Goal: Task Accomplishment & Management: Manage account settings

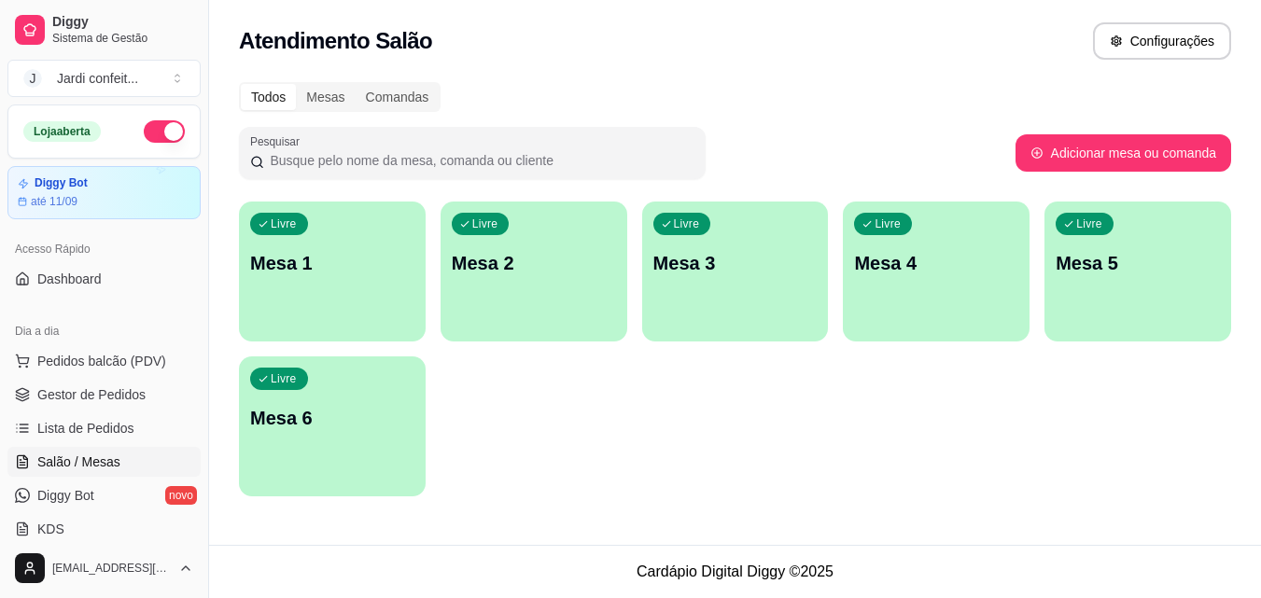
click at [267, 288] on div "Livre Mesa 1" at bounding box center [332, 261] width 187 height 118
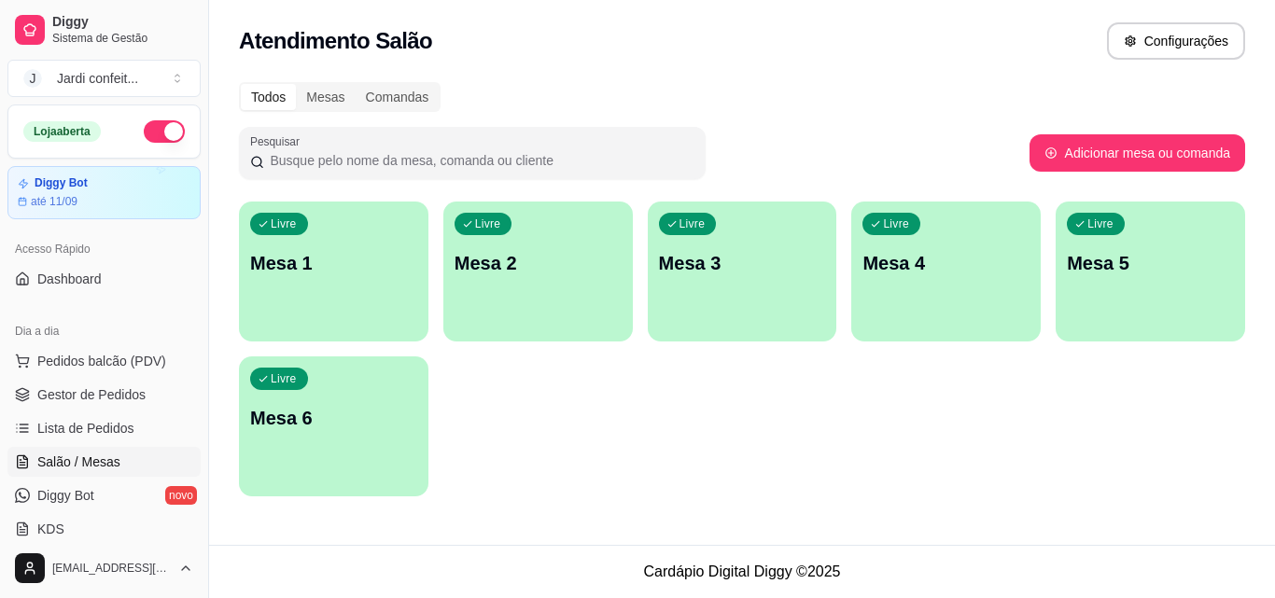
scroll to position [93, 0]
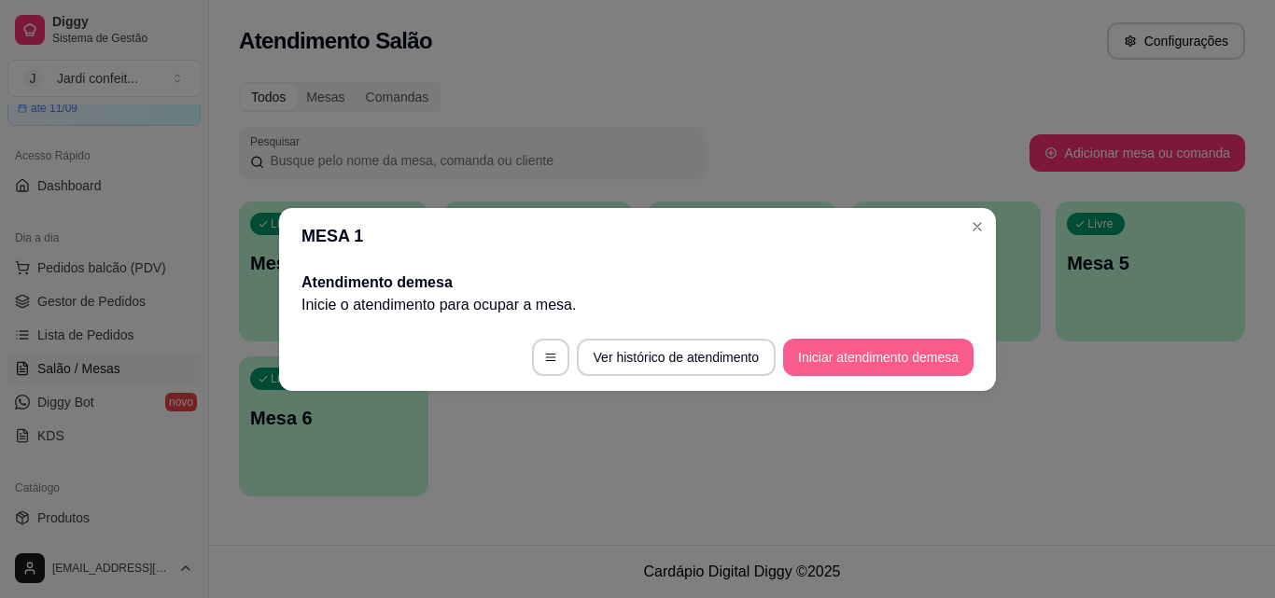
click at [905, 353] on button "Iniciar atendimento de mesa" at bounding box center [878, 357] width 190 height 37
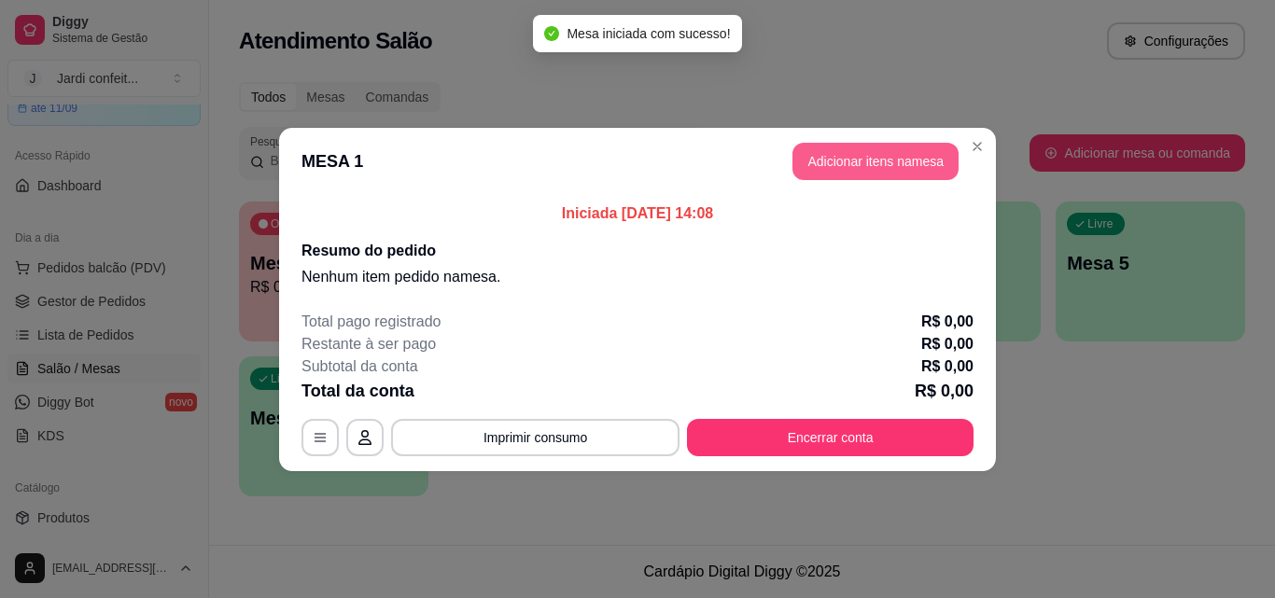
click at [895, 156] on button "Adicionar itens na mesa" at bounding box center [875, 161] width 166 height 37
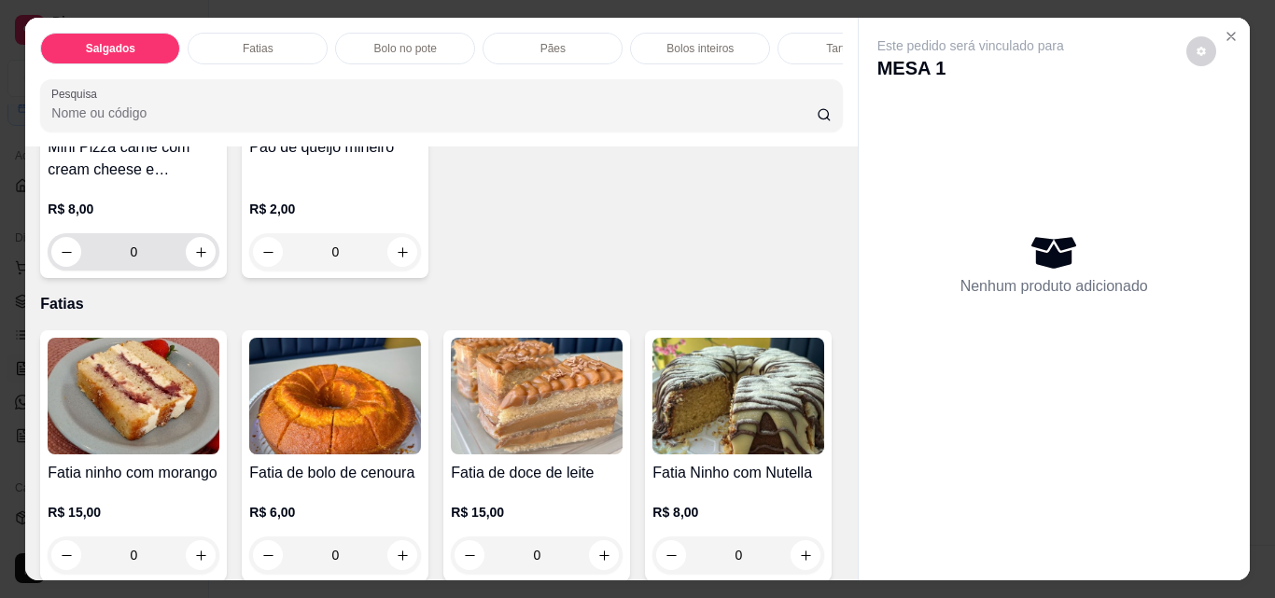
scroll to position [653, 0]
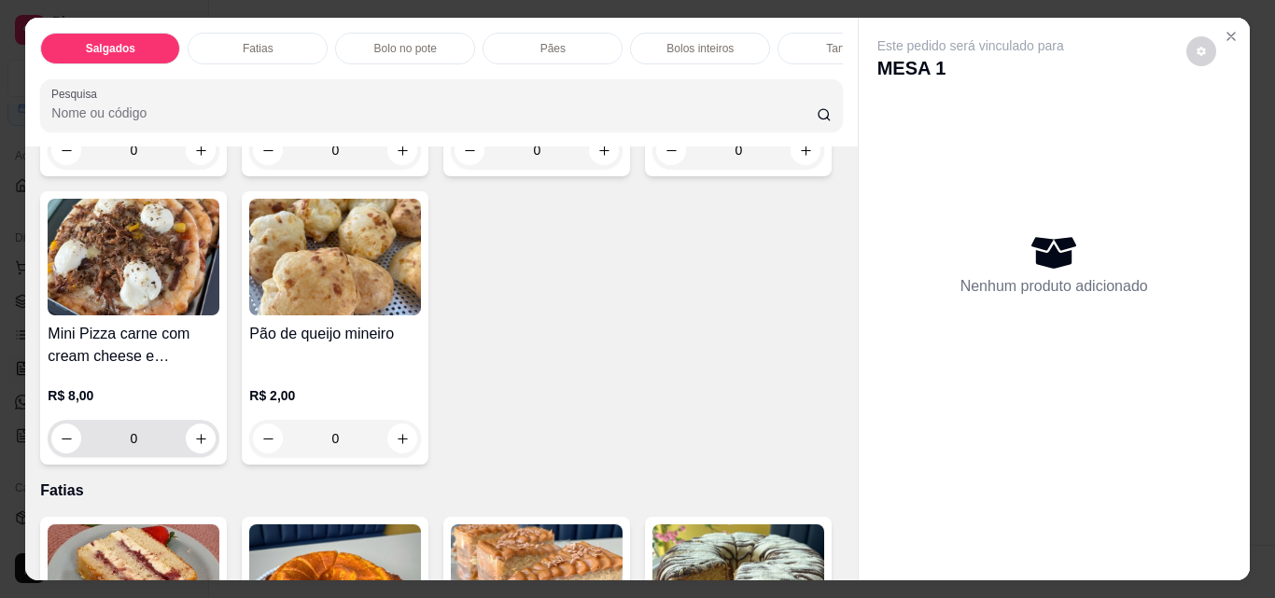
click at [208, 446] on icon "increase-product-quantity" at bounding box center [201, 439] width 14 height 14
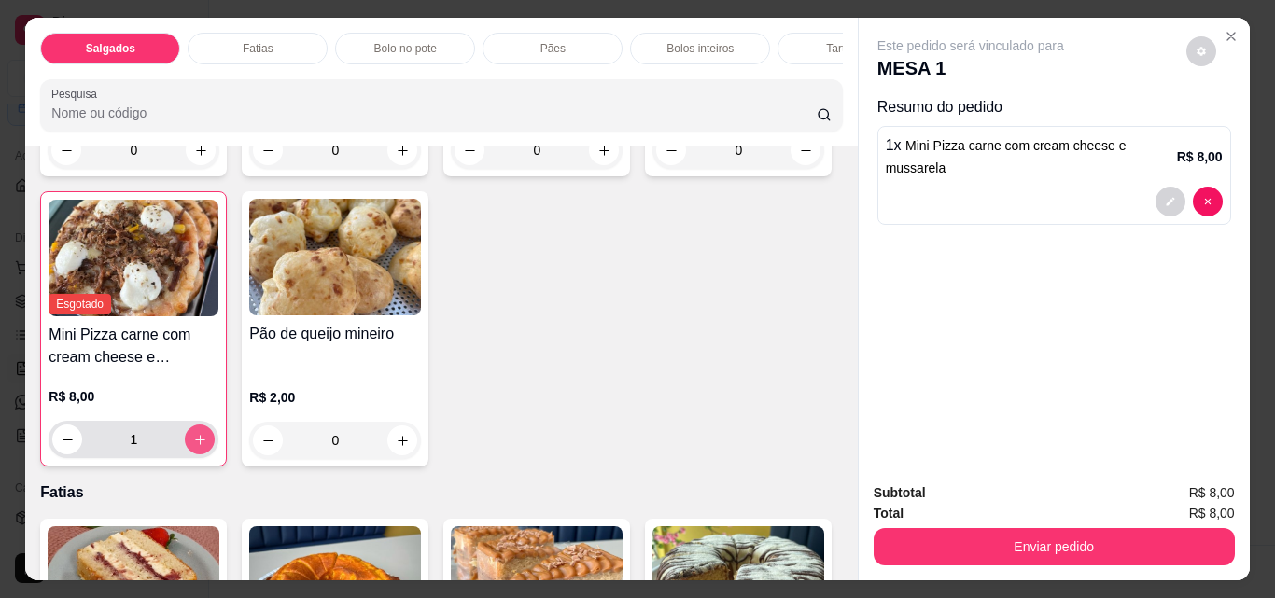
type input "1"
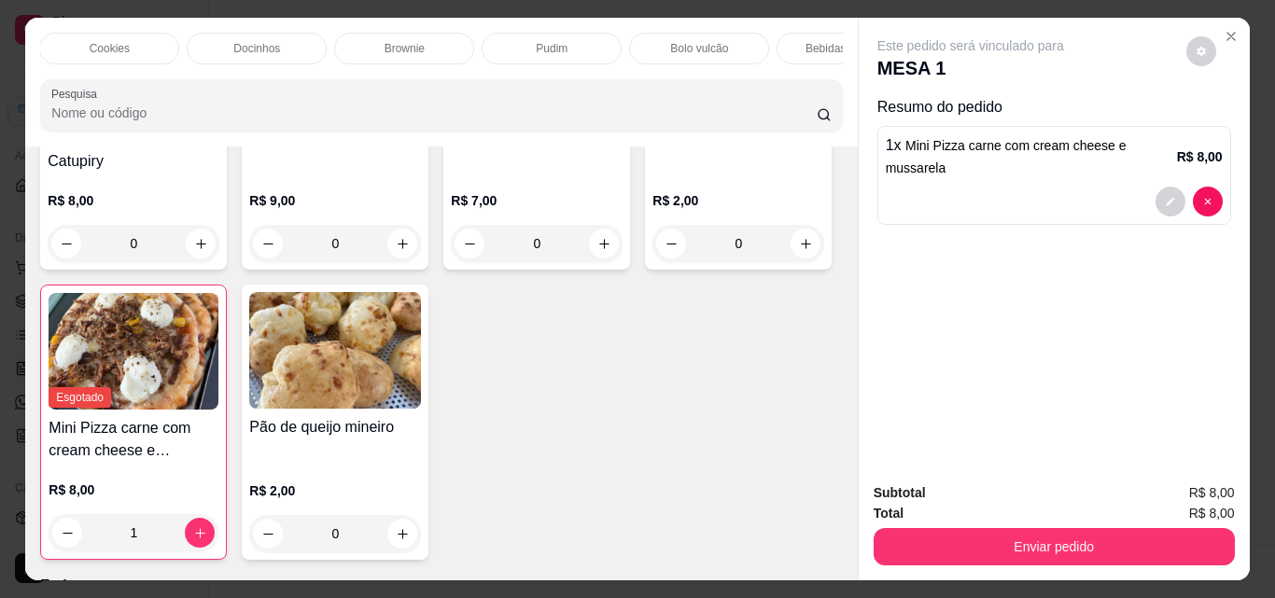
scroll to position [0, 933]
click at [816, 33] on div "Bebidas geladas" at bounding box center [799, 49] width 140 height 32
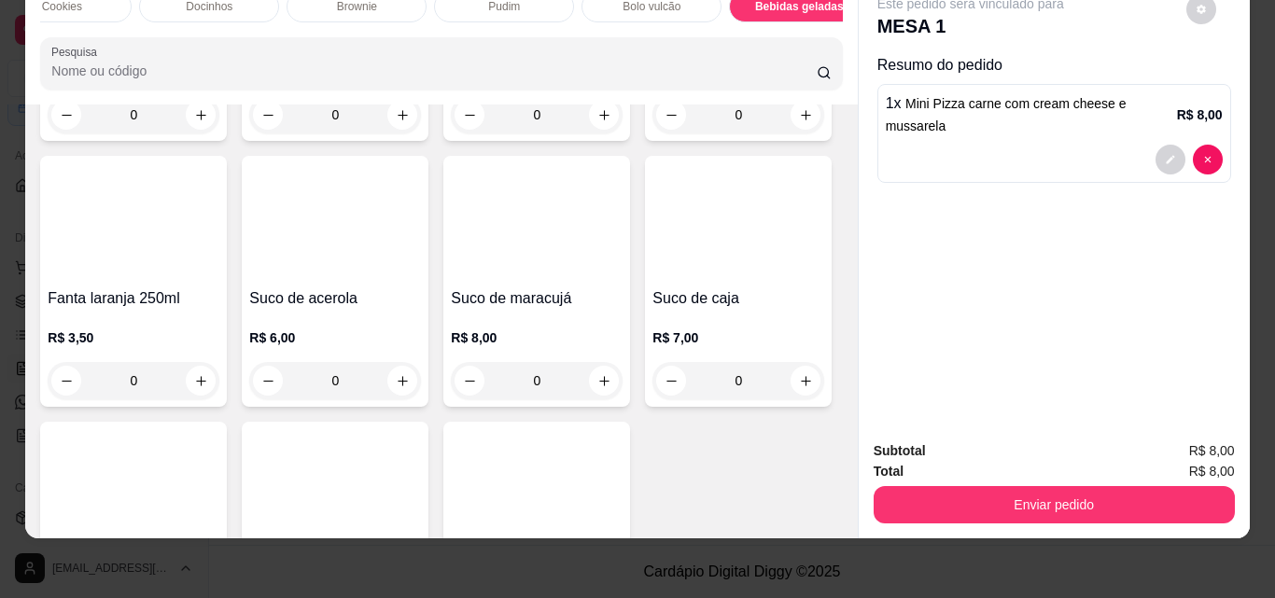
scroll to position [5810, 0]
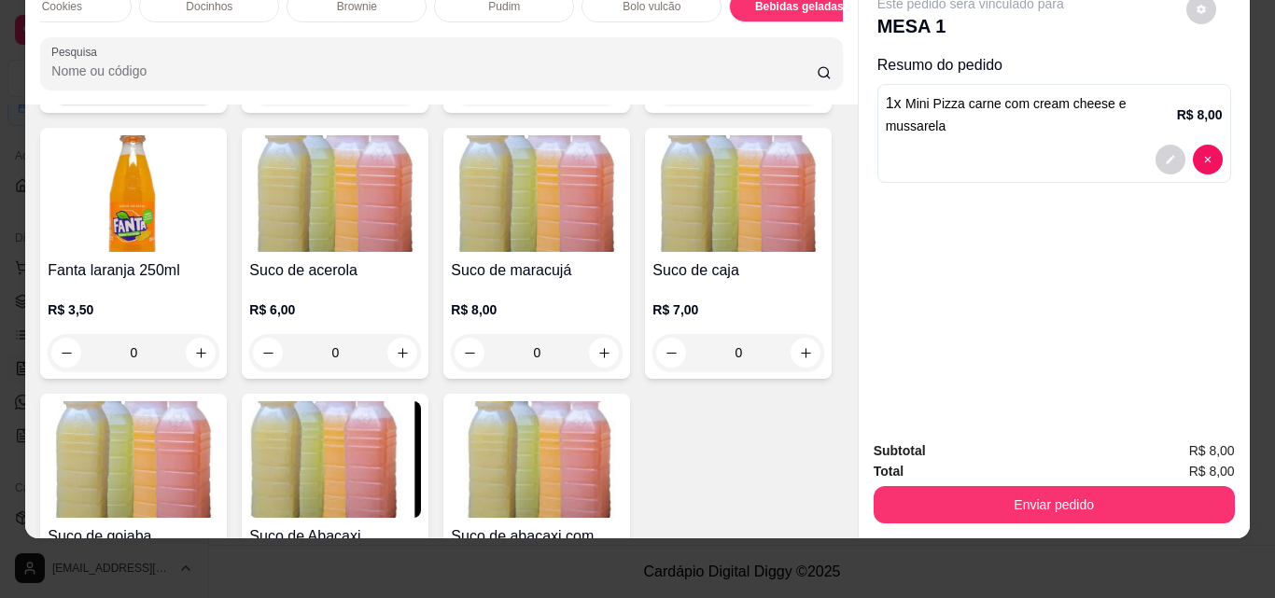
click at [208, 94] on icon "increase-product-quantity" at bounding box center [201, 87] width 14 height 14
type input "1"
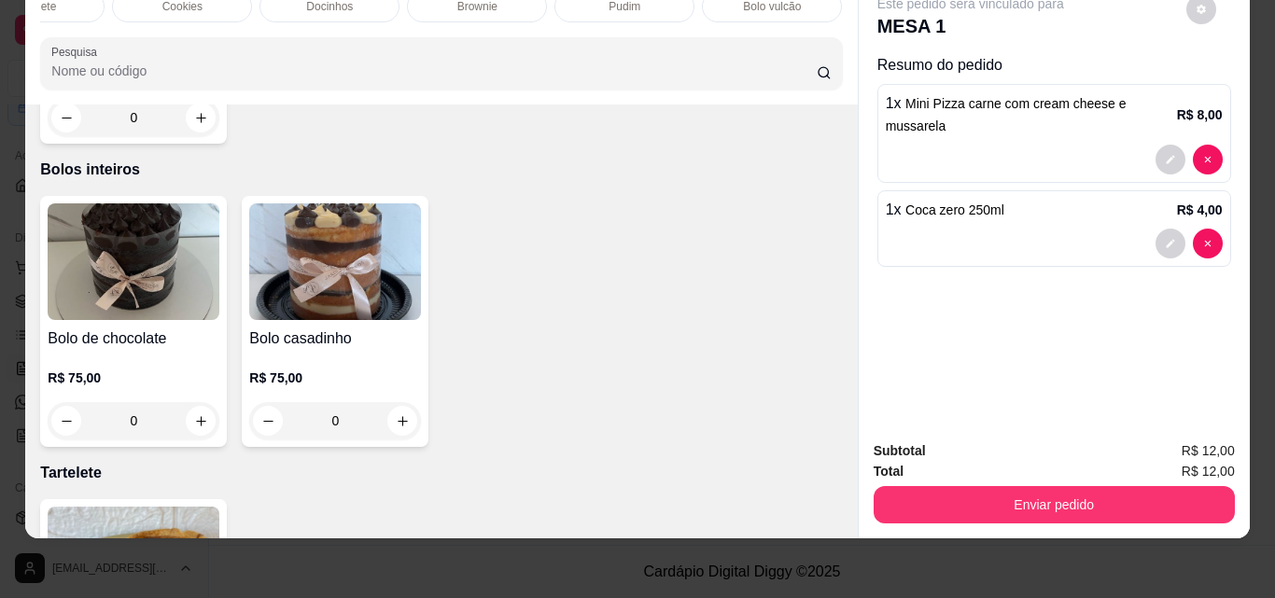
scroll to position [2405, 0]
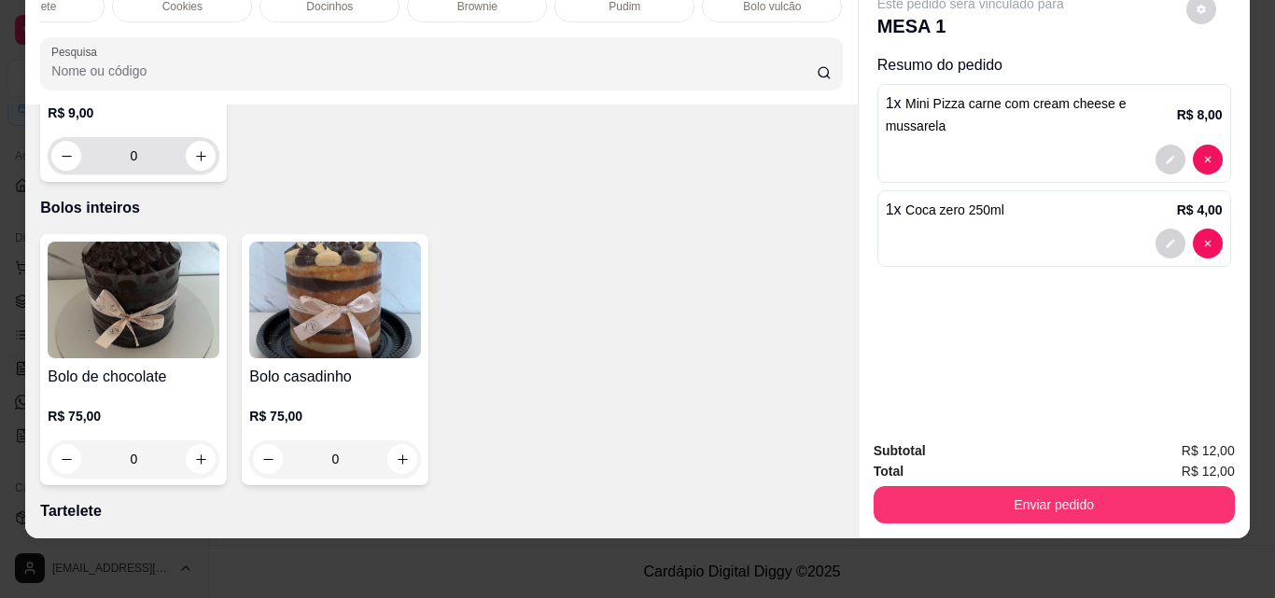
click at [204, 171] on button "increase-product-quantity" at bounding box center [201, 156] width 30 height 30
type input "1"
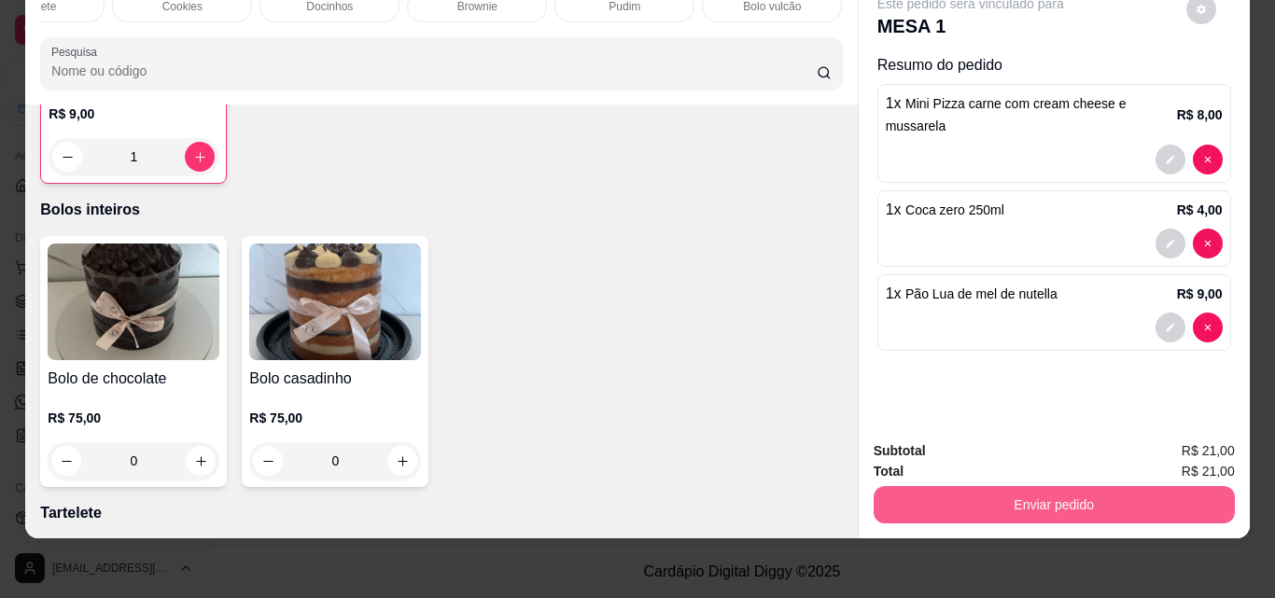
click at [1090, 499] on button "Enviar pedido" at bounding box center [1053, 504] width 361 height 37
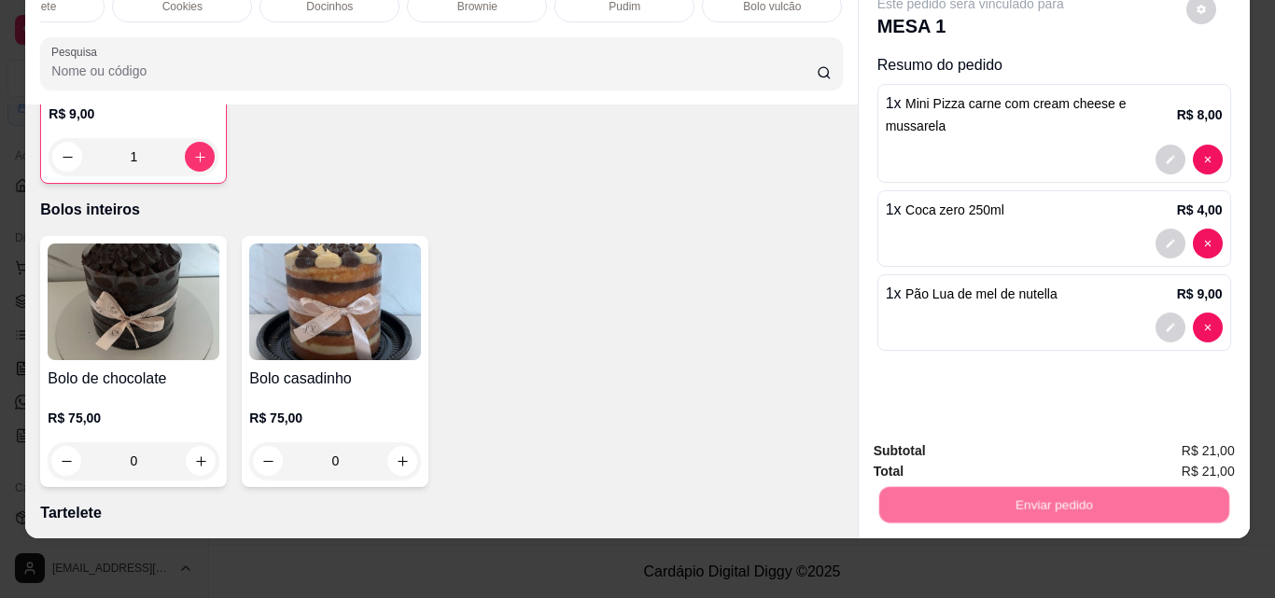
click at [1051, 449] on button "Não registrar e enviar pedido" at bounding box center [992, 444] width 194 height 35
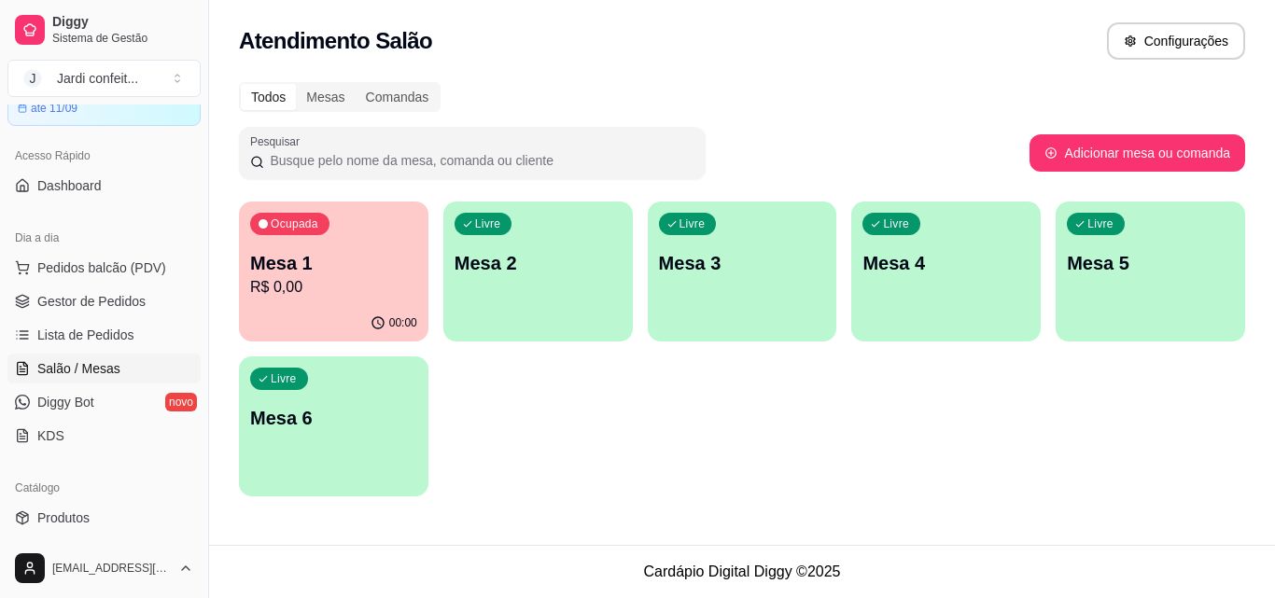
click at [496, 277] on div "Livre Mesa 2" at bounding box center [537, 261] width 189 height 118
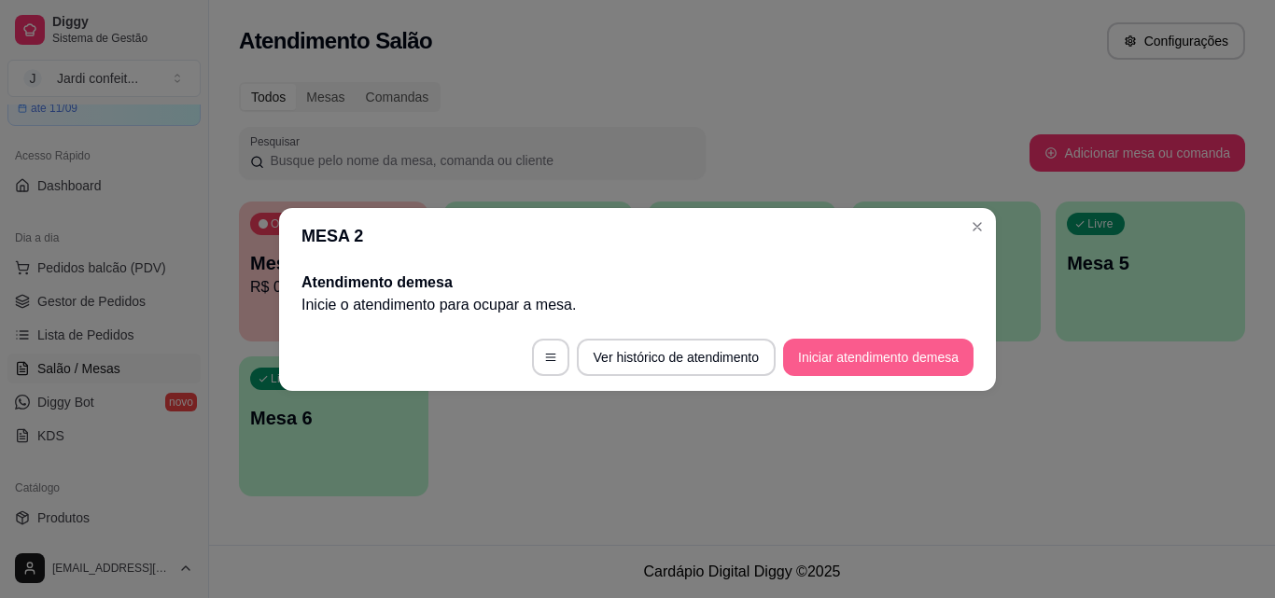
click at [840, 359] on button "Iniciar atendimento de mesa" at bounding box center [878, 357] width 190 height 37
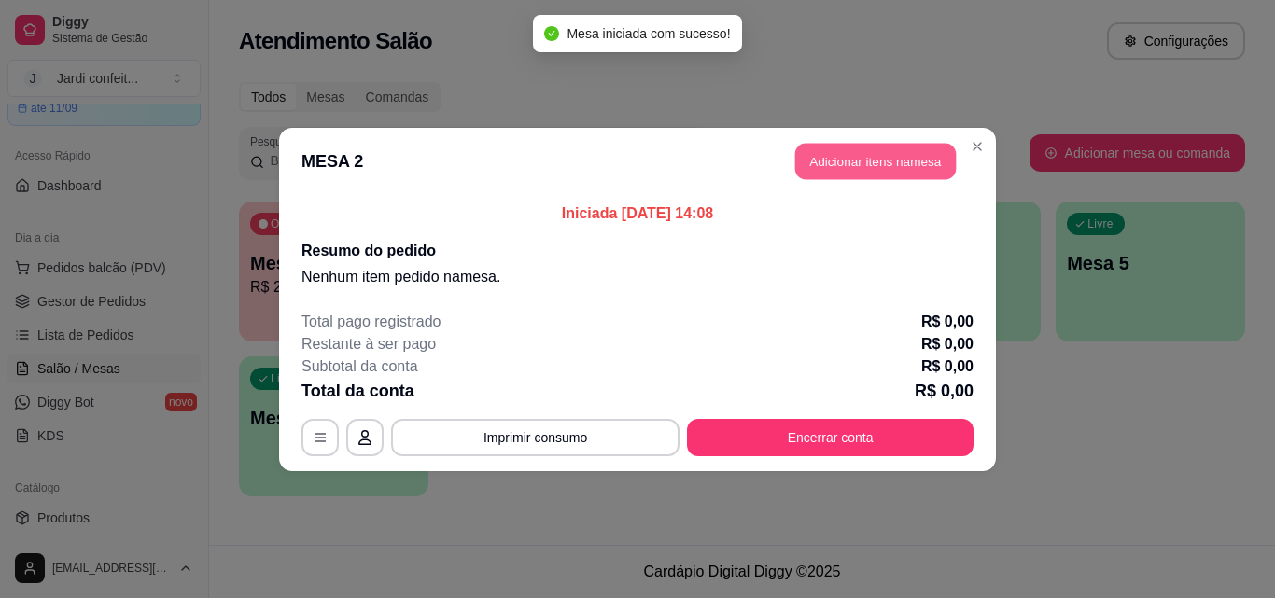
click at [901, 156] on button "Adicionar itens na mesa" at bounding box center [875, 161] width 161 height 36
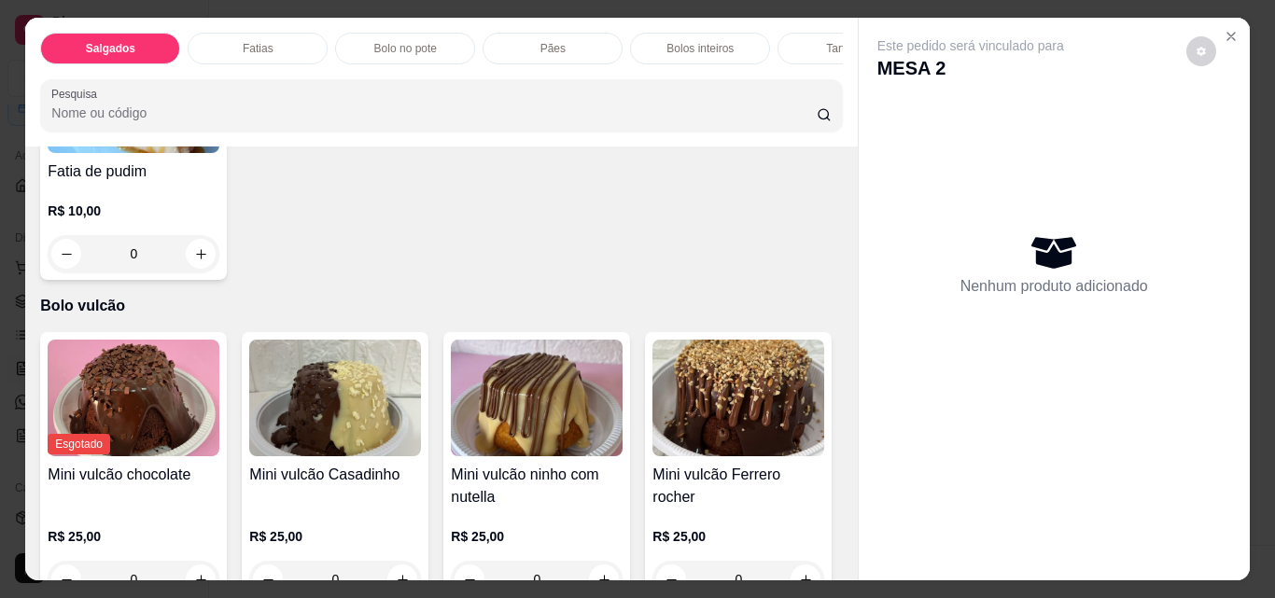
scroll to position [4666, 0]
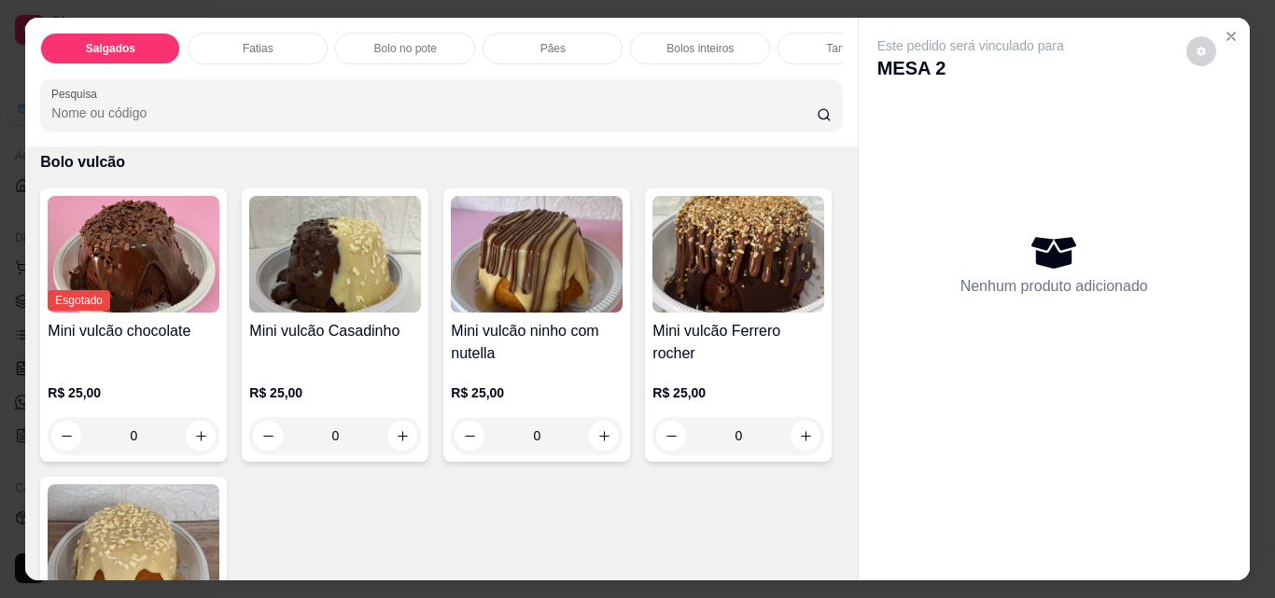
click at [199, 125] on button "increase-product-quantity" at bounding box center [201, 110] width 29 height 29
type input "1"
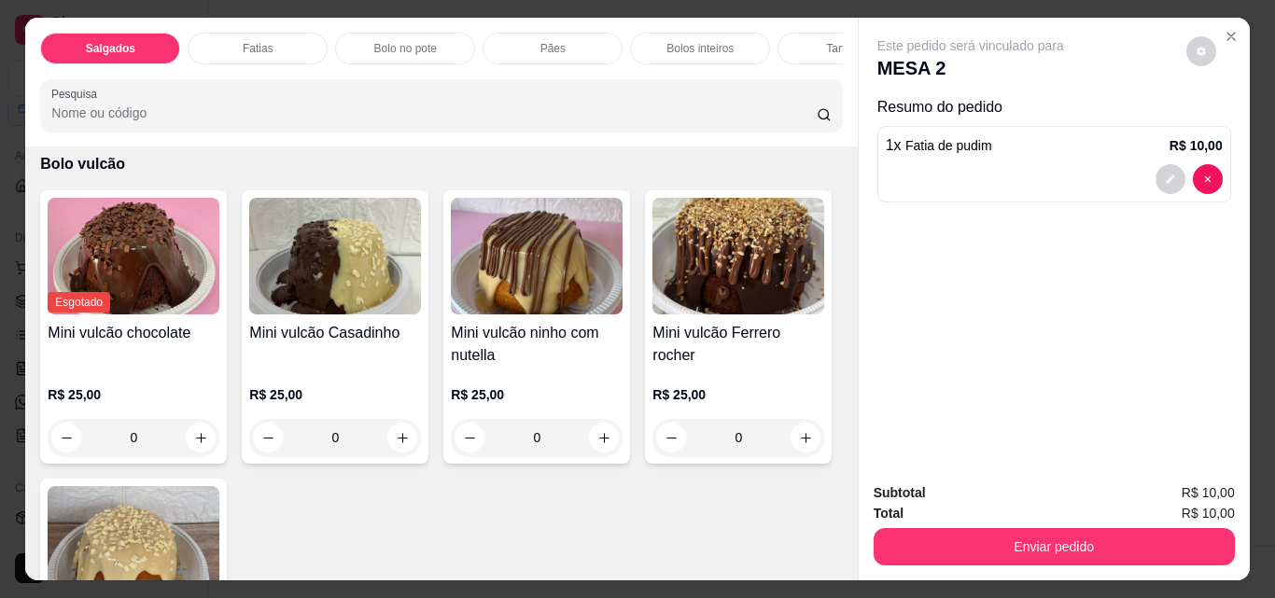
scroll to position [4667, 0]
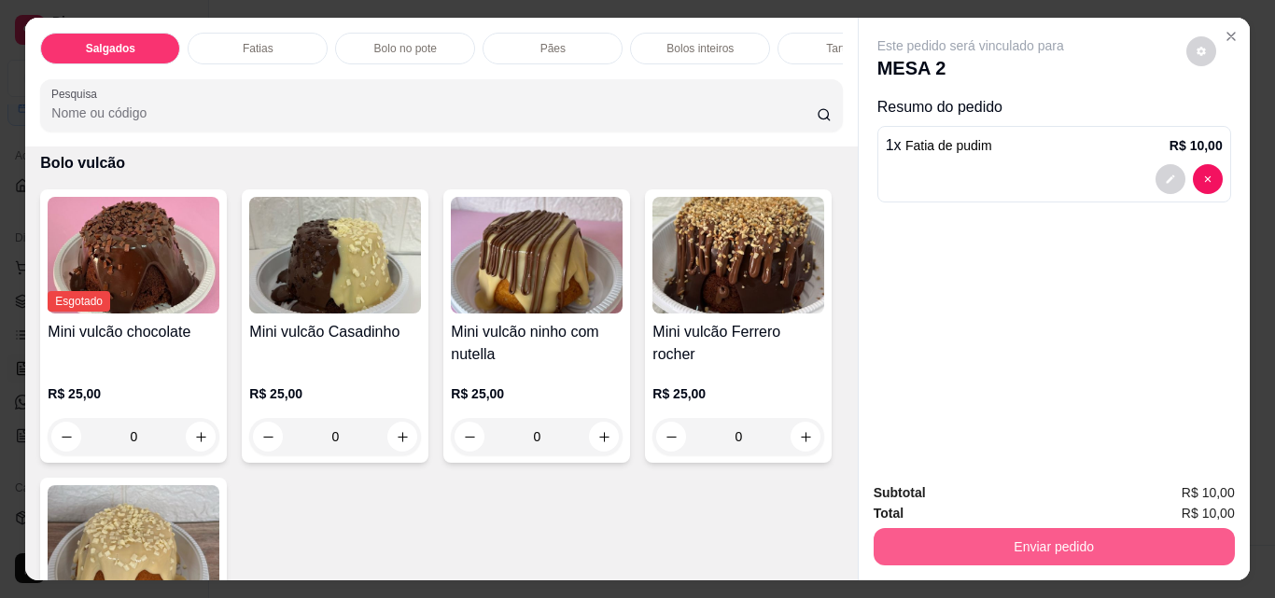
click at [1101, 549] on button "Enviar pedido" at bounding box center [1053, 546] width 361 height 37
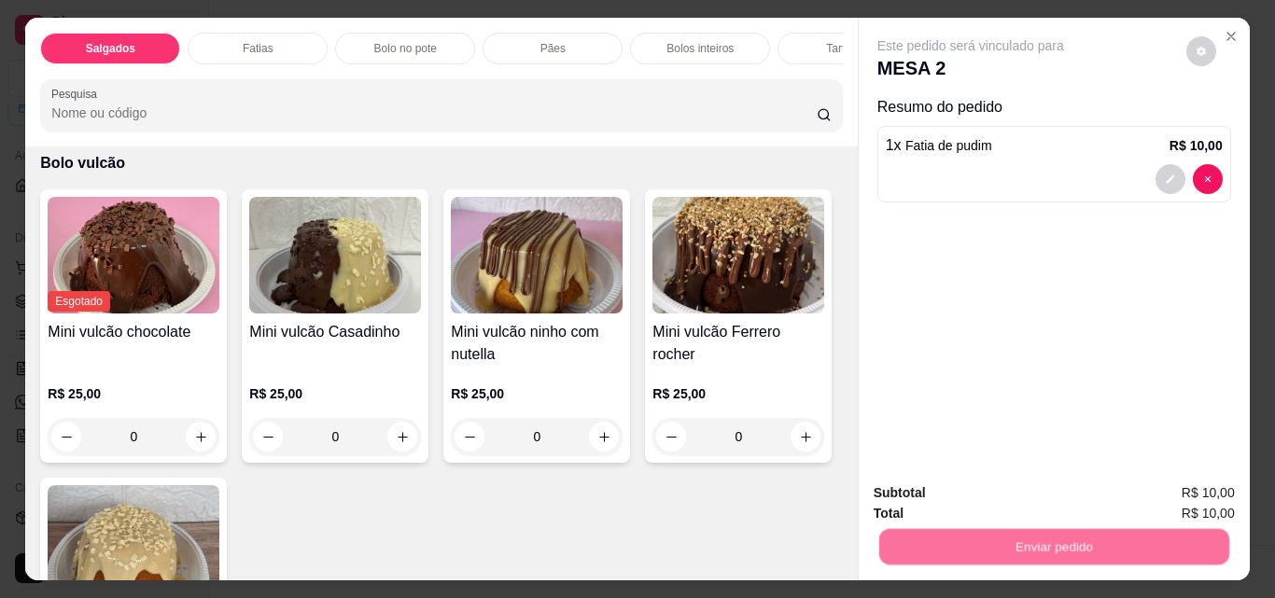
click at [967, 495] on button "Não registrar e enviar pedido" at bounding box center [992, 493] width 194 height 35
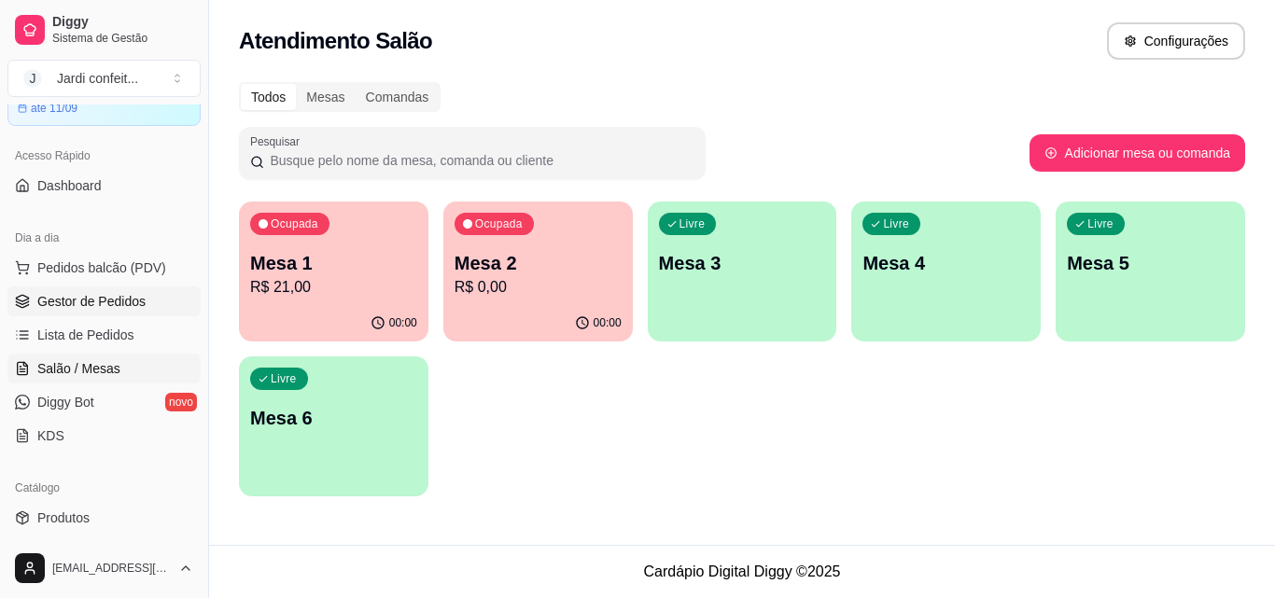
click at [127, 300] on span "Gestor de Pedidos" at bounding box center [91, 301] width 108 height 19
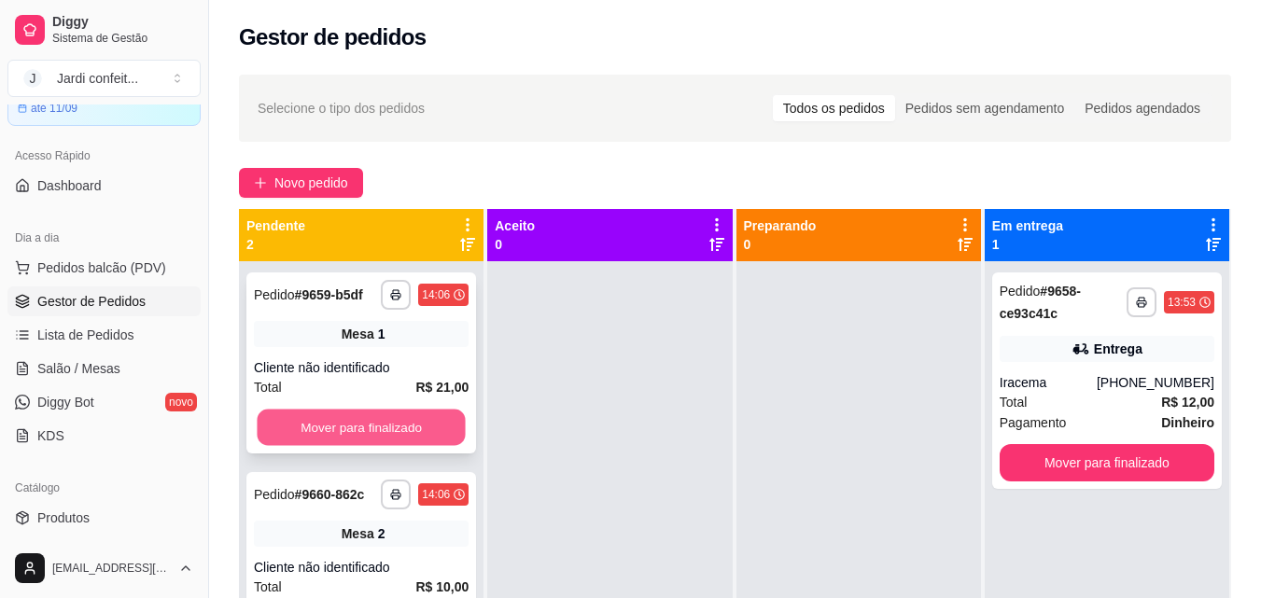
click at [431, 434] on button "Mover para finalizado" at bounding box center [361, 428] width 208 height 36
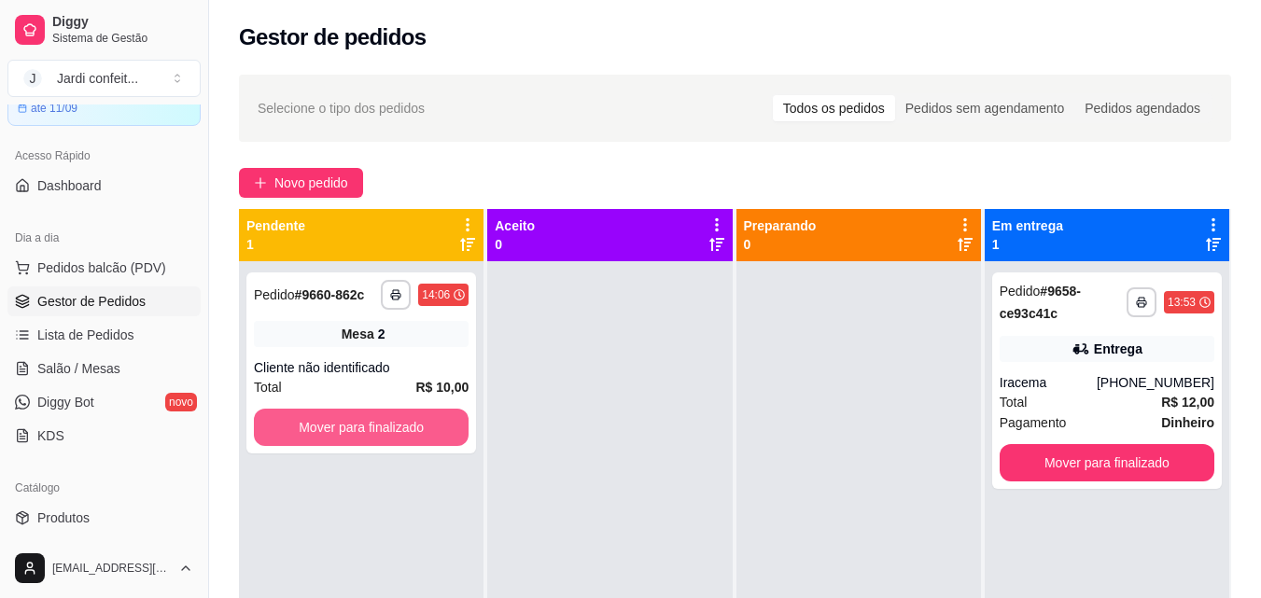
click at [431, 434] on button "Mover para finalizado" at bounding box center [361, 427] width 215 height 37
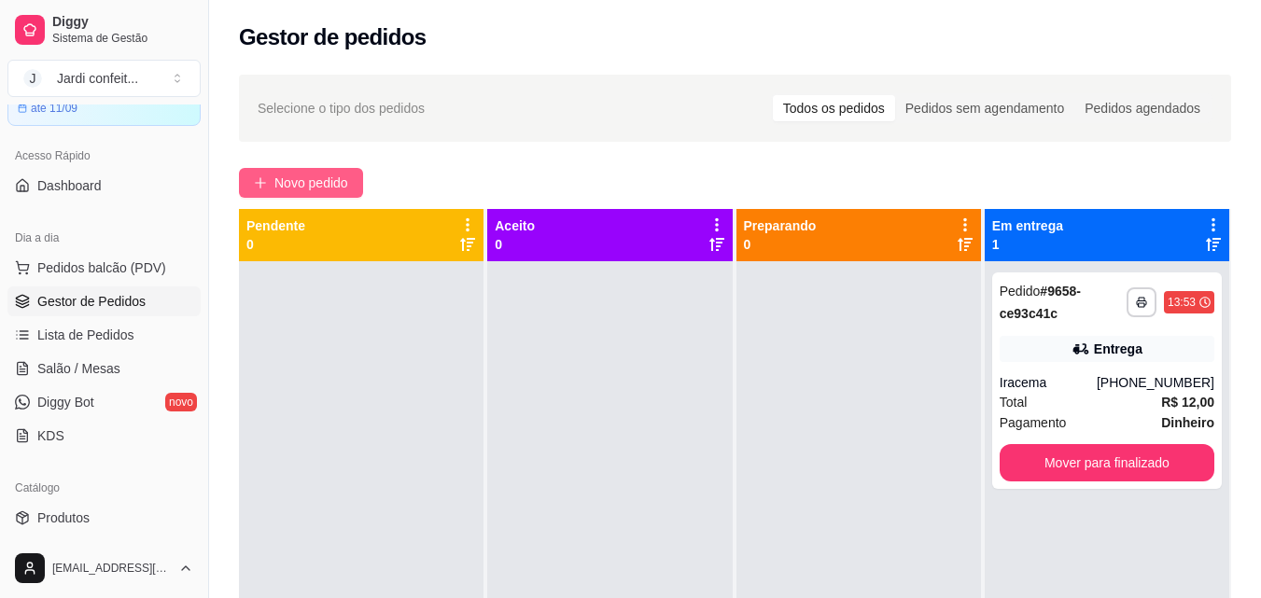
click at [342, 196] on button "Novo pedido" at bounding box center [301, 183] width 124 height 30
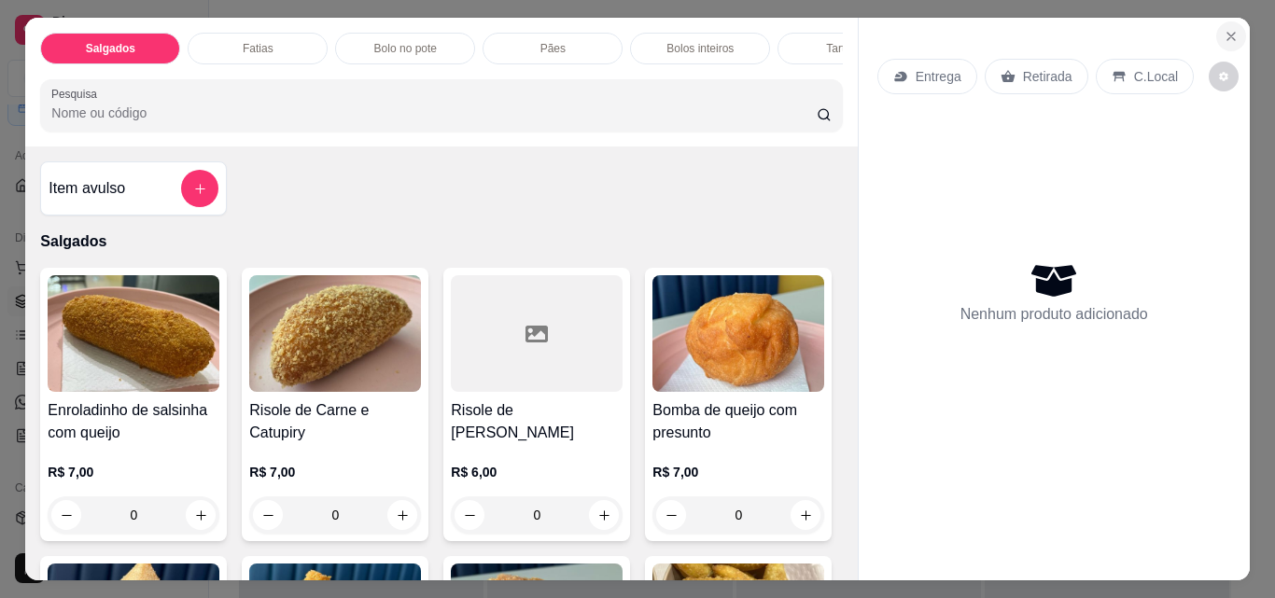
click at [1234, 39] on button "Close" at bounding box center [1231, 36] width 30 height 30
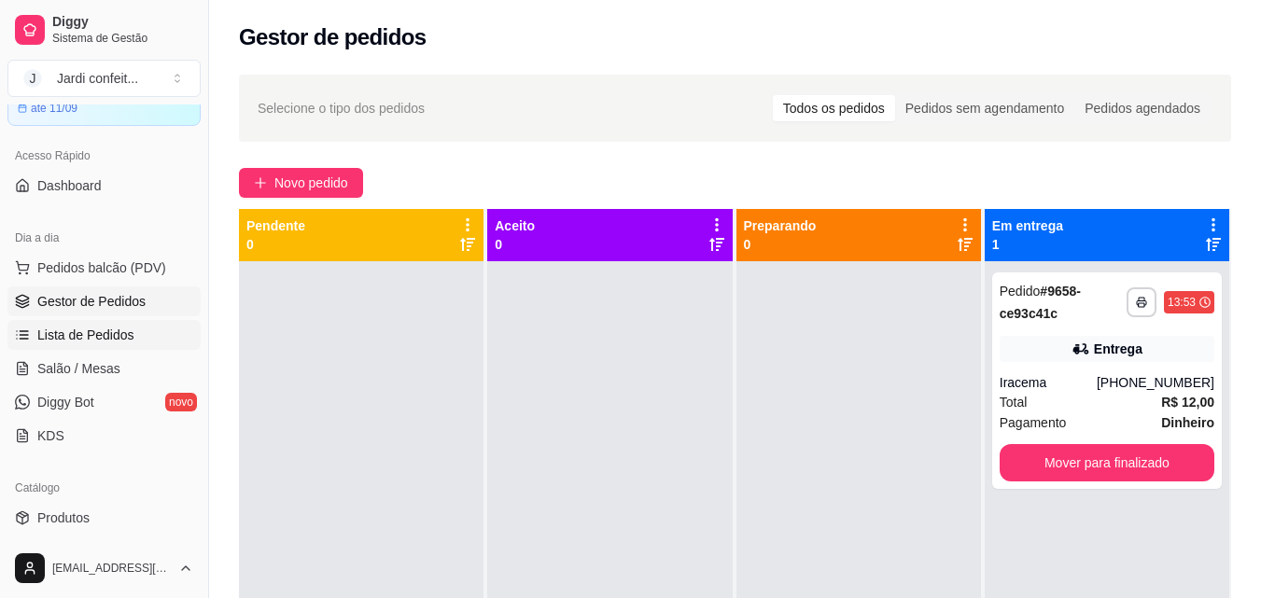
click at [153, 338] on link "Lista de Pedidos" at bounding box center [103, 335] width 193 height 30
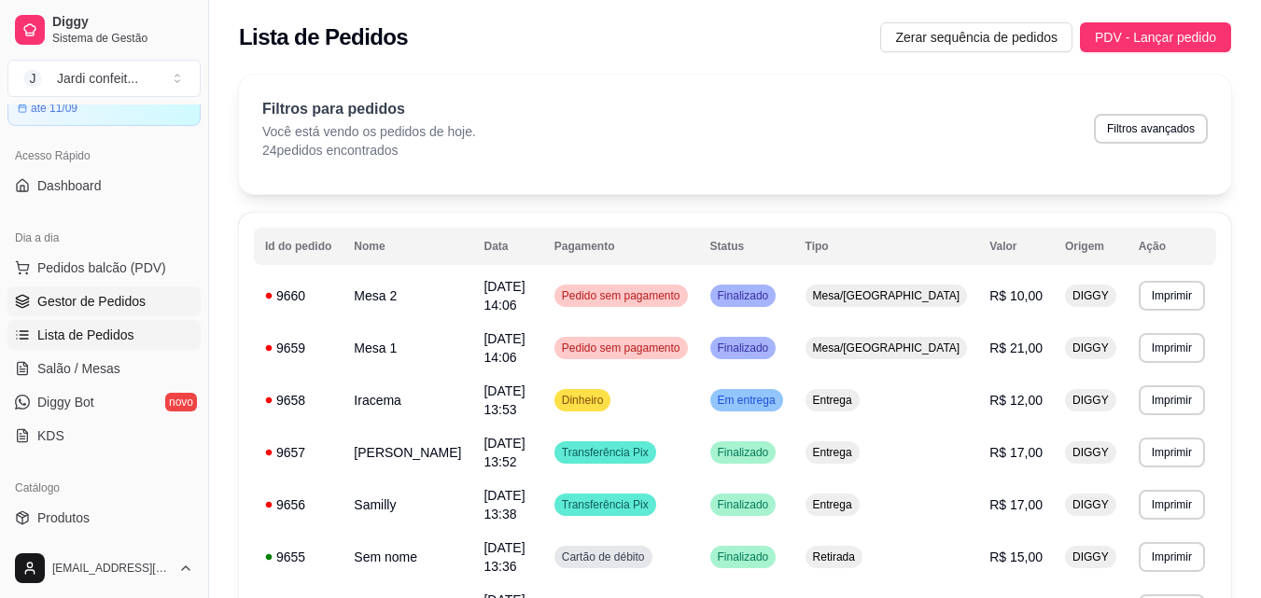
click at [123, 295] on span "Gestor de Pedidos" at bounding box center [91, 301] width 108 height 19
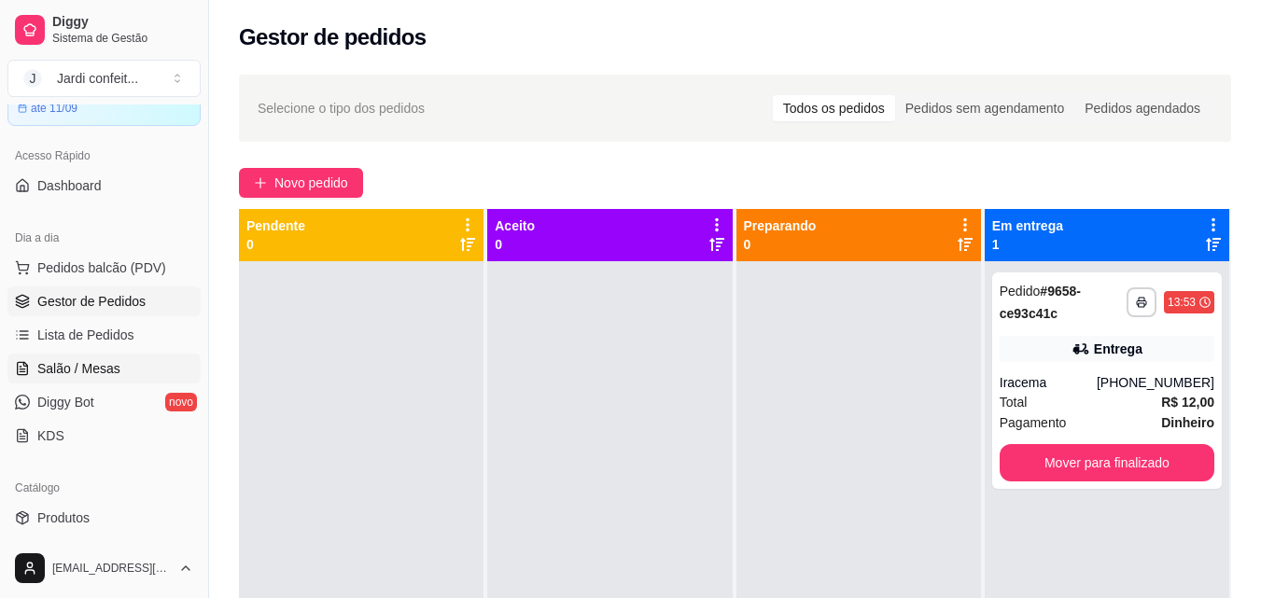
click at [135, 362] on link "Salão / Mesas" at bounding box center [103, 369] width 193 height 30
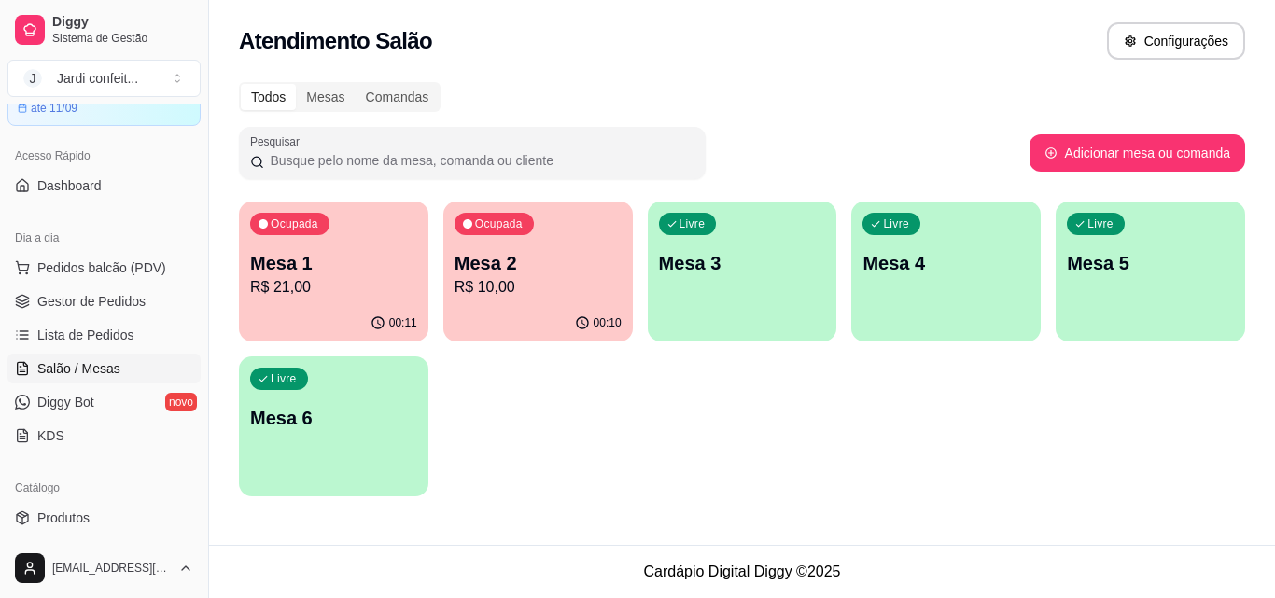
click at [397, 261] on p "Mesa 1" at bounding box center [333, 263] width 167 height 26
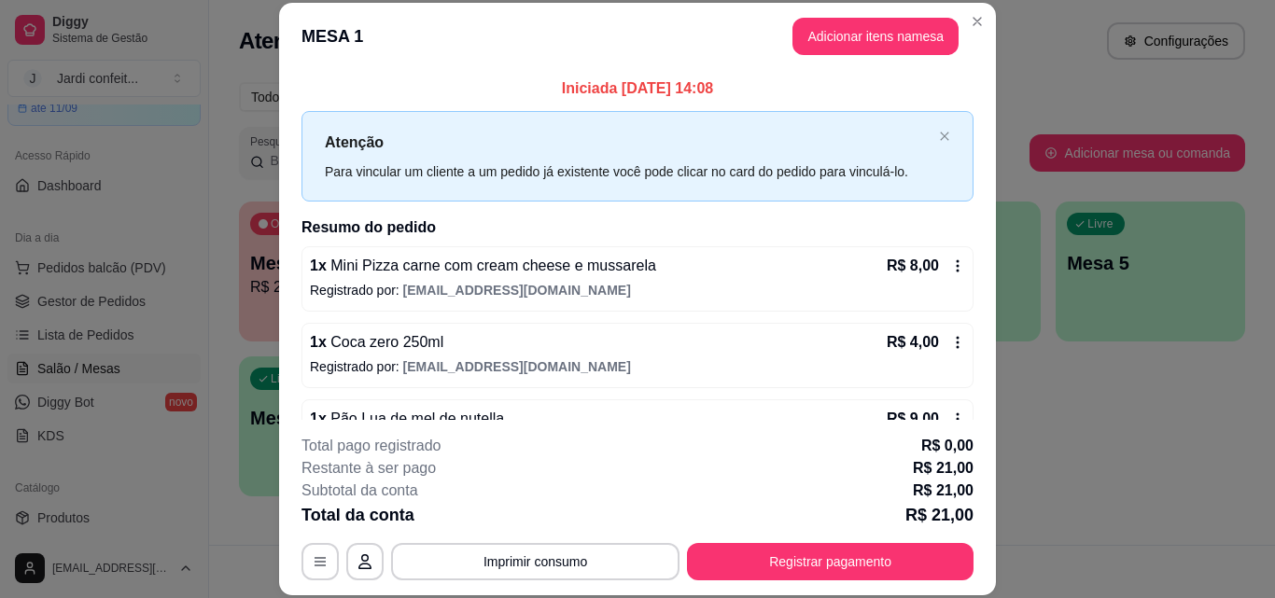
click at [895, 42] on button "Adicionar itens na mesa" at bounding box center [875, 36] width 166 height 37
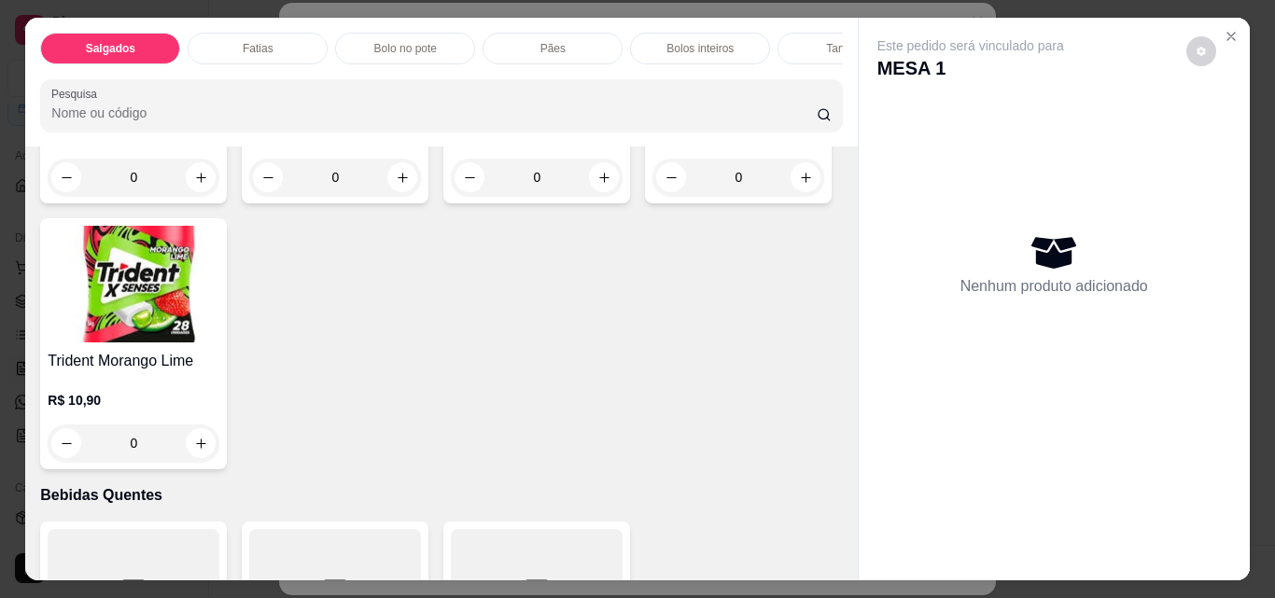
scroll to position [7279, 0]
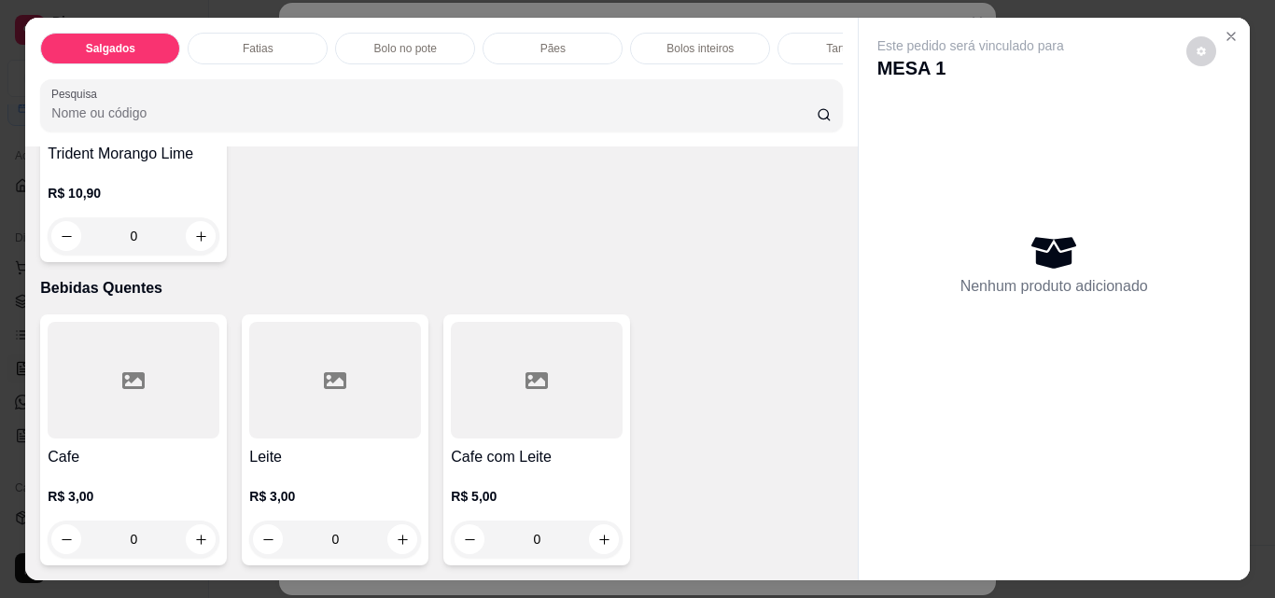
type input "1"
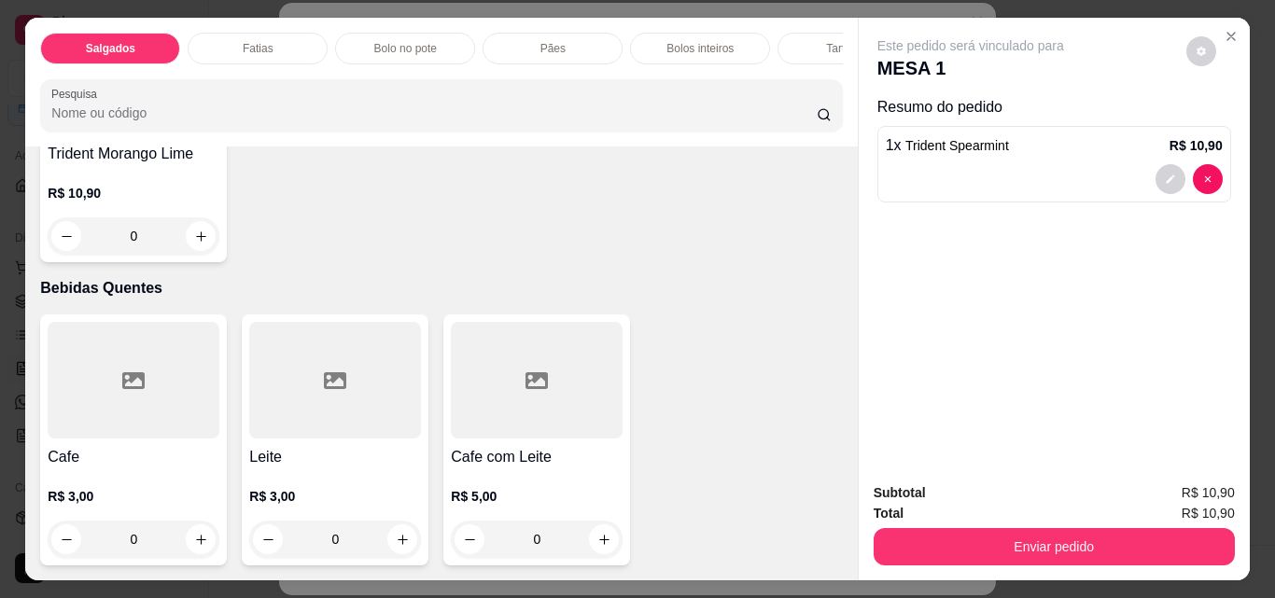
click at [1080, 516] on div "Subtotal R$ 10,90 Total R$ 10,90 Enviar pedido" at bounding box center [1053, 523] width 361 height 83
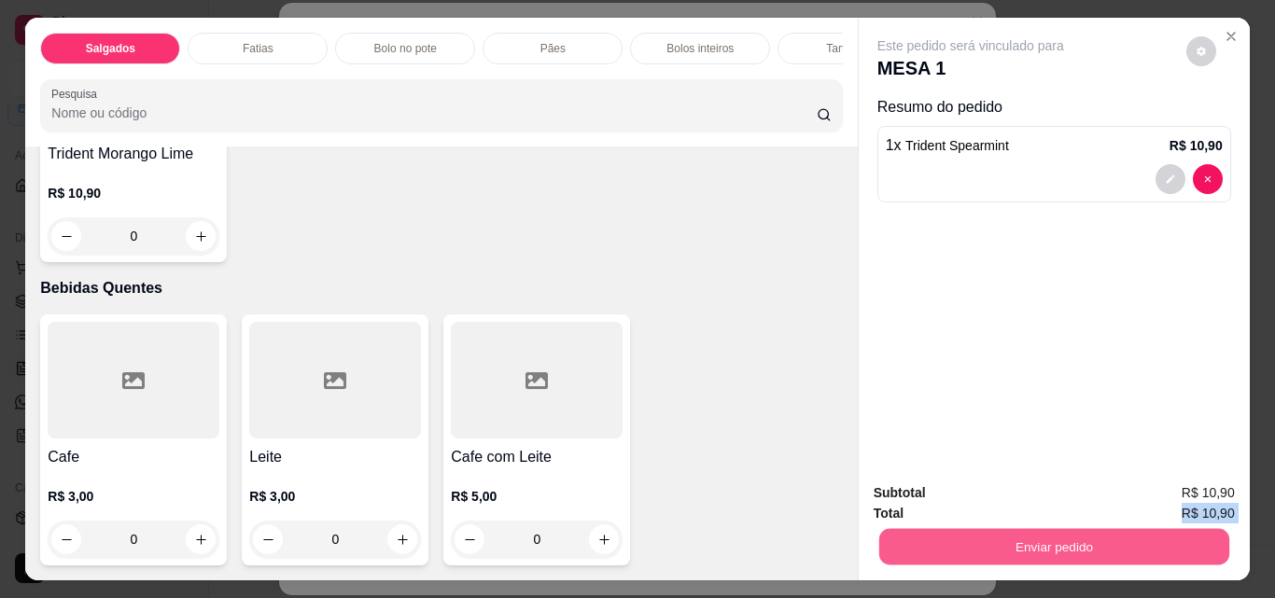
click at [1084, 538] on button "Enviar pedido" at bounding box center [1053, 546] width 350 height 36
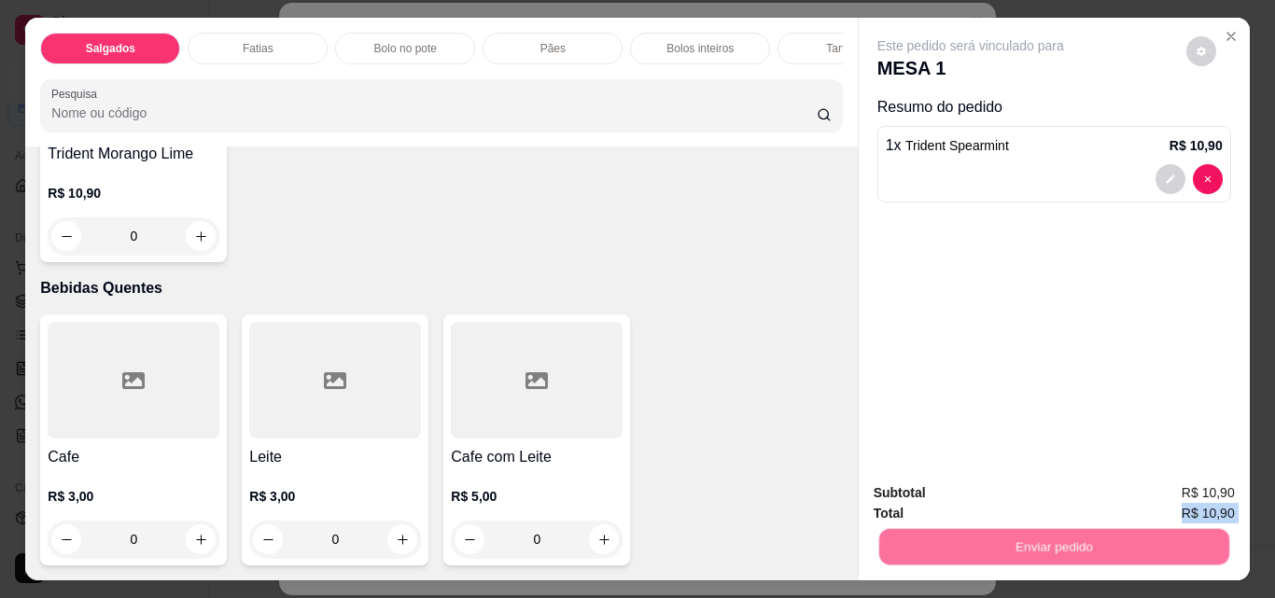
click at [966, 481] on button "Não registrar e enviar pedido" at bounding box center [992, 493] width 194 height 35
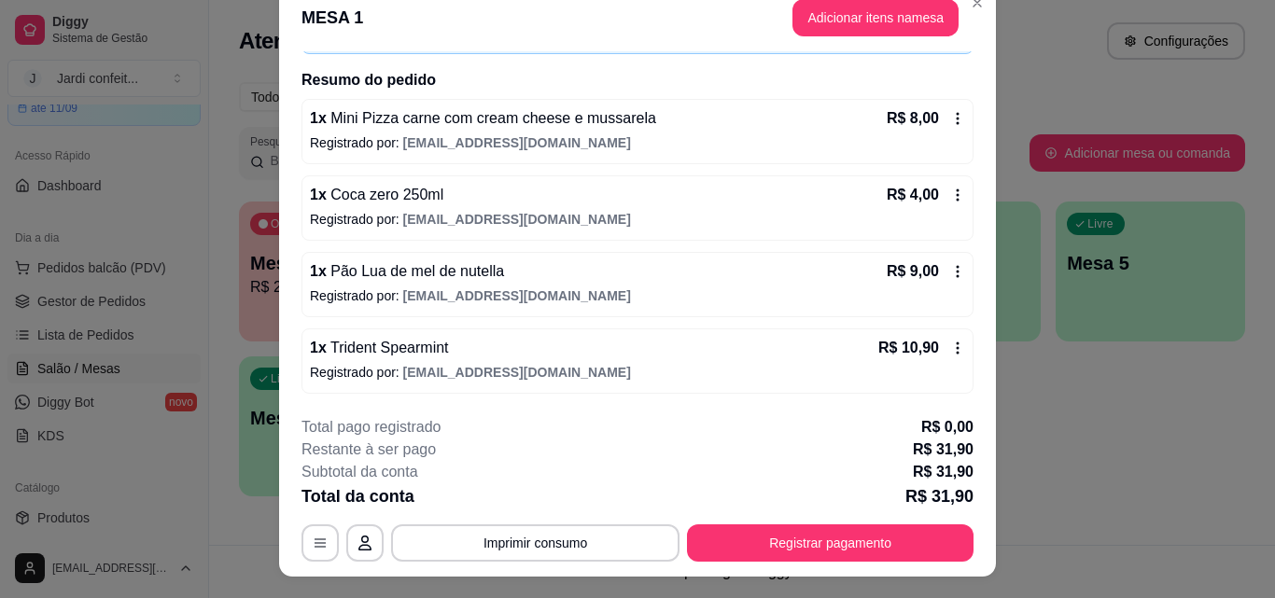
scroll to position [0, 0]
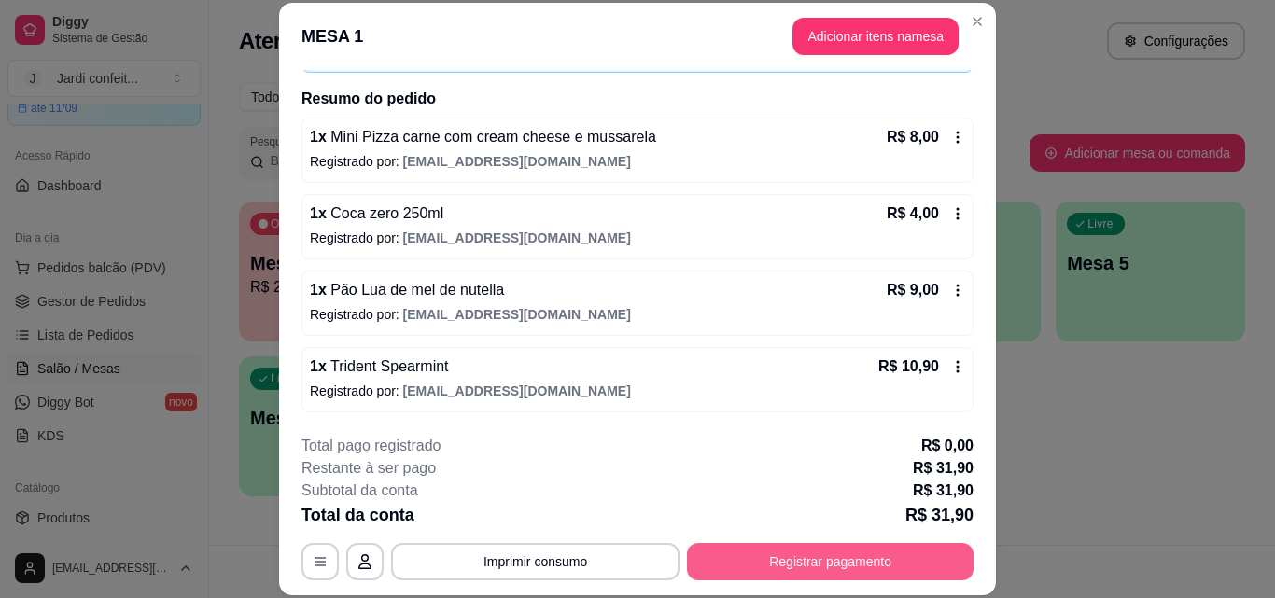
click at [803, 559] on button "Registrar pagamento" at bounding box center [830, 561] width 286 height 37
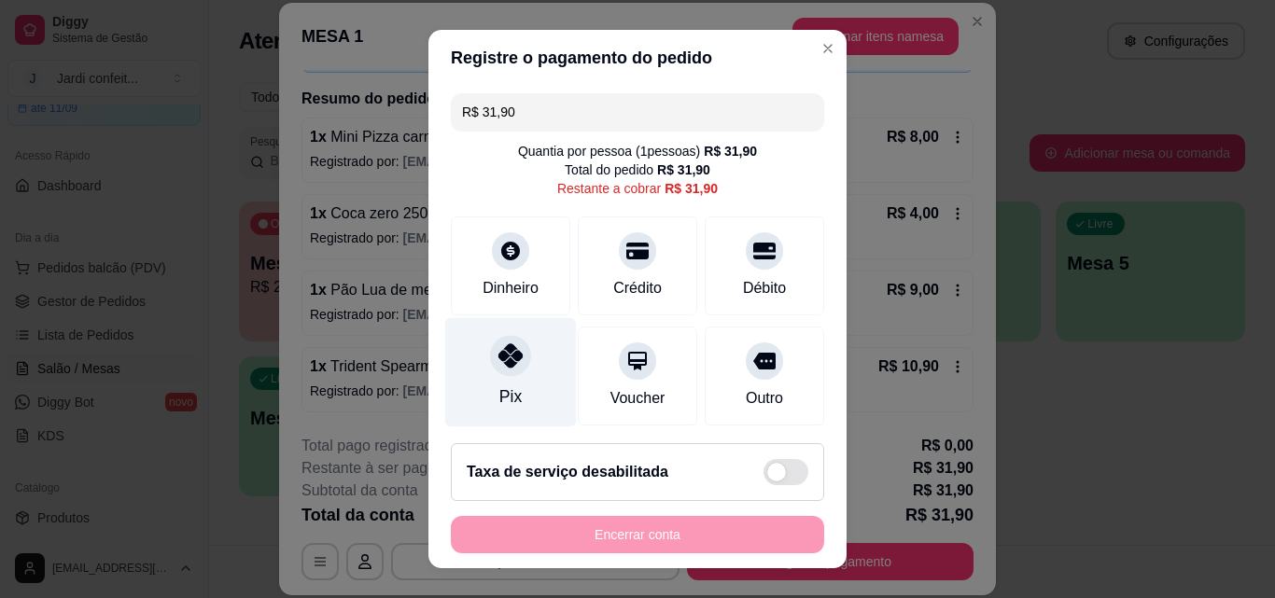
click at [510, 375] on div at bounding box center [510, 355] width 41 height 41
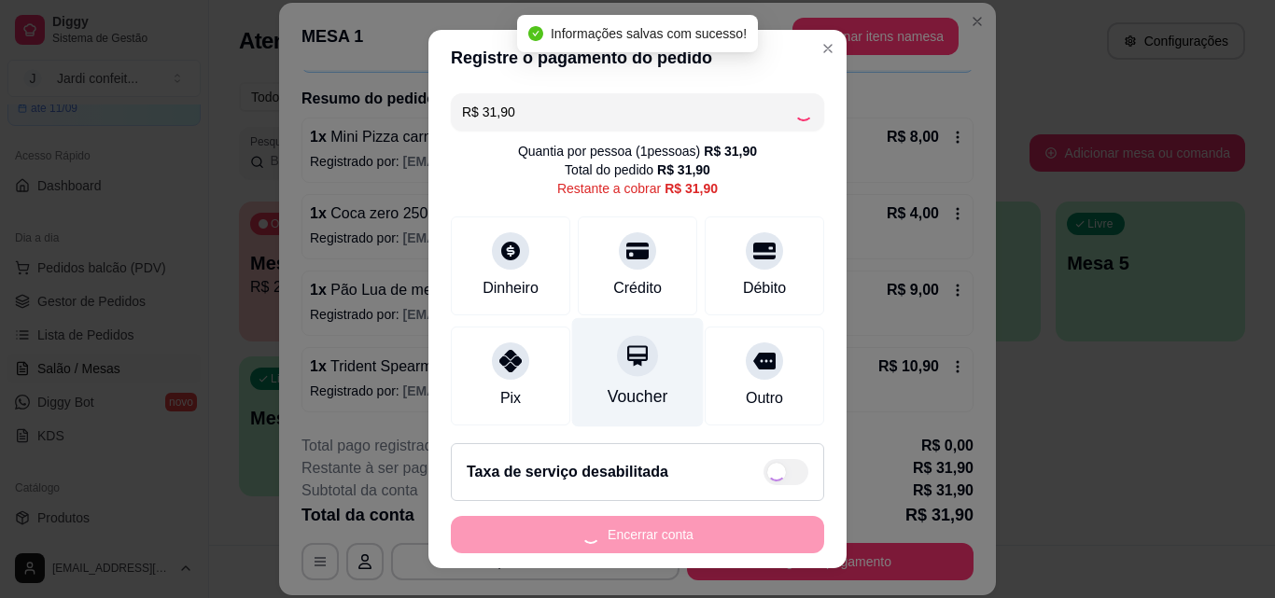
type input "R$ 0,00"
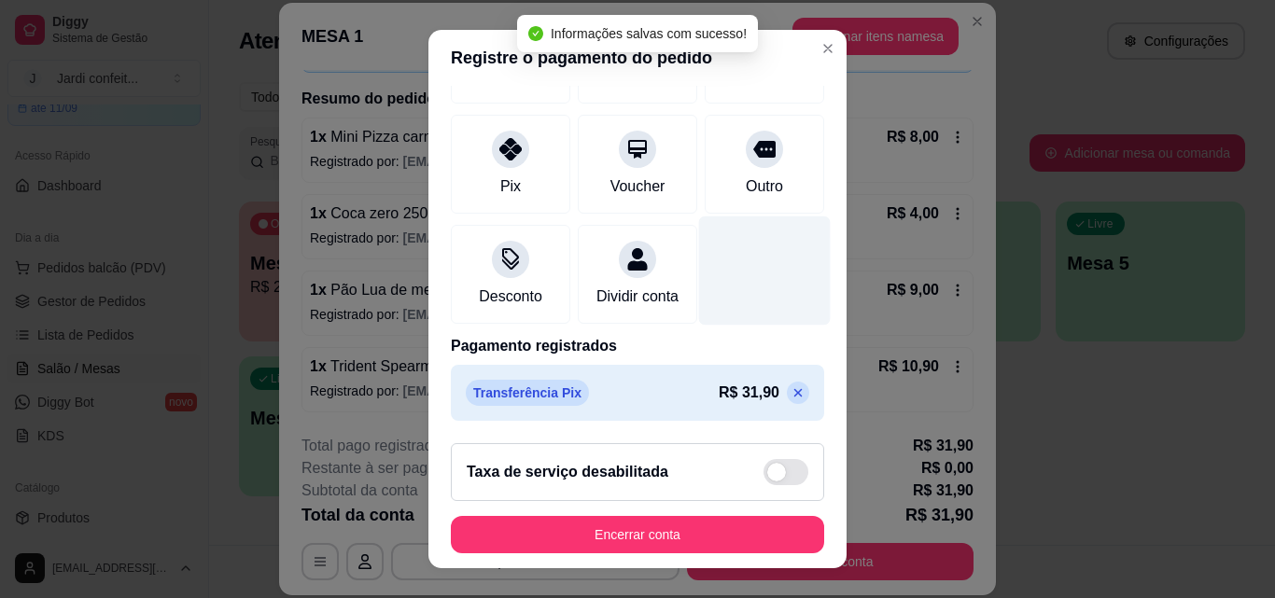
scroll to position [216, 0]
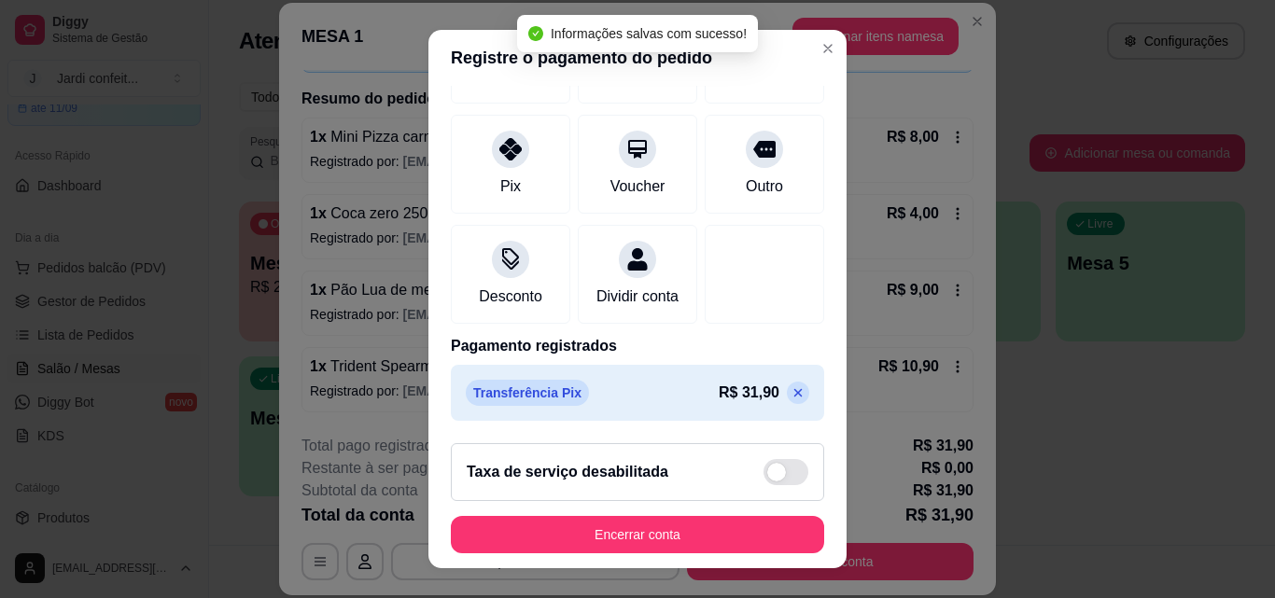
click at [759, 541] on button "Encerrar conta" at bounding box center [637, 534] width 373 height 37
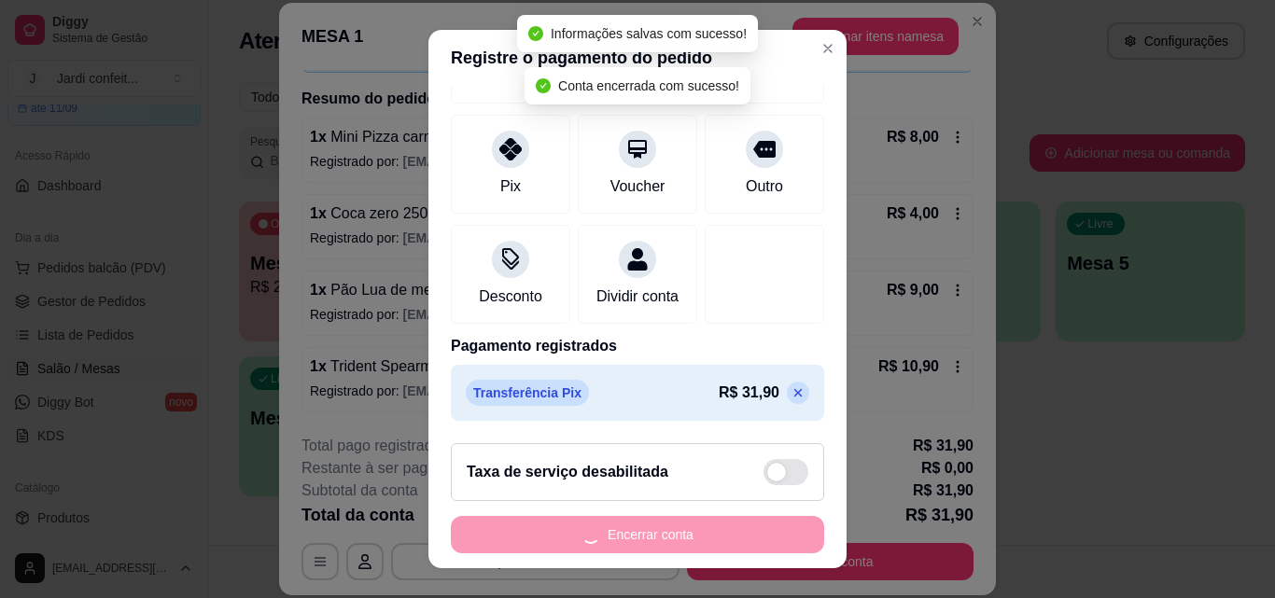
scroll to position [0, 0]
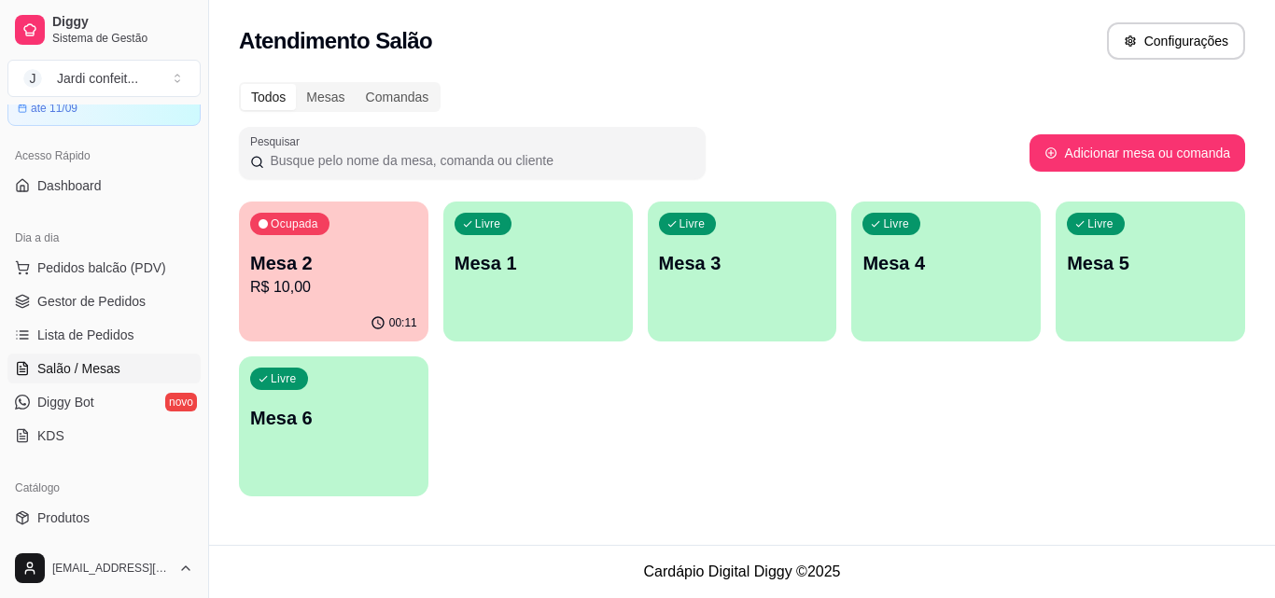
click at [348, 282] on p "R$ 10,00" at bounding box center [333, 287] width 167 height 22
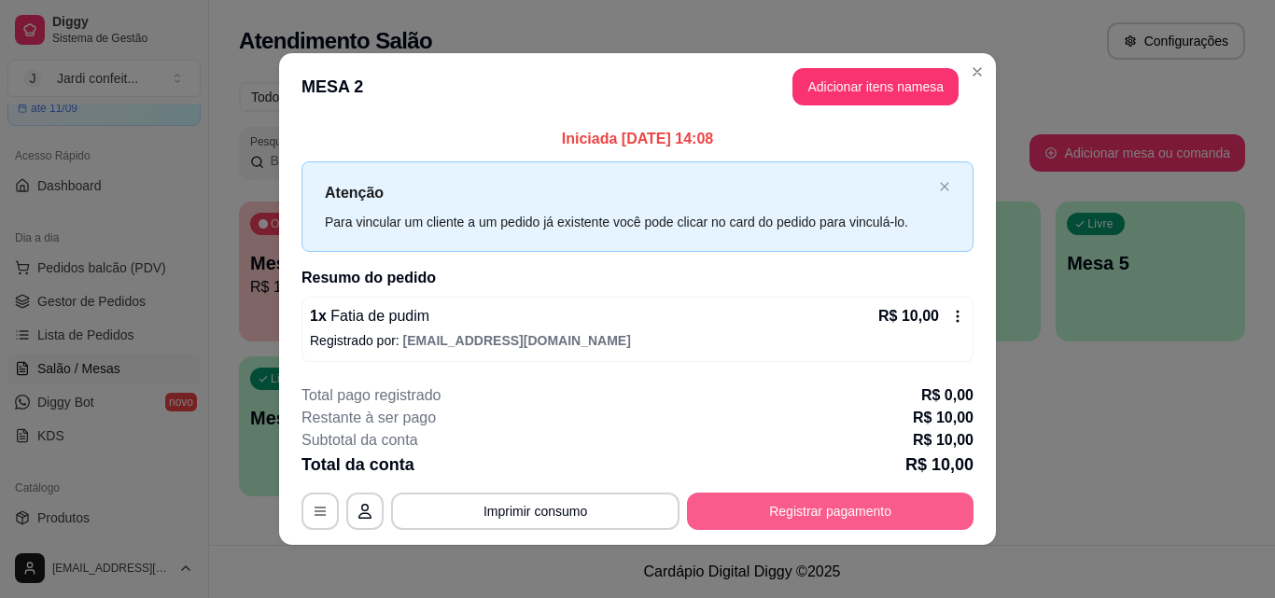
click at [862, 506] on button "Registrar pagamento" at bounding box center [830, 511] width 286 height 37
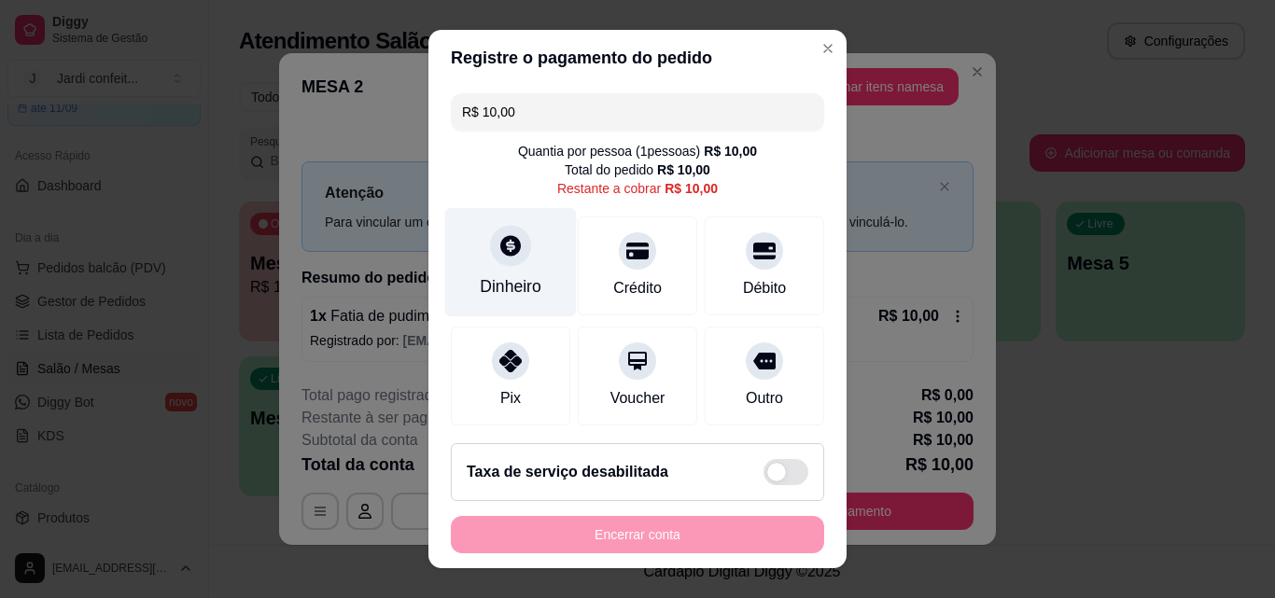
click at [522, 272] on div "Dinheiro" at bounding box center [511, 262] width 132 height 109
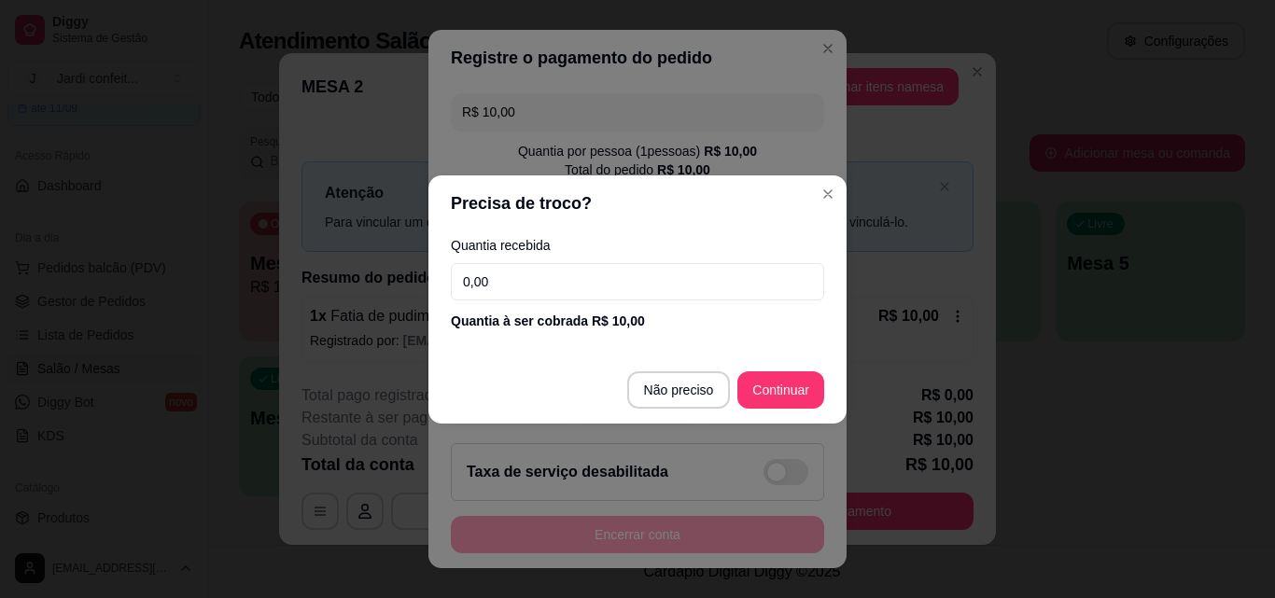
click at [539, 255] on div "Quantia recebida 0,00 Quantia à ser cobrada R$ 10,00" at bounding box center [637, 284] width 418 height 106
click at [541, 266] on input "0,00" at bounding box center [637, 281] width 373 height 37
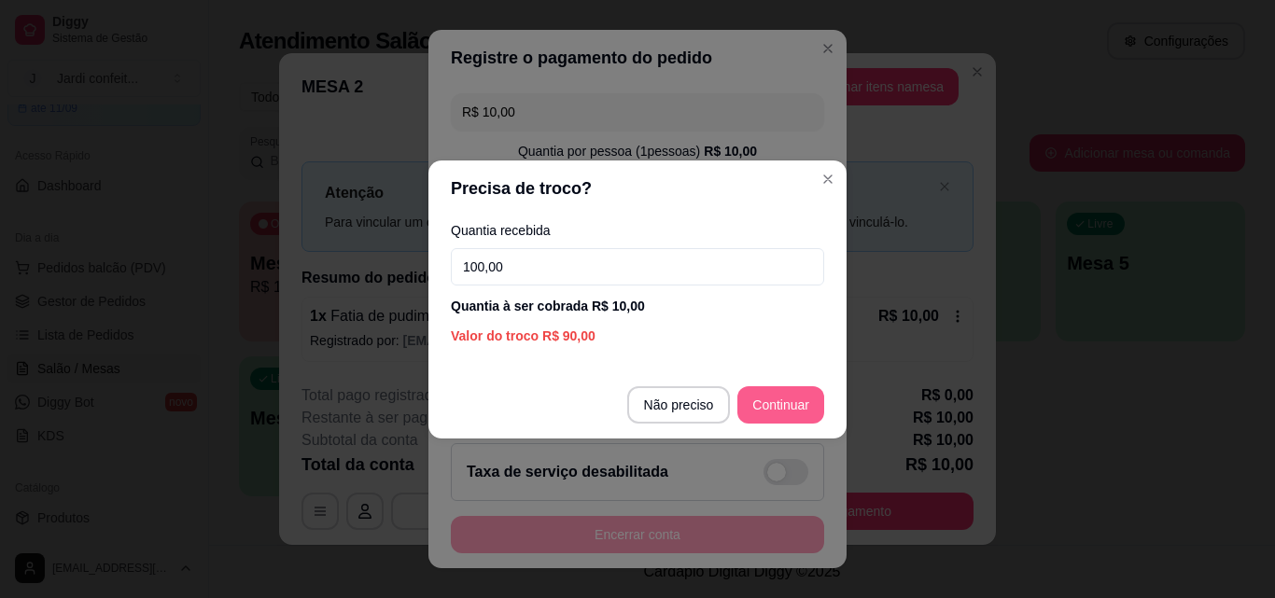
type input "100,00"
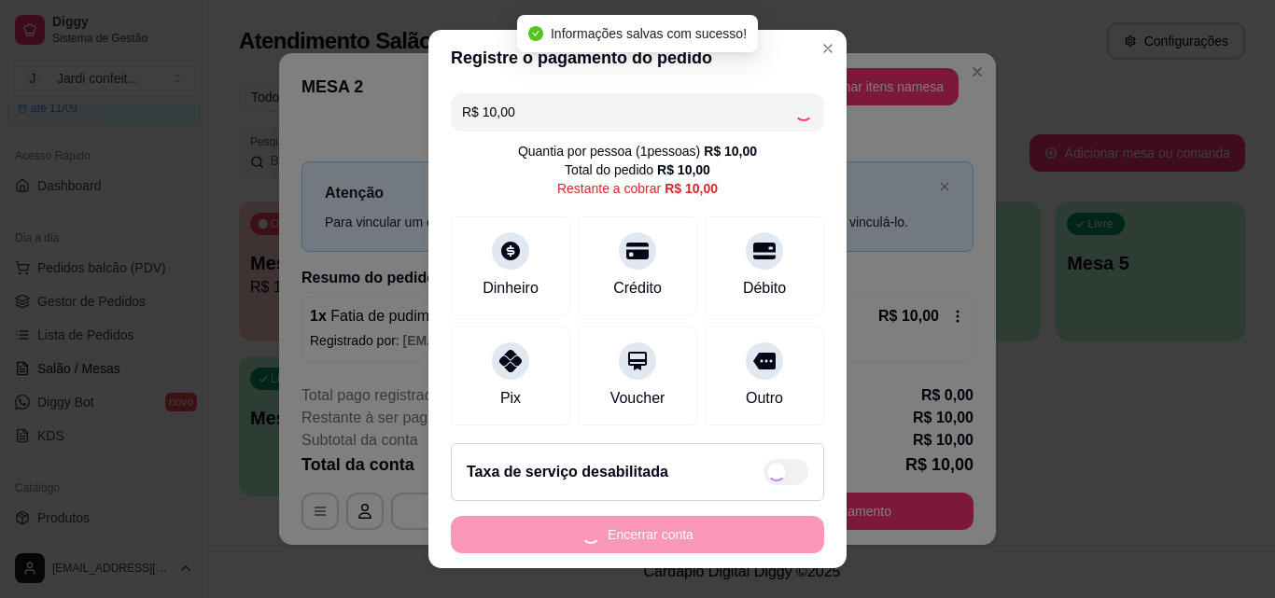
type input "R$ 0,00"
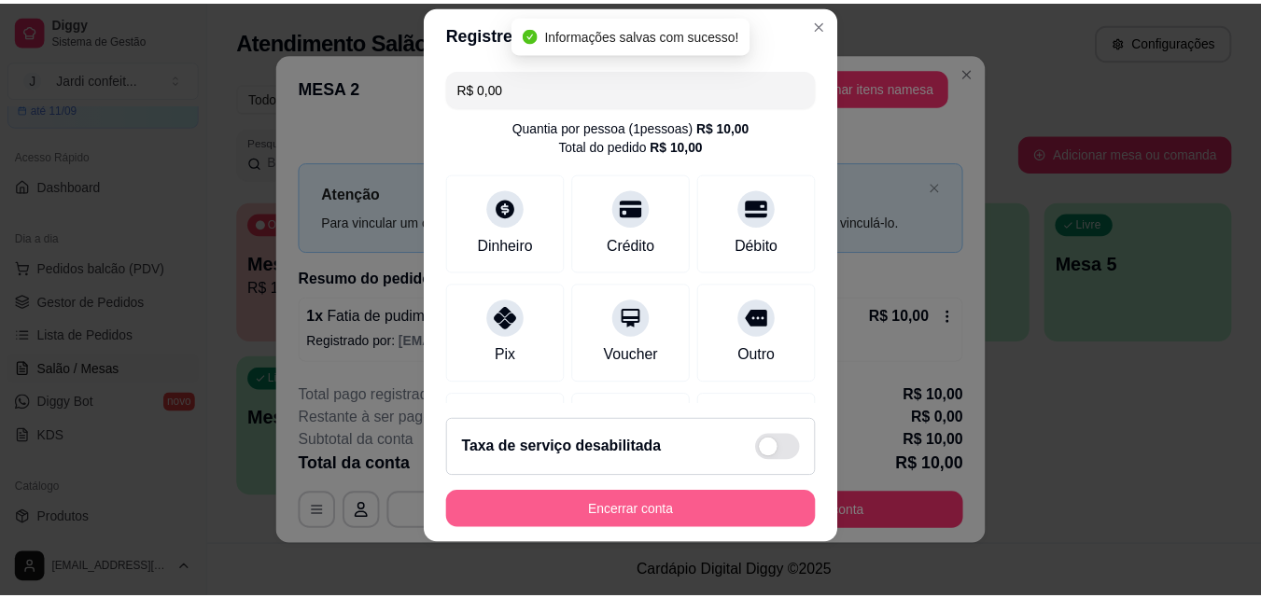
scroll to position [30, 0]
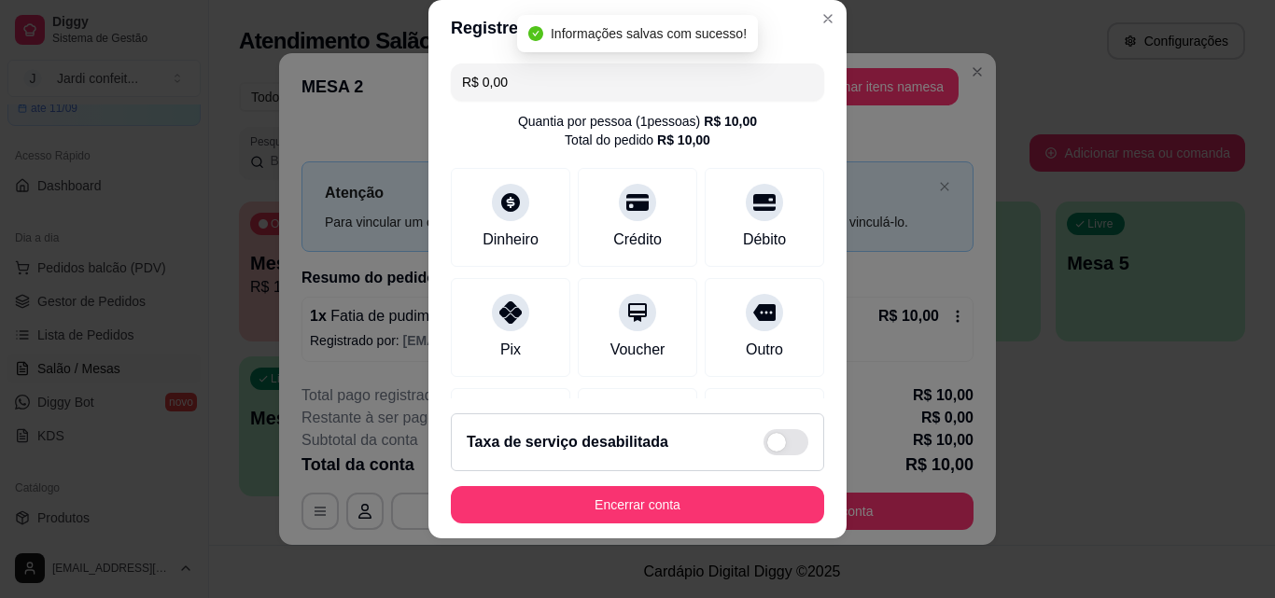
click at [706, 523] on button "Encerrar conta" at bounding box center [637, 504] width 373 height 37
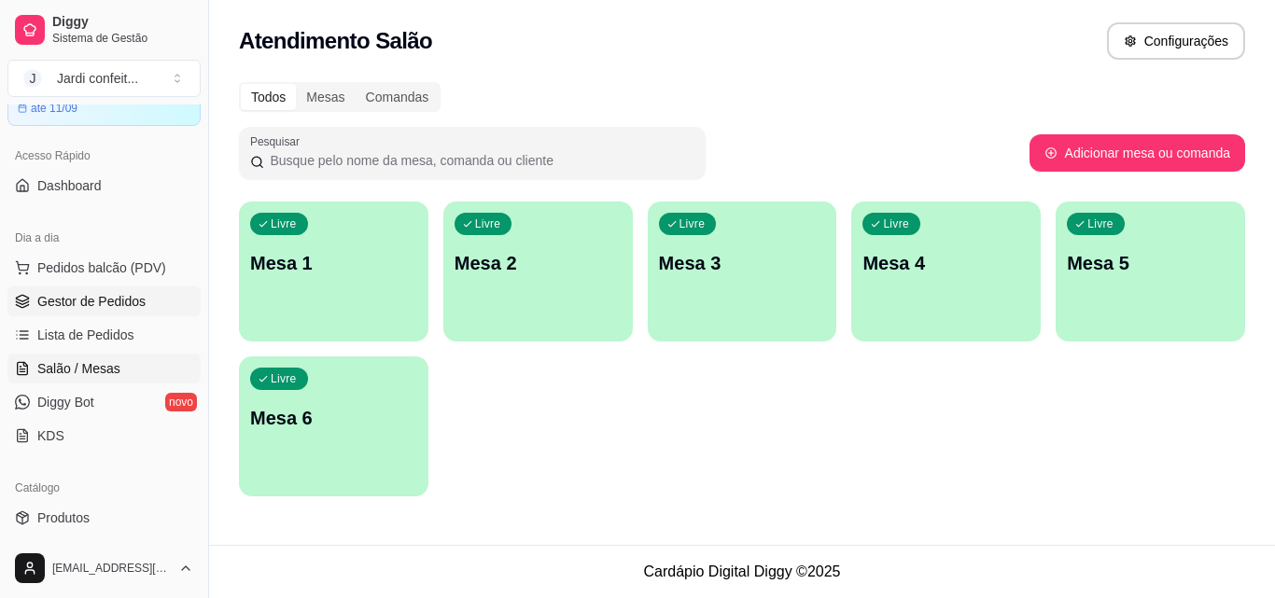
click at [147, 300] on link "Gestor de Pedidos" at bounding box center [103, 301] width 193 height 30
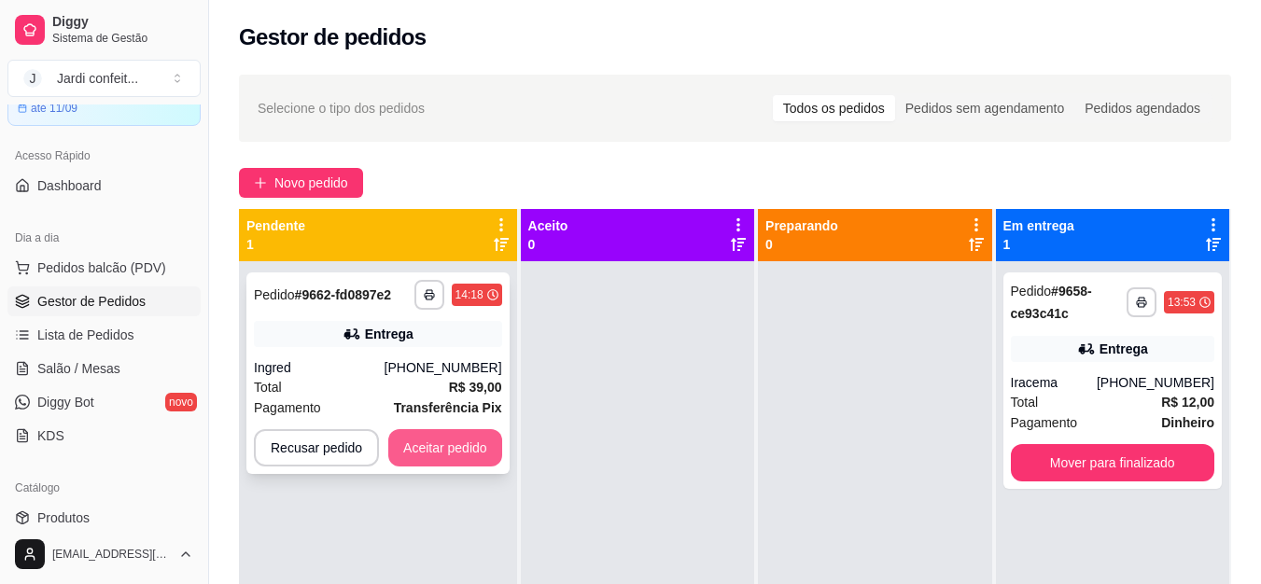
click at [422, 438] on button "Aceitar pedido" at bounding box center [445, 447] width 114 height 37
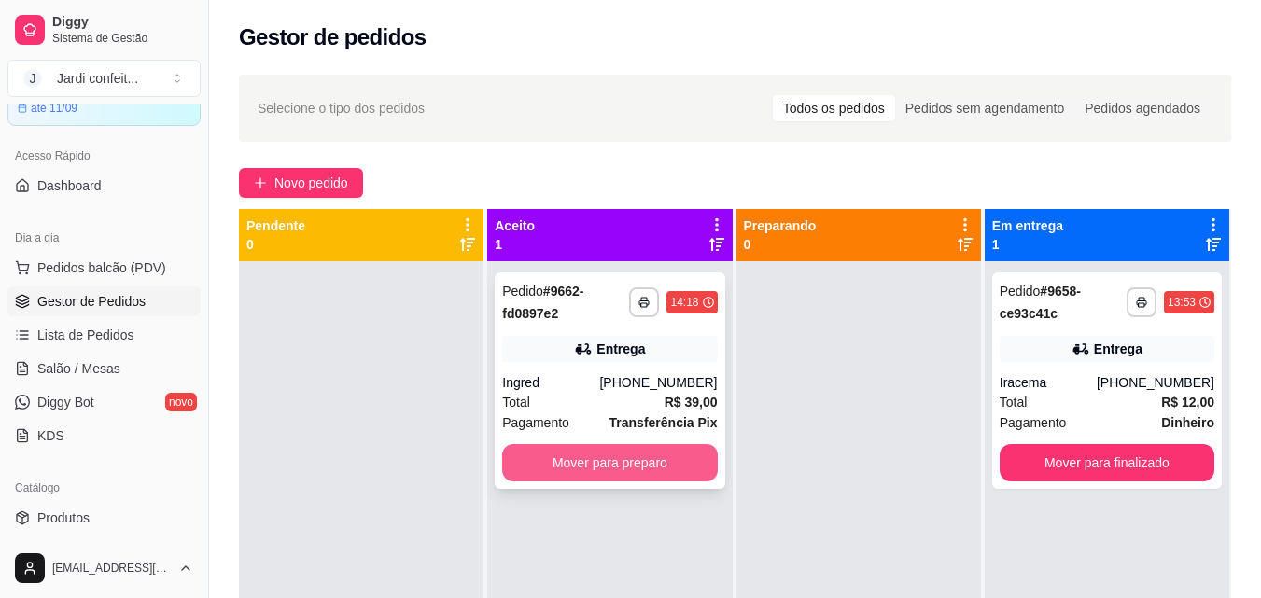
click at [608, 467] on button "Mover para preparo" at bounding box center [609, 462] width 215 height 37
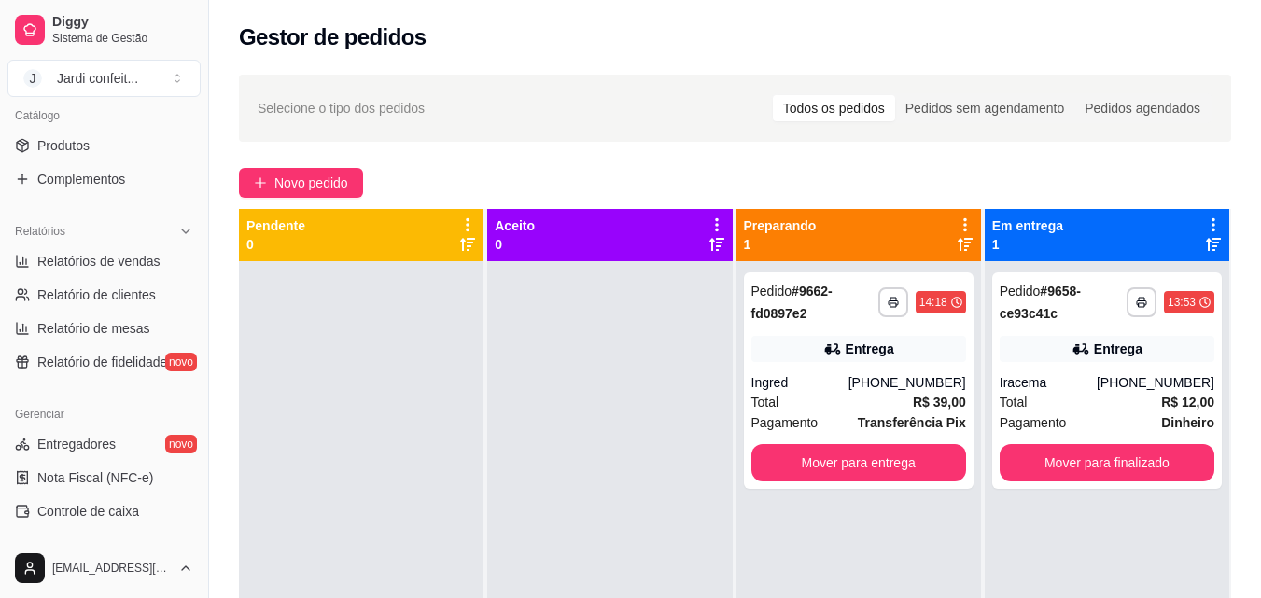
scroll to position [745, 0]
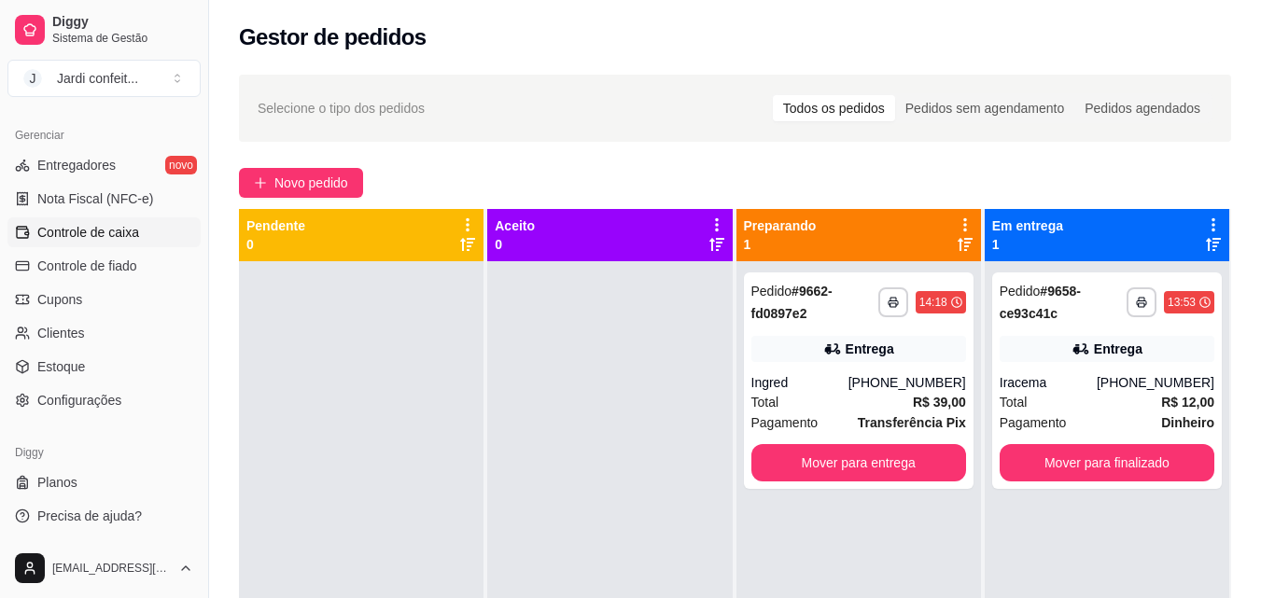
click at [134, 241] on span "Controle de caixa" at bounding box center [88, 232] width 102 height 19
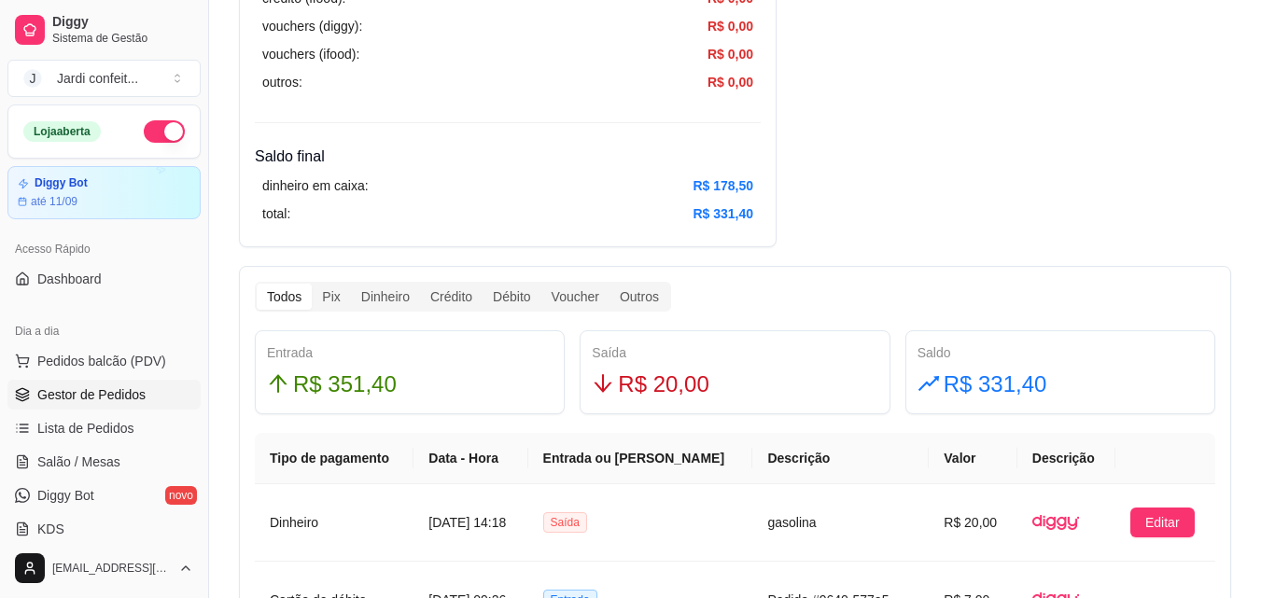
click at [127, 406] on link "Gestor de Pedidos" at bounding box center [103, 395] width 193 height 30
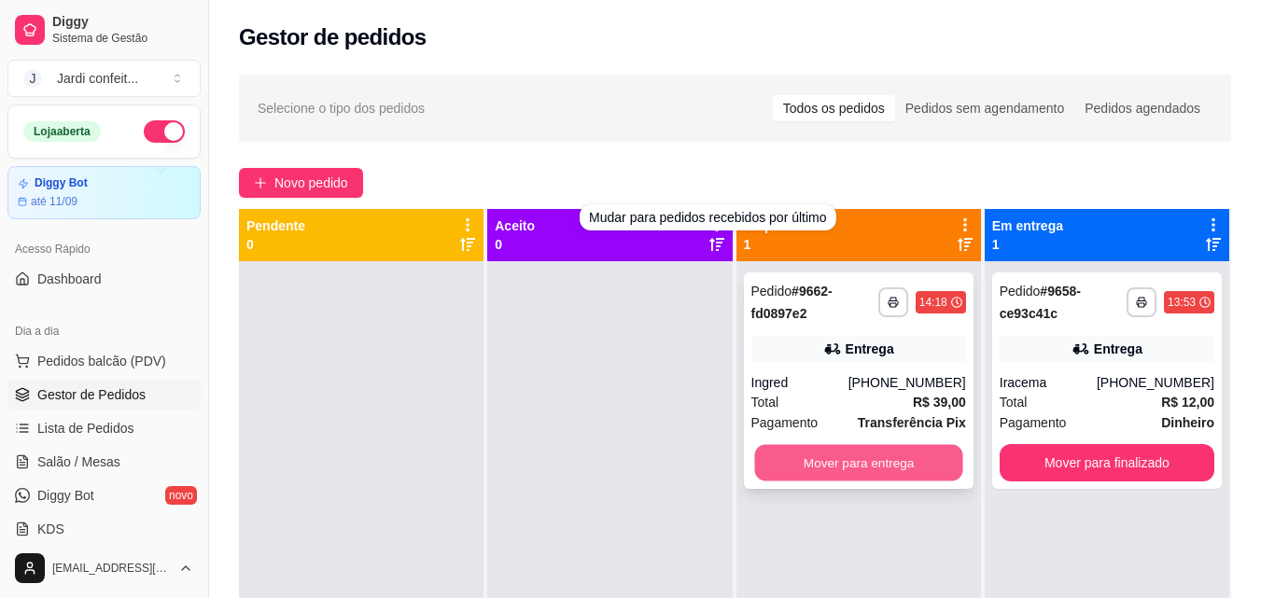
click at [802, 457] on button "Mover para entrega" at bounding box center [858, 463] width 208 height 36
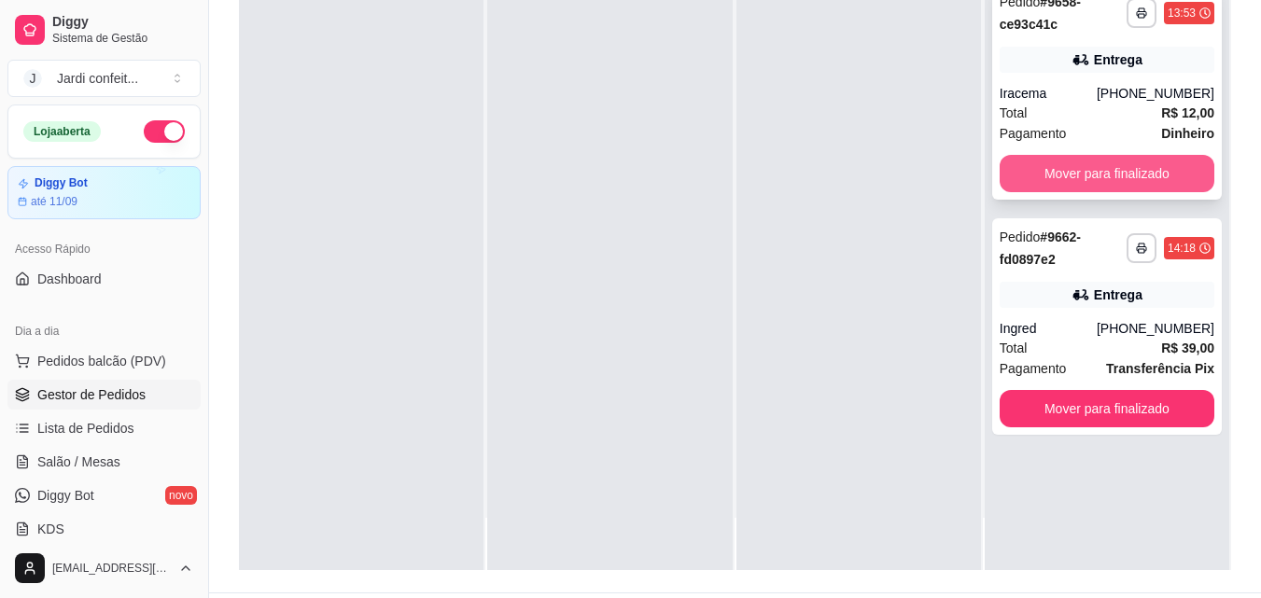
scroll to position [285, 0]
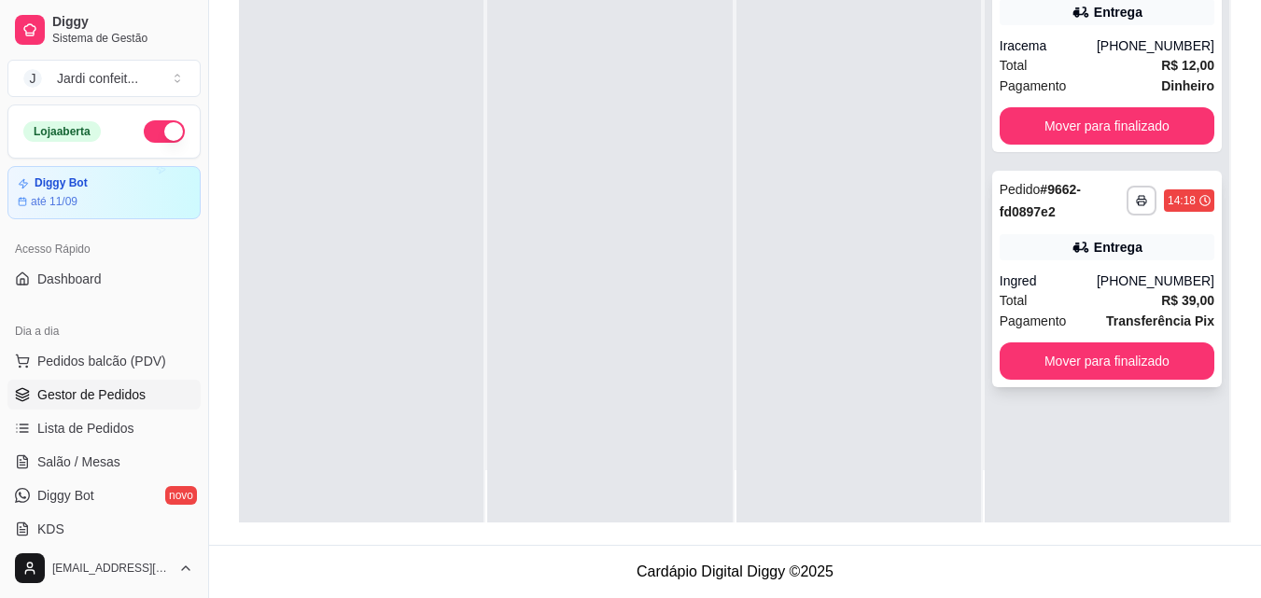
click at [1150, 353] on button "Mover para finalizado" at bounding box center [1106, 360] width 215 height 37
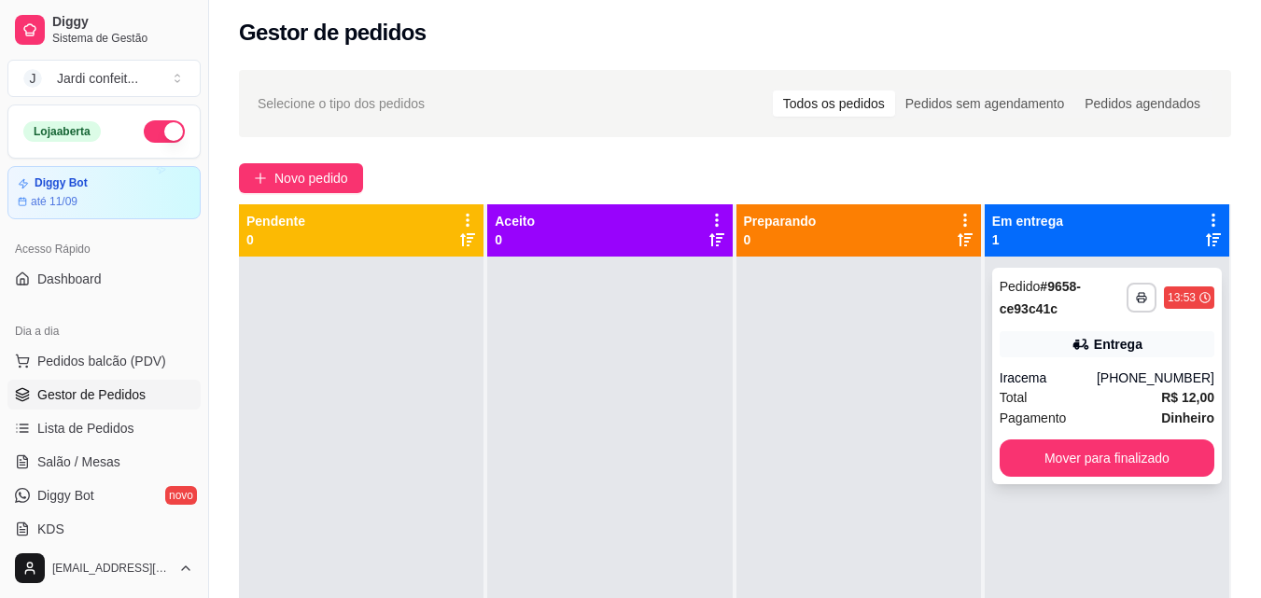
scroll to position [0, 0]
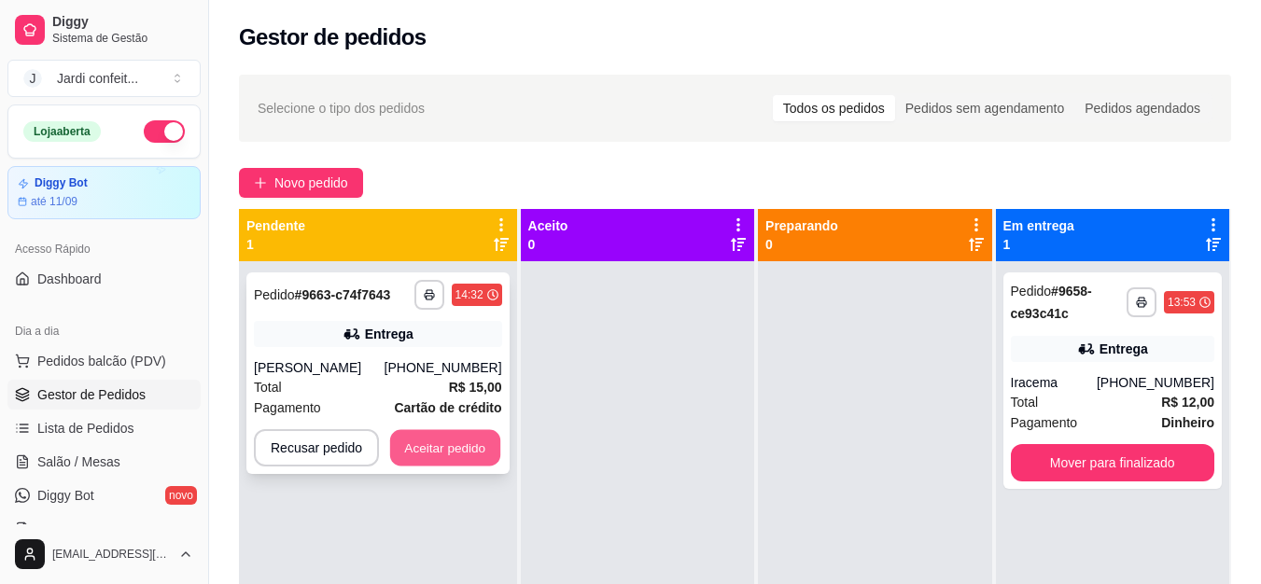
click at [480, 452] on button "Aceitar pedido" at bounding box center [445, 448] width 110 height 36
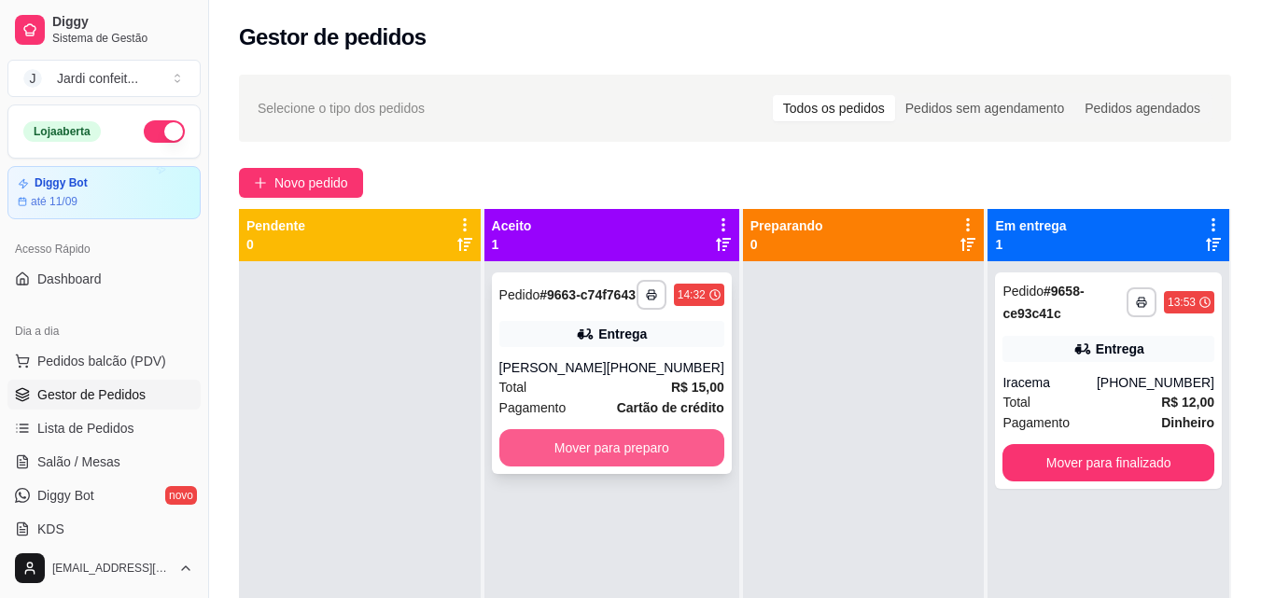
click at [581, 456] on button "Mover para preparo" at bounding box center [611, 447] width 225 height 37
click at [553, 463] on button "Mover para preparo" at bounding box center [611, 447] width 225 height 37
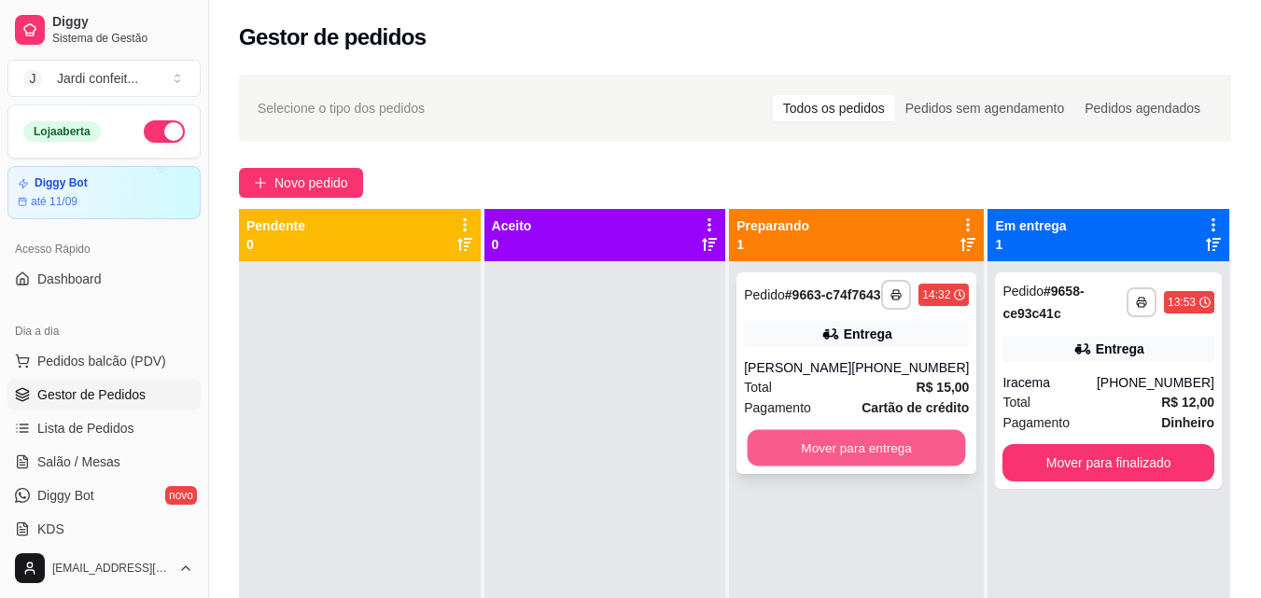
click at [875, 467] on button "Mover para entrega" at bounding box center [857, 448] width 218 height 36
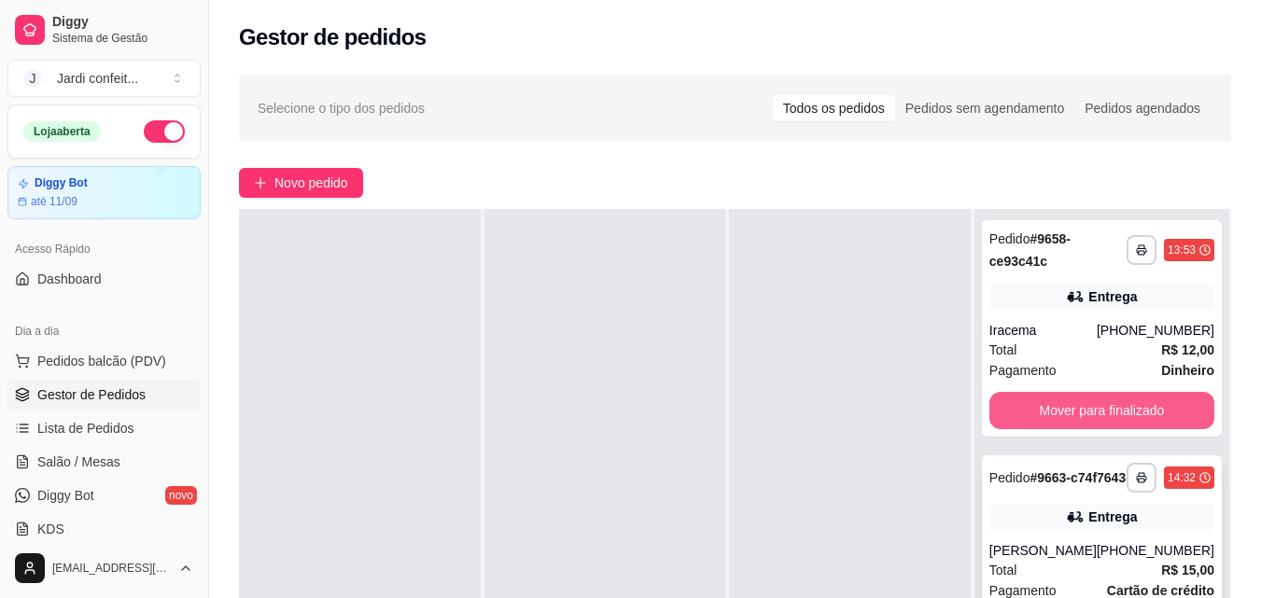
scroll to position [285, 0]
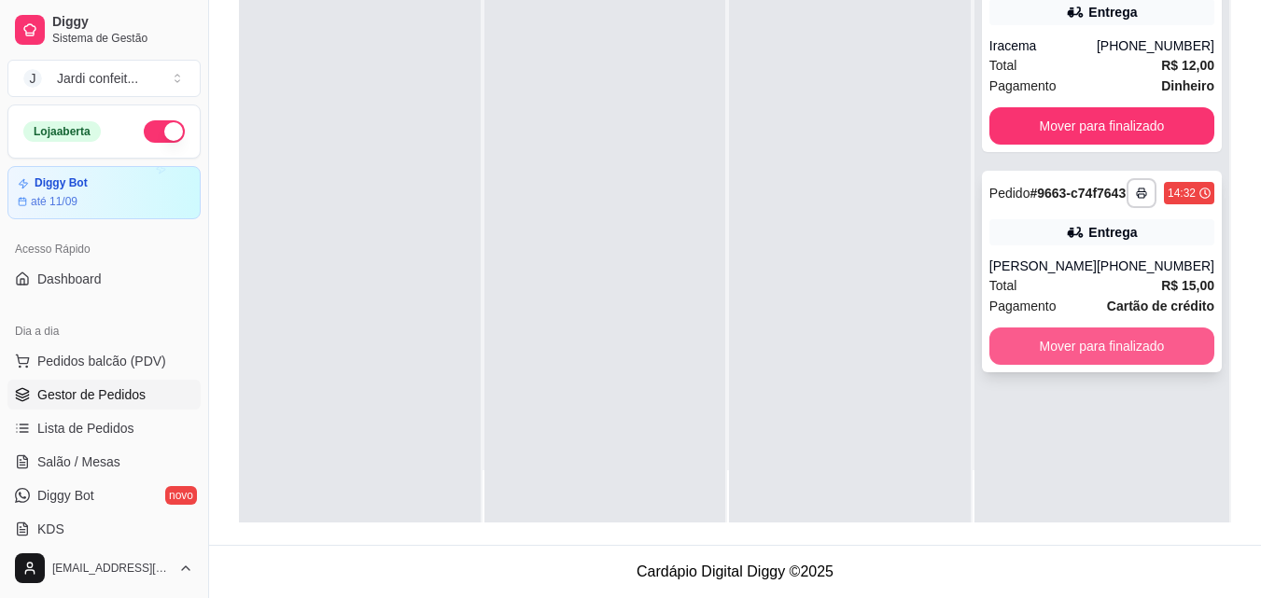
click at [1149, 365] on button "Mover para finalizado" at bounding box center [1101, 346] width 225 height 37
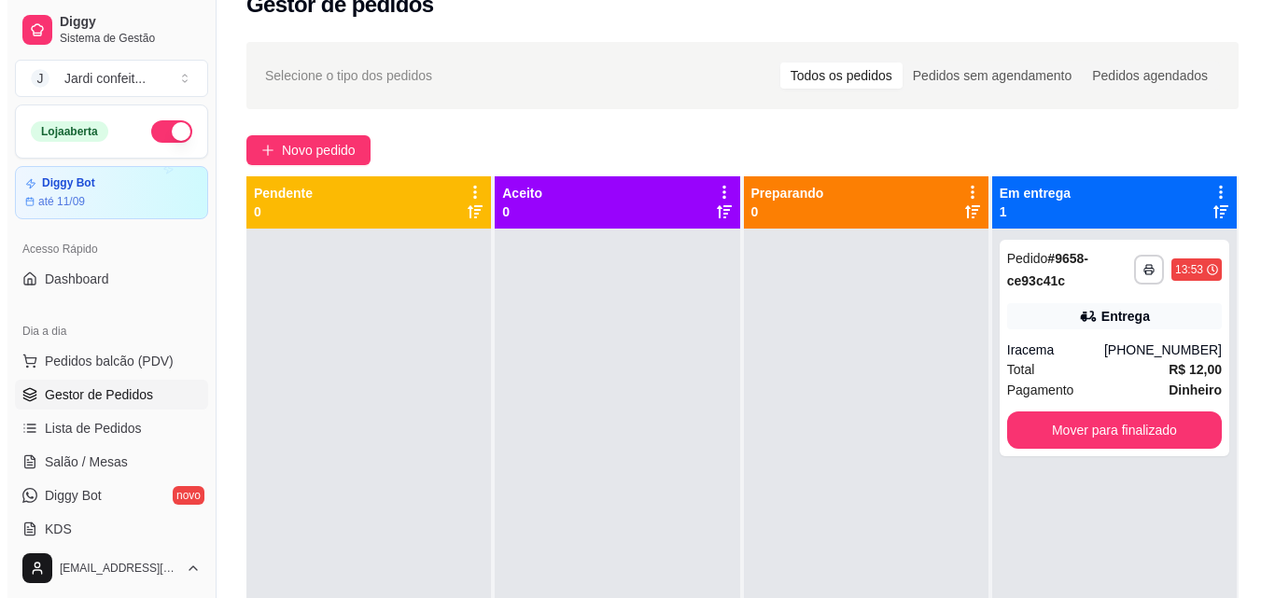
scroll to position [0, 0]
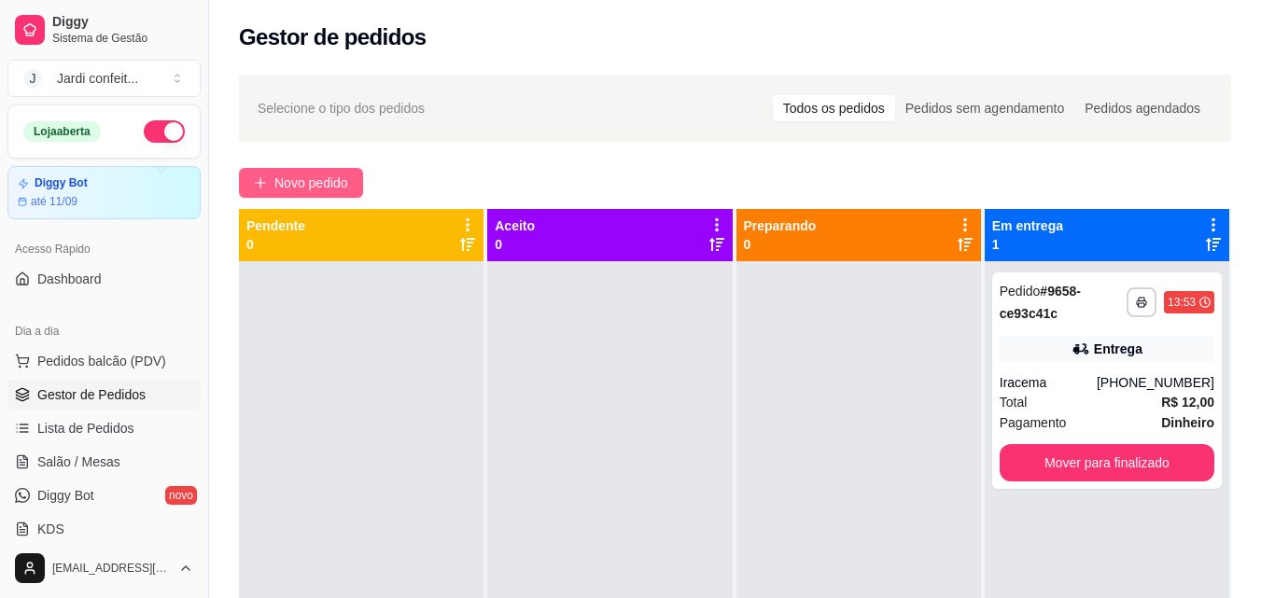
click at [322, 179] on span "Novo pedido" at bounding box center [311, 183] width 74 height 21
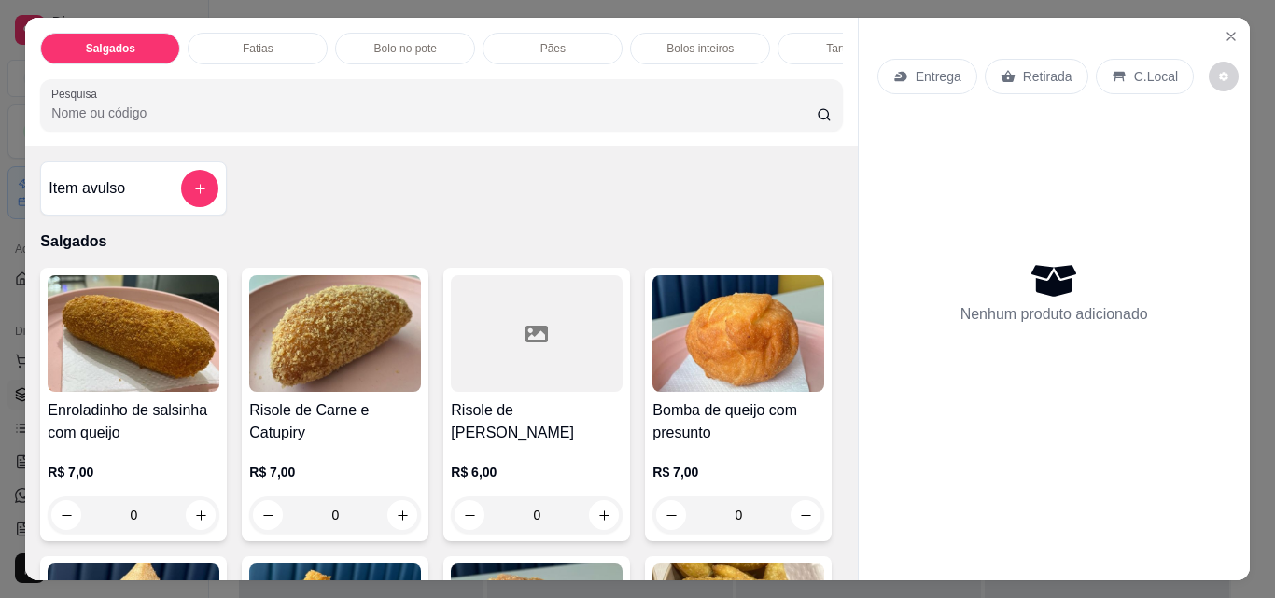
scroll to position [373, 0]
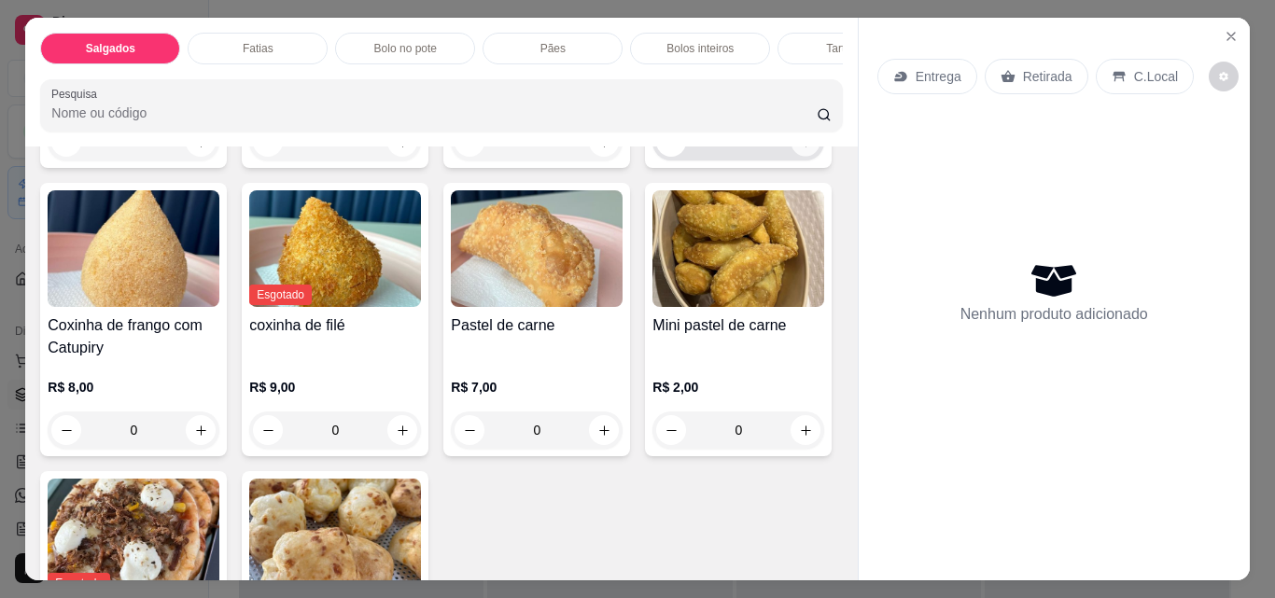
click at [791, 157] on button "increase-product-quantity" at bounding box center [805, 142] width 29 height 29
type input "1"
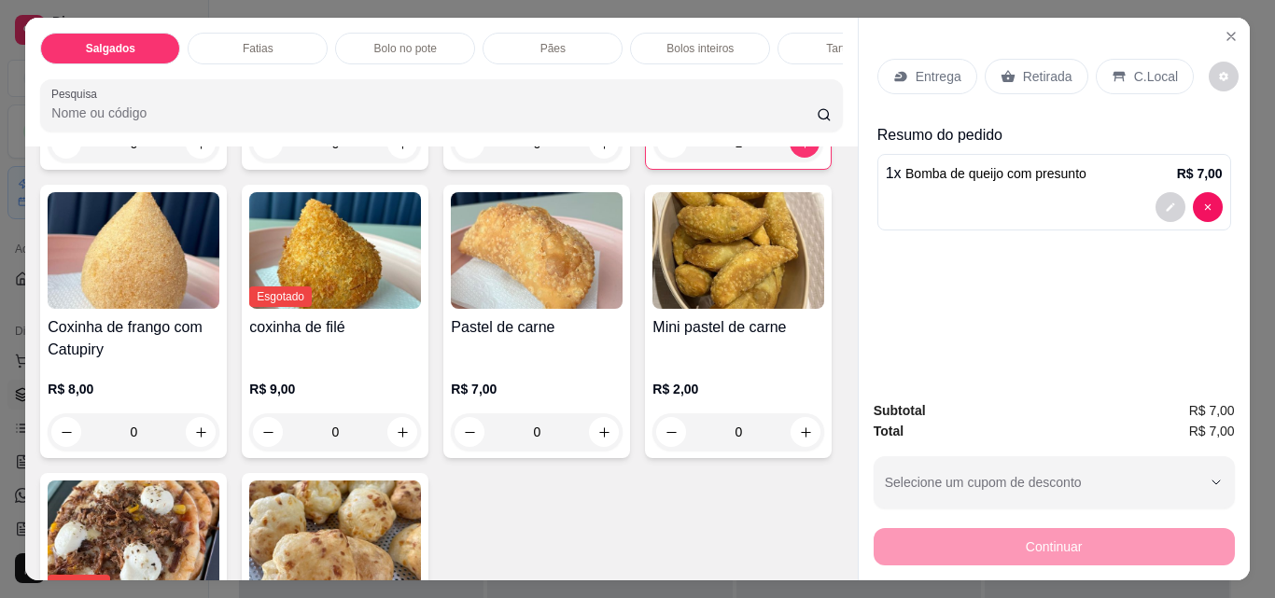
scroll to position [747, 0]
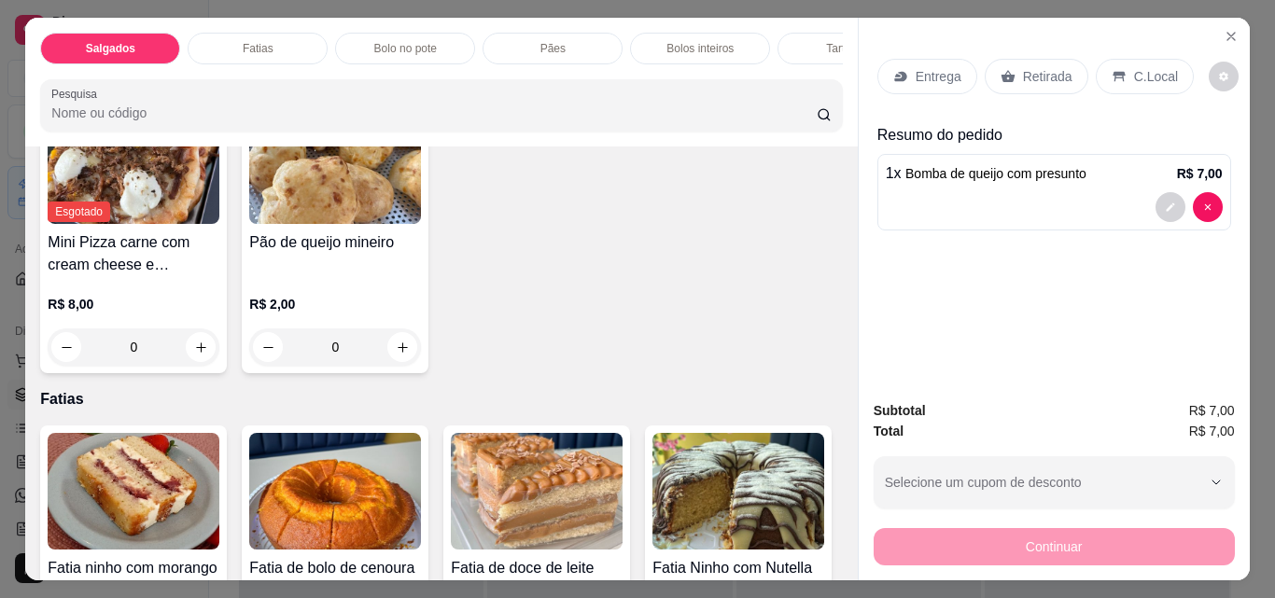
click at [589, 74] on button "increase-product-quantity" at bounding box center [604, 59] width 30 height 30
type input "1"
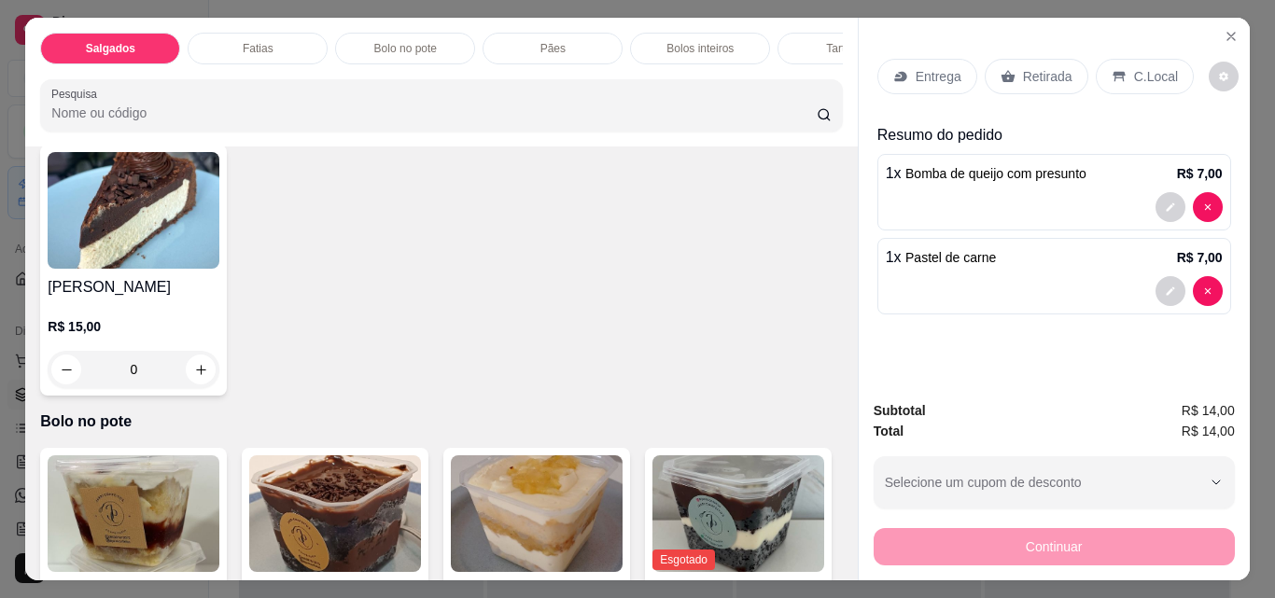
scroll to position [1307, 0]
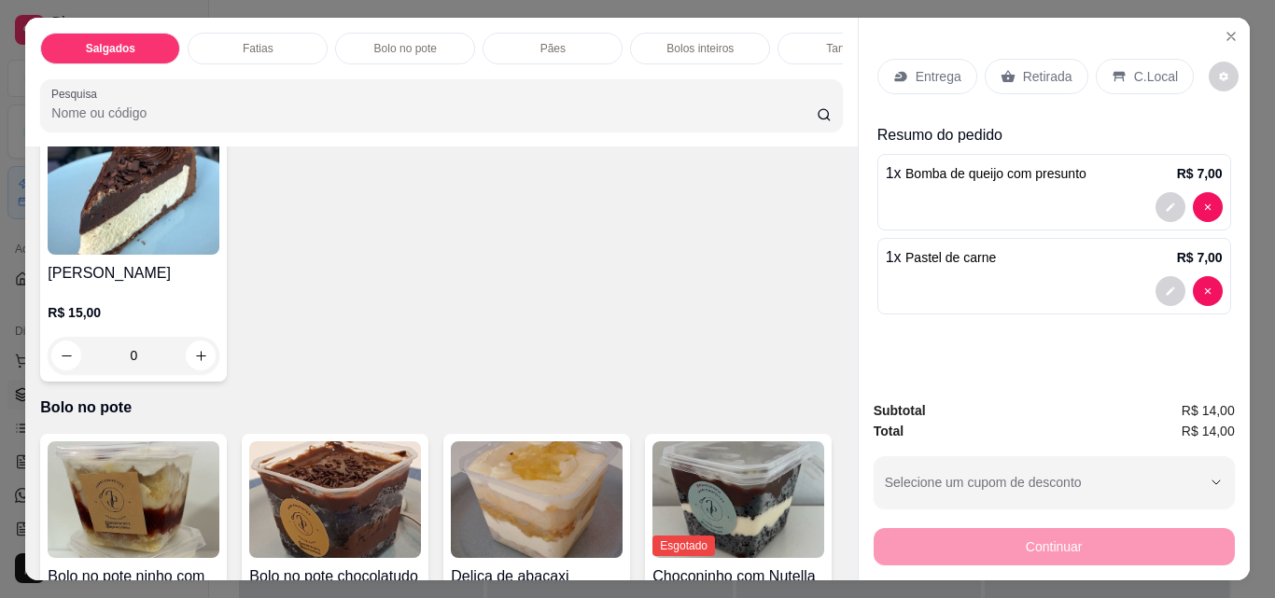
click at [199, 105] on button "increase-product-quantity" at bounding box center [201, 90] width 29 height 29
type input "1"
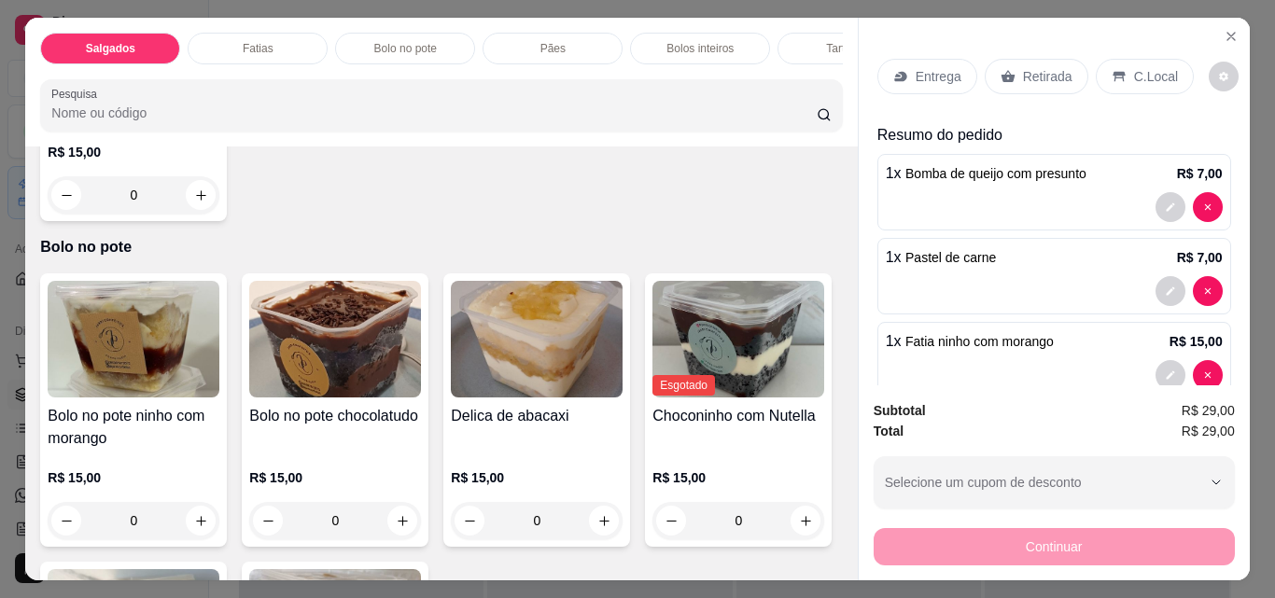
scroll to position [1587, 0]
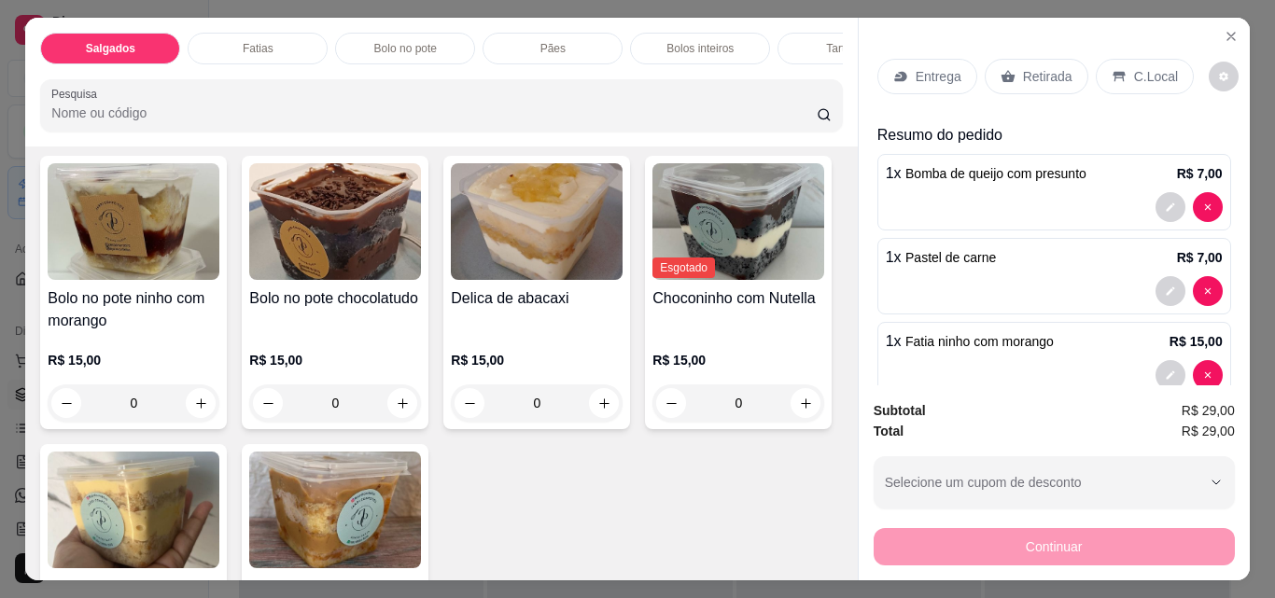
click at [216, 92] on button "increase-product-quantity" at bounding box center [201, 78] width 30 height 30
type input "1"
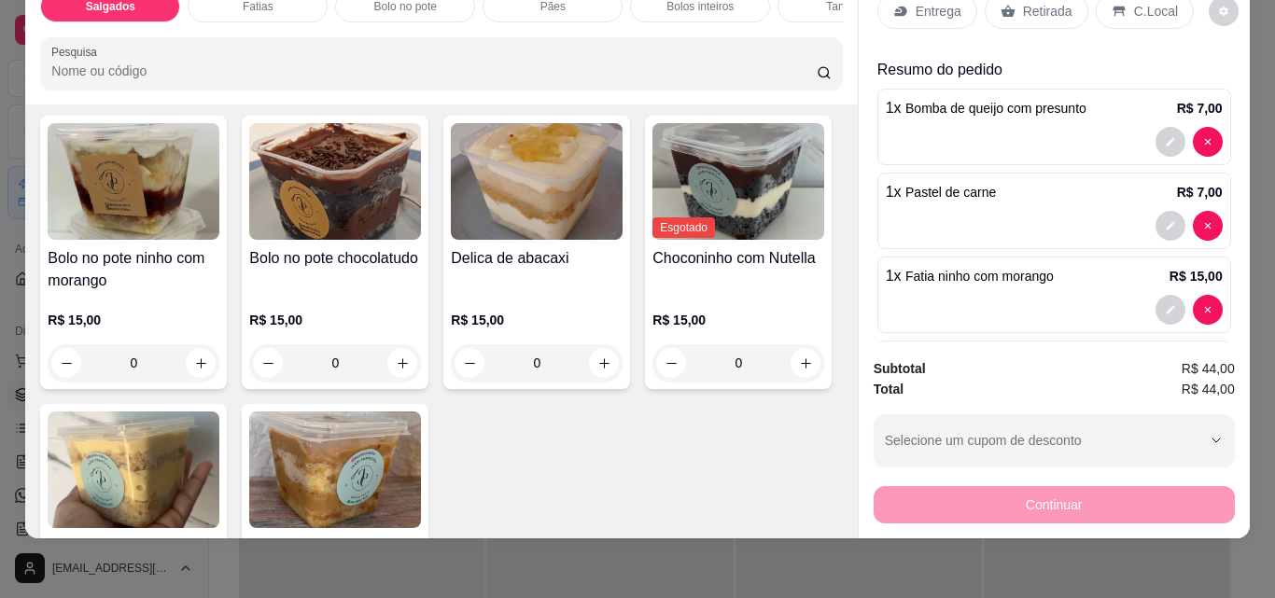
scroll to position [0, 0]
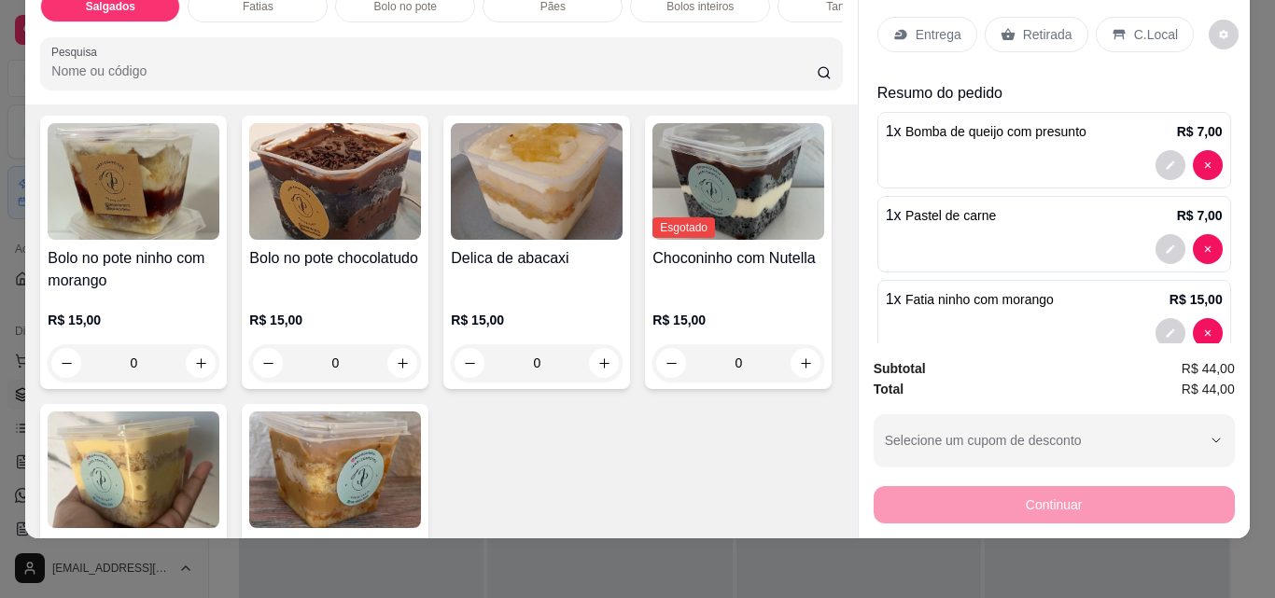
click at [1023, 25] on p "Retirada" at bounding box center [1047, 34] width 49 height 19
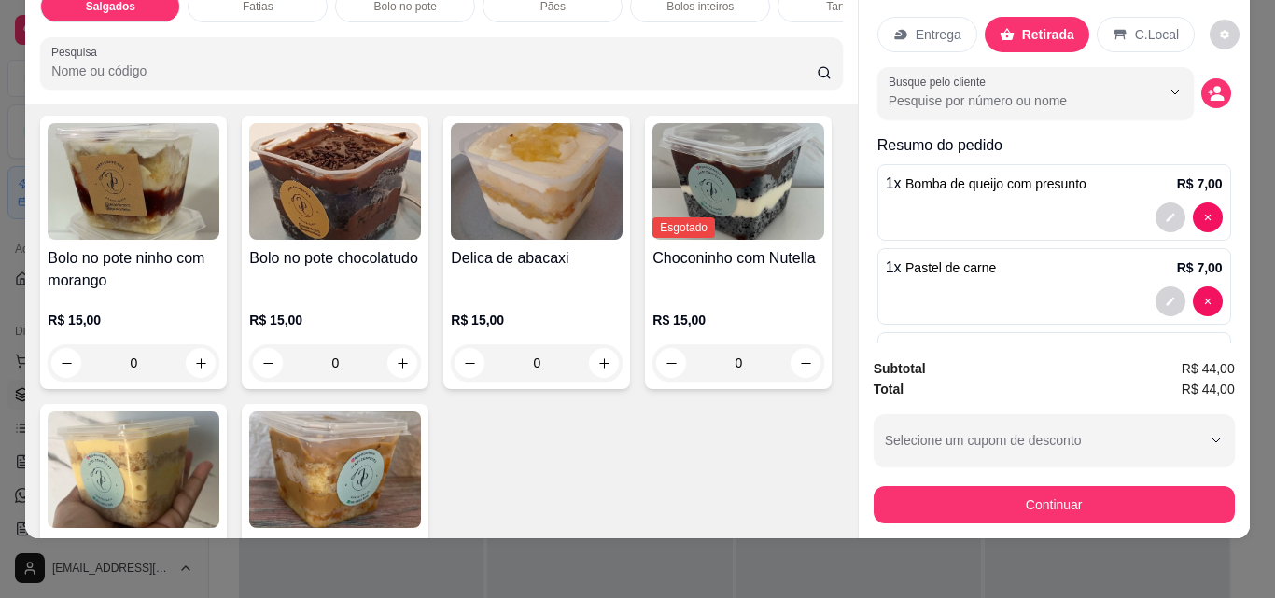
click at [1105, 506] on button "Continuar" at bounding box center [1053, 504] width 361 height 37
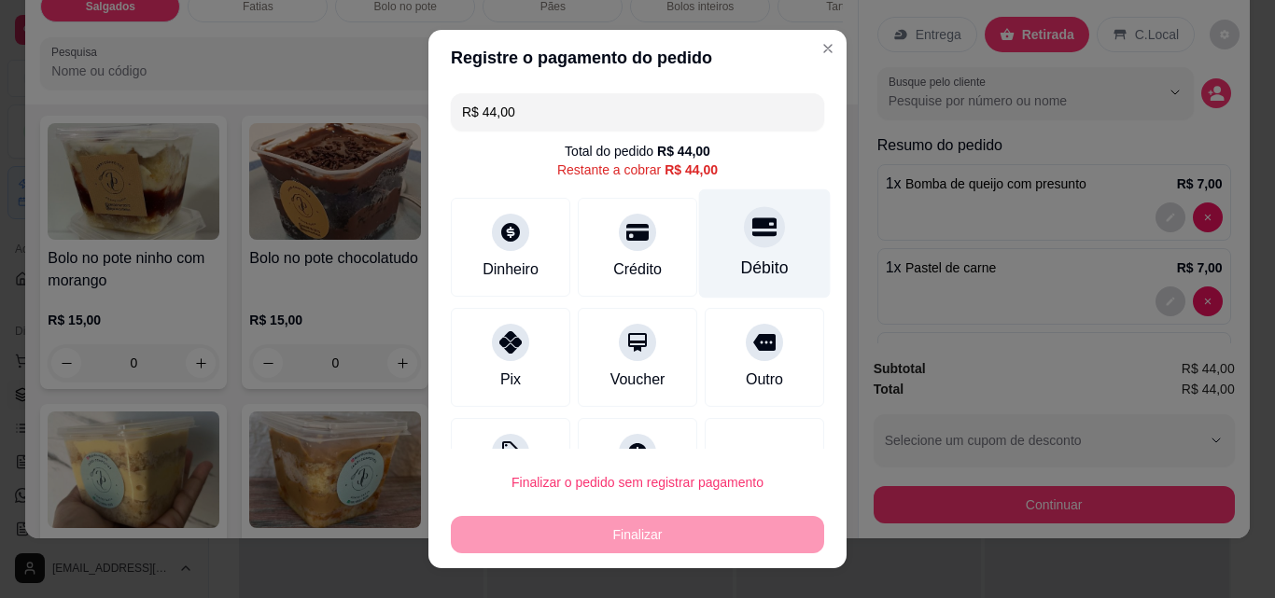
click at [741, 261] on div "Débito" at bounding box center [765, 268] width 48 height 24
type input "R$ 0,00"
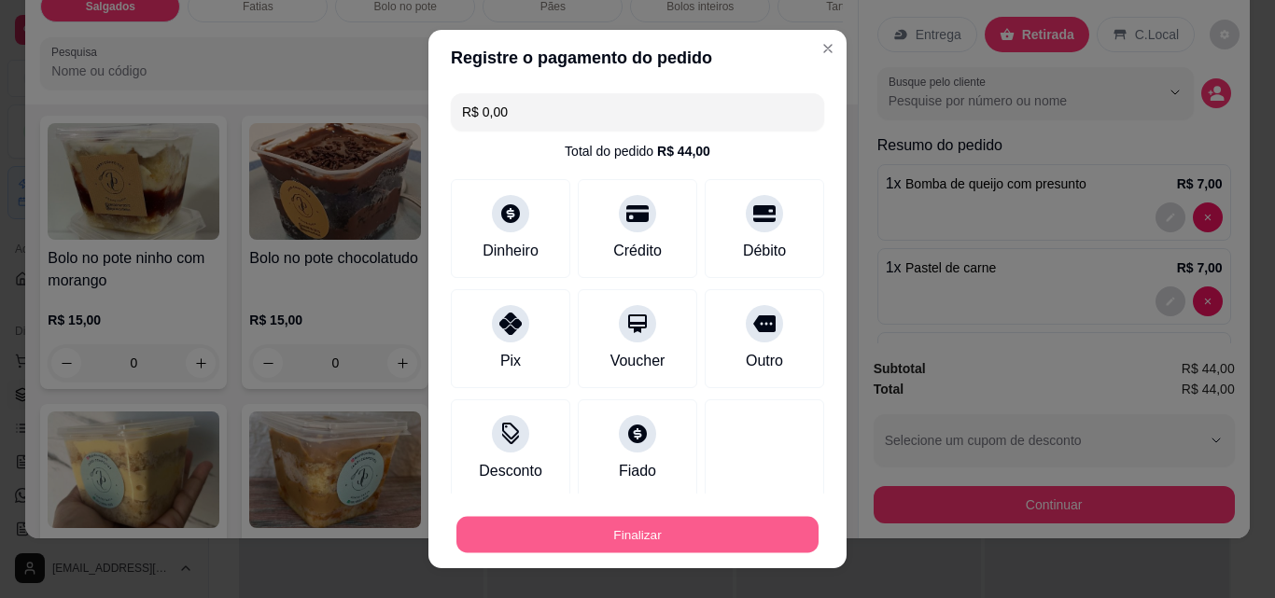
click at [686, 541] on button "Finalizar" at bounding box center [637, 535] width 362 height 36
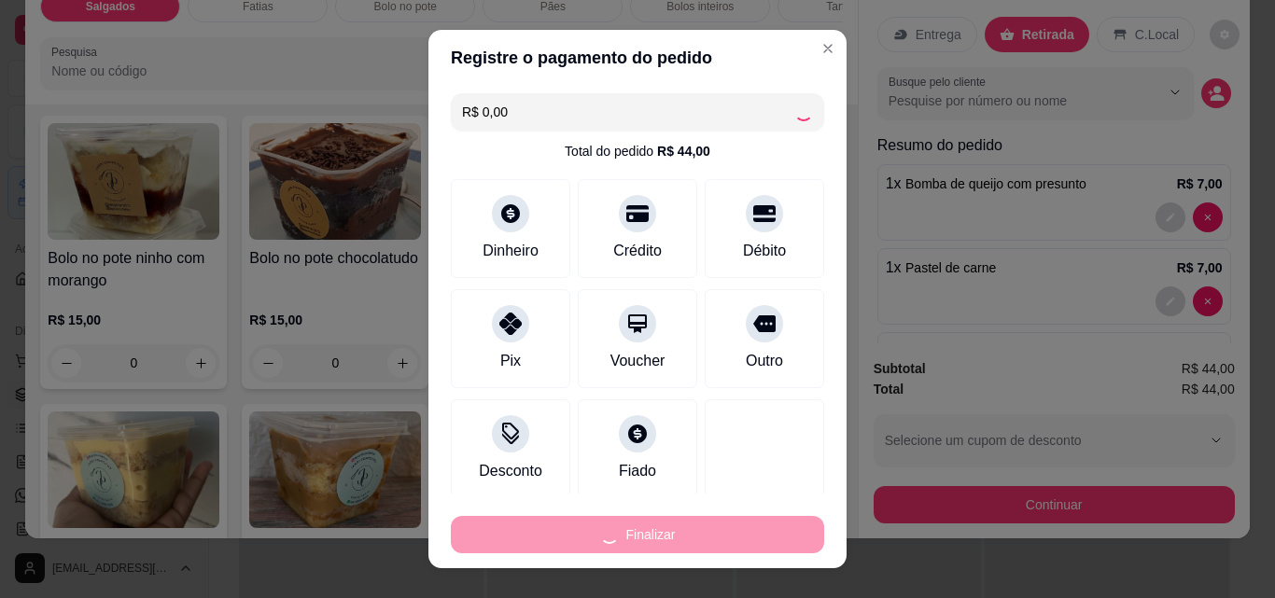
type input "0"
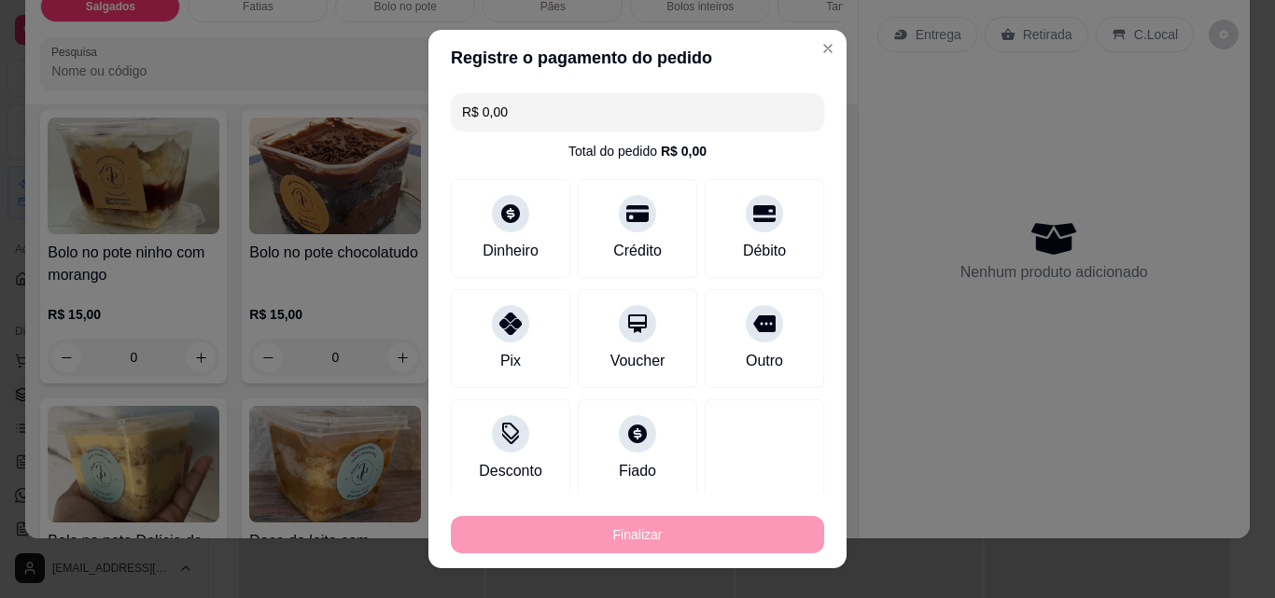
type input "-R$ 44,00"
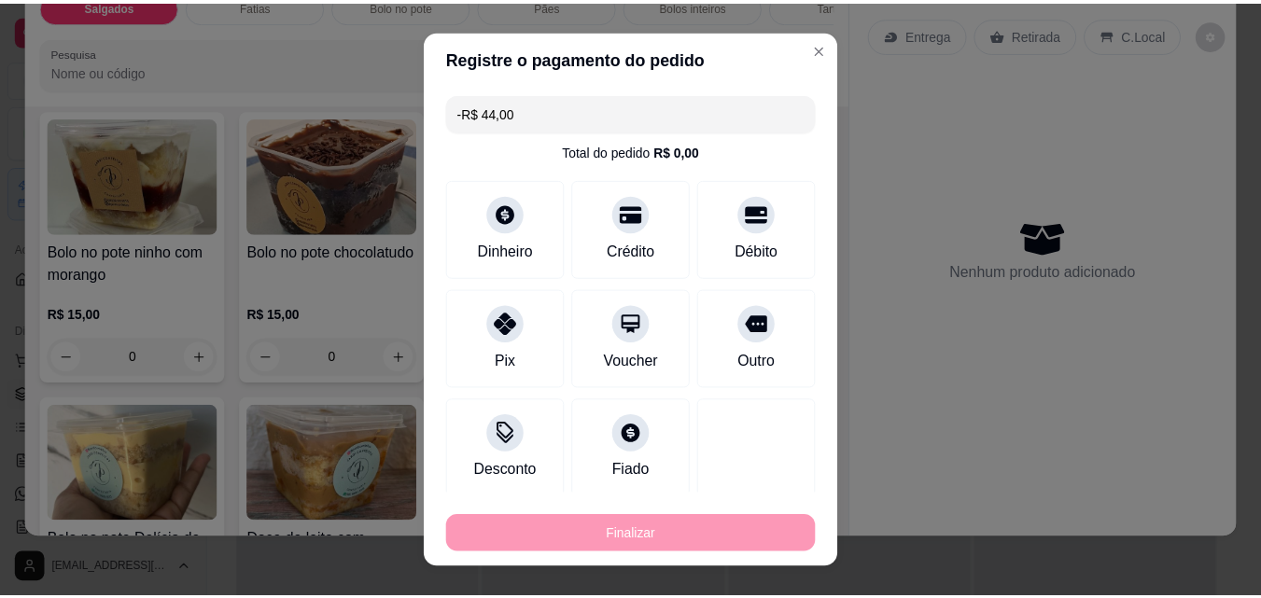
scroll to position [1584, 0]
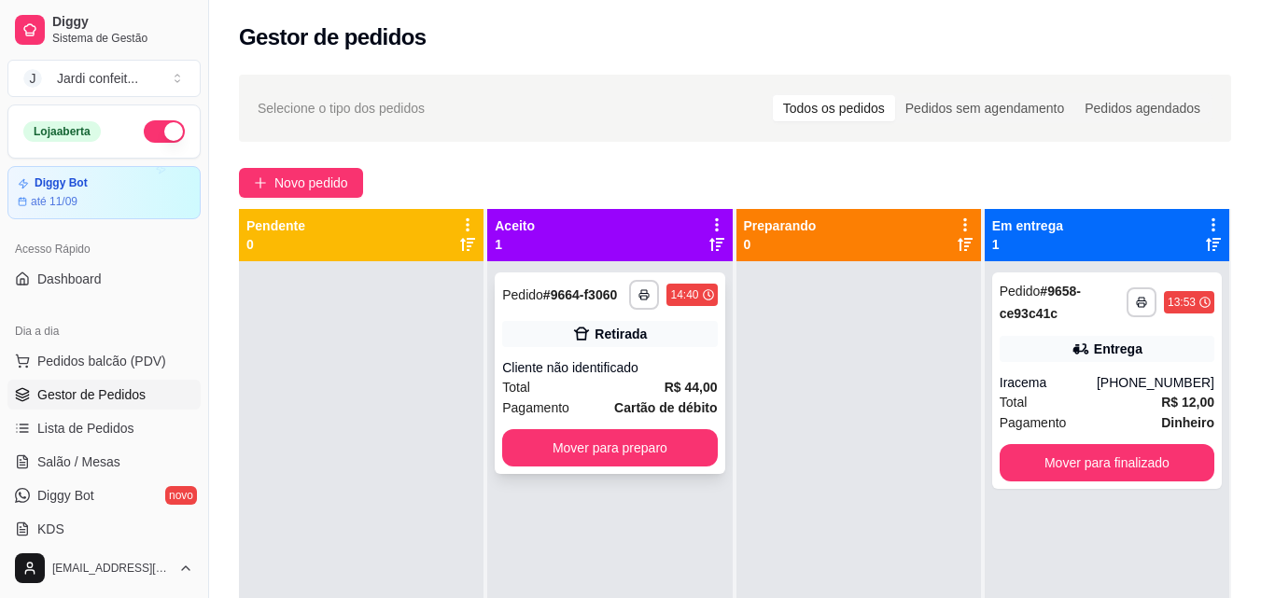
click at [675, 299] on div "14:40" at bounding box center [684, 294] width 28 height 15
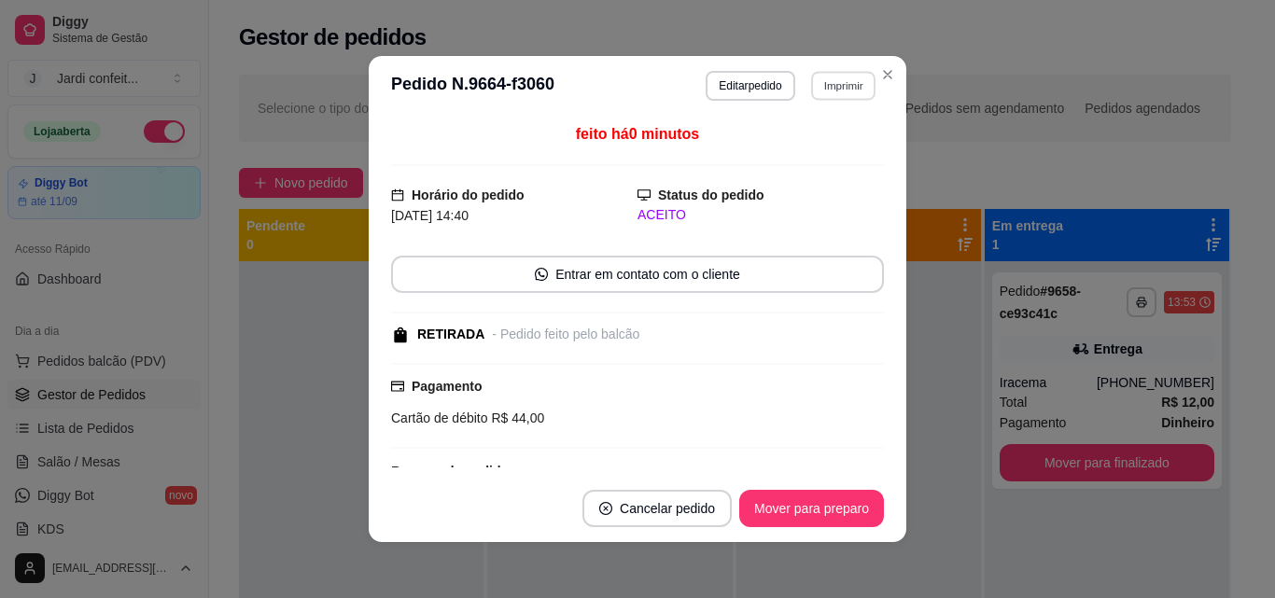
click at [849, 88] on button "Imprimir" at bounding box center [843, 85] width 64 height 29
click at [827, 146] on button "Impressora" at bounding box center [802, 151] width 135 height 30
click at [781, 521] on button "Mover para preparo" at bounding box center [811, 508] width 145 height 37
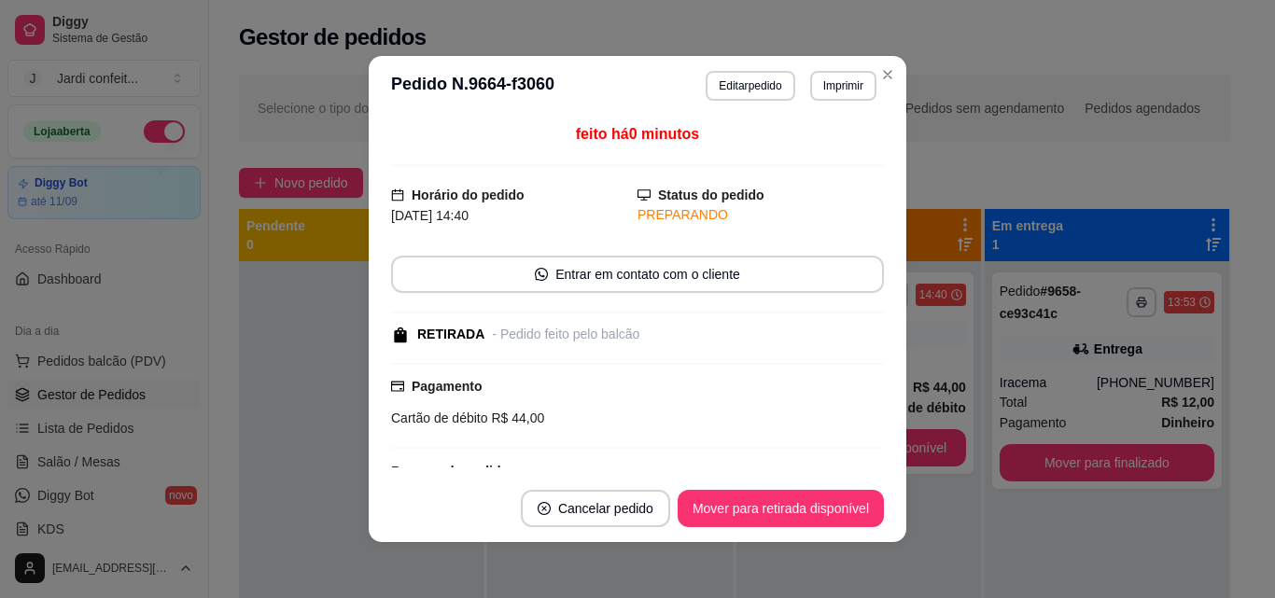
click at [867, 79] on button "Imprimir" at bounding box center [843, 86] width 66 height 30
click at [880, 77] on icon "Close" at bounding box center [887, 74] width 15 height 15
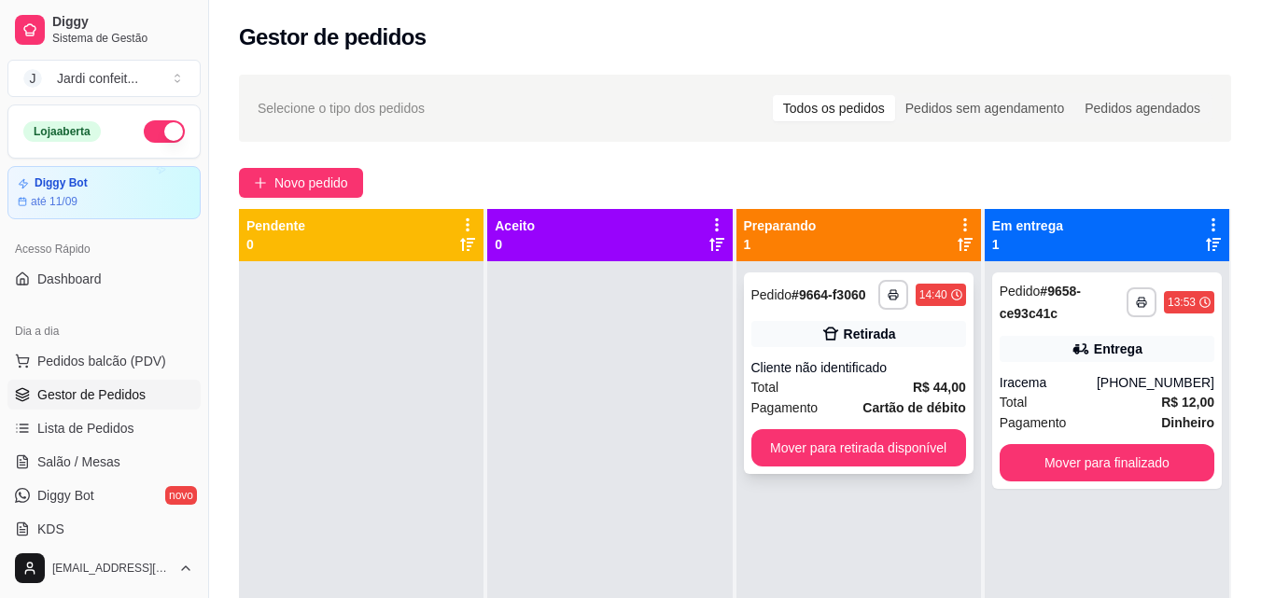
click at [913, 396] on span "R$ 44,00" at bounding box center [939, 387] width 53 height 21
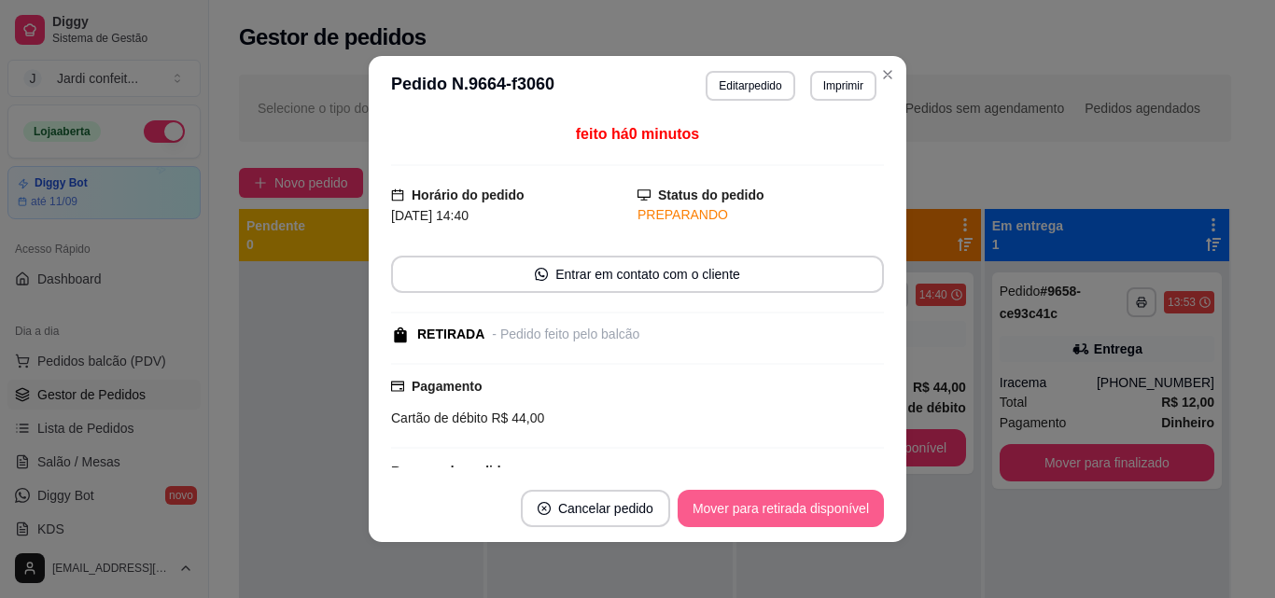
click at [636, 503] on button "Cancelar pedido" at bounding box center [595, 508] width 149 height 37
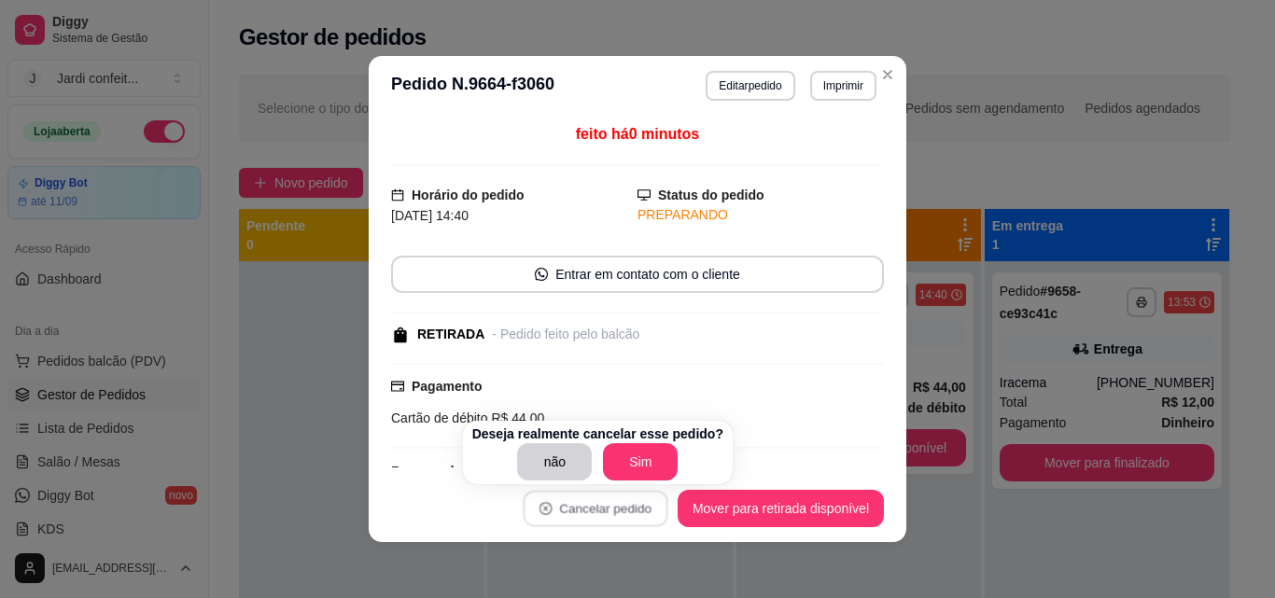
click at [643, 464] on button "Sim" at bounding box center [640, 461] width 75 height 37
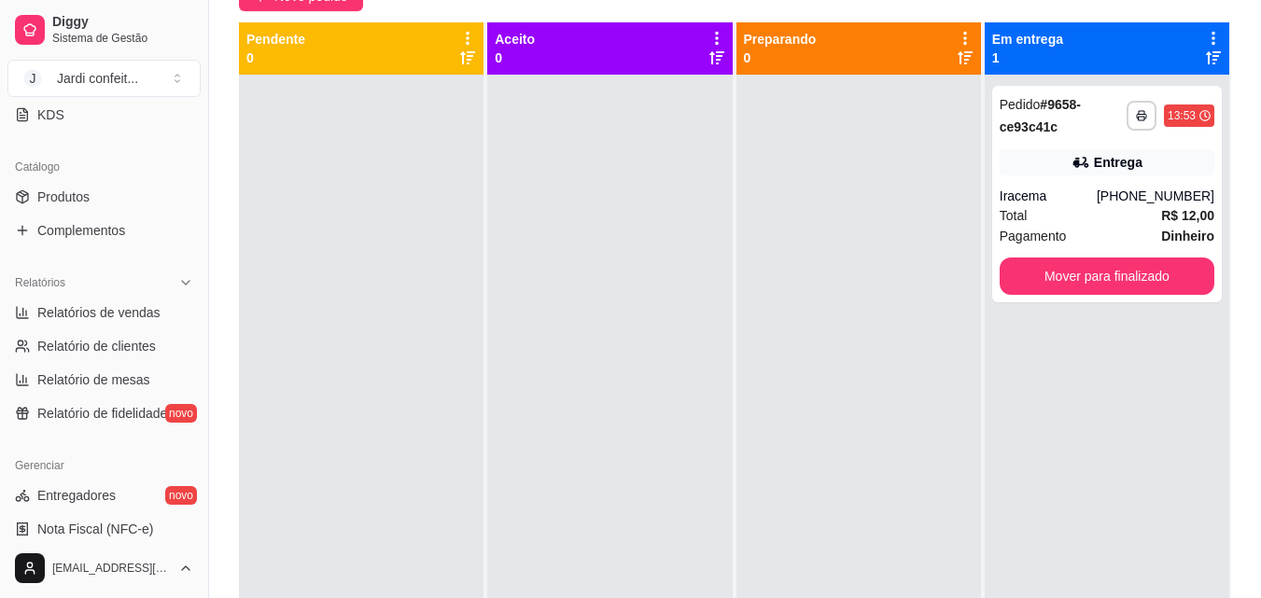
scroll to position [278, 0]
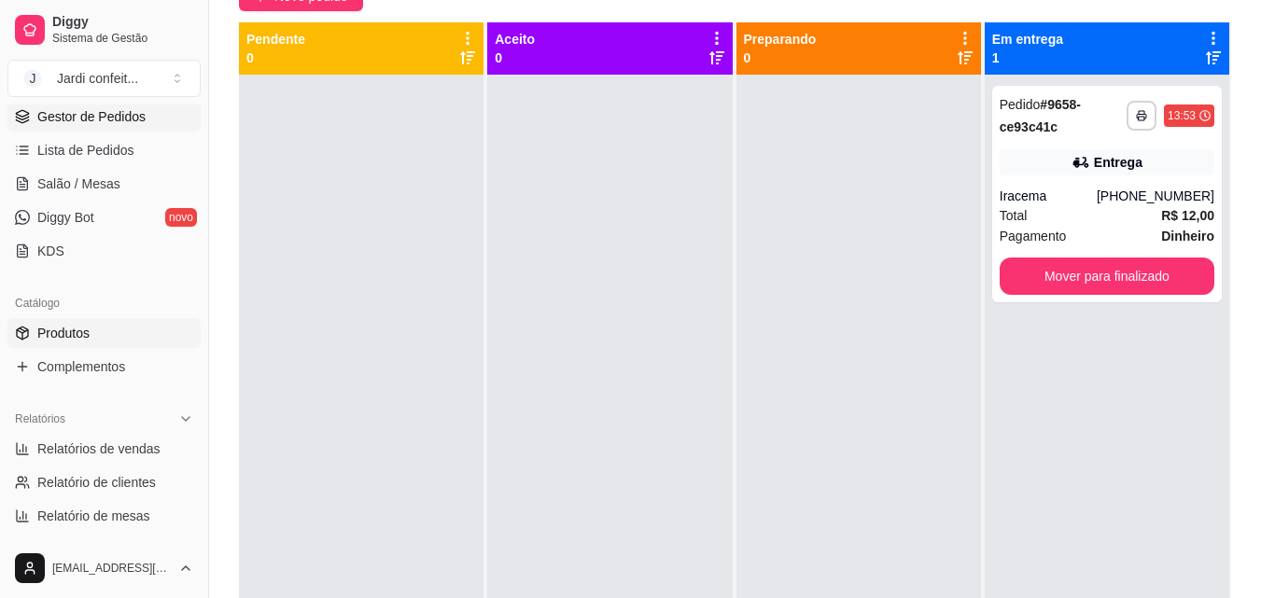
click at [98, 340] on link "Produtos" at bounding box center [103, 333] width 193 height 30
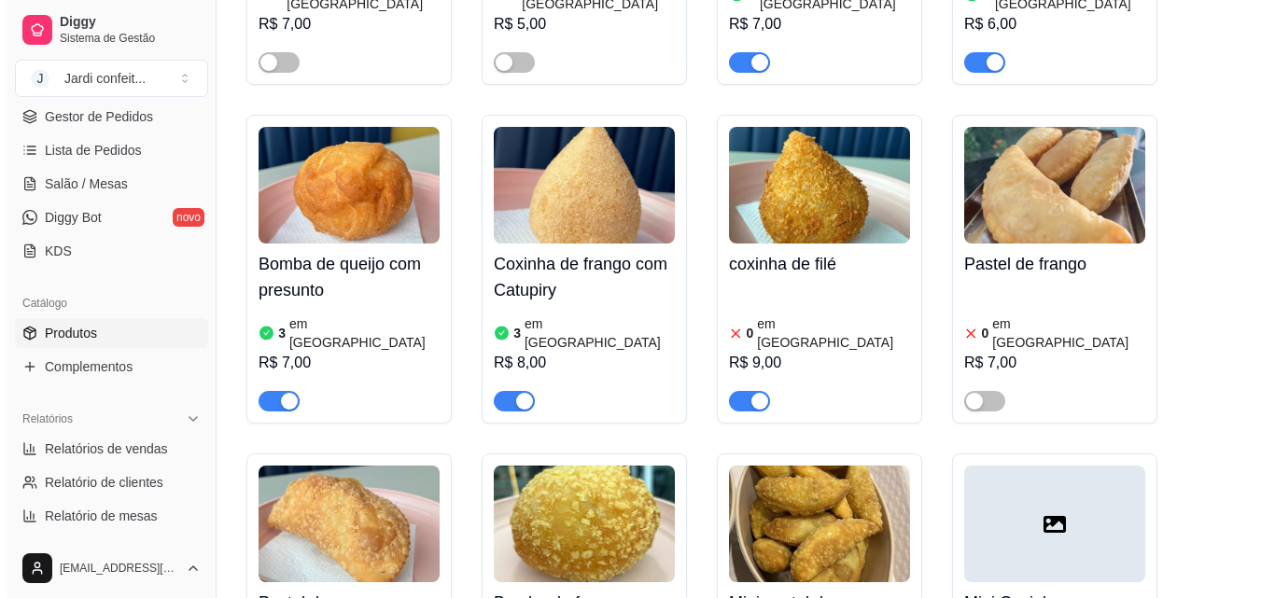
scroll to position [1307, 0]
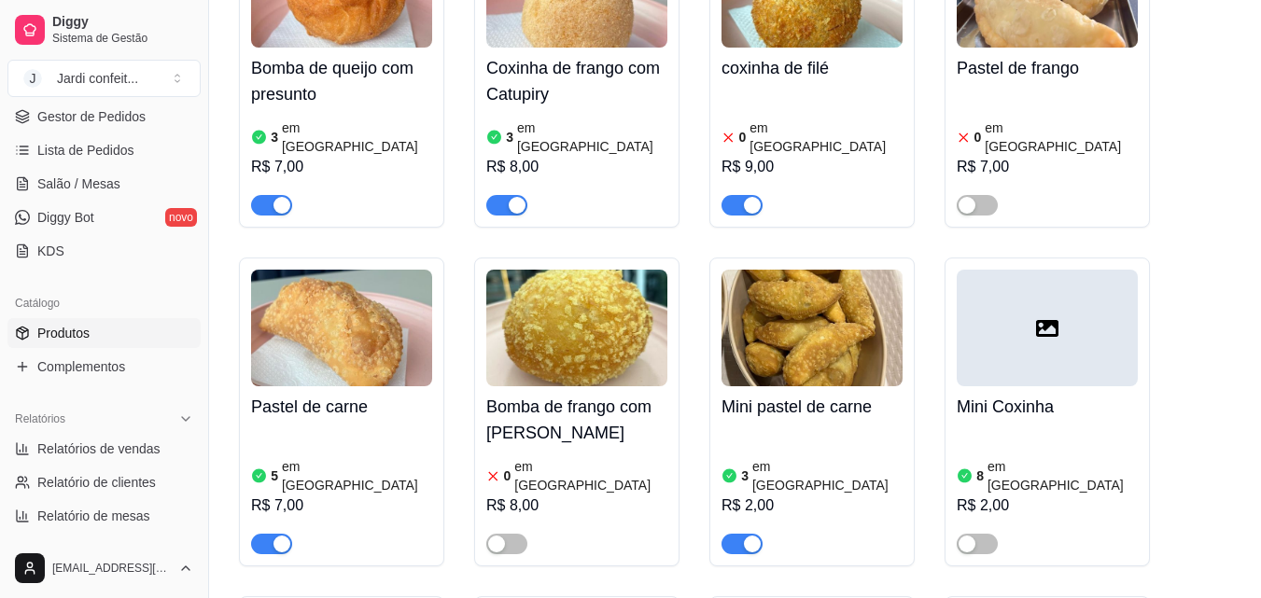
click at [302, 270] on img at bounding box center [341, 328] width 181 height 117
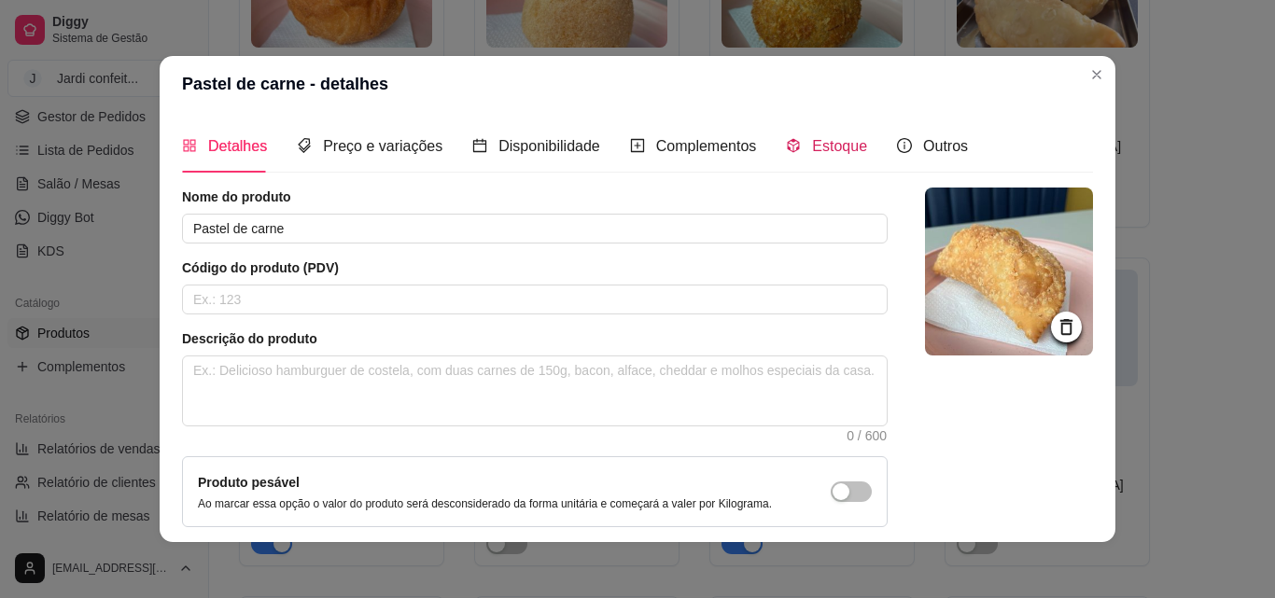
click at [845, 154] on span "Estoque" at bounding box center [839, 146] width 55 height 16
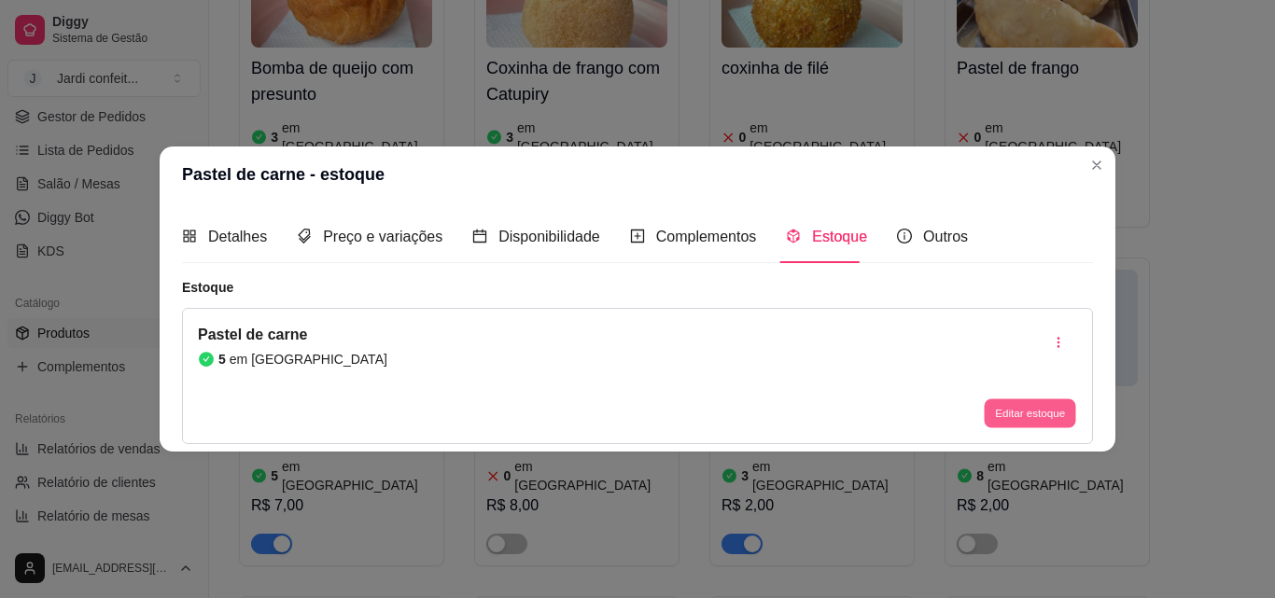
click at [1048, 412] on button "Editar estoque" at bounding box center [1029, 413] width 91 height 29
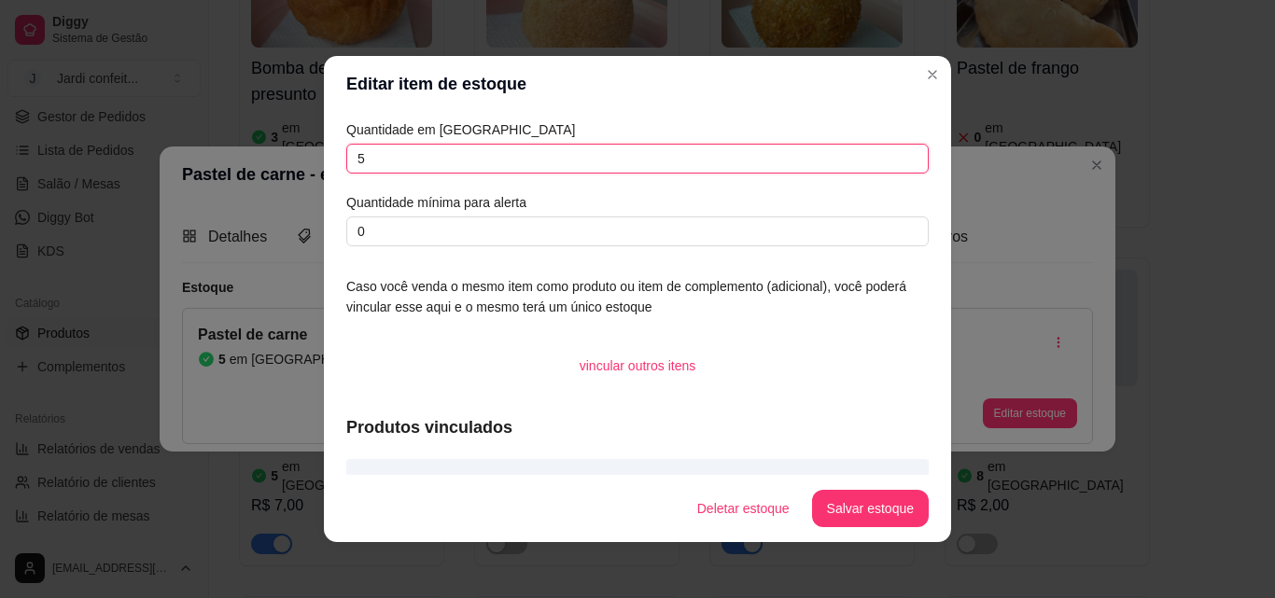
drag, startPoint x: 416, startPoint y: 160, endPoint x: 300, endPoint y: 179, distance: 117.4
click at [300, 179] on div "Editar item de estoque Quantidade em estoque 5 Quantidade mínima para alerta 0 …" at bounding box center [637, 299] width 1275 height 598
type input "4"
click at [856, 511] on button "Salvar estoque" at bounding box center [870, 508] width 117 height 37
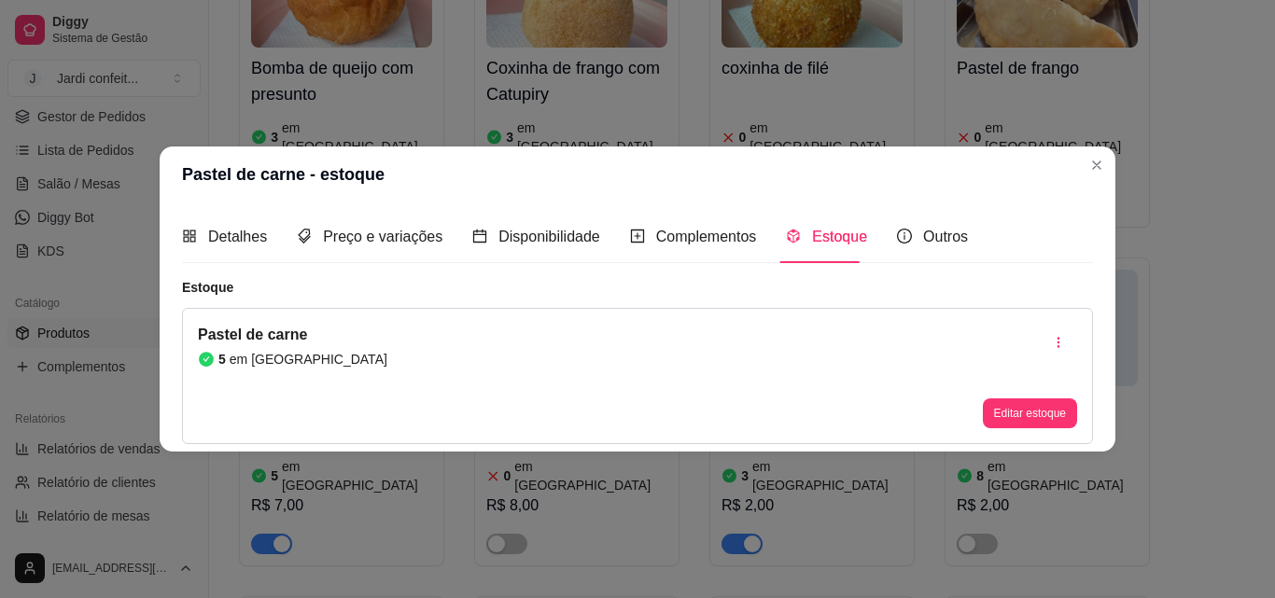
click at [1096, 161] on div "Enroladinho de salsinha com queijo 1 em estoque R$ 7,00 Coxinha de frango 0 em …" at bounding box center [735, 595] width 992 height 3332
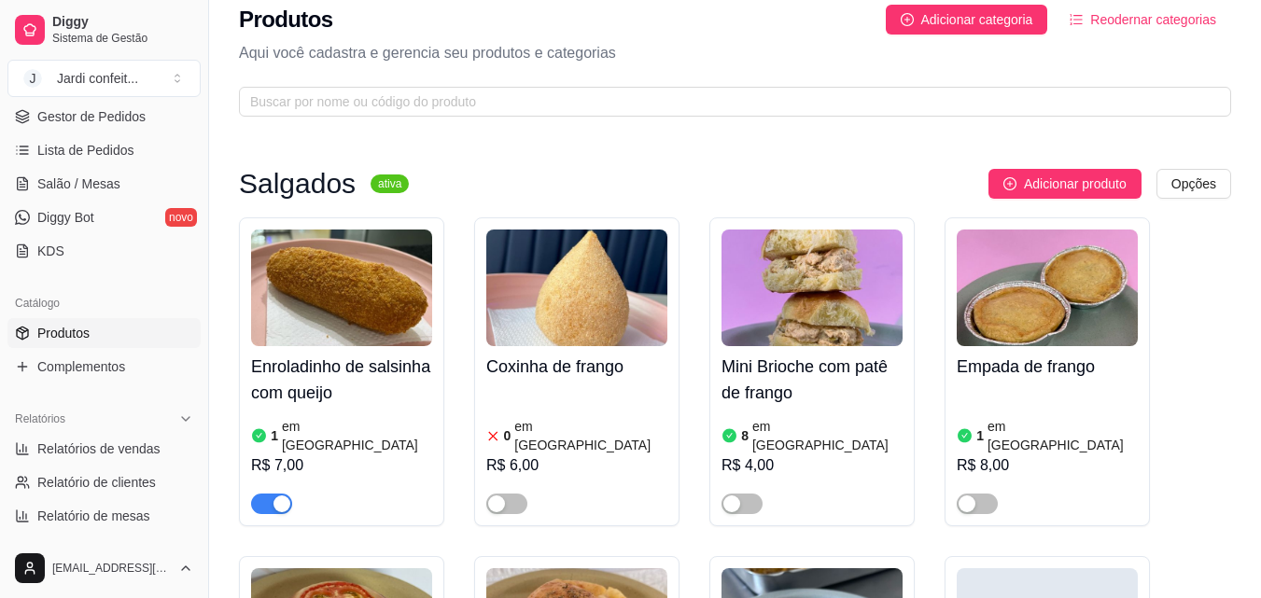
scroll to position [0, 0]
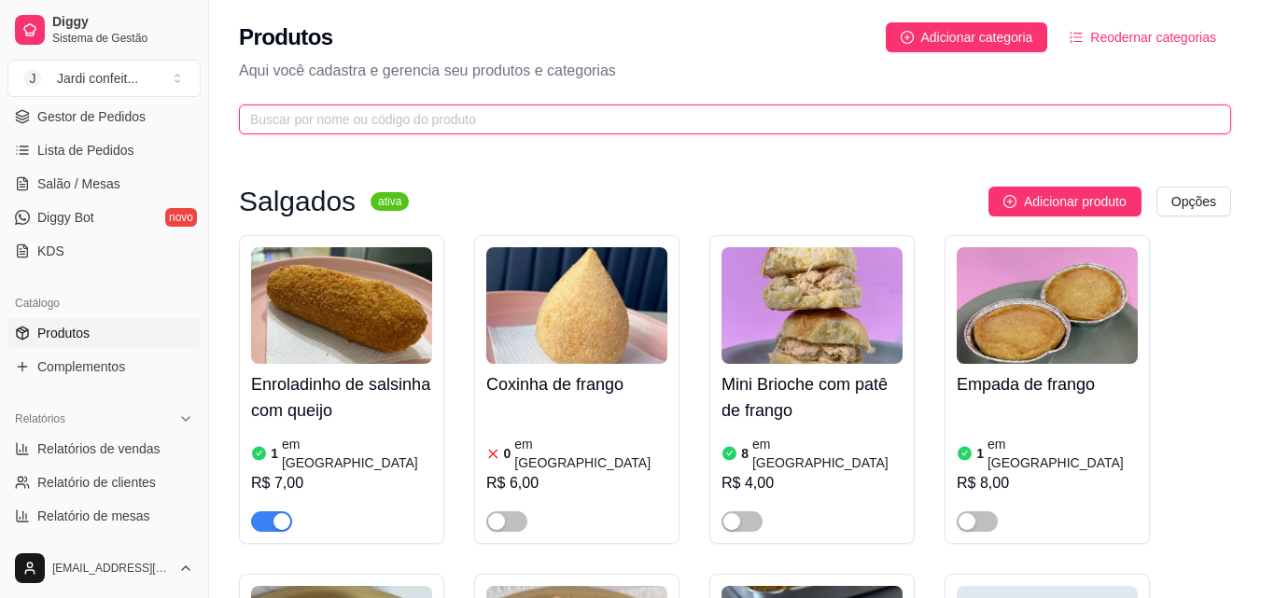
click at [711, 122] on input "text" at bounding box center [727, 119] width 955 height 21
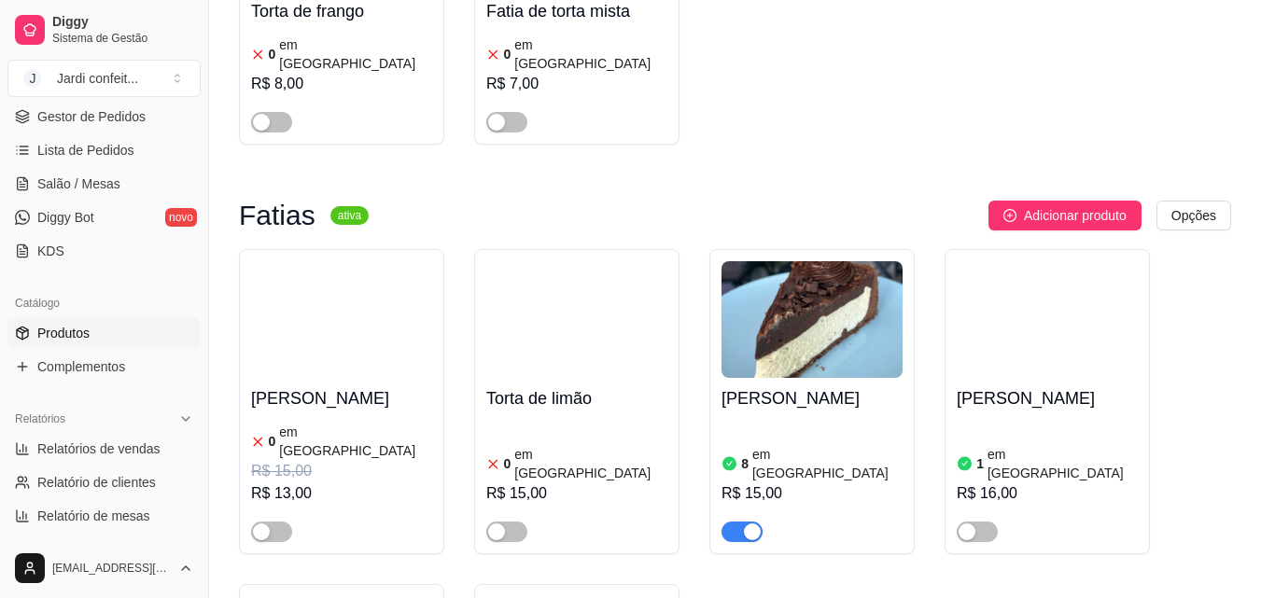
scroll to position [560, 0]
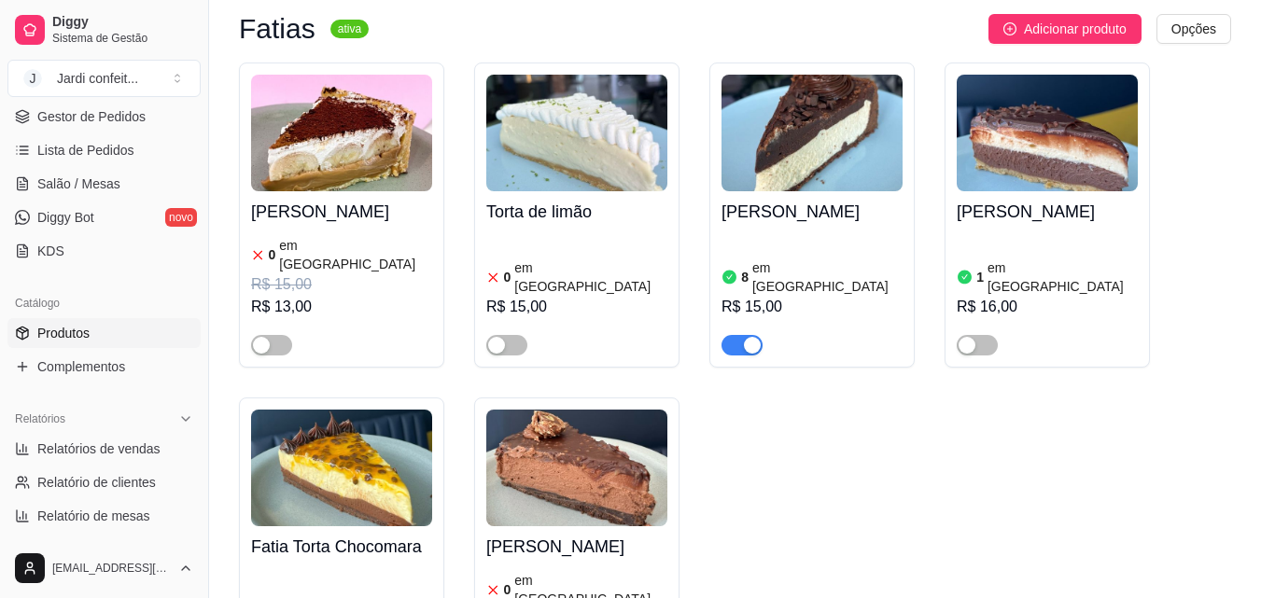
type input "torta"
click at [762, 199] on h4 "[PERSON_NAME]" at bounding box center [811, 212] width 181 height 26
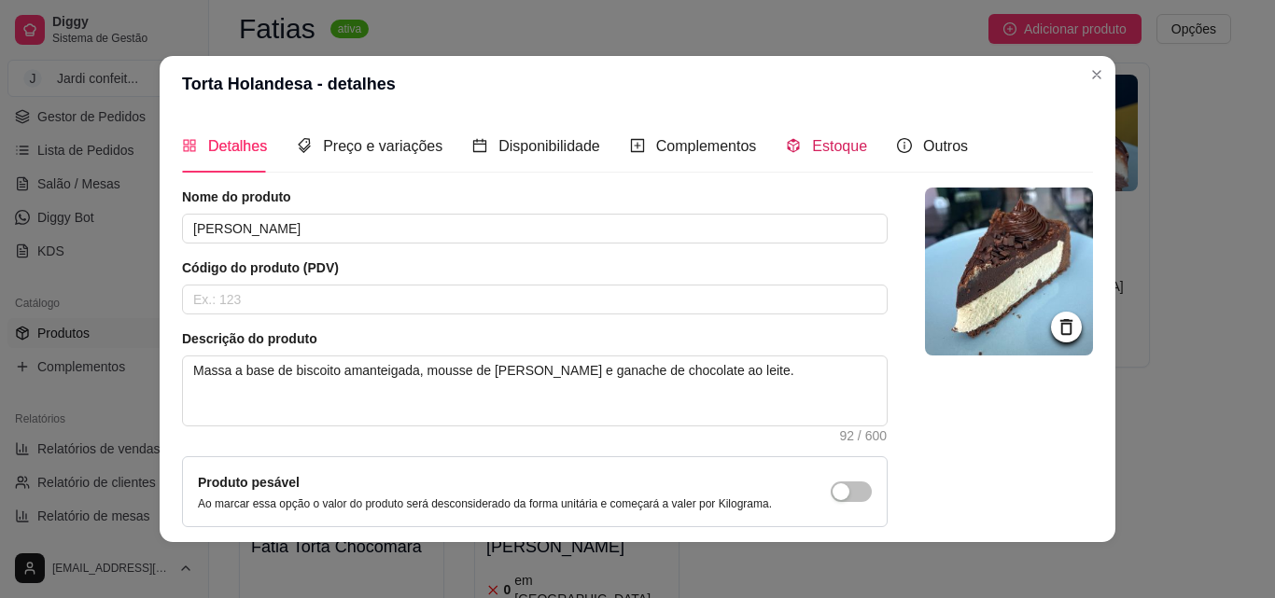
click at [817, 154] on span "Estoque" at bounding box center [839, 146] width 55 height 16
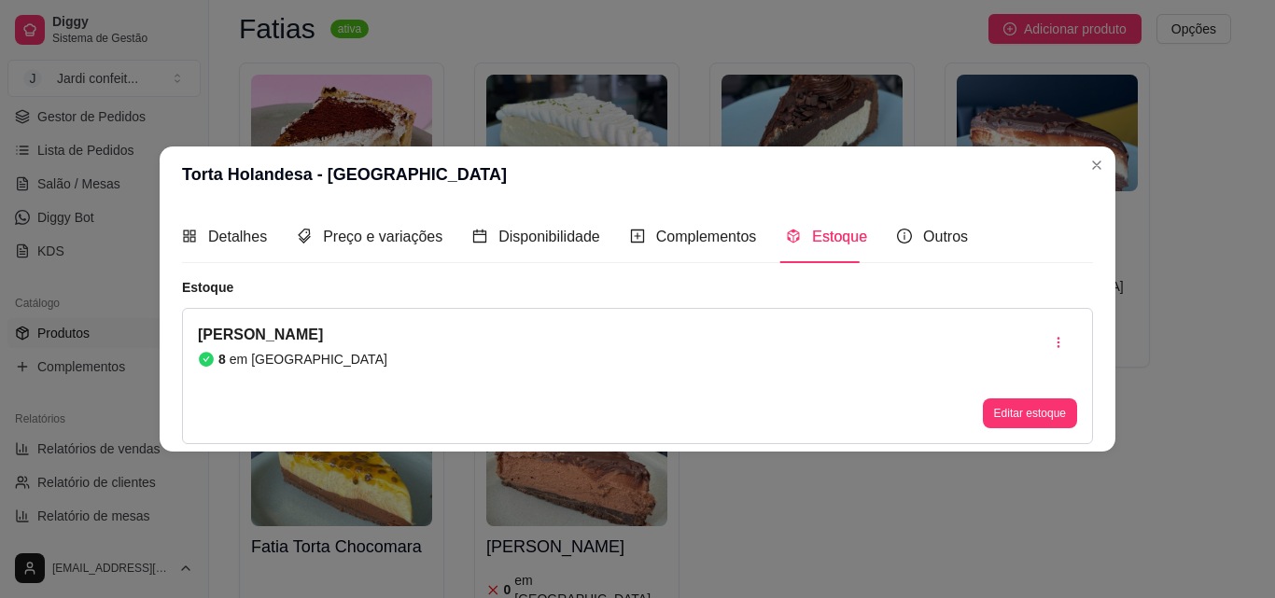
click at [1027, 423] on button "Editar estoque" at bounding box center [1030, 413] width 94 height 30
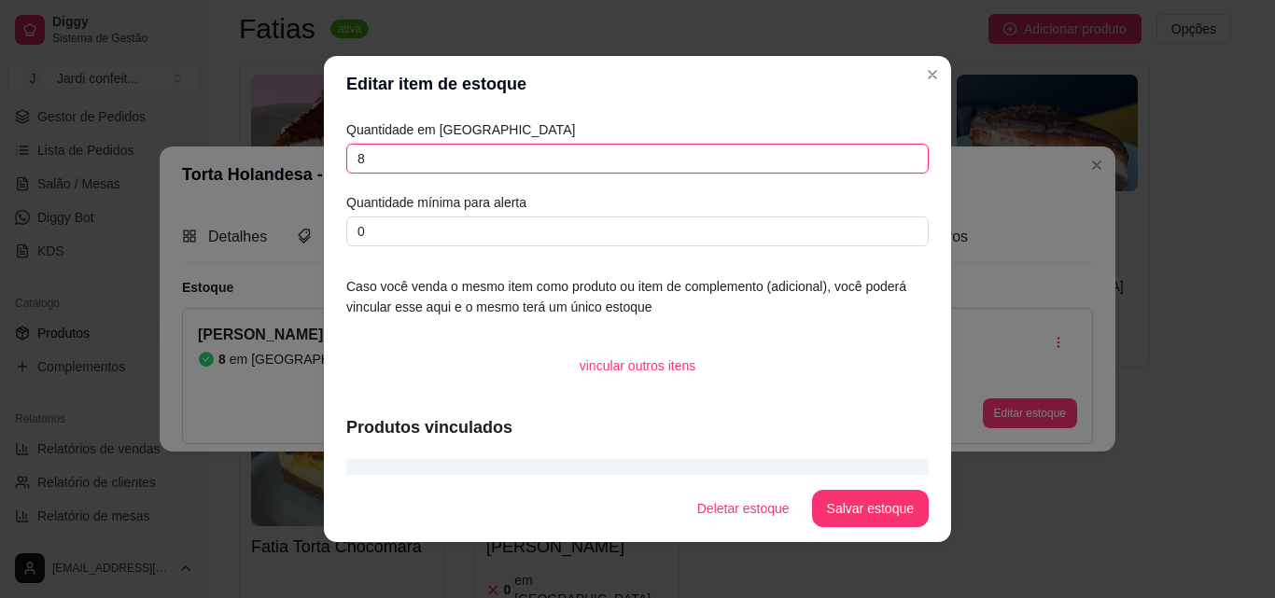
drag, startPoint x: 565, startPoint y: 169, endPoint x: 182, endPoint y: 165, distance: 382.6
click at [182, 165] on div "Editar item de estoque Quantidade em estoque 8 Quantidade mínima para alerta 0 …" at bounding box center [637, 299] width 1275 height 598
type input "7"
click at [851, 497] on button "Salvar estoque" at bounding box center [870, 509] width 114 height 36
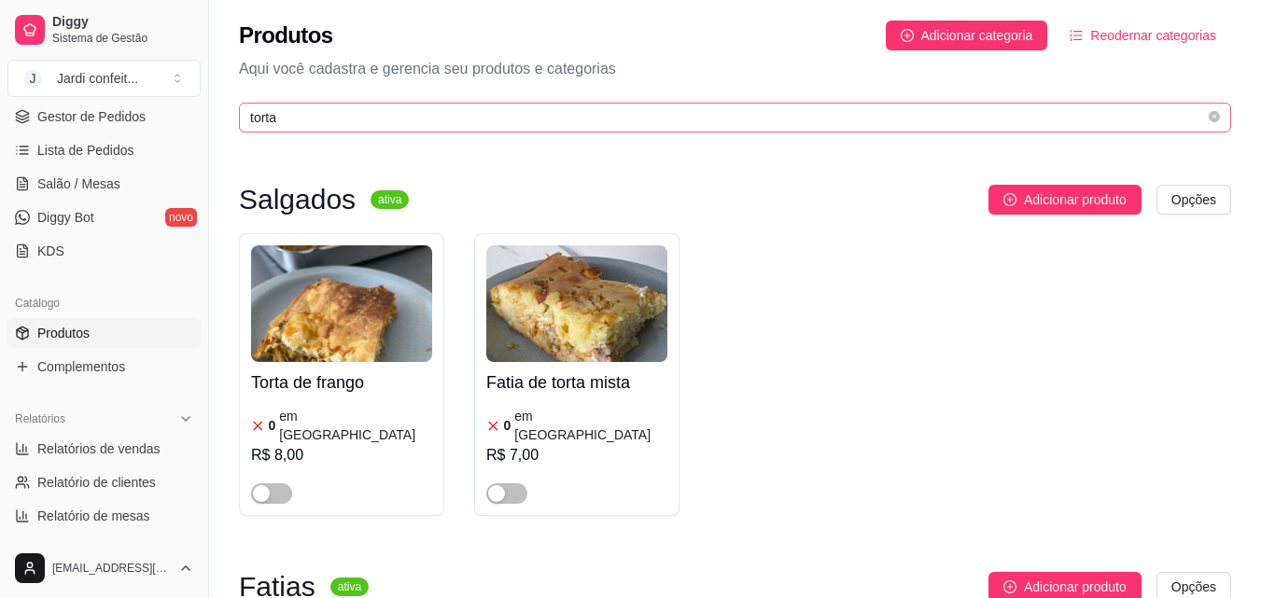
scroll to position [0, 0]
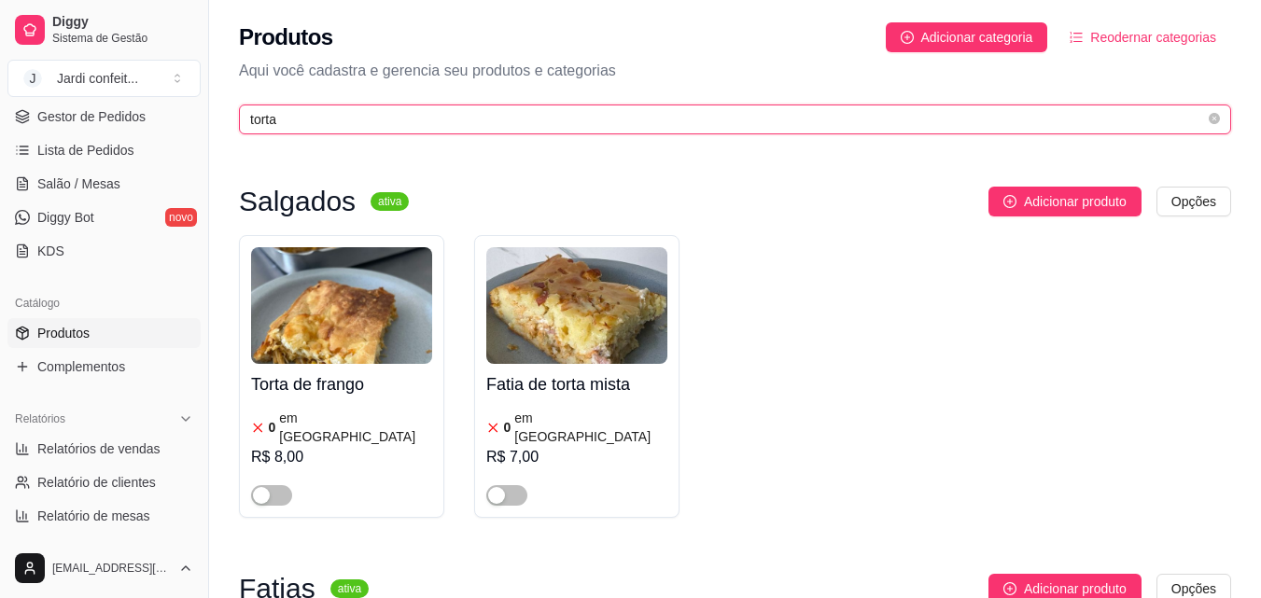
drag, startPoint x: 565, startPoint y: 110, endPoint x: 184, endPoint y: 100, distance: 380.9
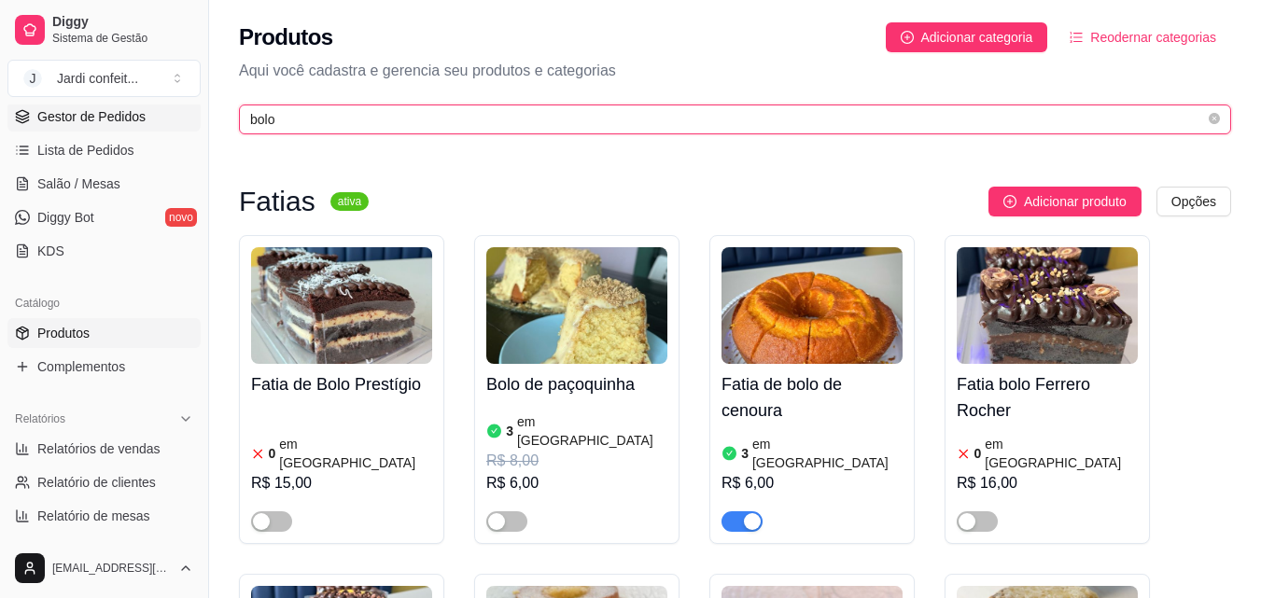
drag, startPoint x: 341, startPoint y: 128, endPoint x: 134, endPoint y: 114, distance: 206.7
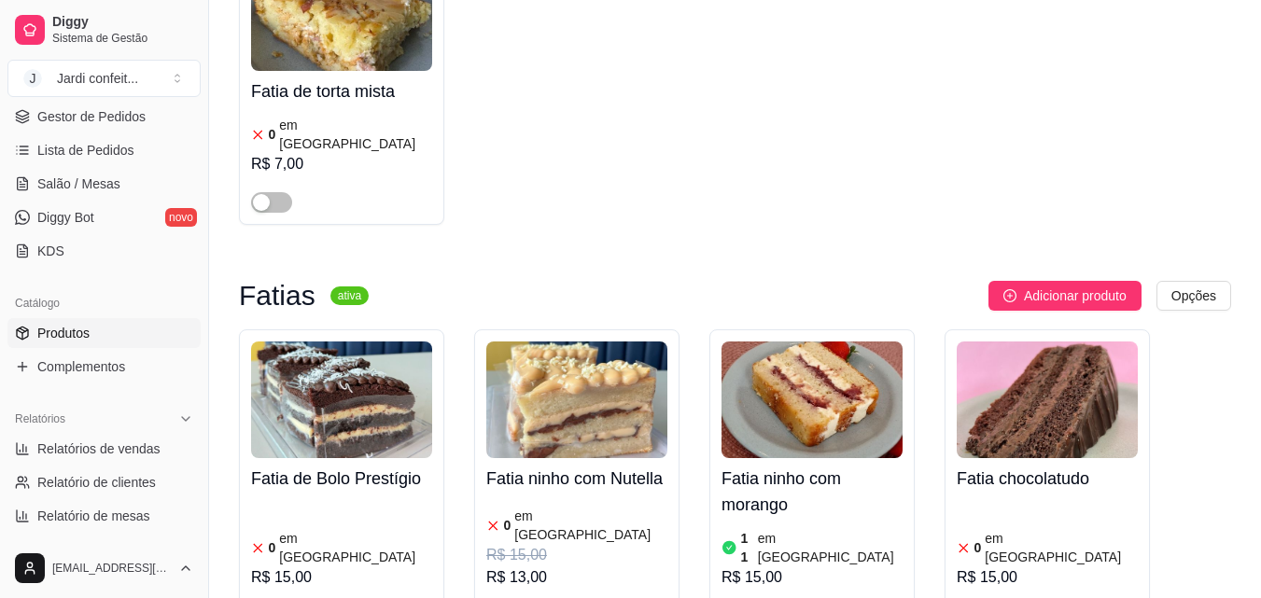
scroll to position [467, 0]
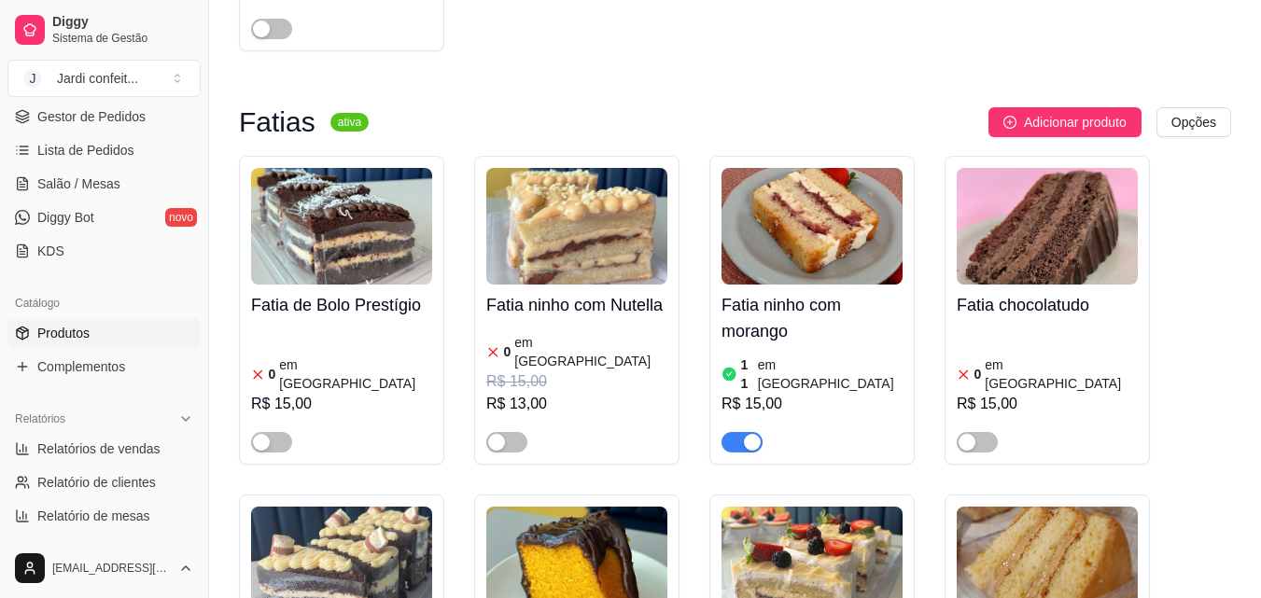
type input "fatia"
click at [805, 224] on img at bounding box center [811, 226] width 181 height 117
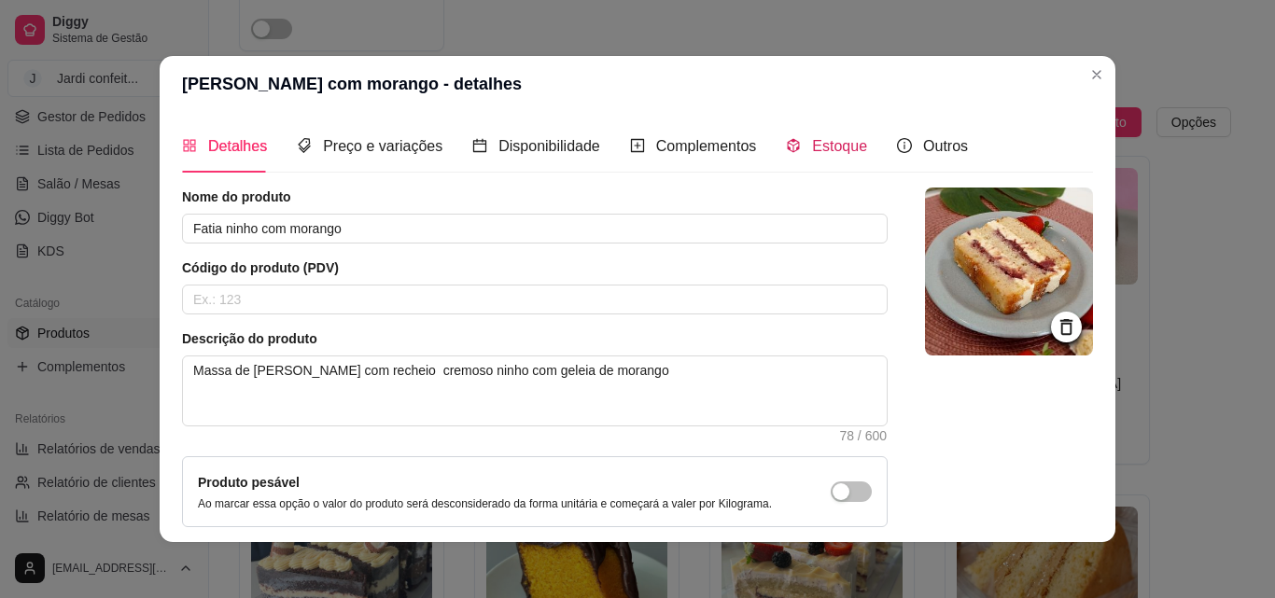
click at [812, 148] on span "Estoque" at bounding box center [839, 146] width 55 height 16
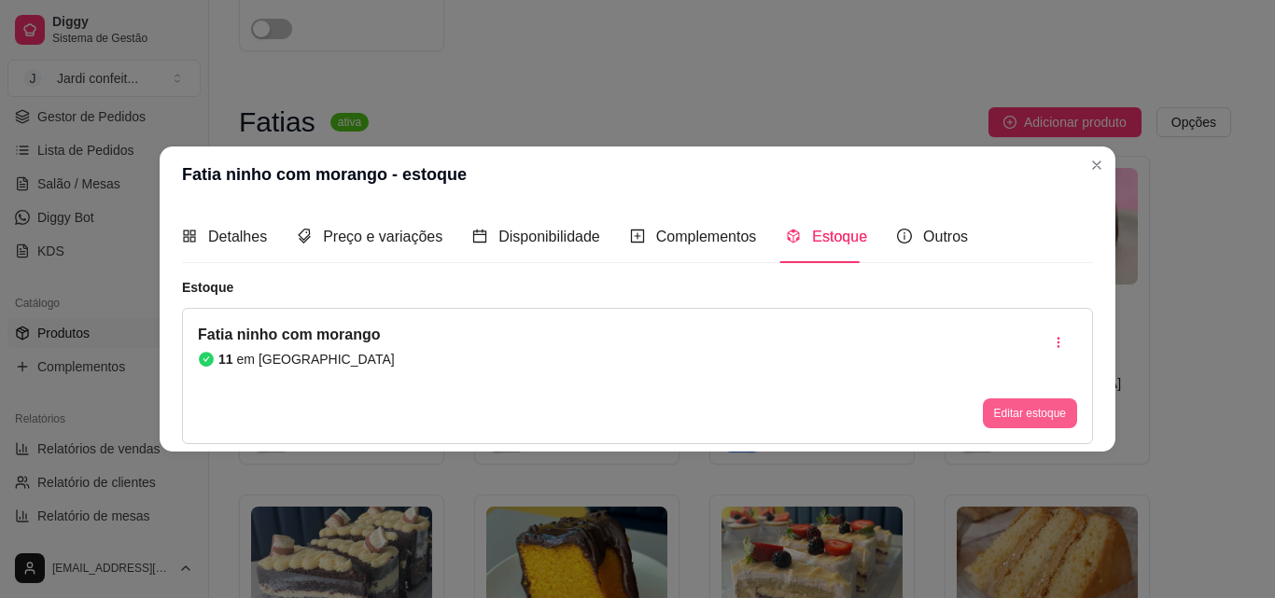
click at [1016, 406] on button "Editar estoque" at bounding box center [1030, 413] width 94 height 30
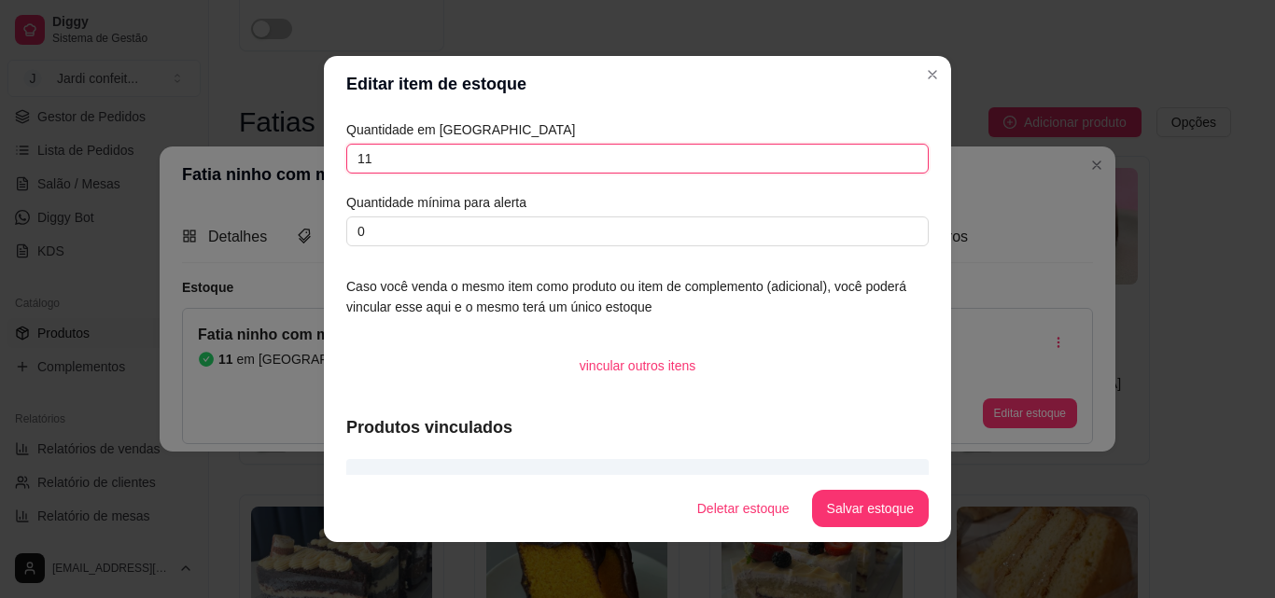
click at [405, 147] on input "11" at bounding box center [637, 159] width 582 height 30
type input "10"
click at [906, 513] on button "Salvar estoque" at bounding box center [870, 509] width 114 height 36
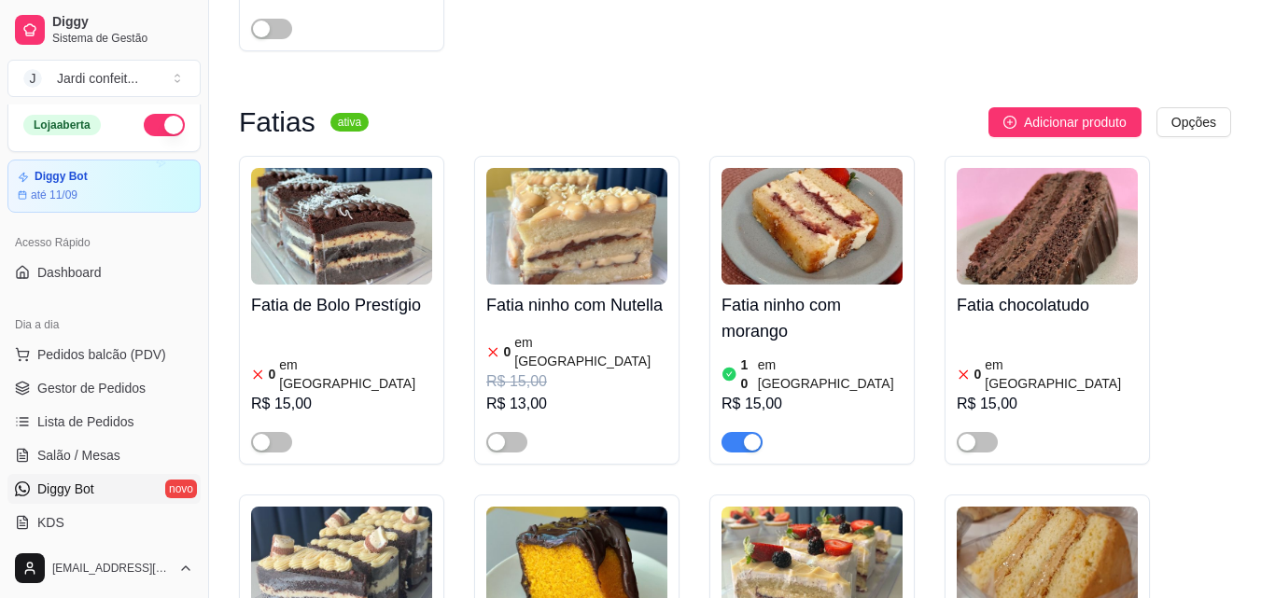
scroll to position [0, 0]
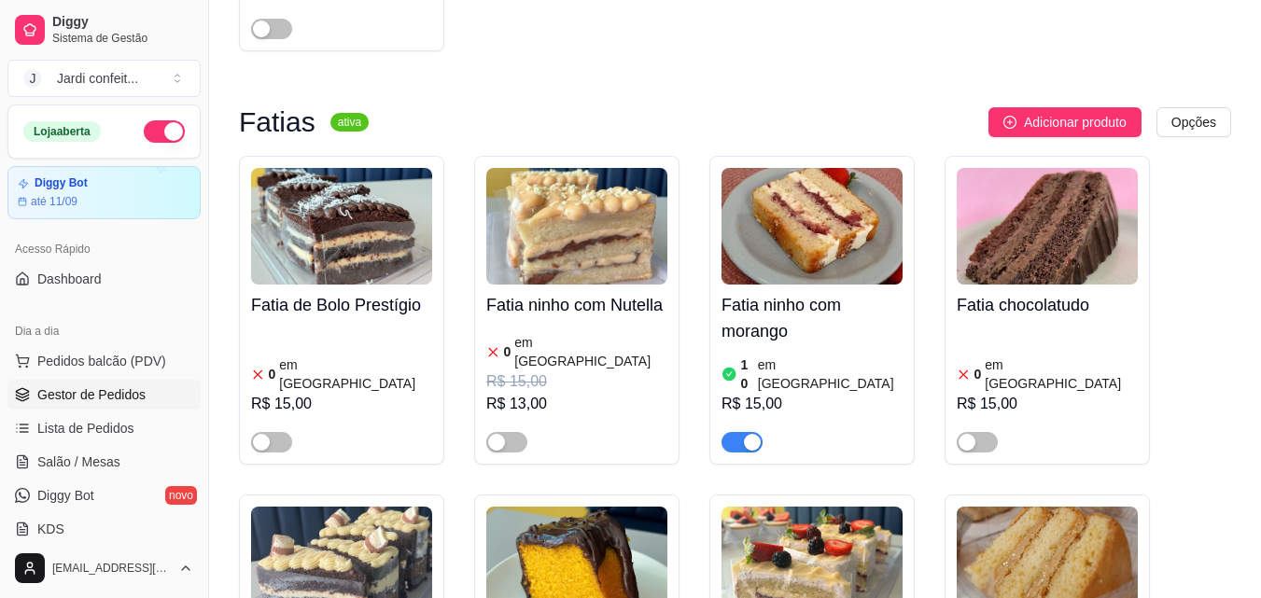
click at [135, 398] on span "Gestor de Pedidos" at bounding box center [91, 394] width 108 height 19
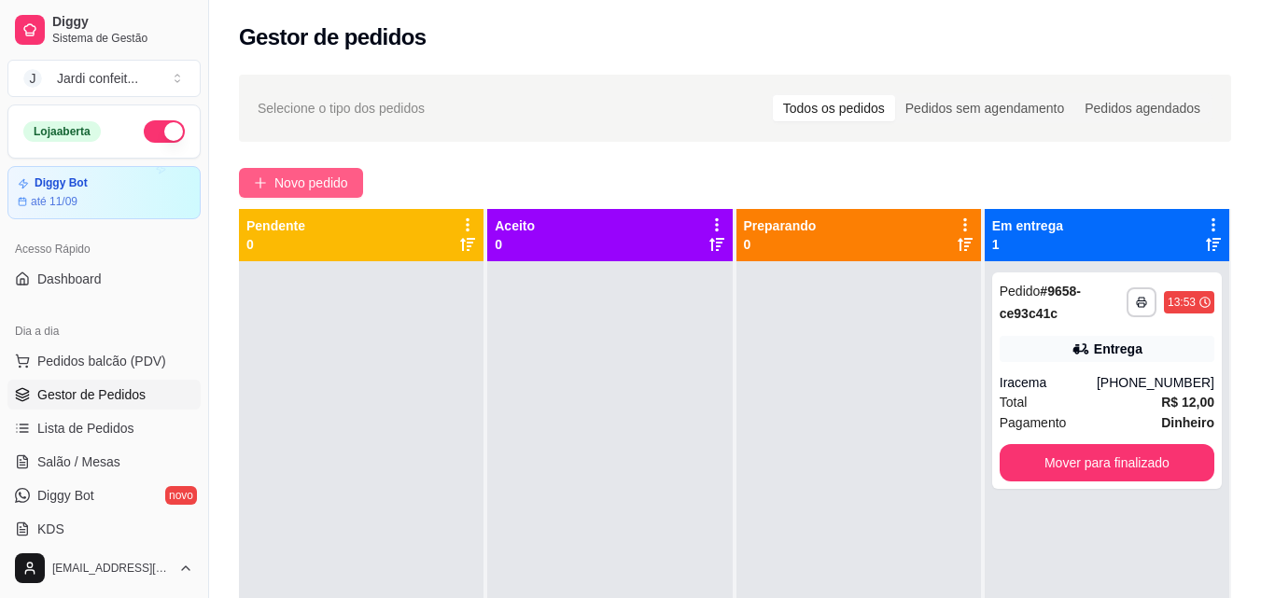
click at [333, 168] on div "**********" at bounding box center [735, 446] width 1052 height 766
click at [337, 178] on span "Novo pedido" at bounding box center [311, 183] width 74 height 21
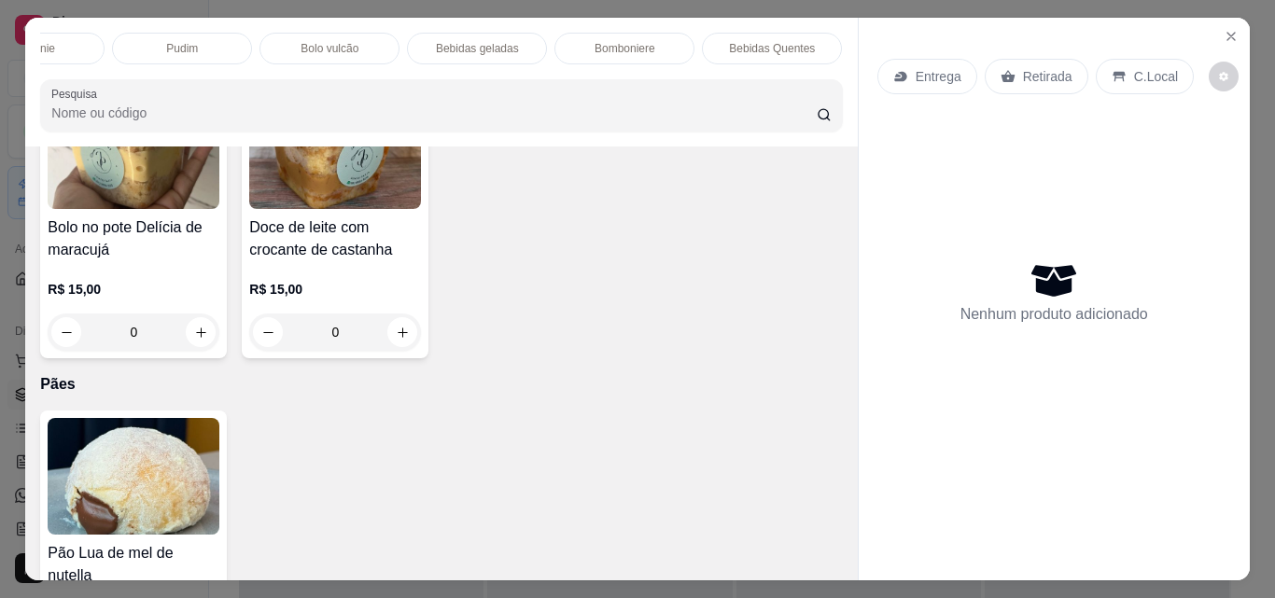
scroll to position [1773, 0]
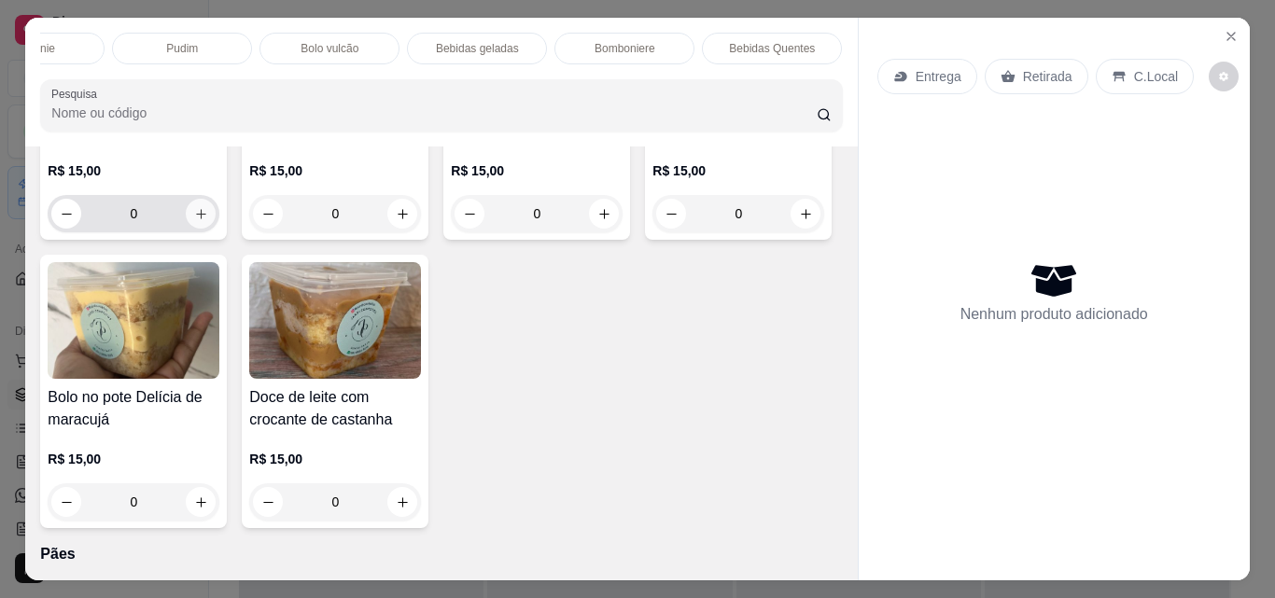
click at [194, 221] on icon "increase-product-quantity" at bounding box center [201, 214] width 14 height 14
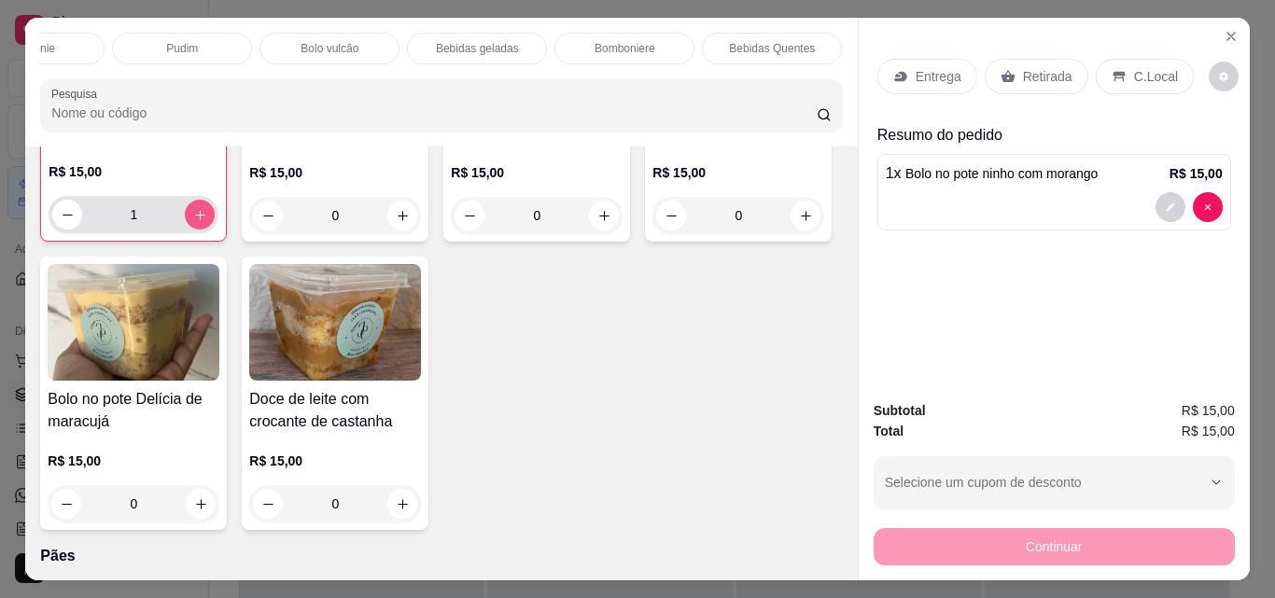
type input "1"
click at [1049, 74] on p "Retirada" at bounding box center [1047, 76] width 49 height 19
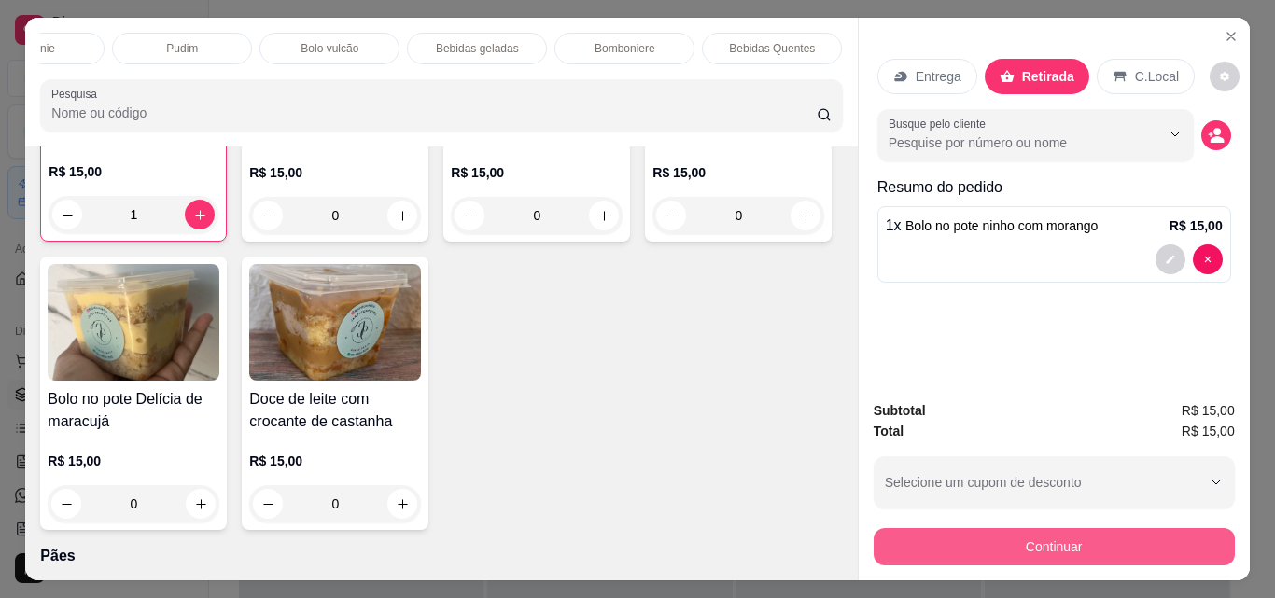
click at [1117, 531] on button "Continuar" at bounding box center [1053, 546] width 361 height 37
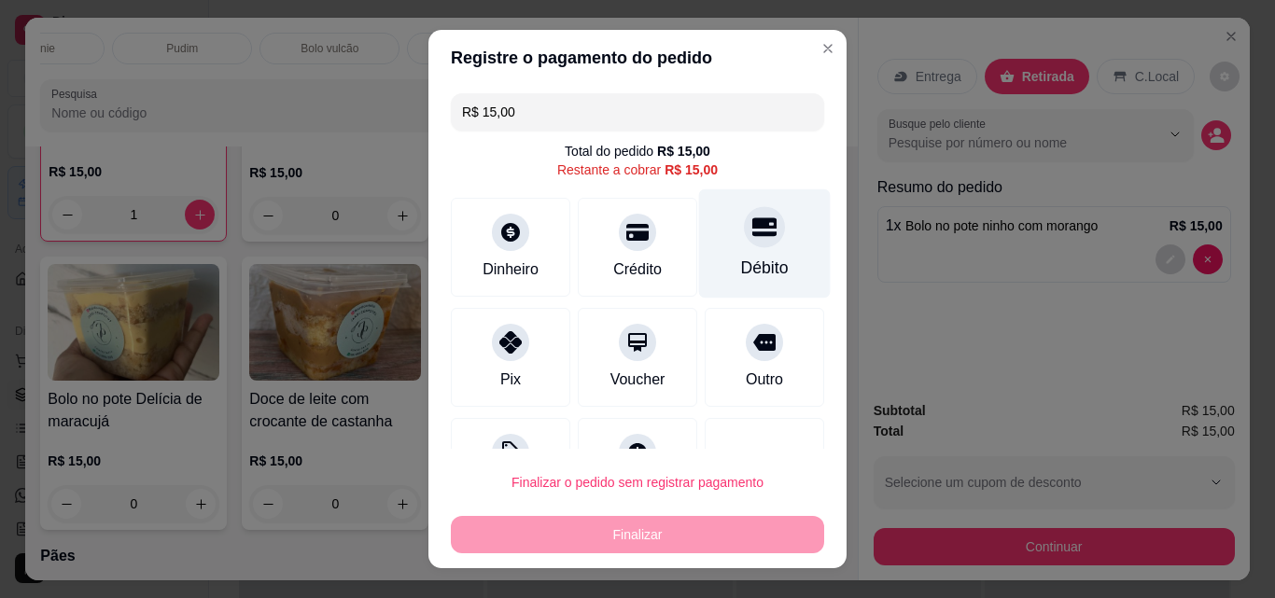
click at [741, 262] on div "Débito" at bounding box center [765, 268] width 48 height 24
type input "R$ 0,00"
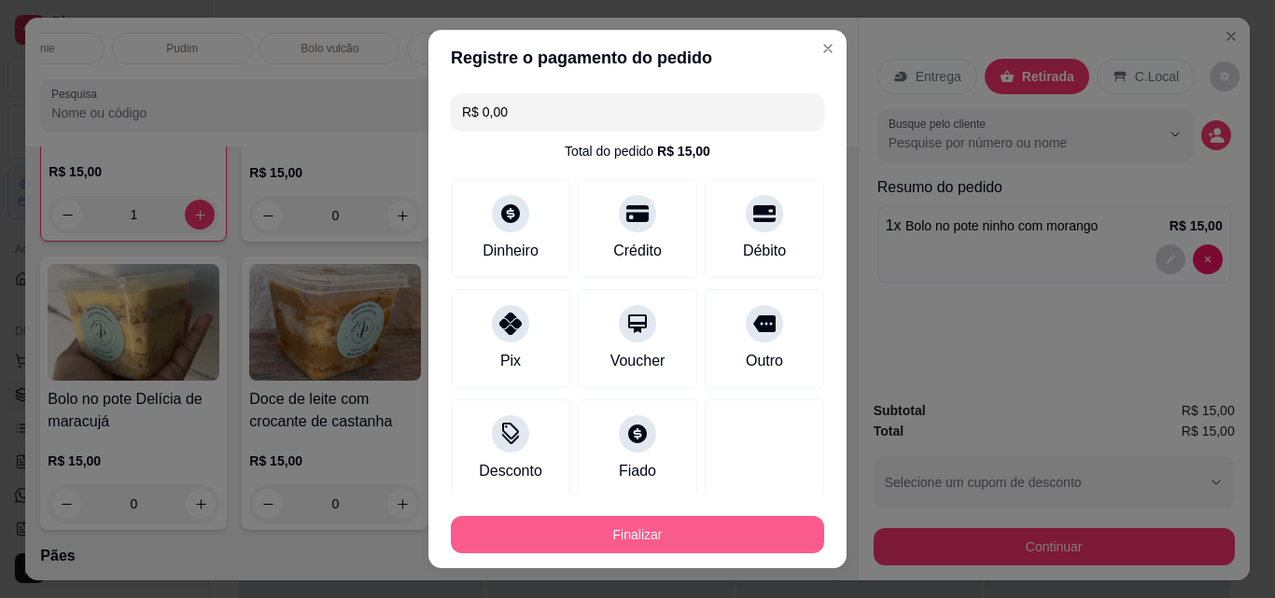
click at [756, 536] on button "Finalizar" at bounding box center [637, 534] width 373 height 37
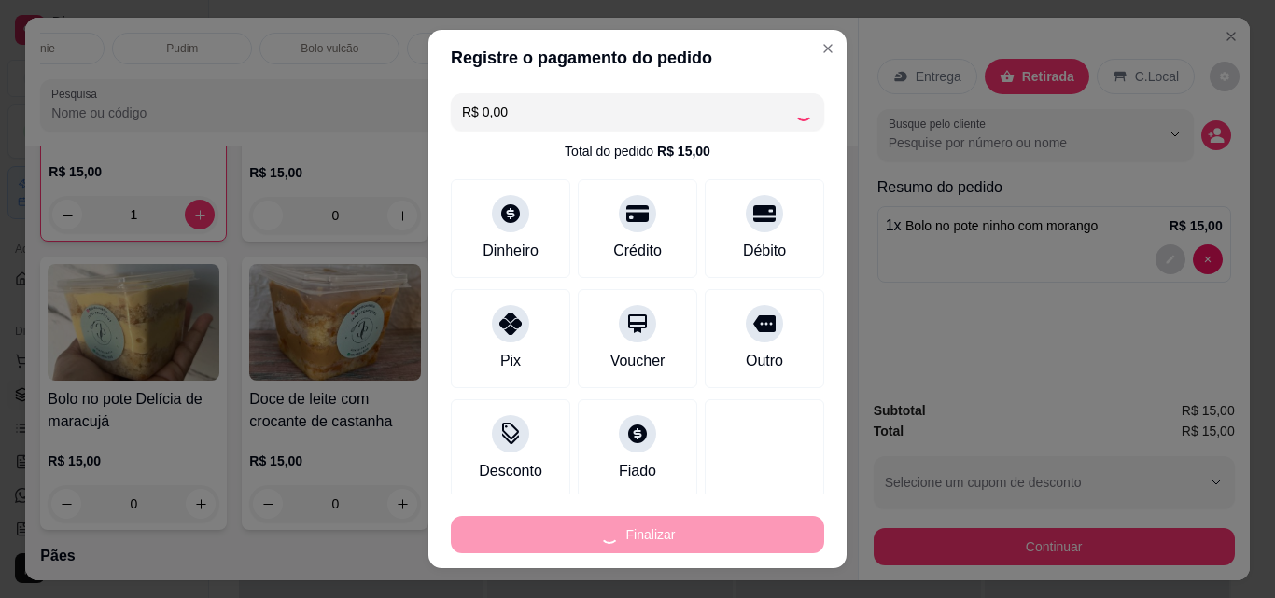
type input "0"
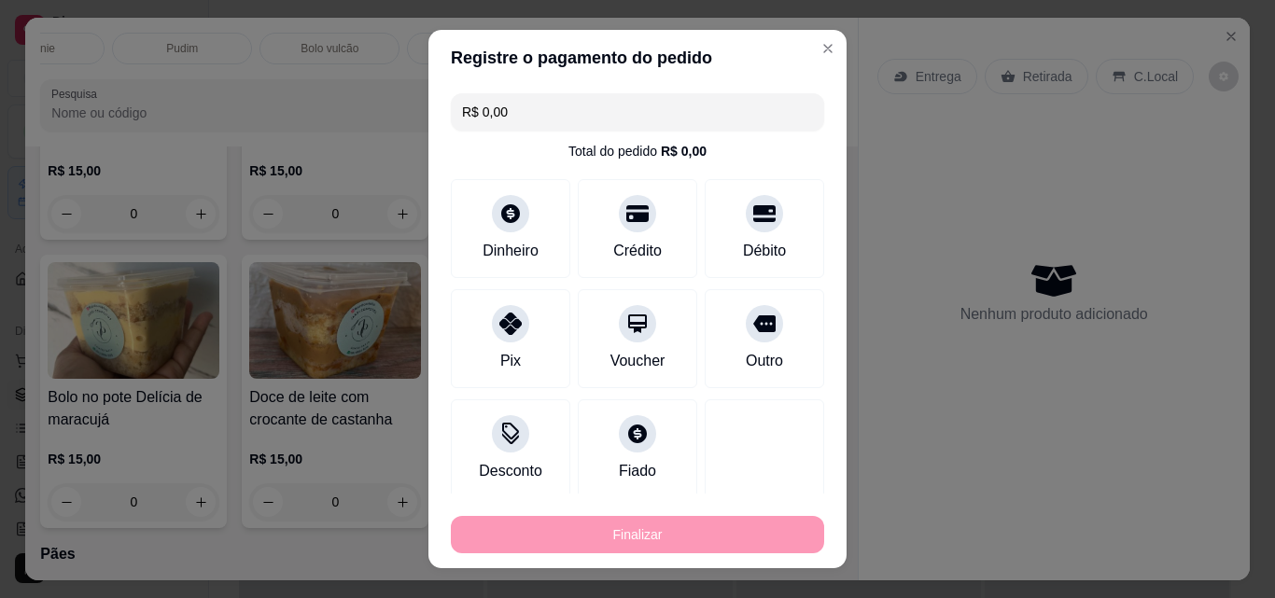
type input "-R$ 15,00"
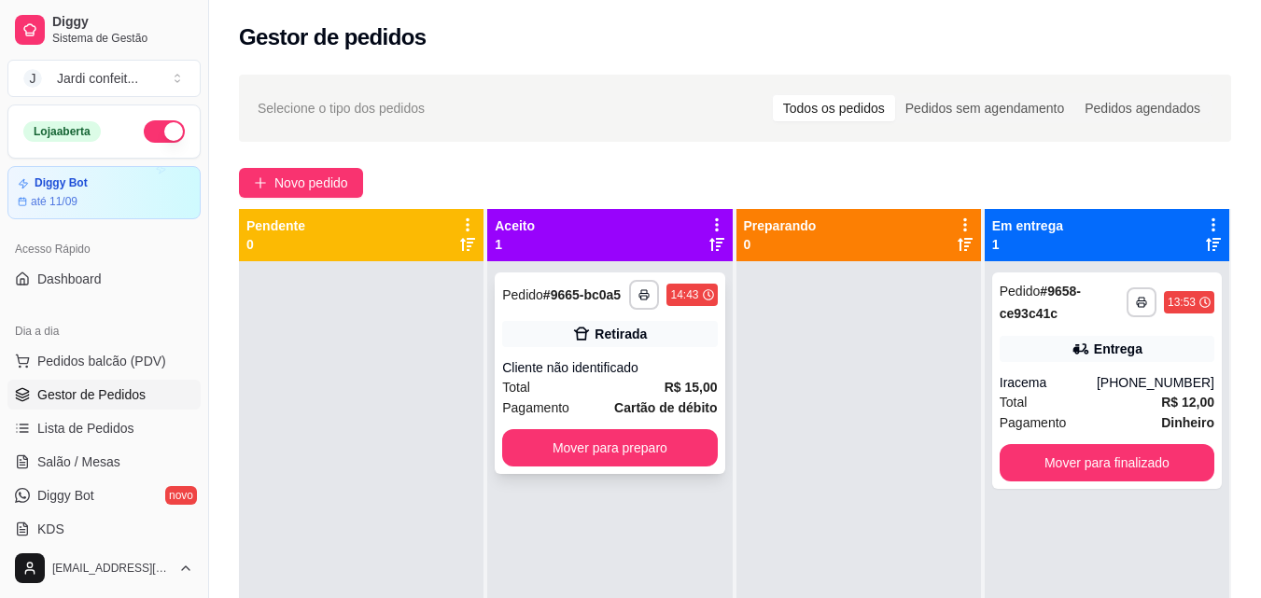
click at [692, 350] on div "**********" at bounding box center [610, 373] width 230 height 202
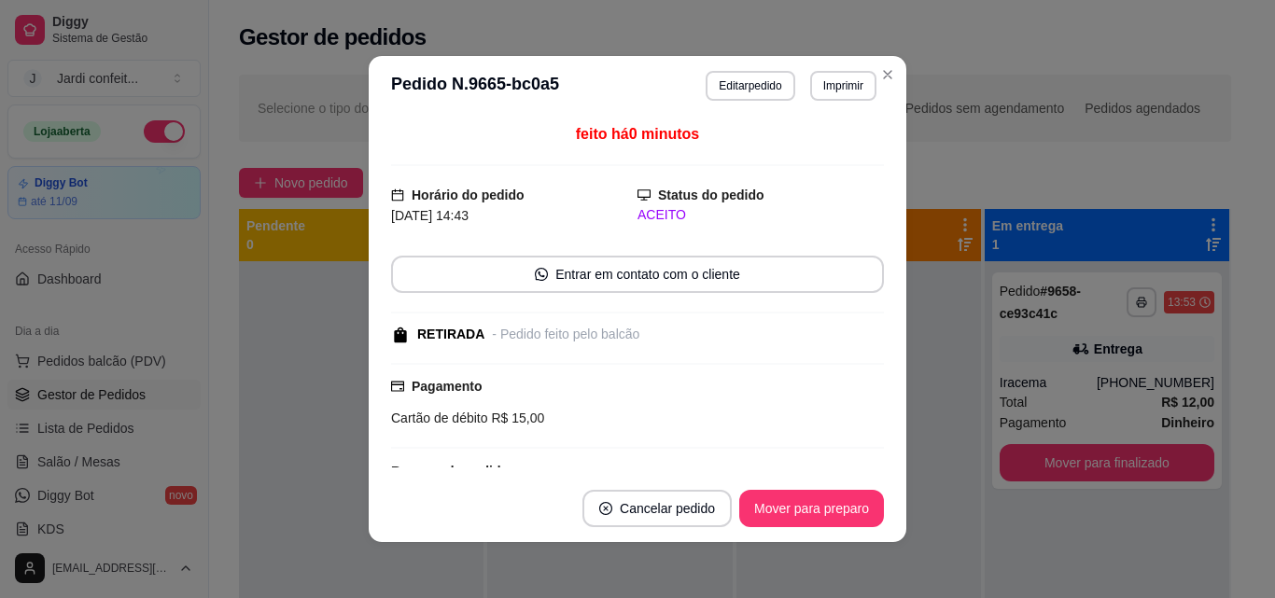
click at [831, 523] on button "Mover para preparo" at bounding box center [811, 508] width 145 height 37
click at [837, 517] on button "Mover para preparo" at bounding box center [811, 508] width 145 height 37
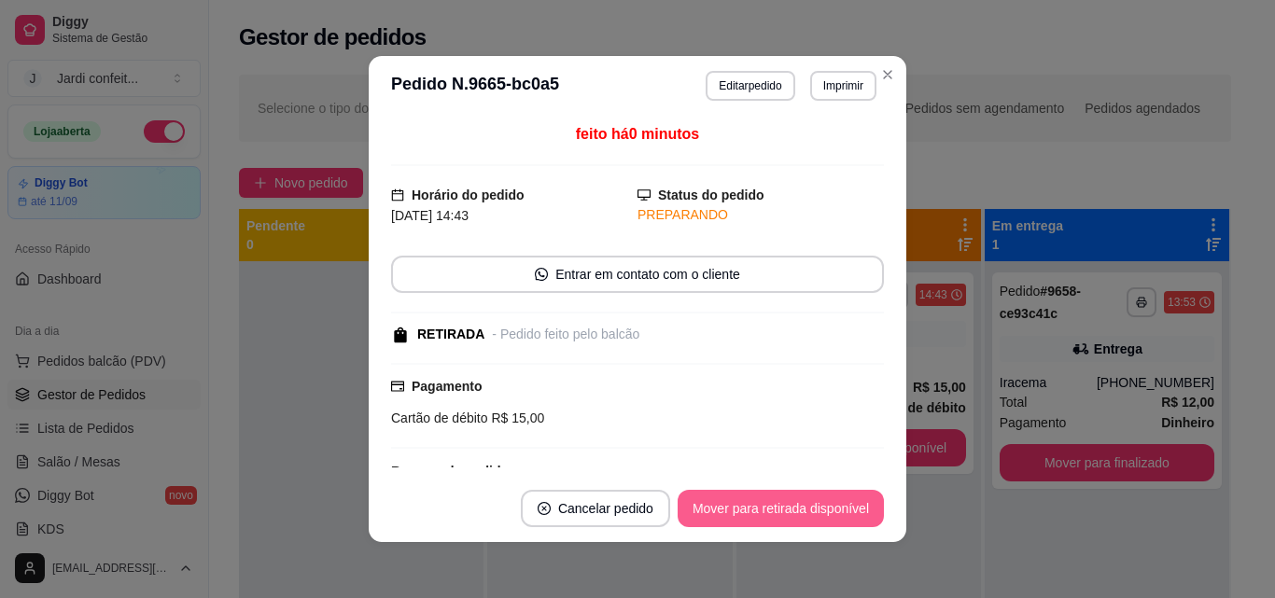
click at [843, 509] on button "Mover para retirada disponível" at bounding box center [781, 508] width 206 height 37
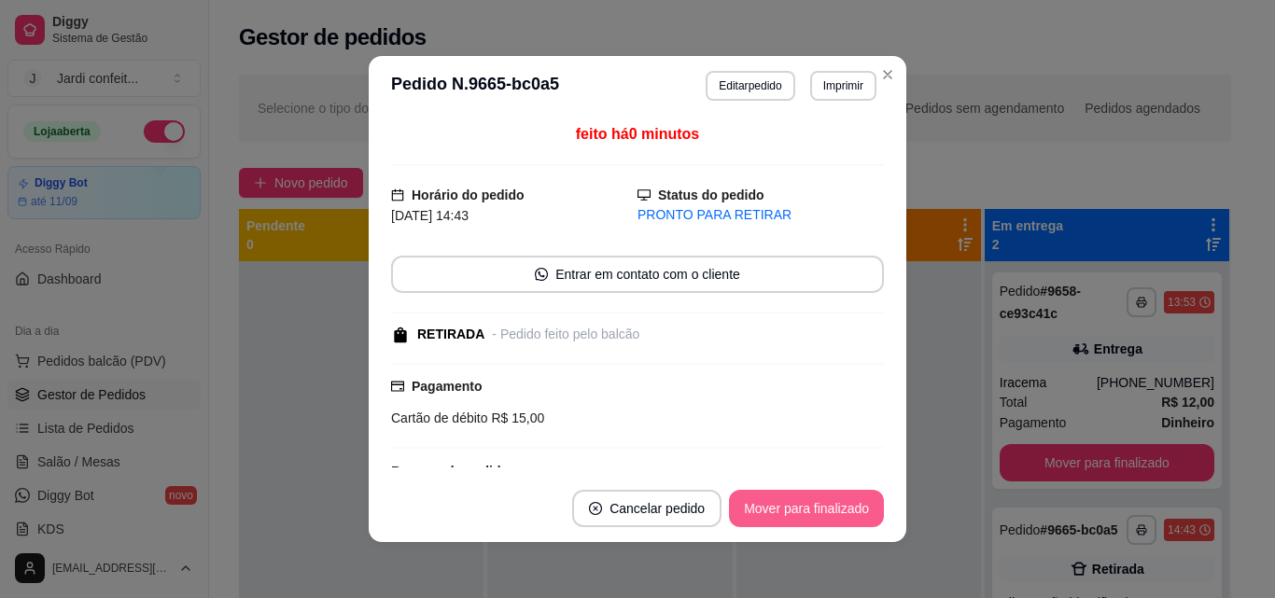
click at [832, 518] on button "Mover para finalizado" at bounding box center [806, 508] width 155 height 37
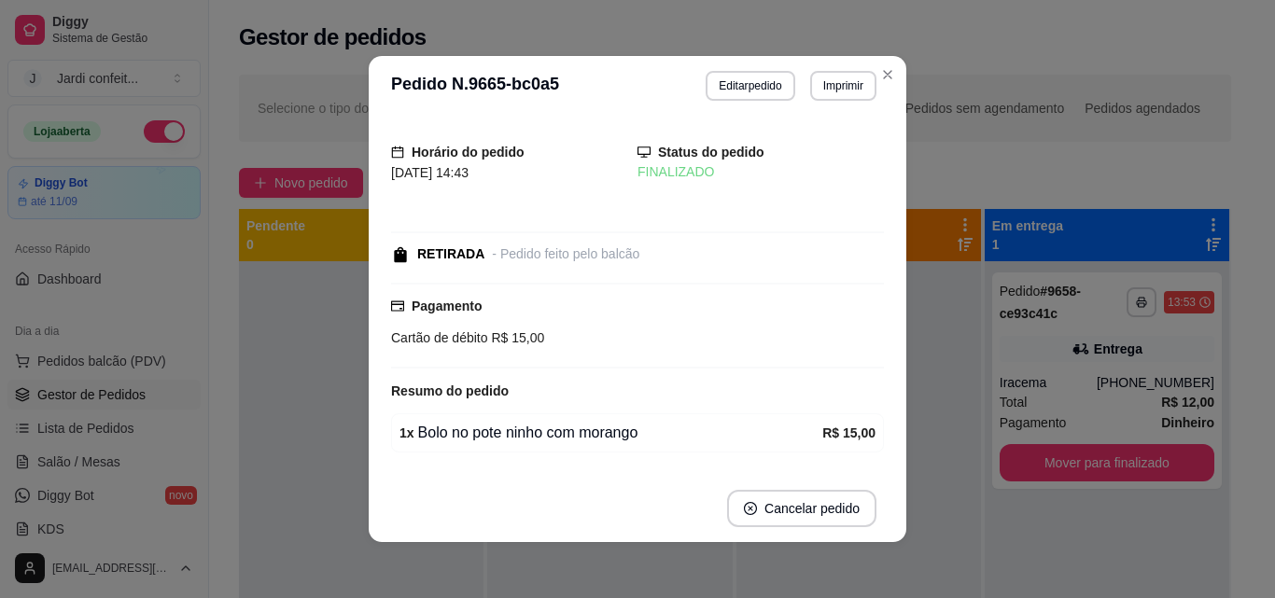
click at [896, 70] on header "**********" at bounding box center [638, 86] width 538 height 60
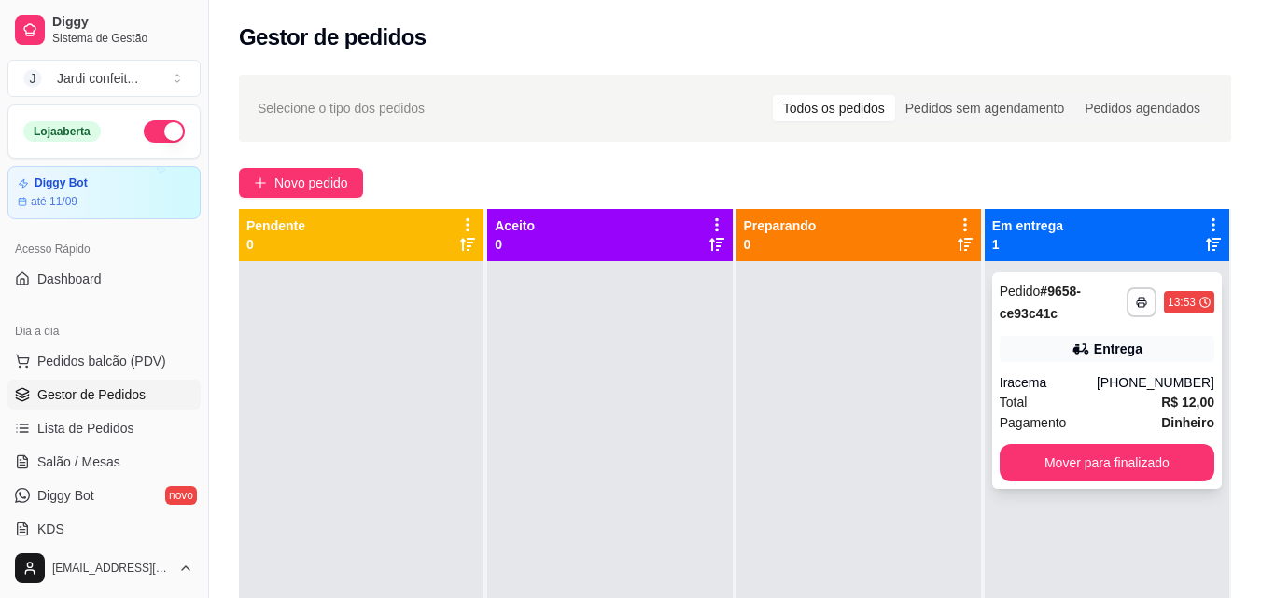
click at [1130, 369] on div "**********" at bounding box center [1107, 380] width 230 height 217
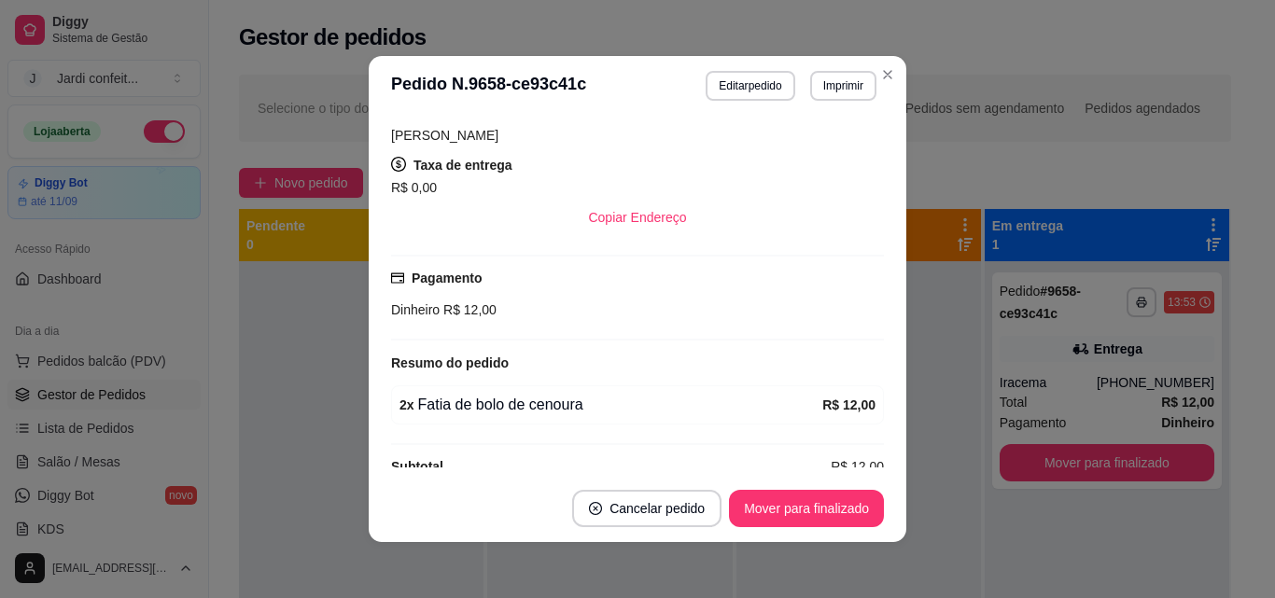
scroll to position [403, 0]
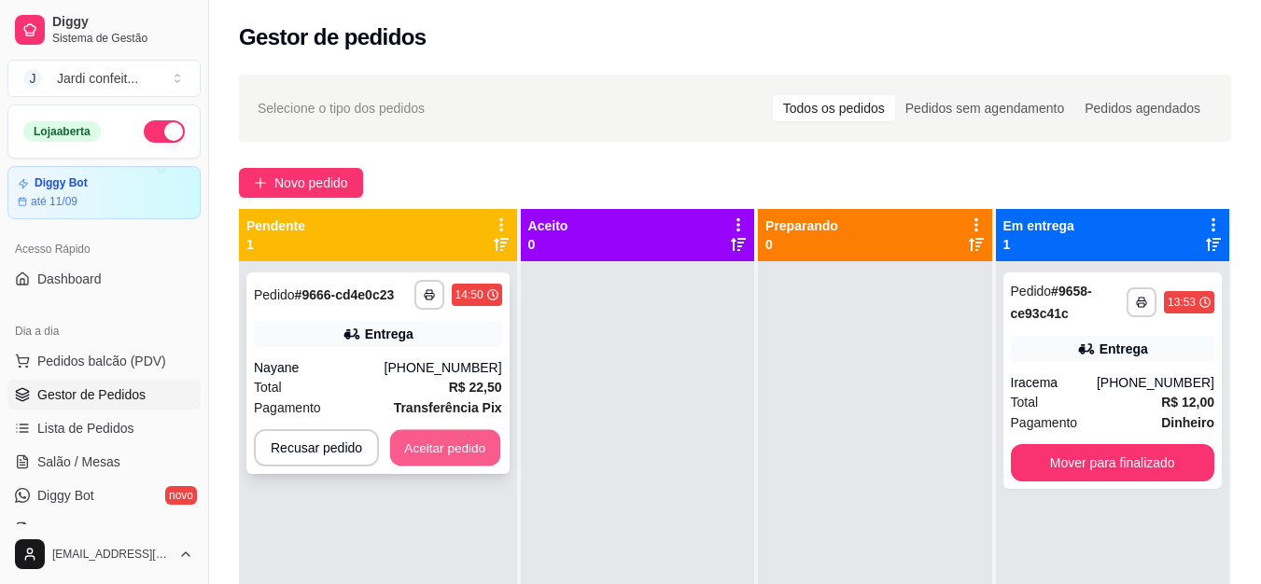
click at [445, 446] on button "Aceitar pedido" at bounding box center [445, 448] width 110 height 36
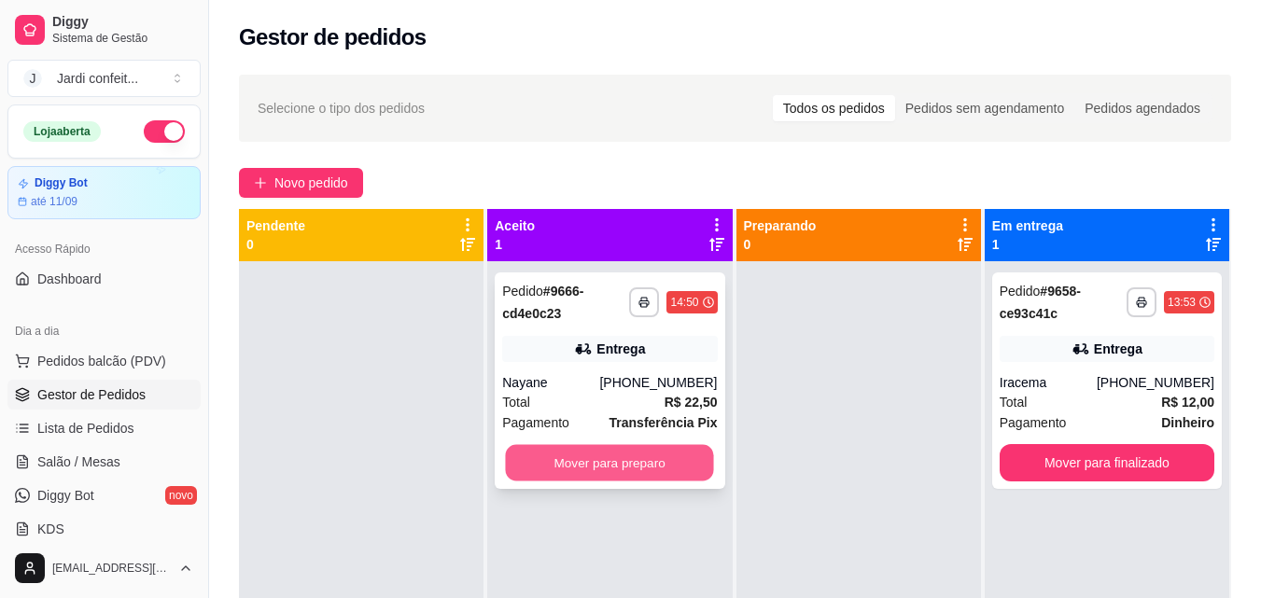
click at [671, 473] on button "Mover para preparo" at bounding box center [610, 463] width 208 height 36
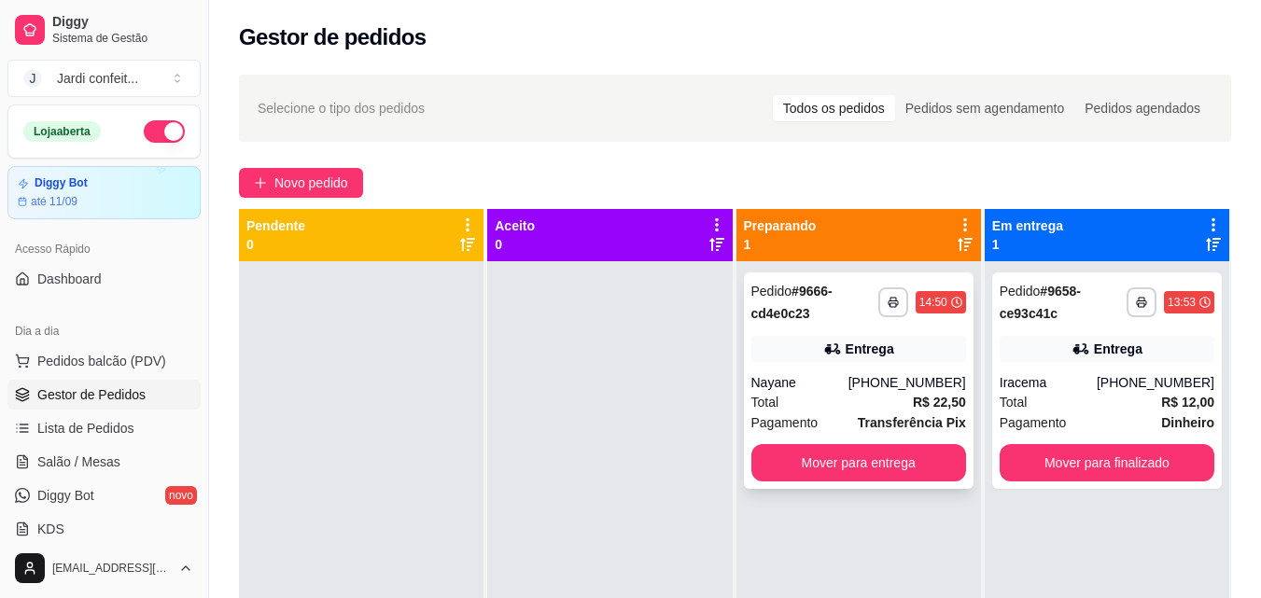
click at [831, 411] on div "Total R$ 22,50" at bounding box center [858, 402] width 215 height 21
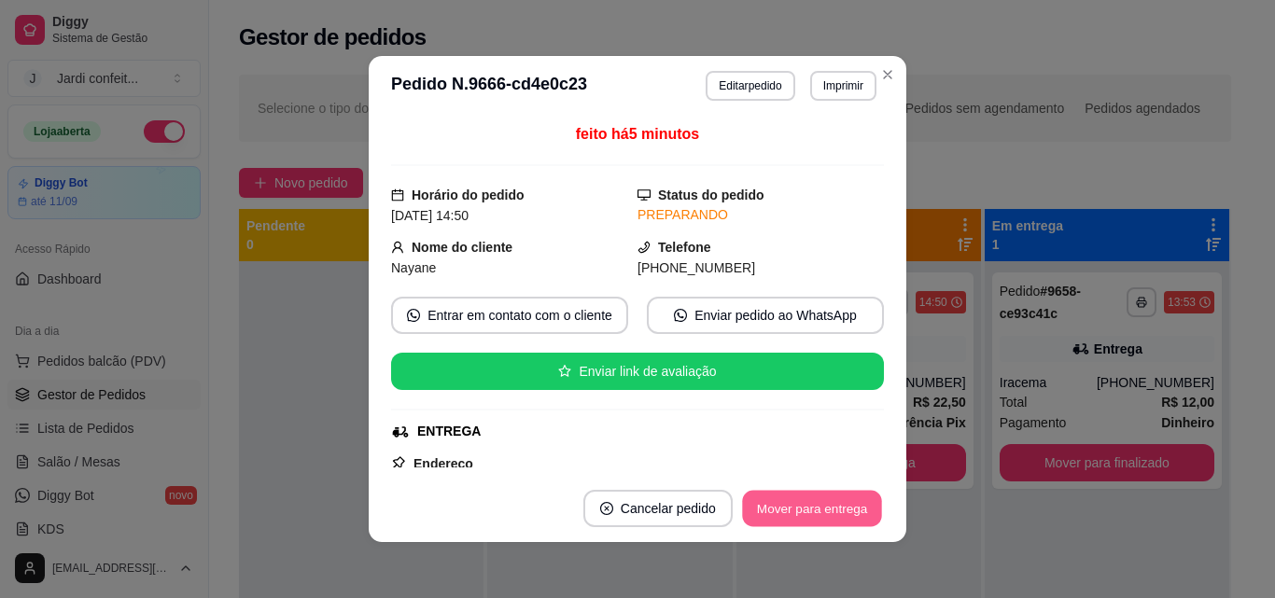
click at [835, 507] on button "Mover para entrega" at bounding box center [812, 509] width 140 height 36
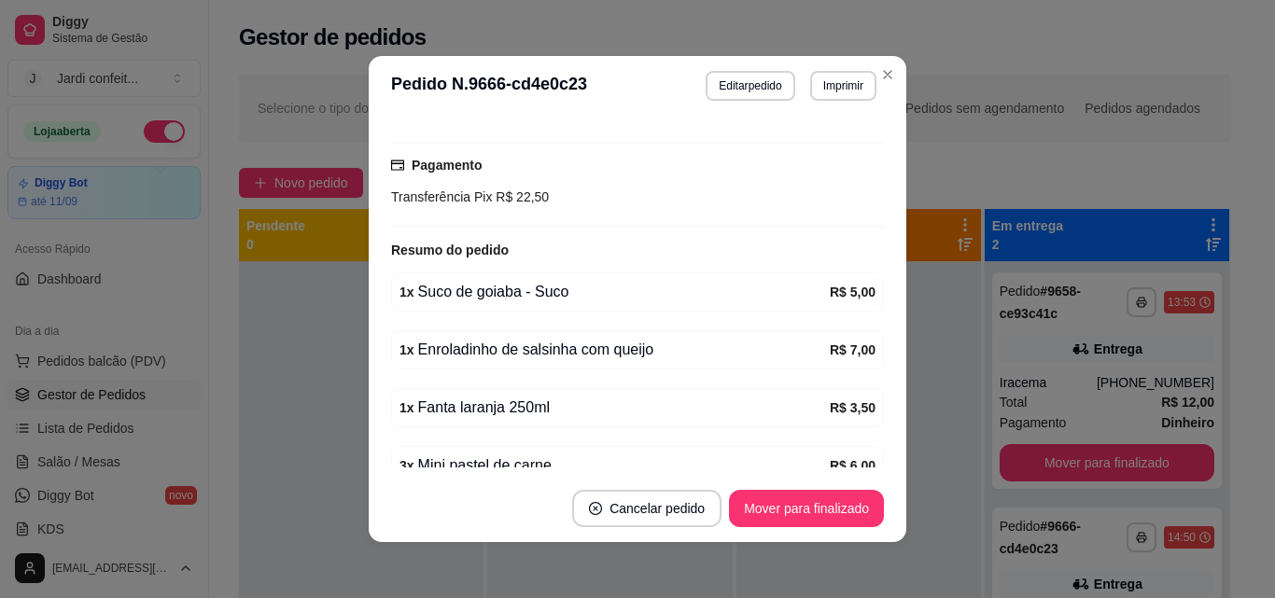
scroll to position [577, 0]
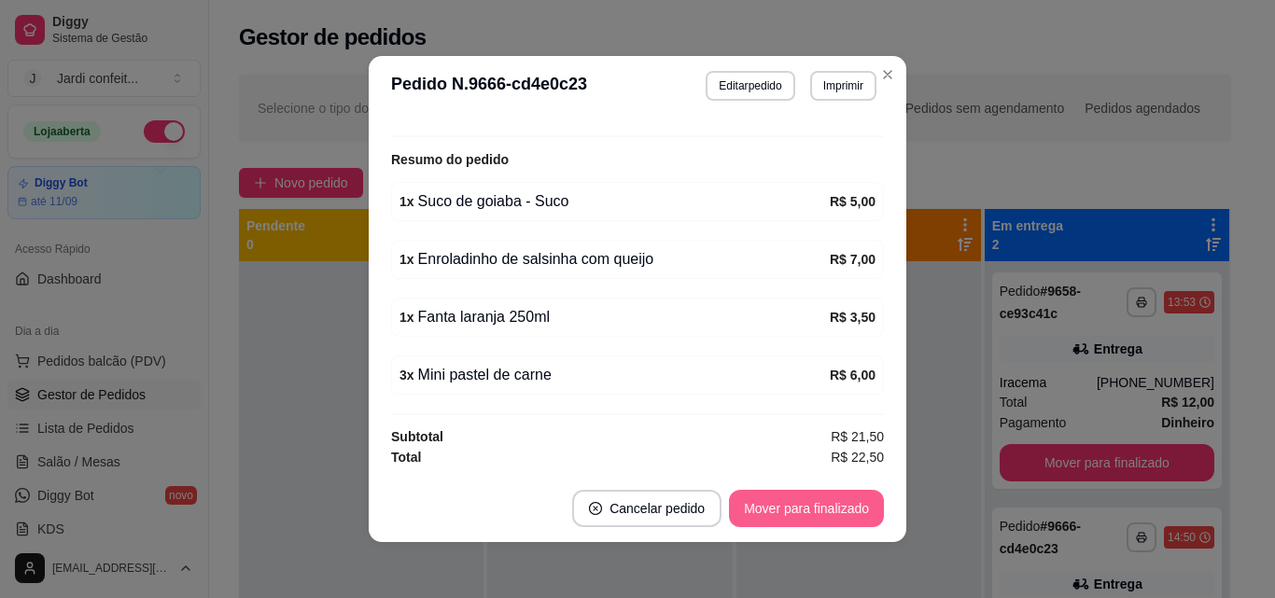
click at [840, 497] on button "Mover para finalizado" at bounding box center [806, 508] width 155 height 37
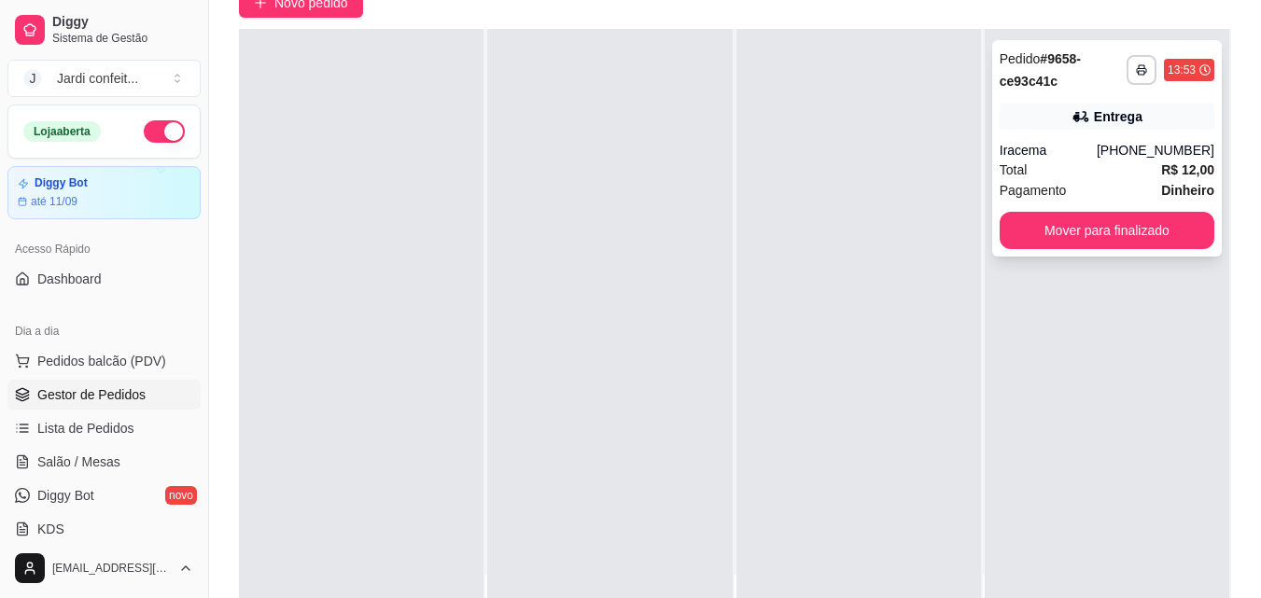
scroll to position [187, 0]
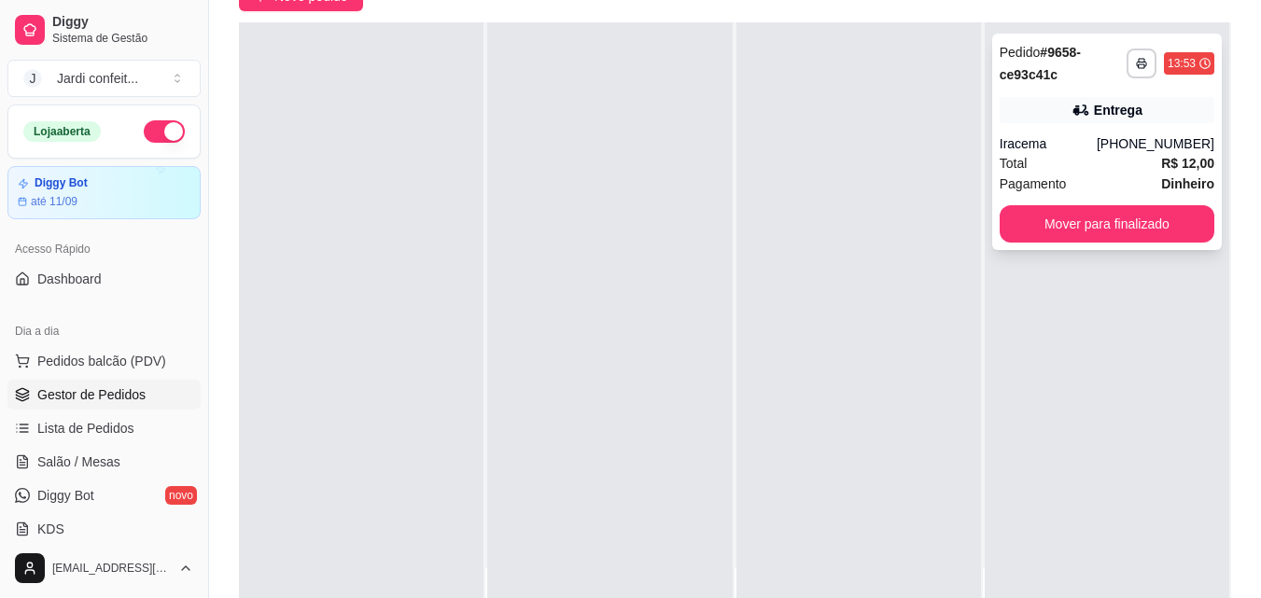
click at [1109, 248] on div "**********" at bounding box center [1107, 142] width 230 height 217
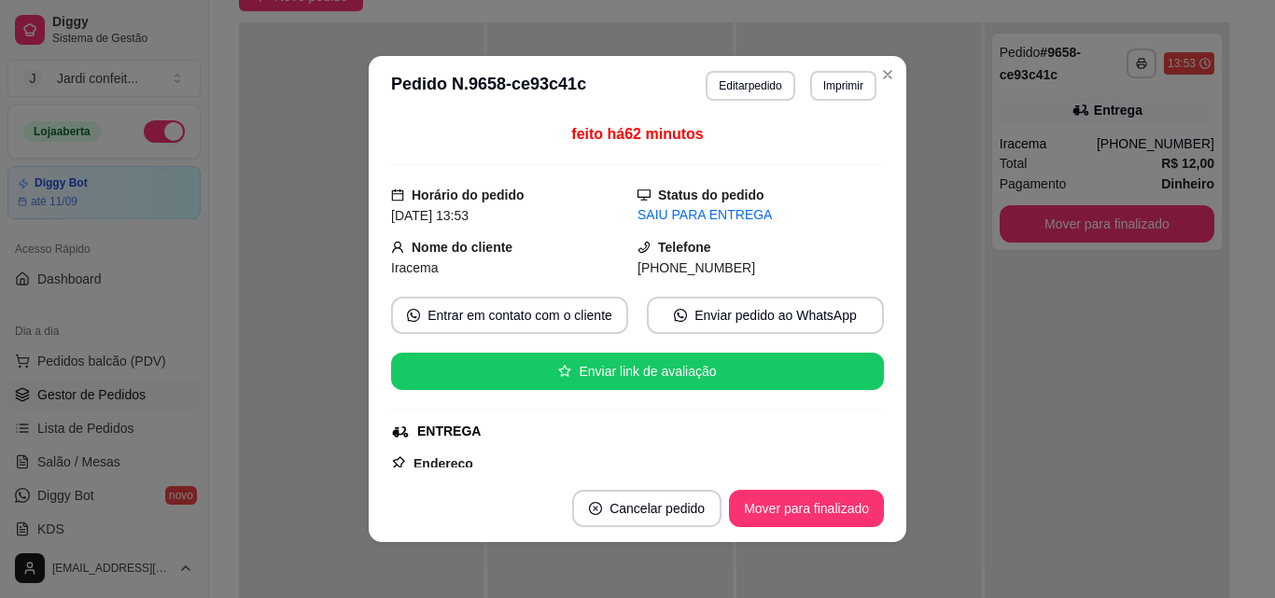
click at [837, 523] on button "Mover para finalizado" at bounding box center [806, 508] width 155 height 37
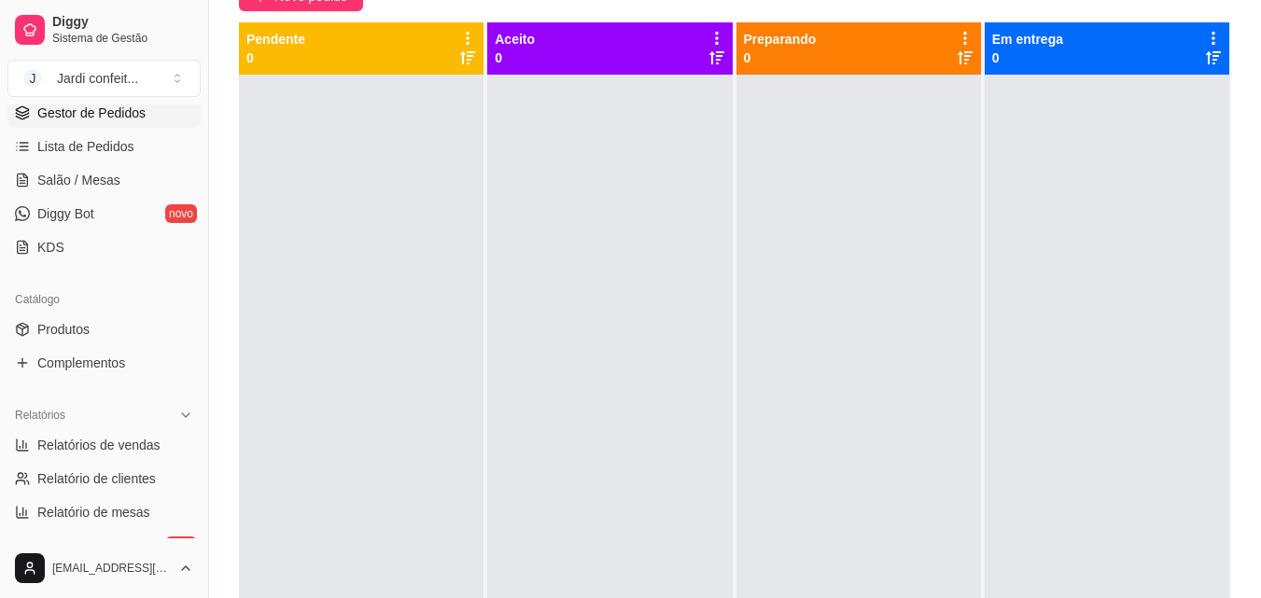
scroll to position [373, 0]
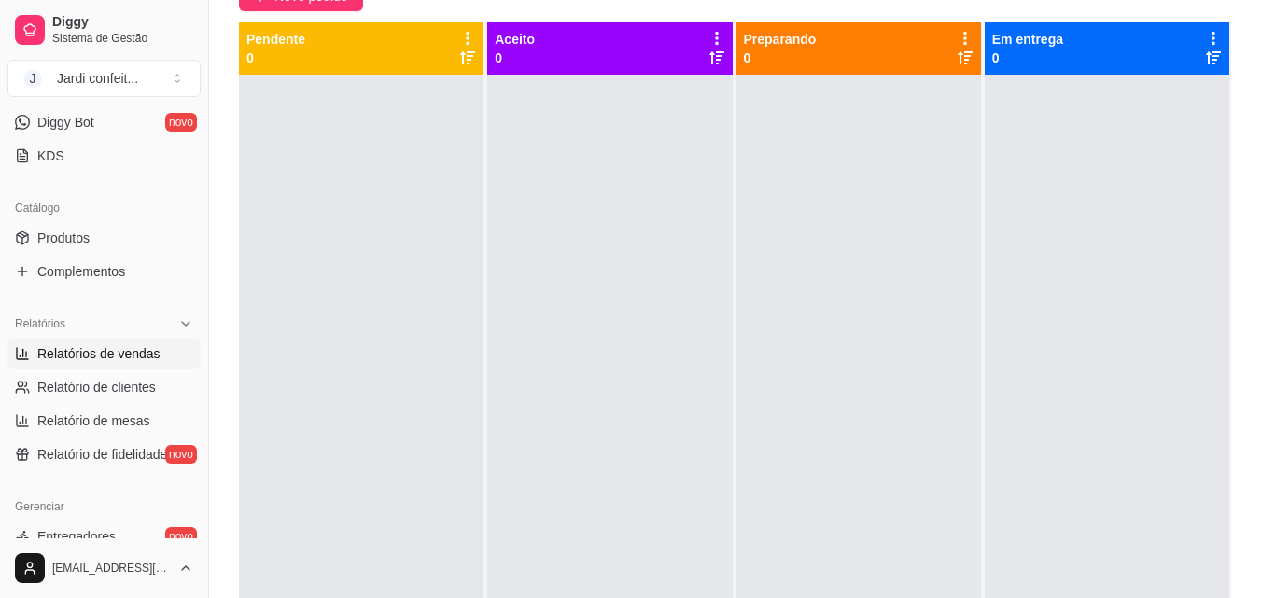
click at [131, 358] on span "Relatórios de vendas" at bounding box center [98, 353] width 123 height 19
select select "ALL"
select select "0"
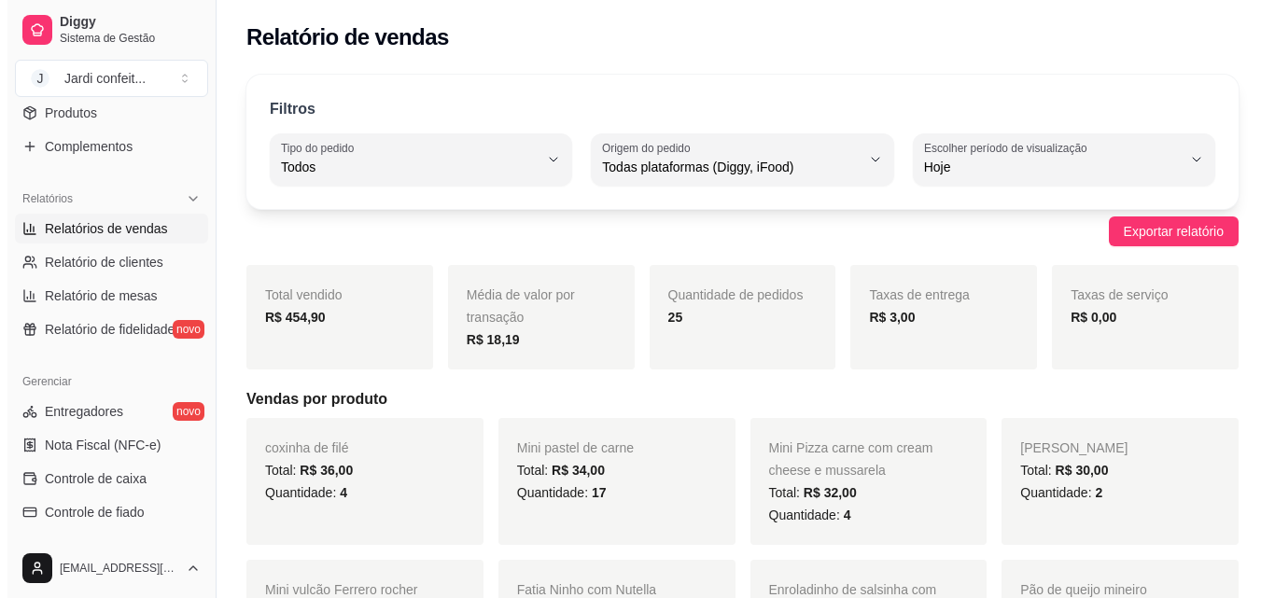
scroll to position [653, 0]
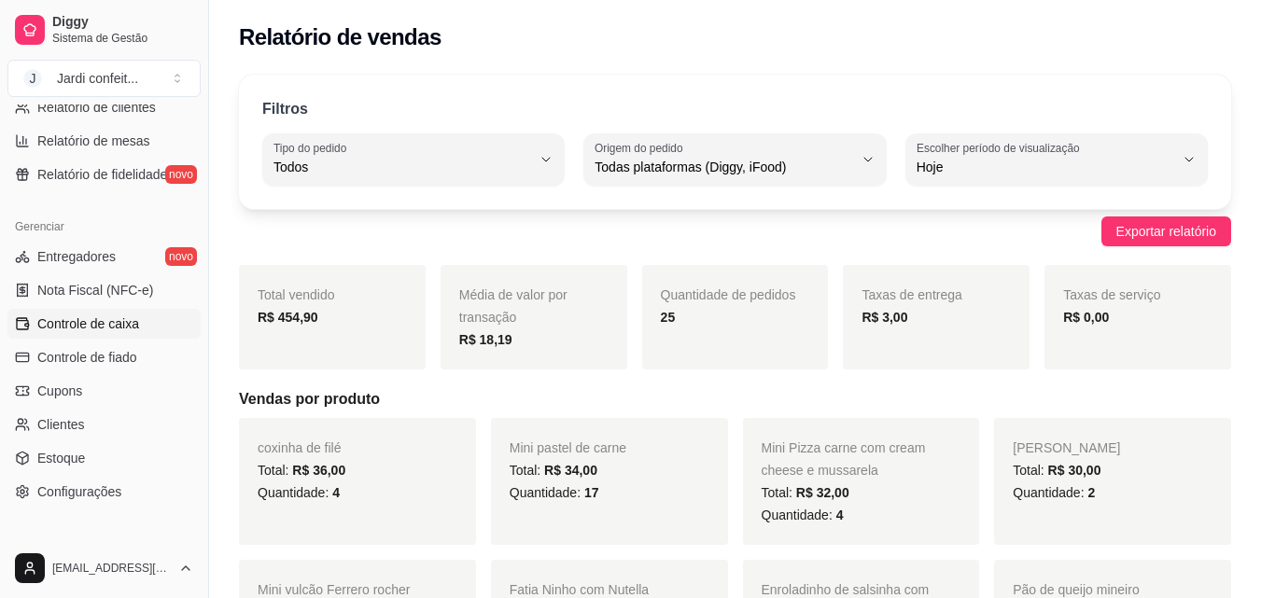
click at [133, 335] on link "Controle de caixa" at bounding box center [103, 324] width 193 height 30
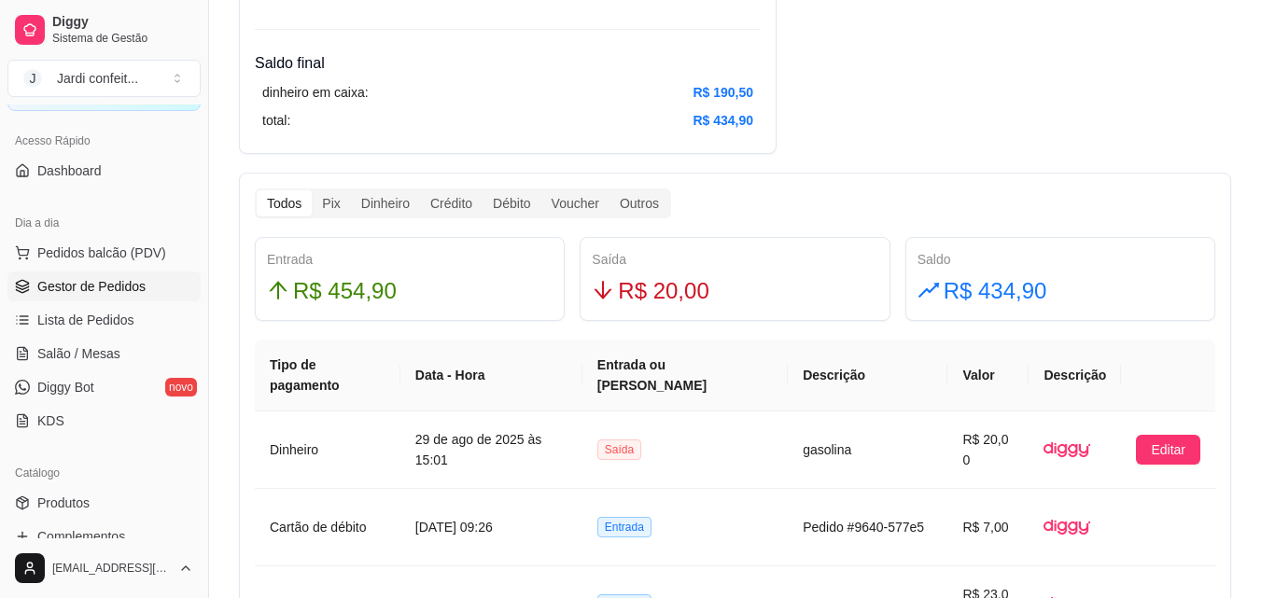
scroll to position [93, 0]
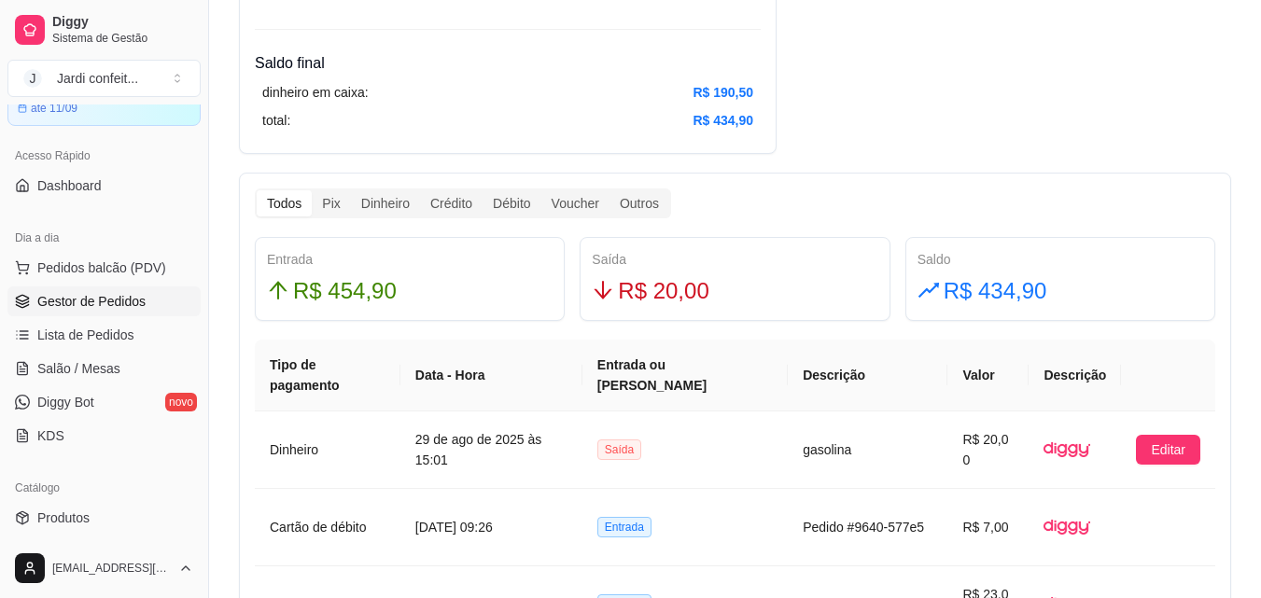
click at [128, 304] on span "Gestor de Pedidos" at bounding box center [91, 301] width 108 height 19
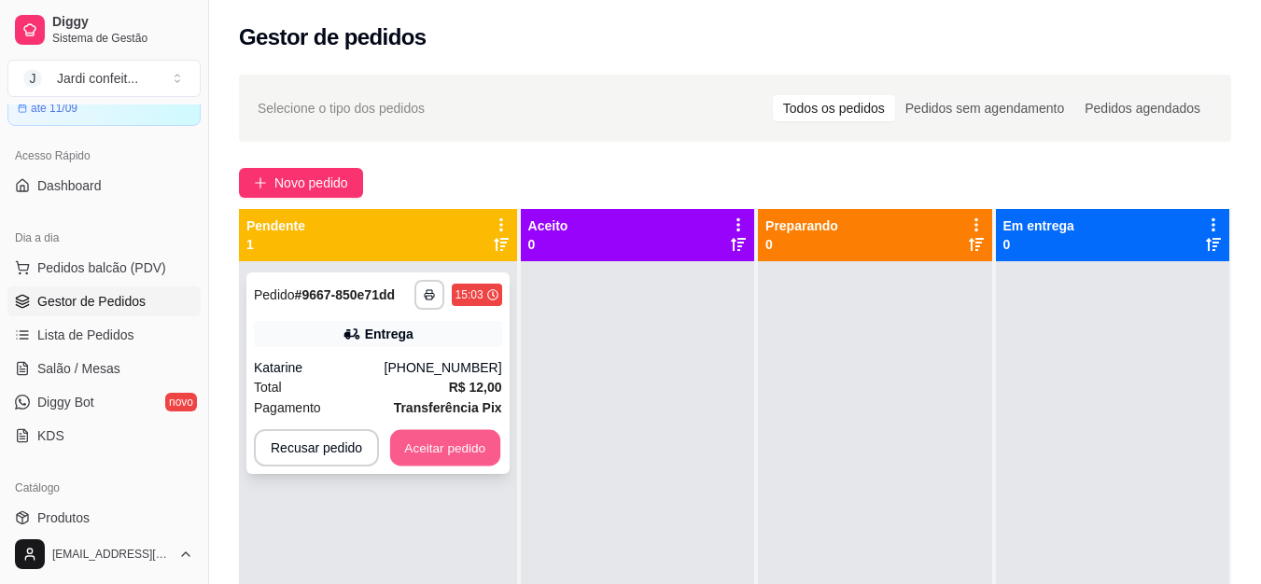
click at [438, 437] on button "Aceitar pedido" at bounding box center [445, 448] width 110 height 36
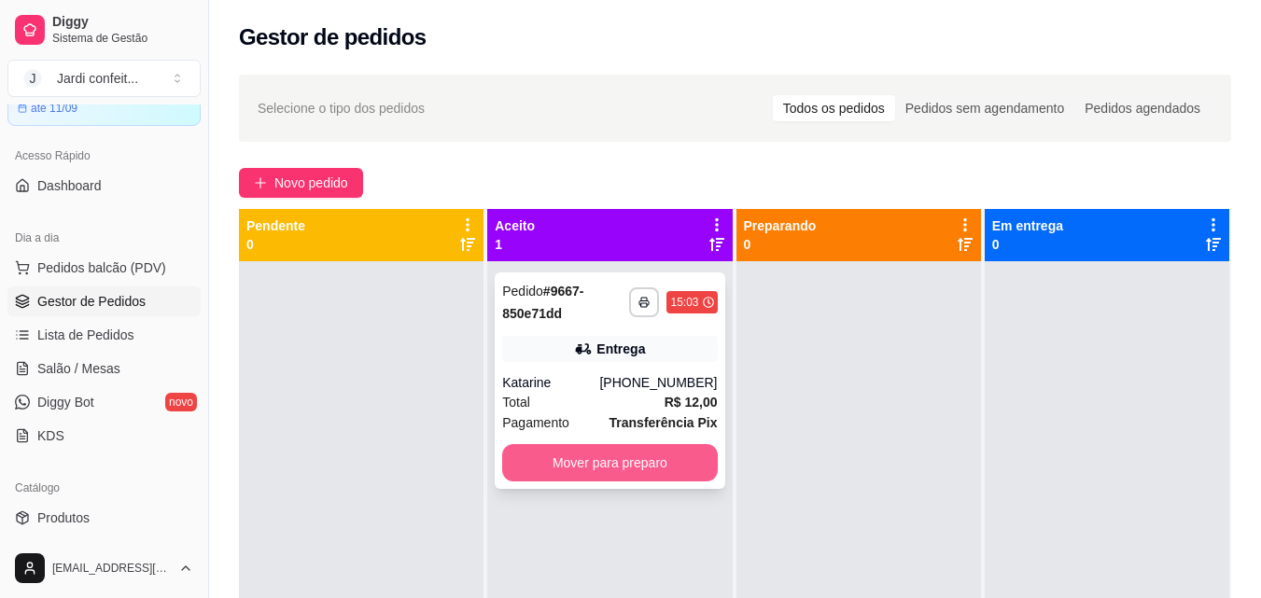
click at [608, 462] on button "Mover para preparo" at bounding box center [609, 462] width 215 height 37
click at [622, 457] on button "Mover para preparo" at bounding box center [609, 462] width 215 height 37
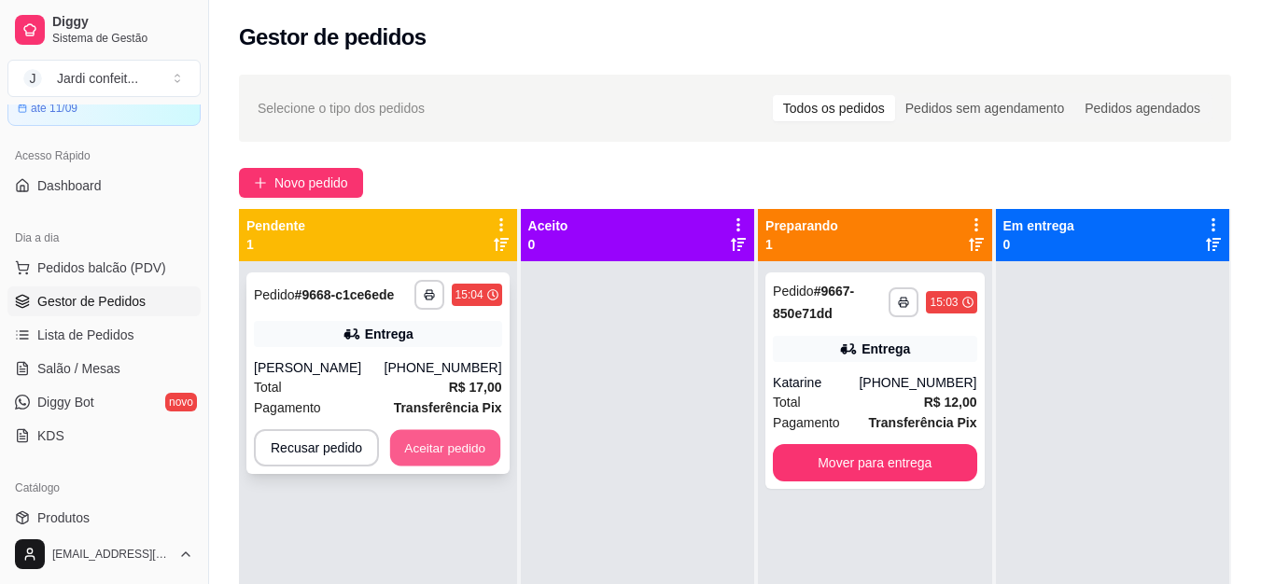
click at [476, 443] on button "Aceitar pedido" at bounding box center [445, 448] width 110 height 36
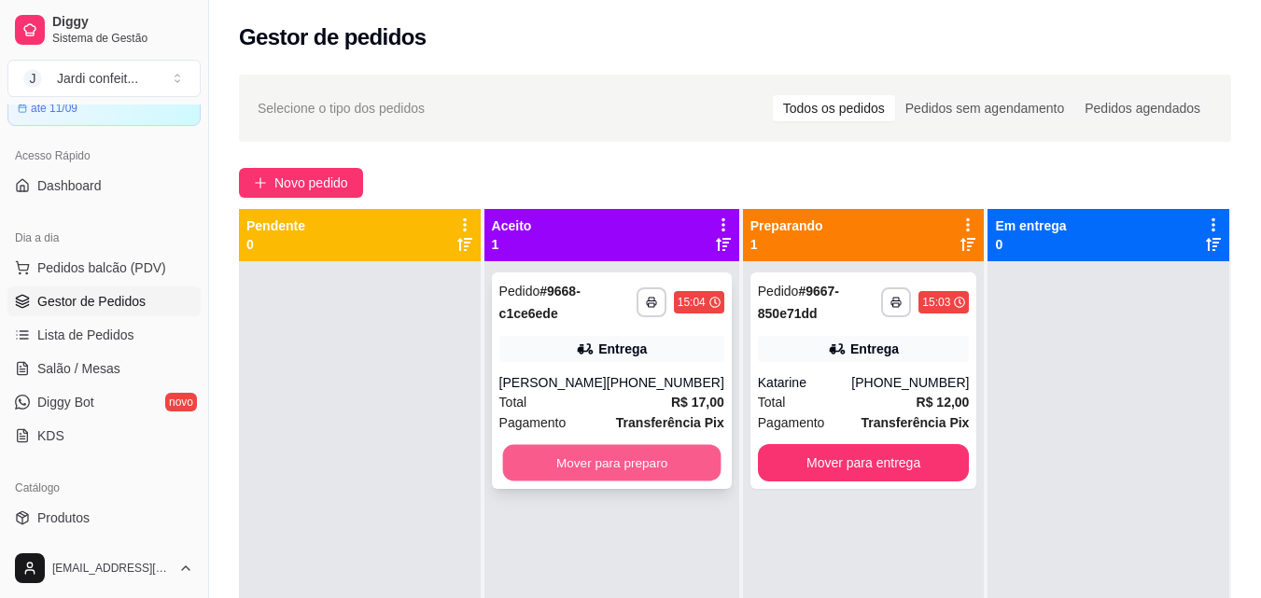
click at [576, 462] on button "Mover para preparo" at bounding box center [611, 463] width 218 height 36
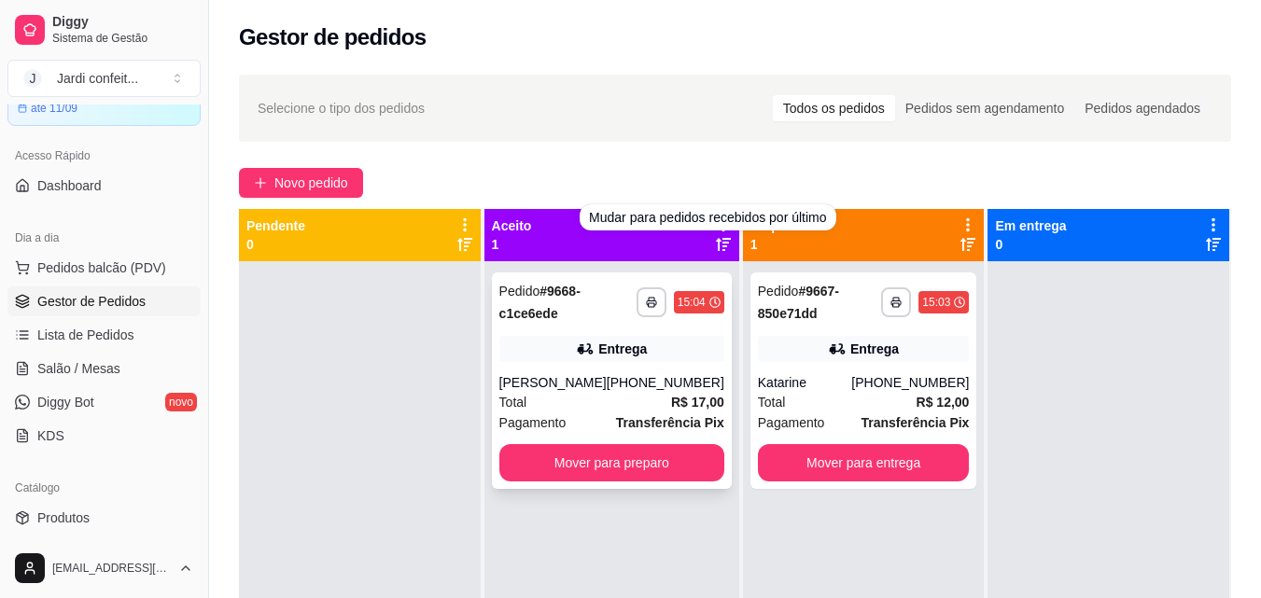
click at [561, 488] on div "**********" at bounding box center [612, 380] width 240 height 217
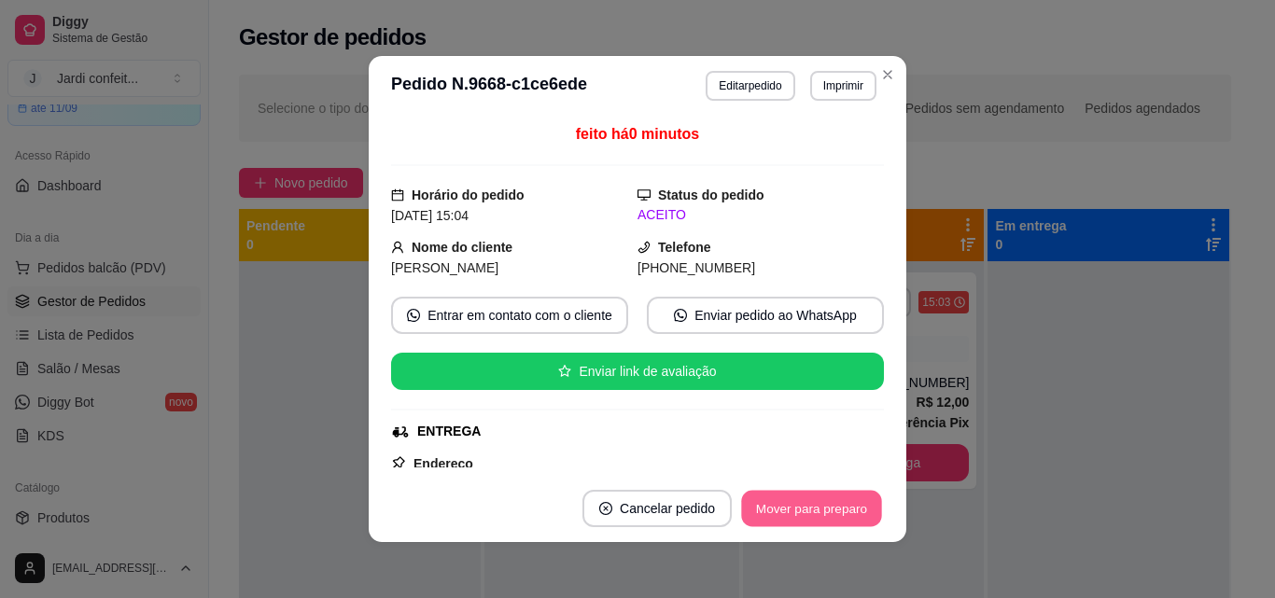
click at [865, 524] on button "Mover para preparo" at bounding box center [811, 509] width 140 height 36
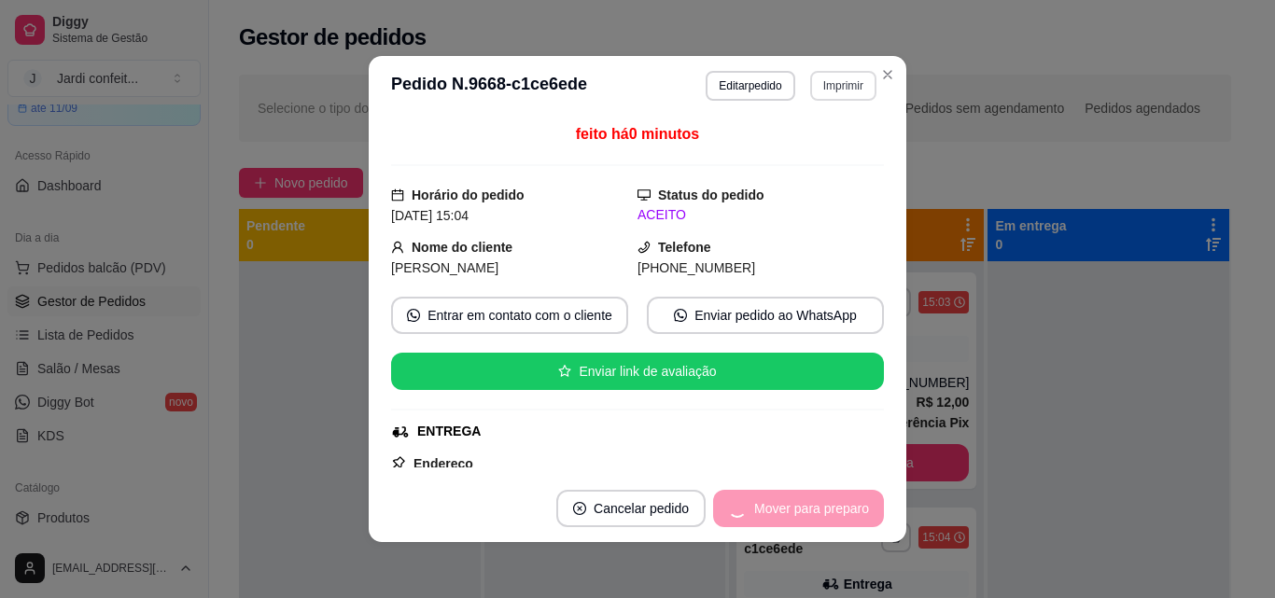
click at [865, 78] on button "Imprimir" at bounding box center [843, 86] width 66 height 30
click at [883, 75] on icon "Close" at bounding box center [887, 74] width 15 height 15
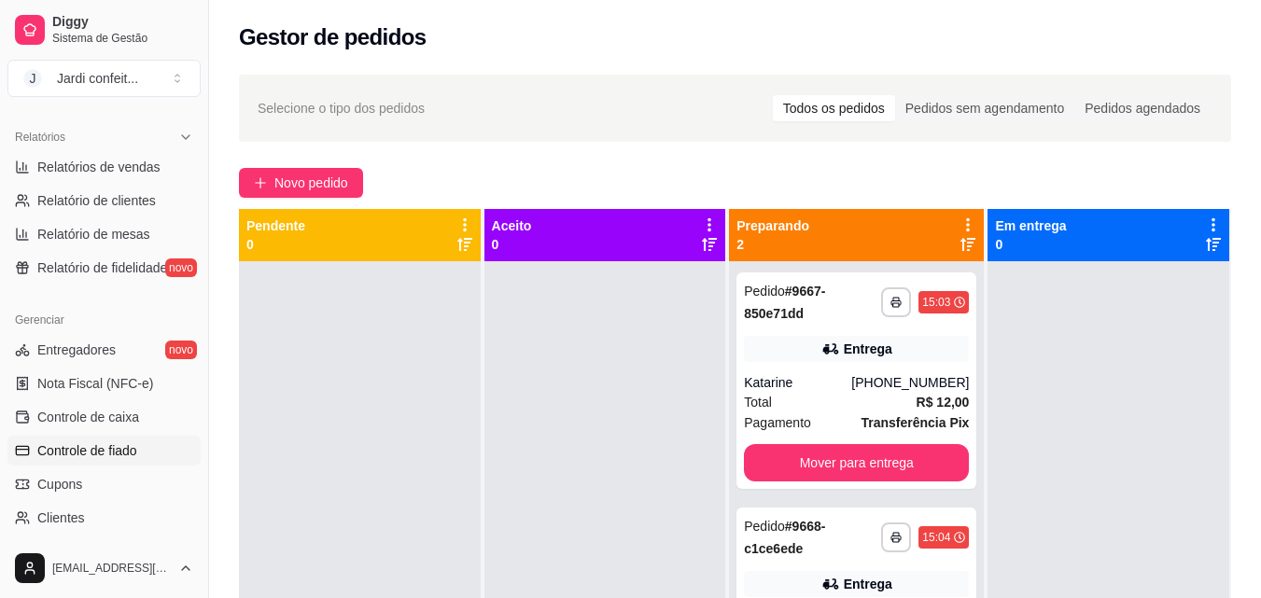
scroll to position [745, 0]
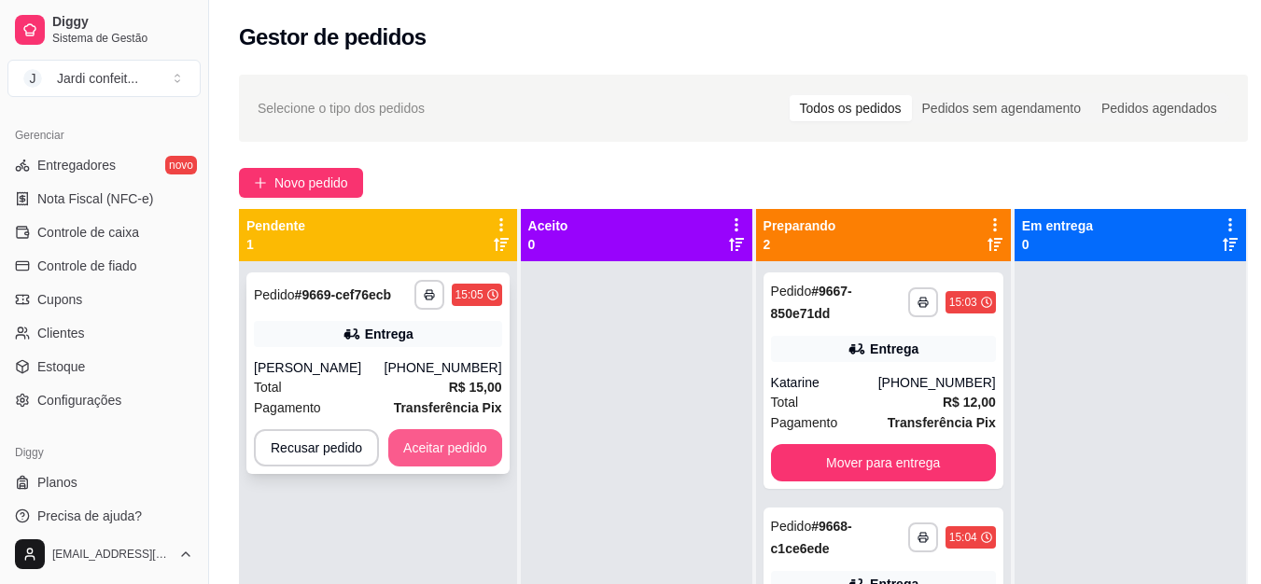
click at [445, 458] on button "Aceitar pedido" at bounding box center [445, 447] width 114 height 37
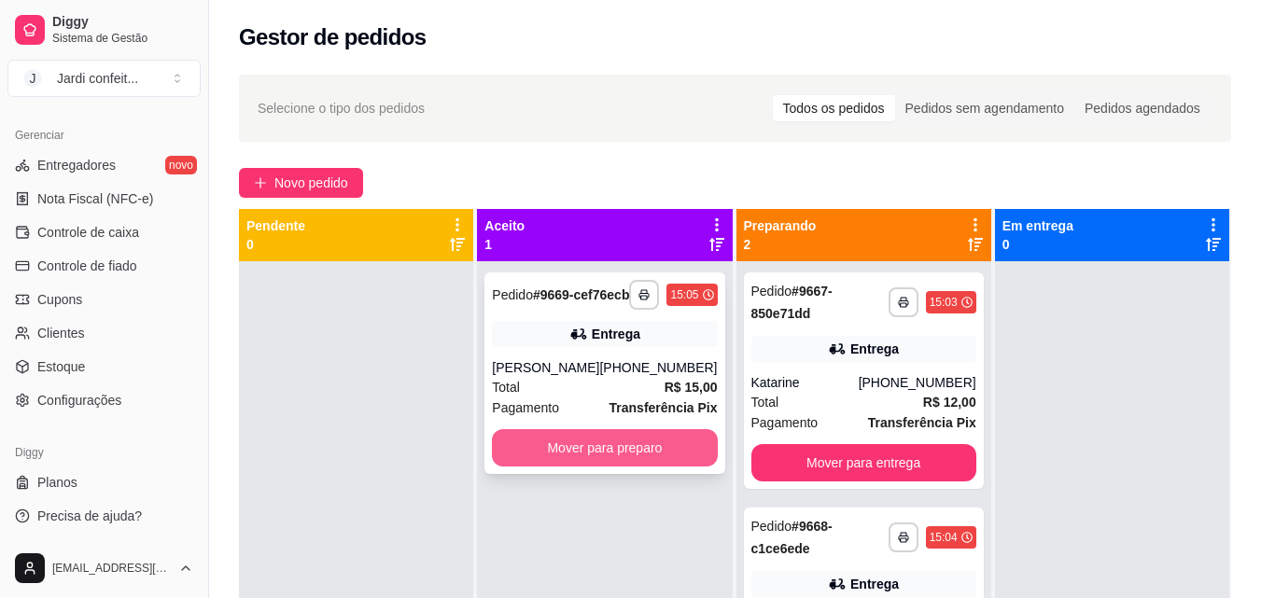
click at [561, 456] on button "Mover para preparo" at bounding box center [604, 447] width 225 height 37
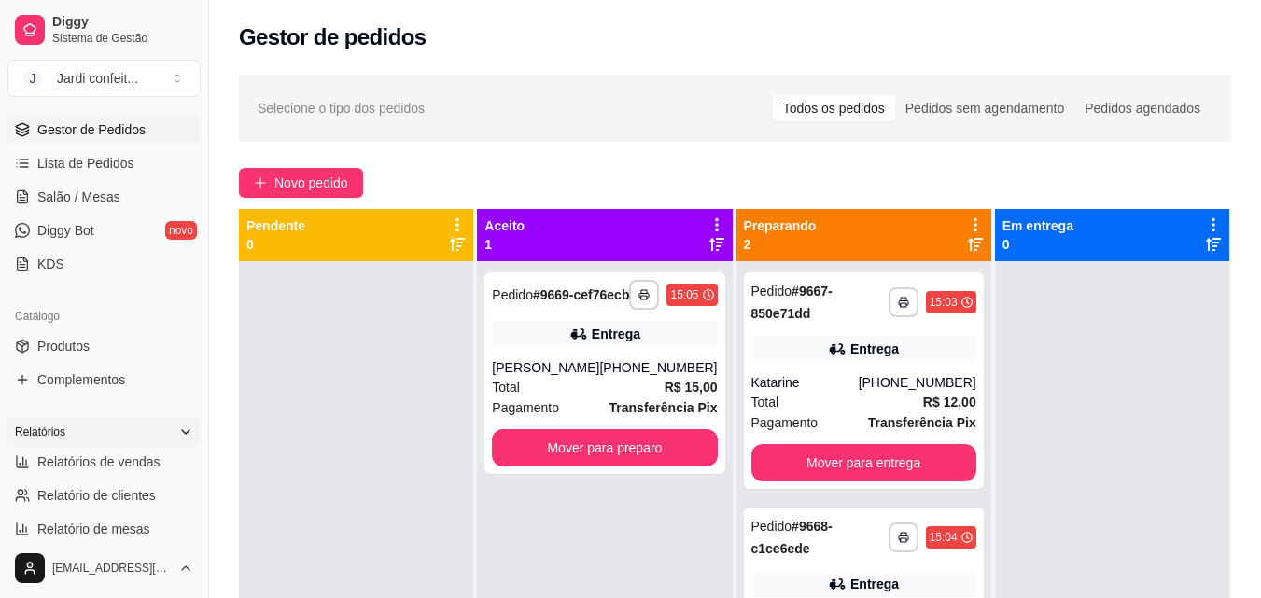
scroll to position [371, 0]
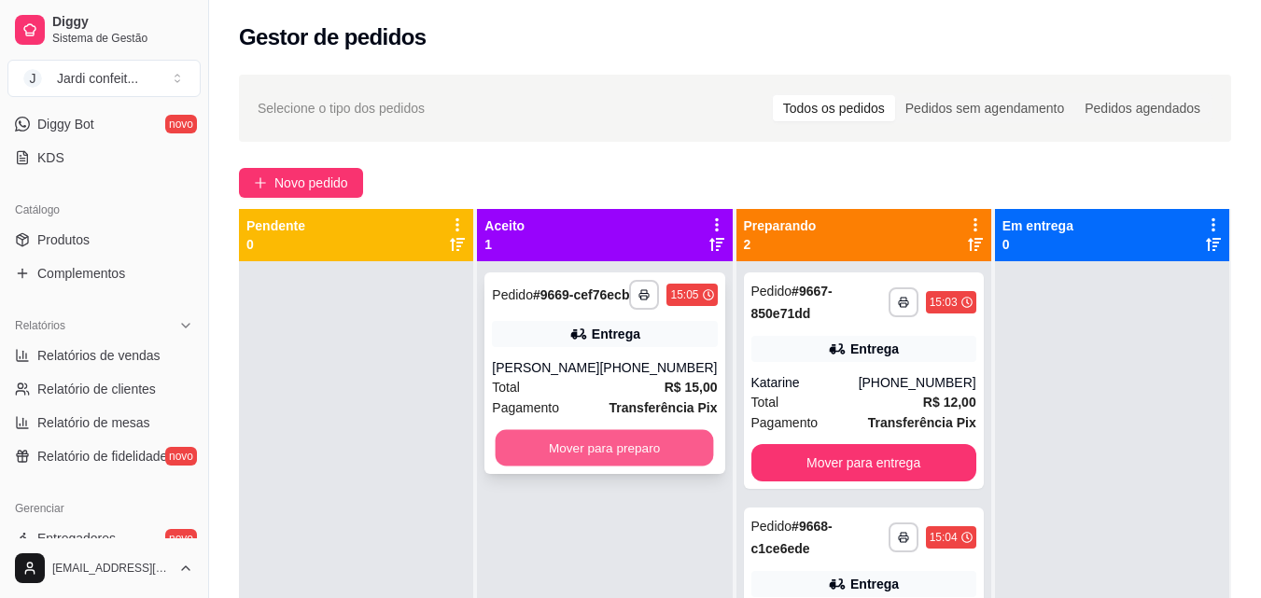
click at [628, 455] on button "Mover para preparo" at bounding box center [605, 448] width 218 height 36
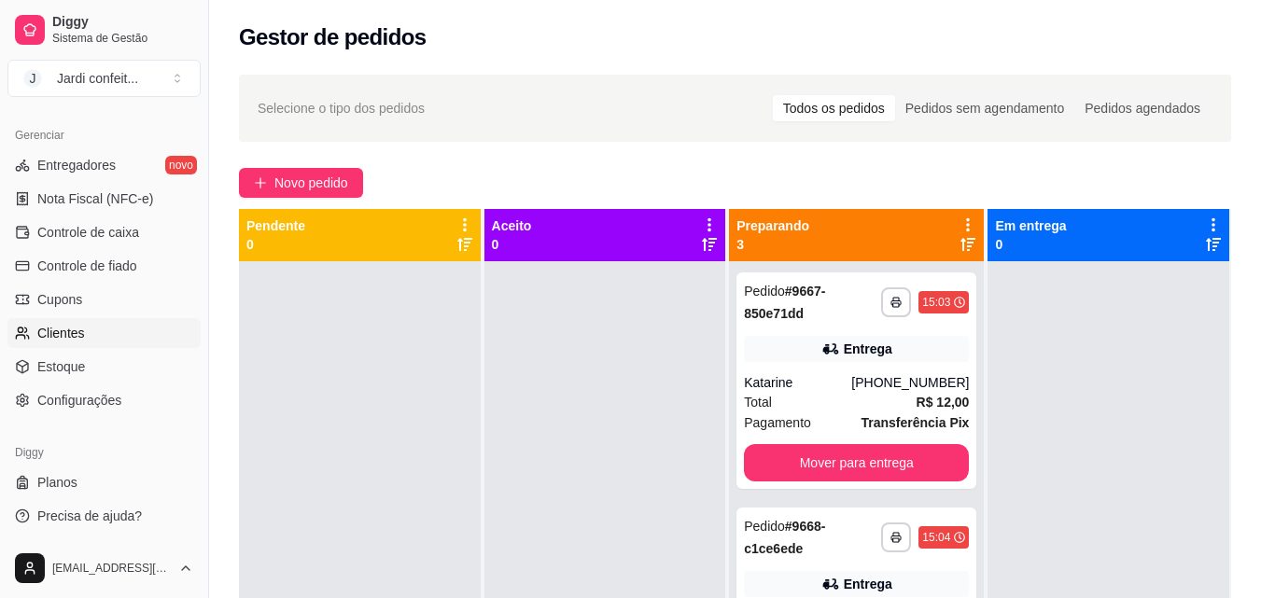
scroll to position [93, 0]
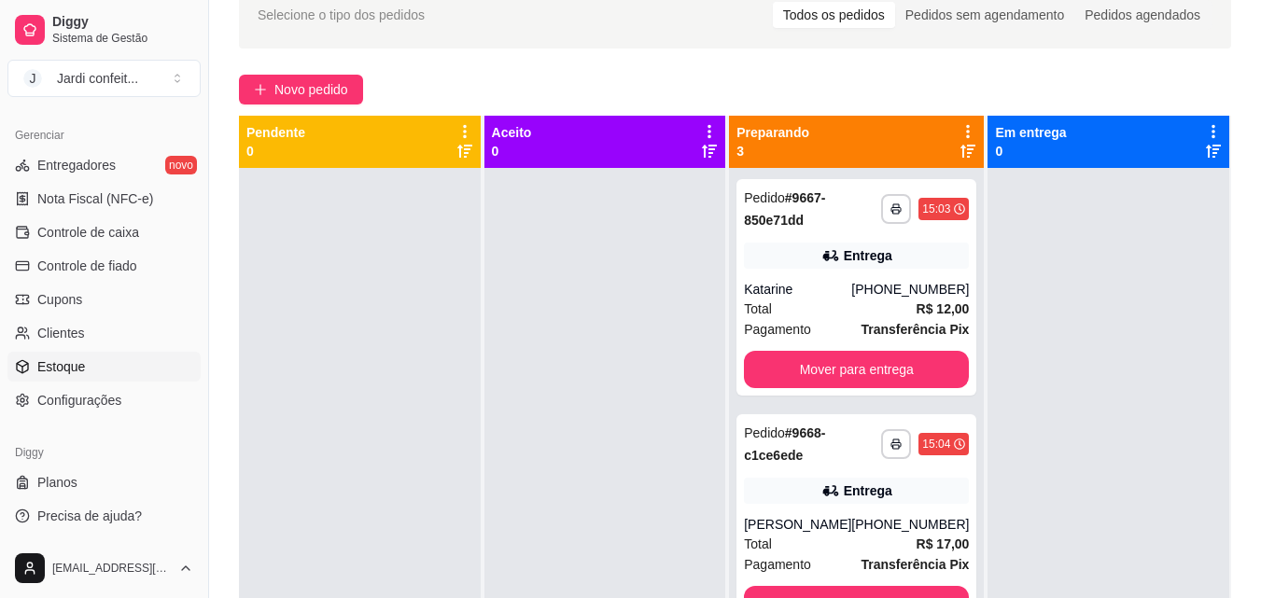
click at [108, 363] on link "Estoque" at bounding box center [103, 367] width 193 height 30
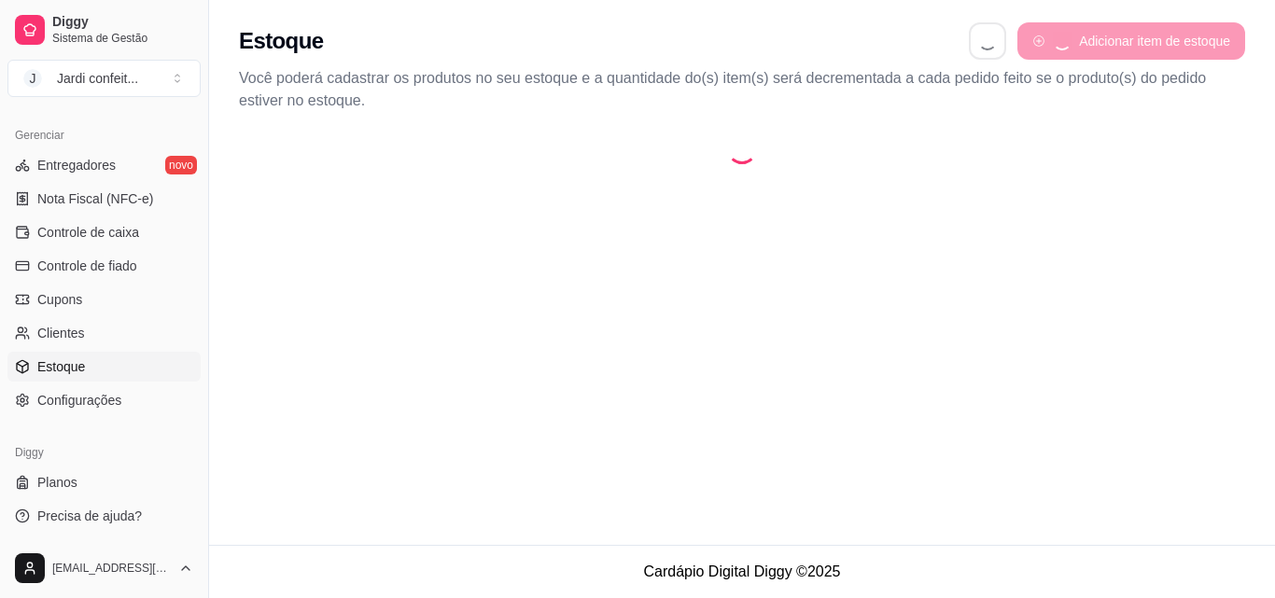
select select "QUANTITY_ORDER"
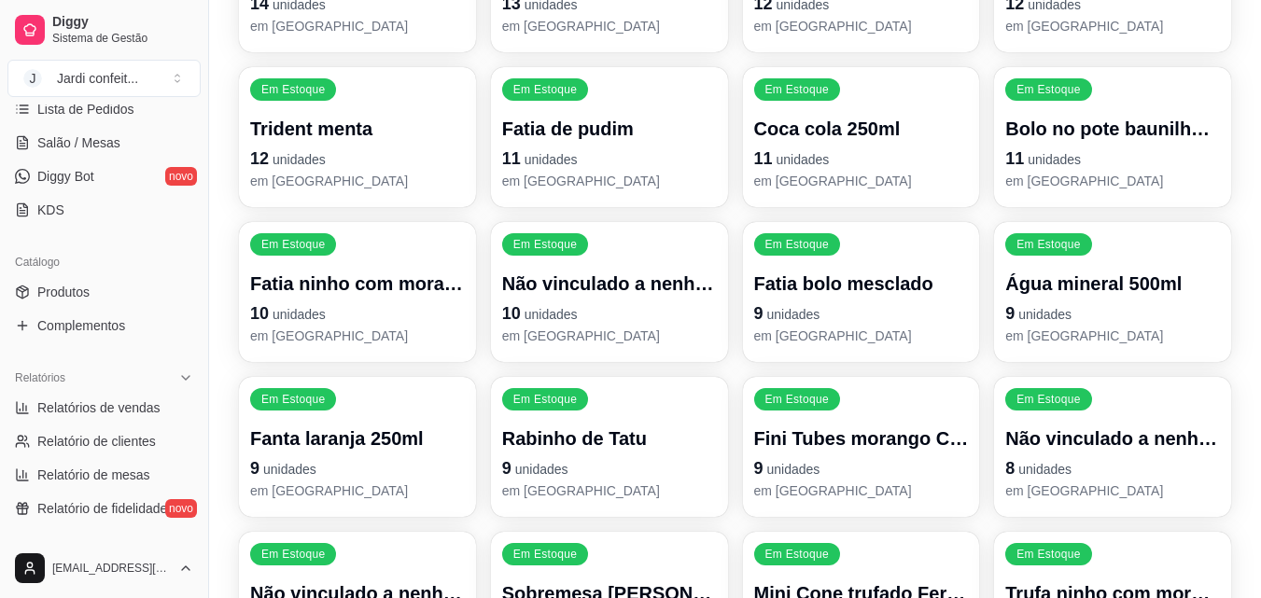
scroll to position [316, 0]
click at [49, 285] on link "Produtos" at bounding box center [103, 295] width 193 height 30
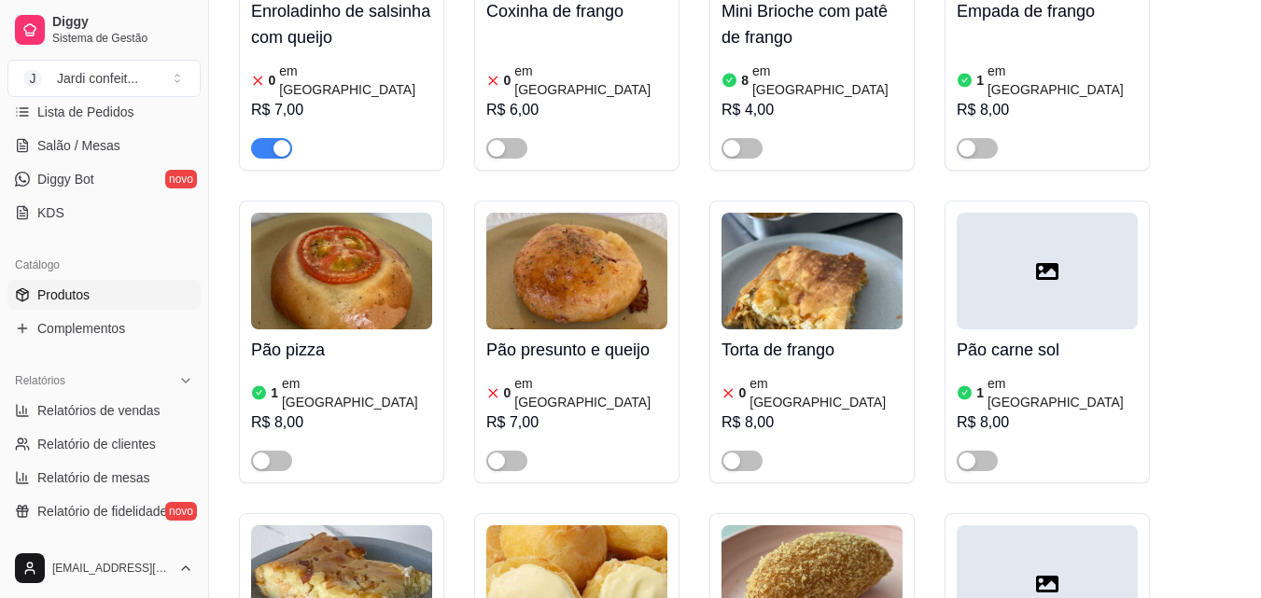
scroll to position [187, 0]
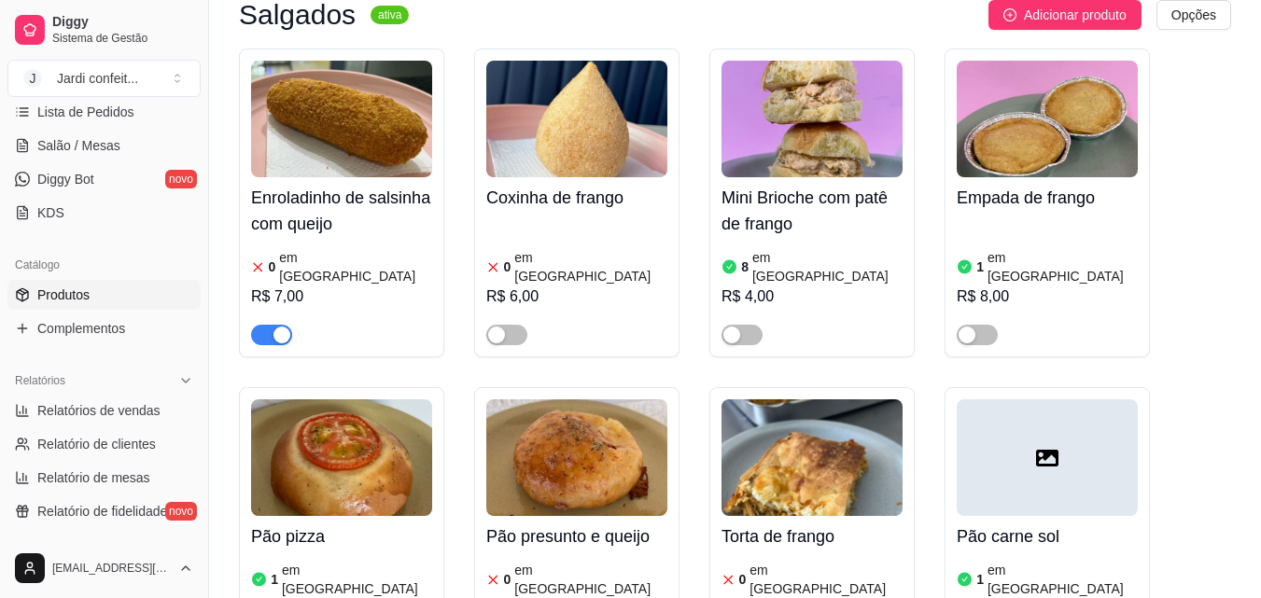
click at [261, 325] on span "button" at bounding box center [271, 335] width 41 height 21
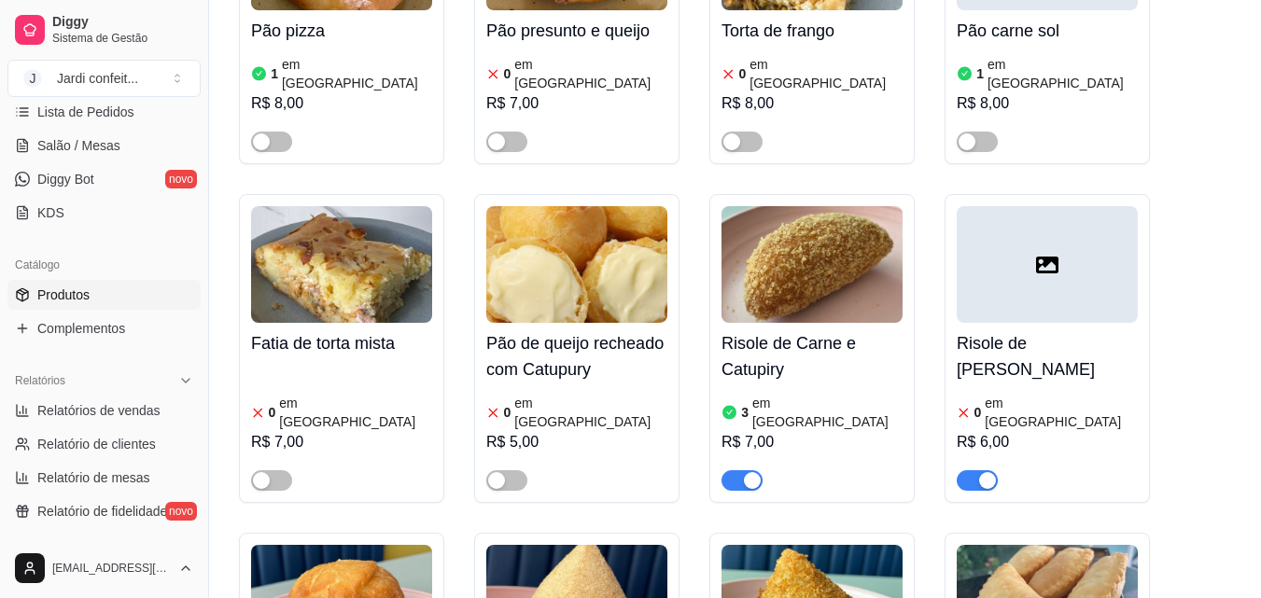
scroll to position [747, 0]
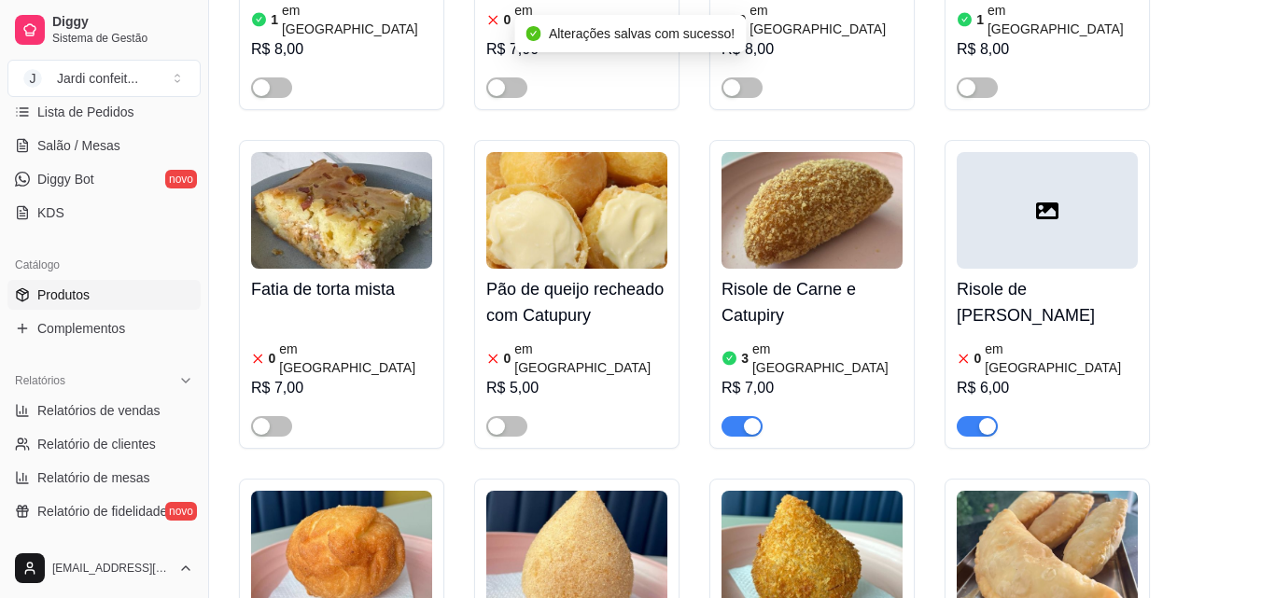
click at [975, 416] on span "button" at bounding box center [977, 426] width 41 height 21
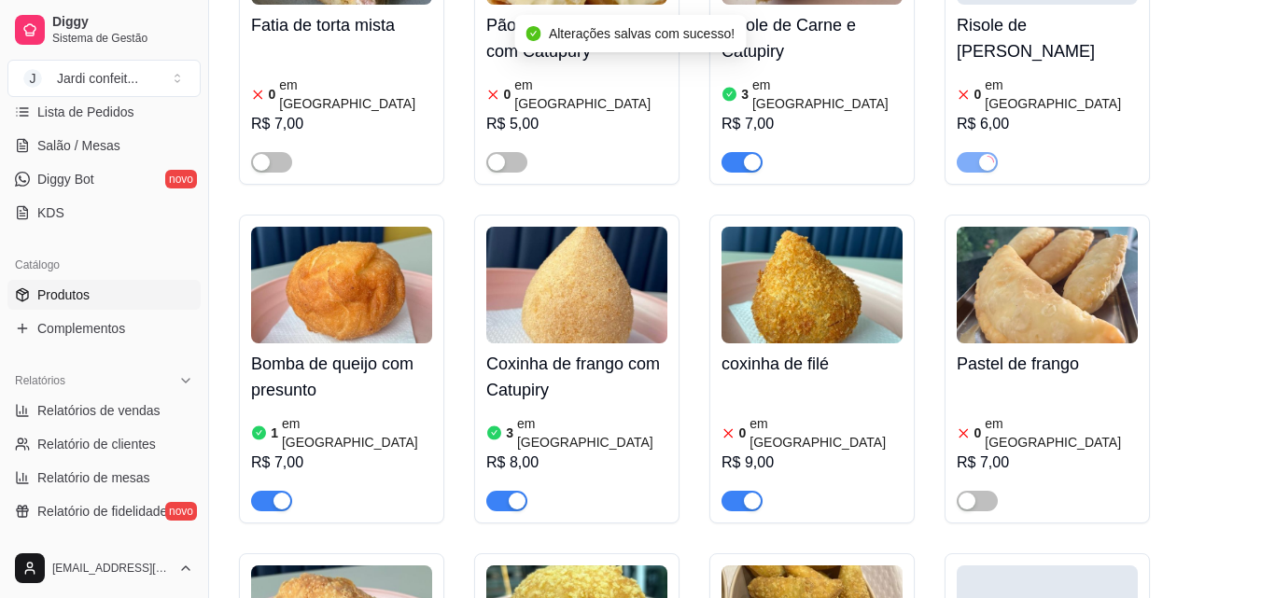
scroll to position [1027, 0]
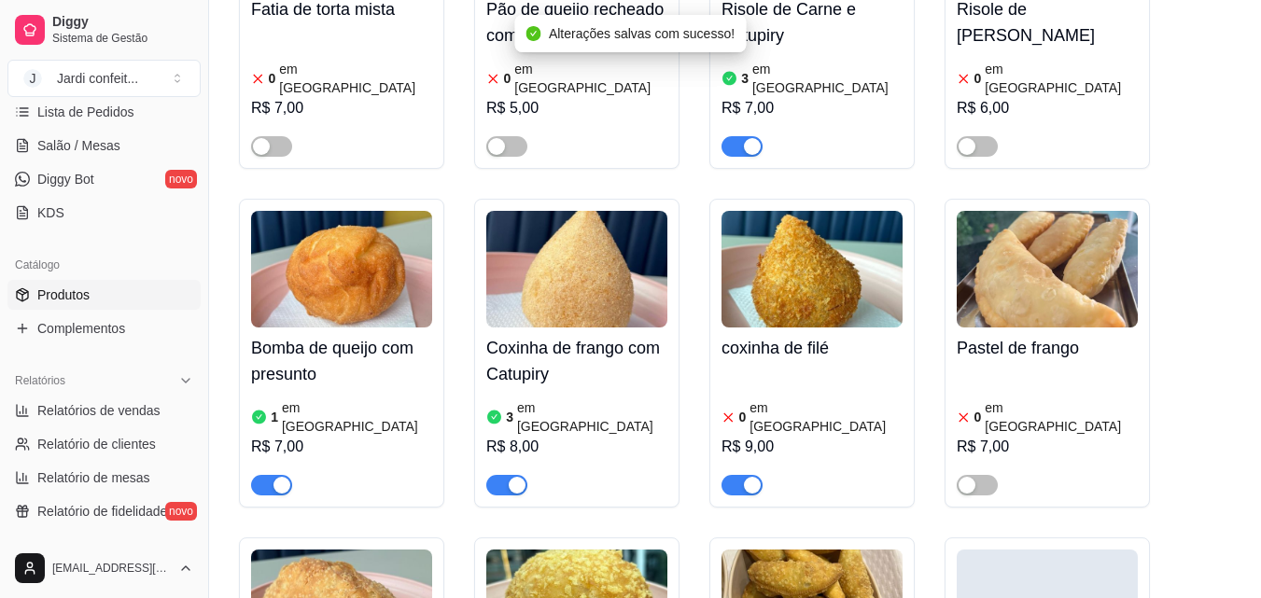
click at [744, 477] on div "button" at bounding box center [752, 485] width 17 height 17
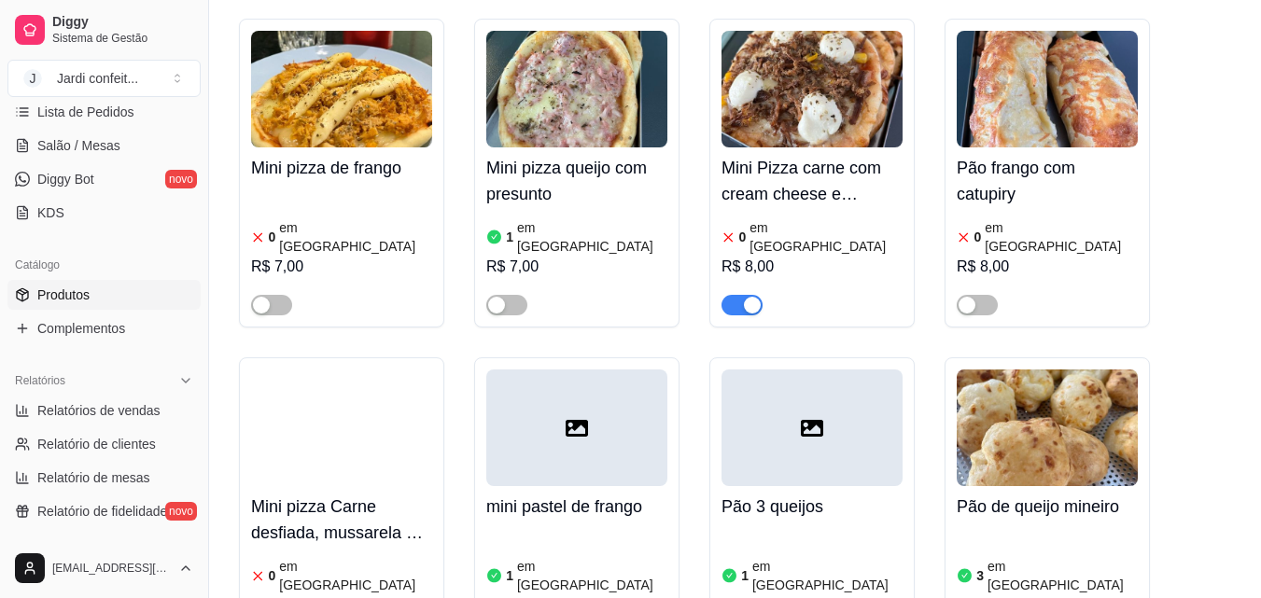
scroll to position [2986, 0]
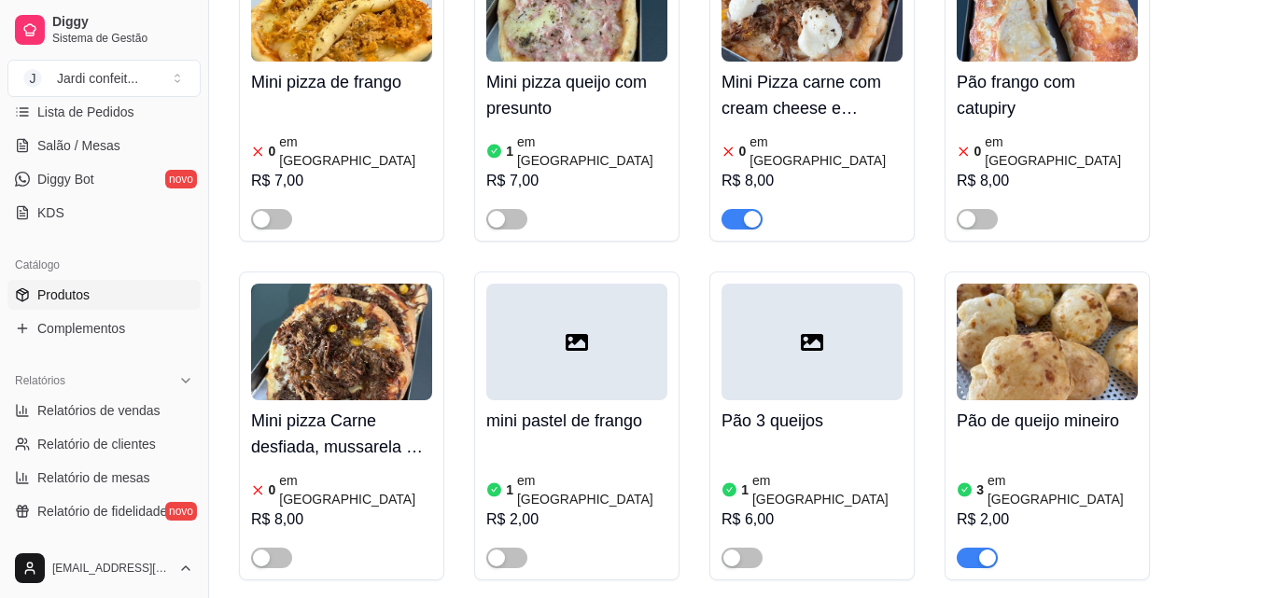
click at [1023, 284] on img at bounding box center [1047, 342] width 181 height 117
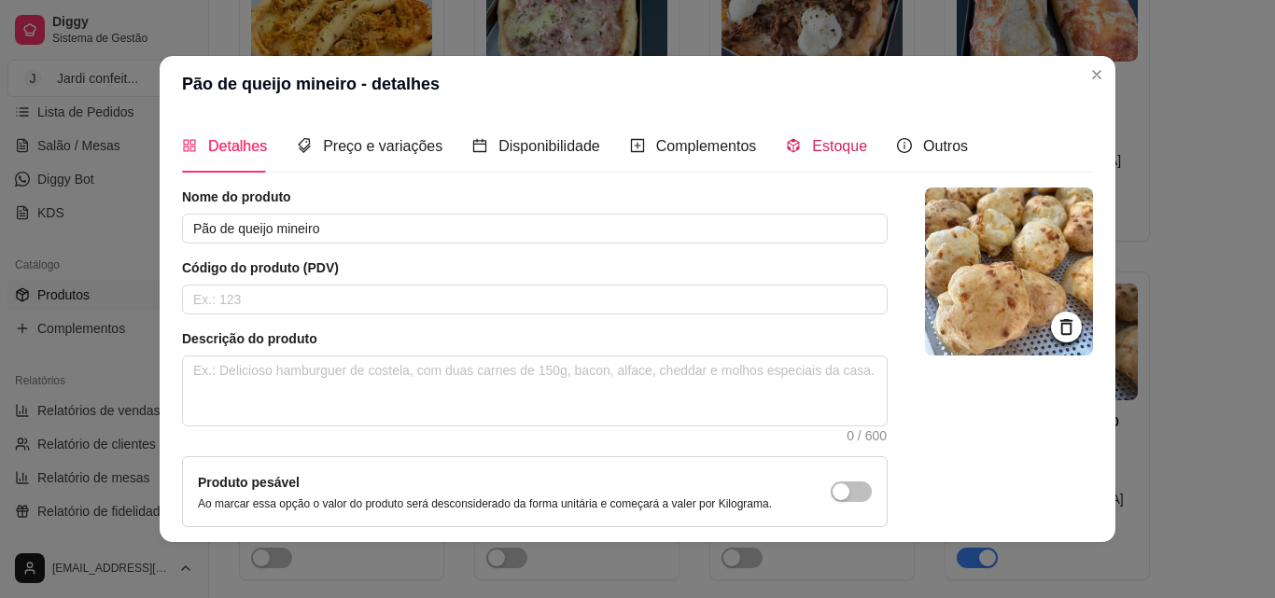
click at [843, 147] on span "Estoque" at bounding box center [839, 146] width 55 height 16
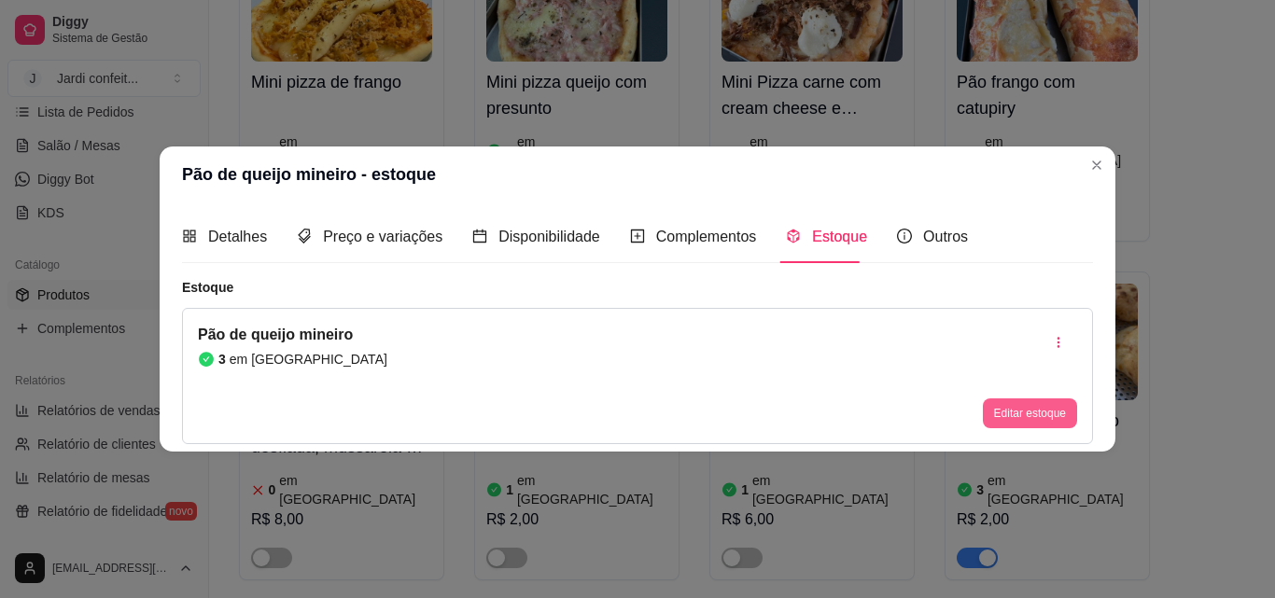
click at [1040, 417] on button "Editar estoque" at bounding box center [1030, 413] width 94 height 30
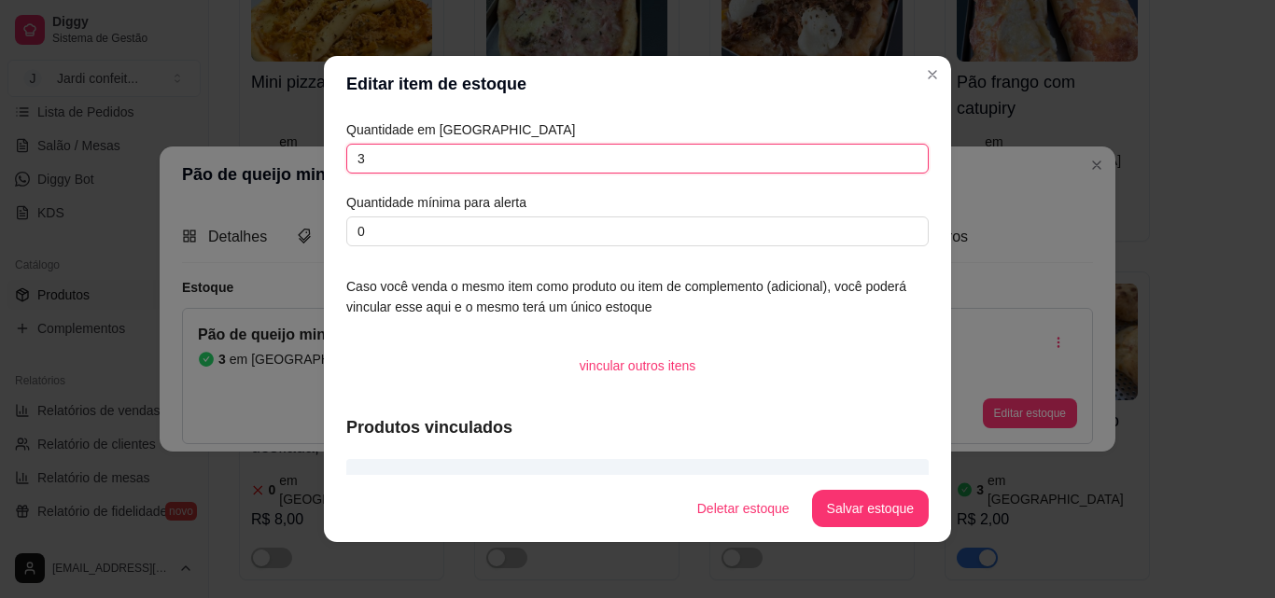
click at [412, 144] on input "3" at bounding box center [637, 159] width 582 height 30
drag, startPoint x: 406, startPoint y: 147, endPoint x: 258, endPoint y: 163, distance: 149.2
click at [258, 163] on div "Editar item de estoque Quantidade em estoque 3 Quantidade mínima para alerta 0 …" at bounding box center [637, 299] width 1275 height 598
type input "2"
click at [909, 516] on button "Salvar estoque" at bounding box center [870, 509] width 114 height 36
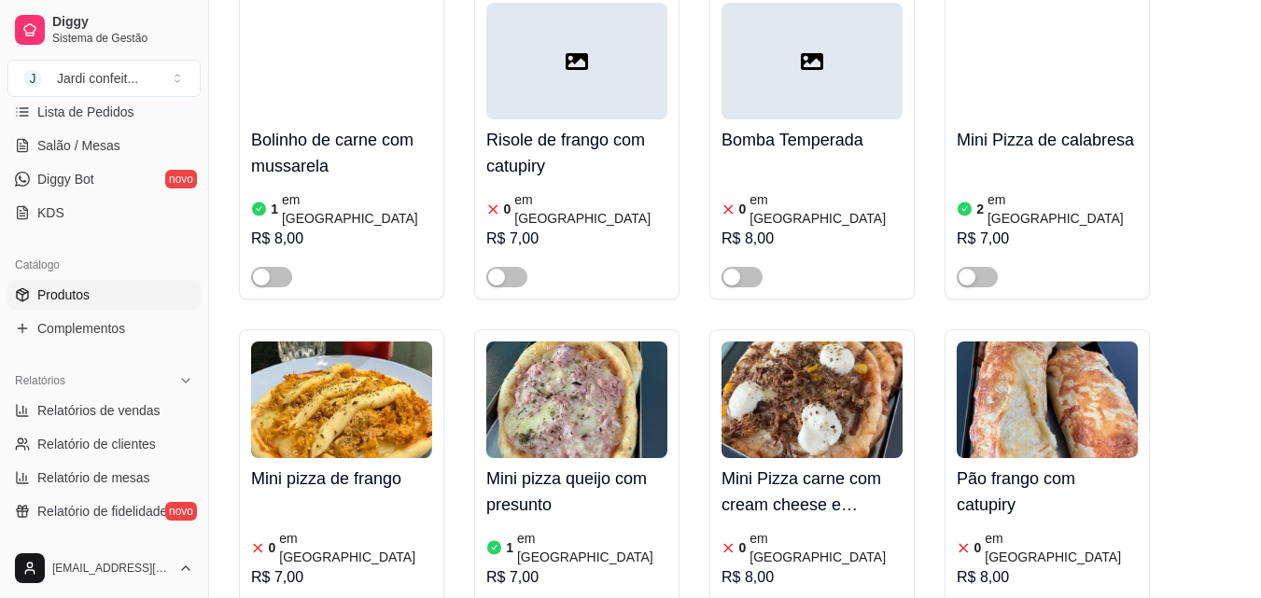
scroll to position [2613, 0]
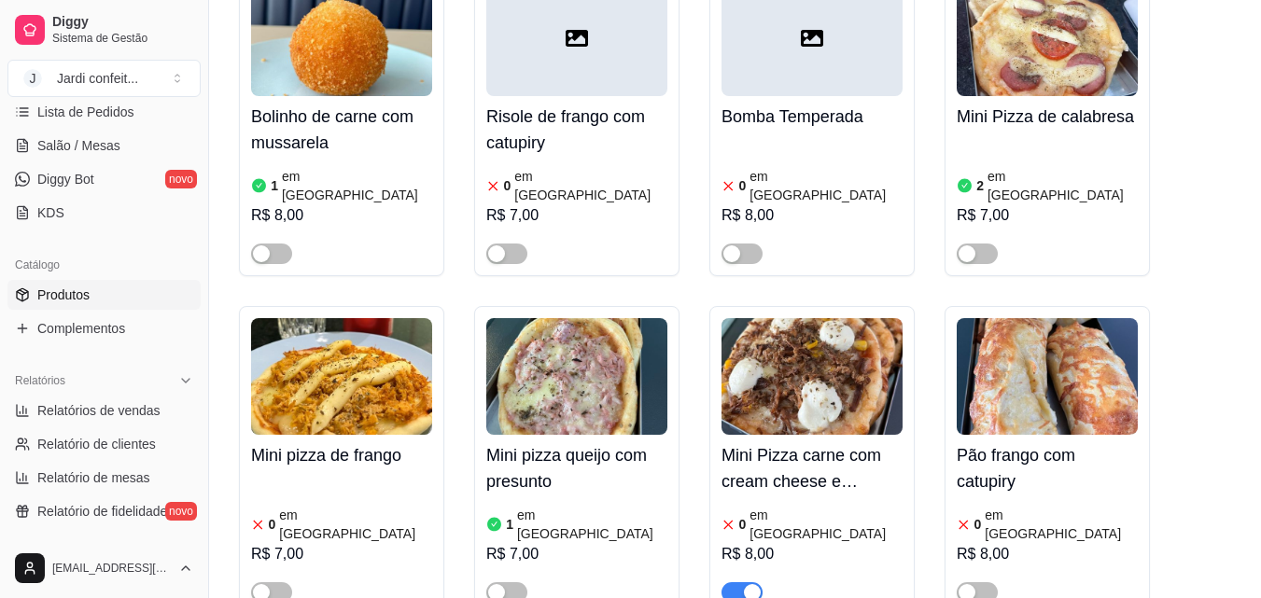
click at [743, 582] on span "button" at bounding box center [741, 592] width 41 height 21
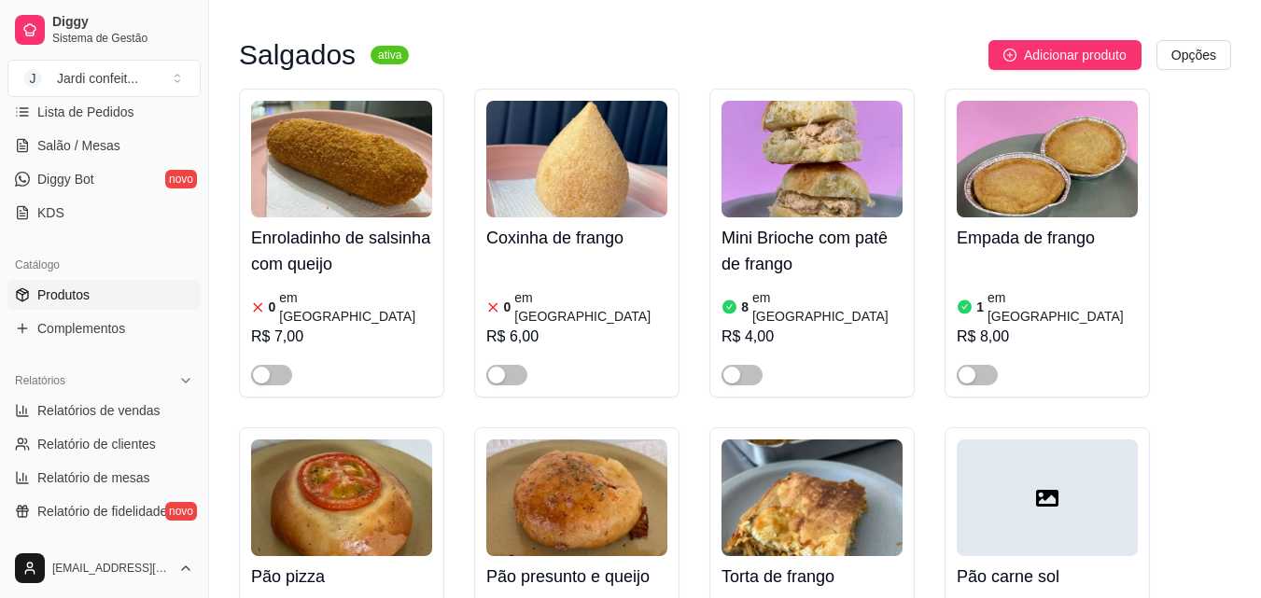
scroll to position [0, 0]
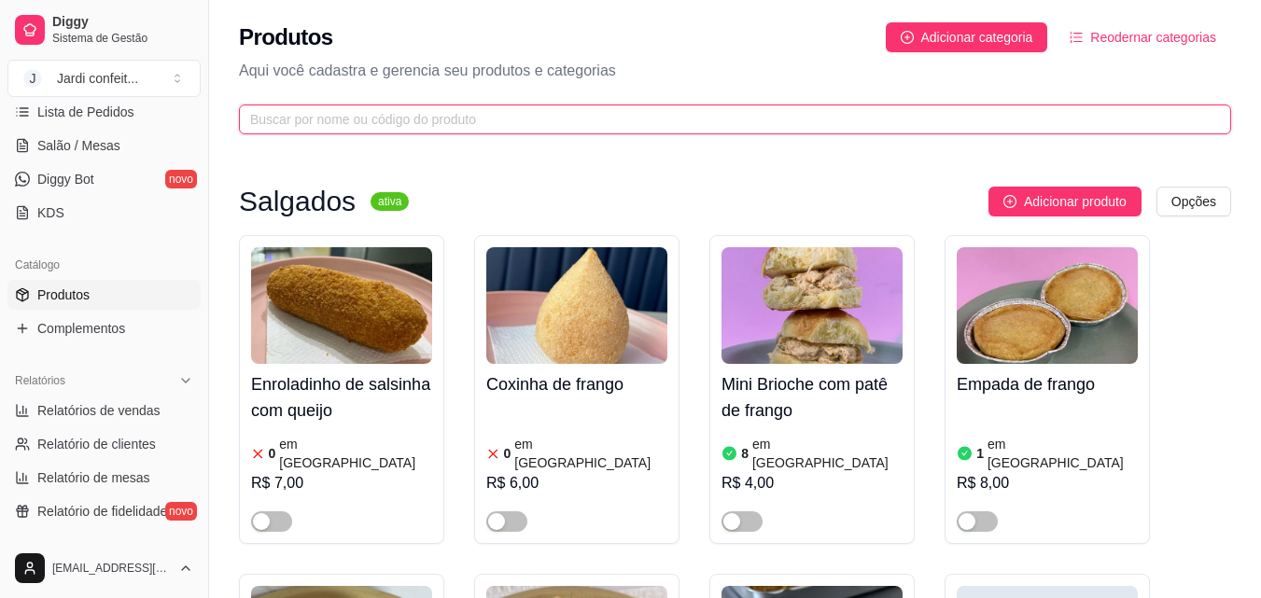
click at [655, 119] on input "text" at bounding box center [727, 119] width 955 height 21
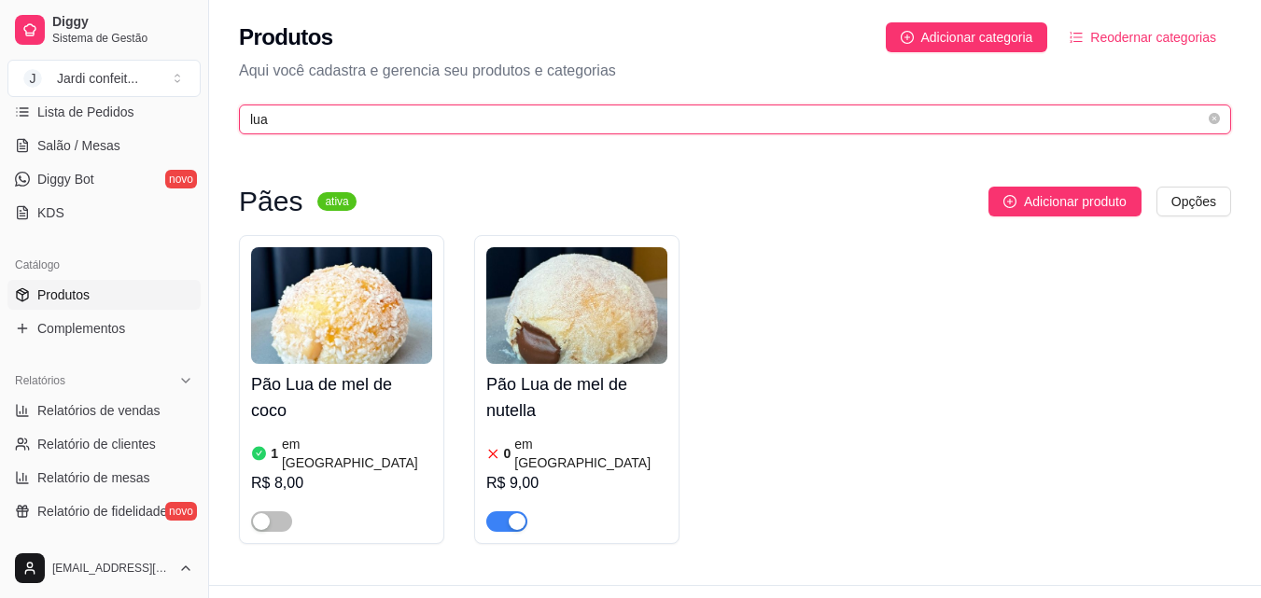
type input "lua"
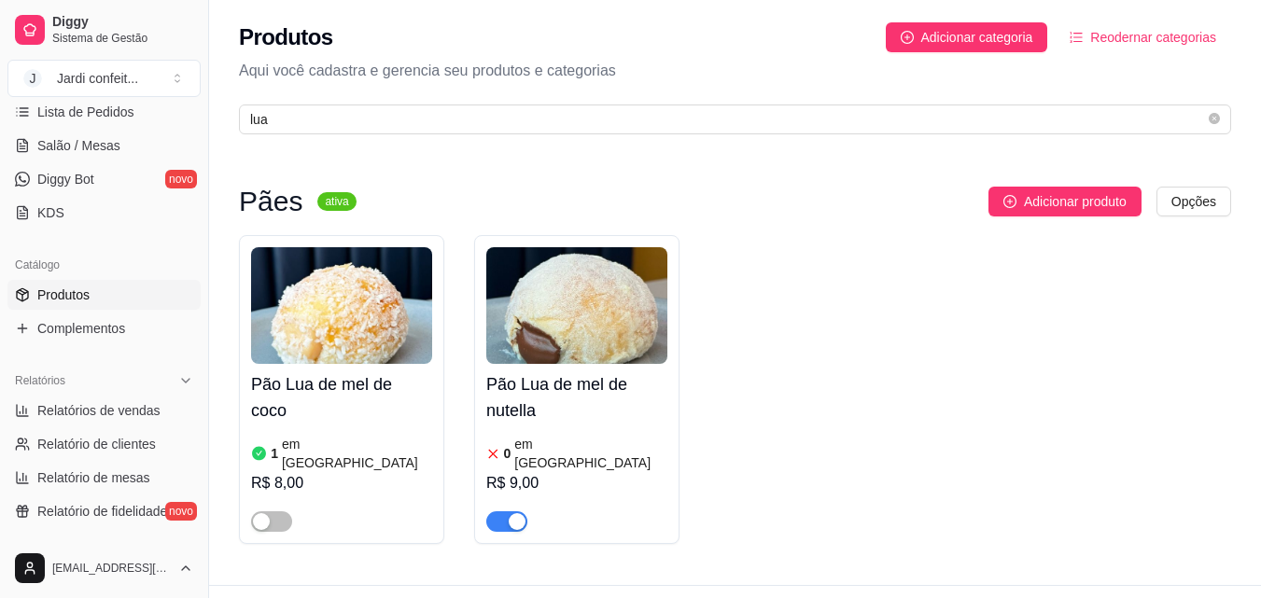
click at [489, 511] on span "button" at bounding box center [506, 521] width 41 height 21
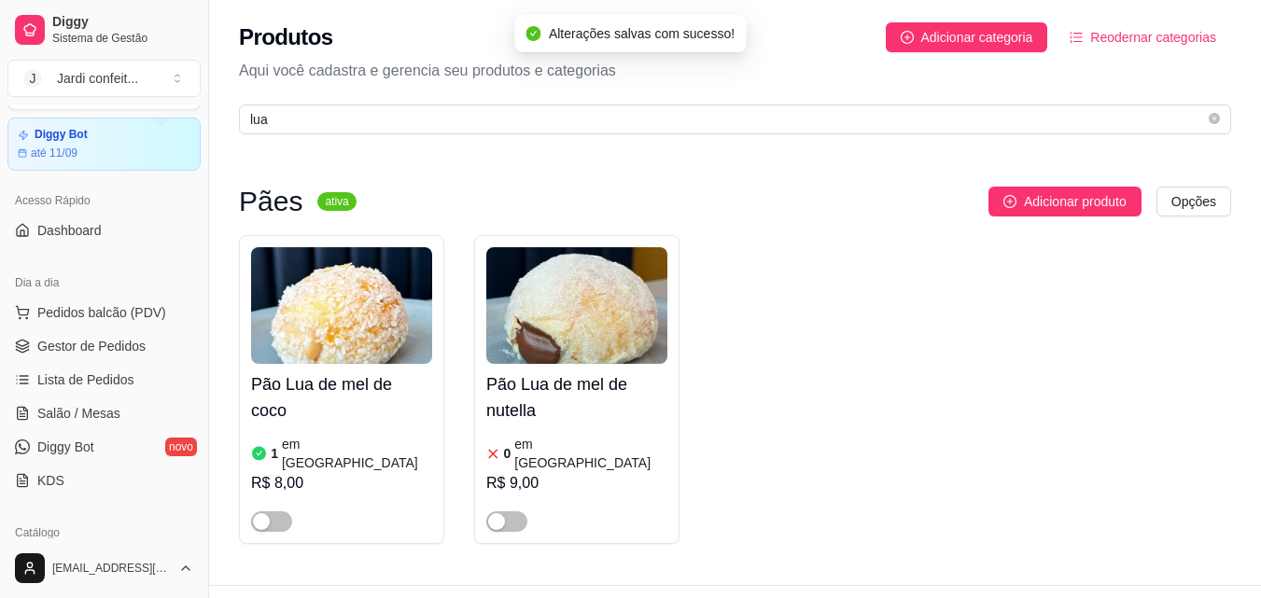
scroll to position [36, 0]
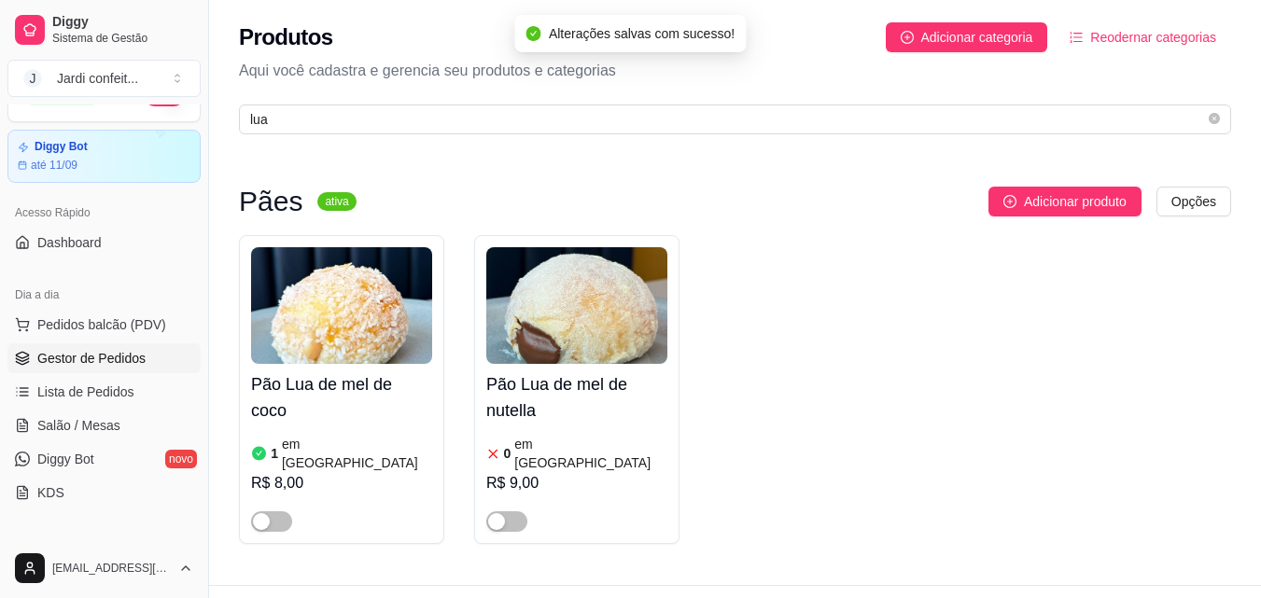
click at [136, 349] on span "Gestor de Pedidos" at bounding box center [91, 358] width 108 height 19
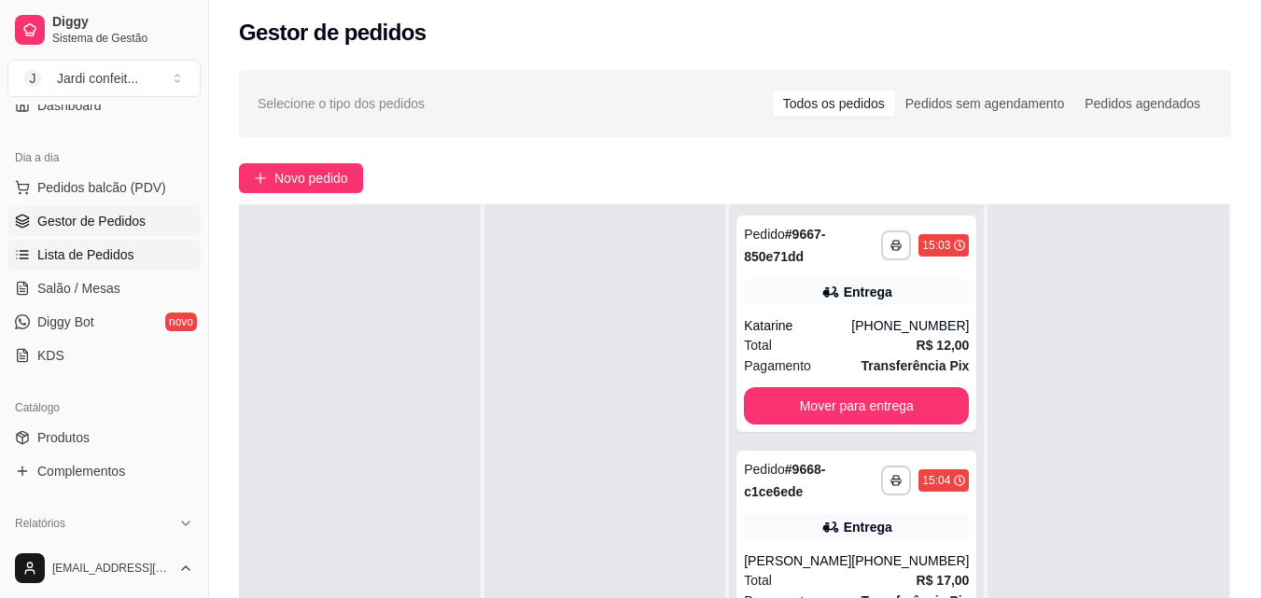
scroll to position [316, 0]
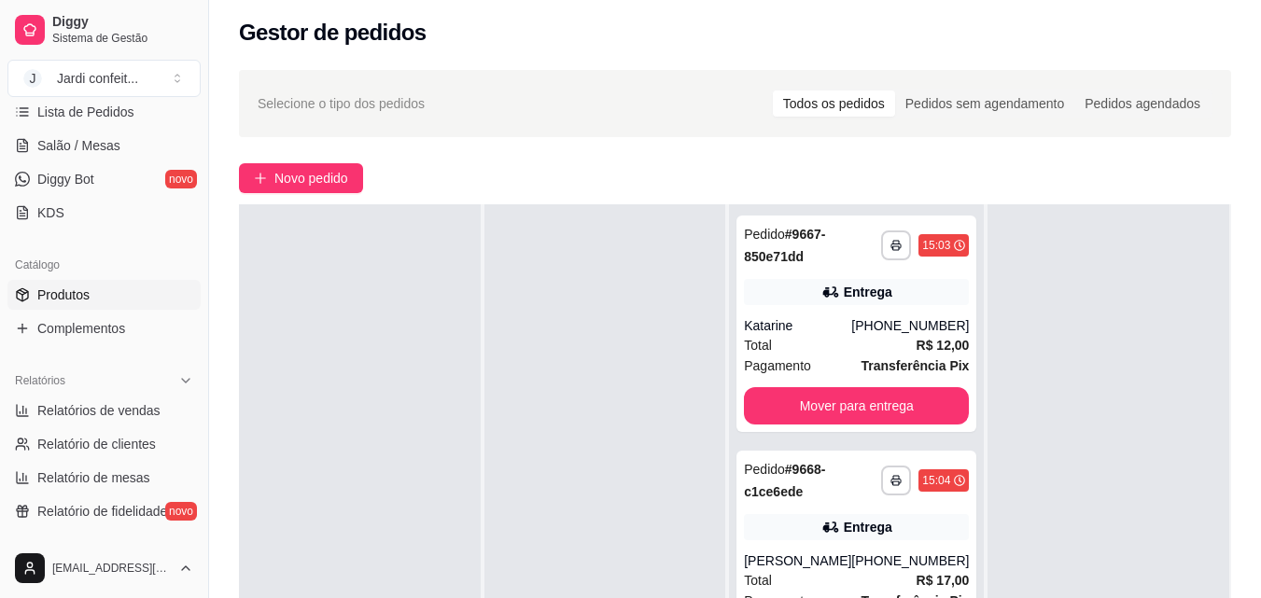
click at [102, 293] on link "Produtos" at bounding box center [103, 295] width 193 height 30
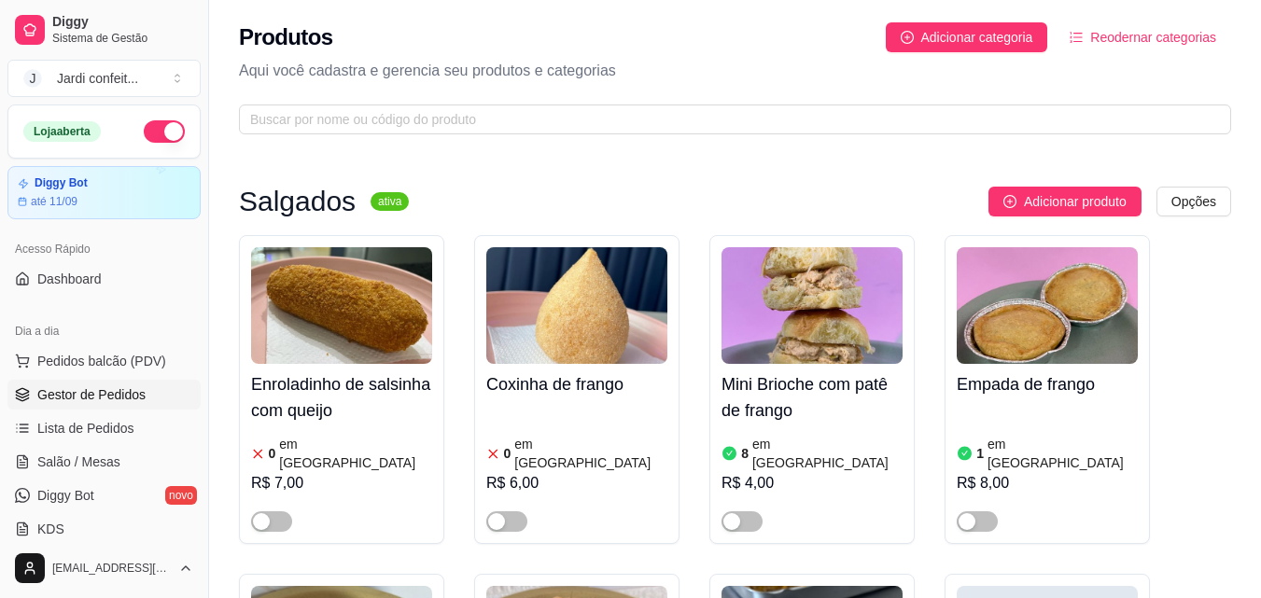
click at [135, 388] on span "Gestor de Pedidos" at bounding box center [91, 394] width 108 height 19
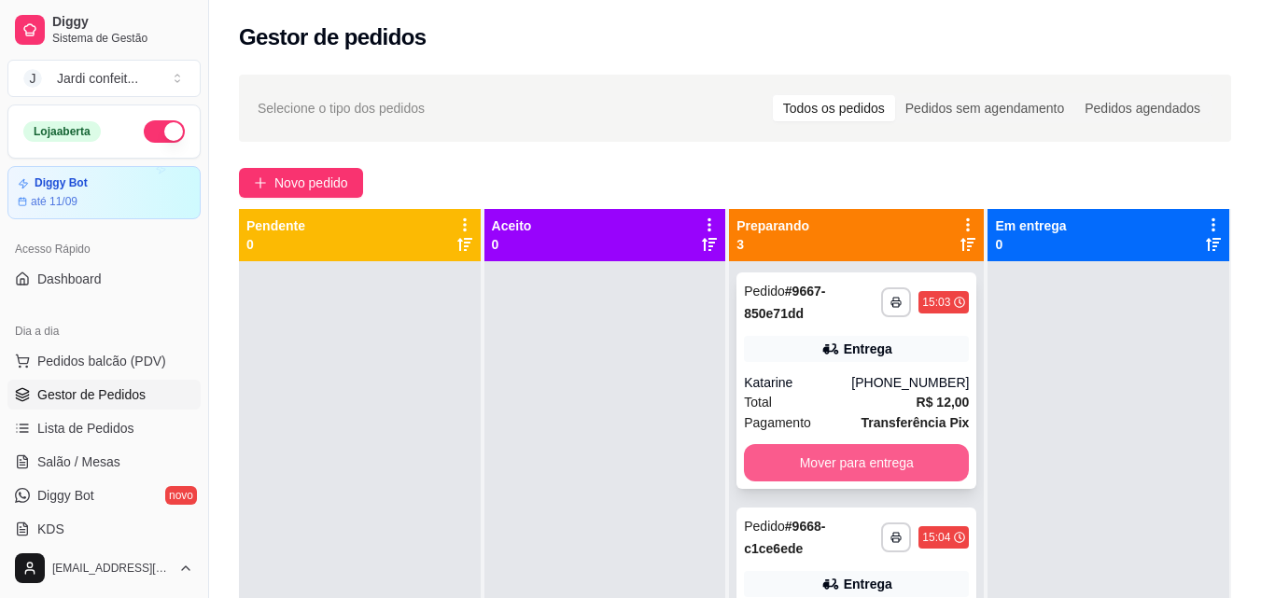
click at [828, 471] on button "Mover para entrega" at bounding box center [856, 462] width 225 height 37
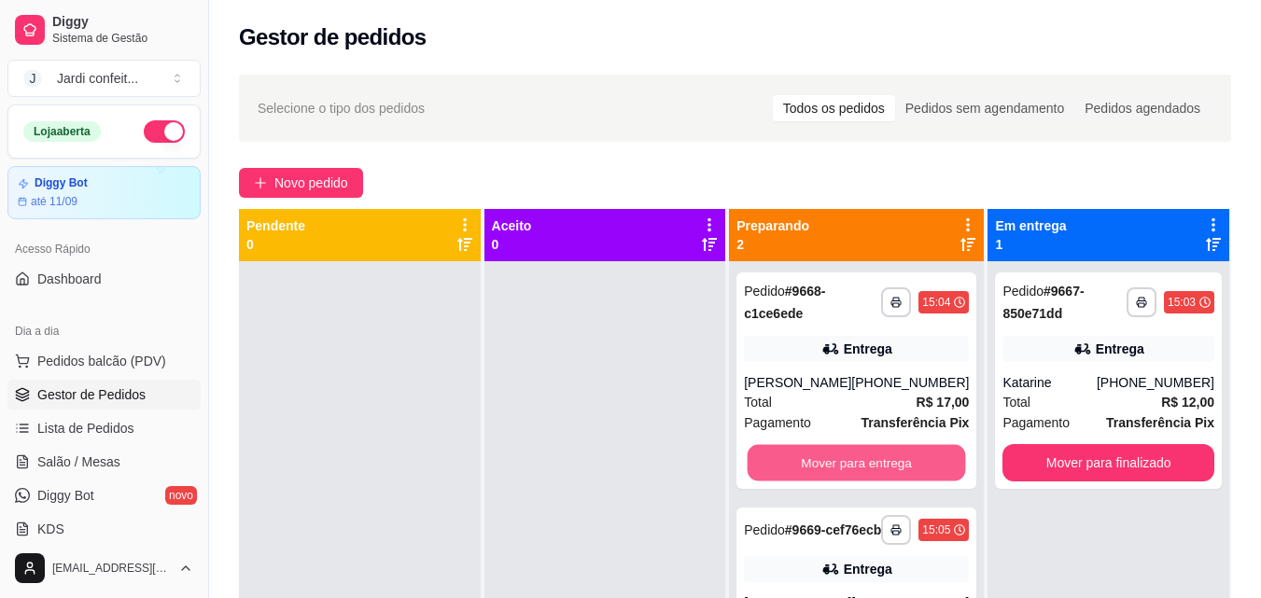
click at [828, 471] on button "Mover para entrega" at bounding box center [857, 463] width 218 height 36
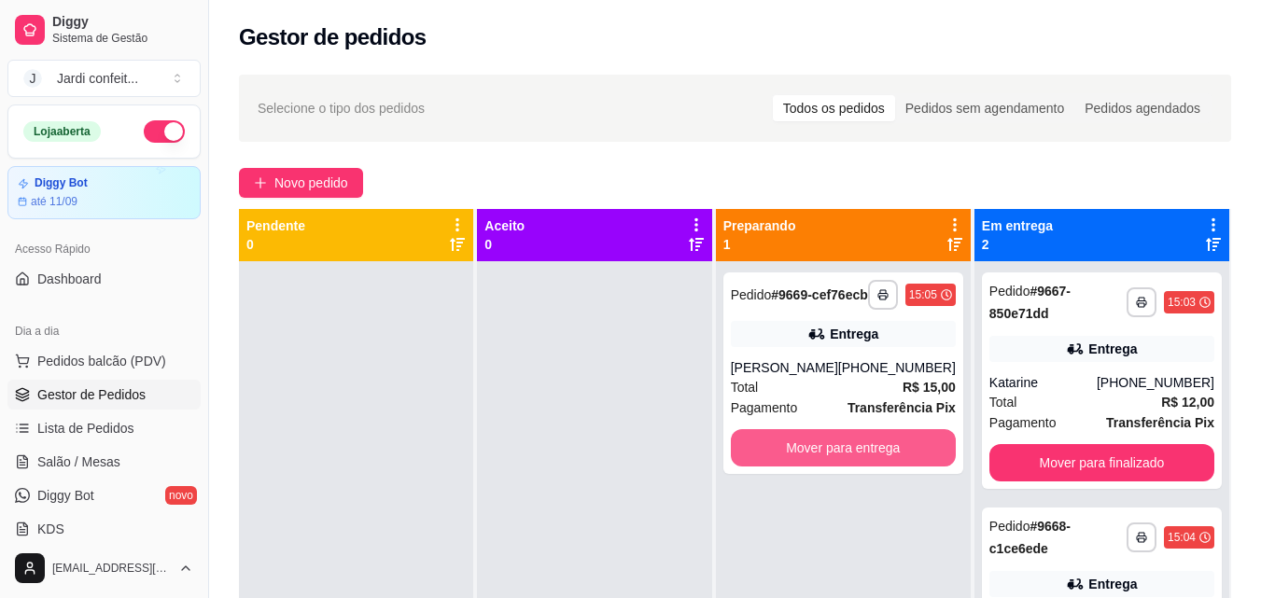
click at [828, 467] on button "Mover para entrega" at bounding box center [843, 447] width 225 height 37
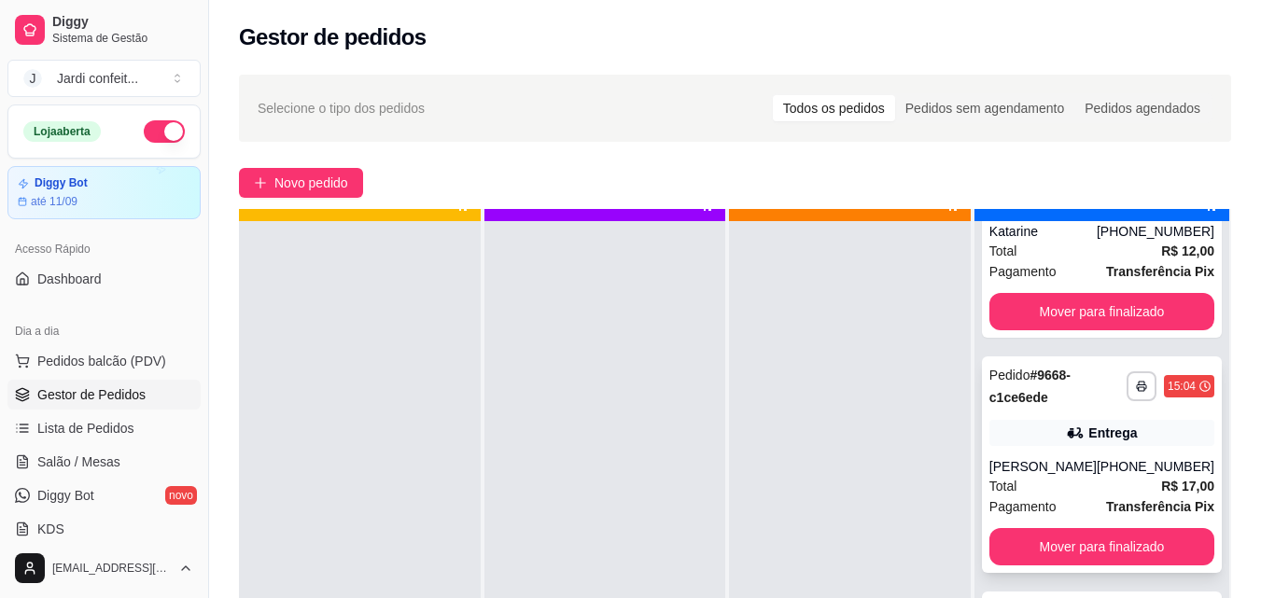
scroll to position [52, 0]
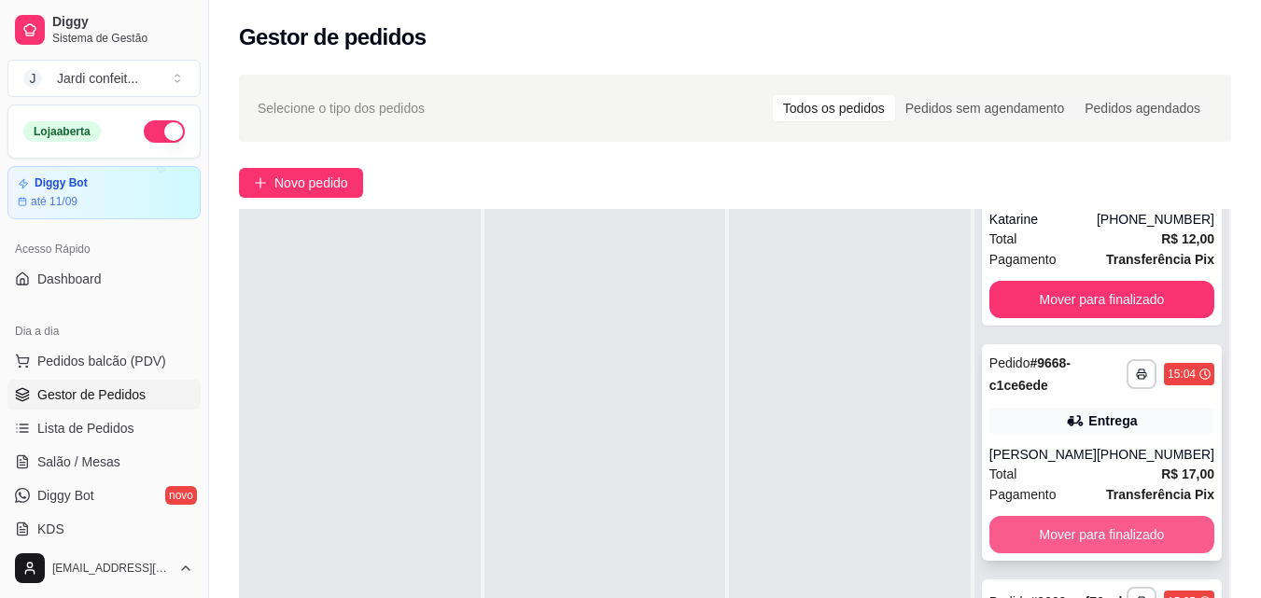
click at [1098, 516] on button "Mover para finalizado" at bounding box center [1101, 534] width 225 height 37
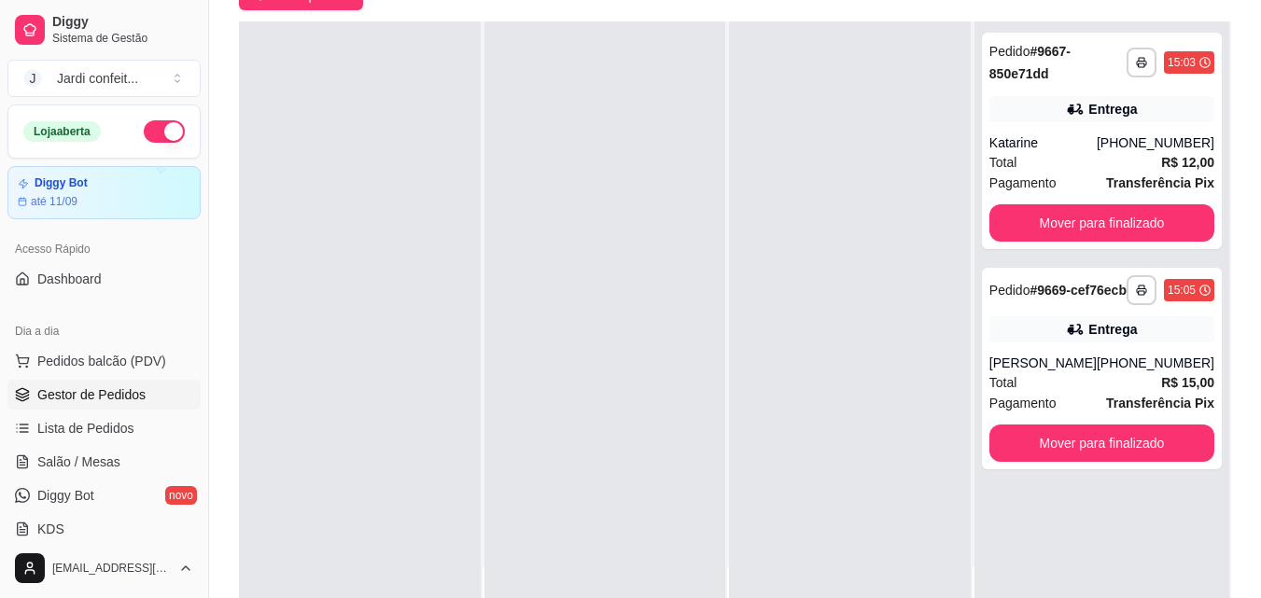
scroll to position [280, 0]
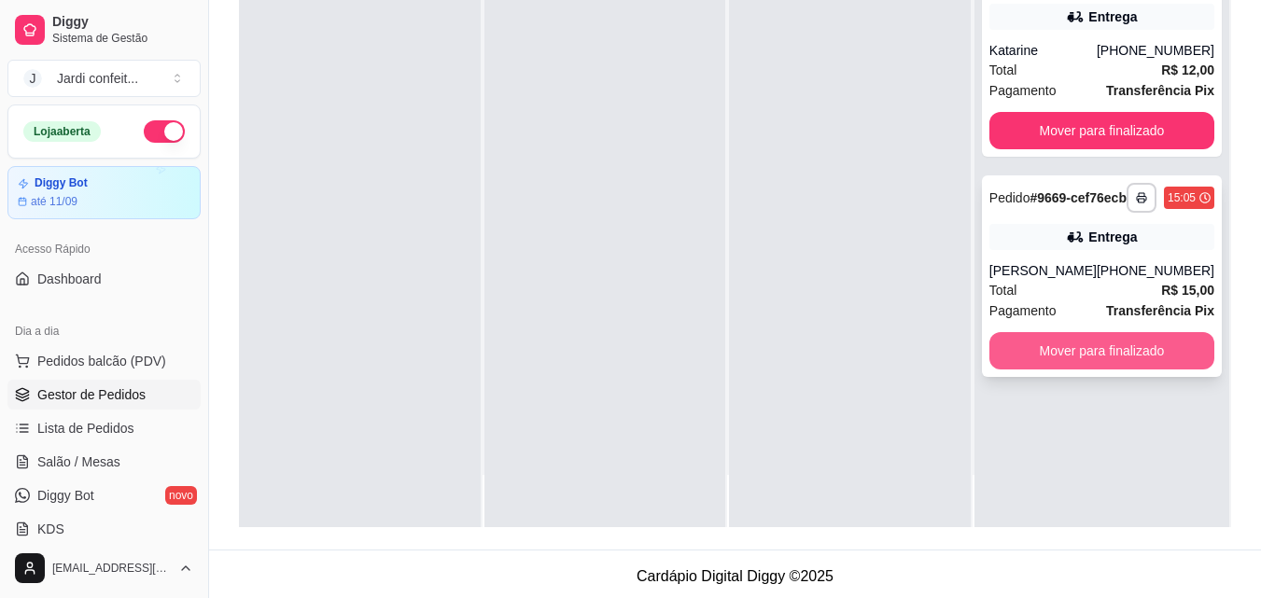
click at [1129, 370] on button "Mover para finalizado" at bounding box center [1101, 350] width 225 height 37
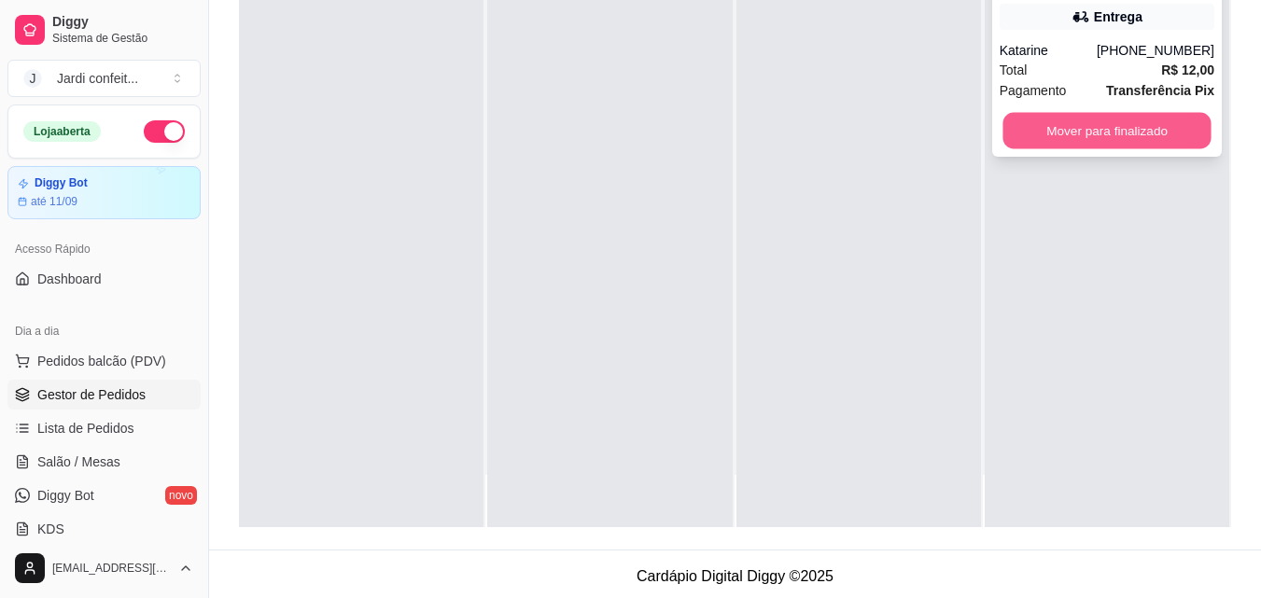
click at [1118, 141] on button "Mover para finalizado" at bounding box center [1106, 131] width 208 height 36
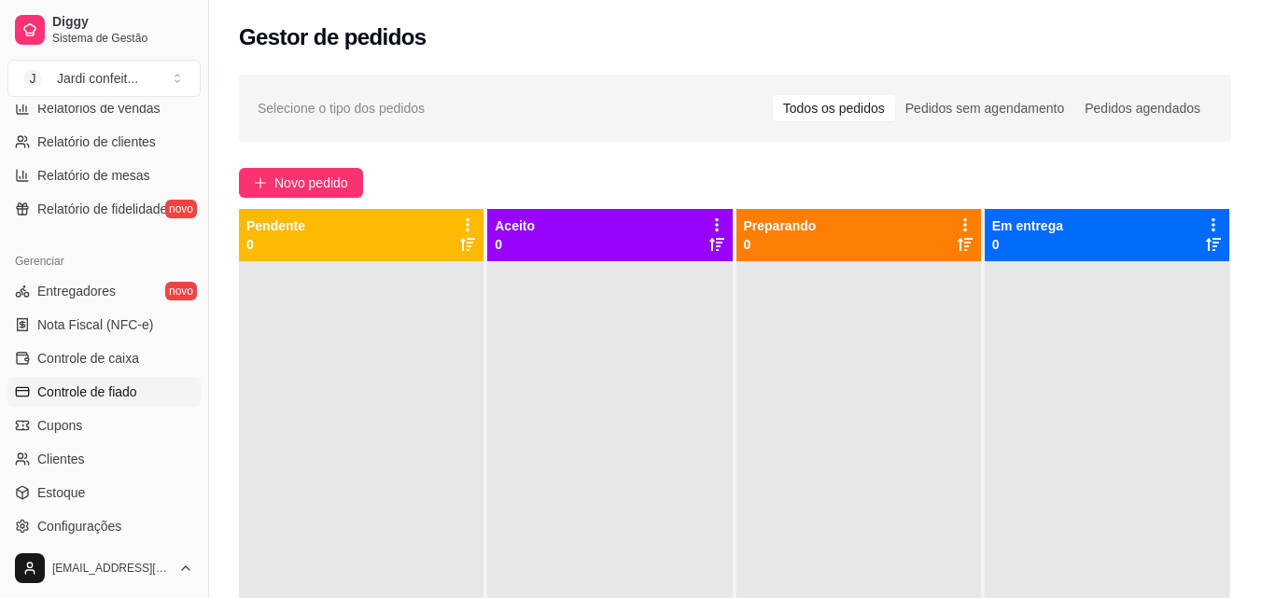
scroll to position [651, 0]
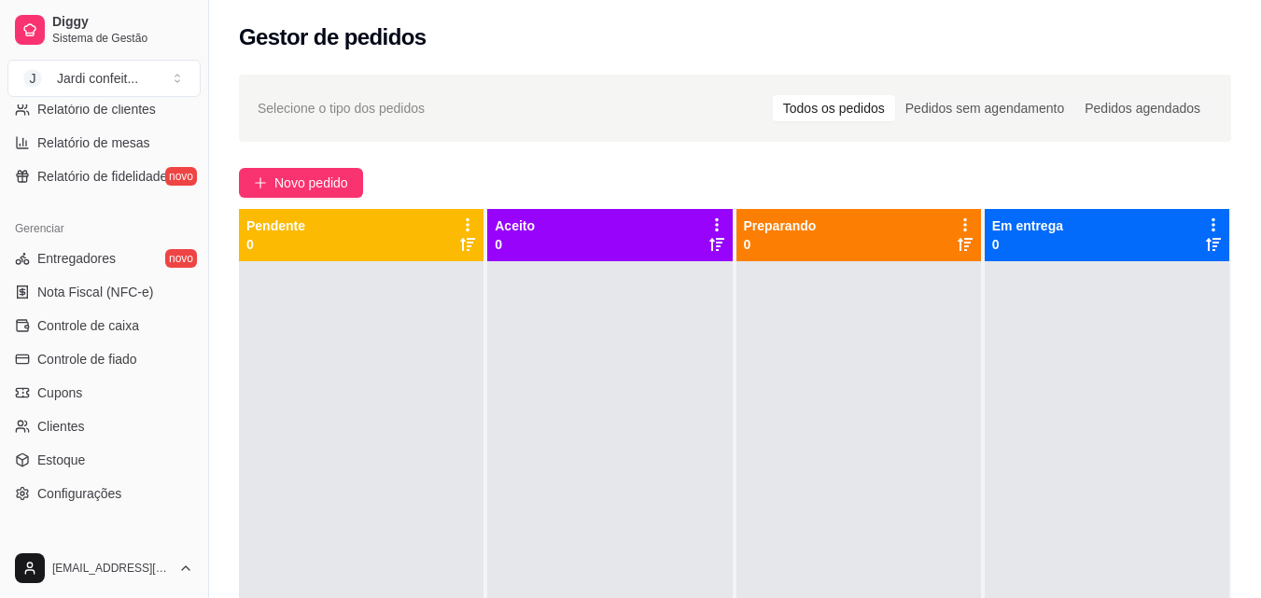
click at [149, 342] on ul "Entregadores novo Nota Fiscal (NFC-e) Controle de caixa Controle de fiado Cupon…" at bounding box center [103, 376] width 193 height 265
click at [152, 333] on link "Controle de caixa" at bounding box center [103, 326] width 193 height 30
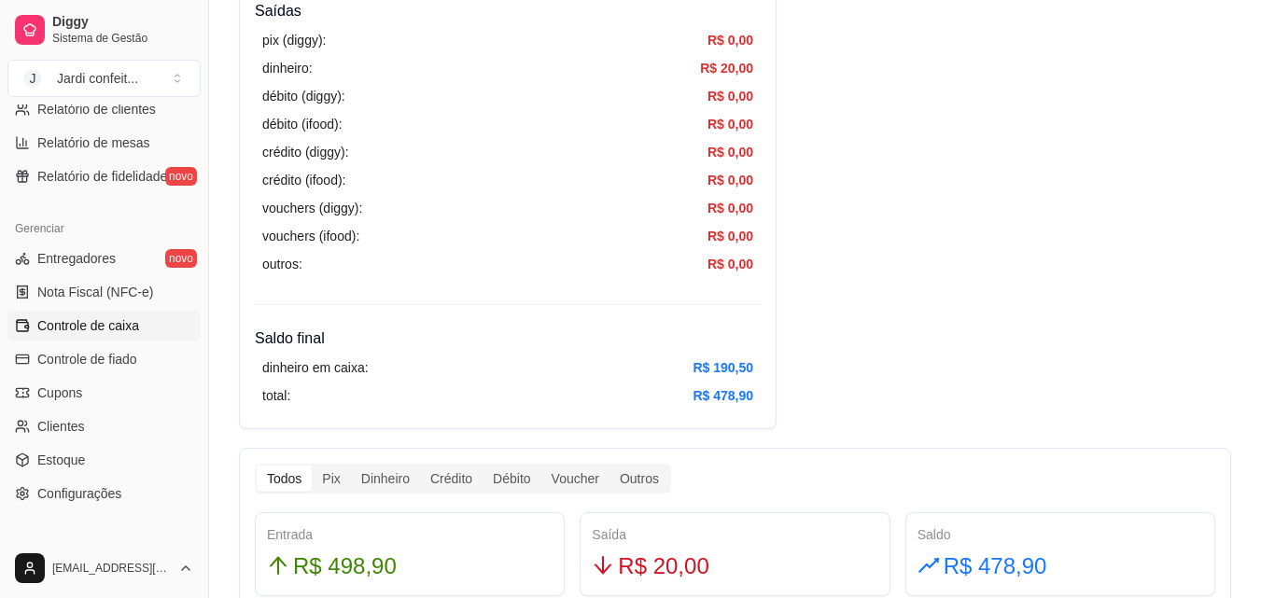
scroll to position [933, 0]
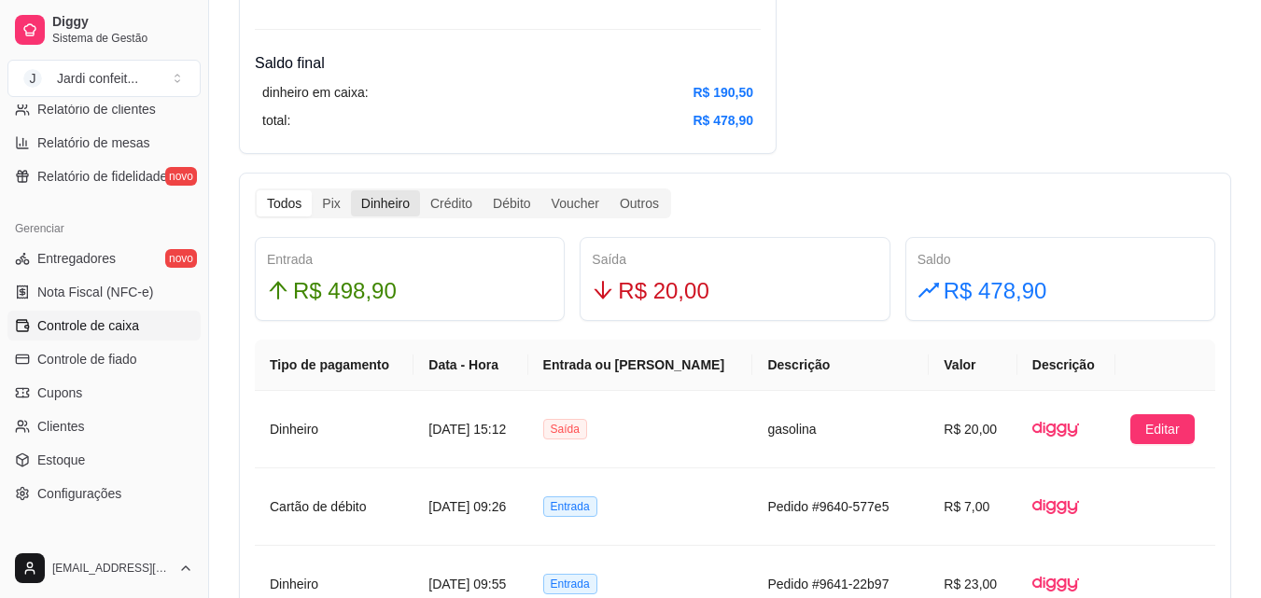
click at [388, 210] on div "Dinheiro" at bounding box center [385, 203] width 69 height 26
click at [351, 190] on input "Dinheiro" at bounding box center [351, 190] width 0 height 0
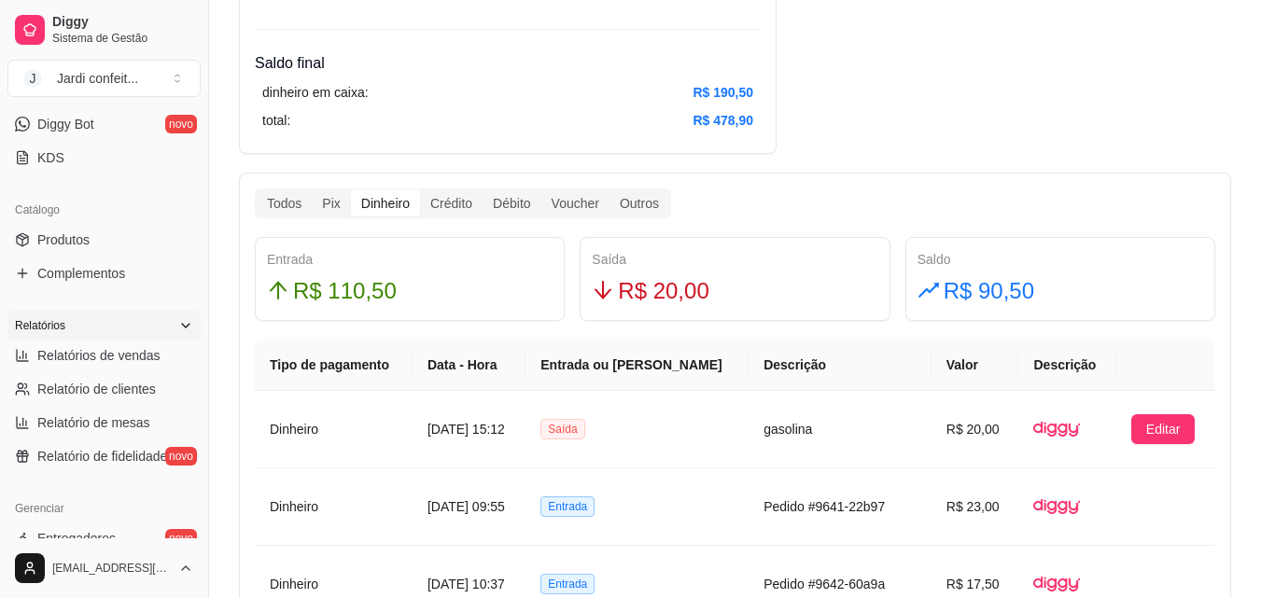
scroll to position [0, 0]
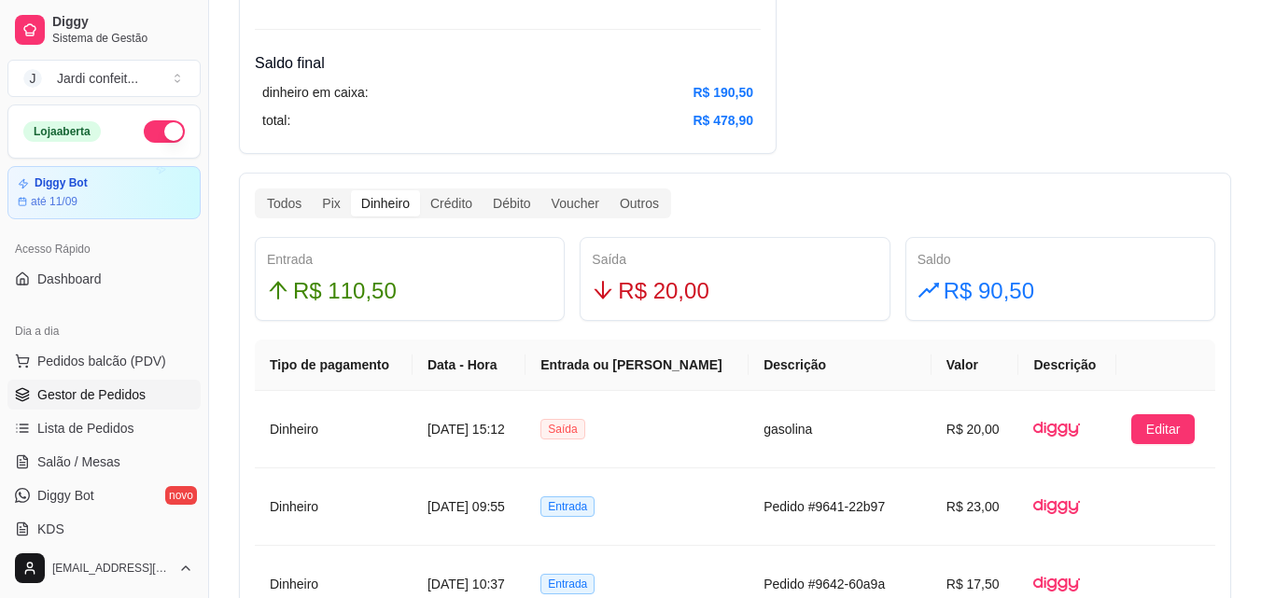
click at [114, 390] on span "Gestor de Pedidos" at bounding box center [91, 394] width 108 height 19
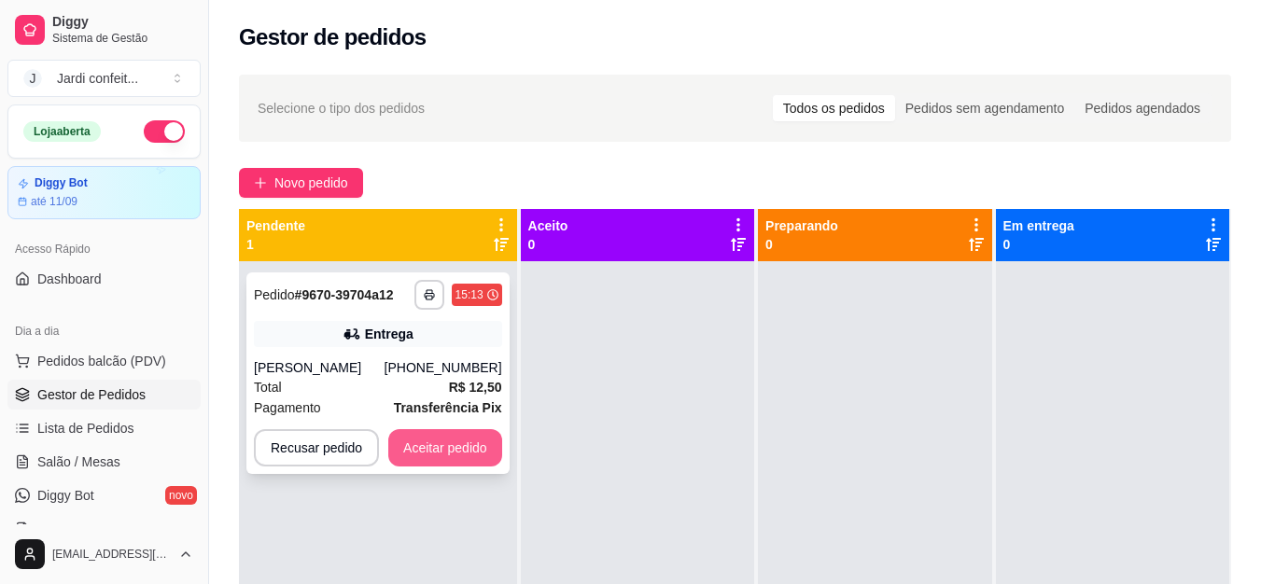
click at [451, 450] on button "Aceitar pedido" at bounding box center [445, 447] width 114 height 37
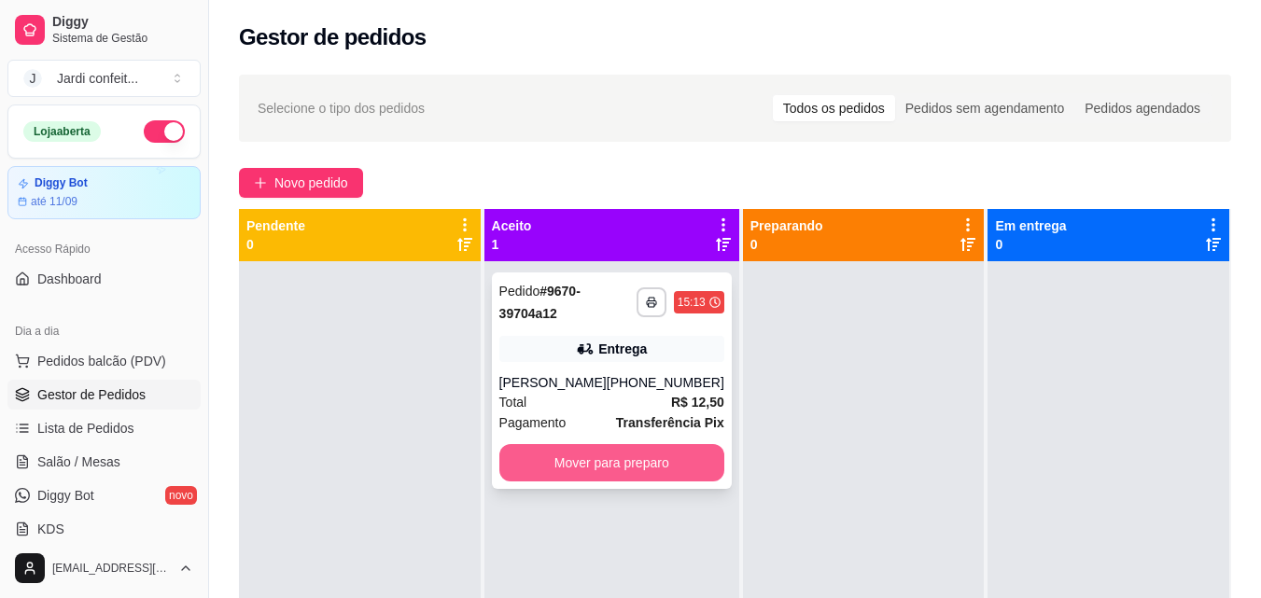
click at [581, 461] on button "Mover para preparo" at bounding box center [611, 462] width 225 height 37
click at [580, 463] on button "Mover para preparo" at bounding box center [611, 462] width 225 height 37
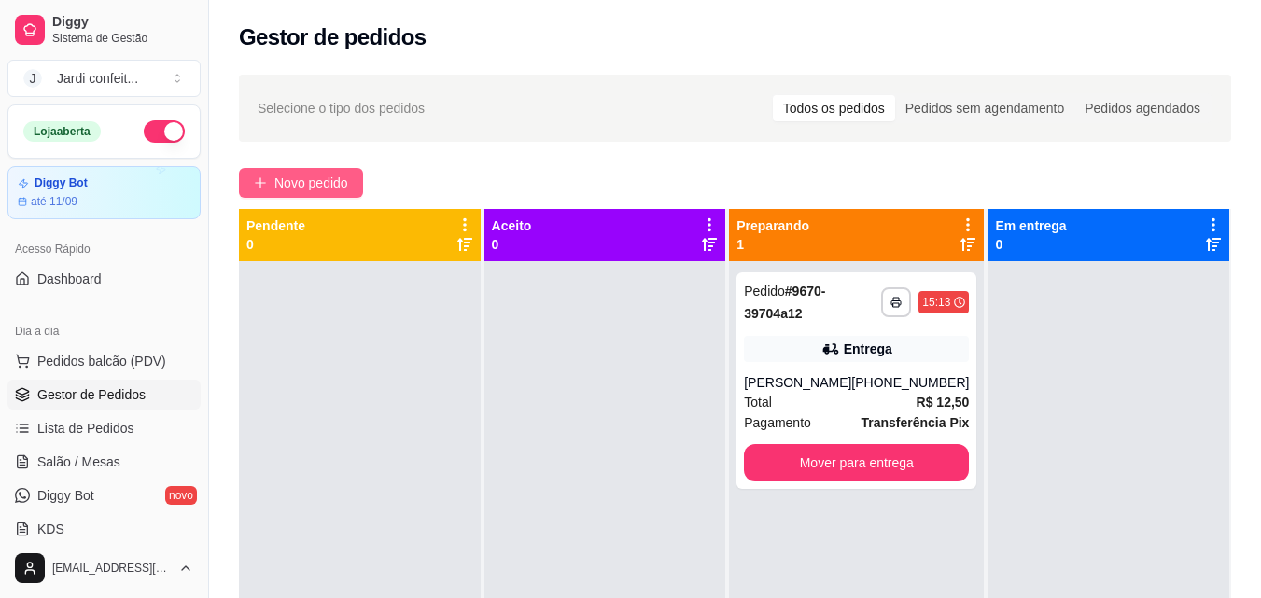
click at [291, 178] on span "Novo pedido" at bounding box center [311, 183] width 74 height 21
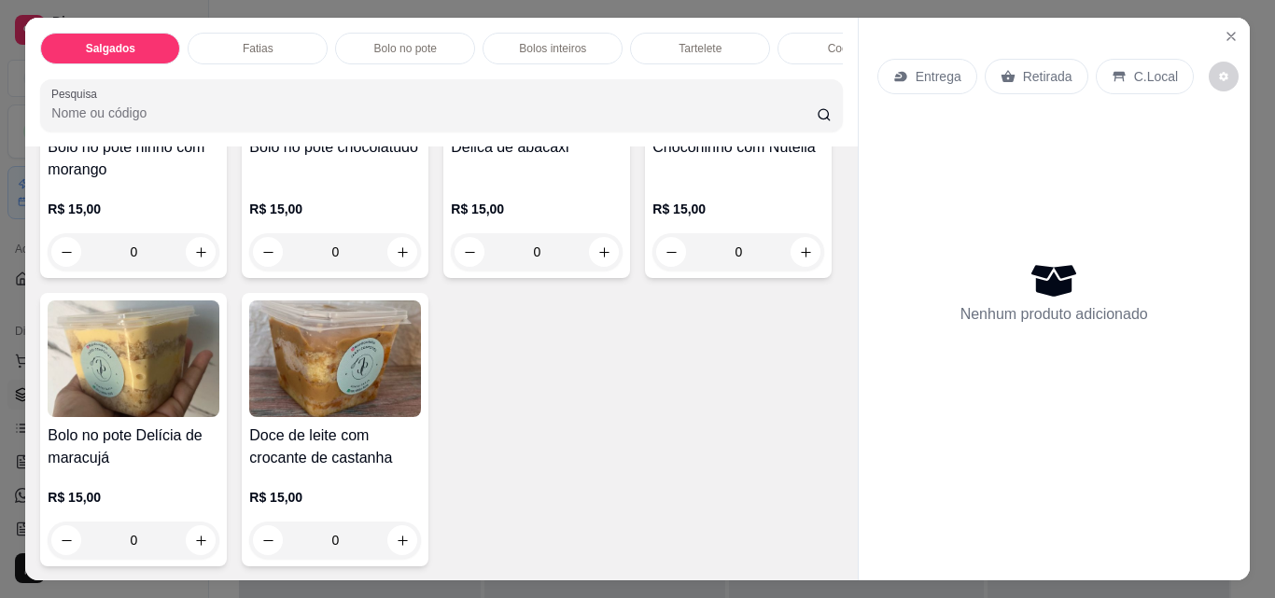
scroll to position [1493, 0]
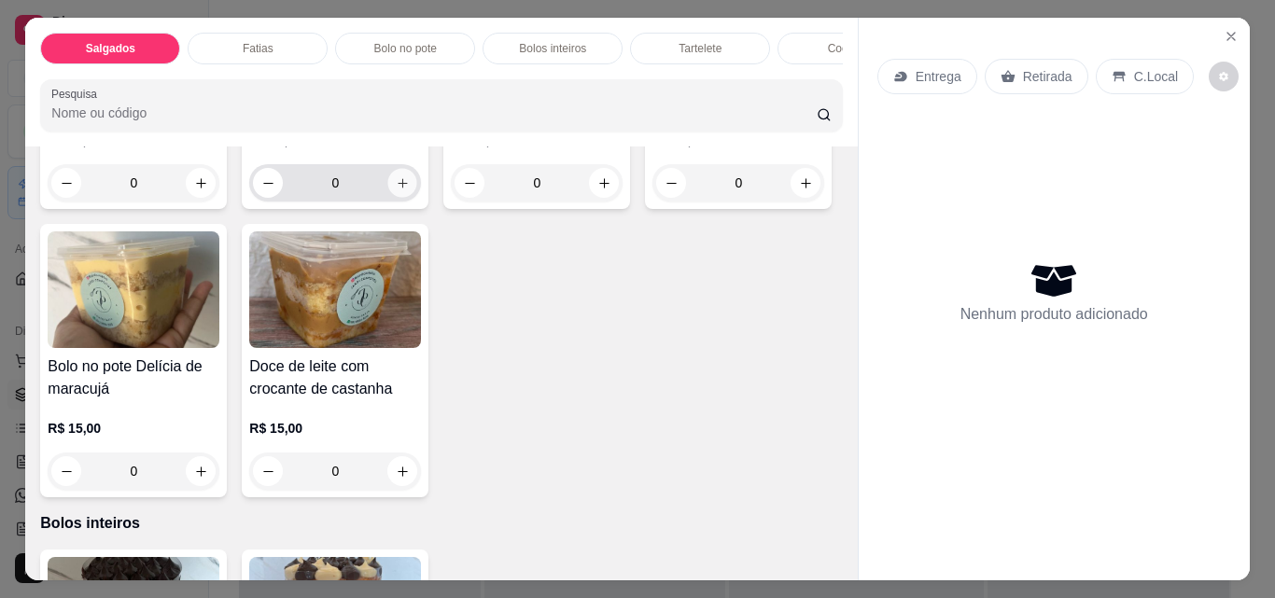
click at [396, 186] on icon "increase-product-quantity" at bounding box center [403, 183] width 14 height 14
type input "1"
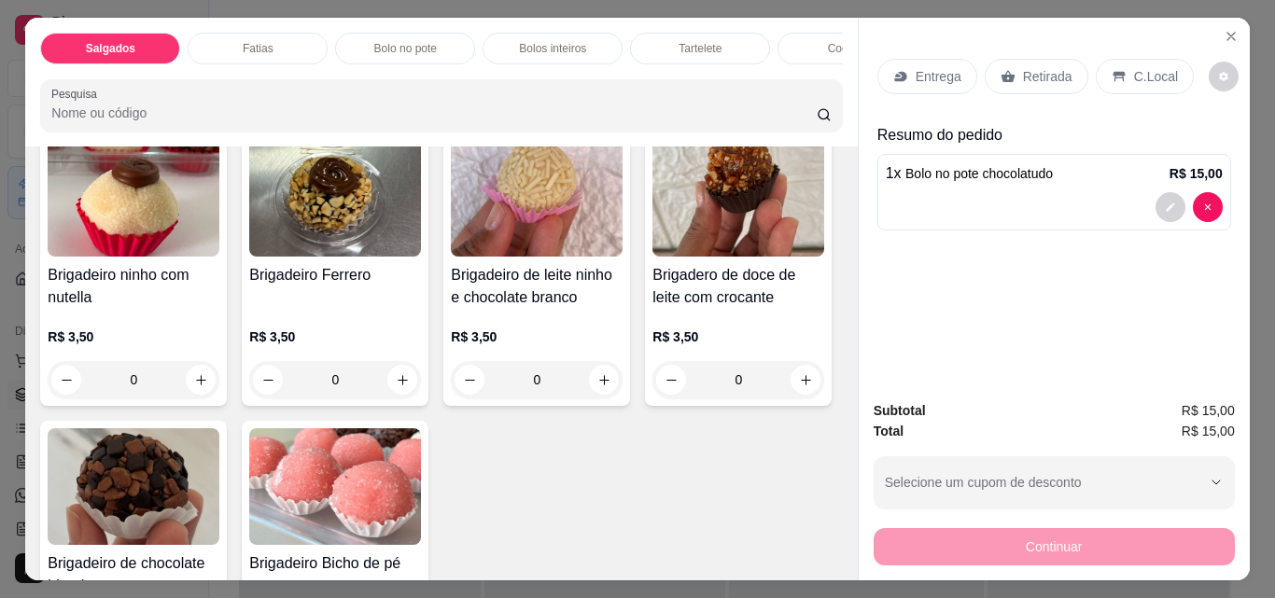
scroll to position [3081, 0]
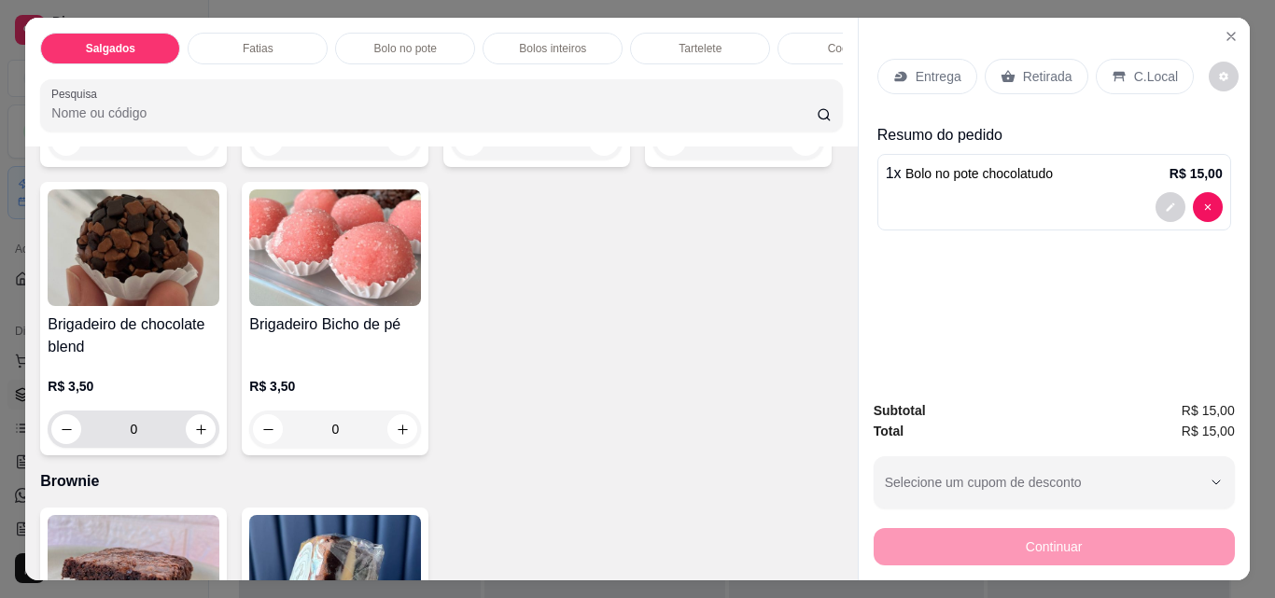
click at [208, 437] on icon "increase-product-quantity" at bounding box center [201, 430] width 14 height 14
type input "2"
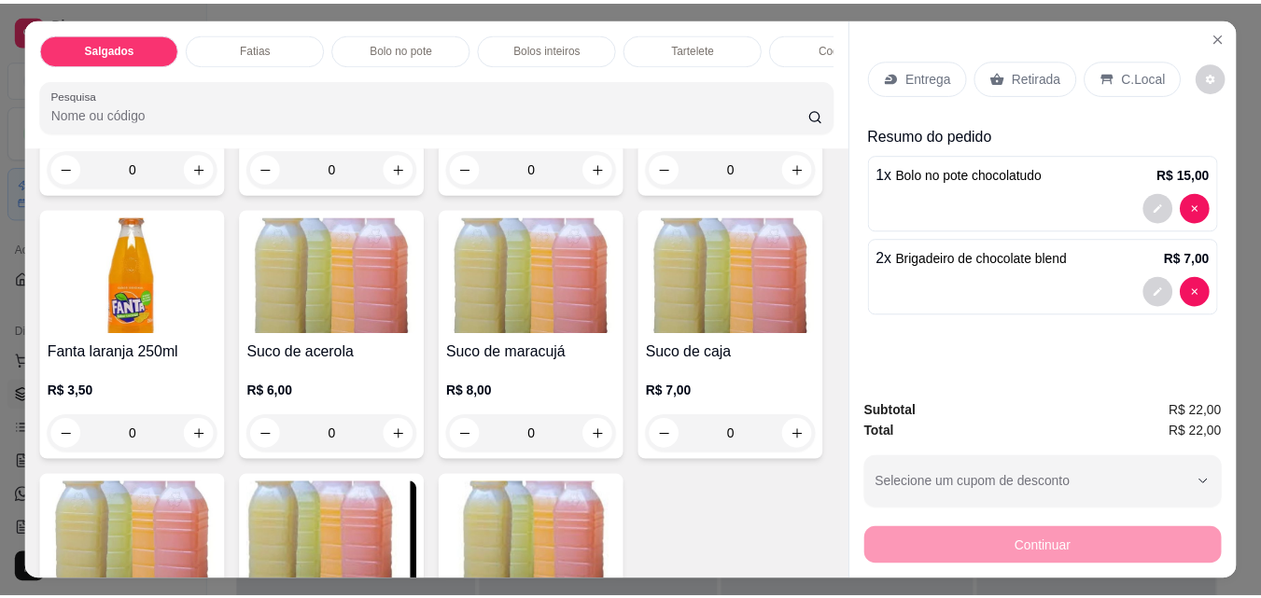
scroll to position [4948, 0]
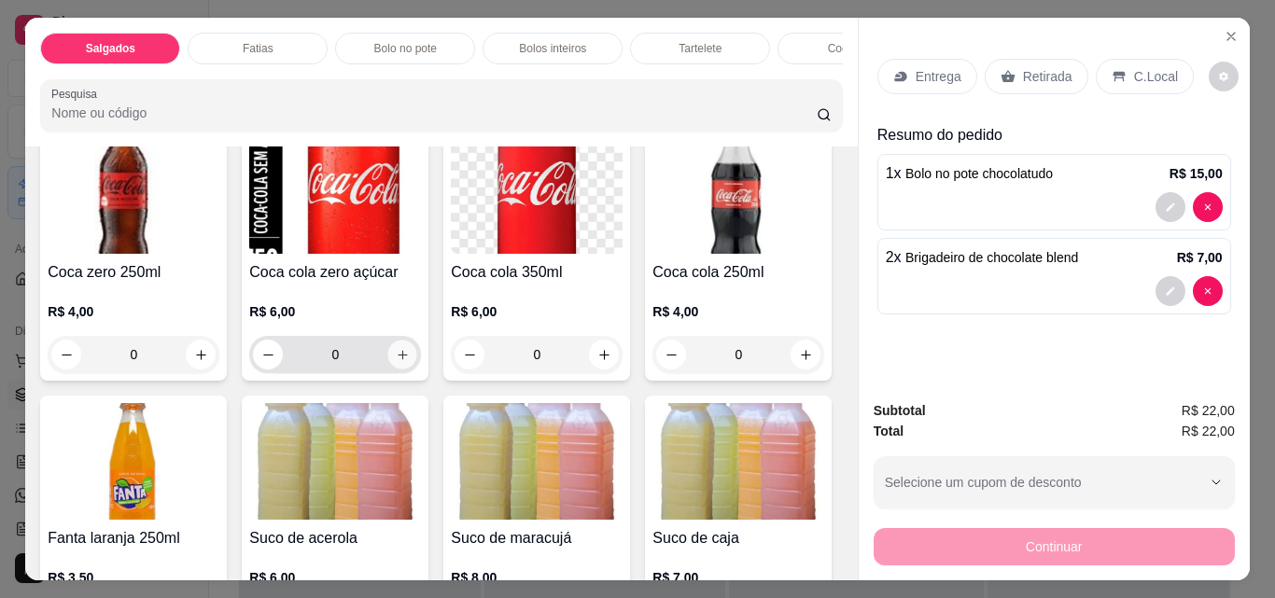
click at [410, 362] on icon "increase-product-quantity" at bounding box center [403, 355] width 14 height 14
type input "1"
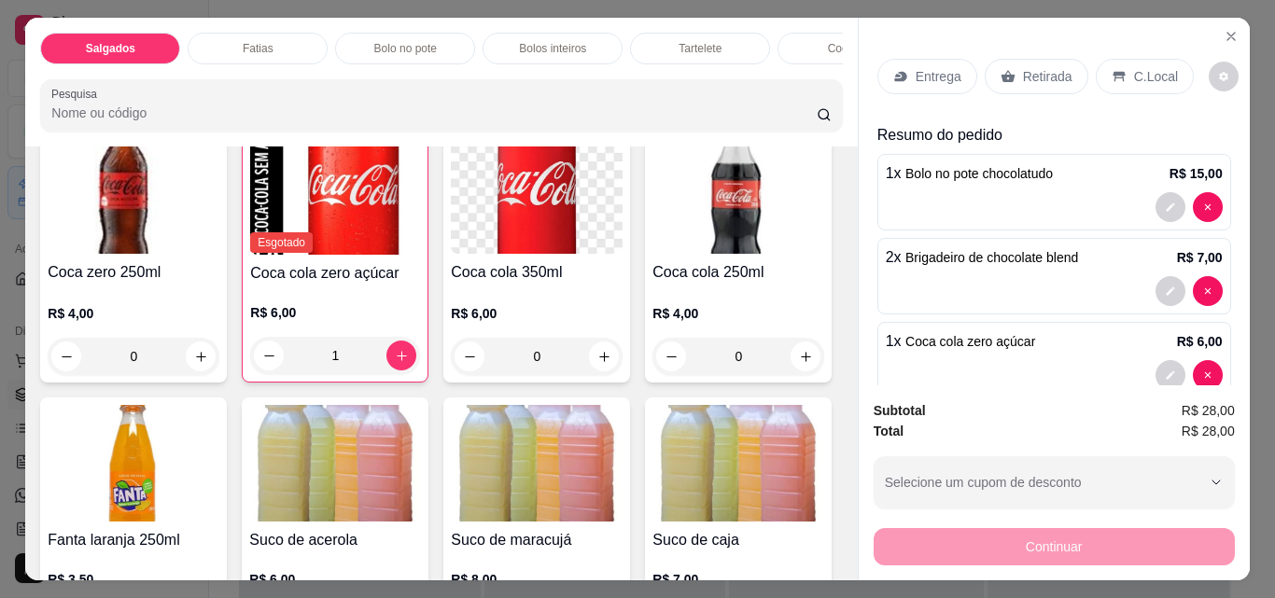
click at [1038, 73] on p "Retirada" at bounding box center [1047, 76] width 49 height 19
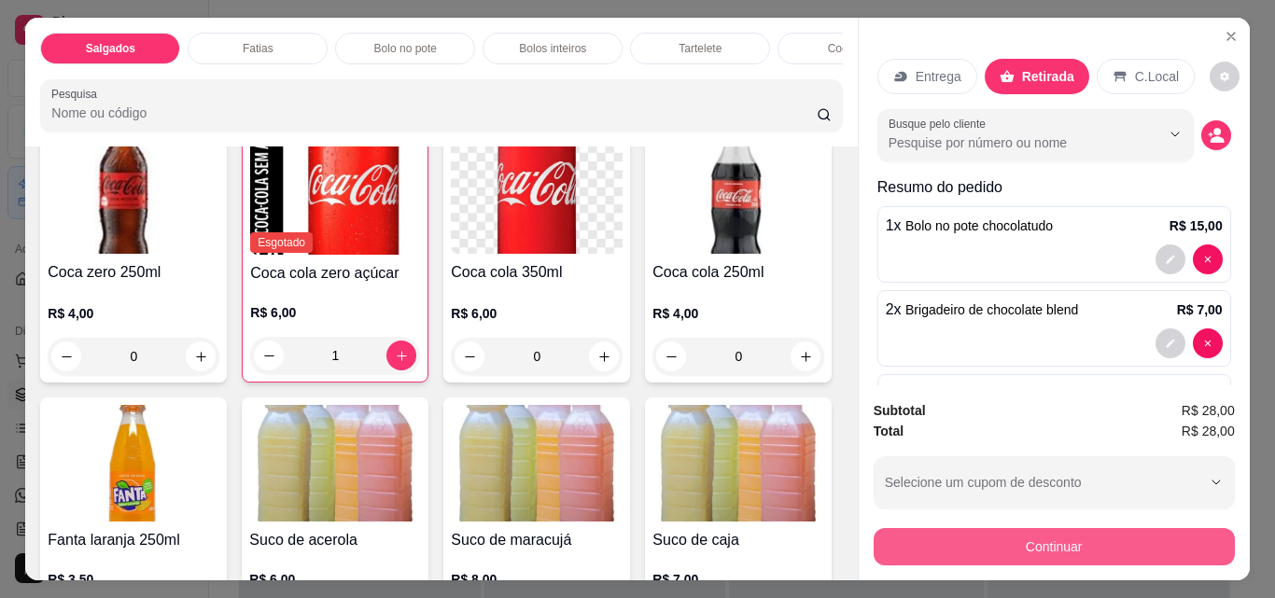
click at [1094, 537] on button "Continuar" at bounding box center [1053, 546] width 361 height 37
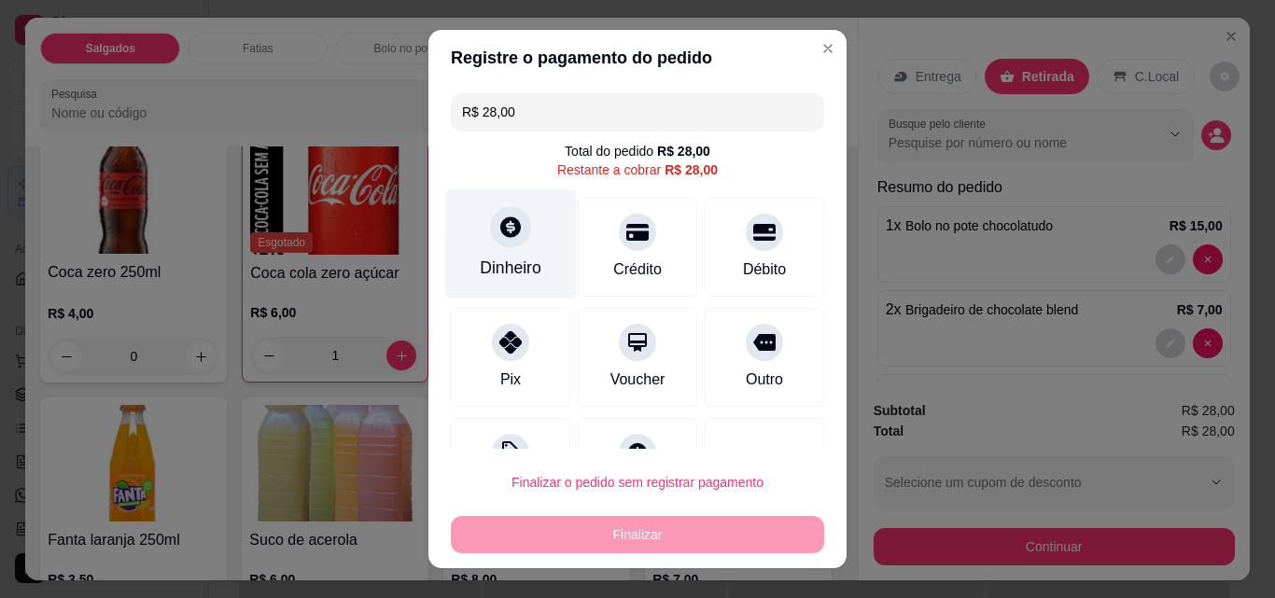
click at [458, 234] on div "Dinheiro" at bounding box center [511, 243] width 132 height 109
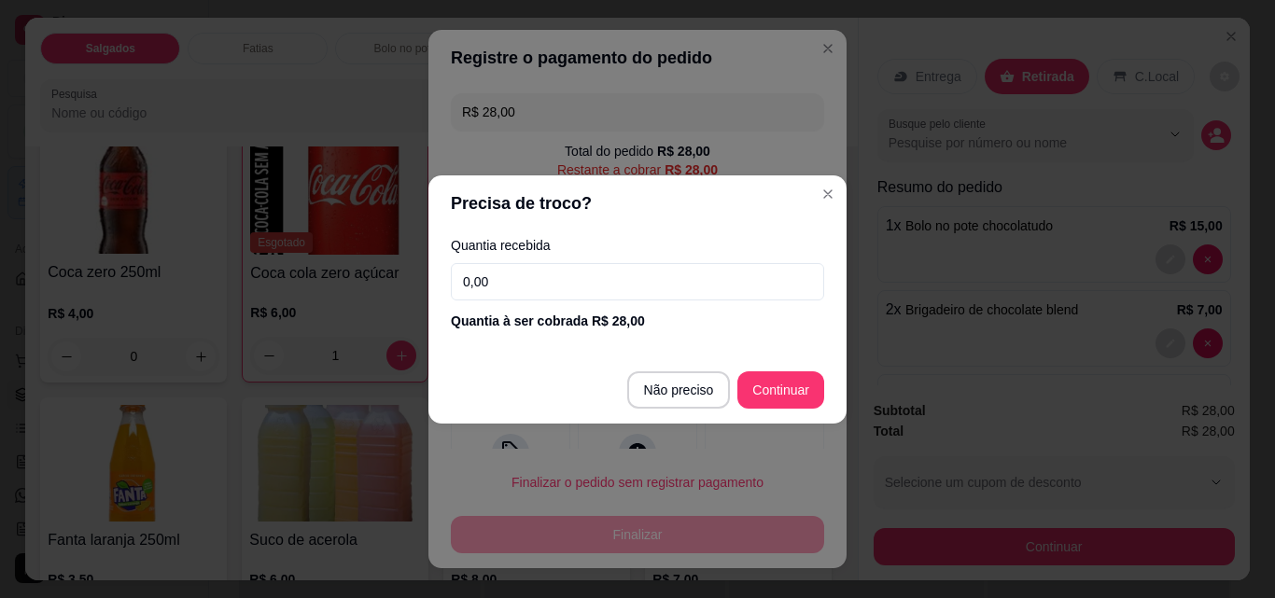
click at [575, 272] on input "0,00" at bounding box center [637, 281] width 373 height 37
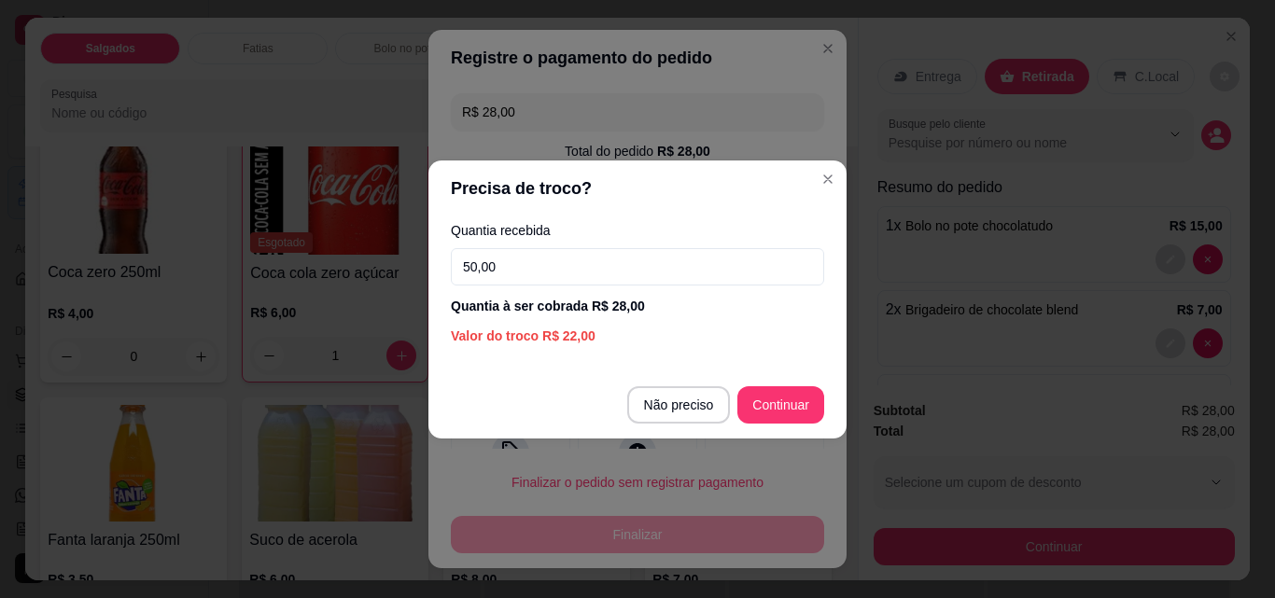
type input "50,00"
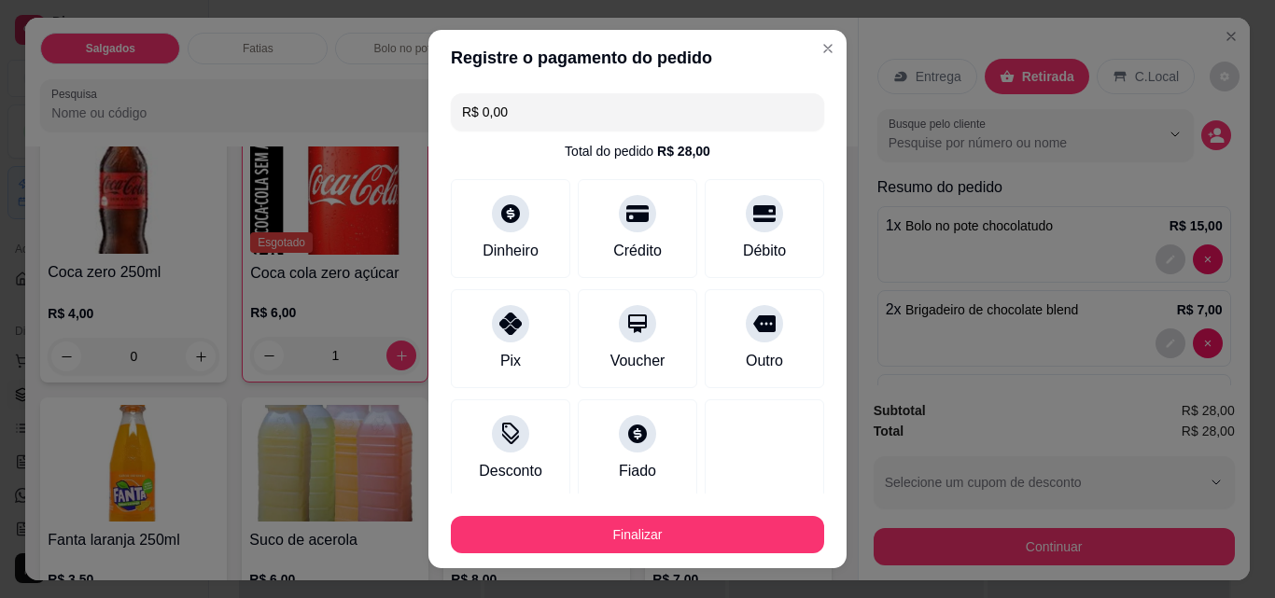
type input "R$ 0,00"
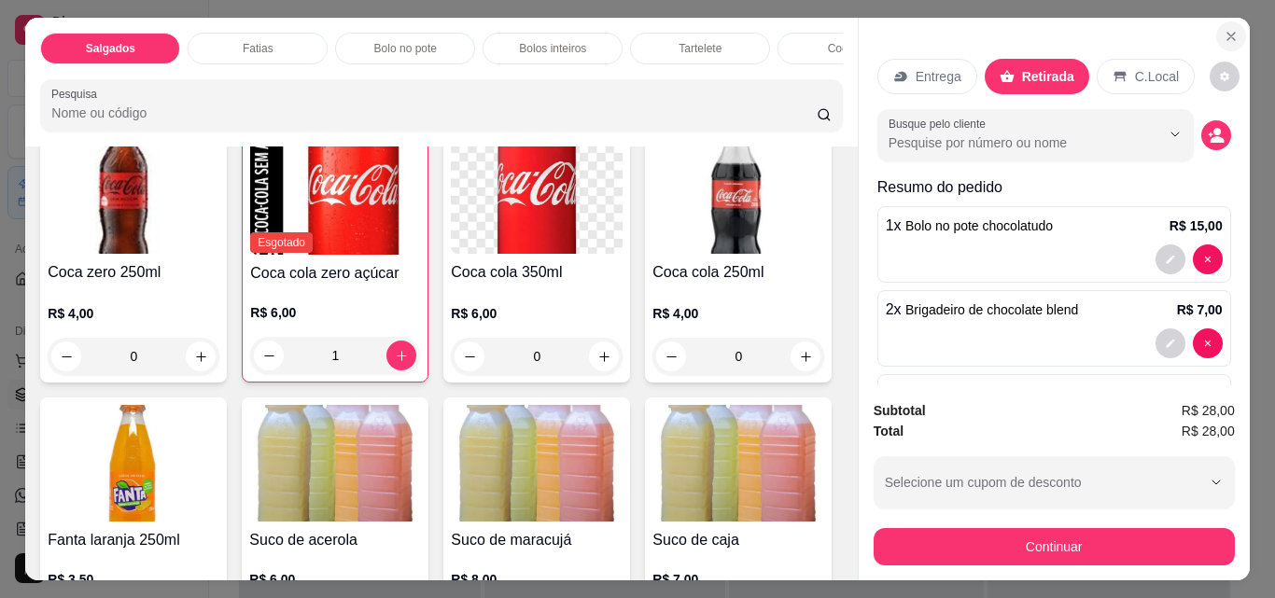
click at [1223, 36] on button "Close" at bounding box center [1231, 36] width 30 height 30
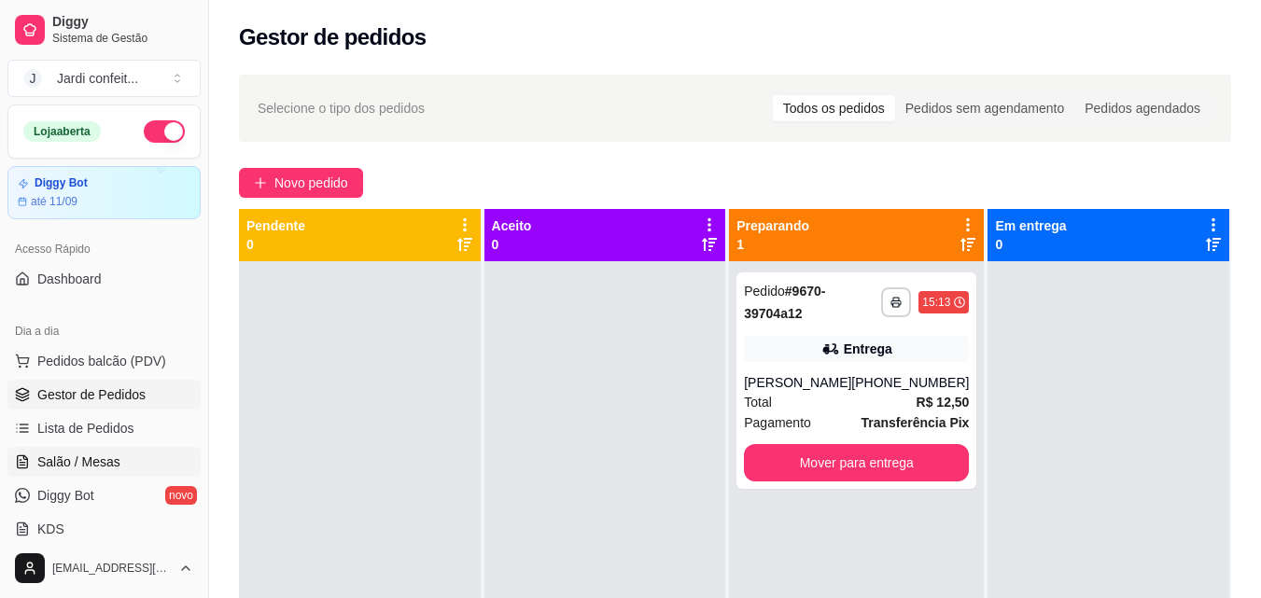
scroll to position [187, 0]
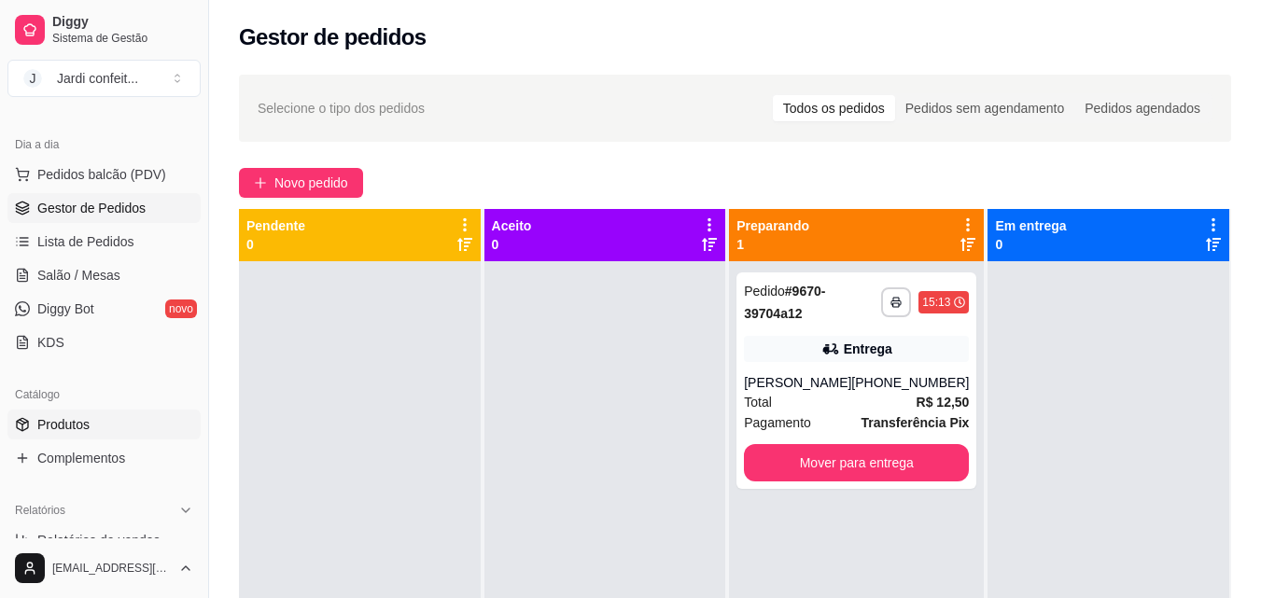
click at [105, 423] on link "Produtos" at bounding box center [103, 425] width 193 height 30
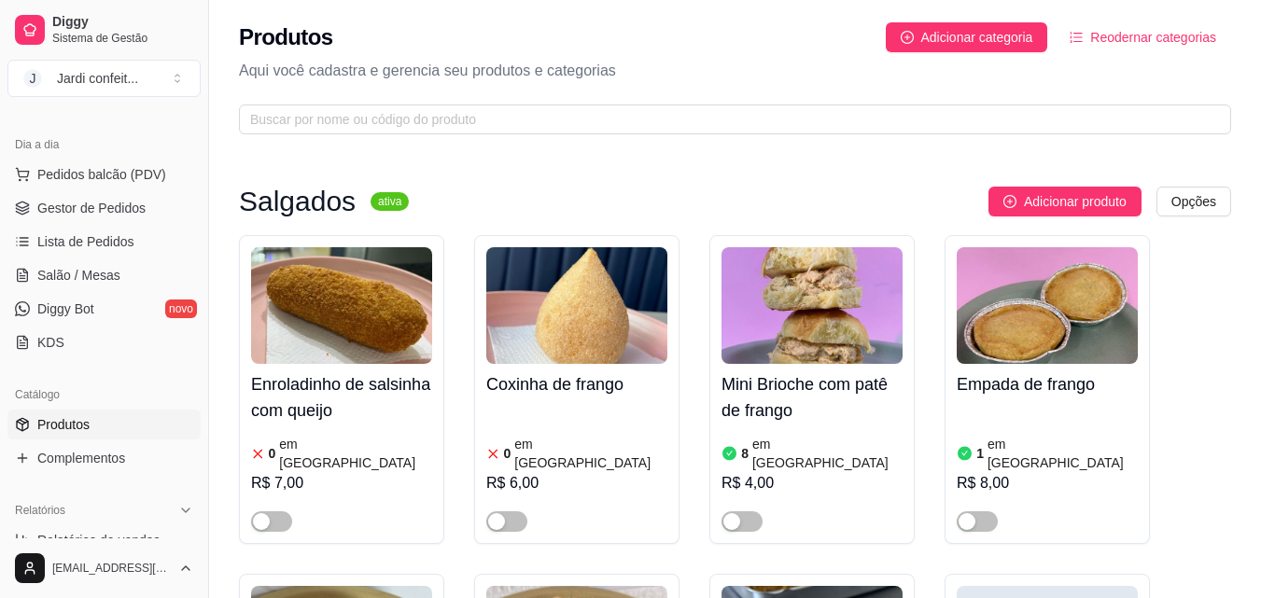
click at [623, 103] on div "Produtos Adicionar categoria Reodernar categorias Aqui você cadastra e gerencia…" at bounding box center [735, 73] width 1052 height 146
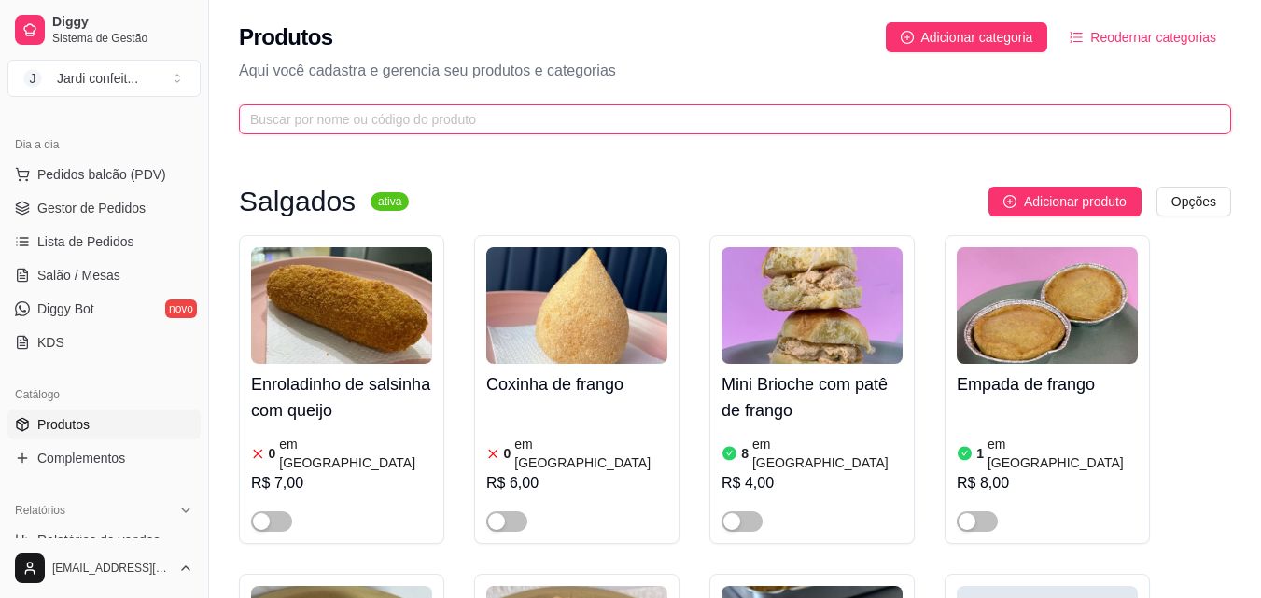
click at [626, 110] on input "text" at bounding box center [727, 119] width 955 height 21
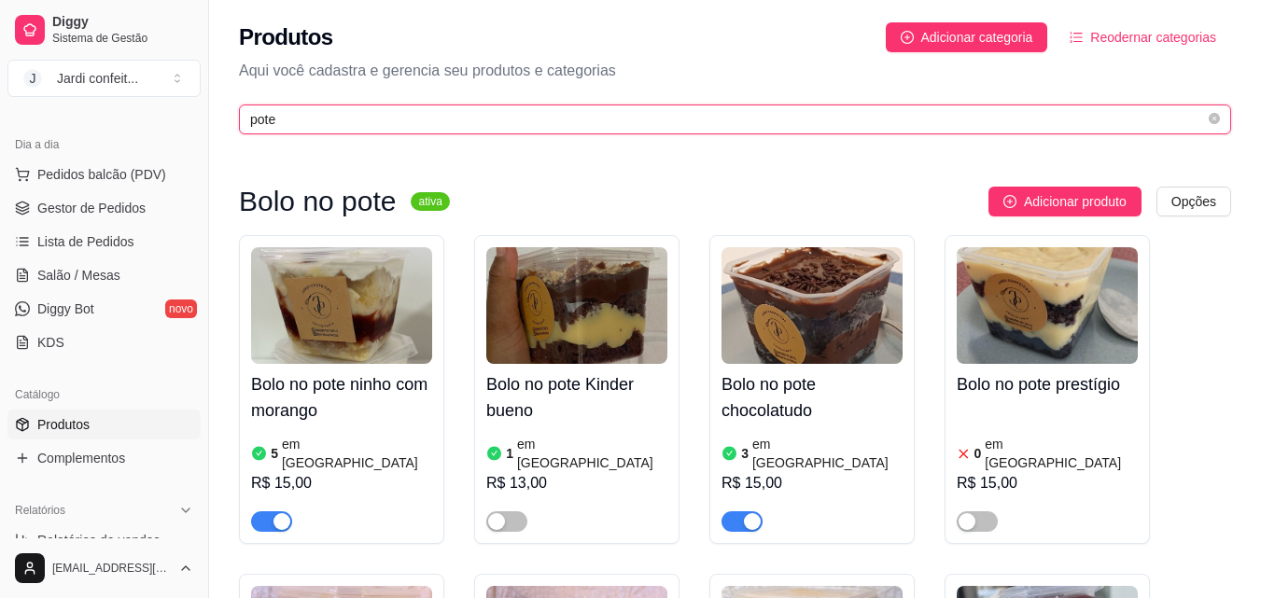
type input "pote"
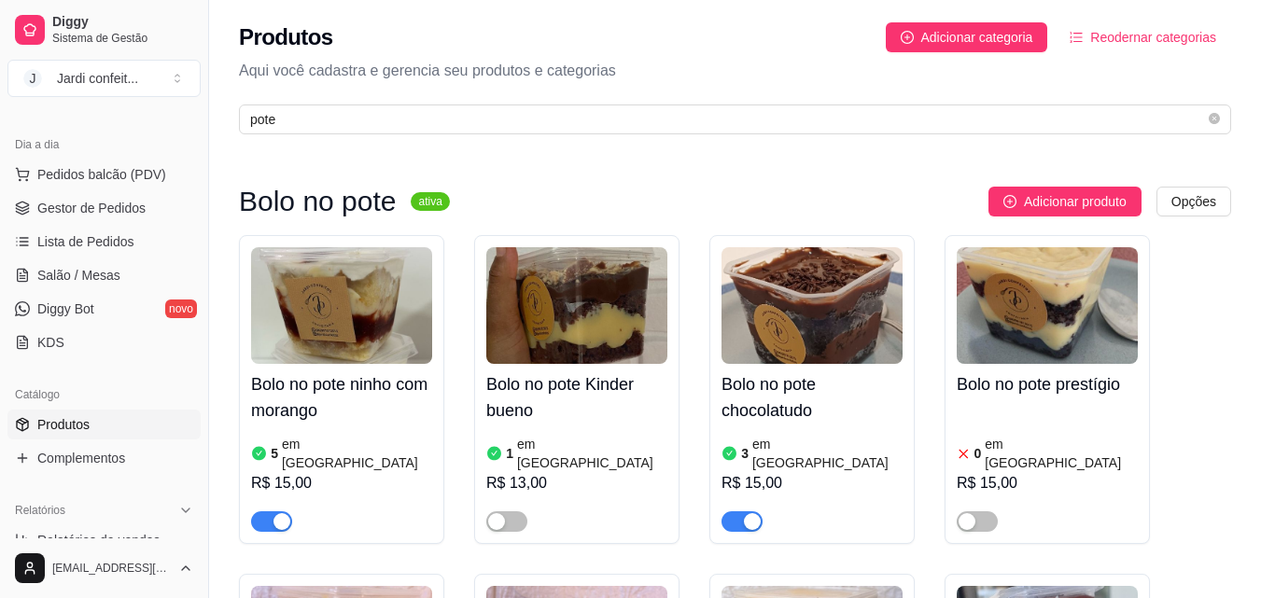
click at [807, 338] on img at bounding box center [811, 305] width 181 height 117
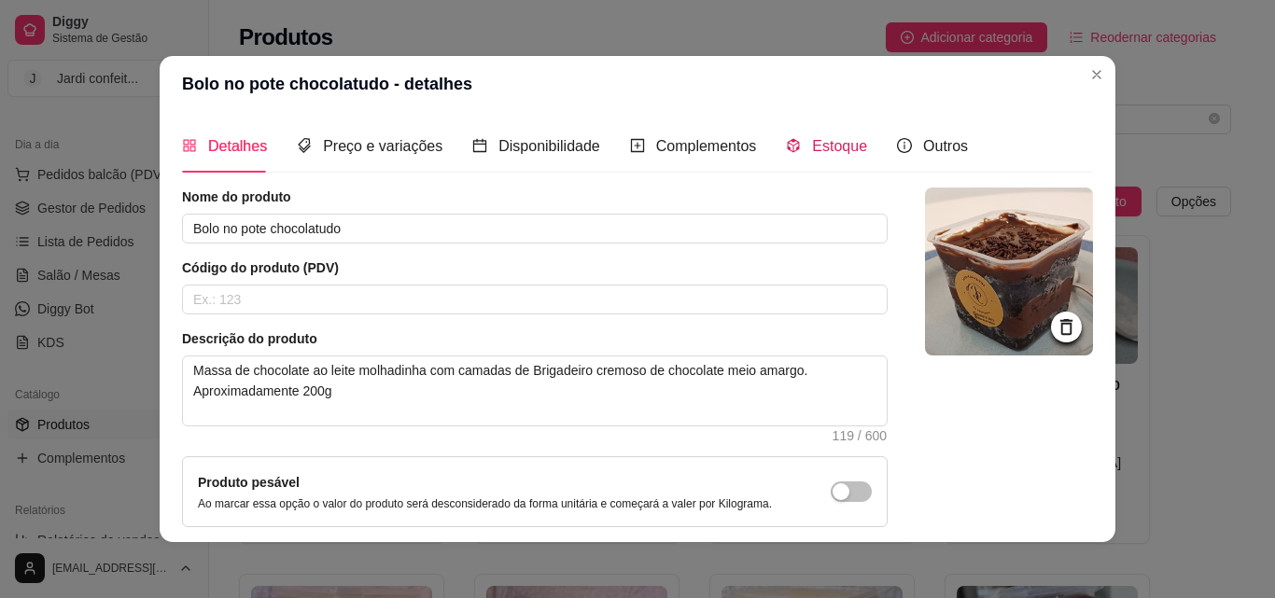
click at [843, 153] on span "Estoque" at bounding box center [839, 146] width 55 height 16
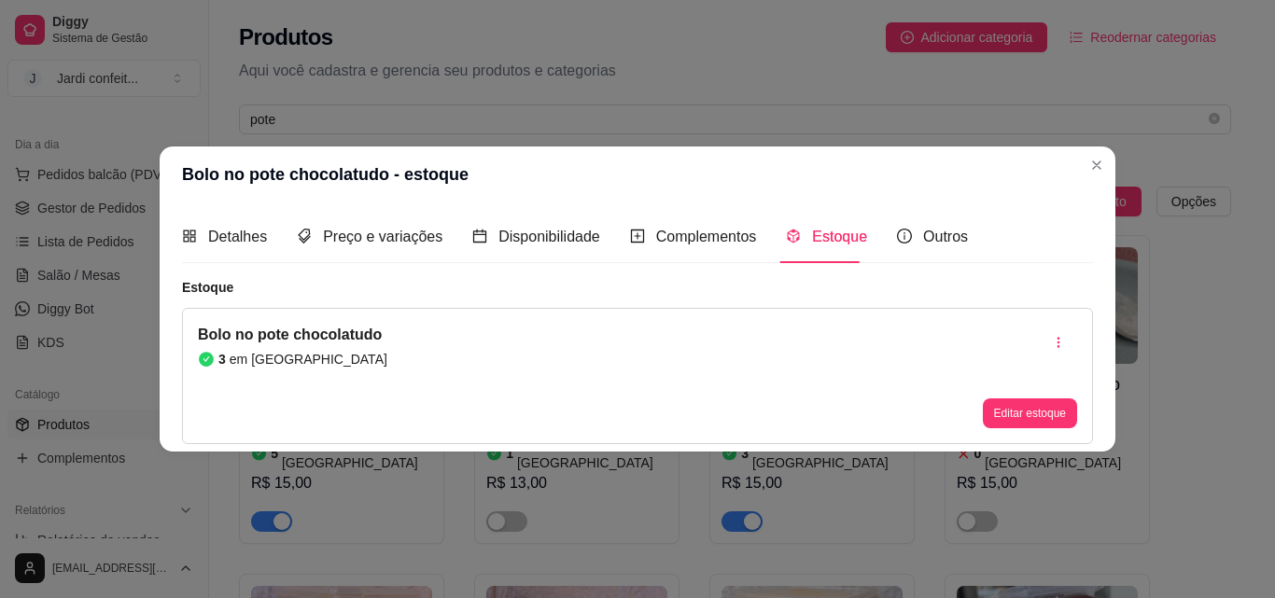
click at [1039, 410] on button "Editar estoque" at bounding box center [1030, 413] width 94 height 30
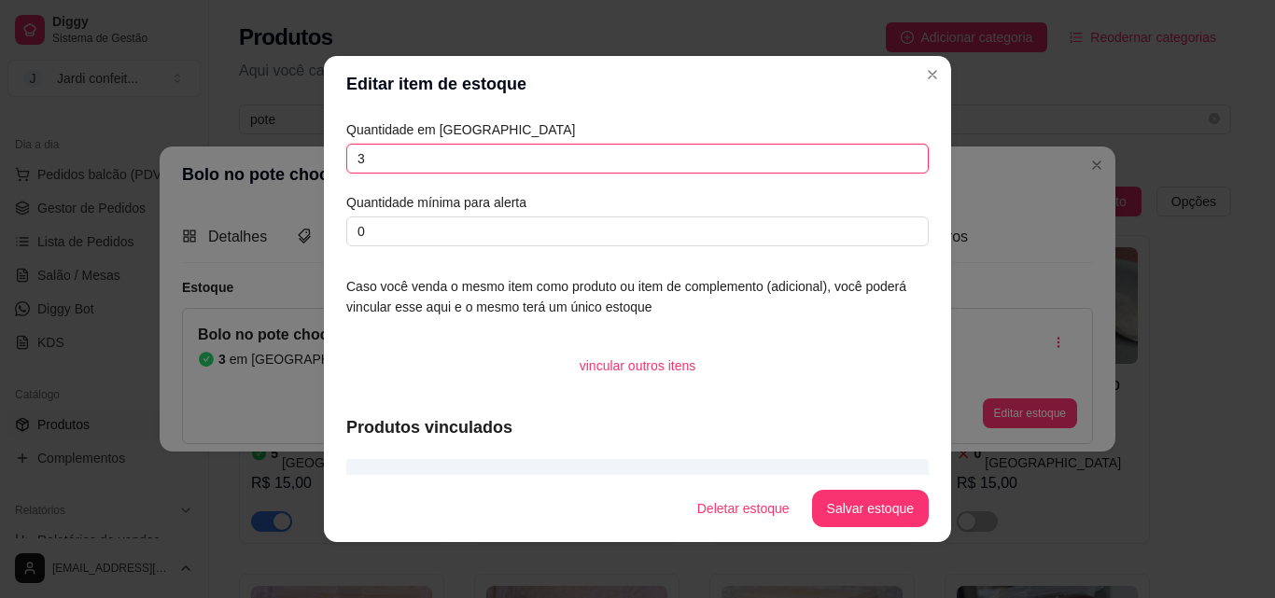
drag, startPoint x: 426, startPoint y: 156, endPoint x: 315, endPoint y: 169, distance: 110.9
click at [315, 169] on div "Editar item de estoque Quantidade em estoque 3 Quantidade mínima para alerta 0 …" at bounding box center [637, 299] width 1275 height 598
type input "2"
click at [901, 513] on button "Salvar estoque" at bounding box center [870, 508] width 117 height 37
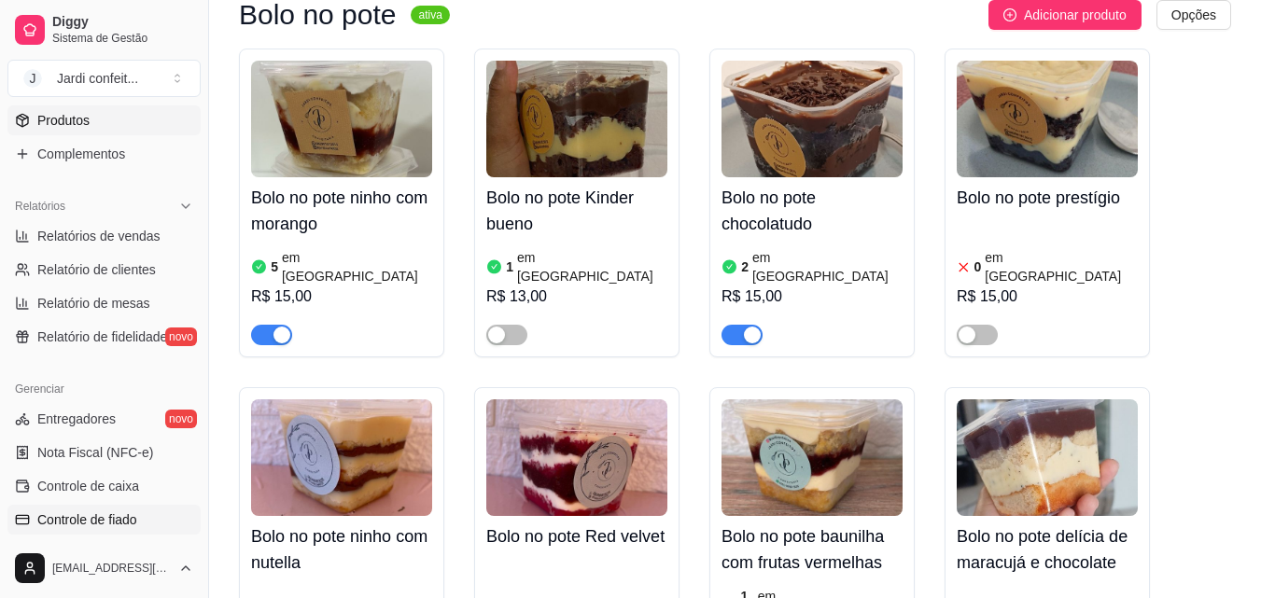
scroll to position [560, 0]
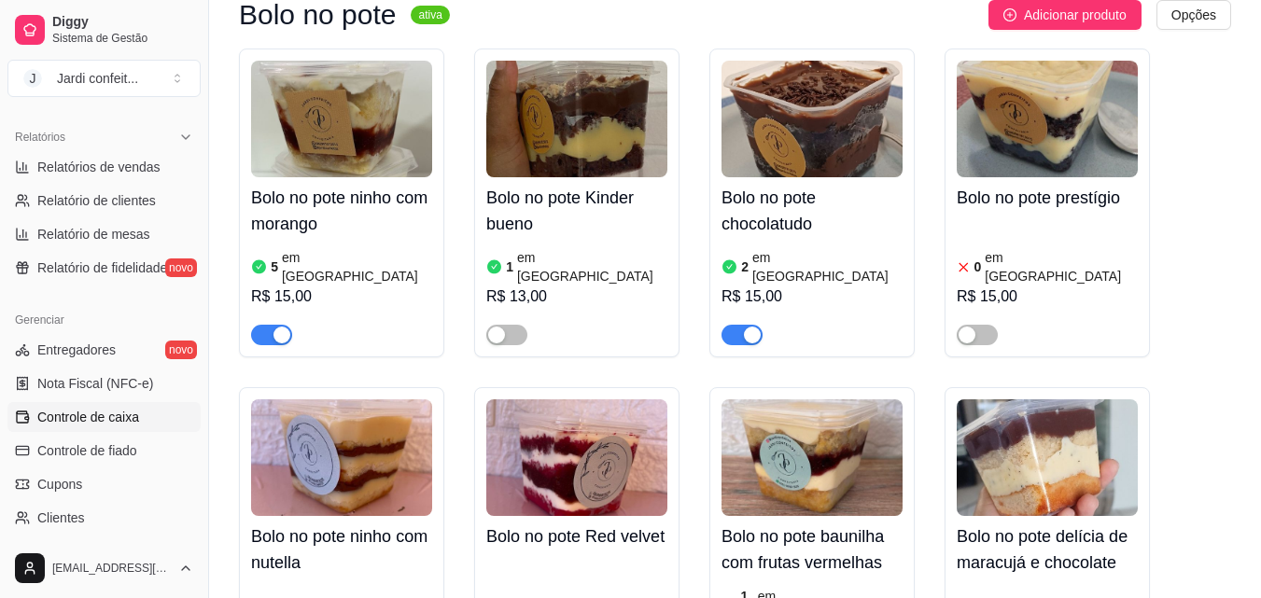
click at [124, 421] on span "Controle de caixa" at bounding box center [88, 417] width 102 height 19
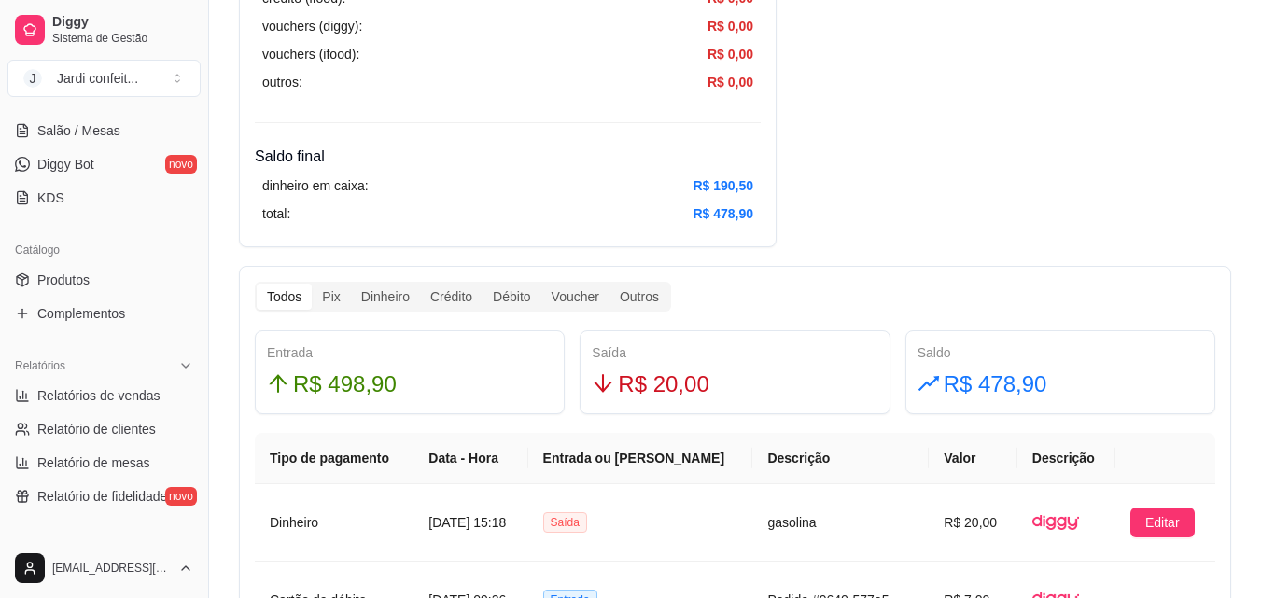
scroll to position [93, 0]
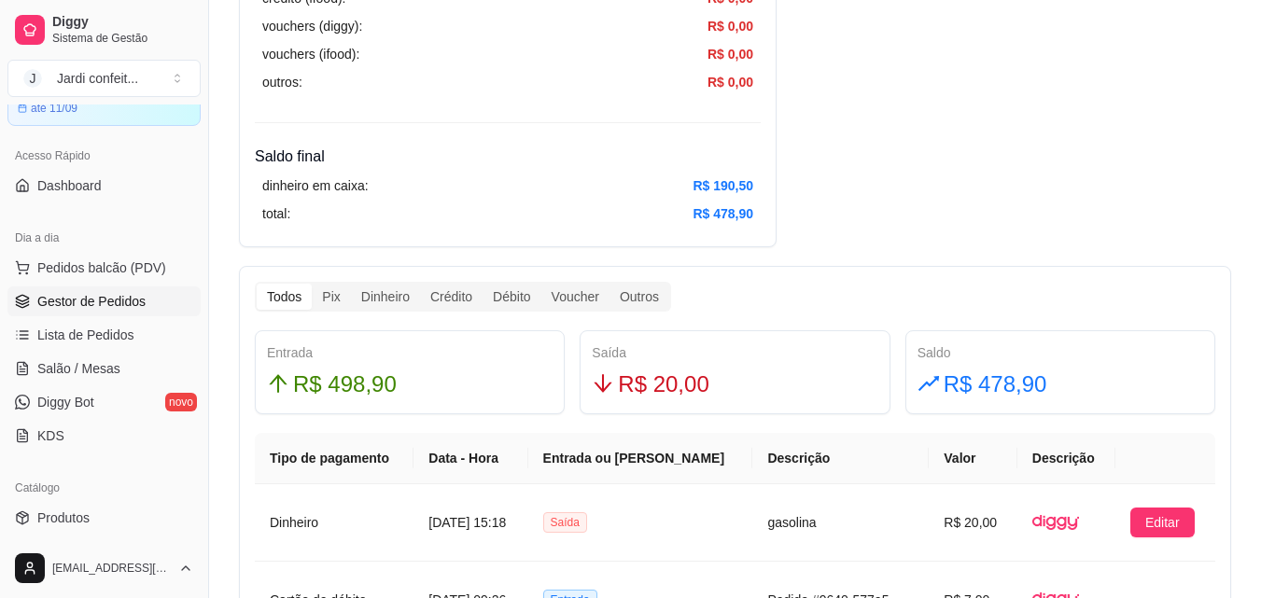
click at [114, 304] on span "Gestor de Pedidos" at bounding box center [91, 301] width 108 height 19
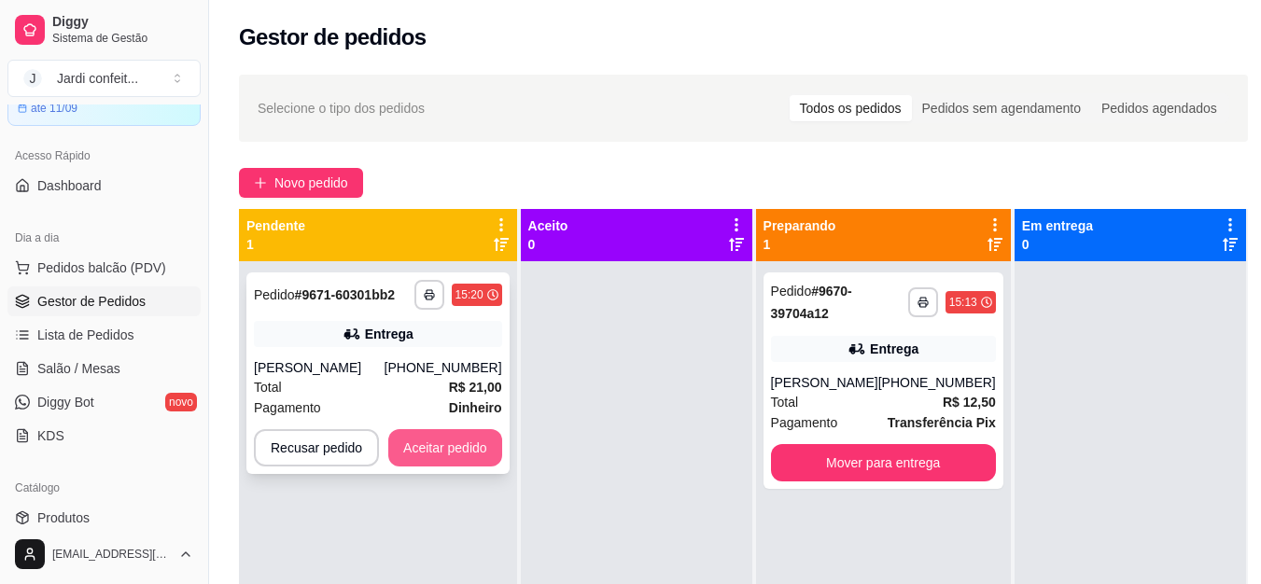
click at [480, 461] on button "Aceitar pedido" at bounding box center [445, 447] width 114 height 37
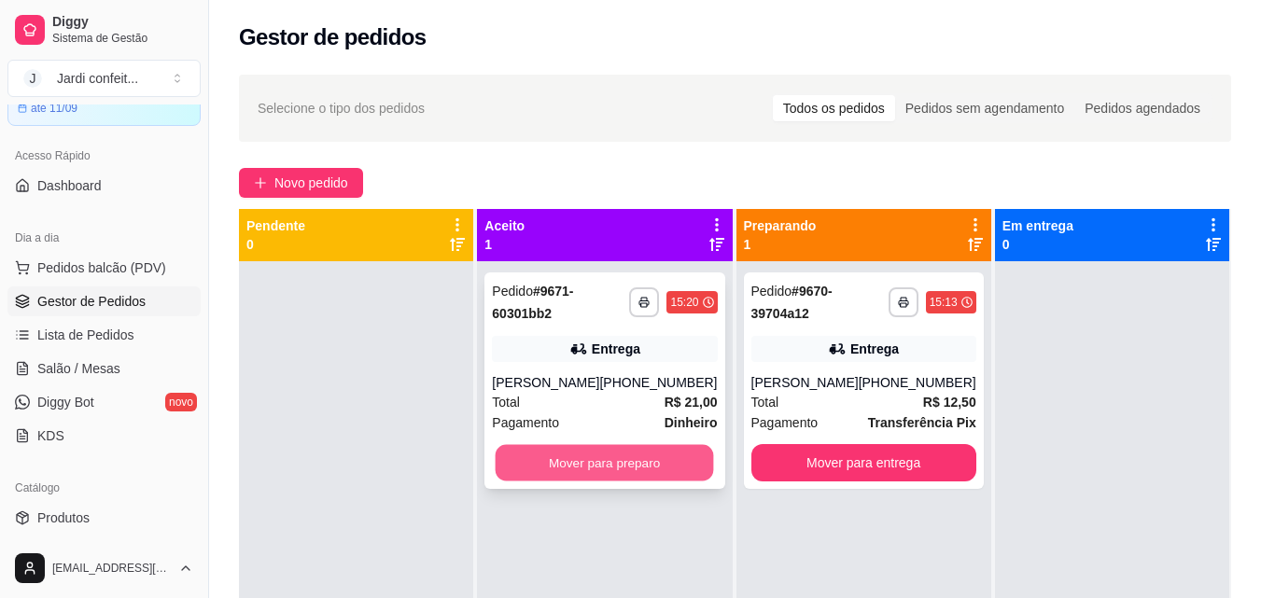
click at [612, 446] on button "Mover para preparo" at bounding box center [605, 463] width 218 height 36
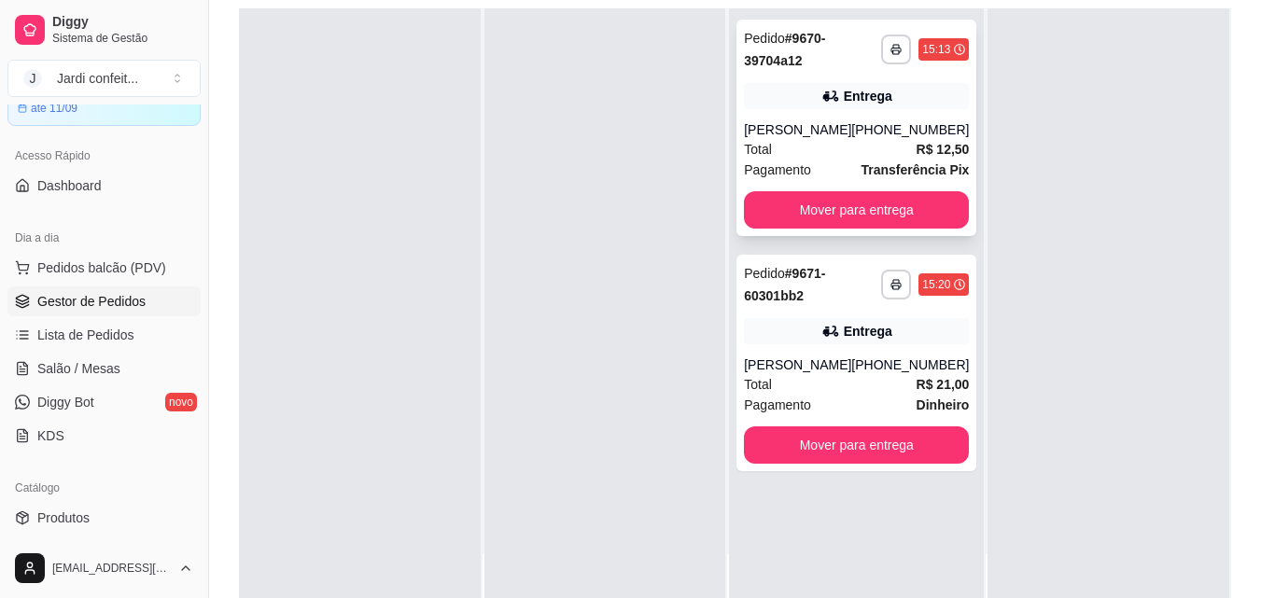
scroll to position [280, 0]
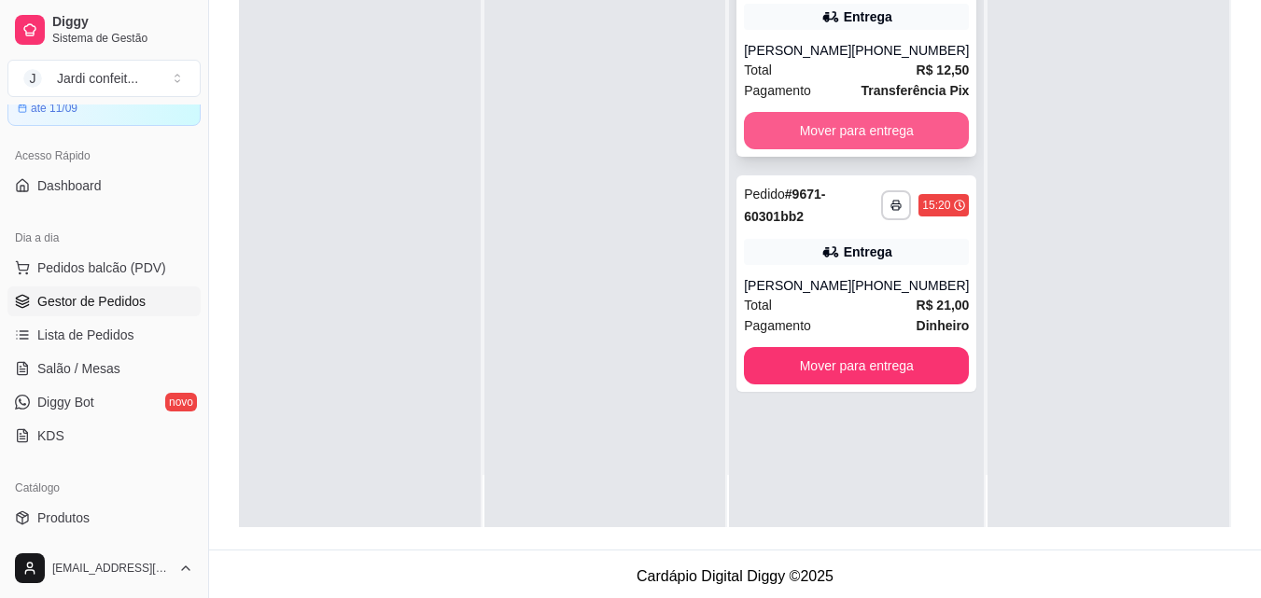
click at [943, 140] on button "Mover para entrega" at bounding box center [856, 130] width 225 height 37
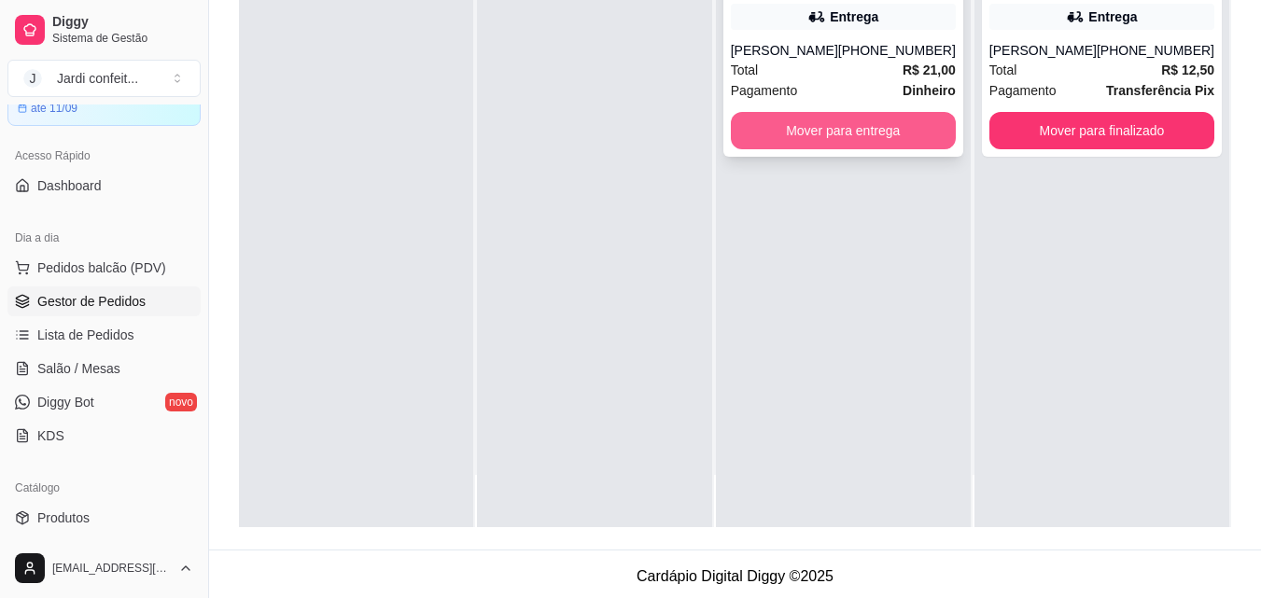
click at [943, 129] on button "Mover para entrega" at bounding box center [843, 130] width 225 height 37
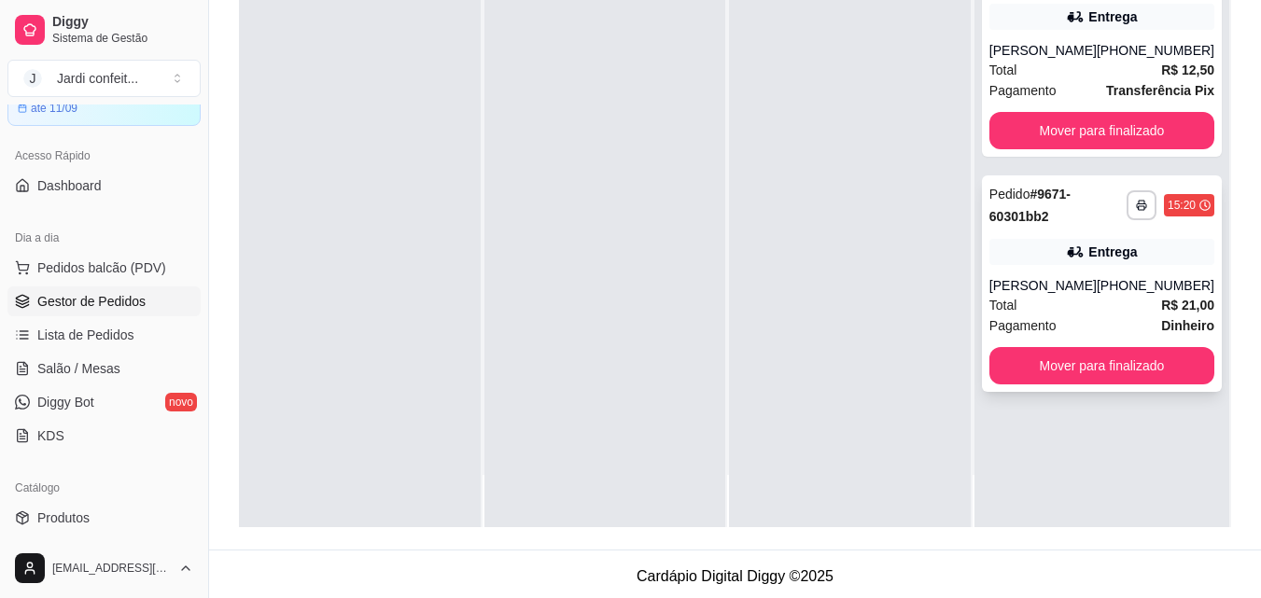
click at [1166, 384] on div "**********" at bounding box center [1102, 283] width 240 height 217
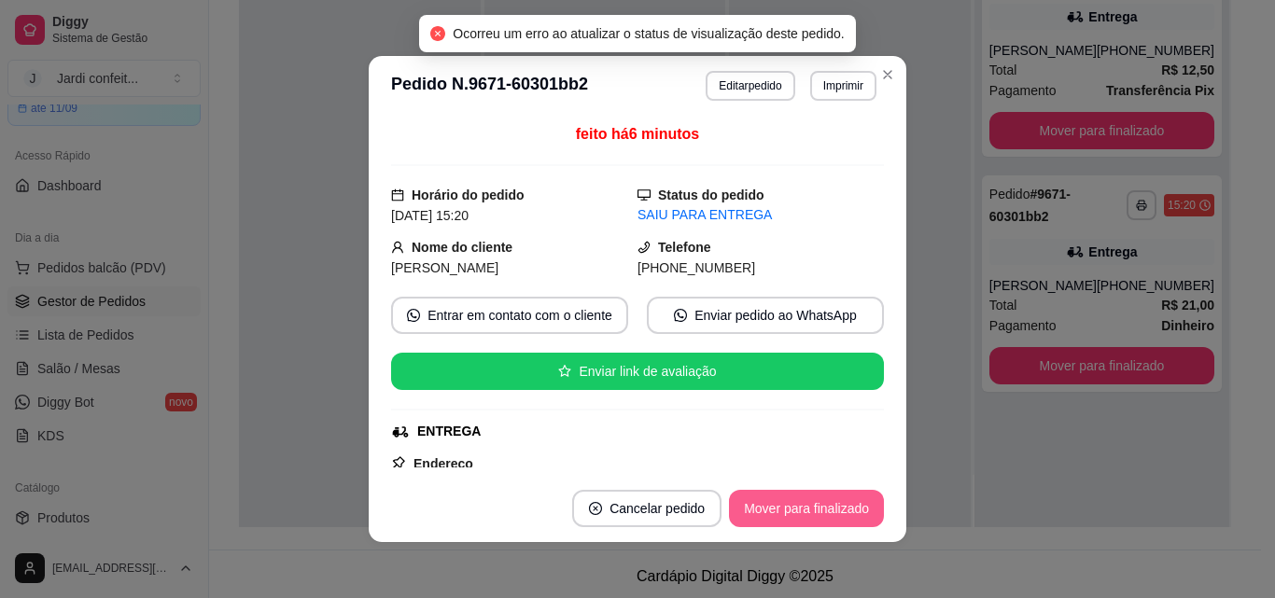
click at [782, 526] on button "Mover para finalizado" at bounding box center [806, 508] width 155 height 37
click at [896, 81] on header "**********" at bounding box center [638, 86] width 538 height 60
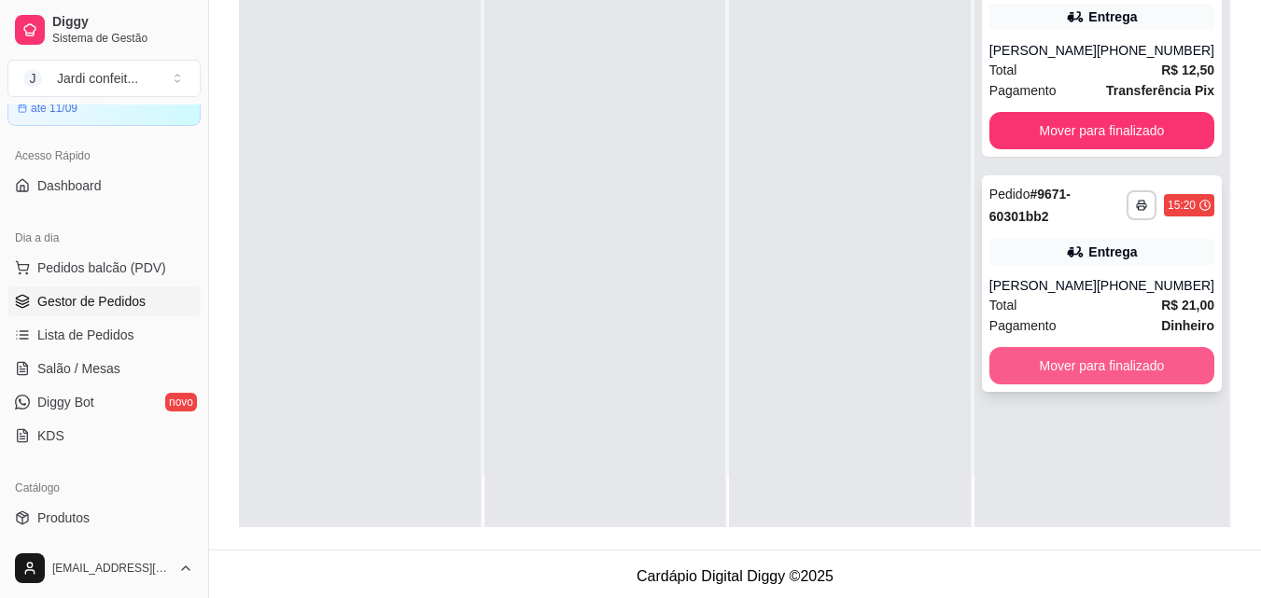
click at [1047, 355] on button "Mover para finalizado" at bounding box center [1101, 365] width 225 height 37
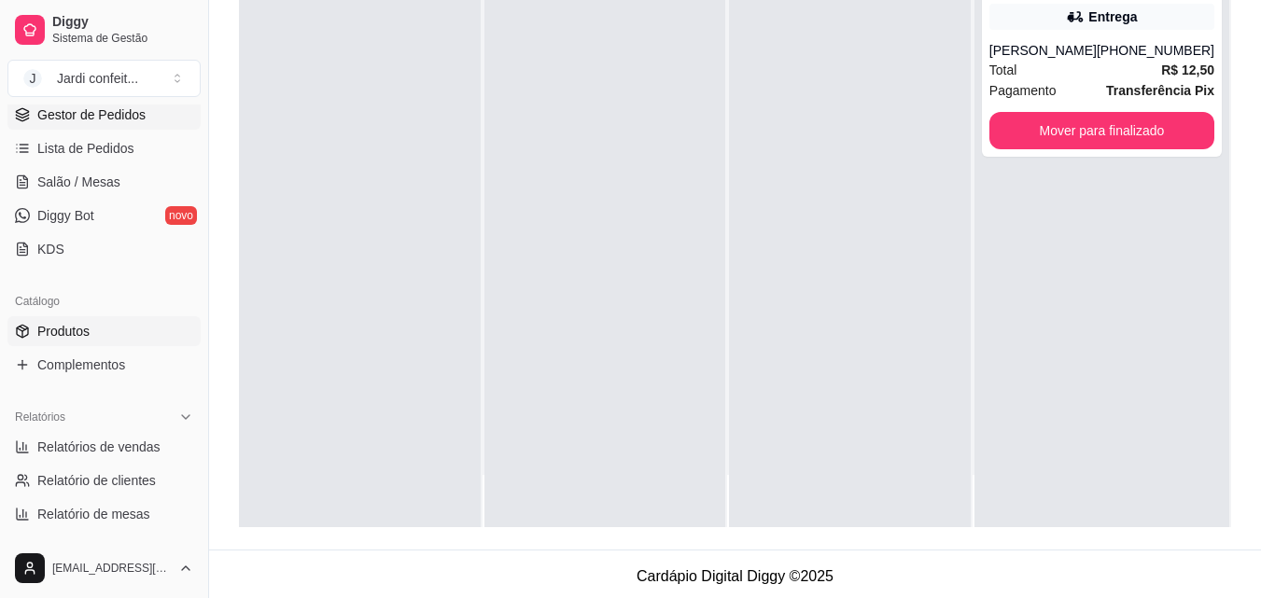
click at [111, 327] on link "Produtos" at bounding box center [103, 331] width 193 height 30
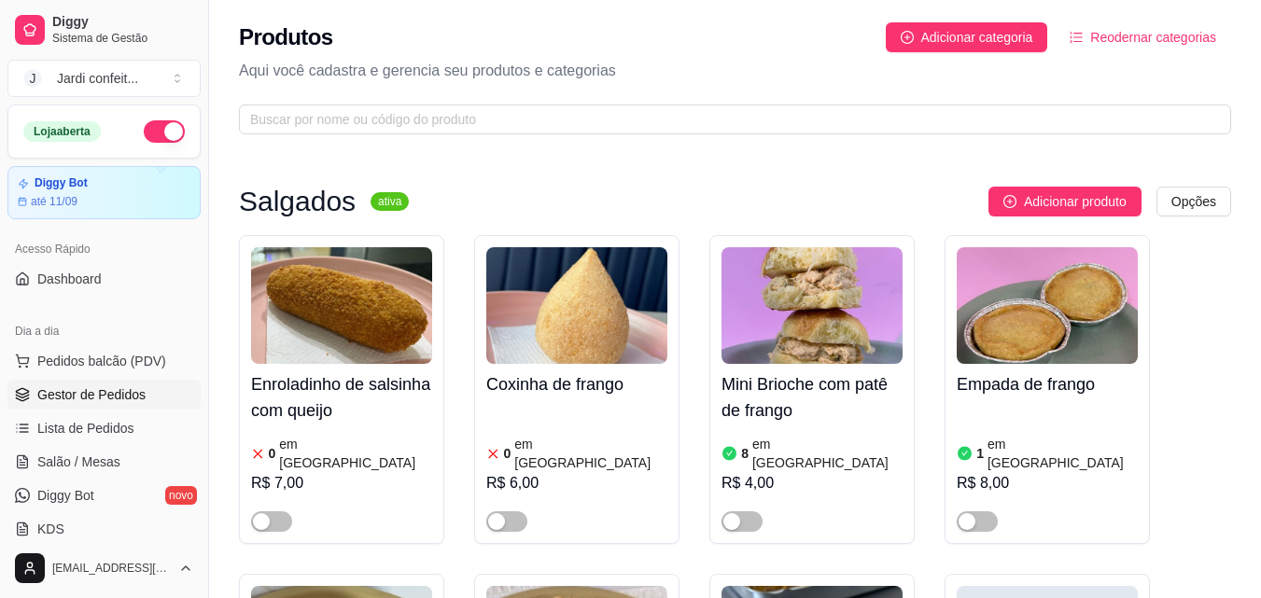
click at [140, 394] on span "Gestor de Pedidos" at bounding box center [91, 394] width 108 height 19
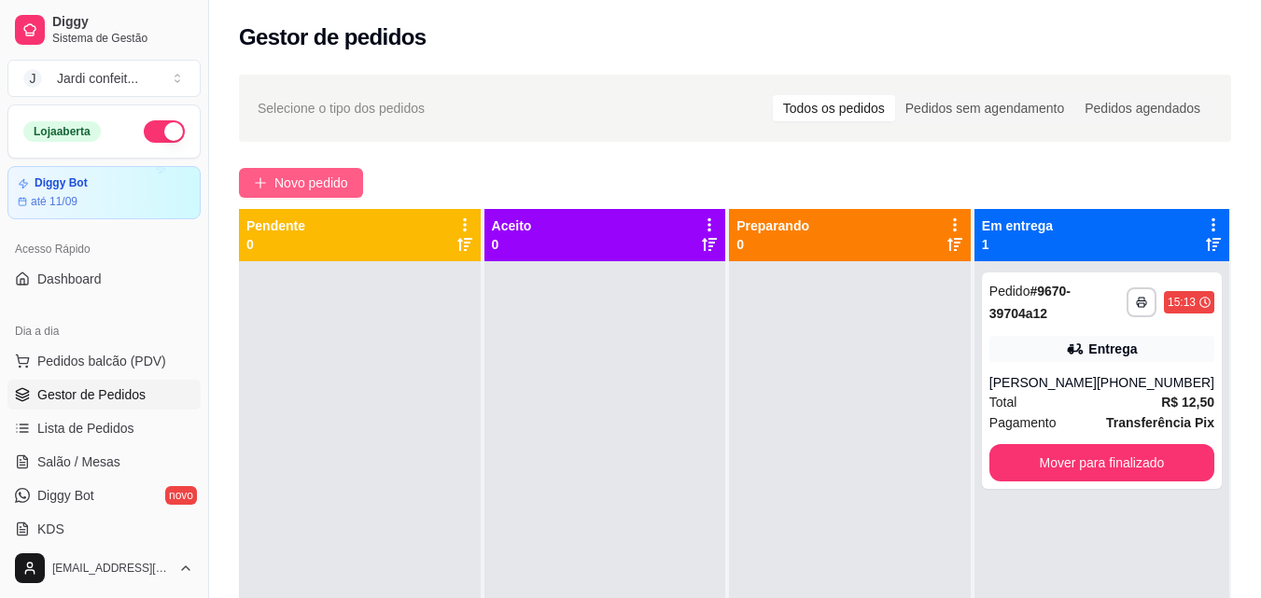
click at [356, 182] on button "Novo pedido" at bounding box center [301, 183] width 124 height 30
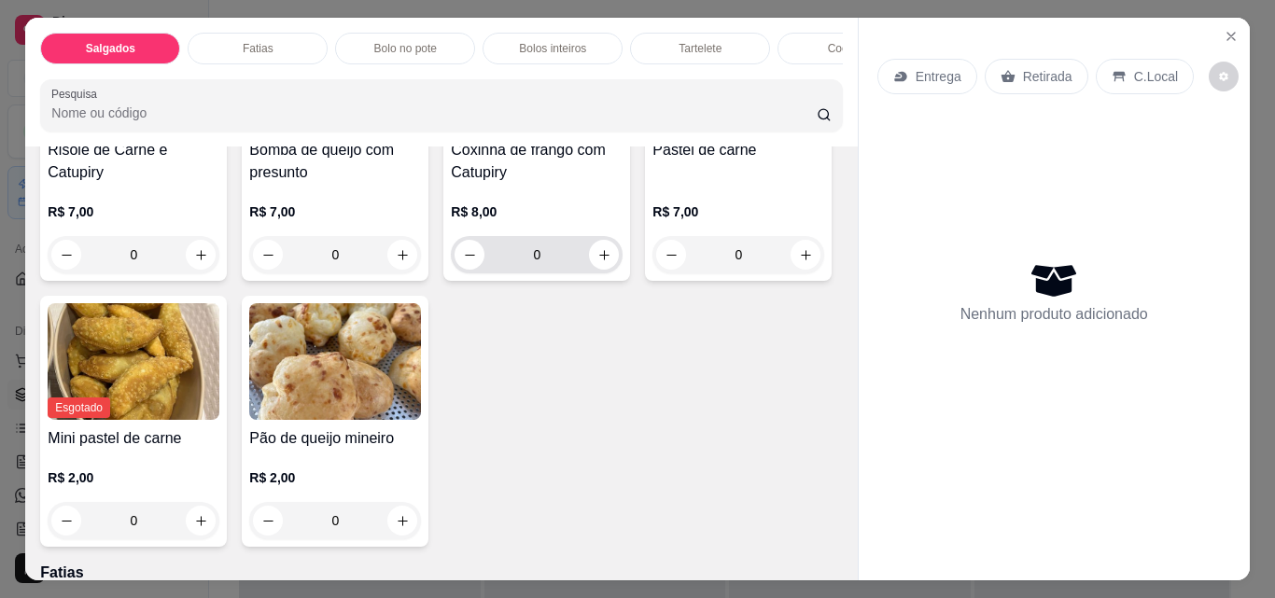
scroll to position [280, 0]
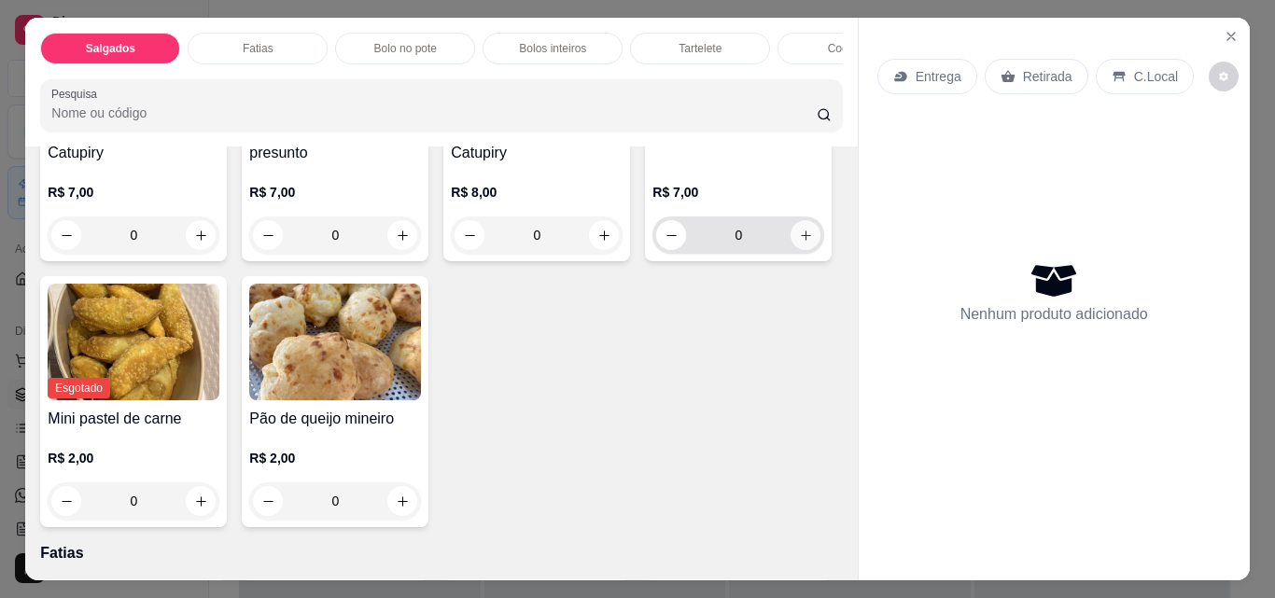
click at [799, 243] on icon "increase-product-quantity" at bounding box center [806, 236] width 14 height 14
type input "1"
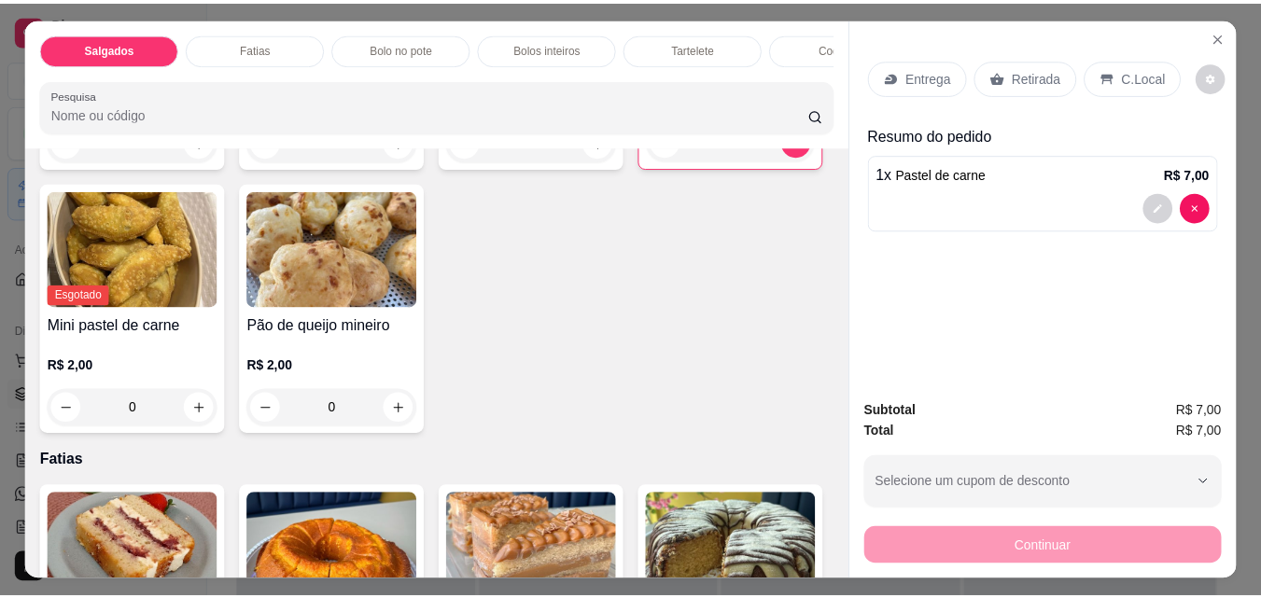
scroll to position [0, 0]
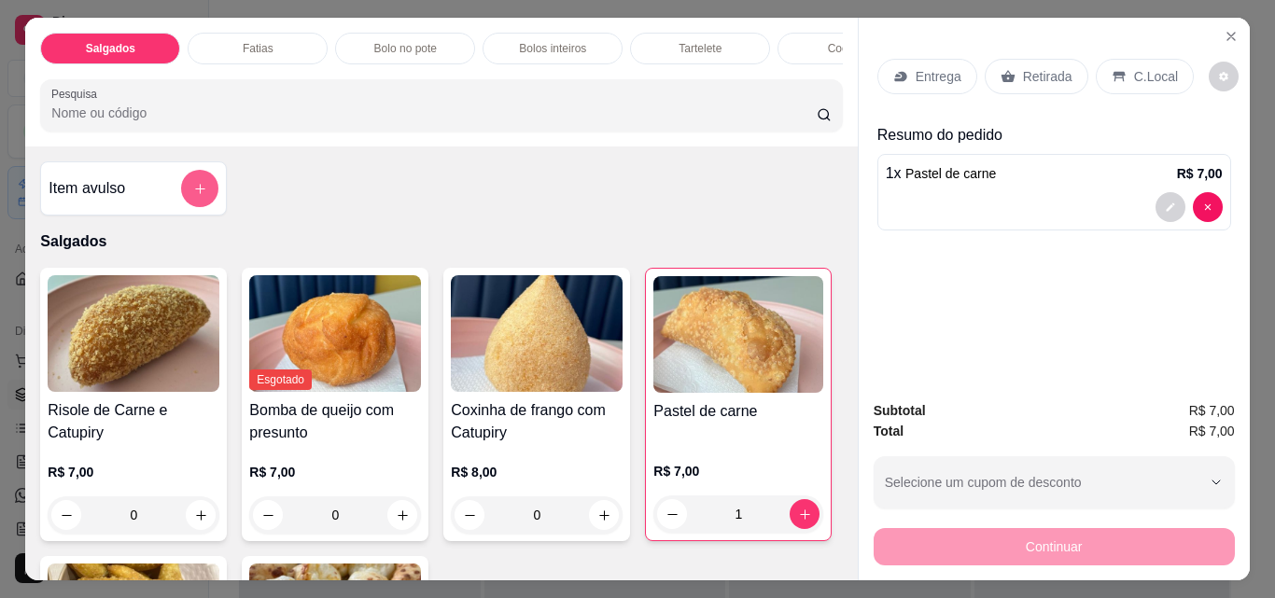
click at [201, 203] on button "add-separate-item" at bounding box center [199, 188] width 37 height 37
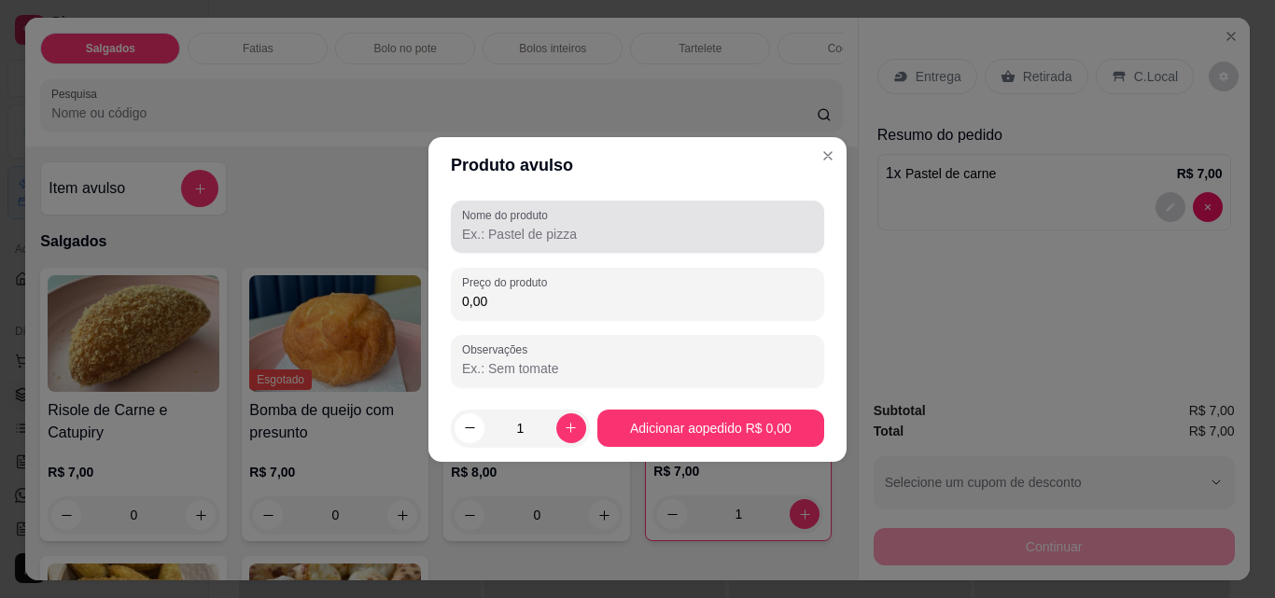
click at [568, 249] on div "Nome do produto" at bounding box center [637, 227] width 373 height 52
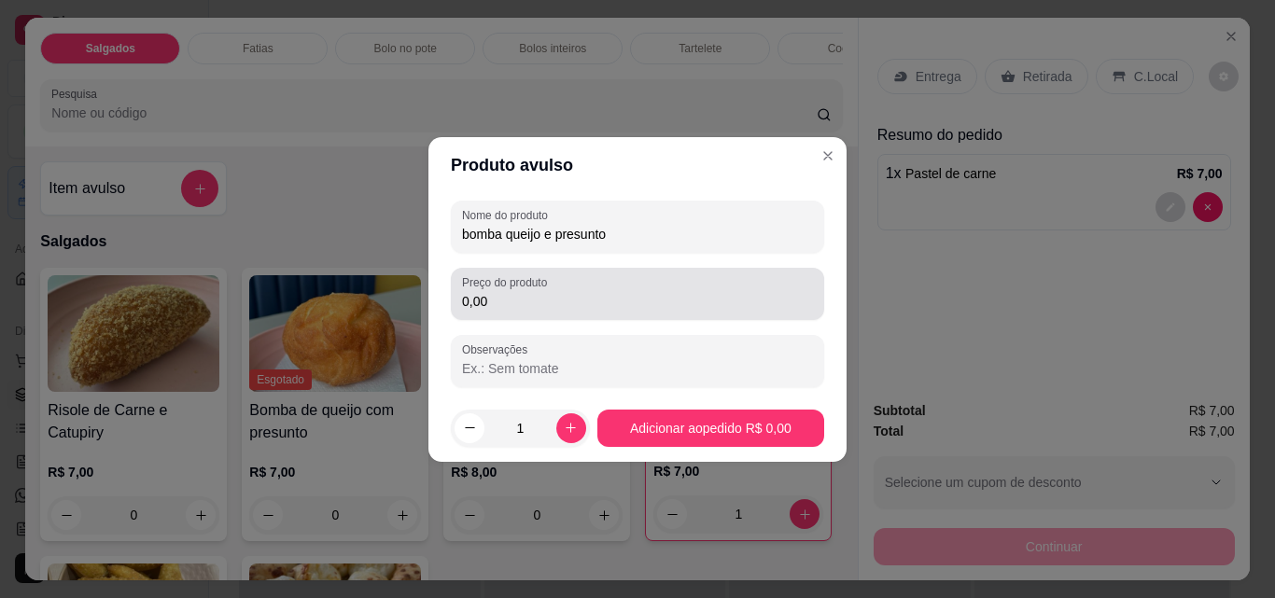
type input "bomba queijo e presunto"
click at [566, 307] on input "0,00" at bounding box center [637, 301] width 351 height 19
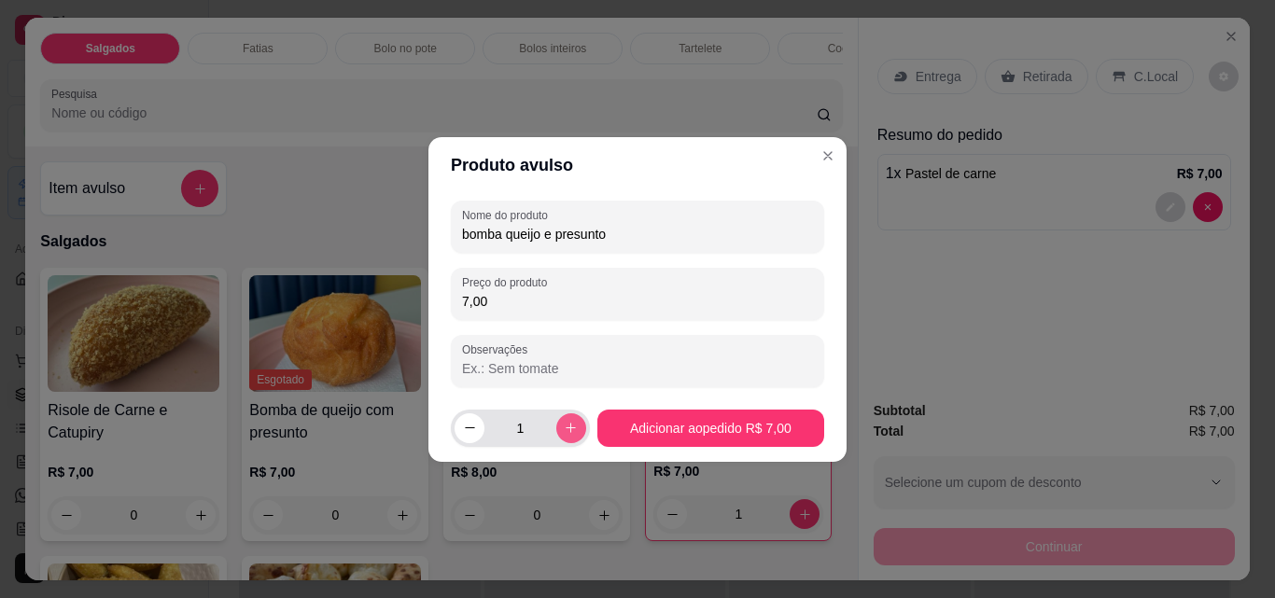
type input "7,00"
click at [564, 424] on icon "increase-product-quantity" at bounding box center [571, 428] width 14 height 14
type input "2"
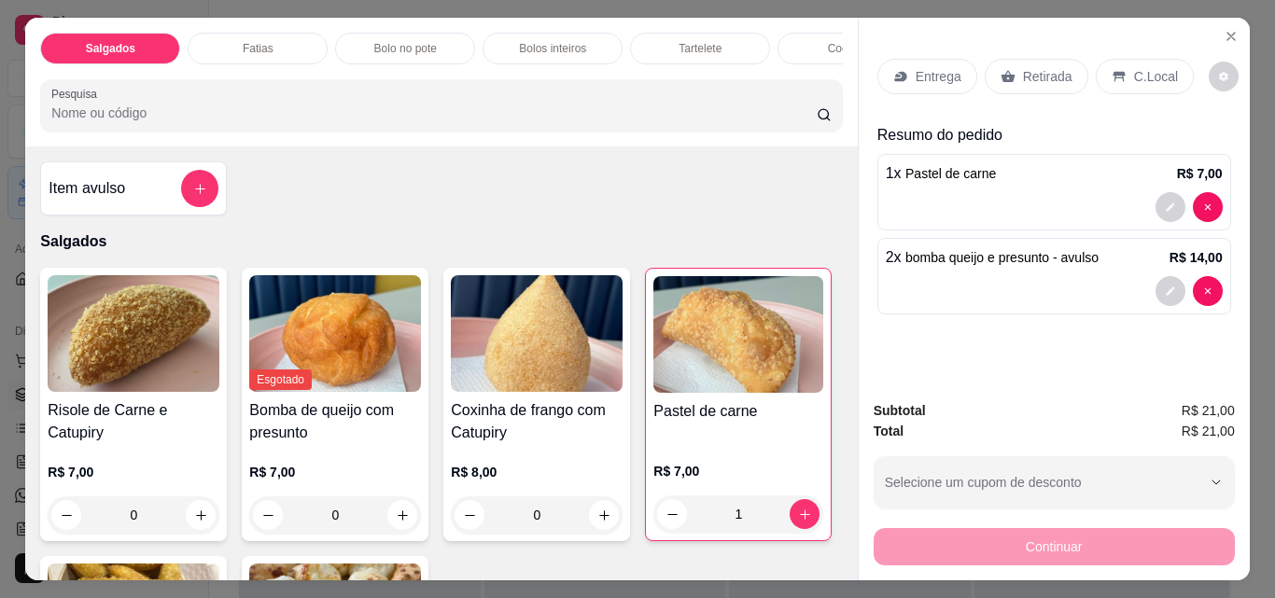
click at [1029, 69] on p "Retirada" at bounding box center [1047, 76] width 49 height 19
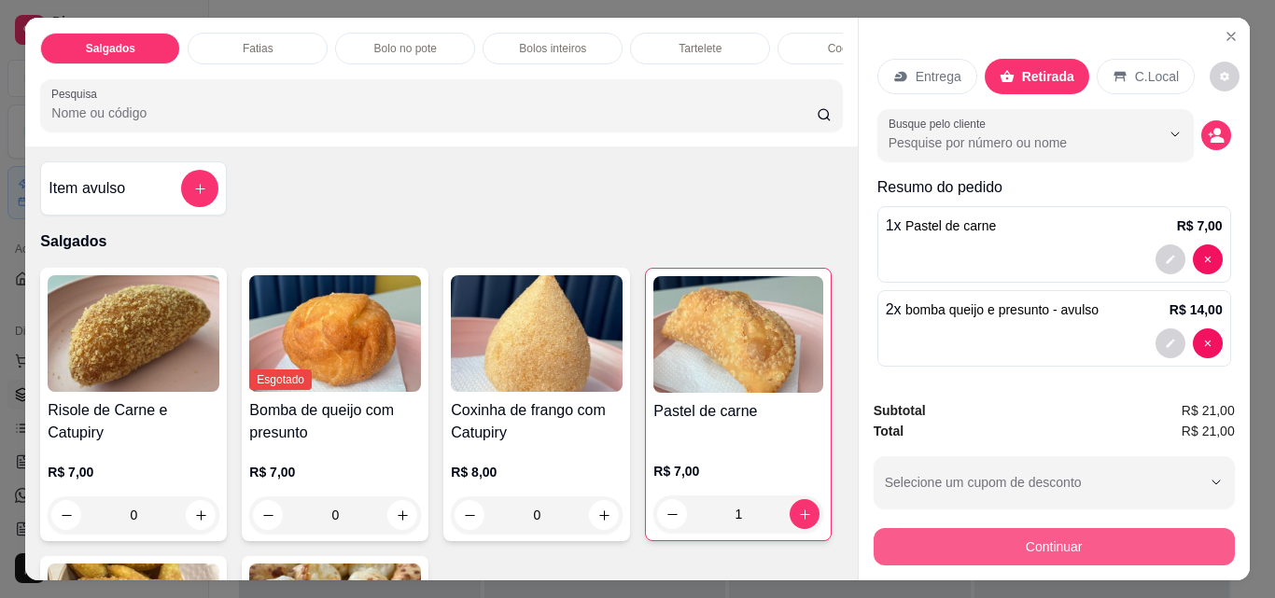
click at [1046, 528] on button "Continuar" at bounding box center [1053, 546] width 361 height 37
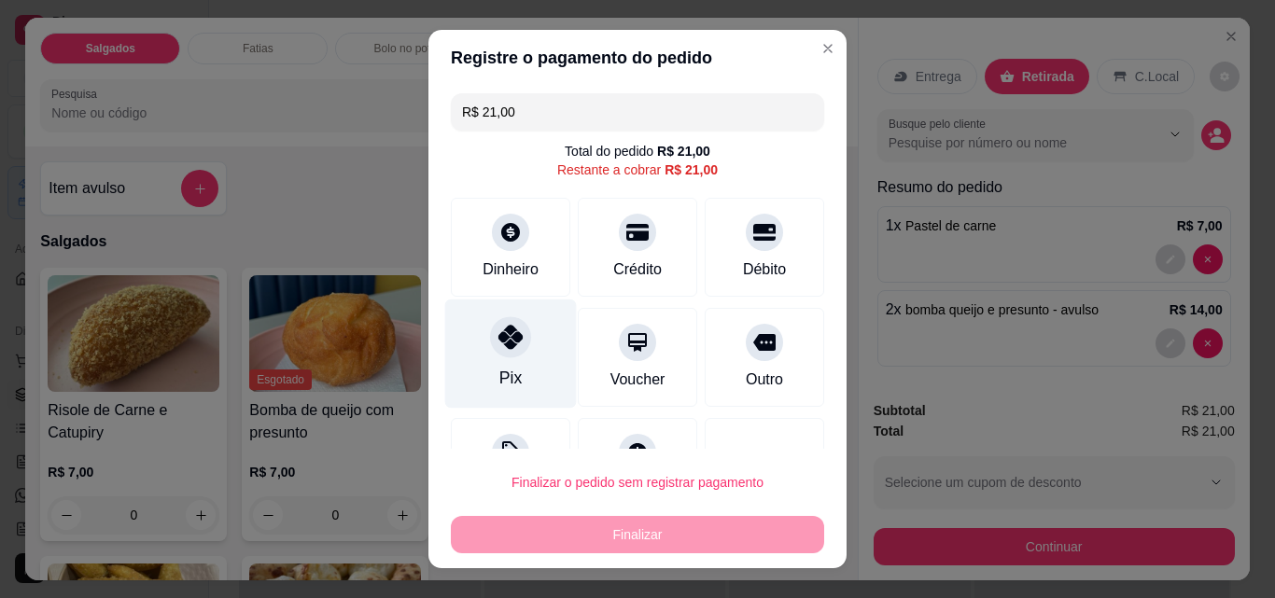
click at [511, 331] on div at bounding box center [510, 336] width 41 height 41
type input "R$ 0,00"
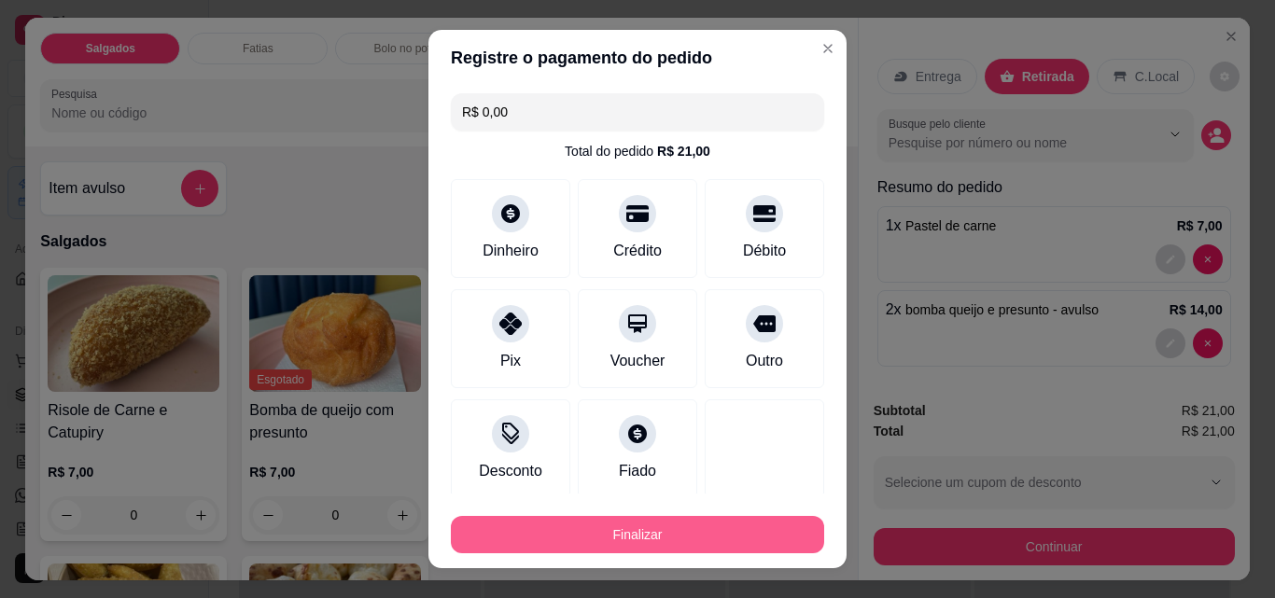
click at [650, 524] on button "Finalizar" at bounding box center [637, 534] width 373 height 37
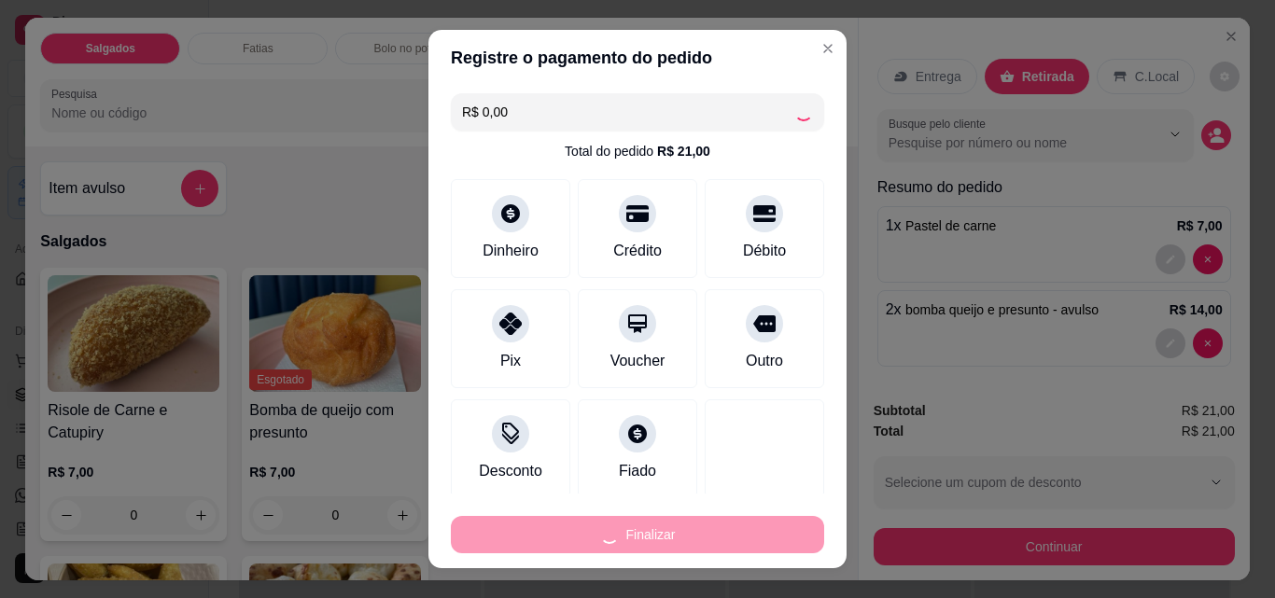
type input "0"
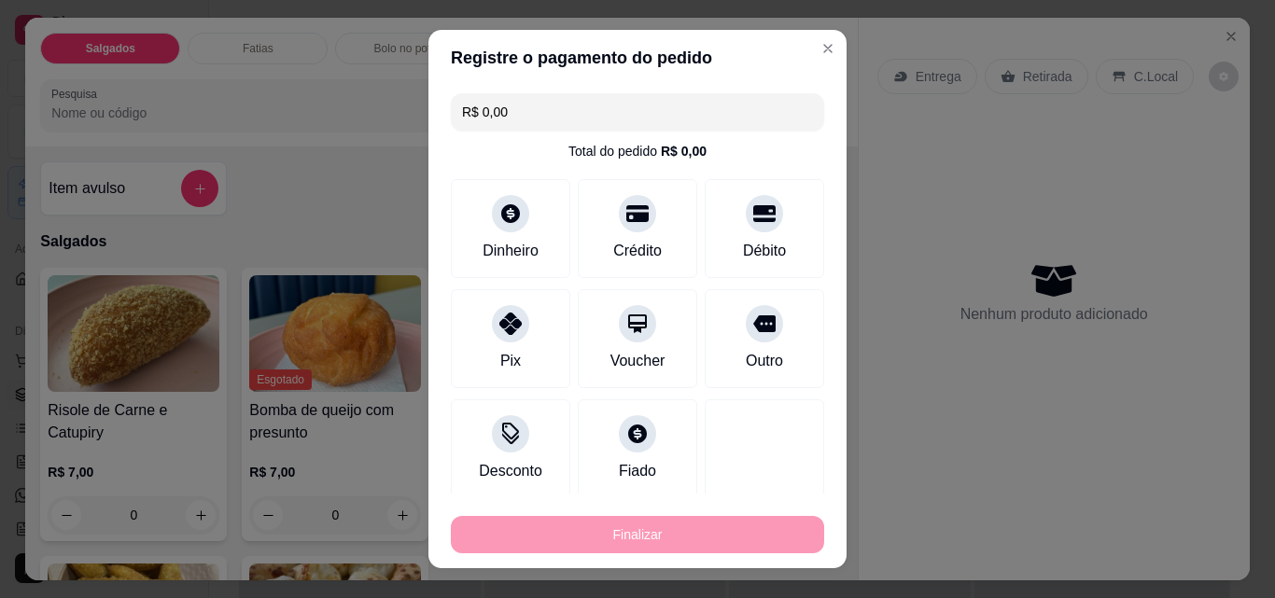
type input "-R$ 21,00"
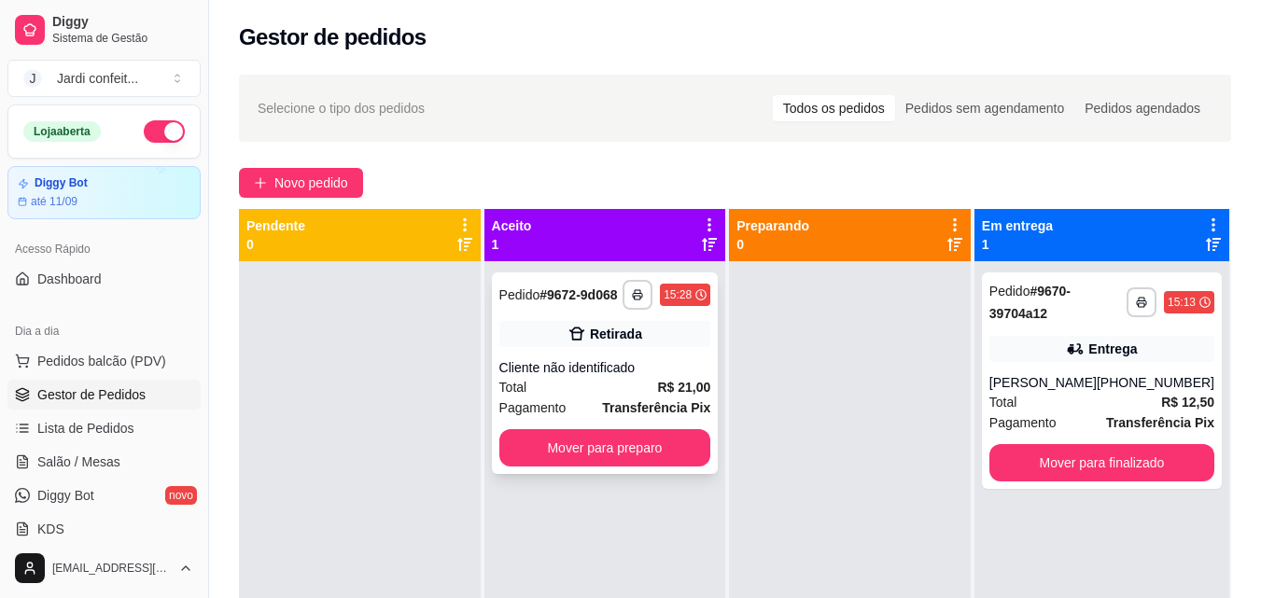
click at [623, 354] on div "**********" at bounding box center [605, 373] width 227 height 202
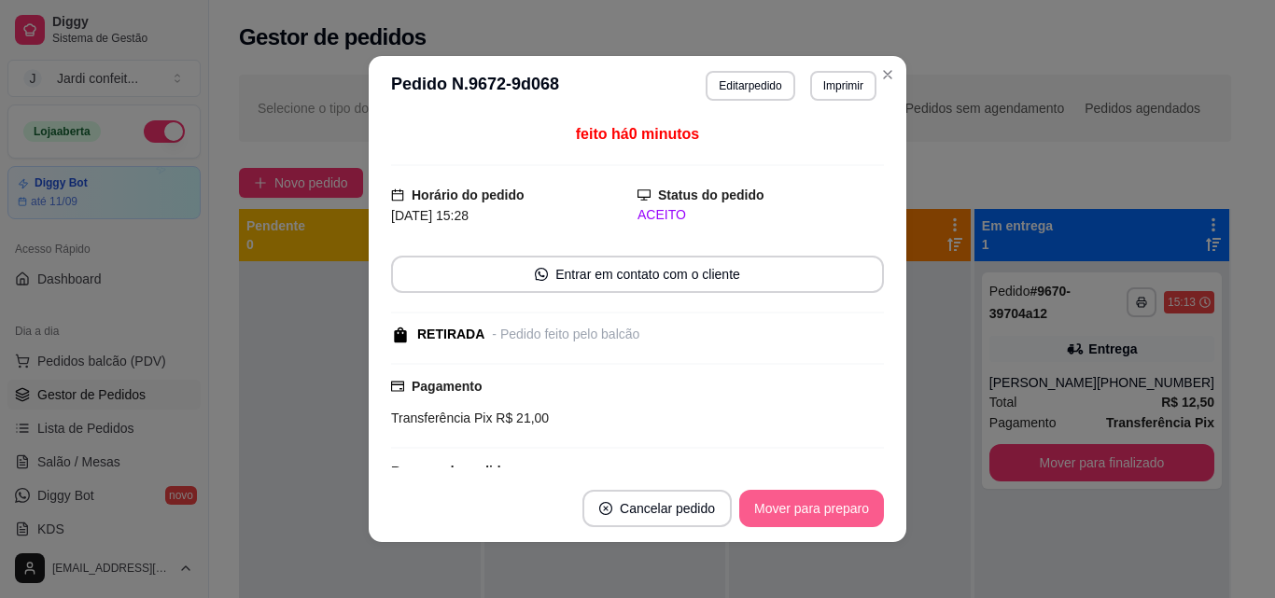
click at [773, 500] on button "Mover para preparo" at bounding box center [811, 508] width 145 height 37
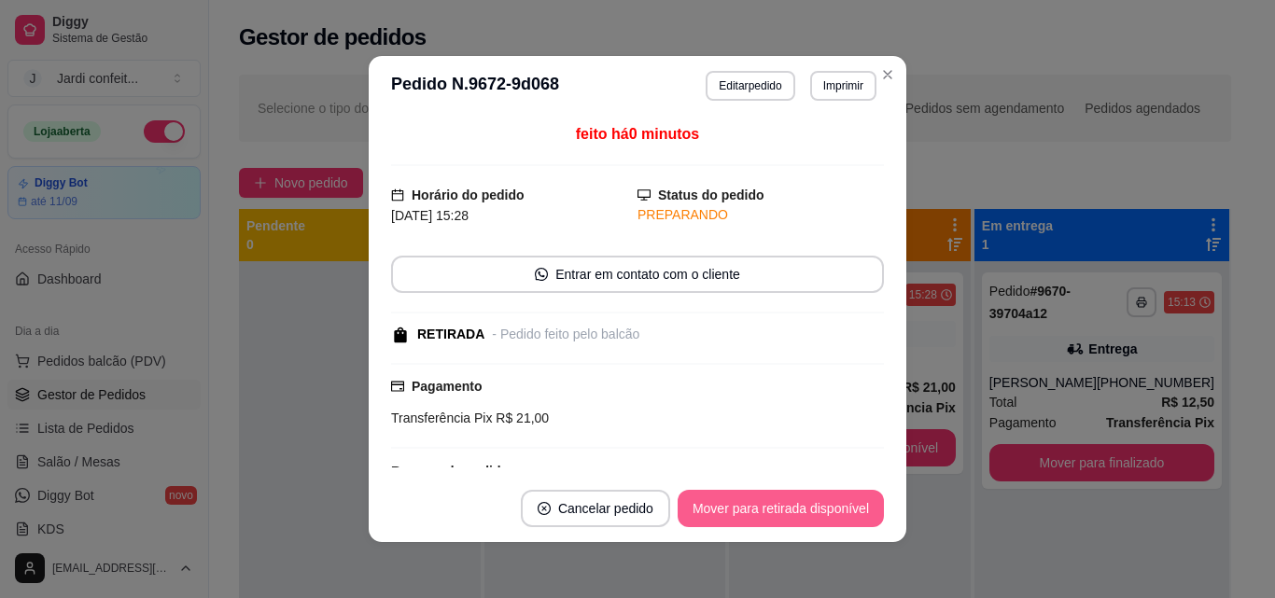
click at [775, 505] on button "Mover para retirada disponível" at bounding box center [781, 508] width 206 height 37
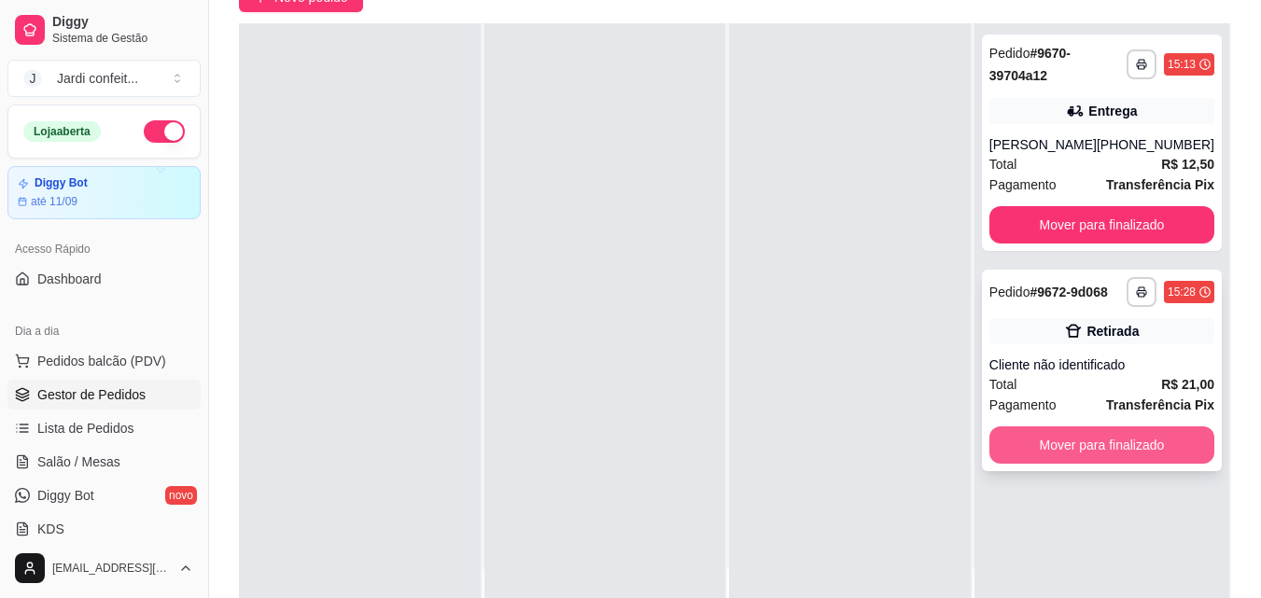
scroll to position [187, 0]
click at [1161, 431] on button "Mover para finalizado" at bounding box center [1101, 444] width 218 height 36
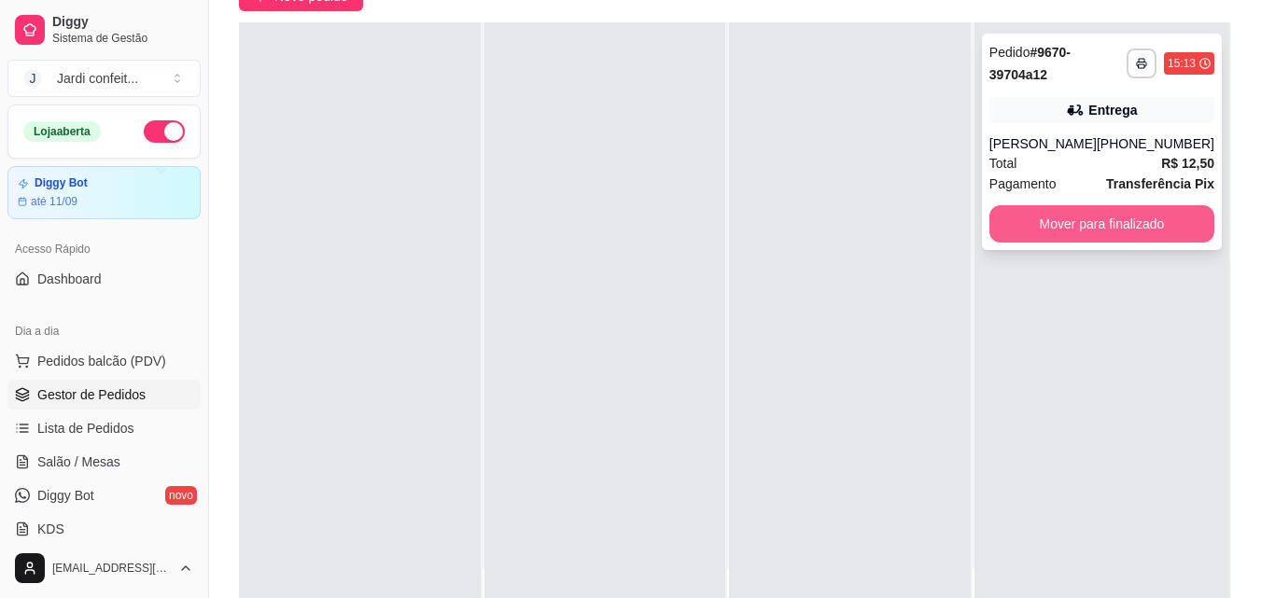
click at [1039, 220] on button "Mover para finalizado" at bounding box center [1101, 223] width 225 height 37
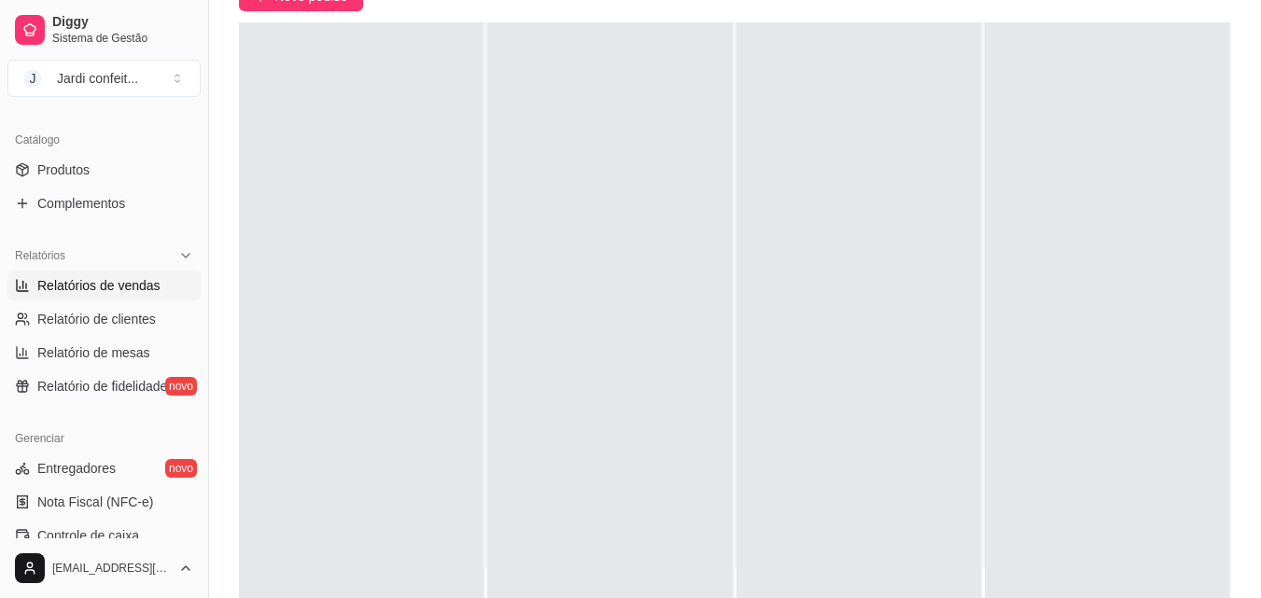
scroll to position [467, 0]
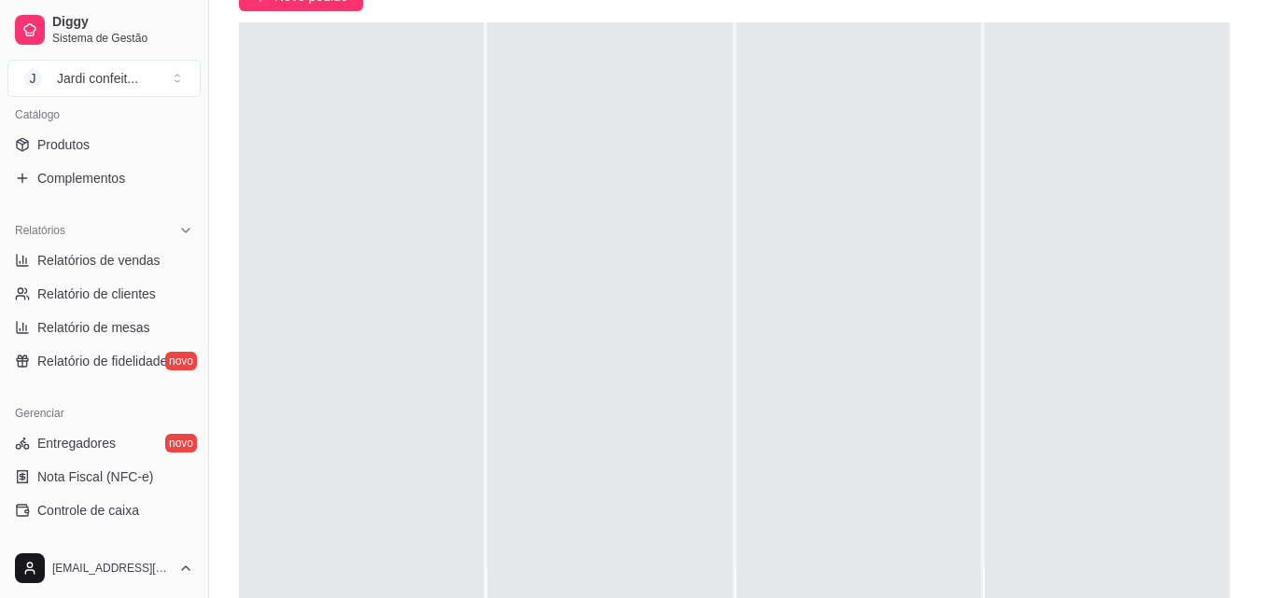
click at [105, 160] on ul "Produtos Complementos" at bounding box center [103, 161] width 193 height 63
click at [119, 125] on div "Catálogo" at bounding box center [103, 115] width 193 height 30
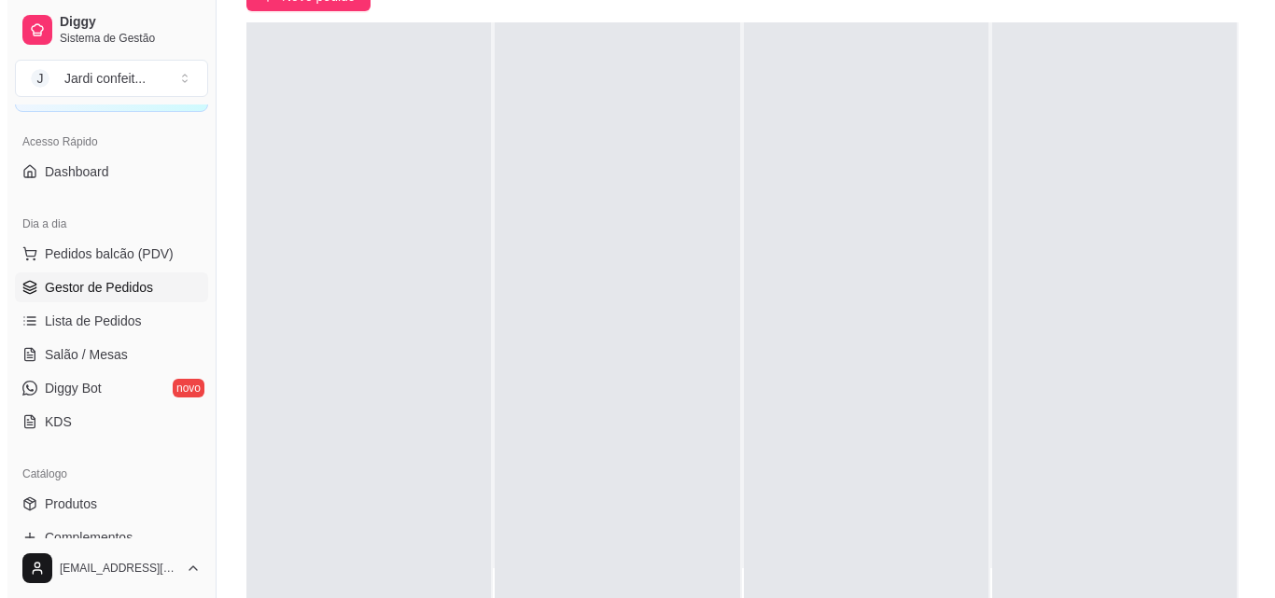
scroll to position [0, 0]
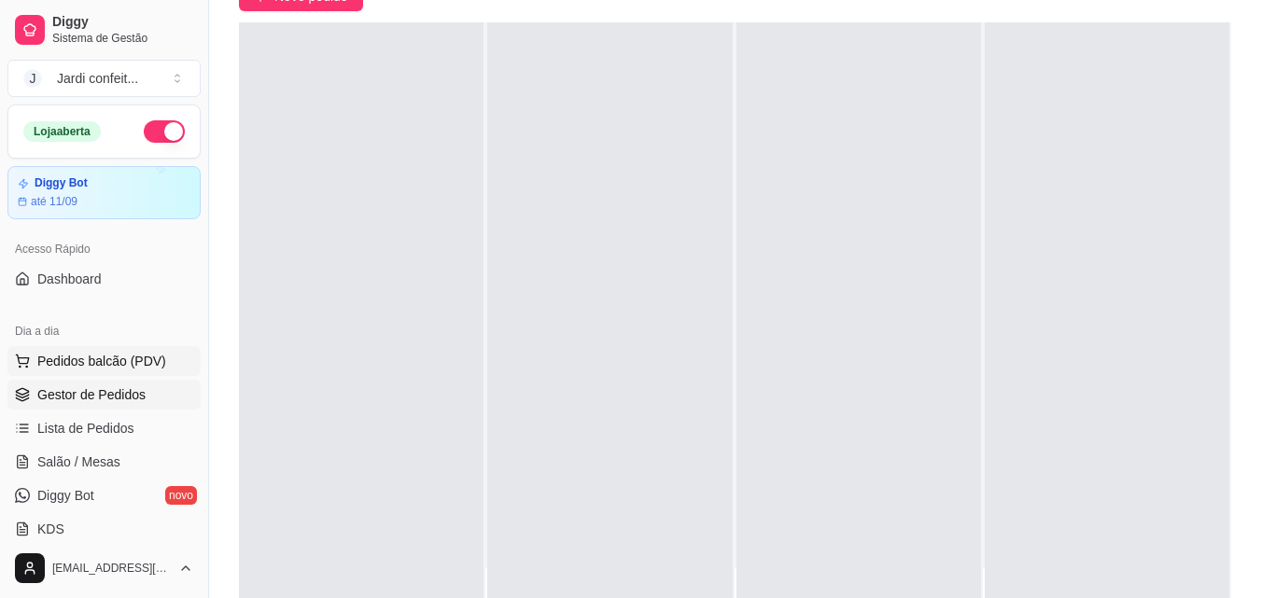
click at [125, 355] on span "Pedidos balcão (PDV)" at bounding box center [101, 361] width 129 height 19
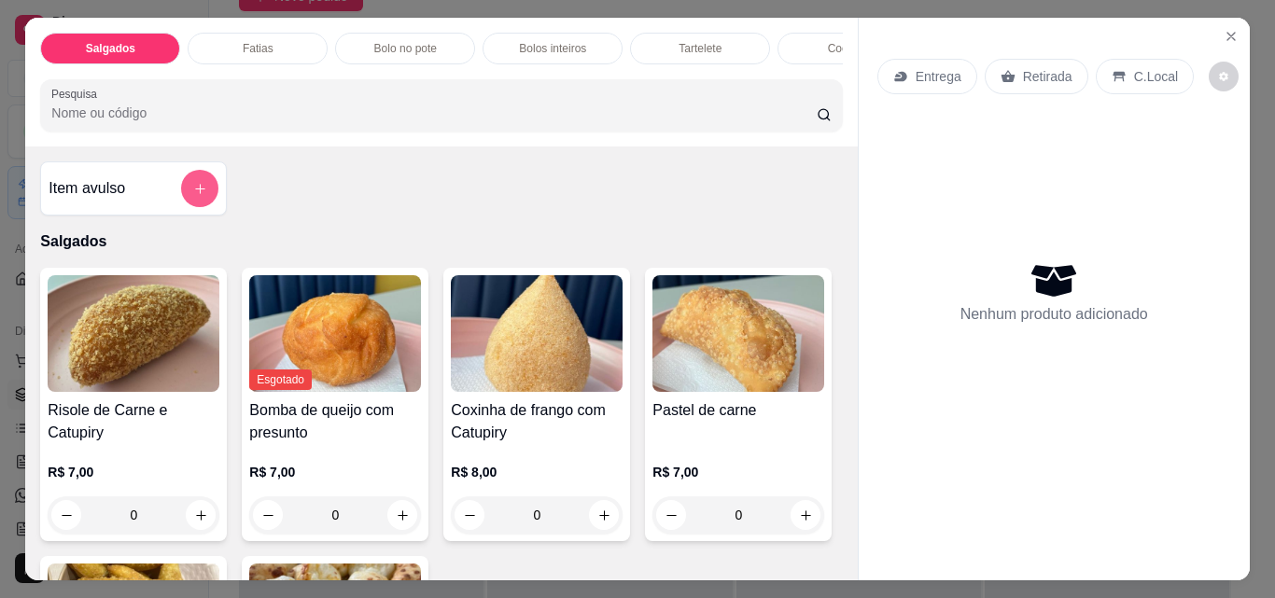
click at [195, 195] on icon "add-separate-item" at bounding box center [200, 189] width 14 height 14
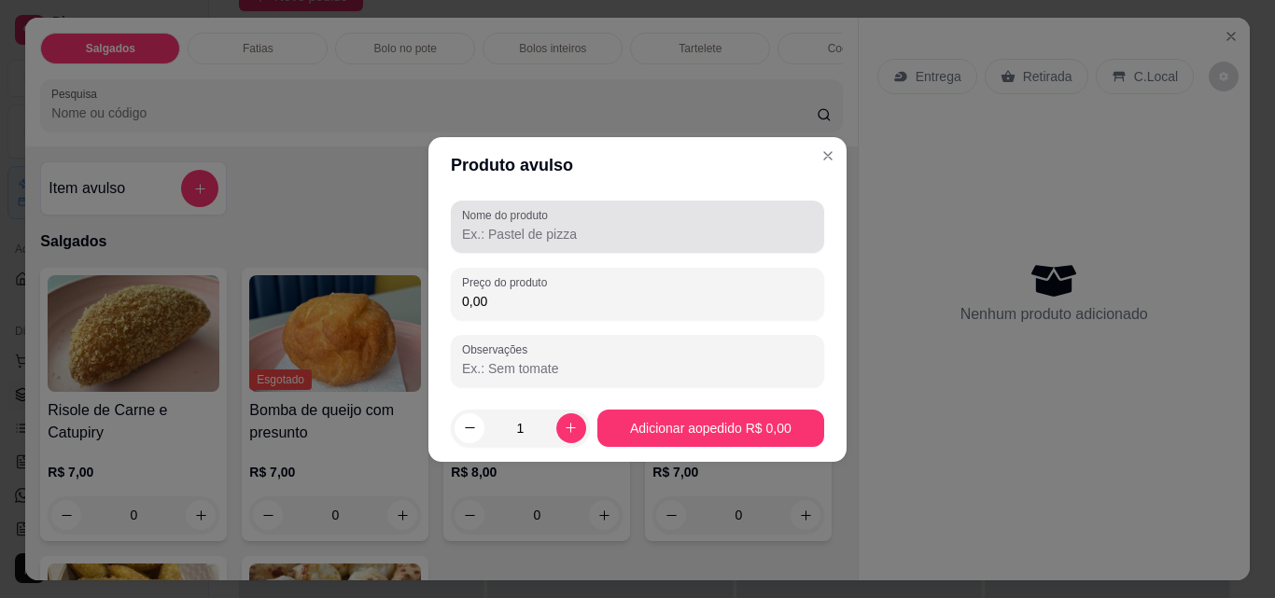
click at [501, 227] on input "Nome do produto" at bounding box center [637, 234] width 351 height 19
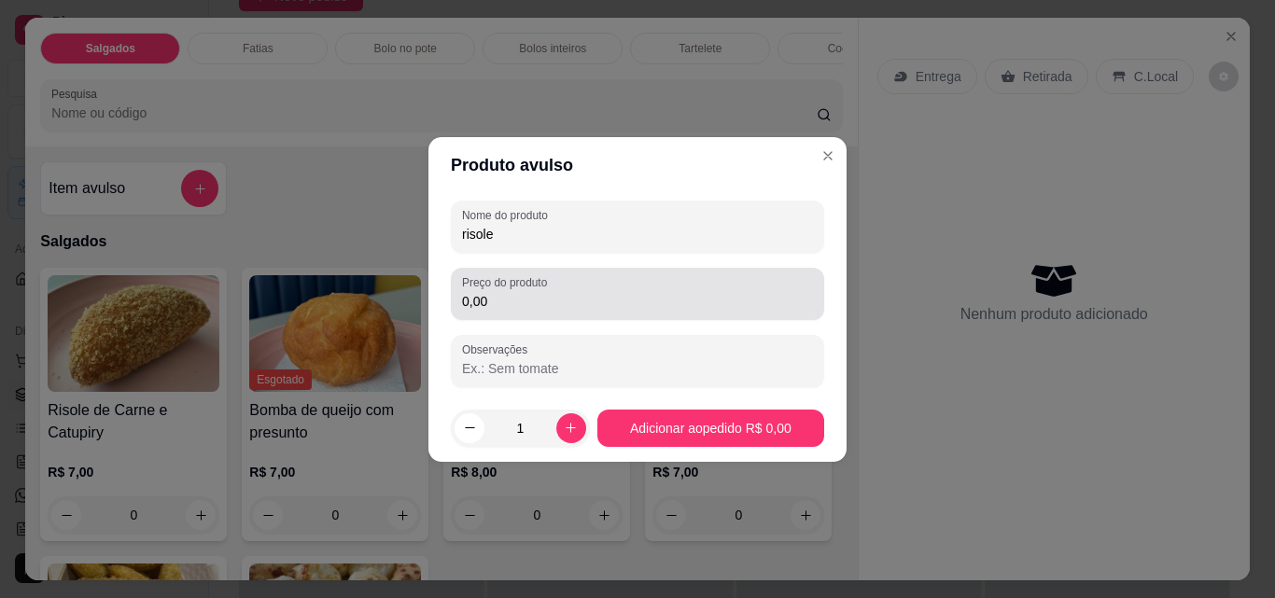
type input "risole"
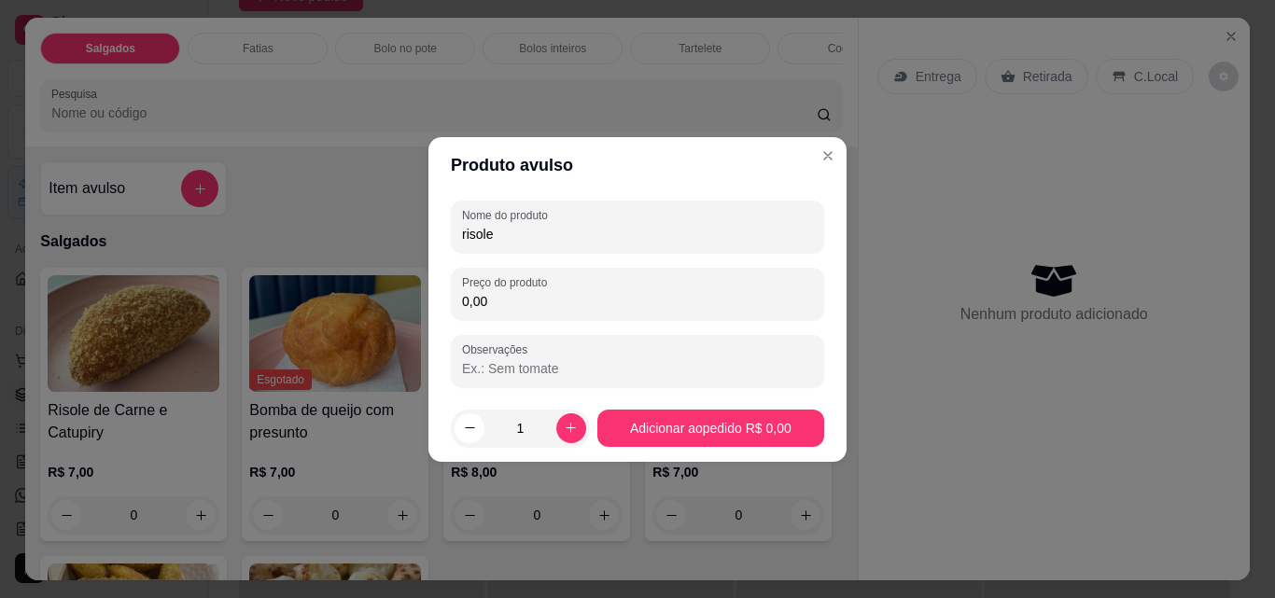
click at [515, 327] on div "Nome do produto risole Preço do produto 0,00 Observações" at bounding box center [637, 294] width 373 height 187
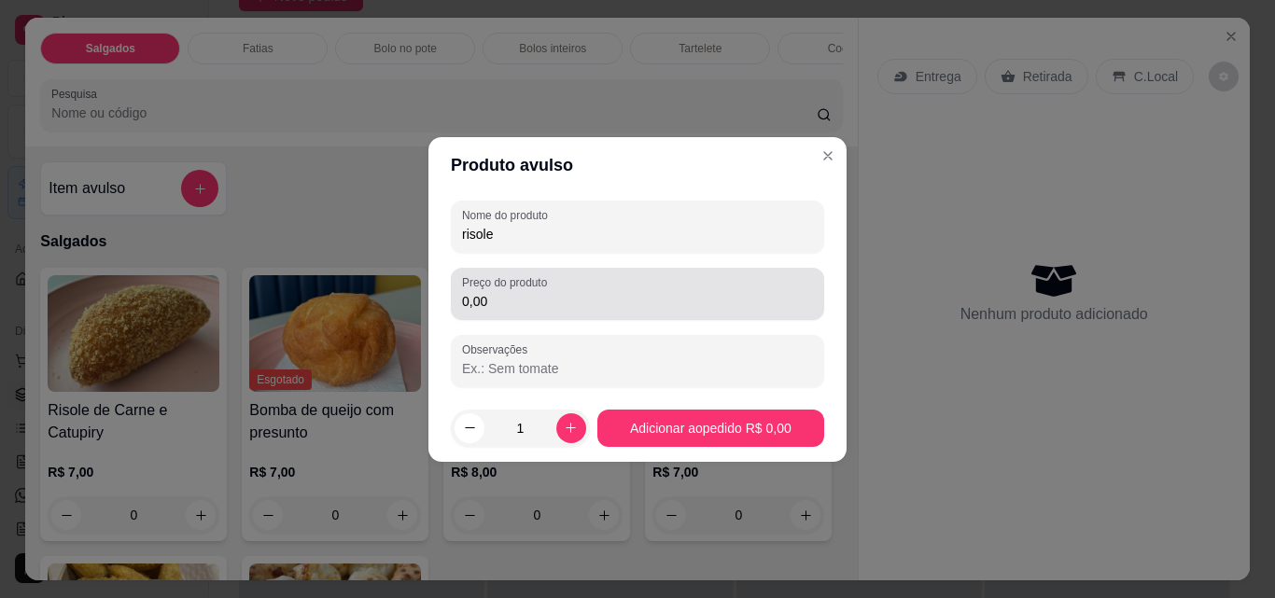
click at [520, 315] on div "Preço do produto 0,00" at bounding box center [637, 294] width 373 height 52
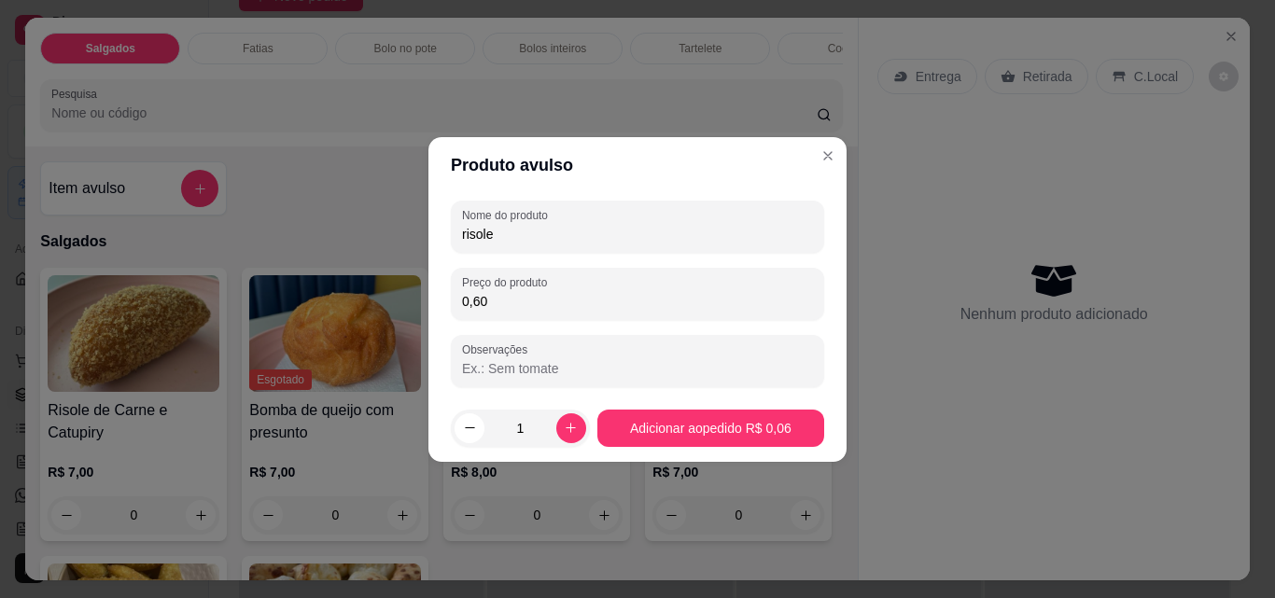
type input "6,00"
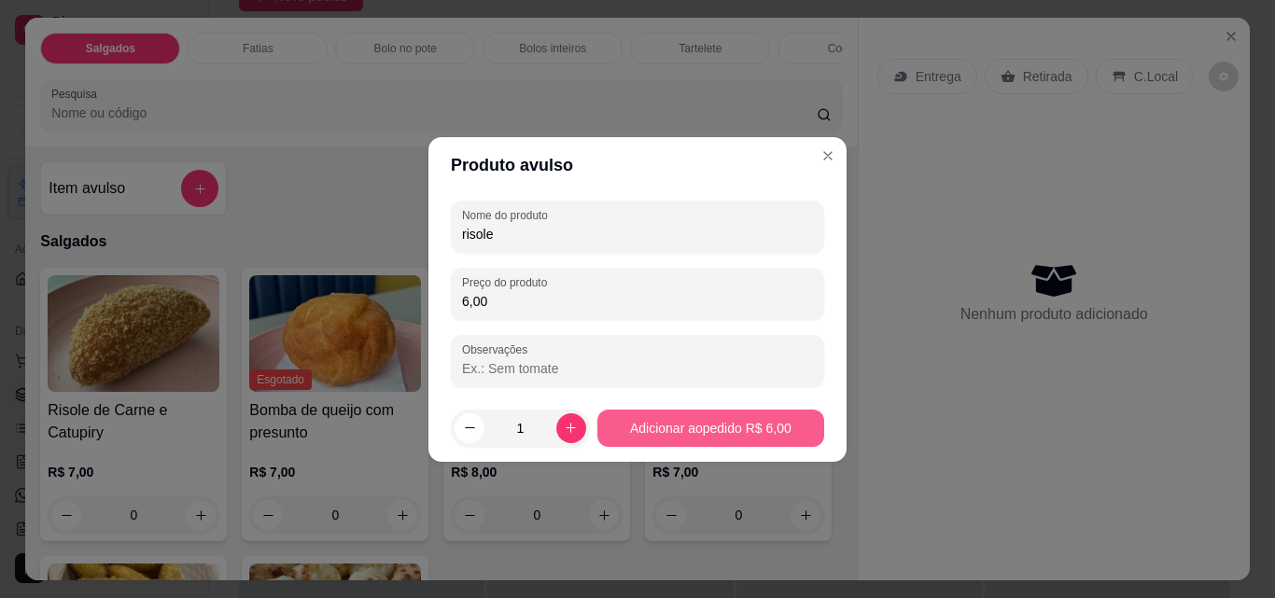
click at [675, 436] on div "Risole de Carne e Catupiry R$ 7,00 0 Esgotado Bomba de queijo com presunto R$ 7…" at bounding box center [441, 537] width 802 height 539
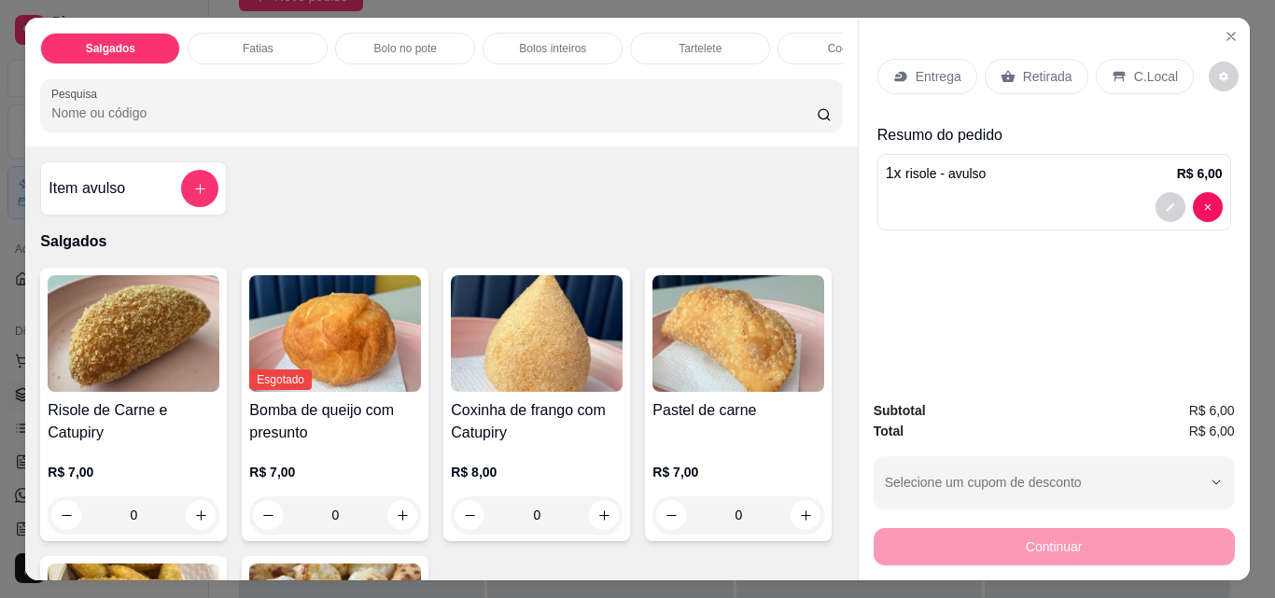
scroll to position [0, 147]
drag, startPoint x: 400, startPoint y: 75, endPoint x: 445, endPoint y: 70, distance: 45.0
click at [445, 70] on div "Salgados Fatias Bolo no pote Bolos inteiros Tartelete Cookies Docinhos Brownie …" at bounding box center [440, 82] width 831 height 129
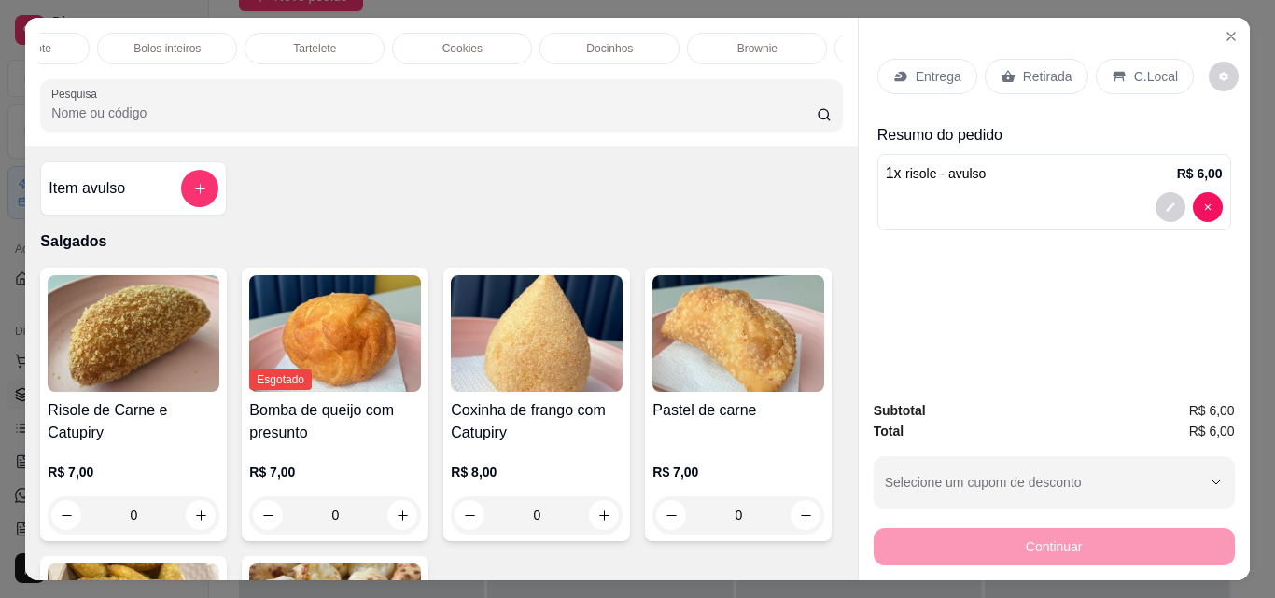
scroll to position [0, 418]
click at [705, 47] on p "Brownie" at bounding box center [725, 48] width 40 height 15
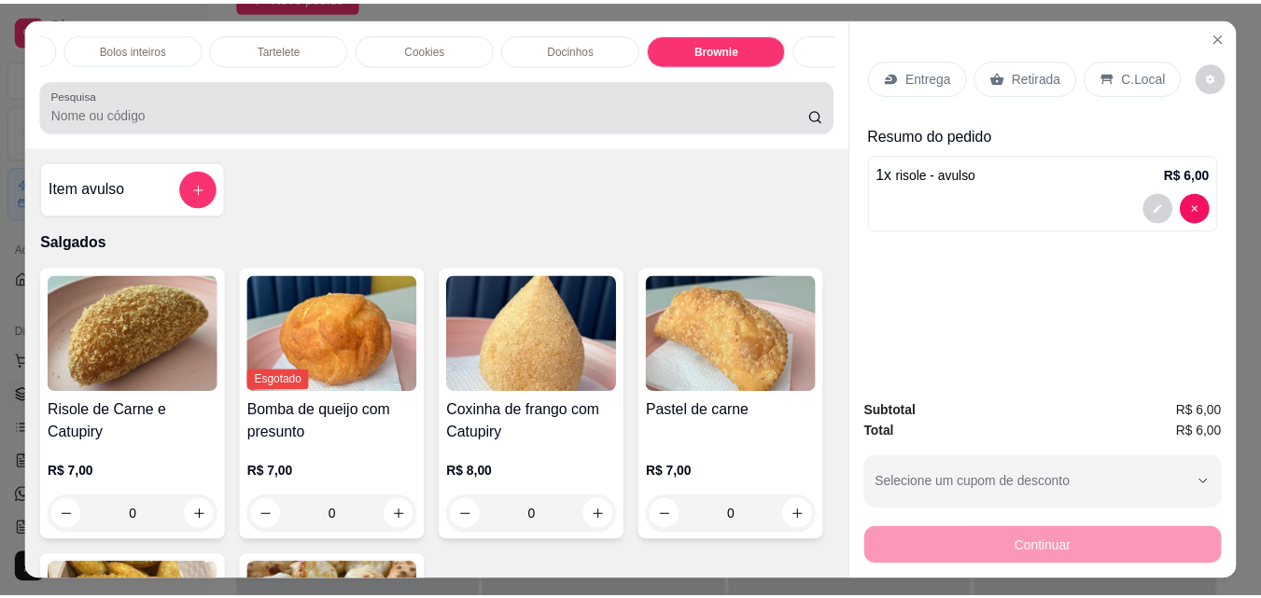
scroll to position [49, 0]
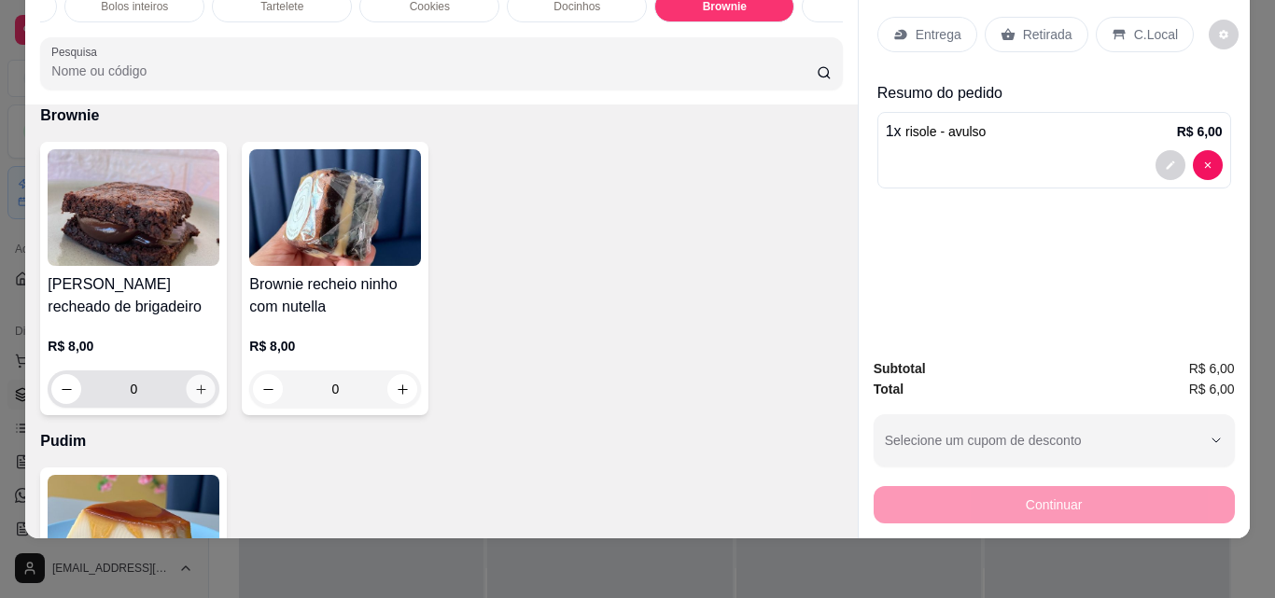
click at [195, 379] on button "increase-product-quantity" at bounding box center [201, 389] width 29 height 29
type input "1"
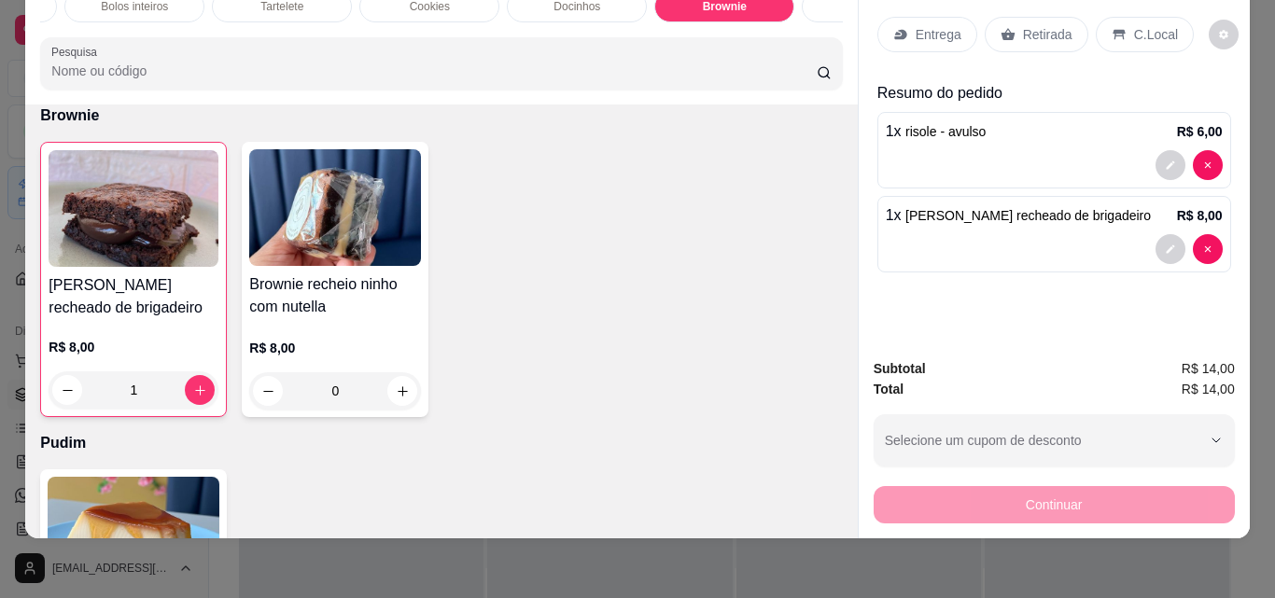
click at [1042, 25] on p "Retirada" at bounding box center [1047, 34] width 49 height 19
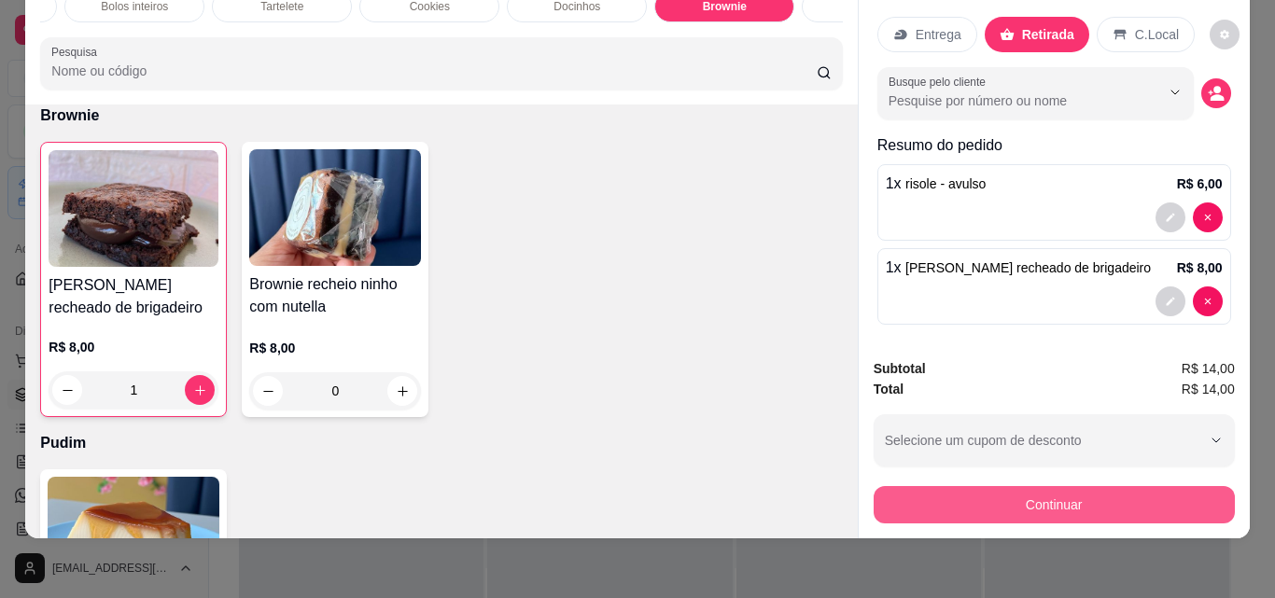
click at [1156, 486] on button "Continuar" at bounding box center [1053, 504] width 361 height 37
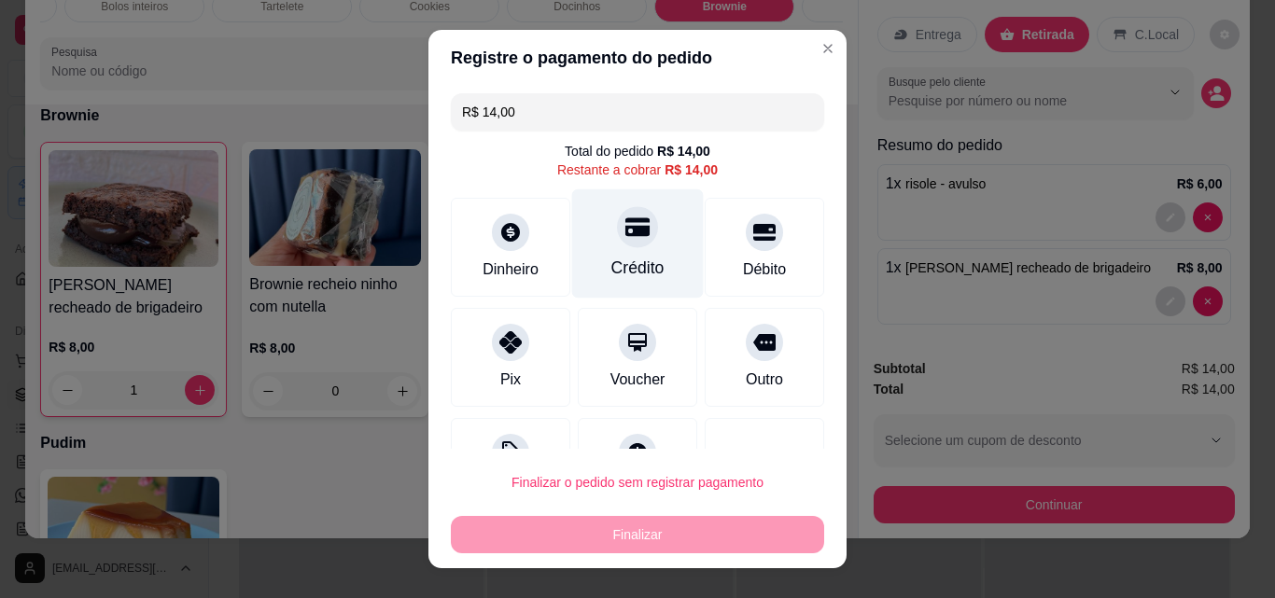
click at [629, 263] on div "Crédito" at bounding box center [637, 268] width 53 height 24
type input "R$ 0,00"
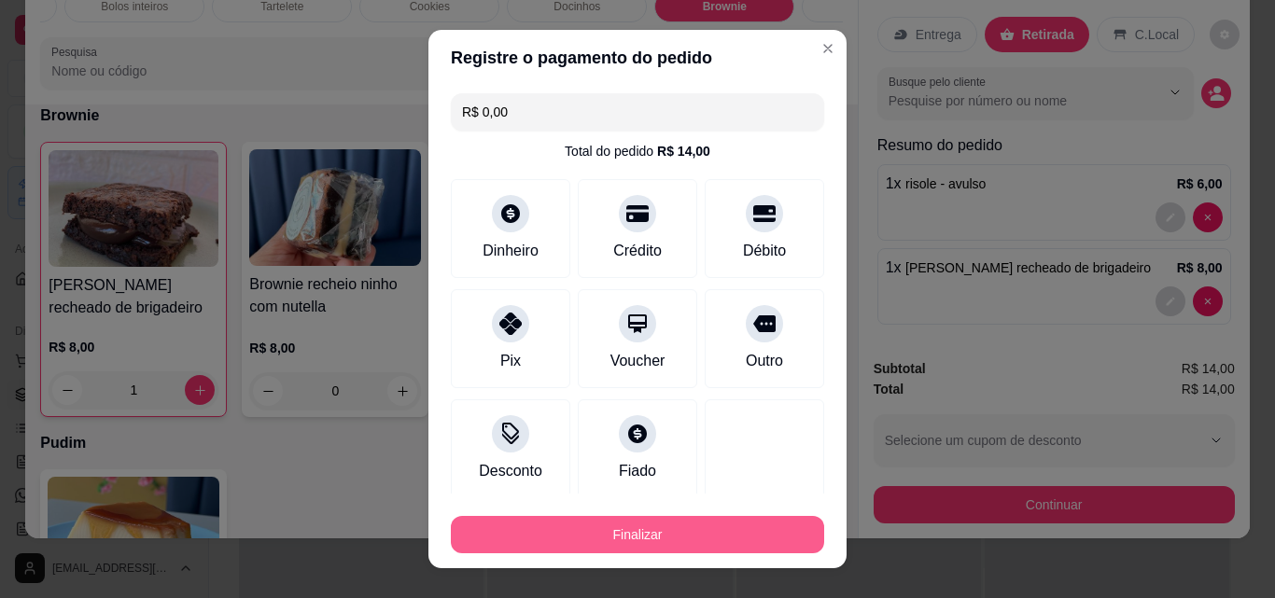
click at [677, 529] on button "Finalizar" at bounding box center [637, 534] width 373 height 37
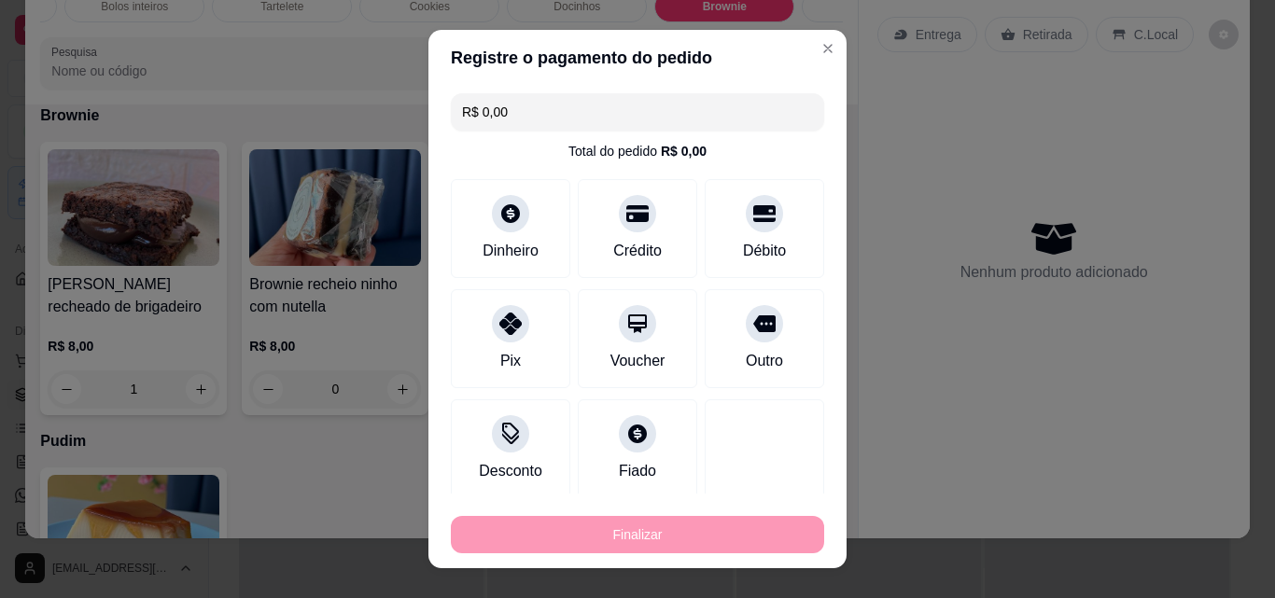
type input "0"
type input "-R$ 14,00"
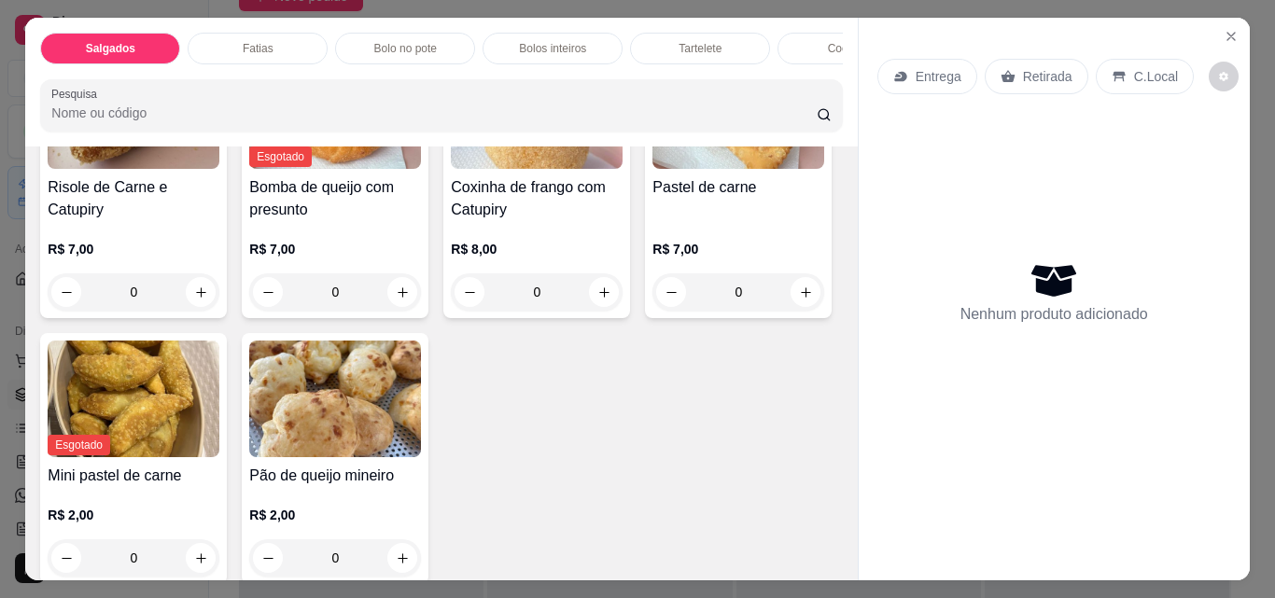
scroll to position [93, 0]
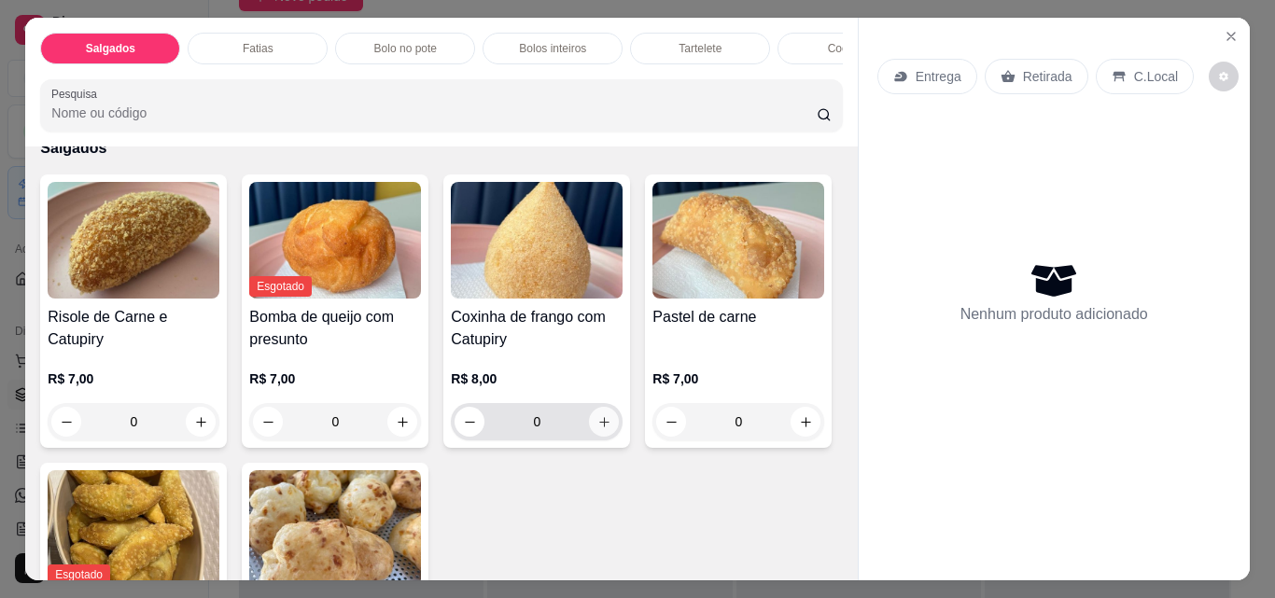
click at [602, 423] on icon "increase-product-quantity" at bounding box center [604, 422] width 14 height 14
type input "1"
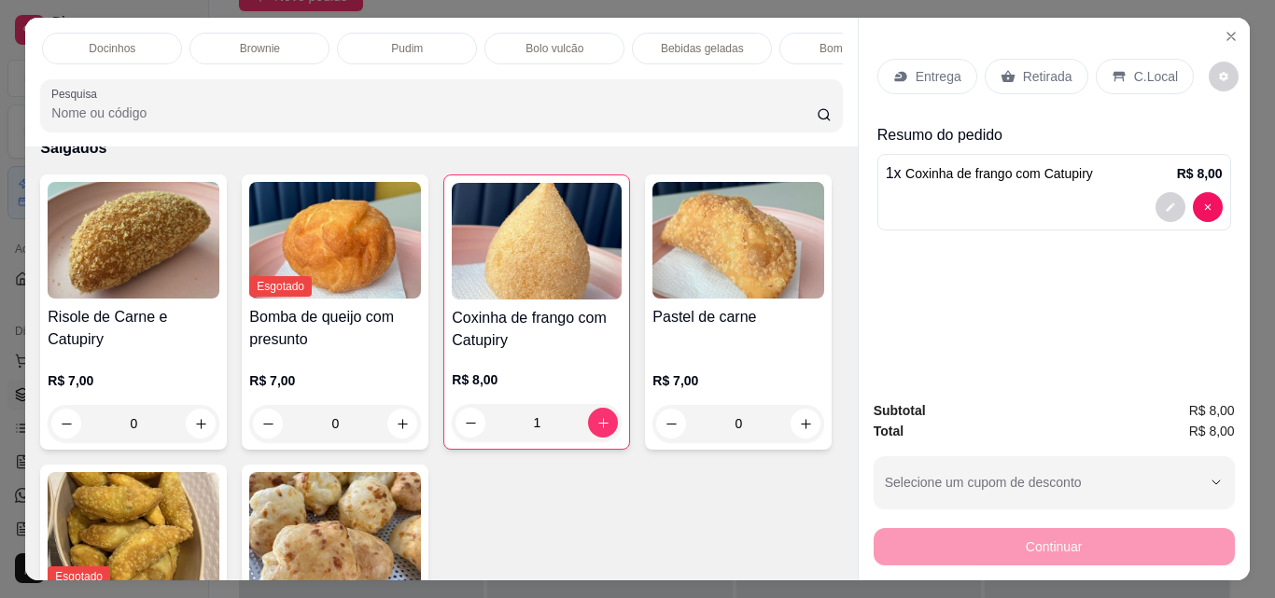
scroll to position [0, 981]
click at [623, 42] on p "Bebidas geladas" at bounding box center [604, 48] width 83 height 15
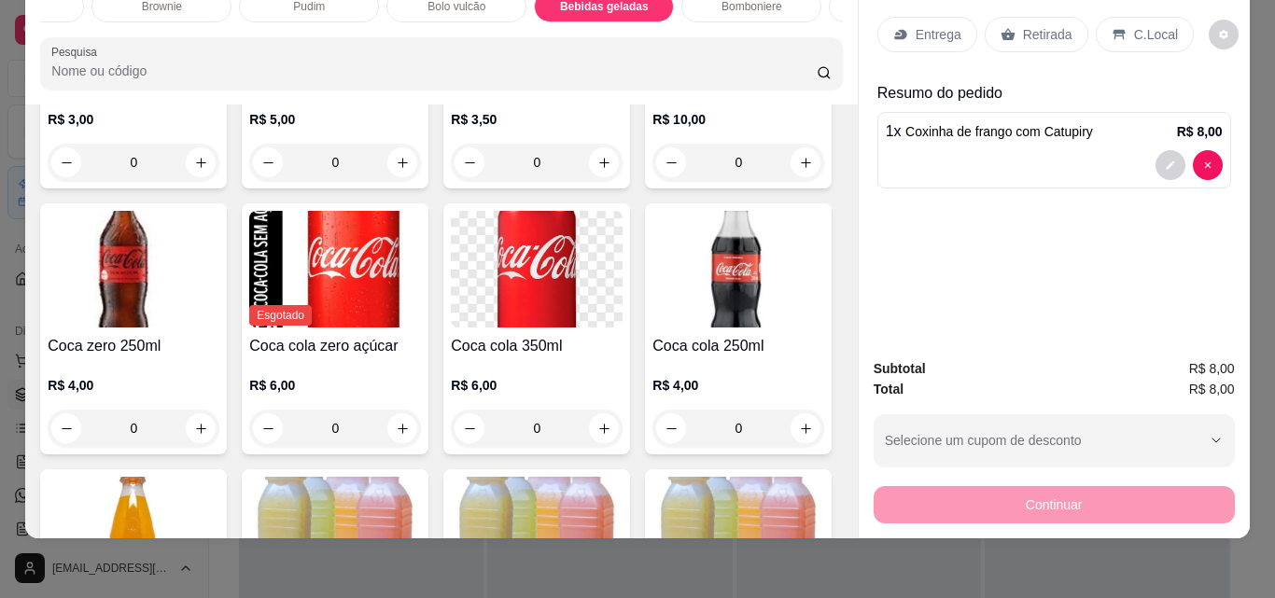
scroll to position [4837, 0]
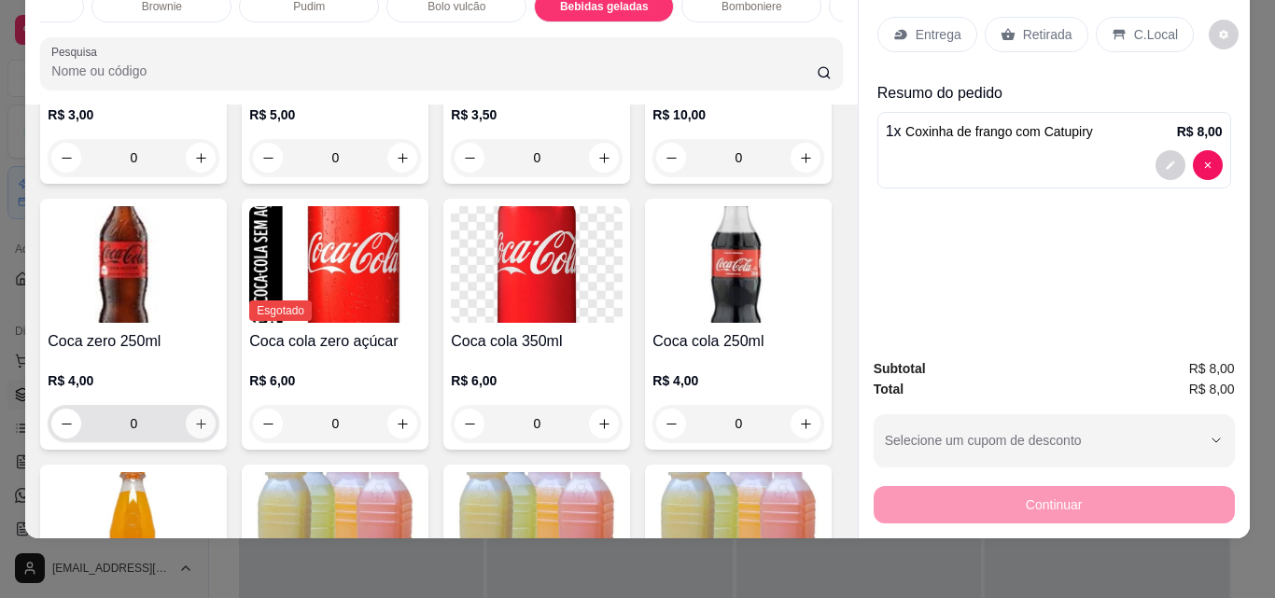
click at [208, 431] on icon "increase-product-quantity" at bounding box center [201, 424] width 14 height 14
type input "1"
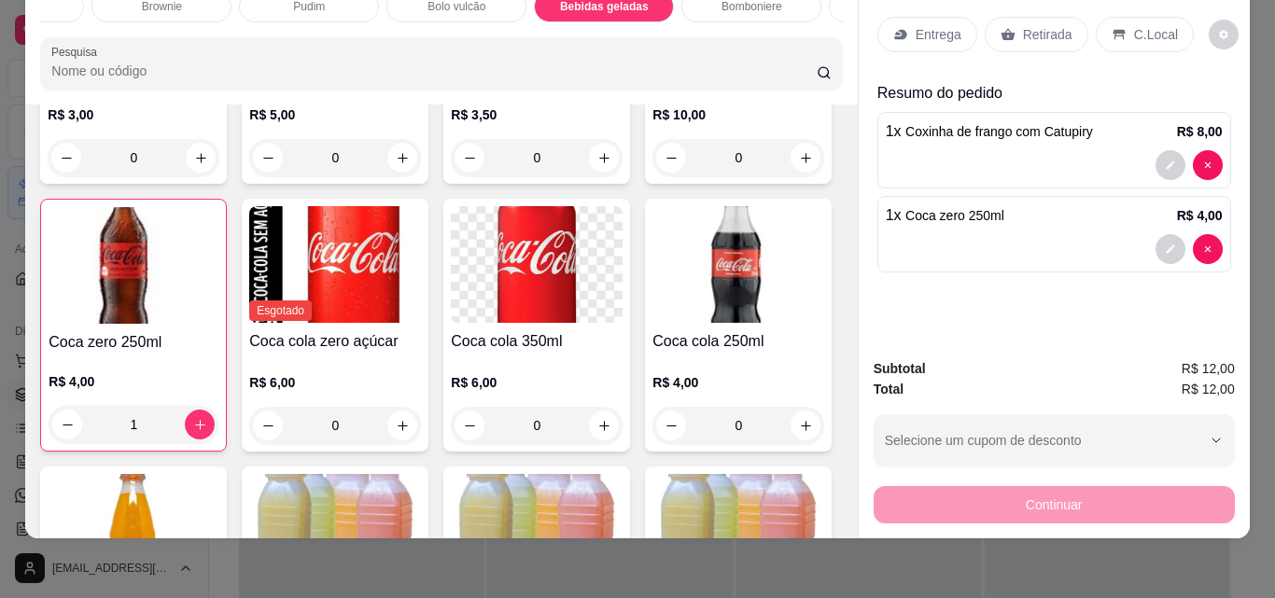
click at [1024, 25] on p "Retirada" at bounding box center [1047, 34] width 49 height 19
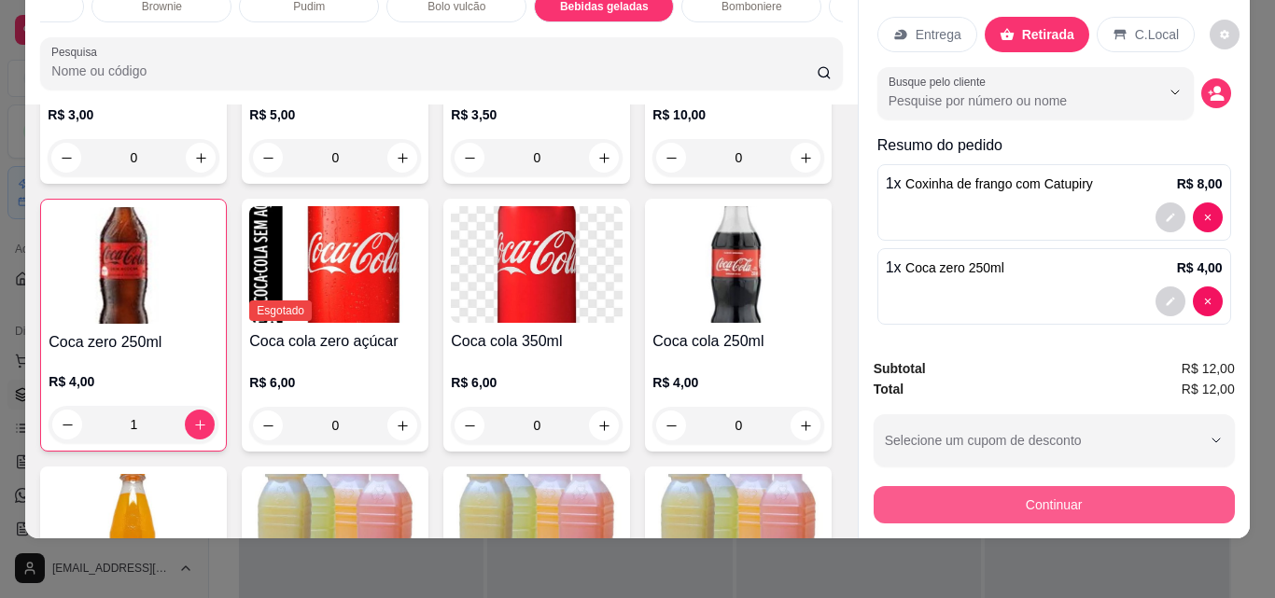
click at [1082, 497] on button "Continuar" at bounding box center [1053, 504] width 361 height 37
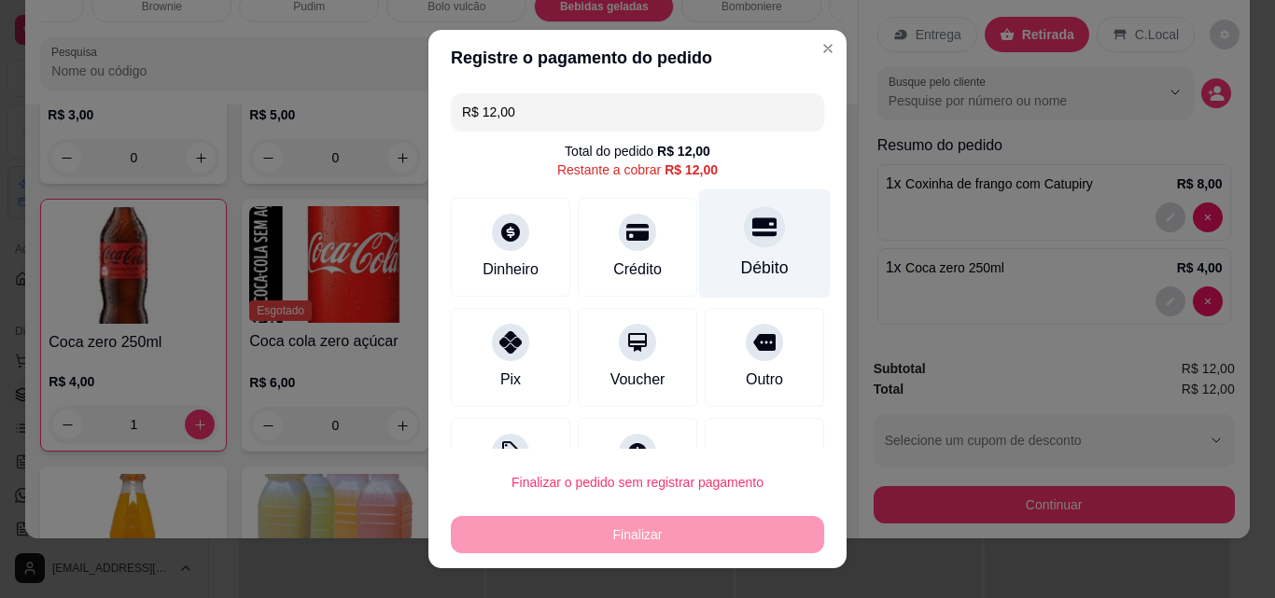
click at [752, 225] on icon at bounding box center [764, 227] width 24 height 19
type input "R$ 0,00"
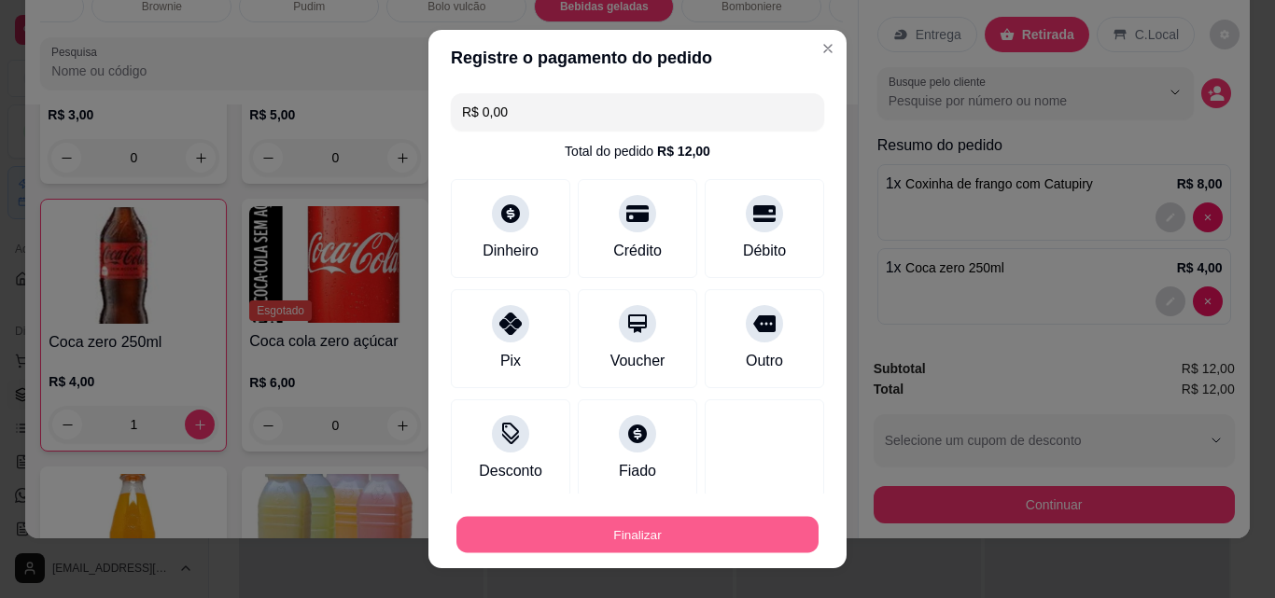
click at [690, 542] on button "Finalizar" at bounding box center [637, 535] width 362 height 36
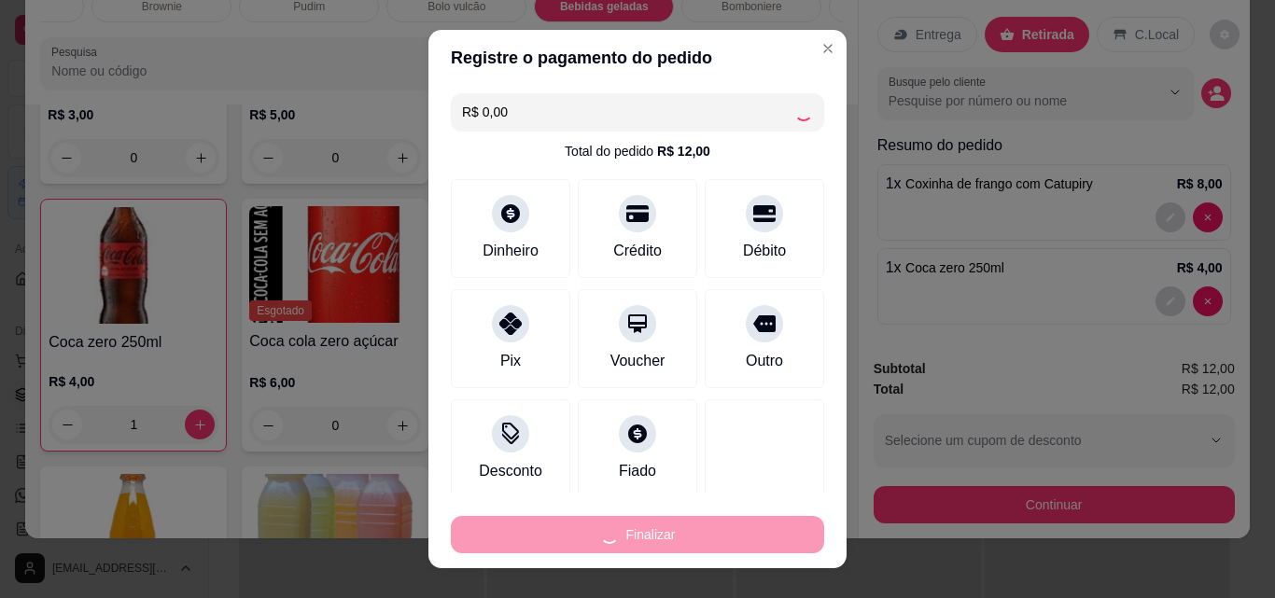
type input "0"
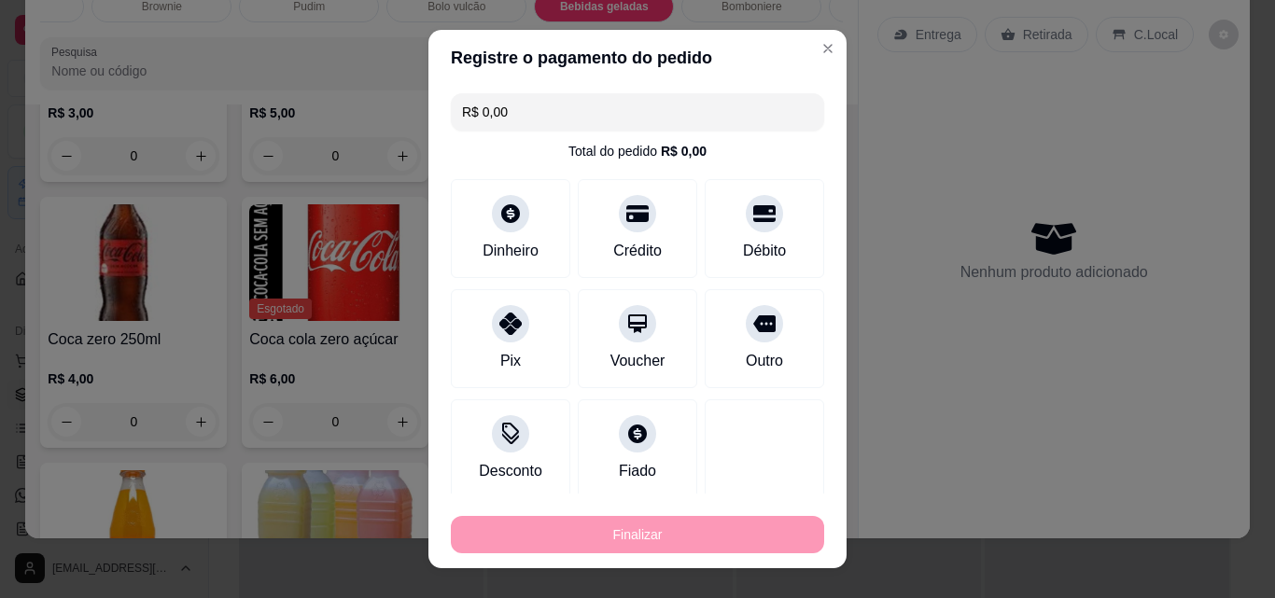
type input "-R$ 12,00"
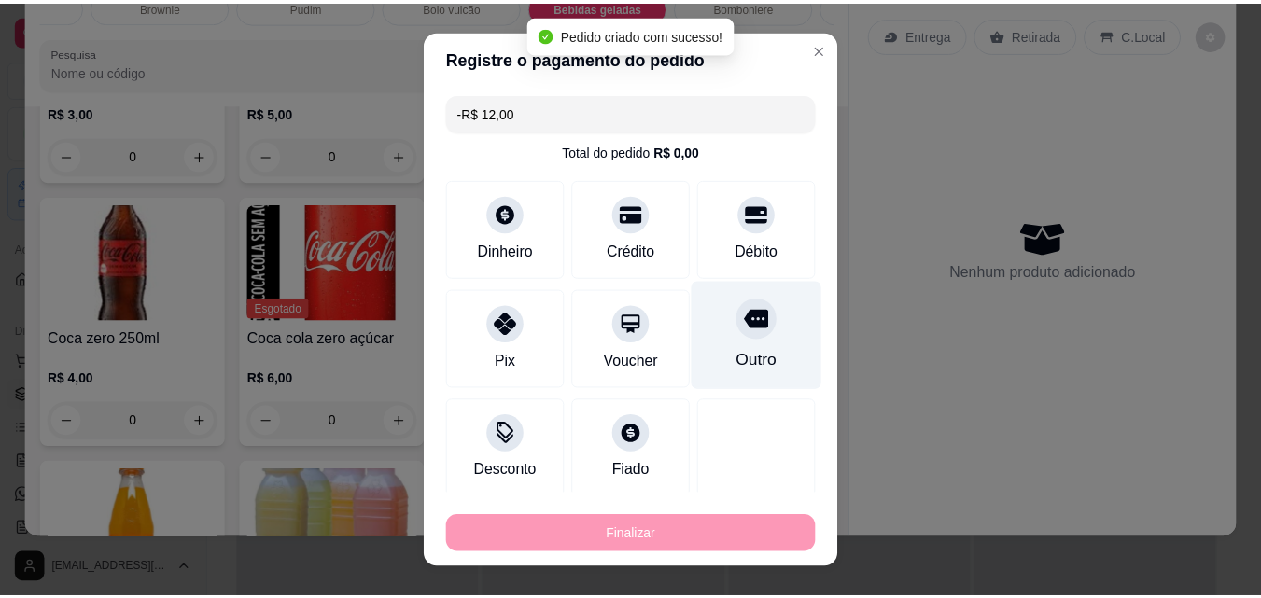
scroll to position [4835, 0]
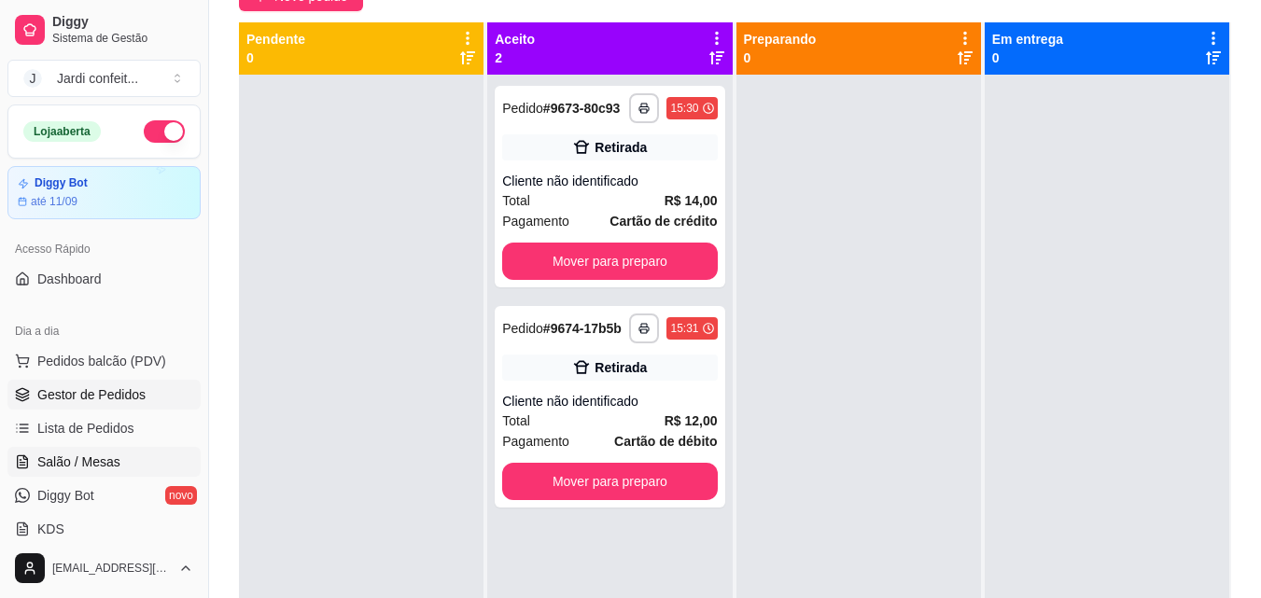
click at [108, 469] on span "Salão / Mesas" at bounding box center [78, 462] width 83 height 19
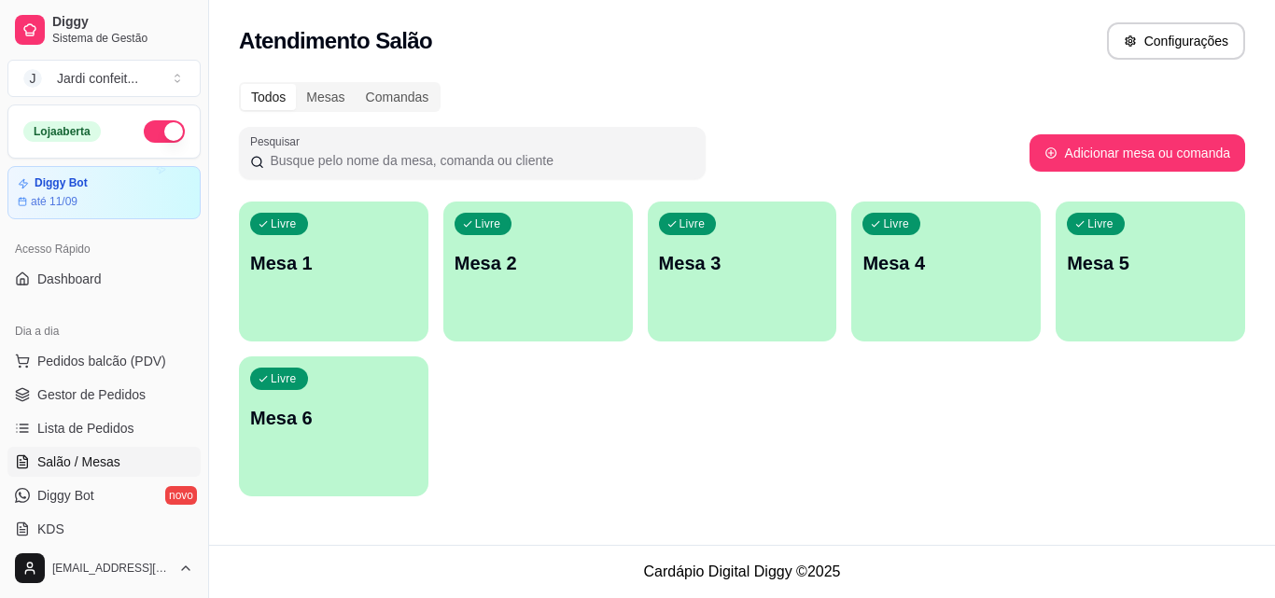
click at [284, 272] on p "Mesa 1" at bounding box center [333, 263] width 167 height 26
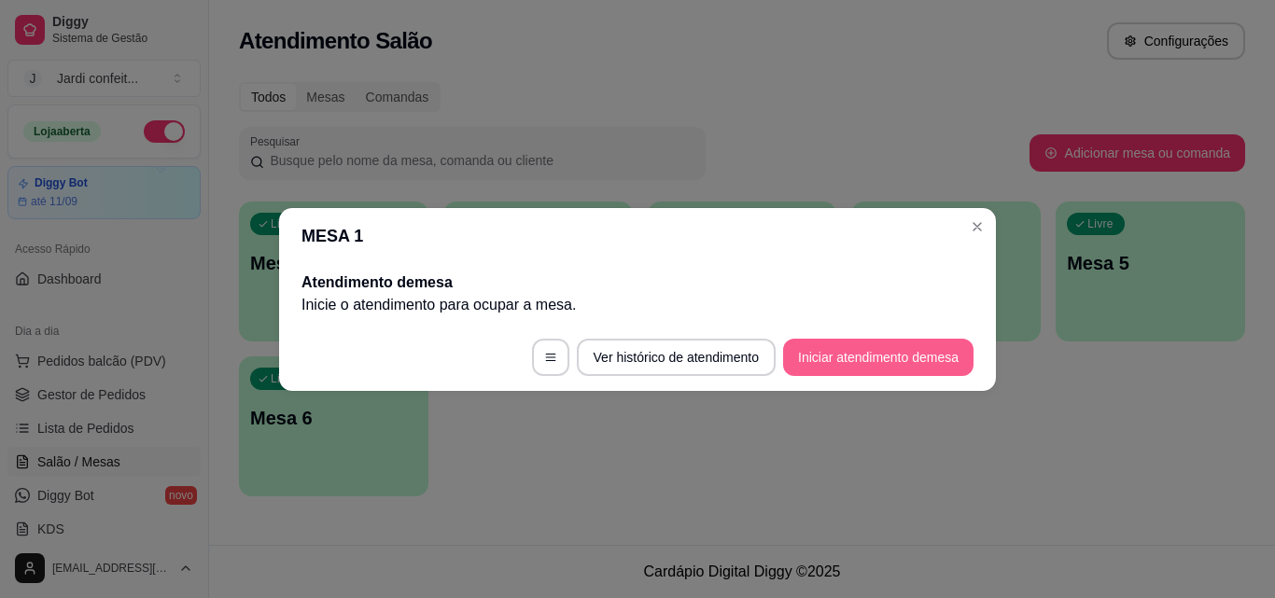
click at [825, 358] on button "Iniciar atendimento de mesa" at bounding box center [878, 357] width 190 height 37
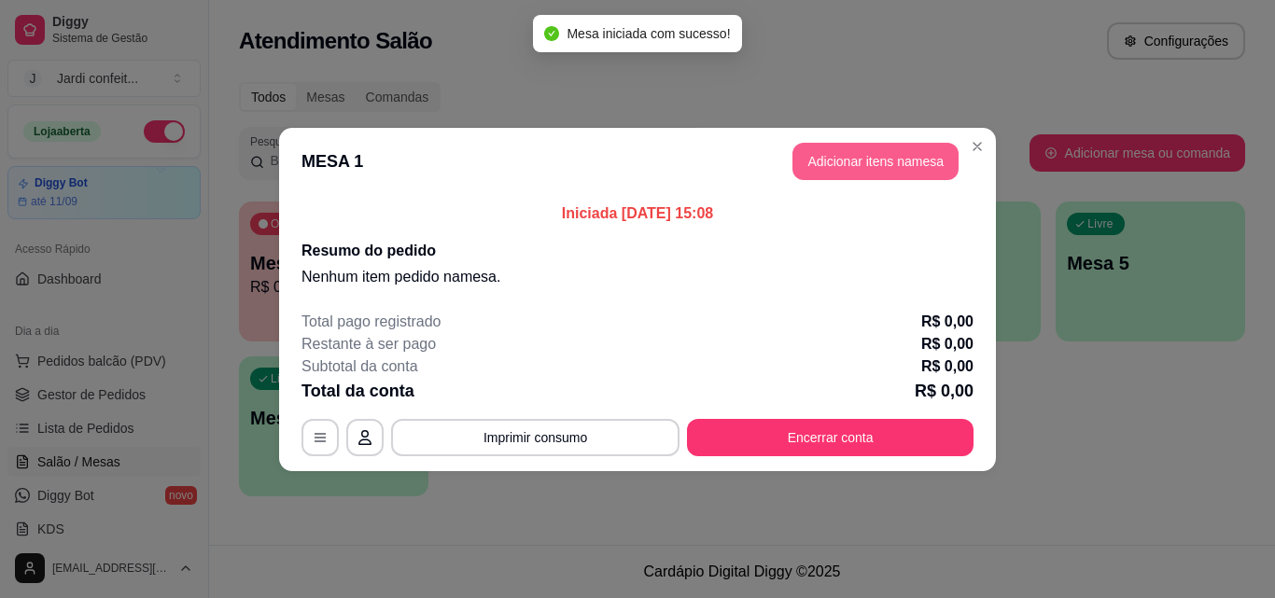
click at [892, 166] on button "Adicionar itens na mesa" at bounding box center [875, 161] width 166 height 37
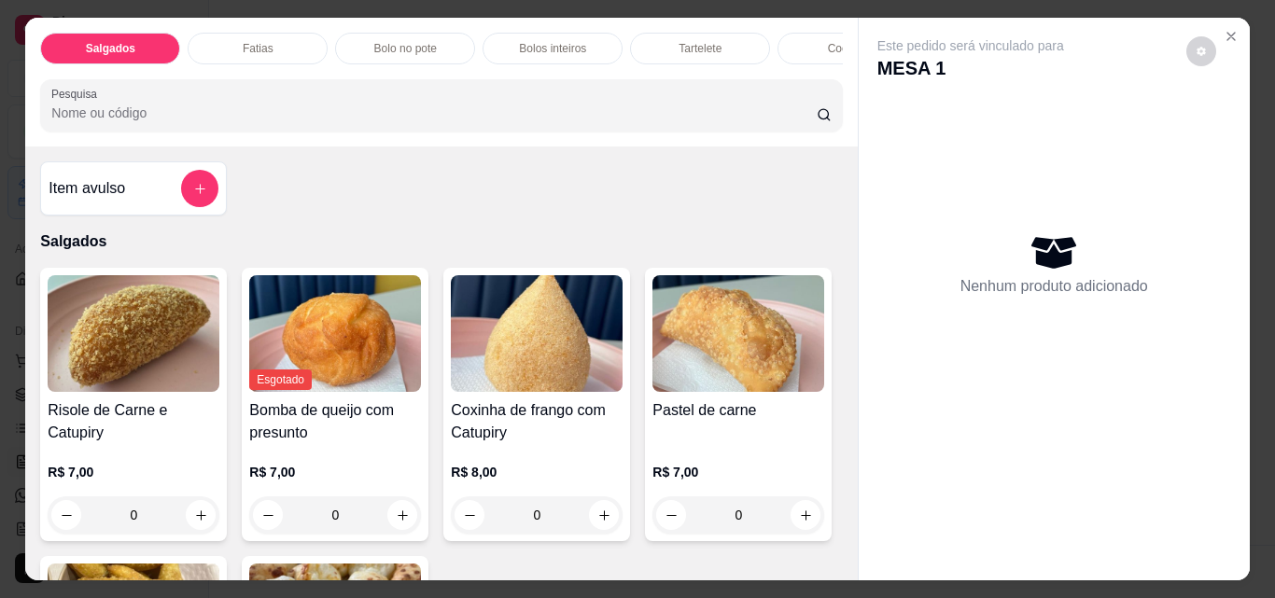
click at [205, 185] on button "add-separate-item" at bounding box center [199, 188] width 37 height 37
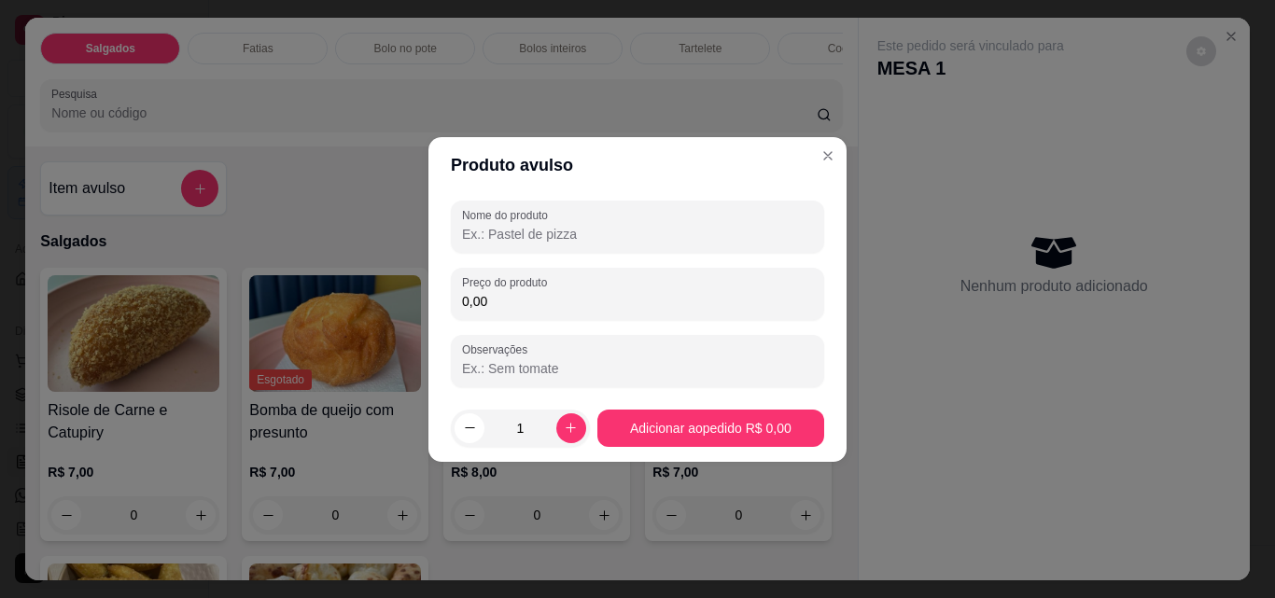
click at [628, 228] on input "Nome do produto" at bounding box center [637, 234] width 351 height 19
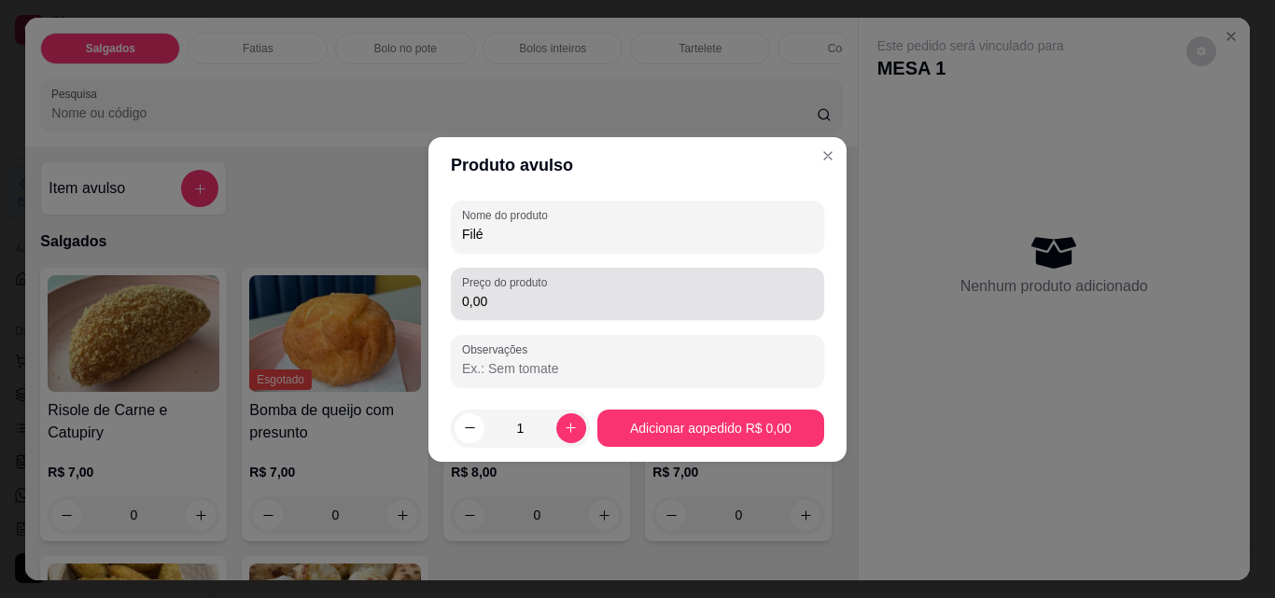
type input "Filé"
click at [541, 313] on div "Preço do produto 0,00" at bounding box center [637, 294] width 373 height 52
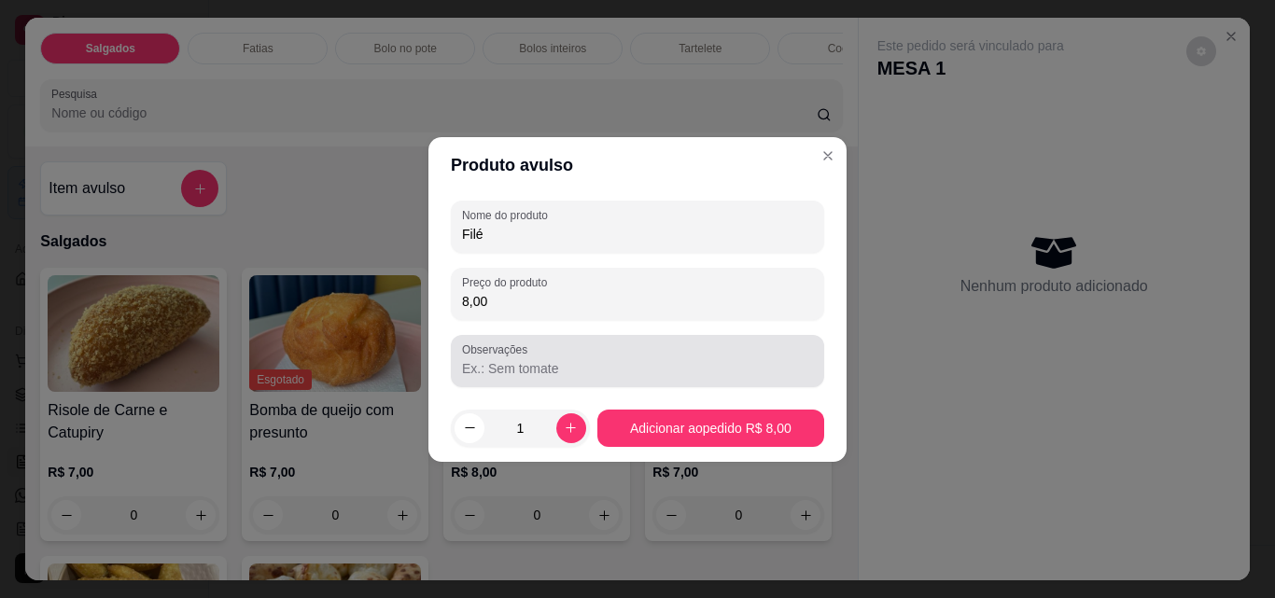
type input "8,00"
click at [595, 379] on div at bounding box center [637, 360] width 351 height 37
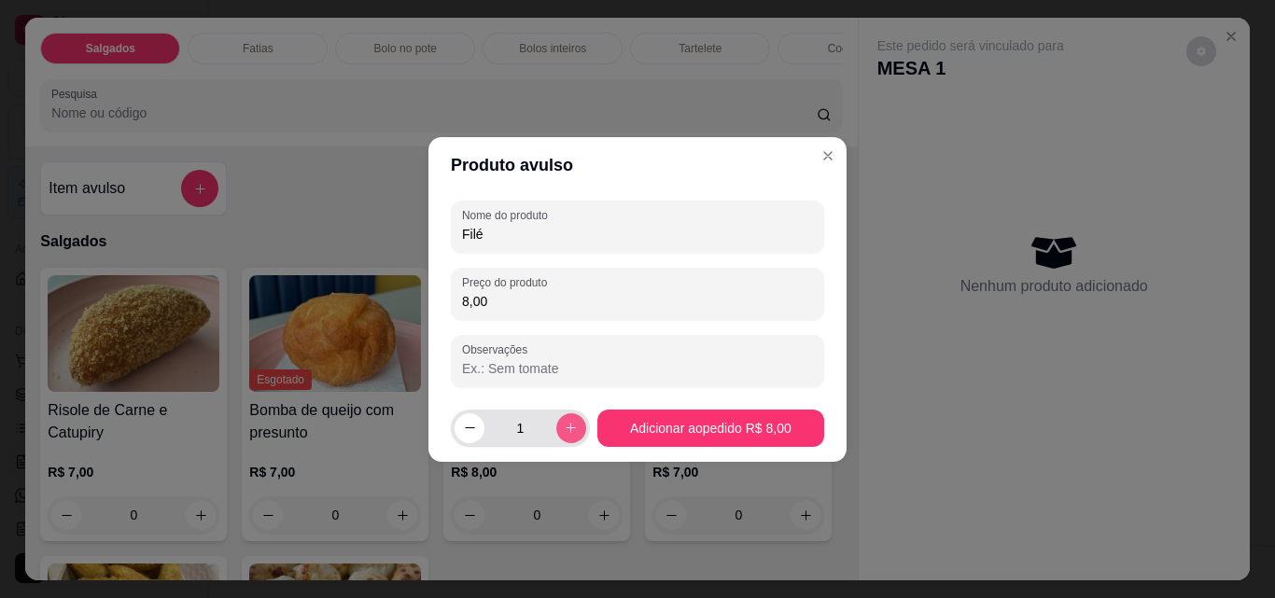
click at [568, 427] on icon "increase-product-quantity" at bounding box center [571, 428] width 14 height 14
type input "2"
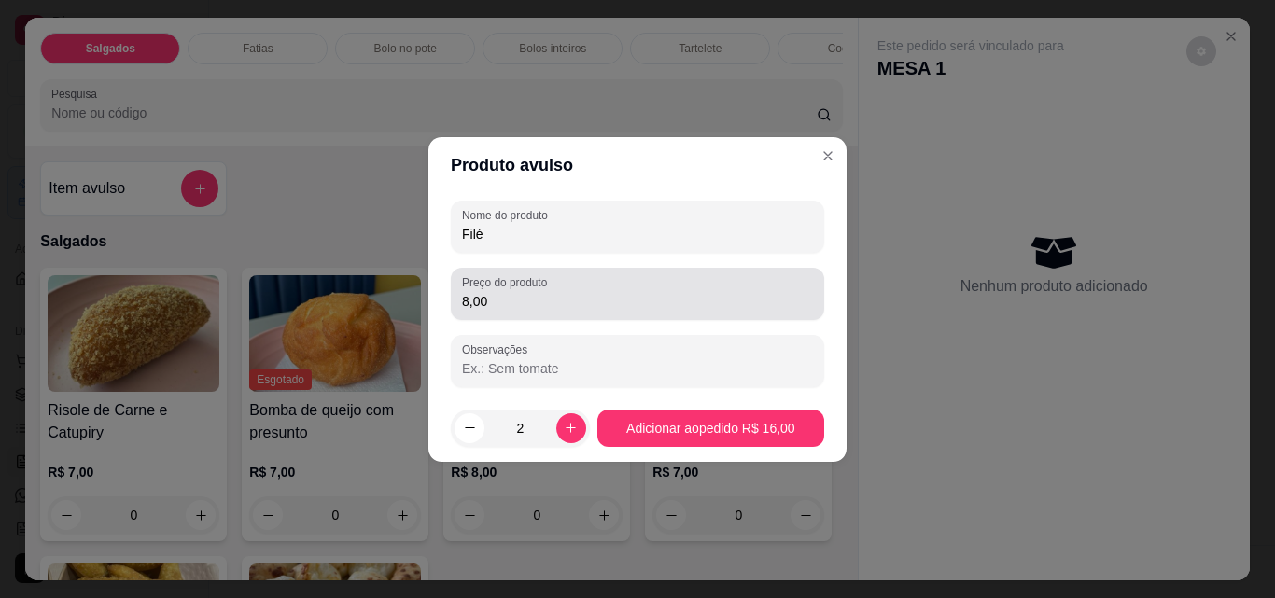
click at [468, 300] on input "8,00" at bounding box center [637, 301] width 351 height 19
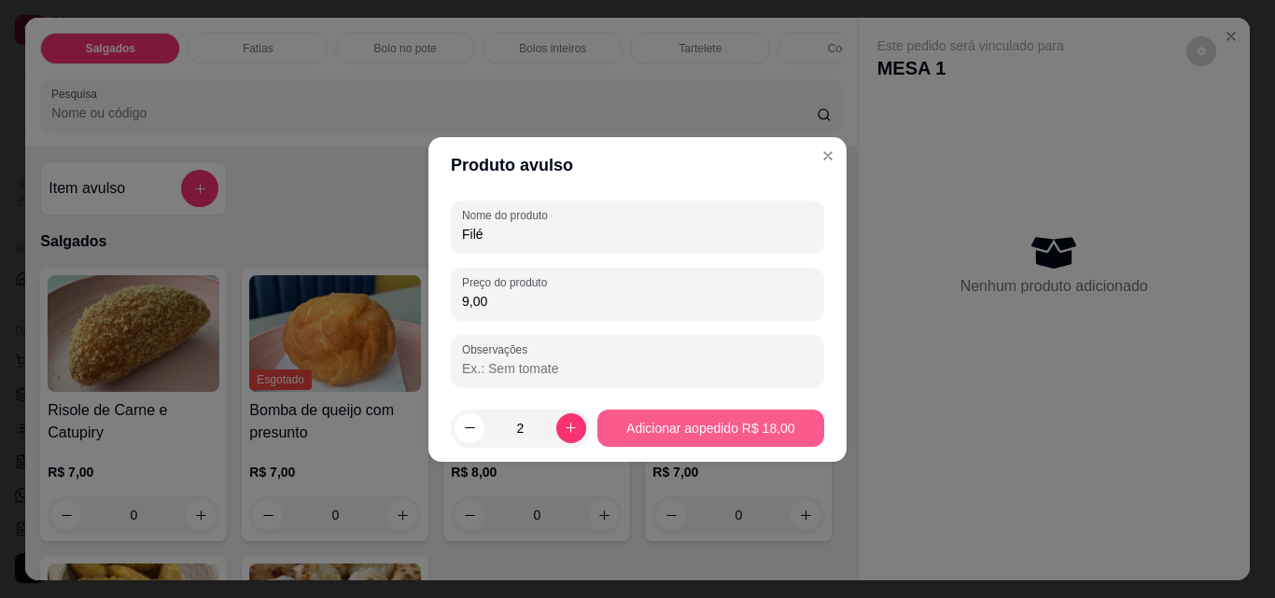
type input "9,00"
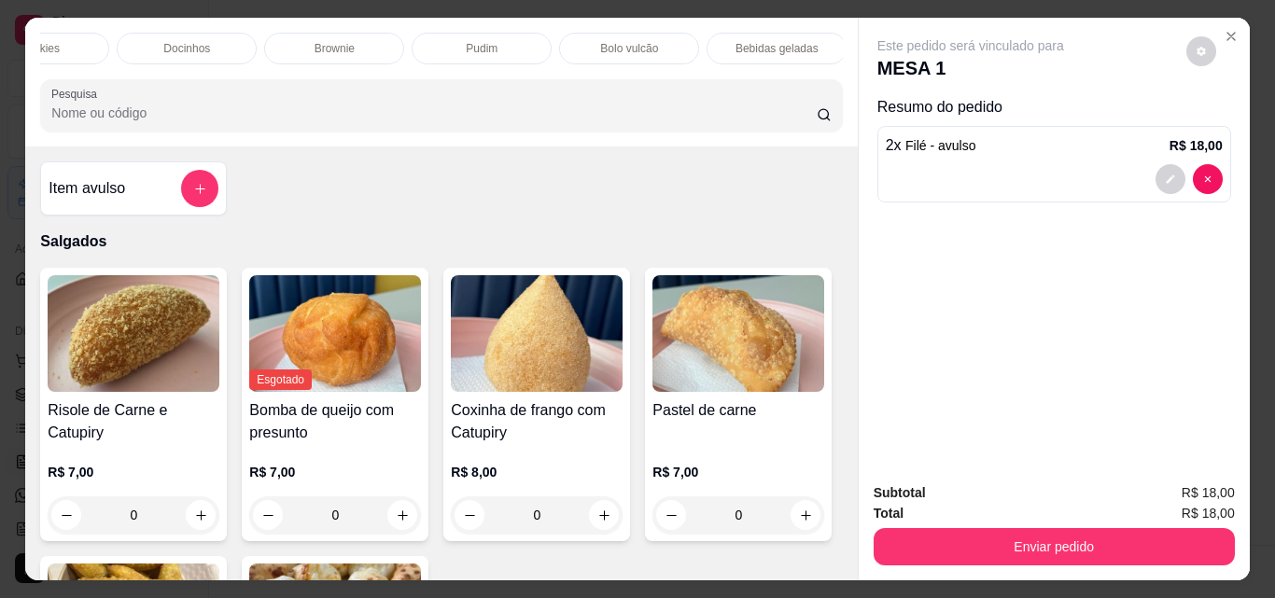
scroll to position [0, 866]
click at [707, 41] on p "Bebidas geladas" at bounding box center [719, 48] width 83 height 15
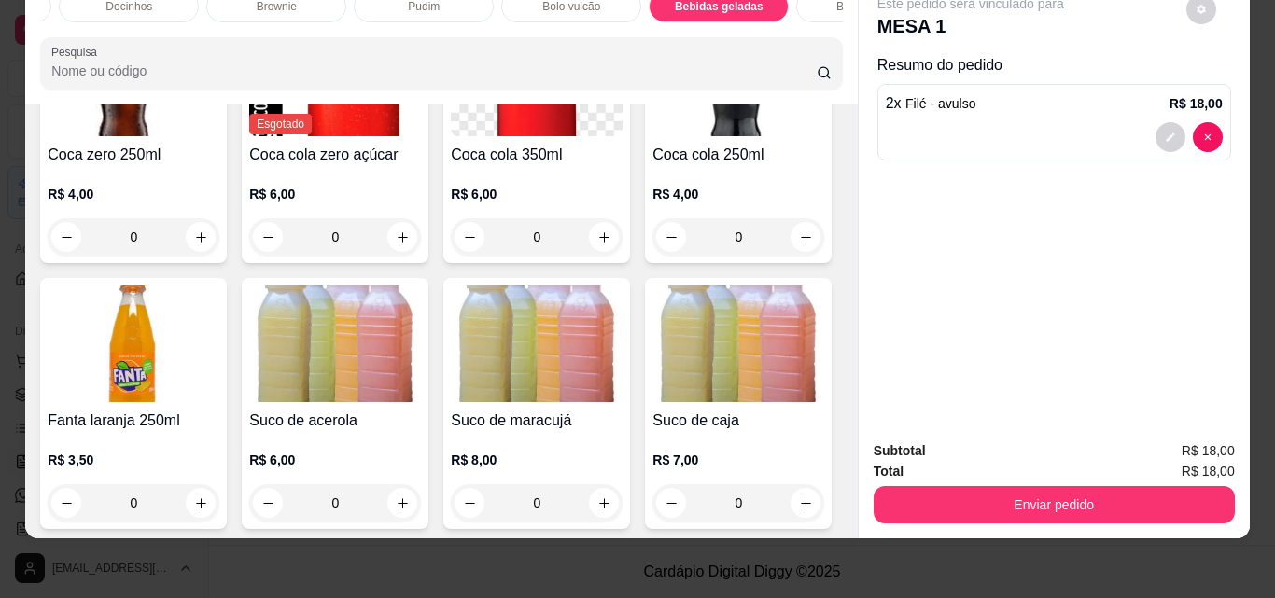
scroll to position [5208, 0]
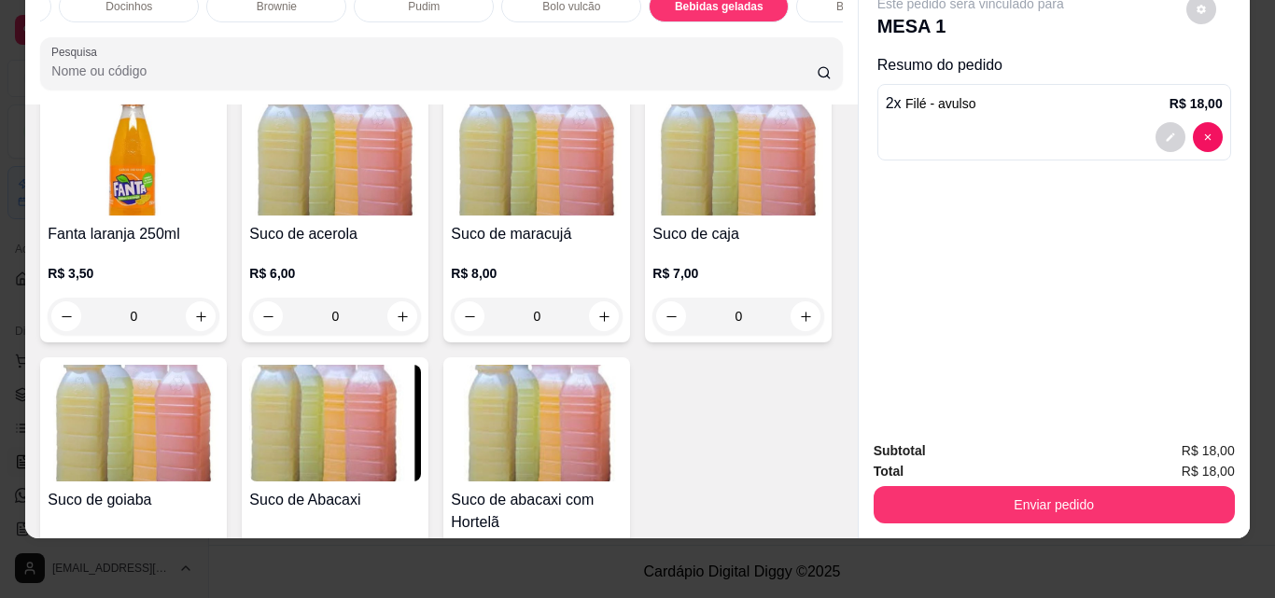
click at [589, 65] on button "increase-product-quantity" at bounding box center [604, 50] width 30 height 30
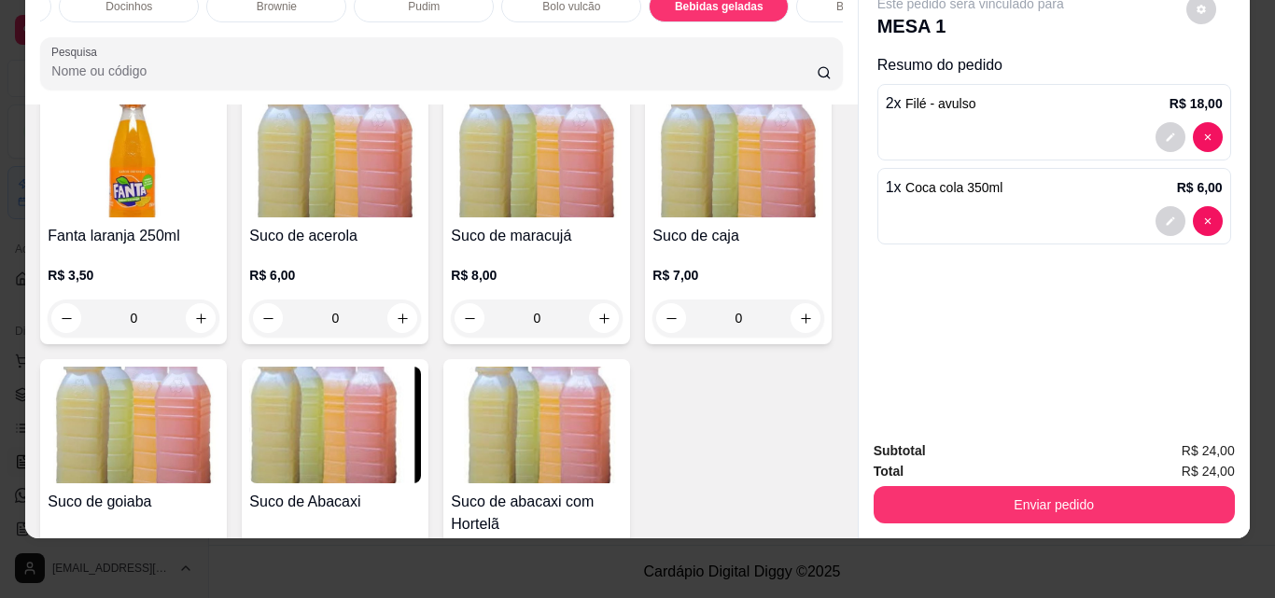
click at [588, 66] on button "increase-product-quantity" at bounding box center [603, 51] width 30 height 30
type input "2"
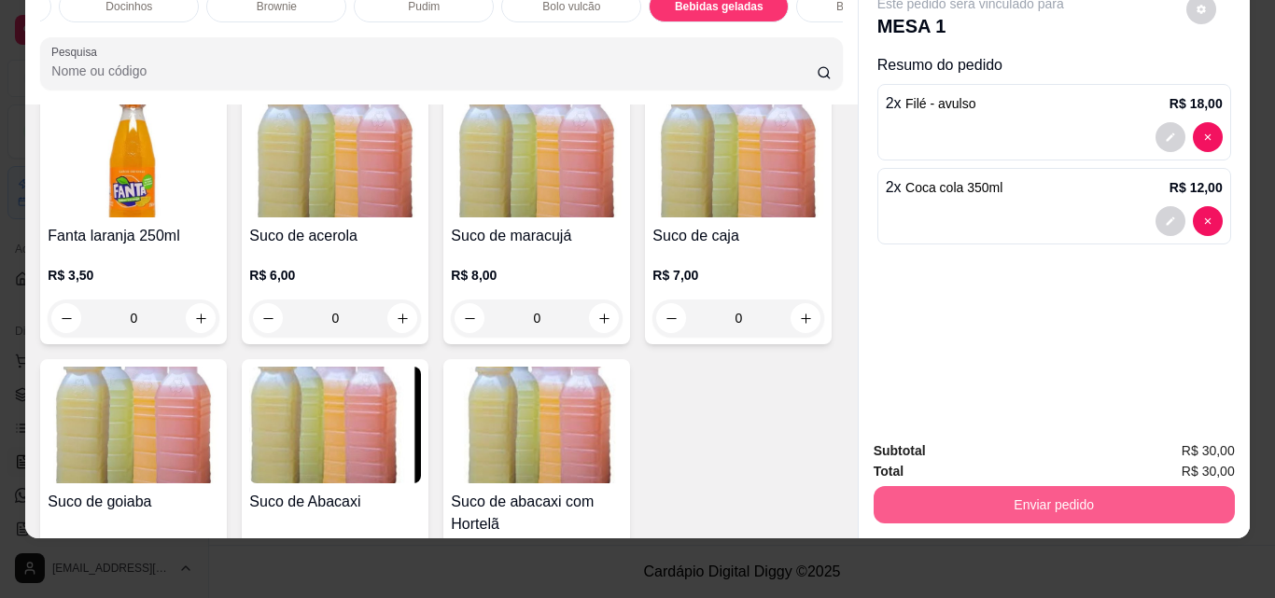
click at [1152, 486] on button "Enviar pedido" at bounding box center [1053, 504] width 361 height 37
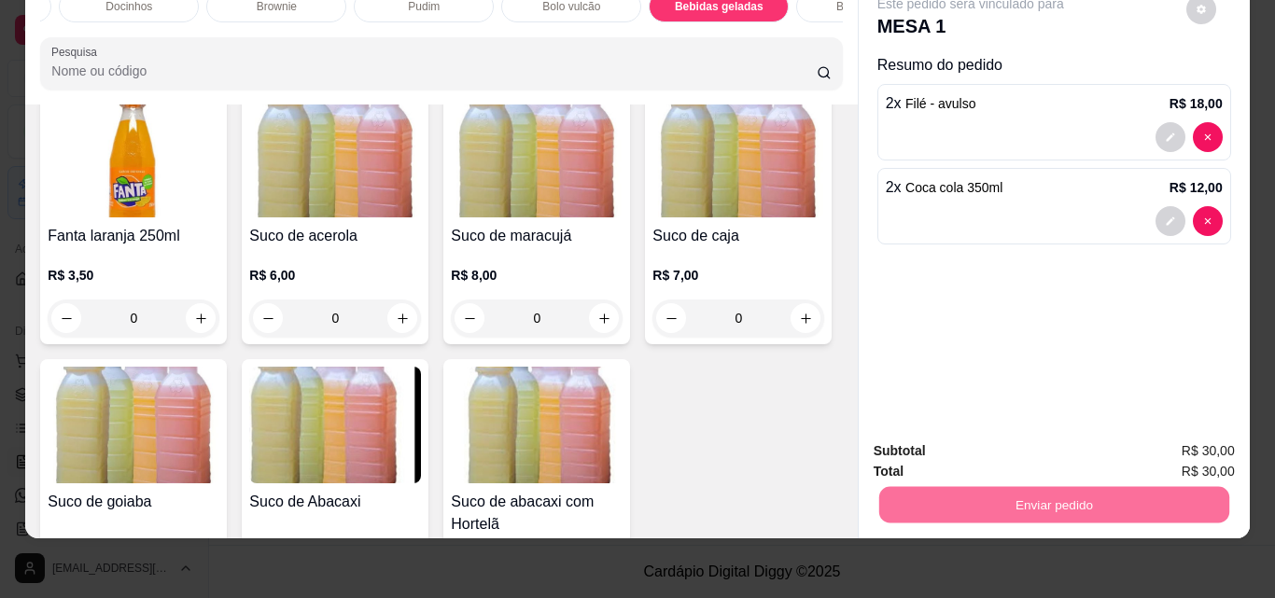
click at [1015, 443] on button "Não registrar e enviar pedido" at bounding box center [992, 444] width 194 height 35
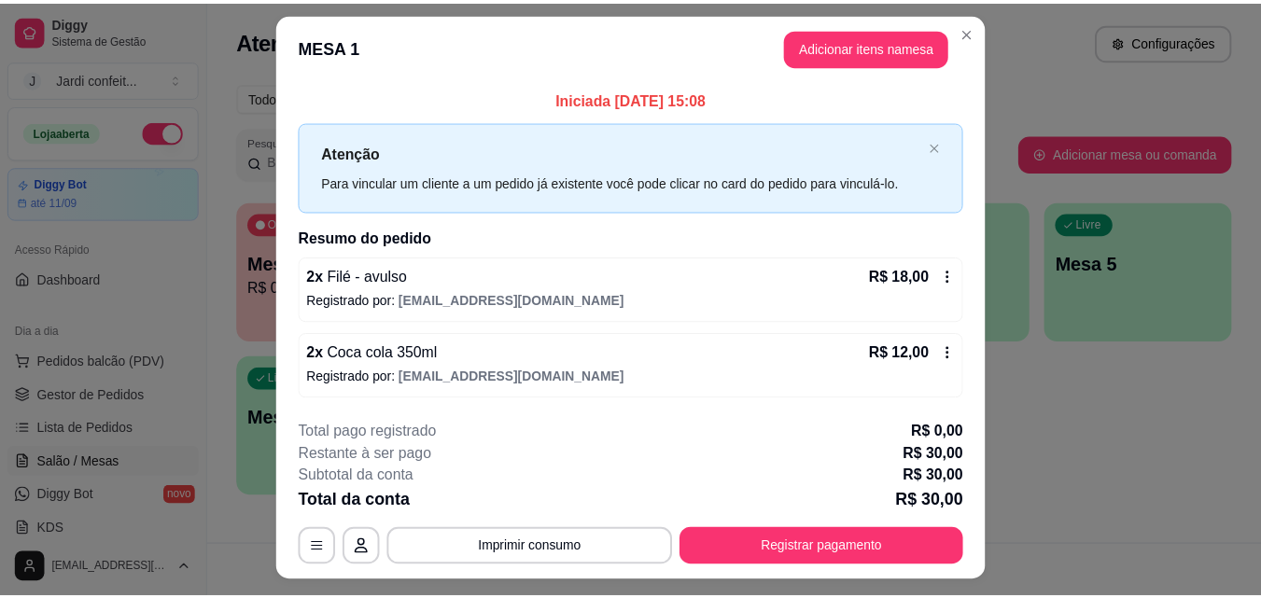
scroll to position [0, 0]
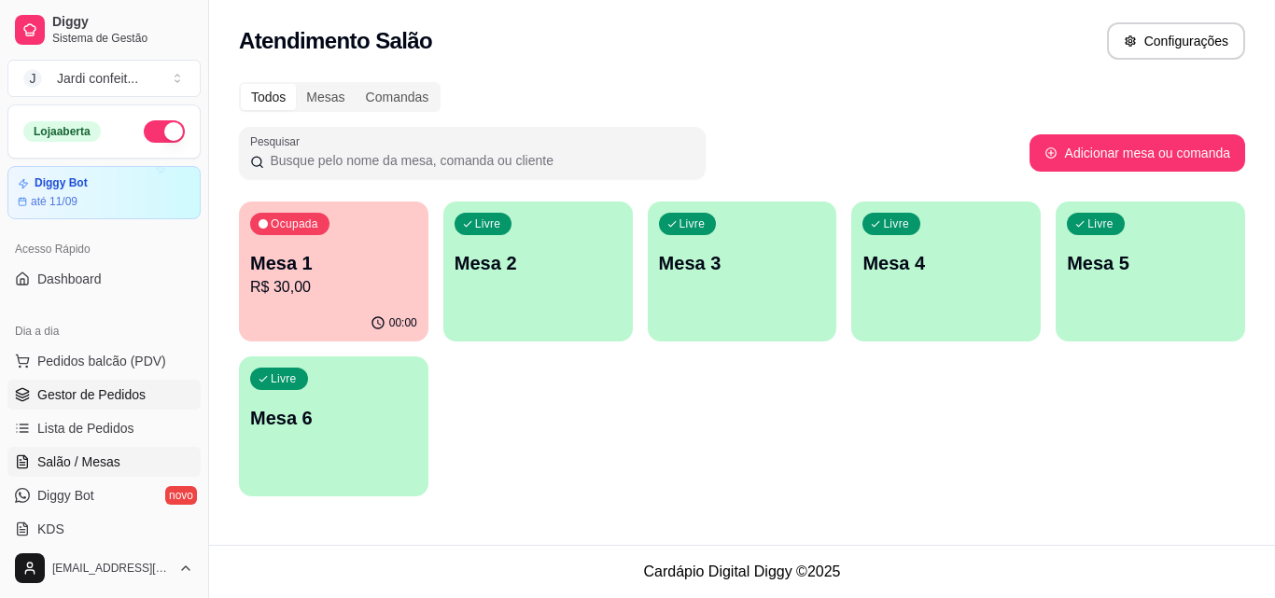
click at [163, 385] on link "Gestor de Pedidos" at bounding box center [103, 395] width 193 height 30
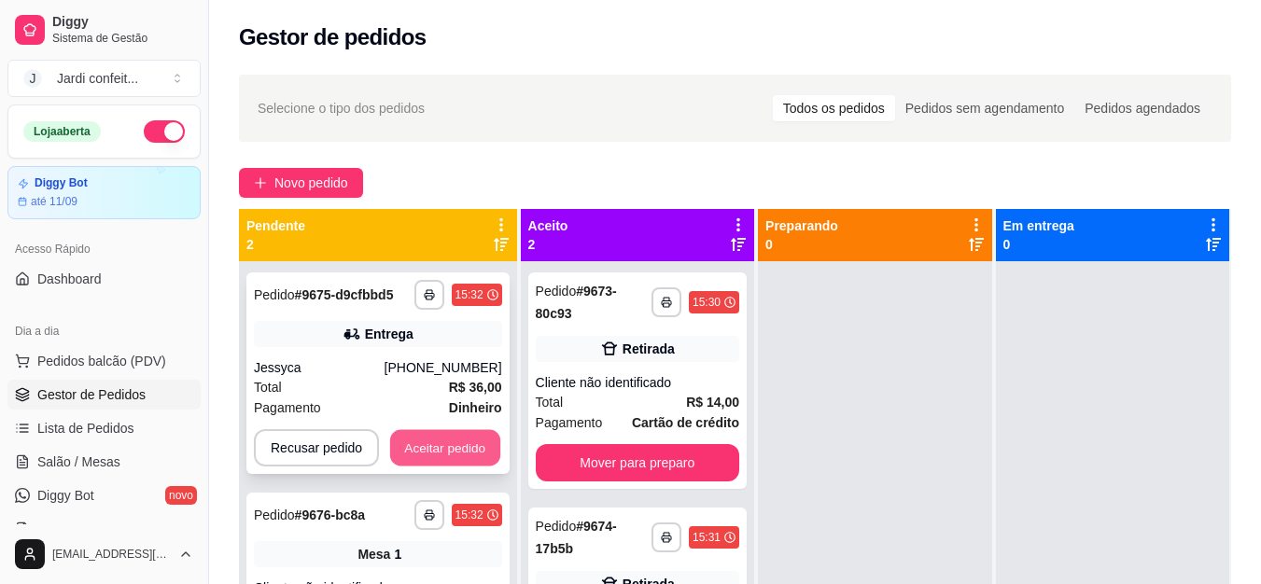
click at [455, 433] on button "Aceitar pedido" at bounding box center [445, 448] width 110 height 36
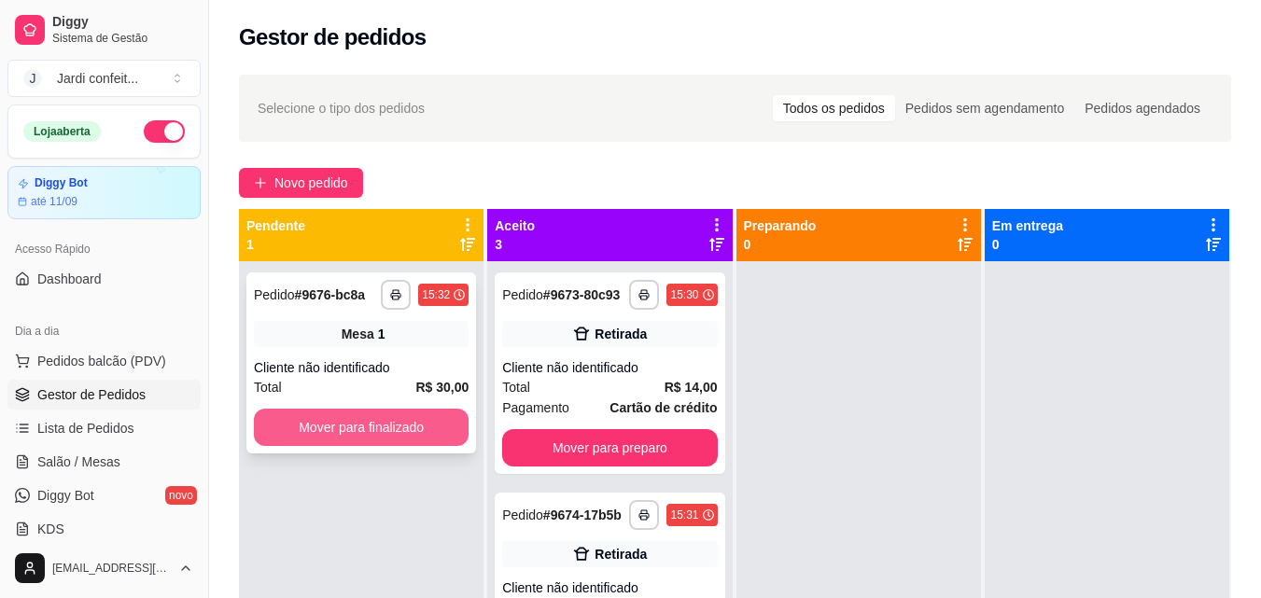
click at [353, 426] on button "Mover para finalizado" at bounding box center [361, 427] width 215 height 37
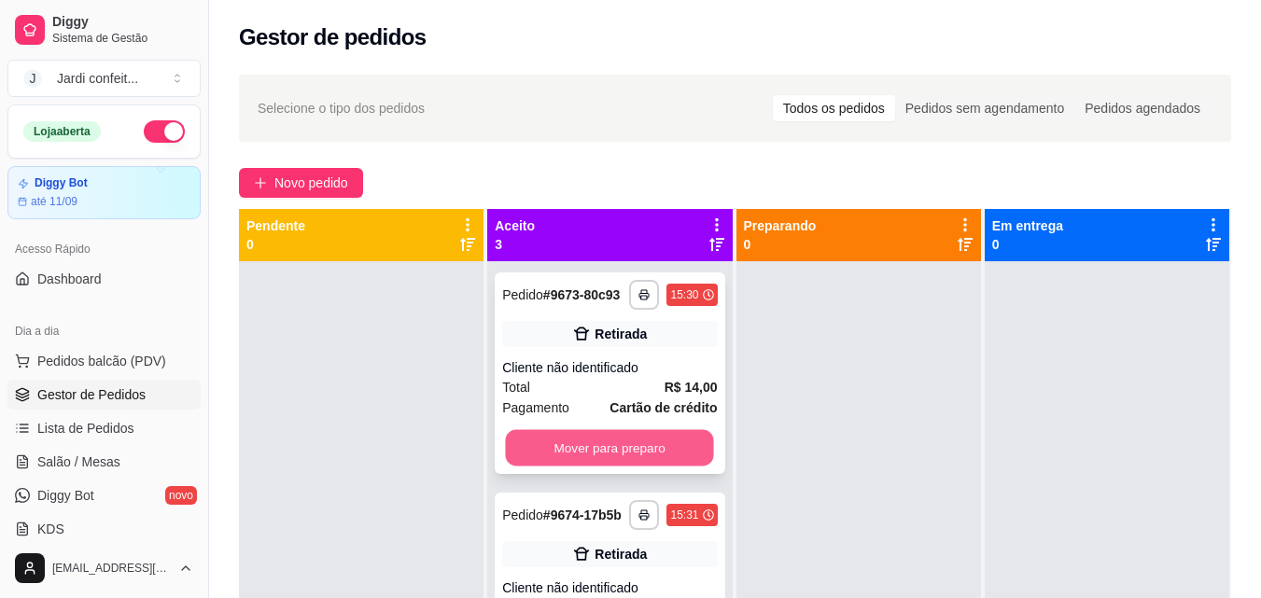
click at [615, 459] on button "Mover para preparo" at bounding box center [610, 448] width 208 height 36
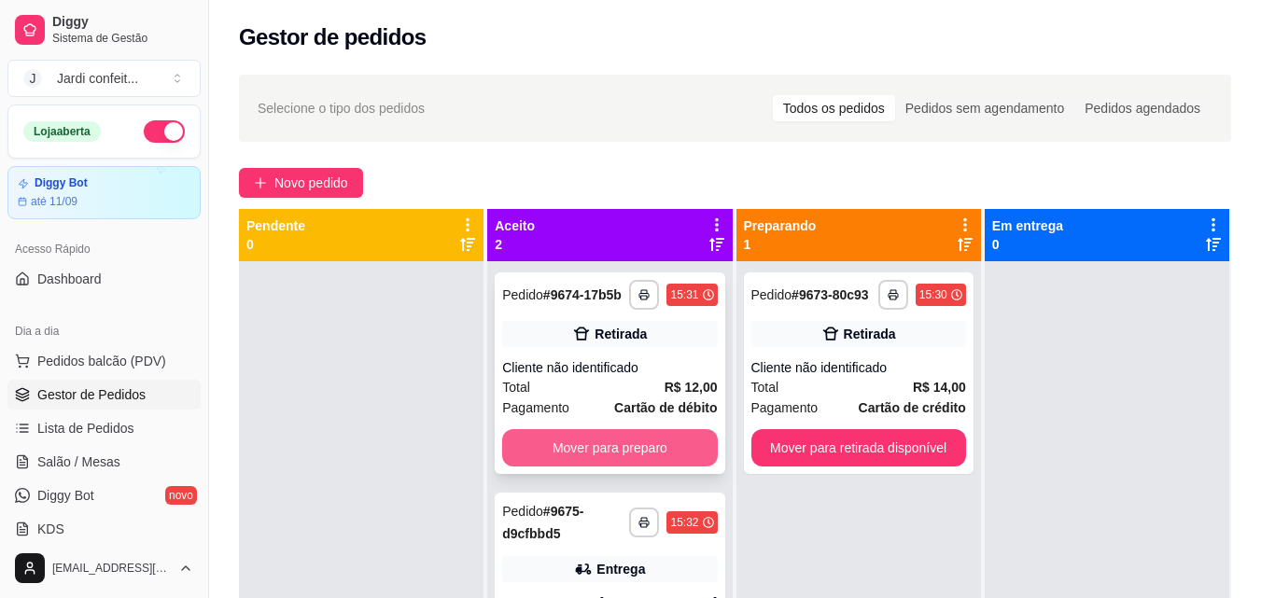
click at [633, 451] on button "Mover para preparo" at bounding box center [609, 447] width 215 height 37
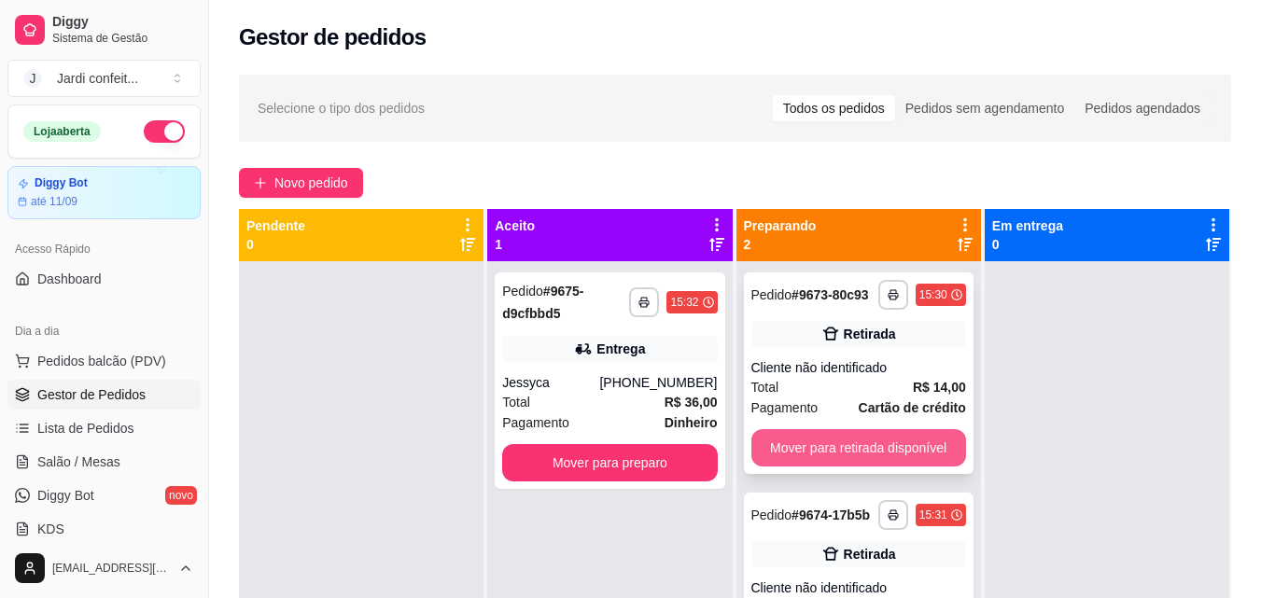
click at [825, 454] on button "Mover para retirada disponível" at bounding box center [858, 447] width 215 height 37
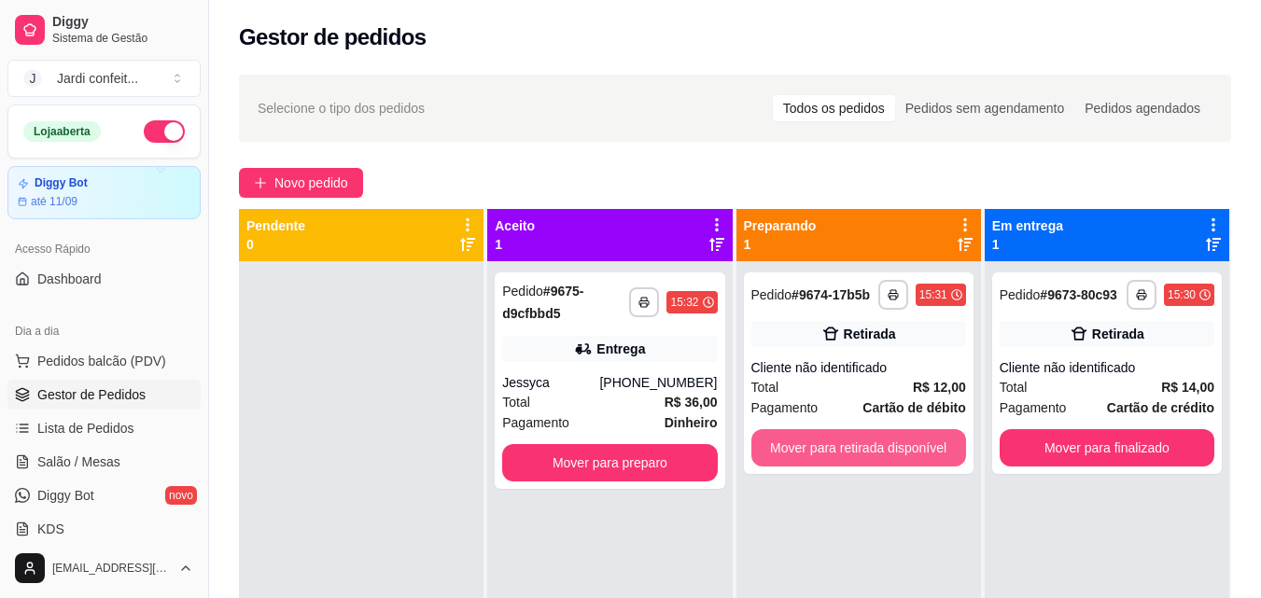
click at [825, 454] on button "Mover para retirada disponível" at bounding box center [858, 447] width 215 height 37
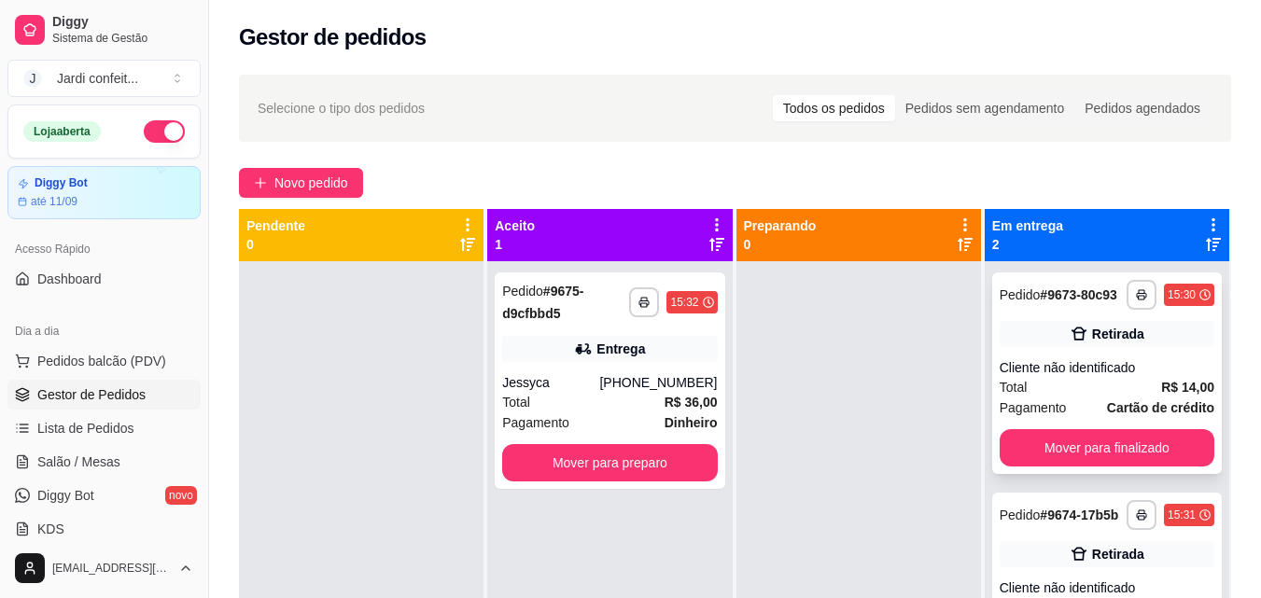
click at [1100, 463] on button "Mover para finalizado" at bounding box center [1106, 447] width 215 height 37
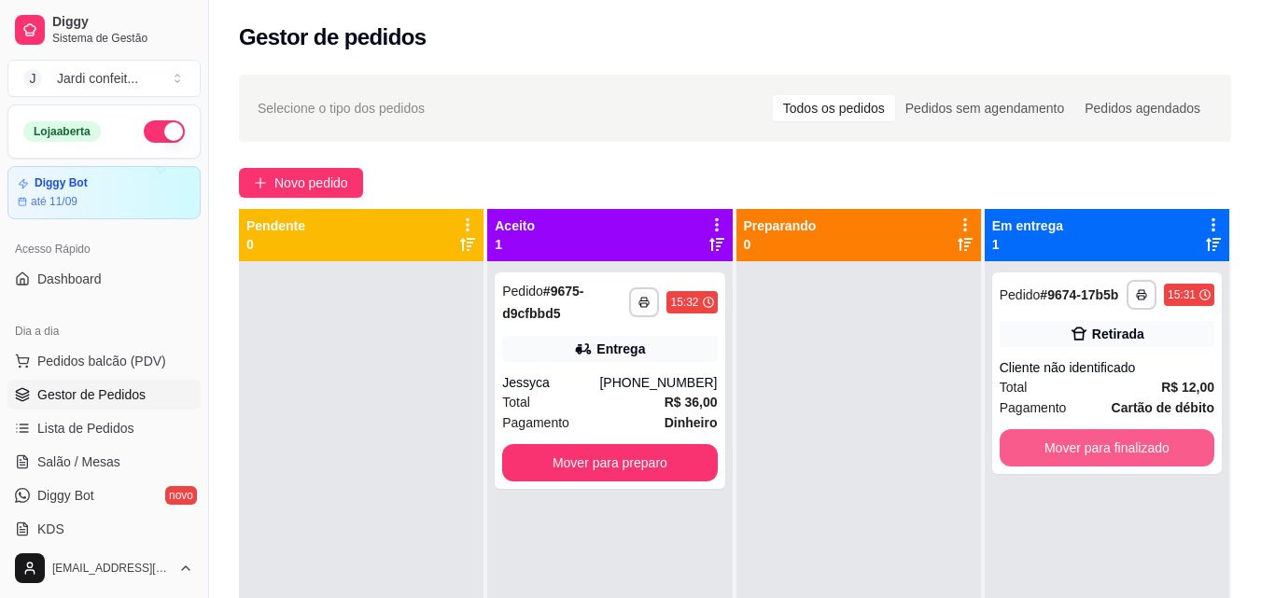
click at [1100, 463] on button "Mover para finalizado" at bounding box center [1106, 447] width 215 height 37
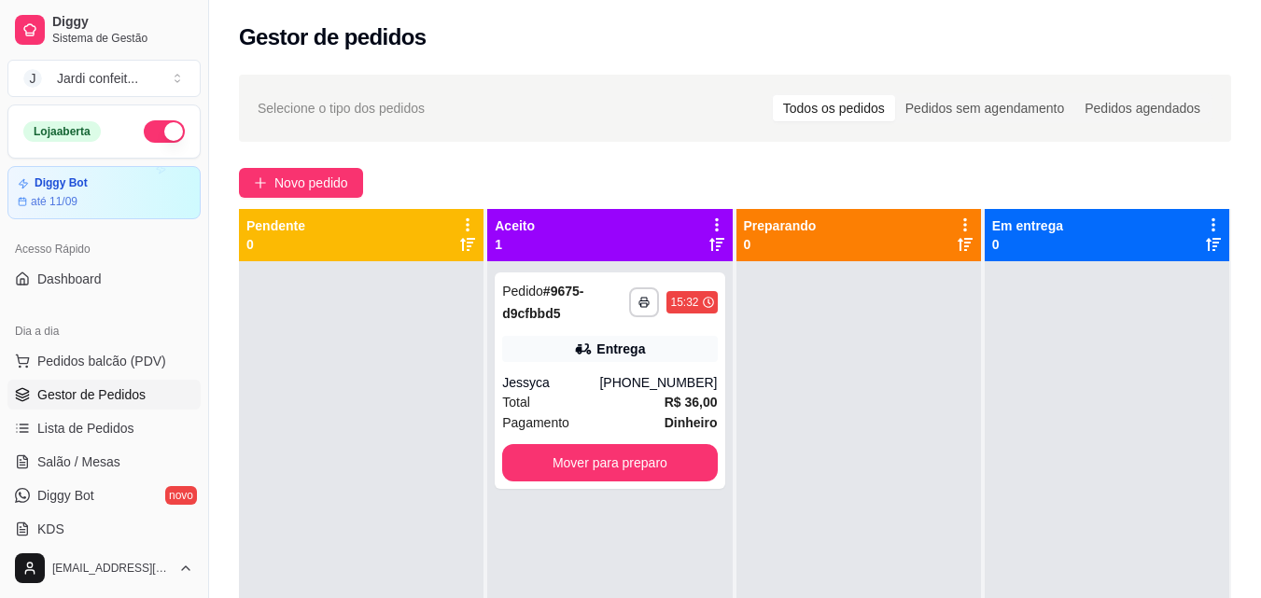
click at [722, 471] on div "**********" at bounding box center [609, 560] width 245 height 598
click at [693, 475] on button "Mover para preparo" at bounding box center [609, 462] width 215 height 37
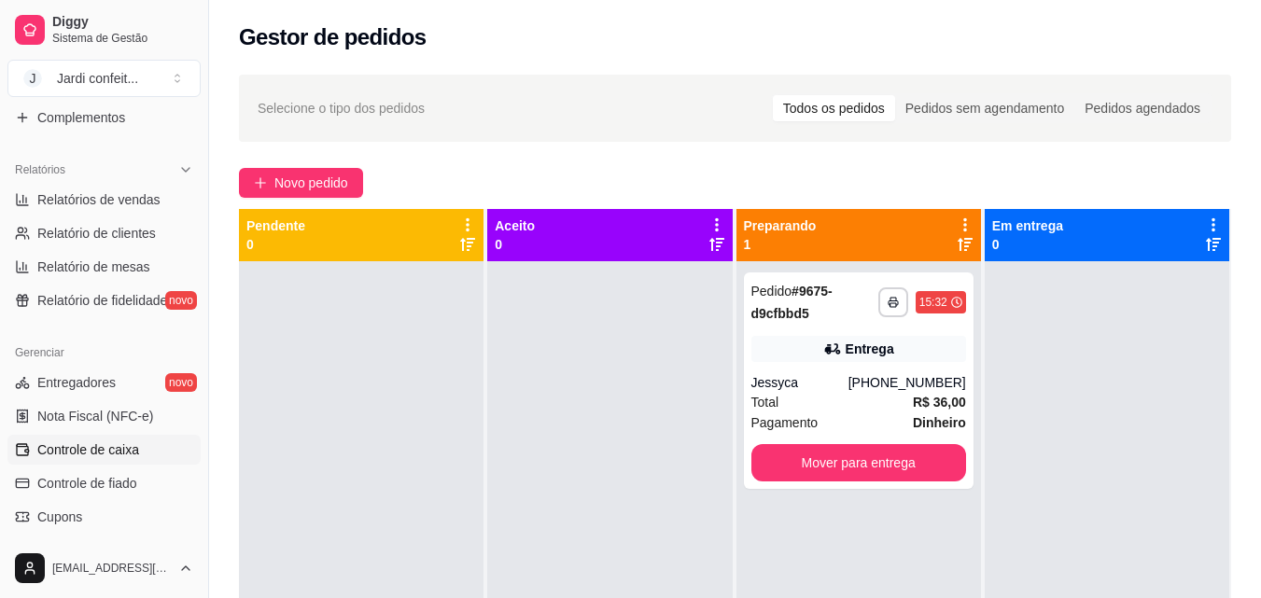
scroll to position [560, 0]
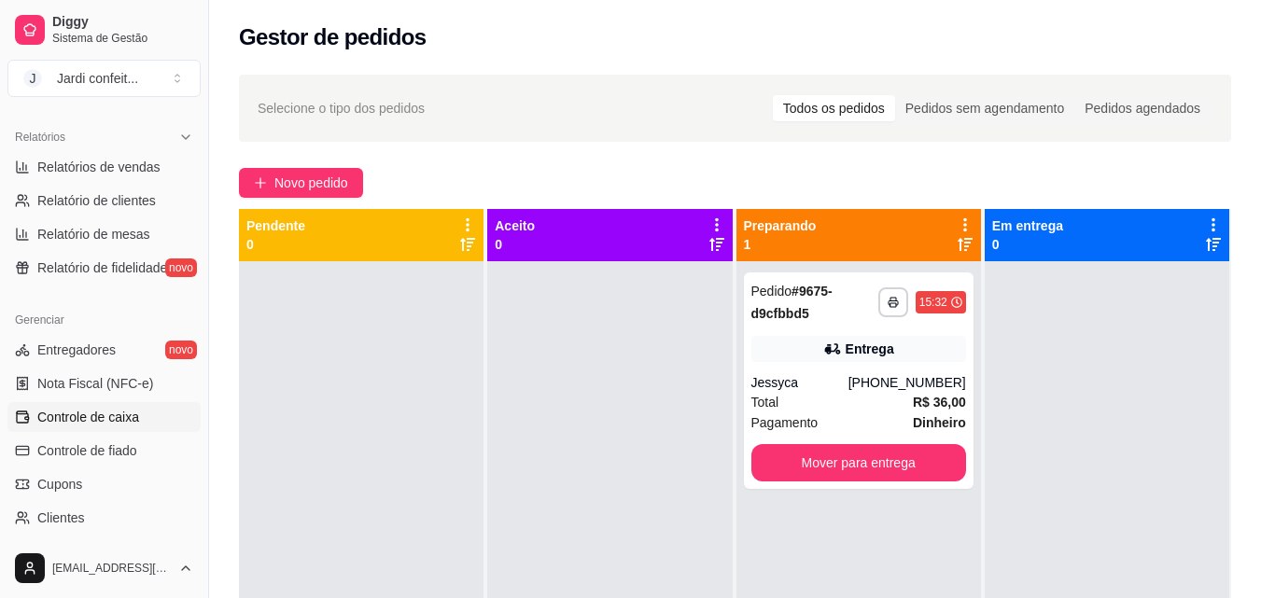
click at [123, 422] on span "Controle de caixa" at bounding box center [88, 417] width 102 height 19
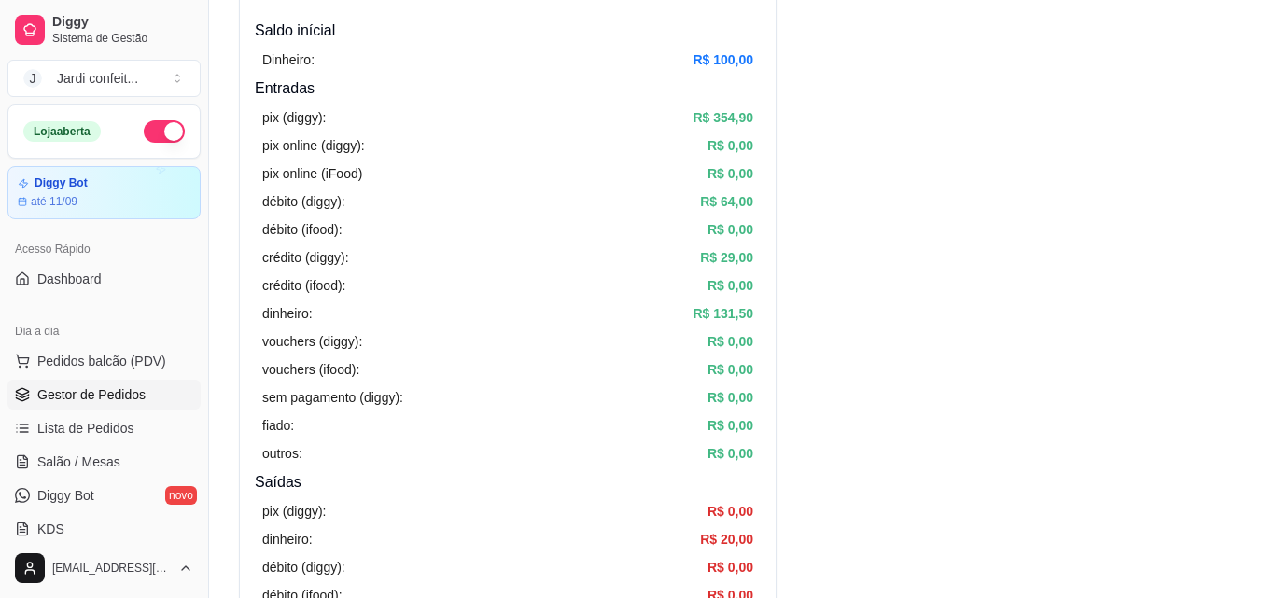
click at [131, 397] on span "Gestor de Pedidos" at bounding box center [91, 394] width 108 height 19
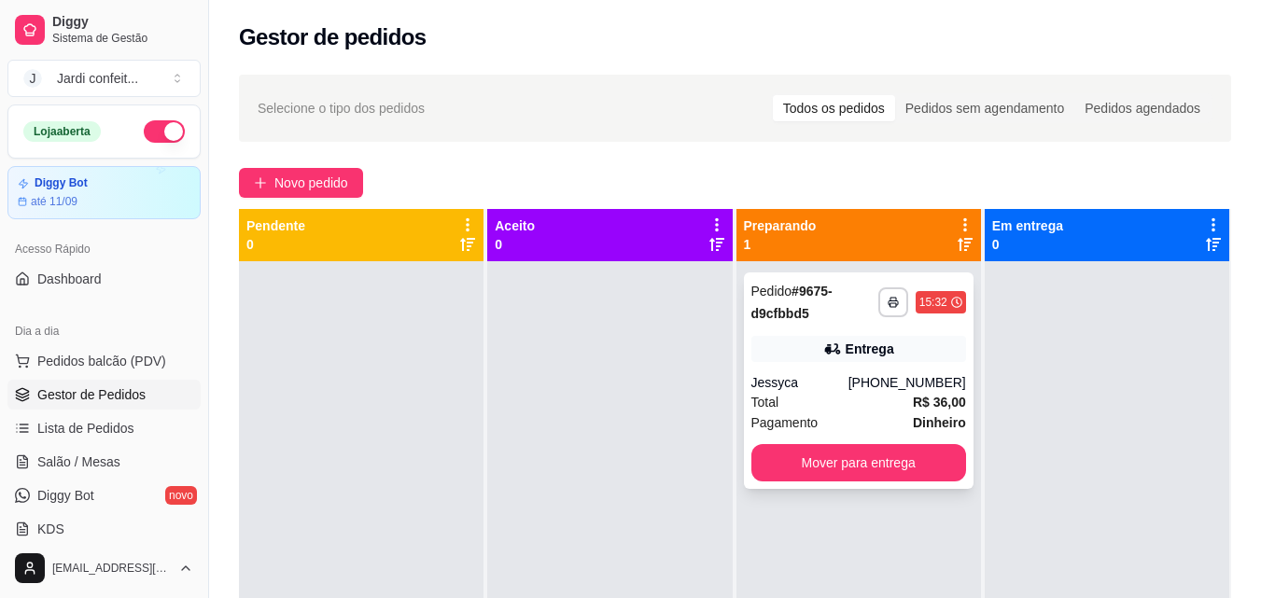
click at [896, 473] on button "Mover para entrega" at bounding box center [858, 462] width 215 height 37
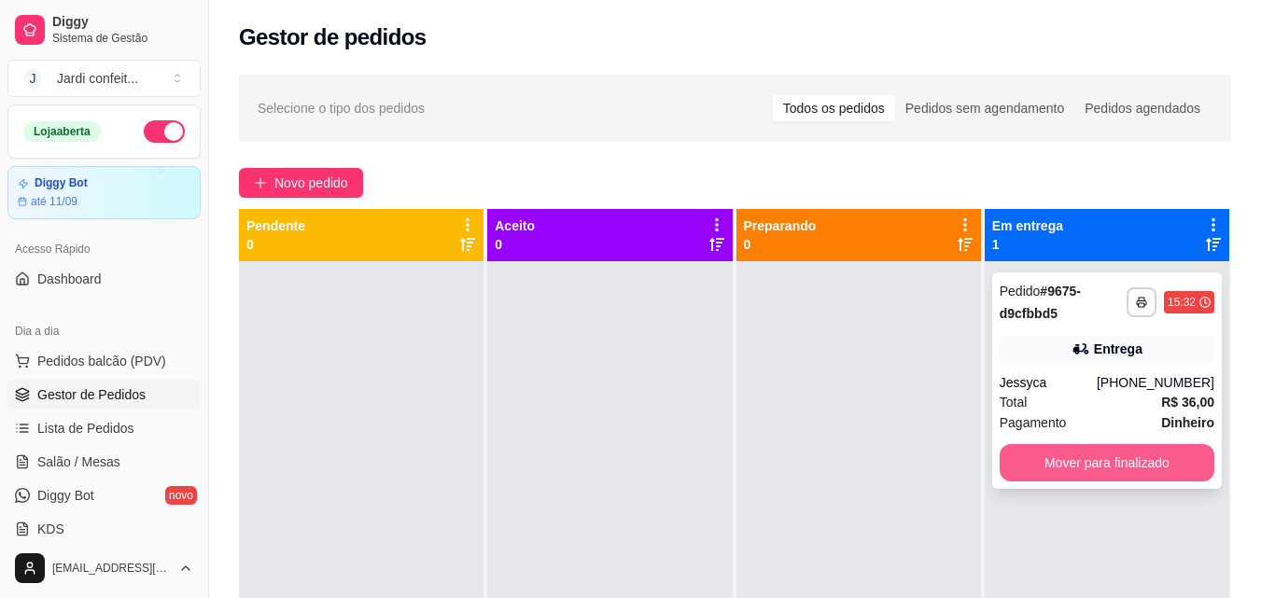
click at [1080, 472] on button "Mover para finalizado" at bounding box center [1106, 462] width 215 height 37
click at [1067, 468] on button "Mover para finalizado" at bounding box center [1106, 462] width 215 height 37
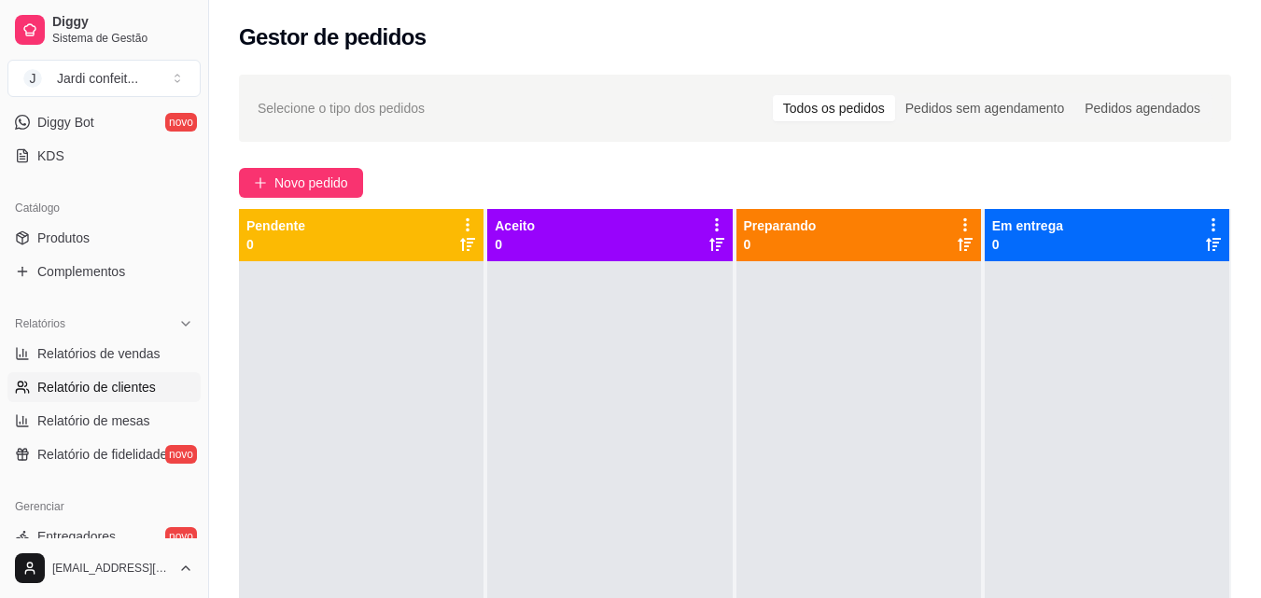
scroll to position [653, 0]
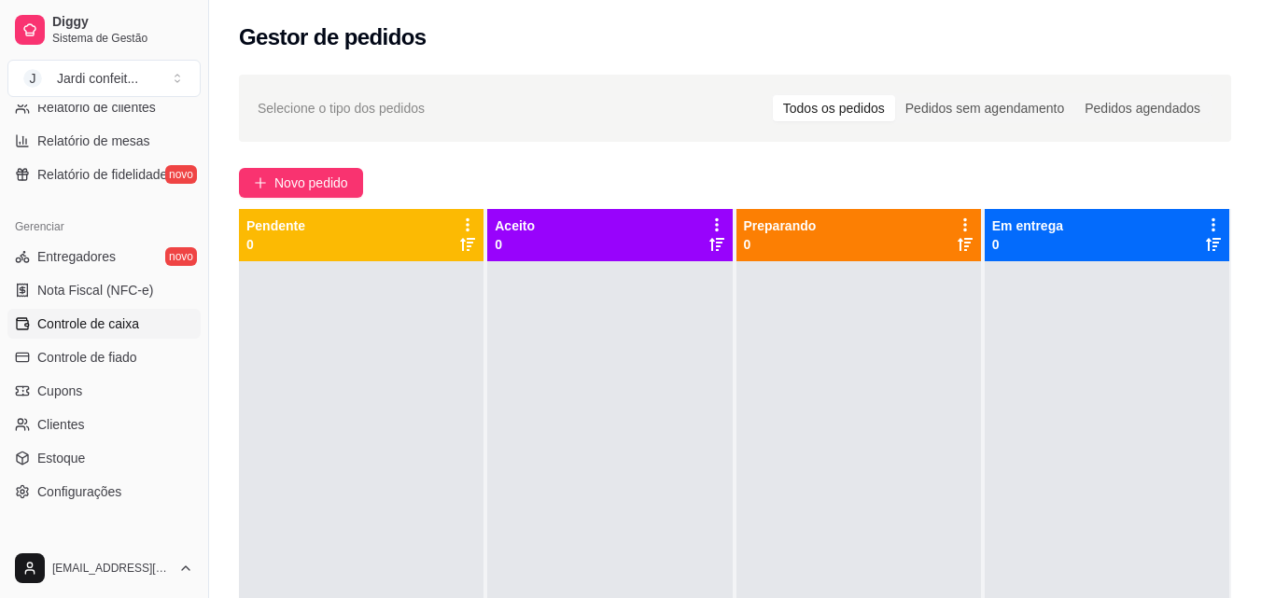
click at [119, 318] on span "Controle de caixa" at bounding box center [88, 323] width 102 height 19
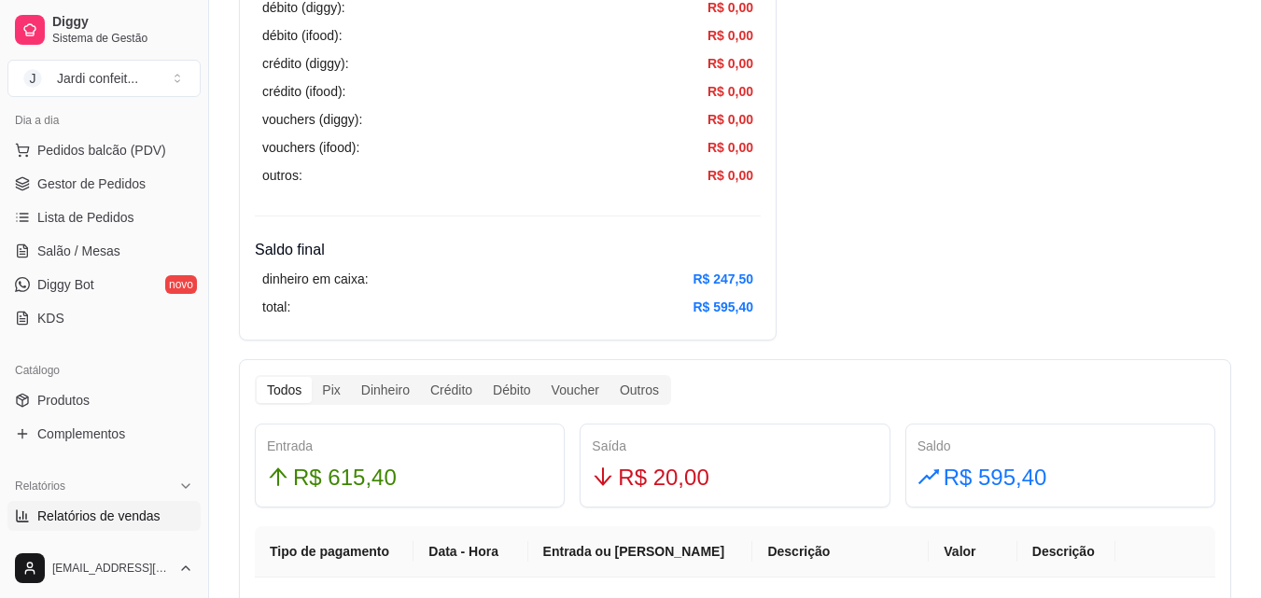
scroll to position [93, 0]
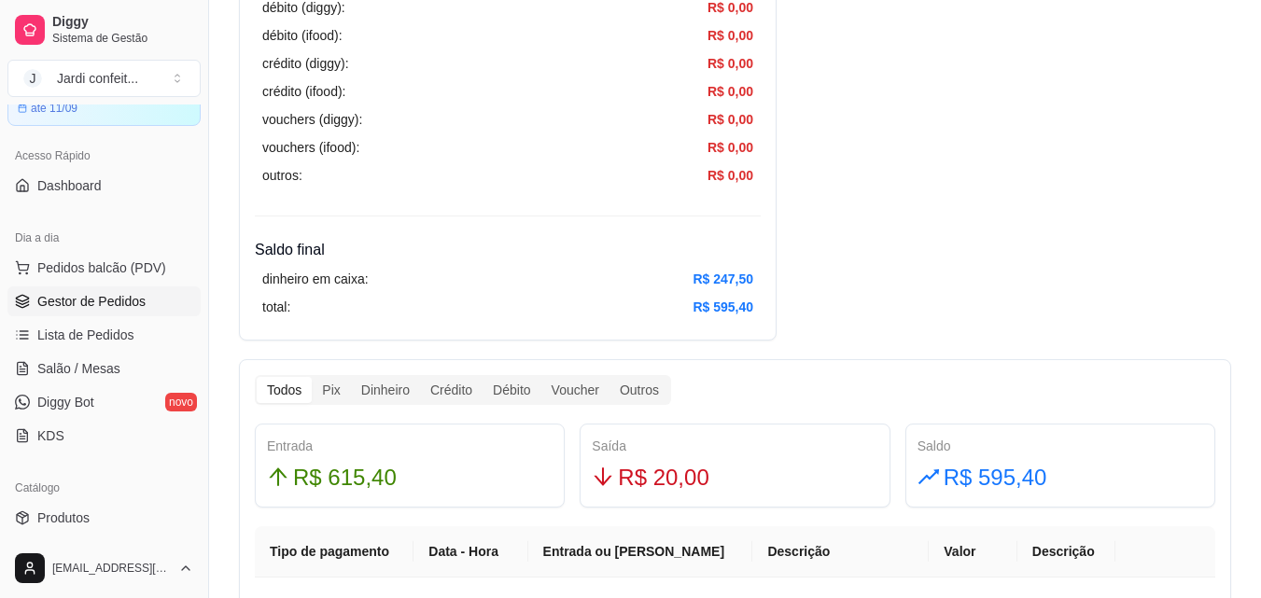
click at [140, 306] on span "Gestor de Pedidos" at bounding box center [91, 301] width 108 height 19
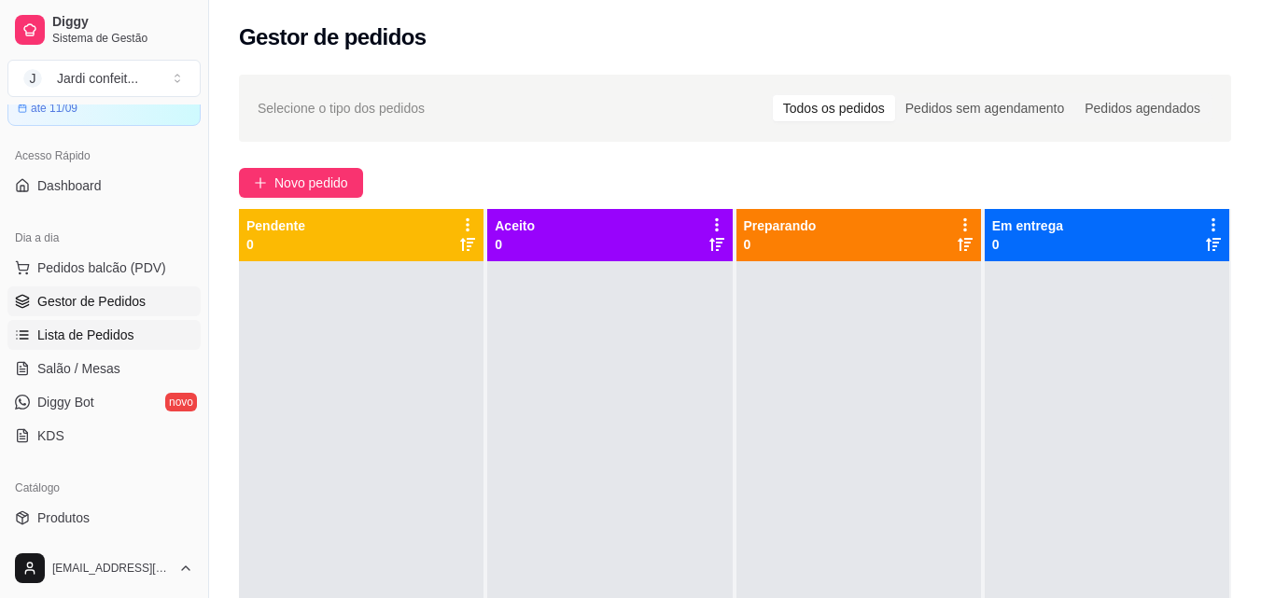
click at [86, 325] on link "Lista de Pedidos" at bounding box center [103, 335] width 193 height 30
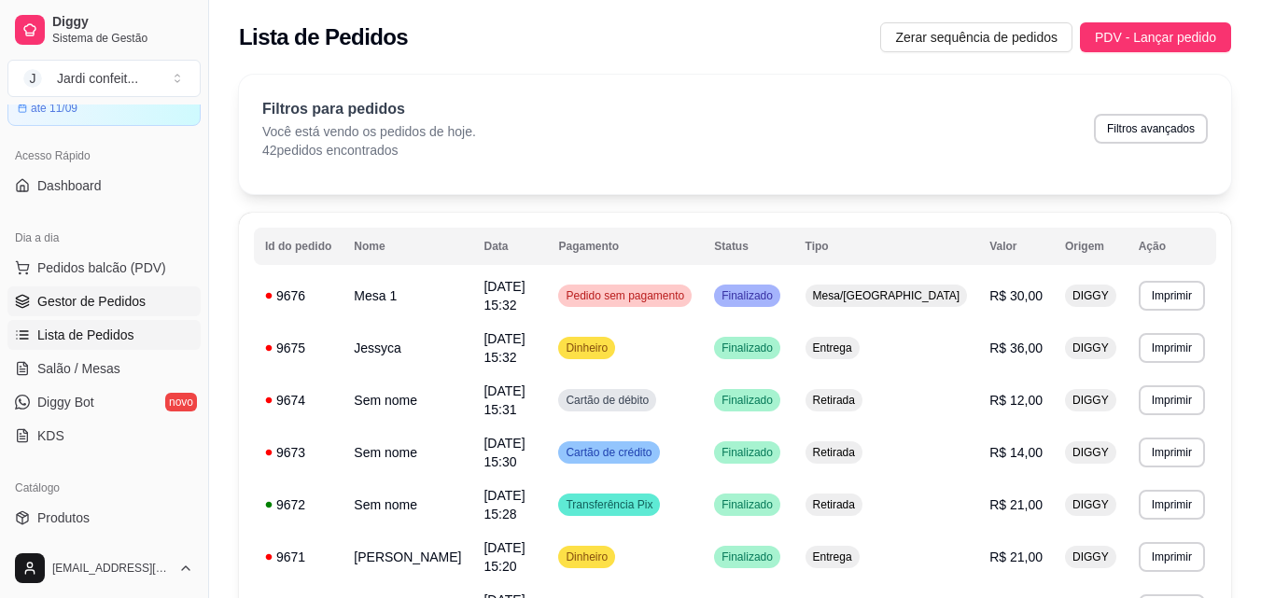
click at [132, 302] on span "Gestor de Pedidos" at bounding box center [91, 301] width 108 height 19
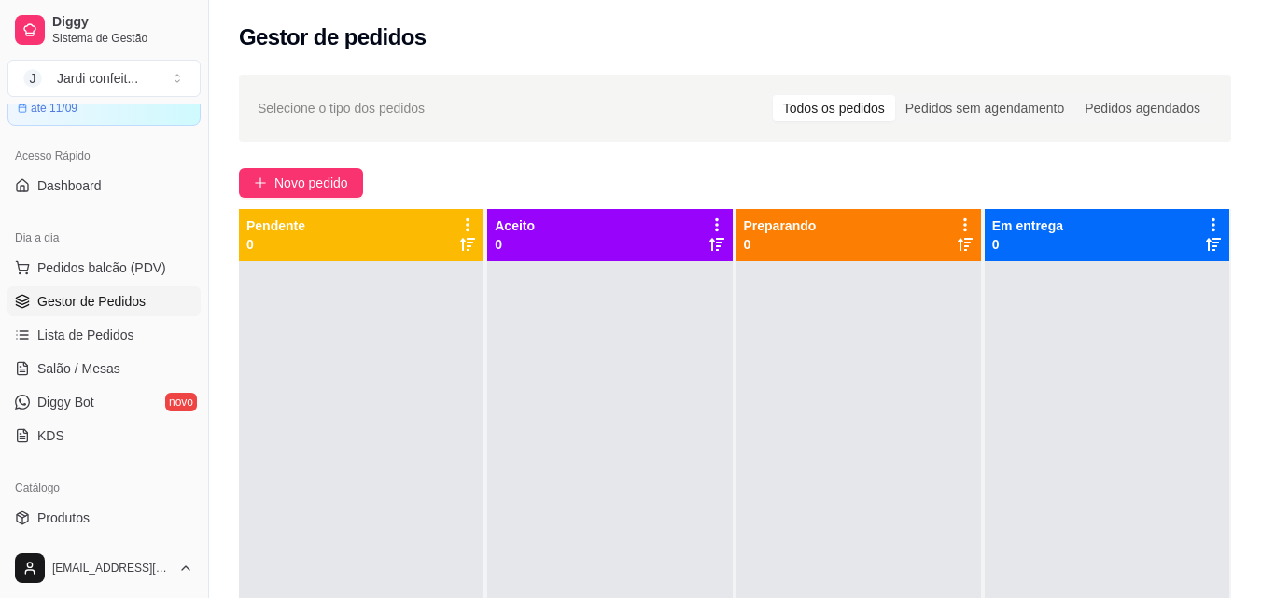
click at [136, 301] on span "Gestor de Pedidos" at bounding box center [91, 301] width 108 height 19
click at [128, 359] on link "Salão / Mesas" at bounding box center [103, 369] width 193 height 30
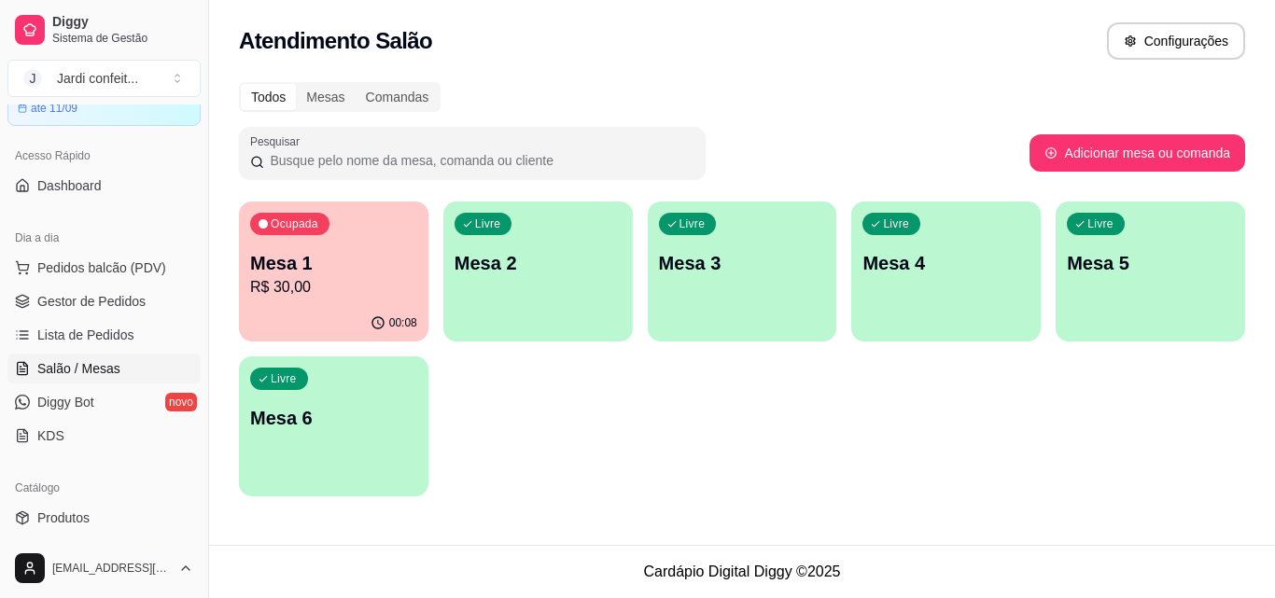
click at [324, 267] on p "Mesa 1" at bounding box center [333, 263] width 167 height 26
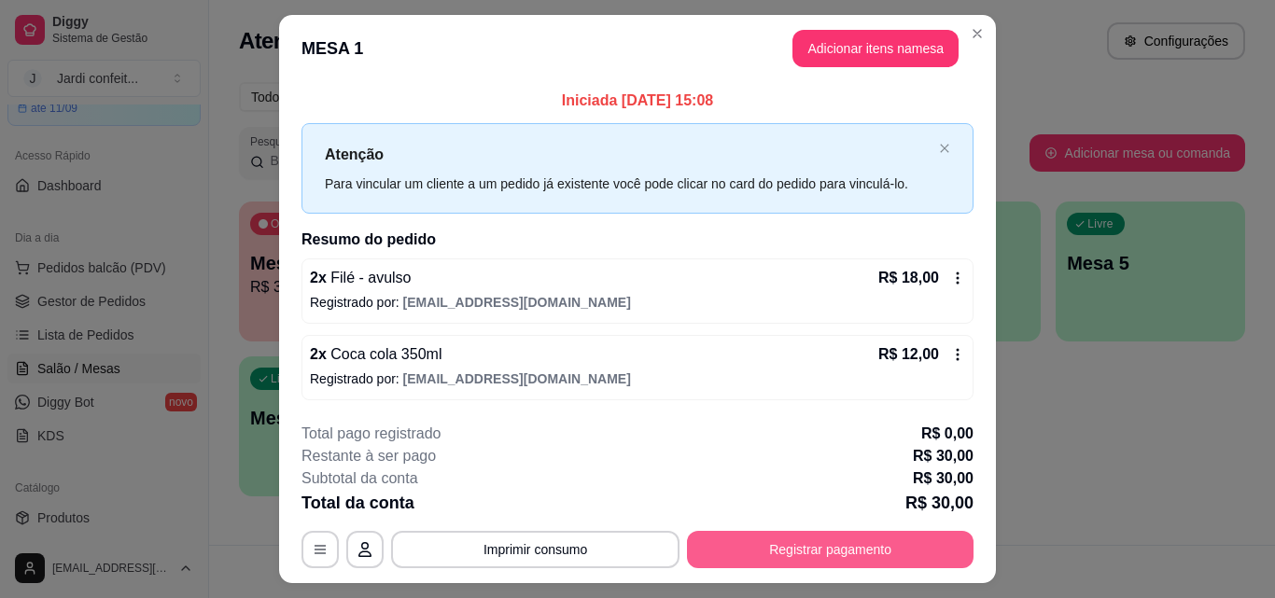
click at [801, 547] on button "Registrar pagamento" at bounding box center [830, 549] width 286 height 37
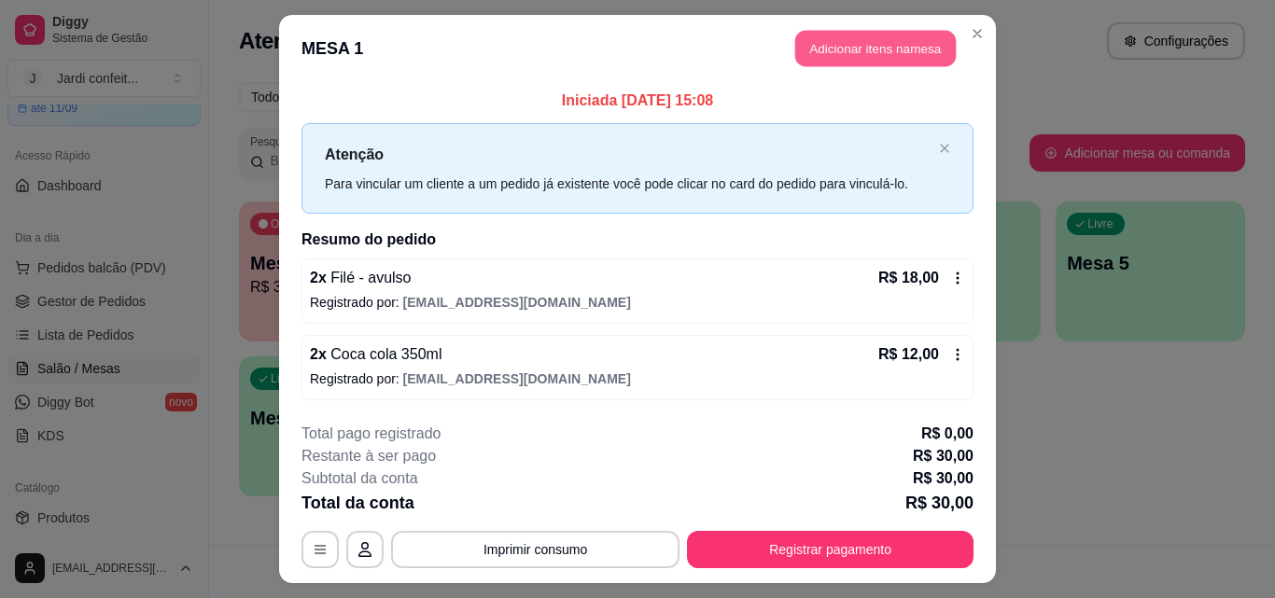
click at [887, 60] on button "Adicionar itens na mesa" at bounding box center [875, 49] width 161 height 36
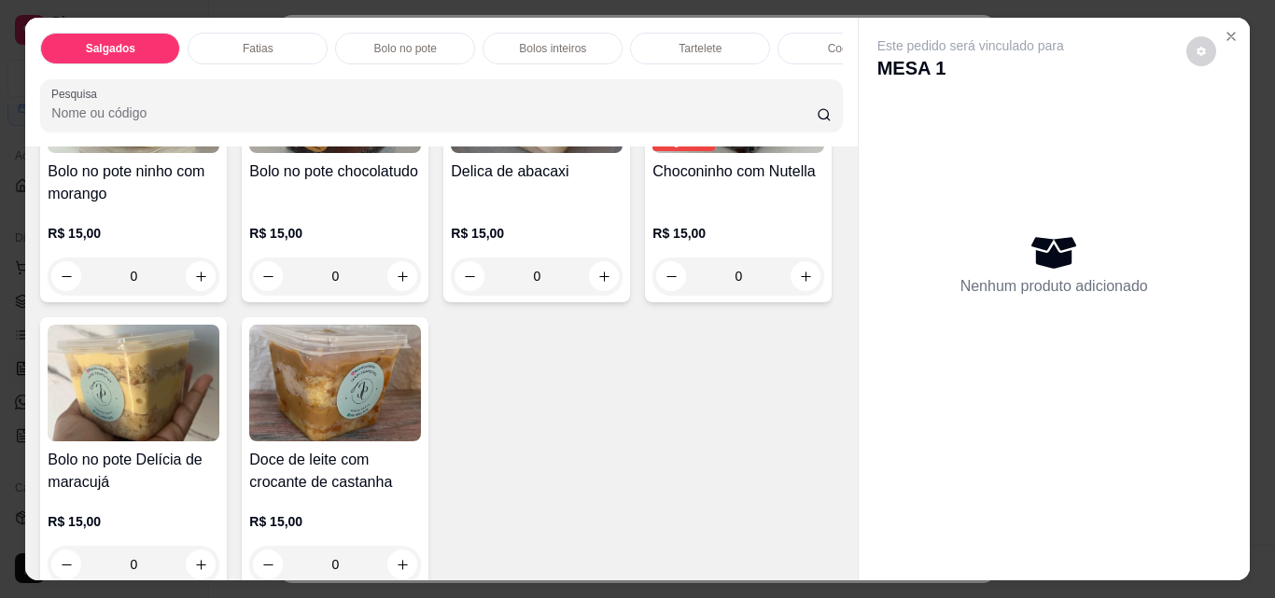
scroll to position [1493, 0]
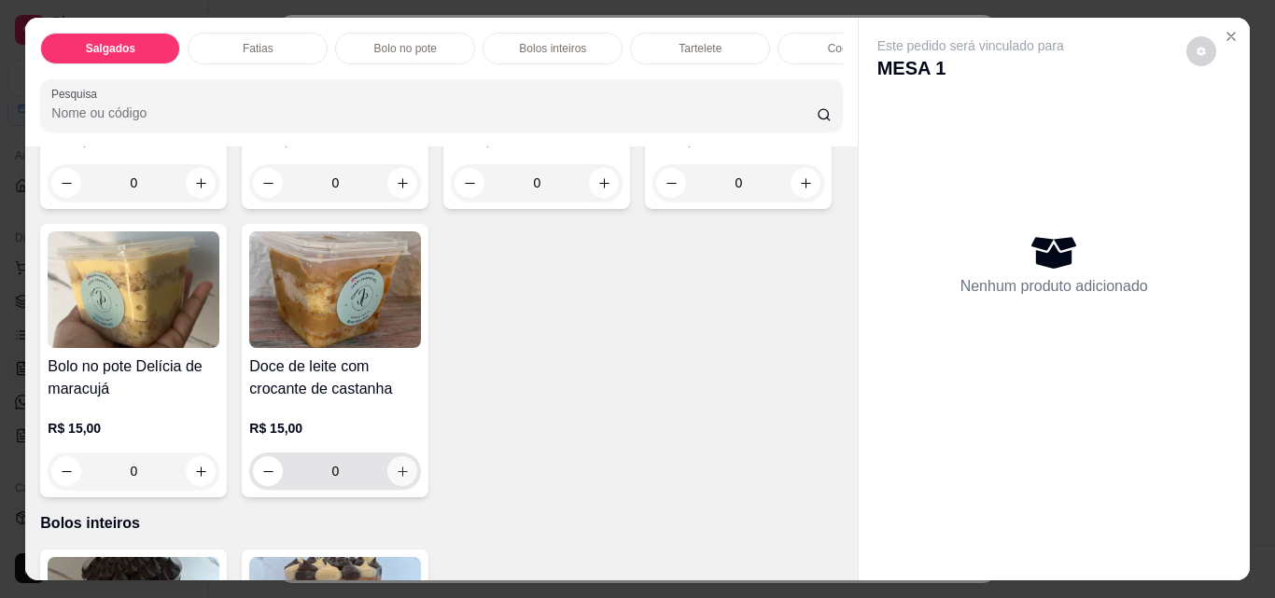
click at [410, 479] on icon "increase-product-quantity" at bounding box center [403, 472] width 14 height 14
type input "1"
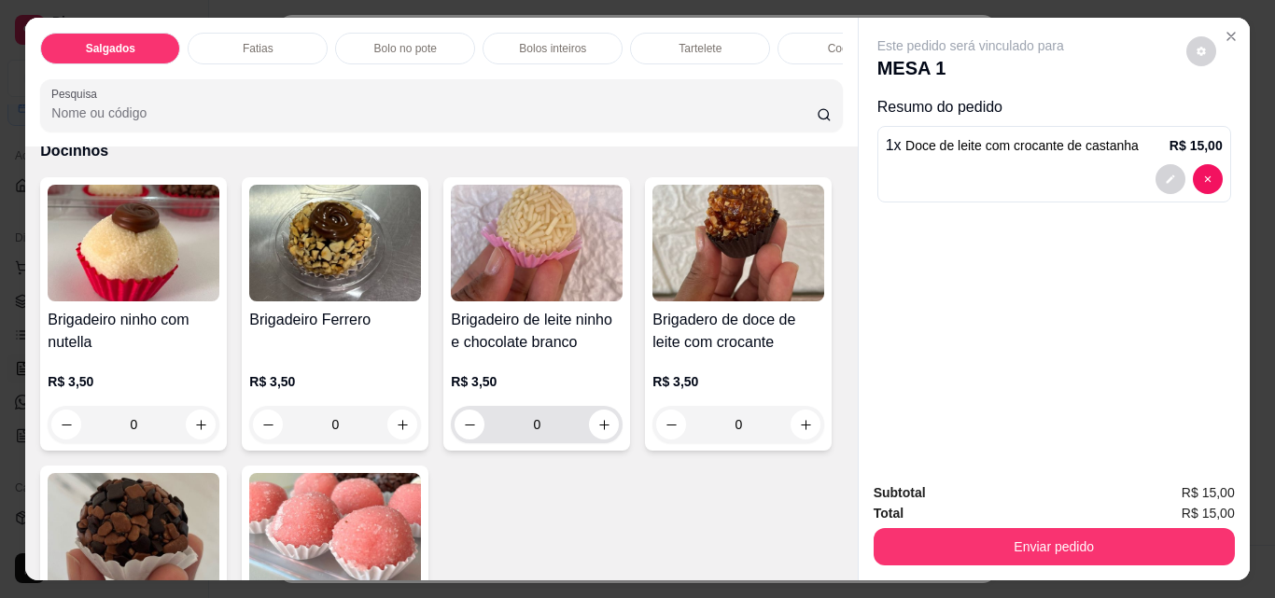
scroll to position [3080, 0]
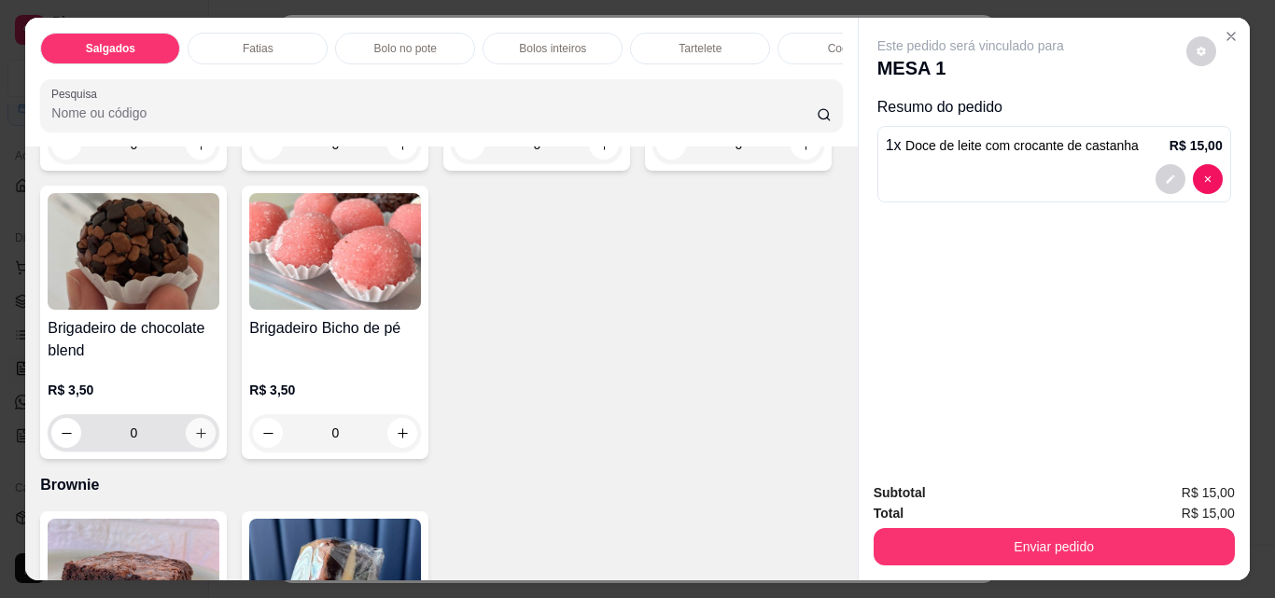
click at [208, 439] on icon "increase-product-quantity" at bounding box center [201, 433] width 14 height 14
type input "1"
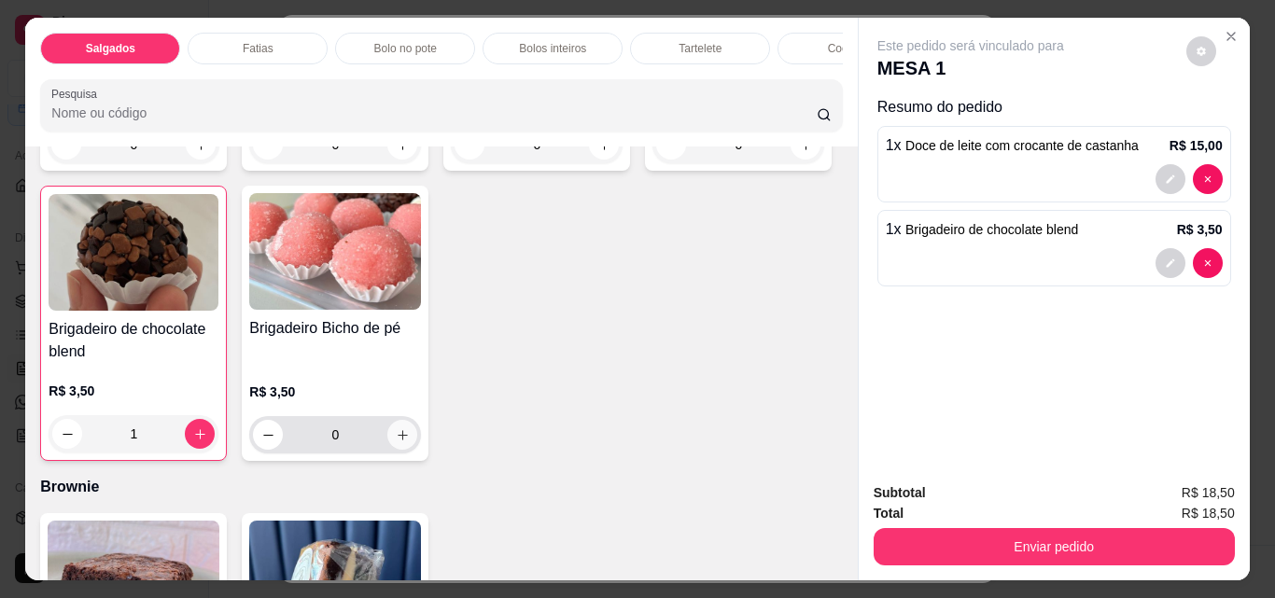
click at [410, 442] on icon "increase-product-quantity" at bounding box center [403, 435] width 14 height 14
type input "1"
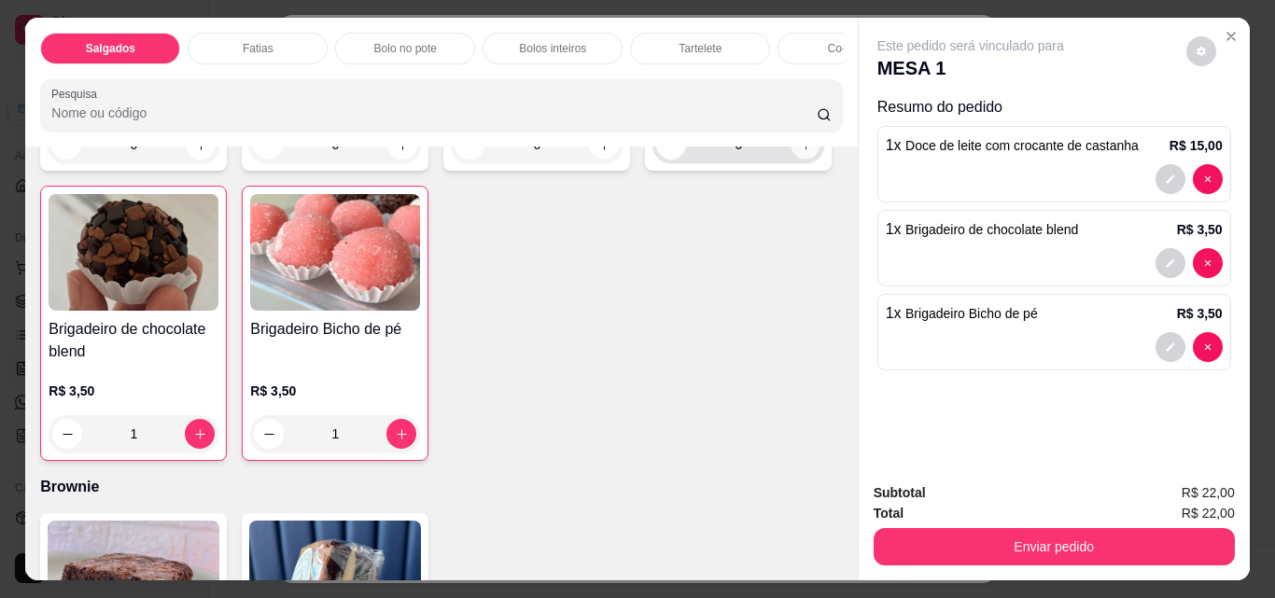
click at [799, 152] on icon "increase-product-quantity" at bounding box center [806, 145] width 14 height 14
type input "1"
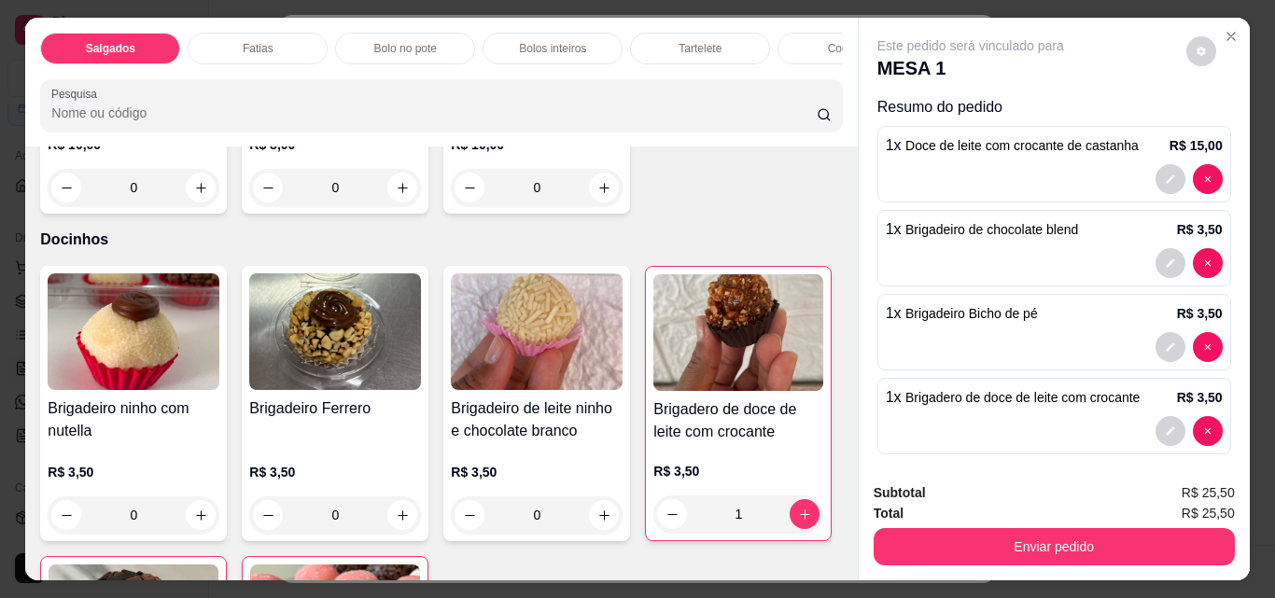
scroll to position [2706, 0]
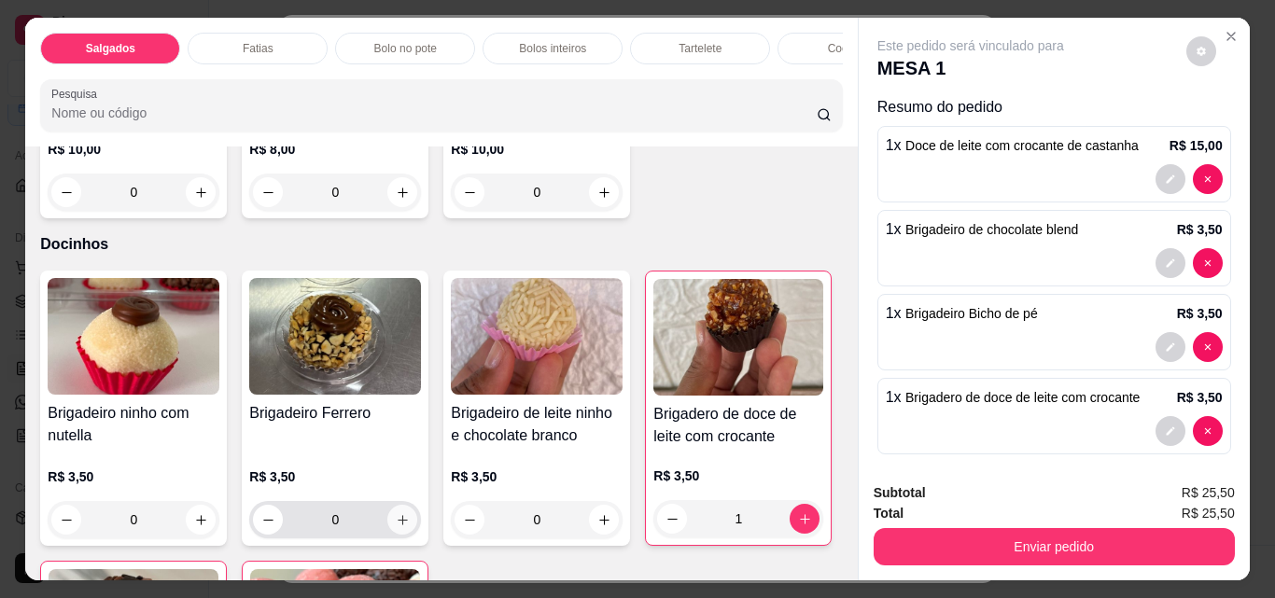
click at [398, 519] on icon "increase-product-quantity" at bounding box center [403, 520] width 14 height 14
type input "1"
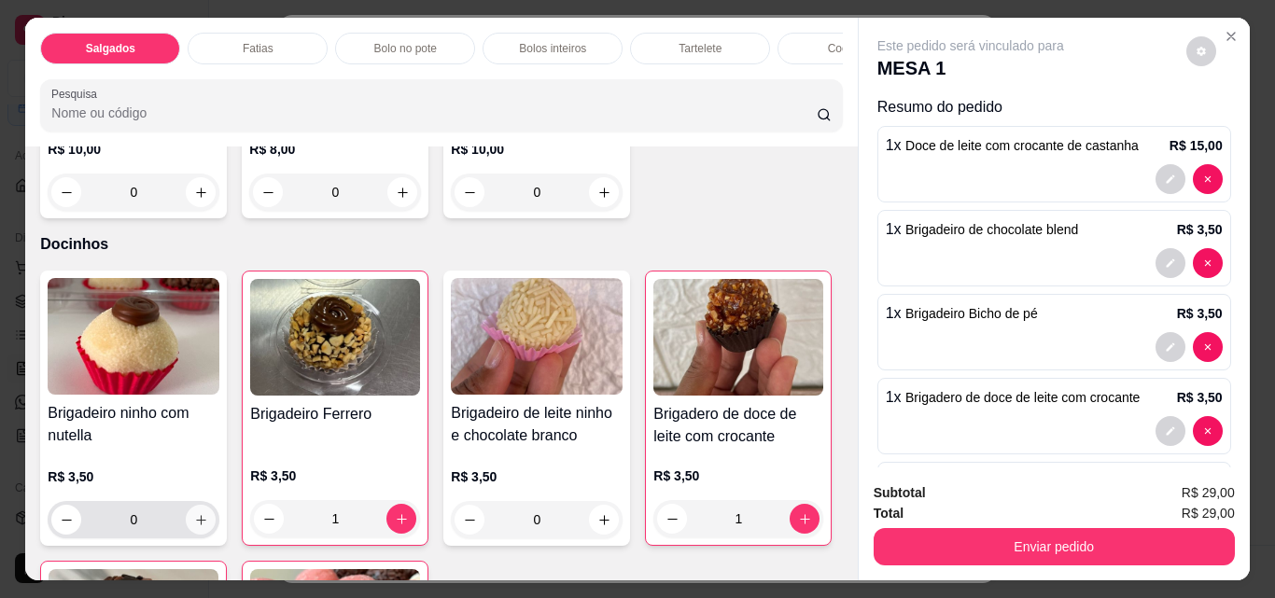
click at [194, 527] on icon "increase-product-quantity" at bounding box center [201, 520] width 14 height 14
type input "1"
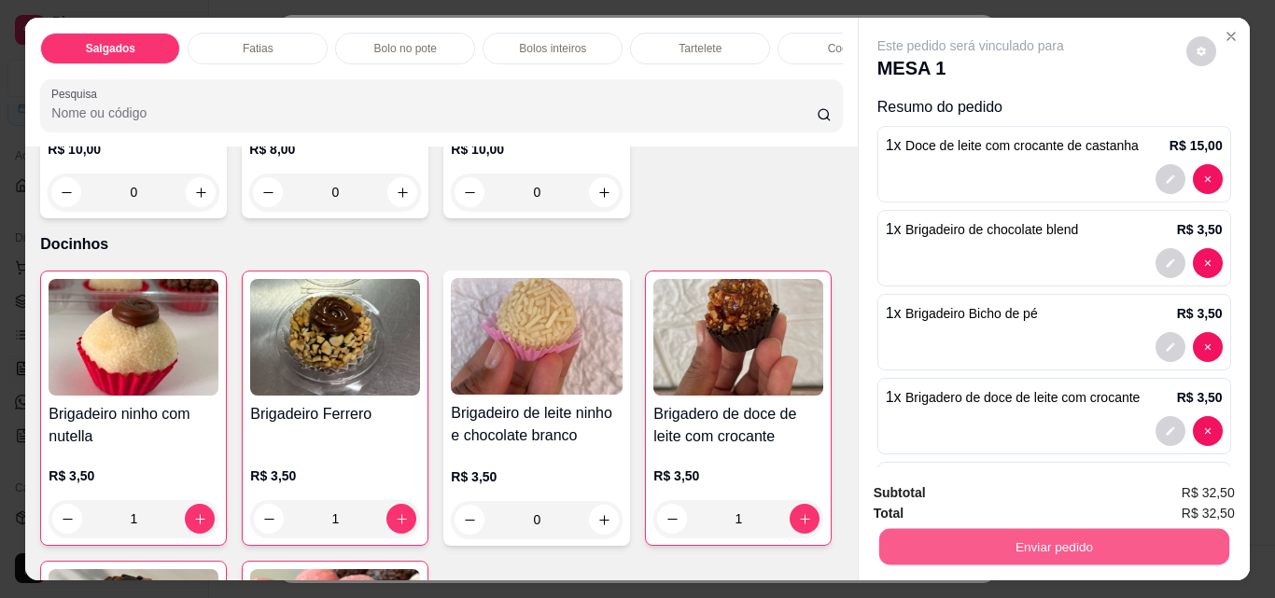
click at [1075, 528] on button "Enviar pedido" at bounding box center [1053, 546] width 350 height 36
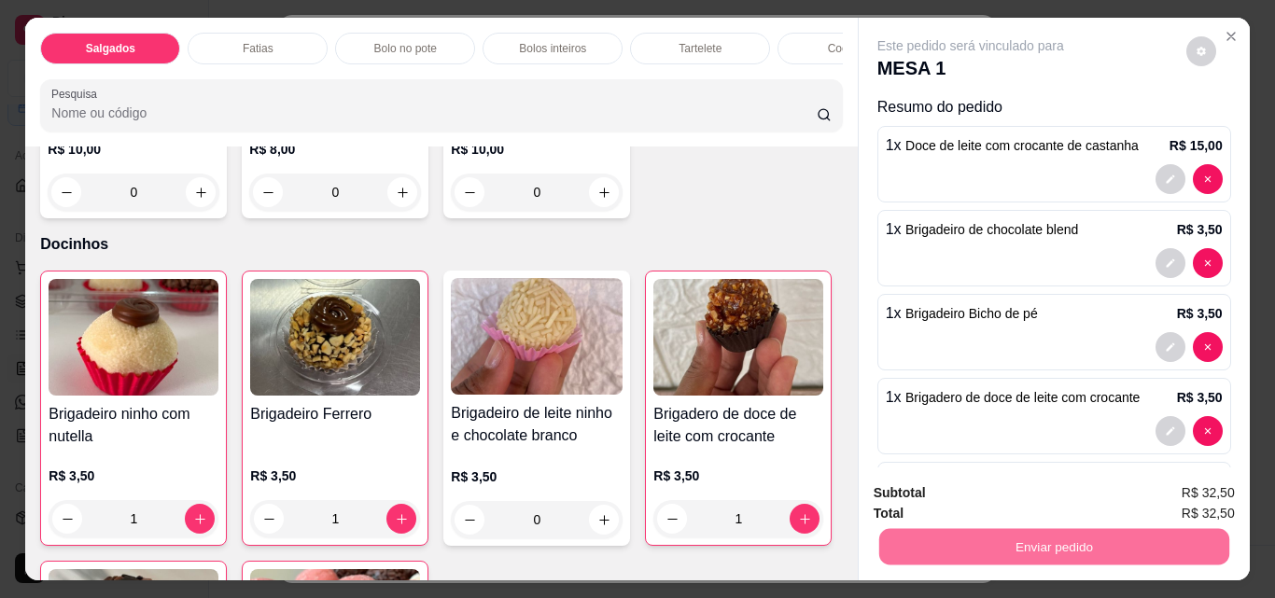
click at [1007, 496] on button "Não registrar e enviar pedido" at bounding box center [992, 493] width 194 height 35
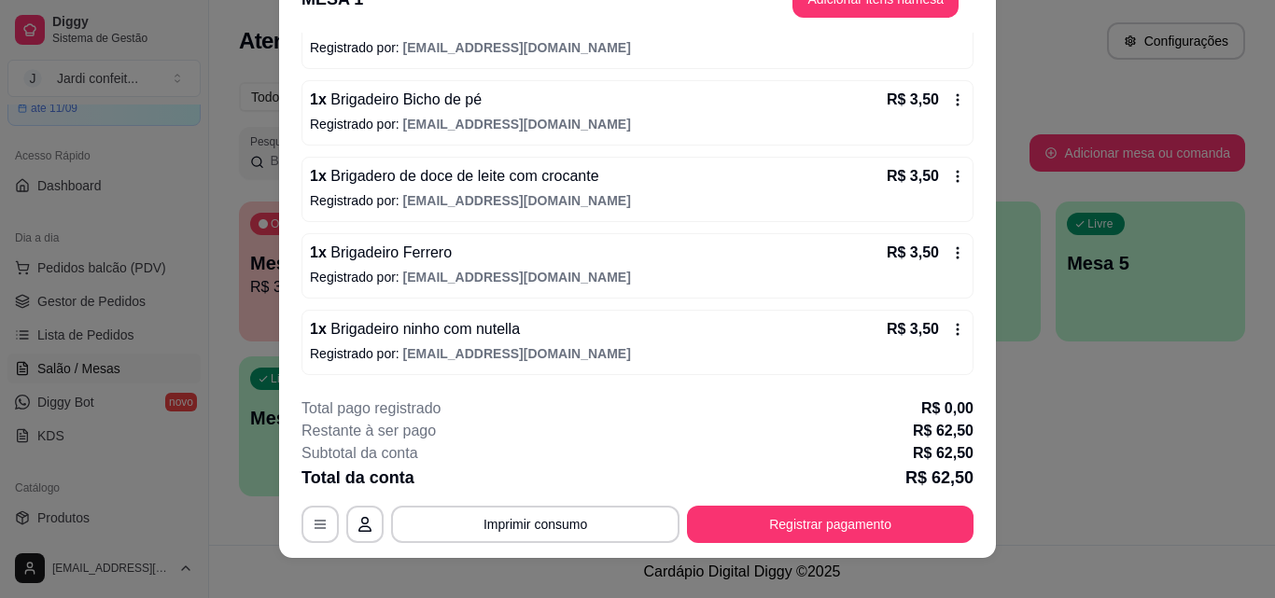
scroll to position [57, 0]
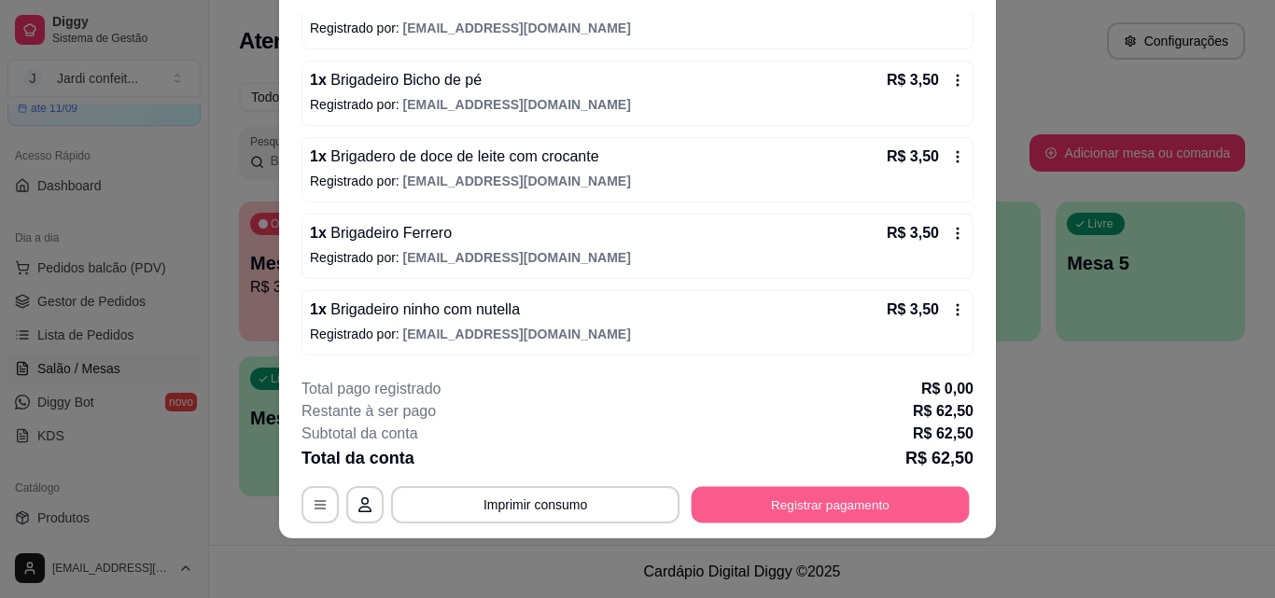
click at [840, 506] on button "Registrar pagamento" at bounding box center [831, 504] width 278 height 36
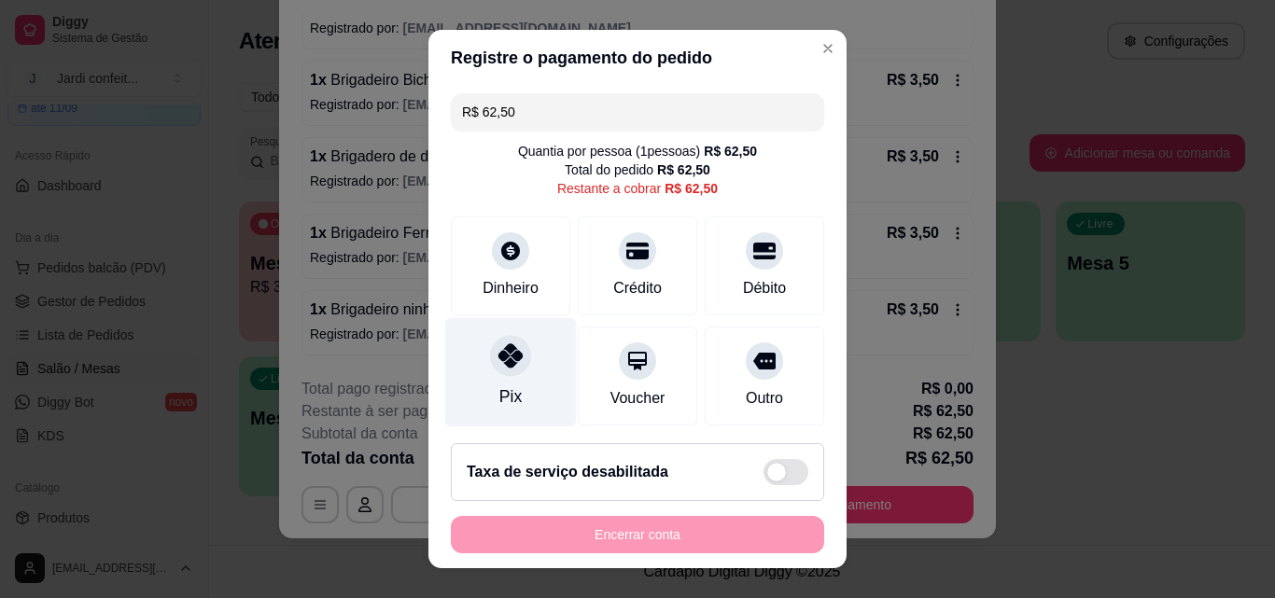
click at [512, 361] on div at bounding box center [510, 355] width 41 height 41
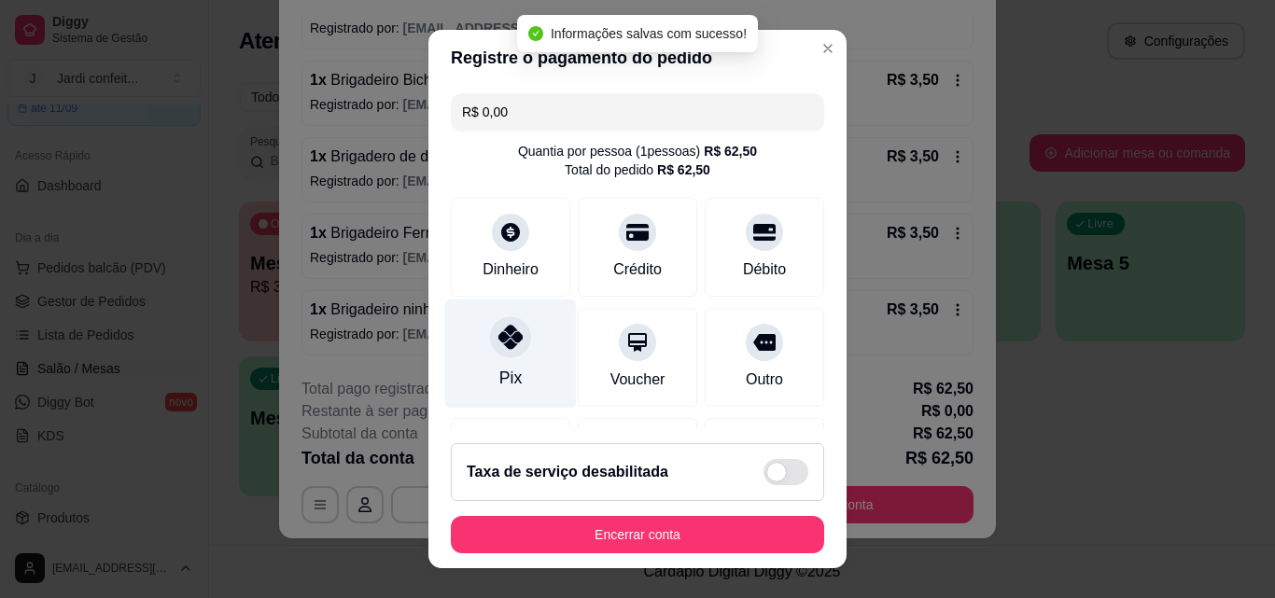
type input "R$ 0,00"
click at [504, 356] on div at bounding box center [510, 336] width 41 height 41
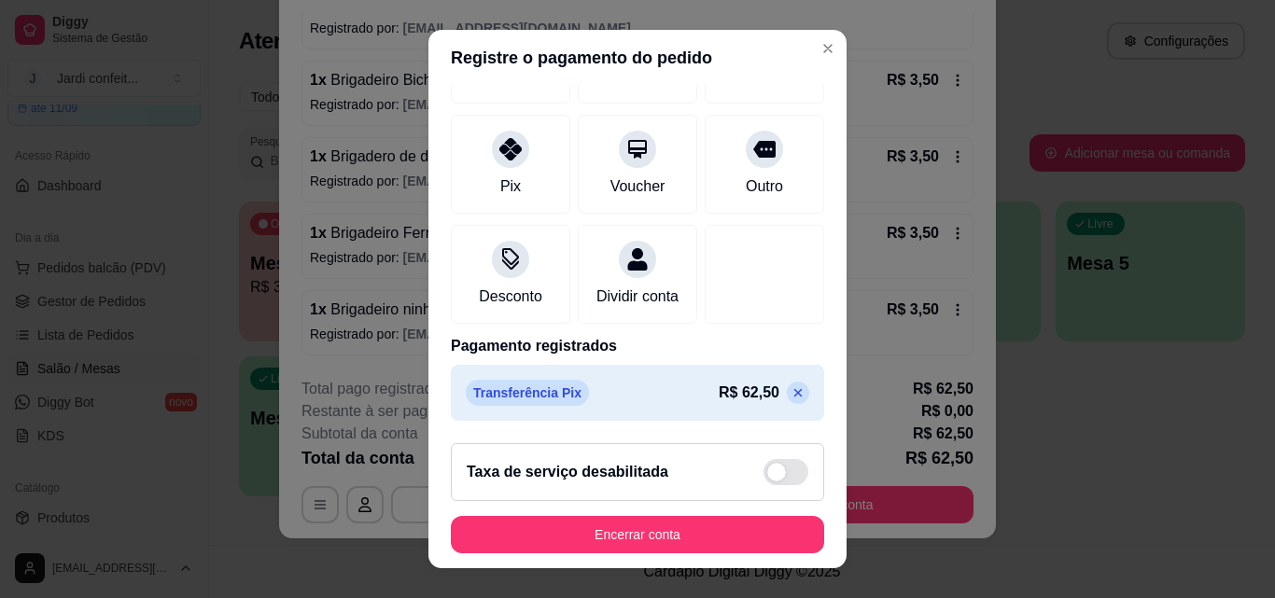
scroll to position [30, 0]
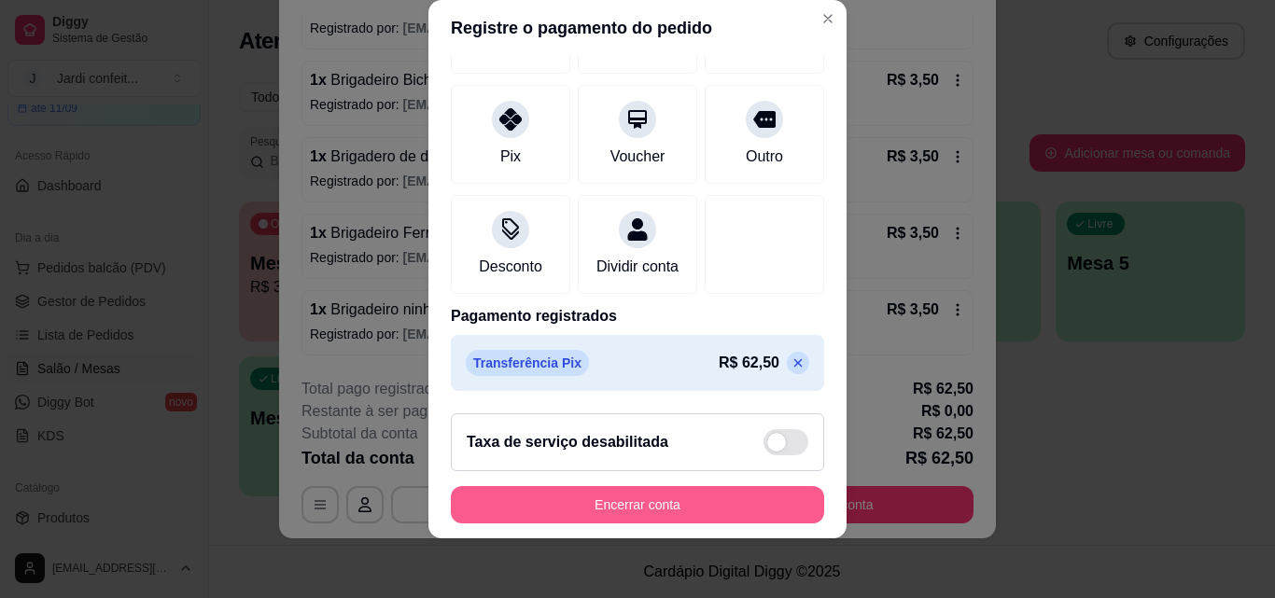
click at [713, 512] on button "Encerrar conta" at bounding box center [637, 504] width 373 height 37
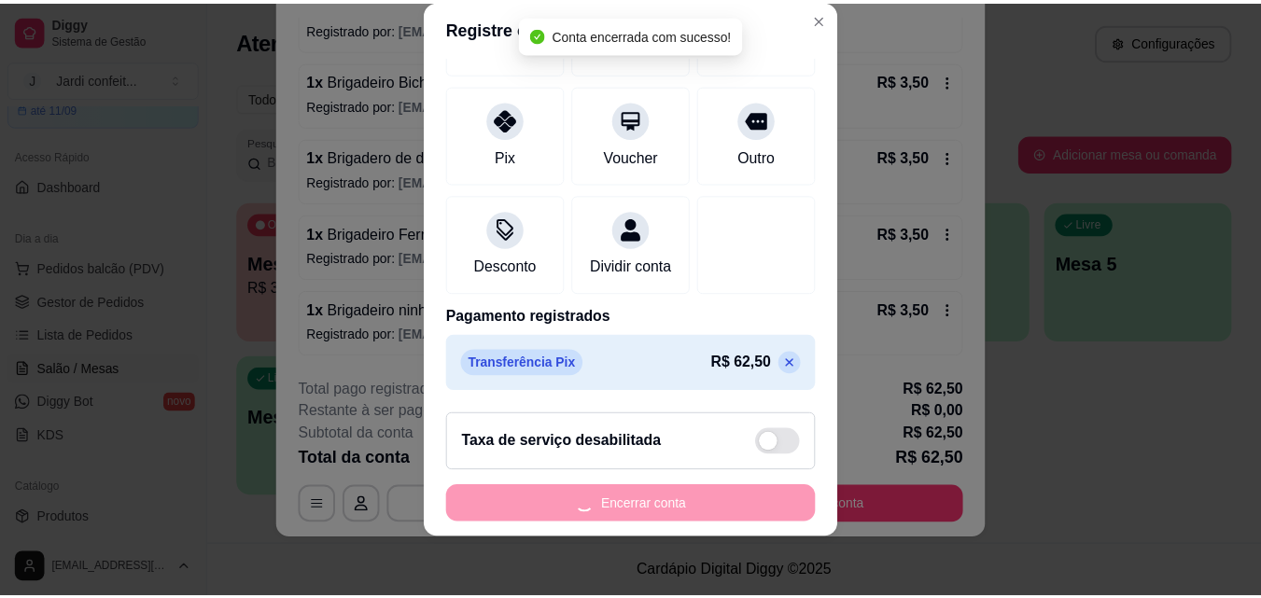
scroll to position [0, 0]
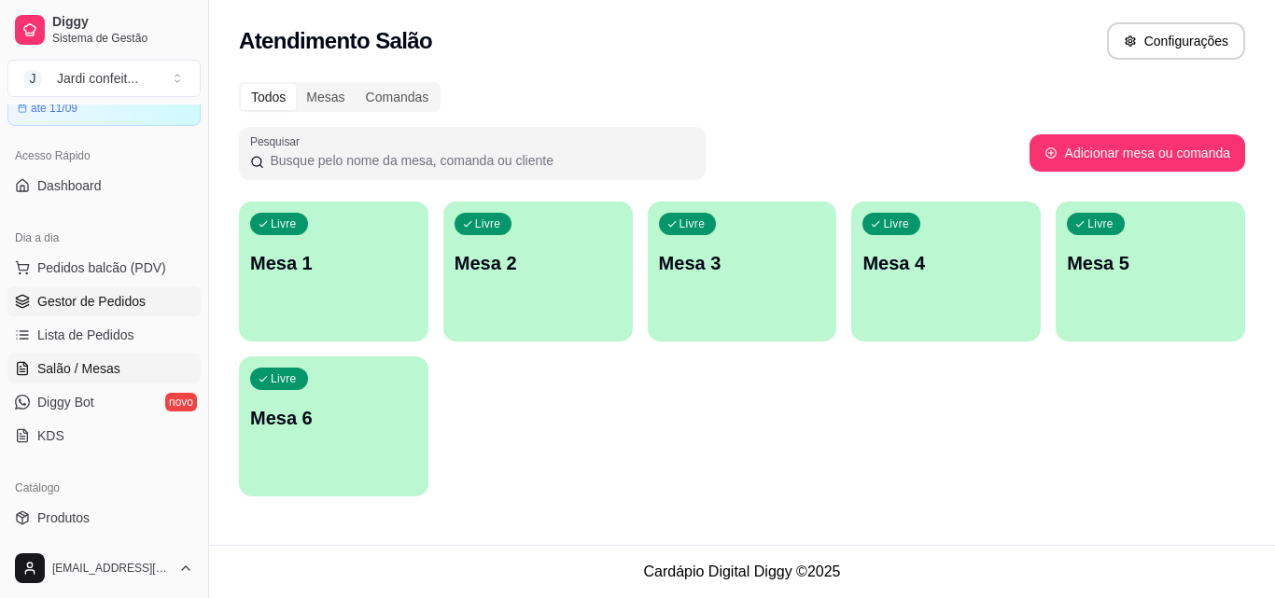
click at [105, 298] on span "Gestor de Pedidos" at bounding box center [91, 301] width 108 height 19
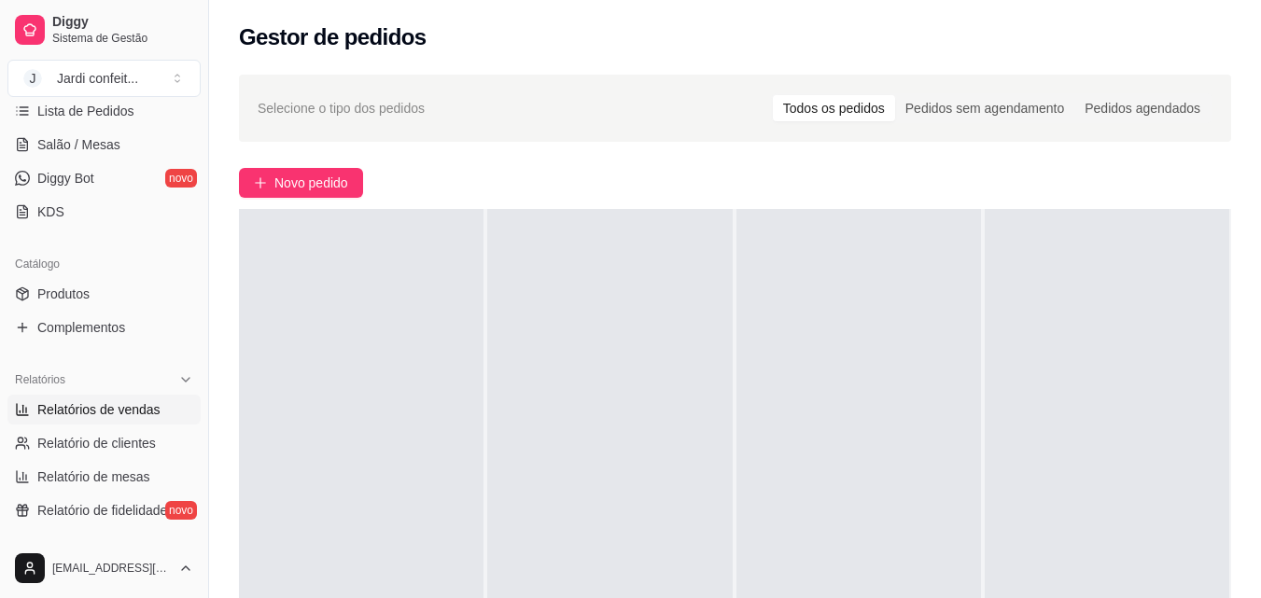
scroll to position [467, 0]
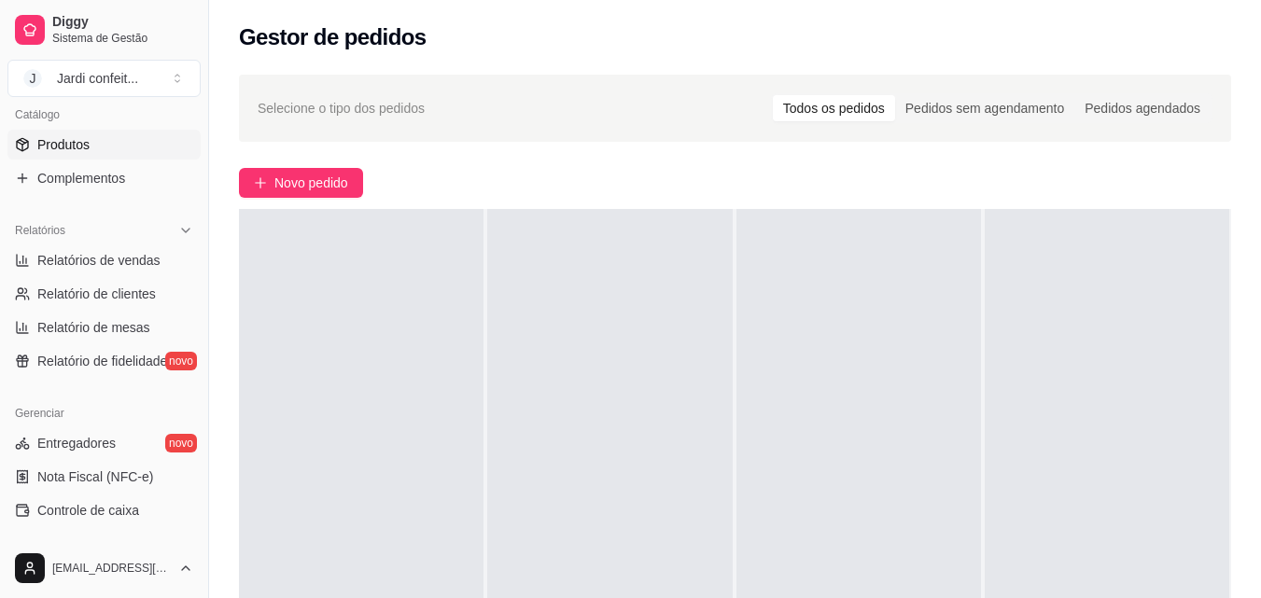
click at [81, 133] on link "Produtos" at bounding box center [103, 145] width 193 height 30
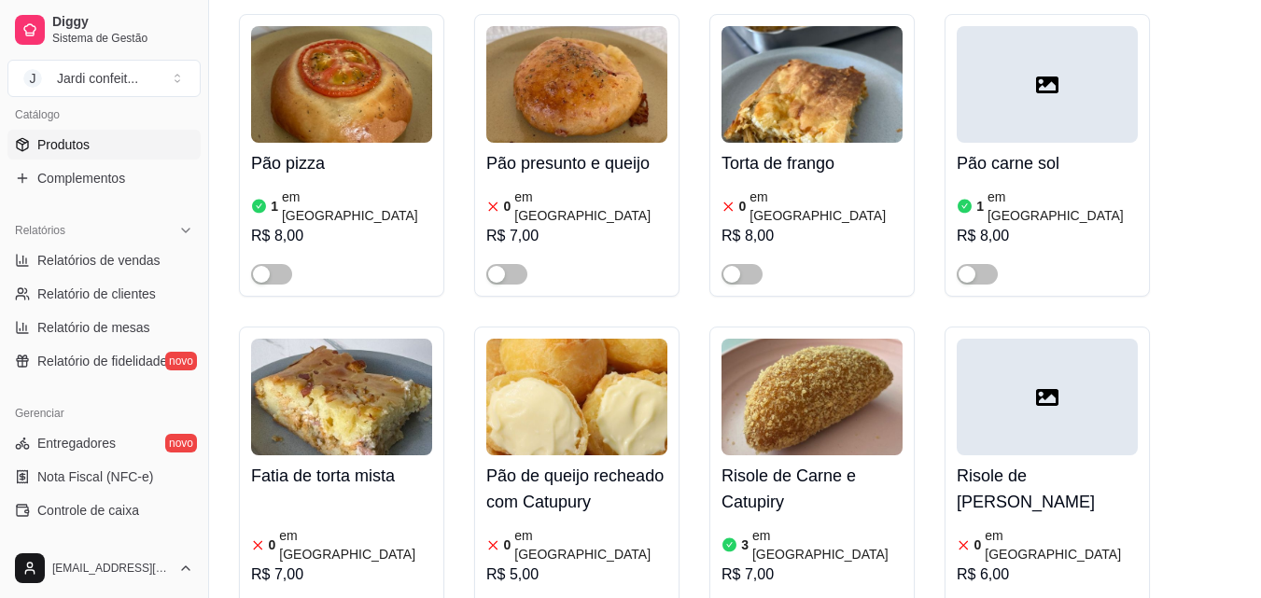
scroll to position [747, 0]
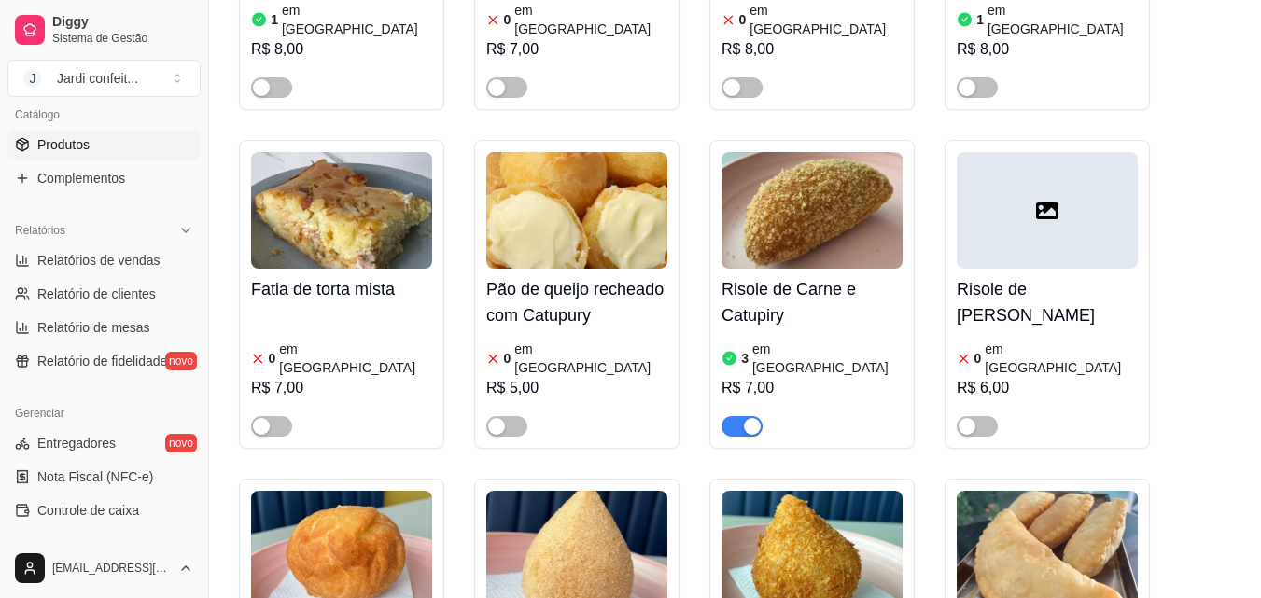
click at [779, 203] on img at bounding box center [811, 210] width 181 height 117
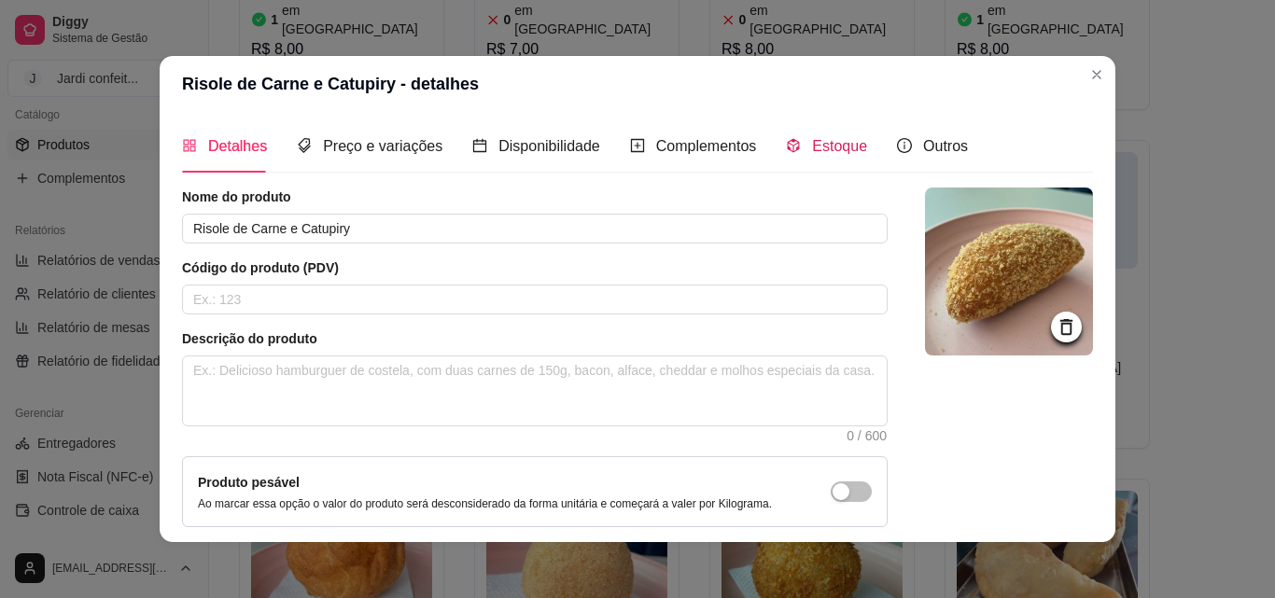
click at [825, 148] on span "Estoque" at bounding box center [839, 146] width 55 height 16
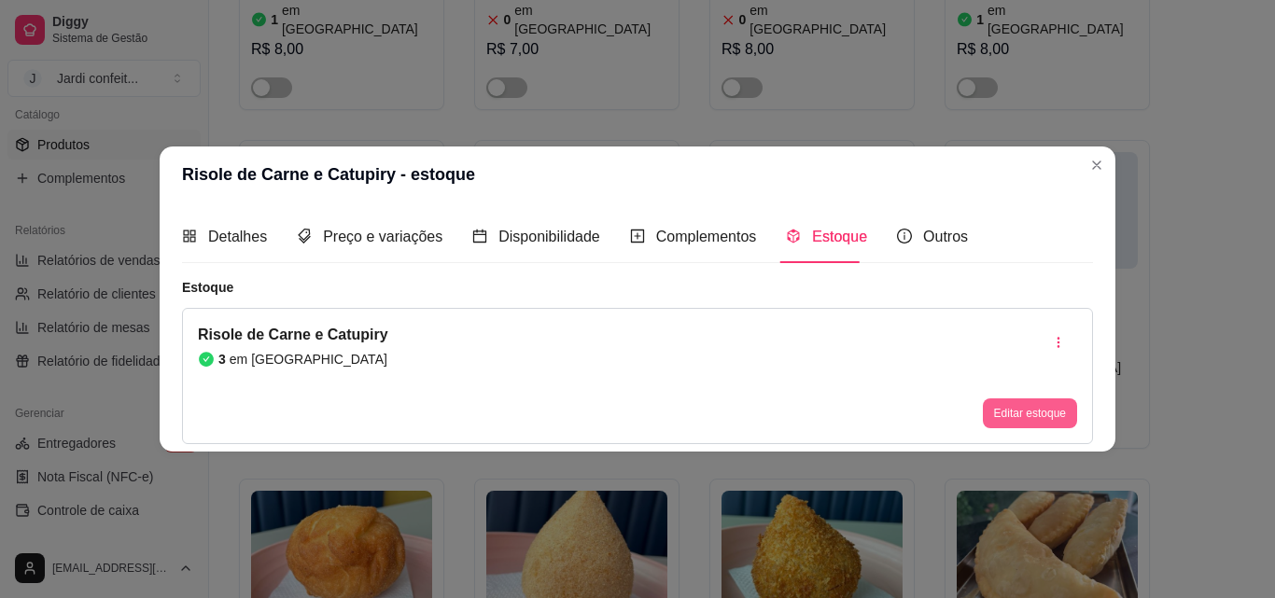
click at [1061, 416] on button "Editar estoque" at bounding box center [1030, 413] width 94 height 30
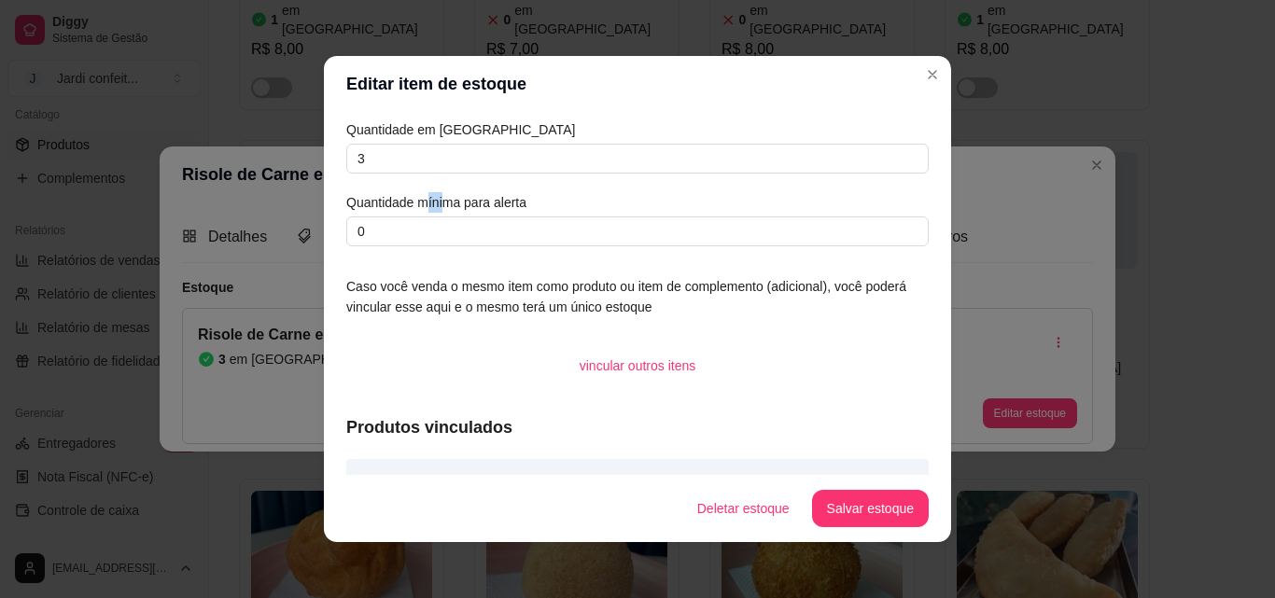
drag, startPoint x: 438, startPoint y: 174, endPoint x: 422, endPoint y: 177, distance: 16.3
click at [422, 177] on div "Quantidade em estoque 3 Quantidade mínima para alerta 0" at bounding box center [637, 182] width 582 height 127
drag, startPoint x: 308, startPoint y: 164, endPoint x: 283, endPoint y: 166, distance: 25.3
click at [283, 166] on div "Editar item de estoque Quantidade em estoque 3 Quantidade mínima para alerta 0 …" at bounding box center [637, 299] width 1275 height 598
type input "1"
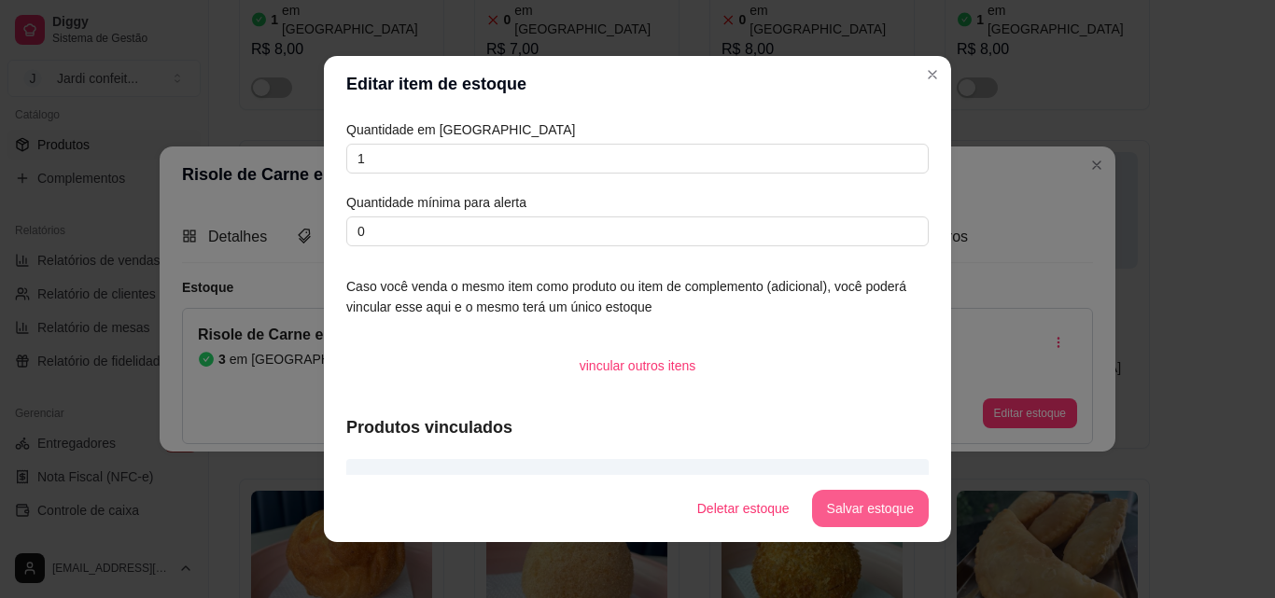
click at [836, 510] on button "Salvar estoque" at bounding box center [870, 508] width 117 height 37
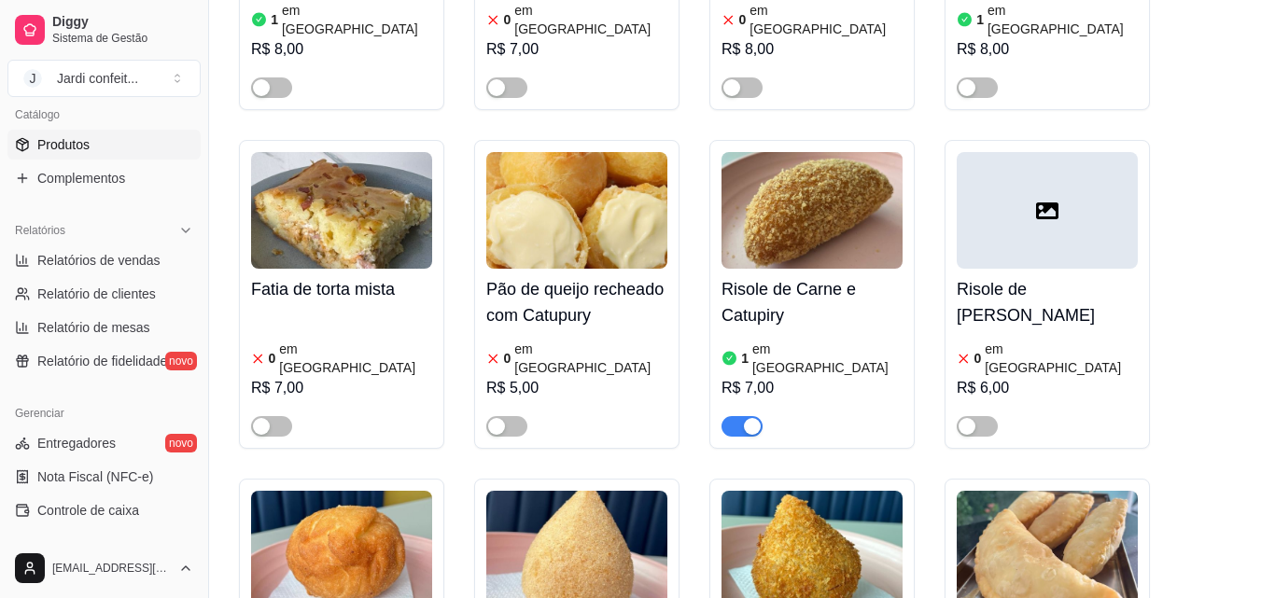
click at [1096, 161] on div at bounding box center [1047, 210] width 181 height 117
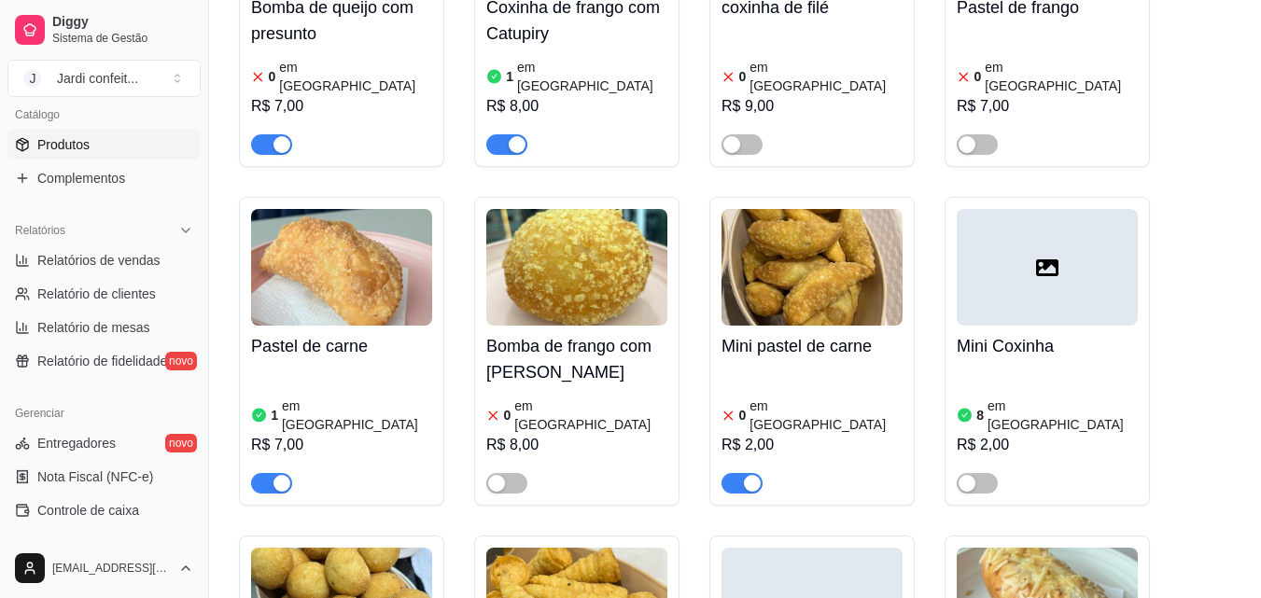
scroll to position [1120, 0]
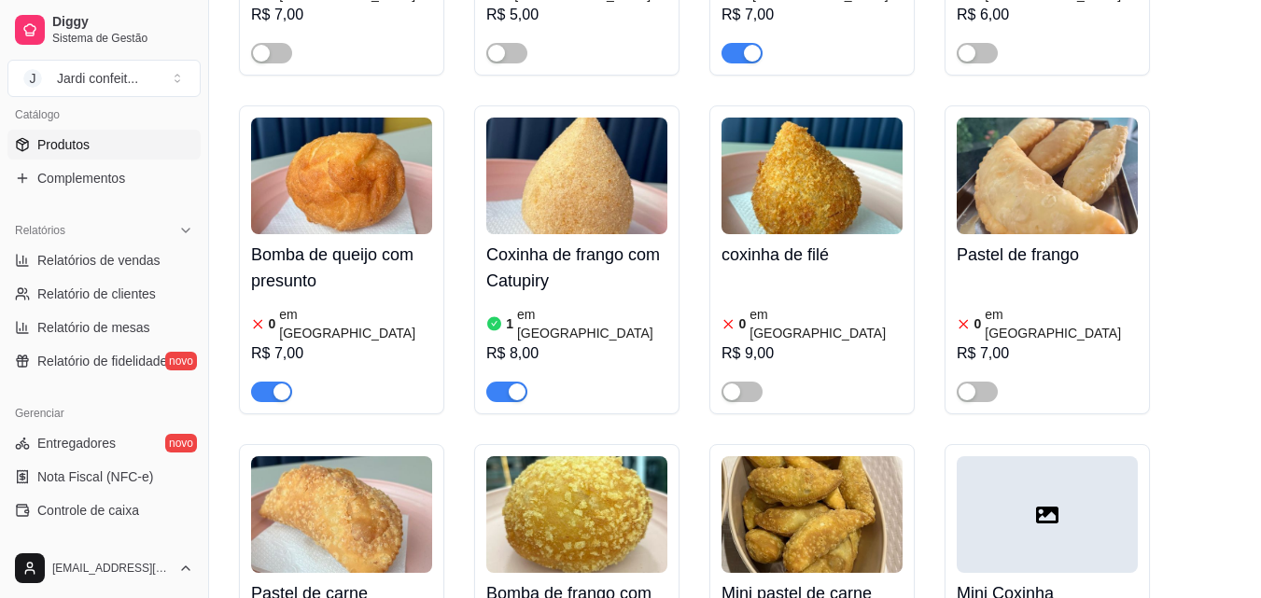
click at [820, 133] on img at bounding box center [811, 176] width 181 height 117
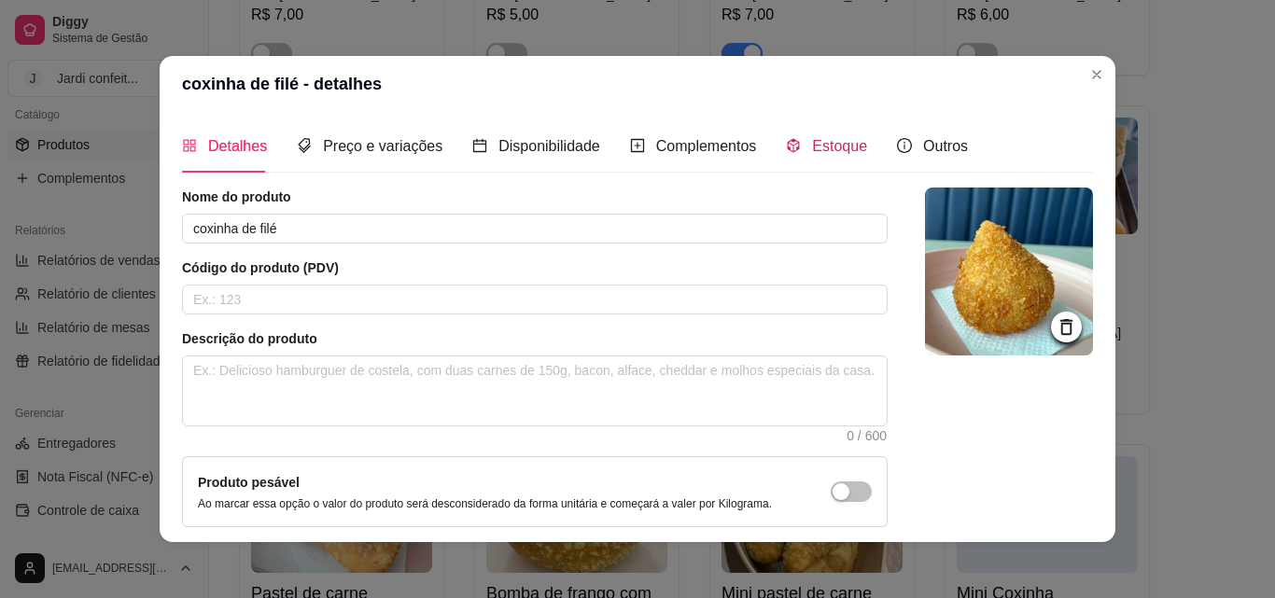
click at [820, 144] on span "Estoque" at bounding box center [839, 146] width 55 height 16
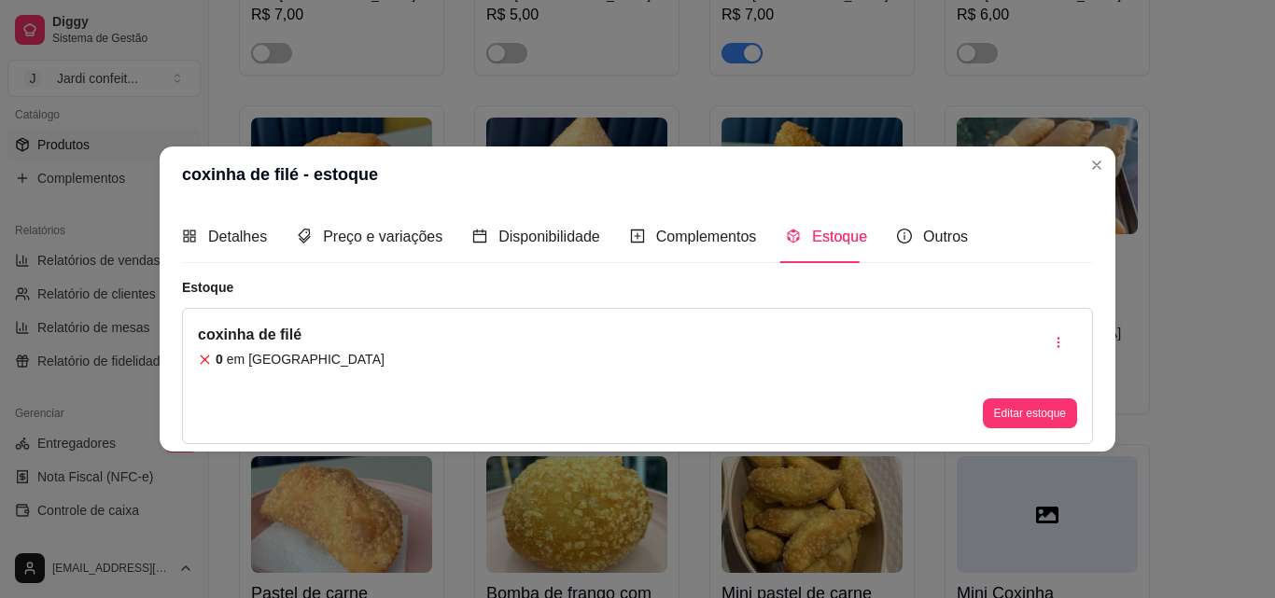
click at [1044, 404] on button "Editar estoque" at bounding box center [1030, 413] width 94 height 30
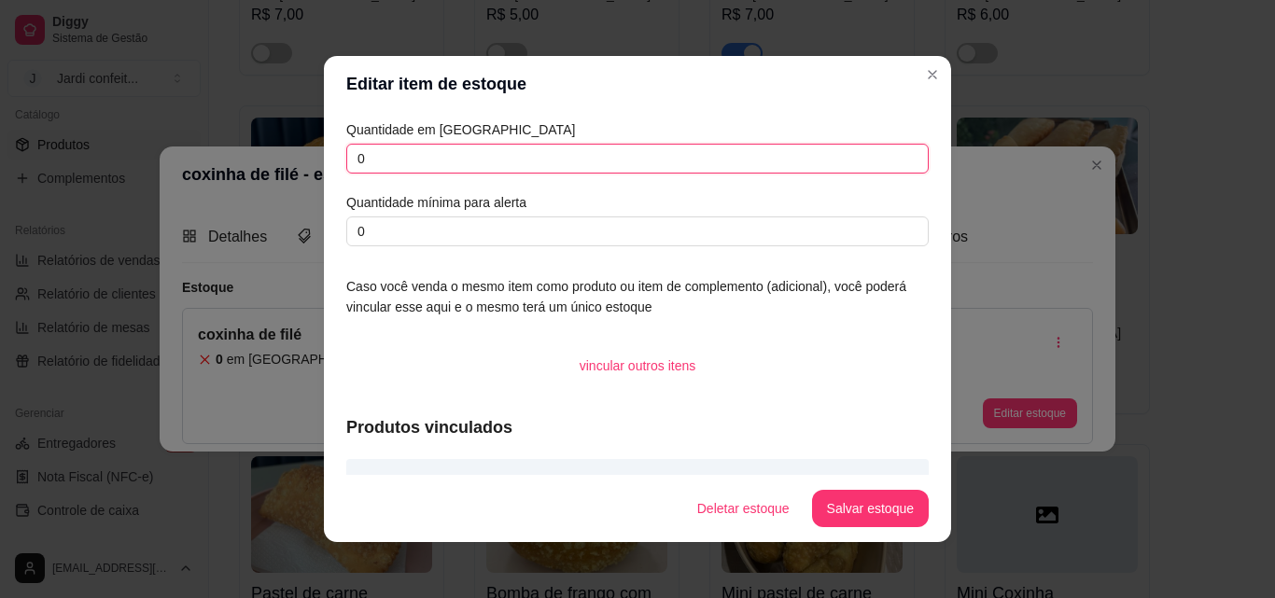
drag, startPoint x: 420, startPoint y: 168, endPoint x: 287, endPoint y: 181, distance: 133.2
click at [287, 181] on div "Editar item de estoque Quantidade em estoque 0 Quantidade mínima para alerta 0 …" at bounding box center [637, 299] width 1275 height 598
type input "2"
click at [896, 512] on button "Salvar estoque" at bounding box center [870, 509] width 114 height 36
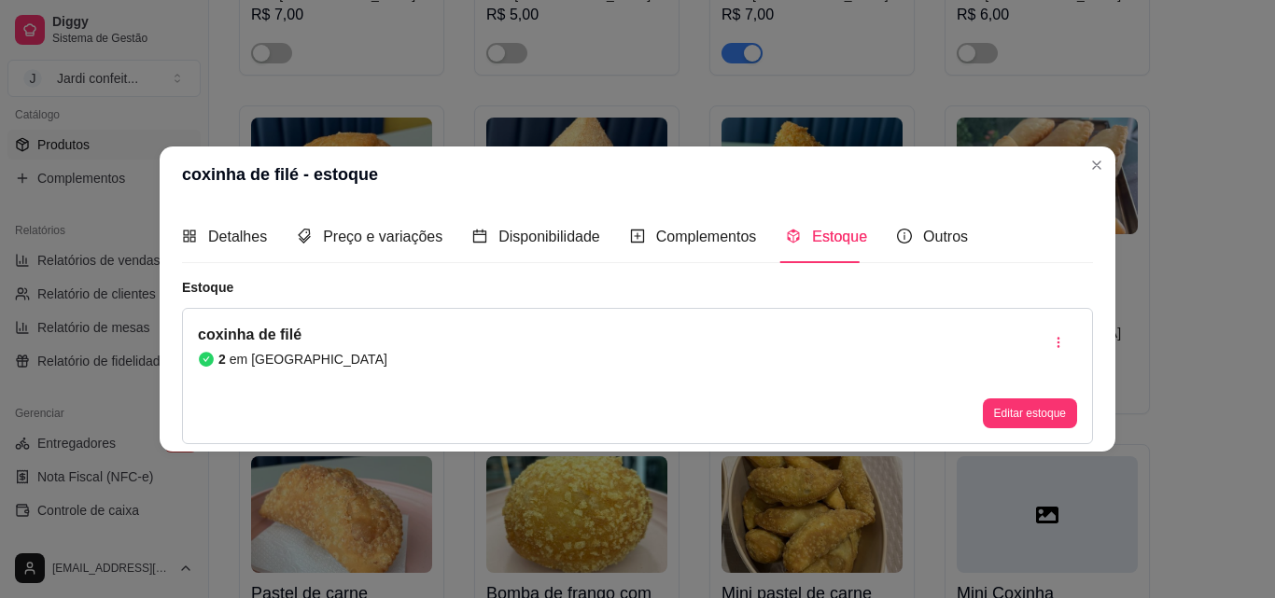
click at [1101, 165] on img at bounding box center [1047, 176] width 181 height 117
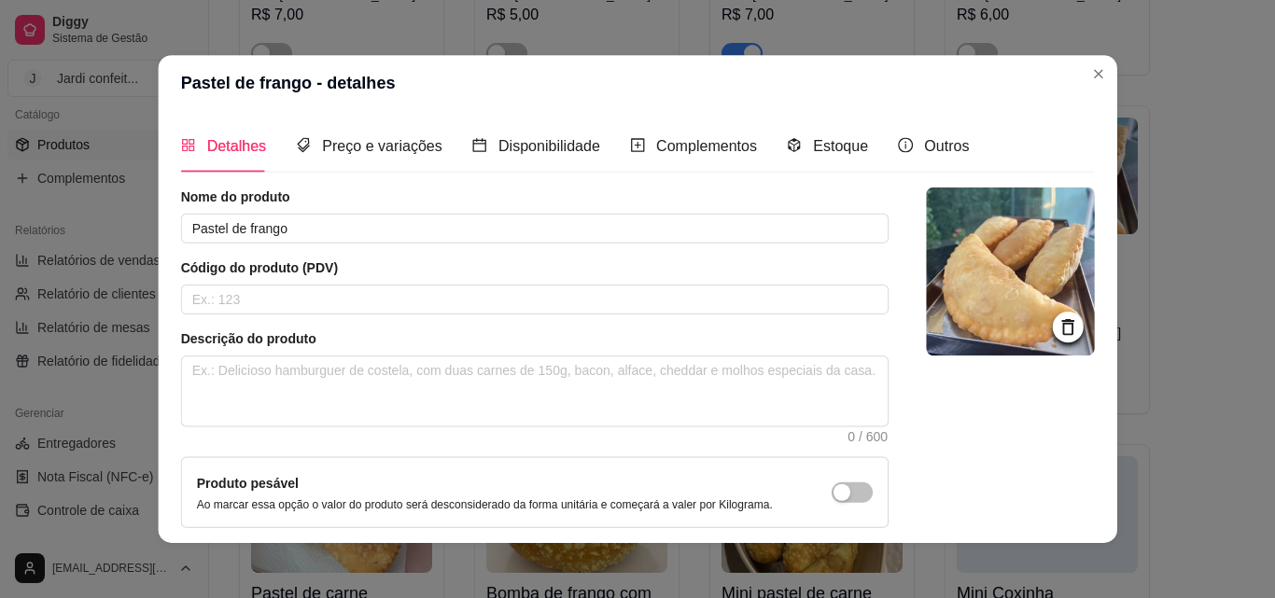
click at [1099, 166] on div "Detalhes Preço e variações Disponibilidade Complementos Estoque Outros Nome do …" at bounding box center [637, 327] width 958 height 432
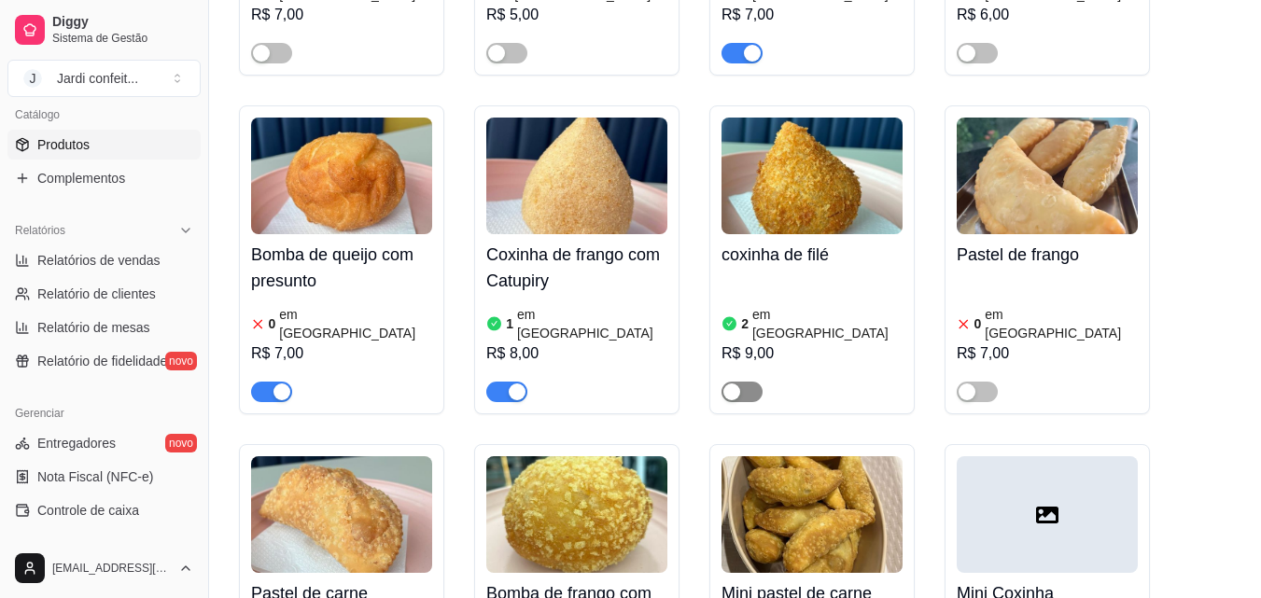
click at [753, 382] on span "button" at bounding box center [741, 392] width 41 height 21
click at [543, 168] on img at bounding box center [576, 176] width 181 height 117
click at [819, 158] on div "Estoque" at bounding box center [820, 145] width 81 height 54
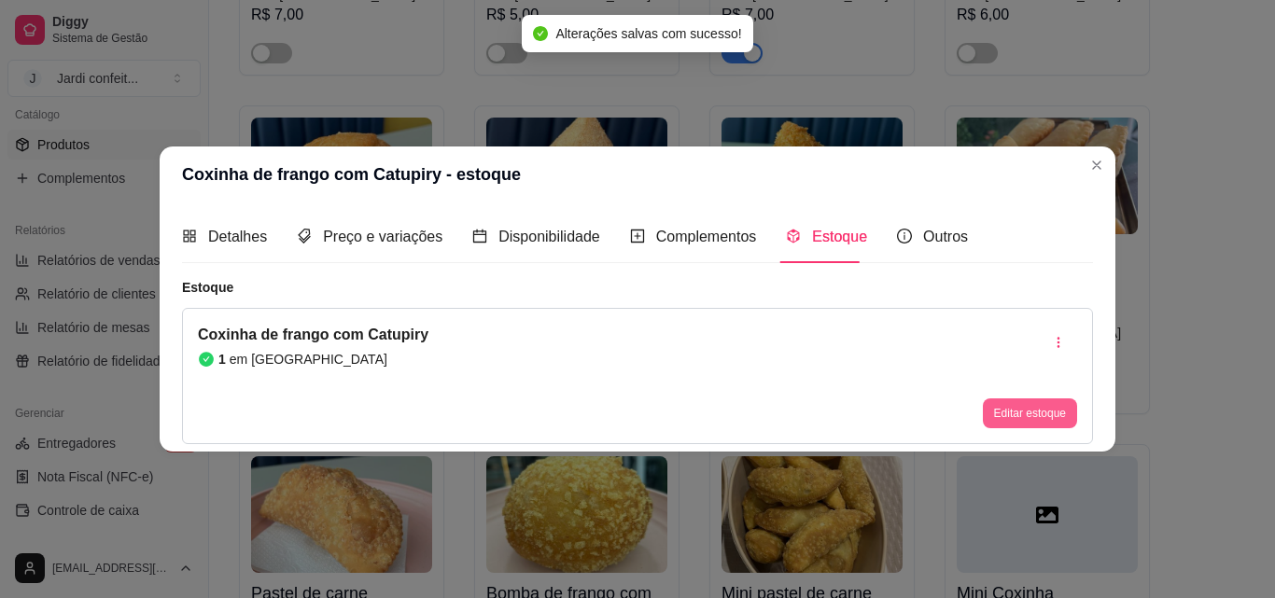
click at [1001, 398] on button "Editar estoque" at bounding box center [1030, 413] width 94 height 30
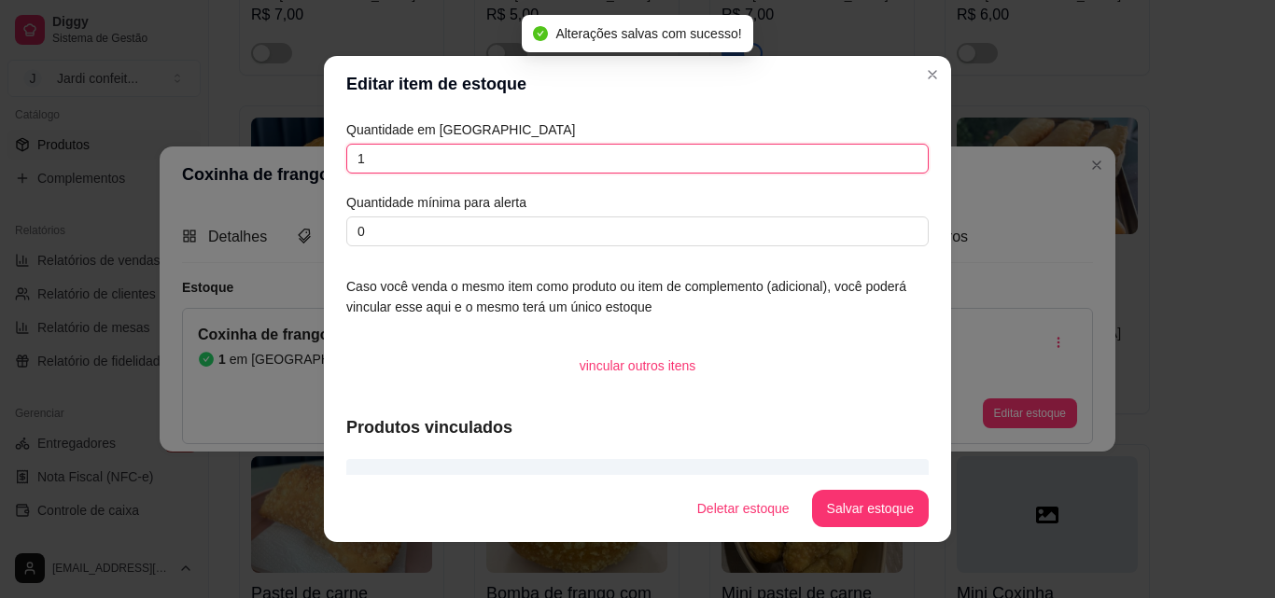
drag, startPoint x: 385, startPoint y: 160, endPoint x: 319, endPoint y: 175, distance: 68.1
click at [324, 175] on div "Quantidade em estoque 1 Quantidade mínima para alerta 0 Caso você venda o mesmo…" at bounding box center [637, 293] width 627 height 363
type input "2"
click at [864, 511] on button "Salvar estoque" at bounding box center [870, 508] width 117 height 37
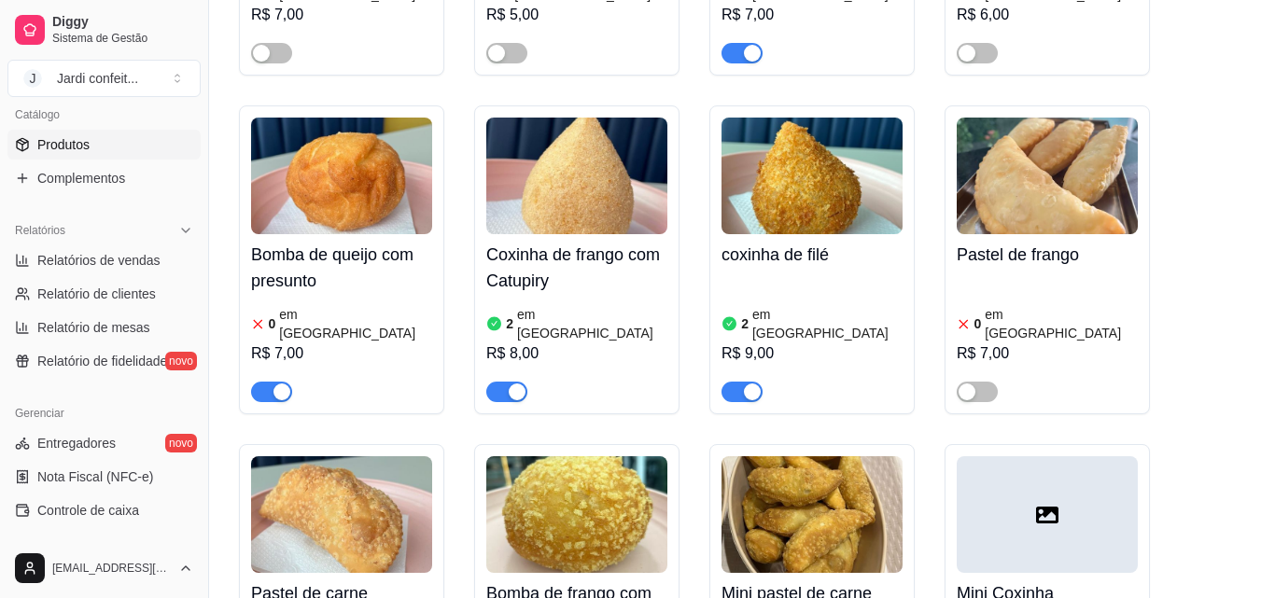
click at [1102, 165] on img at bounding box center [1047, 176] width 181 height 117
click at [271, 326] on div "Nome do produto Pastel de frango Código do produto (PDV) Descrição do produto 0…" at bounding box center [527, 401] width 710 height 428
click at [256, 382] on span "button" at bounding box center [271, 392] width 41 height 21
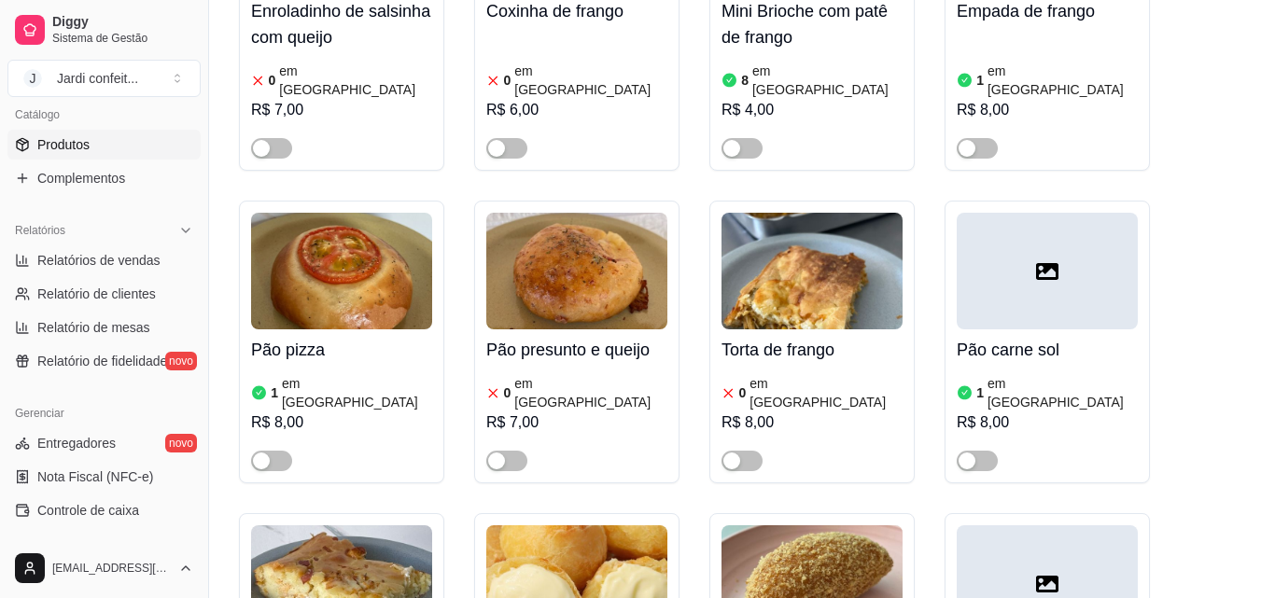
scroll to position [0, 0]
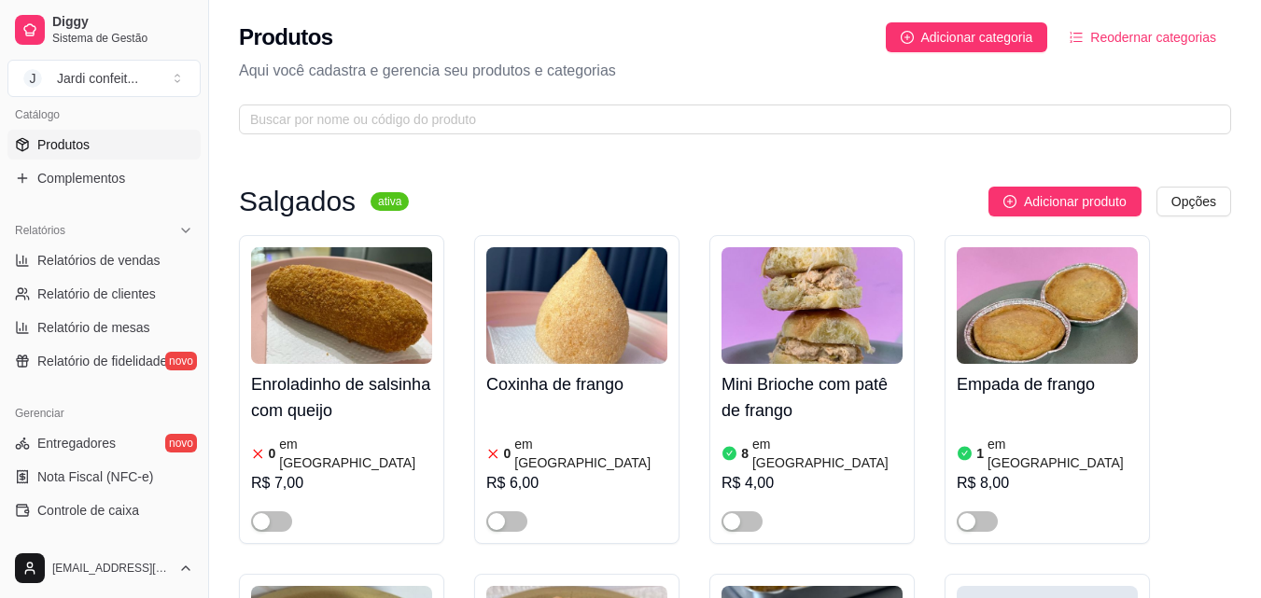
click at [636, 137] on div "Produtos Adicionar categoria Reodernar categorias Aqui você cadastra e gerencia…" at bounding box center [735, 73] width 1052 height 146
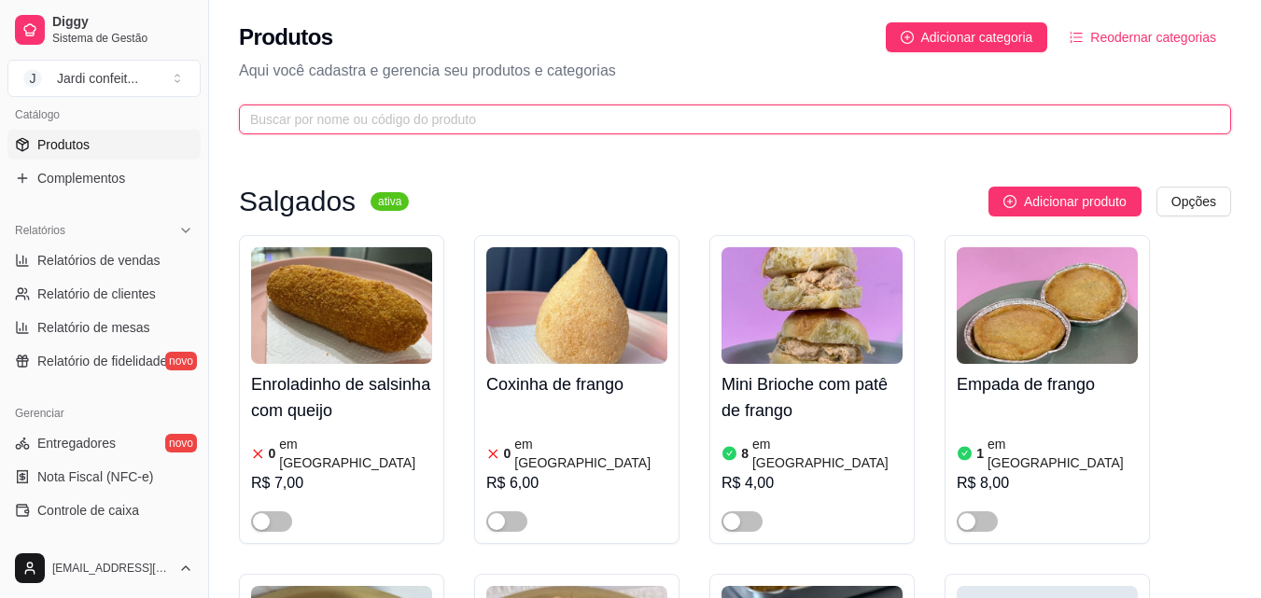
click at [636, 129] on input "text" at bounding box center [727, 119] width 955 height 21
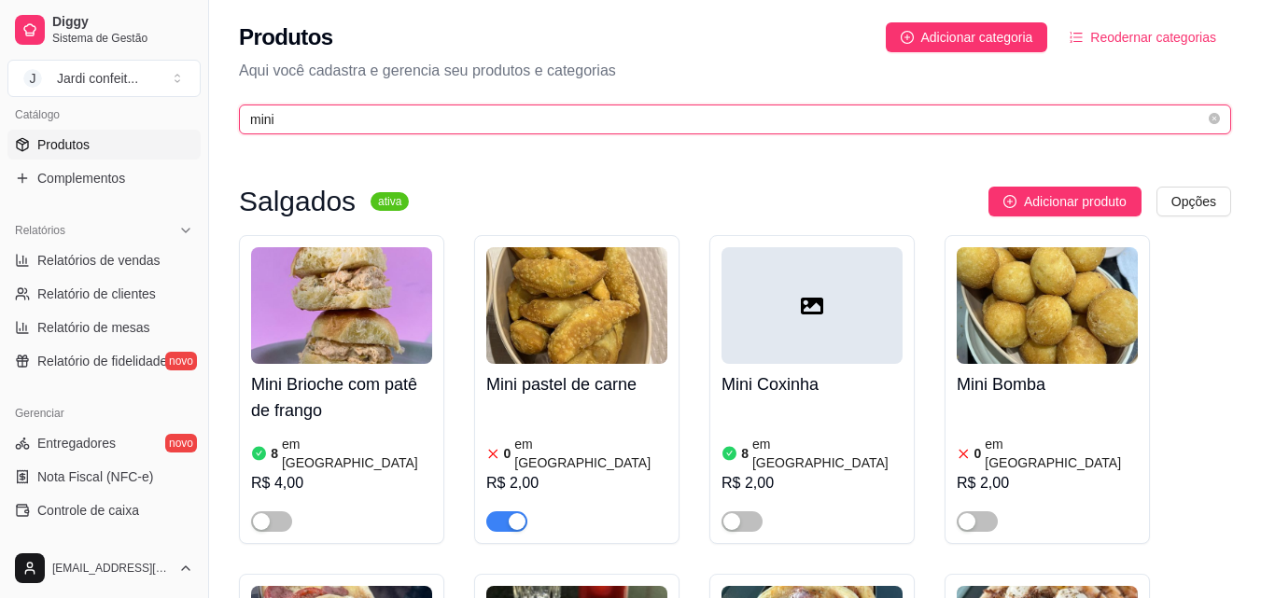
type input "mini"
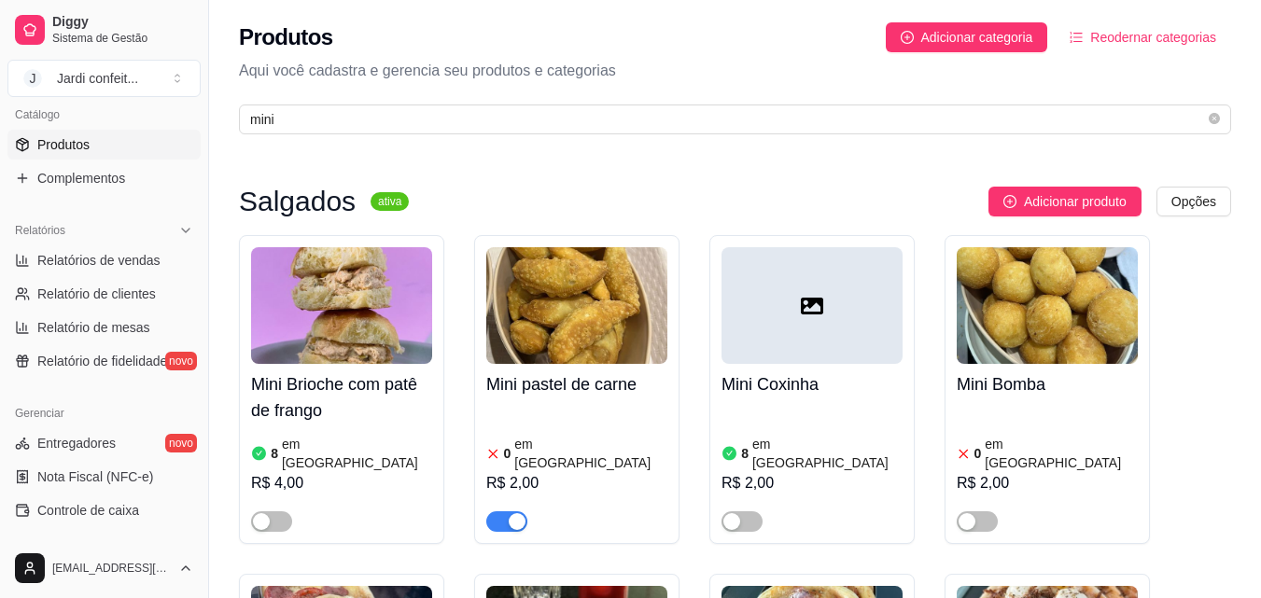
click at [496, 521] on div "Mini pastel de carne 0 em estoque R$ 2,00" at bounding box center [576, 389] width 205 height 309
click at [510, 513] on div "button" at bounding box center [517, 521] width 17 height 17
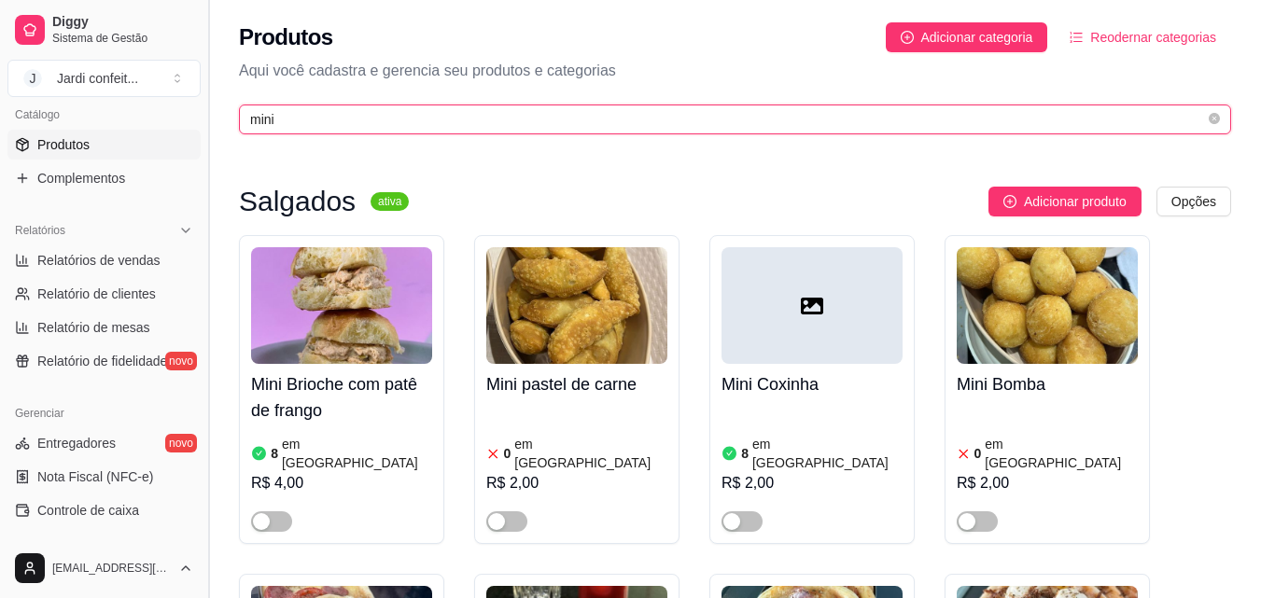
drag, startPoint x: 558, startPoint y: 129, endPoint x: 213, endPoint y: 131, distance: 345.3
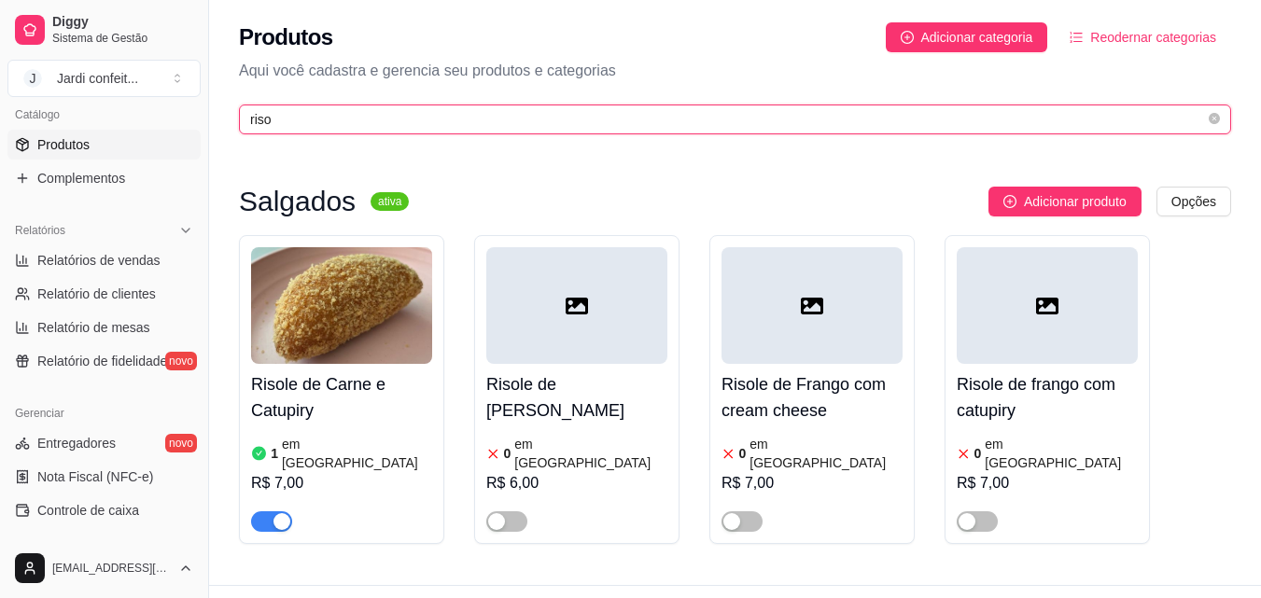
type input "riso"
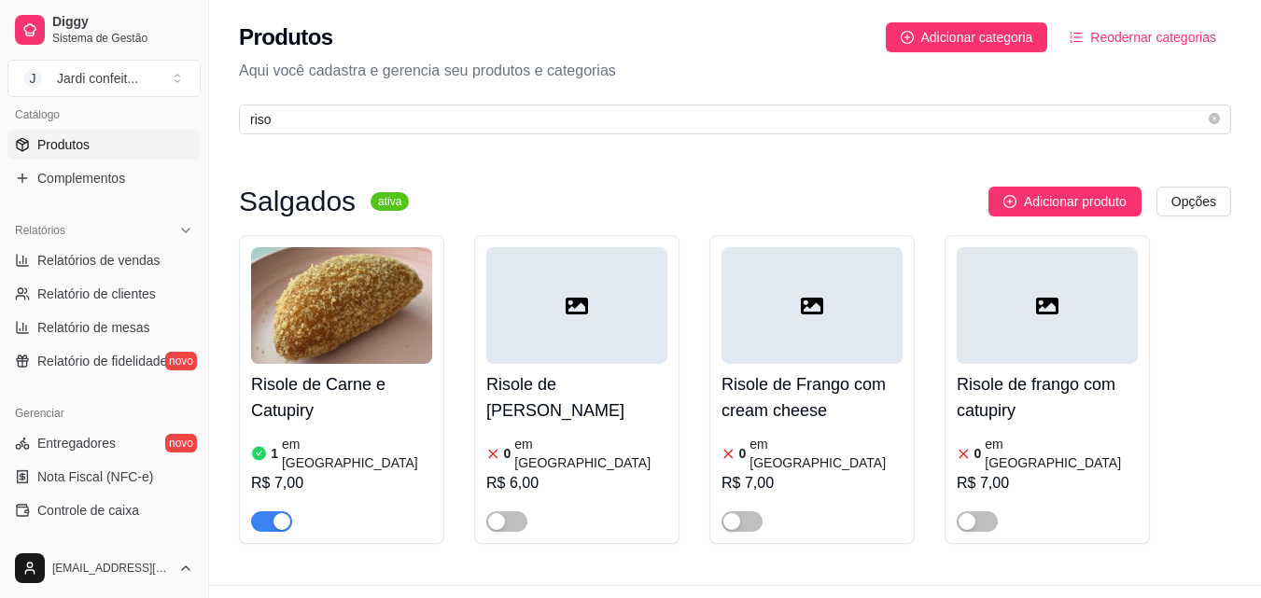
click at [1046, 336] on div at bounding box center [1047, 305] width 181 height 117
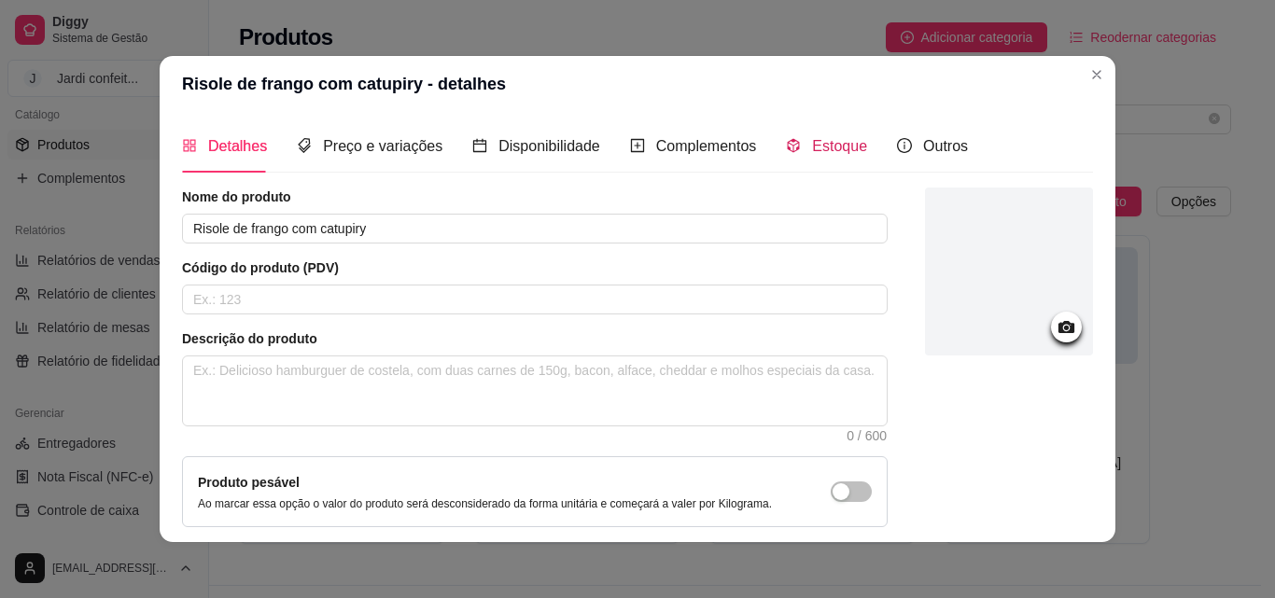
click at [834, 138] on span "Estoque" at bounding box center [839, 146] width 55 height 16
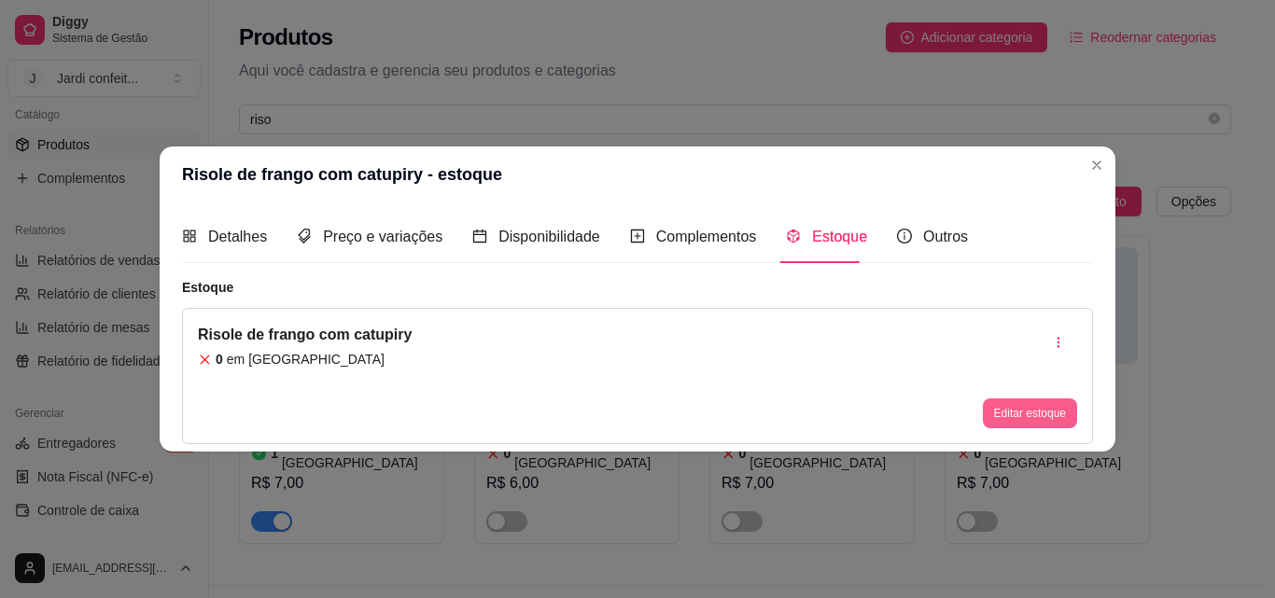
click at [1030, 403] on button "Editar estoque" at bounding box center [1030, 413] width 94 height 30
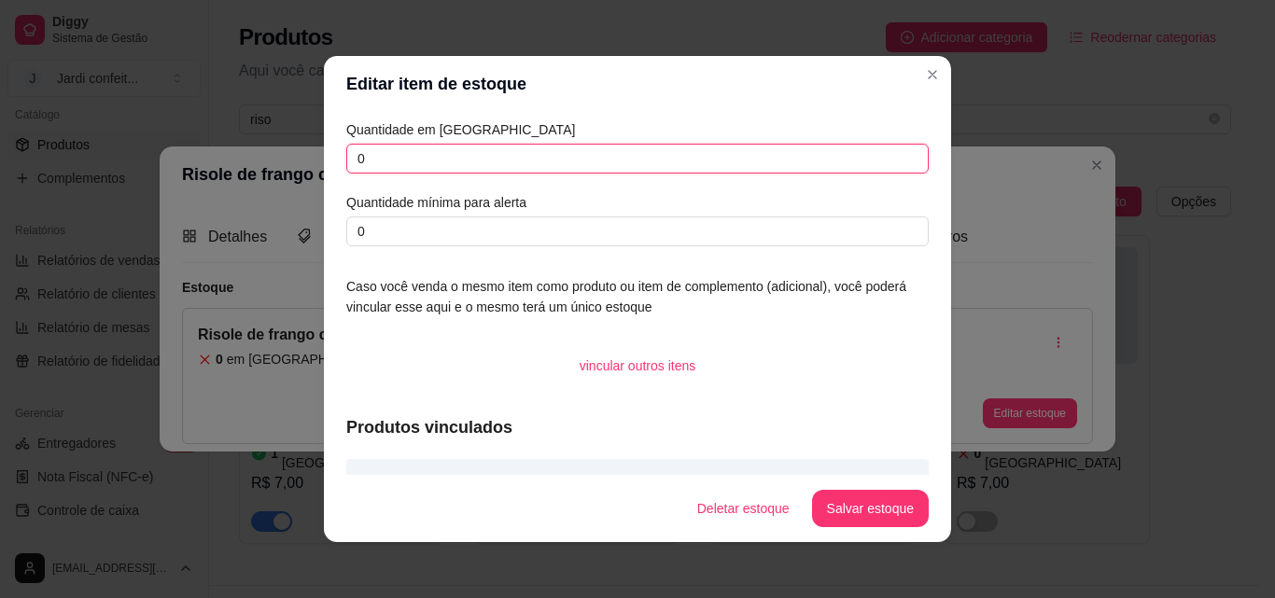
drag, startPoint x: 377, startPoint y: 161, endPoint x: 336, endPoint y: 166, distance: 41.4
click at [336, 166] on div "Quantidade em estoque 0 Quantidade mínima para alerta 0 Caso você venda o mesmo…" at bounding box center [637, 293] width 627 height 363
type input "1"
click at [854, 509] on button "Salvar estoque" at bounding box center [870, 508] width 117 height 37
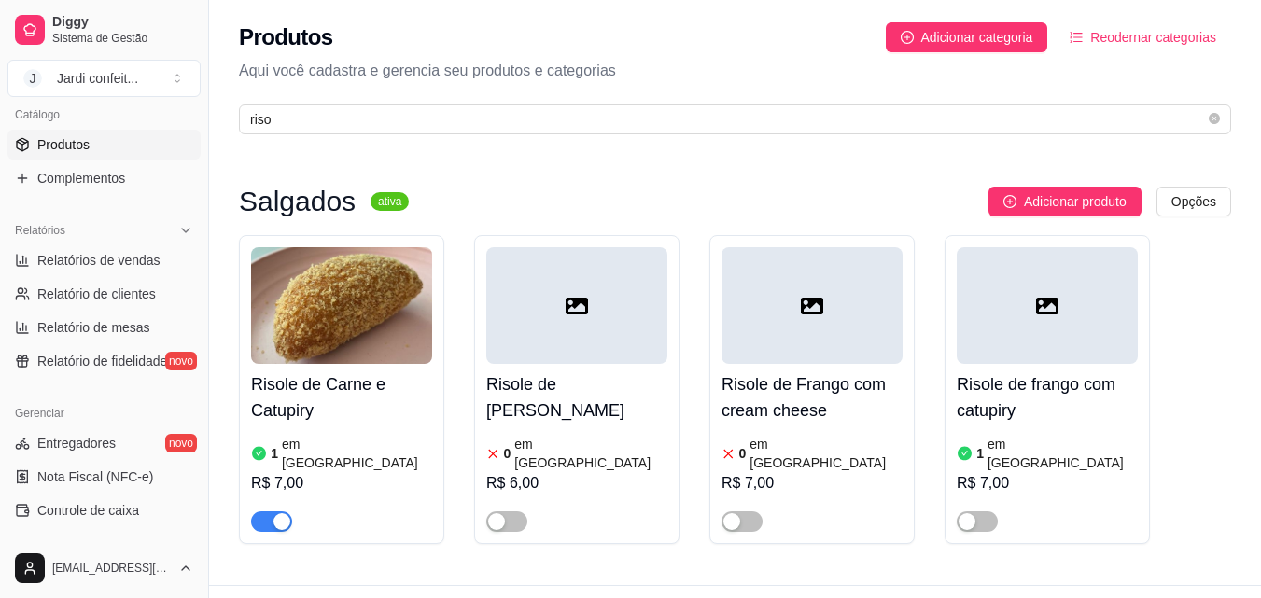
click at [992, 510] on div at bounding box center [977, 521] width 41 height 22
click at [985, 511] on span "button" at bounding box center [977, 521] width 41 height 21
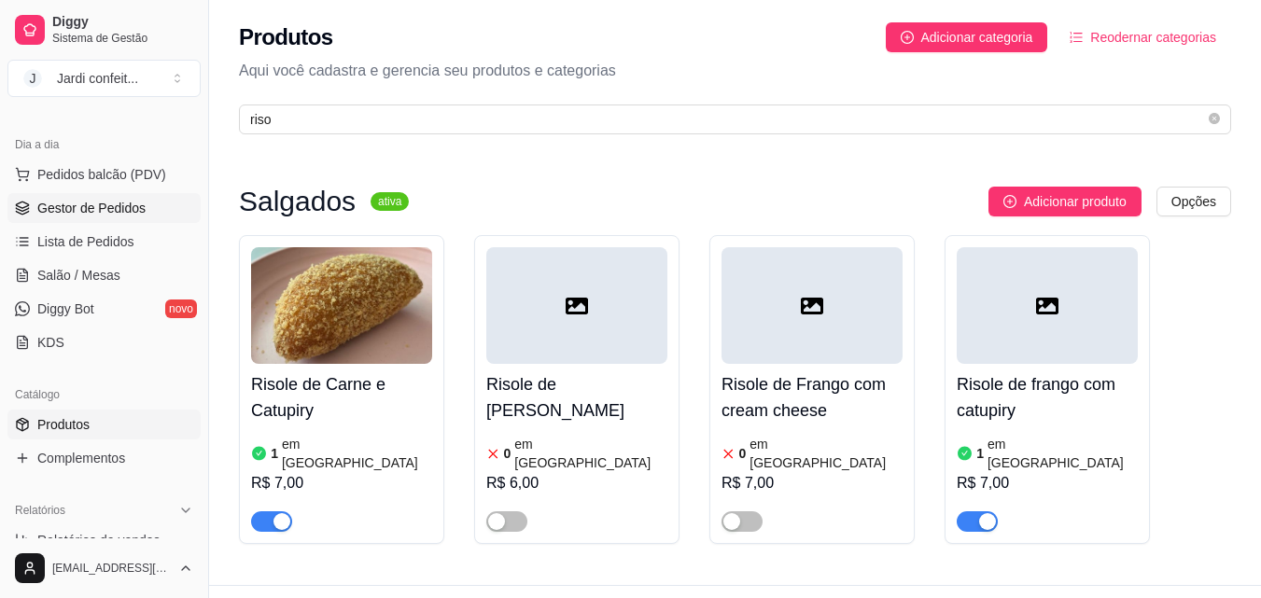
click at [130, 213] on span "Gestor de Pedidos" at bounding box center [91, 208] width 108 height 19
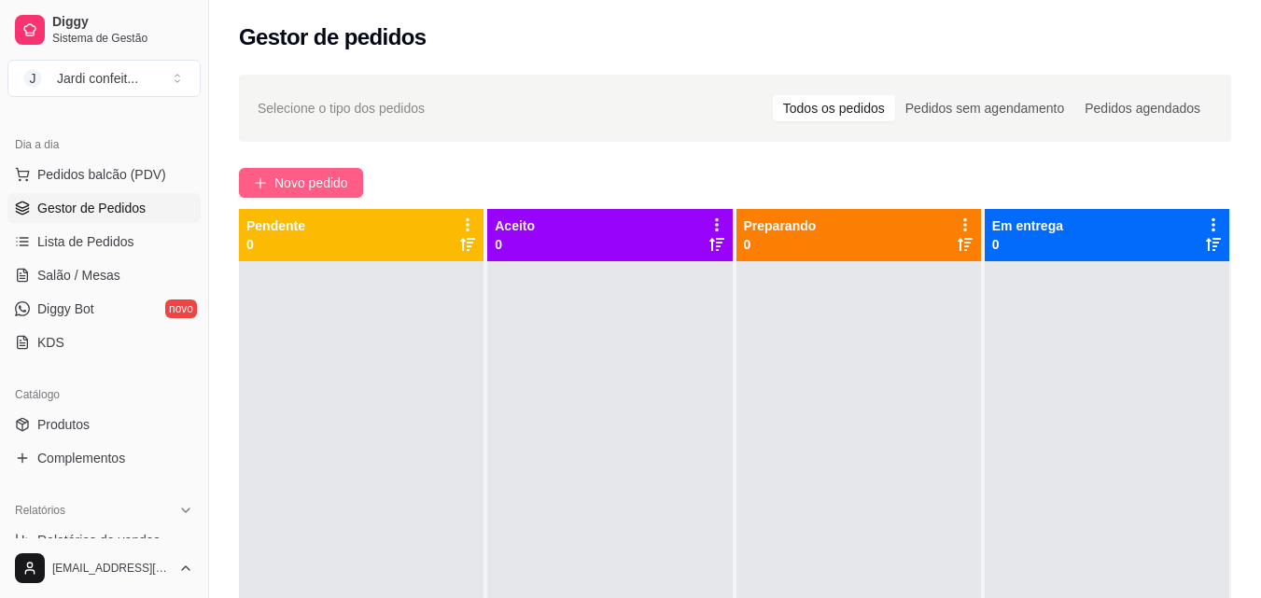
click at [338, 175] on span "Novo pedido" at bounding box center [311, 183] width 74 height 21
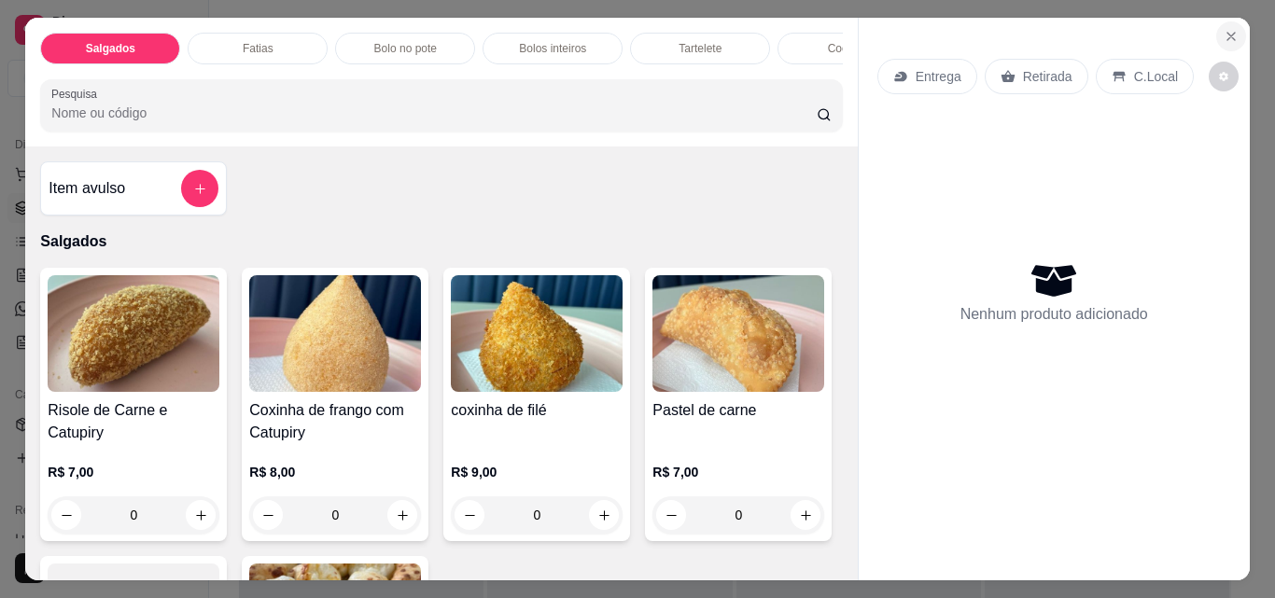
click at [1223, 32] on icon "Close" at bounding box center [1230, 36] width 15 height 15
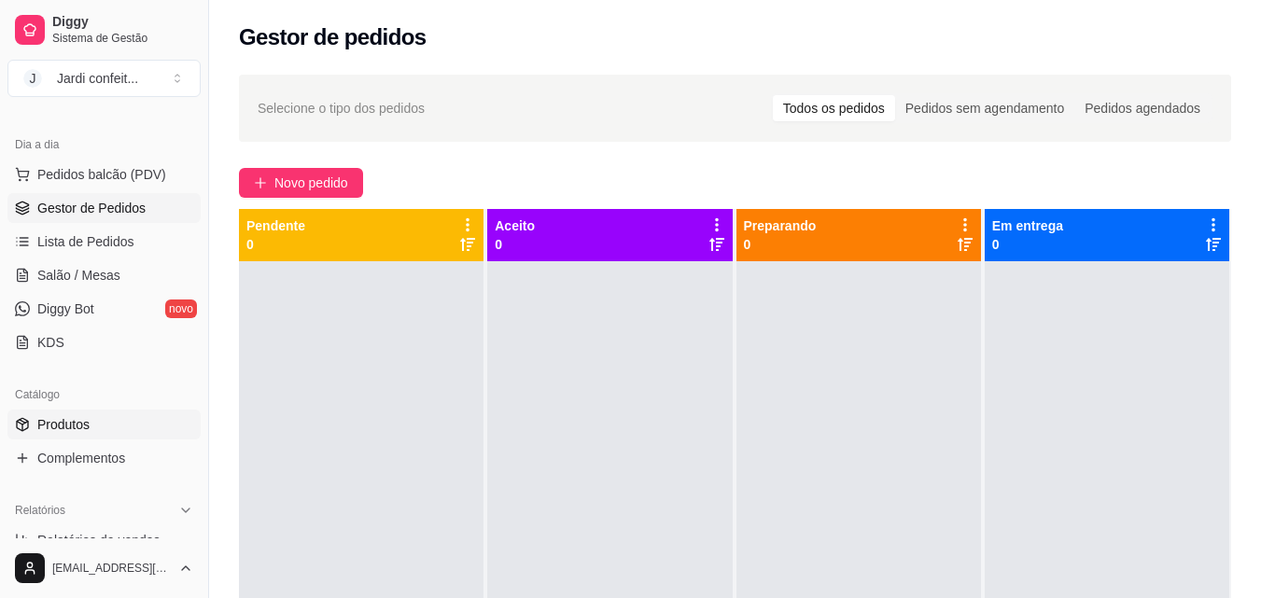
click at [113, 434] on link "Produtos" at bounding box center [103, 425] width 193 height 30
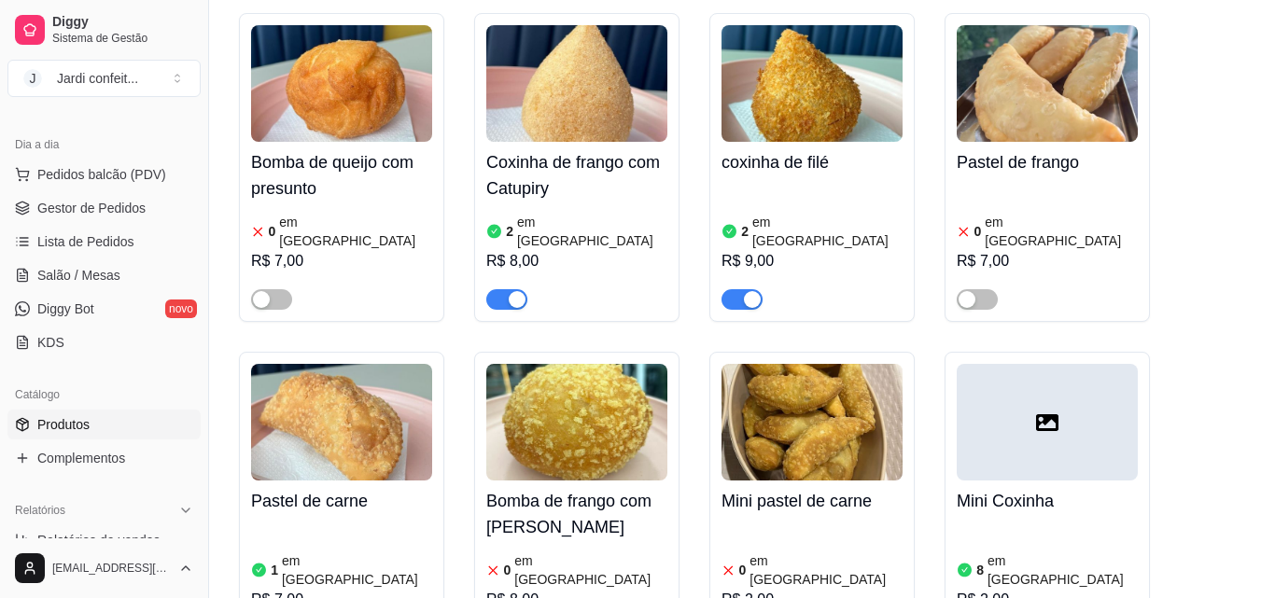
scroll to position [1213, 0]
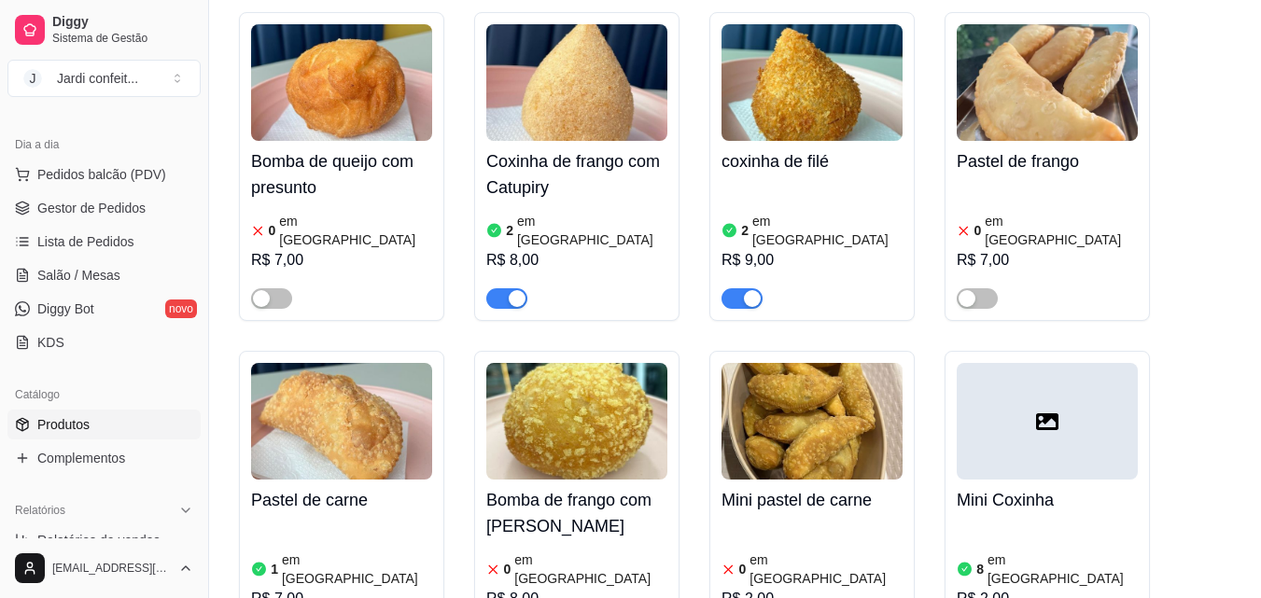
click at [319, 77] on img at bounding box center [341, 82] width 181 height 117
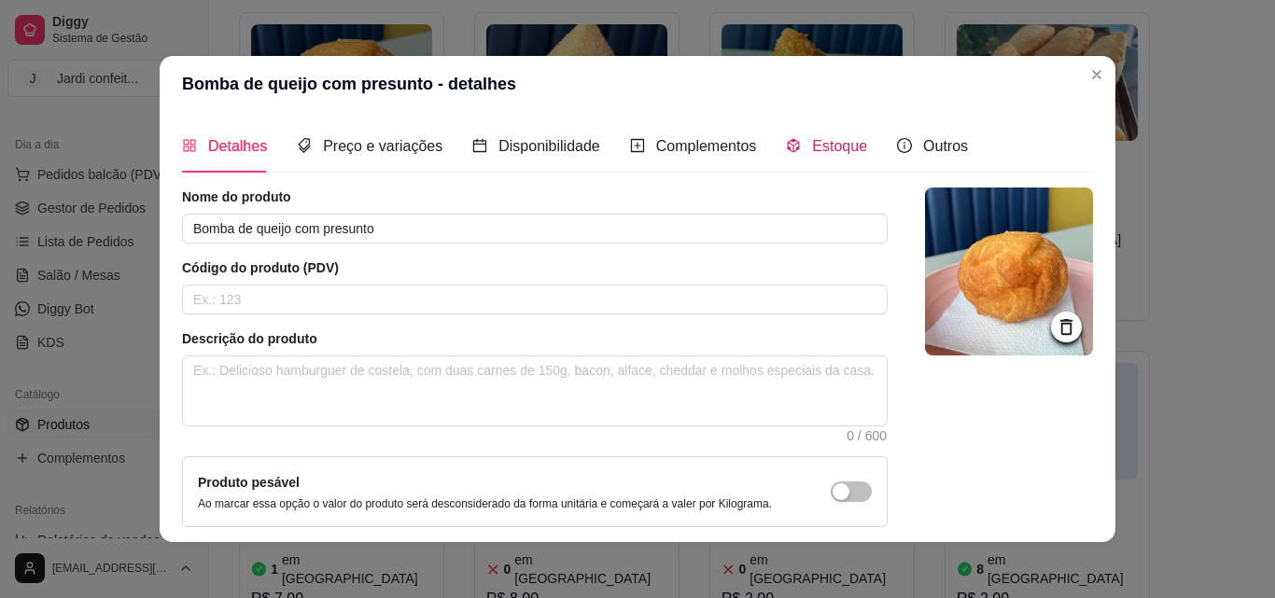
click at [826, 147] on span "Estoque" at bounding box center [839, 146] width 55 height 16
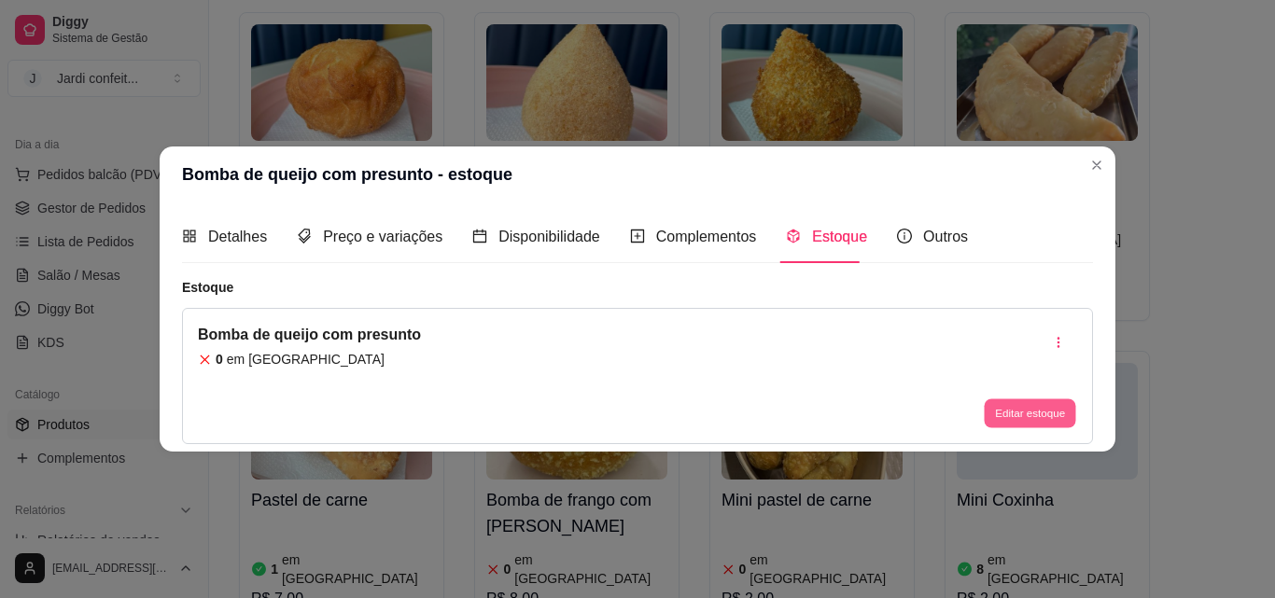
click at [1053, 403] on button "Editar estoque" at bounding box center [1029, 413] width 91 height 29
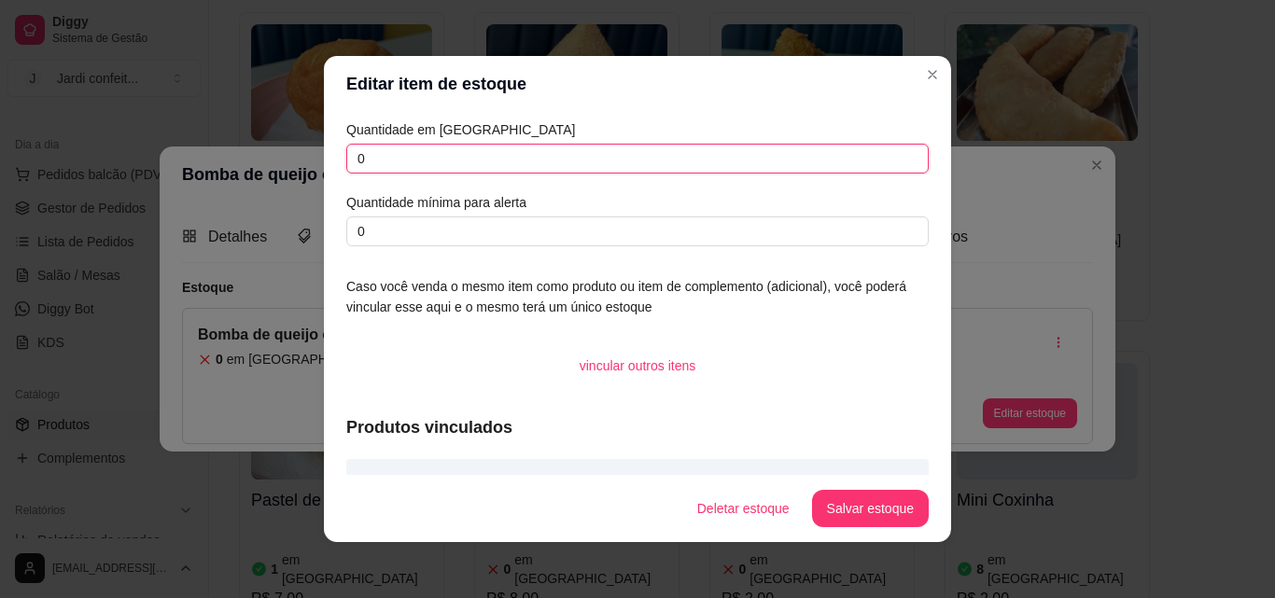
drag, startPoint x: 417, startPoint y: 151, endPoint x: 290, endPoint y: 151, distance: 126.9
click at [290, 151] on div "Editar item de estoque Quantidade em estoque 0 Quantidade mínima para alerta 0 …" at bounding box center [637, 299] width 1275 height 598
type input "3"
click at [925, 509] on footer "Deletar estoque Salvar estoque" at bounding box center [637, 508] width 627 height 67
click at [911, 513] on button "Salvar estoque" at bounding box center [870, 508] width 117 height 37
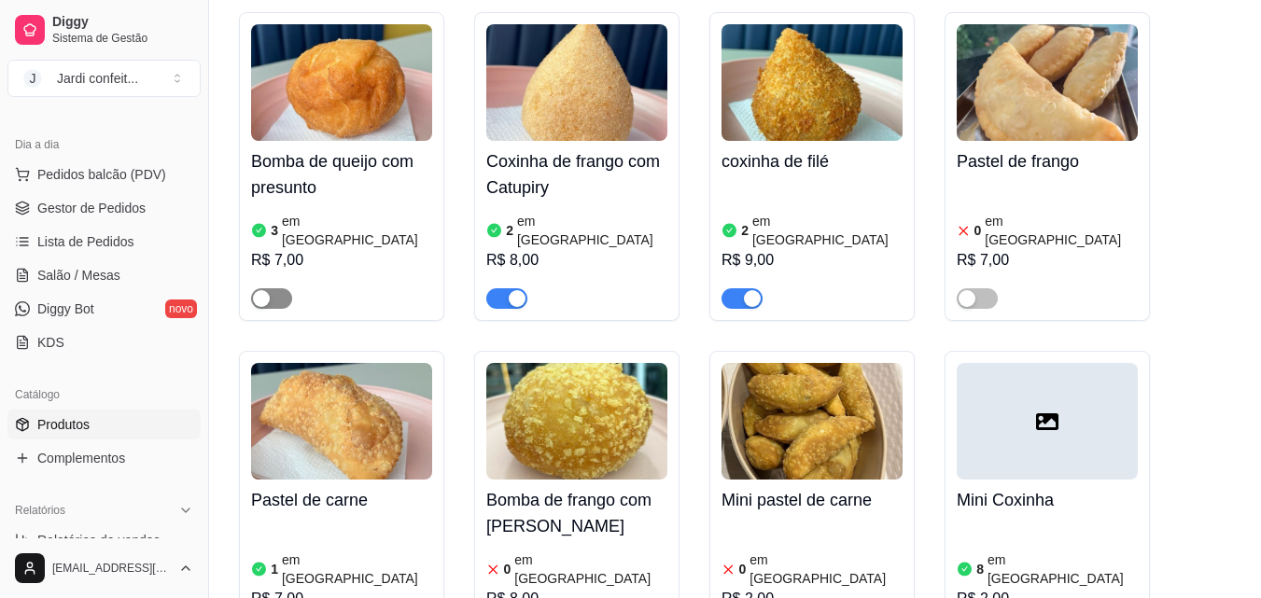
click at [275, 288] on span "button" at bounding box center [271, 298] width 41 height 21
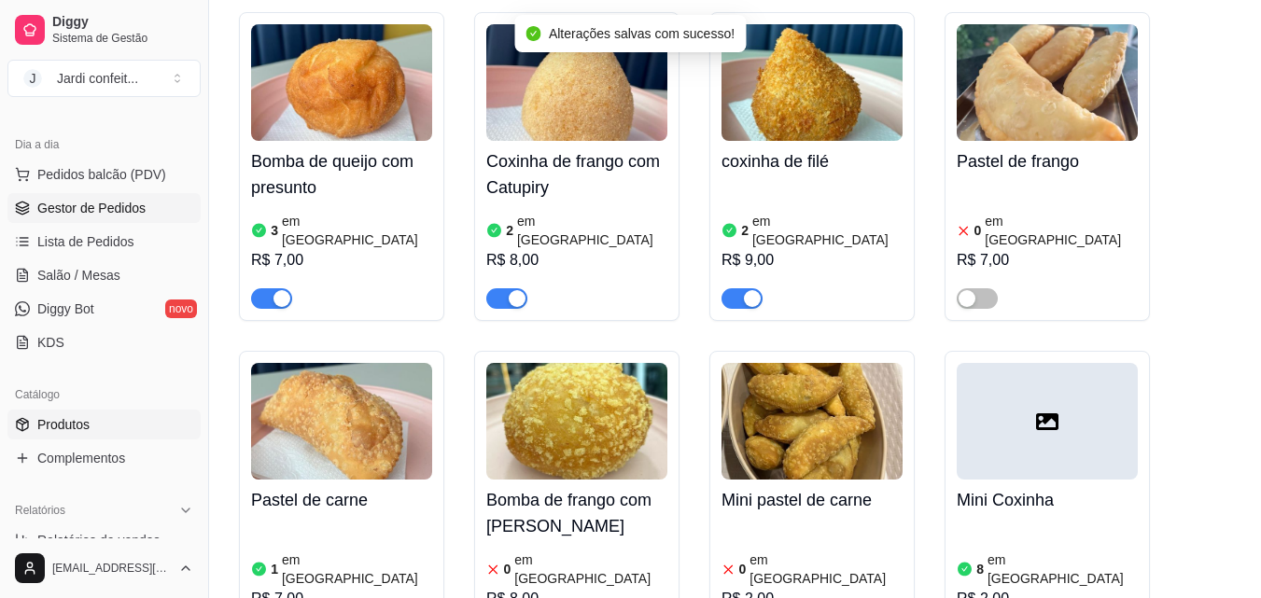
click at [133, 218] on link "Gestor de Pedidos" at bounding box center [103, 208] width 193 height 30
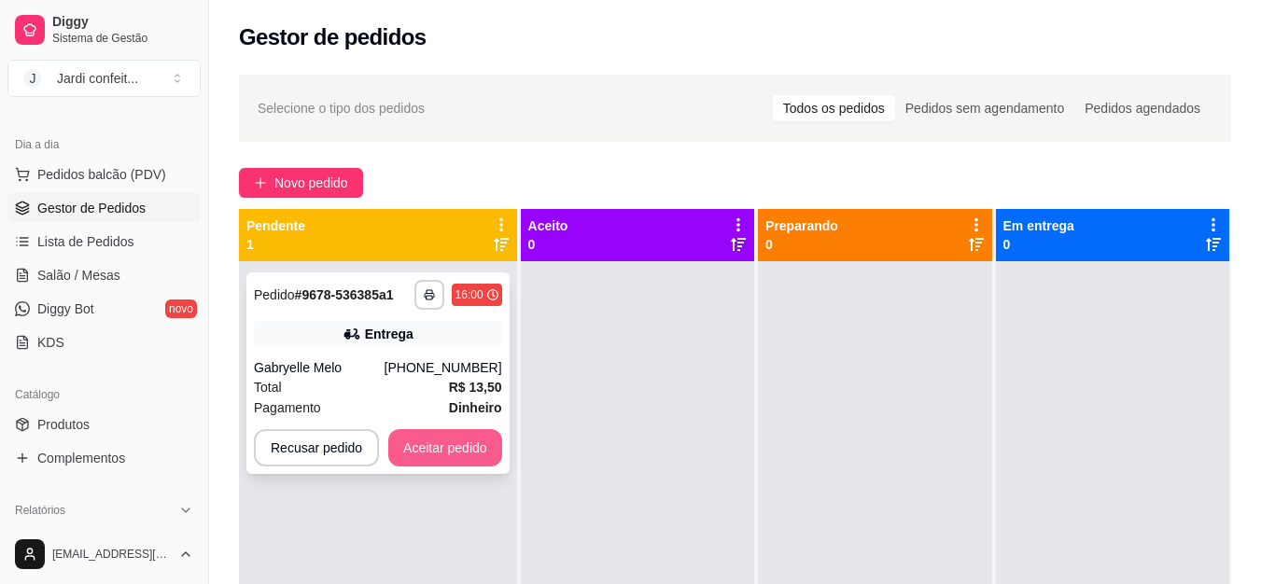
click at [482, 441] on button "Aceitar pedido" at bounding box center [445, 447] width 114 height 37
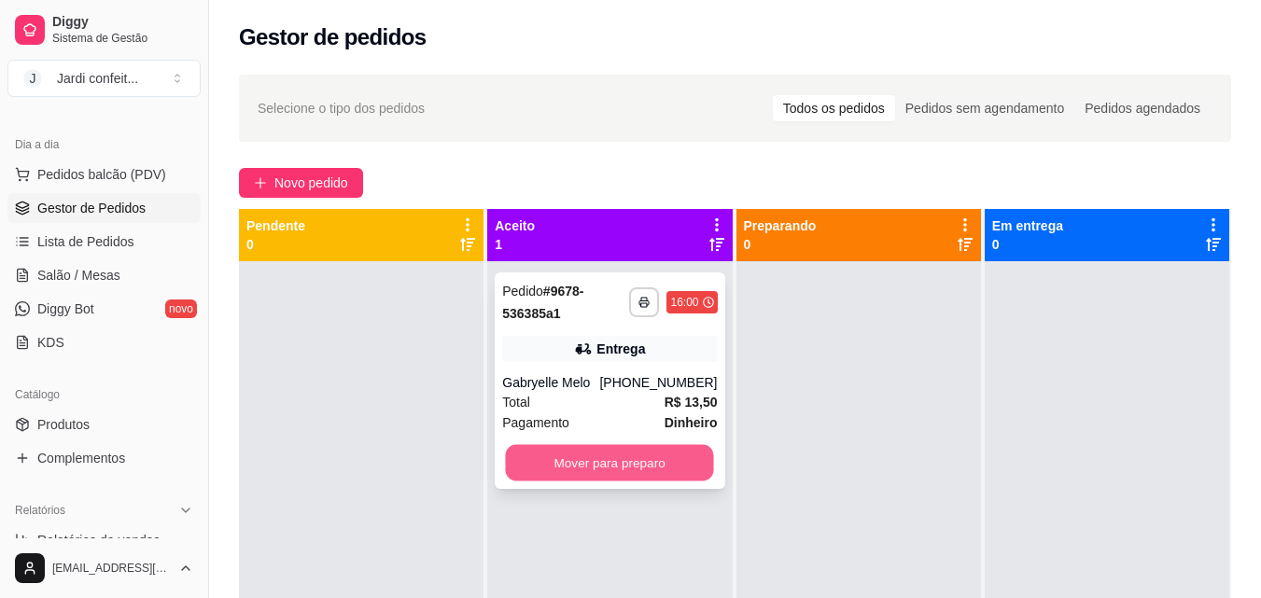
click at [595, 466] on button "Mover para preparo" at bounding box center [610, 463] width 208 height 36
click at [676, 462] on button "Mover para preparo" at bounding box center [609, 462] width 215 height 37
click at [671, 462] on button "Mover para preparo" at bounding box center [609, 462] width 215 height 37
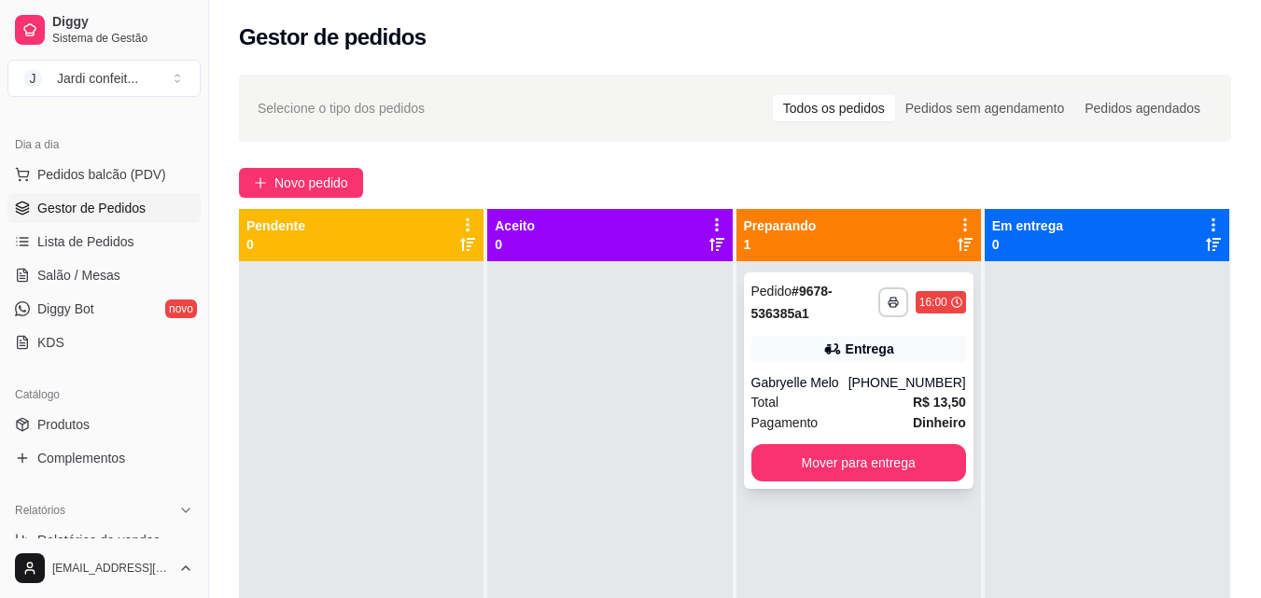
click at [873, 348] on div "Entrega" at bounding box center [869, 349] width 49 height 19
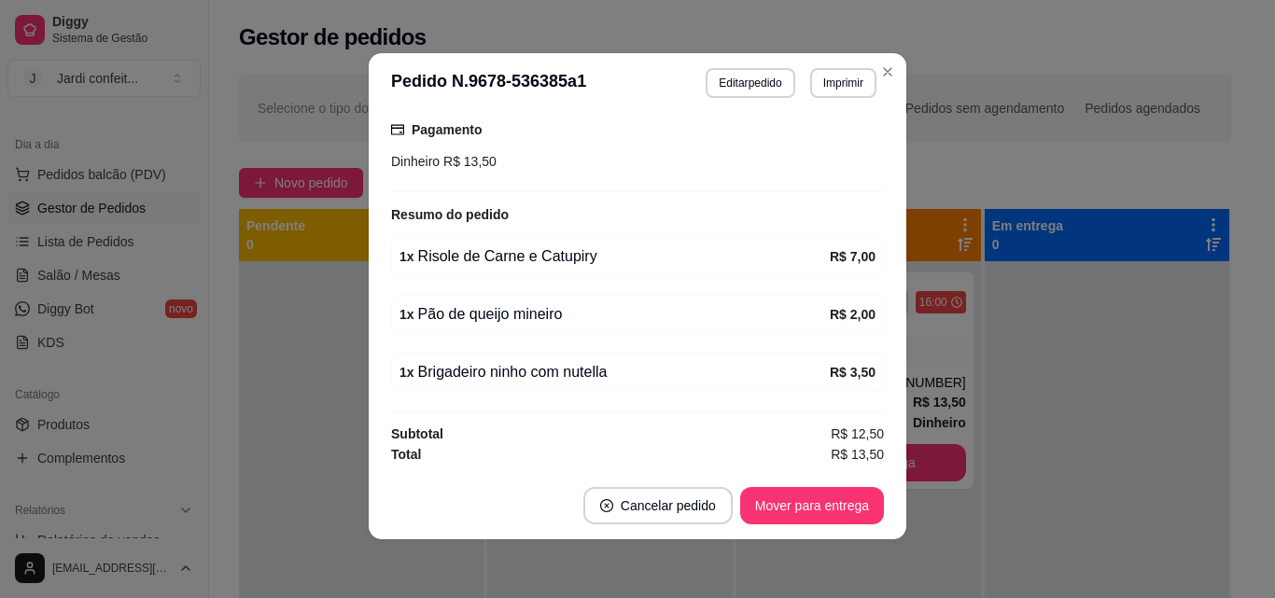
scroll to position [4, 0]
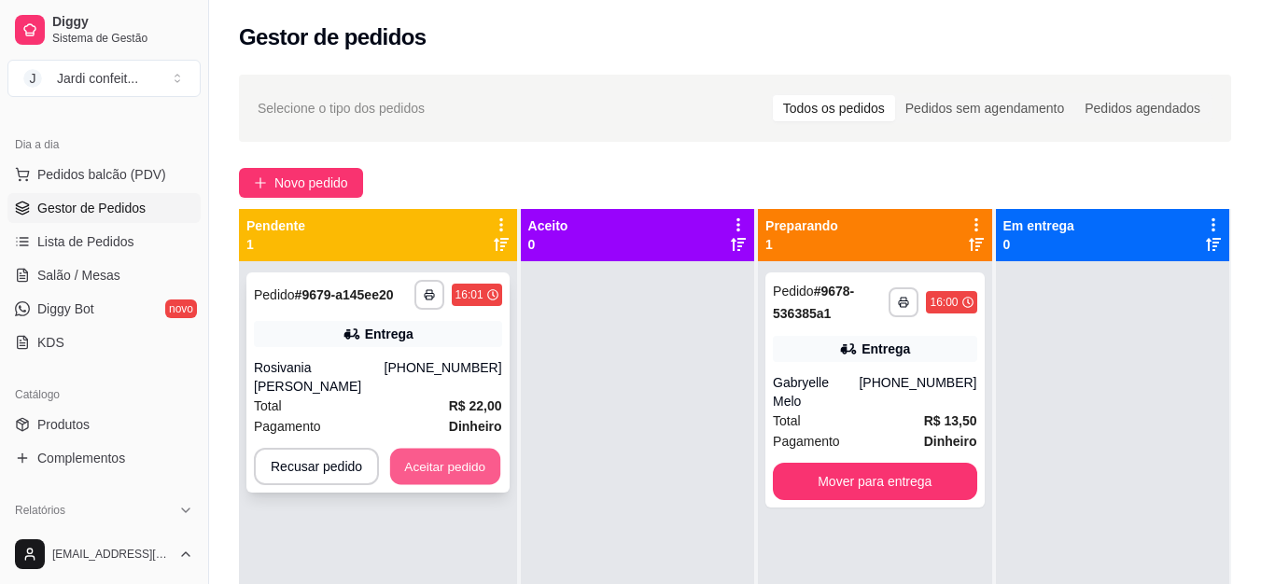
click at [440, 454] on button "Aceitar pedido" at bounding box center [445, 467] width 110 height 36
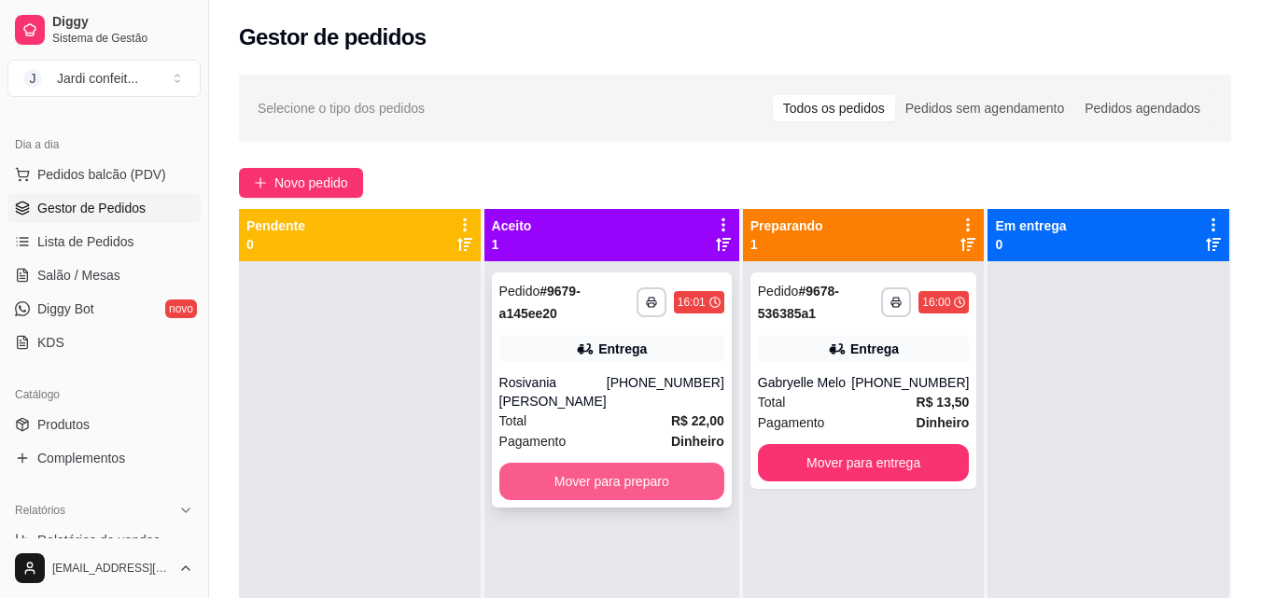
click at [587, 494] on button "Mover para preparo" at bounding box center [611, 481] width 225 height 37
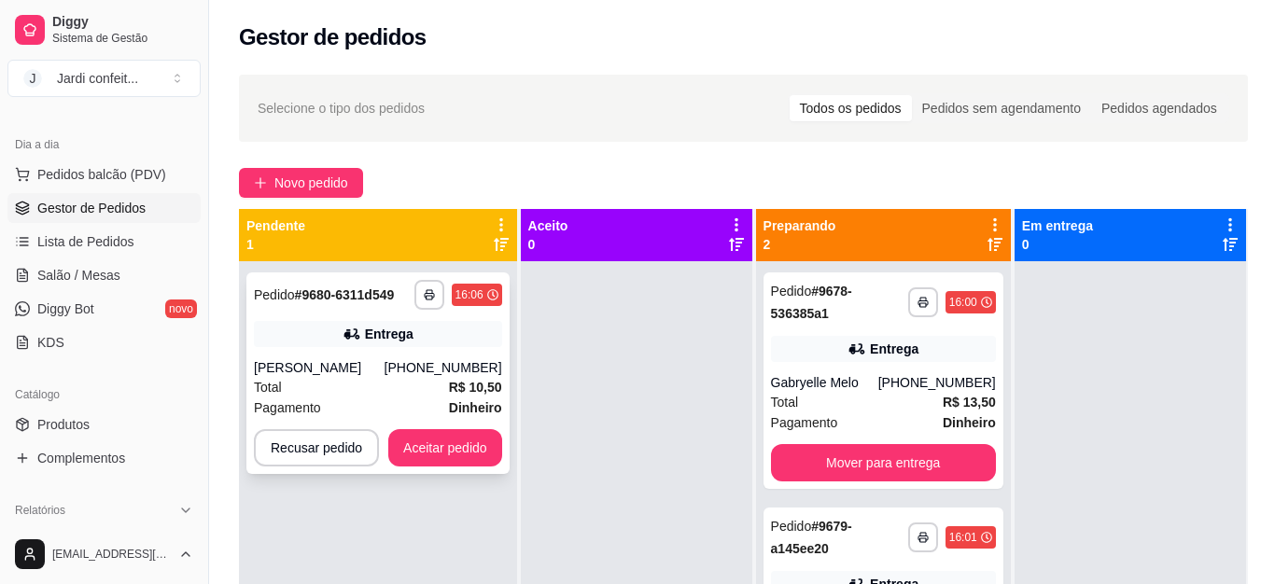
click at [408, 356] on div "**********" at bounding box center [377, 373] width 263 height 202
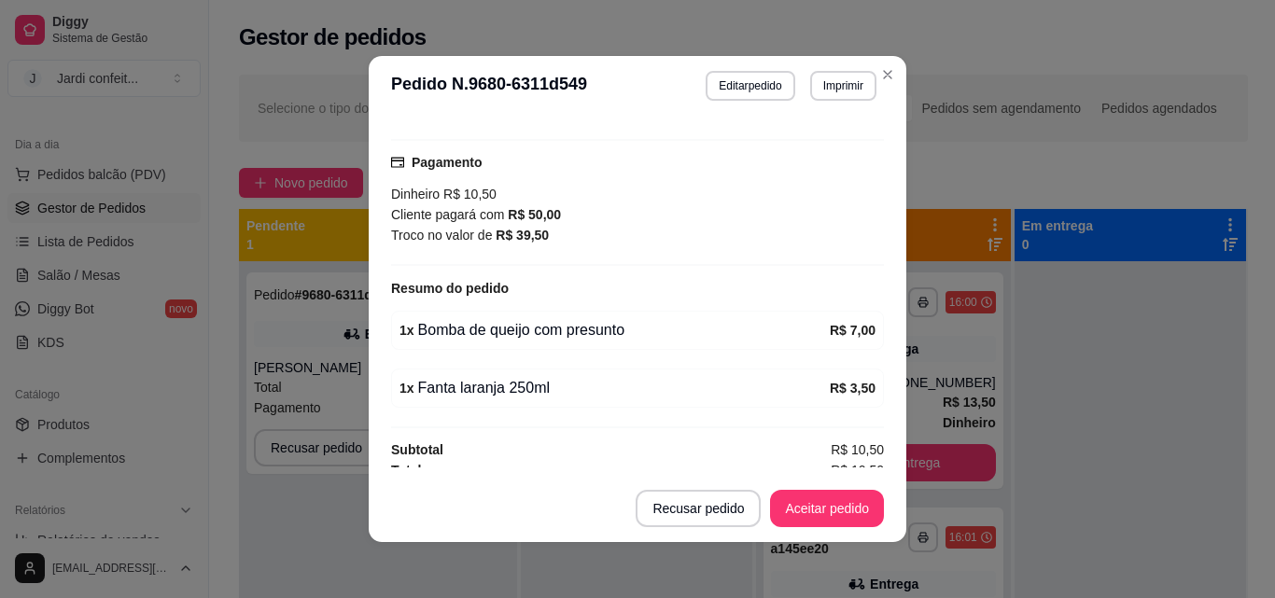
scroll to position [480, 0]
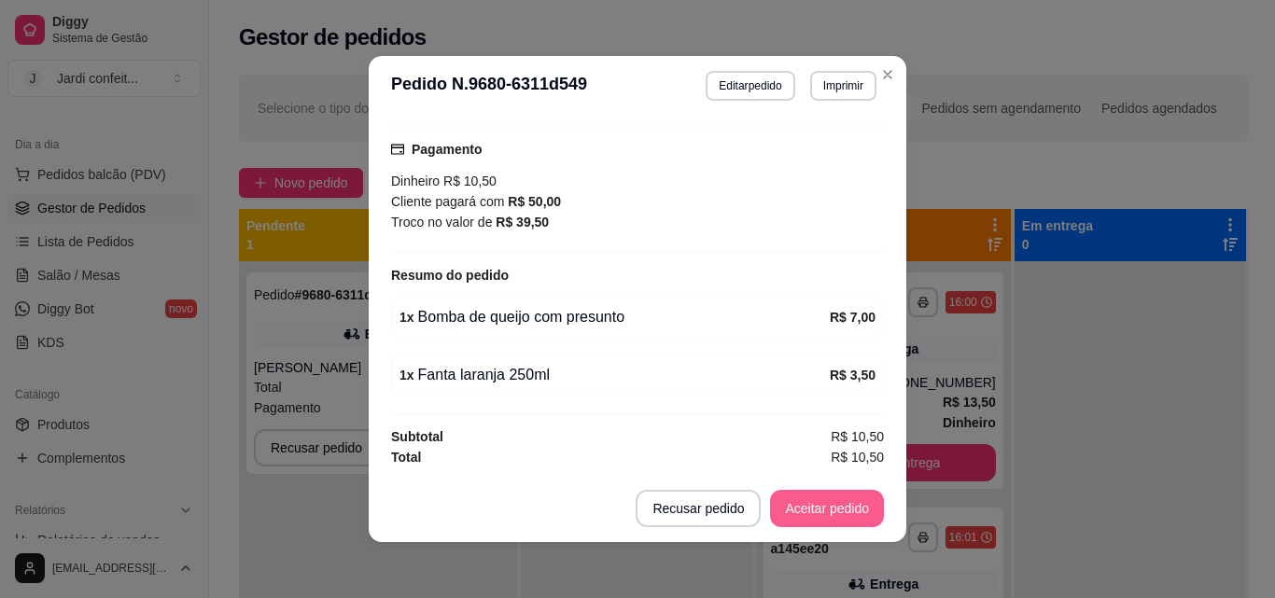
click at [827, 515] on button "Aceitar pedido" at bounding box center [827, 508] width 114 height 37
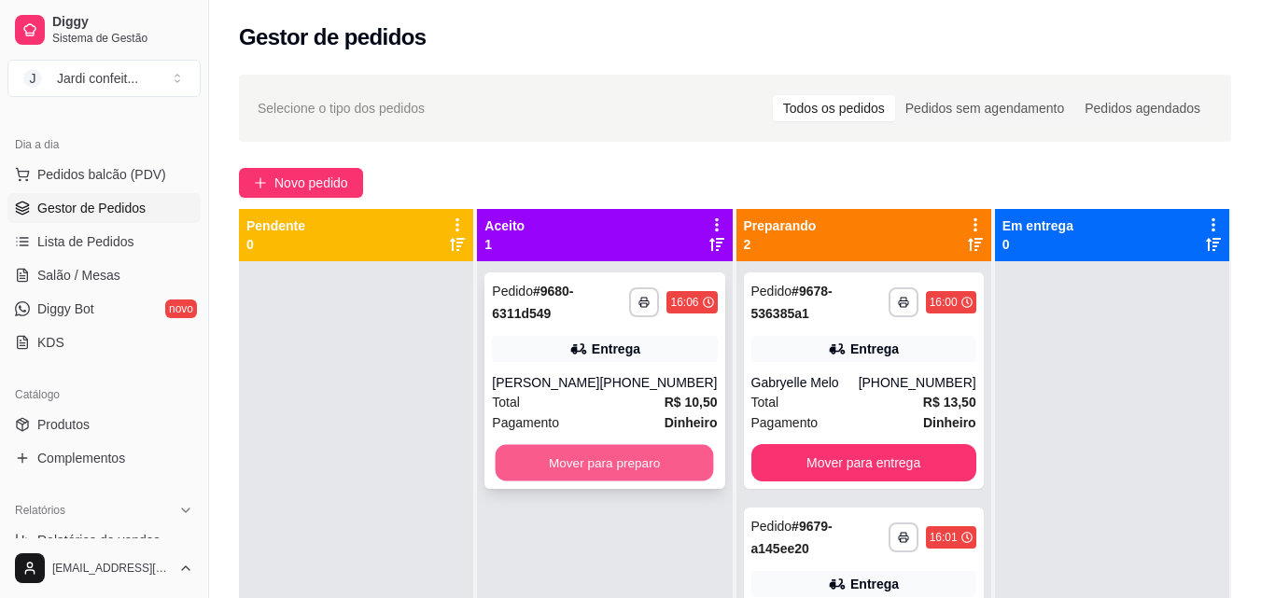
click at [658, 466] on button "Mover para preparo" at bounding box center [605, 463] width 218 height 36
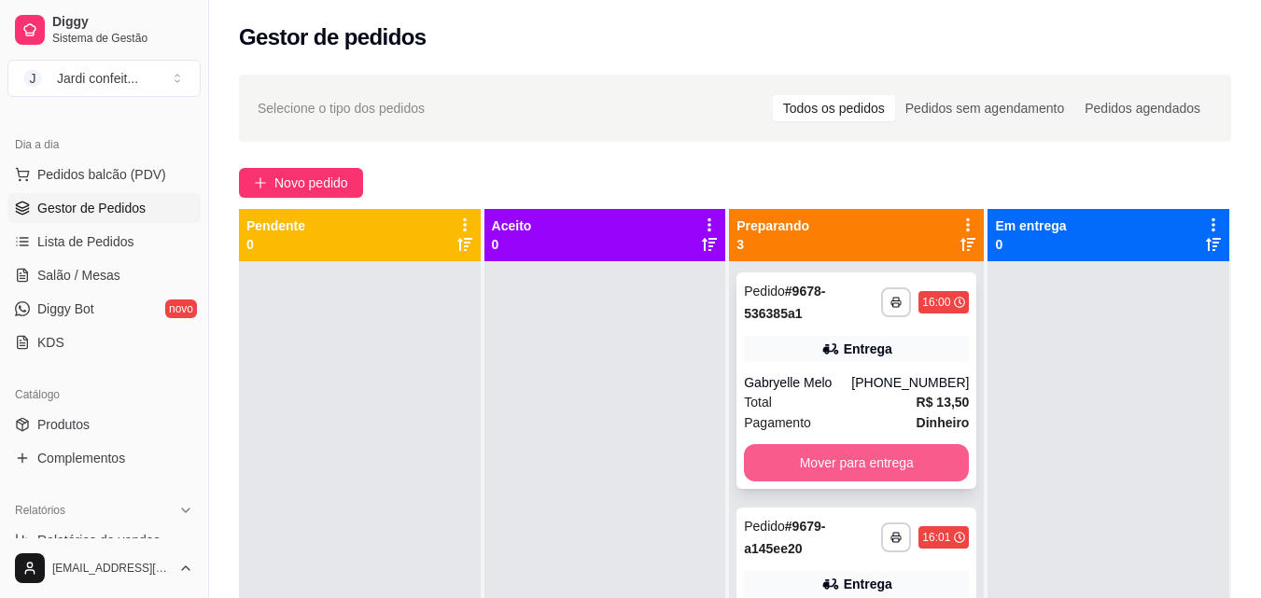
click at [820, 456] on button "Mover para entrega" at bounding box center [856, 462] width 225 height 37
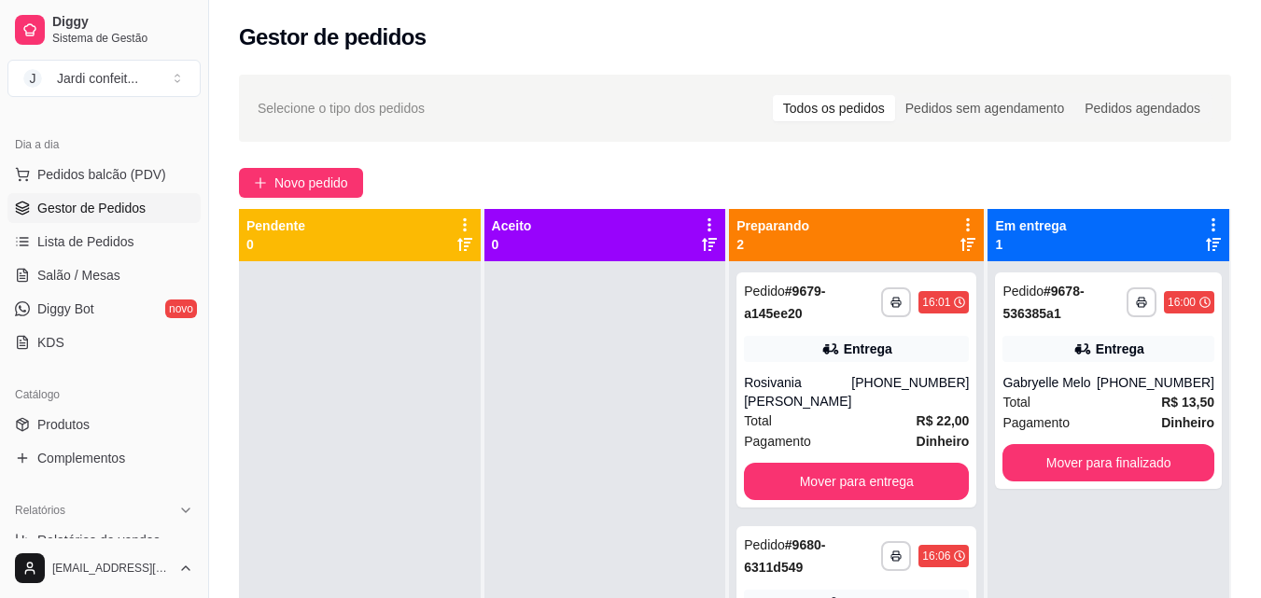
click at [820, 456] on div "**********" at bounding box center [856, 389] width 240 height 235
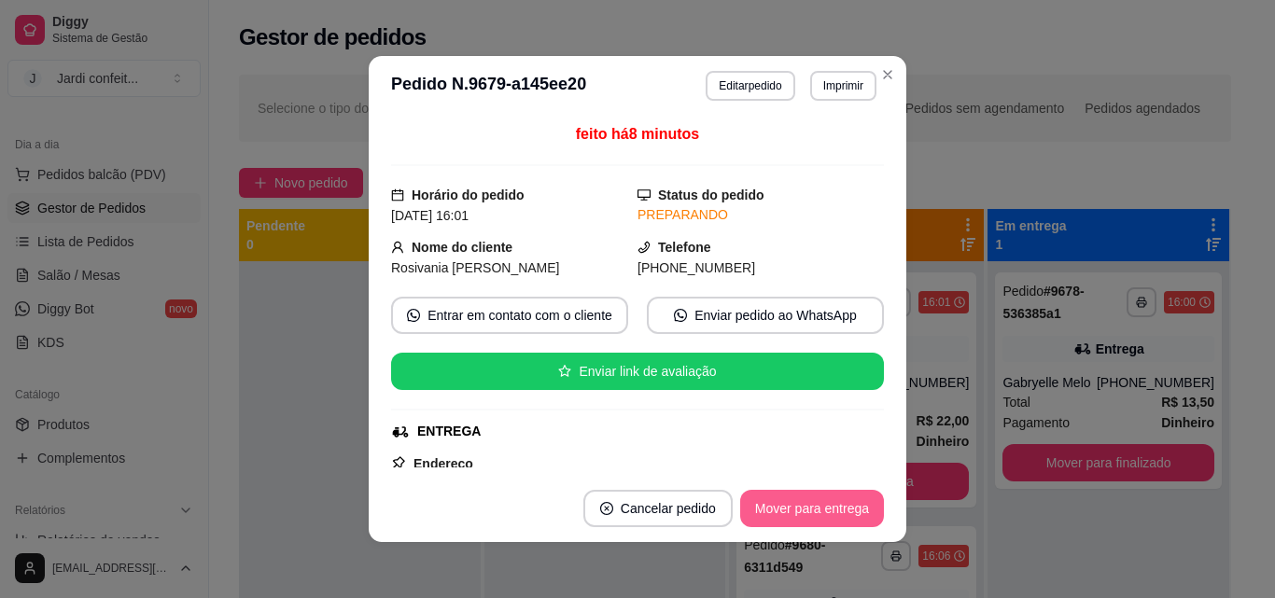
click at [824, 497] on button "Mover para entrega" at bounding box center [812, 508] width 144 height 37
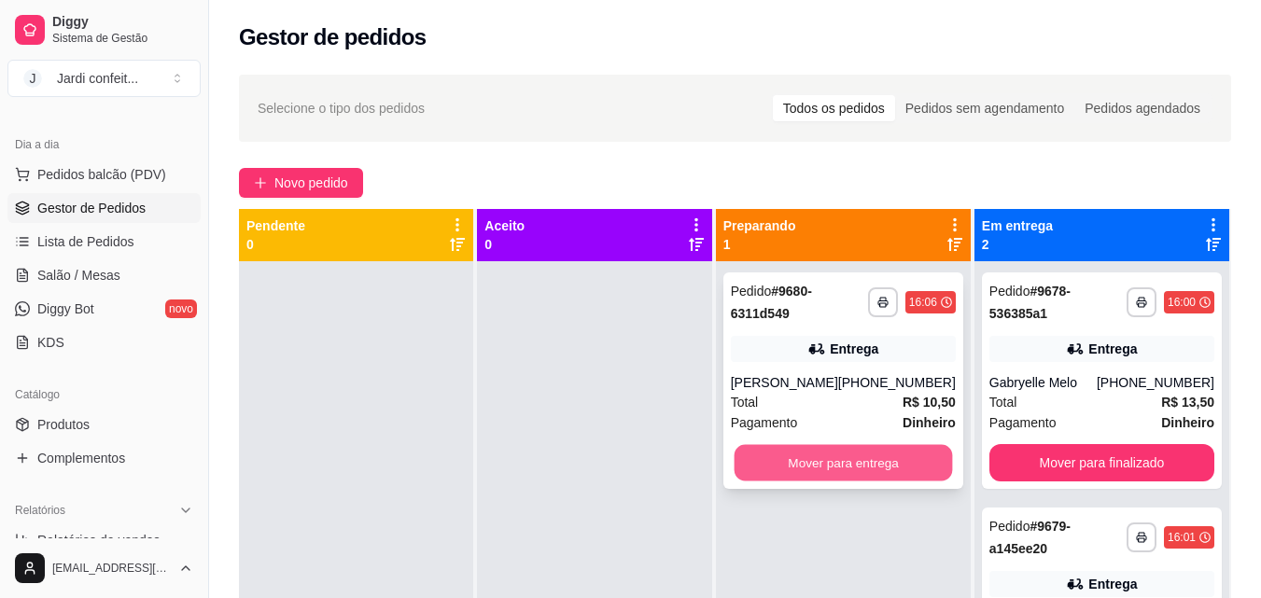
click at [916, 459] on button "Mover para entrega" at bounding box center [843, 463] width 218 height 36
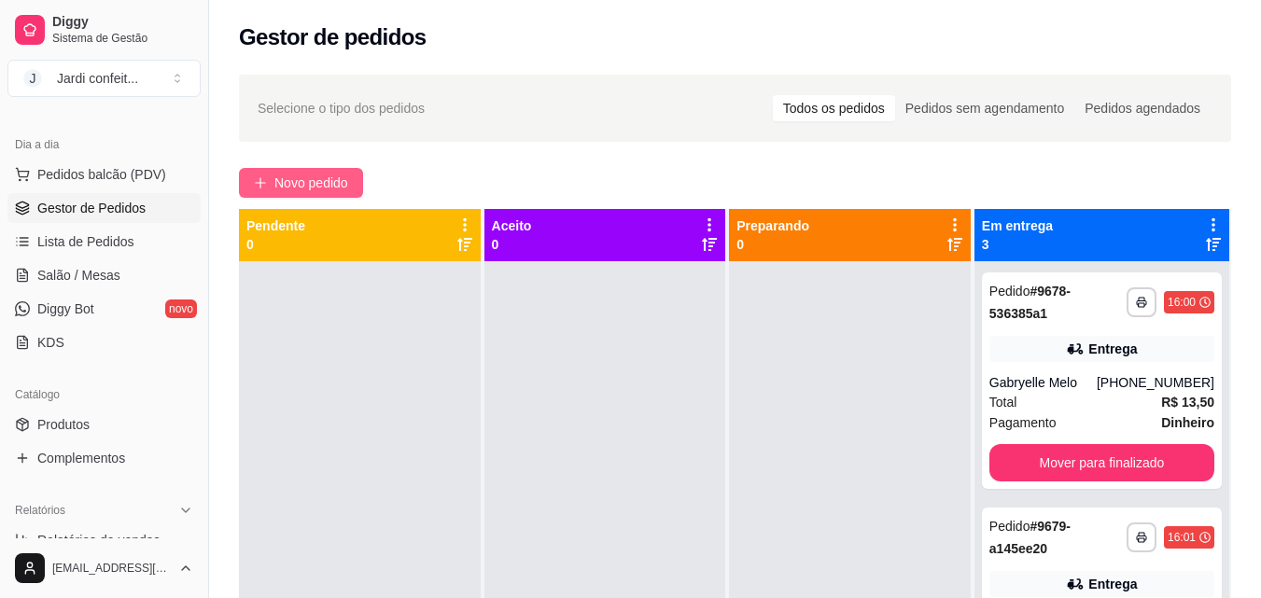
click at [314, 193] on button "Novo pedido" at bounding box center [301, 183] width 124 height 30
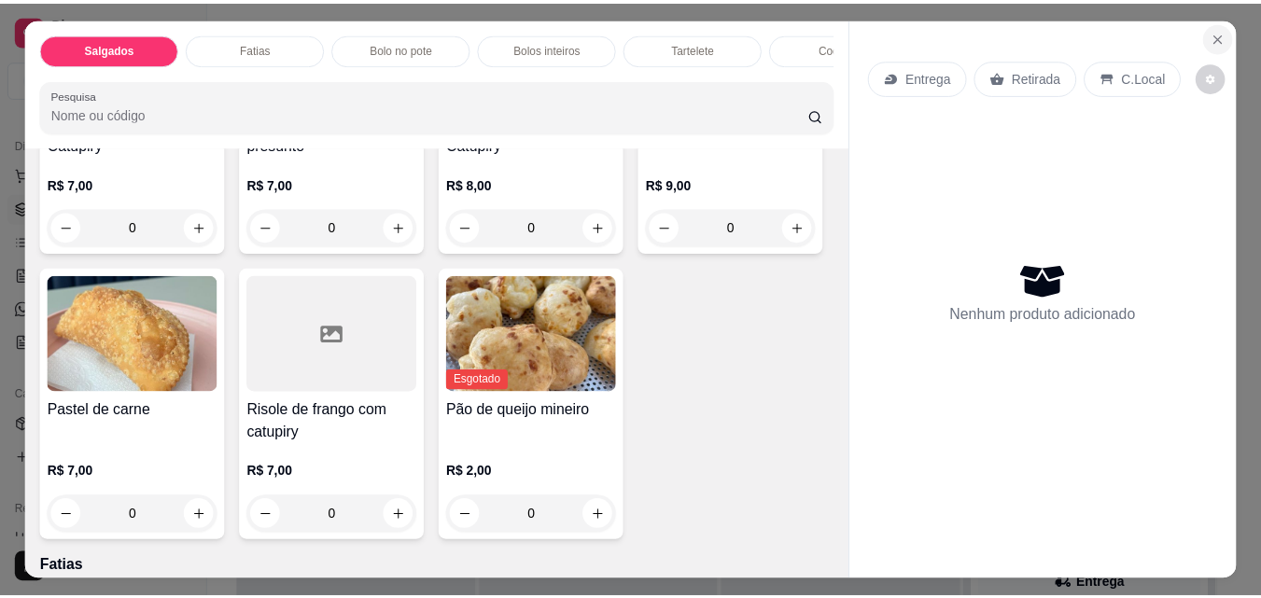
scroll to position [280, 0]
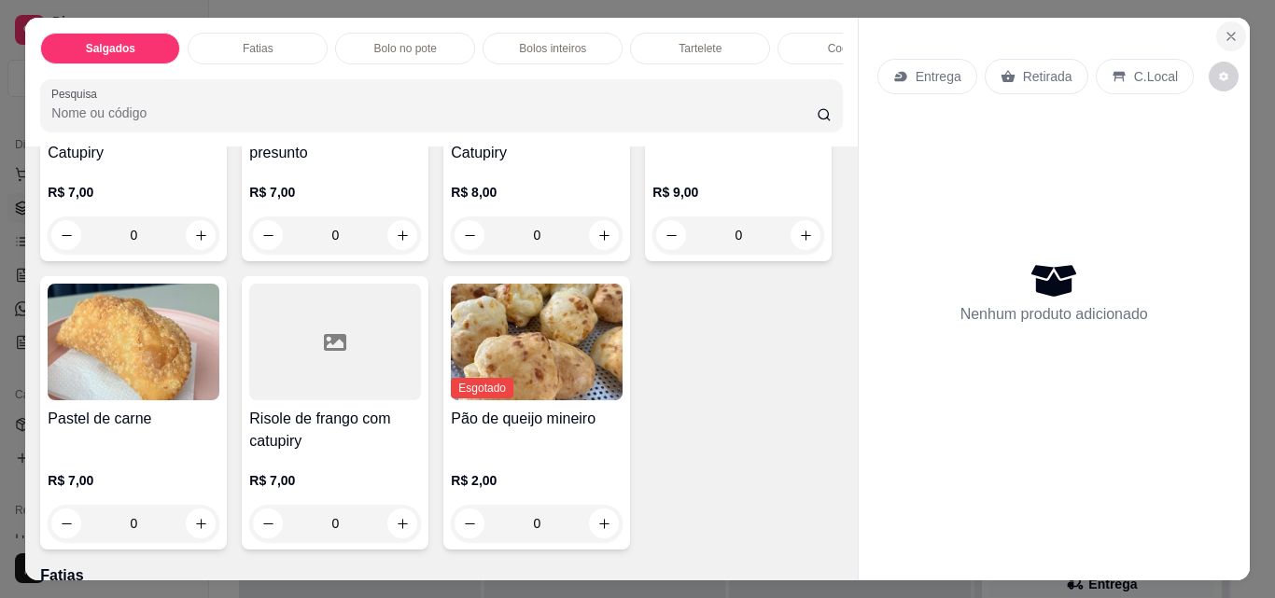
click at [1227, 36] on icon "Close" at bounding box center [1230, 36] width 15 height 15
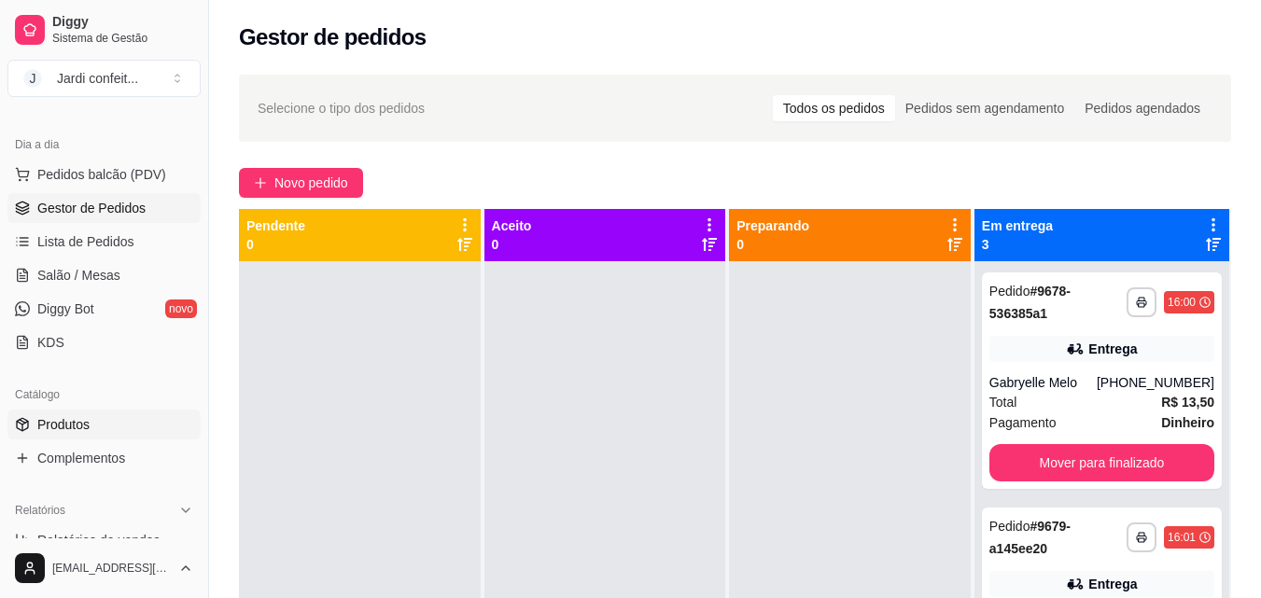
click at [116, 426] on link "Produtos" at bounding box center [103, 425] width 193 height 30
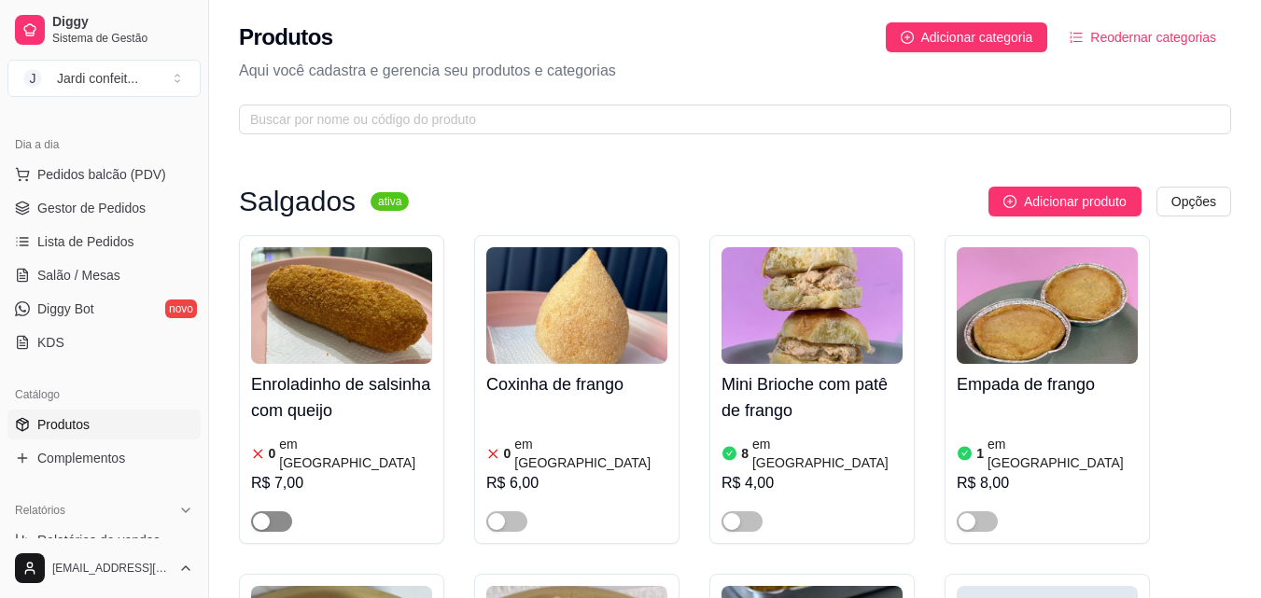
click at [290, 511] on span "button" at bounding box center [271, 521] width 41 height 21
click at [396, 314] on img at bounding box center [341, 305] width 181 height 117
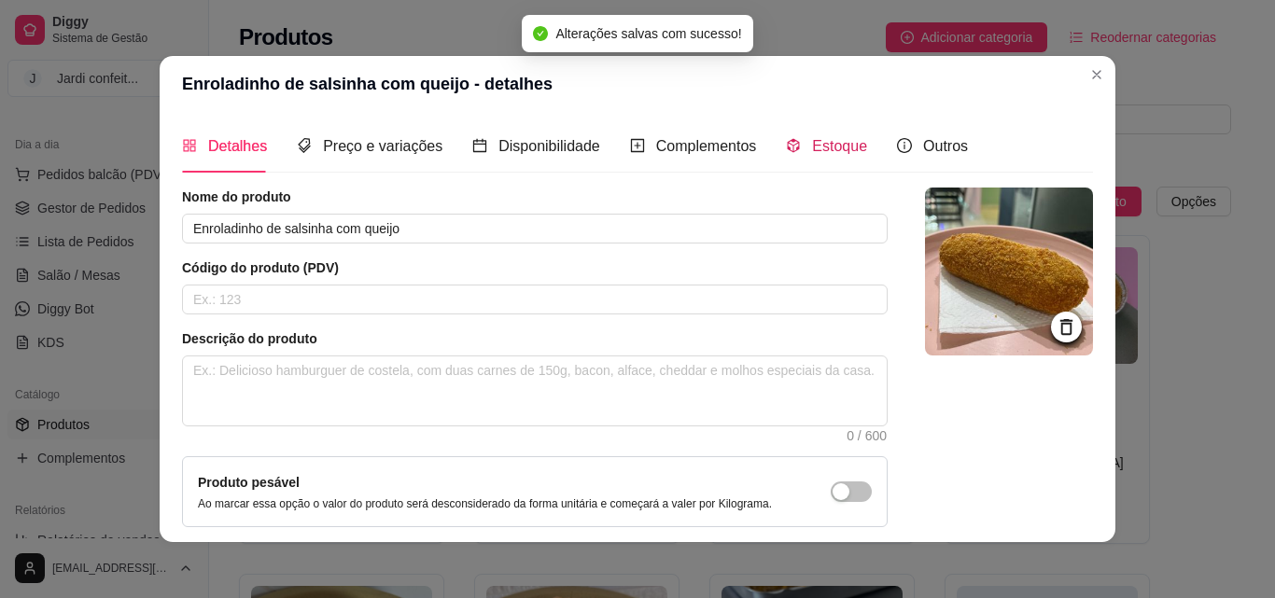
click at [831, 151] on span "Estoque" at bounding box center [839, 146] width 55 height 16
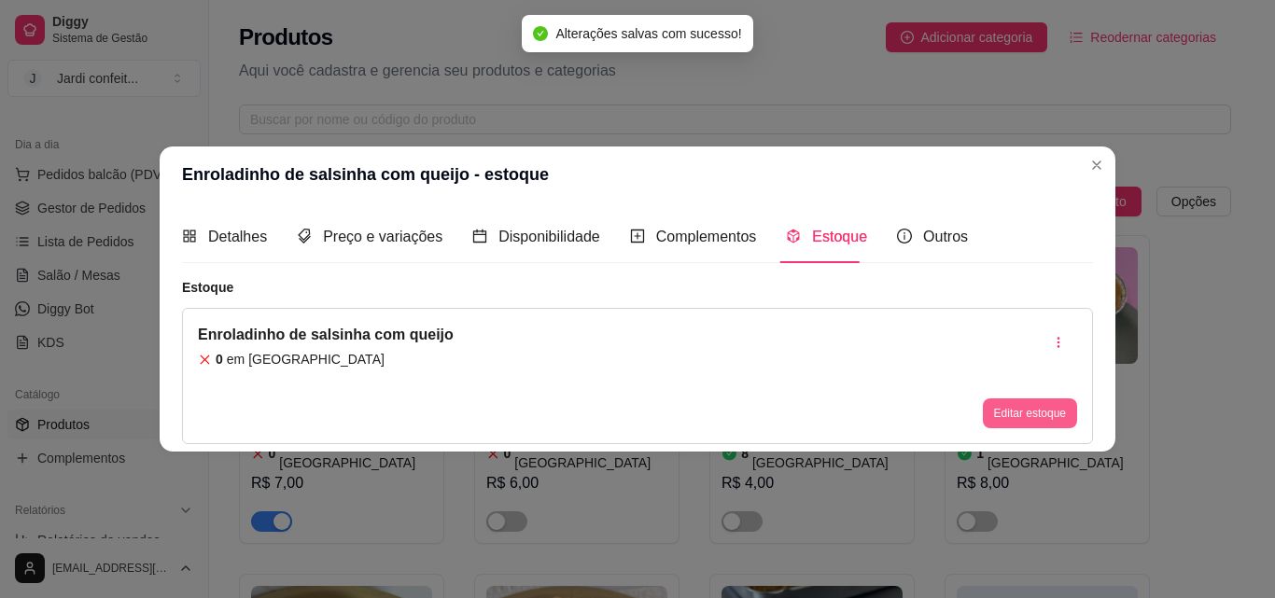
click at [1050, 412] on button "Editar estoque" at bounding box center [1030, 413] width 94 height 30
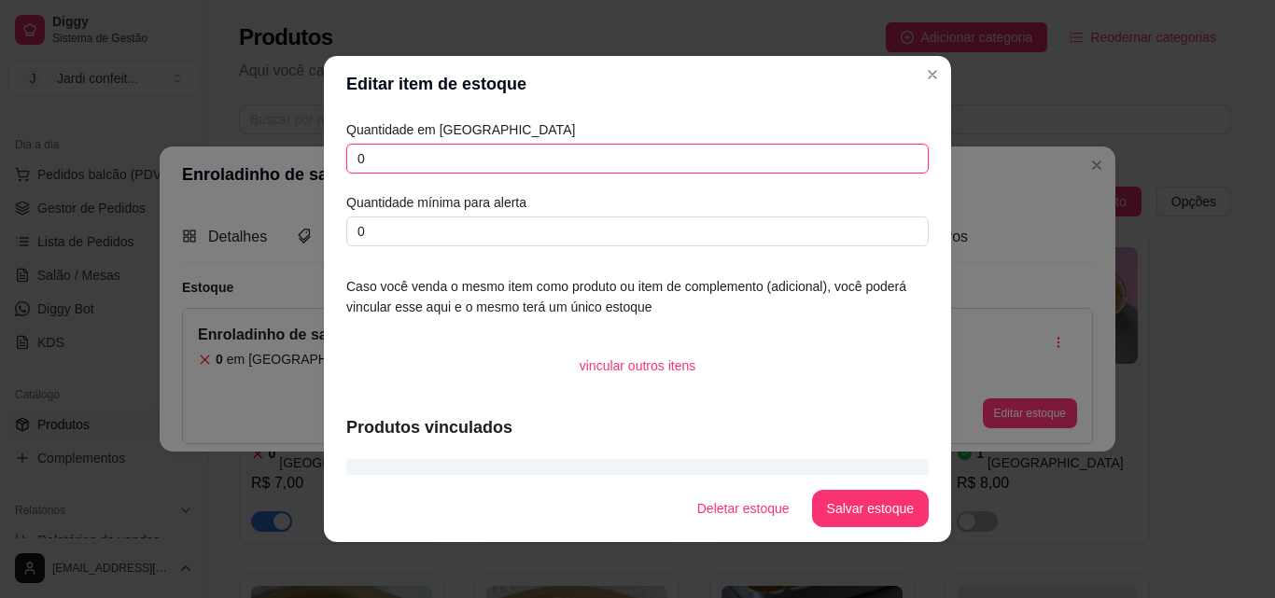
click at [511, 161] on input "0" at bounding box center [637, 159] width 582 height 30
type input "01"
click at [833, 519] on button "Salvar estoque" at bounding box center [870, 509] width 114 height 36
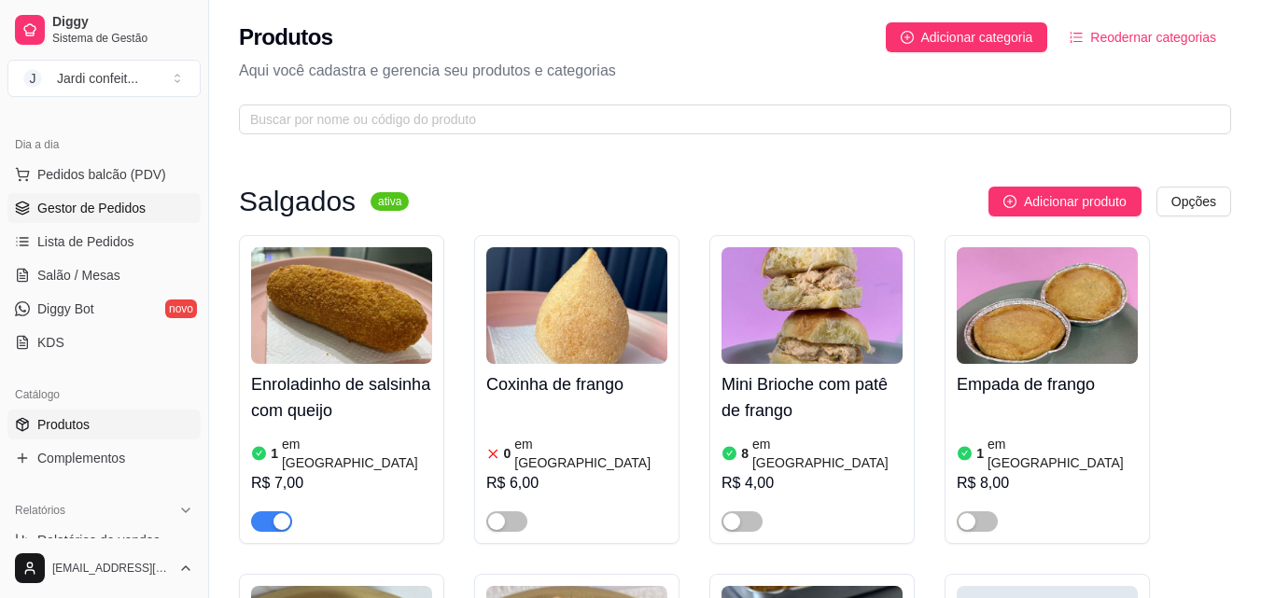
click at [153, 207] on link "Gestor de Pedidos" at bounding box center [103, 208] width 193 height 30
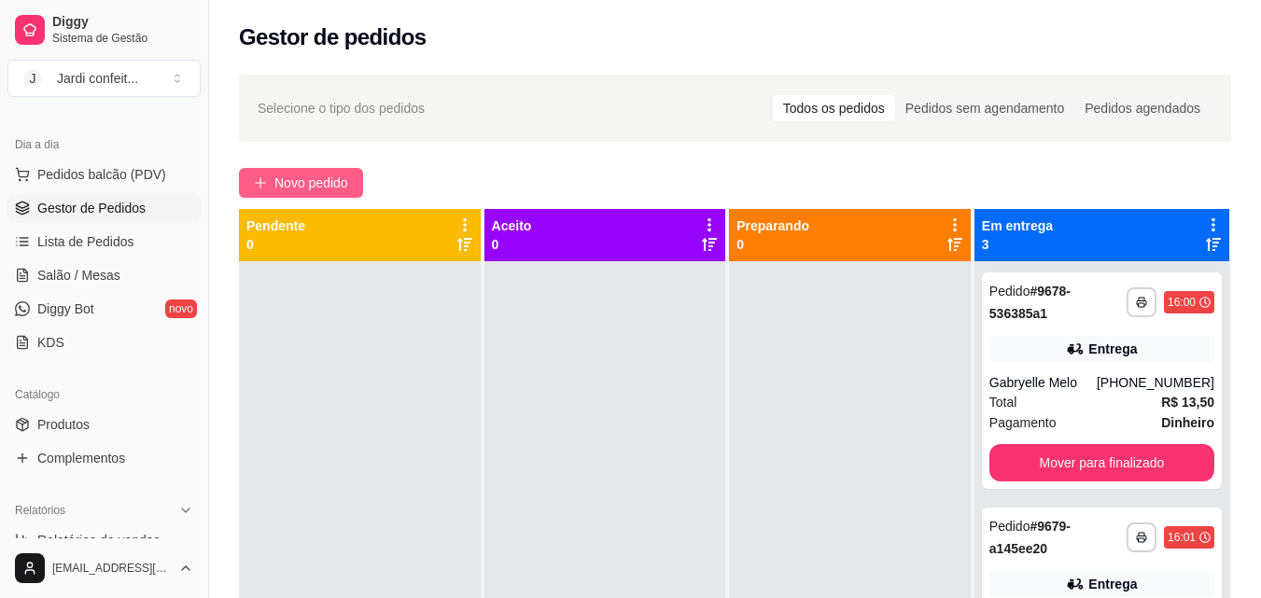
click at [338, 191] on span "Novo pedido" at bounding box center [311, 183] width 74 height 21
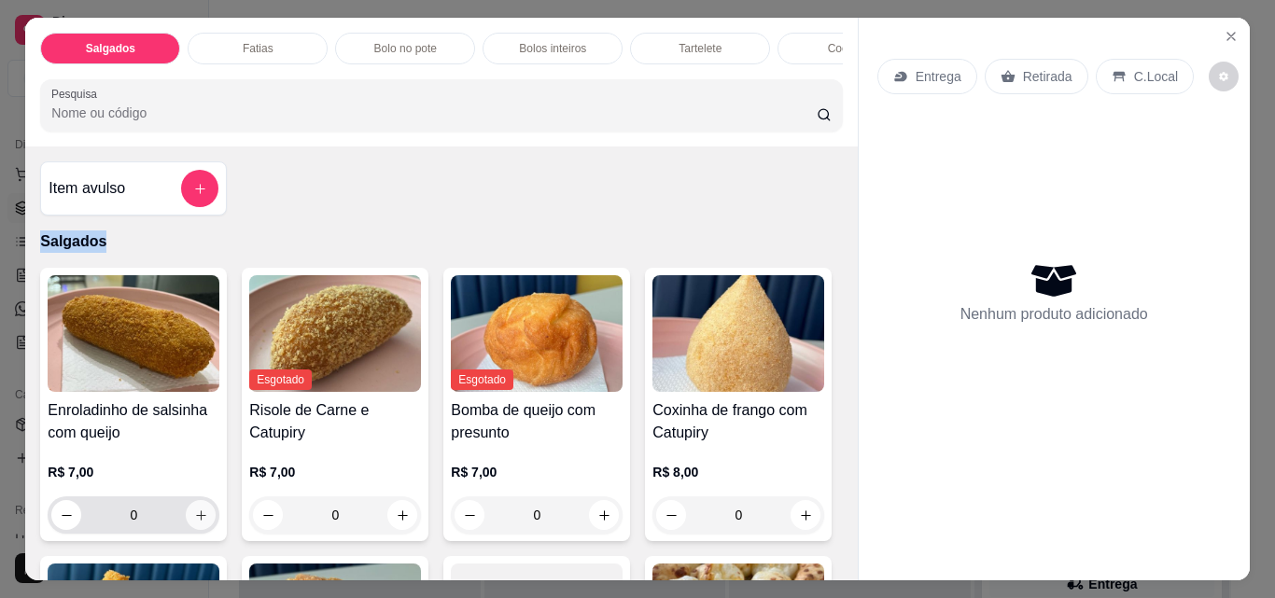
click at [203, 525] on button "increase-product-quantity" at bounding box center [201, 515] width 30 height 30
type input "1"
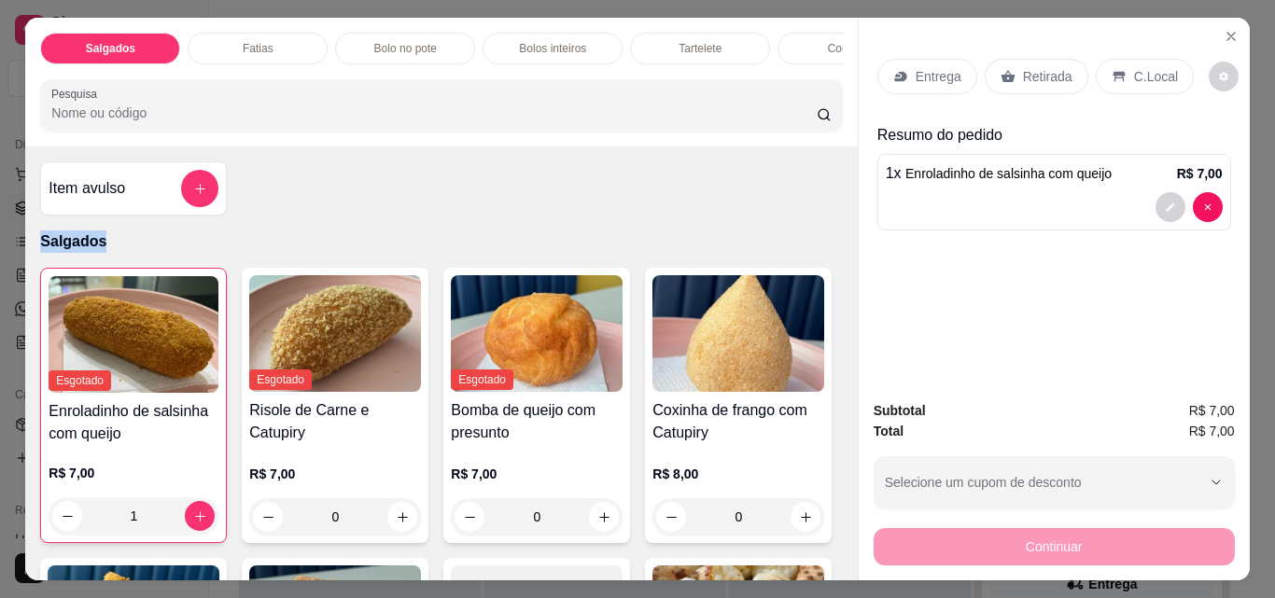
click at [1023, 71] on p "Retirada" at bounding box center [1047, 76] width 49 height 19
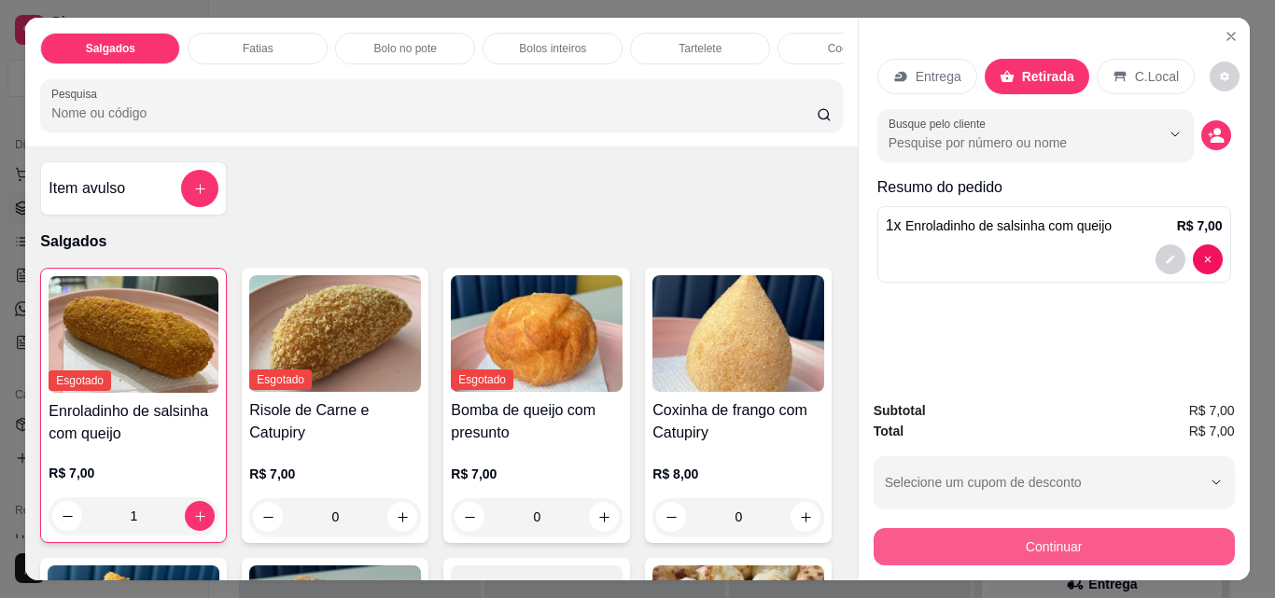
click at [1146, 536] on button "Continuar" at bounding box center [1053, 546] width 361 height 37
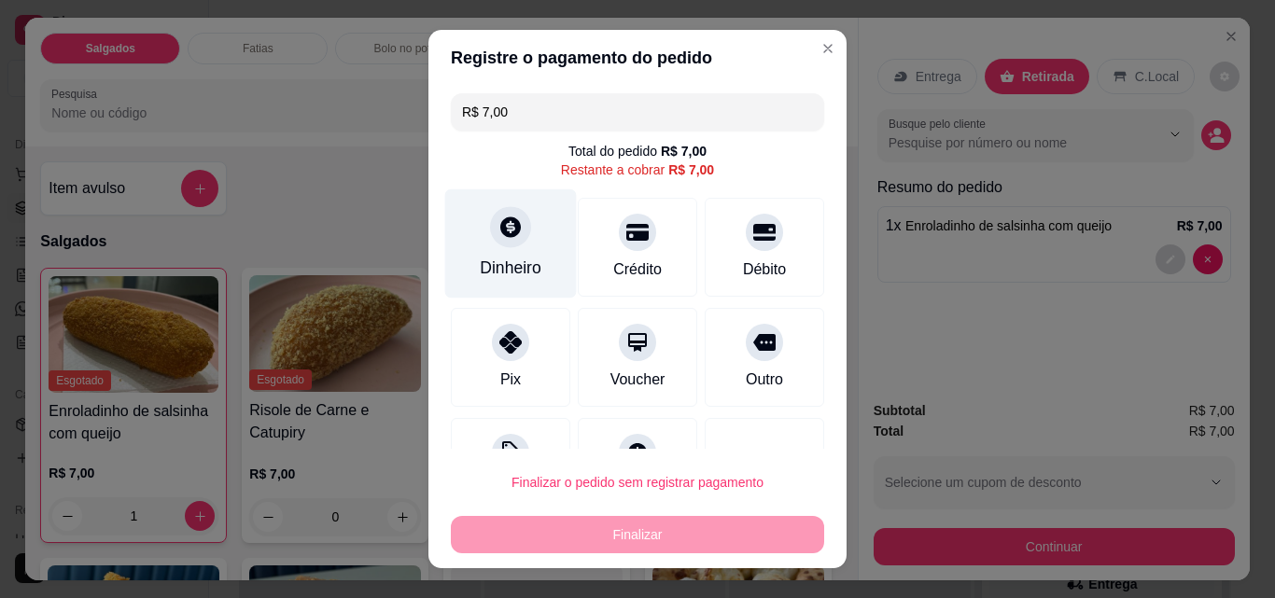
click at [489, 249] on div "Dinheiro" at bounding box center [511, 243] width 132 height 109
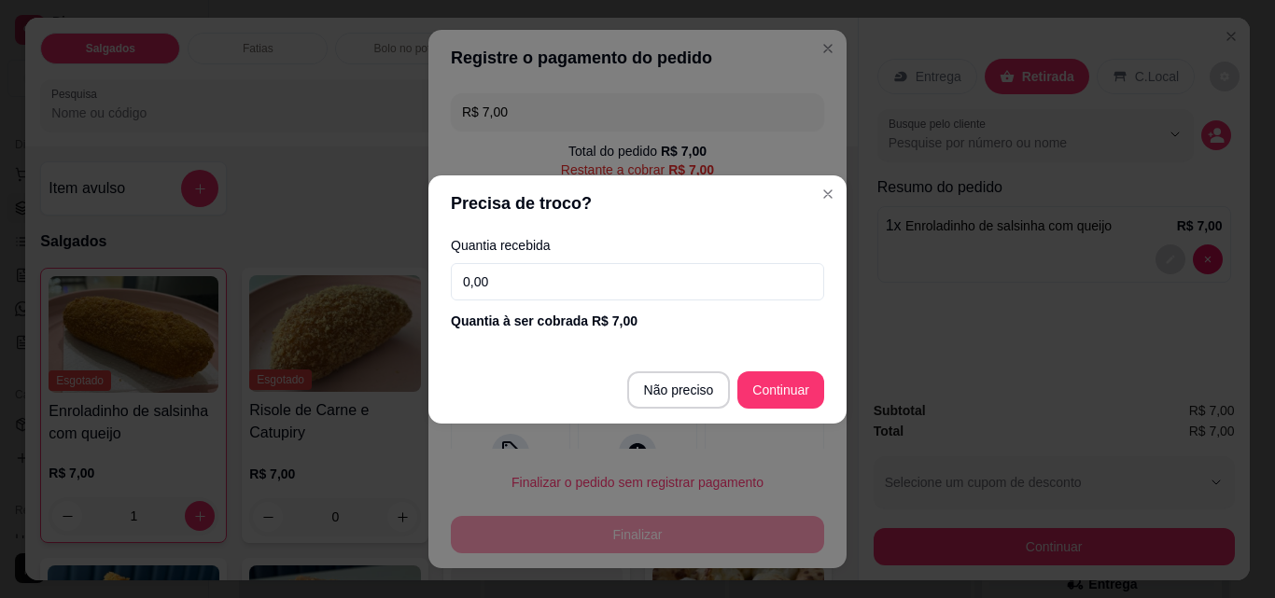
click at [484, 274] on input "0,00" at bounding box center [637, 281] width 373 height 37
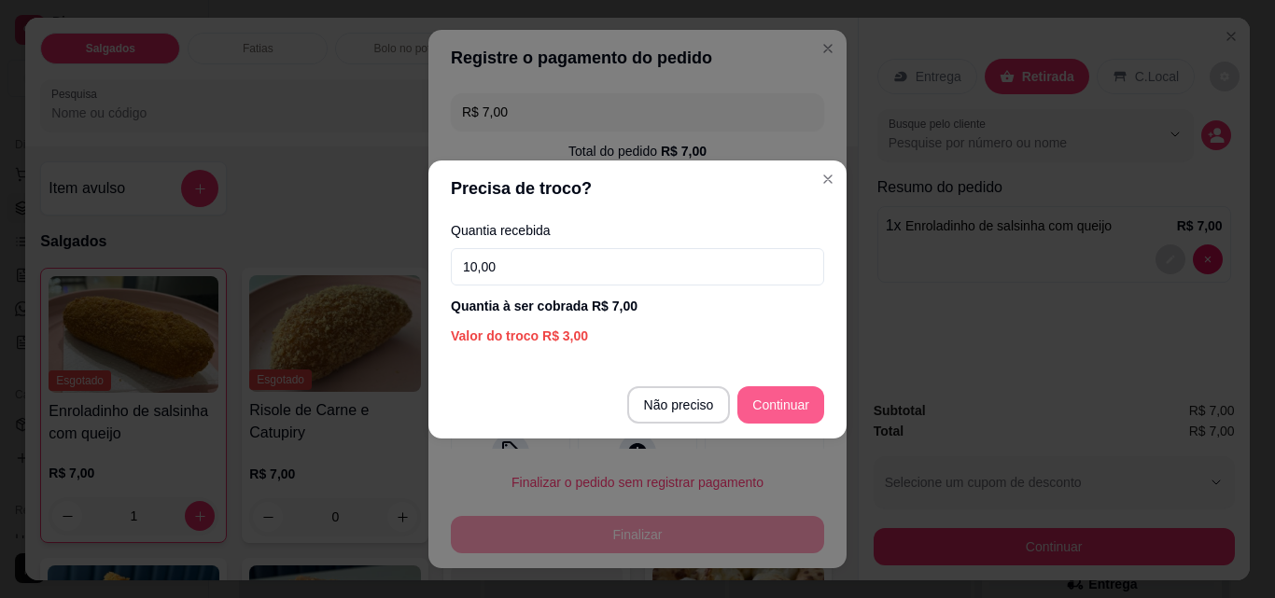
type input "10,00"
type input "R$ 0,00"
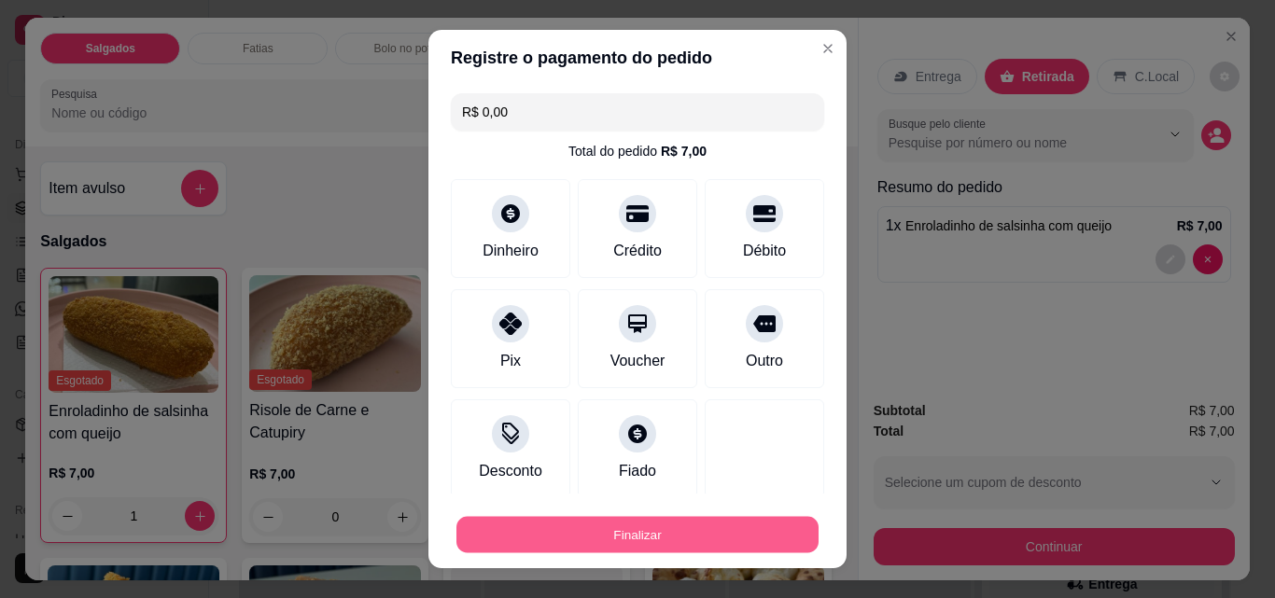
click at [719, 540] on button "Finalizar" at bounding box center [637, 535] width 362 height 36
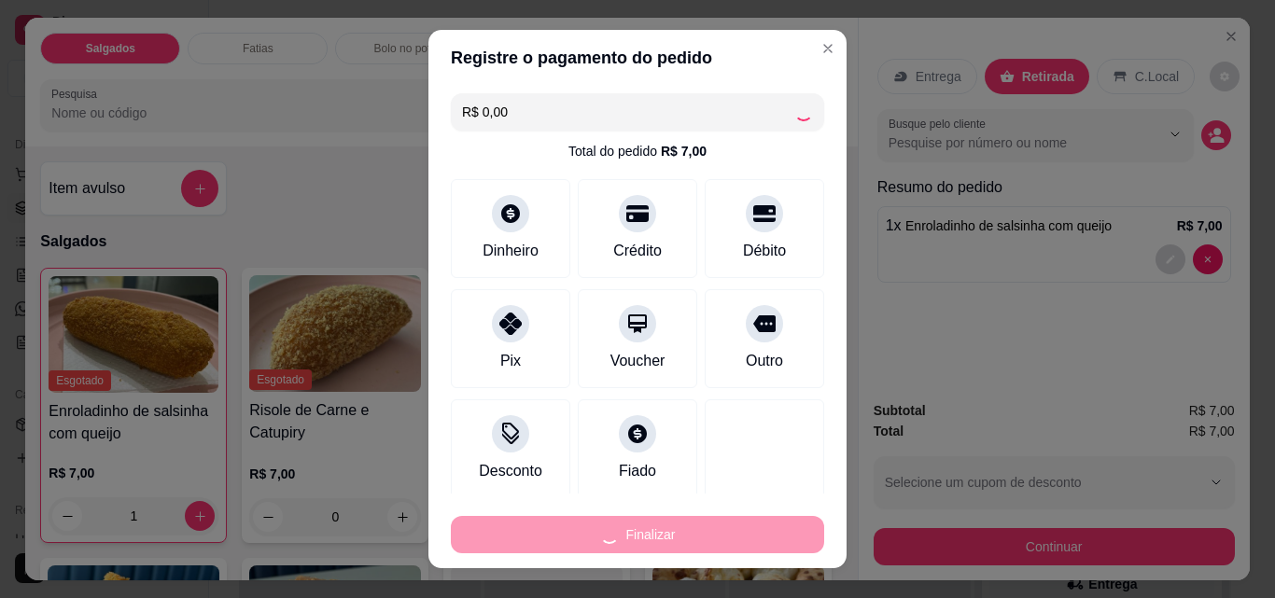
type input "0"
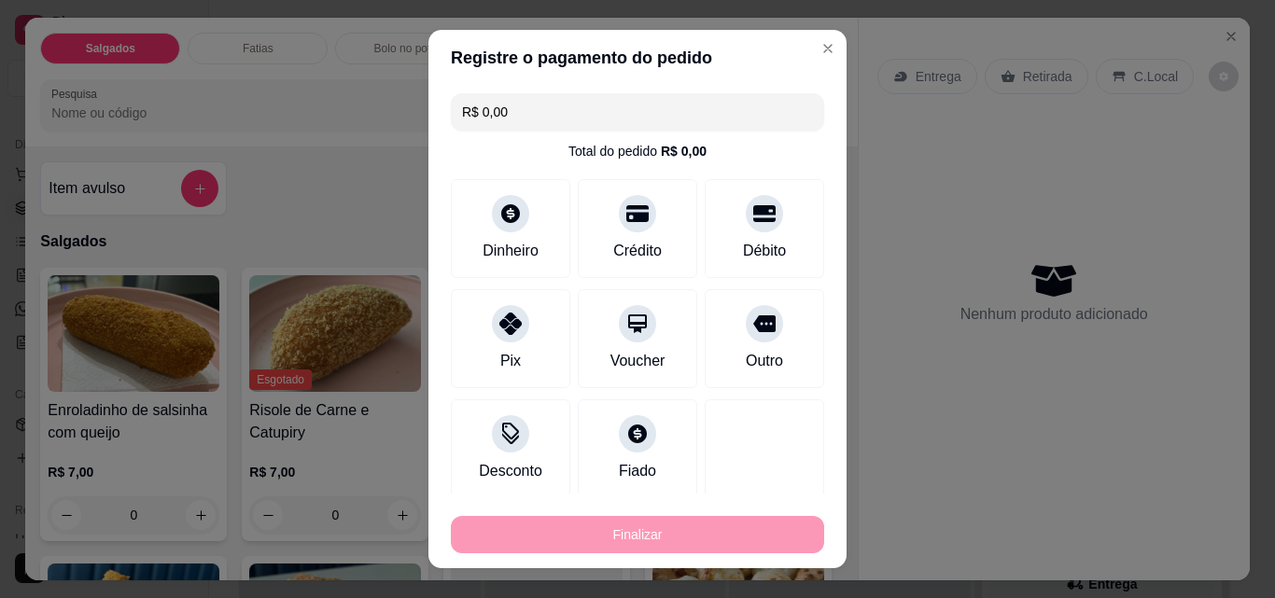
type input "-R$ 7,00"
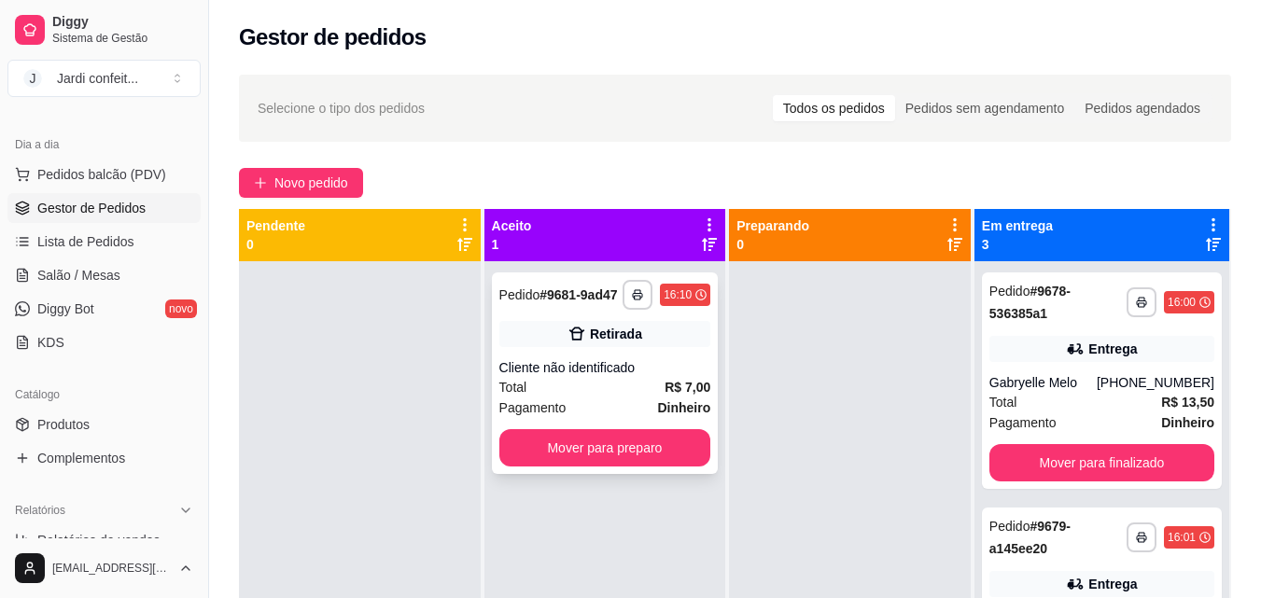
click at [630, 471] on div "**********" at bounding box center [605, 373] width 227 height 202
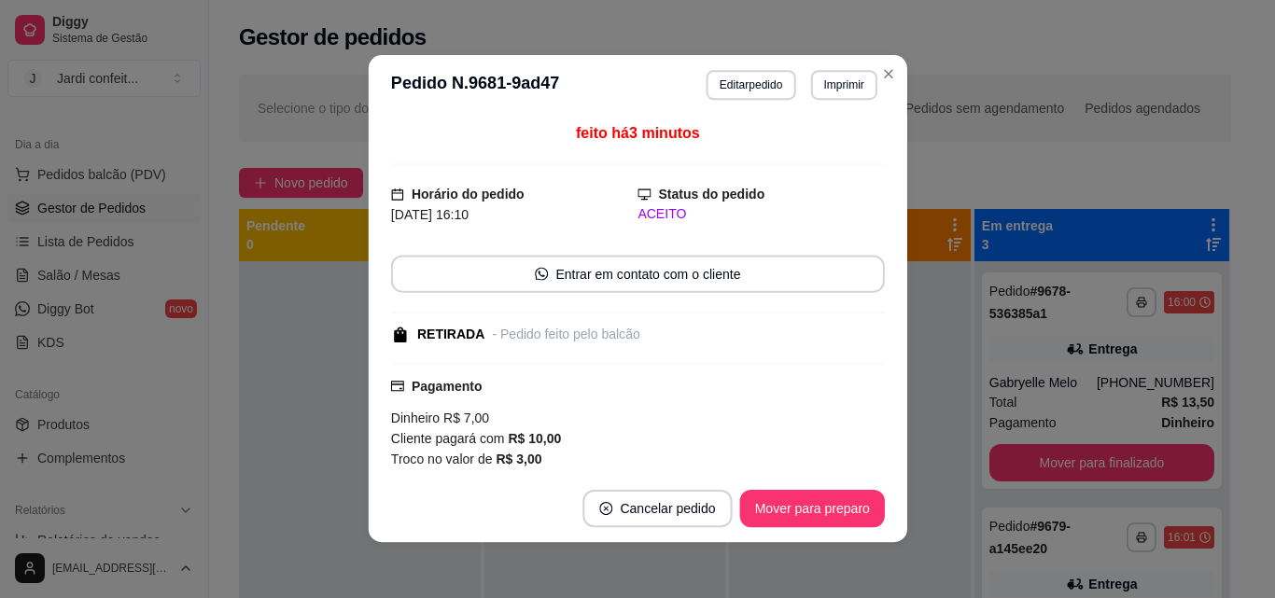
click at [631, 463] on div "Troco no valor de R$ 3,00" at bounding box center [637, 459] width 494 height 21
click at [839, 523] on button "Mover para preparo" at bounding box center [811, 508] width 145 height 37
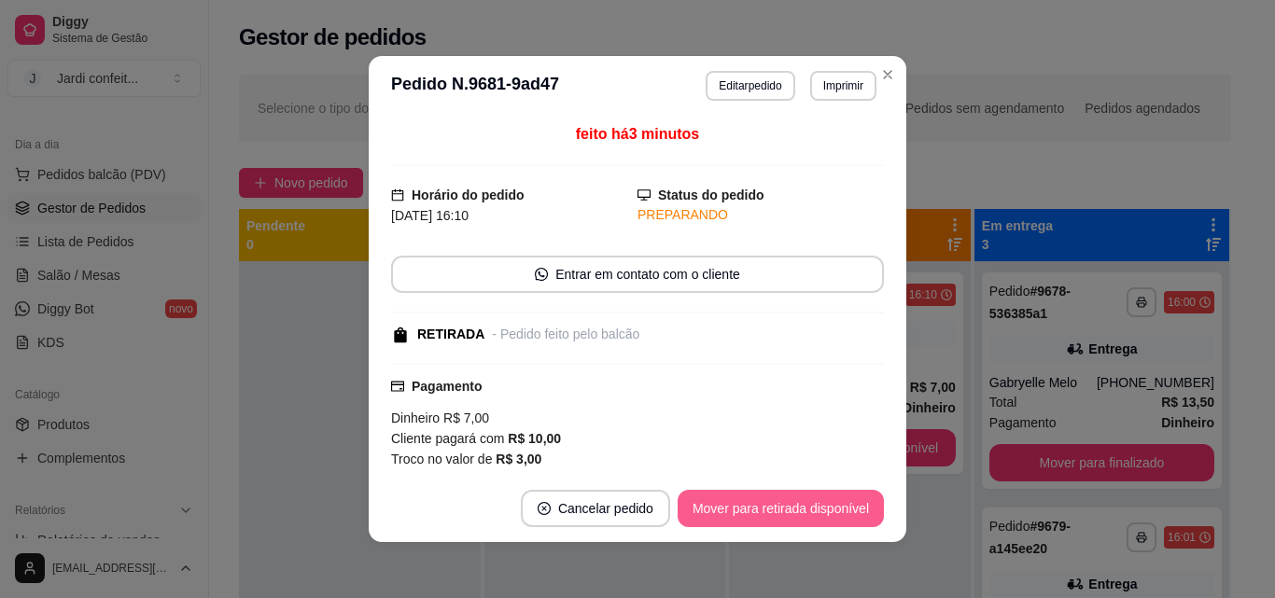
click at [838, 518] on button "Mover para retirada disponível" at bounding box center [781, 508] width 206 height 37
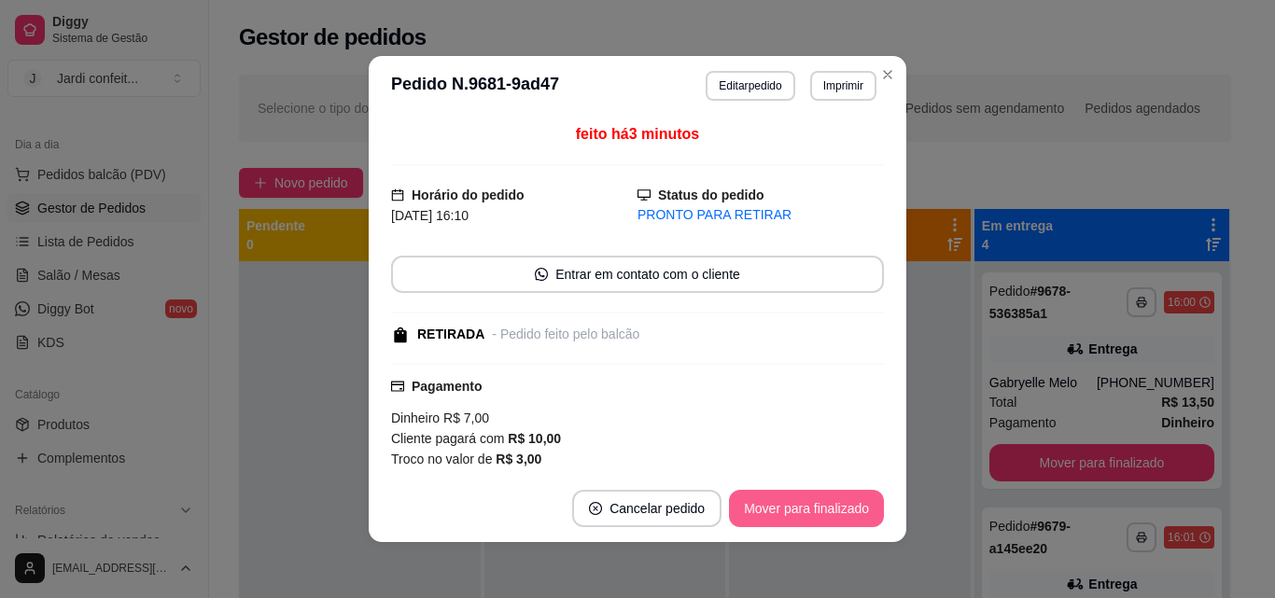
click at [838, 515] on button "Mover para finalizado" at bounding box center [806, 508] width 155 height 37
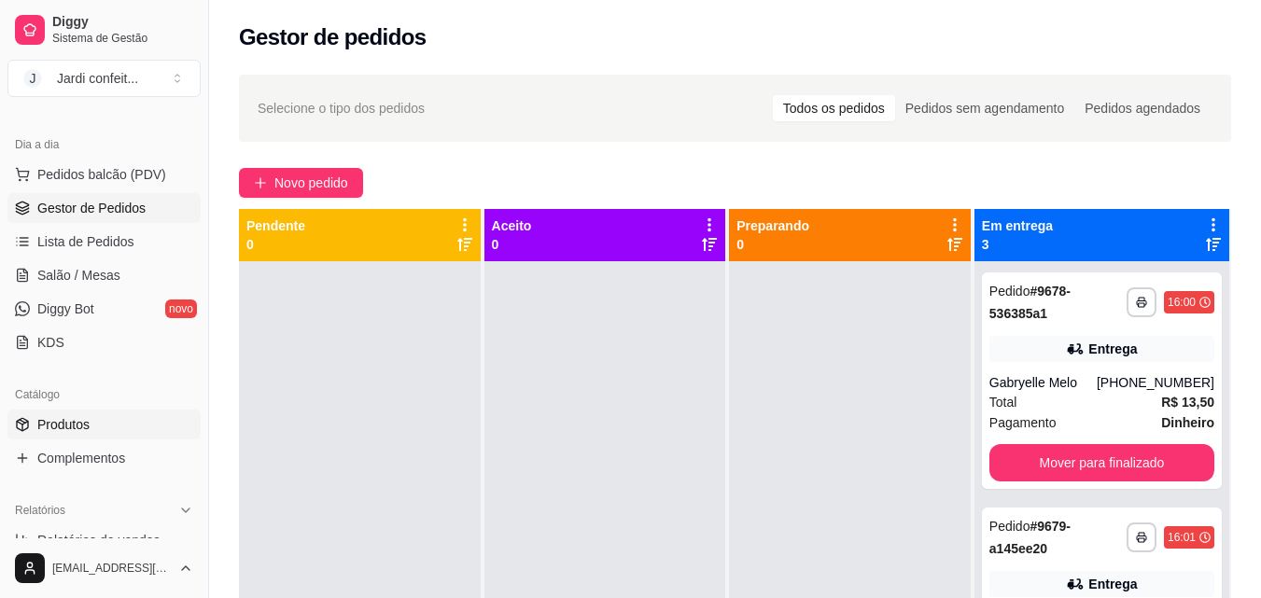
click at [107, 412] on link "Produtos" at bounding box center [103, 425] width 193 height 30
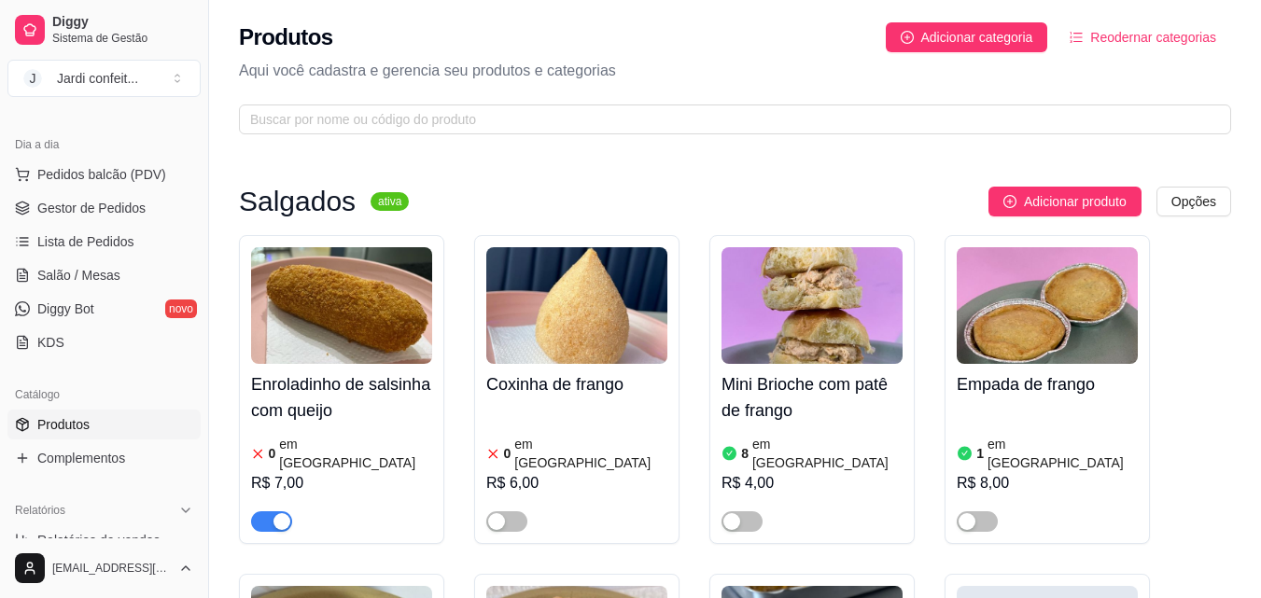
click at [261, 511] on span "button" at bounding box center [271, 521] width 41 height 21
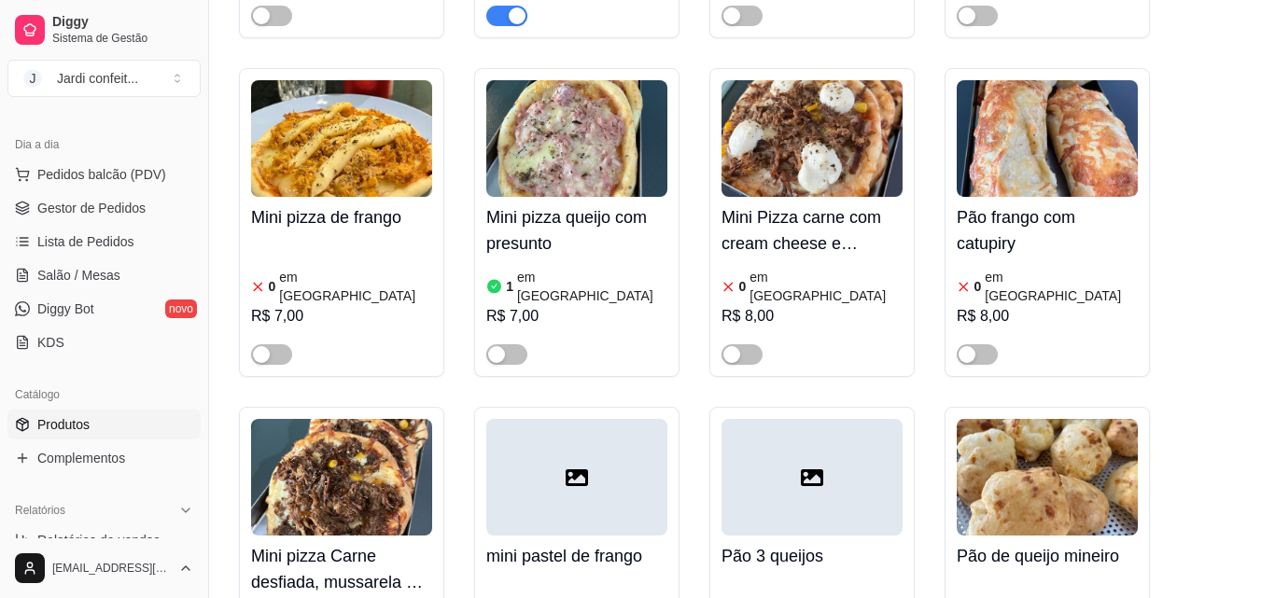
scroll to position [2893, 0]
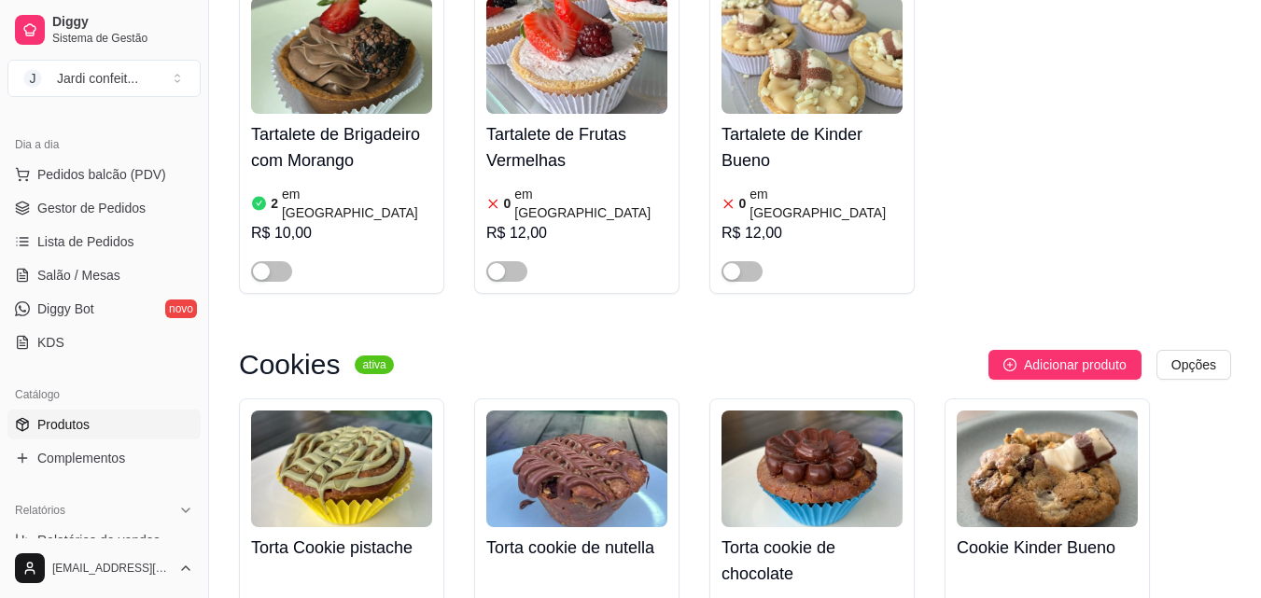
scroll to position [21744, 0]
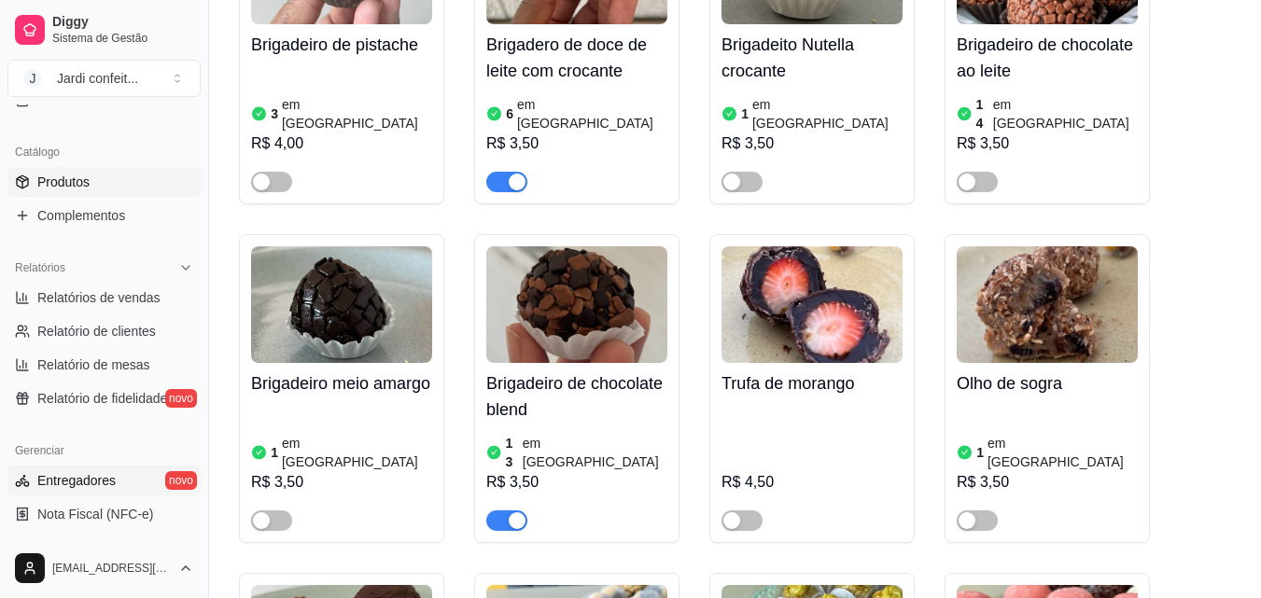
scroll to position [467, 0]
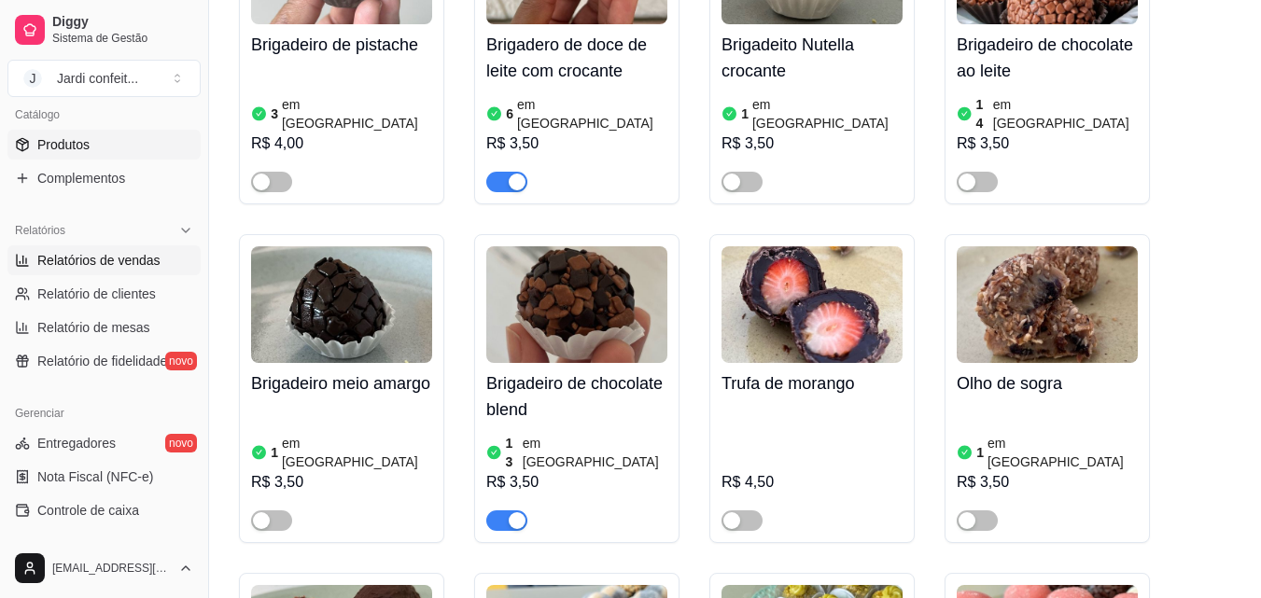
click at [172, 261] on link "Relatórios de vendas" at bounding box center [103, 260] width 193 height 30
select select "ALL"
select select "0"
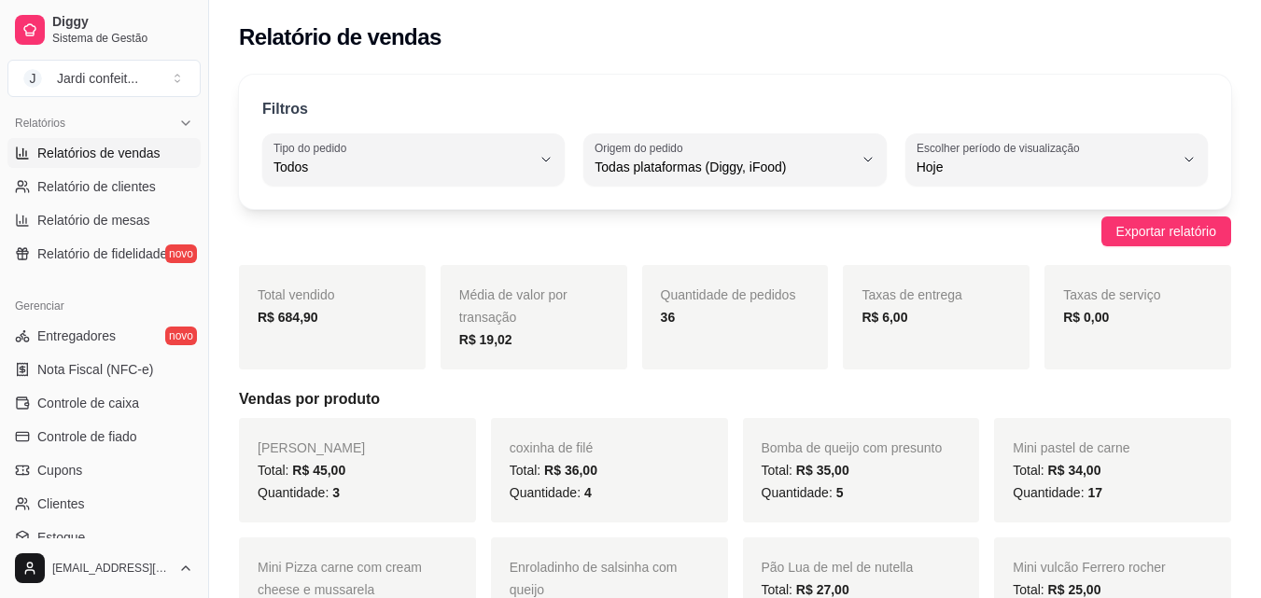
scroll to position [745, 0]
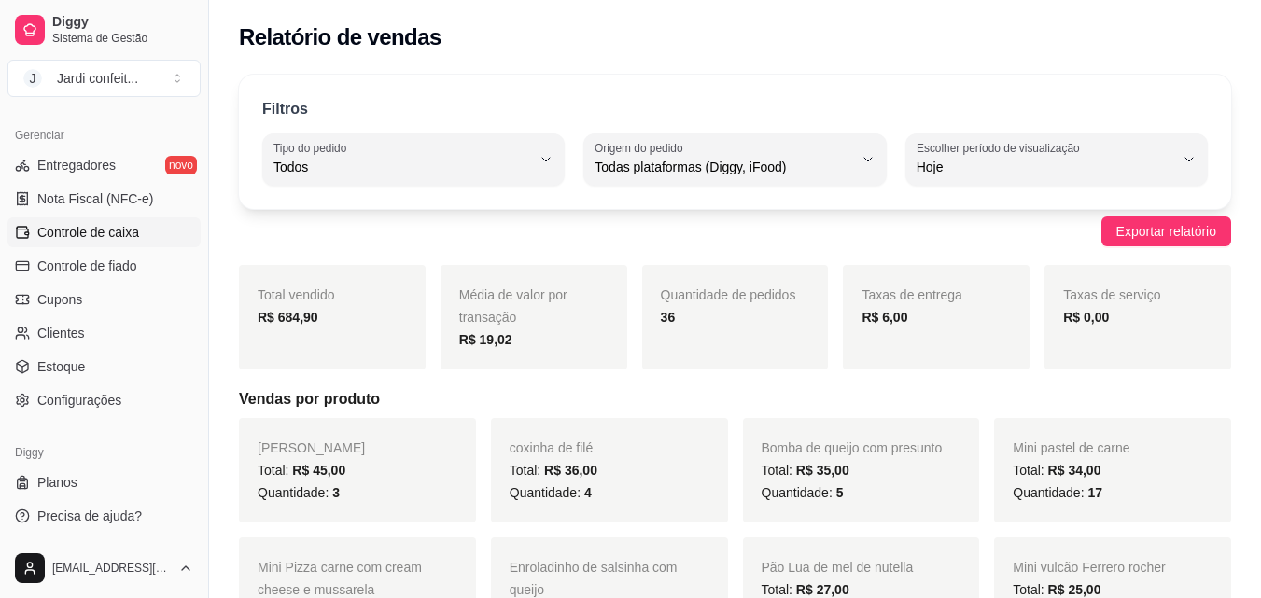
click at [145, 236] on link "Controle de caixa" at bounding box center [103, 232] width 193 height 30
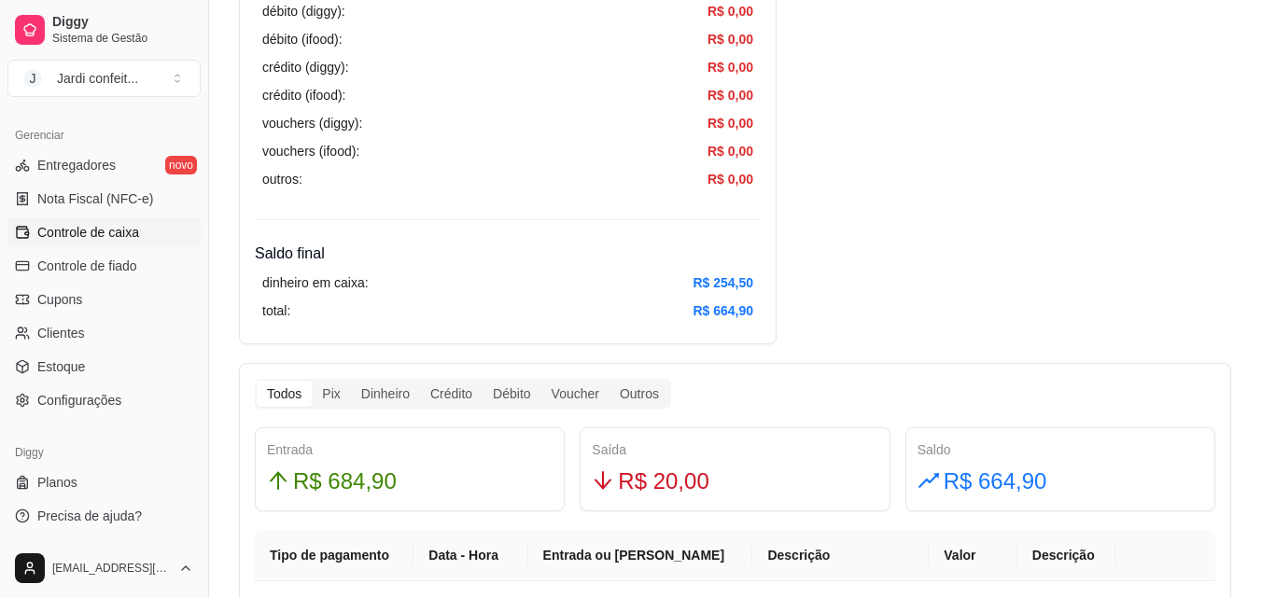
scroll to position [747, 0]
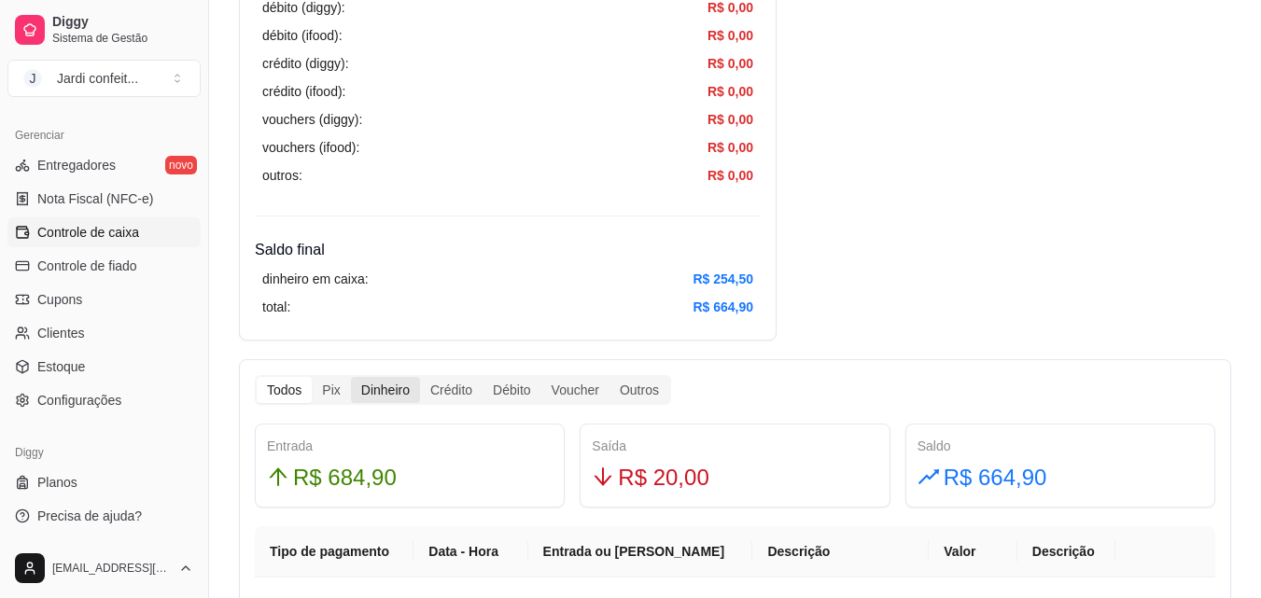
click at [378, 387] on div "Dinheiro" at bounding box center [385, 390] width 69 height 26
click at [351, 377] on input "Dinheiro" at bounding box center [351, 377] width 0 height 0
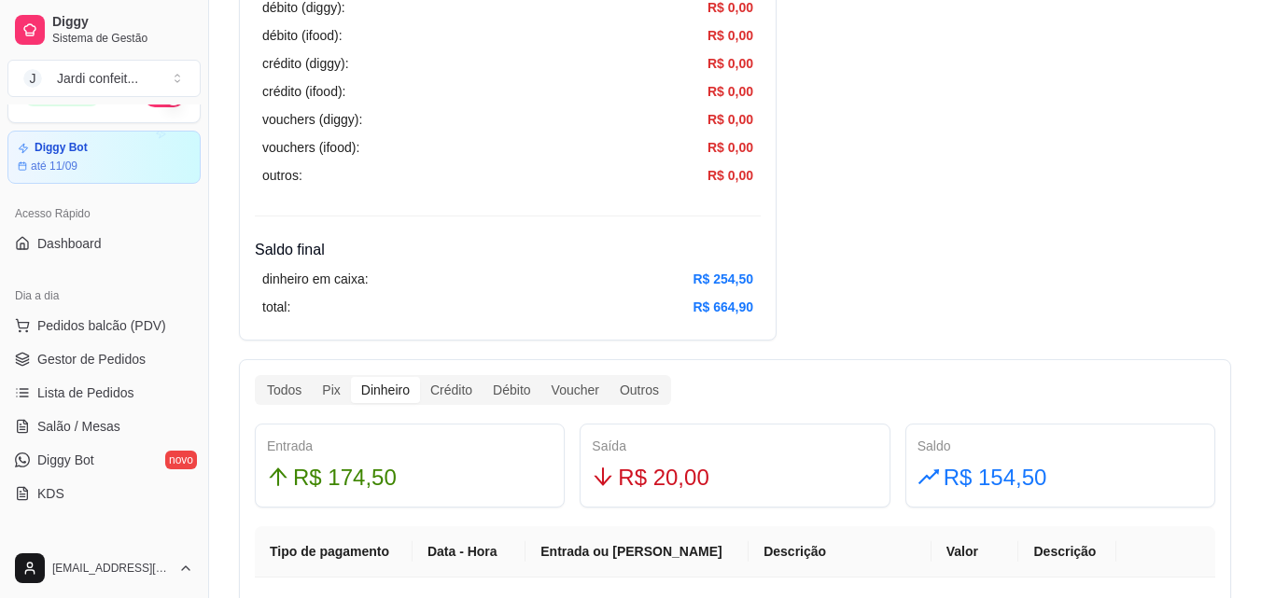
scroll to position [0, 0]
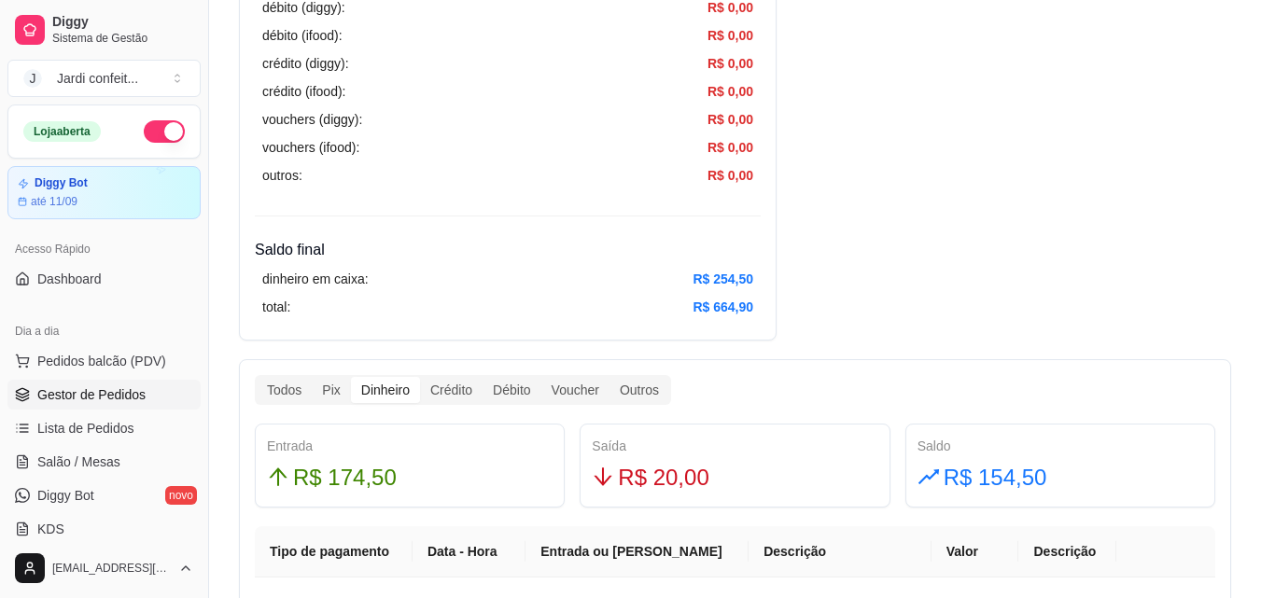
click at [133, 402] on span "Gestor de Pedidos" at bounding box center [91, 394] width 108 height 19
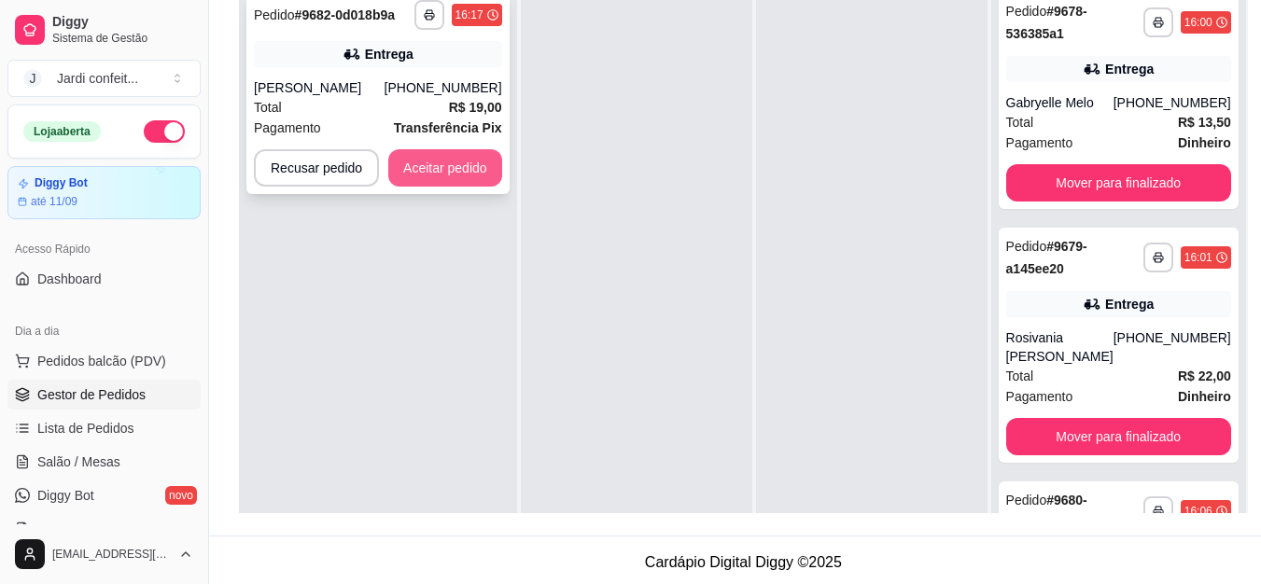
click at [471, 158] on button "Aceitar pedido" at bounding box center [445, 167] width 114 height 37
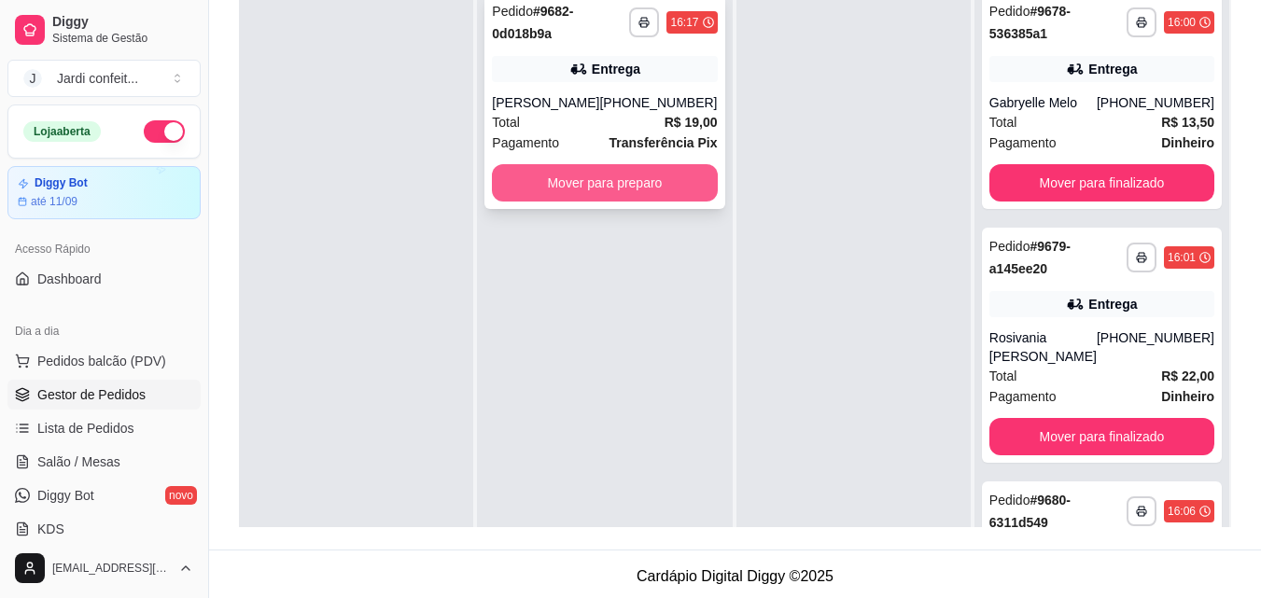
click at [616, 175] on button "Mover para preparo" at bounding box center [604, 182] width 225 height 37
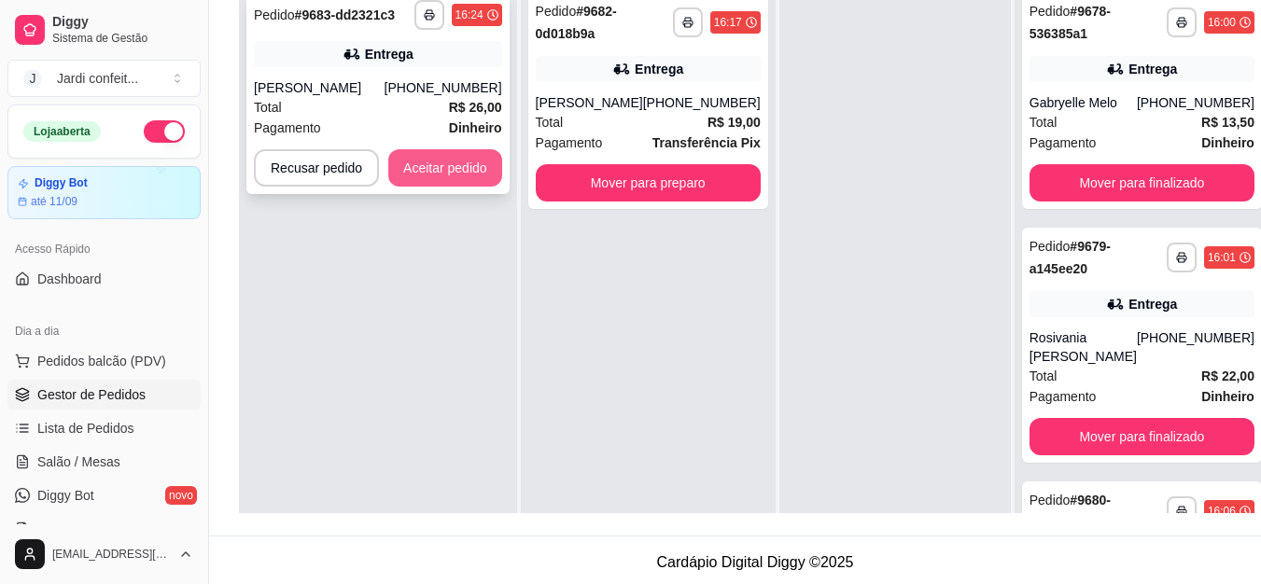
click at [455, 165] on button "Aceitar pedido" at bounding box center [445, 167] width 114 height 37
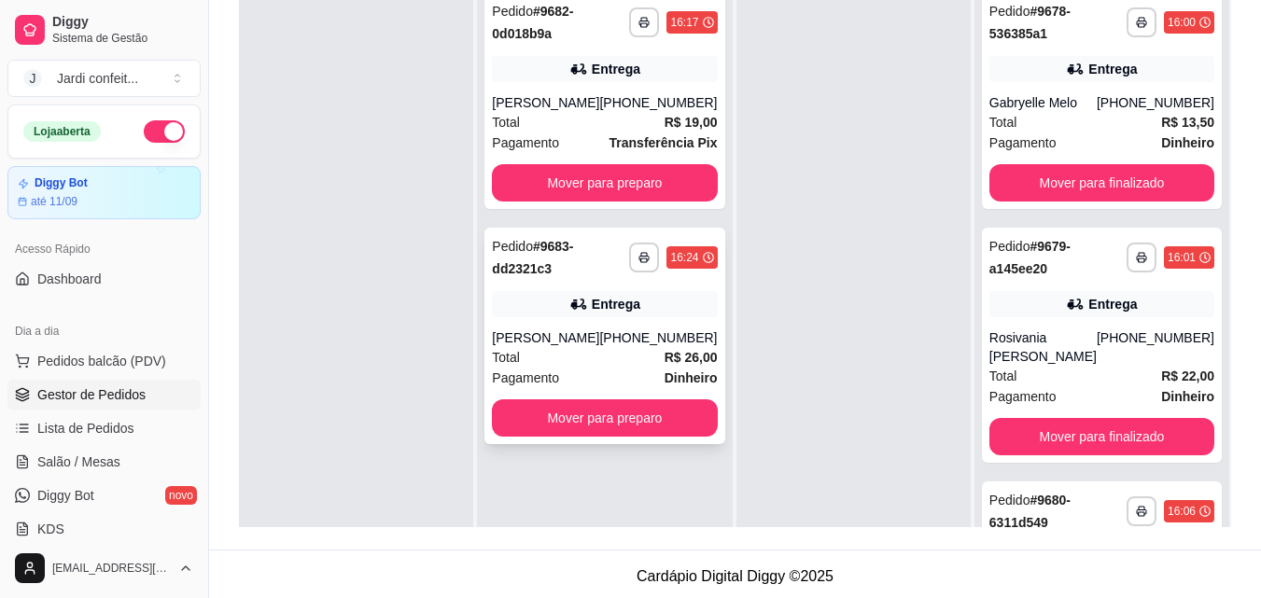
scroll to position [187, 0]
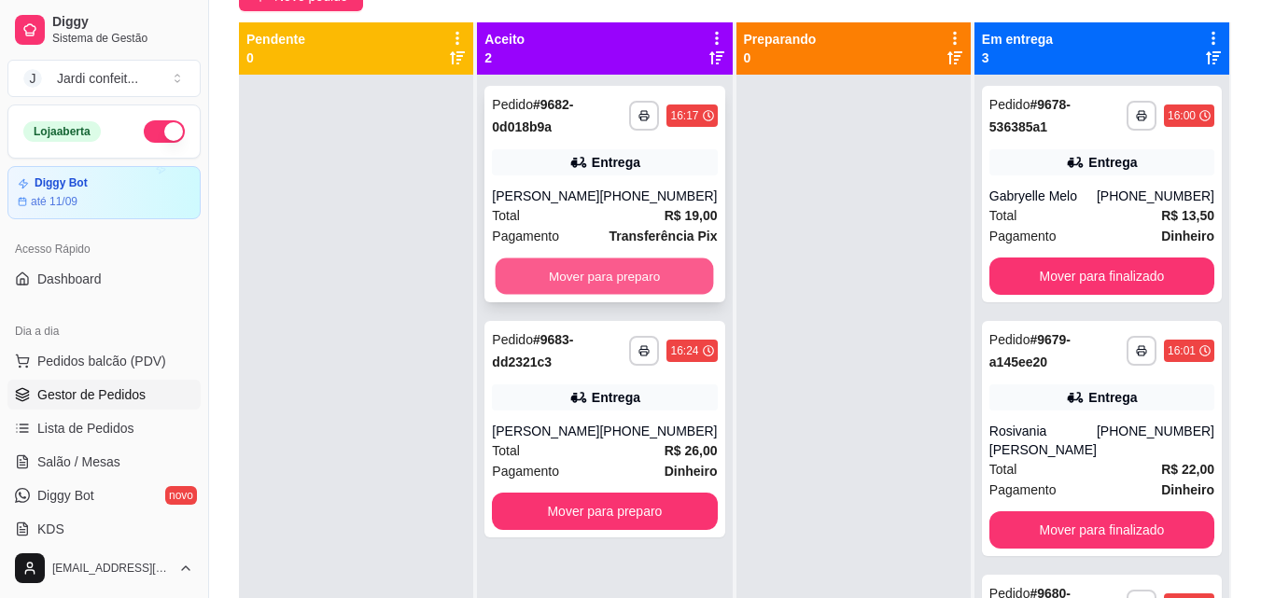
click at [624, 268] on button "Mover para preparo" at bounding box center [605, 277] width 218 height 36
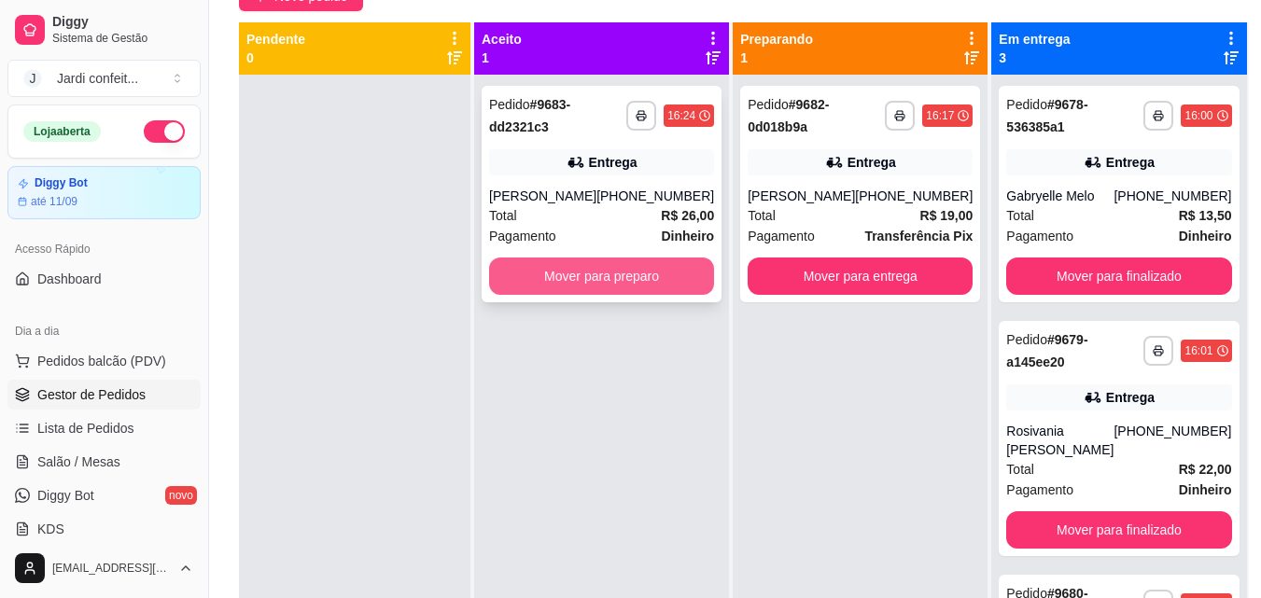
click at [622, 271] on button "Mover para preparo" at bounding box center [601, 276] width 225 height 37
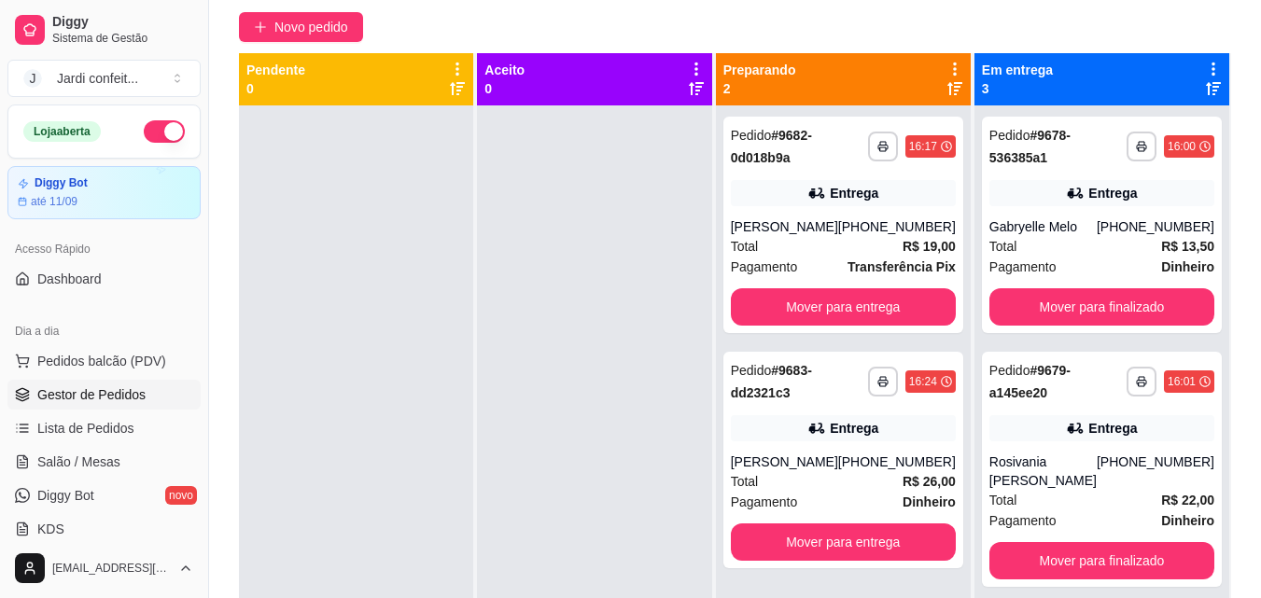
scroll to position [0, 0]
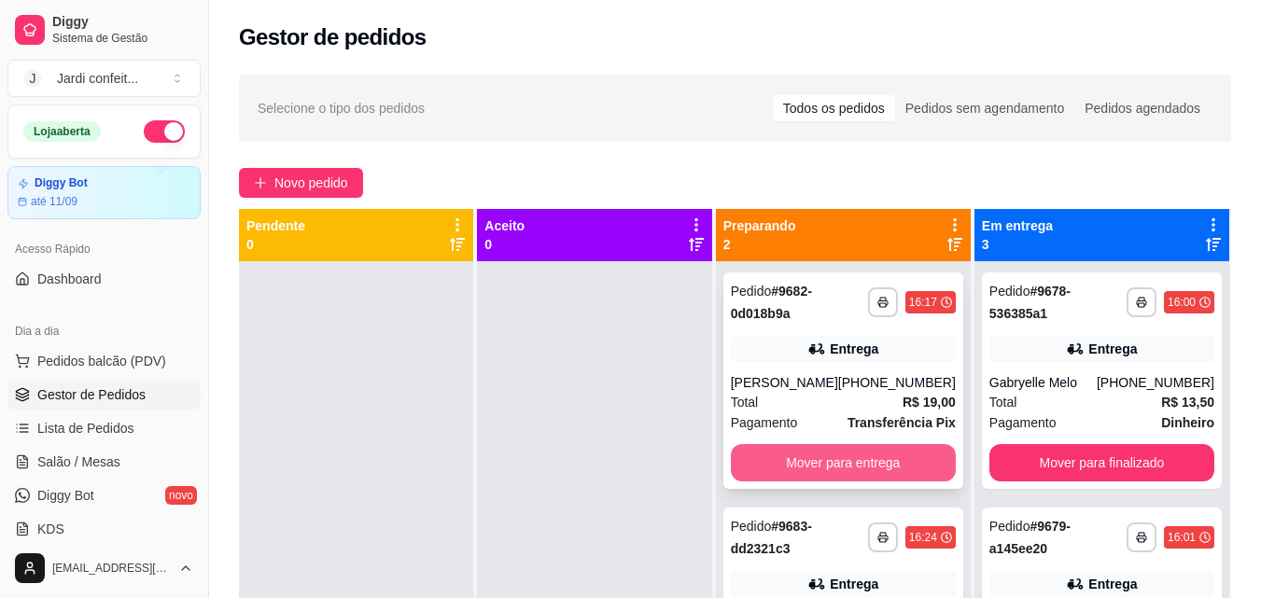
click at [874, 464] on button "Mover para entrega" at bounding box center [843, 462] width 225 height 37
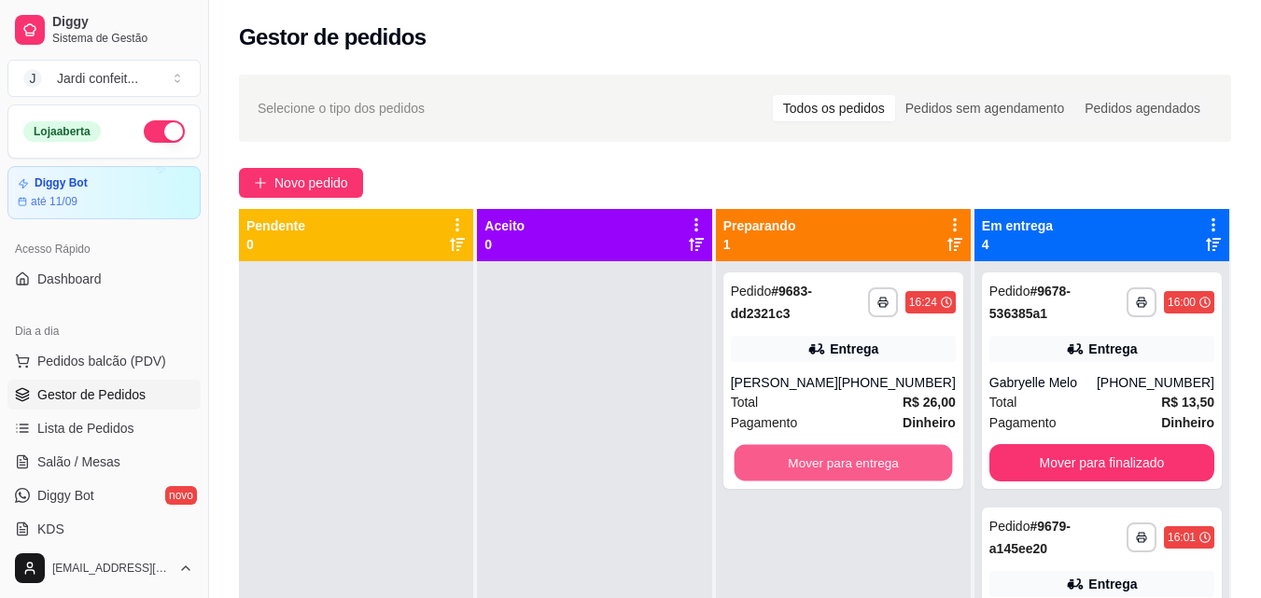
click at [876, 464] on button "Mover para entrega" at bounding box center [843, 463] width 218 height 36
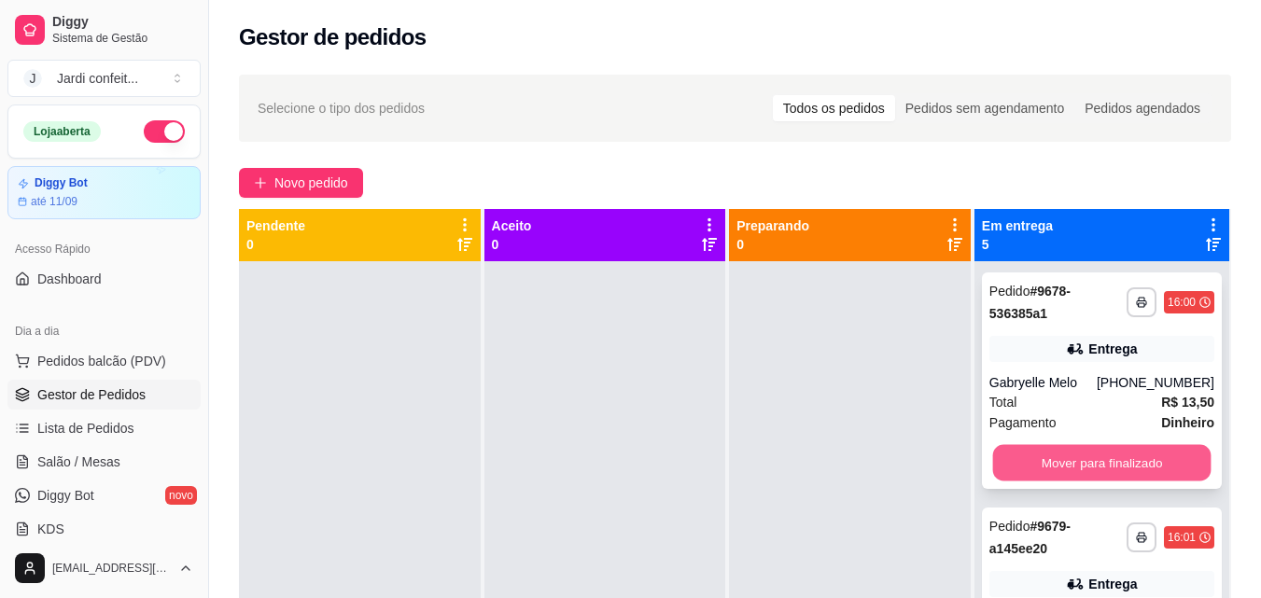
click at [1103, 458] on button "Mover para finalizado" at bounding box center [1101, 463] width 218 height 36
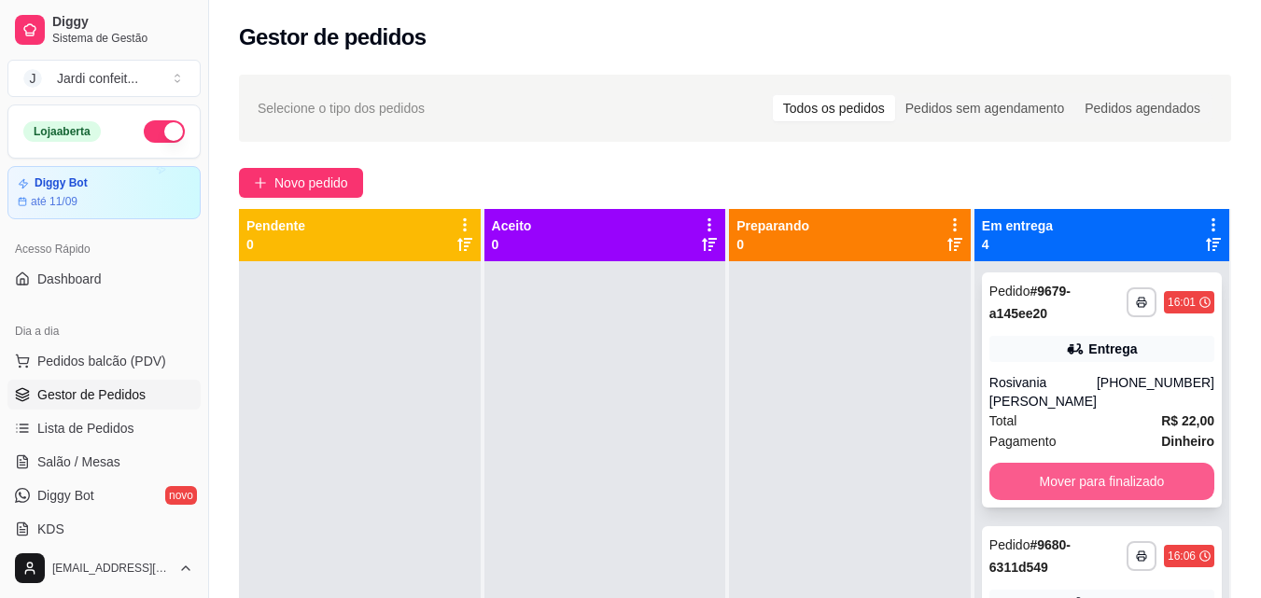
click at [1109, 496] on button "Mover para finalizado" at bounding box center [1101, 481] width 225 height 37
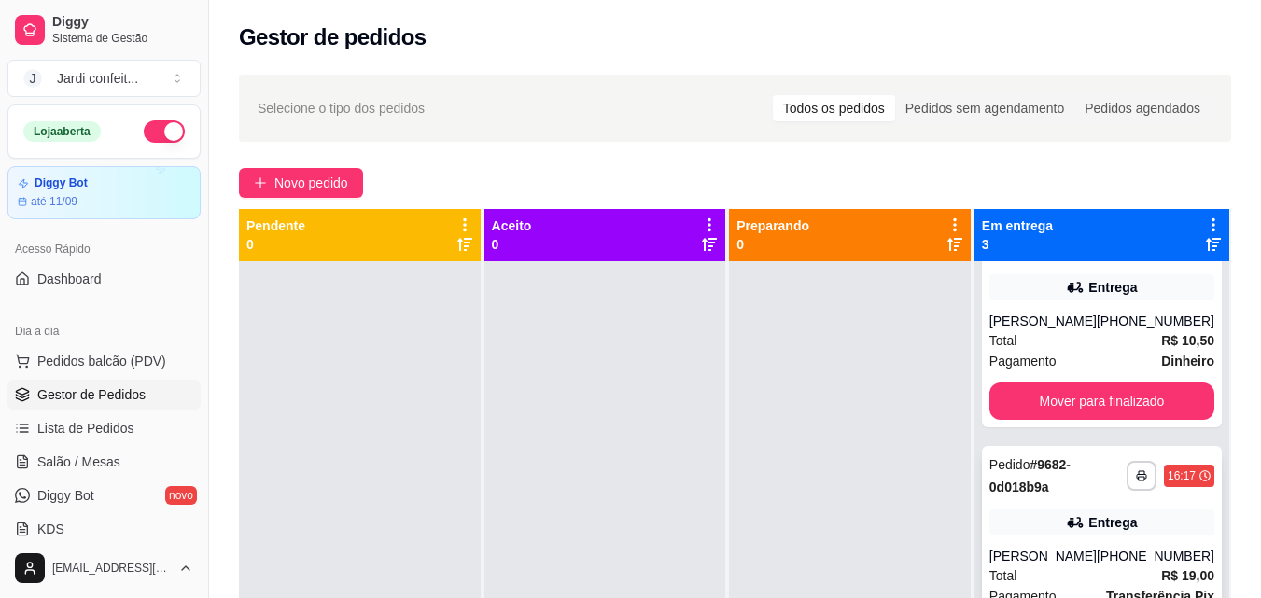
scroll to position [93, 0]
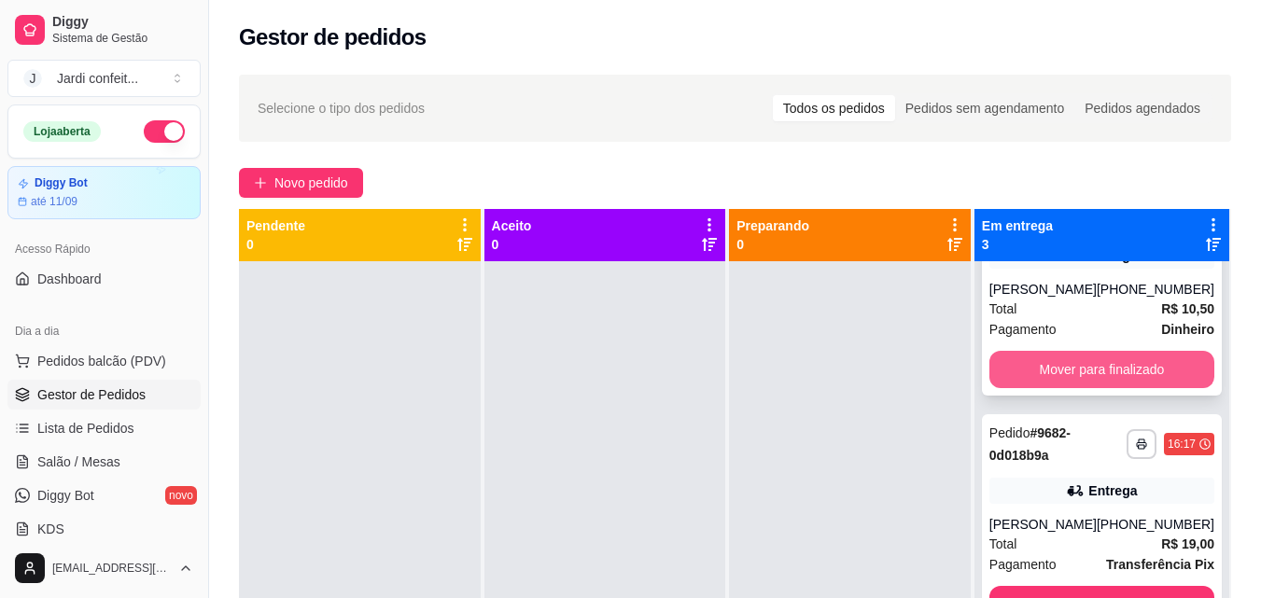
click at [1147, 357] on button "Mover para finalizado" at bounding box center [1101, 369] width 225 height 37
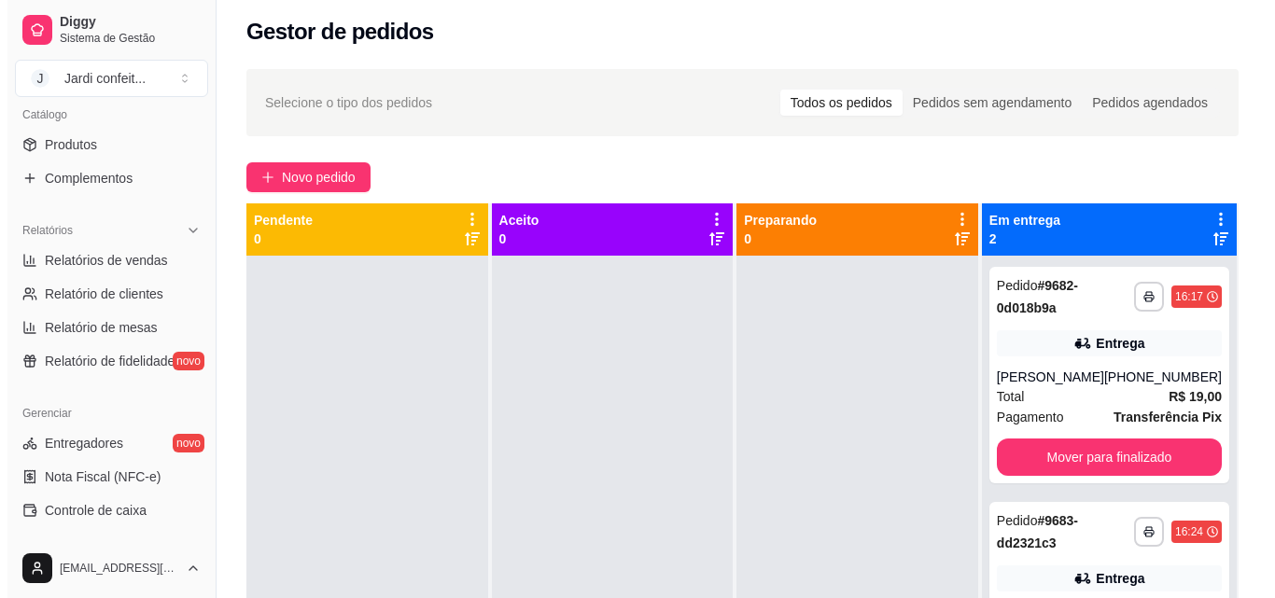
scroll to position [0, 0]
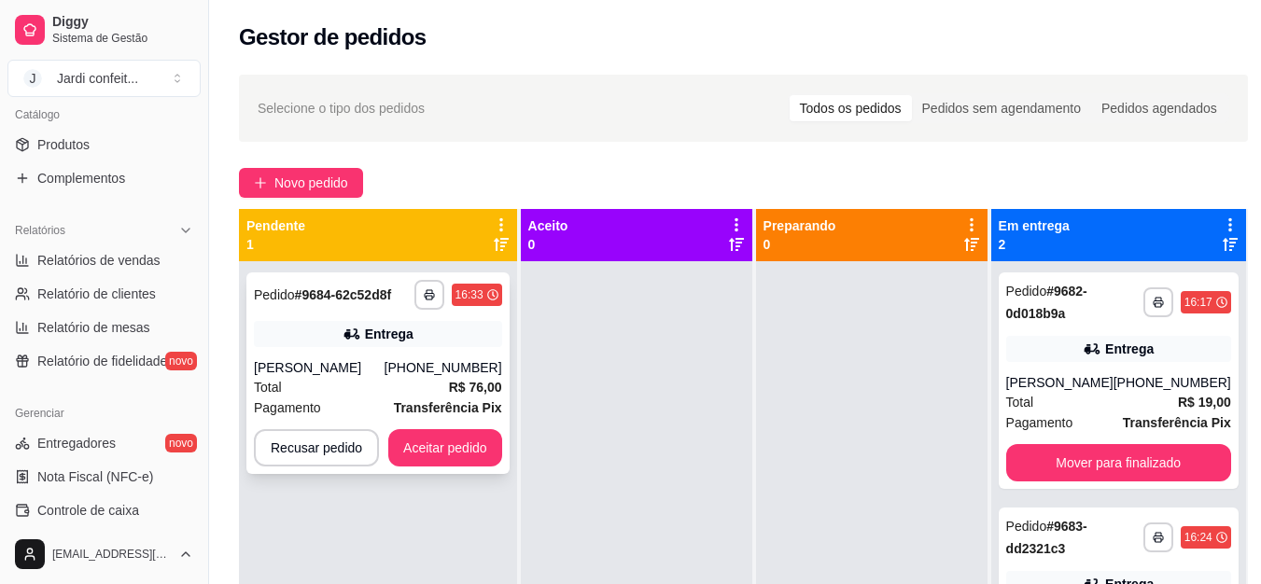
click at [497, 390] on strong "R$ 76,00" at bounding box center [475, 387] width 53 height 15
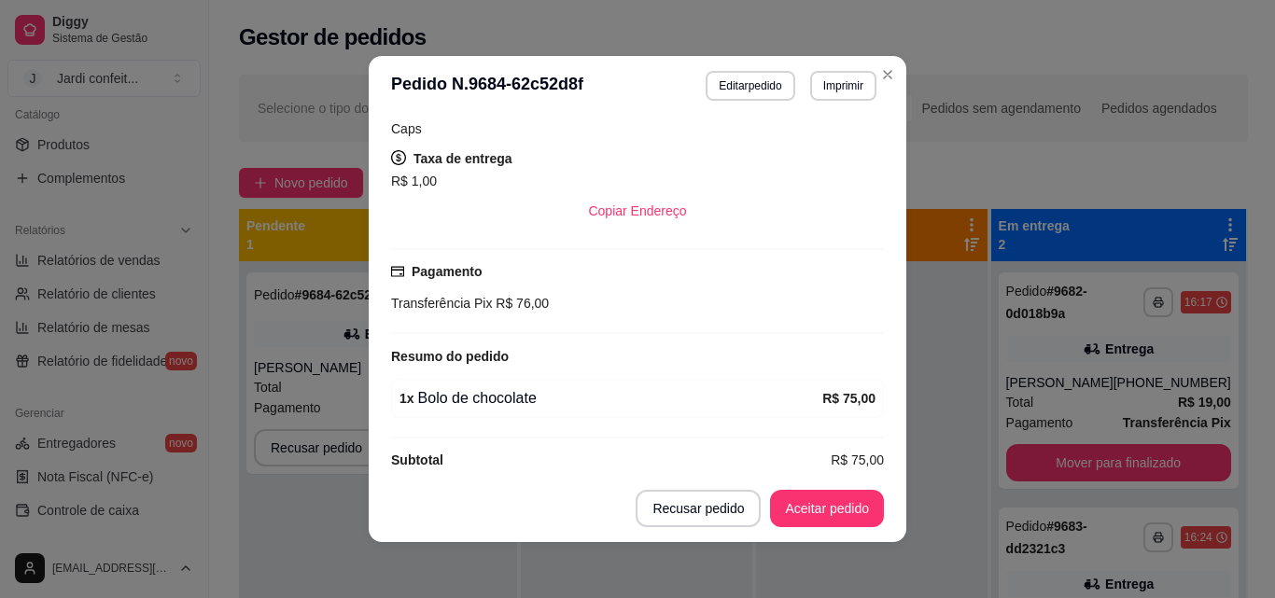
scroll to position [381, 0]
click at [836, 496] on button "Aceitar pedido" at bounding box center [827, 508] width 114 height 37
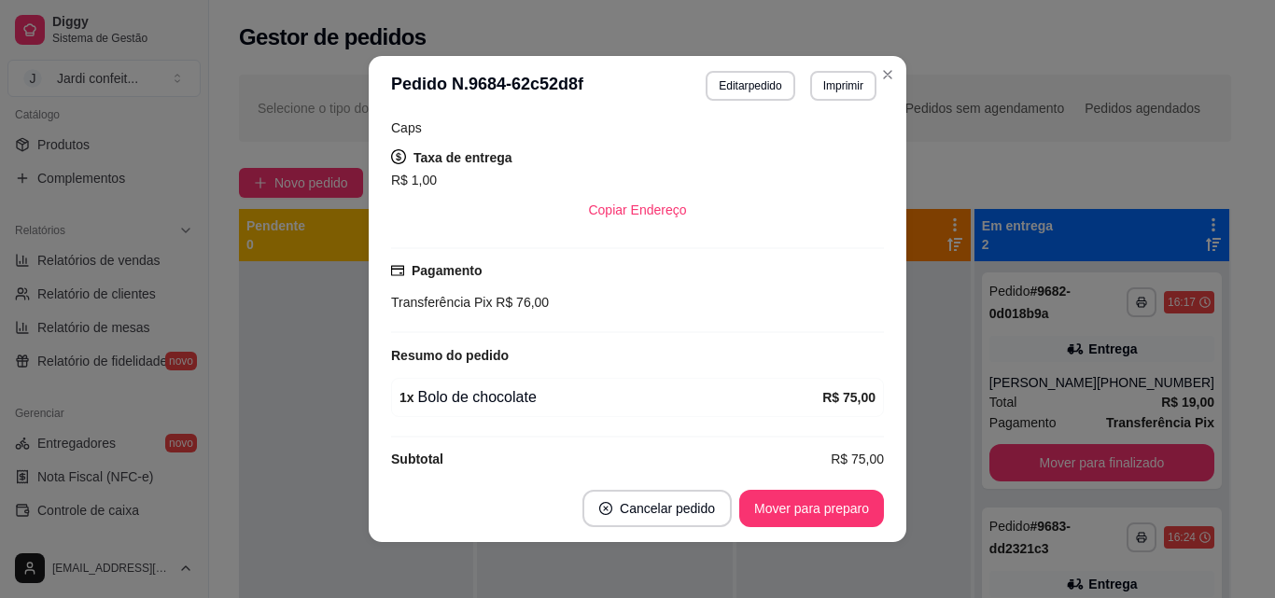
scroll to position [4, 0]
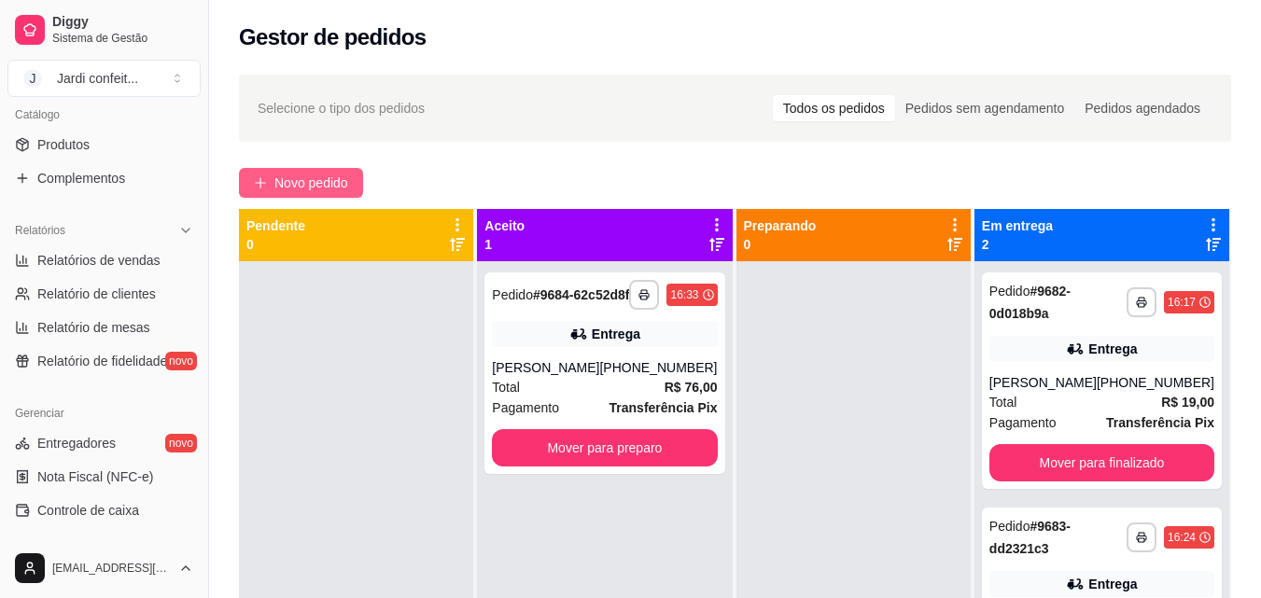
click at [309, 177] on span "Novo pedido" at bounding box center [311, 183] width 74 height 21
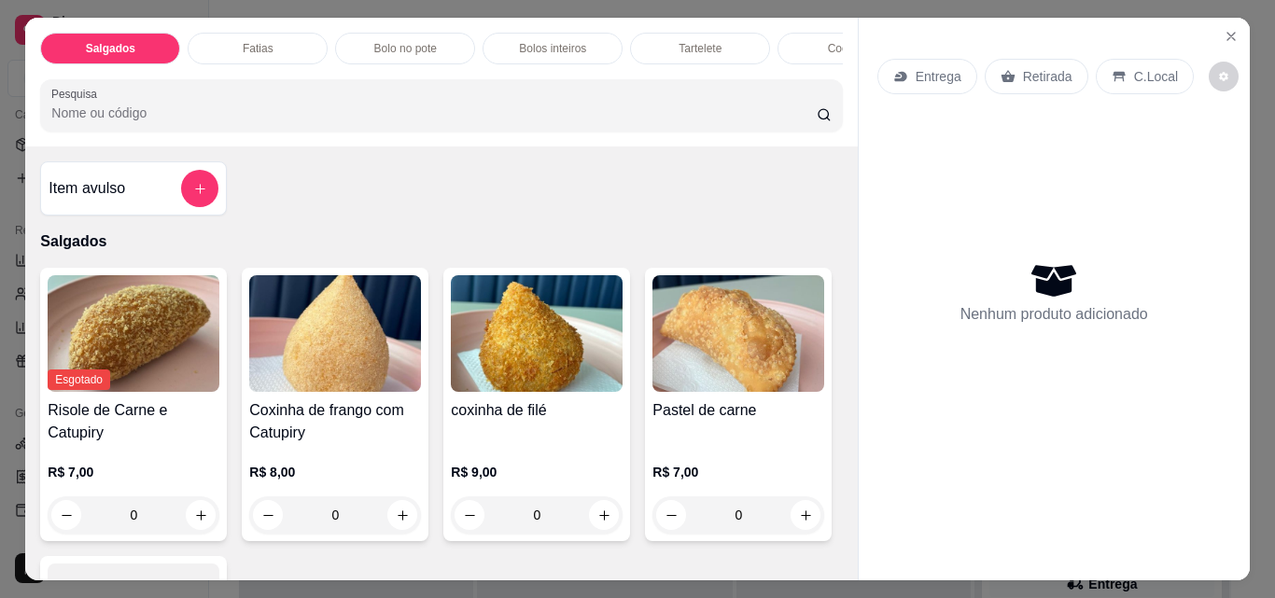
click at [268, 37] on div "Fatias" at bounding box center [258, 49] width 140 height 32
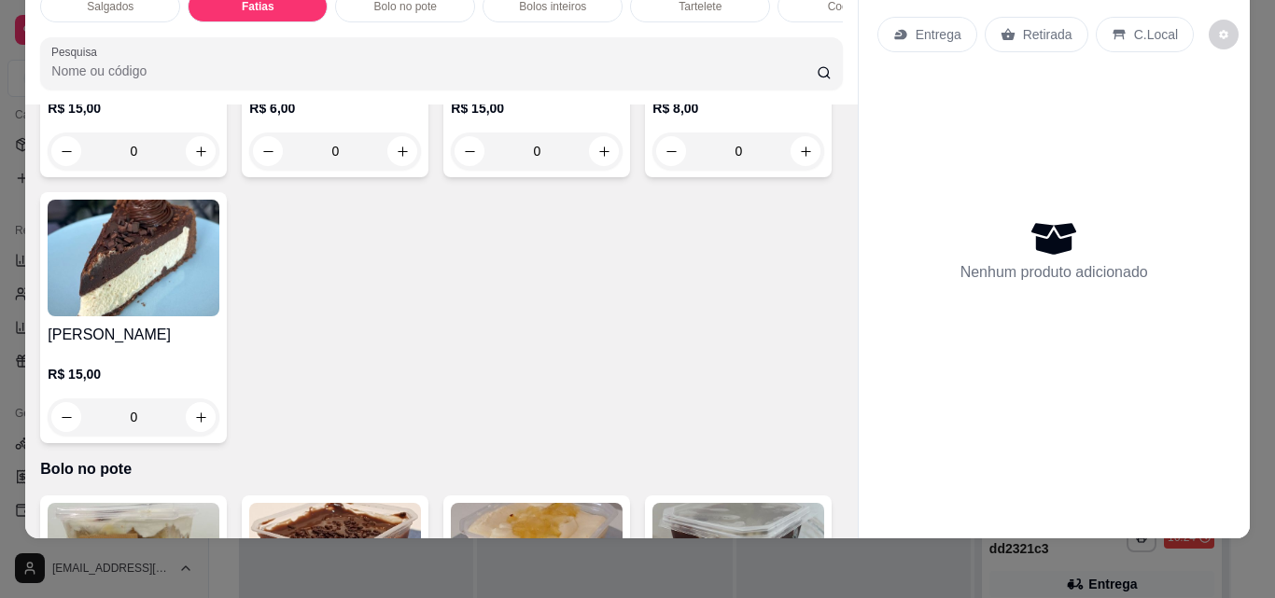
scroll to position [978, 0]
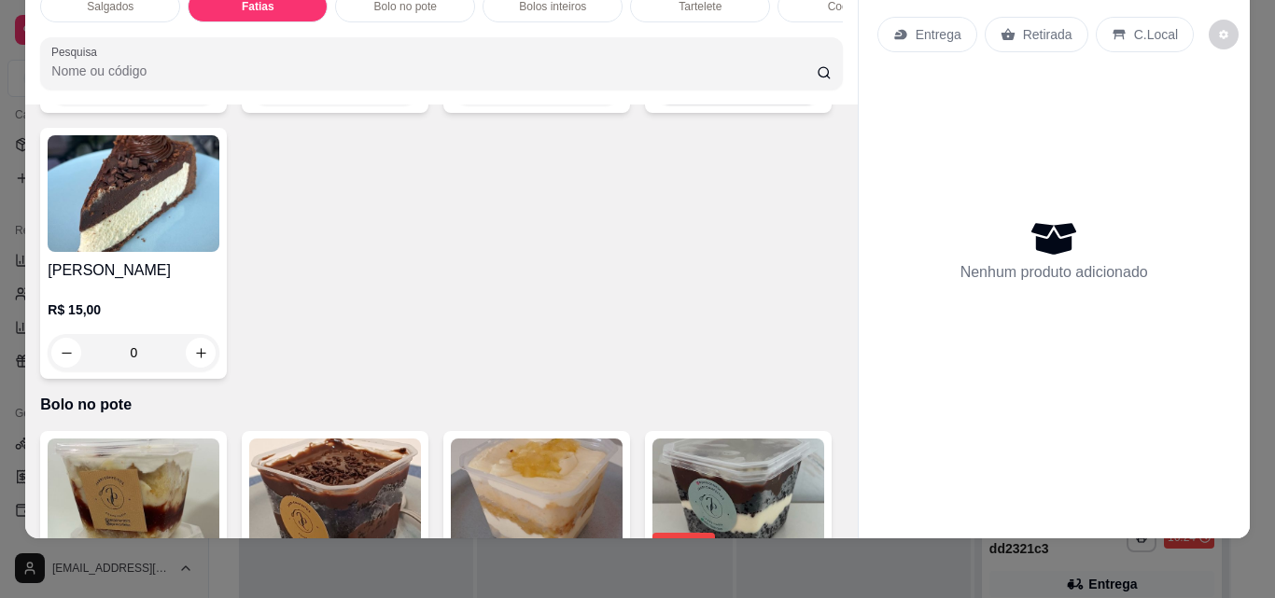
click at [799, 94] on icon "increase-product-quantity" at bounding box center [806, 87] width 14 height 14
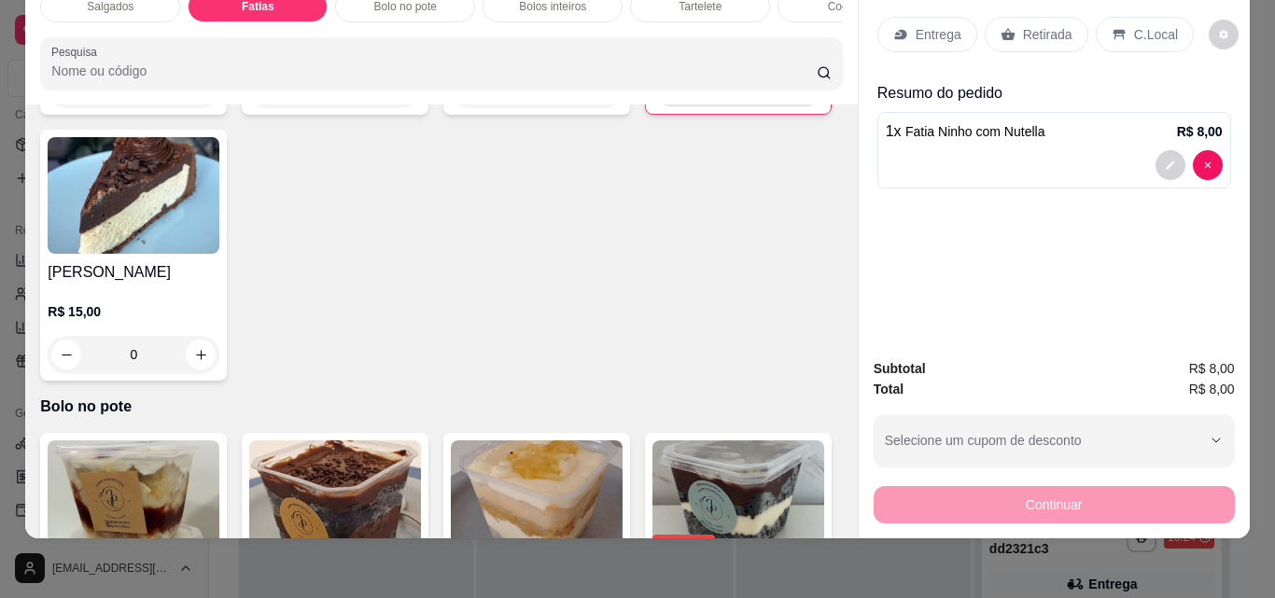
type input "1"
click at [1060, 25] on p "Retirada" at bounding box center [1047, 34] width 49 height 19
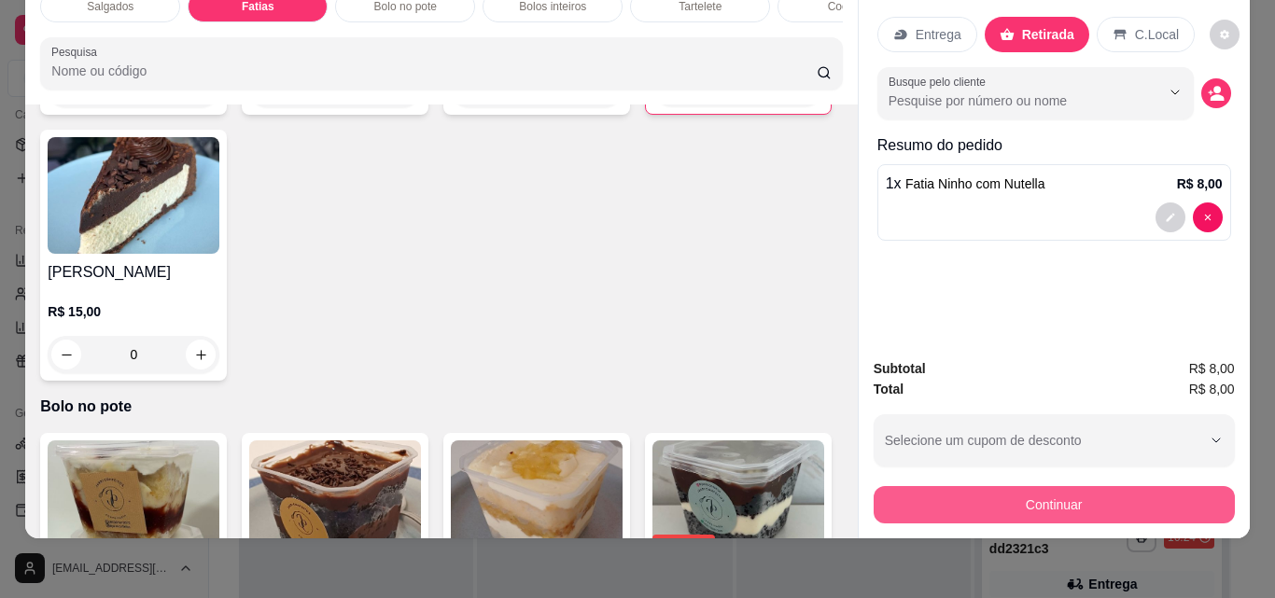
click at [1127, 495] on button "Continuar" at bounding box center [1053, 504] width 361 height 37
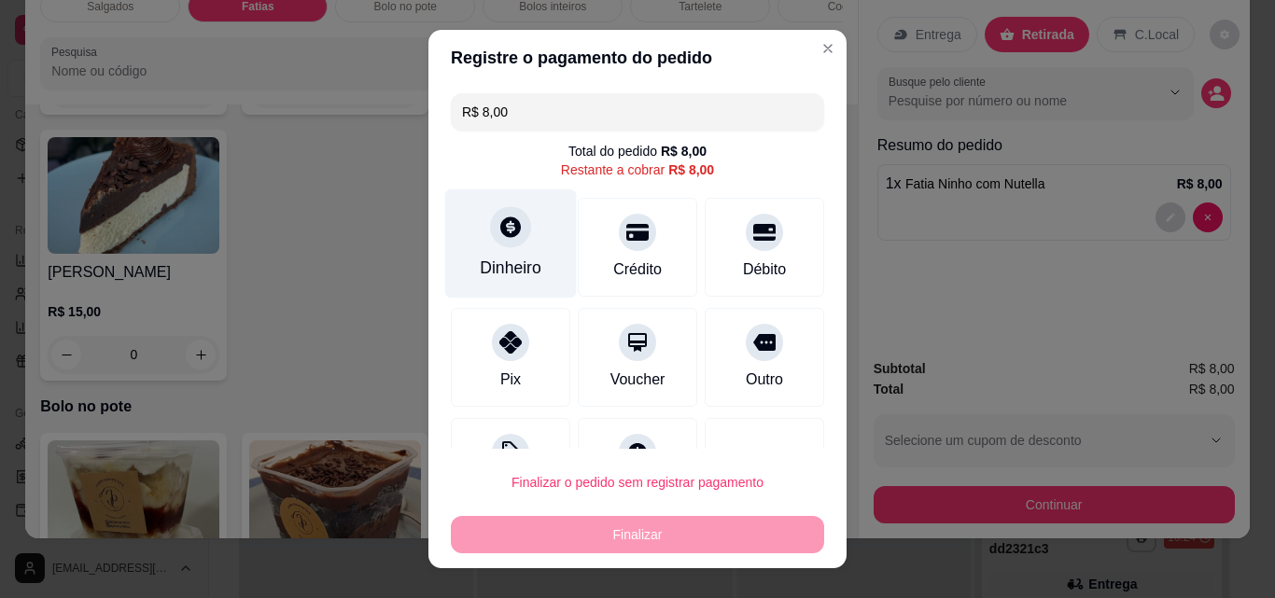
click at [519, 260] on div "Dinheiro" at bounding box center [511, 268] width 62 height 24
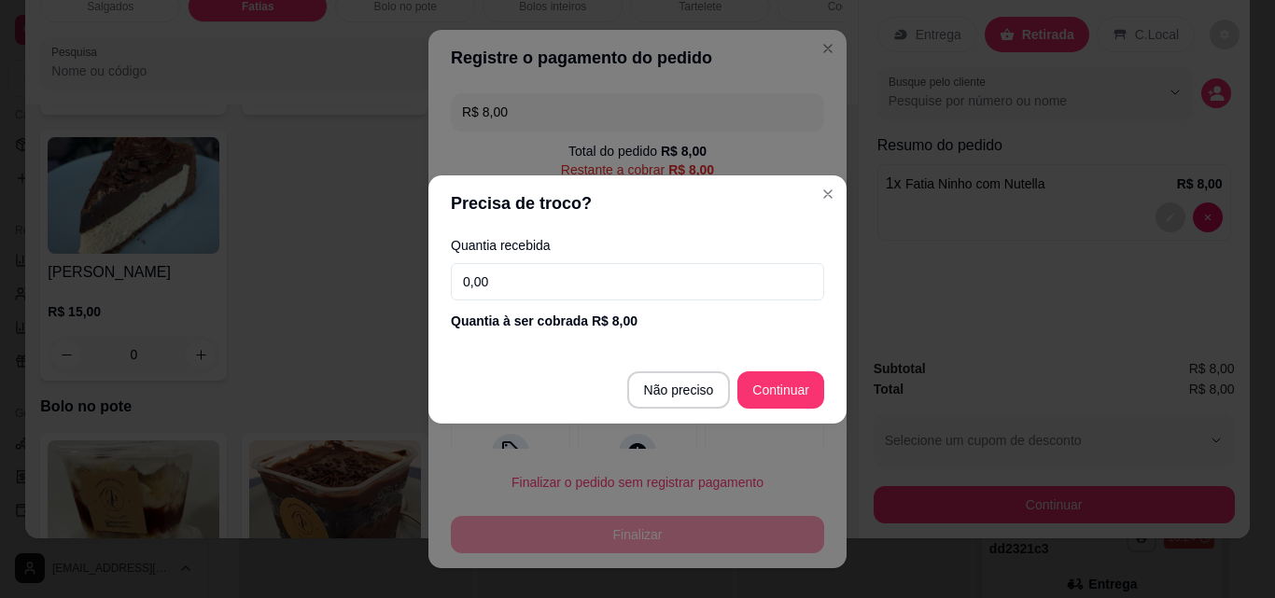
click at [514, 269] on input "0,00" at bounding box center [637, 281] width 373 height 37
type input "10,00"
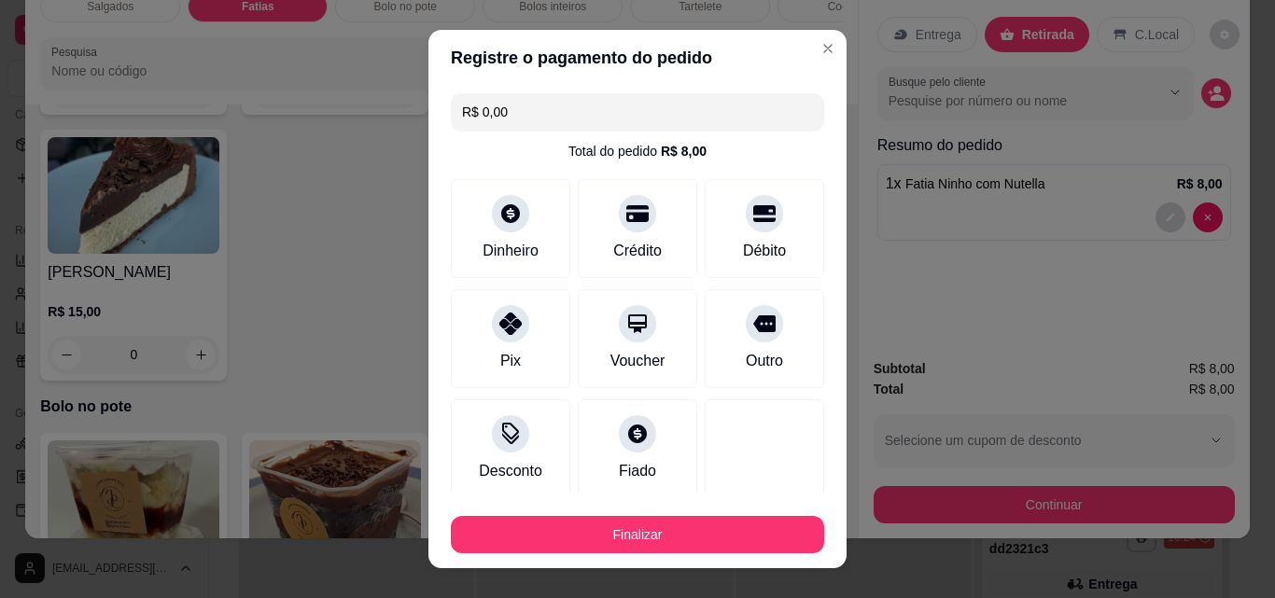
type input "R$ 0,00"
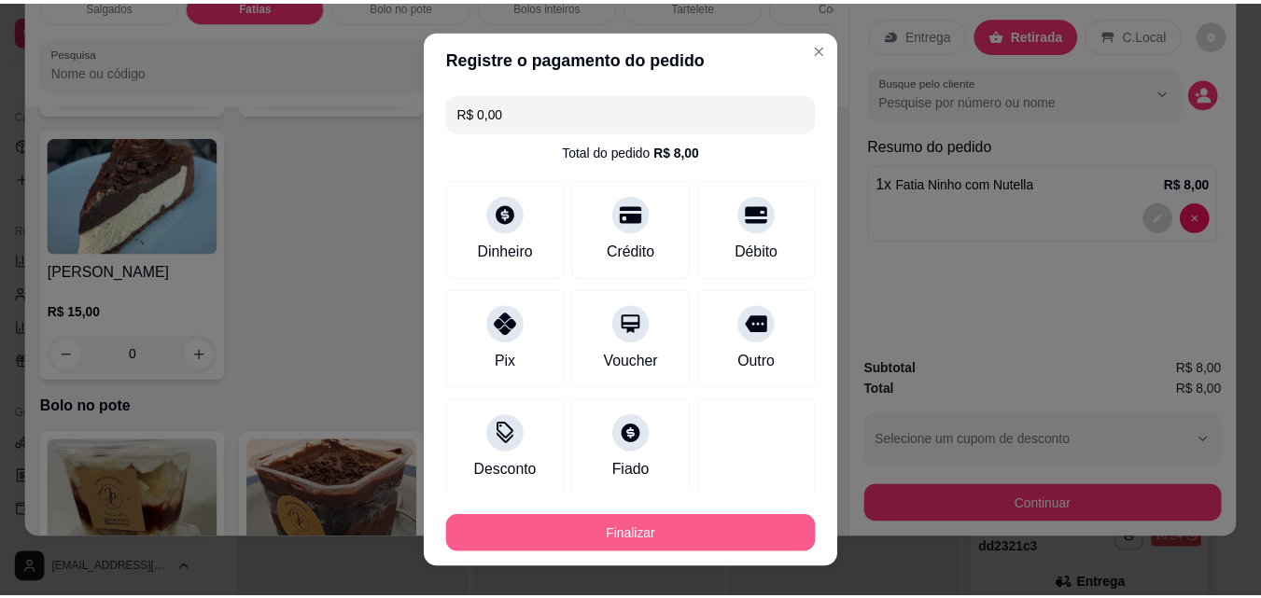
scroll to position [30, 0]
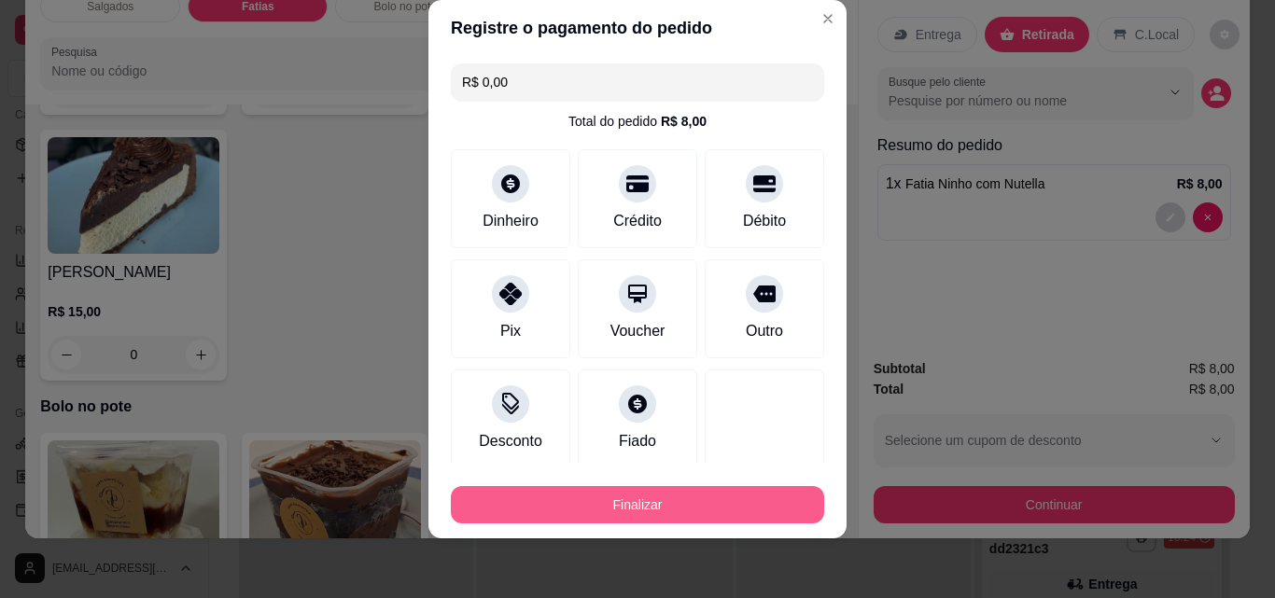
click at [705, 496] on button "Finalizar" at bounding box center [637, 504] width 373 height 37
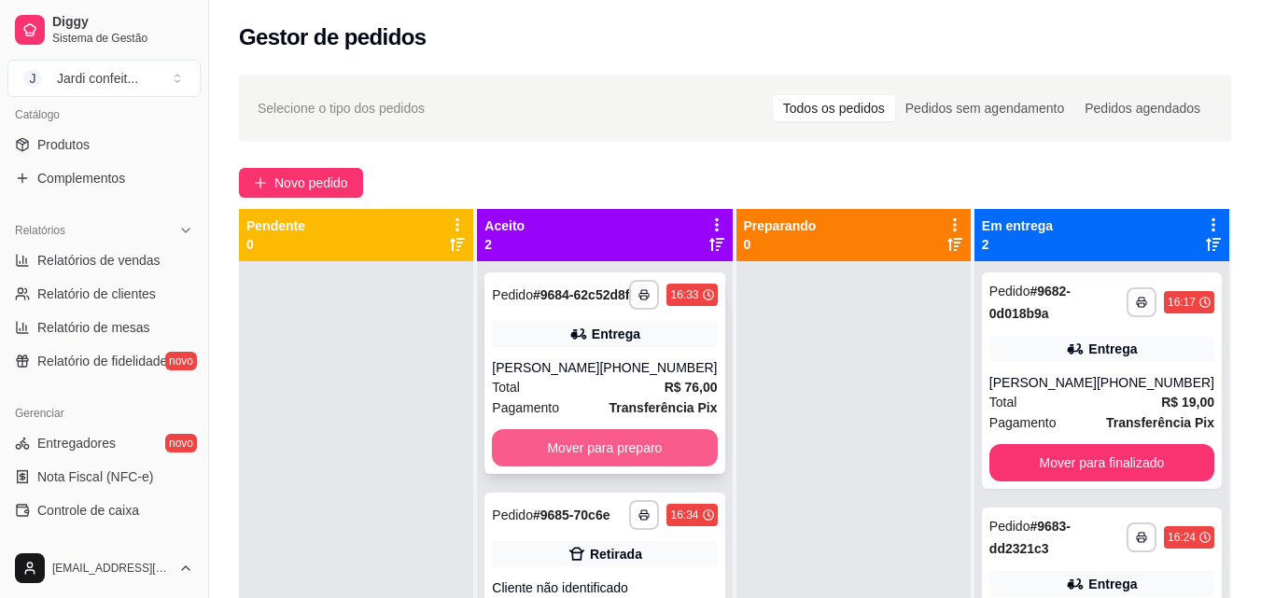
click at [606, 450] on button "Mover para preparo" at bounding box center [604, 447] width 225 height 37
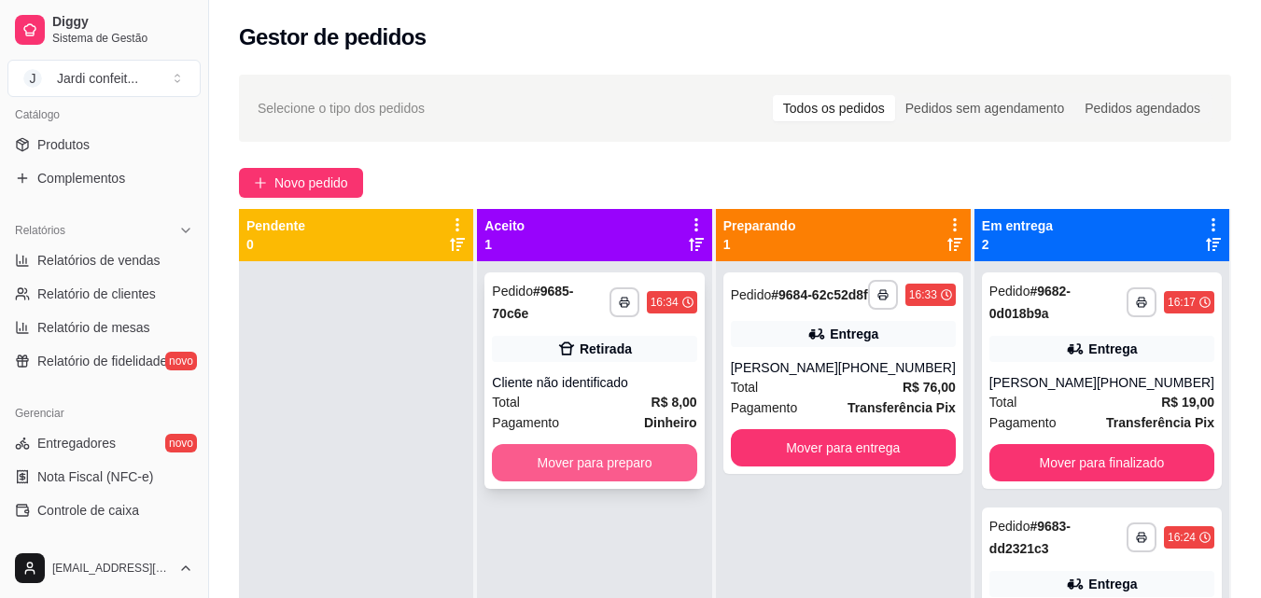
click at [645, 446] on button "Mover para preparo" at bounding box center [594, 462] width 204 height 37
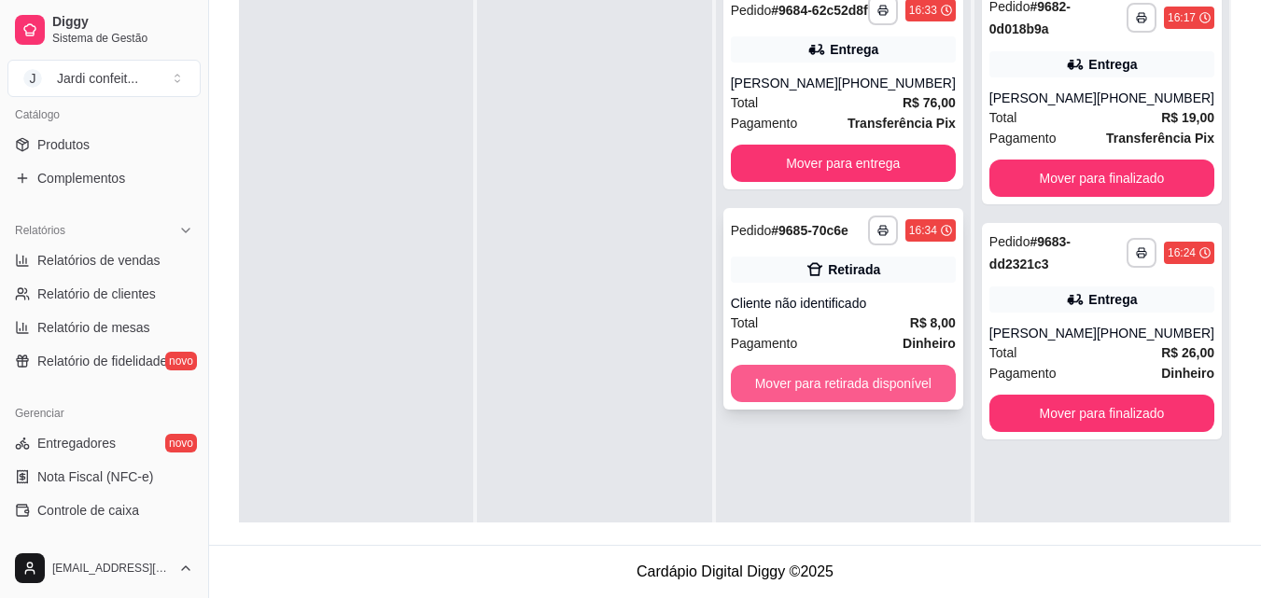
click at [898, 390] on button "Mover para retirada disponível" at bounding box center [843, 383] width 225 height 37
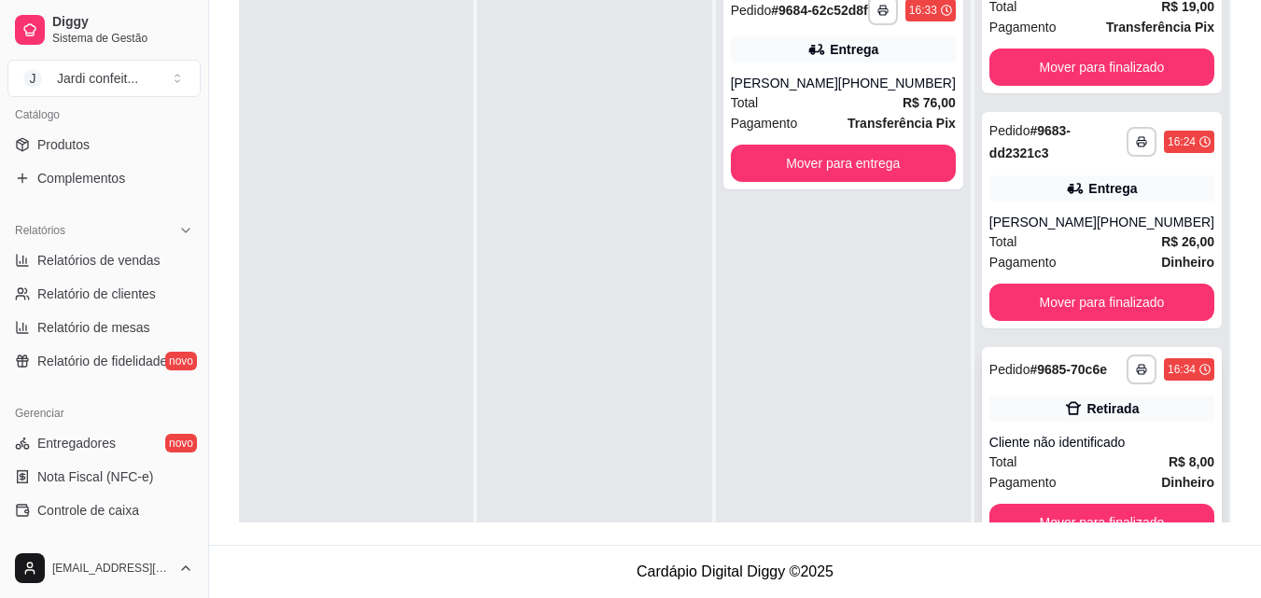
scroll to position [126, 0]
click at [1109, 508] on button "Mover para finalizado" at bounding box center [1101, 523] width 218 height 36
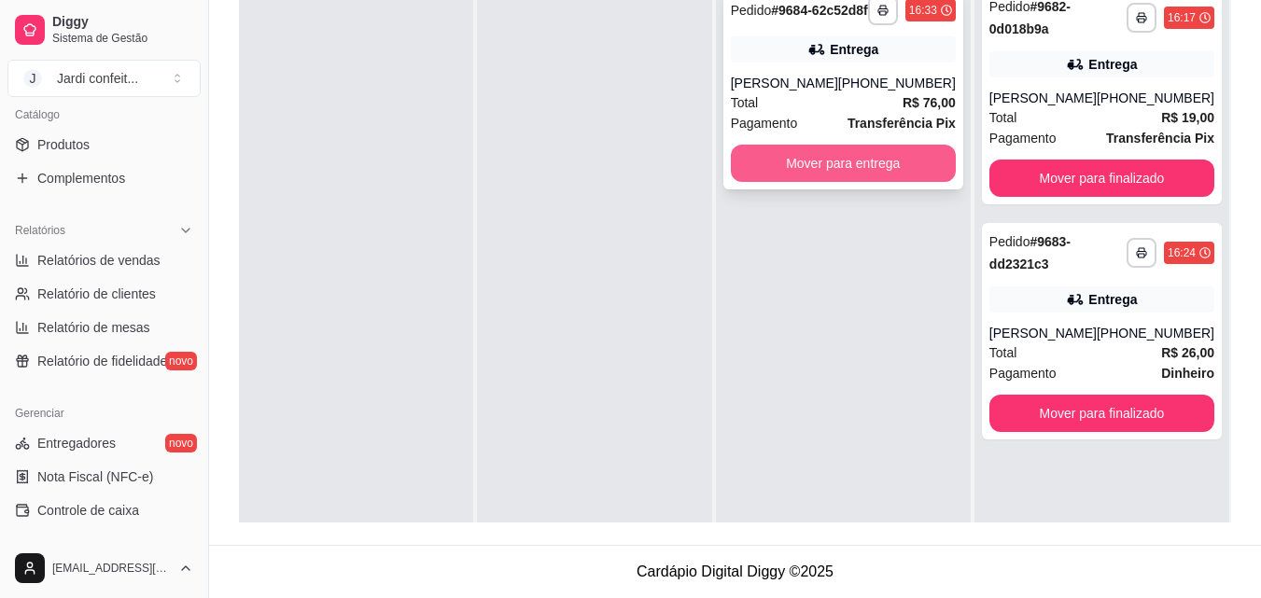
click at [865, 172] on button "Mover para entrega" at bounding box center [843, 163] width 225 height 37
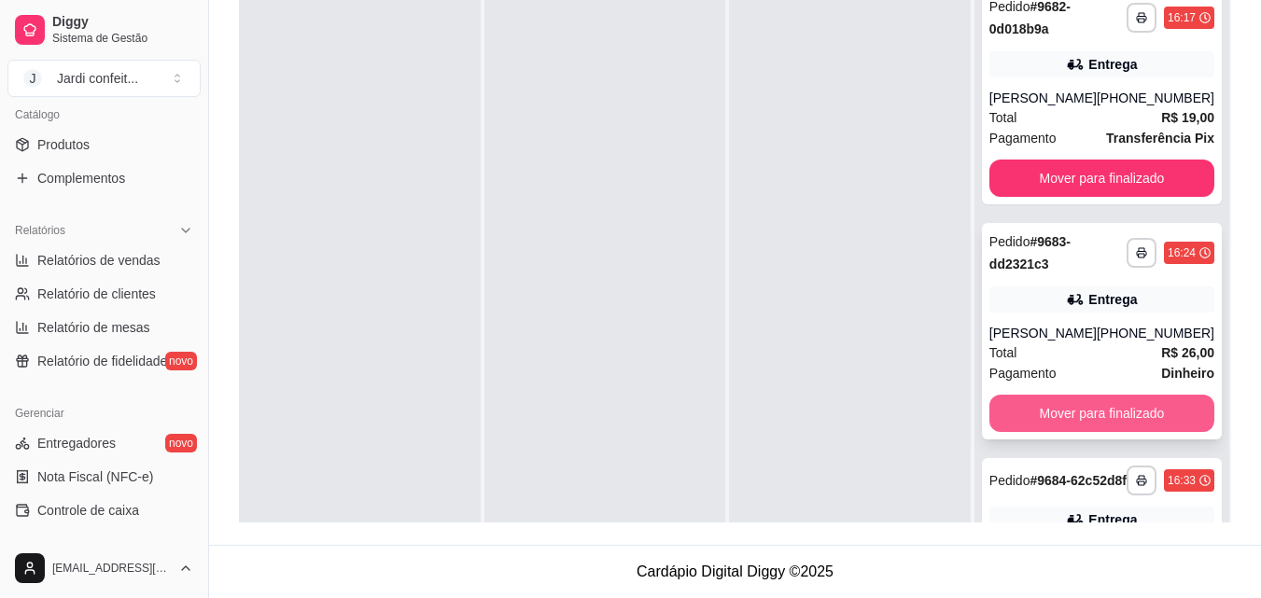
click at [1139, 414] on button "Mover para finalizado" at bounding box center [1101, 413] width 225 height 37
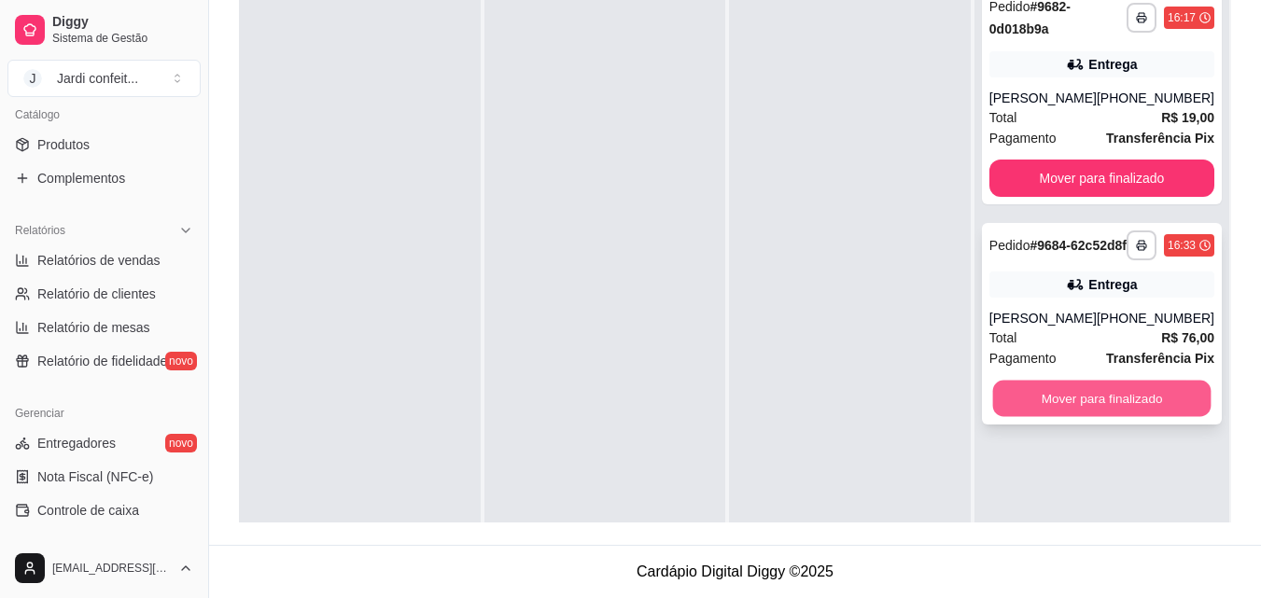
click at [1133, 408] on button "Mover para finalizado" at bounding box center [1101, 399] width 218 height 36
click at [1133, 409] on div "Mover para finalizado" at bounding box center [1101, 398] width 225 height 37
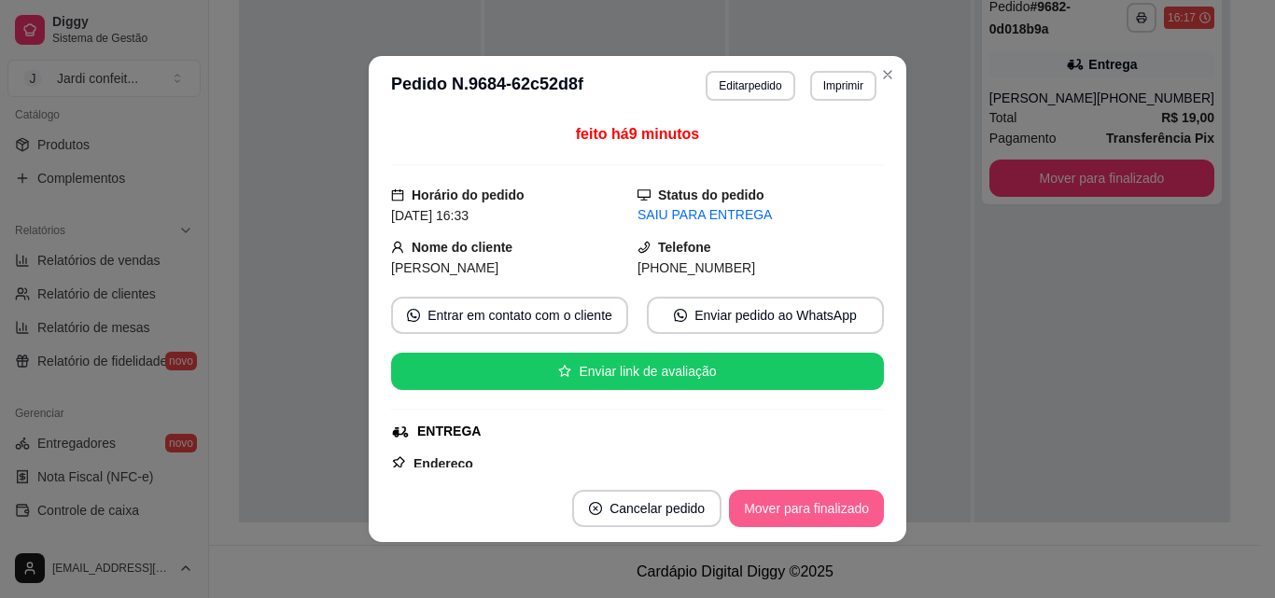
click at [845, 506] on button "Mover para finalizado" at bounding box center [806, 508] width 155 height 37
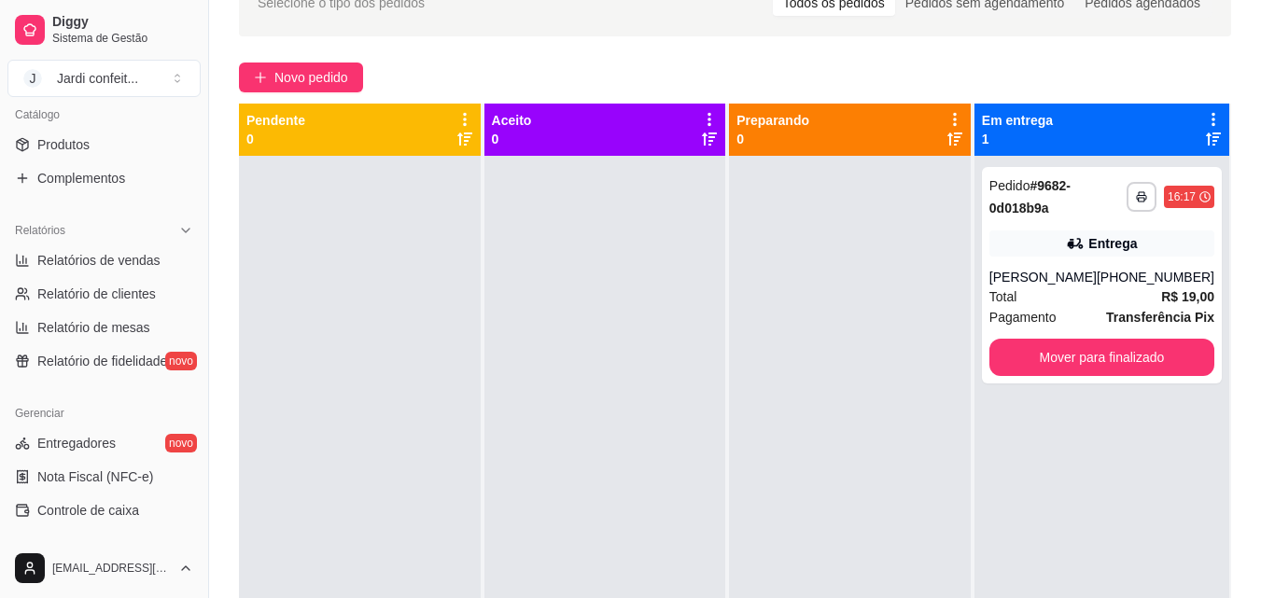
scroll to position [98, 0]
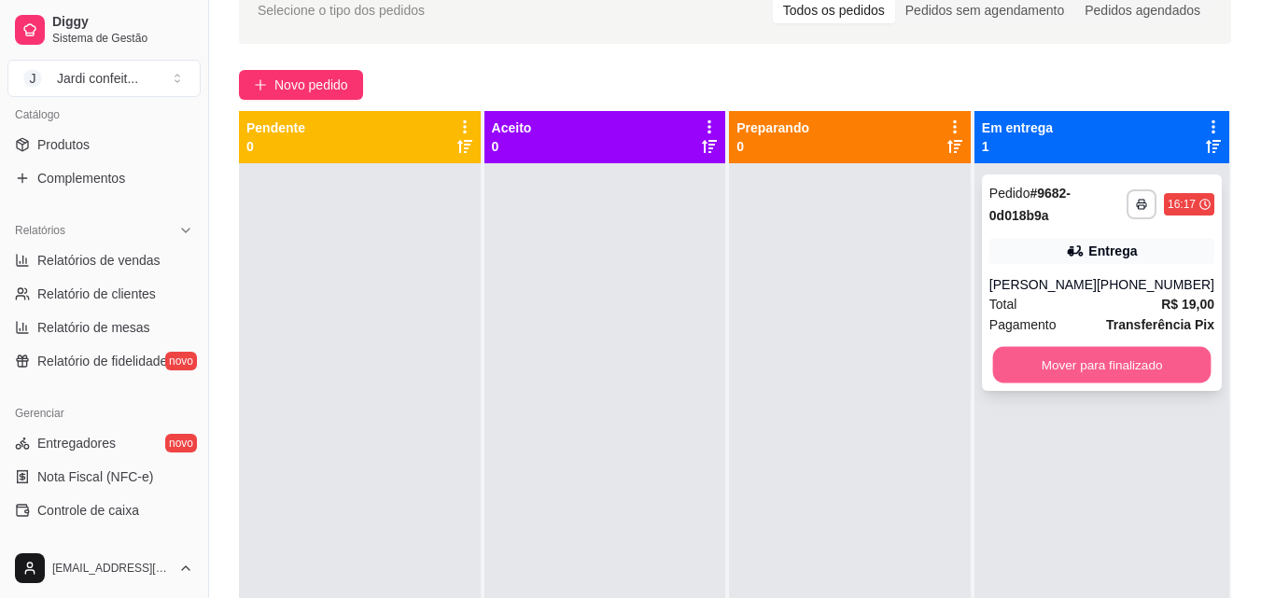
click at [1111, 359] on button "Mover para finalizado" at bounding box center [1101, 365] width 218 height 36
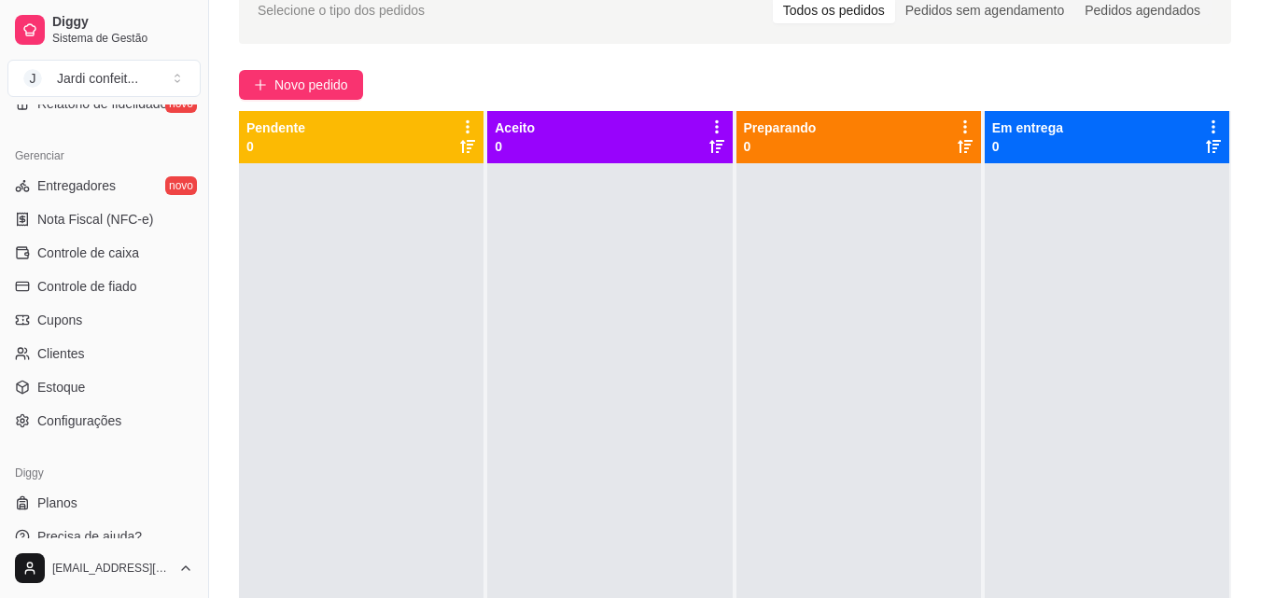
scroll to position [745, 0]
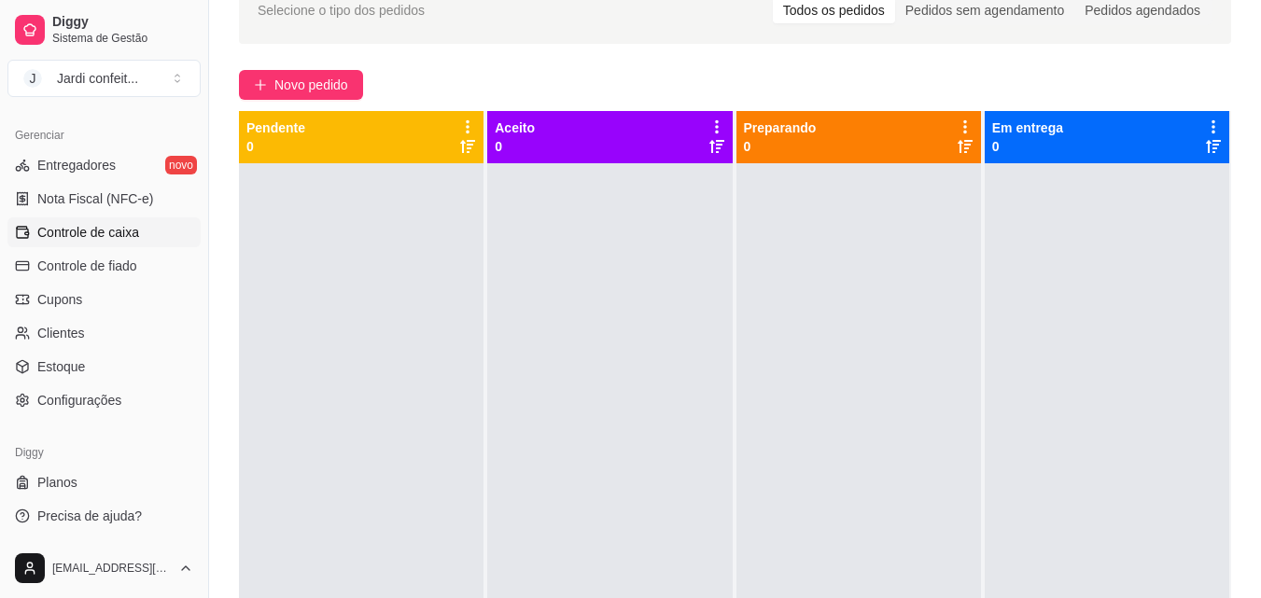
click at [117, 221] on link "Controle de caixa" at bounding box center [103, 232] width 193 height 30
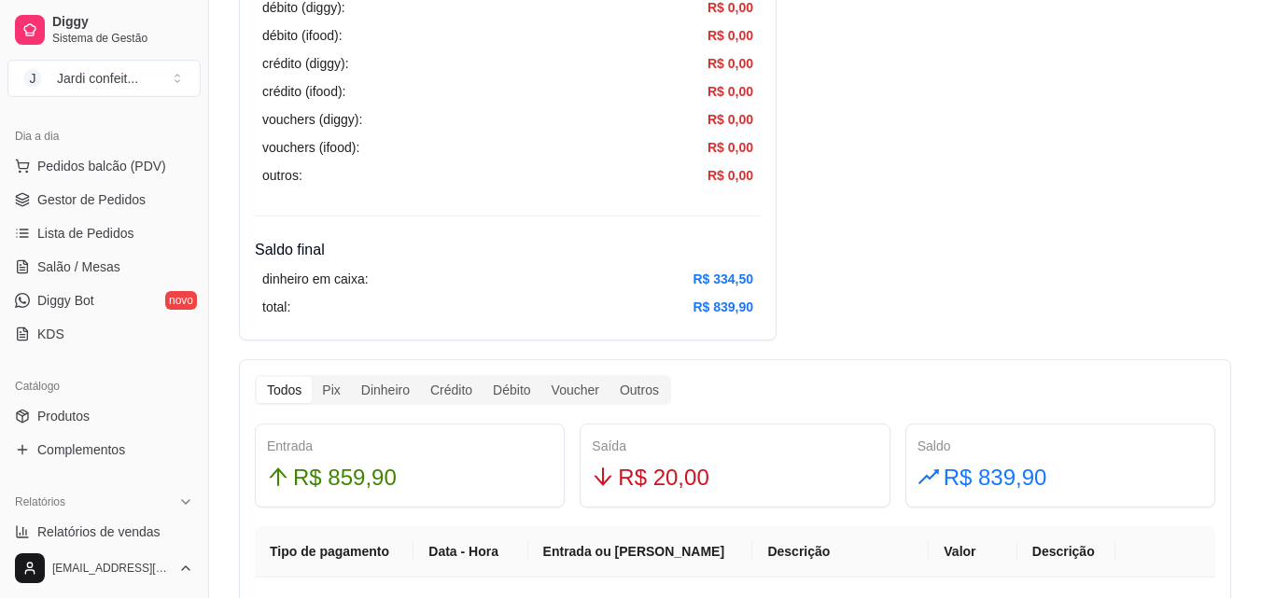
scroll to position [185, 0]
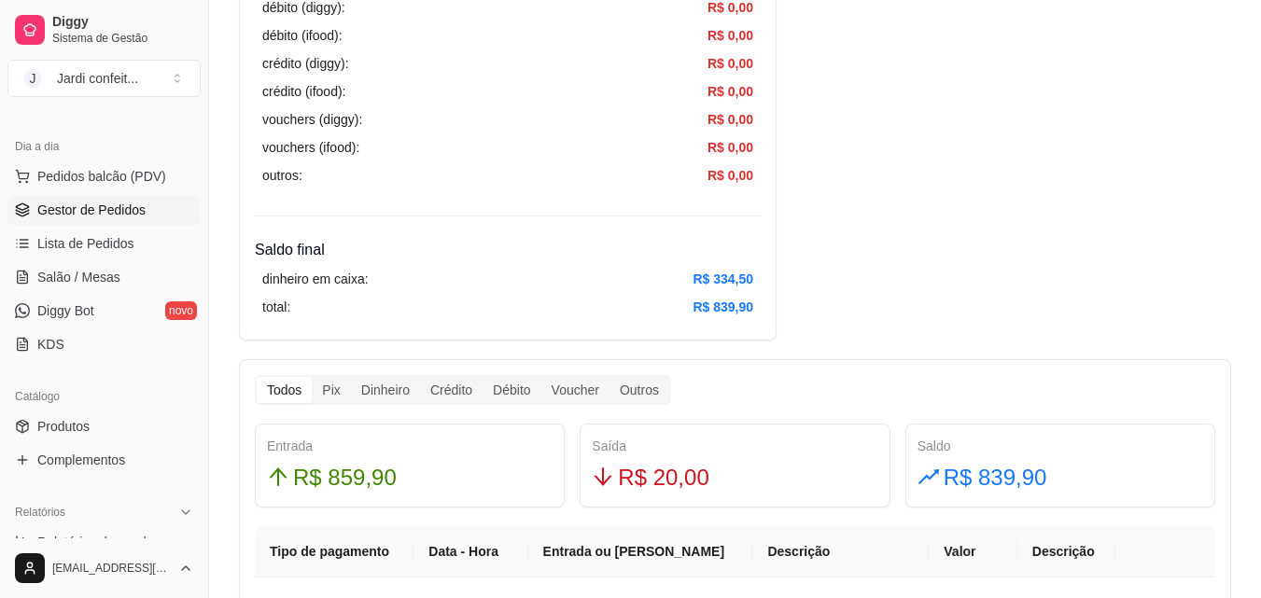
click at [166, 221] on link "Gestor de Pedidos" at bounding box center [103, 210] width 193 height 30
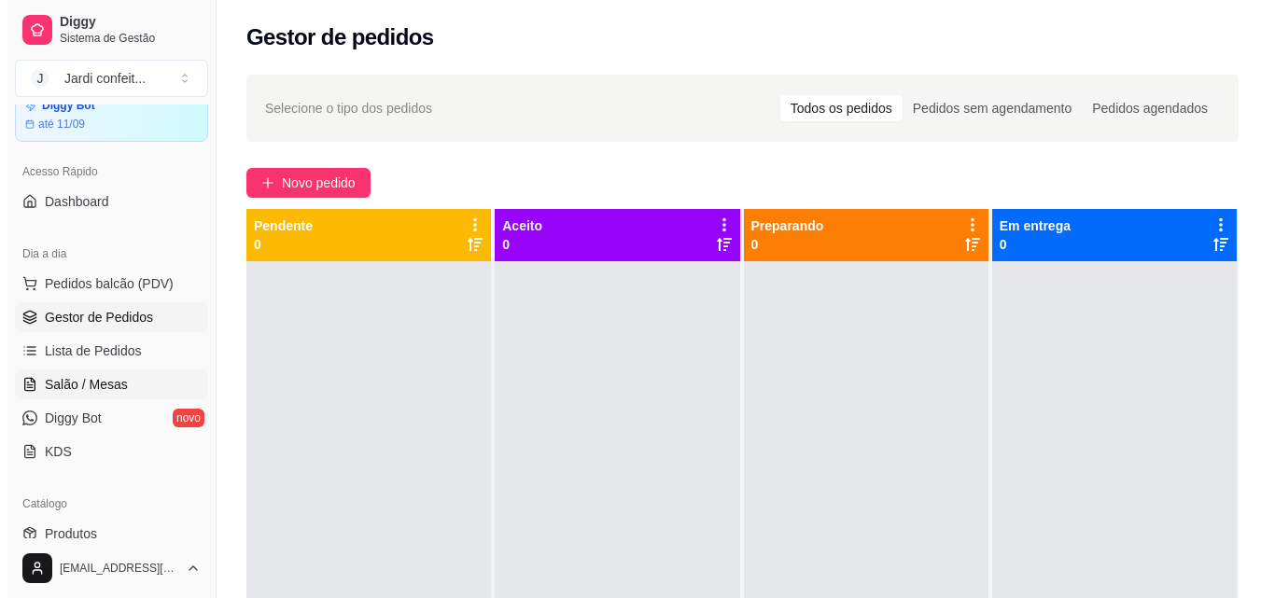
scroll to position [93, 0]
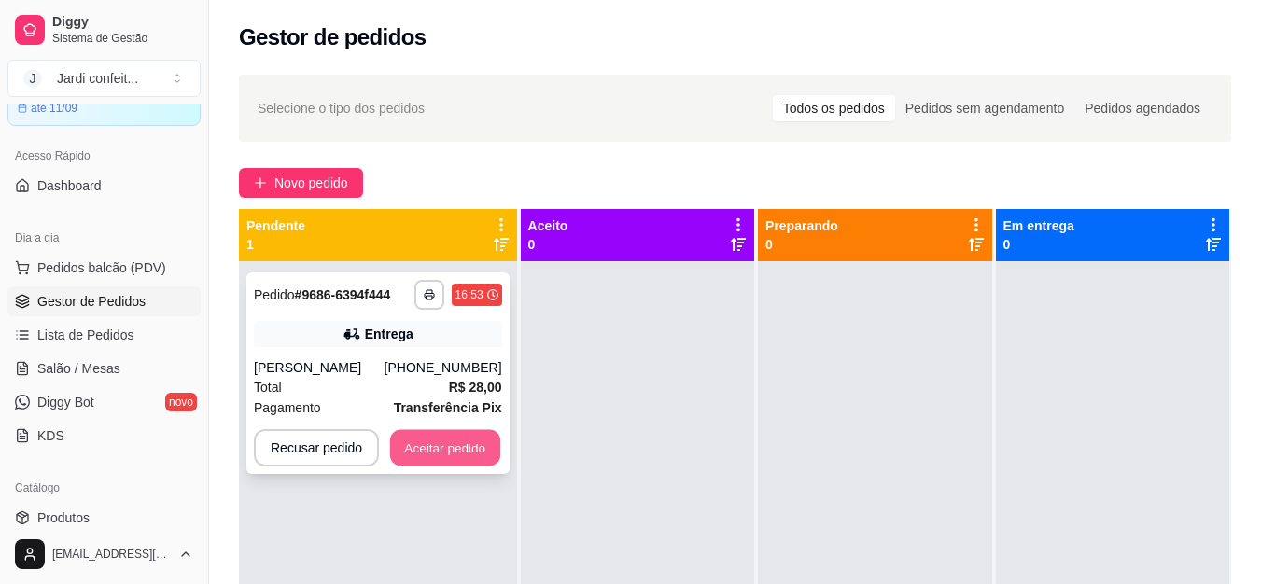
click at [434, 455] on button "Aceitar pedido" at bounding box center [445, 448] width 110 height 36
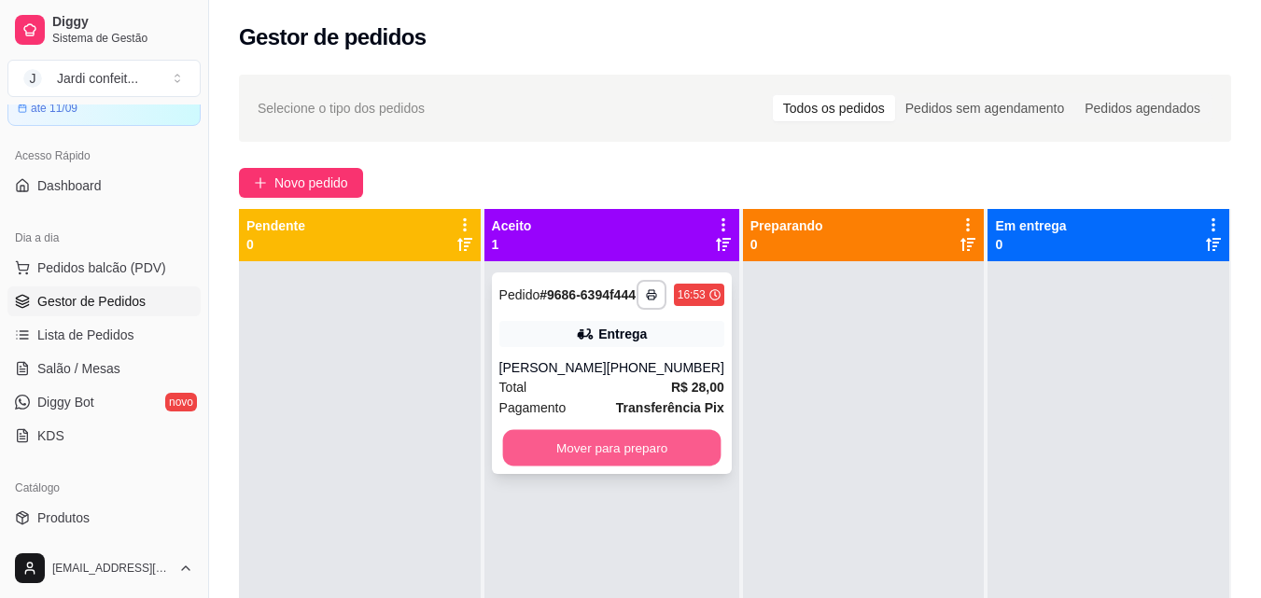
click at [543, 448] on button "Mover para preparo" at bounding box center [611, 448] width 218 height 36
click at [578, 466] on button "Mover para preparo" at bounding box center [611, 448] width 218 height 36
click at [652, 467] on button "Mover para preparo" at bounding box center [611, 448] width 218 height 36
click at [657, 467] on button "Mover para preparo" at bounding box center [611, 447] width 225 height 37
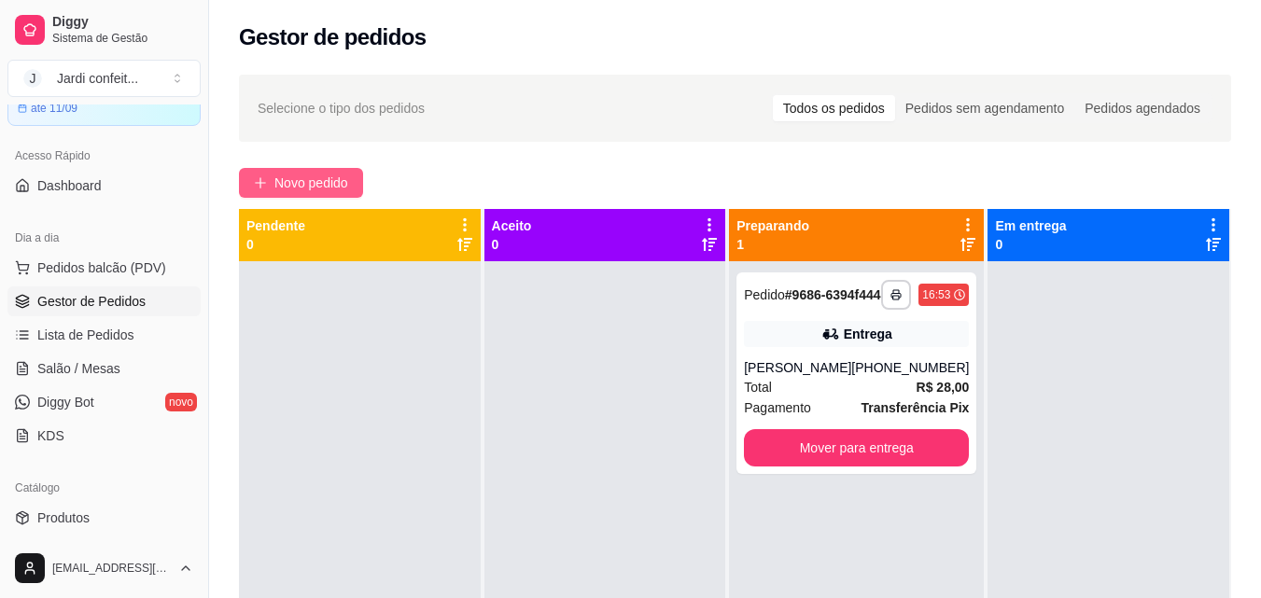
click at [323, 176] on span "Novo pedido" at bounding box center [311, 183] width 74 height 21
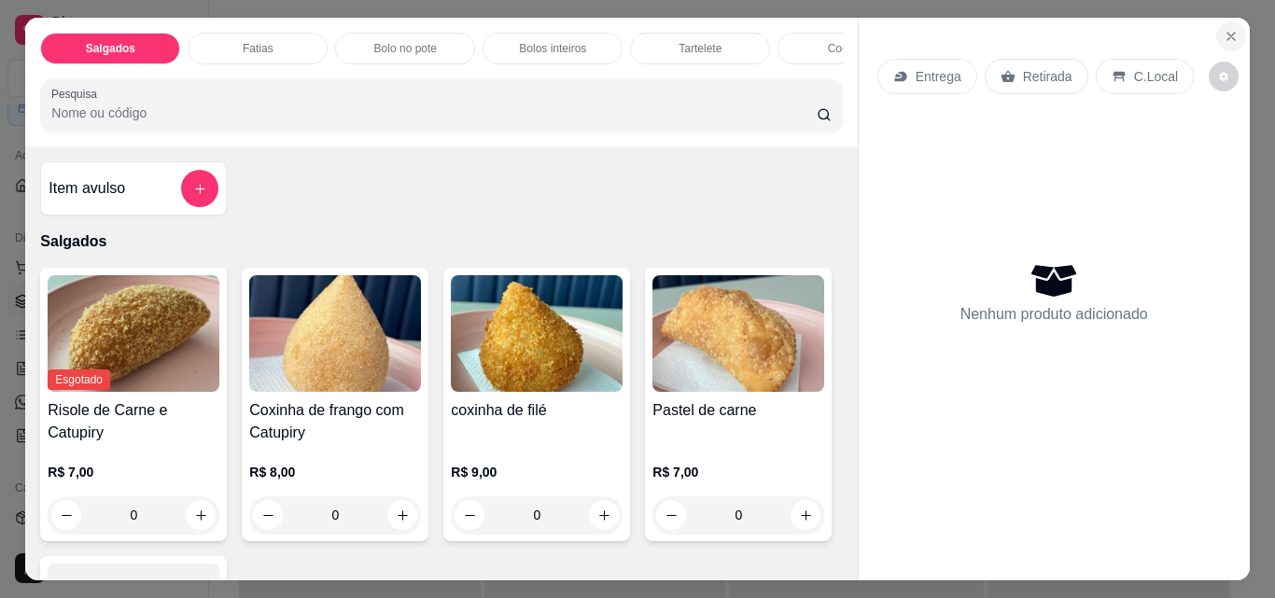
click at [1229, 34] on icon "Close" at bounding box center [1230, 36] width 15 height 15
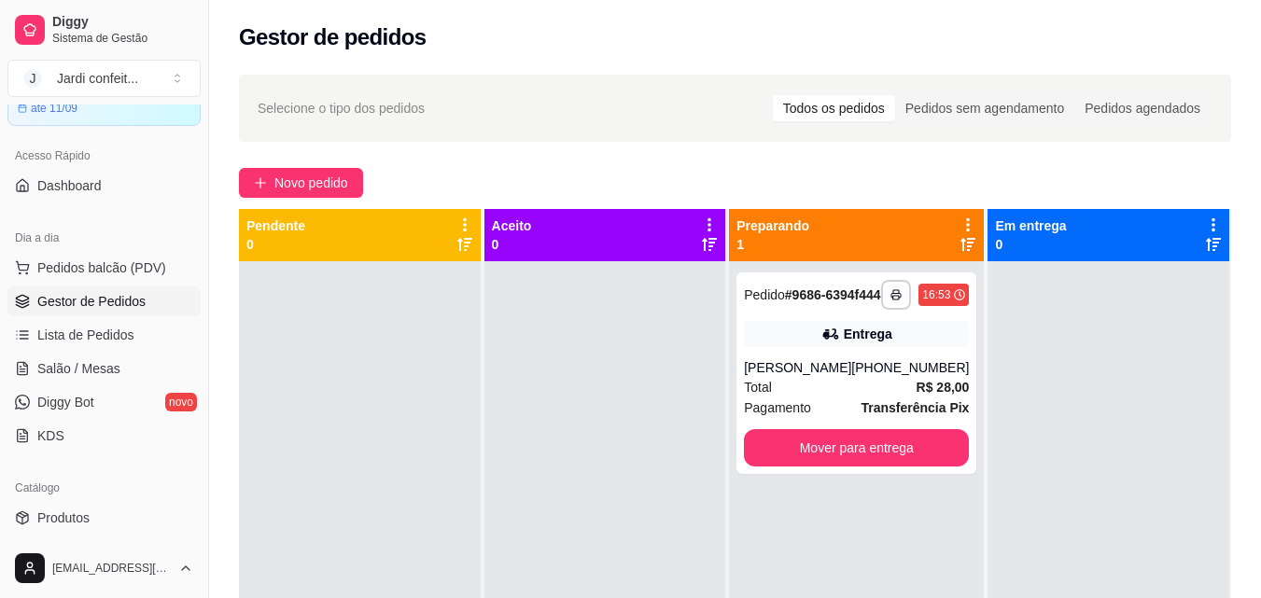
scroll to position [187, 0]
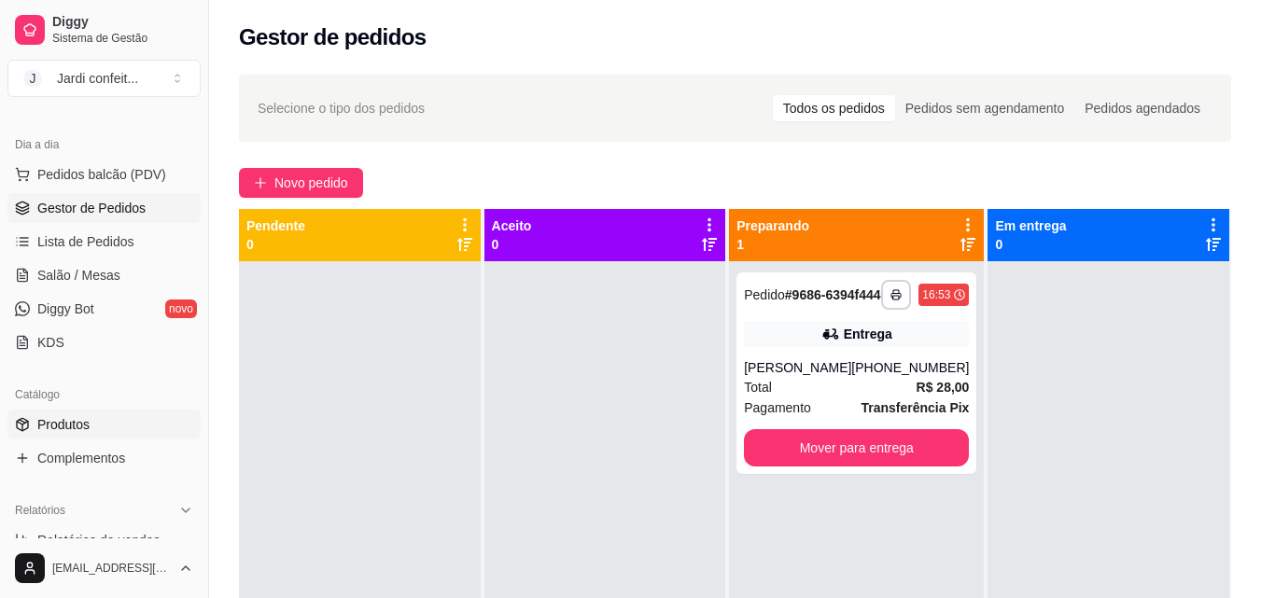
click at [97, 430] on link "Produtos" at bounding box center [103, 425] width 193 height 30
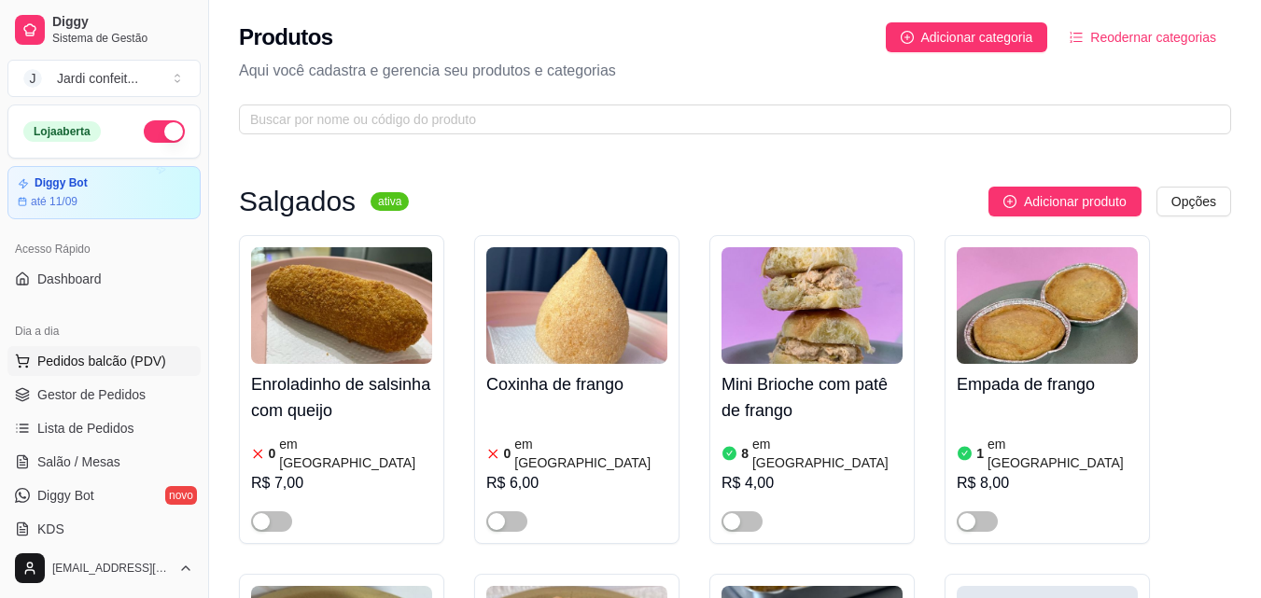
click at [145, 363] on span "Pedidos balcão (PDV)" at bounding box center [101, 361] width 129 height 19
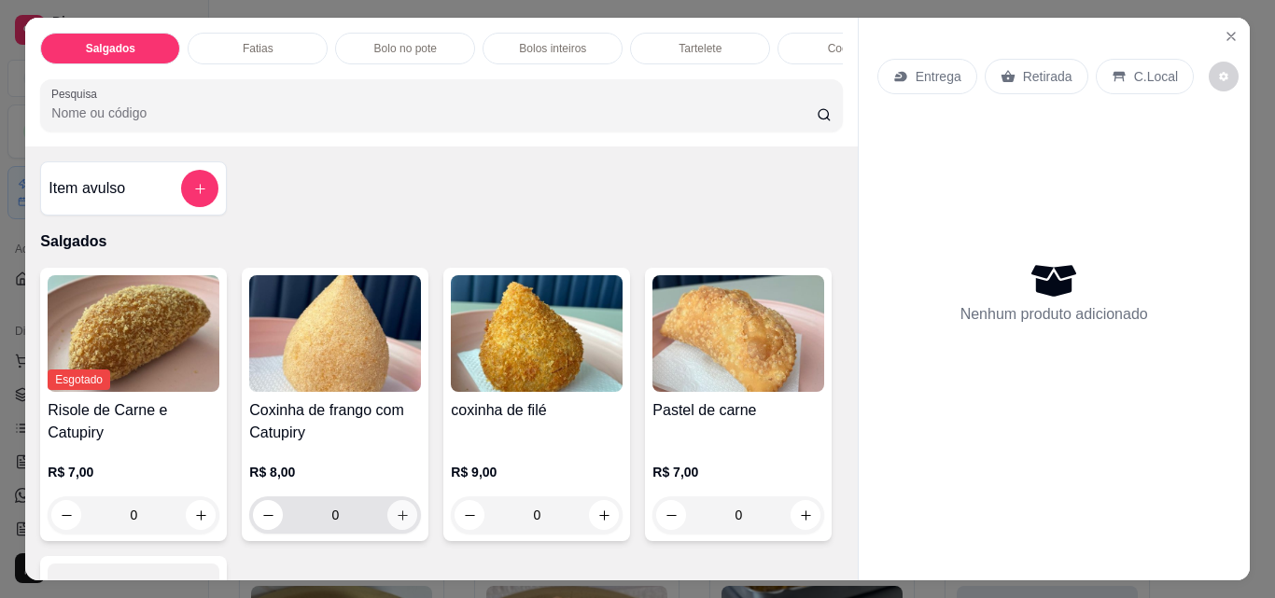
click at [398, 521] on icon "increase-product-quantity" at bounding box center [403, 515] width 10 height 10
type input "1"
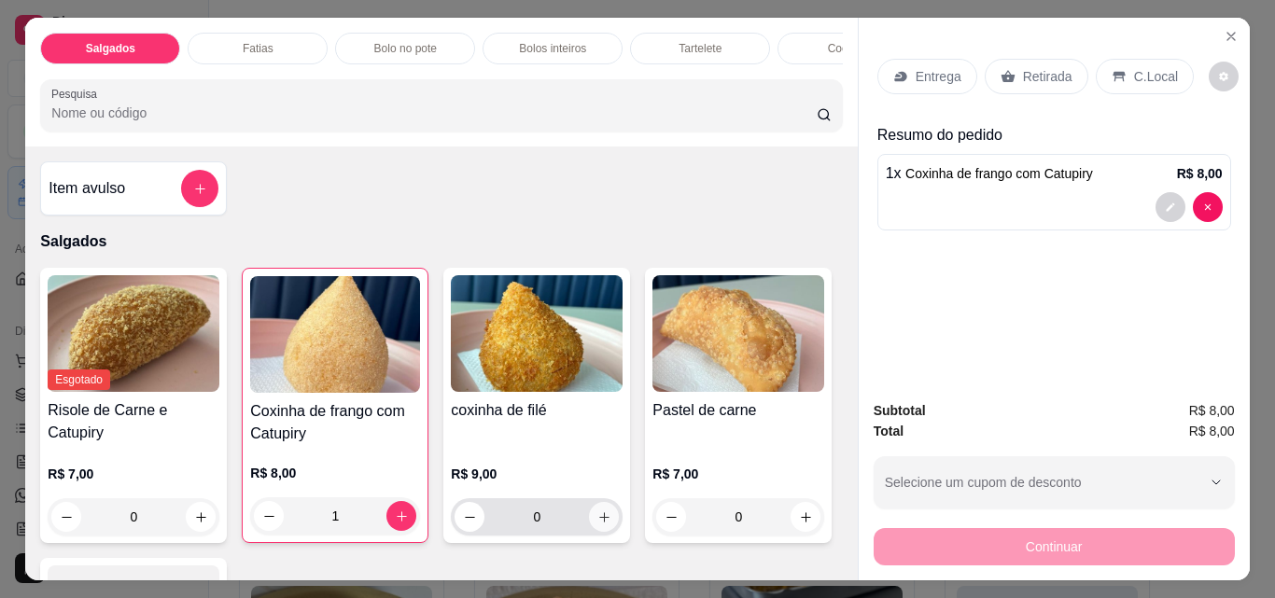
click at [605, 526] on button "increase-product-quantity" at bounding box center [604, 517] width 30 height 30
type input "1"
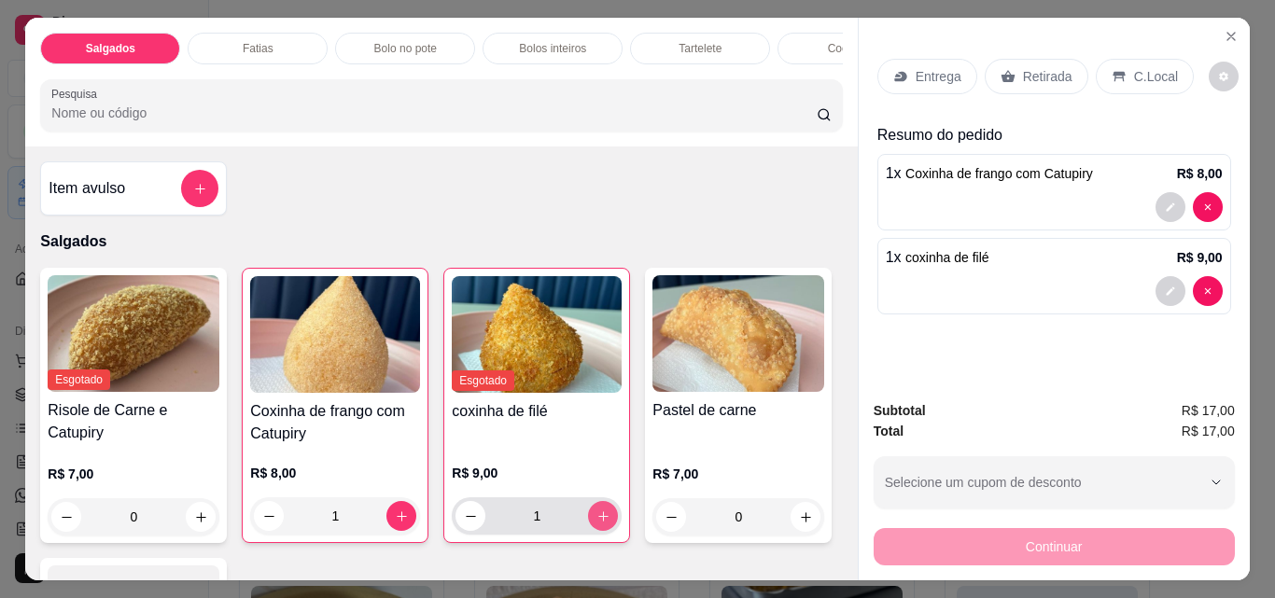
click at [605, 526] on button "increase-product-quantity" at bounding box center [603, 516] width 30 height 30
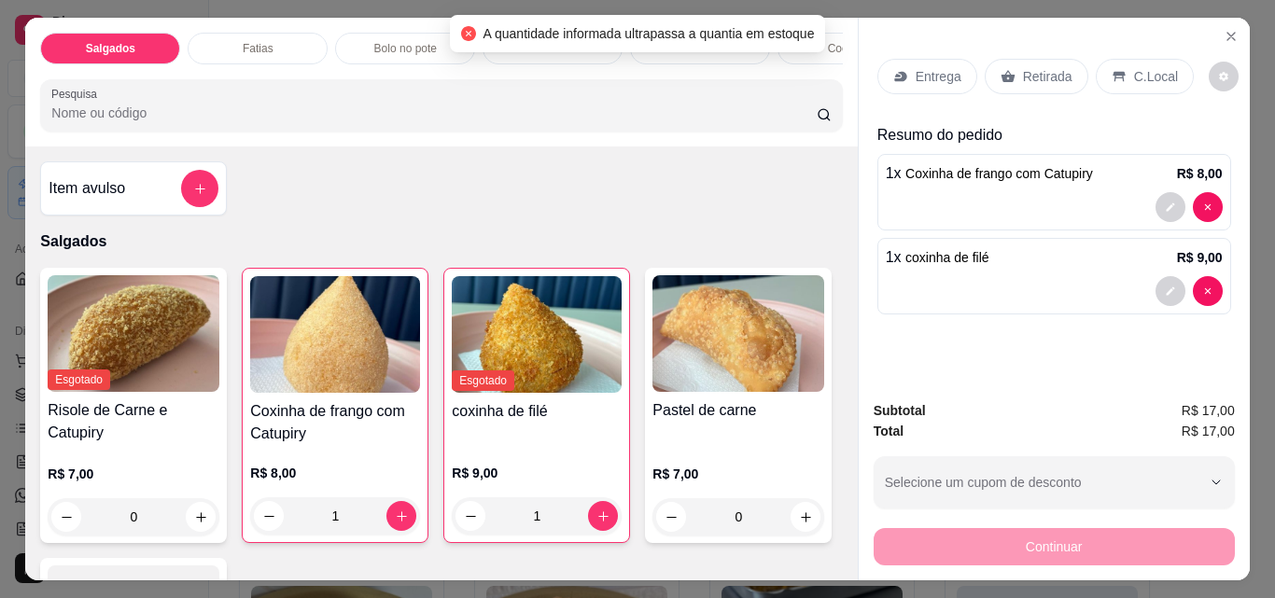
click at [377, 512] on input "1" at bounding box center [335, 515] width 103 height 37
click at [397, 524] on icon "increase-product-quantity" at bounding box center [402, 517] width 14 height 14
type input "2"
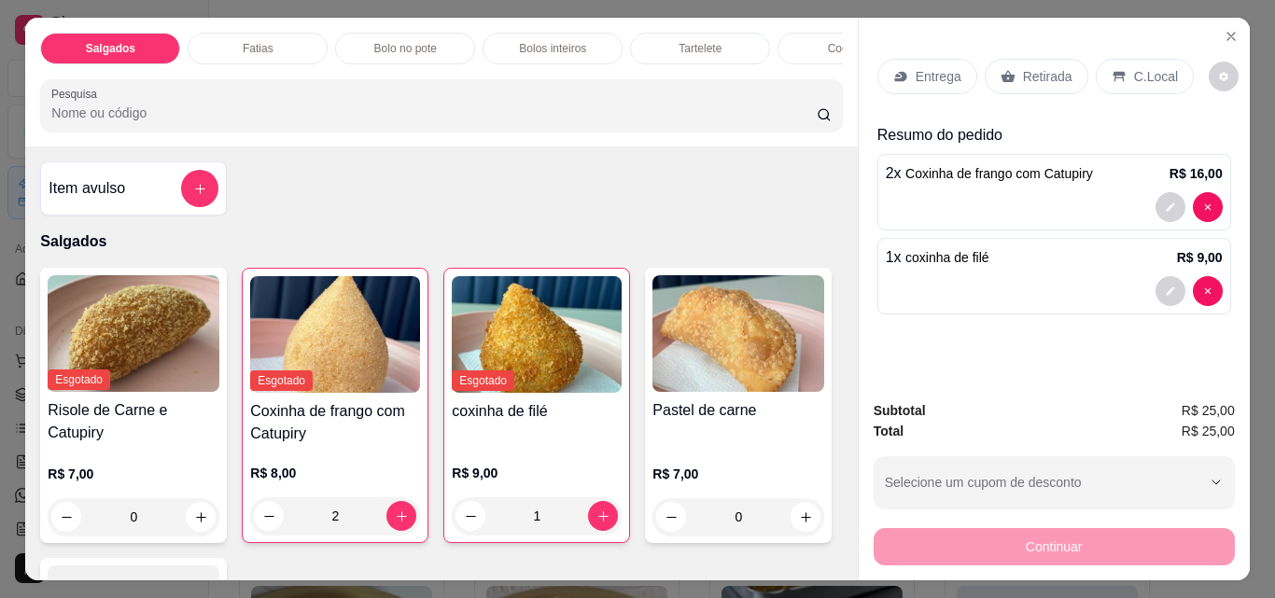
click at [1037, 78] on p "Retirada" at bounding box center [1047, 76] width 49 height 19
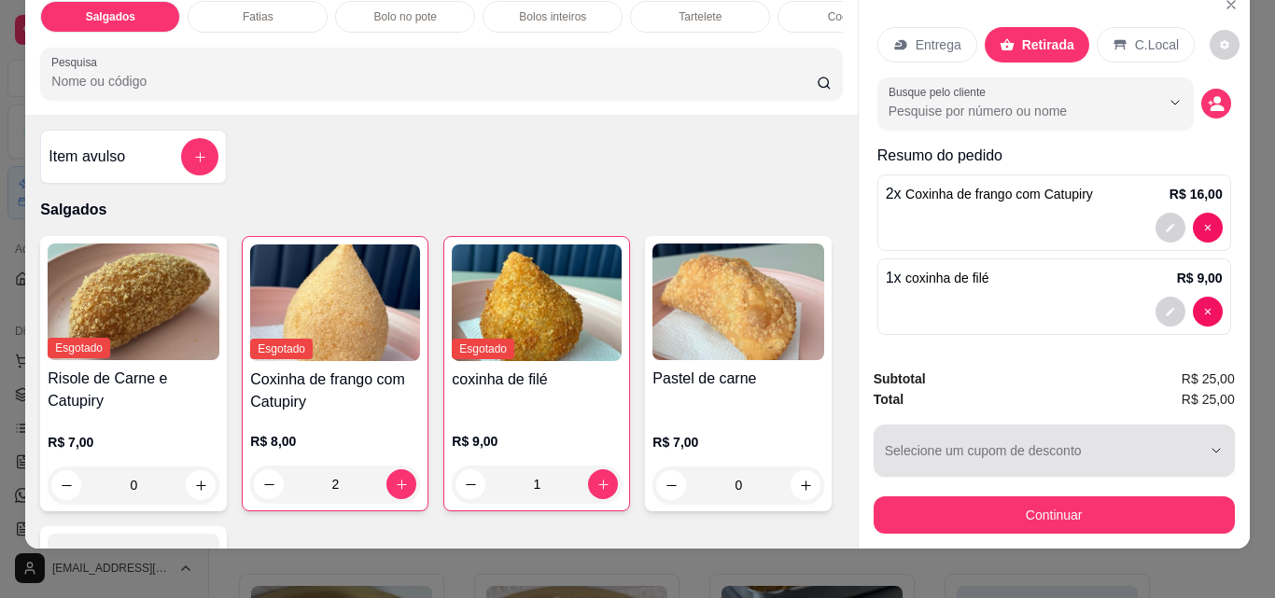
scroll to position [49, 0]
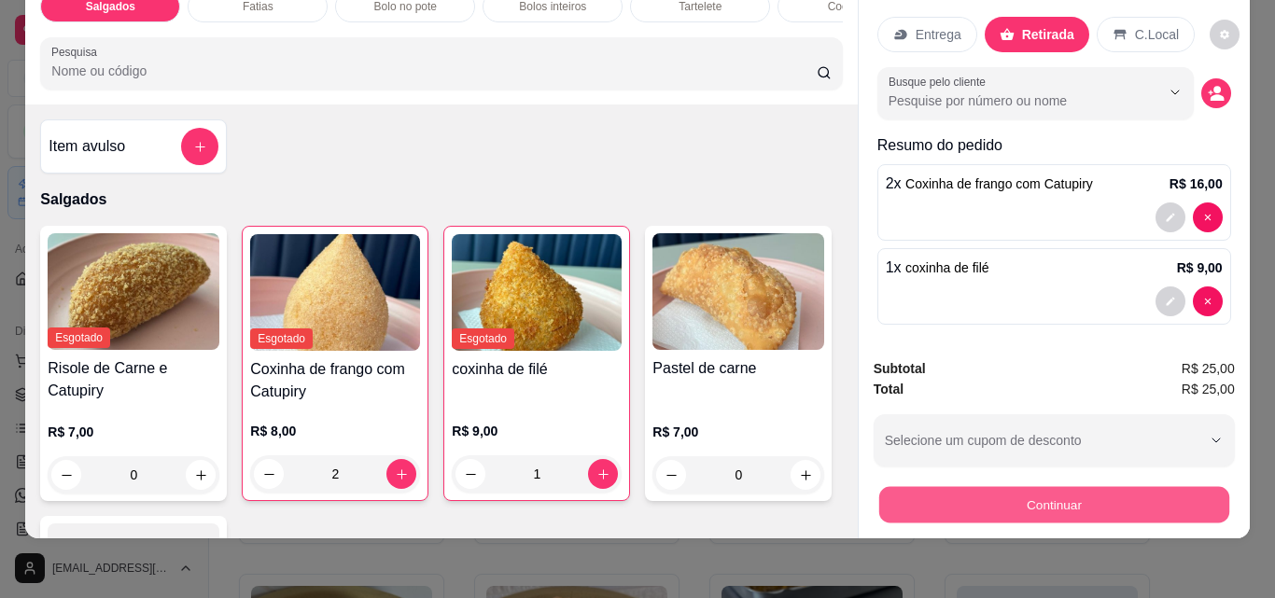
click at [1081, 488] on button "Continuar" at bounding box center [1053, 504] width 350 height 36
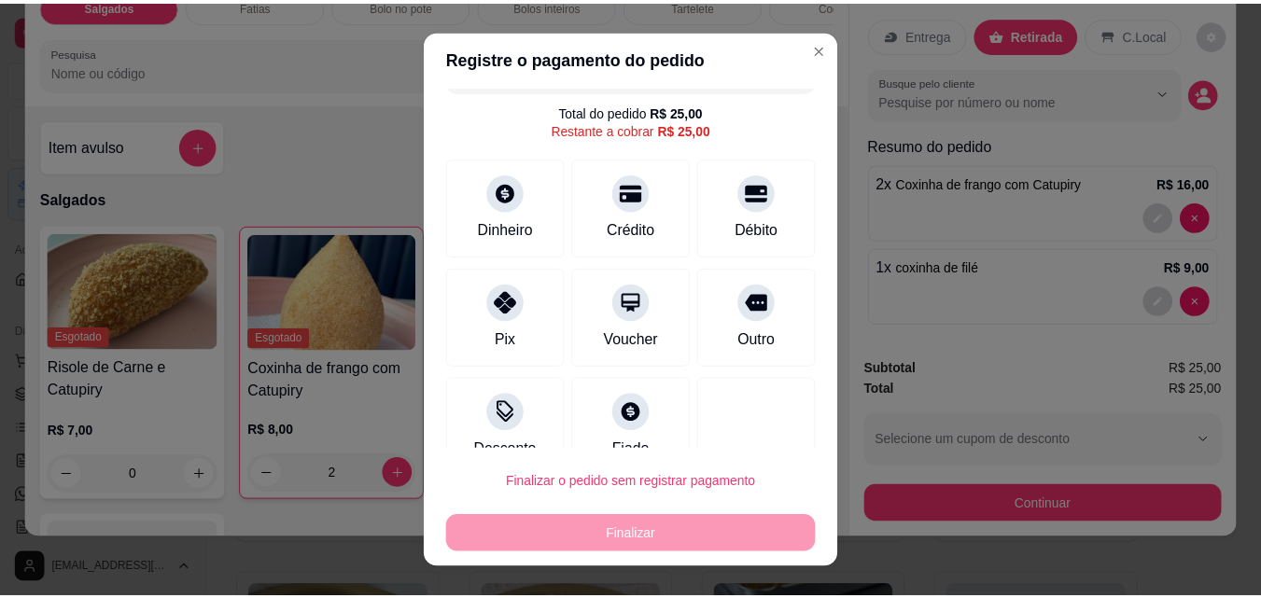
scroll to position [76, 0]
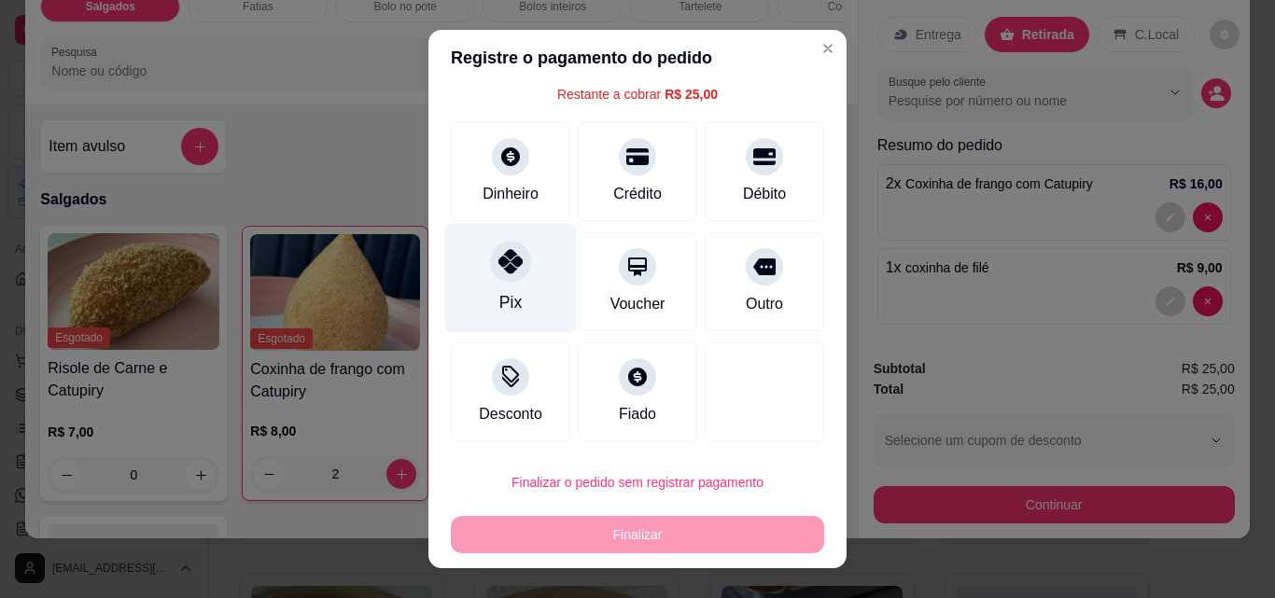
click at [510, 296] on div "Pix" at bounding box center [511, 278] width 132 height 109
type input "R$ 0,00"
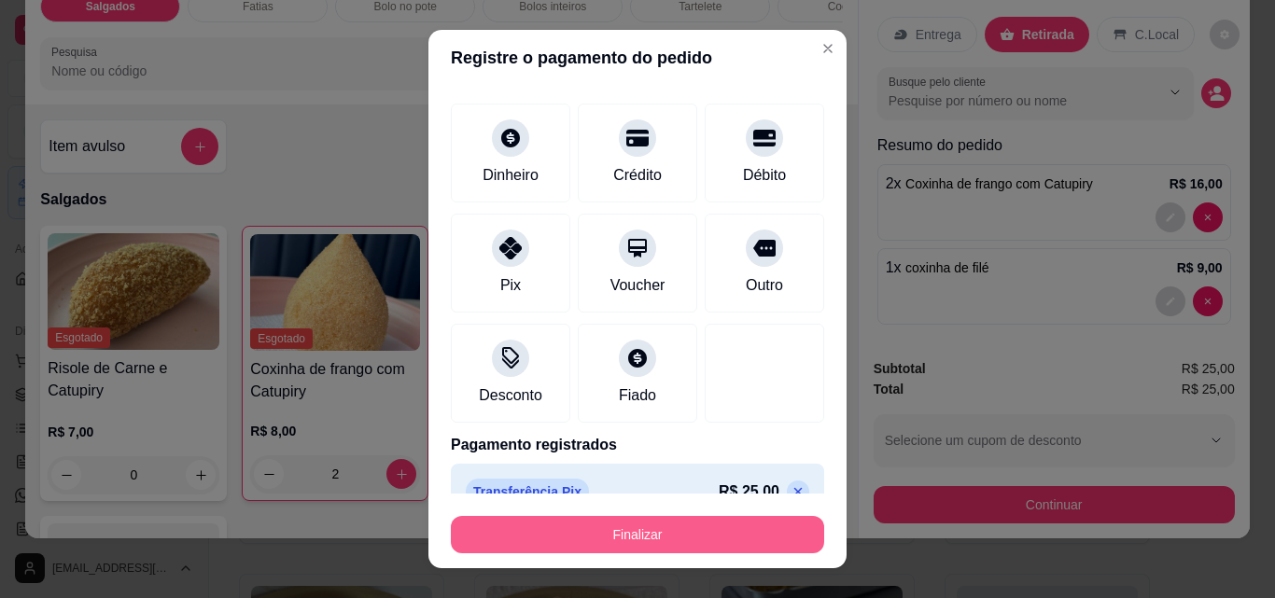
click at [689, 533] on button "Finalizar" at bounding box center [637, 534] width 373 height 37
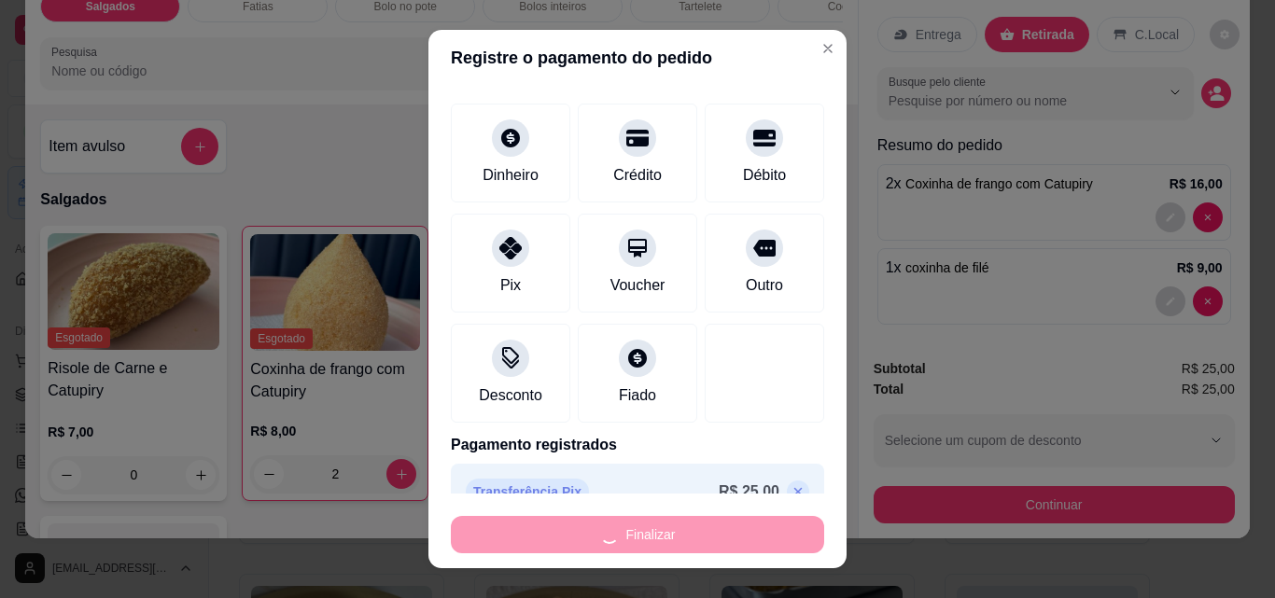
type input "0"
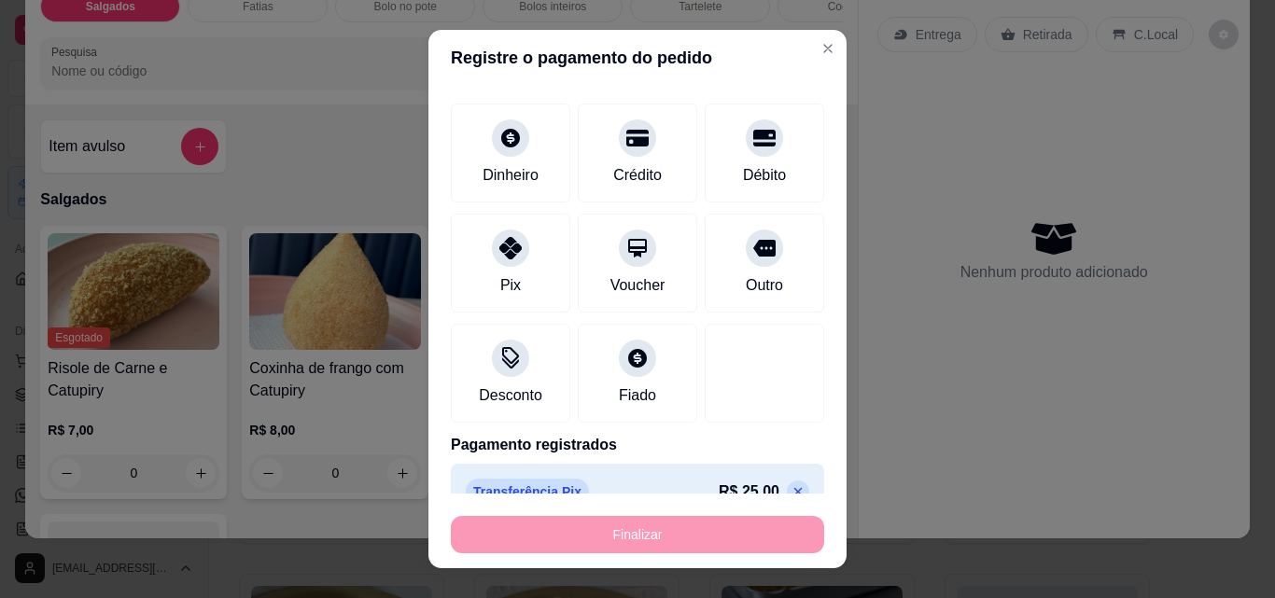
type input "-R$ 25,00"
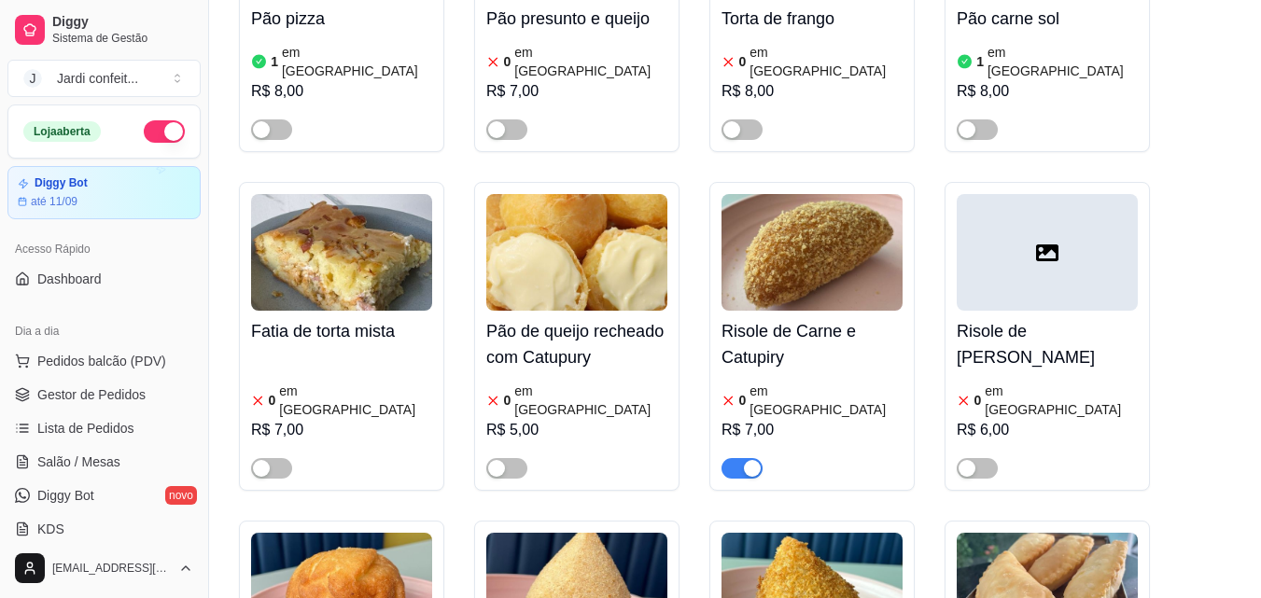
scroll to position [747, 0]
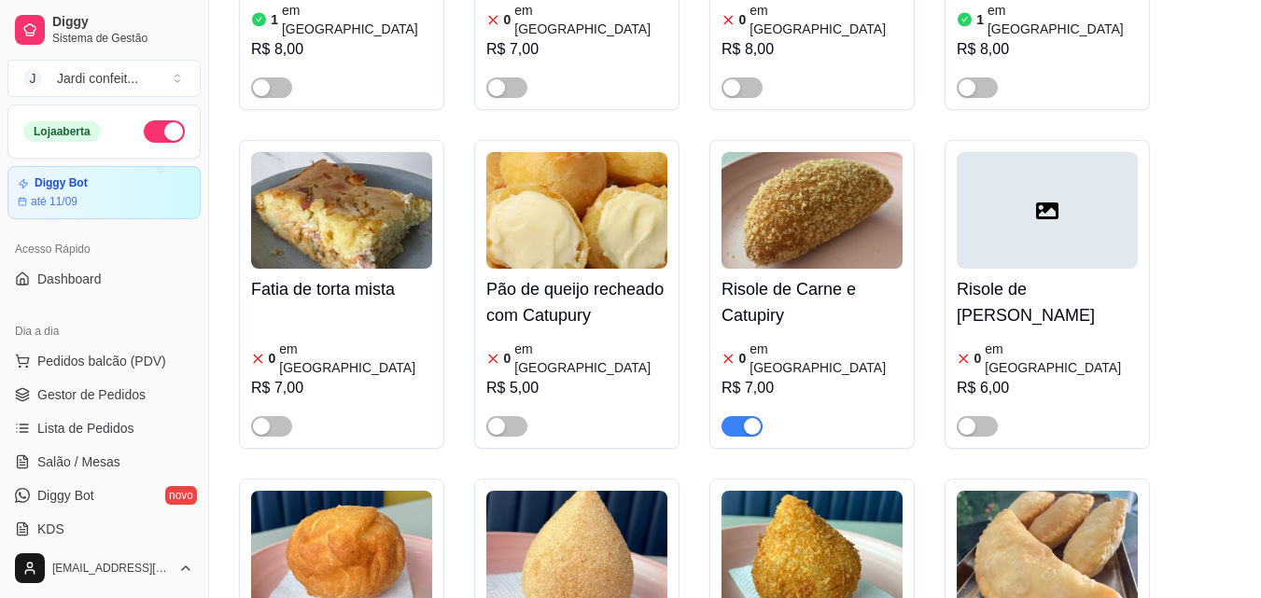
click at [740, 416] on span "button" at bounding box center [741, 426] width 41 height 21
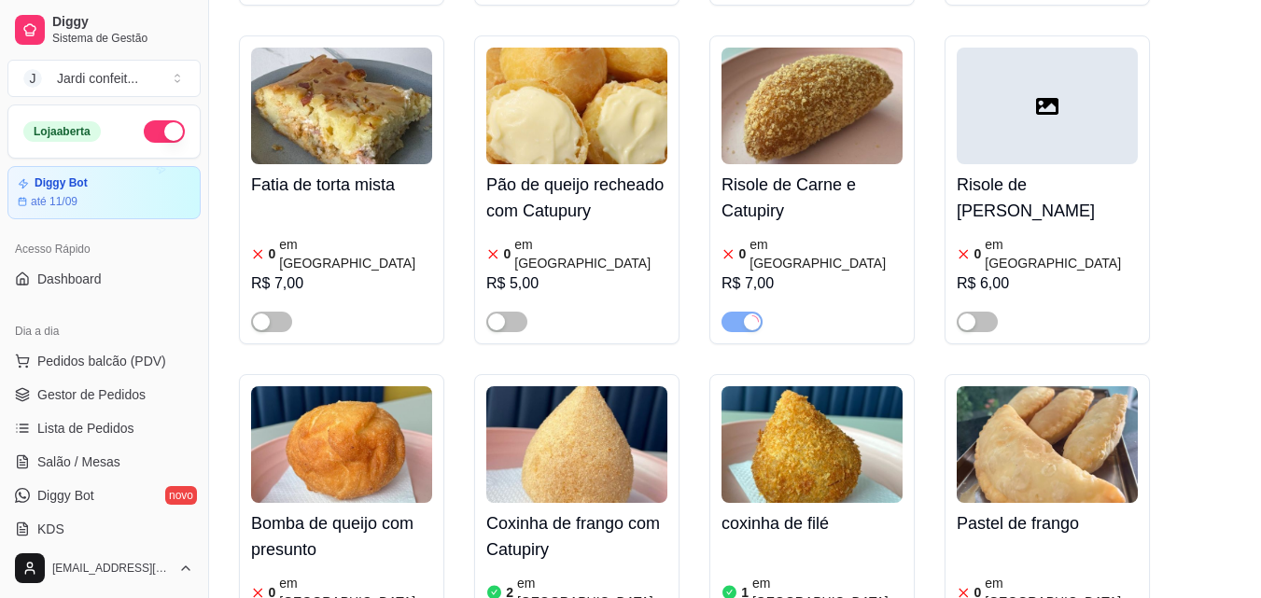
scroll to position [1120, 0]
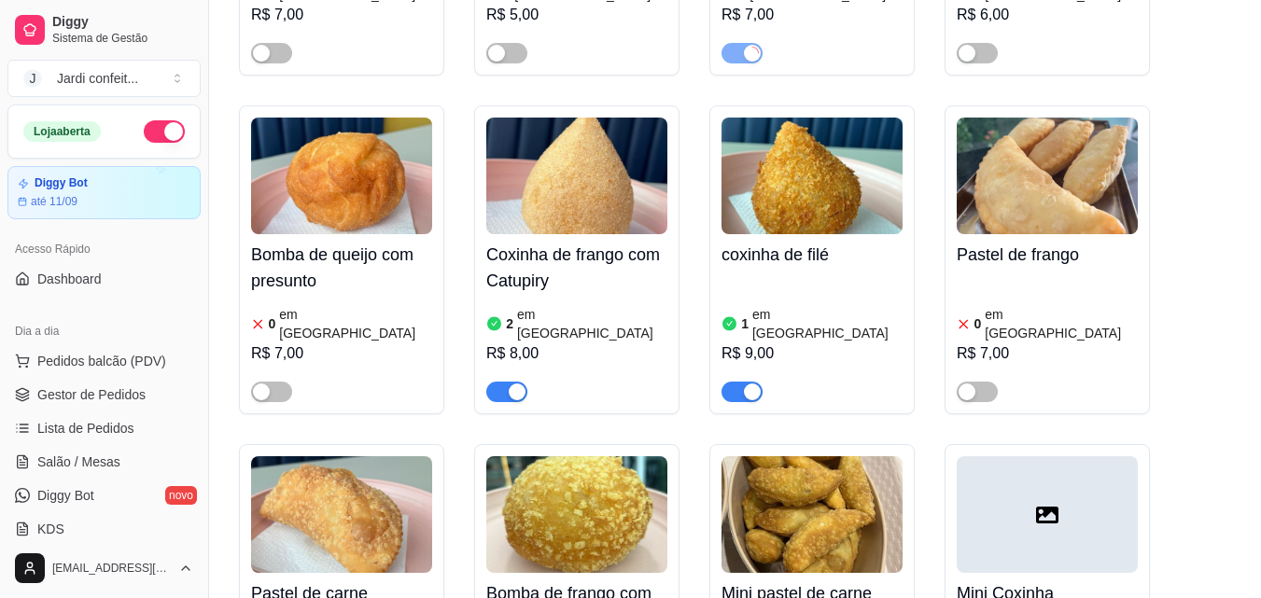
click at [737, 382] on span "button" at bounding box center [741, 392] width 41 height 21
click at [498, 382] on span "button" at bounding box center [506, 392] width 41 height 21
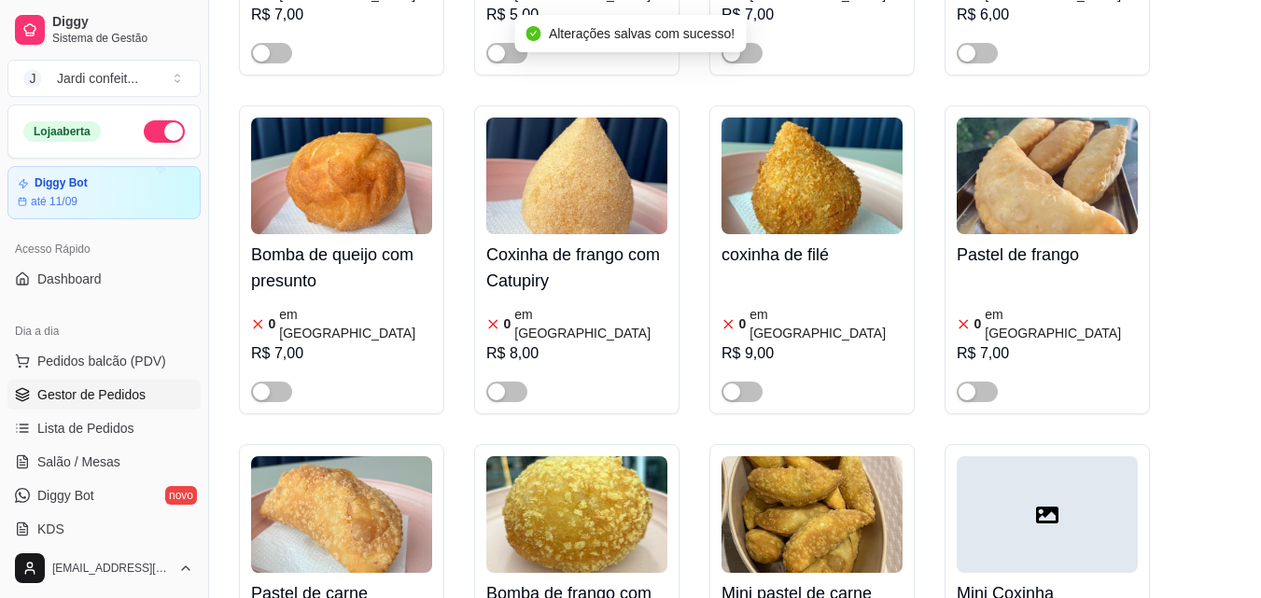
click at [140, 393] on span "Gestor de Pedidos" at bounding box center [91, 394] width 108 height 19
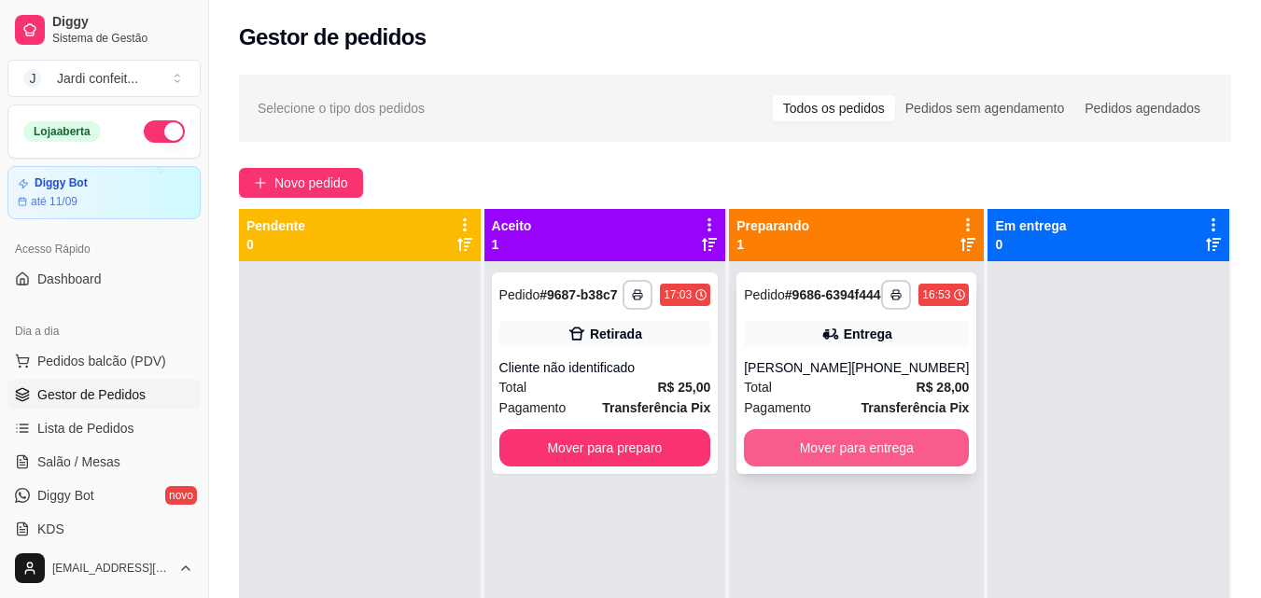
click at [929, 467] on button "Mover para entrega" at bounding box center [856, 447] width 225 height 37
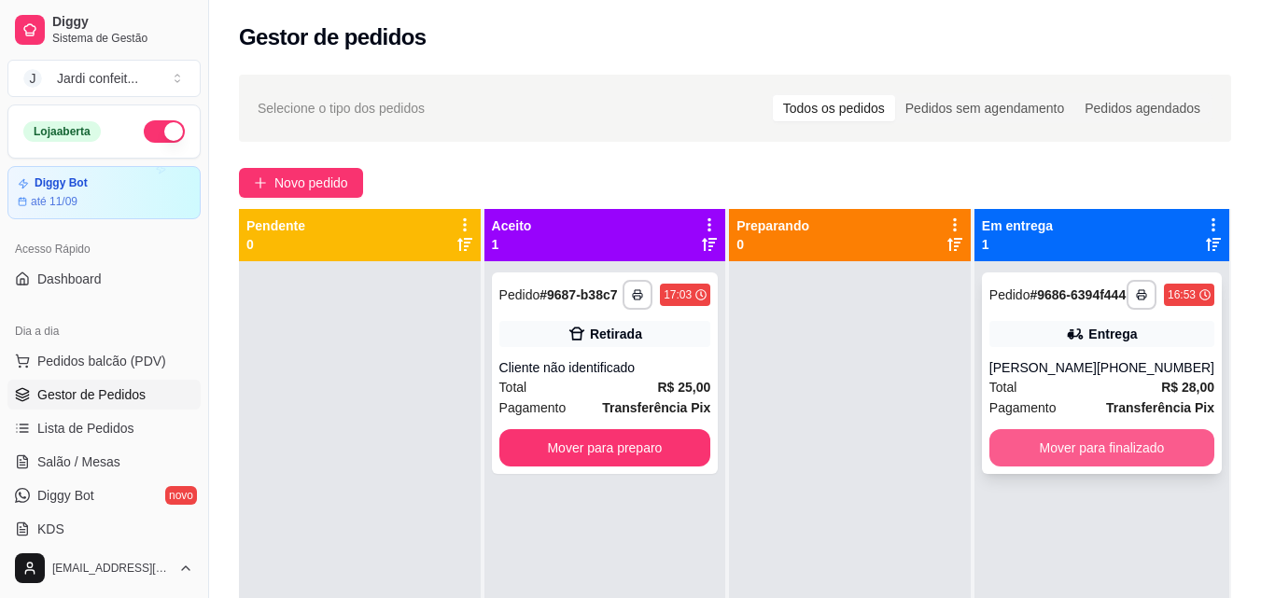
click at [1026, 467] on button "Mover para finalizado" at bounding box center [1101, 447] width 225 height 37
click at [1086, 456] on button "Mover para finalizado" at bounding box center [1101, 448] width 218 height 36
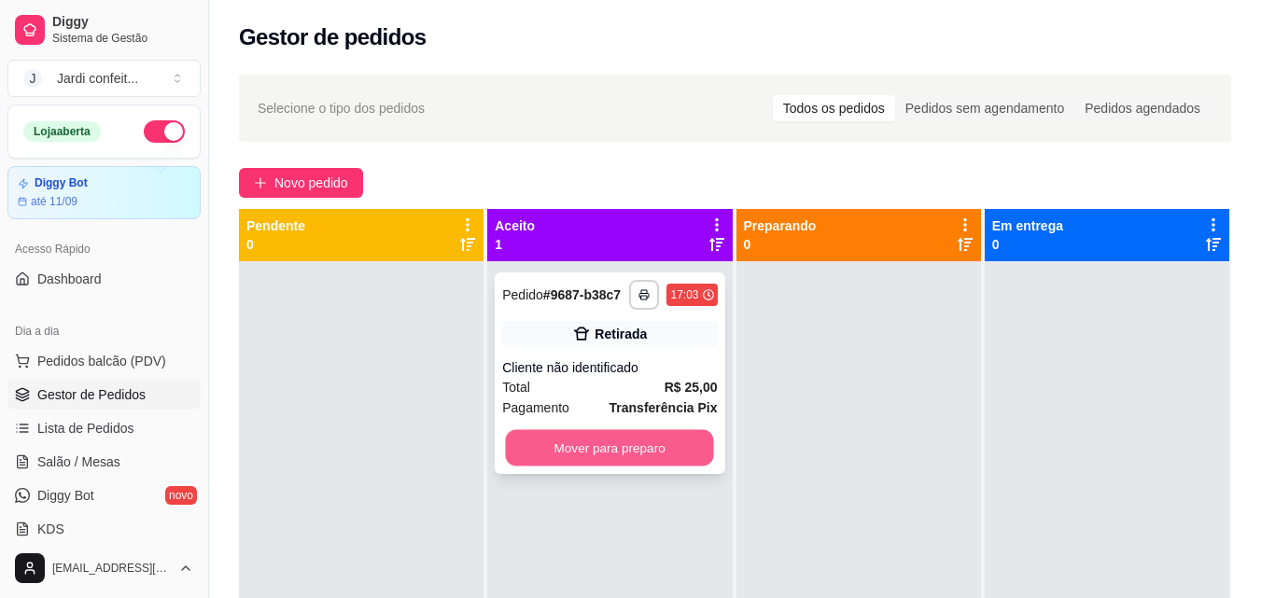
click at [696, 440] on button "Mover para preparo" at bounding box center [610, 448] width 208 height 36
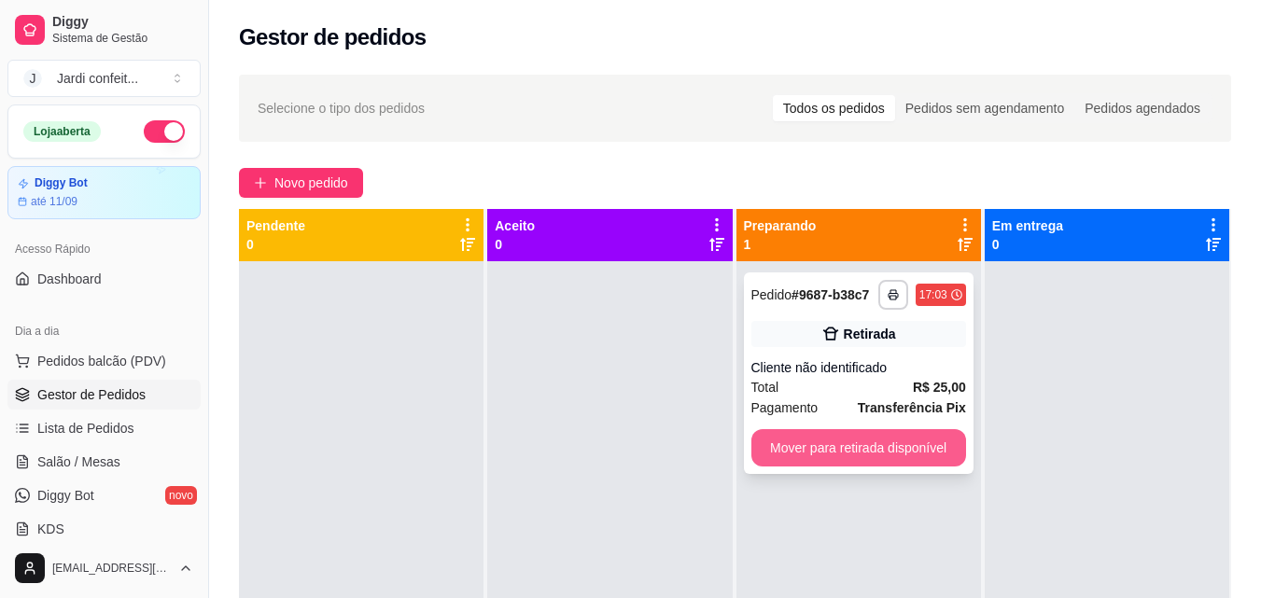
click at [882, 440] on button "Mover para retirada disponível" at bounding box center [858, 447] width 215 height 37
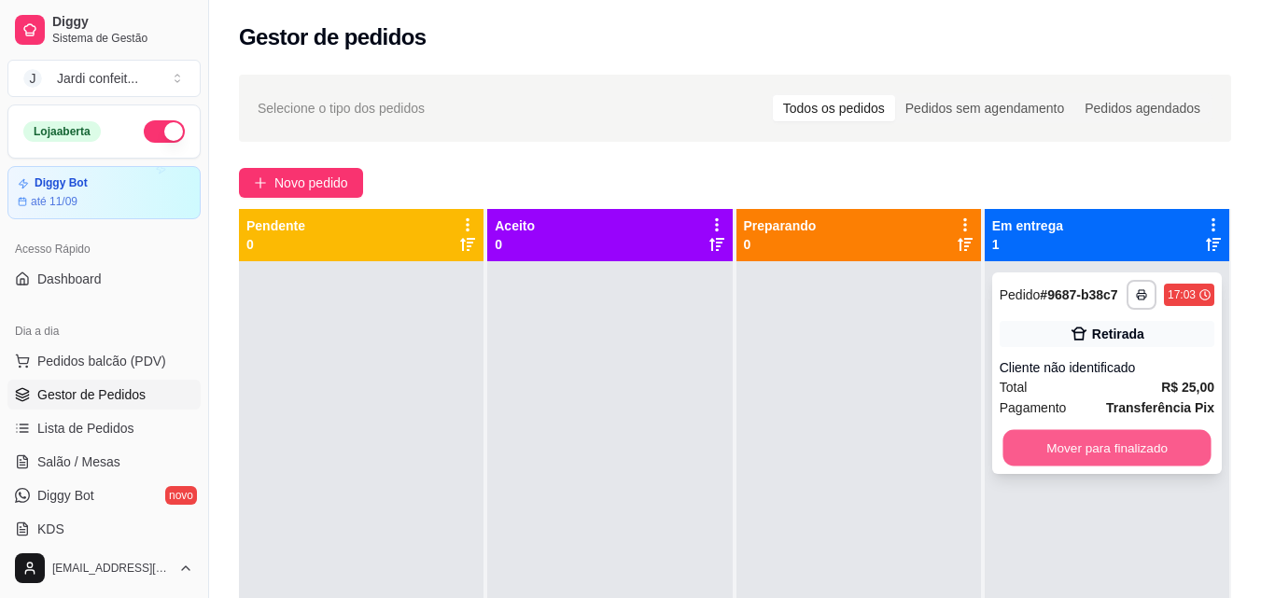
click at [1052, 447] on button "Mover para finalizado" at bounding box center [1106, 448] width 208 height 36
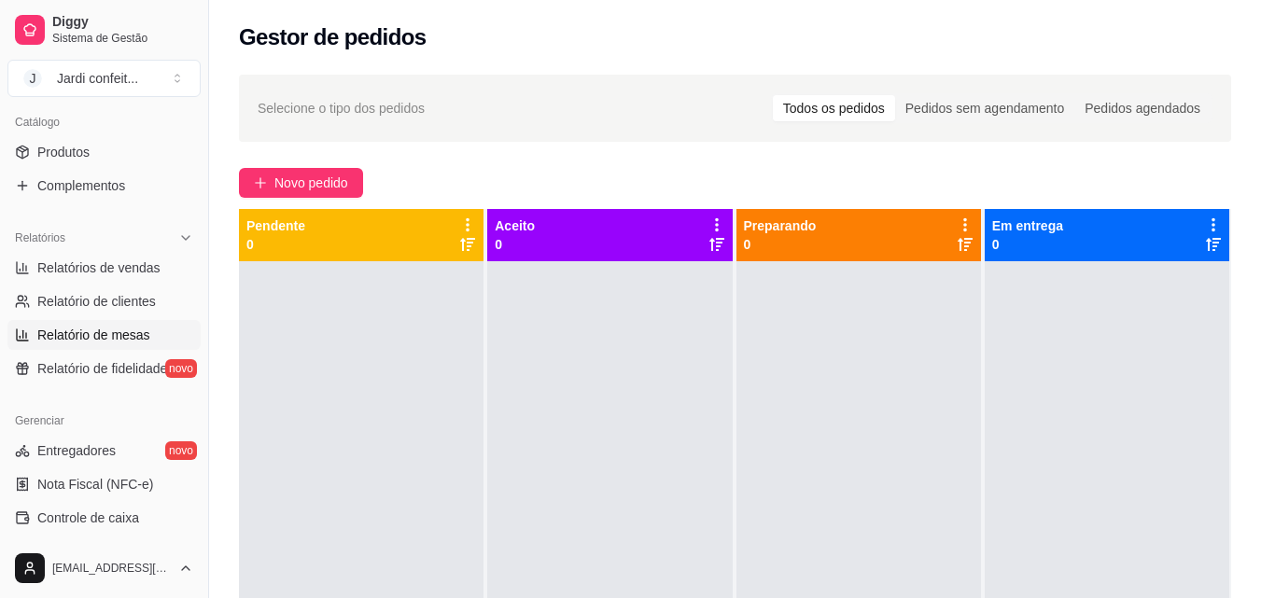
scroll to position [560, 0]
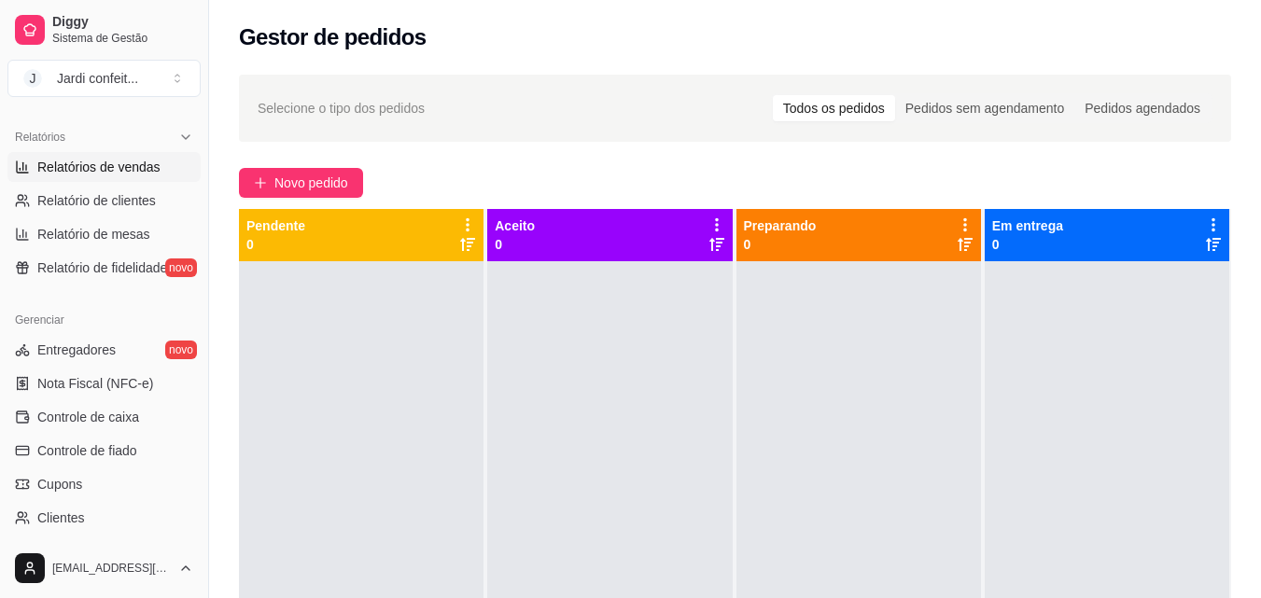
click at [111, 167] on span "Relatórios de vendas" at bounding box center [98, 167] width 123 height 19
select select "ALL"
select select "0"
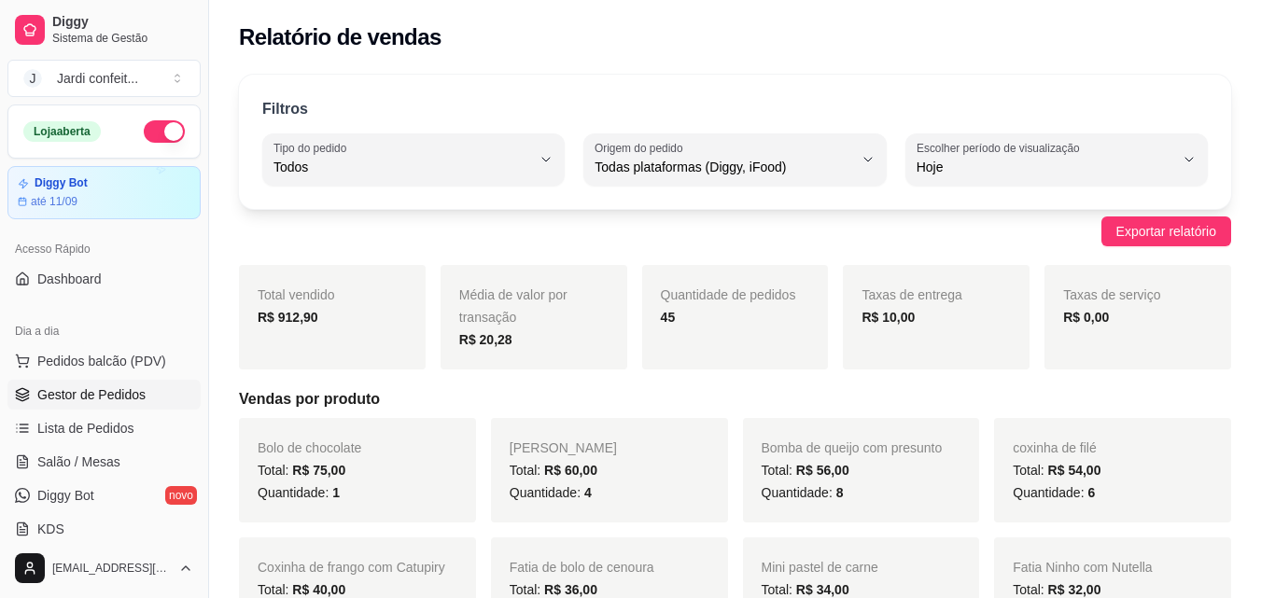
click at [156, 396] on link "Gestor de Pedidos" at bounding box center [103, 395] width 193 height 30
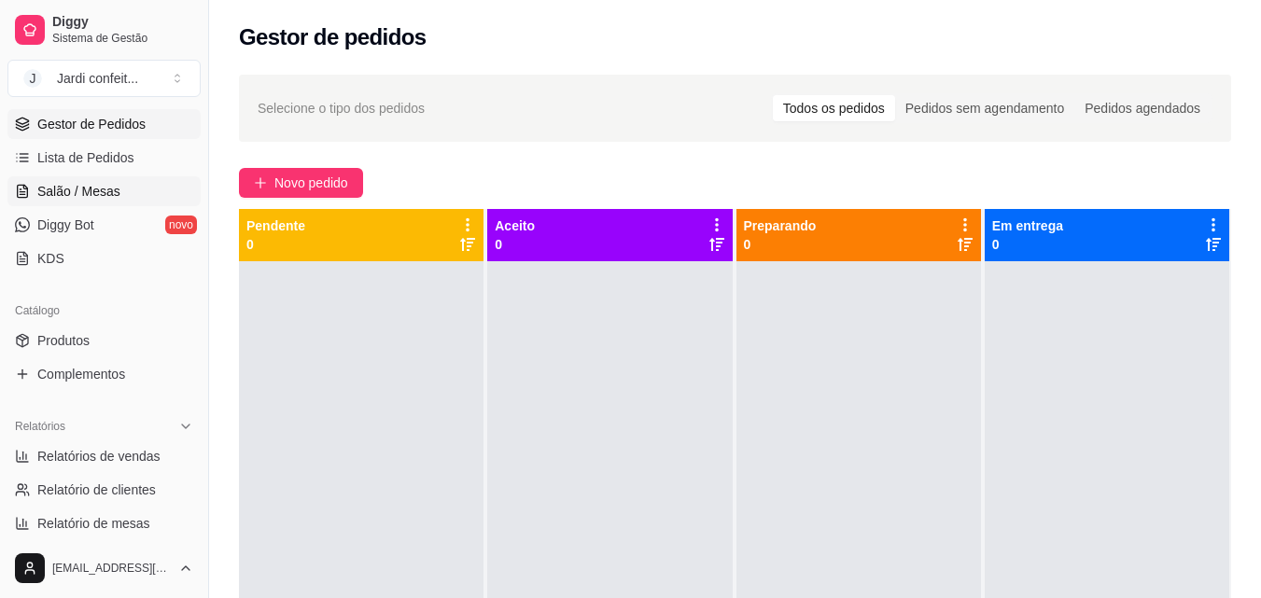
scroll to position [280, 0]
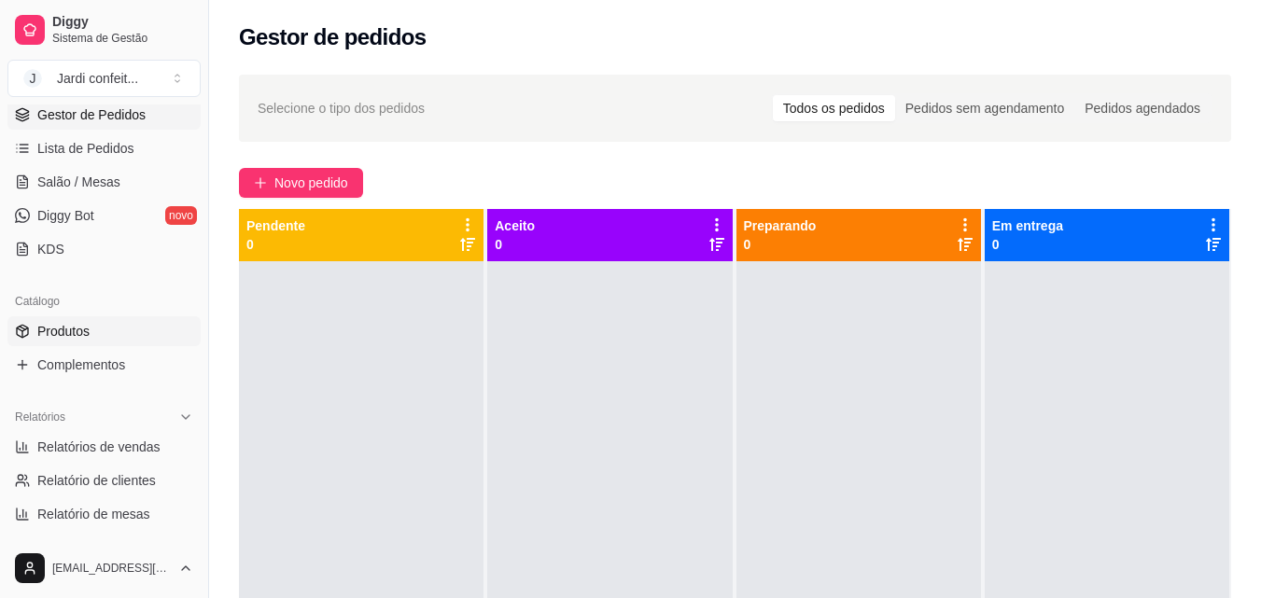
click at [132, 323] on link "Produtos" at bounding box center [103, 331] width 193 height 30
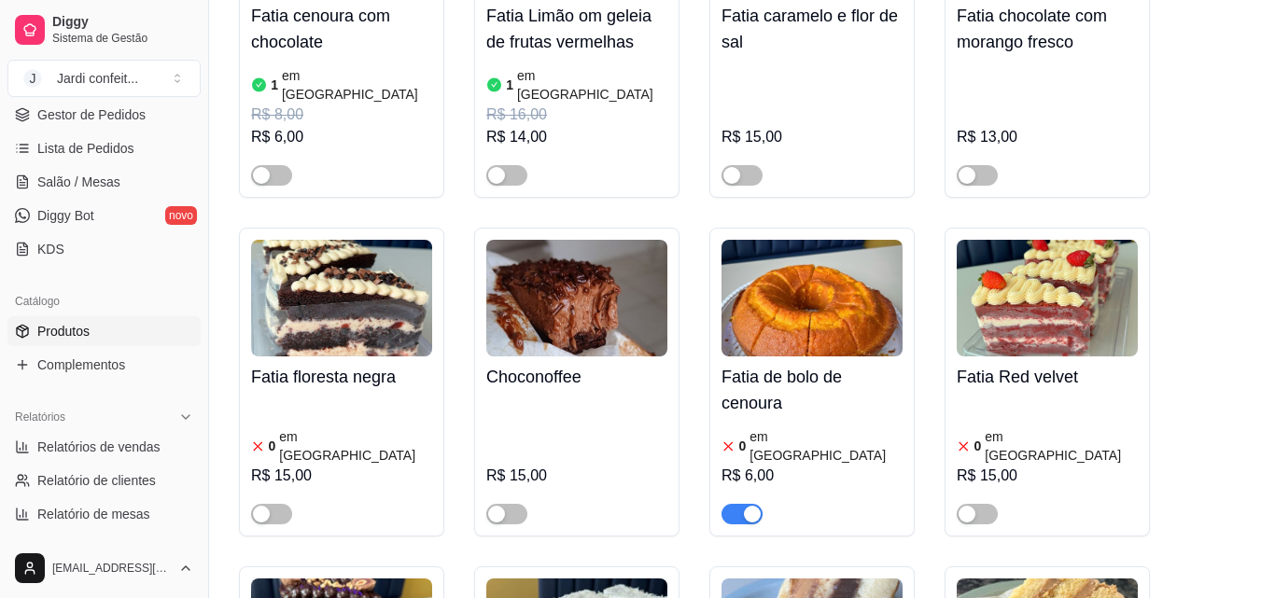
scroll to position [4479, 0]
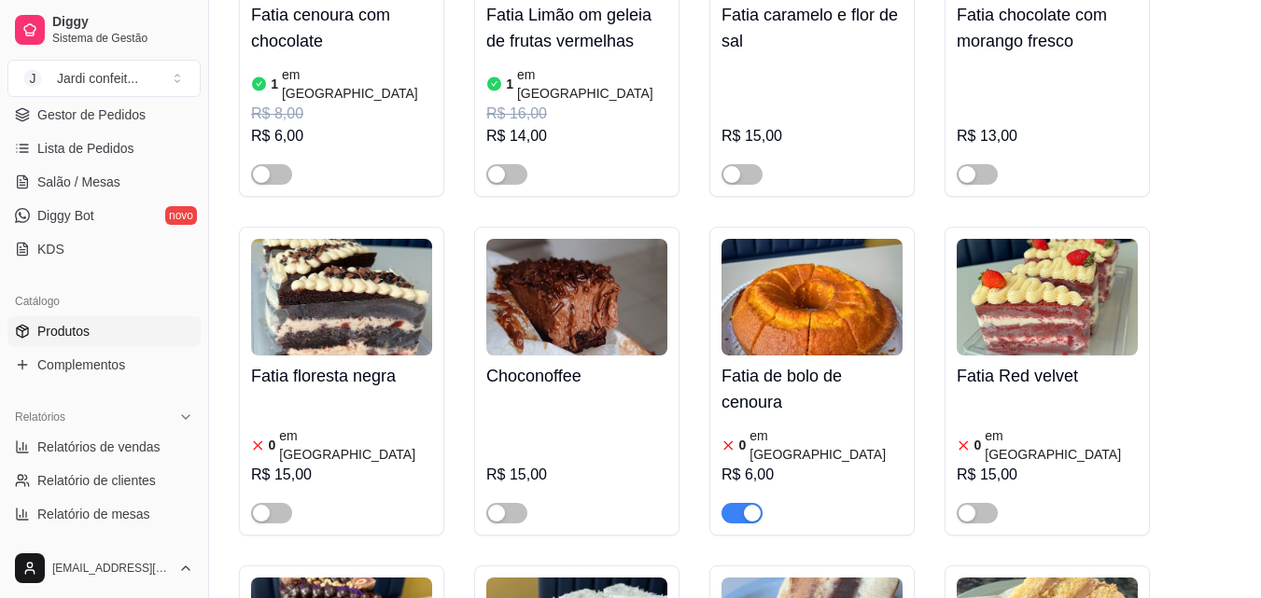
click at [724, 503] on span "button" at bounding box center [741, 513] width 41 height 21
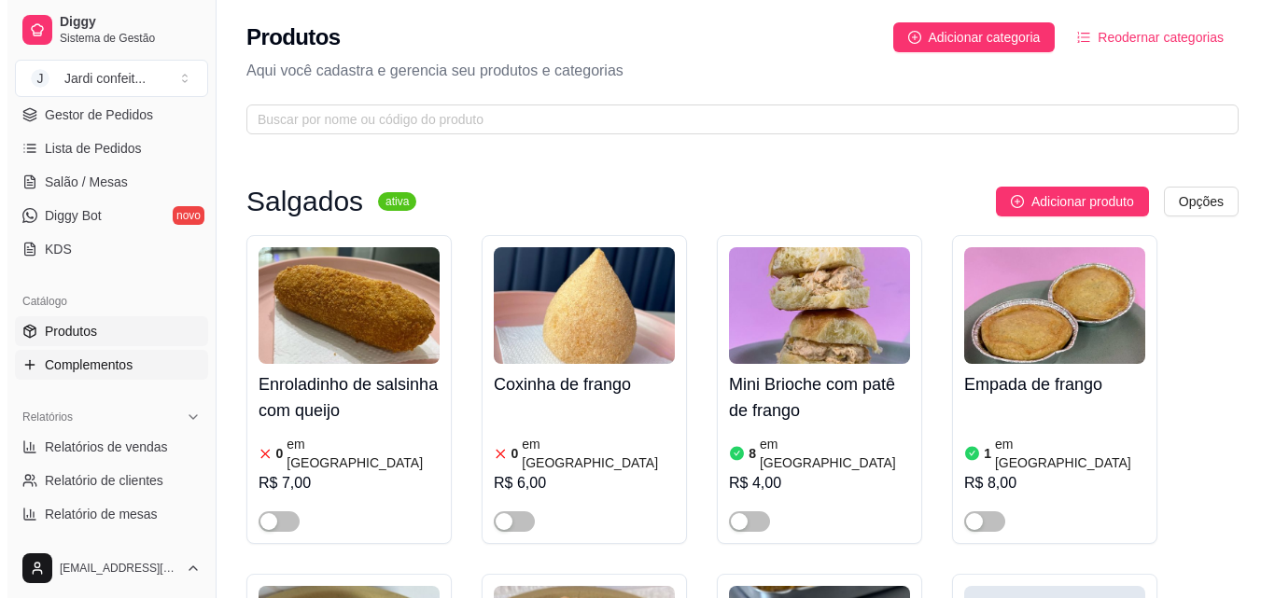
scroll to position [0, 0]
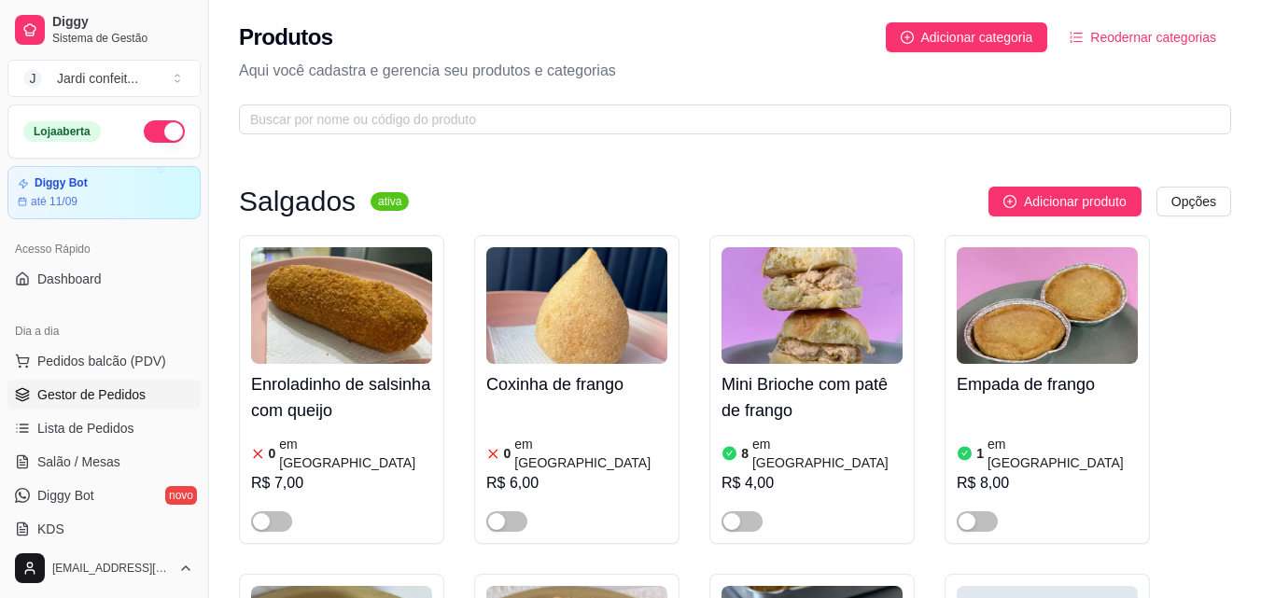
click at [140, 386] on span "Gestor de Pedidos" at bounding box center [91, 394] width 108 height 19
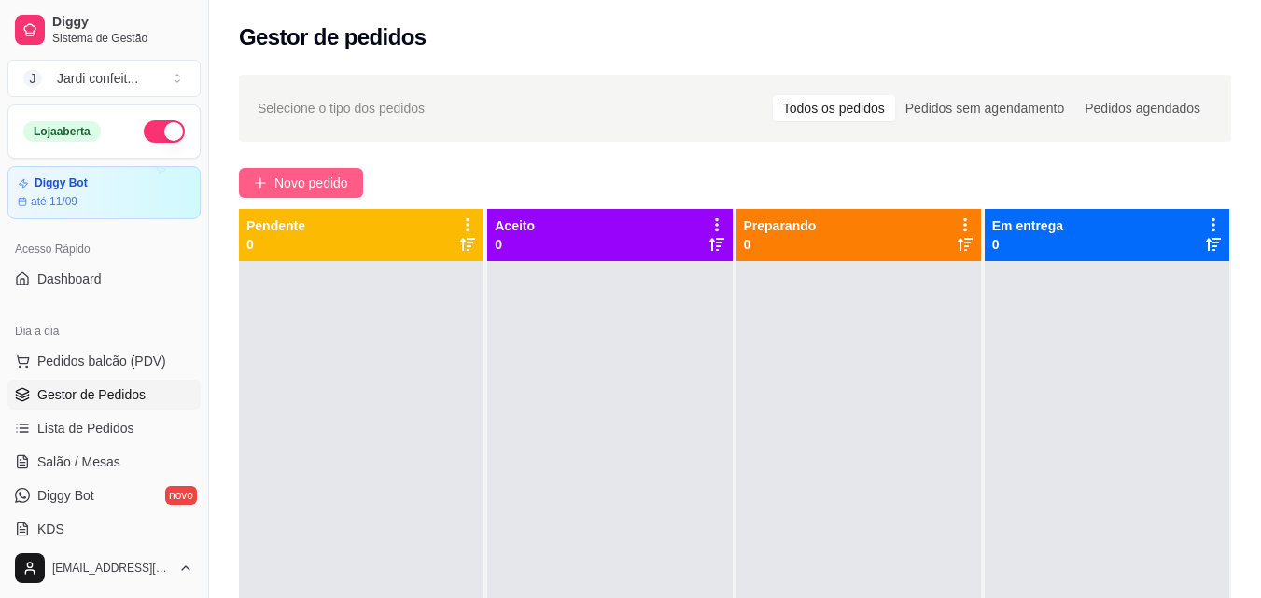
click at [348, 179] on span "Novo pedido" at bounding box center [311, 183] width 74 height 21
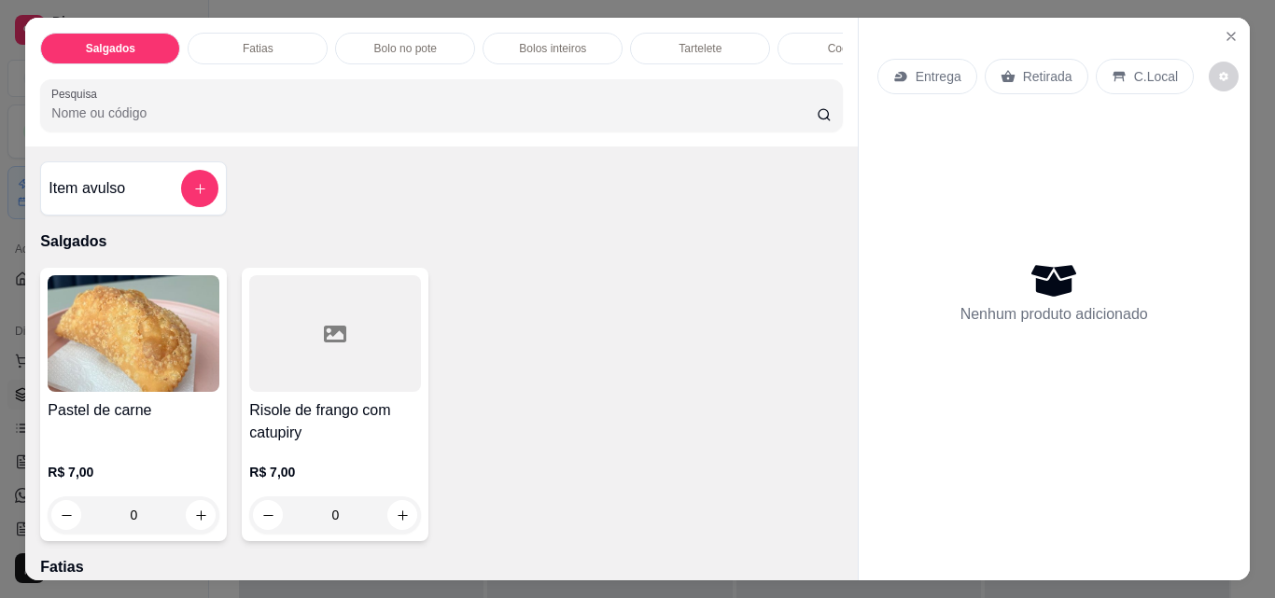
click at [339, 56] on div "Bolo no pote" at bounding box center [405, 49] width 140 height 32
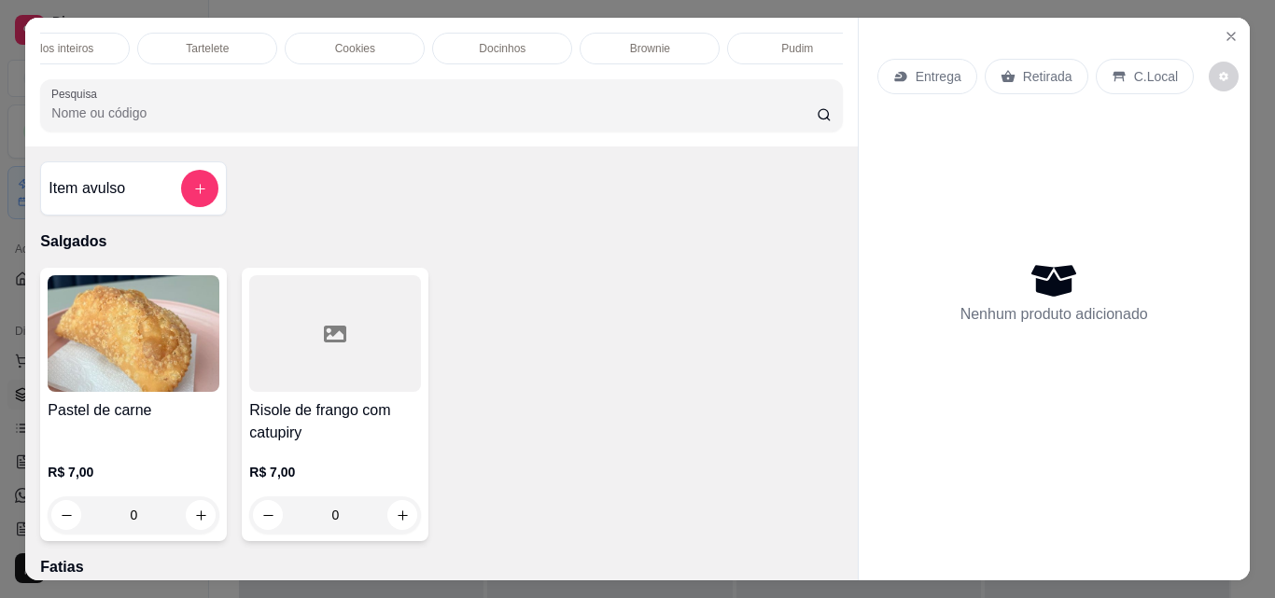
scroll to position [0, 544]
click at [598, 33] on div "Brownie" at bounding box center [598, 49] width 140 height 32
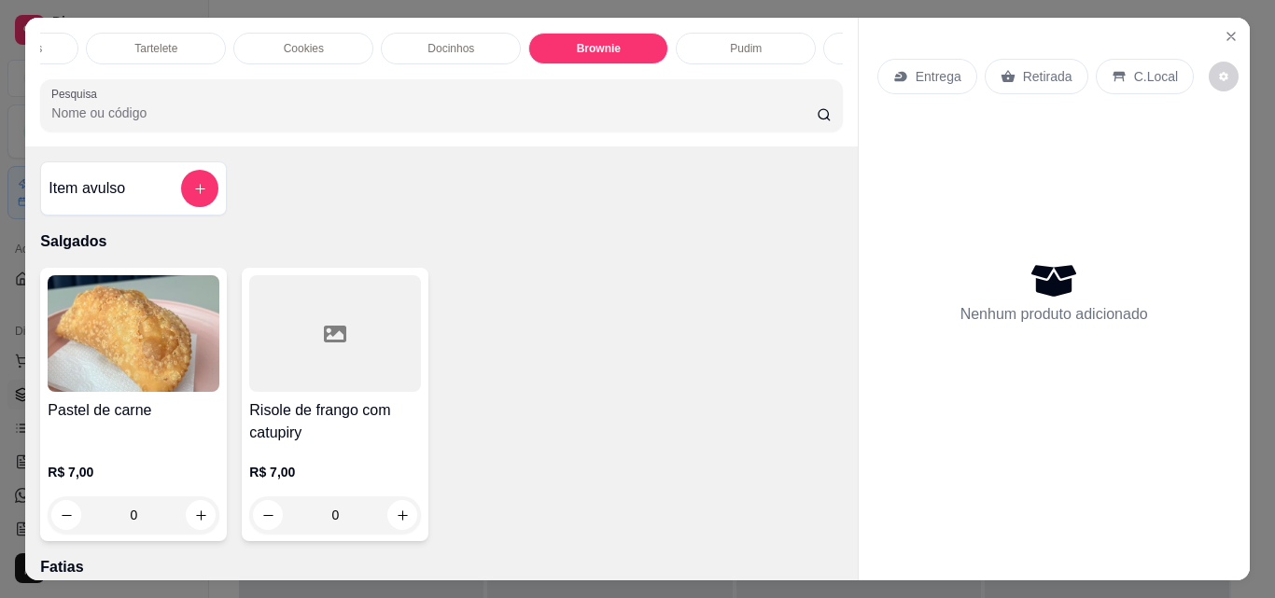
scroll to position [49, 0]
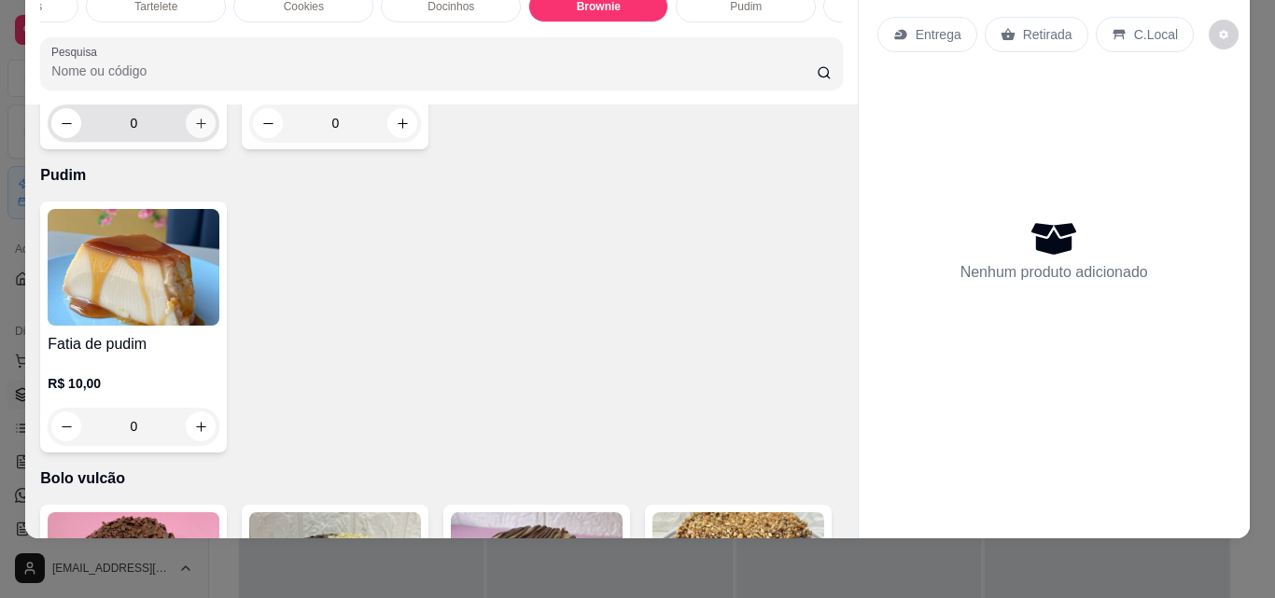
click at [201, 131] on icon "increase-product-quantity" at bounding box center [201, 124] width 14 height 14
type input "1"
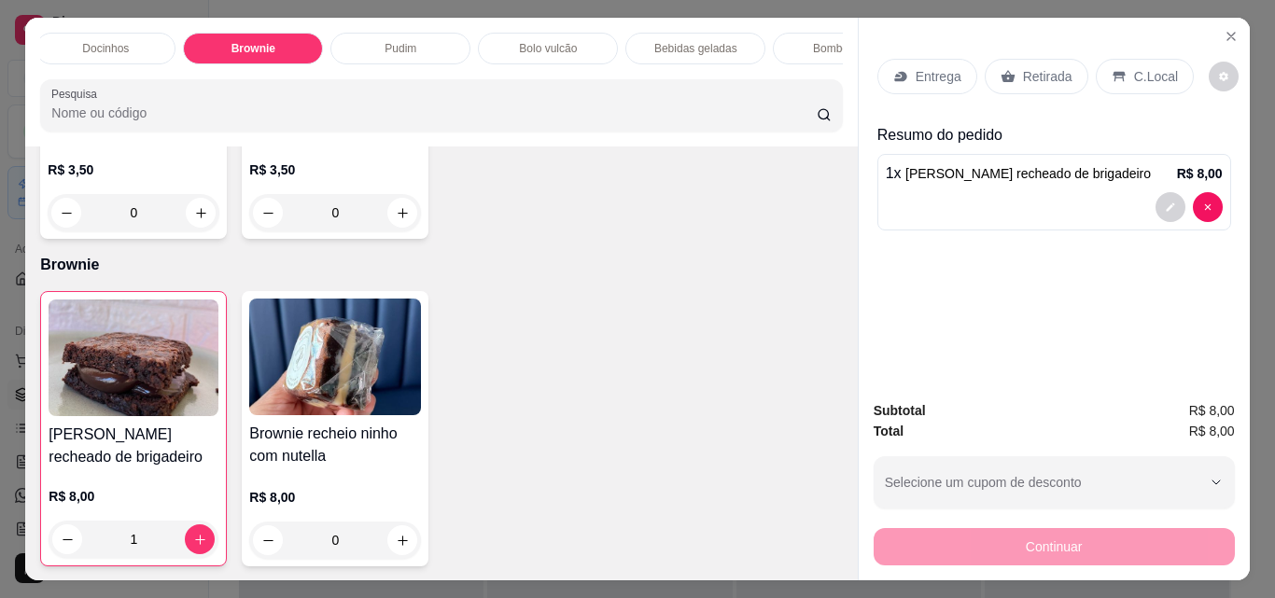
scroll to position [0, 980]
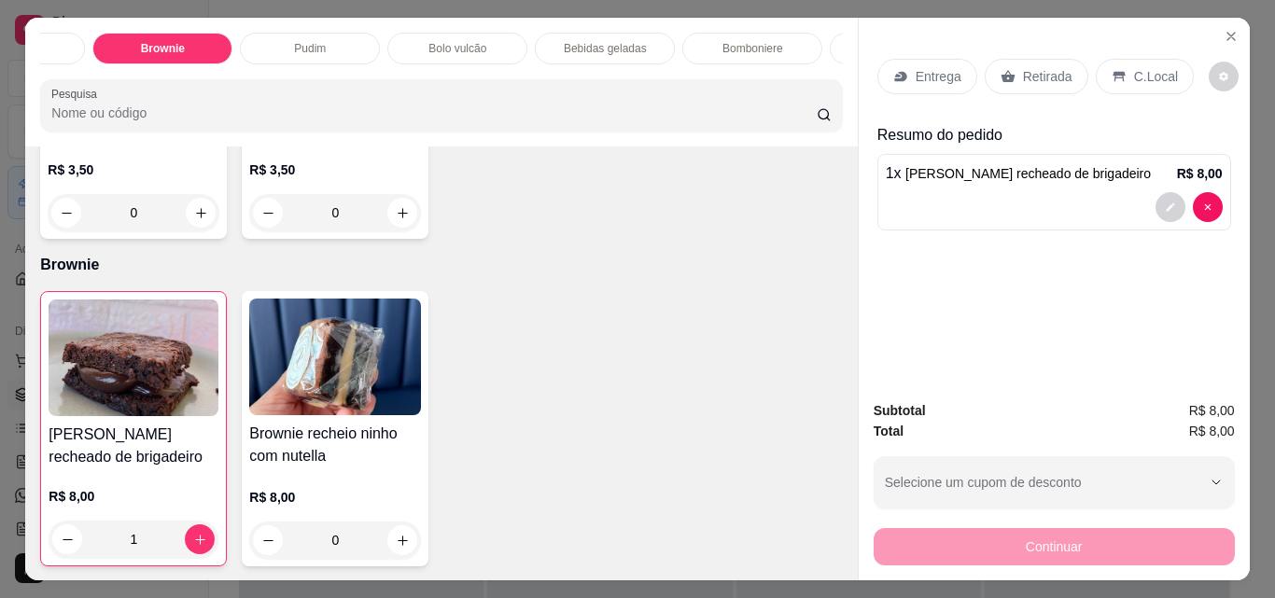
click at [616, 45] on p "Bebidas geladas" at bounding box center [605, 48] width 83 height 15
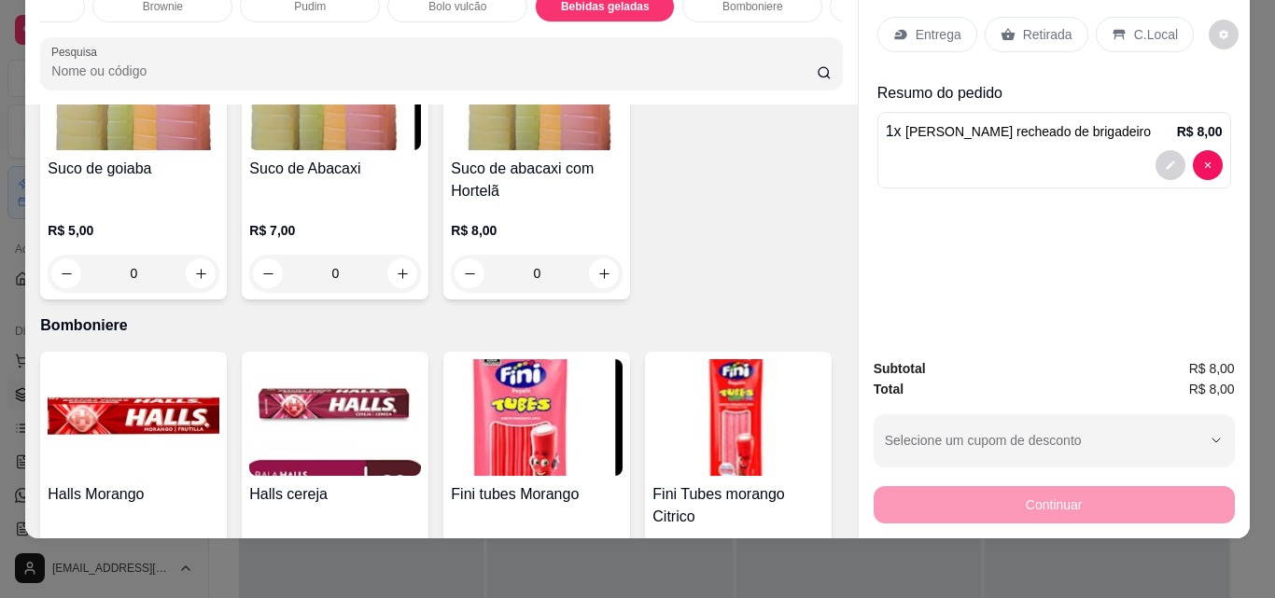
scroll to position [5037, 0]
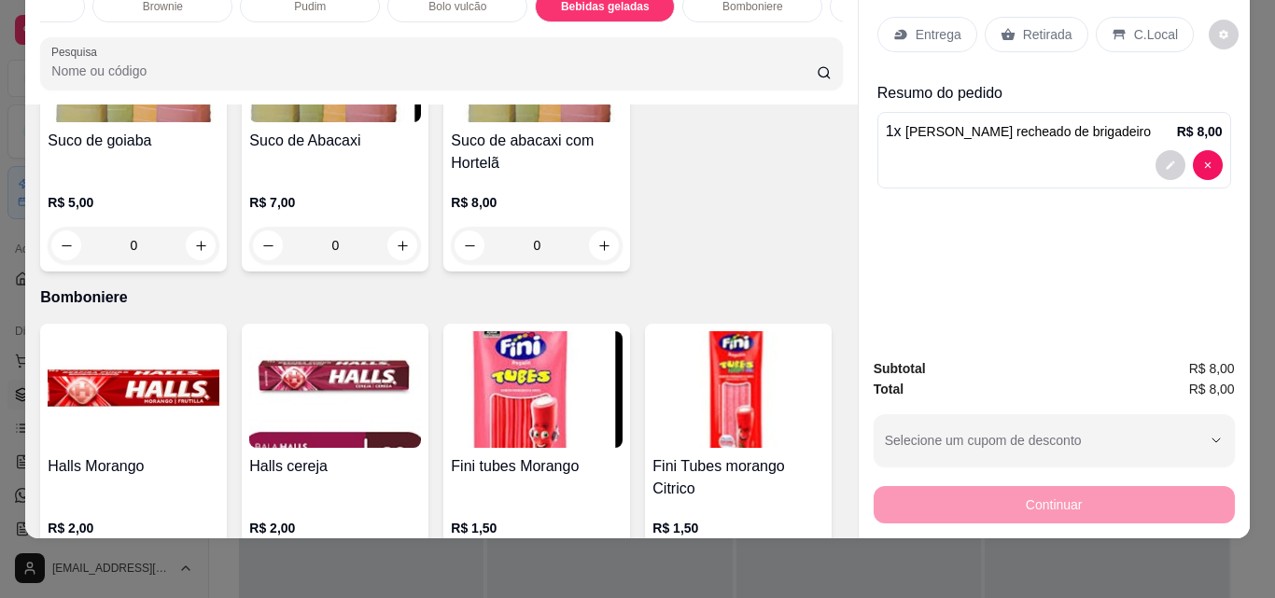
type input "1"
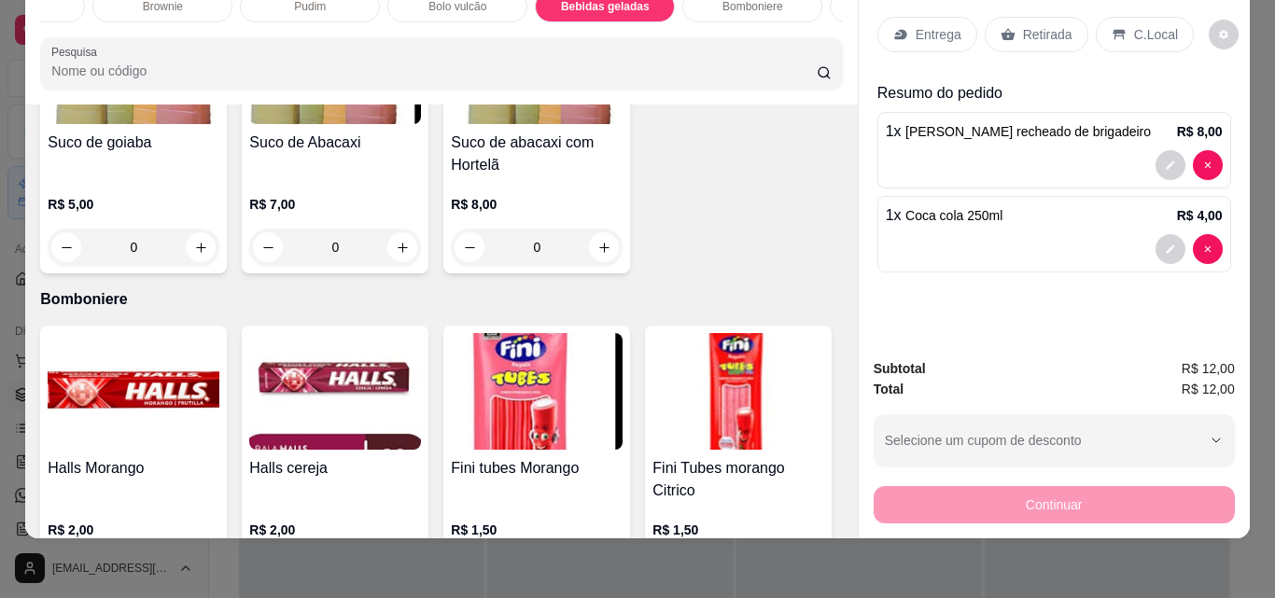
click at [1023, 26] on p "Retirada" at bounding box center [1047, 34] width 49 height 19
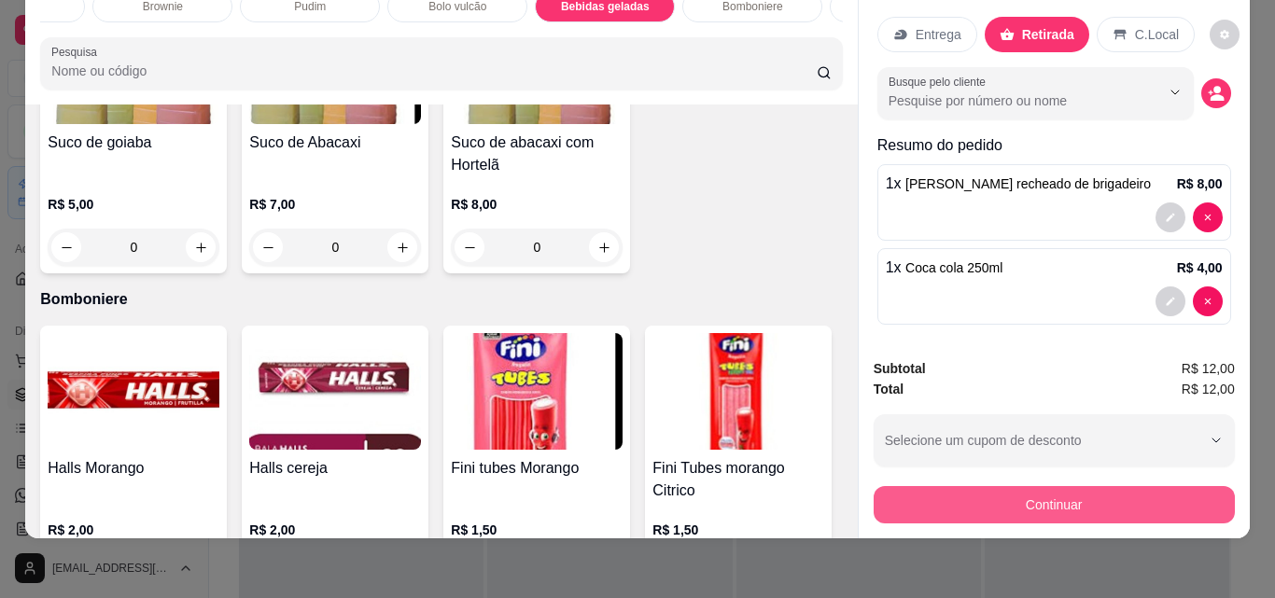
click at [1068, 490] on button "Continuar" at bounding box center [1053, 504] width 361 height 37
click at [1058, 492] on button "Continuar" at bounding box center [1053, 504] width 361 height 37
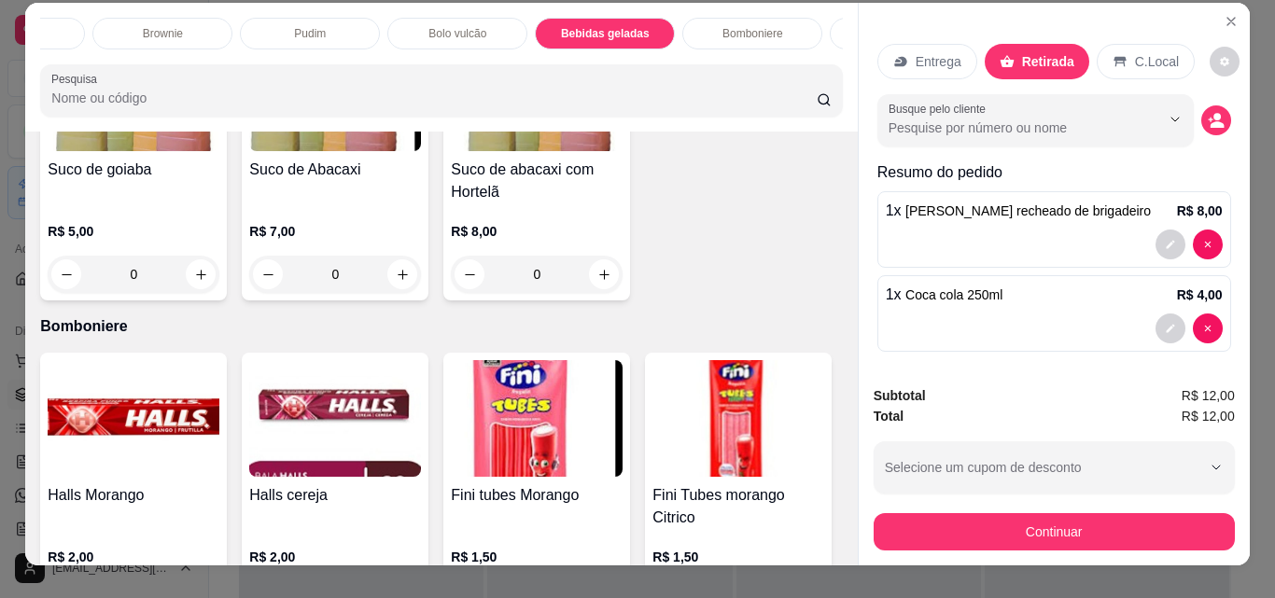
scroll to position [0, 0]
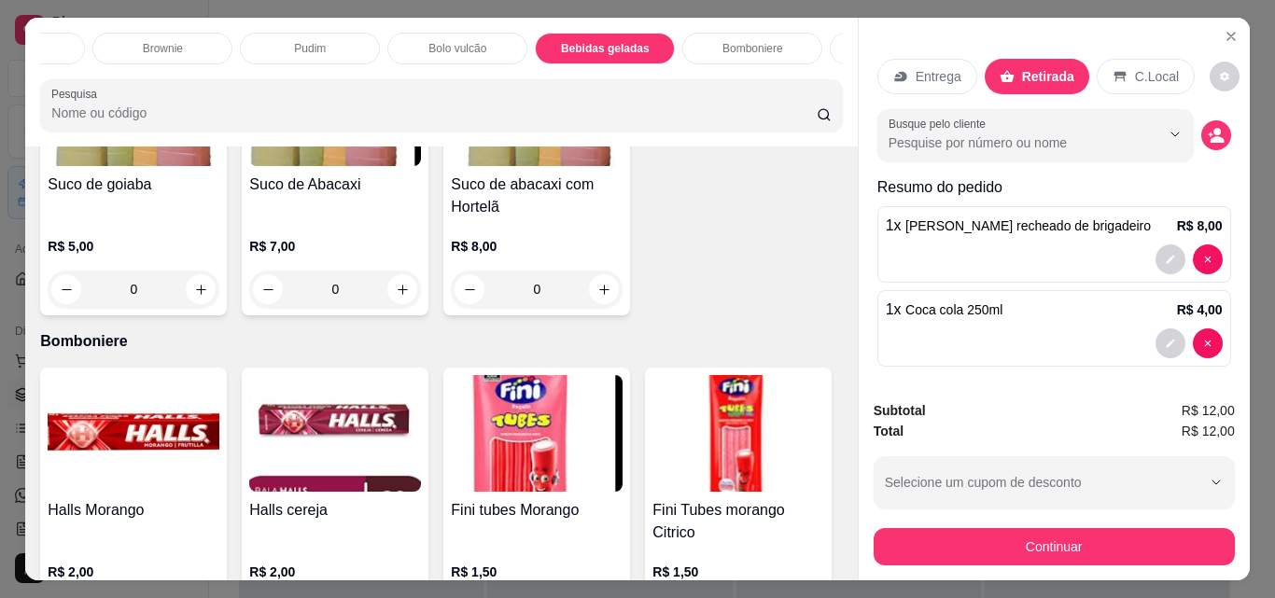
click at [921, 70] on p "Entrega" at bounding box center [938, 76] width 46 height 19
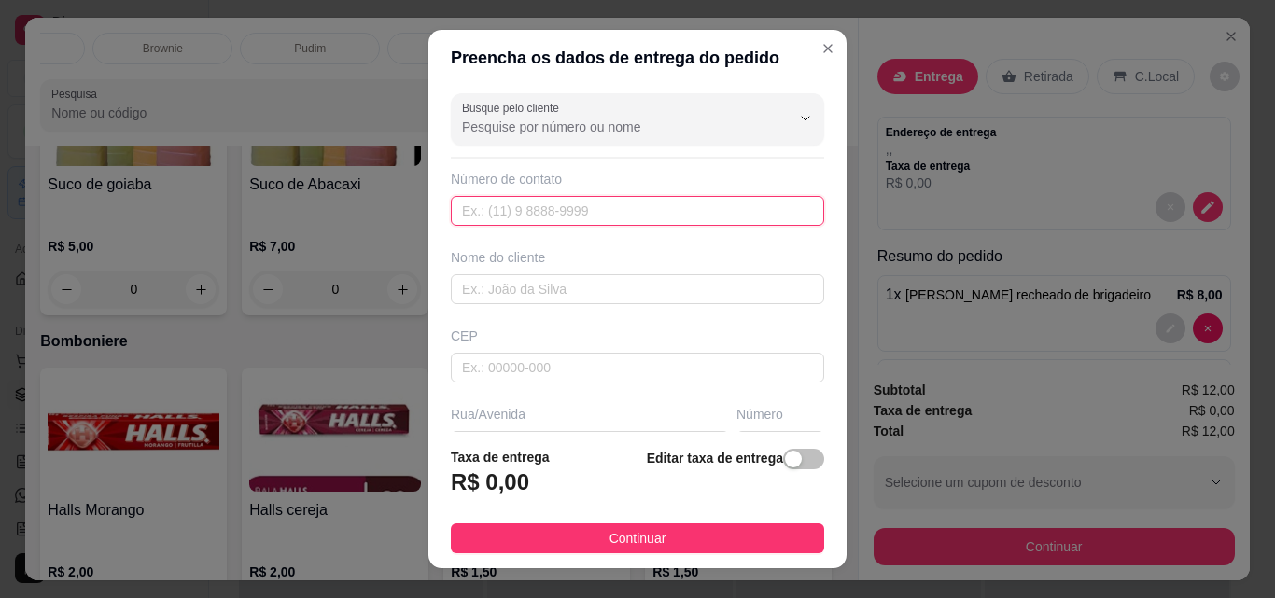
click at [704, 216] on input "text" at bounding box center [637, 211] width 373 height 30
click at [681, 299] on input "text" at bounding box center [637, 289] width 373 height 30
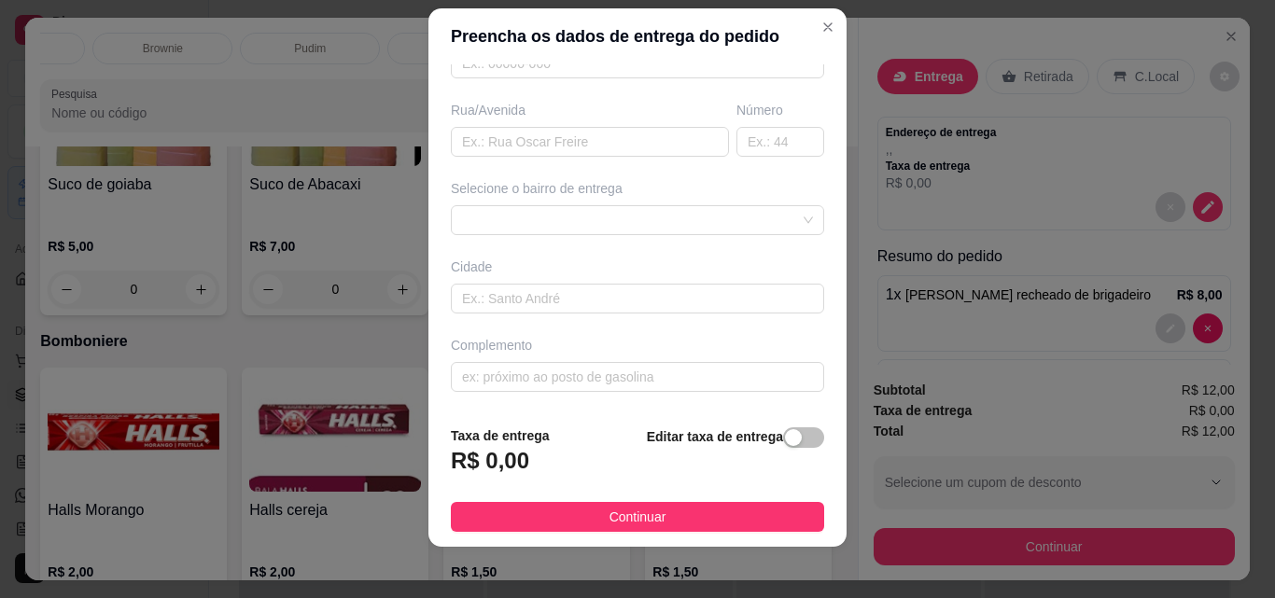
scroll to position [30, 0]
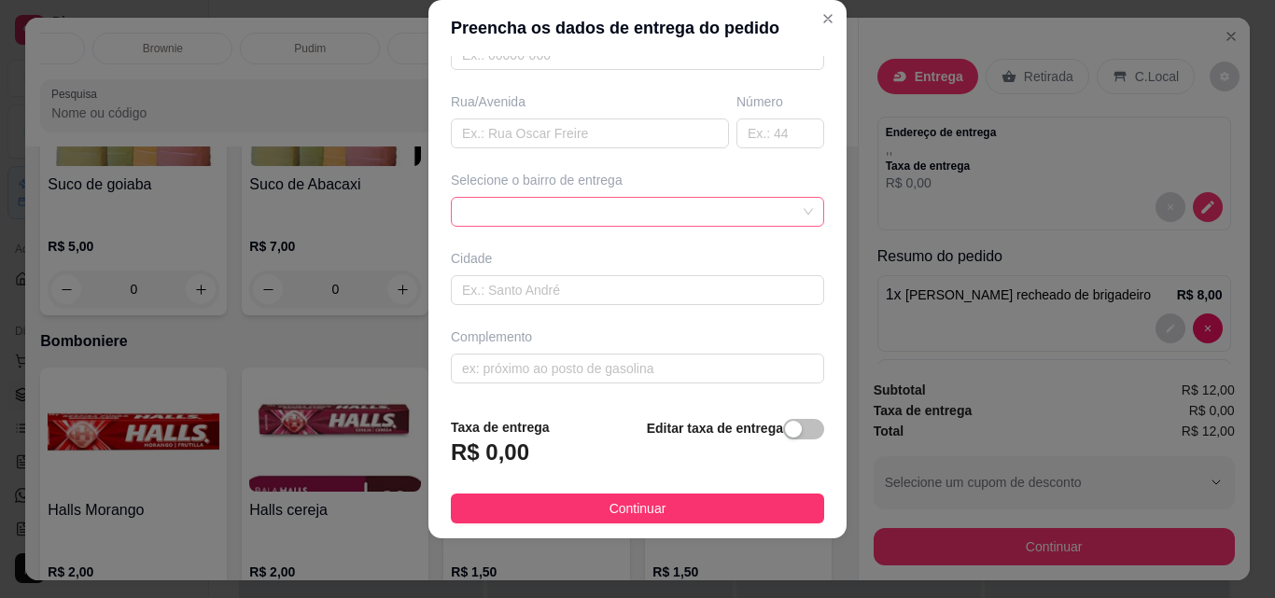
click at [770, 215] on div at bounding box center [637, 212] width 373 height 30
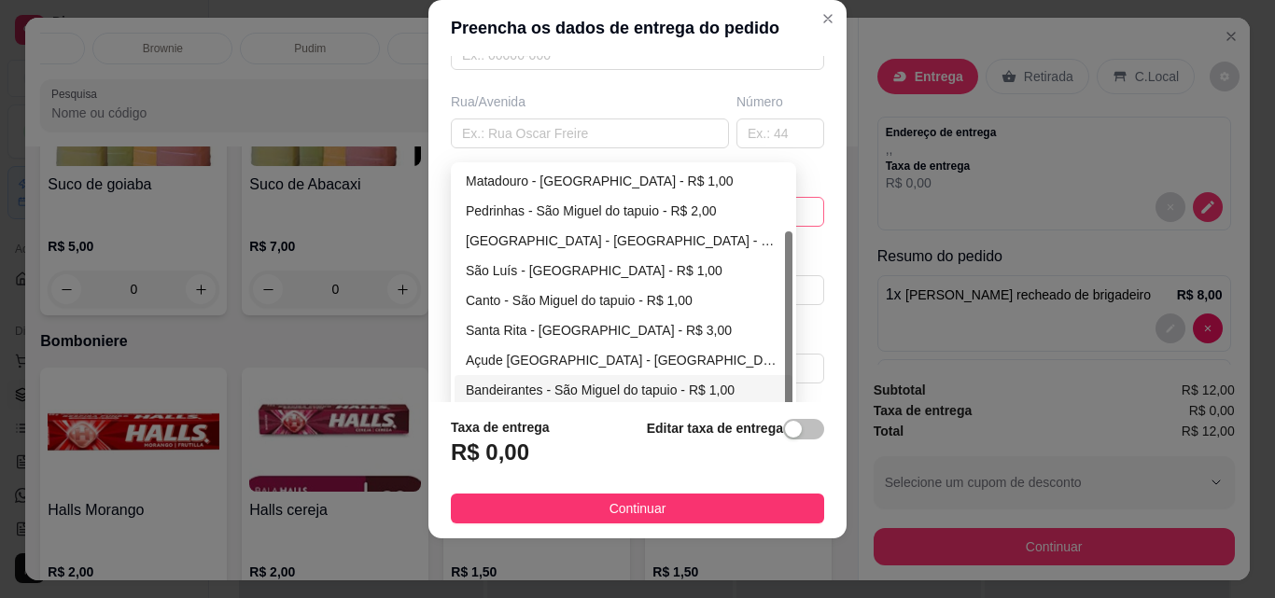
scroll to position [286, 0]
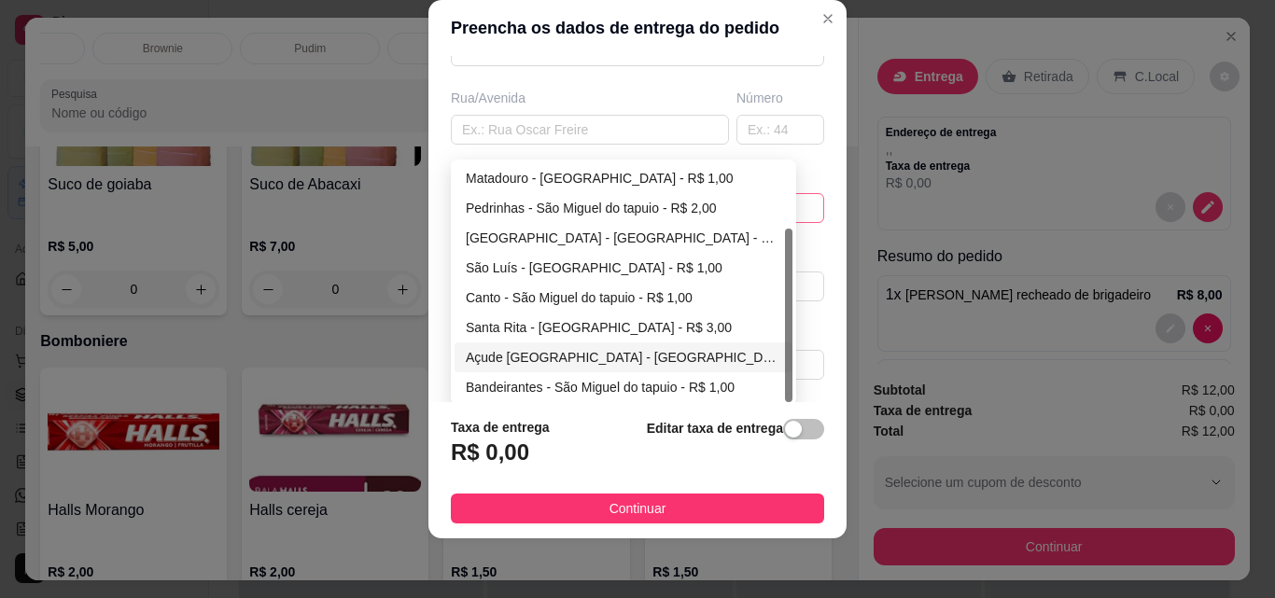
click at [652, 353] on div "Açude São Vicente - São Miguel do tapuio - R$ 4,00" at bounding box center [623, 357] width 315 height 21
type input "São Miguel do tapuio"
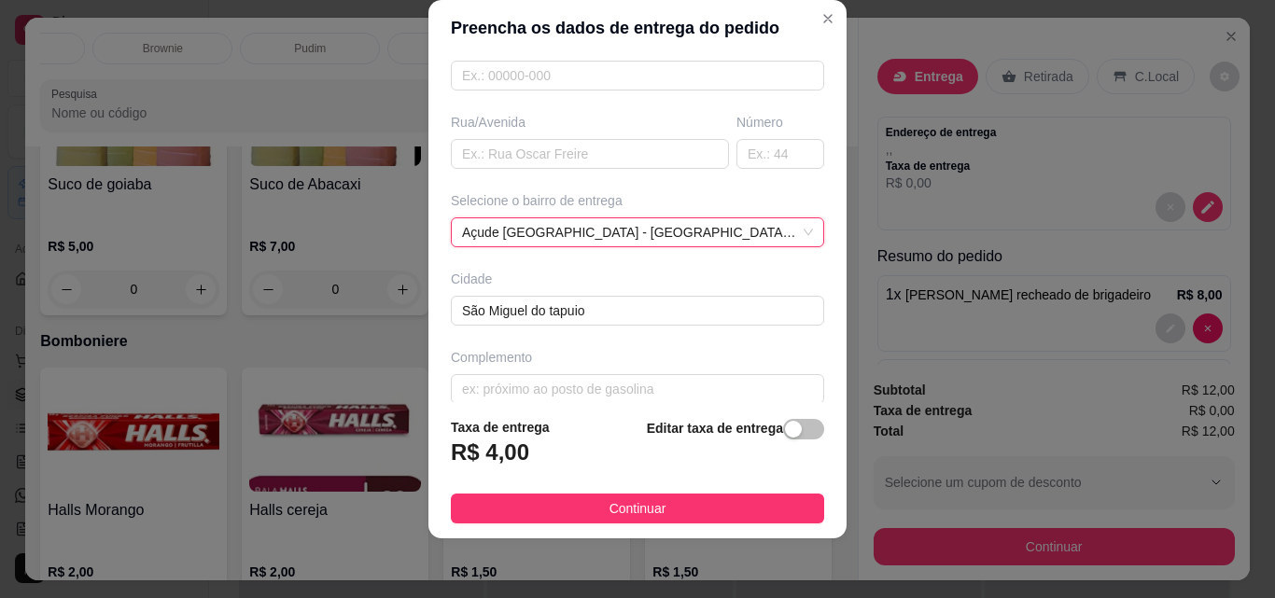
scroll to position [283, 0]
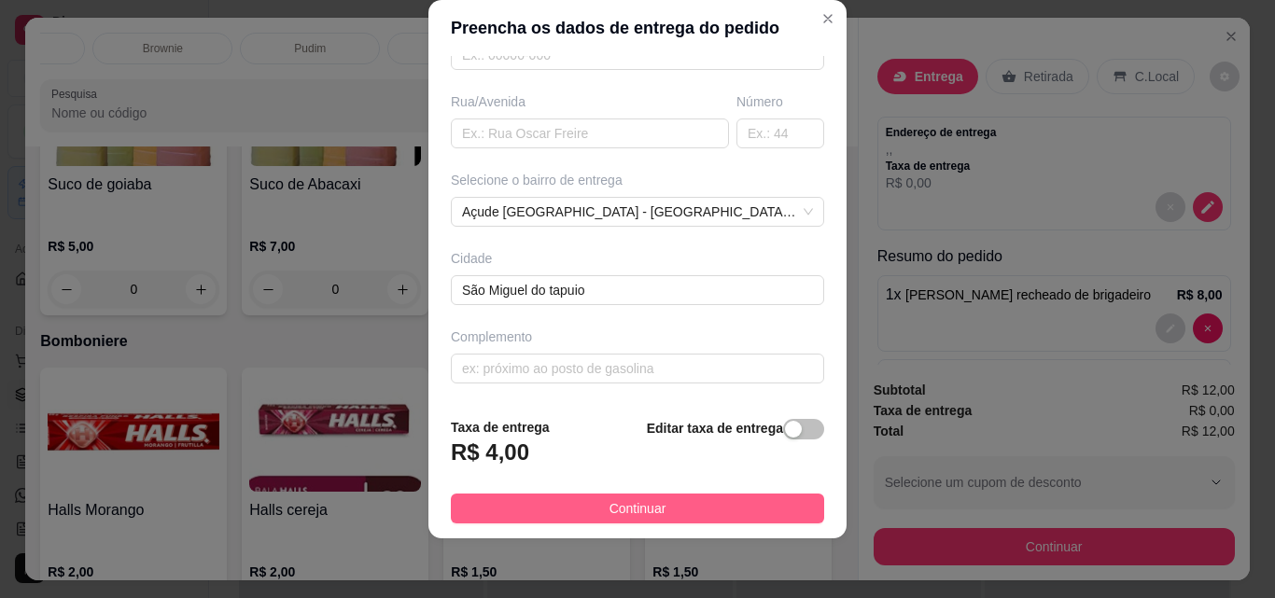
click at [610, 512] on span "Continuar" at bounding box center [637, 508] width 57 height 21
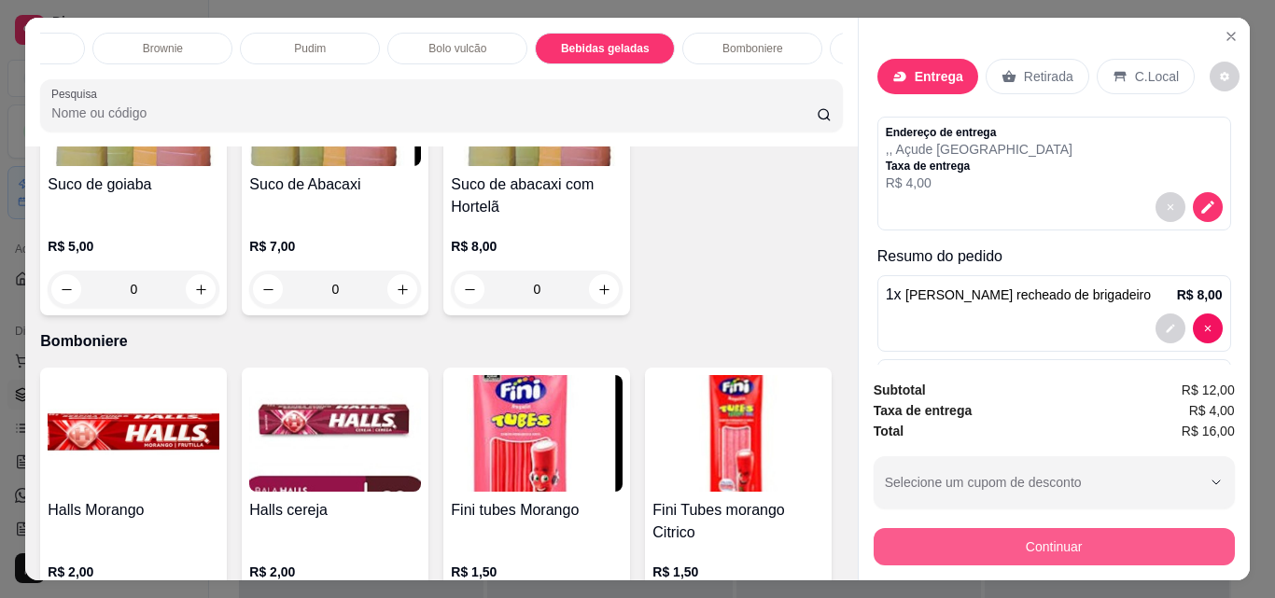
click at [1120, 538] on button "Continuar" at bounding box center [1053, 546] width 361 height 37
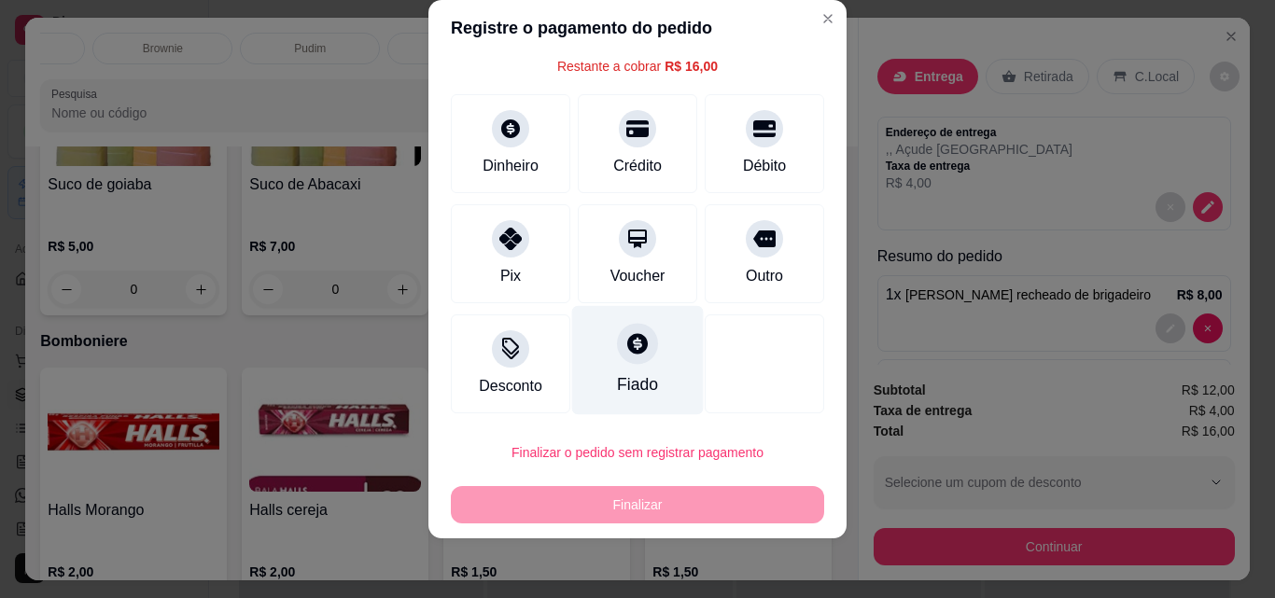
scroll to position [76, 0]
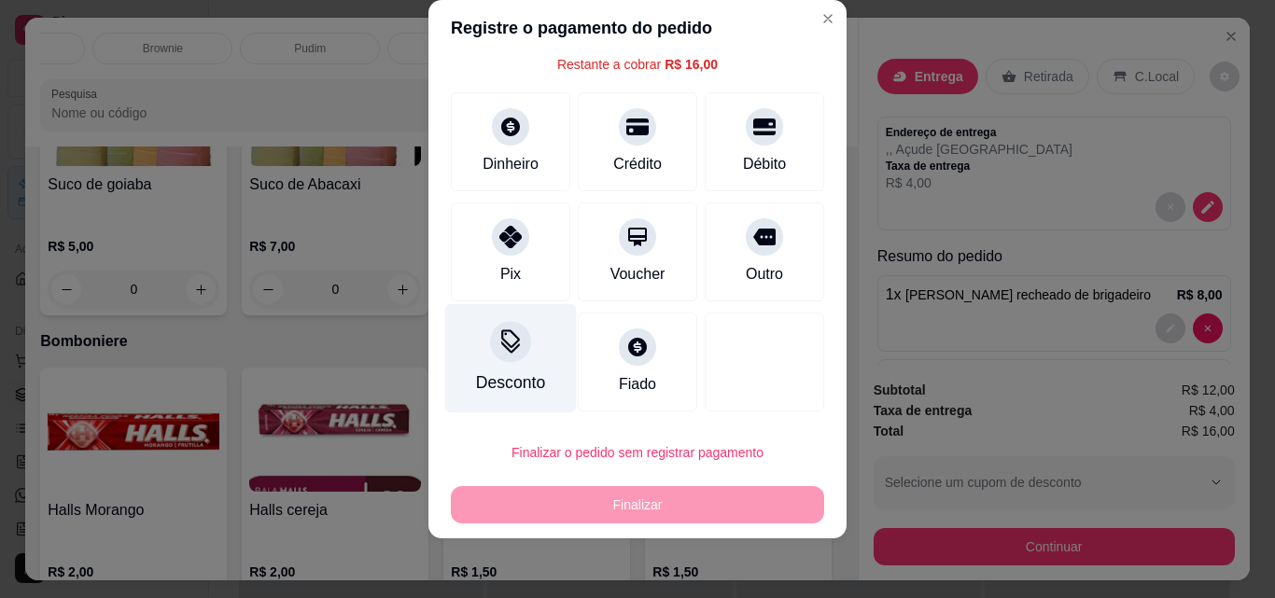
click at [534, 386] on div "Desconto" at bounding box center [511, 358] width 132 height 109
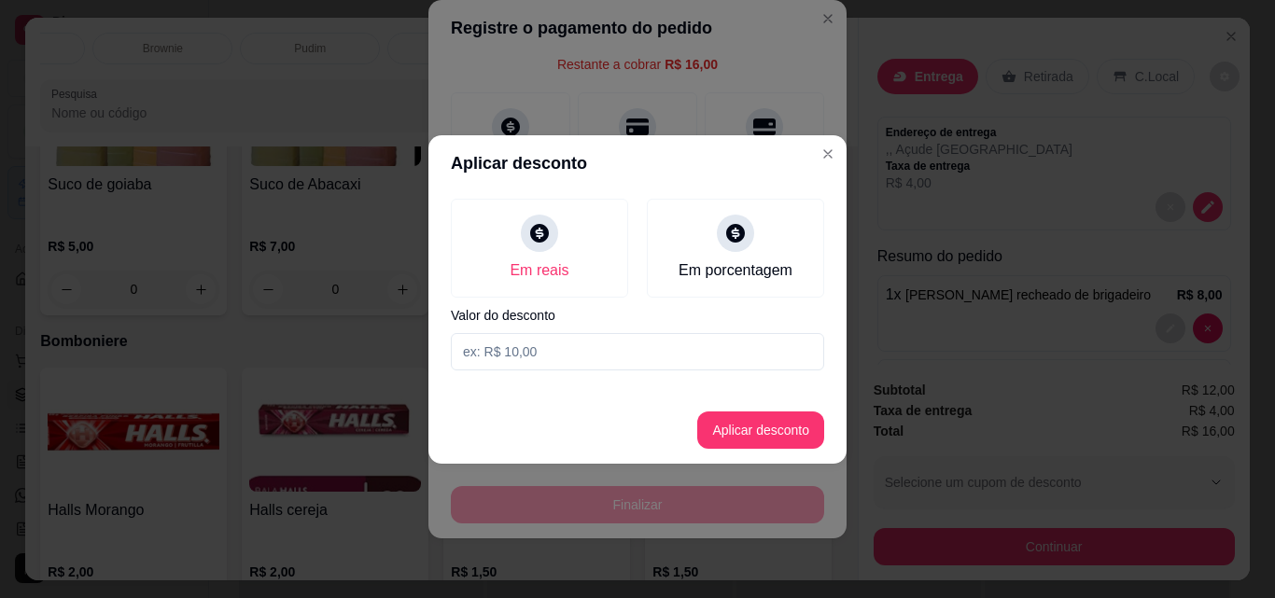
click at [567, 351] on input at bounding box center [637, 351] width 373 height 37
type input "1,00"
click at [782, 439] on button "Aplicar desconto" at bounding box center [760, 430] width 127 height 37
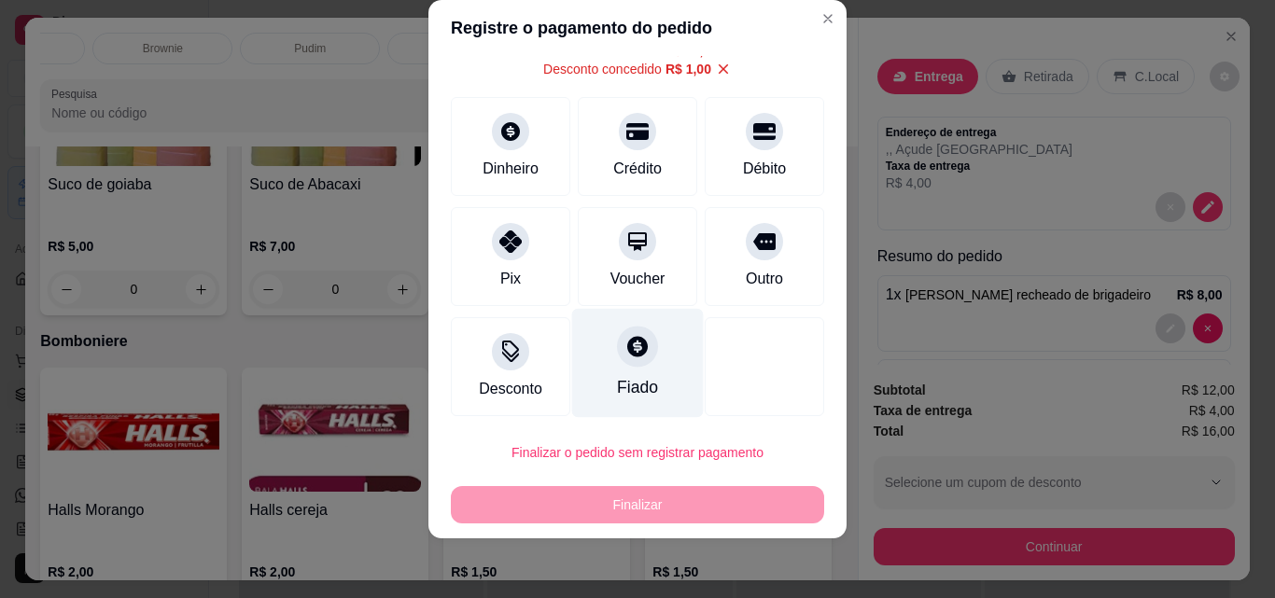
scroll to position [94, 0]
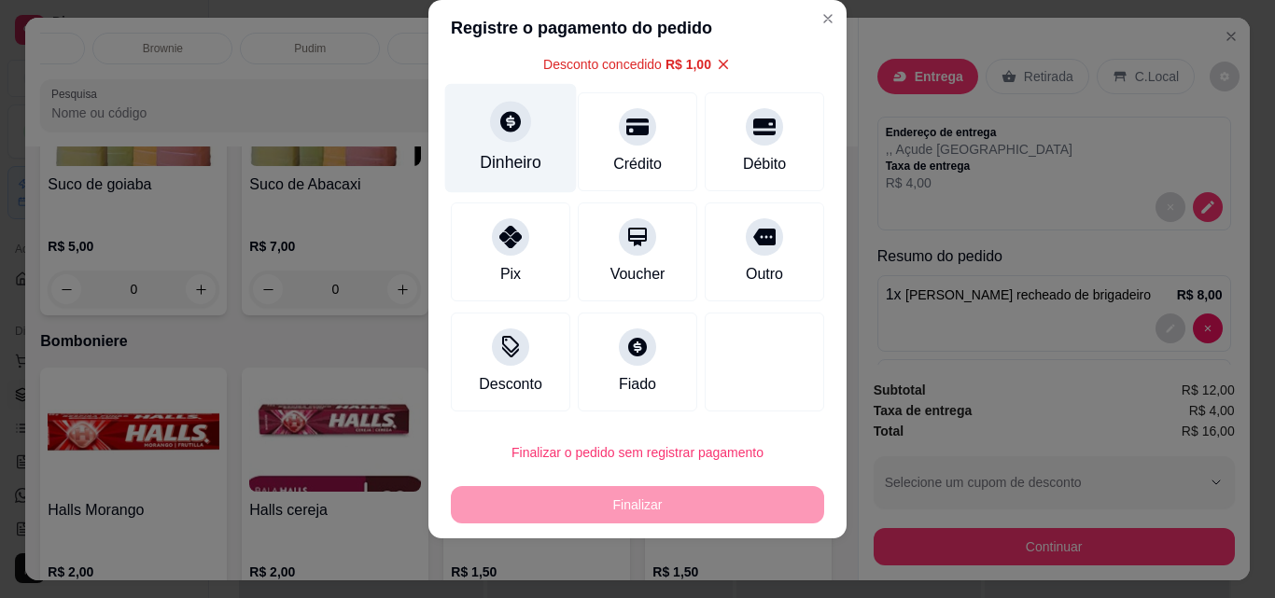
click at [499, 135] on div at bounding box center [510, 121] width 41 height 41
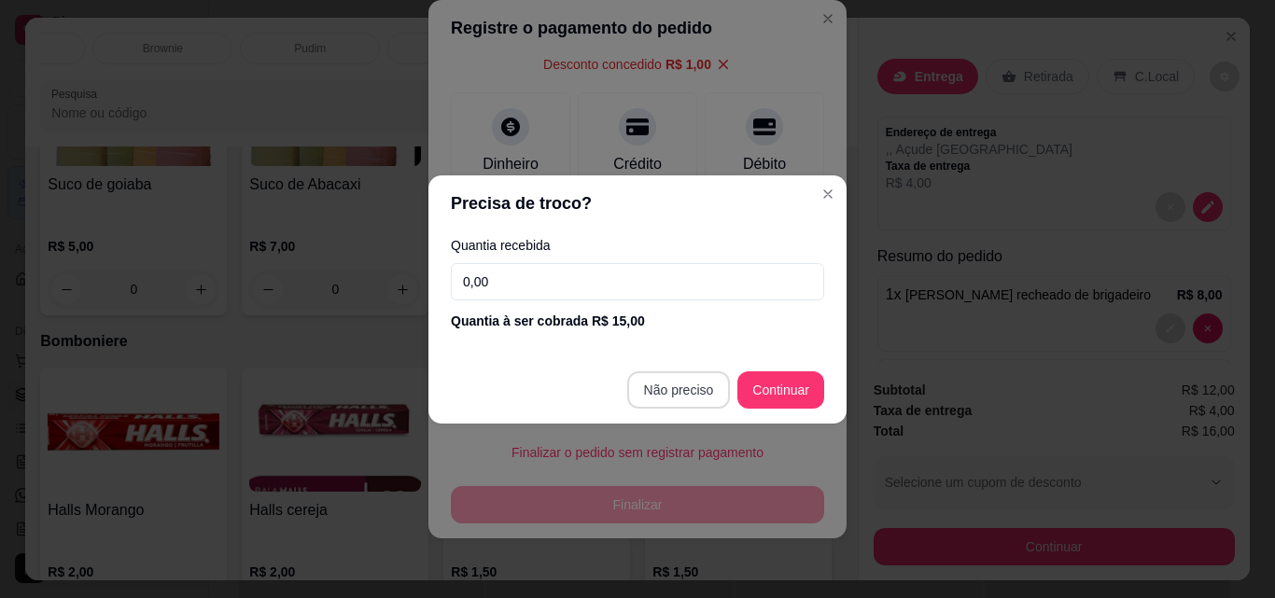
type input "R$ 0,00"
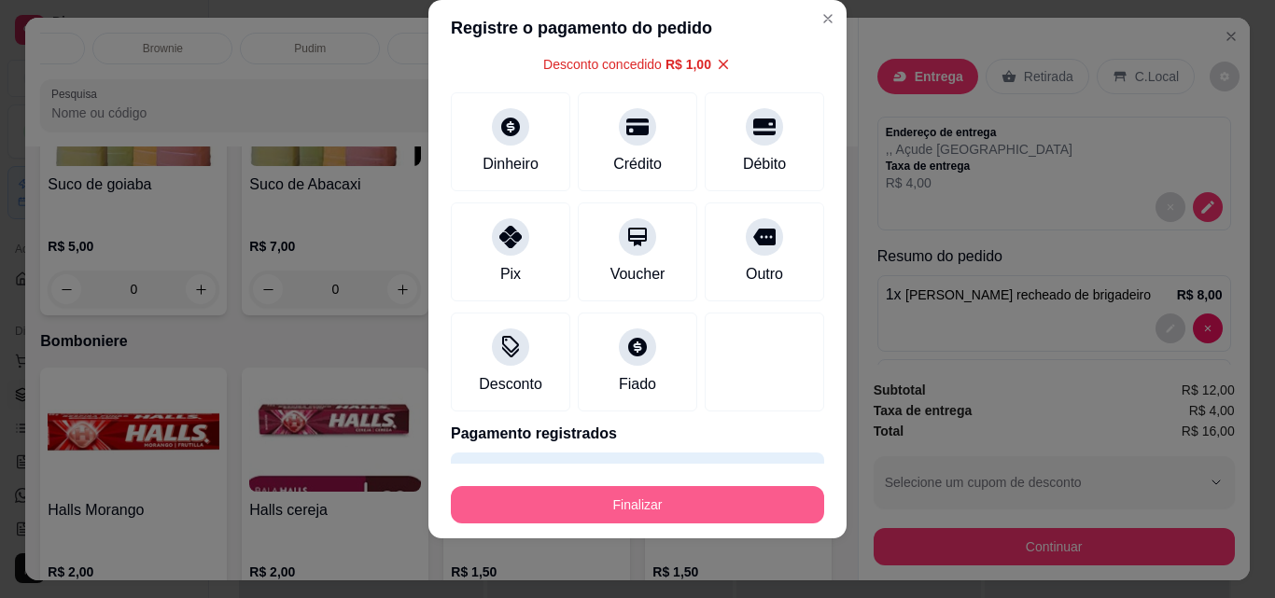
click at [661, 491] on button "Finalizar" at bounding box center [637, 504] width 373 height 37
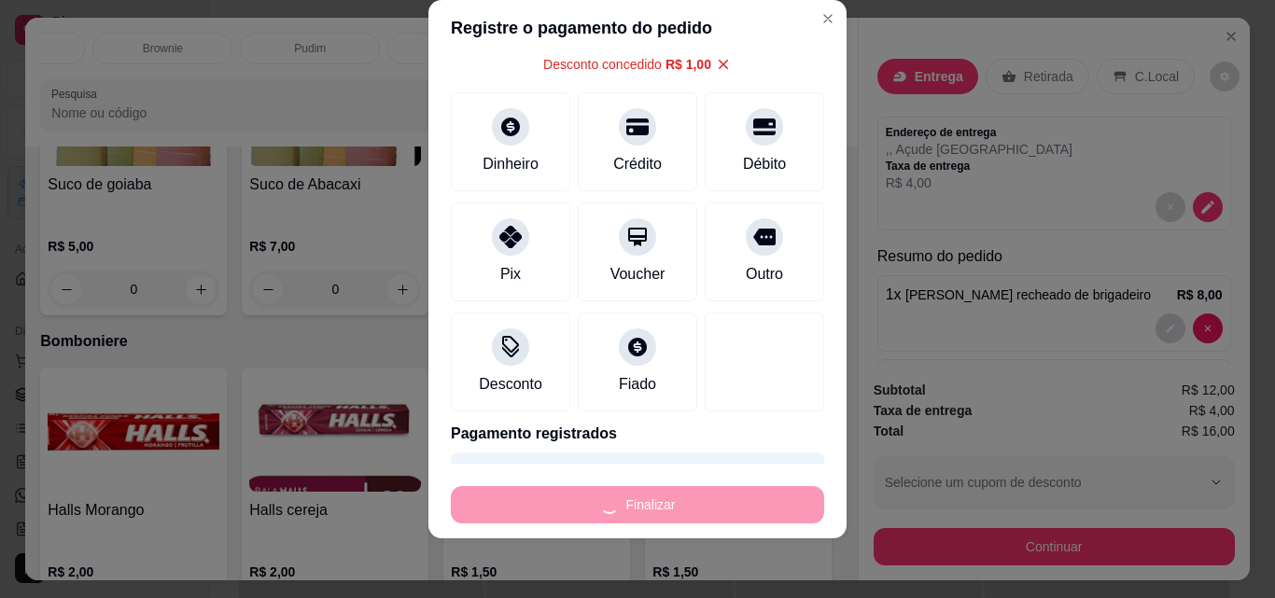
type input "0"
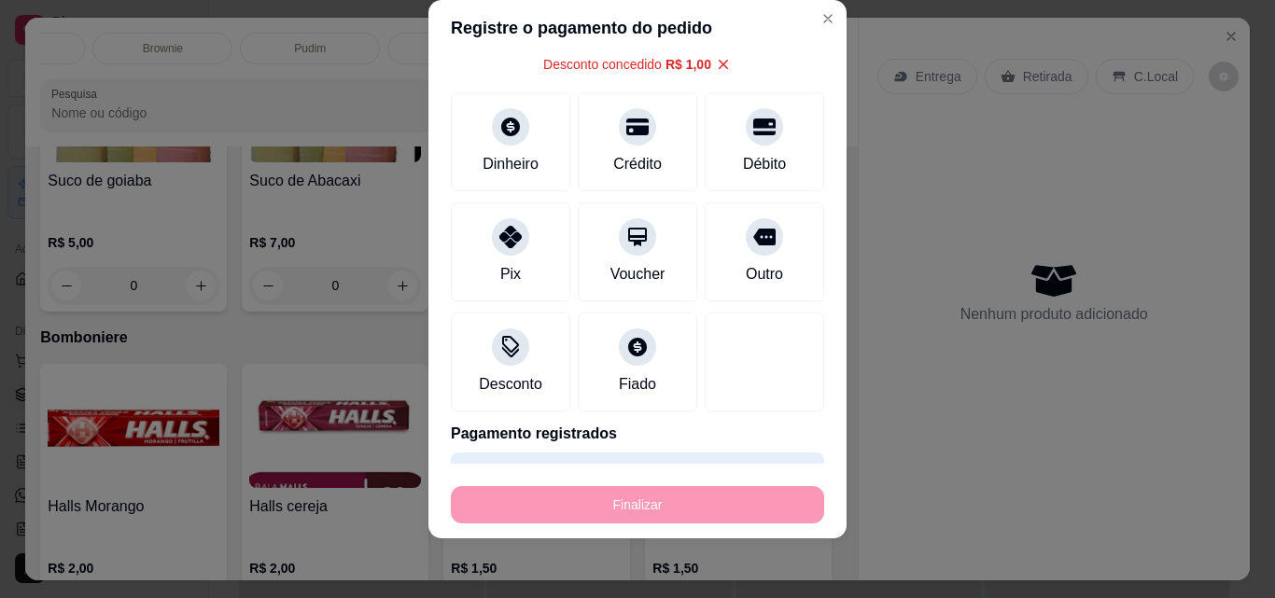
type input "-R$ 16,00"
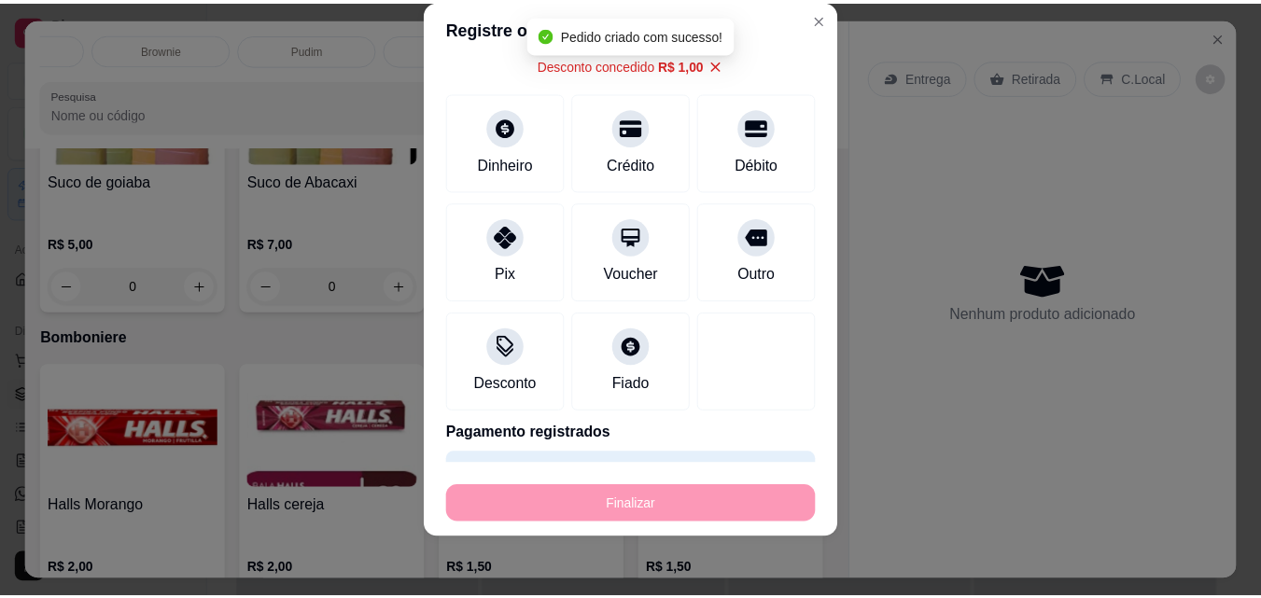
scroll to position [5036, 0]
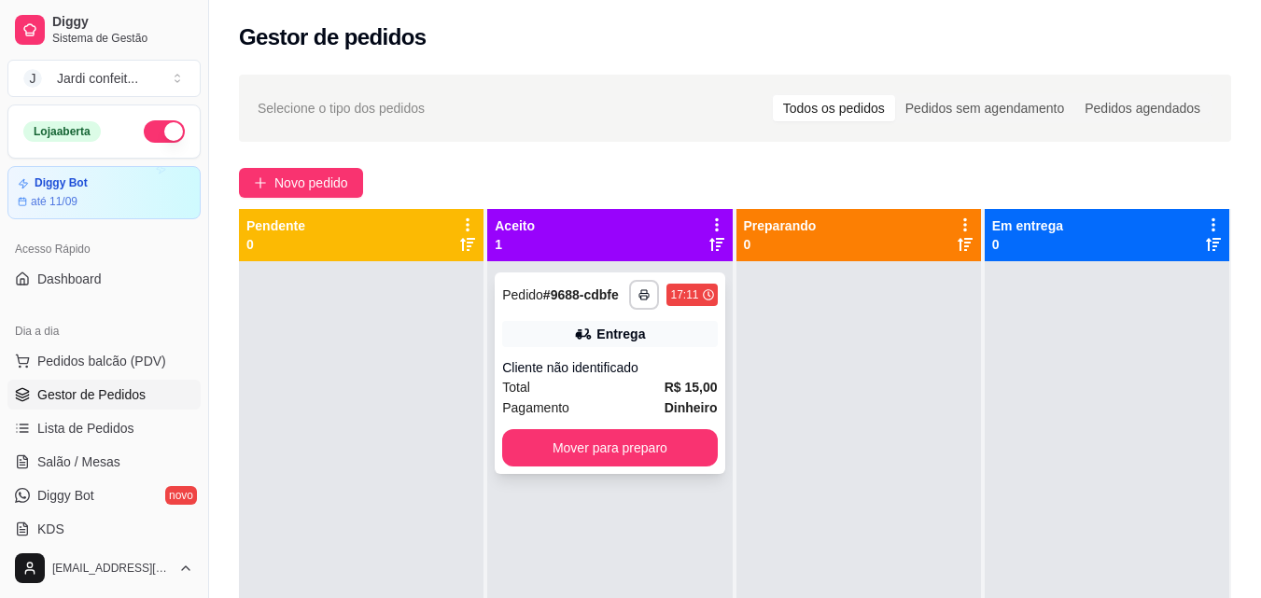
click at [662, 368] on div "Cliente não identificado" at bounding box center [609, 367] width 215 height 19
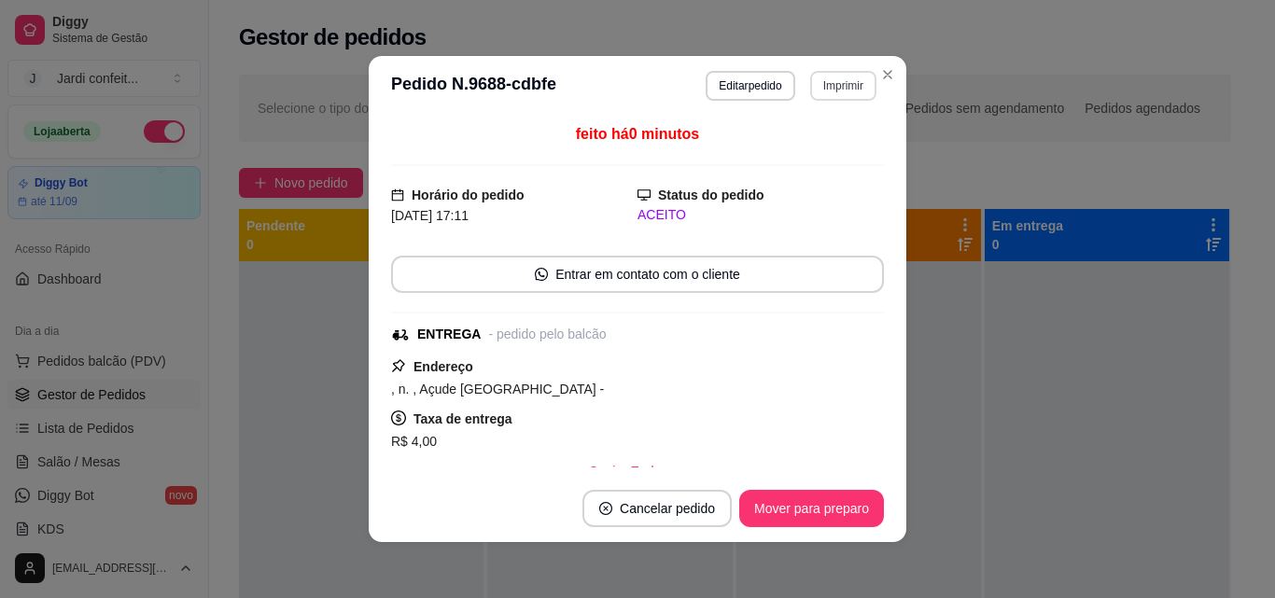
click at [837, 90] on button "Imprimir" at bounding box center [843, 86] width 66 height 30
click at [843, 146] on button "Impressora" at bounding box center [803, 150] width 131 height 29
click at [830, 521] on button "Mover para preparo" at bounding box center [811, 508] width 145 height 37
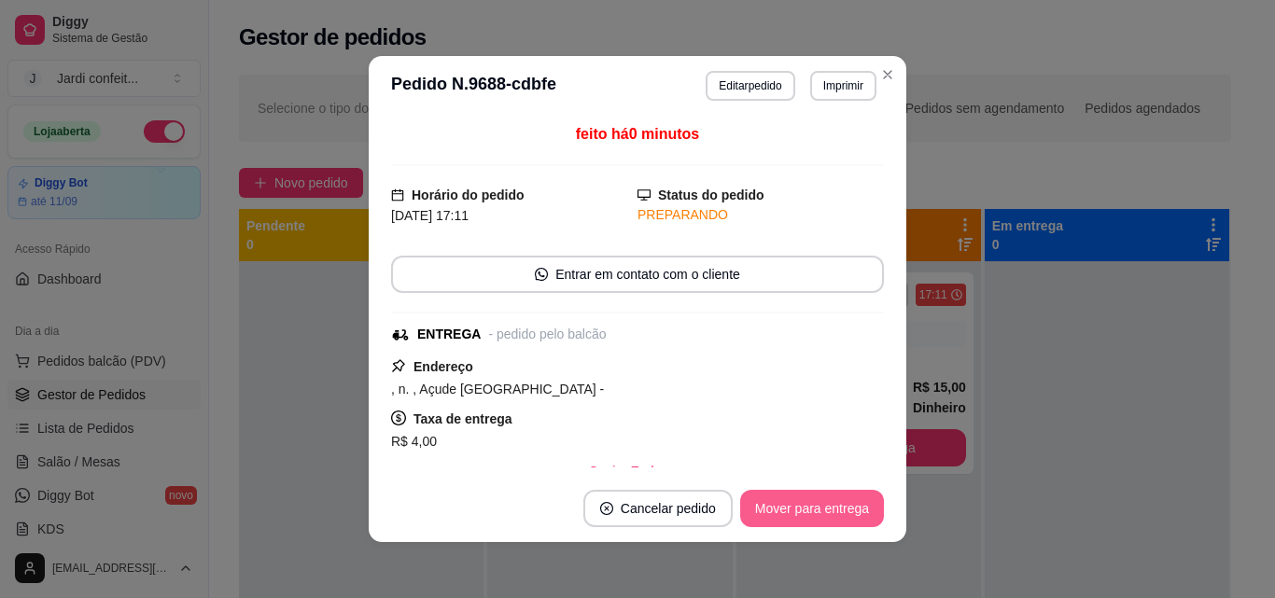
click at [864, 514] on button "Mover para entrega" at bounding box center [812, 508] width 144 height 37
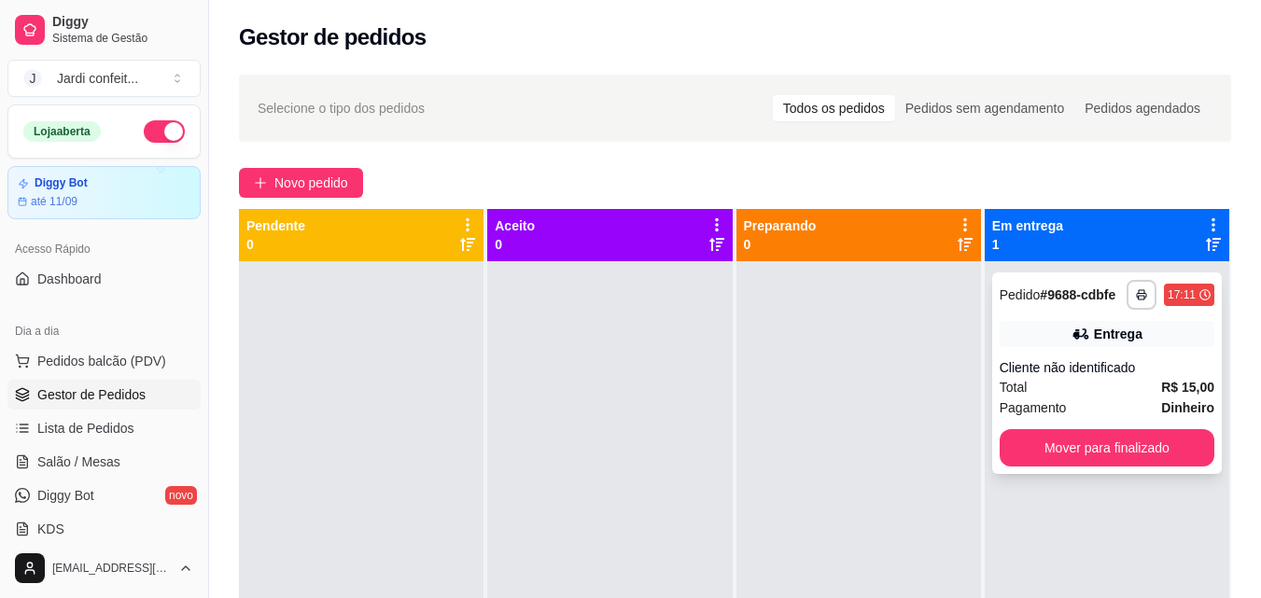
scroll to position [52, 0]
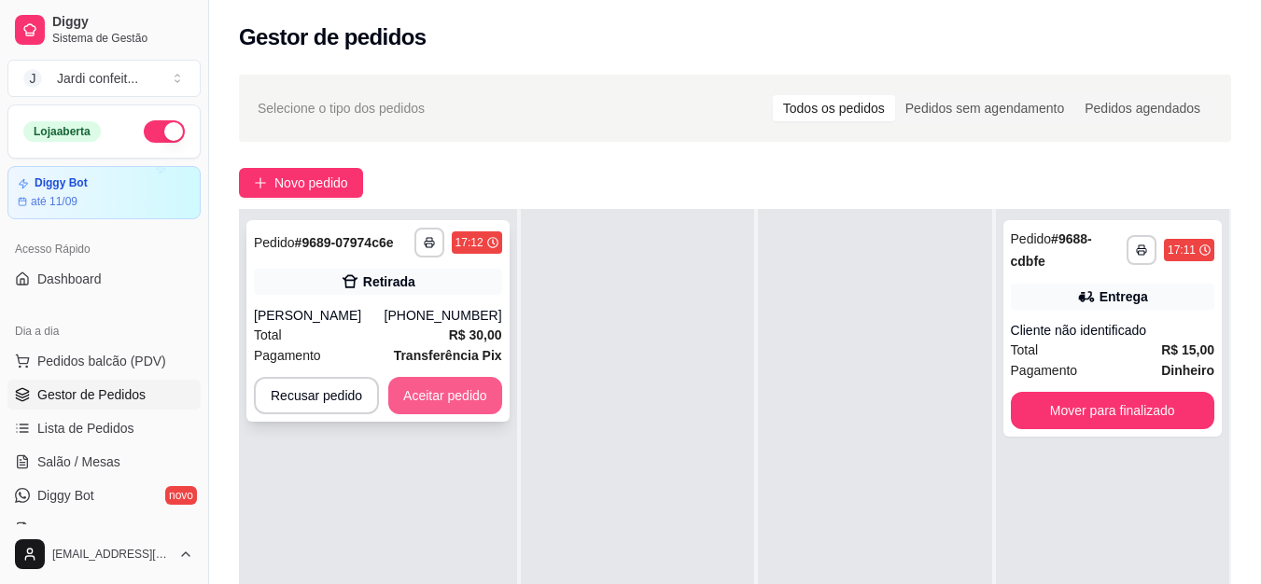
click at [474, 409] on button "Aceitar pedido" at bounding box center [445, 395] width 114 height 37
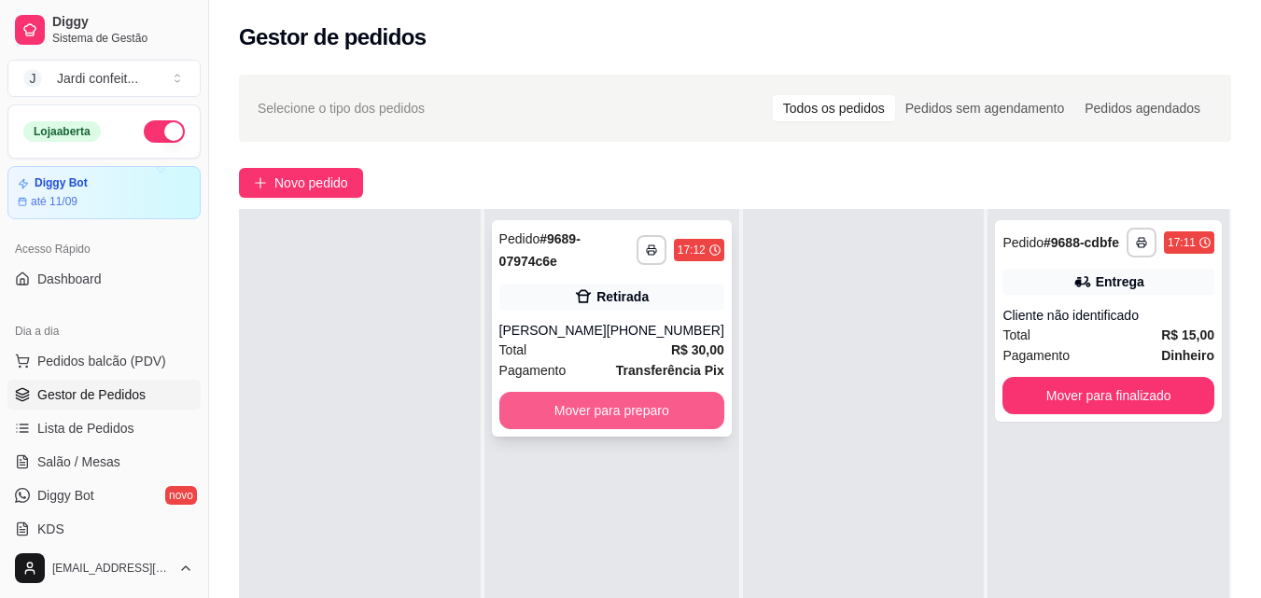
click at [653, 423] on button "Mover para preparo" at bounding box center [611, 410] width 225 height 37
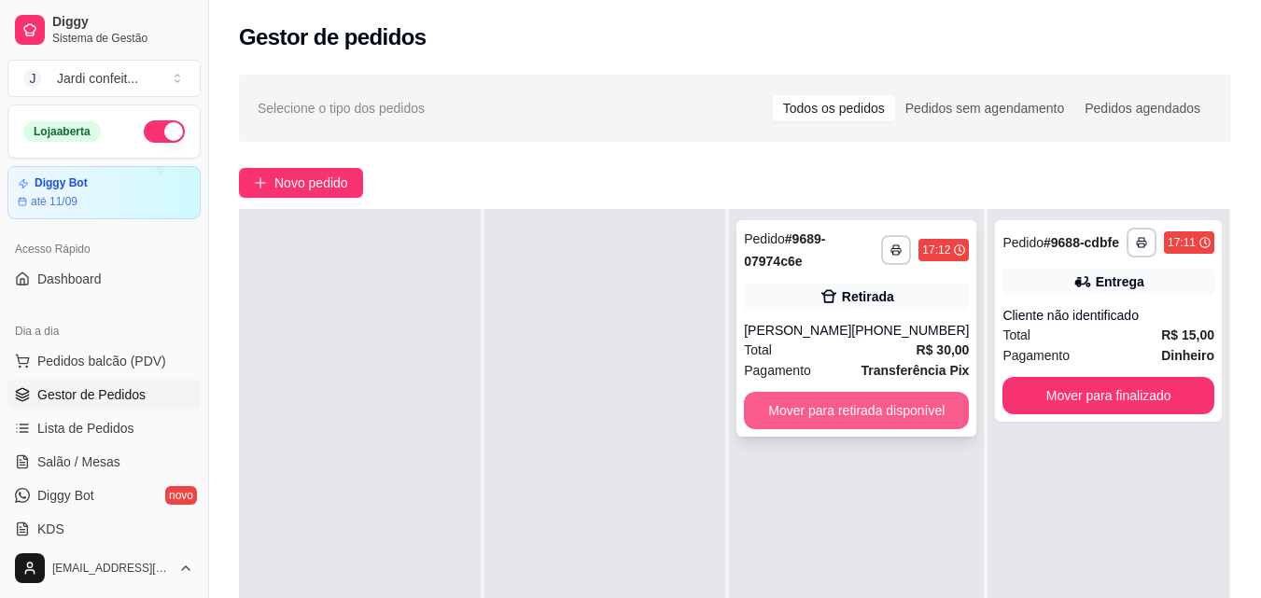
click at [866, 408] on button "Mover para retirada disponível" at bounding box center [856, 410] width 225 height 37
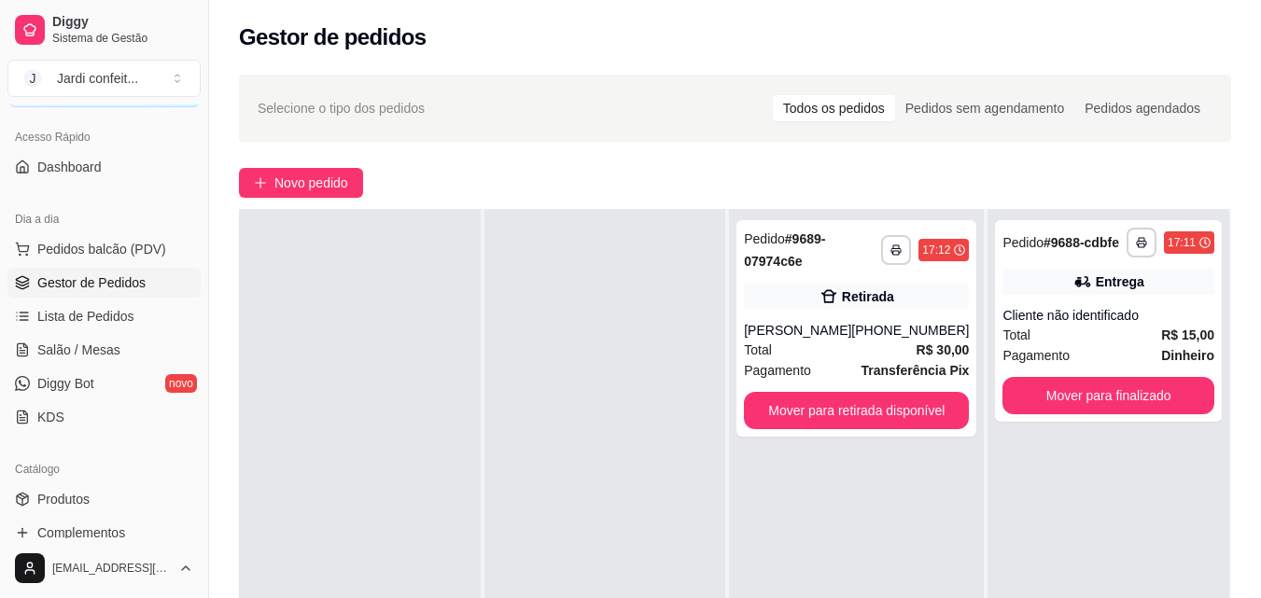
scroll to position [187, 0]
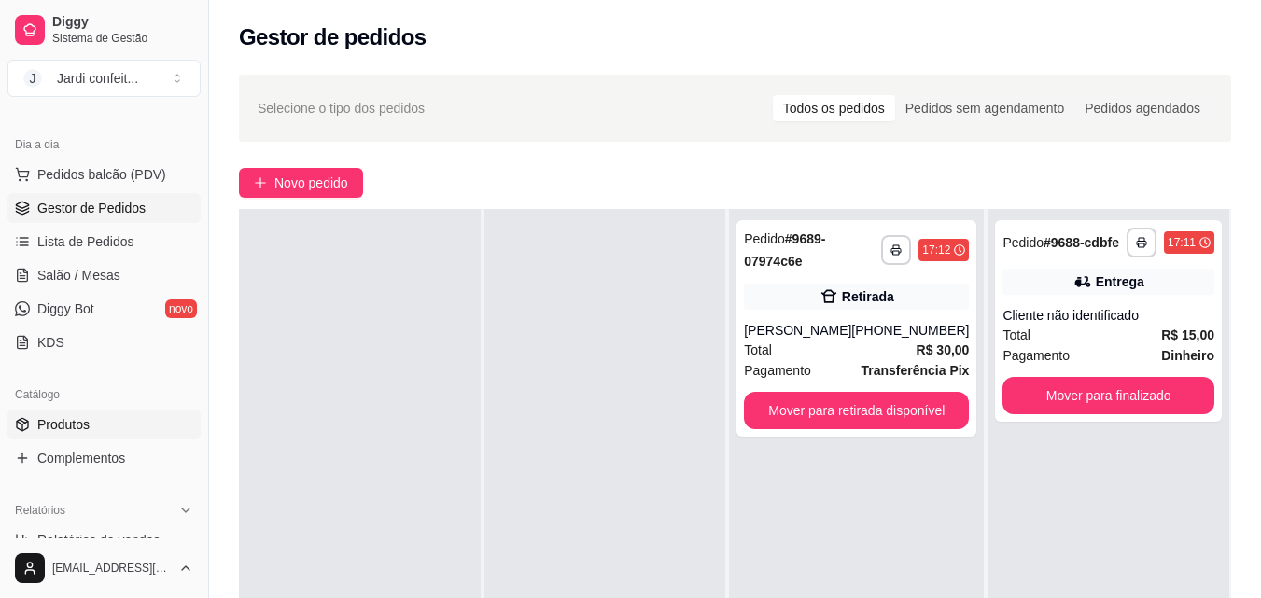
click at [123, 412] on link "Produtos" at bounding box center [103, 425] width 193 height 30
click at [918, 413] on button "Mover para retirada disponível" at bounding box center [856, 410] width 225 height 37
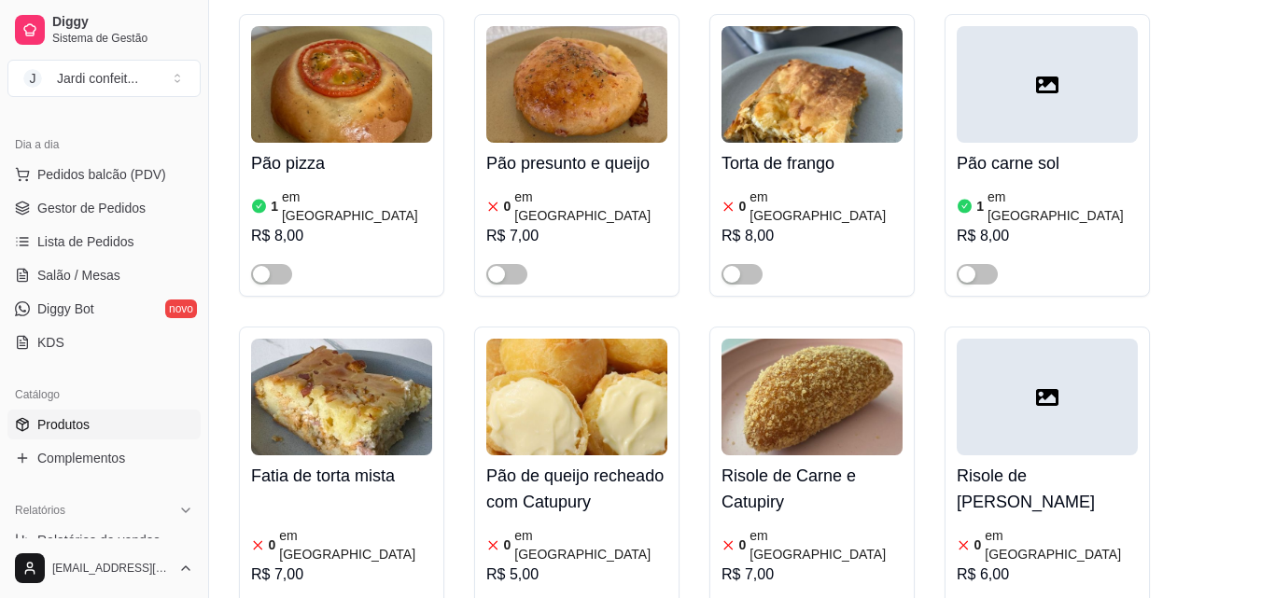
scroll to position [840, 0]
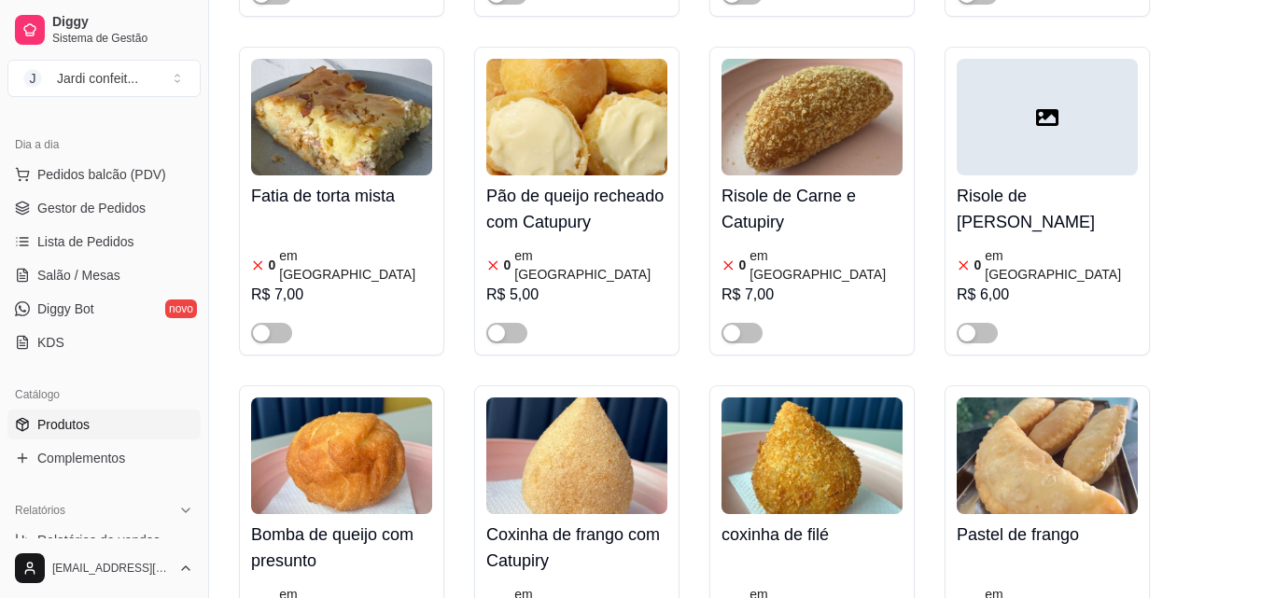
click at [570, 398] on img at bounding box center [576, 456] width 181 height 117
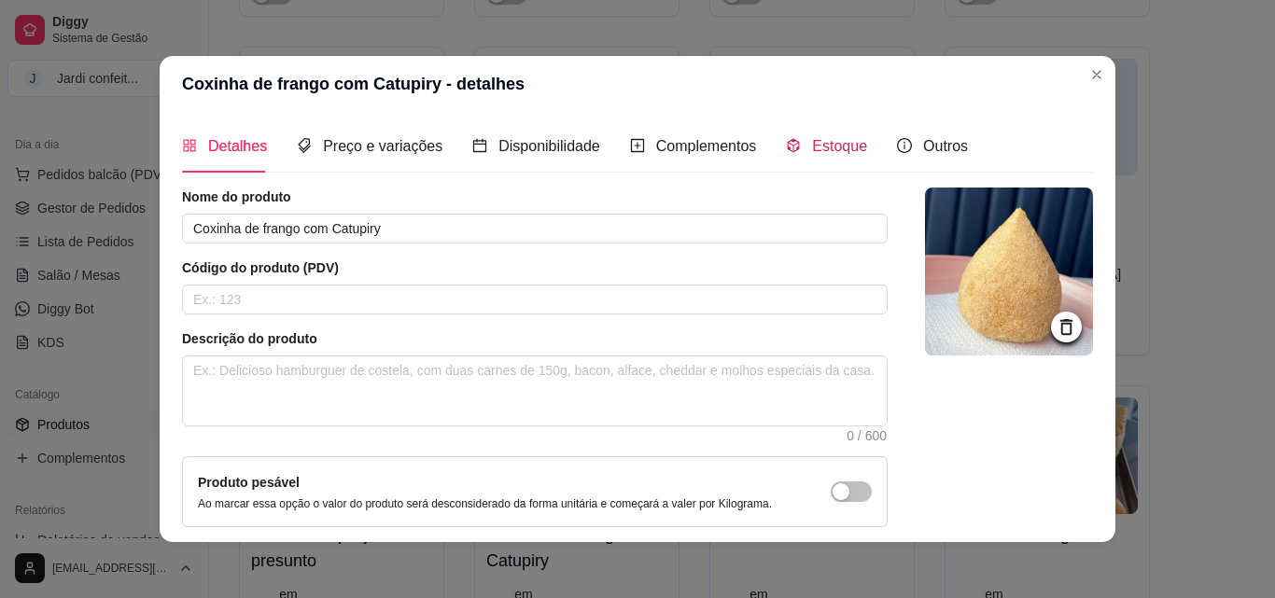
click at [812, 139] on span "Estoque" at bounding box center [839, 146] width 55 height 16
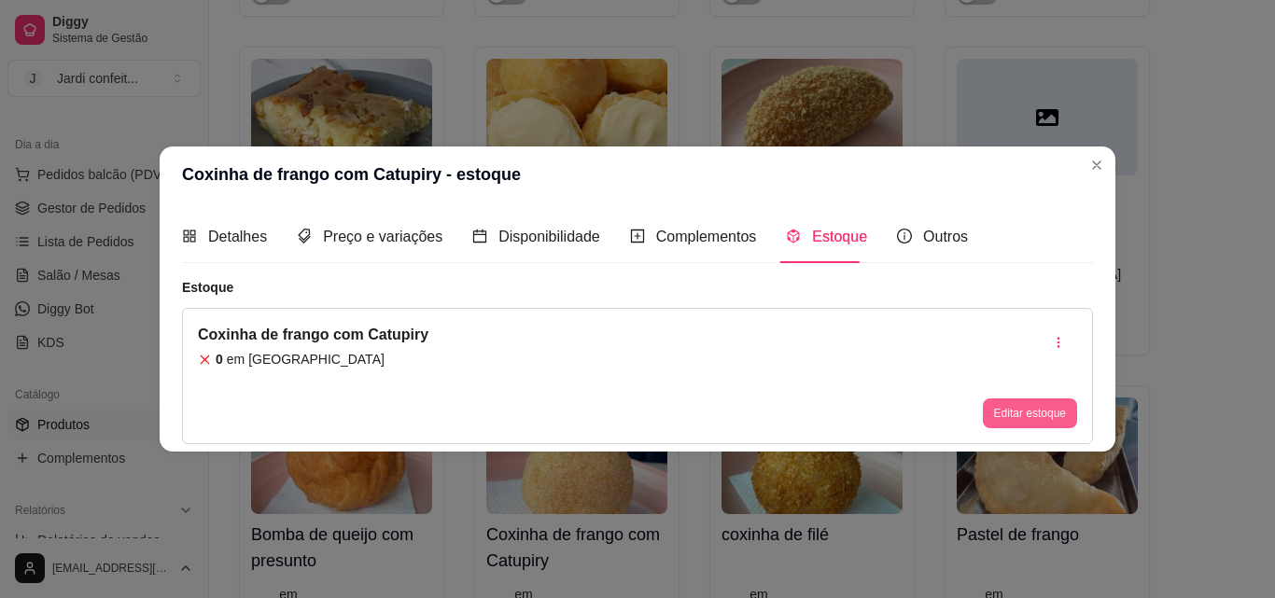
click at [1040, 410] on button "Editar estoque" at bounding box center [1030, 413] width 94 height 30
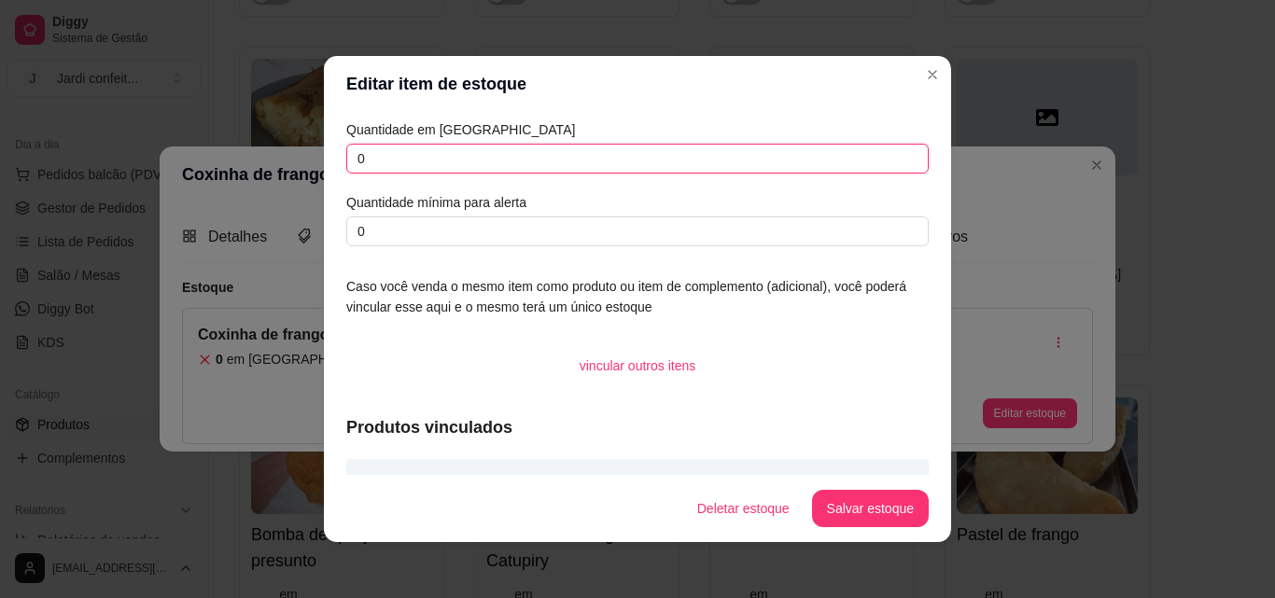
click at [478, 156] on input "0" at bounding box center [637, 159] width 582 height 30
type input "02"
click at [866, 502] on button "Salvar estoque" at bounding box center [870, 508] width 117 height 37
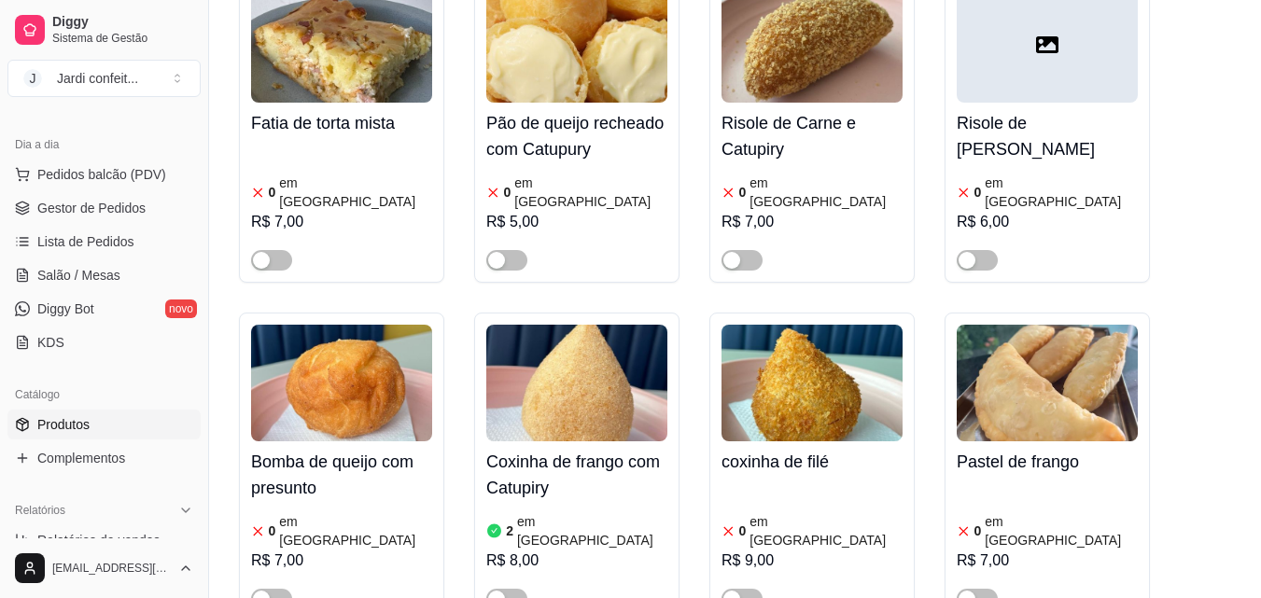
scroll to position [933, 0]
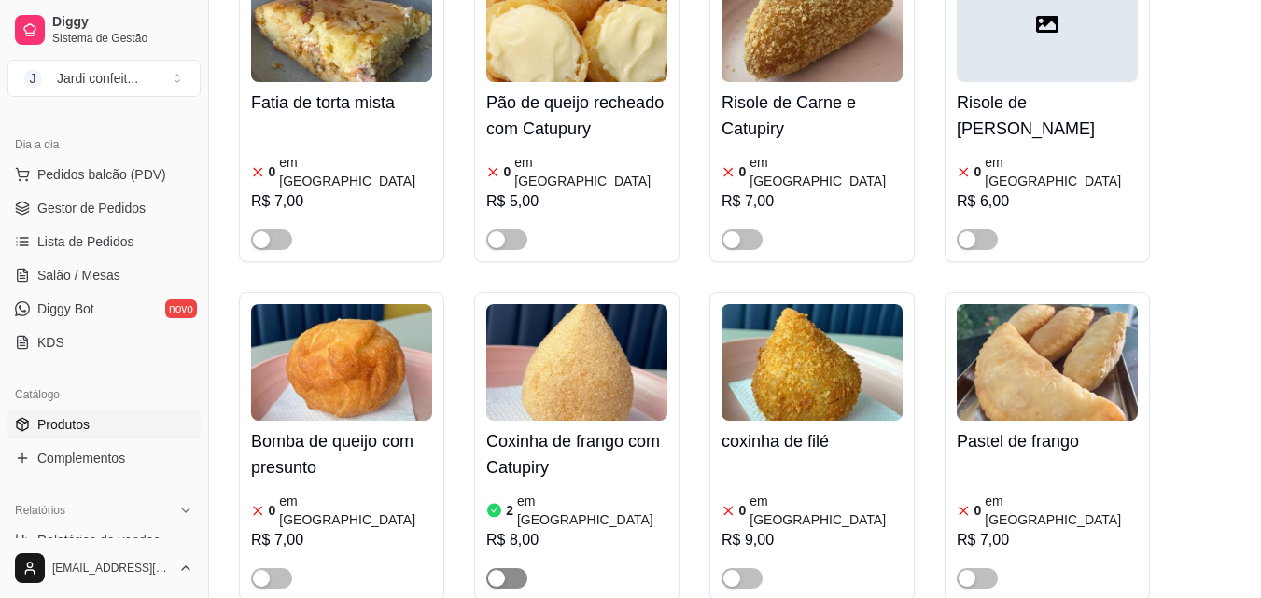
click at [519, 568] on span "button" at bounding box center [506, 578] width 41 height 21
click at [773, 316] on img at bounding box center [811, 362] width 181 height 117
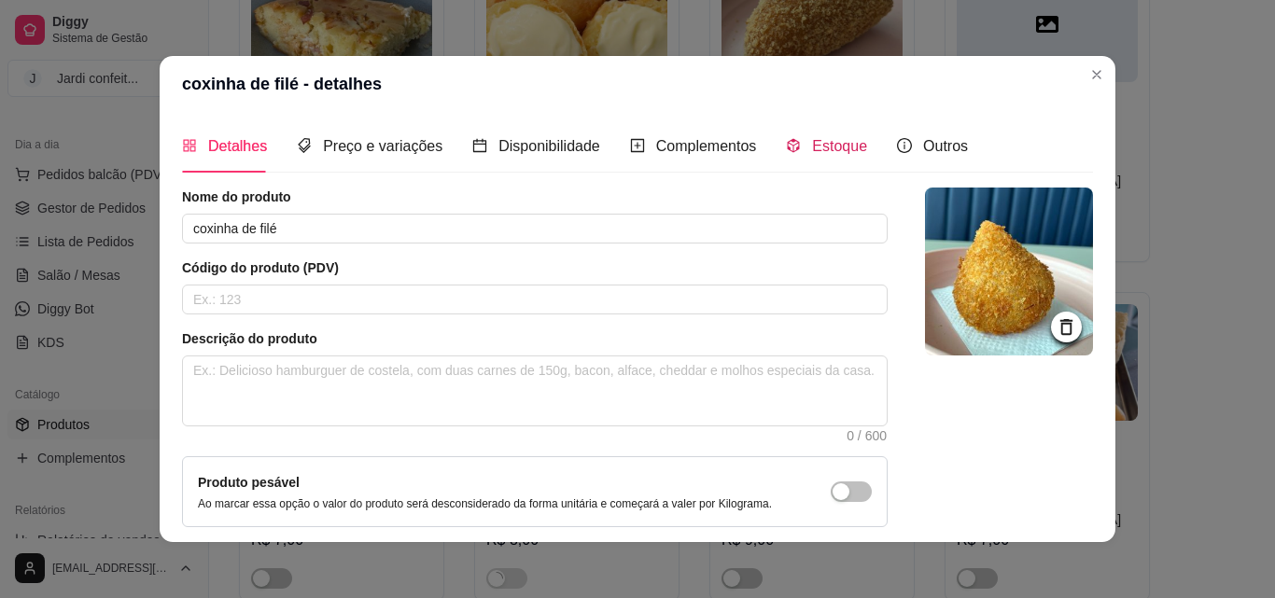
click at [818, 156] on div "Estoque" at bounding box center [826, 145] width 81 height 23
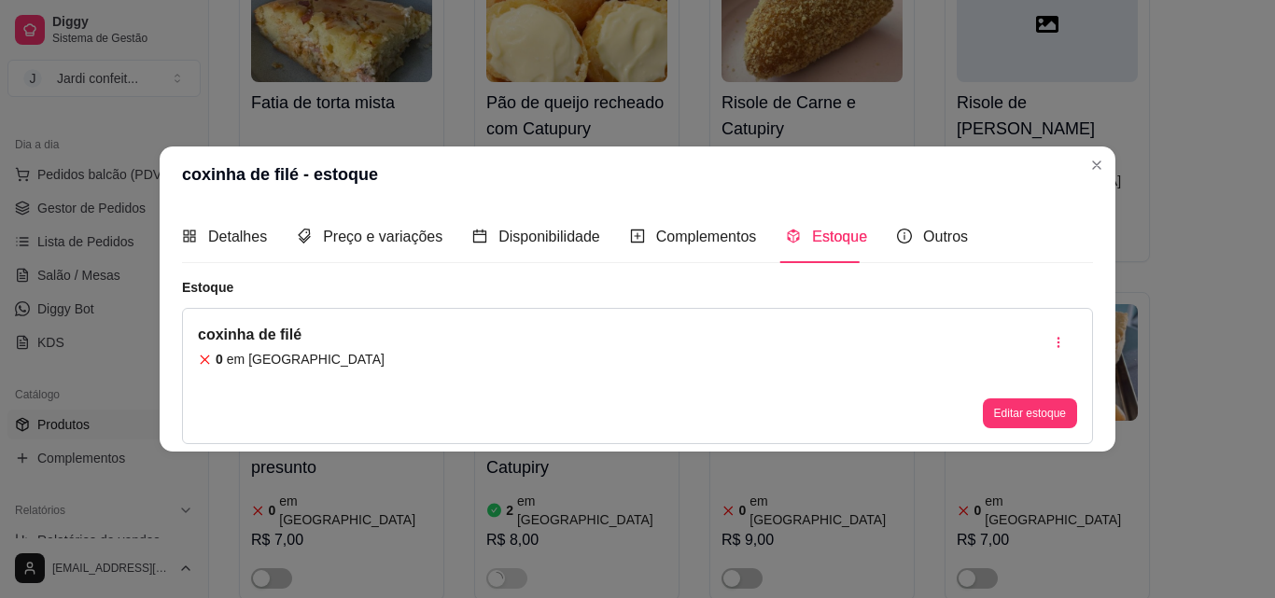
click at [1006, 417] on button "Editar estoque" at bounding box center [1030, 413] width 94 height 30
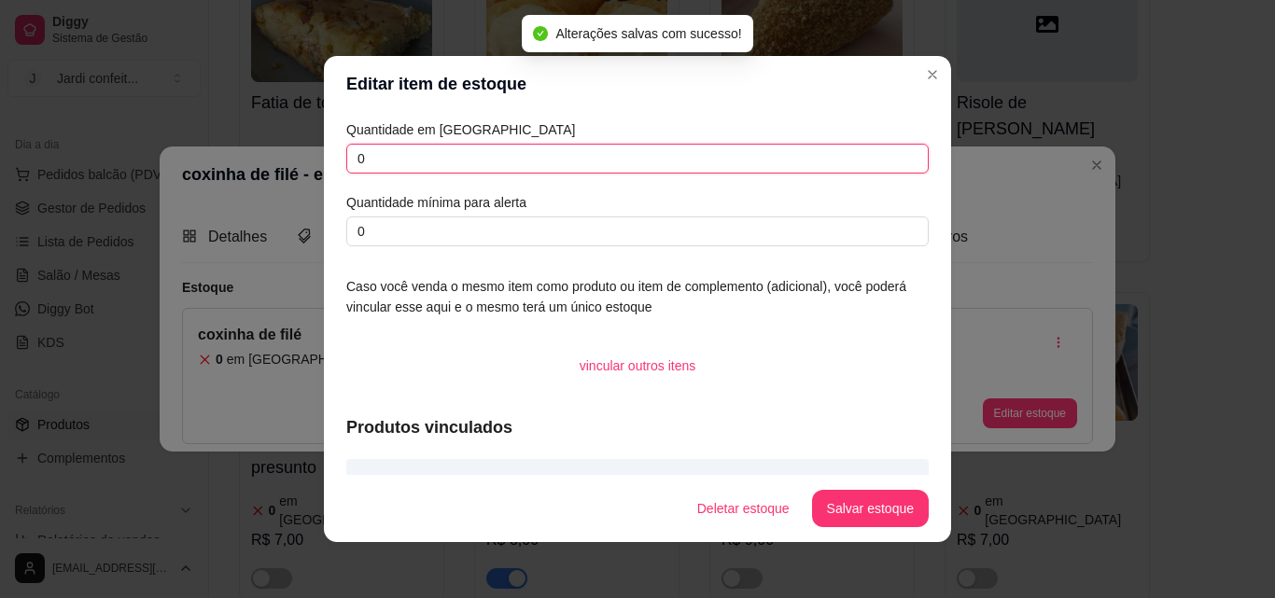
click at [384, 154] on input "0" at bounding box center [637, 159] width 582 height 30
type input "02"
click at [863, 510] on button "Salvar estoque" at bounding box center [870, 508] width 117 height 37
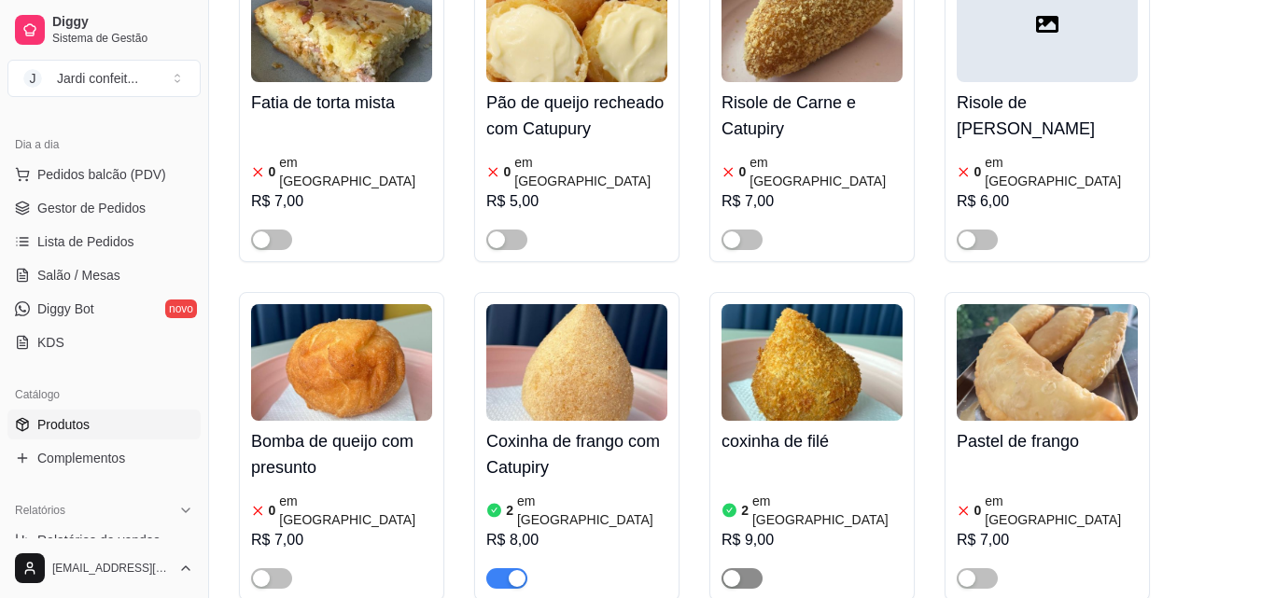
click at [747, 568] on span "button" at bounding box center [741, 578] width 41 height 21
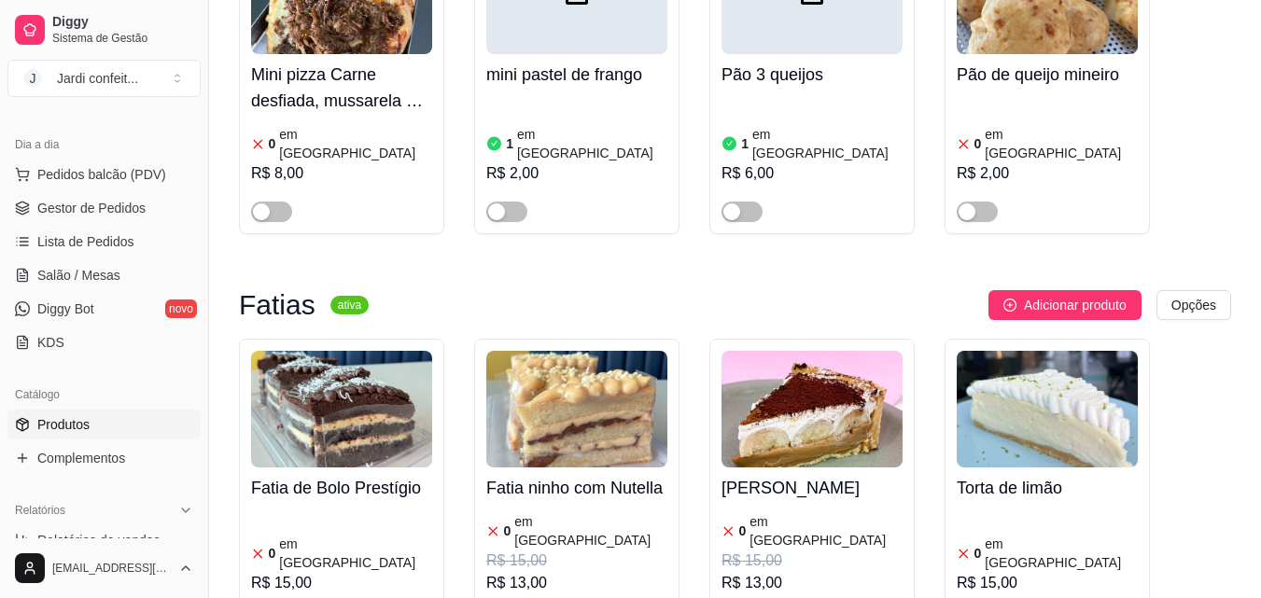
scroll to position [3453, 0]
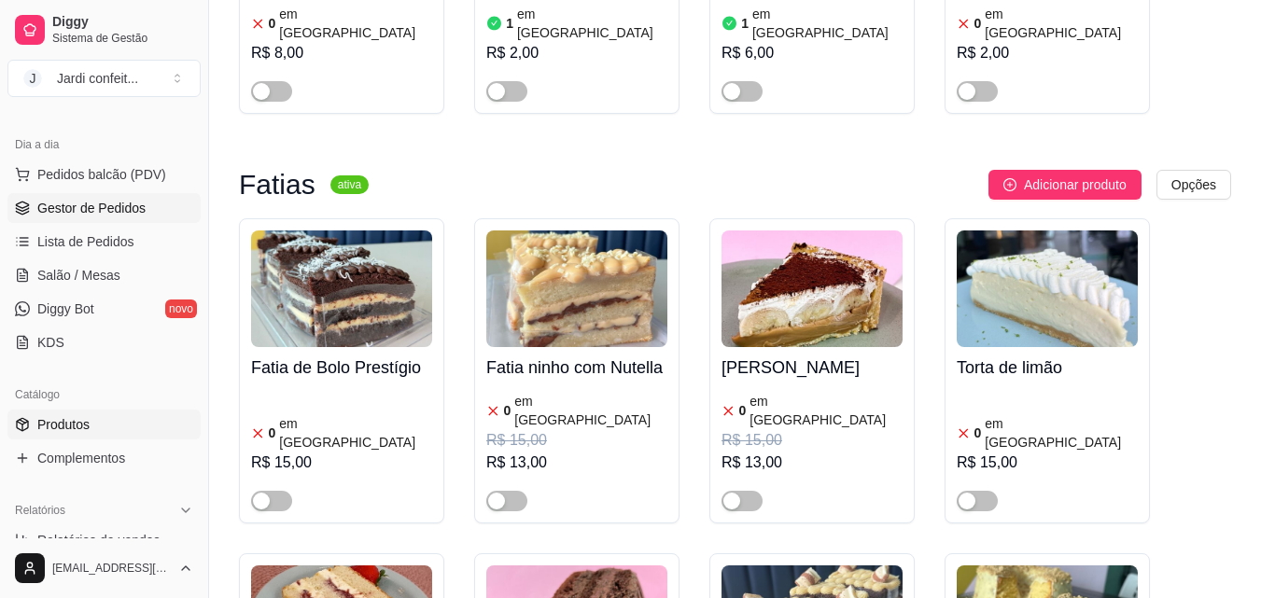
click at [120, 213] on span "Gestor de Pedidos" at bounding box center [91, 208] width 108 height 19
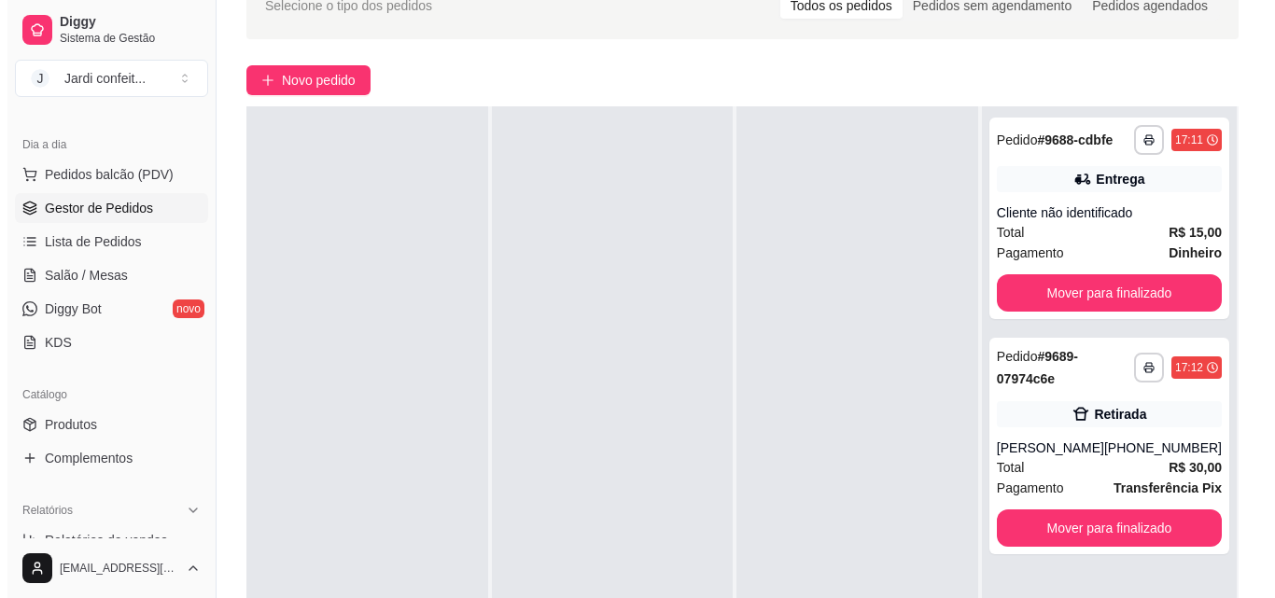
scroll to position [187, 0]
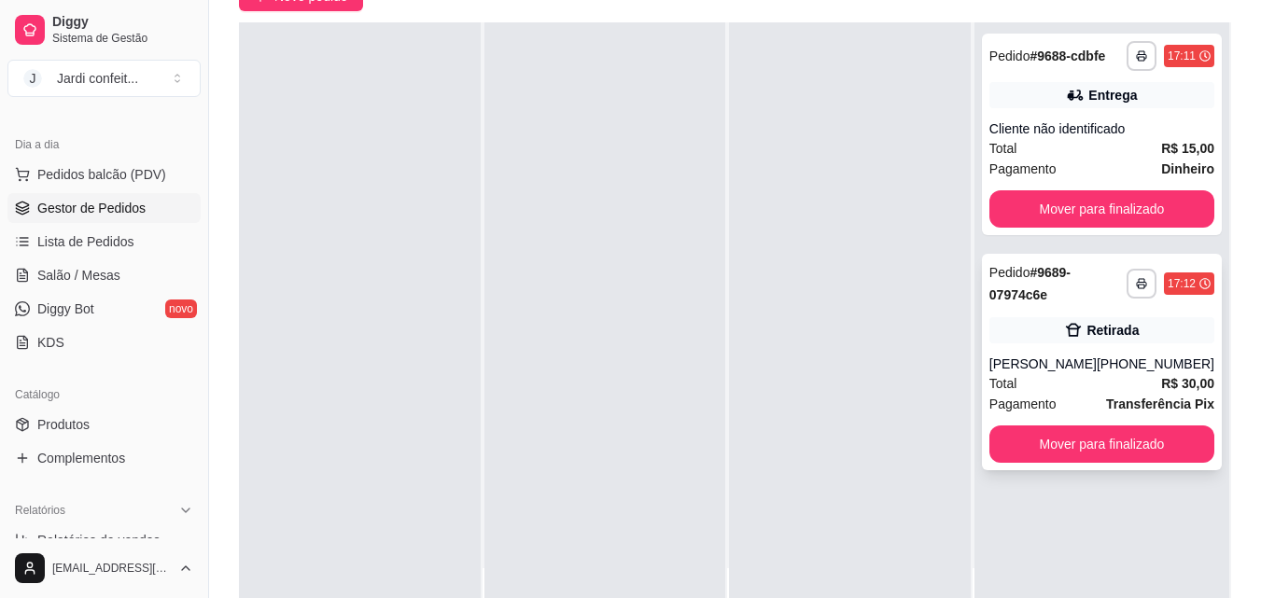
click at [1122, 346] on div "**********" at bounding box center [1102, 362] width 240 height 217
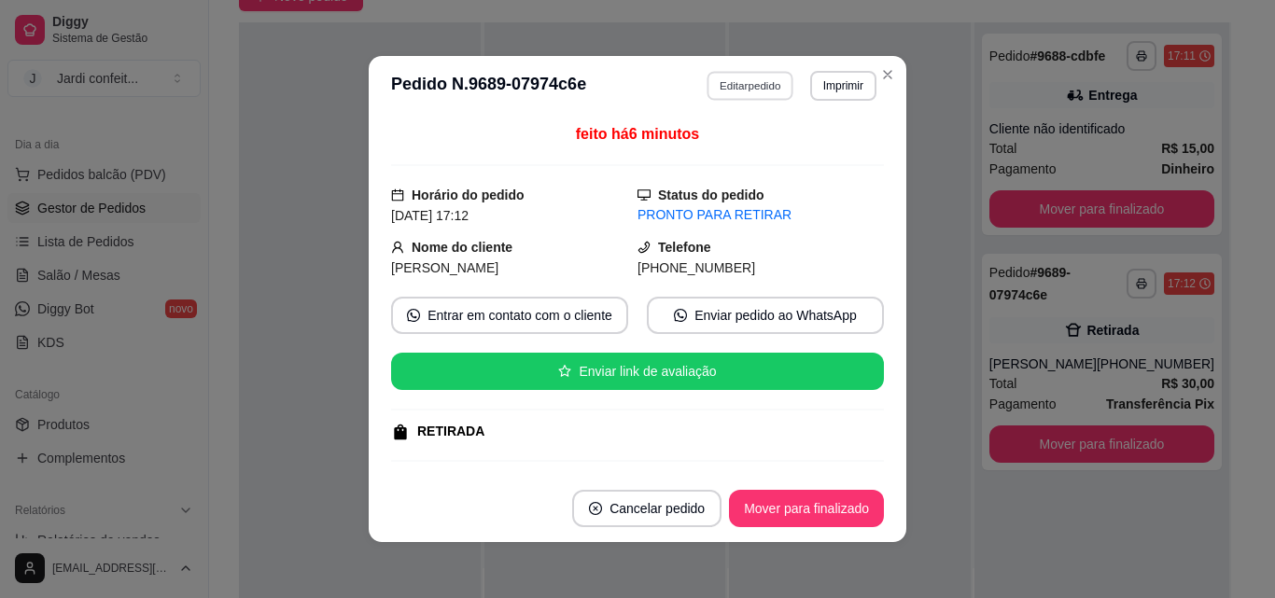
click at [748, 83] on button "Editar pedido" at bounding box center [750, 85] width 87 height 29
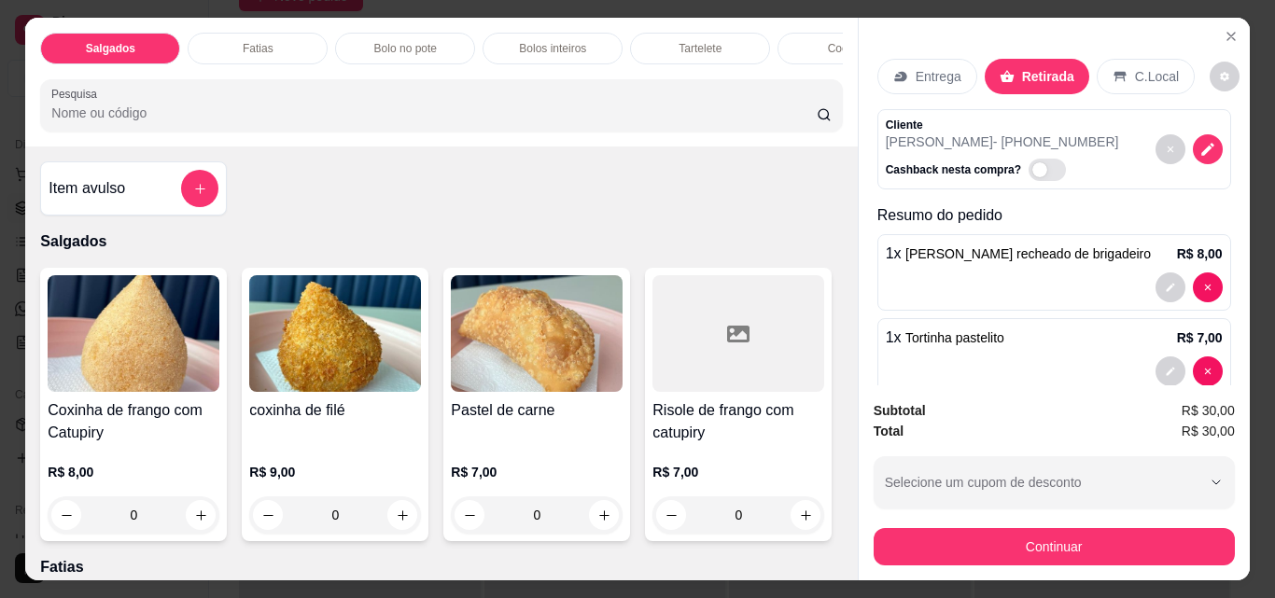
click at [923, 75] on p "Entrega" at bounding box center [938, 76] width 46 height 19
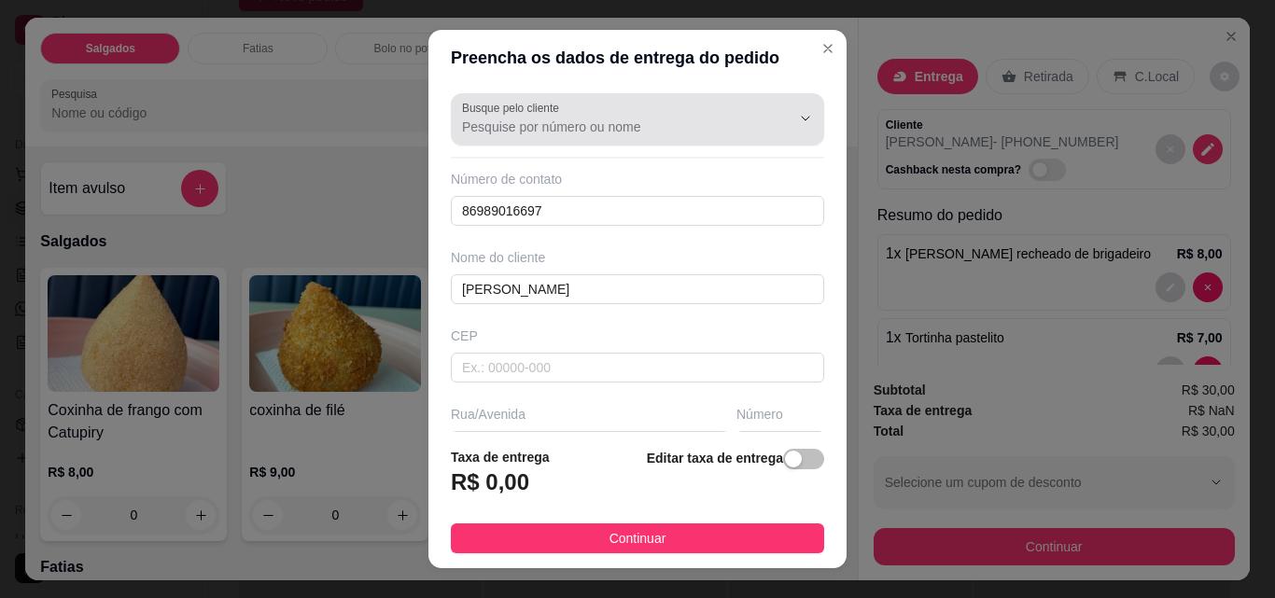
click at [669, 126] on input "Busque pelo cliente" at bounding box center [611, 127] width 299 height 19
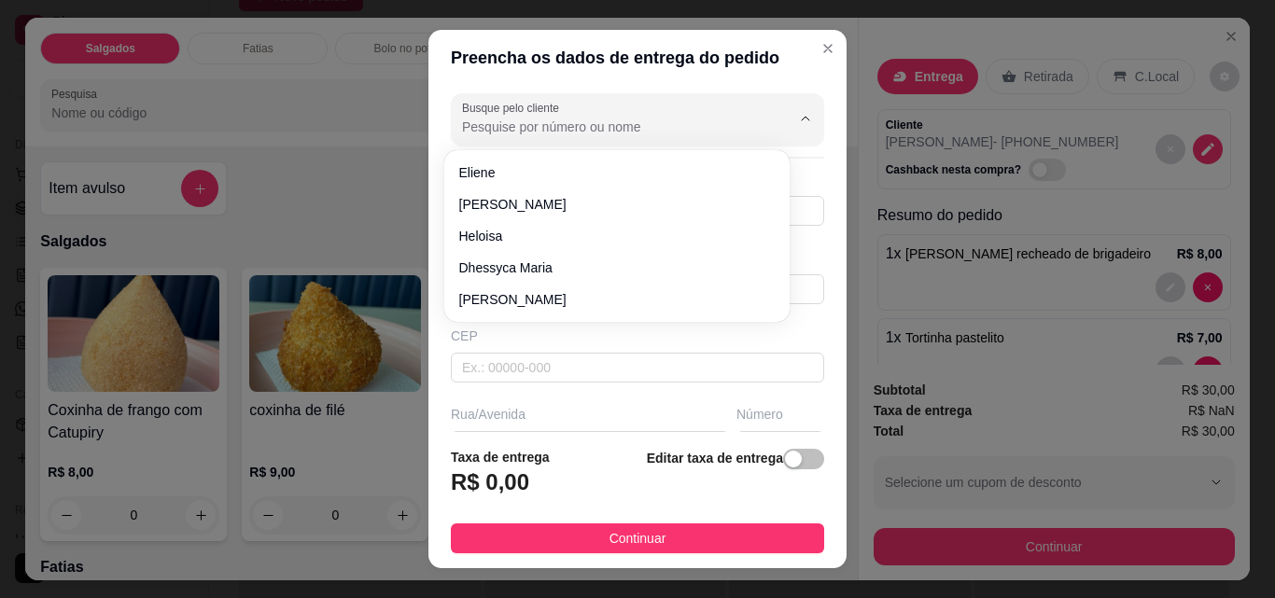
click at [669, 126] on input "Busque pelo cliente" at bounding box center [611, 127] width 299 height 19
type input "graz"
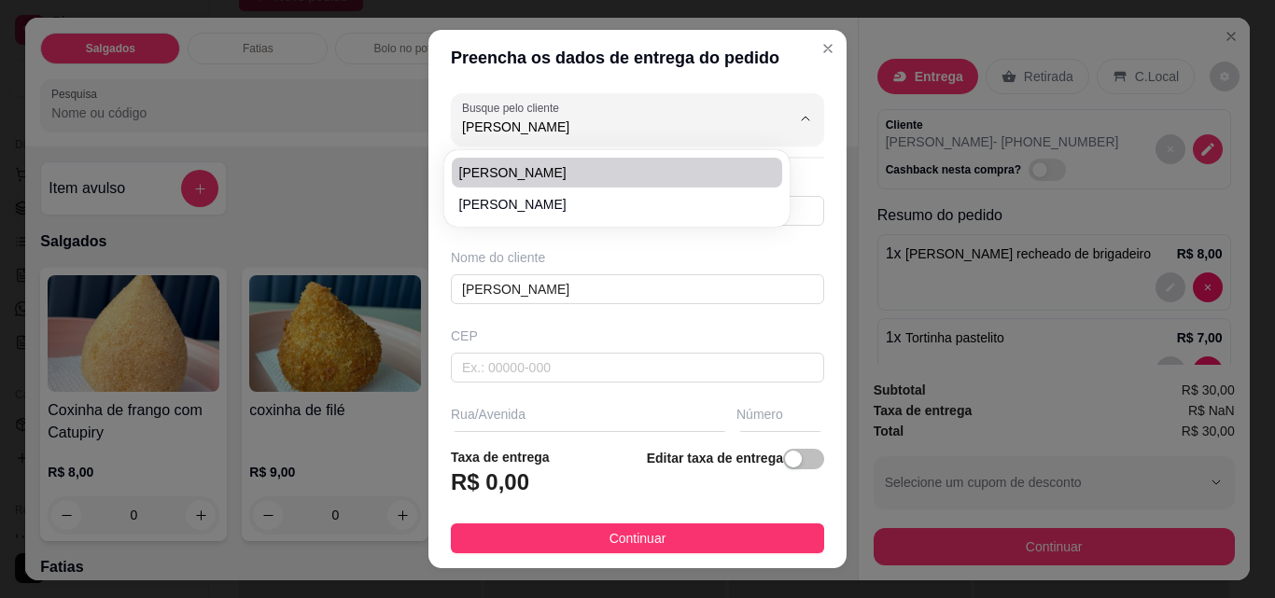
click at [620, 174] on span "Maria Grazielly" at bounding box center [607, 172] width 297 height 19
type input "Maria Grazielly"
type input "6433000"
type input "Antônia de Aragão Paiva"
type input "309"
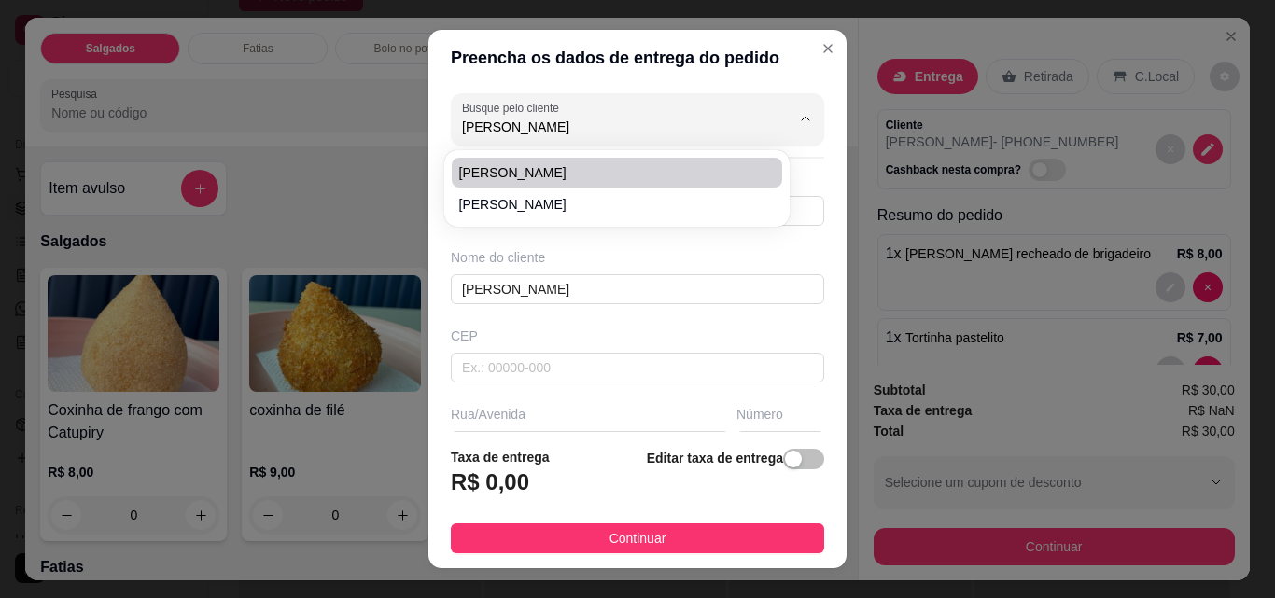
type input "São Miguel do tapuio"
type input "Em frente a casa do vereador Julieta, ao lado do Lava Jato"
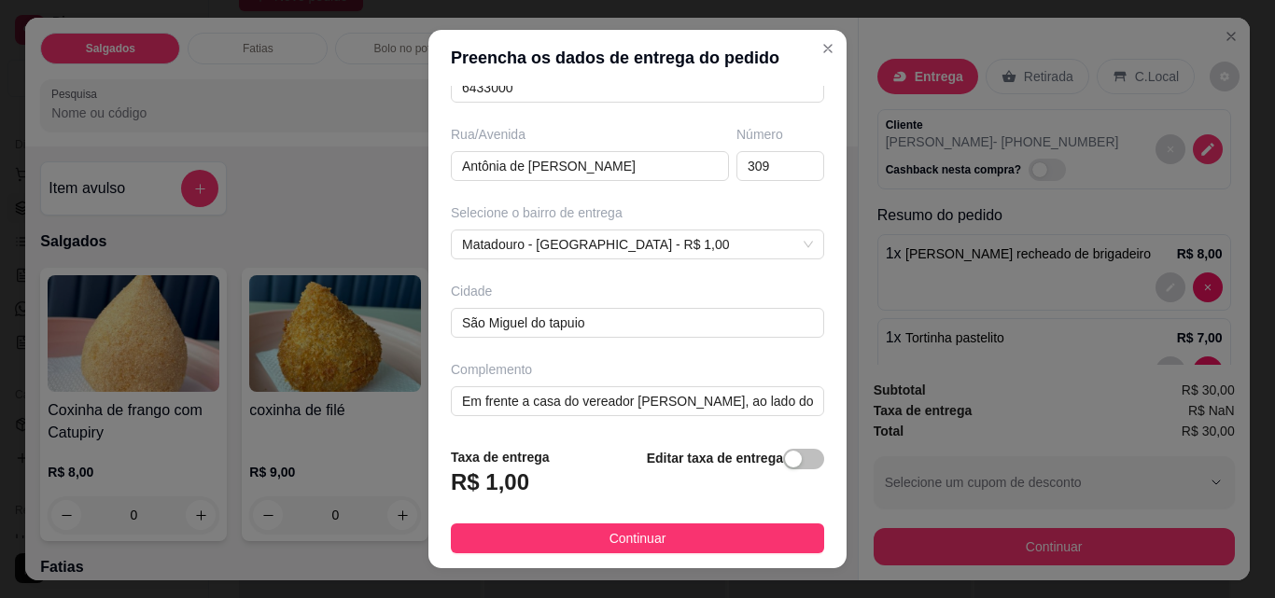
scroll to position [283, 0]
type input "Maria Grazielly"
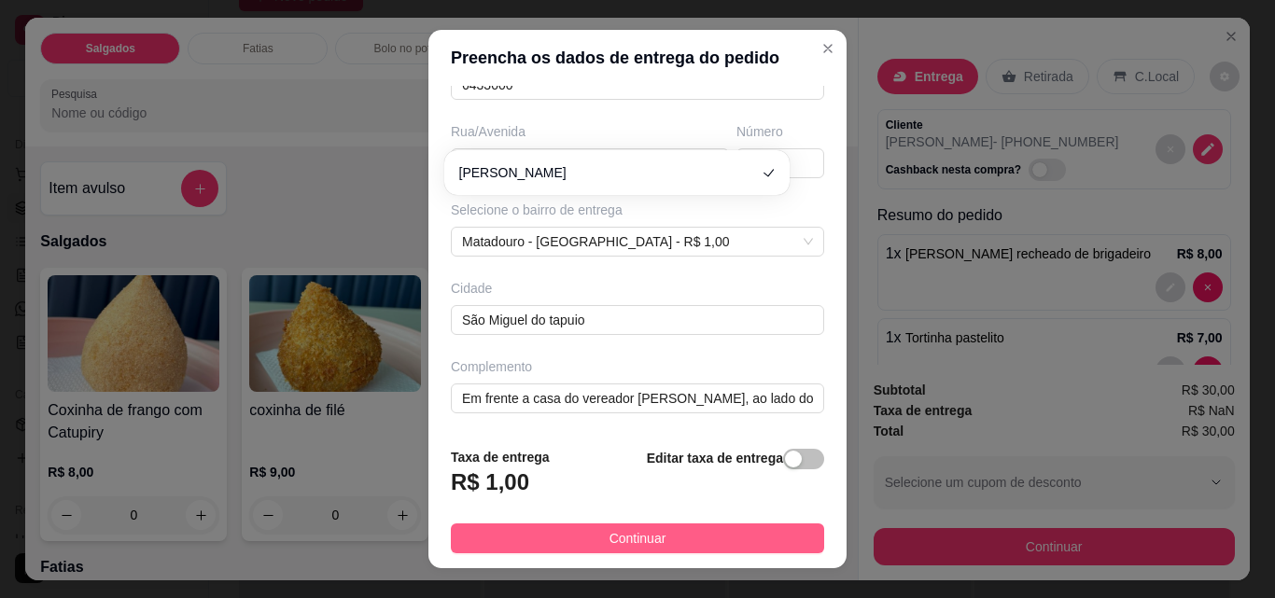
click at [664, 531] on button "Continuar" at bounding box center [637, 539] width 373 height 30
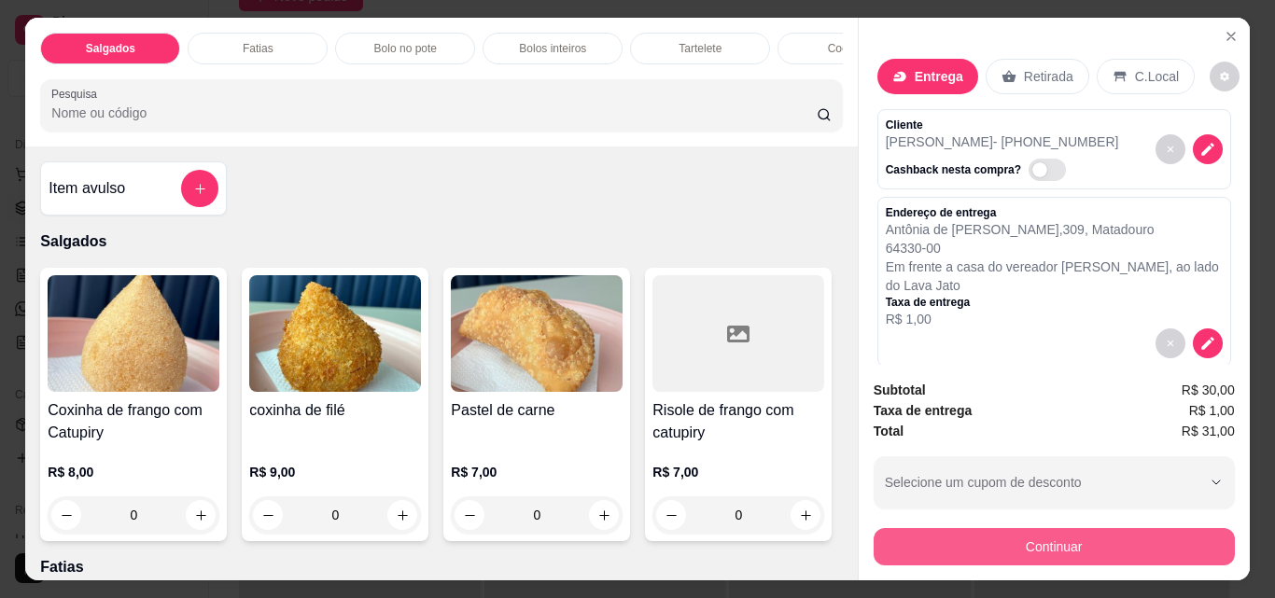
click at [1092, 548] on button "Continuar" at bounding box center [1053, 546] width 361 height 37
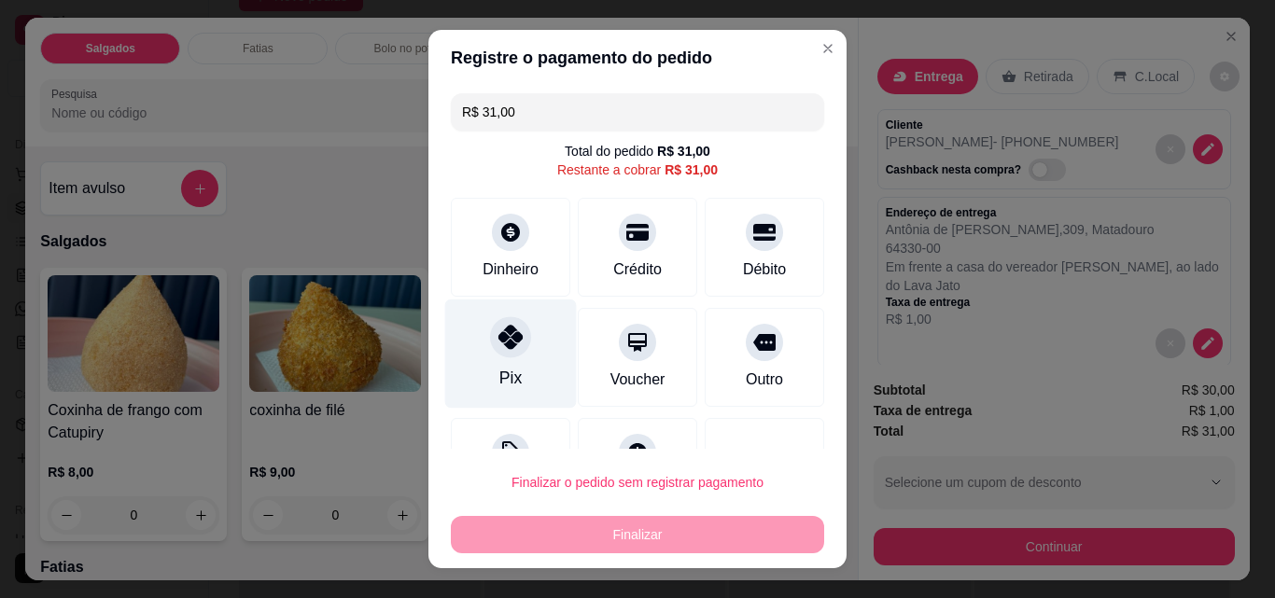
click at [515, 356] on div "Pix" at bounding box center [511, 354] width 132 height 109
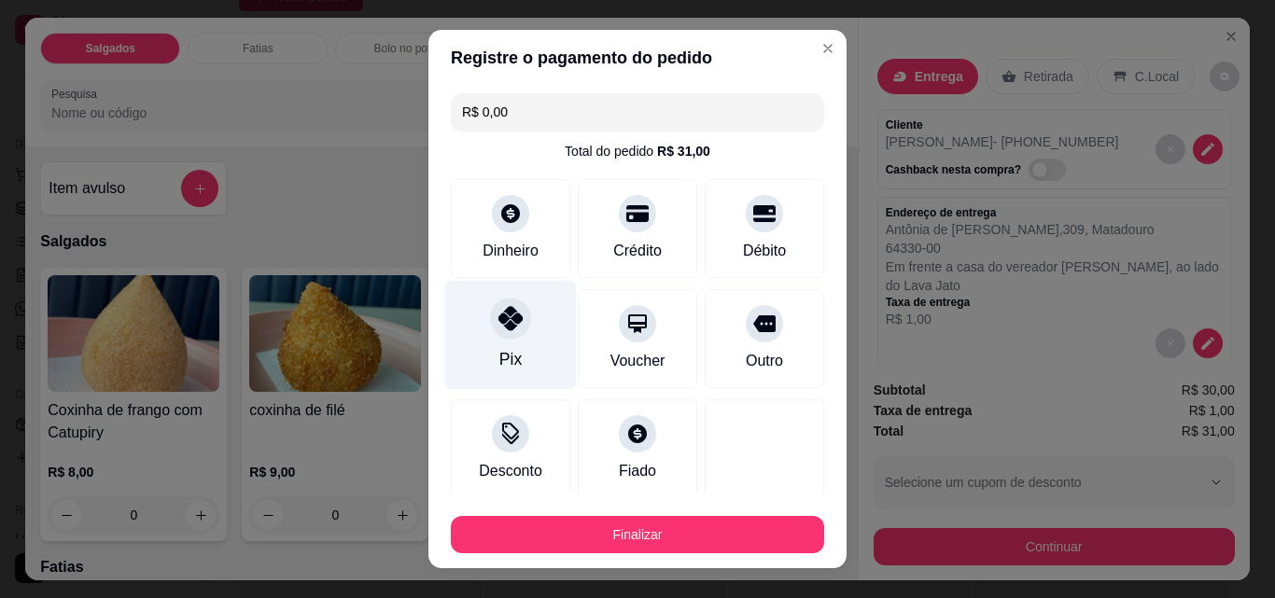
type input "R$ 0,00"
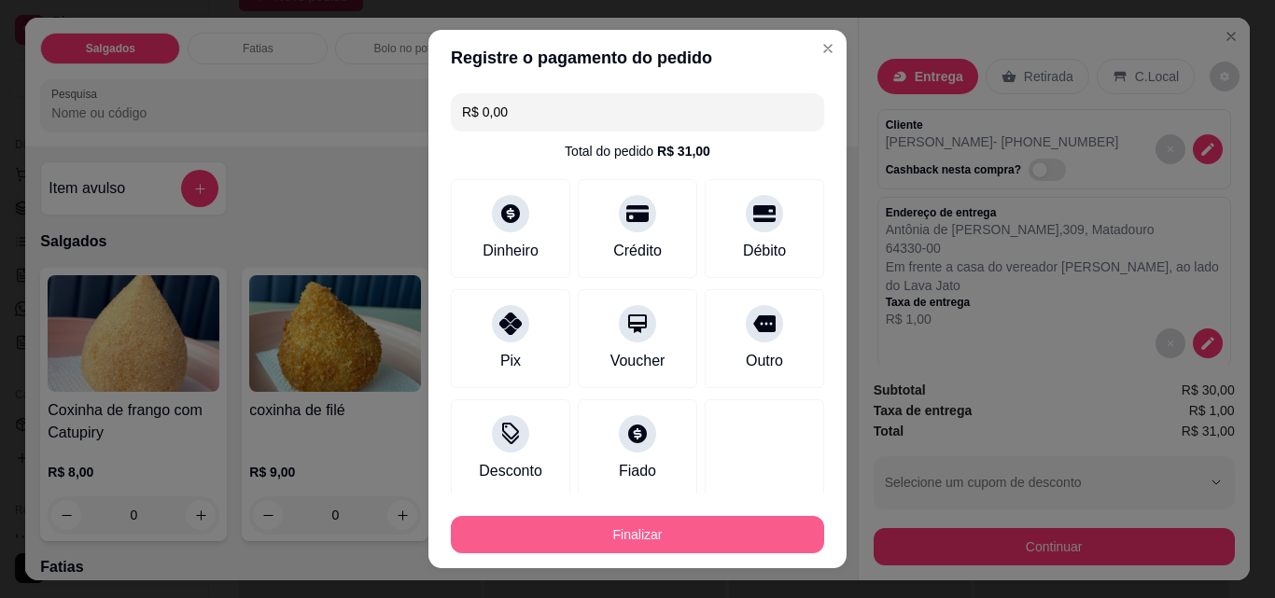
click at [624, 532] on button "Finalizar" at bounding box center [637, 534] width 373 height 37
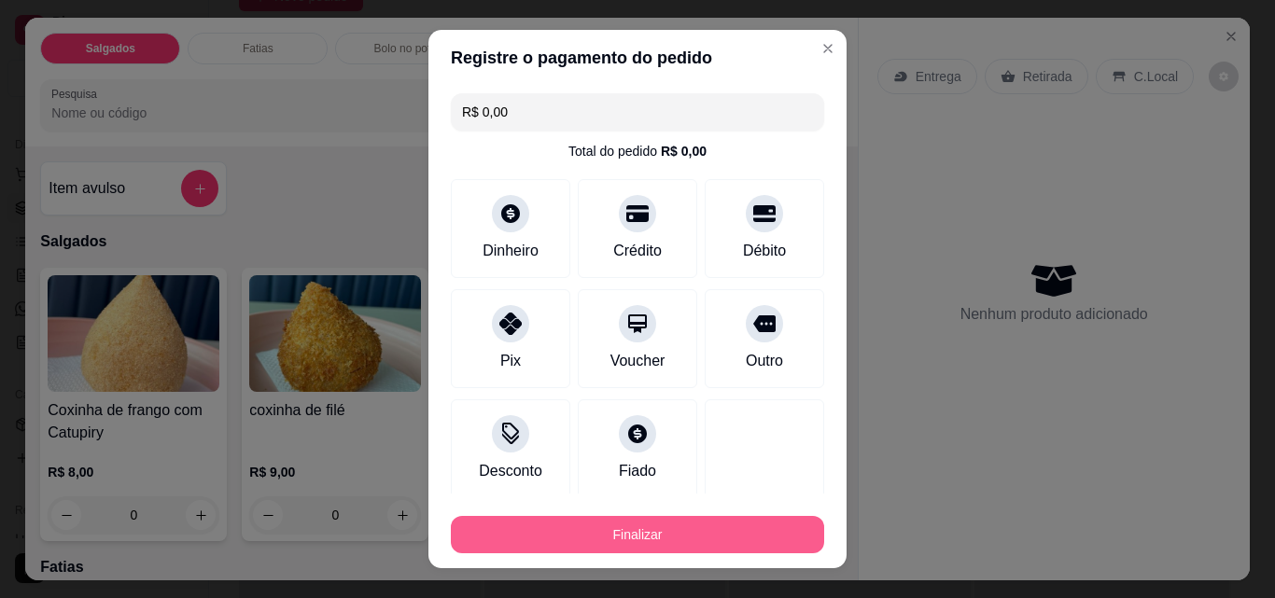
type input "0"
type input "-R$ 31,00"
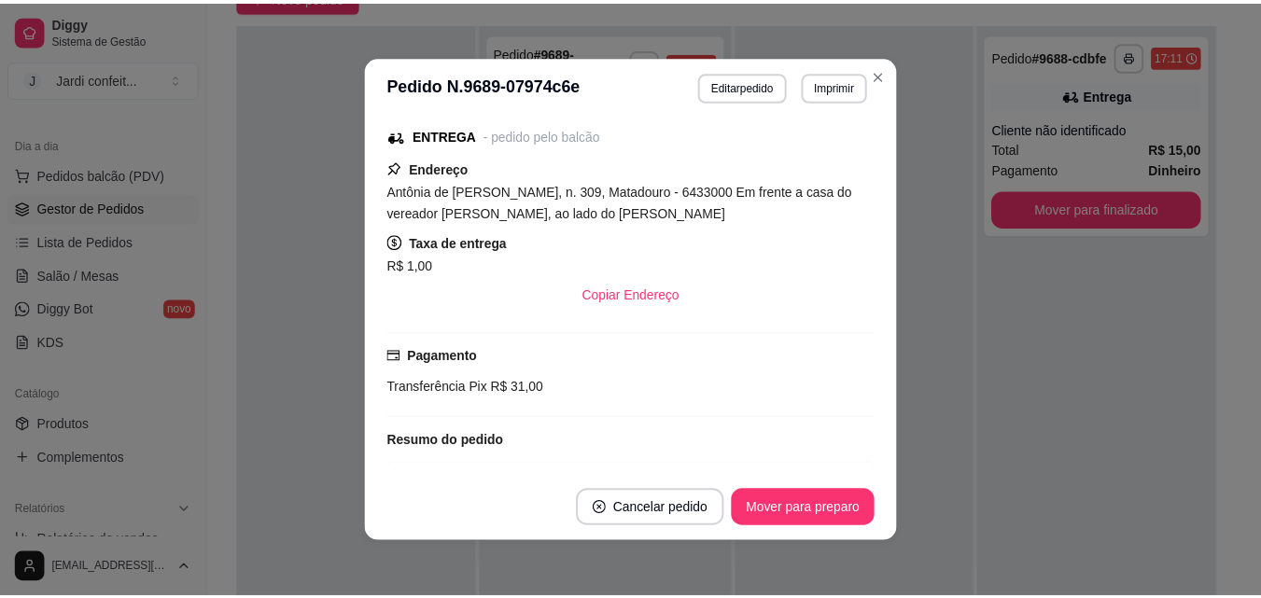
scroll to position [280, 0]
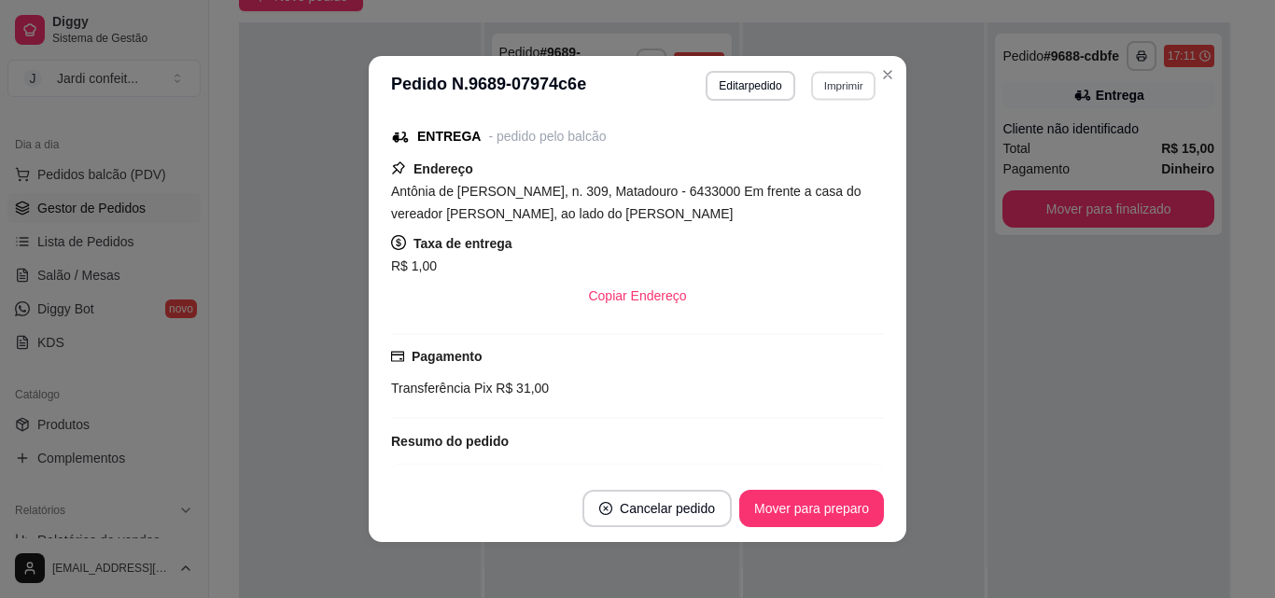
click at [841, 93] on button "Imprimir" at bounding box center [843, 85] width 64 height 29
click at [820, 147] on button "Impressora" at bounding box center [802, 151] width 135 height 30
click at [833, 516] on button "Mover para preparo" at bounding box center [811, 509] width 140 height 36
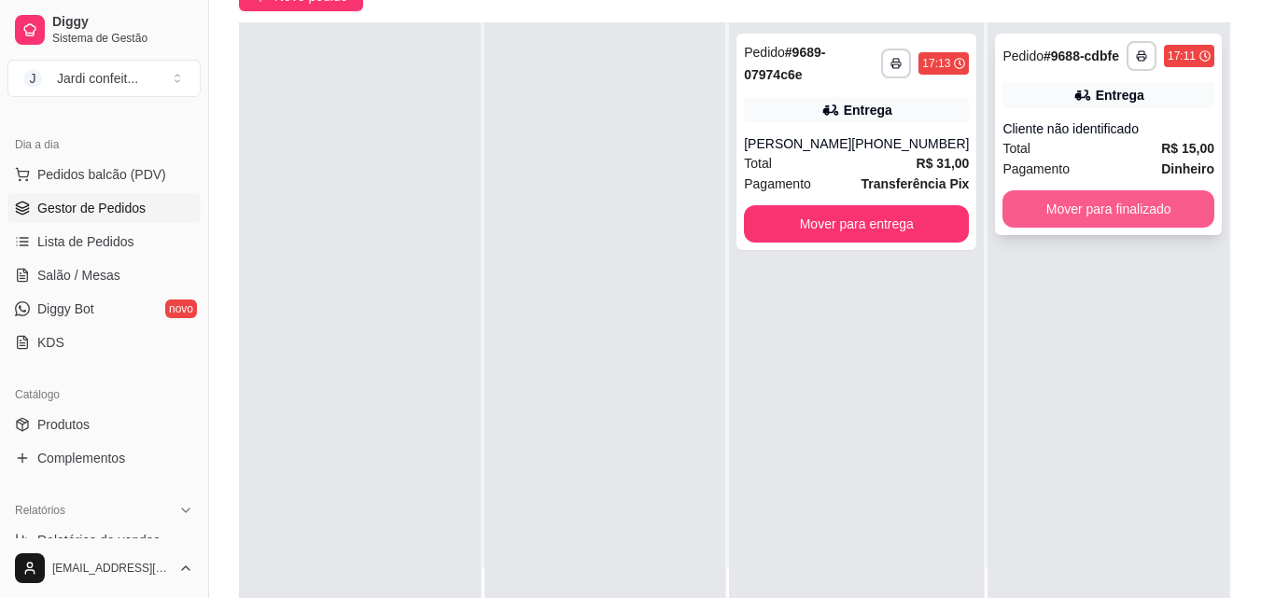
click at [1074, 208] on button "Mover para finalizado" at bounding box center [1108, 208] width 212 height 37
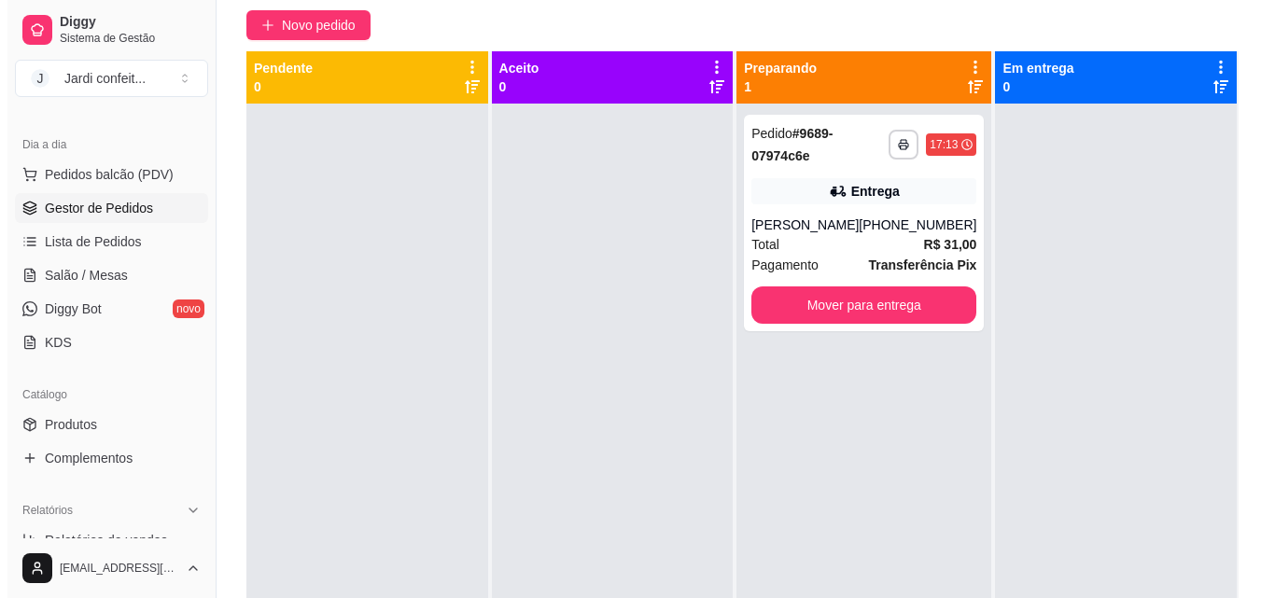
scroll to position [0, 0]
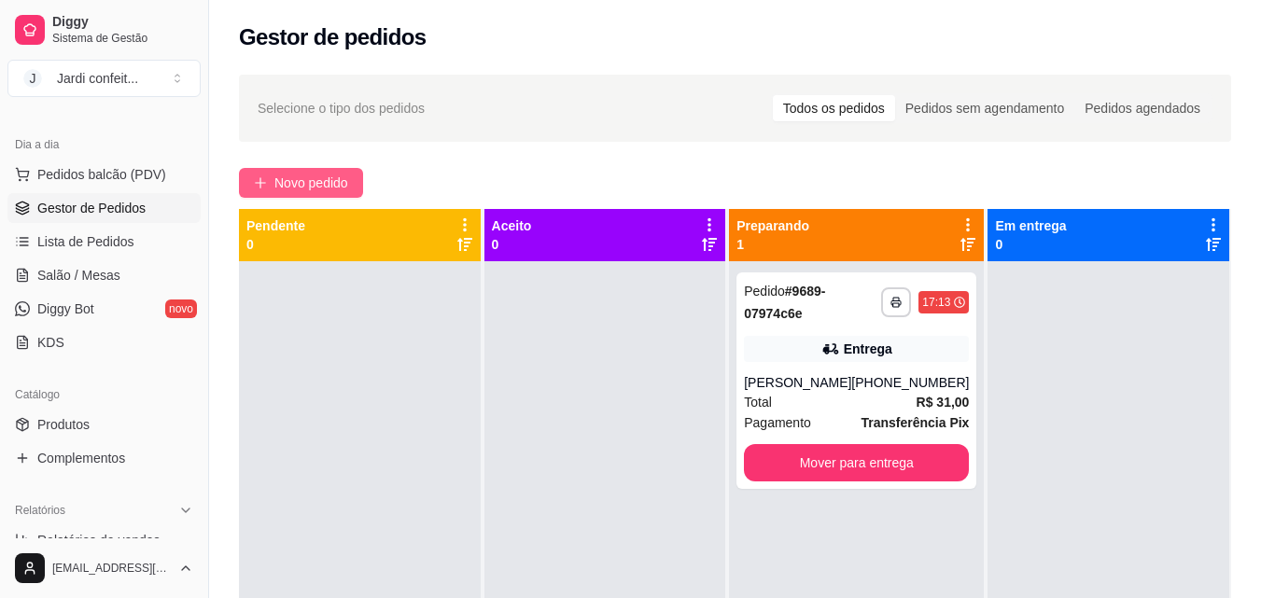
click at [344, 177] on span "Novo pedido" at bounding box center [311, 183] width 74 height 21
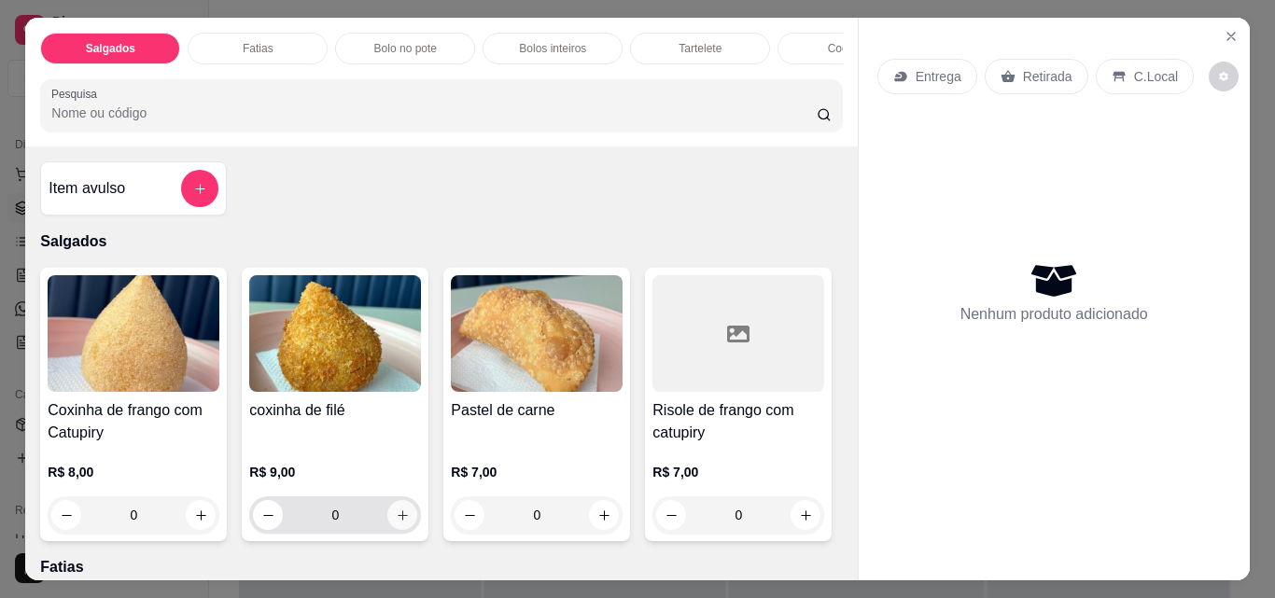
click at [405, 528] on button "increase-product-quantity" at bounding box center [402, 515] width 30 height 30
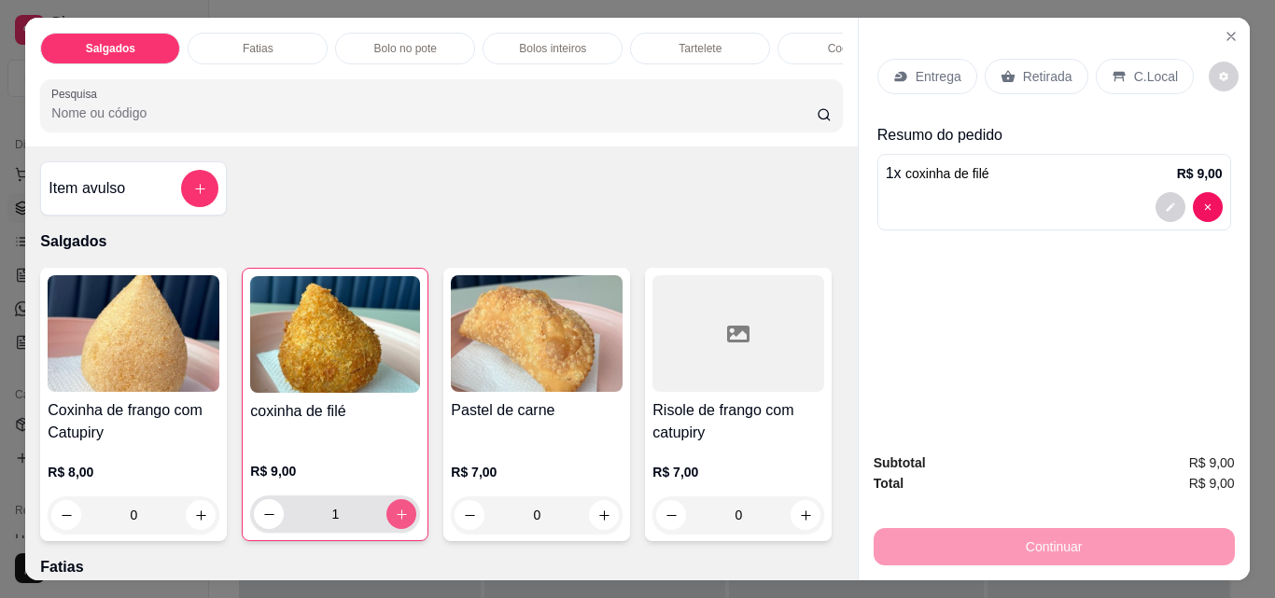
click at [405, 527] on button "increase-product-quantity" at bounding box center [401, 514] width 30 height 30
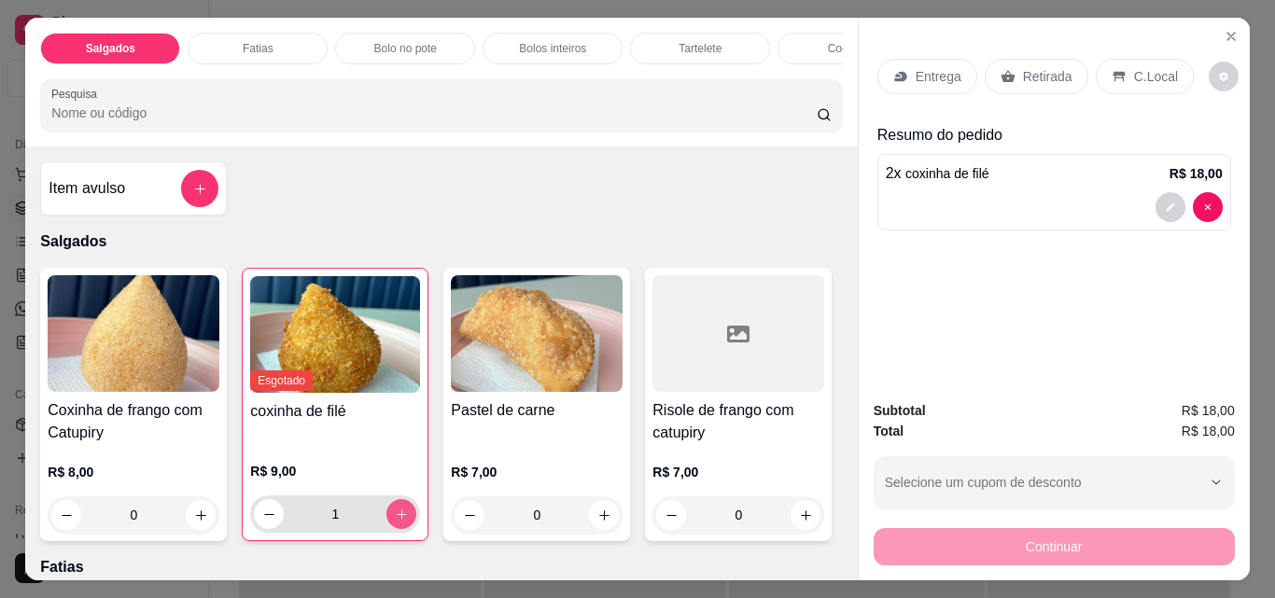
type input "2"
click at [599, 523] on icon "increase-product-quantity" at bounding box center [604, 516] width 14 height 14
type input "1"
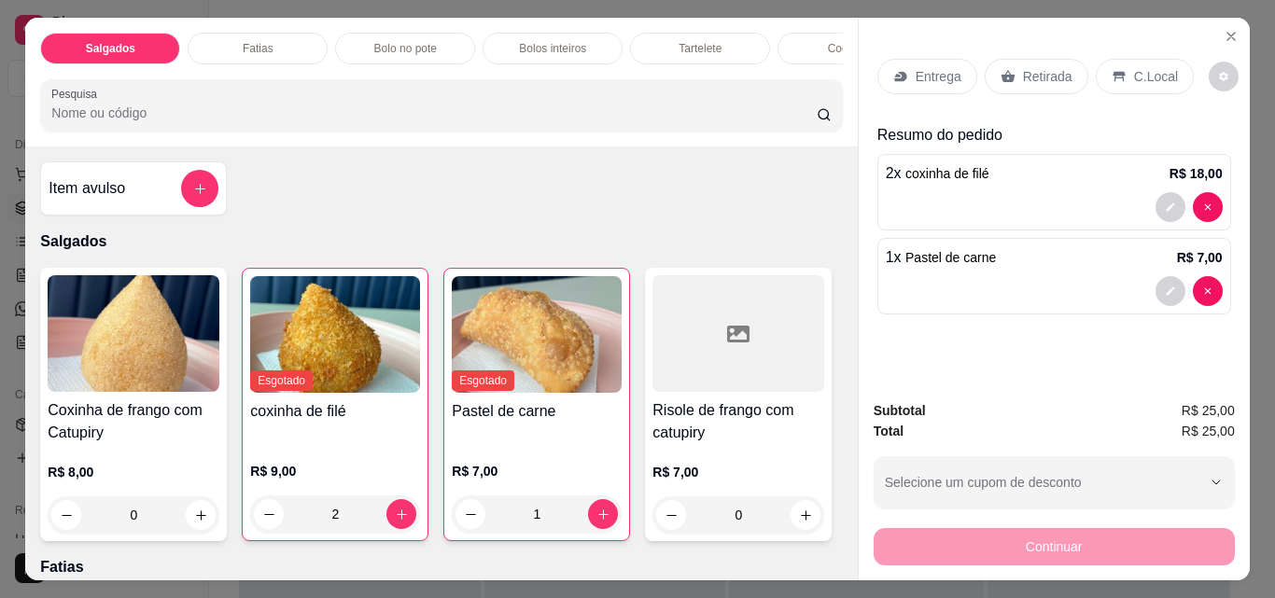
click at [277, 50] on div "Fatias" at bounding box center [258, 49] width 140 height 32
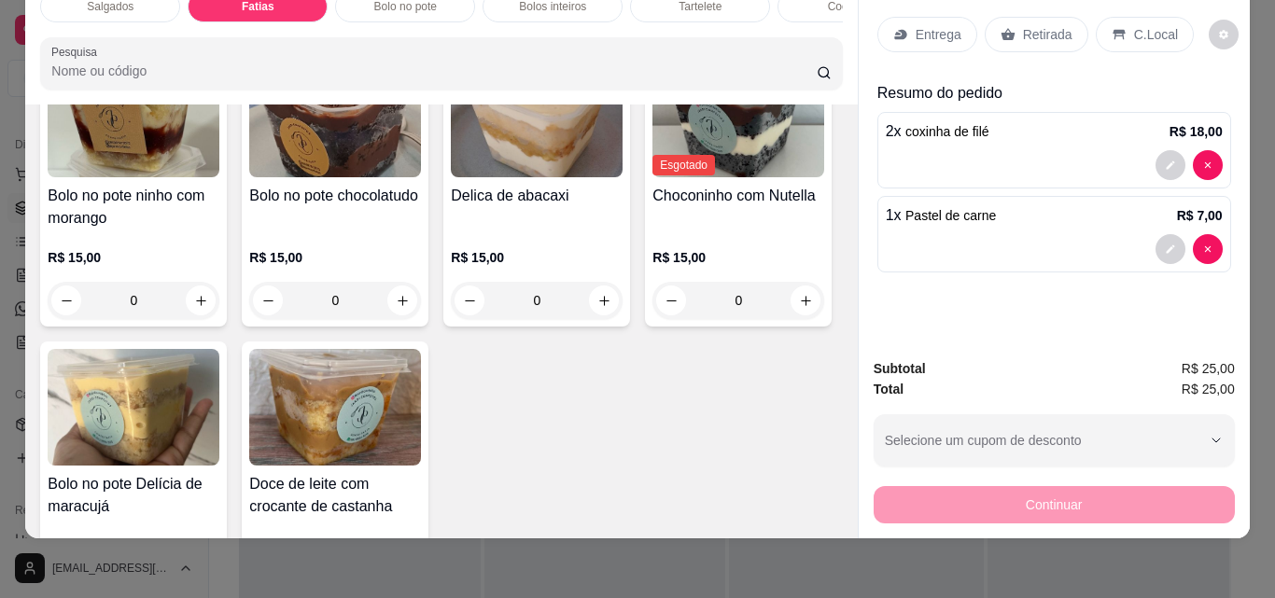
scroll to position [885, 0]
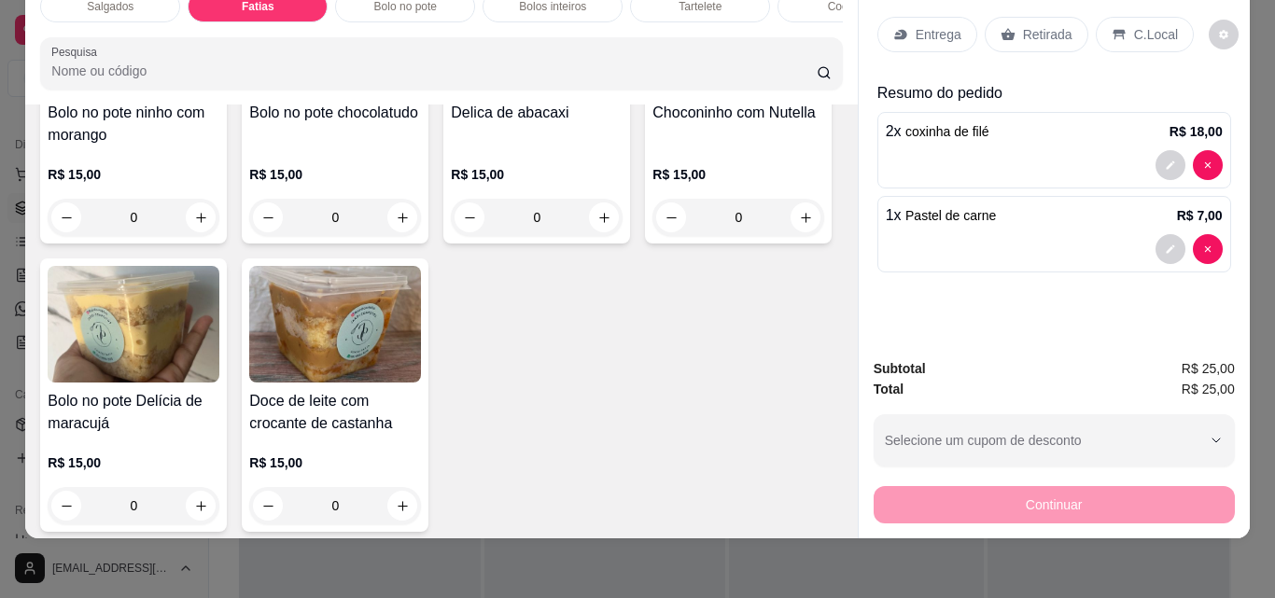
type input "1"
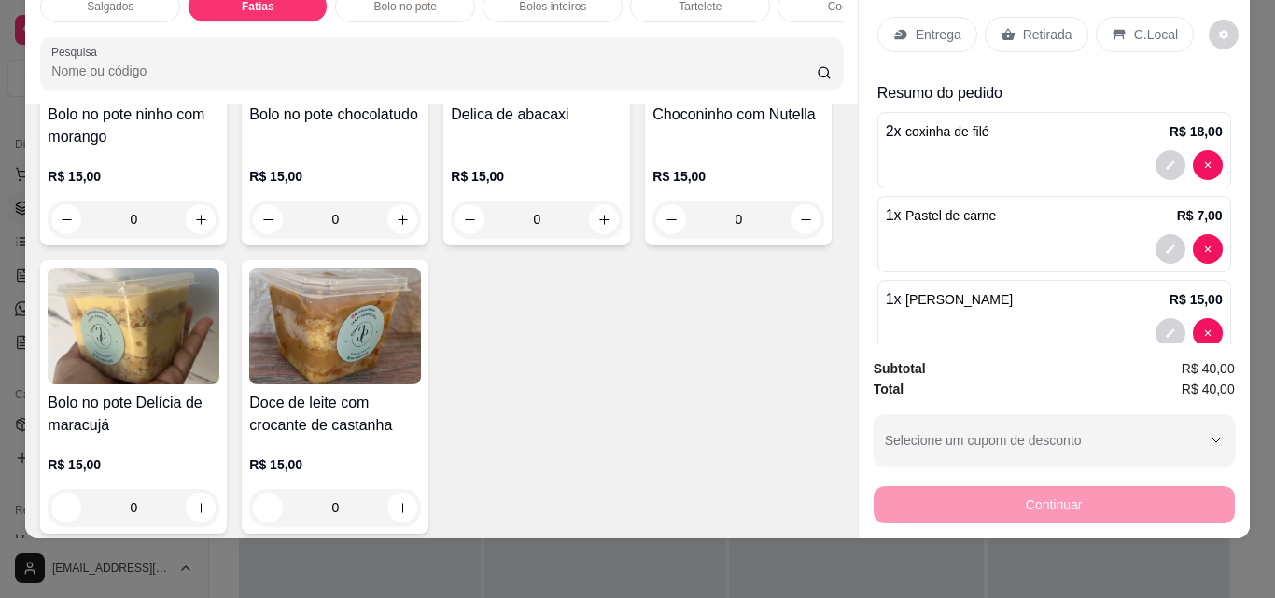
click at [1034, 30] on p "Retirada" at bounding box center [1047, 34] width 49 height 19
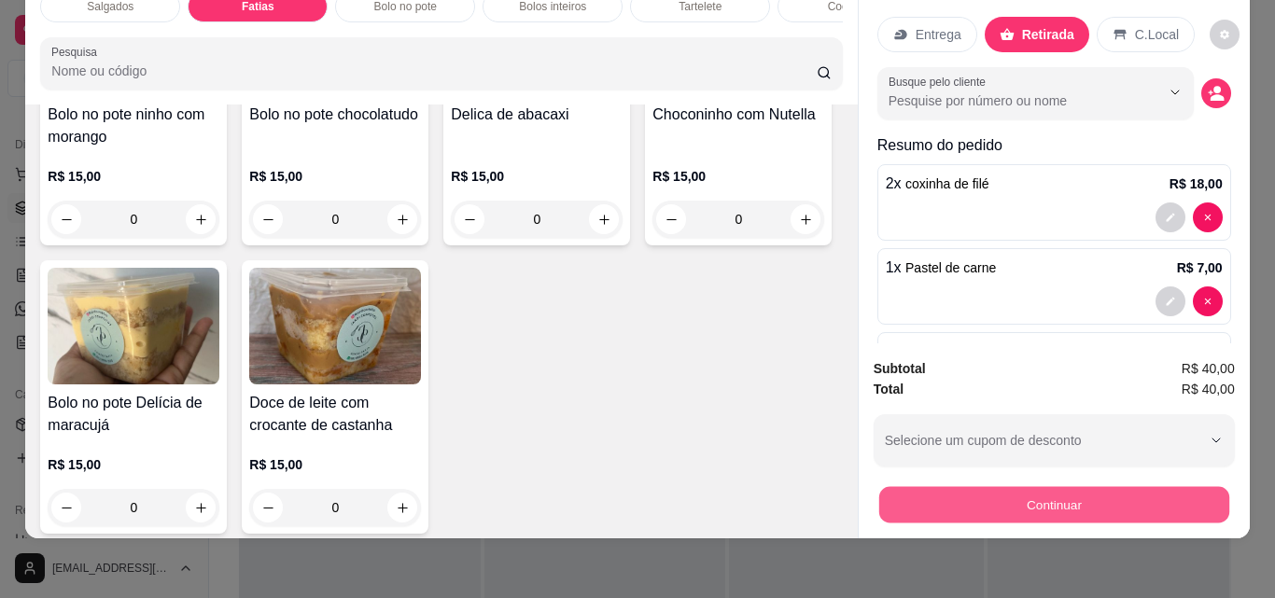
click at [1103, 504] on button "Continuar" at bounding box center [1053, 504] width 350 height 36
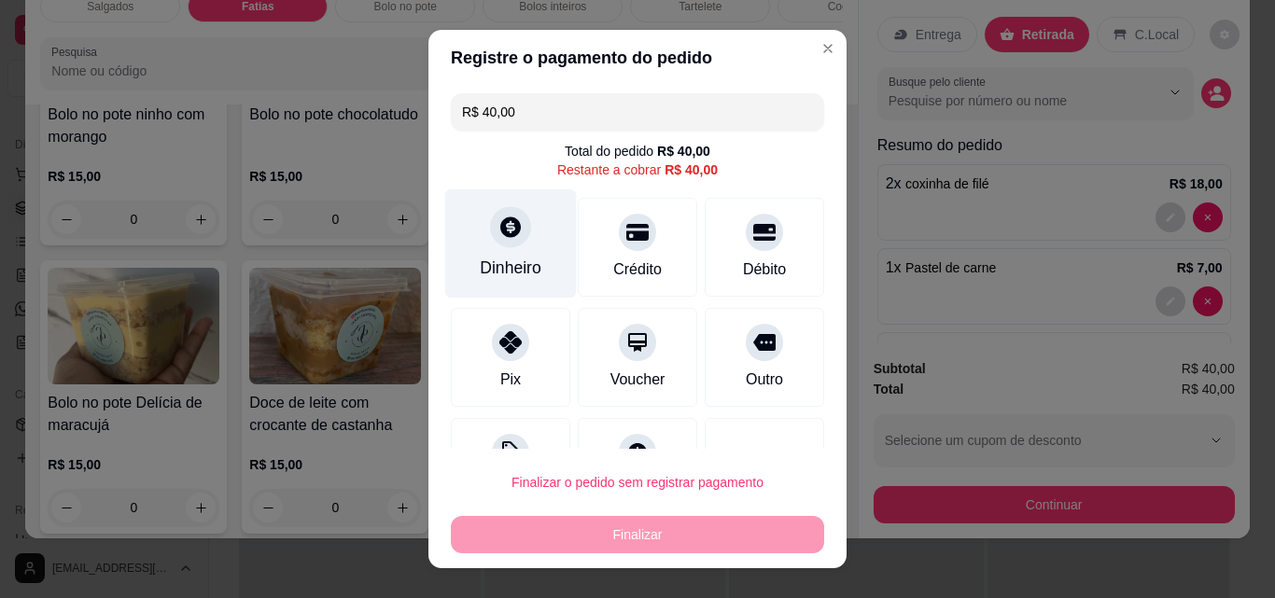
click at [522, 281] on div "Dinheiro" at bounding box center [511, 243] width 132 height 109
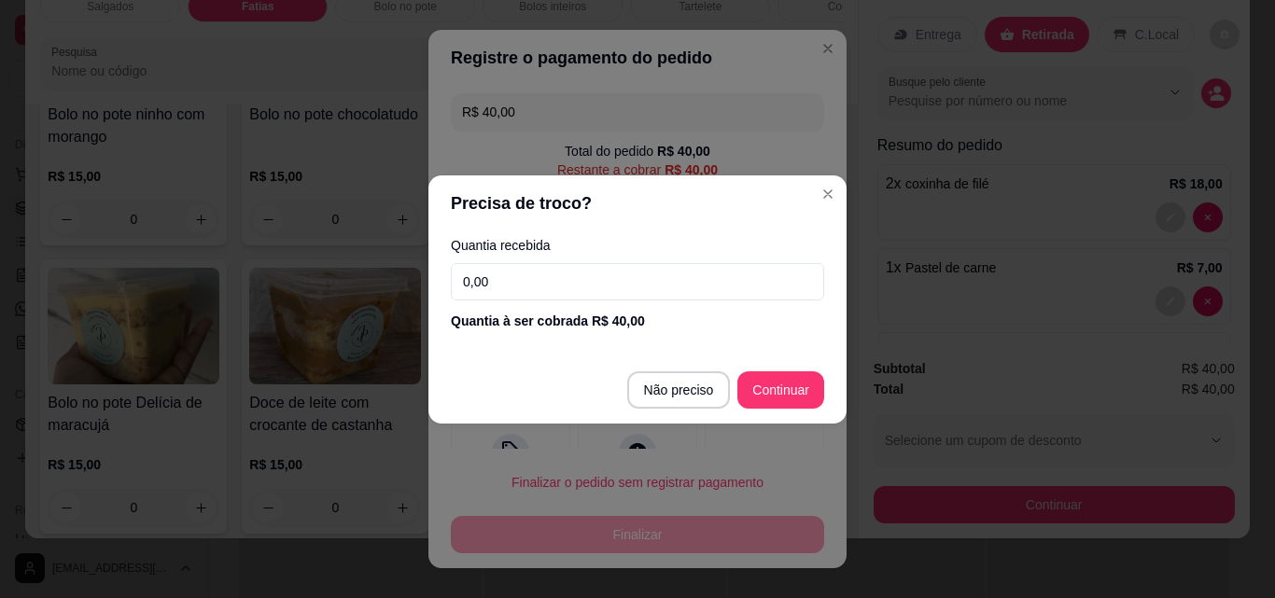
click at [552, 293] on input "0,00" at bounding box center [637, 281] width 373 height 37
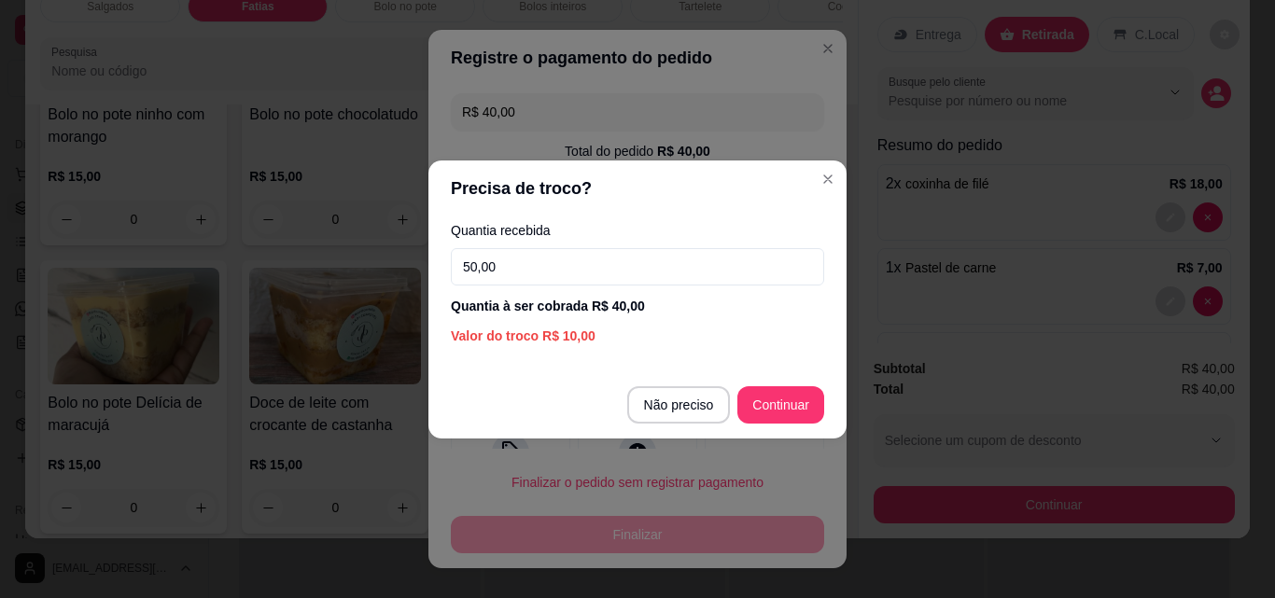
type input "50,00"
type input "R$ 0,00"
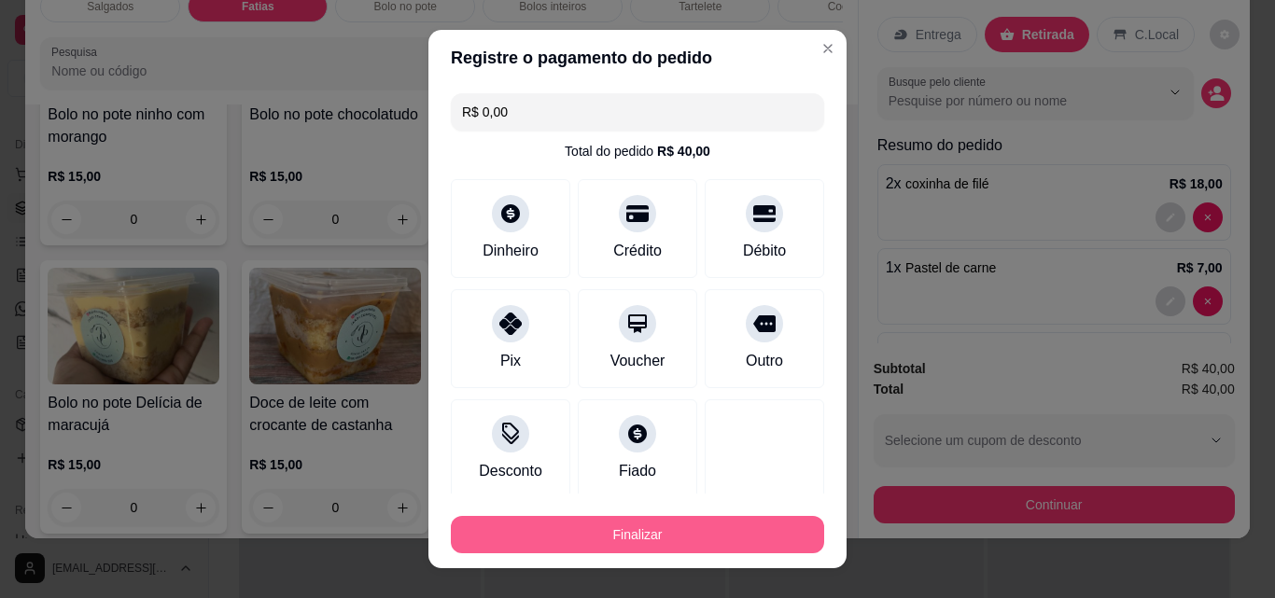
click at [605, 537] on button "Finalizar" at bounding box center [637, 534] width 373 height 37
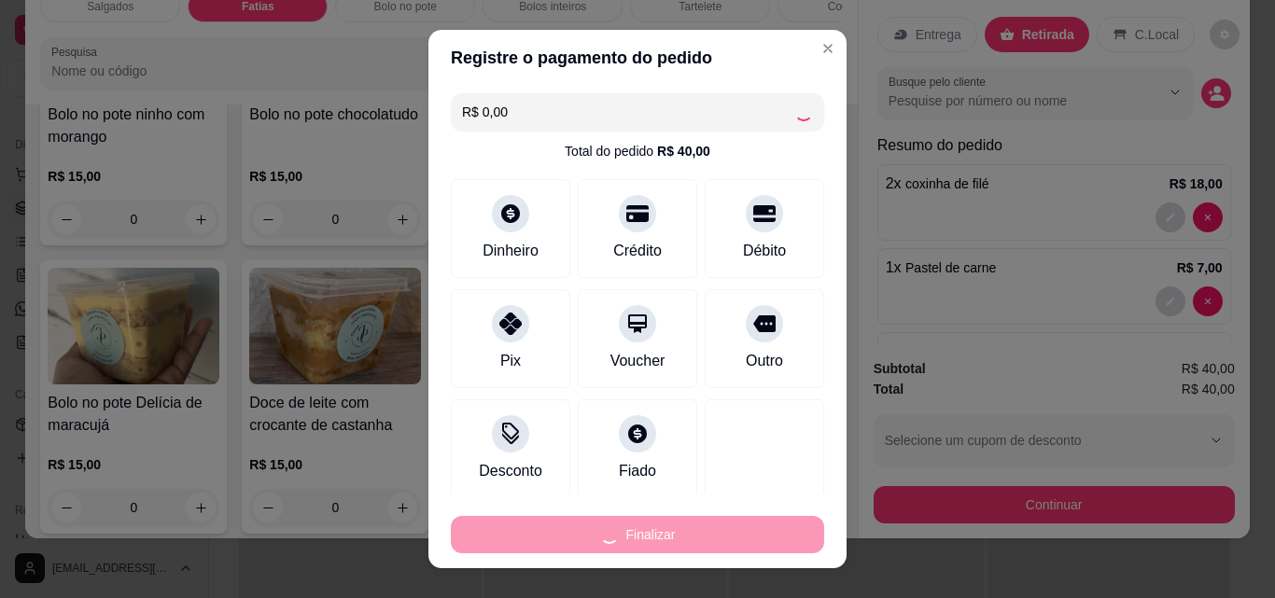
type input "0"
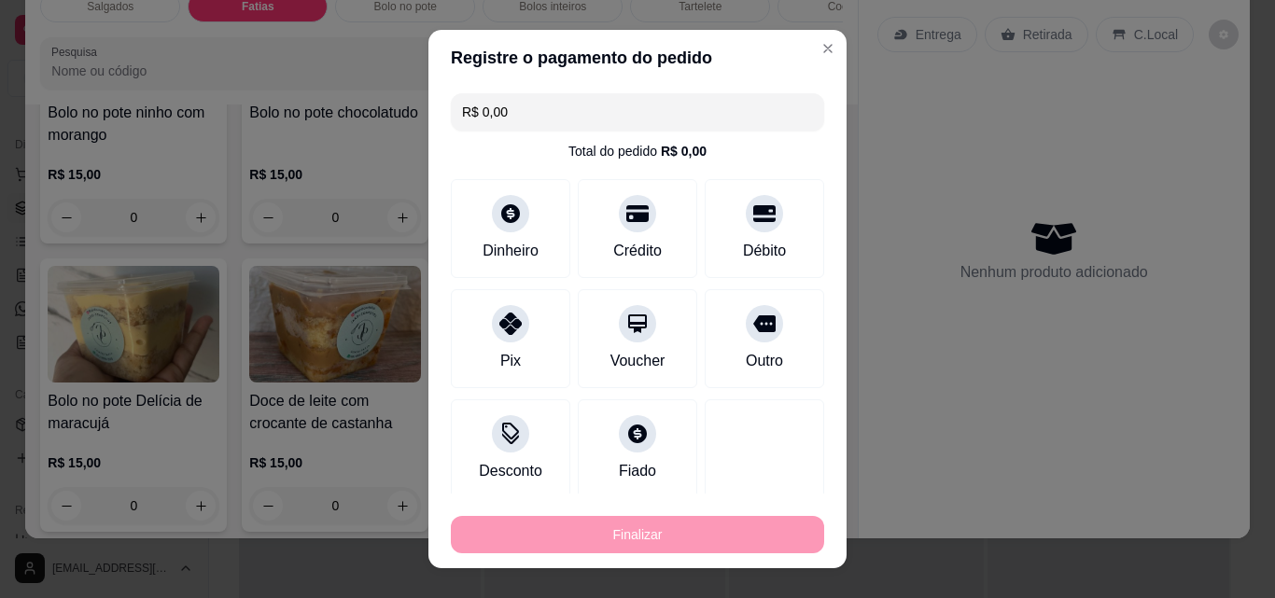
type input "-R$ 40,00"
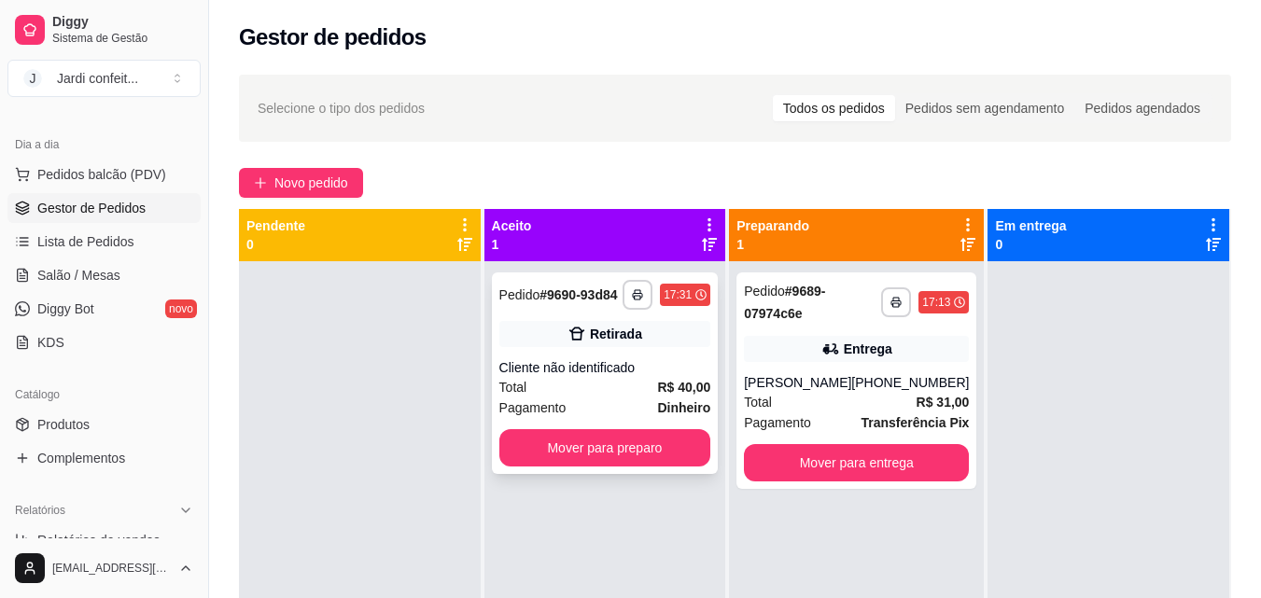
click at [631, 383] on div "Total R$ 40,00" at bounding box center [605, 387] width 212 height 21
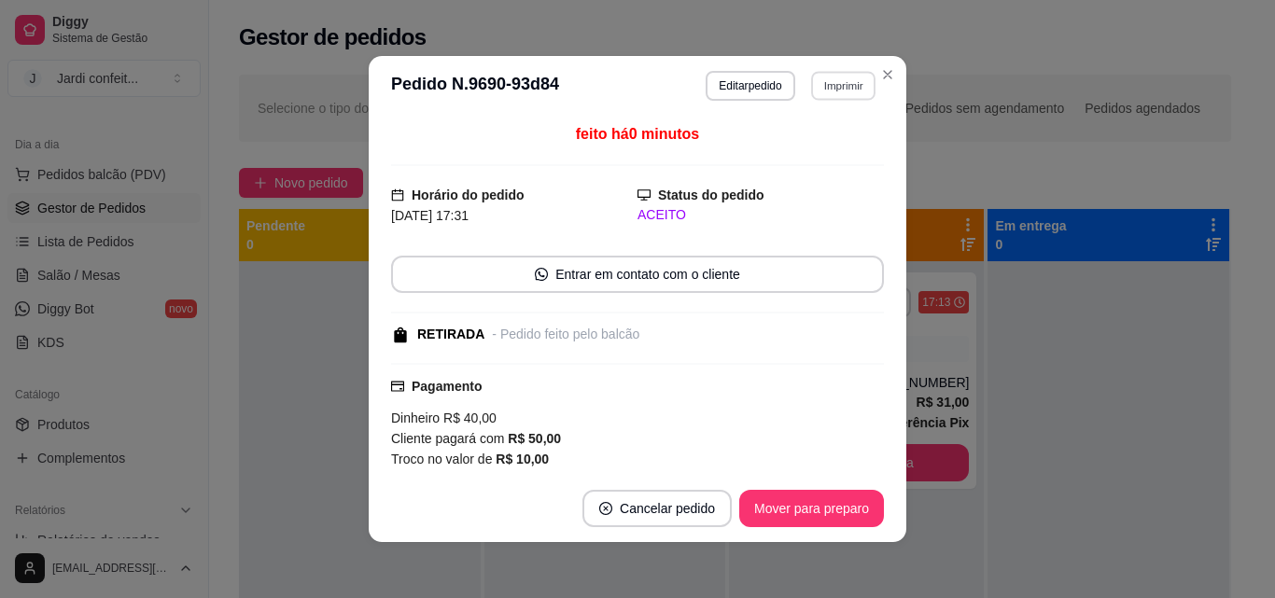
click at [847, 84] on button "Imprimir" at bounding box center [843, 85] width 64 height 29
click at [808, 157] on button "Impressora" at bounding box center [803, 151] width 135 height 30
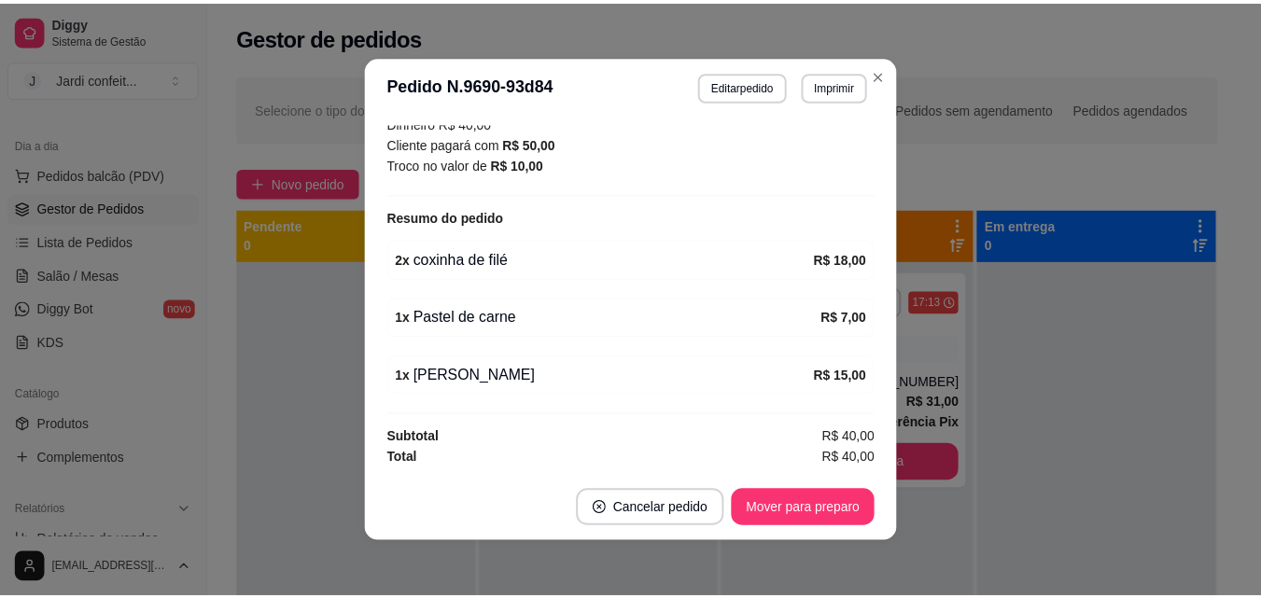
scroll to position [4, 0]
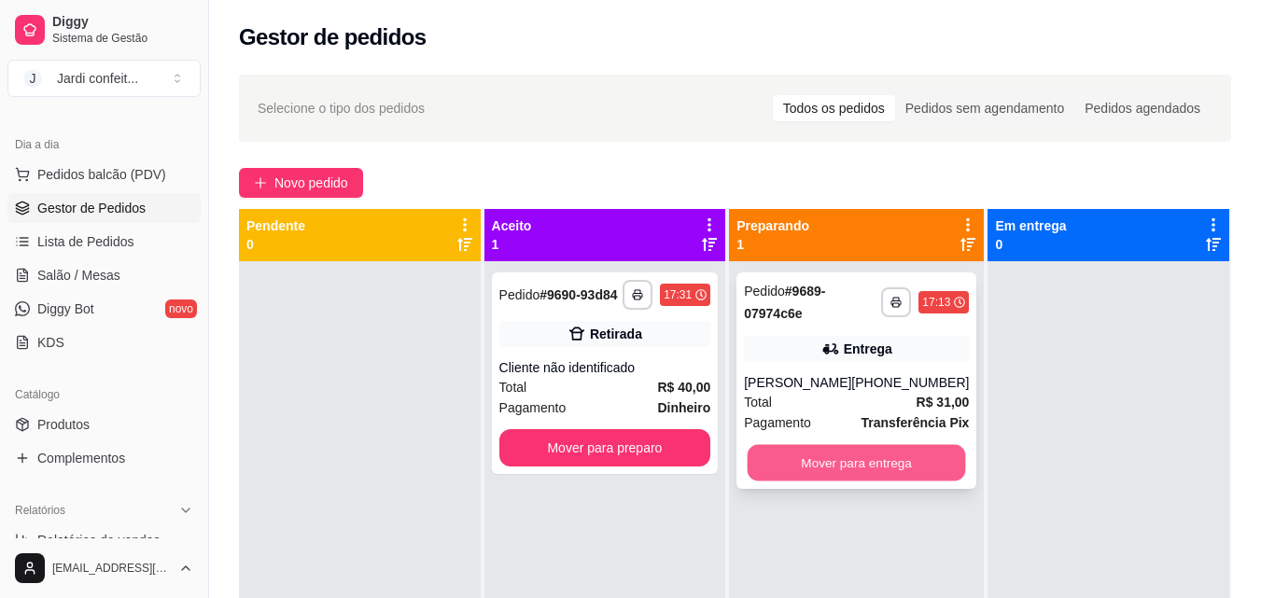
click at [905, 465] on button "Mover para entrega" at bounding box center [857, 463] width 218 height 36
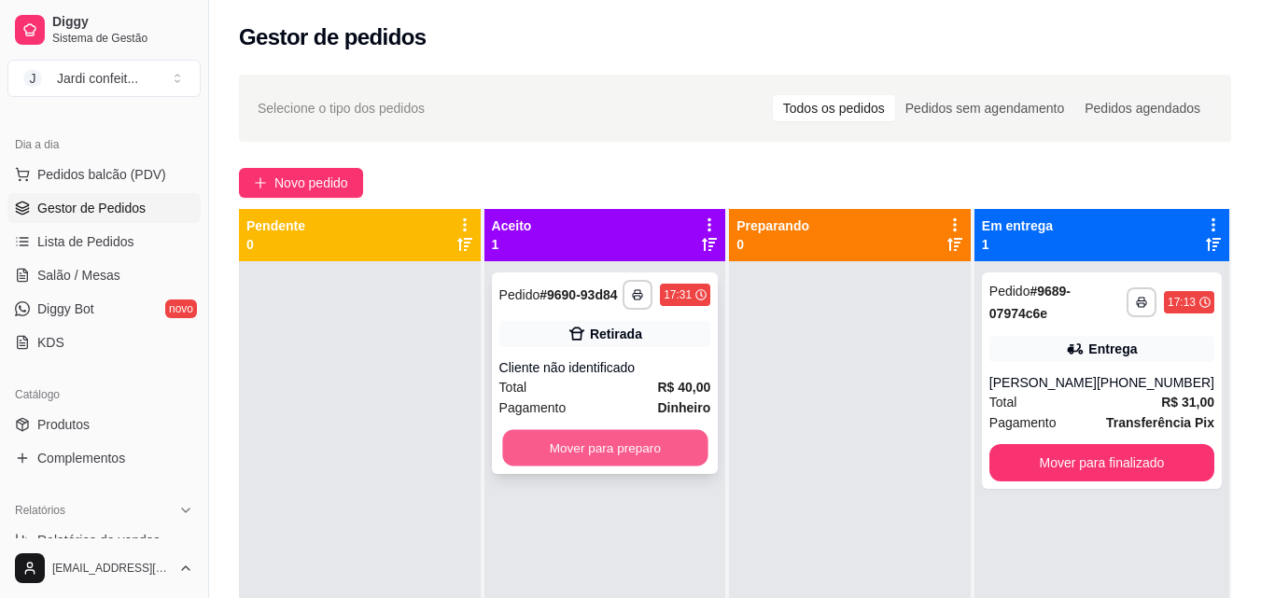
click at [642, 447] on button "Mover para preparo" at bounding box center [604, 448] width 205 height 36
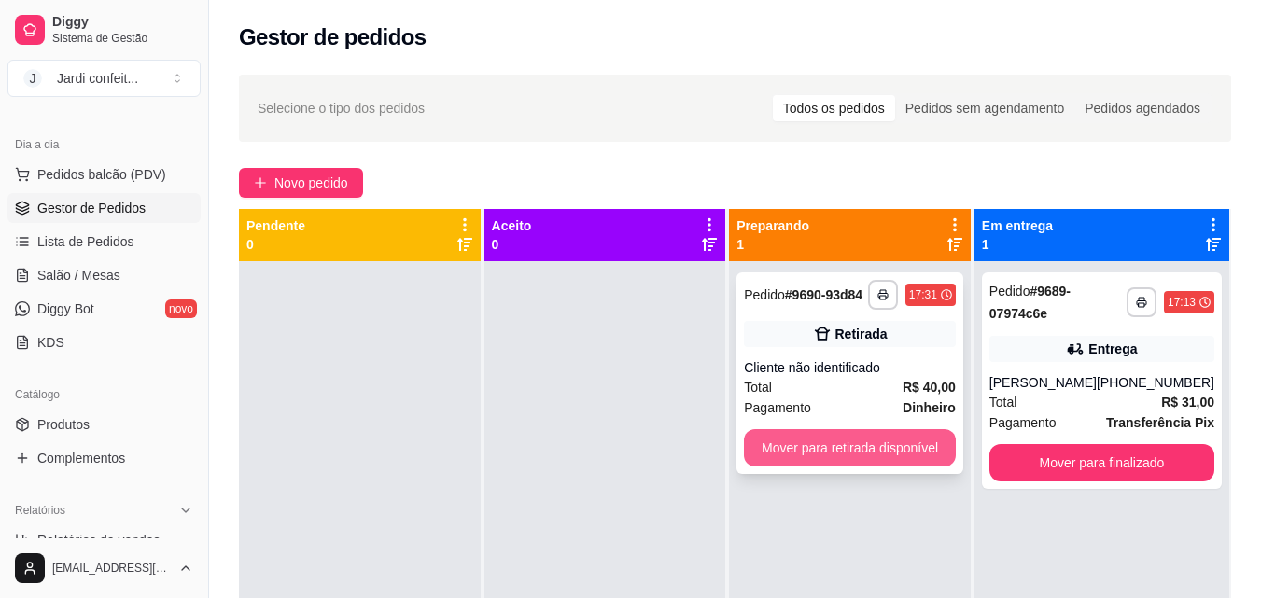
click at [845, 442] on button "Mover para retirada disponível" at bounding box center [850, 447] width 212 height 37
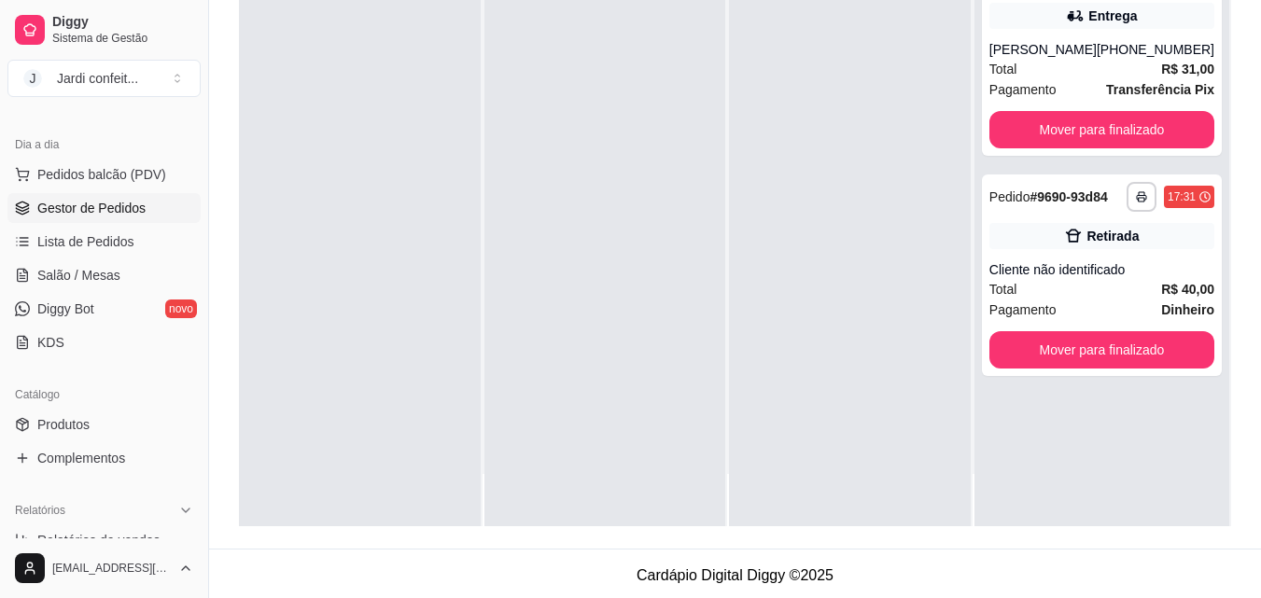
scroll to position [285, 0]
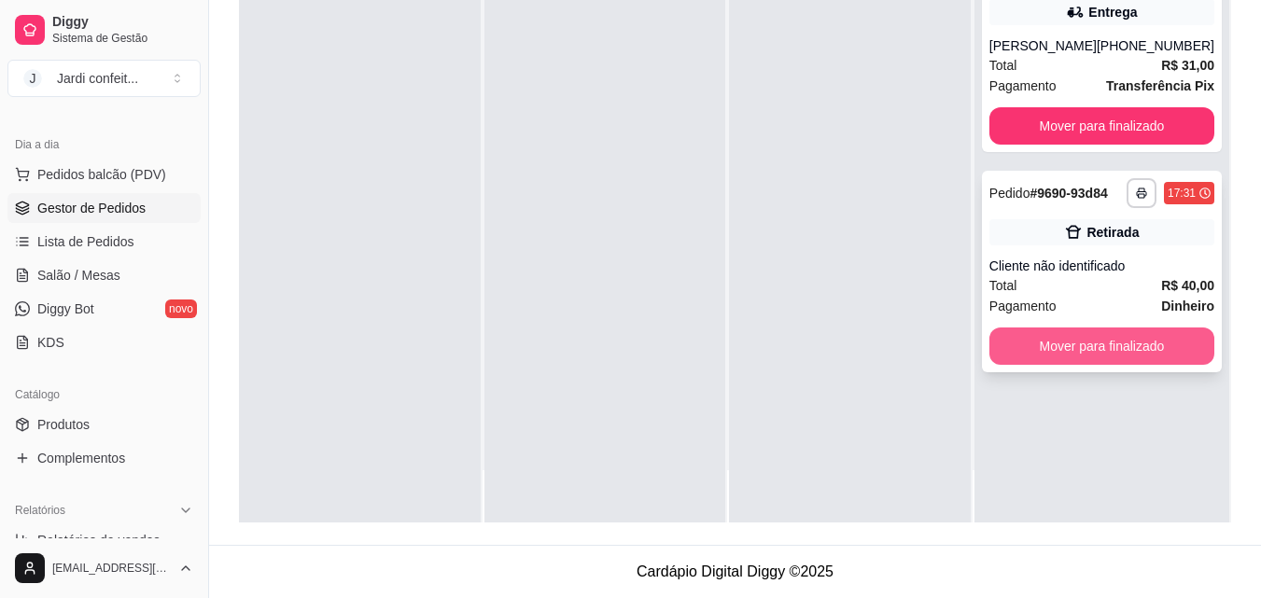
click at [1120, 351] on button "Mover para finalizado" at bounding box center [1101, 346] width 225 height 37
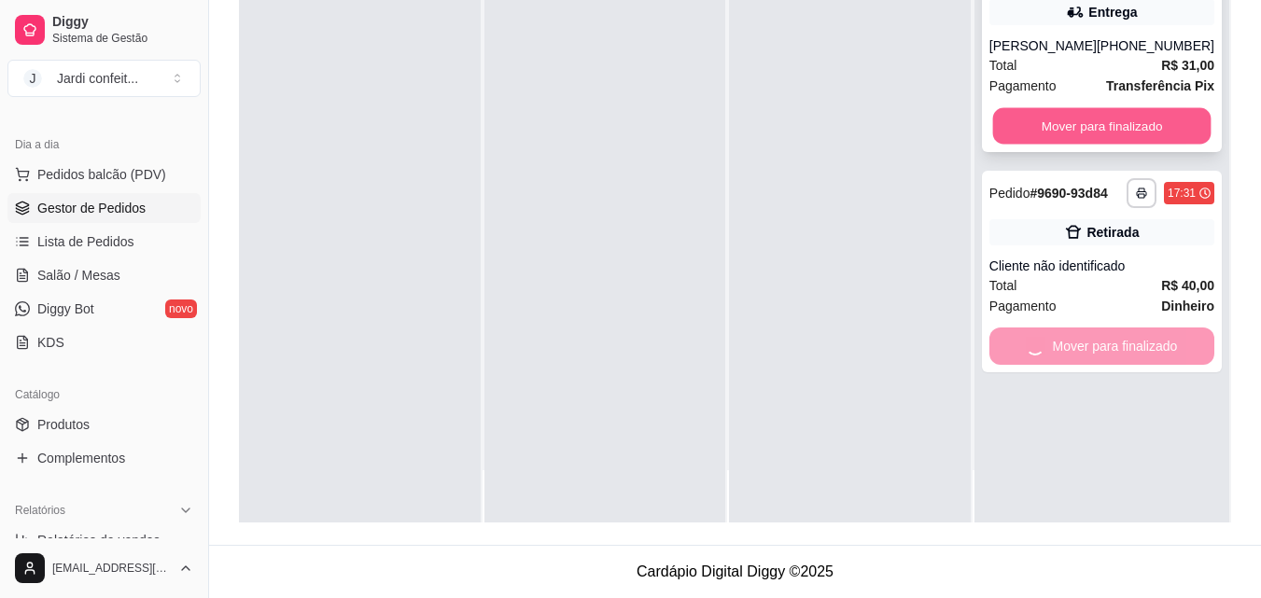
click at [1101, 119] on button "Mover para finalizado" at bounding box center [1101, 126] width 218 height 36
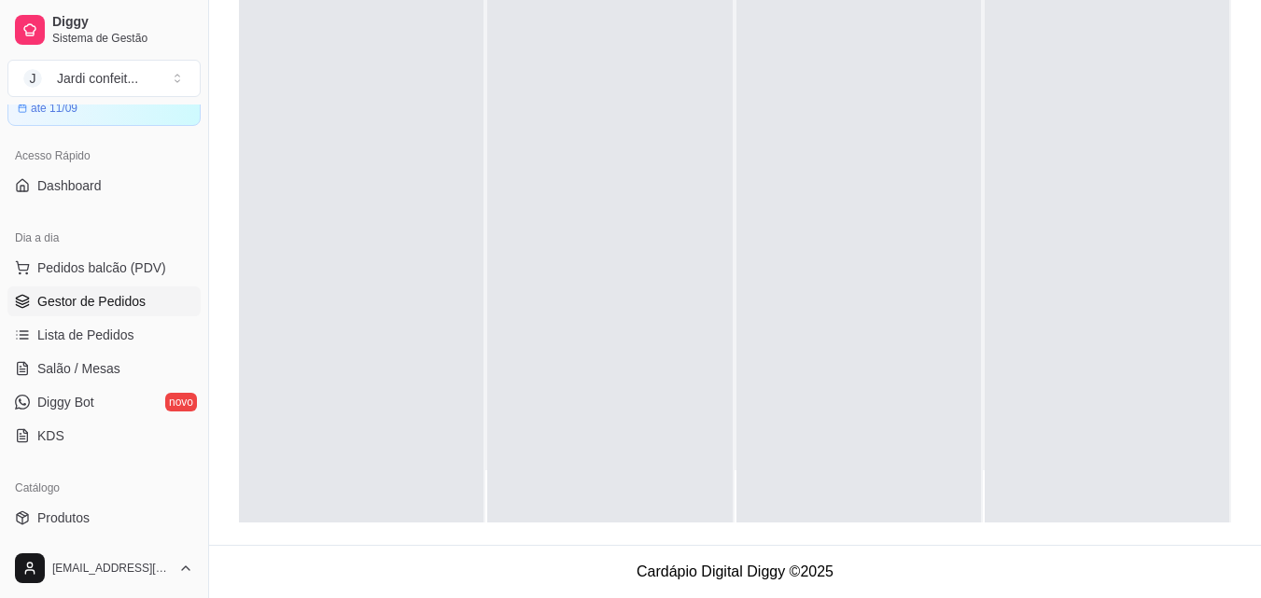
scroll to position [280, 0]
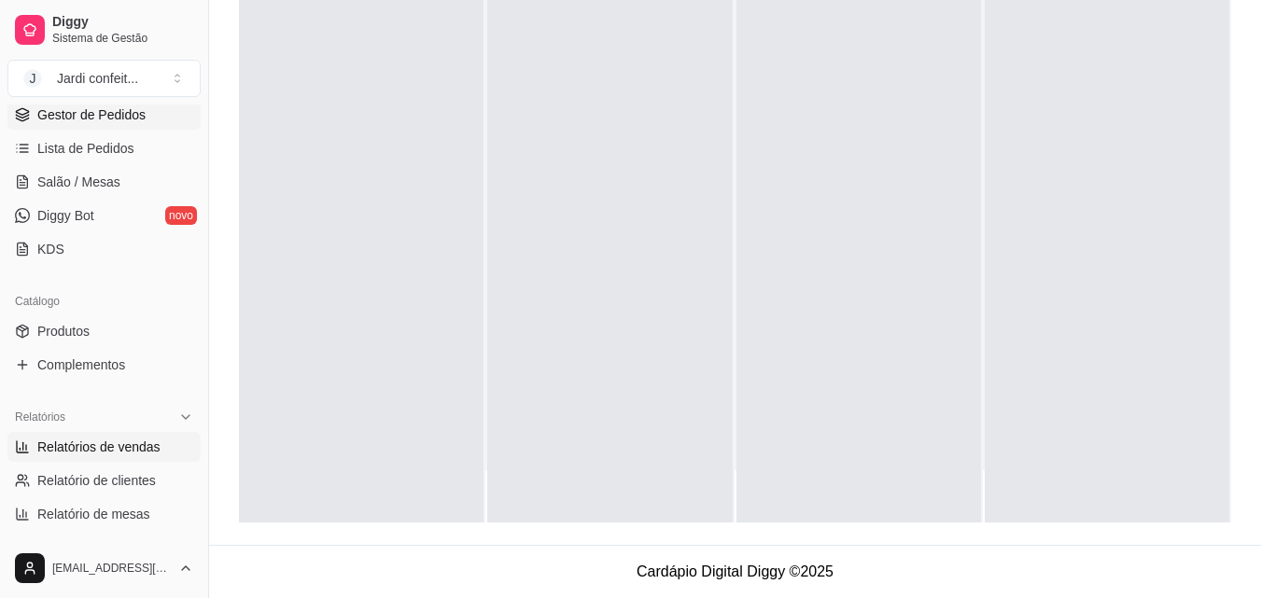
click at [159, 444] on link "Relatórios de vendas" at bounding box center [103, 447] width 193 height 30
select select "ALL"
select select "0"
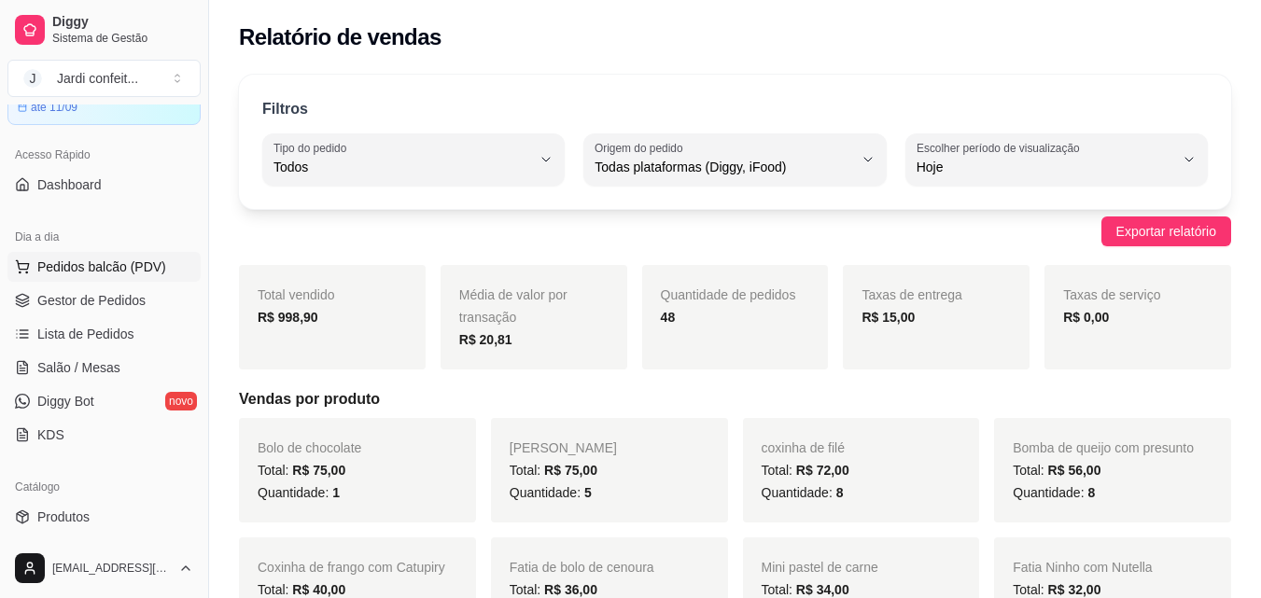
scroll to position [93, 0]
click at [141, 300] on span "Gestor de Pedidos" at bounding box center [91, 301] width 108 height 19
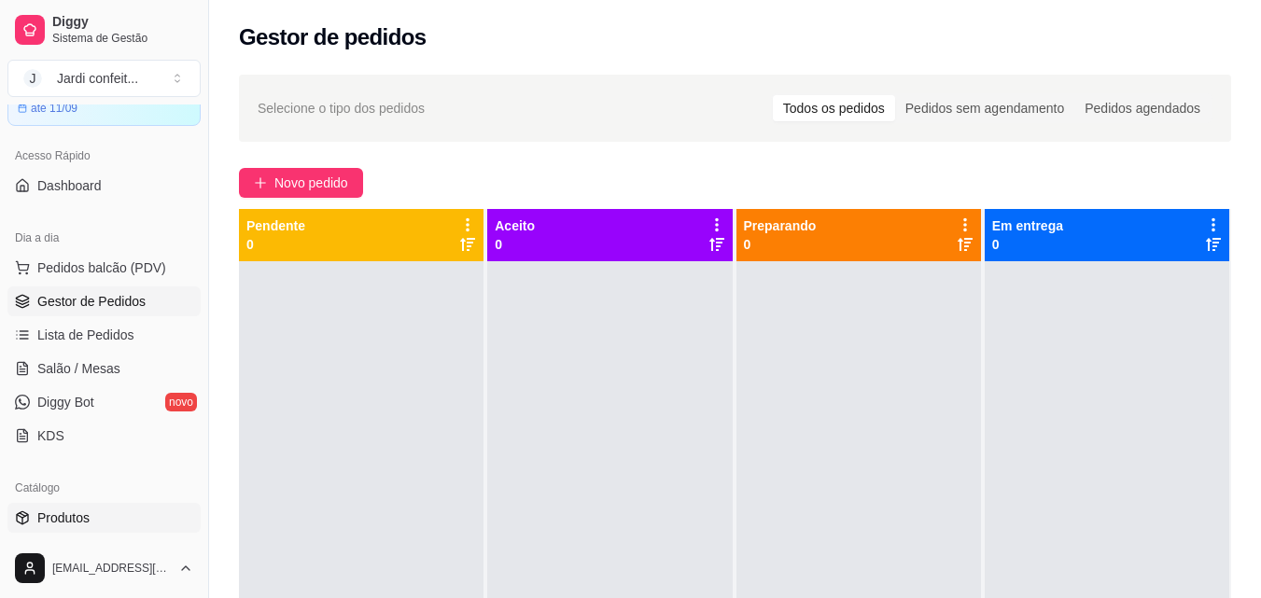
click at [107, 516] on link "Produtos" at bounding box center [103, 518] width 193 height 30
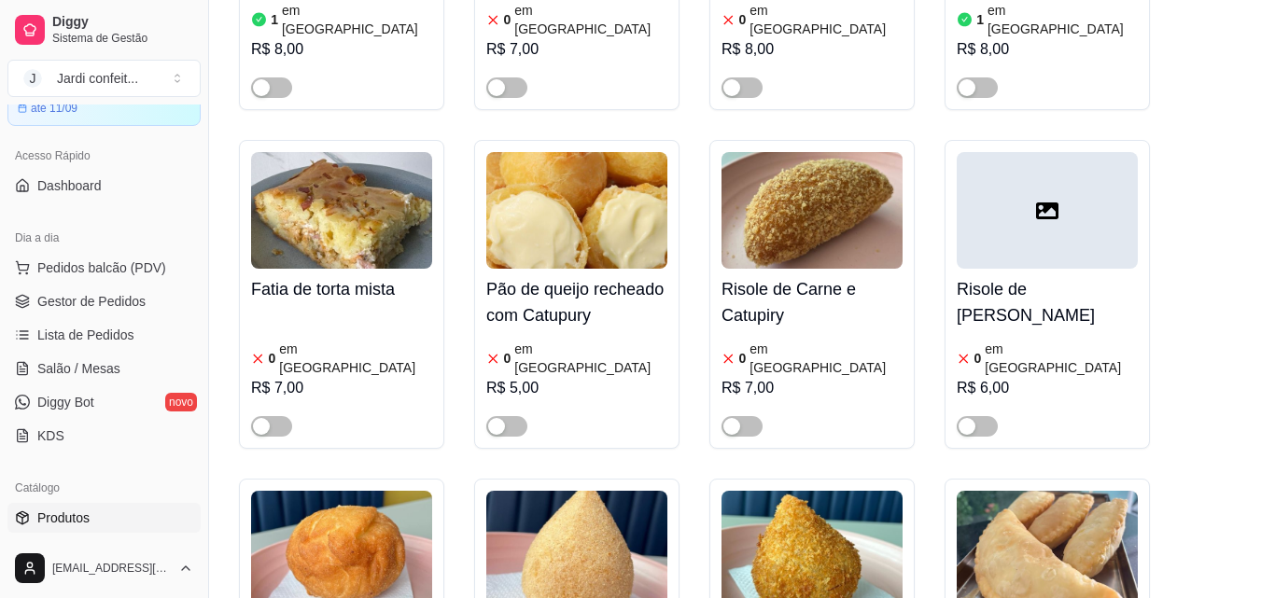
scroll to position [933, 0]
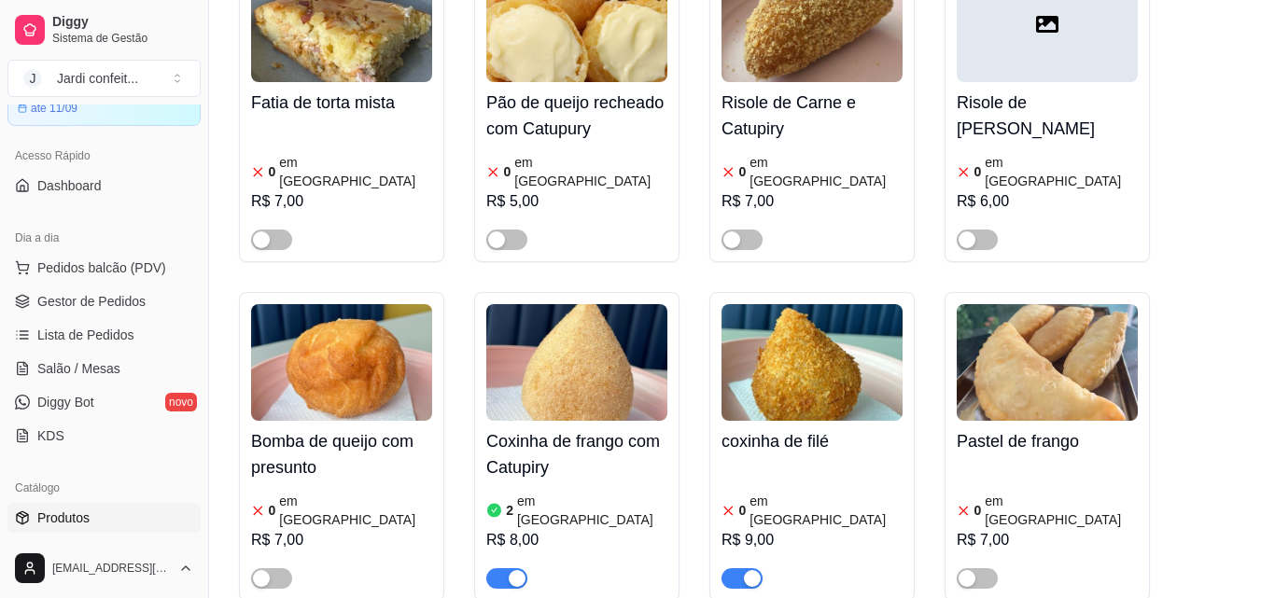
click at [741, 568] on button "button" at bounding box center [741, 578] width 41 height 21
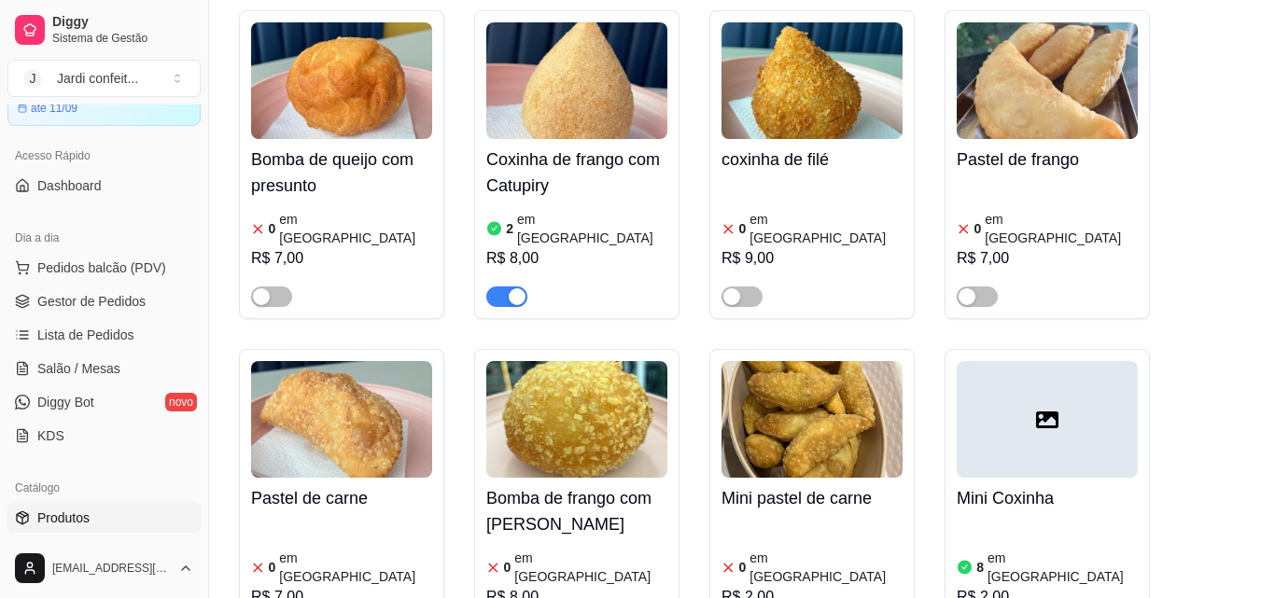
scroll to position [1213, 0]
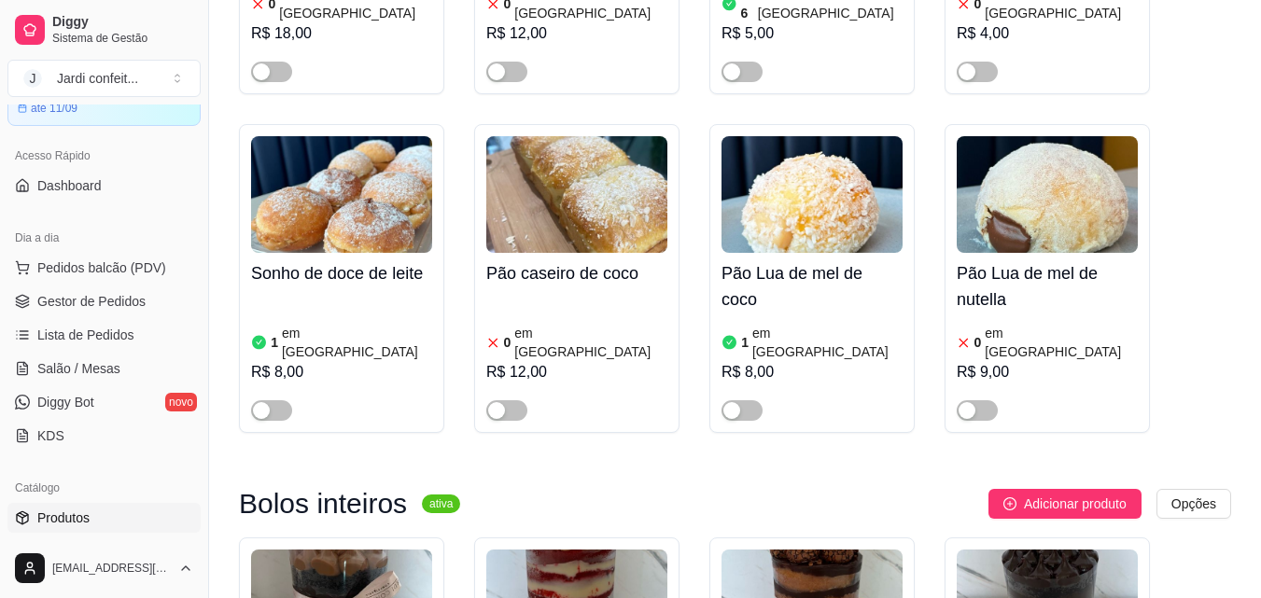
scroll to position [18758, 0]
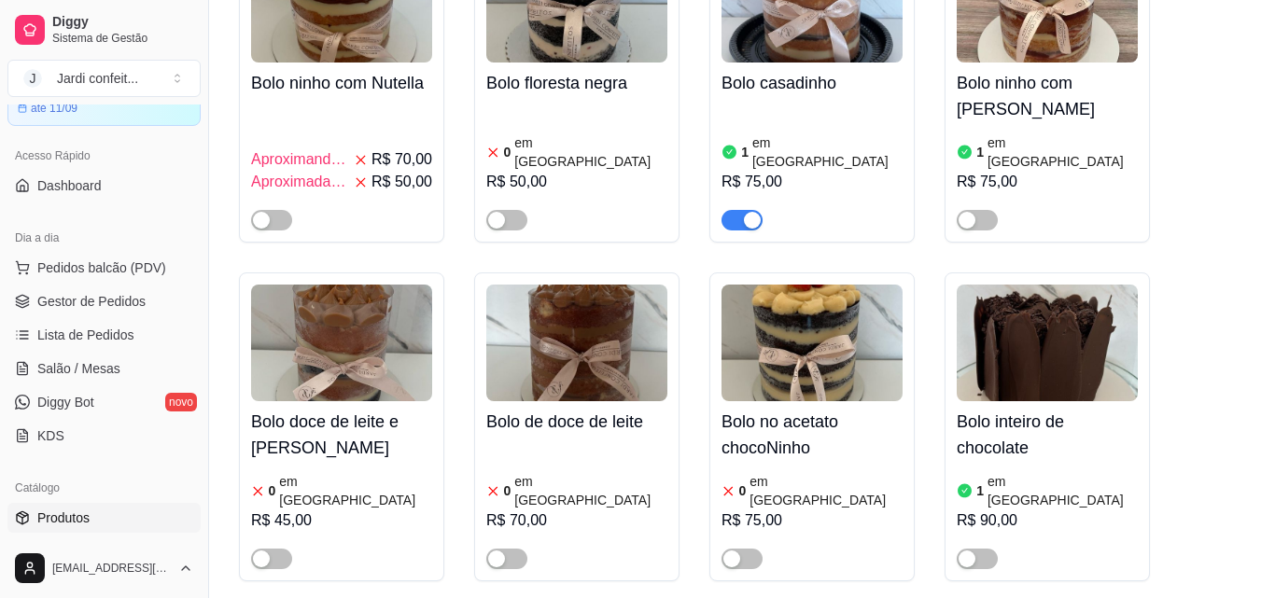
scroll to position [20531, 0]
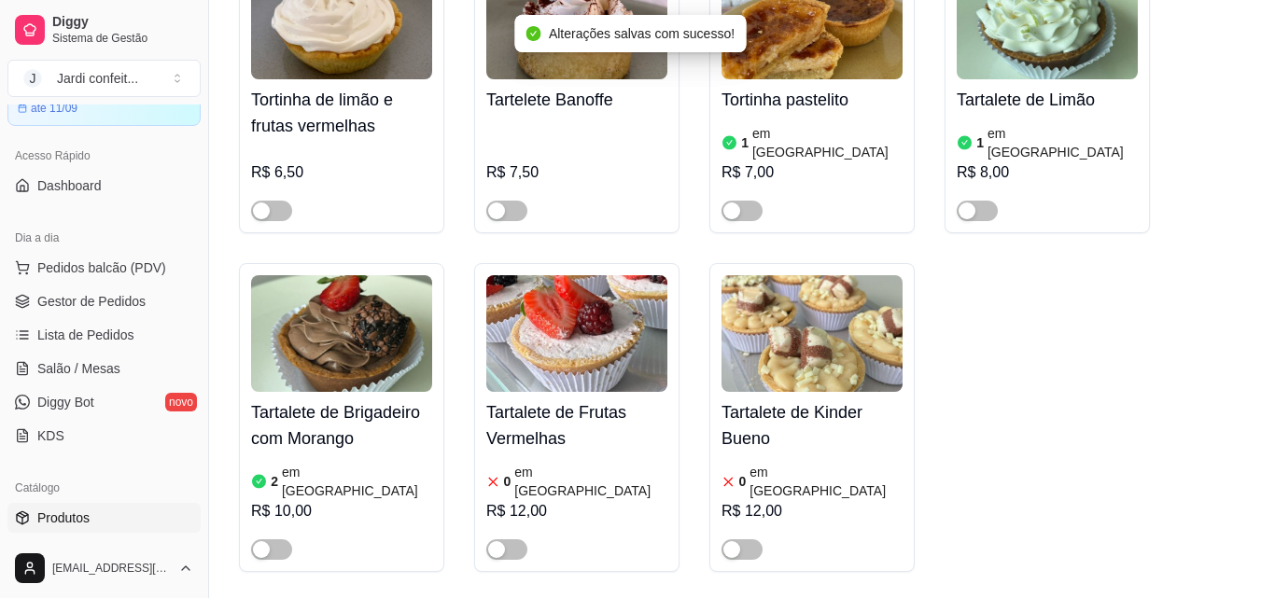
scroll to position [21464, 0]
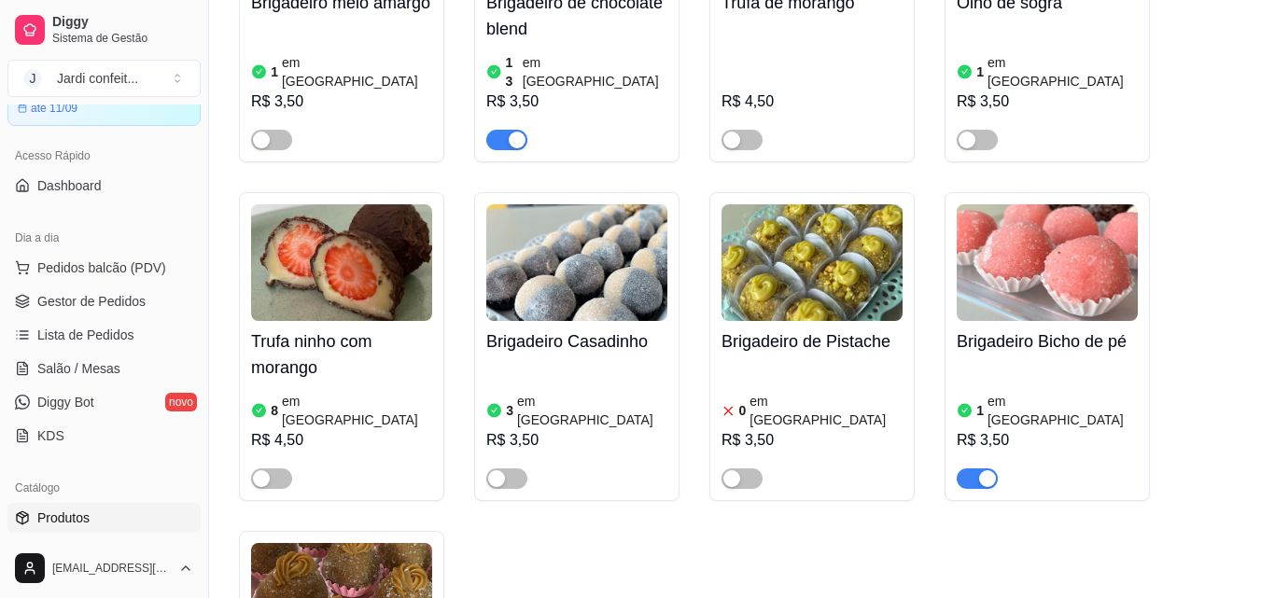
scroll to position [25290, 0]
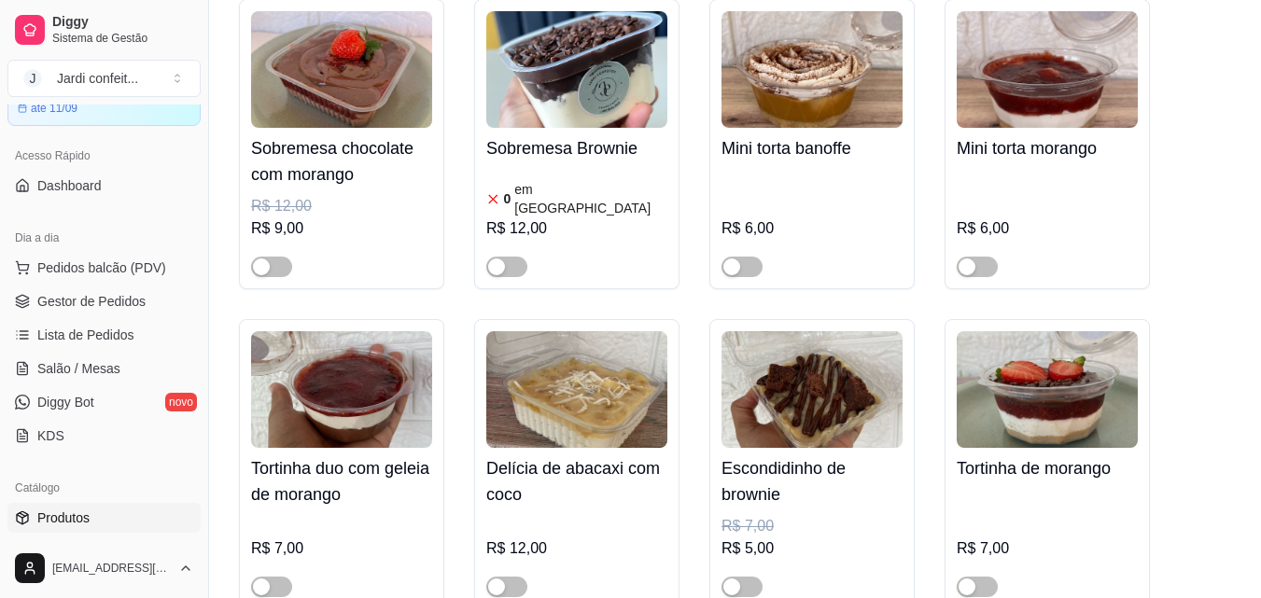
scroll to position [29770, 0]
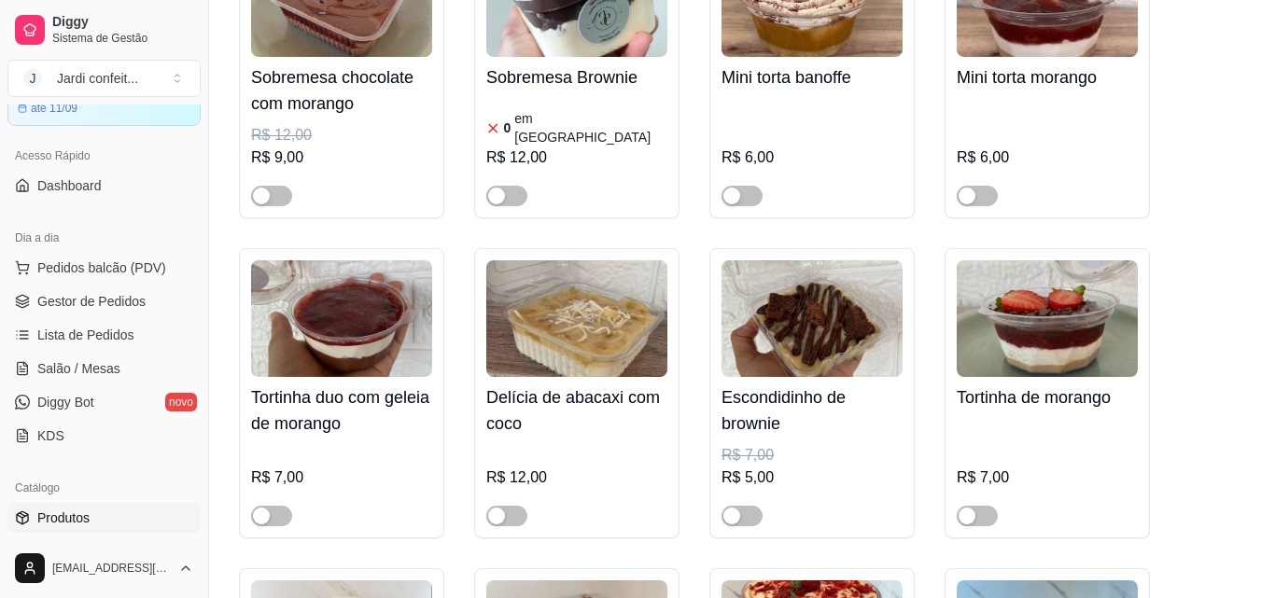
scroll to position [30236, 0]
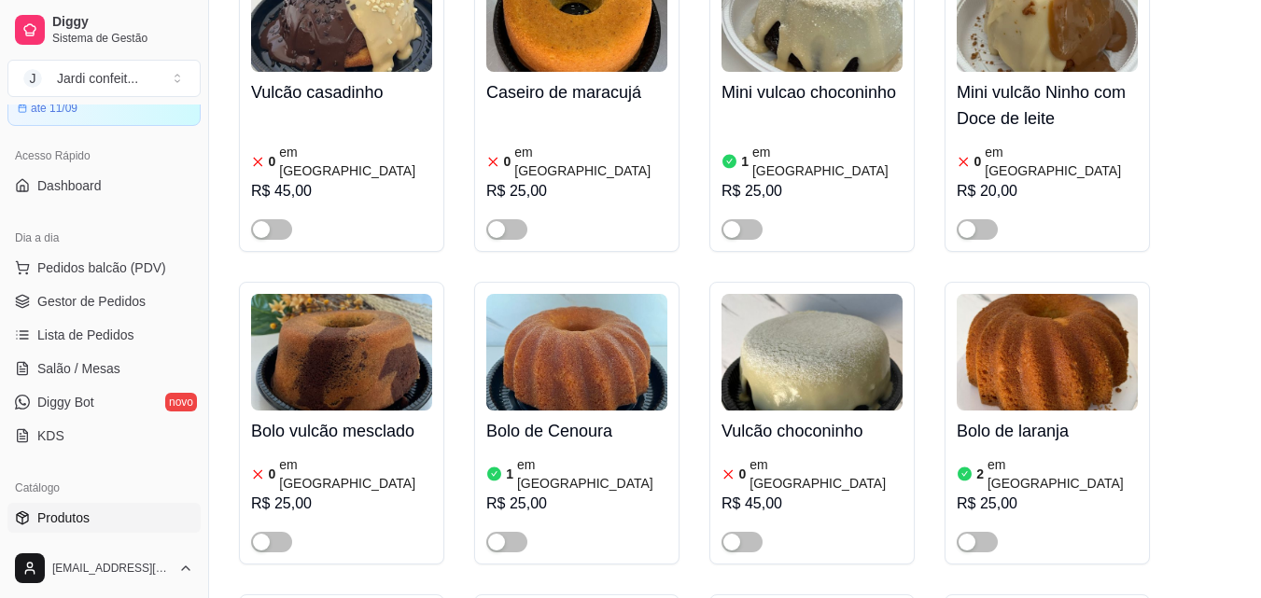
scroll to position [32849, 0]
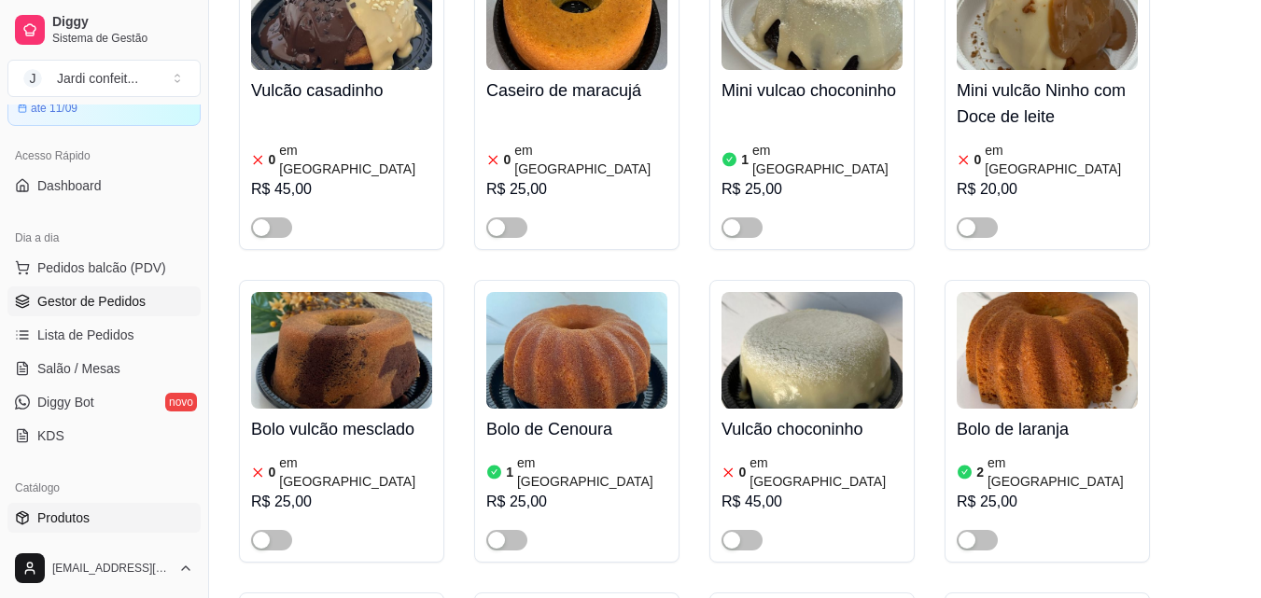
click at [154, 293] on link "Gestor de Pedidos" at bounding box center [103, 301] width 193 height 30
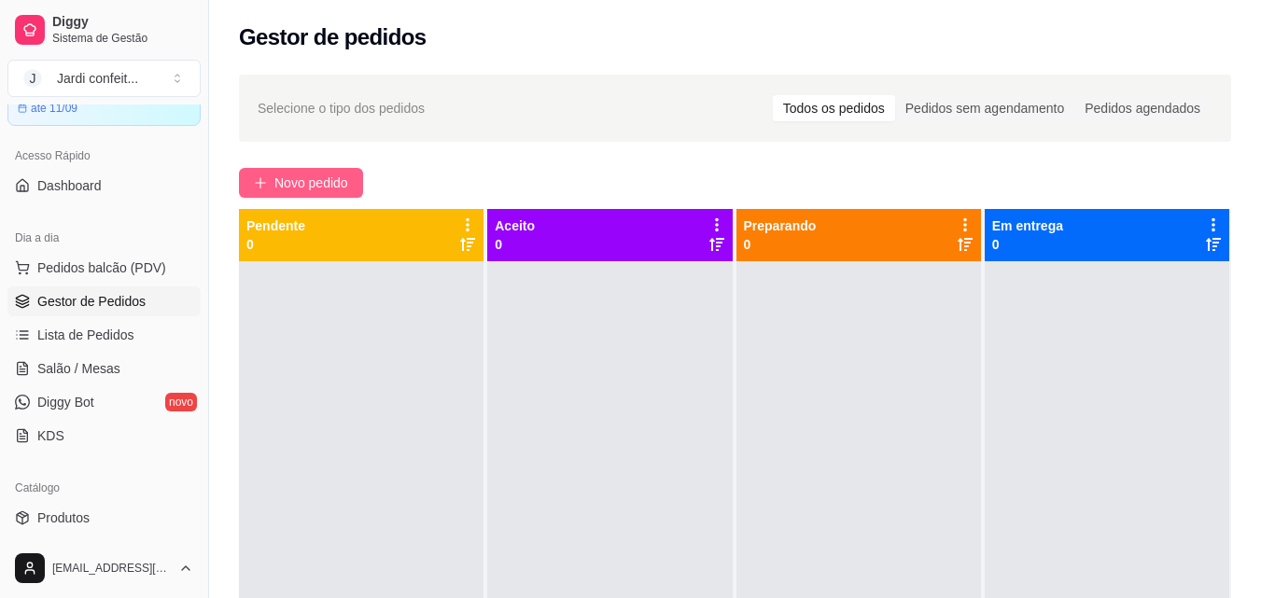
click at [346, 189] on span "Novo pedido" at bounding box center [311, 183] width 74 height 21
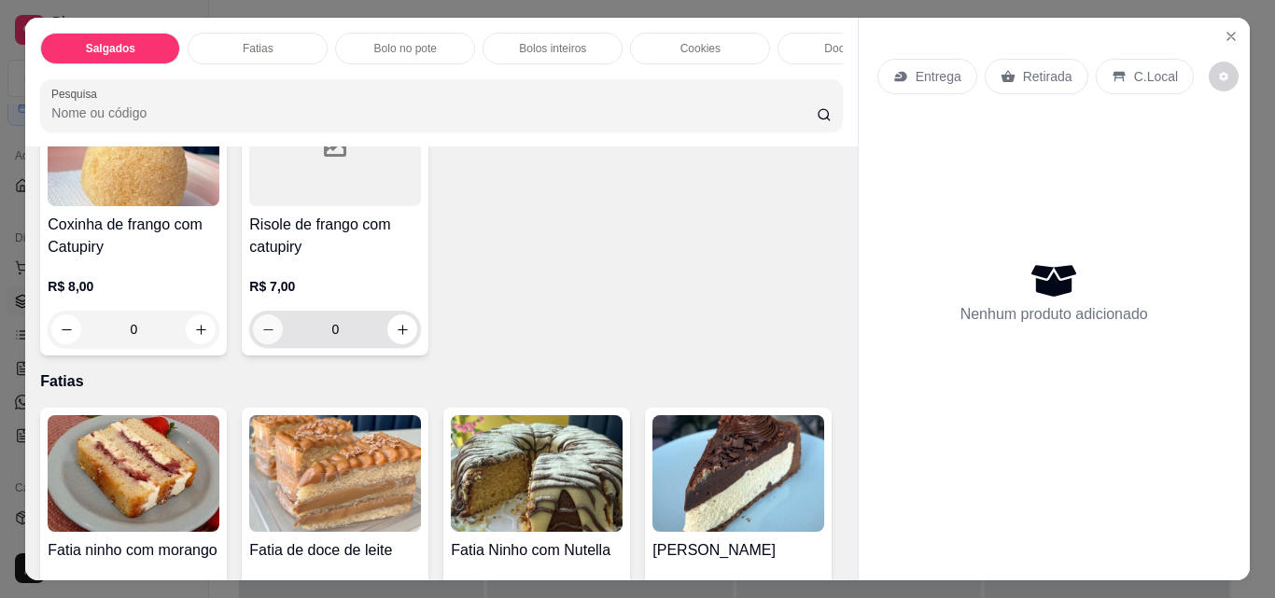
scroll to position [187, 0]
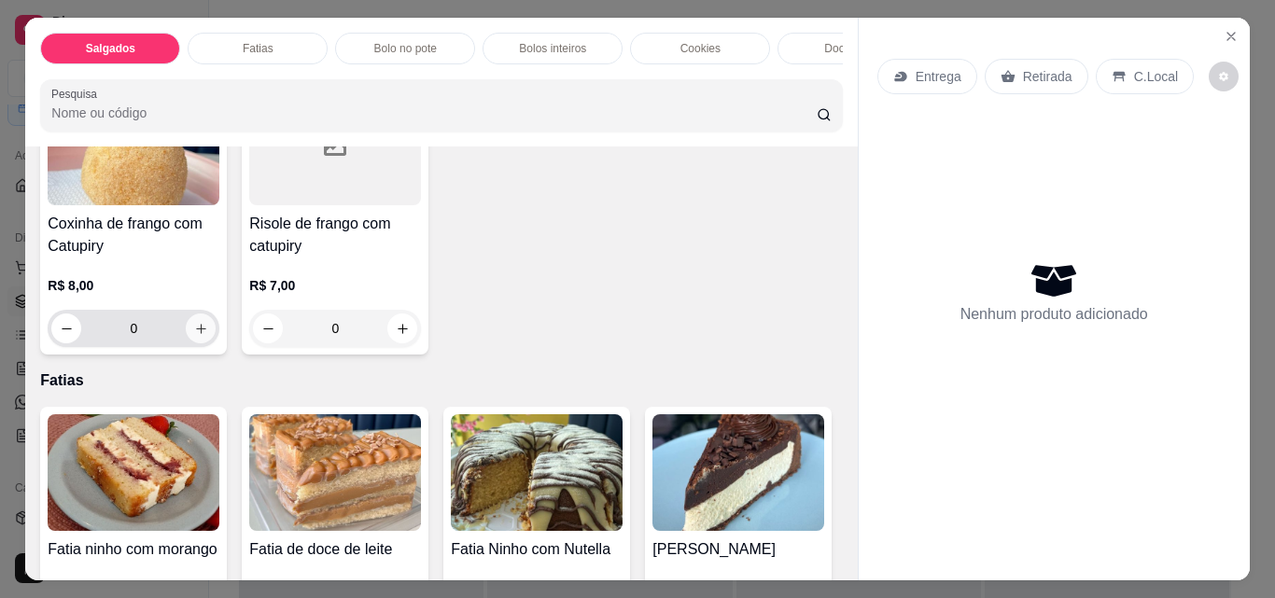
click at [194, 335] on icon "increase-product-quantity" at bounding box center [201, 329] width 14 height 14
type input "1"
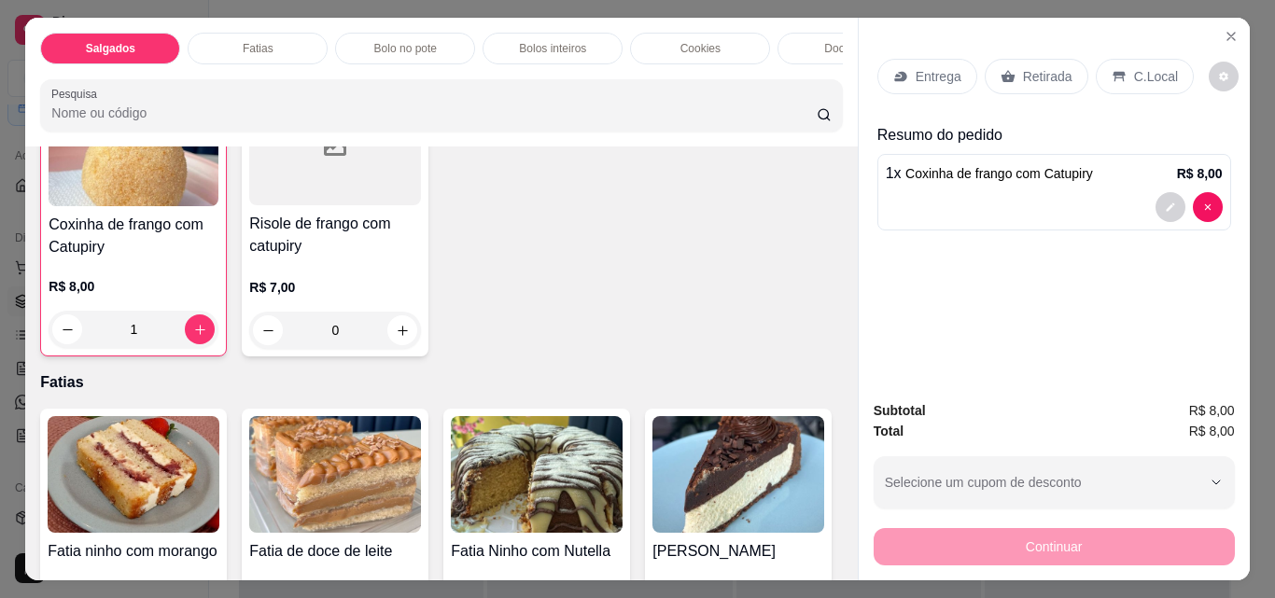
scroll to position [188, 0]
click at [1004, 77] on div "Retirada" at bounding box center [1037, 76] width 104 height 35
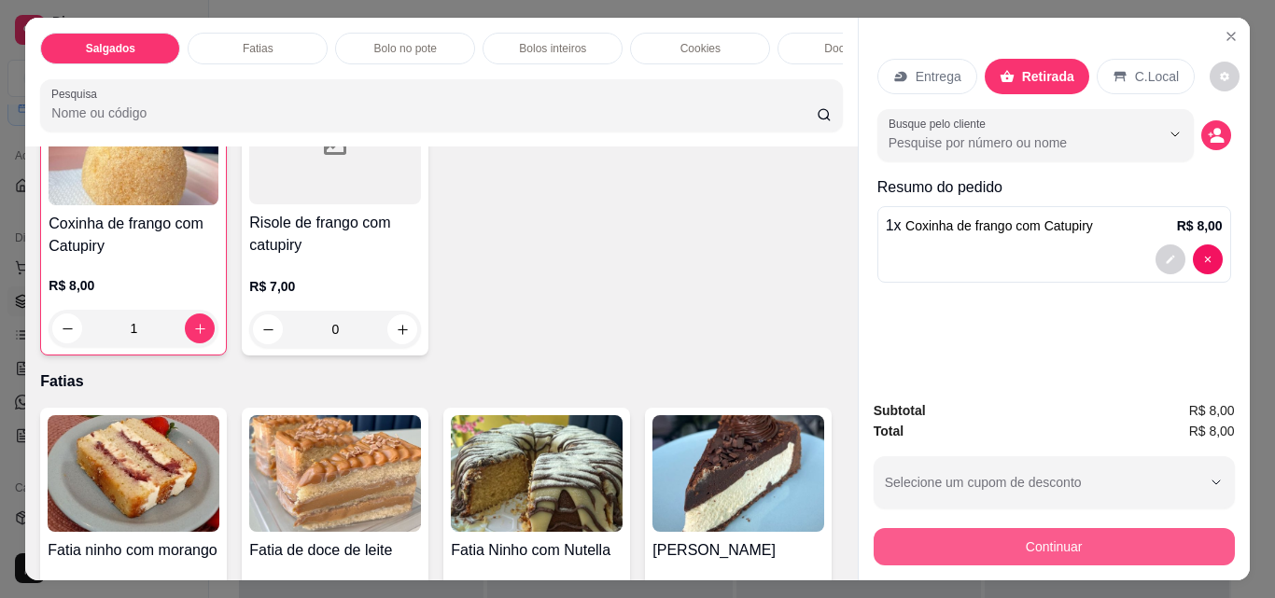
click at [1189, 549] on button "Continuar" at bounding box center [1053, 546] width 361 height 37
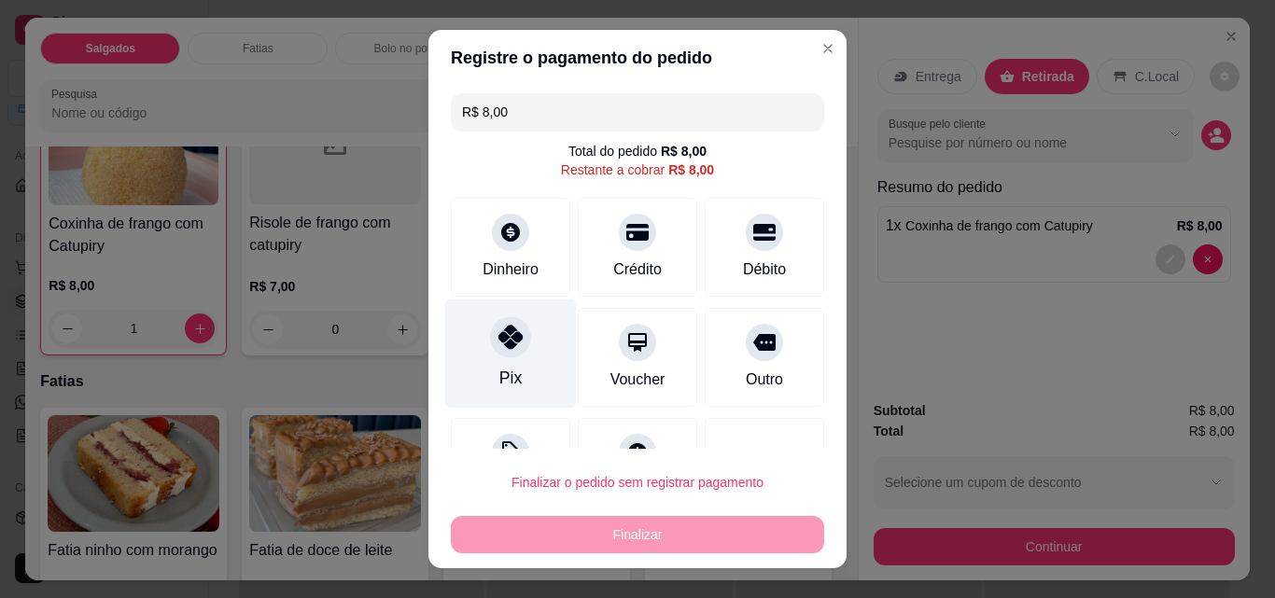
click at [510, 359] on div "Pix" at bounding box center [511, 354] width 132 height 109
type input "R$ 0,00"
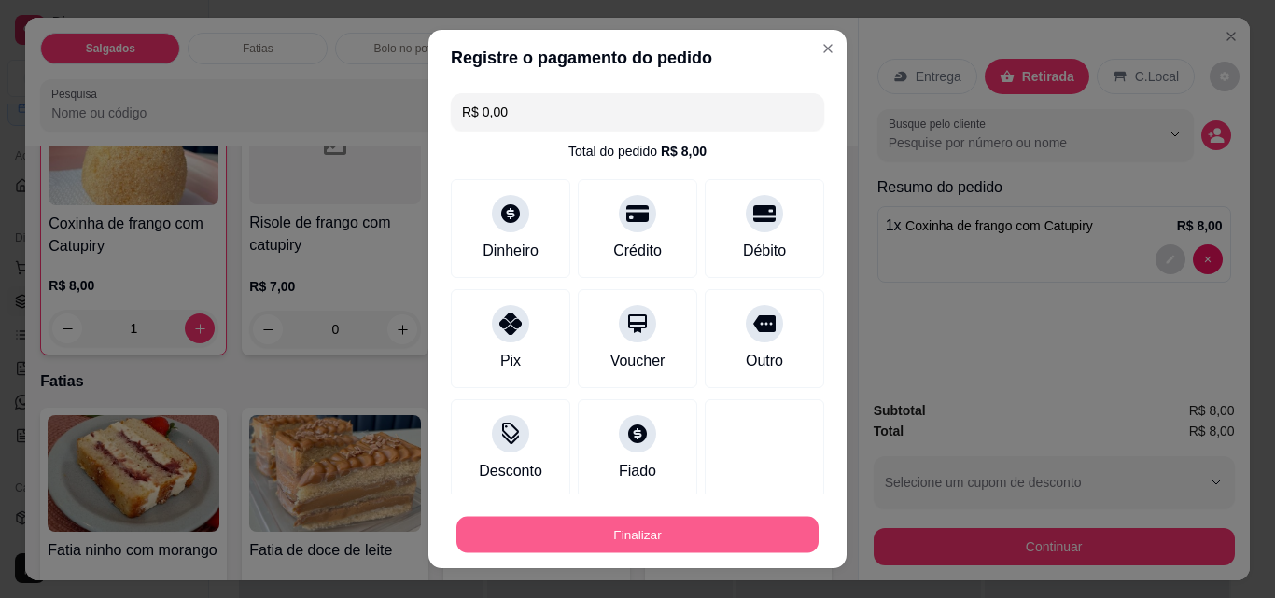
click at [754, 539] on button "Finalizar" at bounding box center [637, 535] width 362 height 36
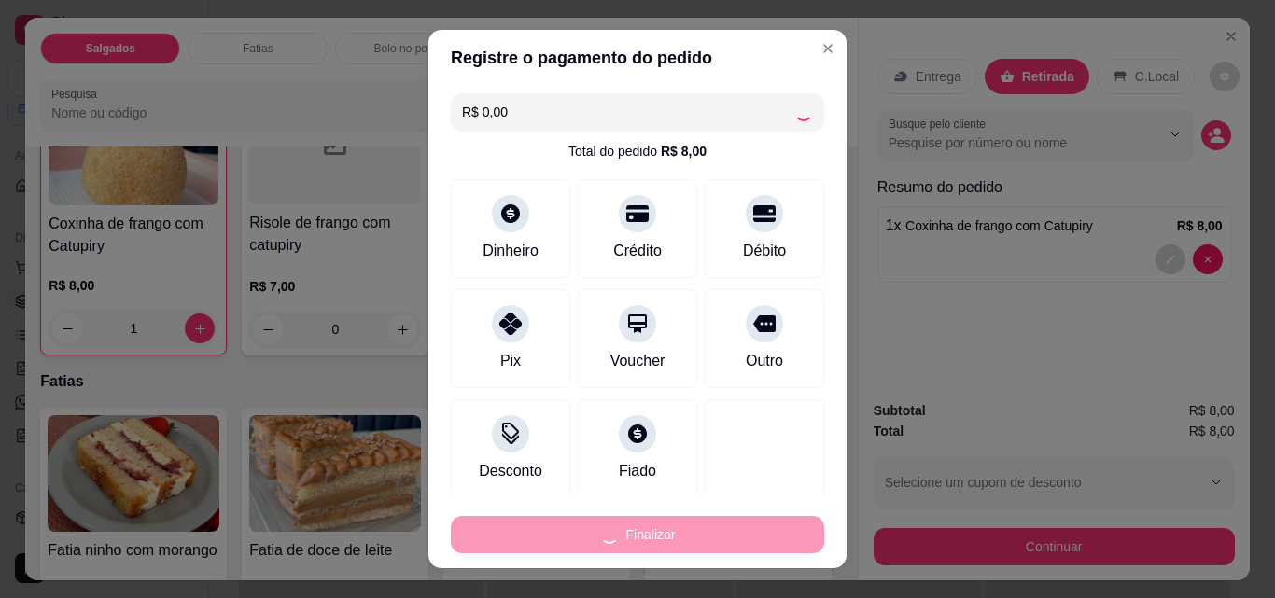
type input "0"
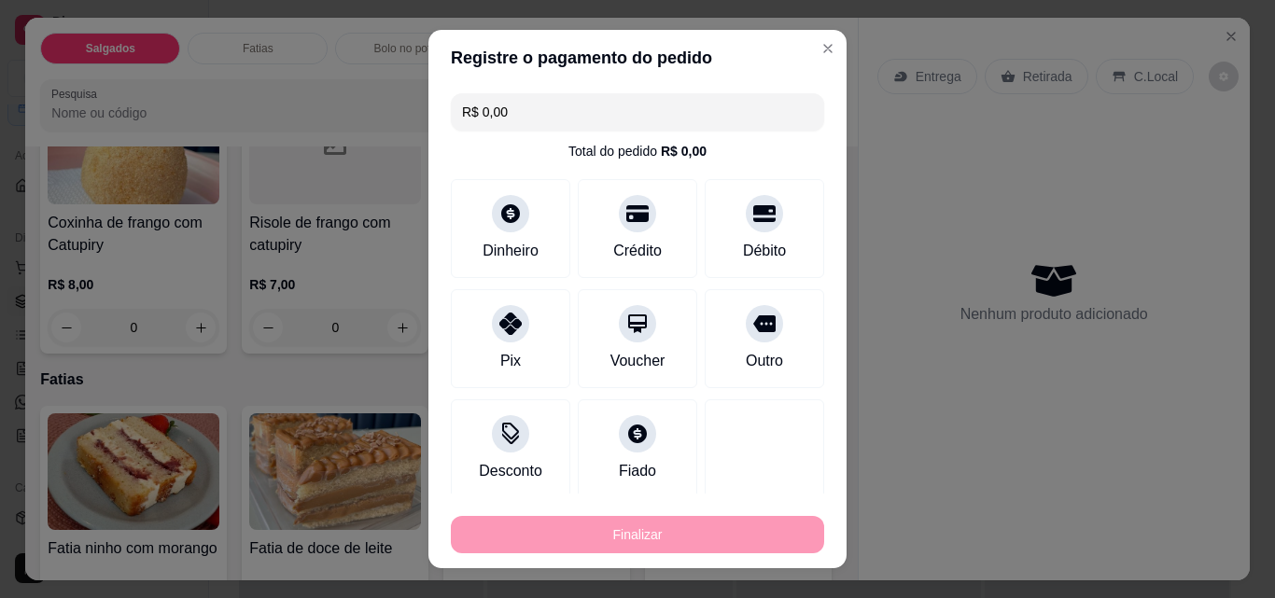
type input "-R$ 8,00"
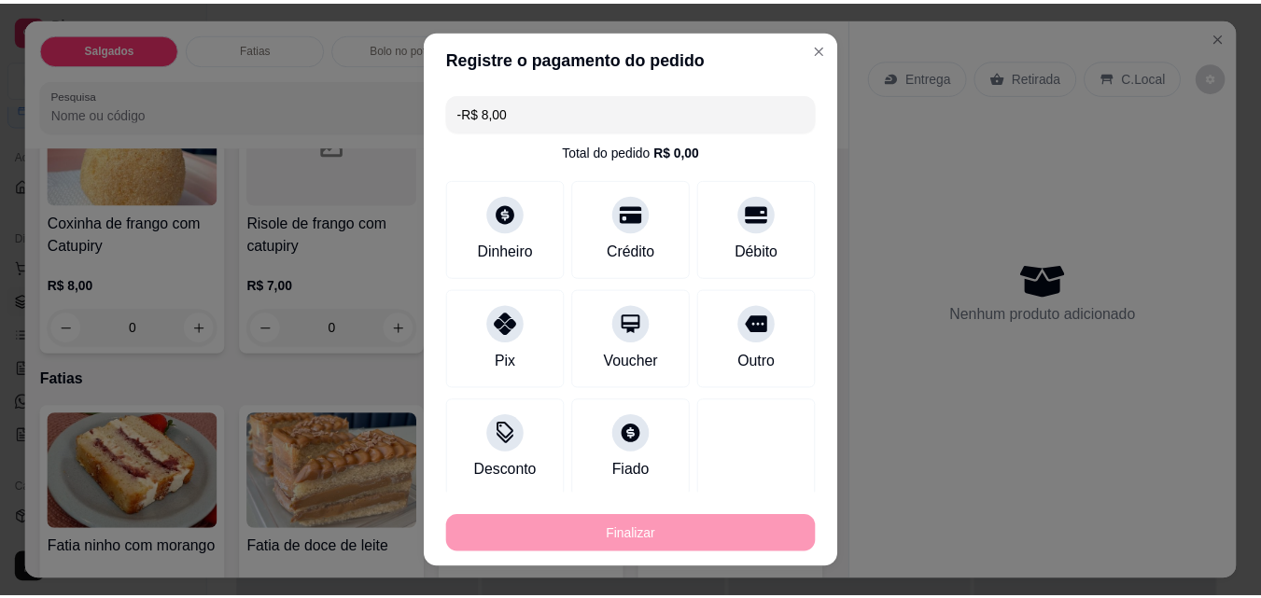
scroll to position [187, 0]
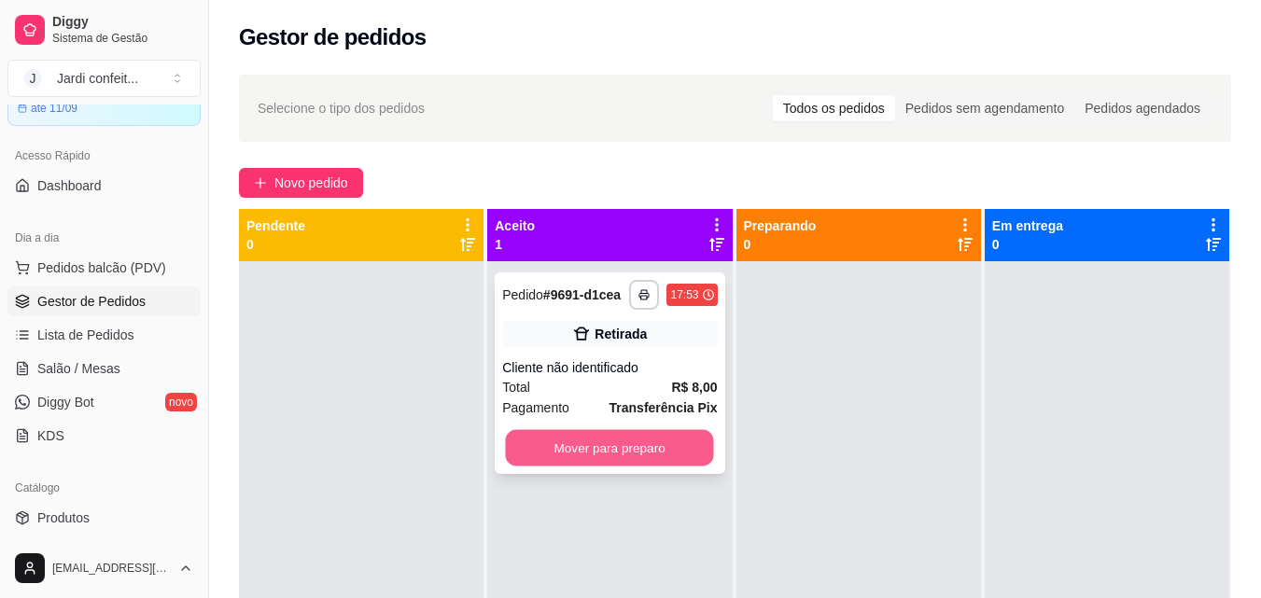
click at [603, 438] on button "Mover para preparo" at bounding box center [610, 448] width 208 height 36
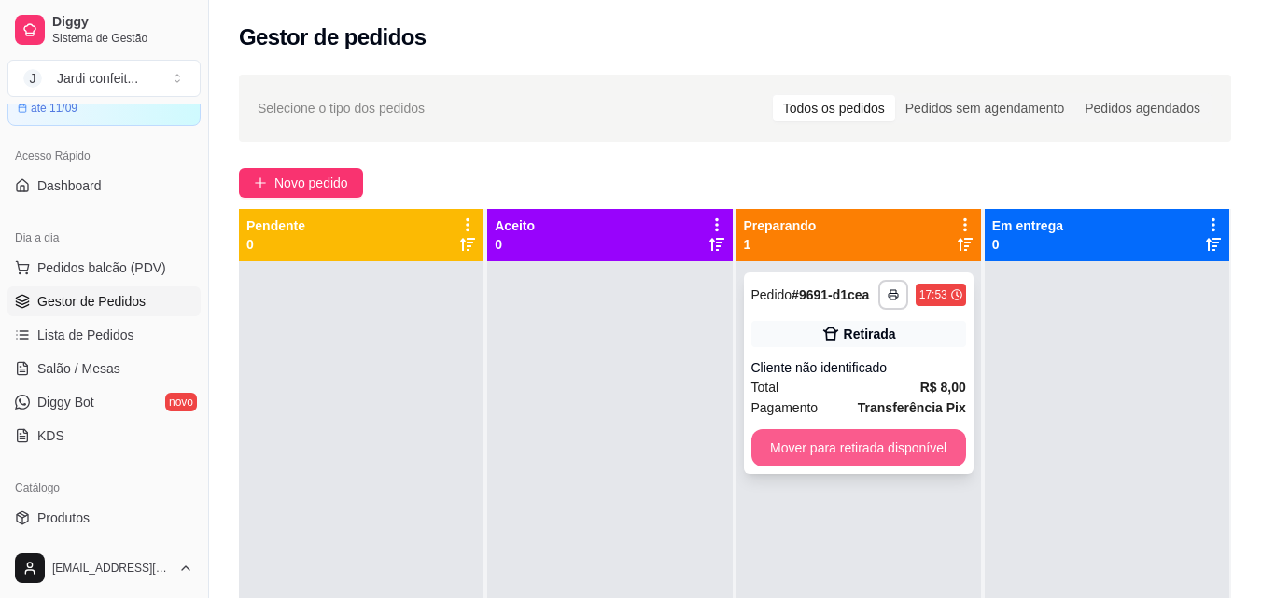
click at [887, 447] on button "Mover para retirada disponível" at bounding box center [858, 447] width 215 height 37
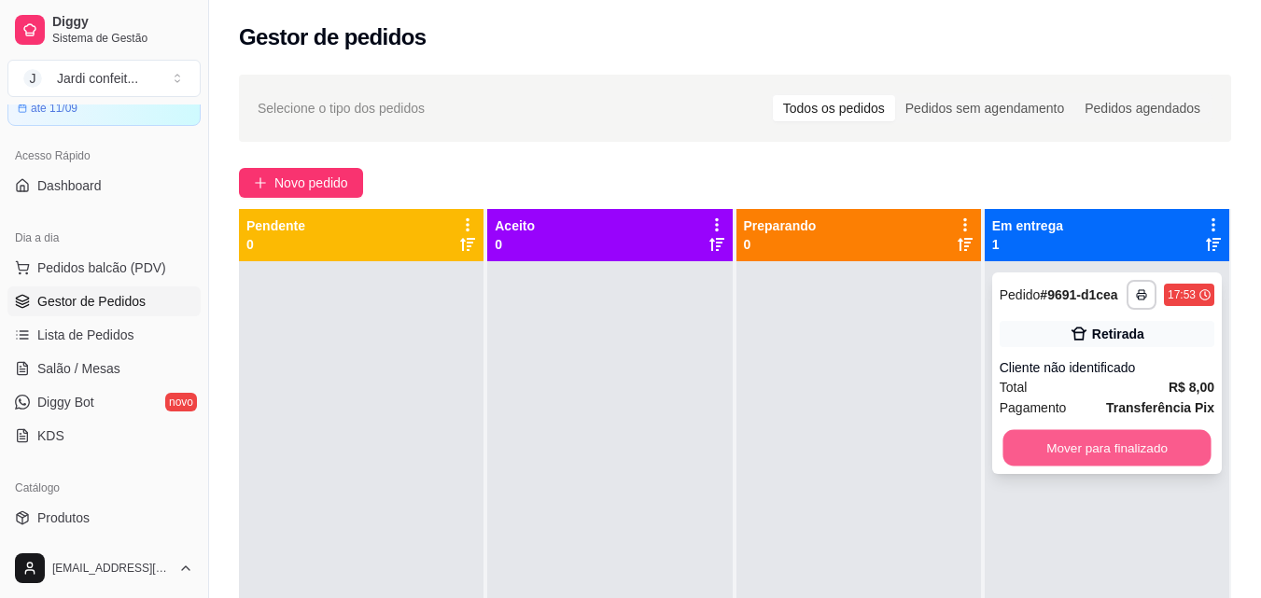
click at [1060, 441] on button "Mover para finalizado" at bounding box center [1106, 448] width 208 height 36
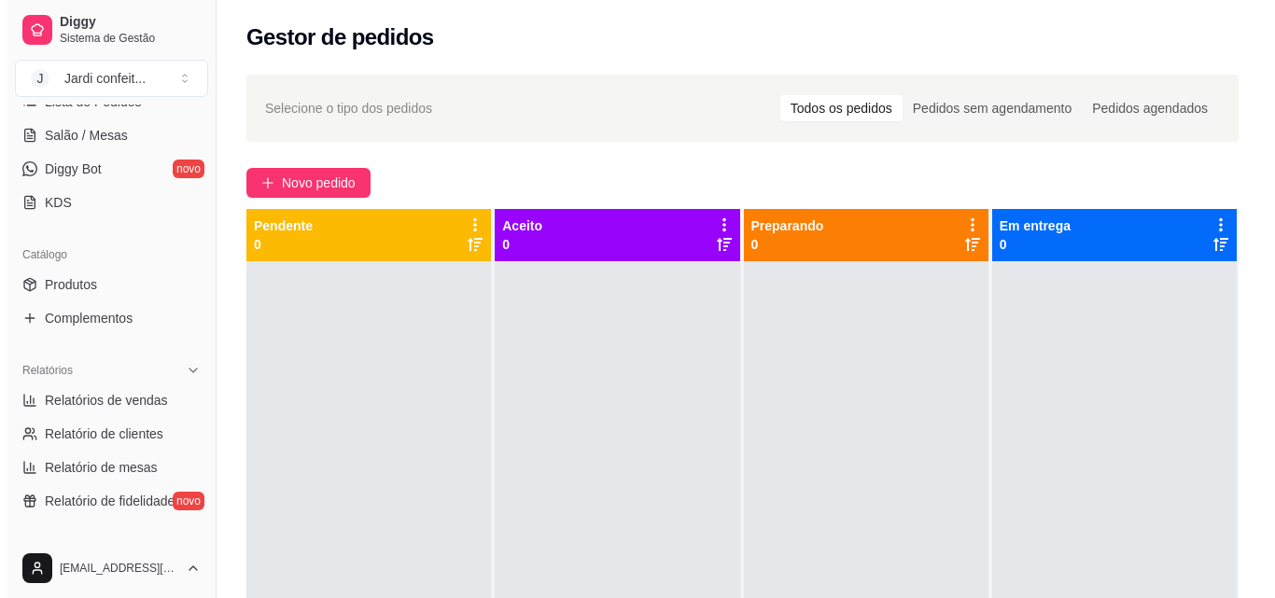
scroll to position [278, 0]
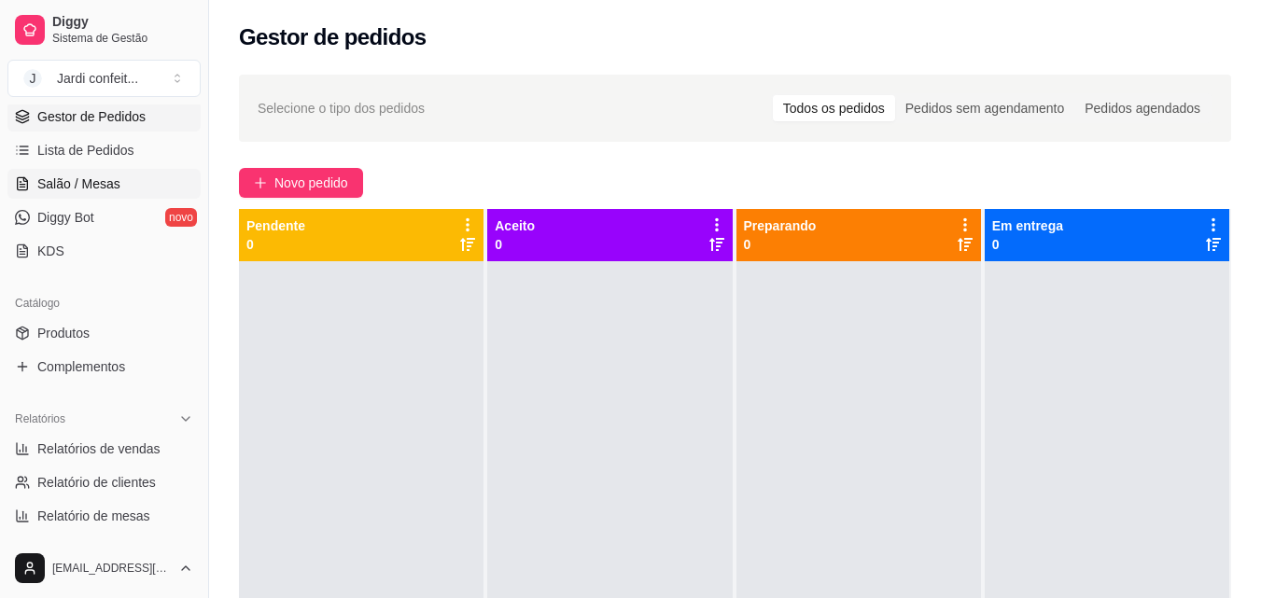
click at [91, 189] on span "Salão / Mesas" at bounding box center [78, 184] width 83 height 19
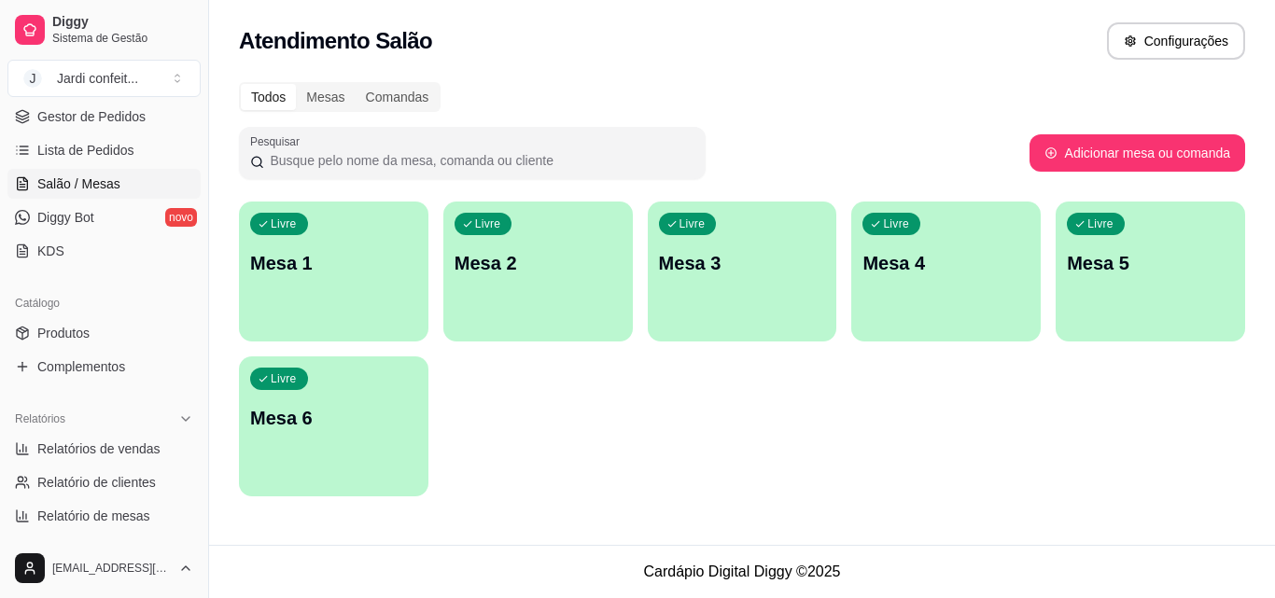
click at [370, 276] on div "Livre Mesa 1" at bounding box center [333, 261] width 189 height 118
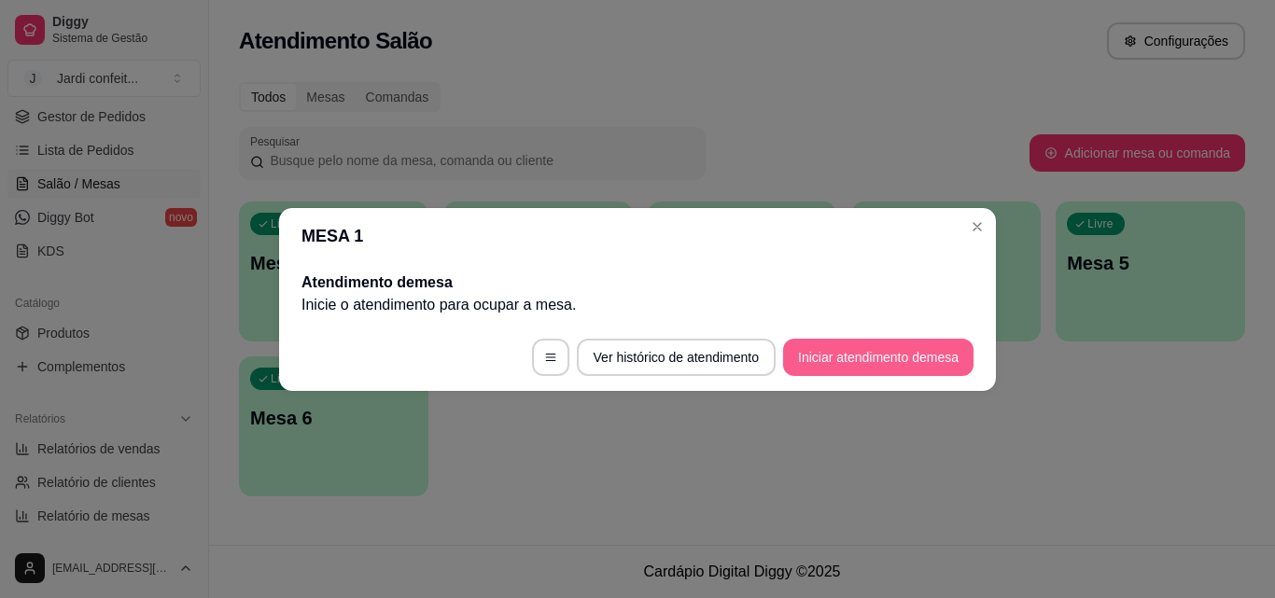
click at [874, 363] on button "Iniciar atendimento de mesa" at bounding box center [878, 357] width 190 height 37
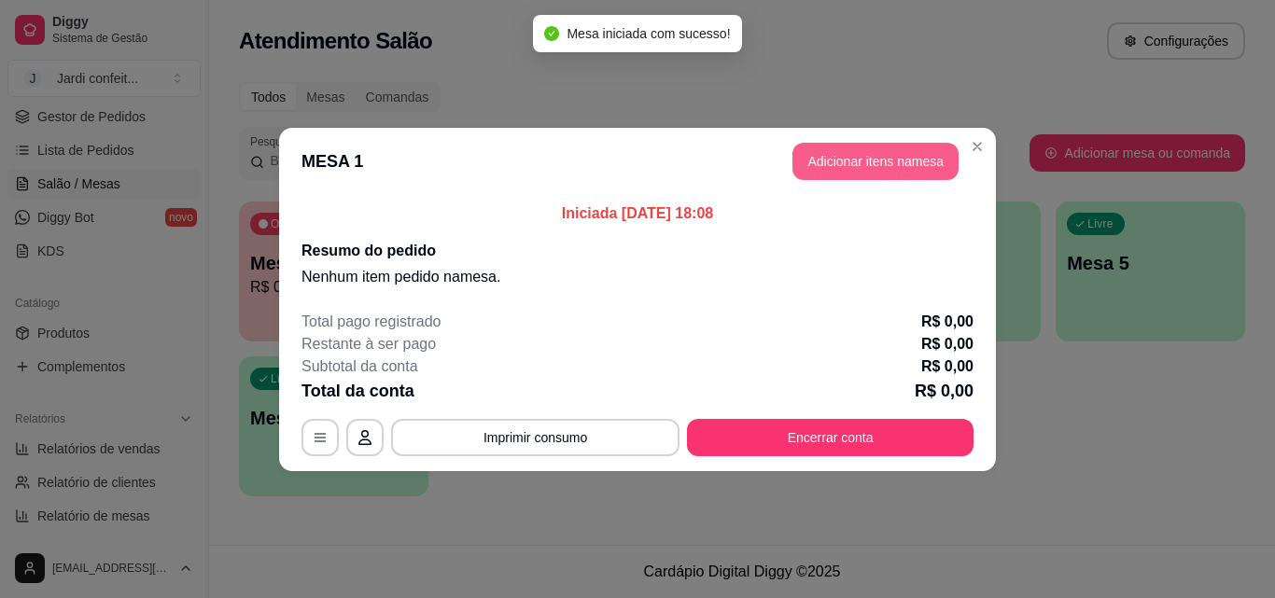
click at [897, 156] on button "Adicionar itens na mesa" at bounding box center [875, 161] width 166 height 37
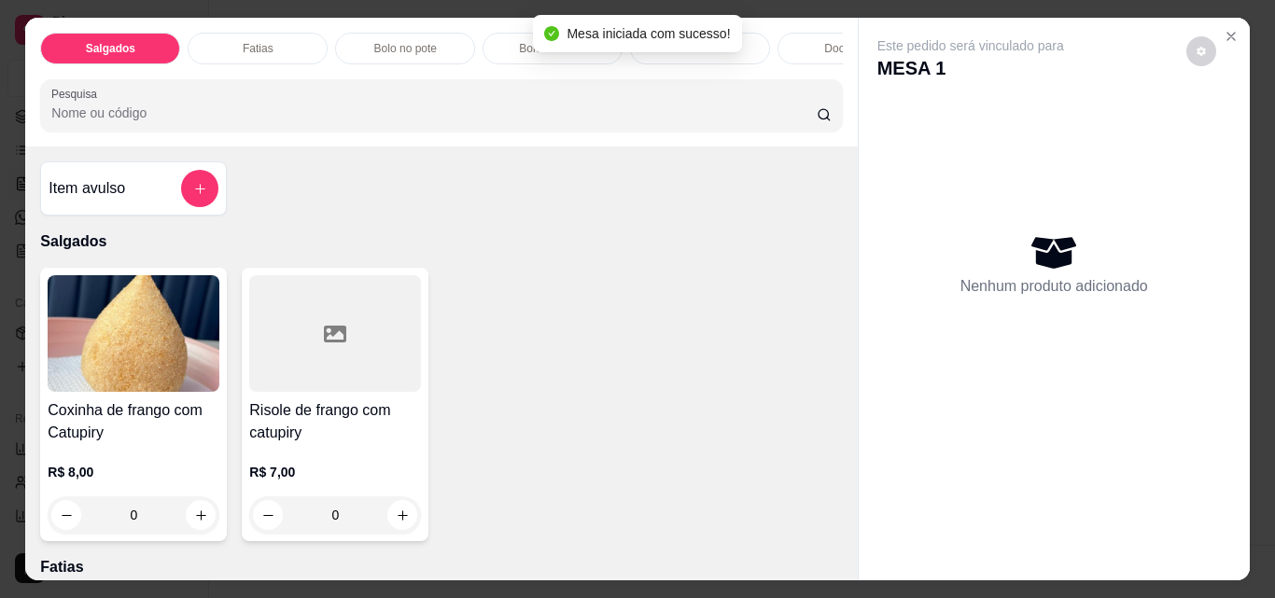
click at [266, 39] on div "Fatias" at bounding box center [258, 49] width 140 height 32
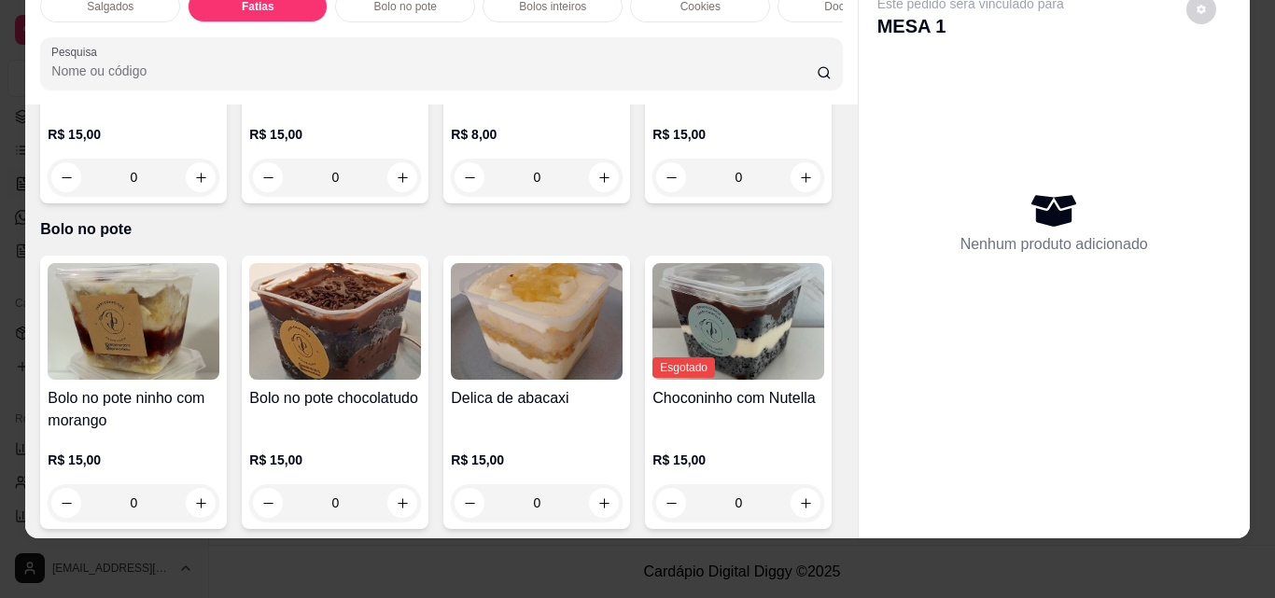
scroll to position [690, 0]
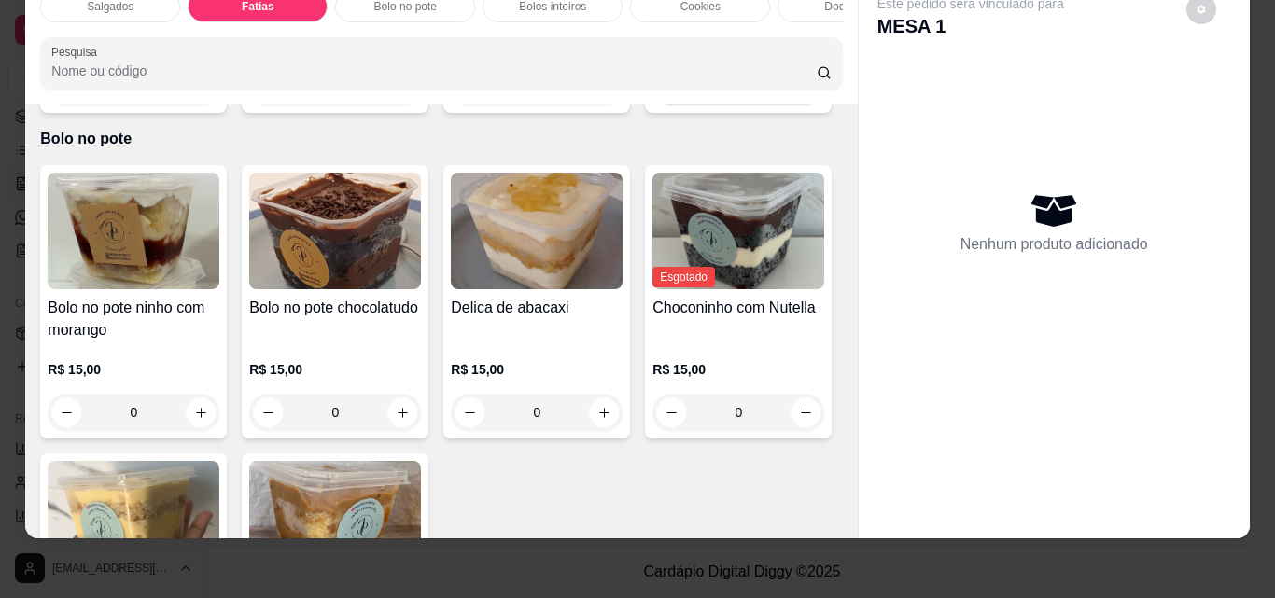
click at [799, 94] on icon "increase-product-quantity" at bounding box center [806, 87] width 14 height 14
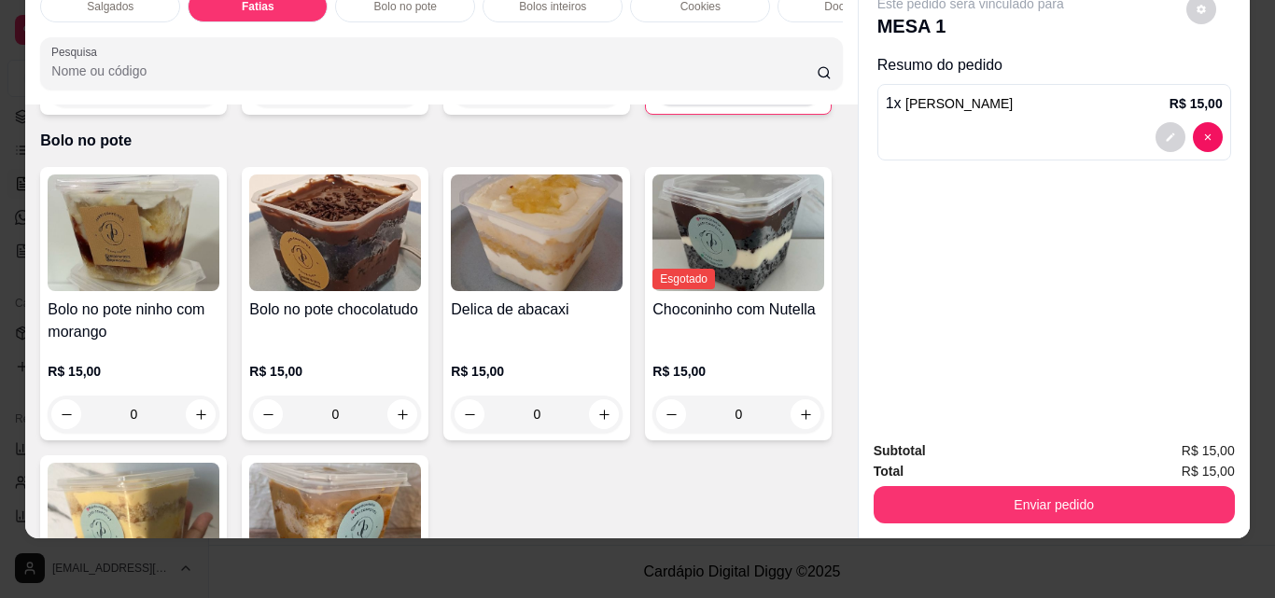
click at [798, 95] on icon "increase-product-quantity" at bounding box center [805, 88] width 14 height 14
type input "2"
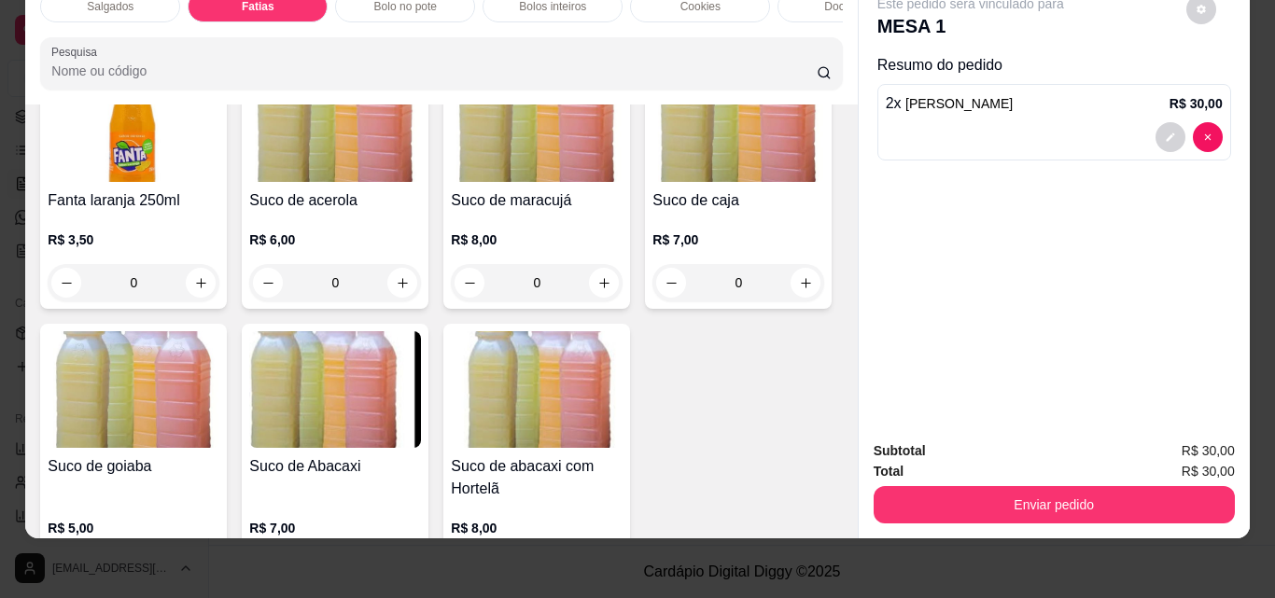
scroll to position [4236, 0]
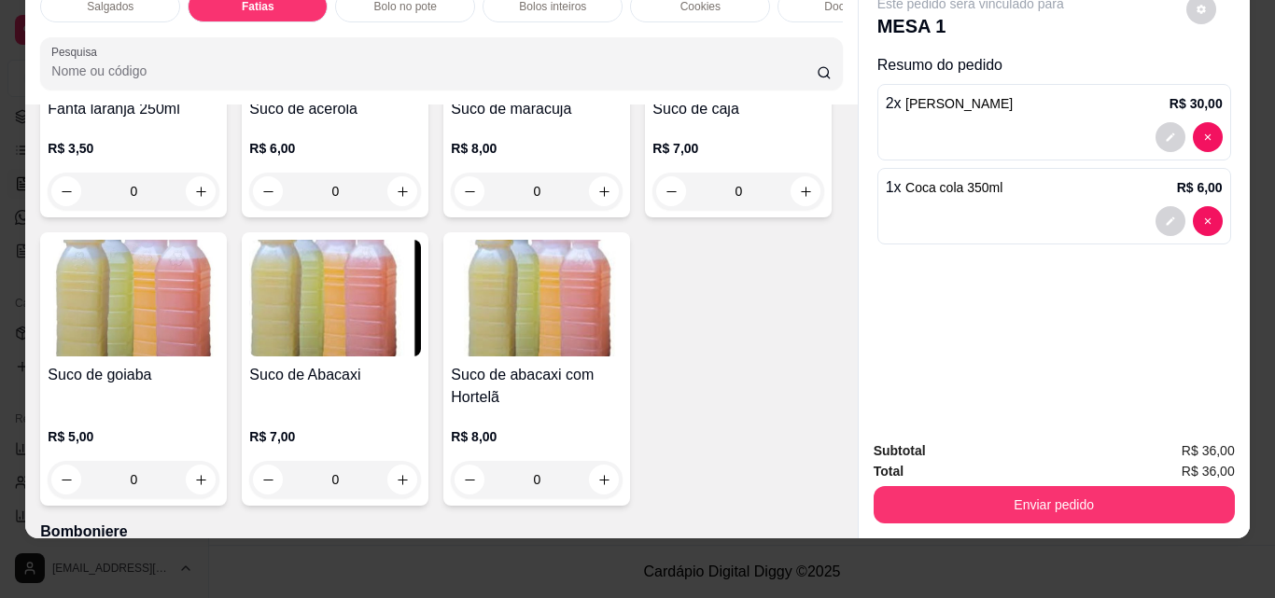
type input "1"
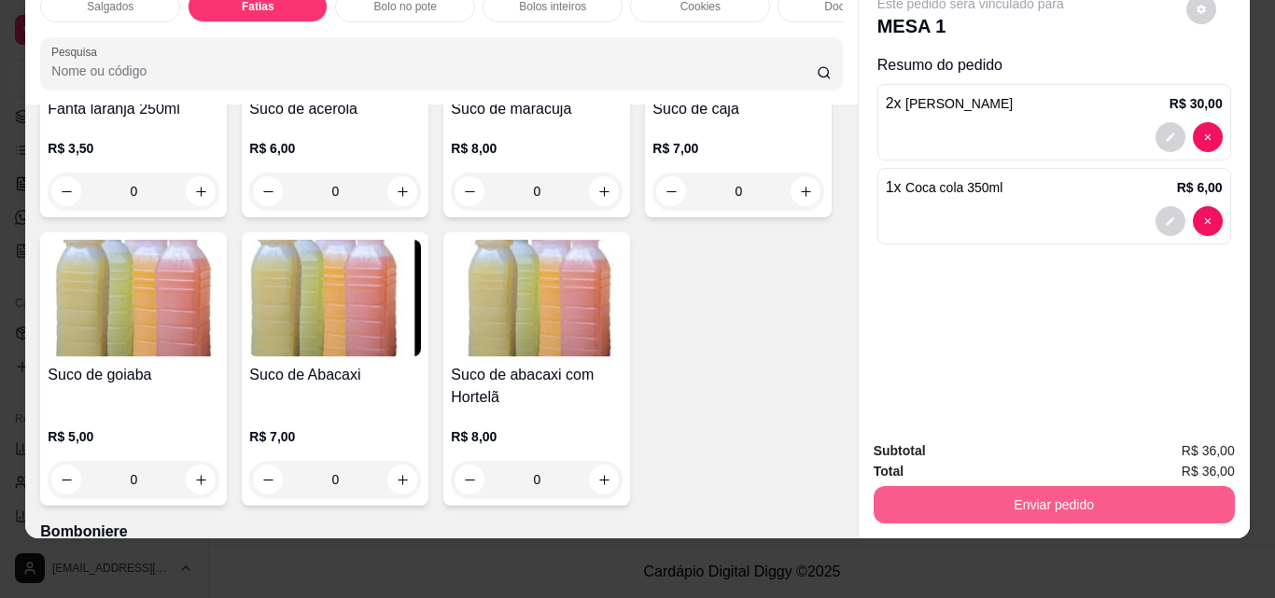
click at [1158, 486] on button "Enviar pedido" at bounding box center [1053, 504] width 361 height 37
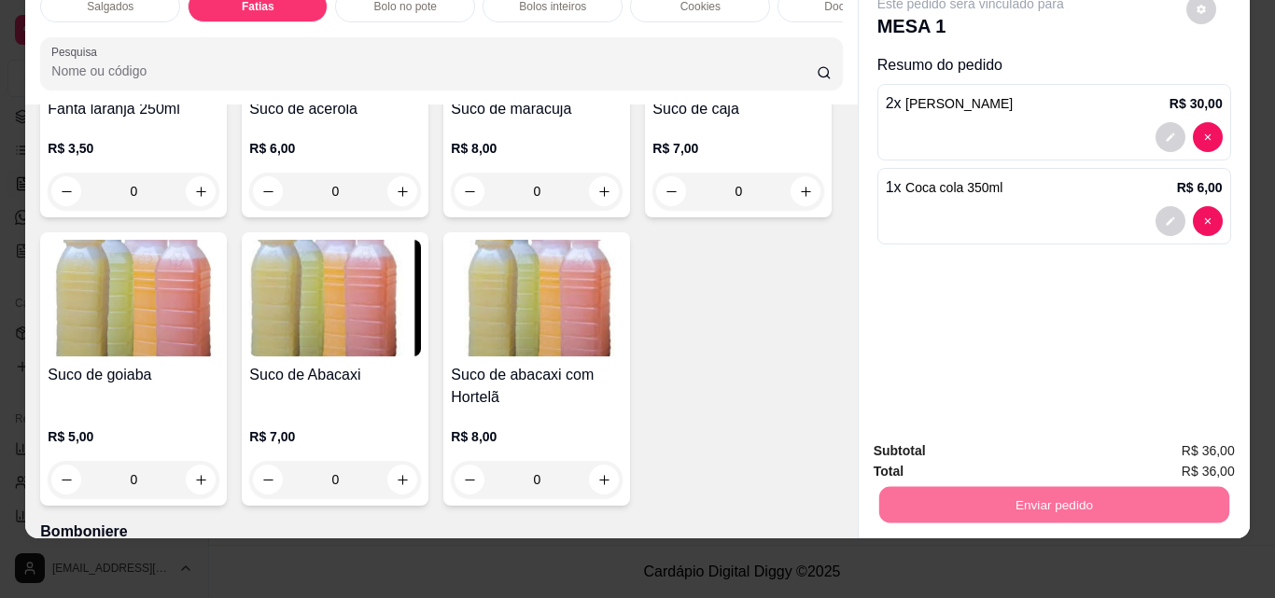
click at [987, 443] on button "Não registrar e enviar pedido" at bounding box center [992, 444] width 194 height 35
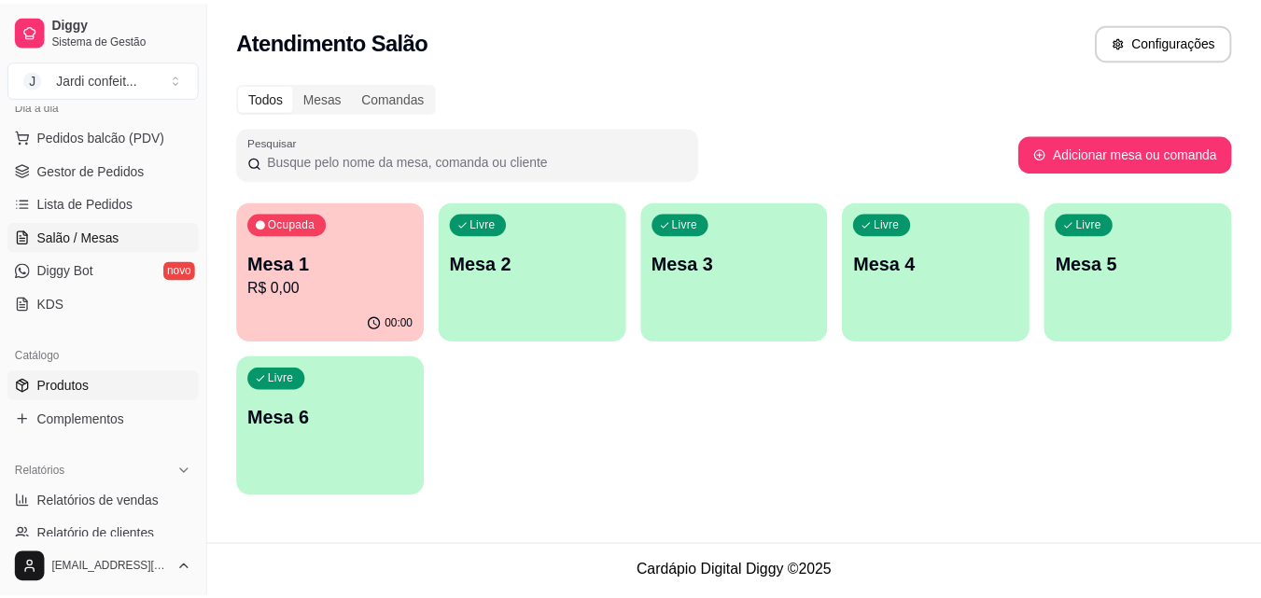
scroll to position [185, 0]
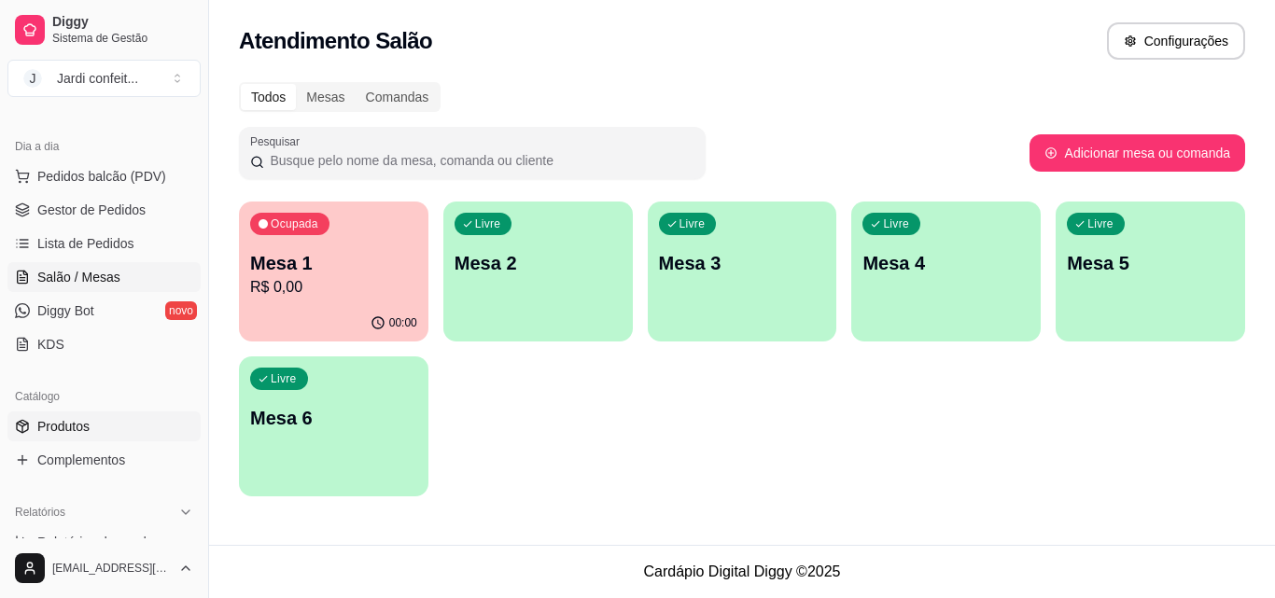
click at [158, 425] on link "Produtos" at bounding box center [103, 427] width 193 height 30
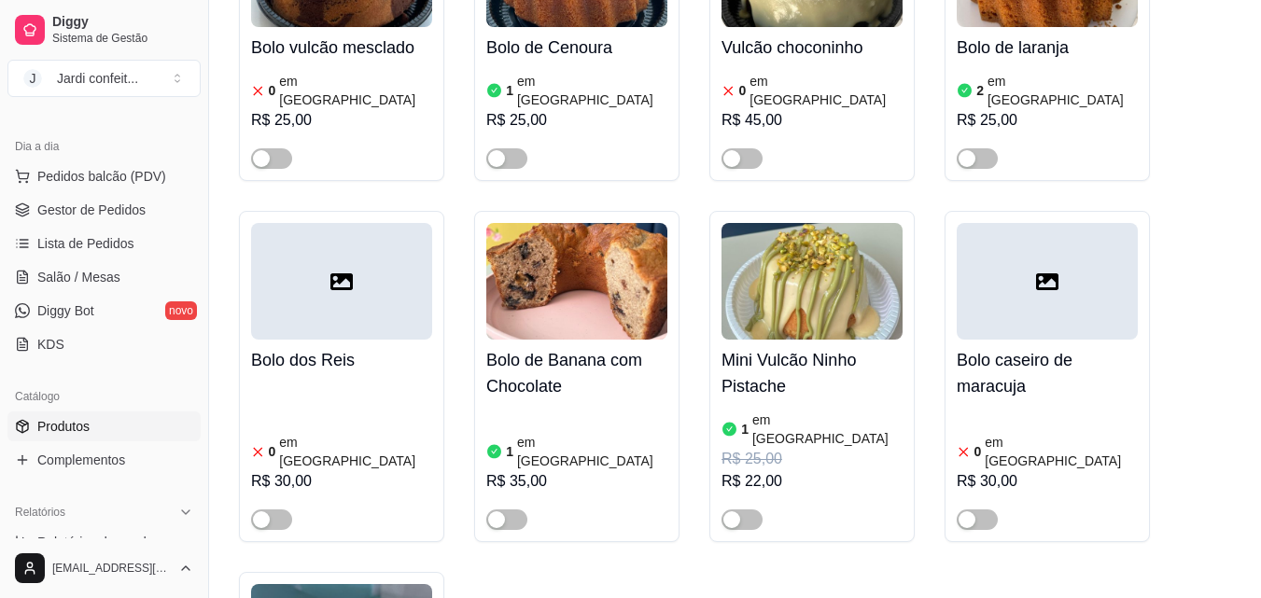
scroll to position [33180, 0]
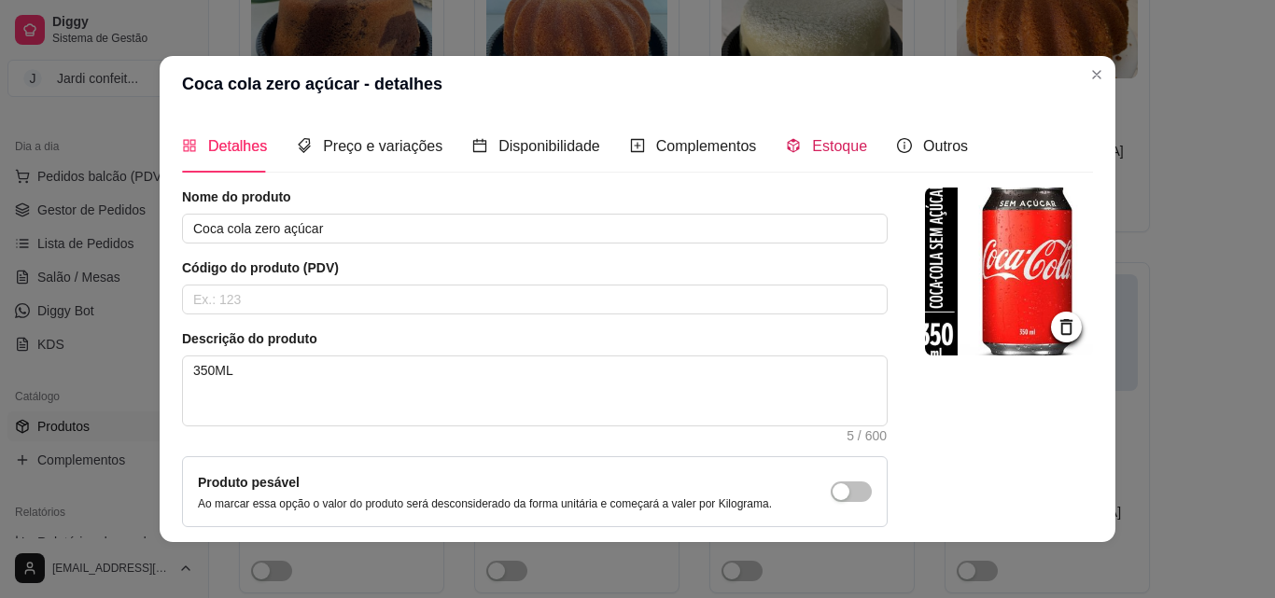
click at [828, 146] on span "Estoque" at bounding box center [839, 146] width 55 height 16
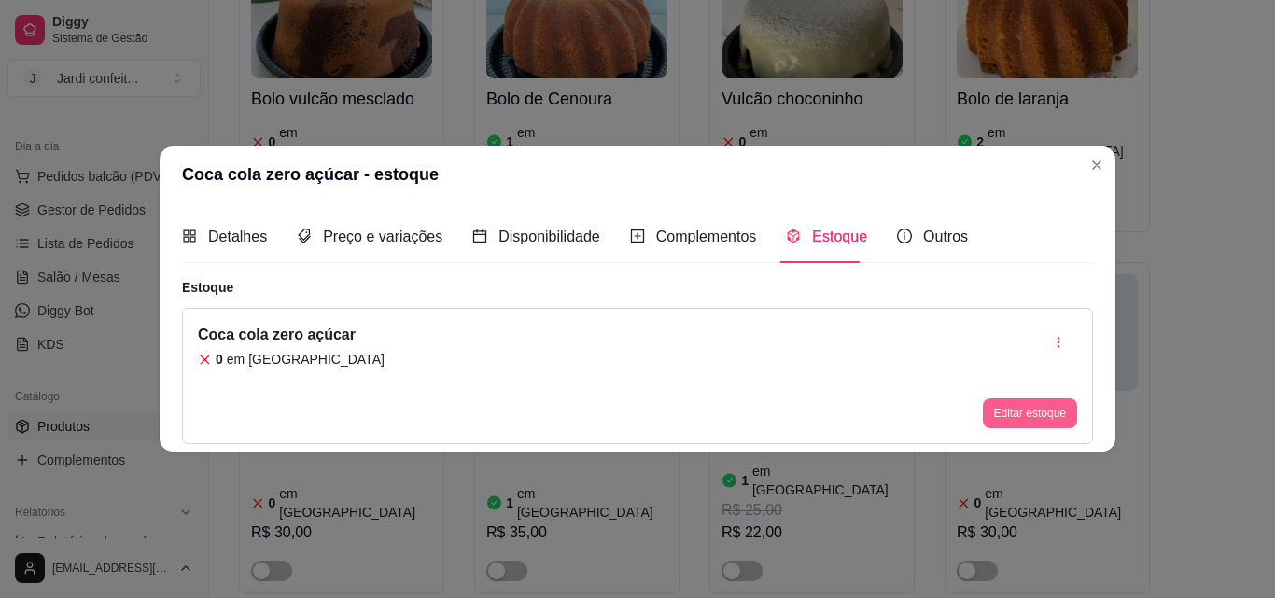
click at [1029, 402] on button "Editar estoque" at bounding box center [1030, 413] width 94 height 30
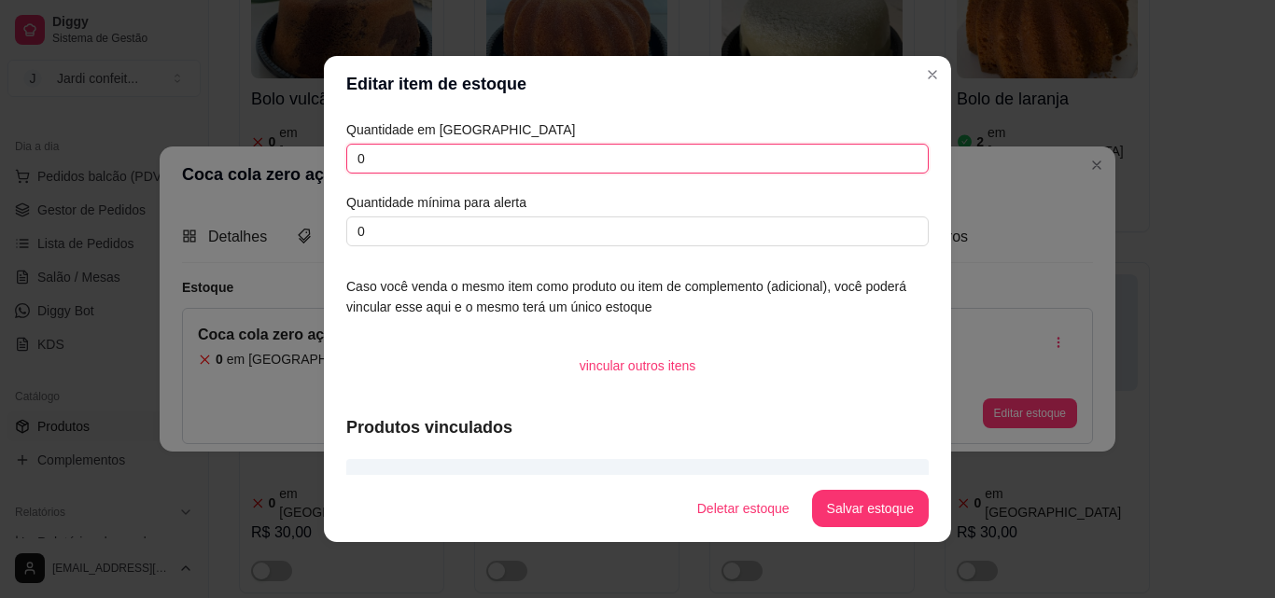
click at [575, 165] on input "0" at bounding box center [637, 159] width 582 height 30
click at [435, 162] on input "0" at bounding box center [637, 159] width 582 height 30
type input "03"
click at [875, 506] on button "Salvar estoque" at bounding box center [870, 508] width 117 height 37
click at [875, 506] on div "Deletar estoque Salvar estoque" at bounding box center [805, 508] width 246 height 37
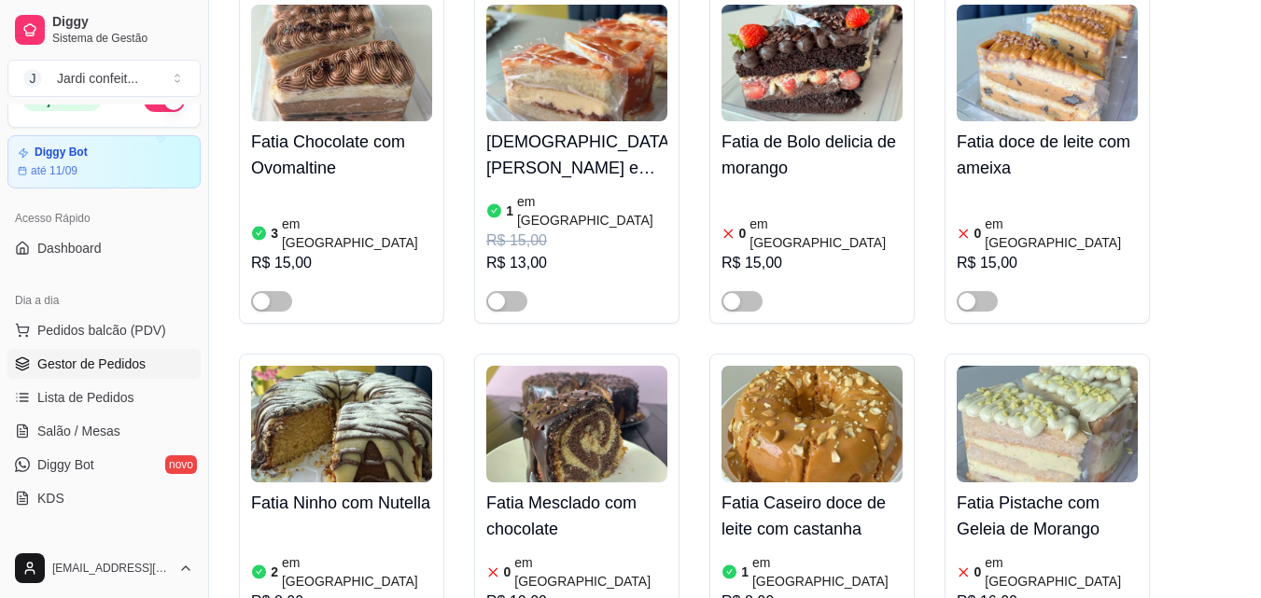
scroll to position [0, 0]
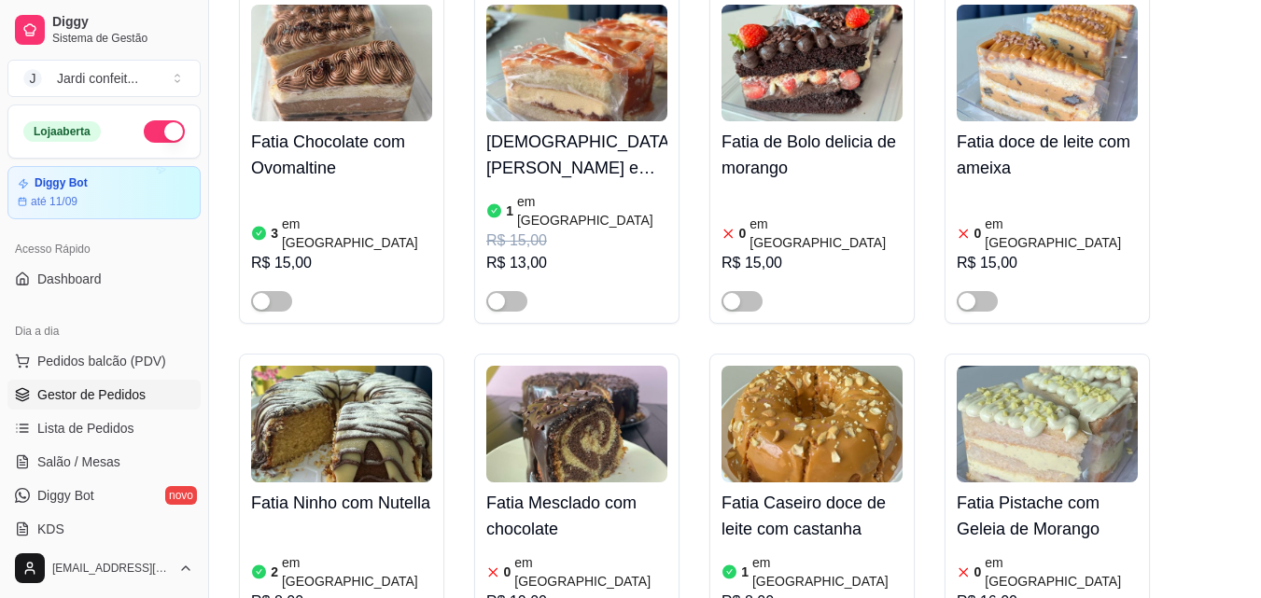
click at [136, 397] on span "Gestor de Pedidos" at bounding box center [91, 394] width 108 height 19
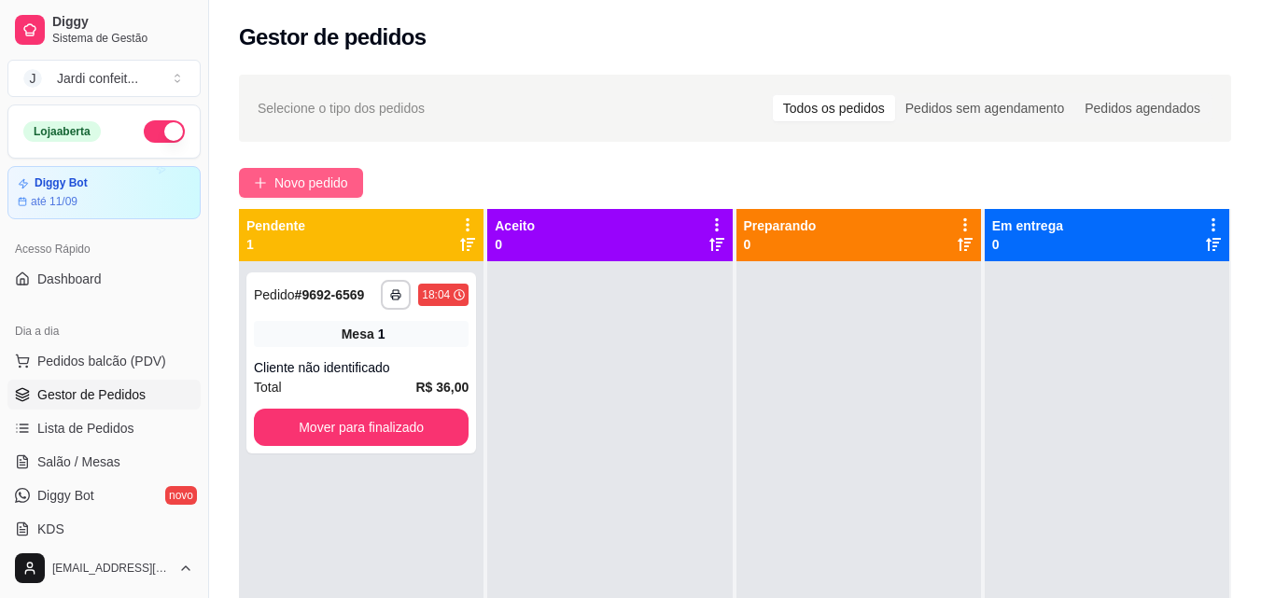
click at [327, 190] on span "Novo pedido" at bounding box center [311, 183] width 74 height 21
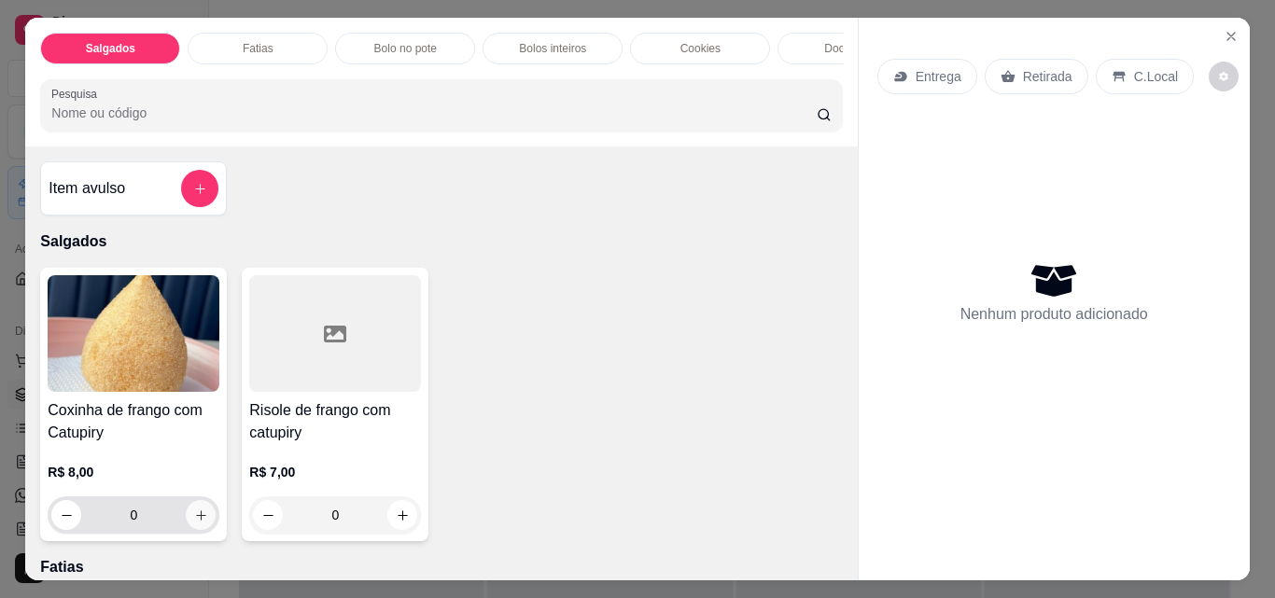
click at [202, 521] on button "increase-product-quantity" at bounding box center [201, 515] width 30 height 30
type input "1"
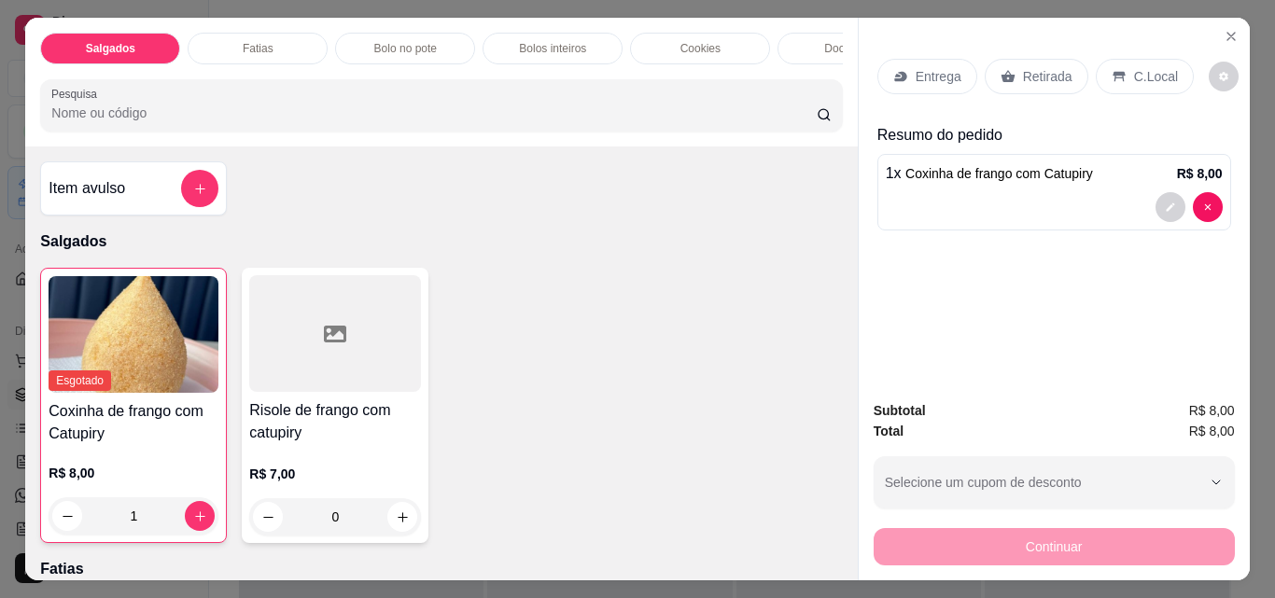
click at [1045, 72] on p "Retirada" at bounding box center [1047, 76] width 49 height 19
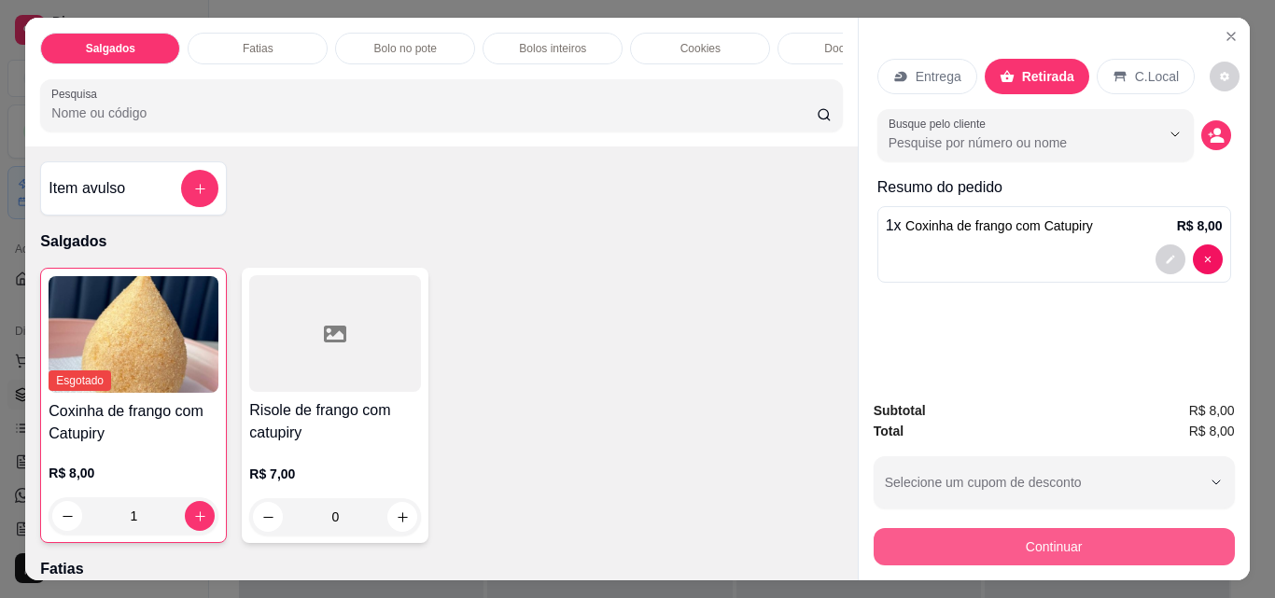
click at [1116, 536] on button "Continuar" at bounding box center [1053, 546] width 361 height 37
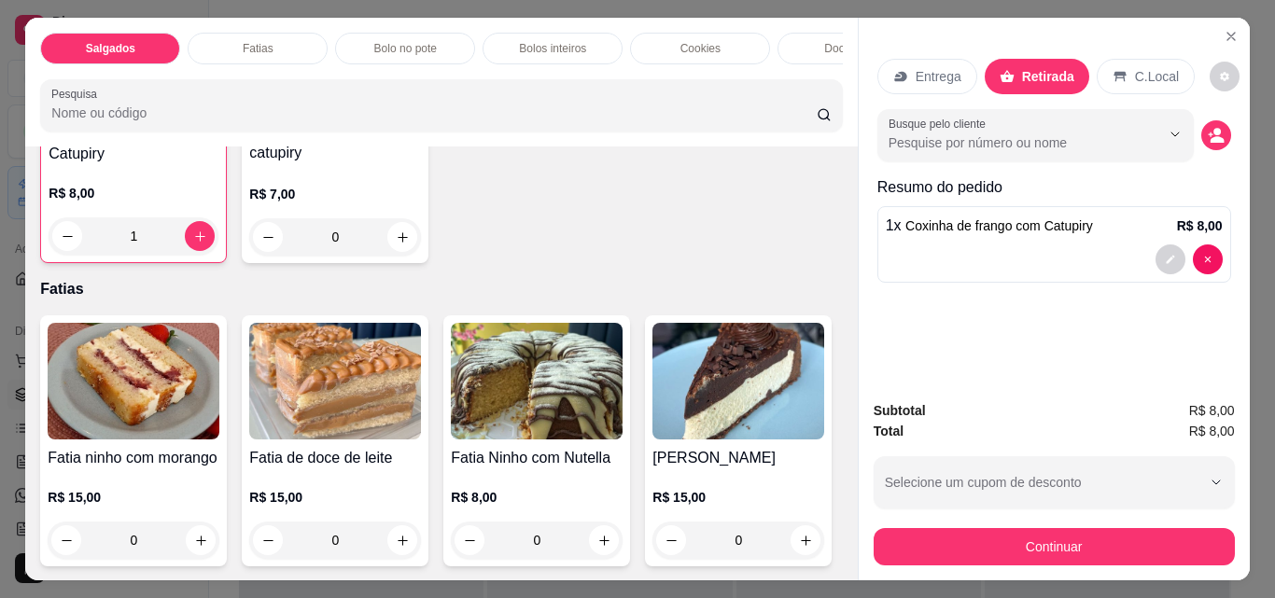
scroll to position [467, 0]
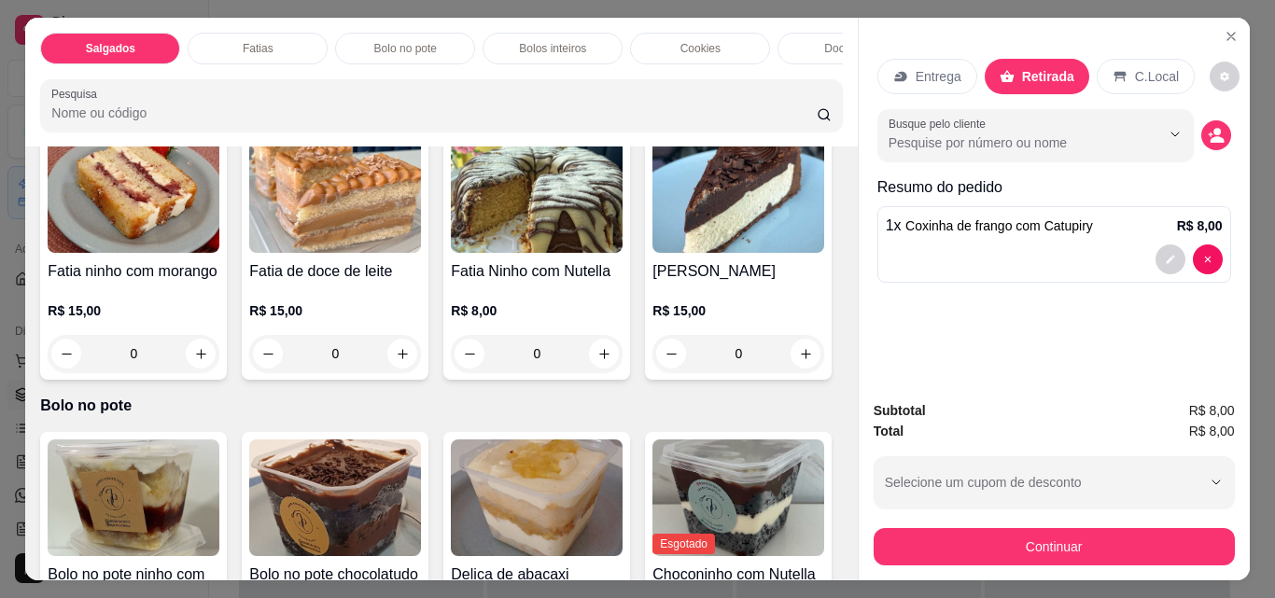
click at [826, 44] on p "Docinhos" at bounding box center [847, 48] width 47 height 15
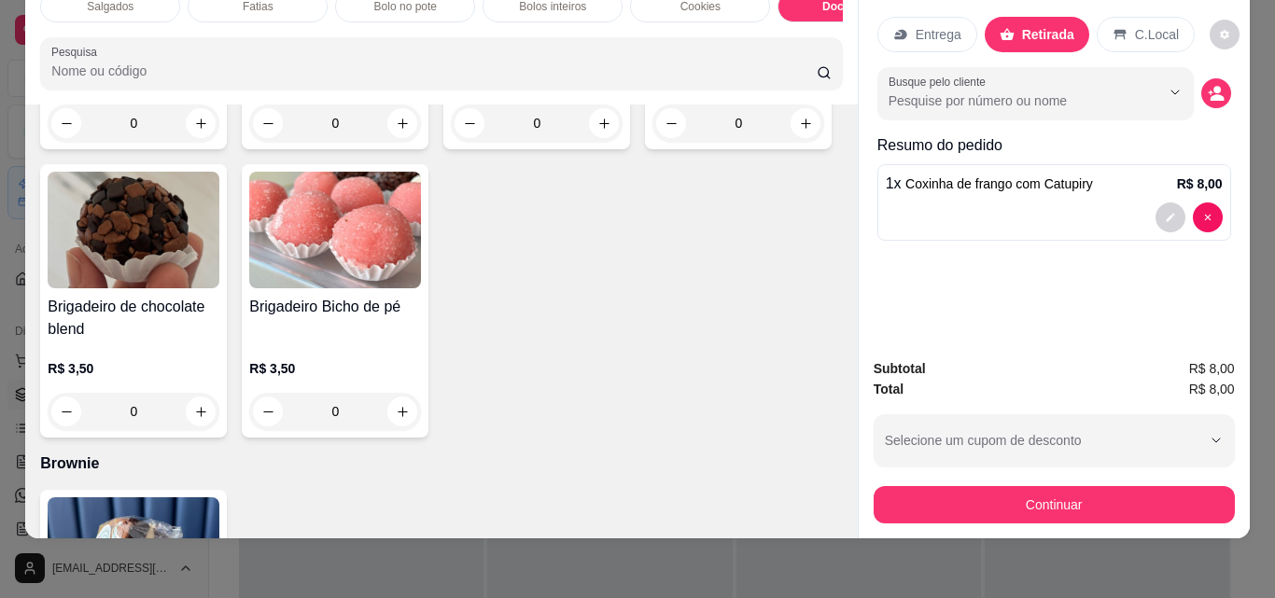
scroll to position [2317, 0]
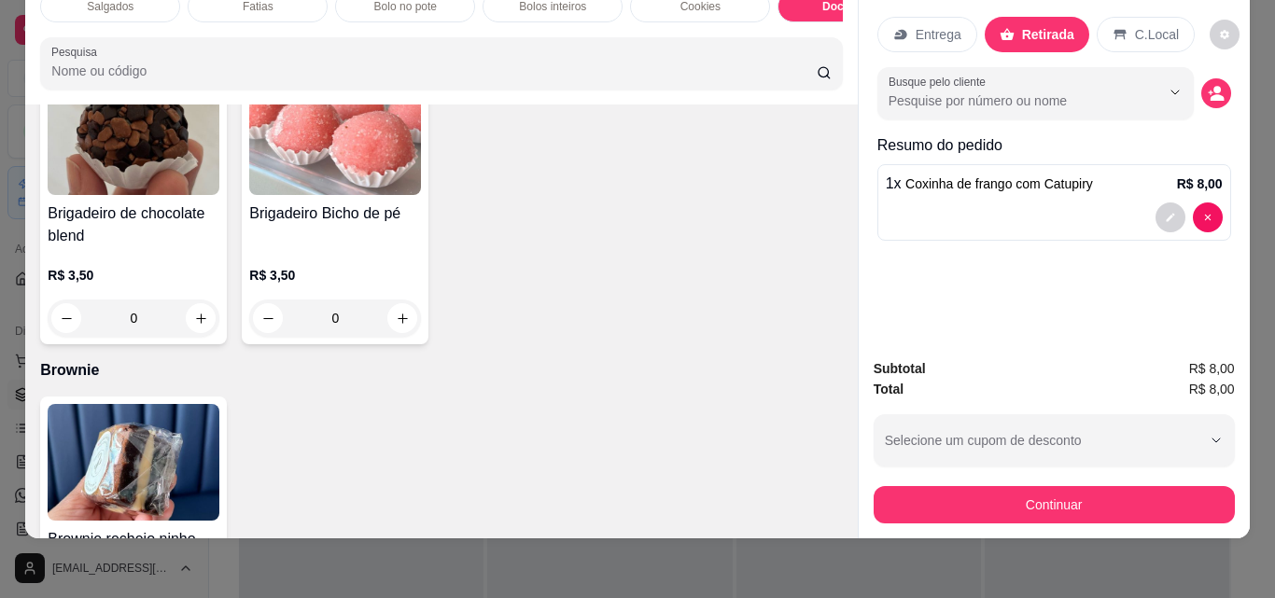
click at [597, 37] on icon "increase-product-quantity" at bounding box center [604, 30] width 14 height 14
type input "1"
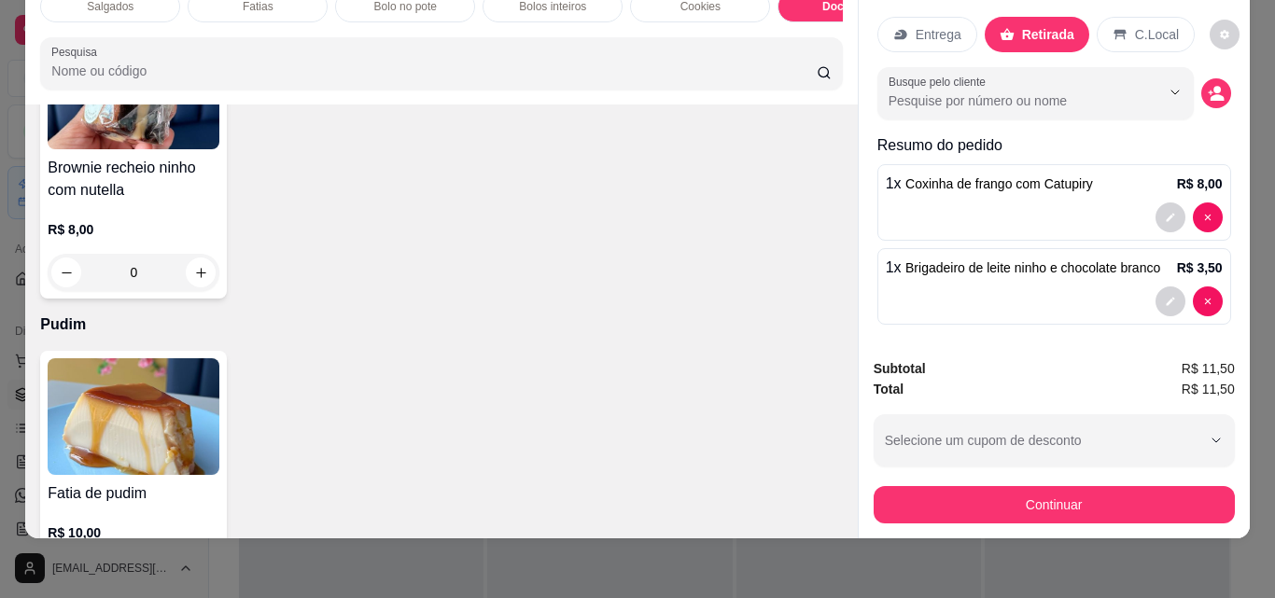
scroll to position [2037, 0]
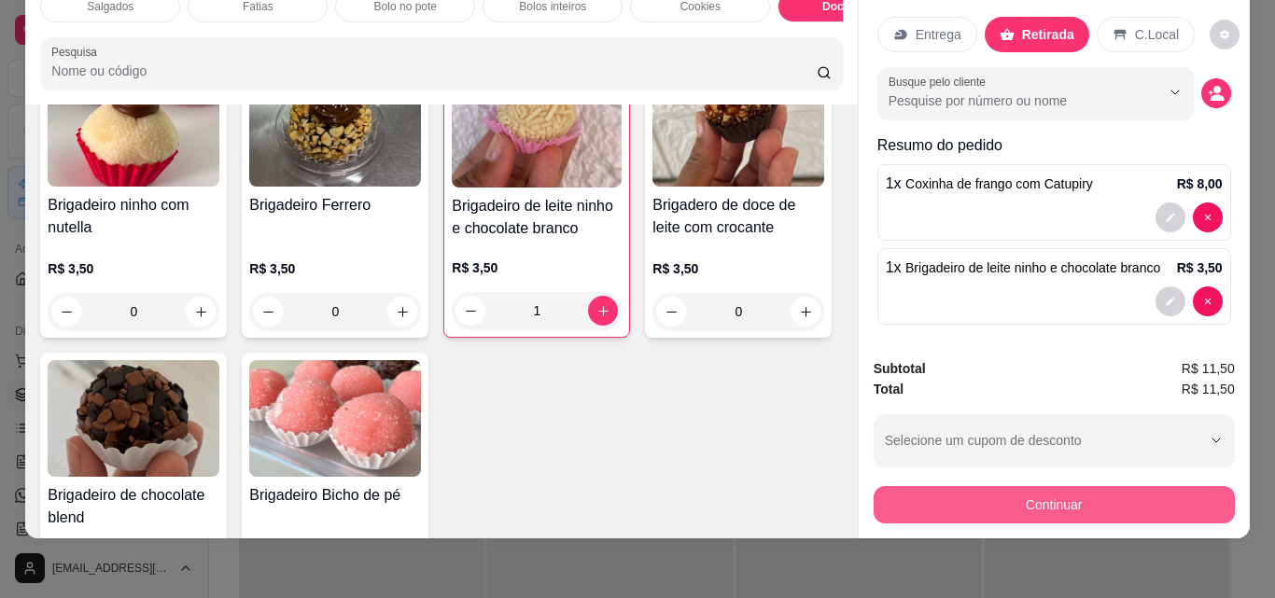
click at [1007, 494] on button "Continuar" at bounding box center [1053, 504] width 361 height 37
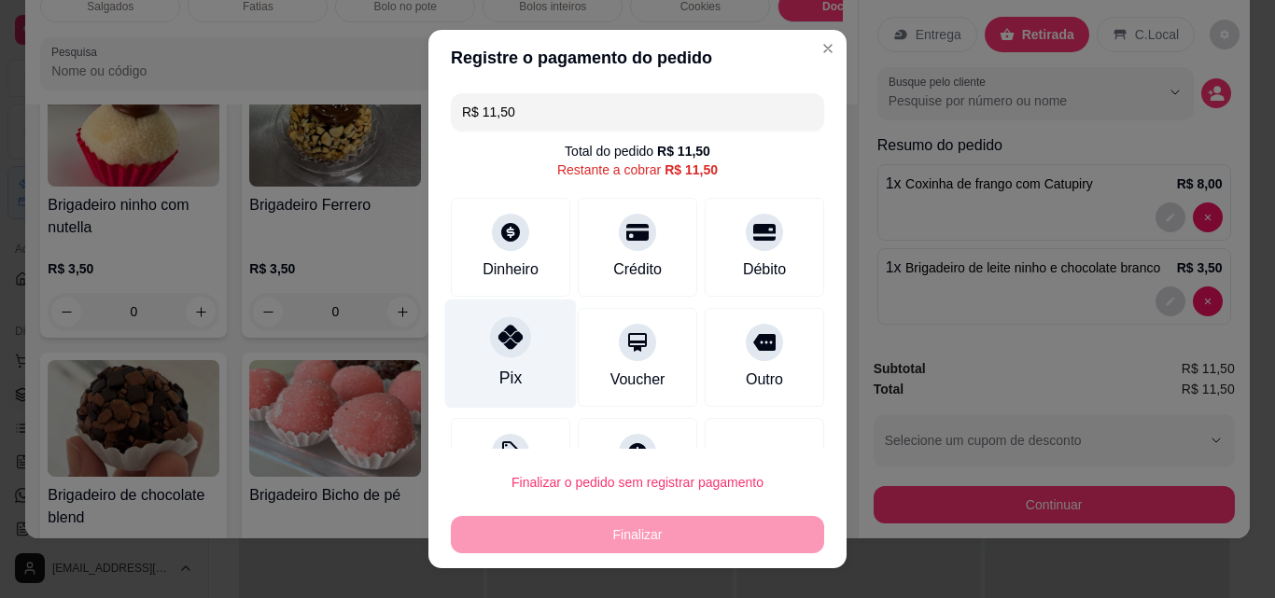
click at [487, 368] on div "Pix" at bounding box center [511, 354] width 132 height 109
type input "R$ 0,00"
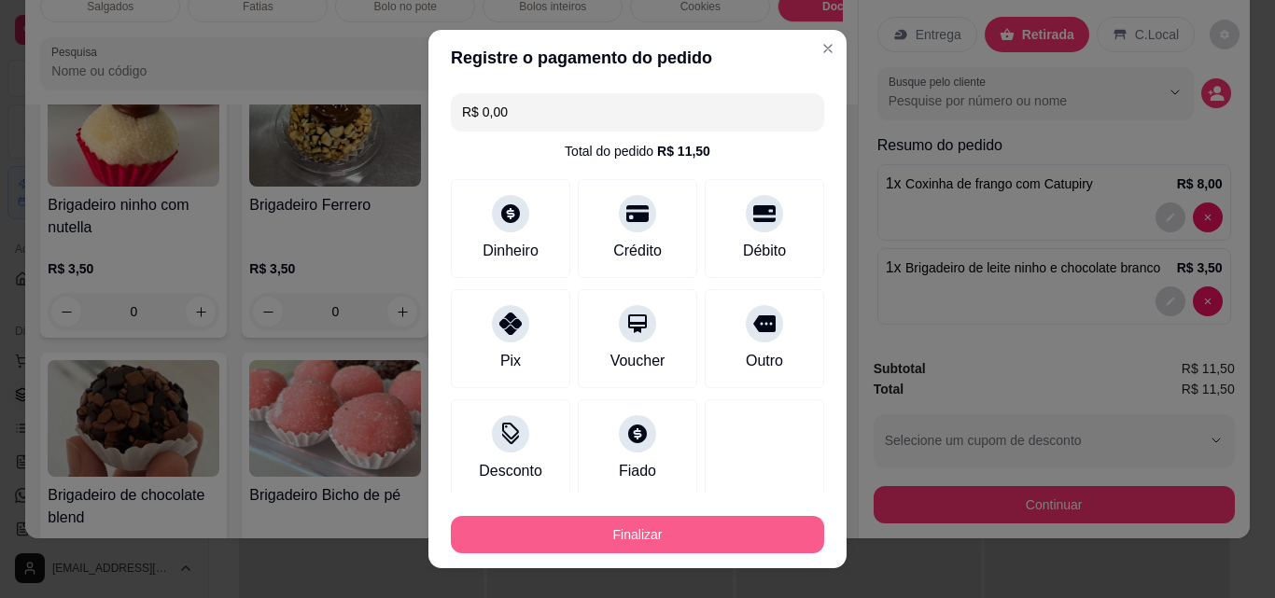
click at [636, 538] on button "Finalizar" at bounding box center [637, 534] width 373 height 37
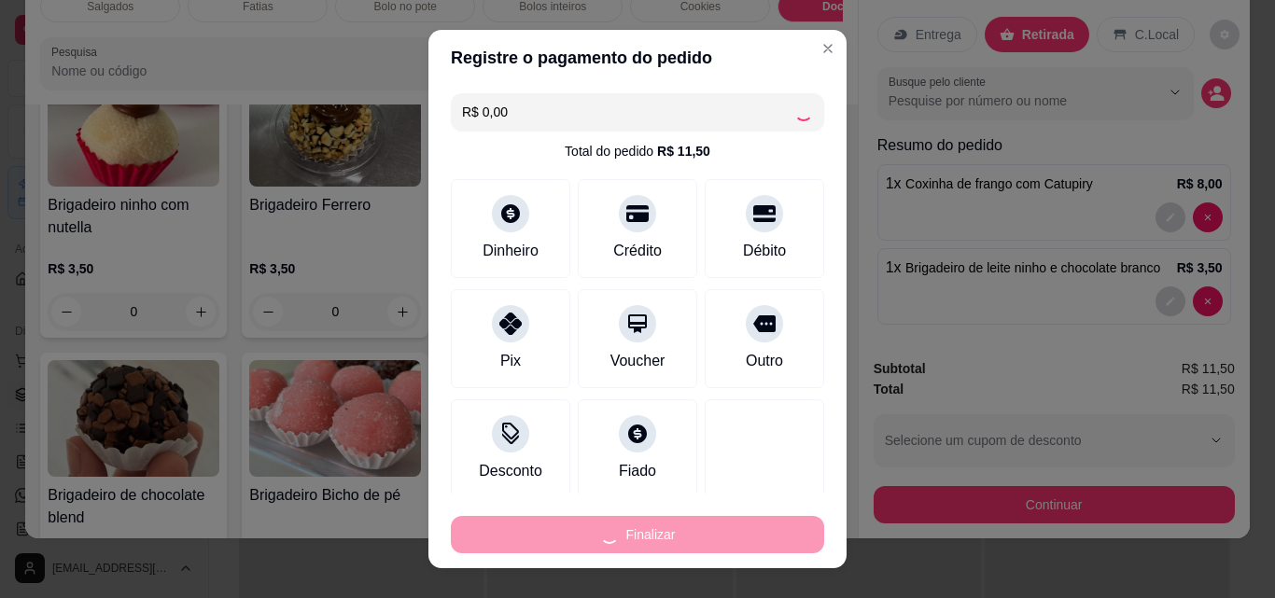
type input "0"
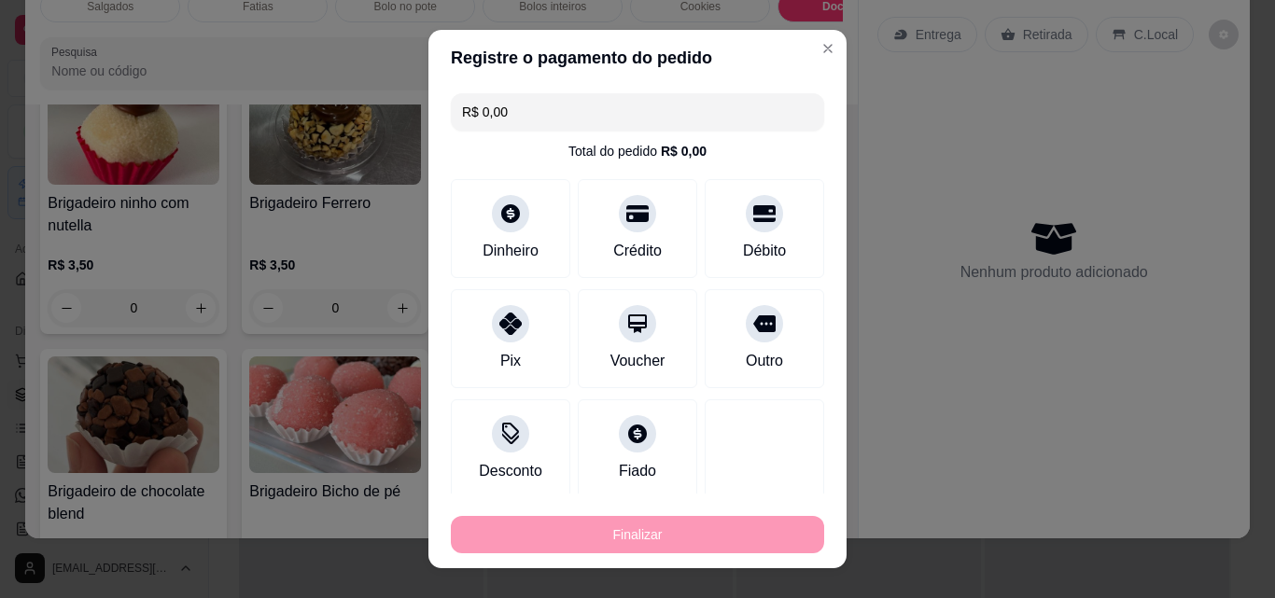
type input "-R$ 11,50"
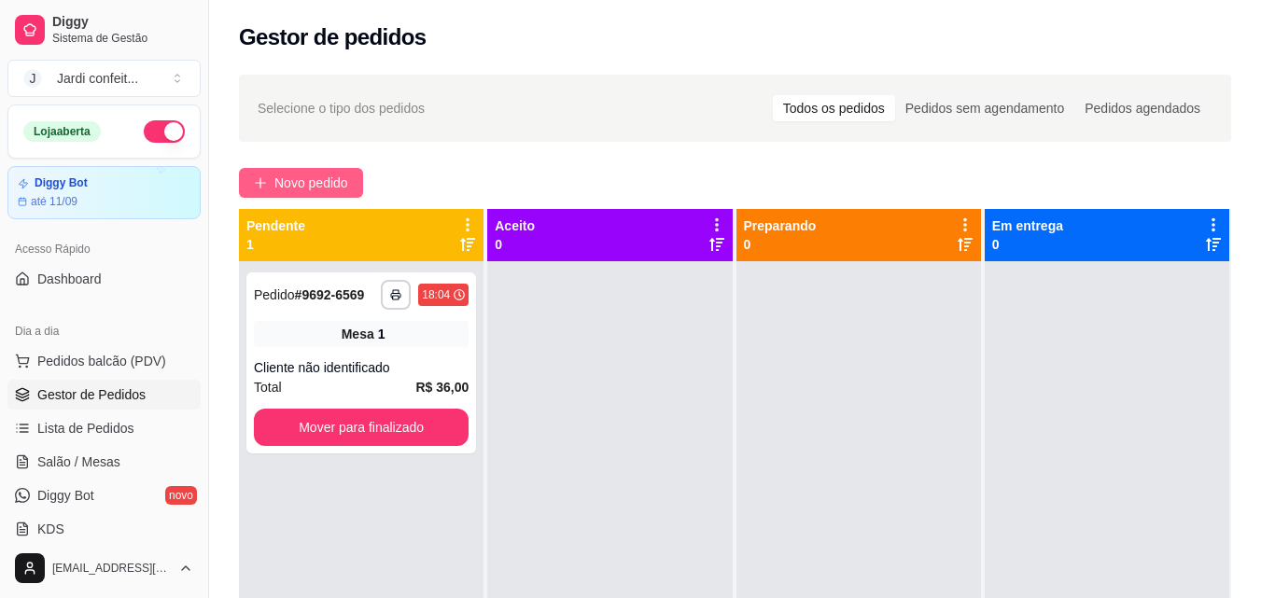
click at [317, 172] on button "Novo pedido" at bounding box center [301, 183] width 124 height 30
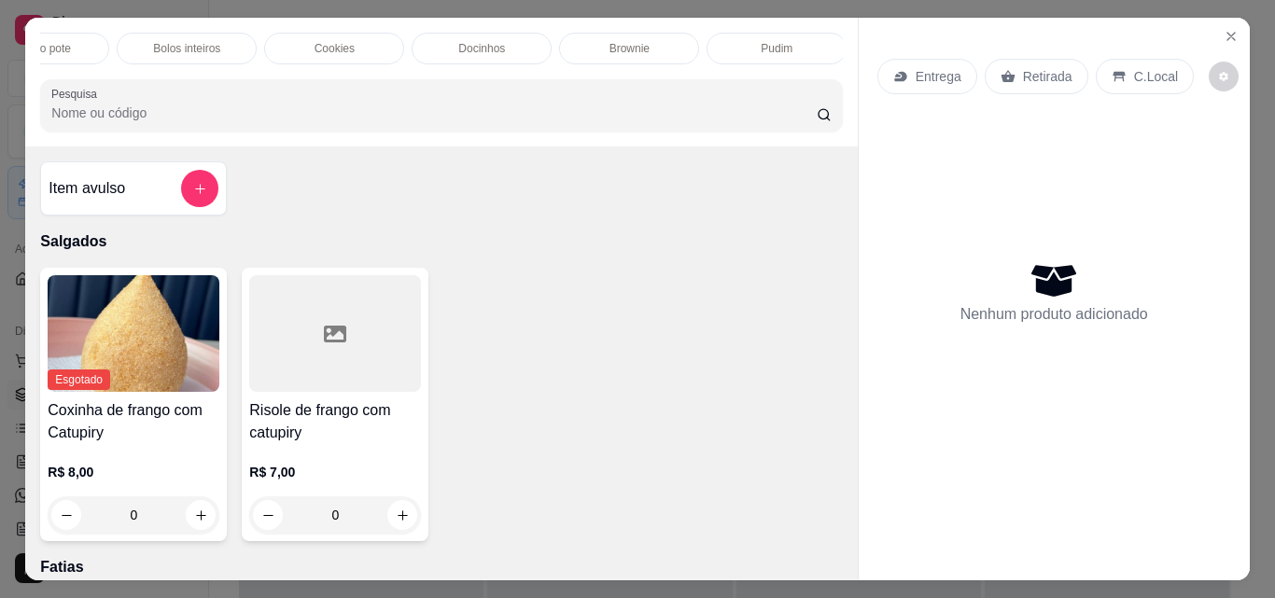
scroll to position [0, 384]
click at [478, 46] on p "Docinhos" at bounding box center [463, 48] width 47 height 15
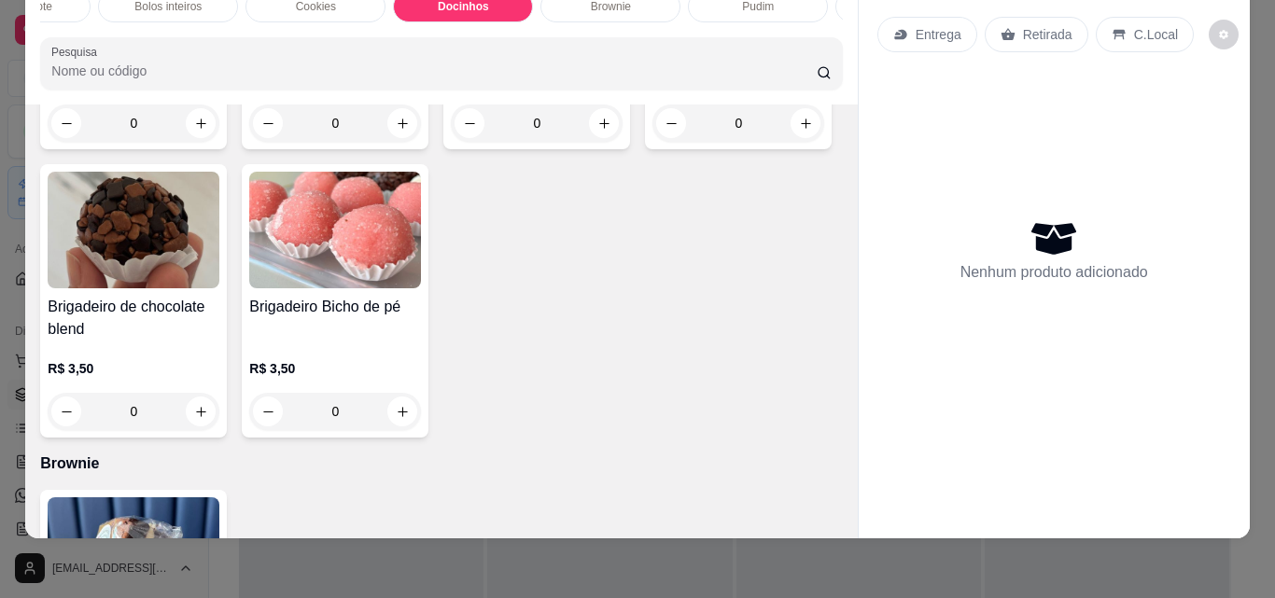
scroll to position [2409, 0]
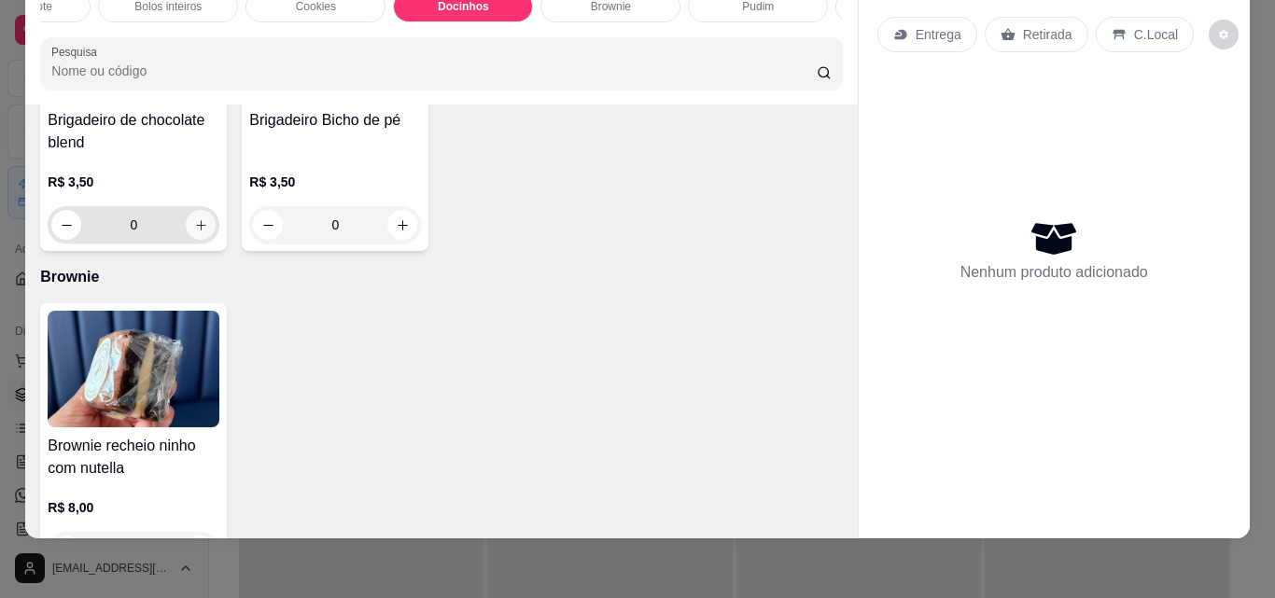
click at [216, 240] on button "increase-product-quantity" at bounding box center [201, 225] width 30 height 30
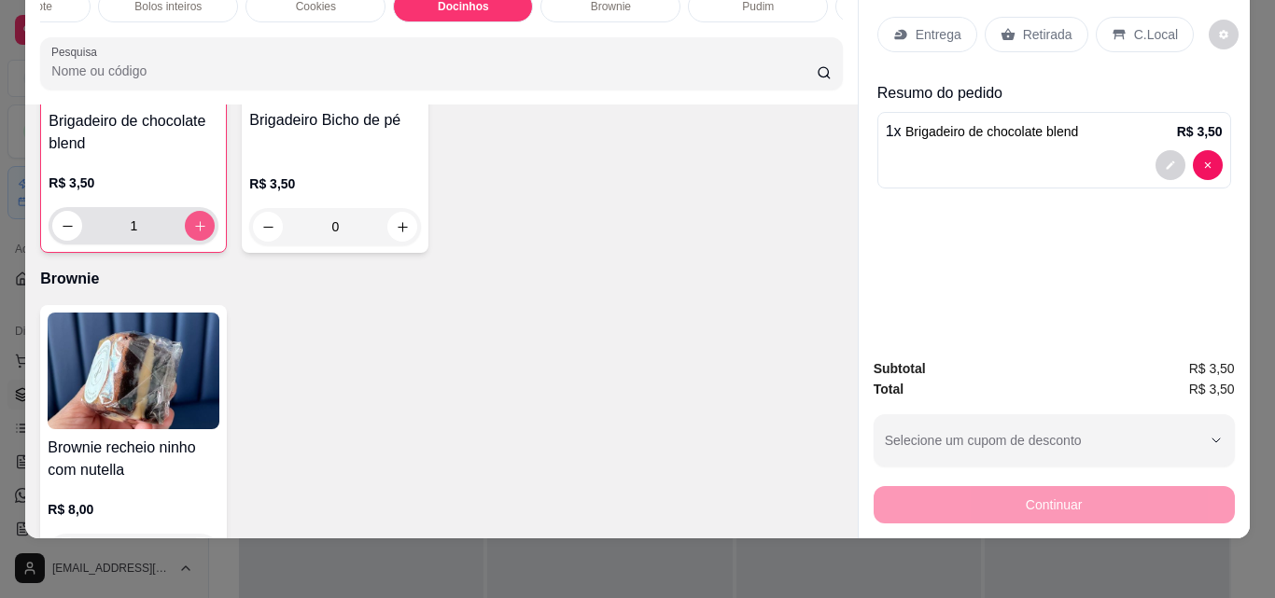
click at [215, 241] on button "increase-product-quantity" at bounding box center [200, 226] width 30 height 30
type input "2"
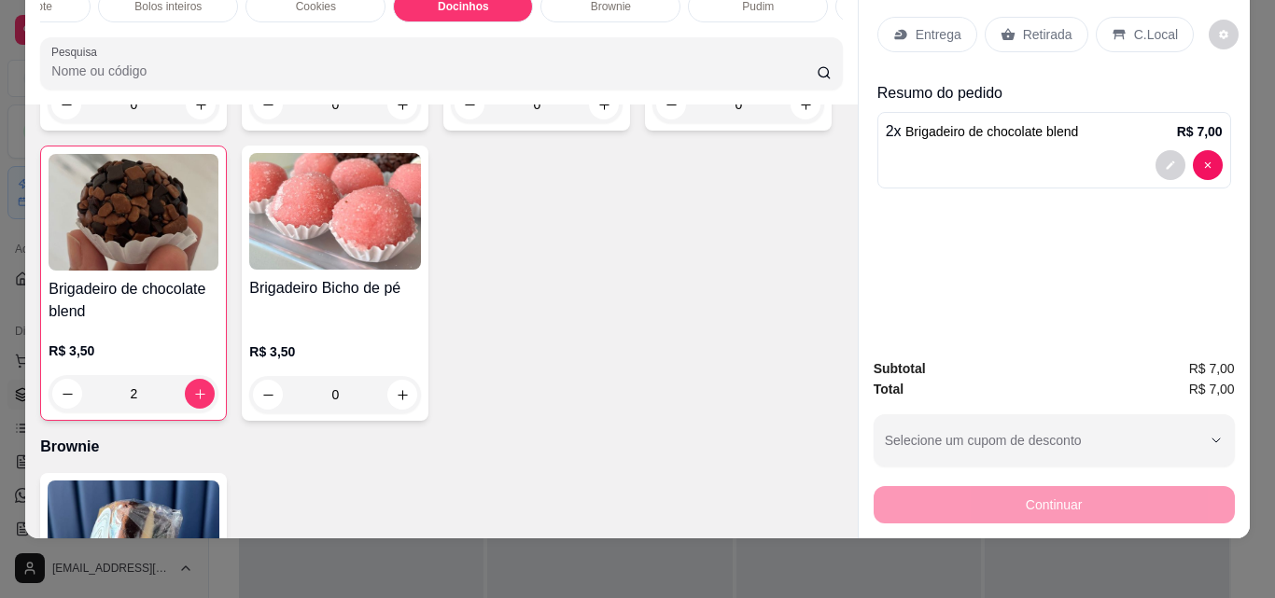
scroll to position [2222, 0]
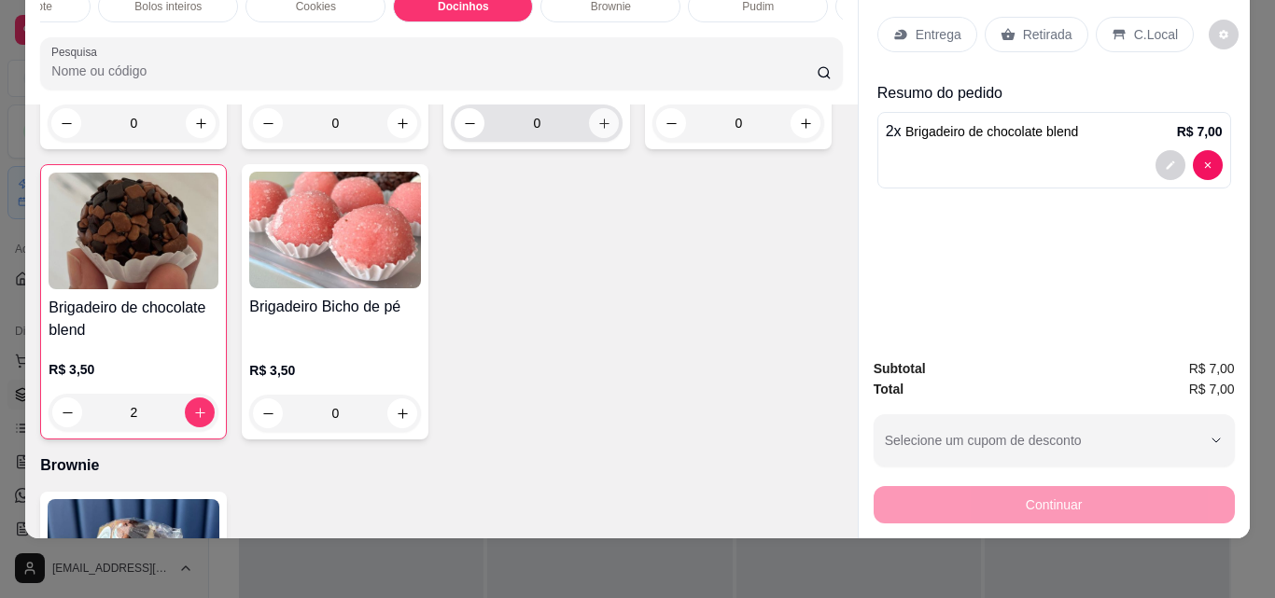
click at [605, 138] on button "increase-product-quantity" at bounding box center [604, 123] width 30 height 30
type input "1"
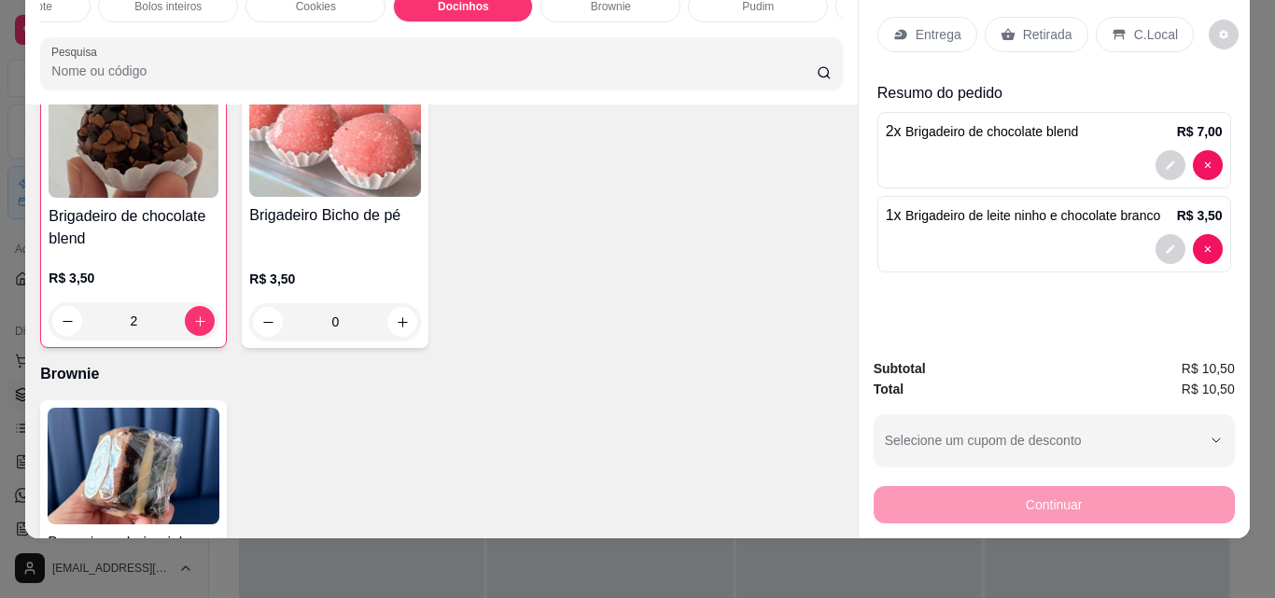
scroll to position [1942, 0]
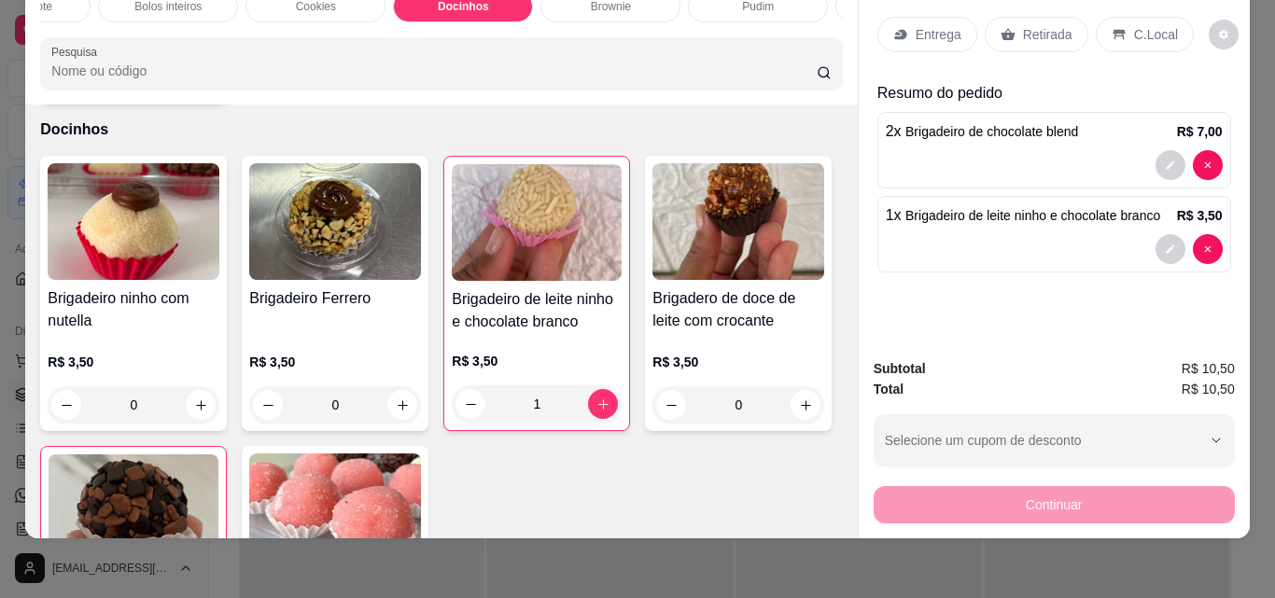
click at [1046, 25] on p "Retirada" at bounding box center [1047, 34] width 49 height 19
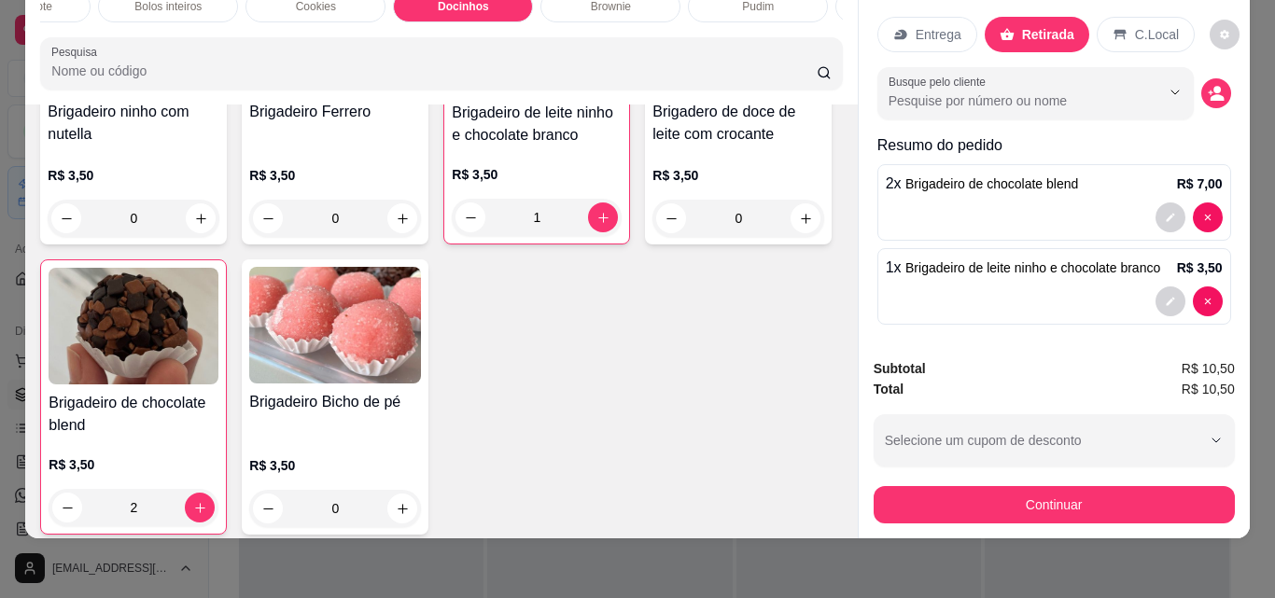
scroll to position [2502, 0]
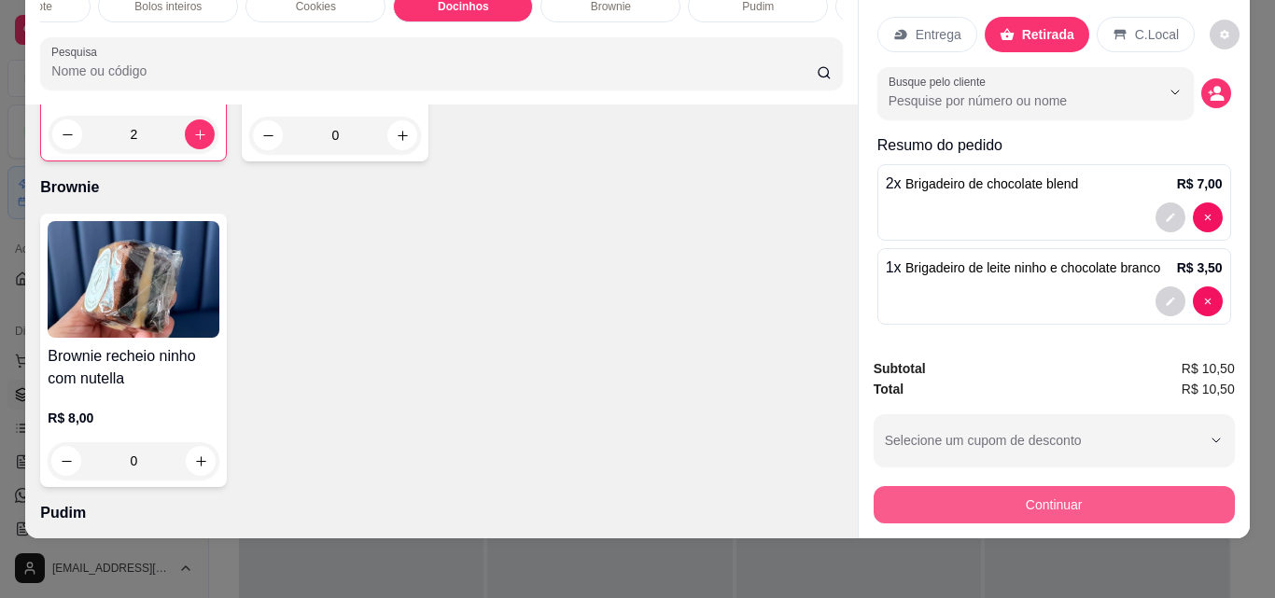
click at [1044, 496] on button "Continuar" at bounding box center [1053, 504] width 361 height 37
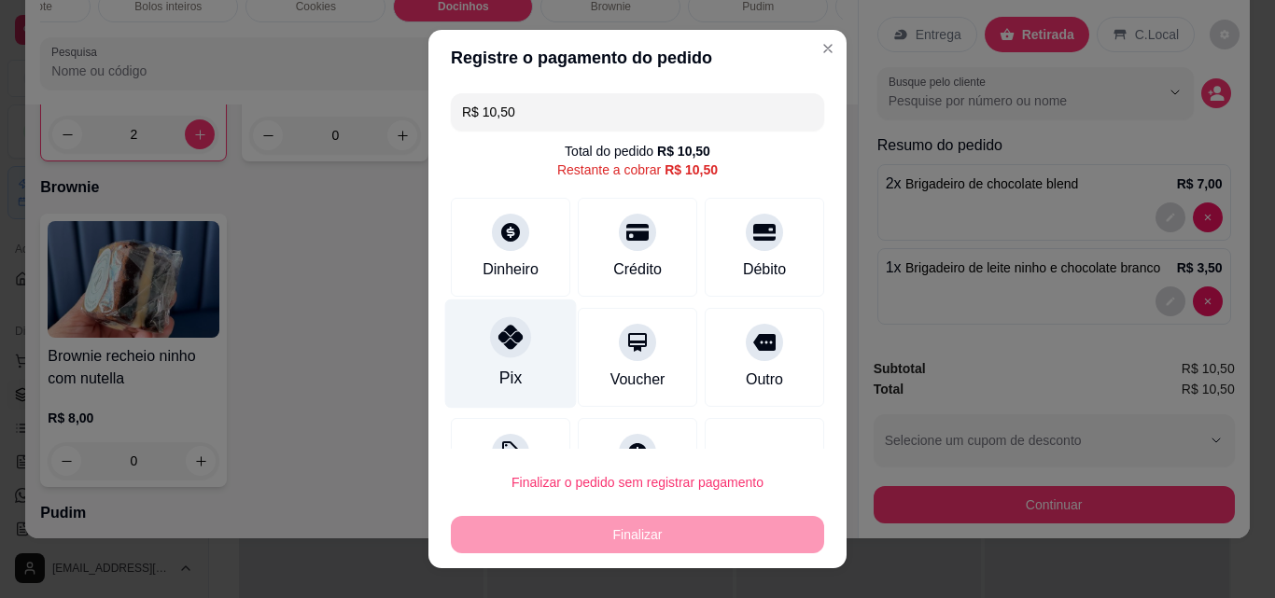
click at [506, 366] on div "Pix" at bounding box center [511, 354] width 132 height 109
type input "R$ 0,00"
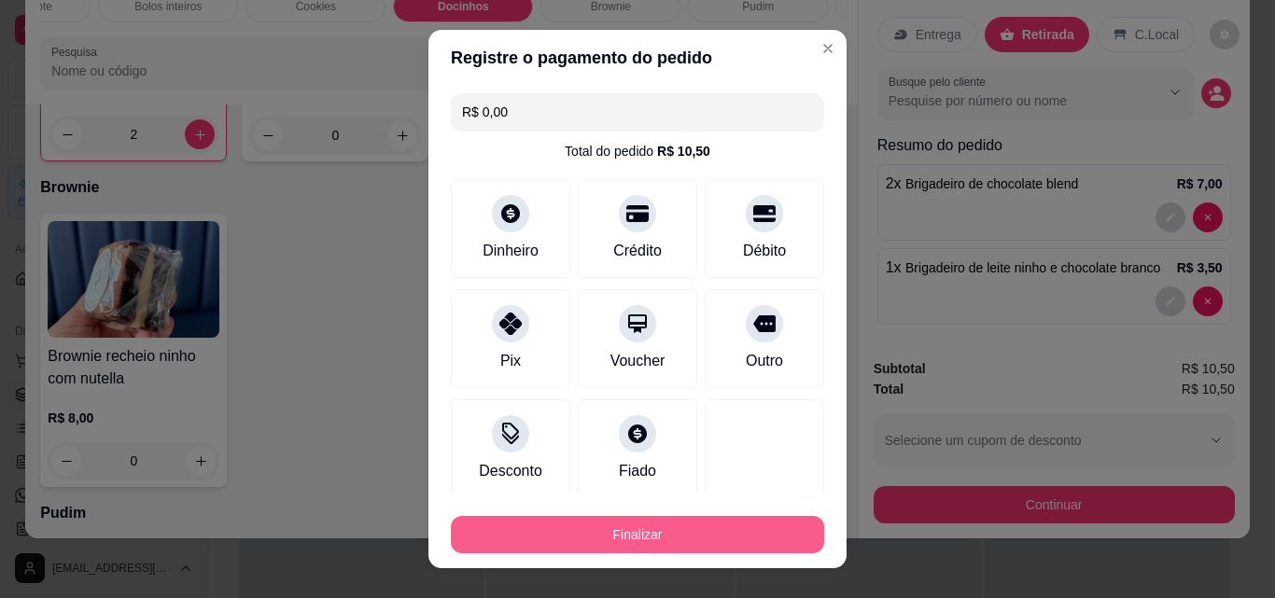
click at [658, 532] on button "Finalizar" at bounding box center [637, 534] width 373 height 37
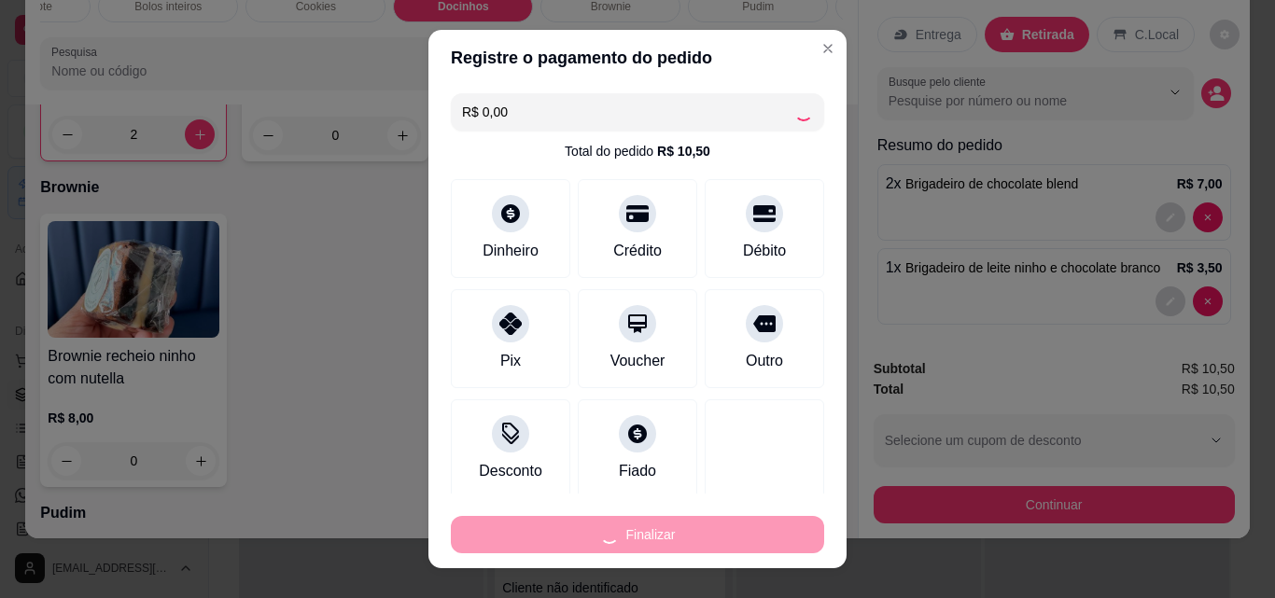
type input "0"
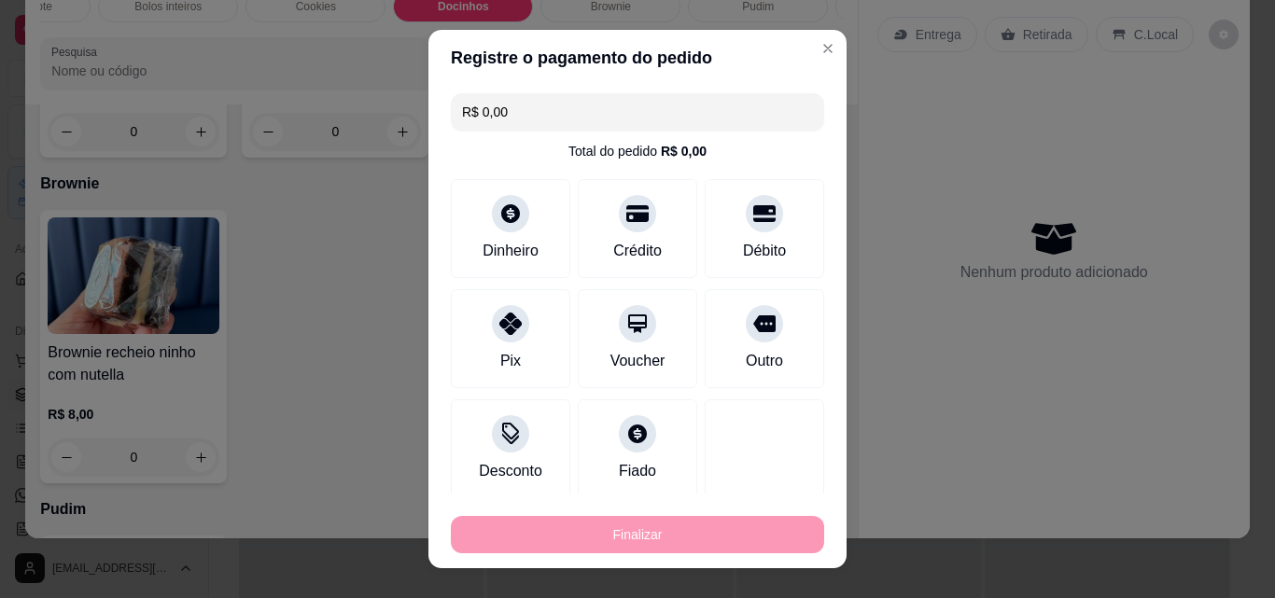
type input "-R$ 10,50"
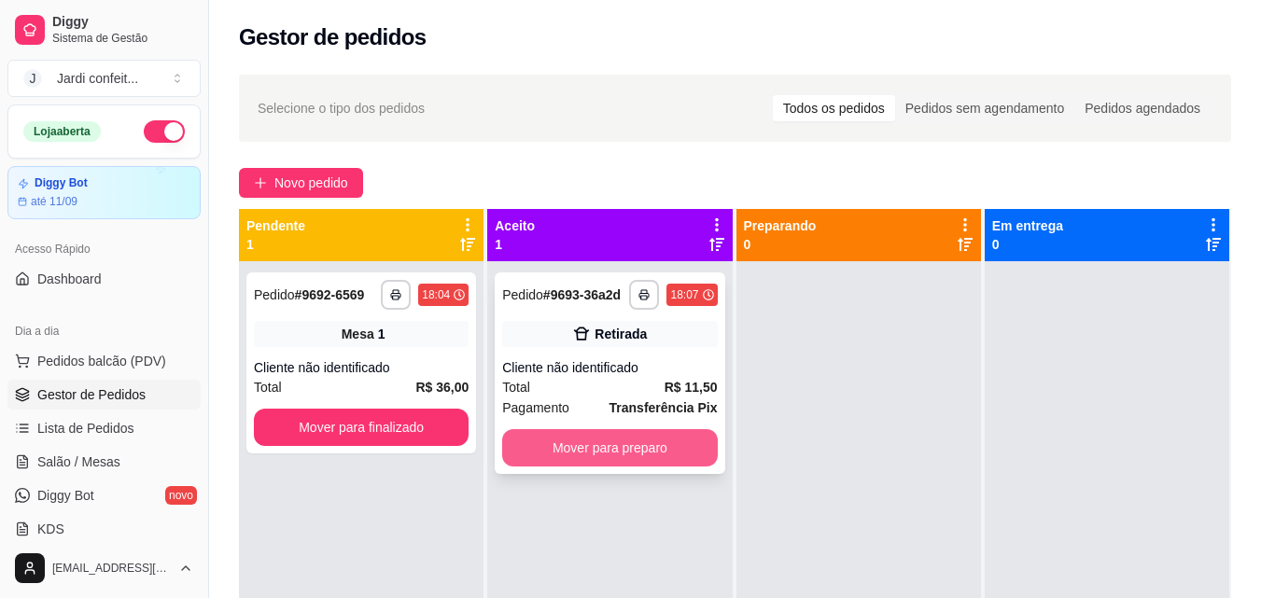
click at [606, 453] on button "Mover para preparo" at bounding box center [609, 447] width 215 height 37
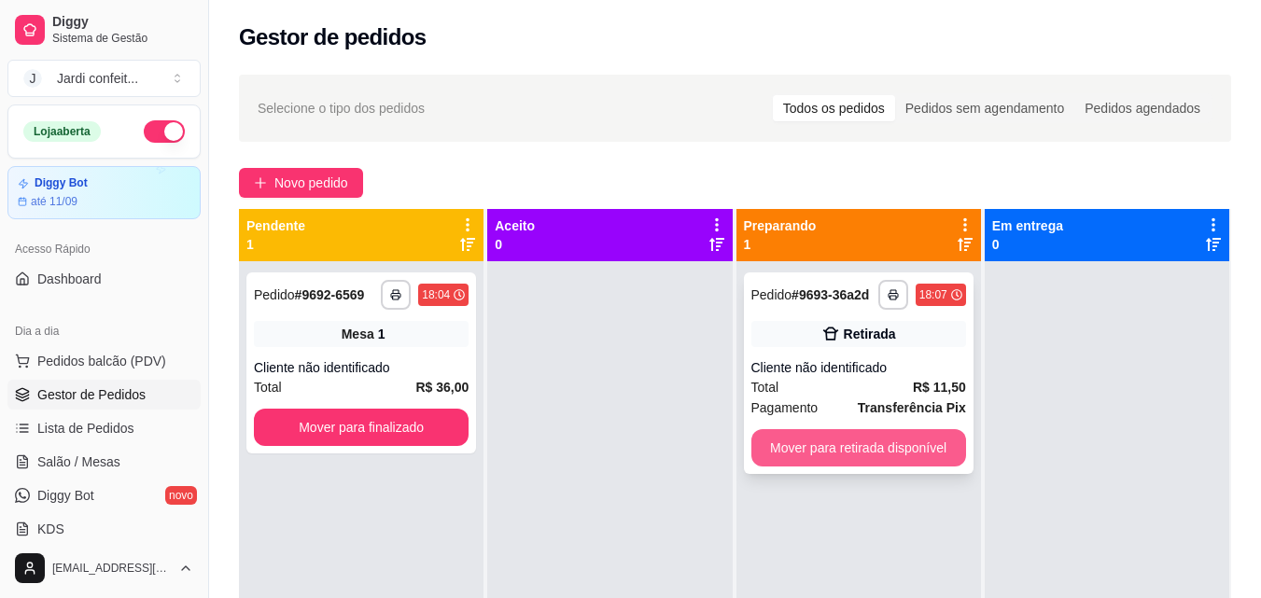
click at [889, 453] on button "Mover para retirada disponível" at bounding box center [858, 447] width 215 height 37
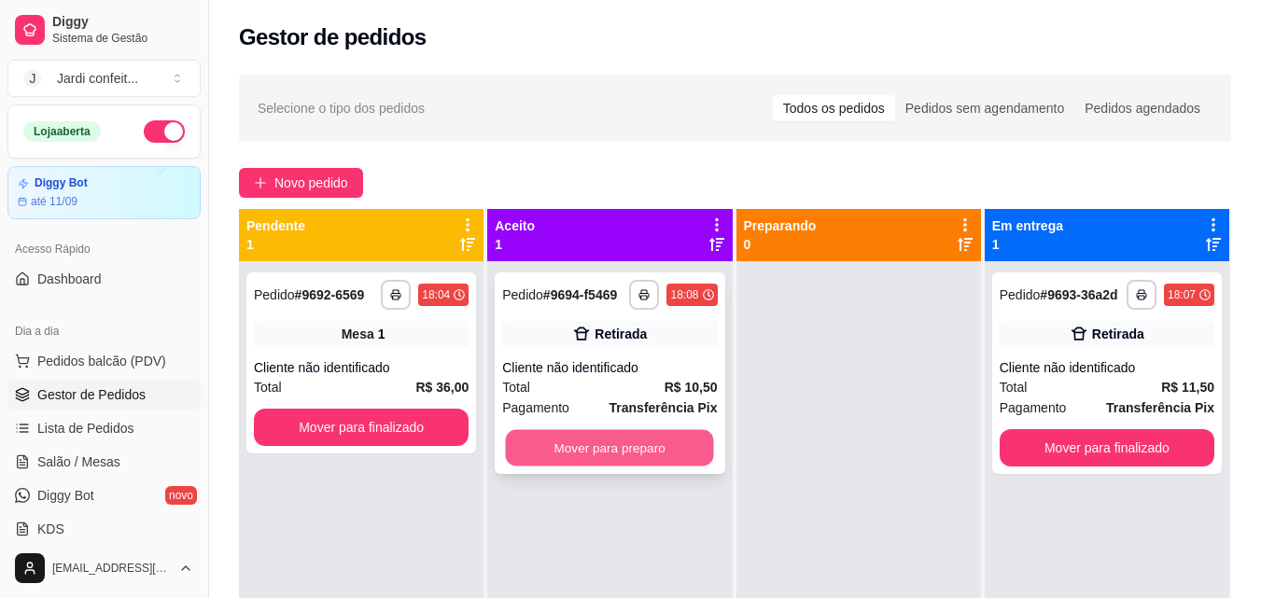
click at [678, 435] on button "Mover para preparo" at bounding box center [610, 448] width 208 height 36
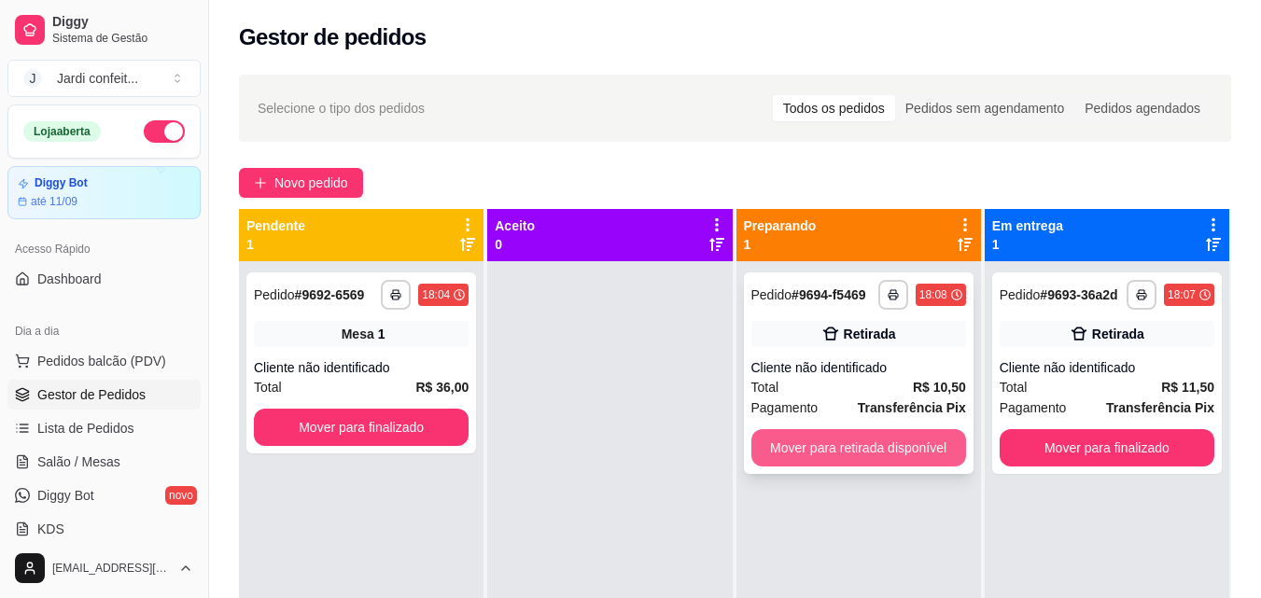
click at [882, 442] on div "**********" at bounding box center [858, 560] width 245 height 598
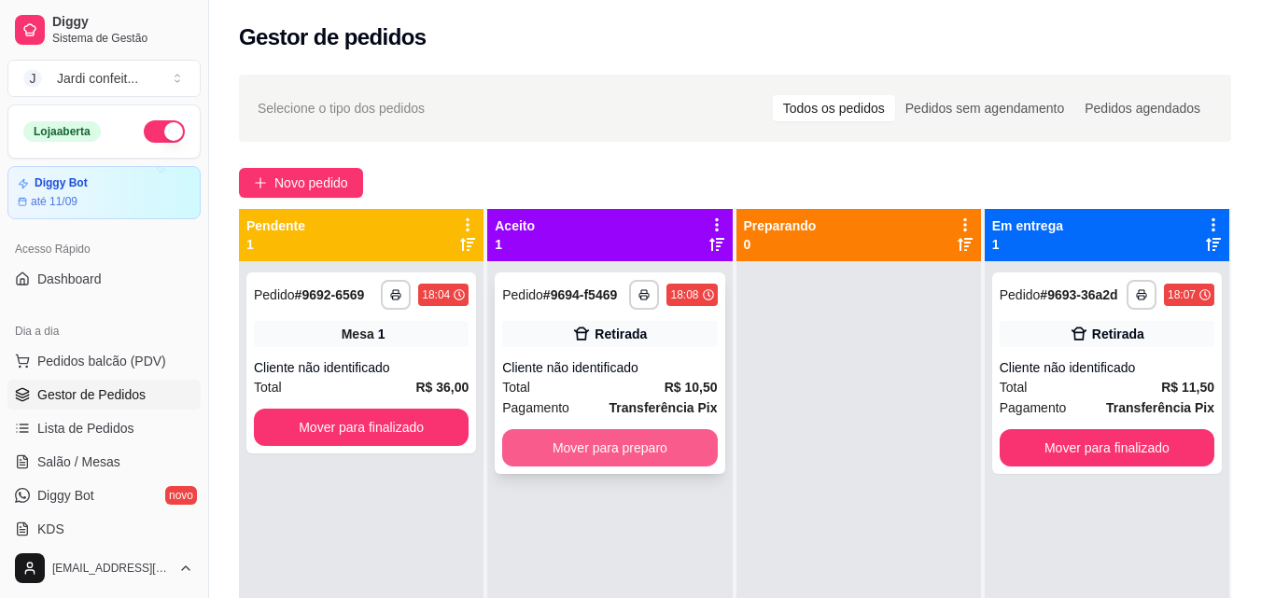
click at [668, 443] on button "Mover para preparo" at bounding box center [609, 447] width 215 height 37
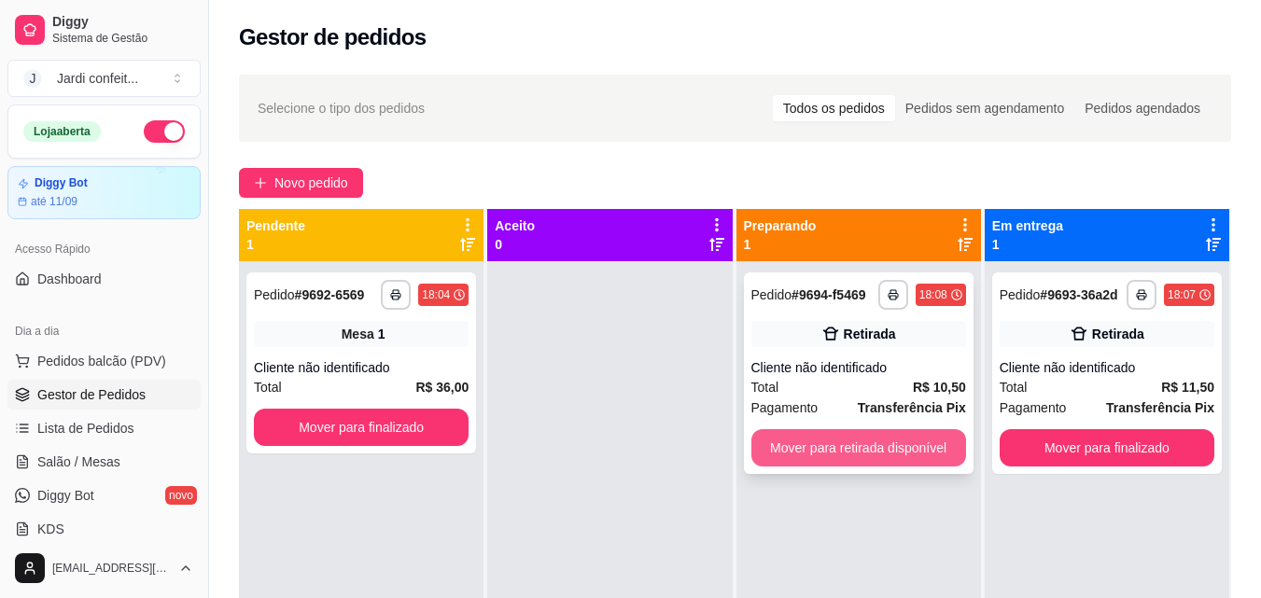
click at [904, 440] on button "Mover para retirada disponível" at bounding box center [858, 447] width 215 height 37
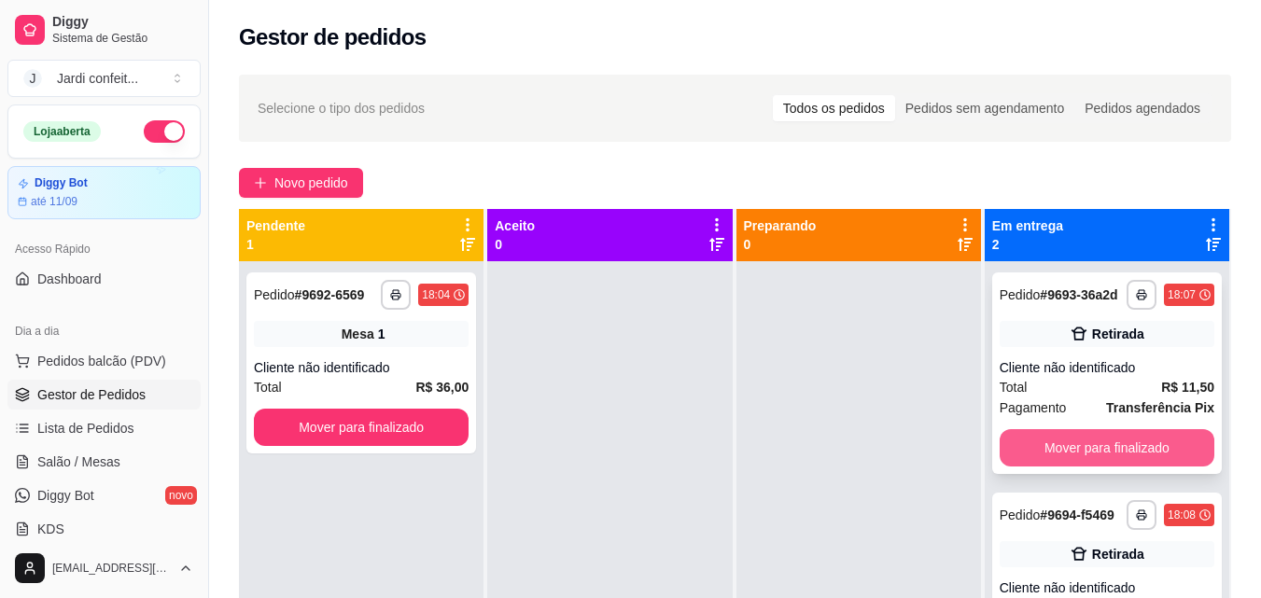
click at [1088, 441] on button "Mover para finalizado" at bounding box center [1106, 447] width 215 height 37
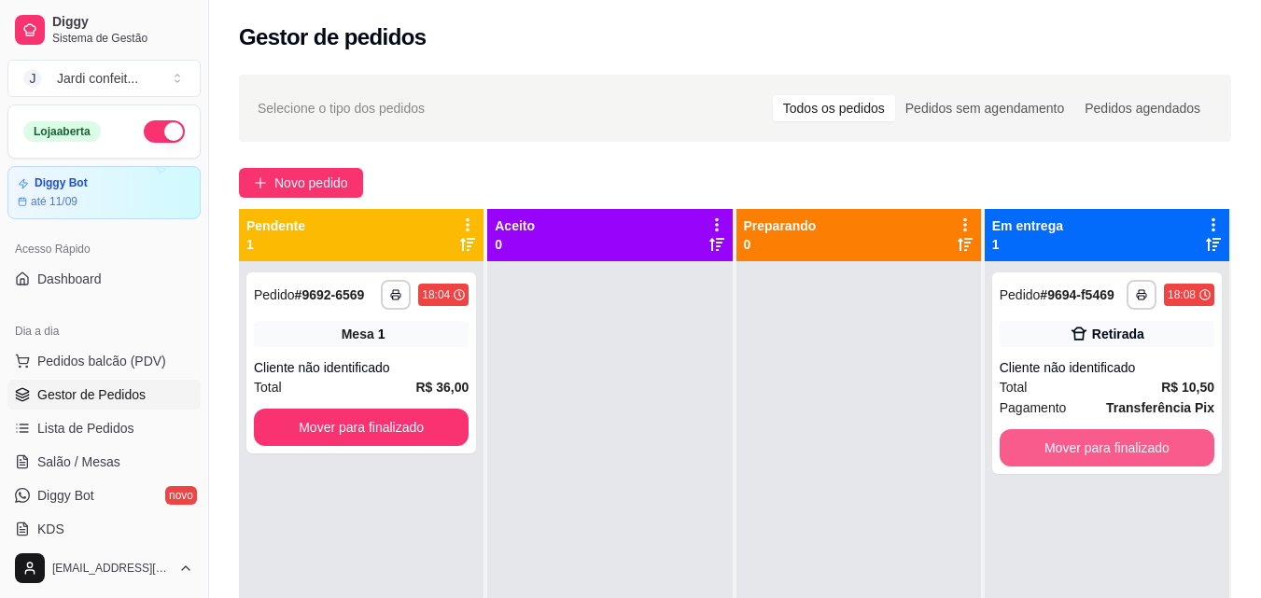
click at [1088, 441] on button "Mover para finalizado" at bounding box center [1106, 447] width 215 height 37
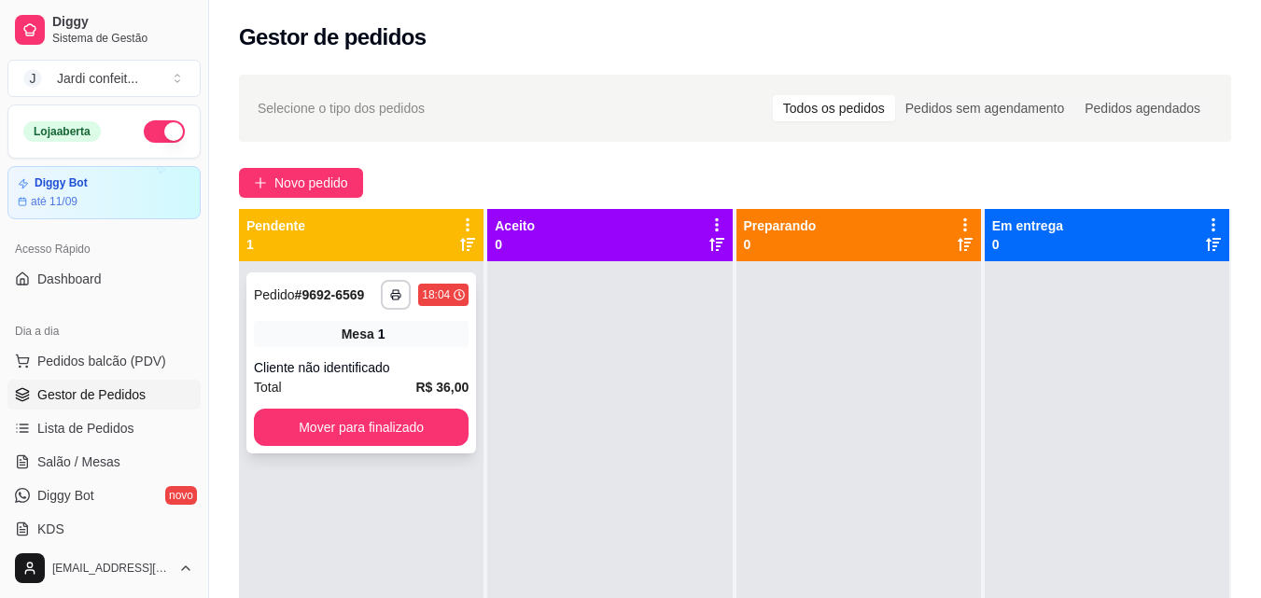
click at [402, 355] on div "**********" at bounding box center [361, 362] width 230 height 181
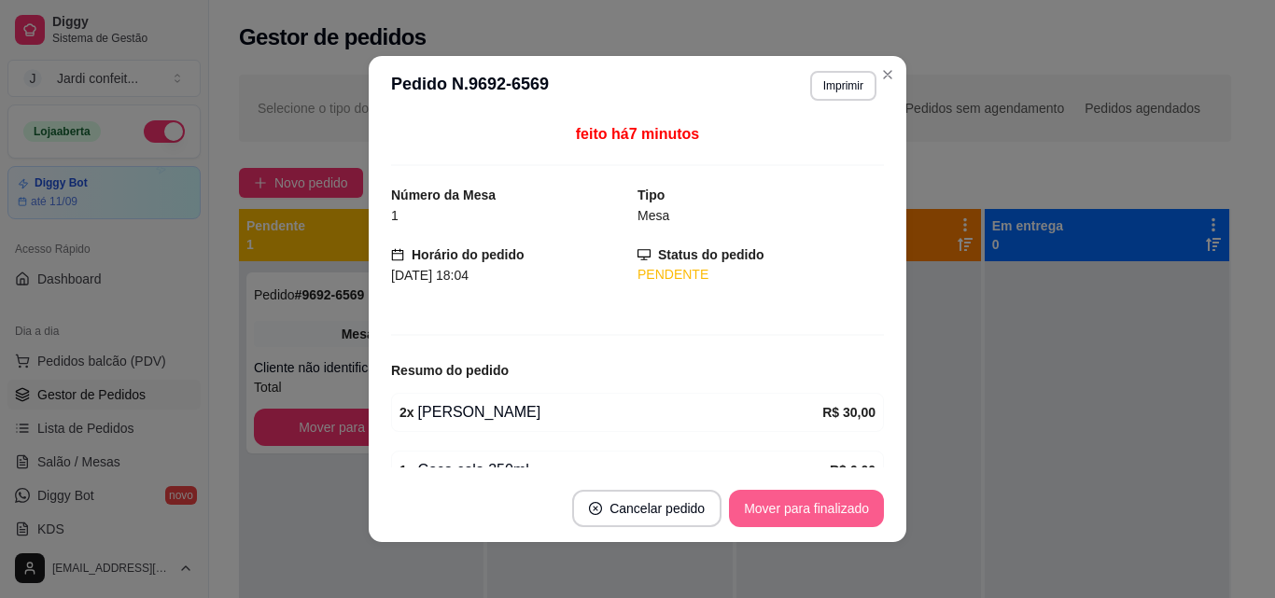
click at [847, 511] on button "Mover para finalizado" at bounding box center [806, 508] width 155 height 37
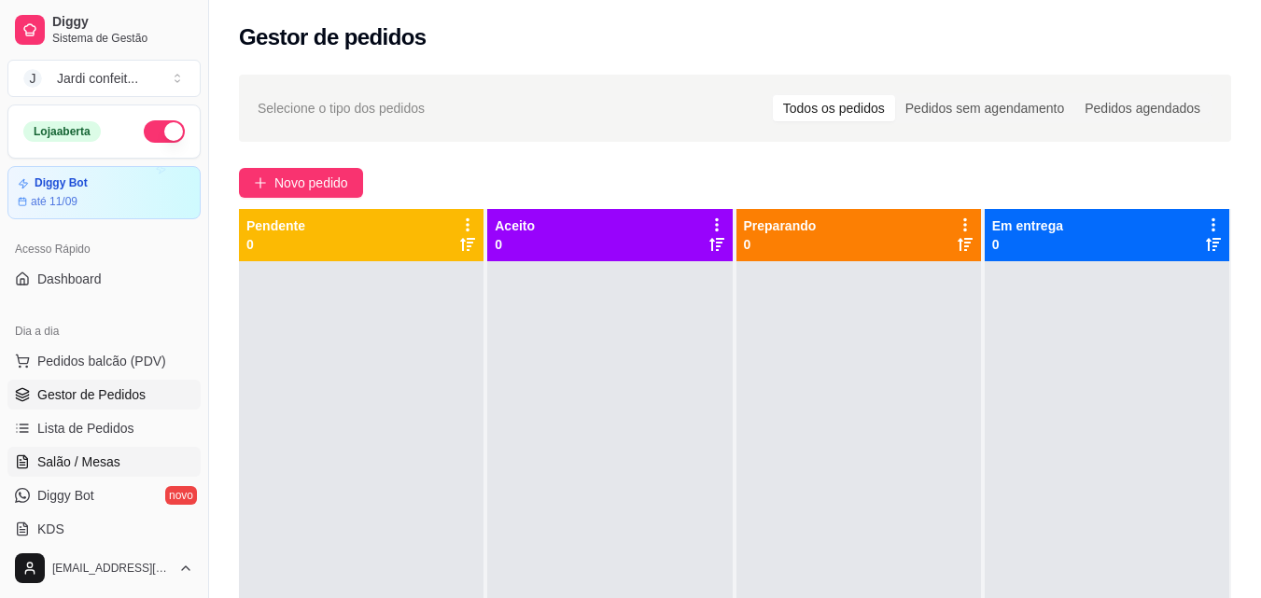
click at [128, 464] on link "Salão / Mesas" at bounding box center [103, 462] width 193 height 30
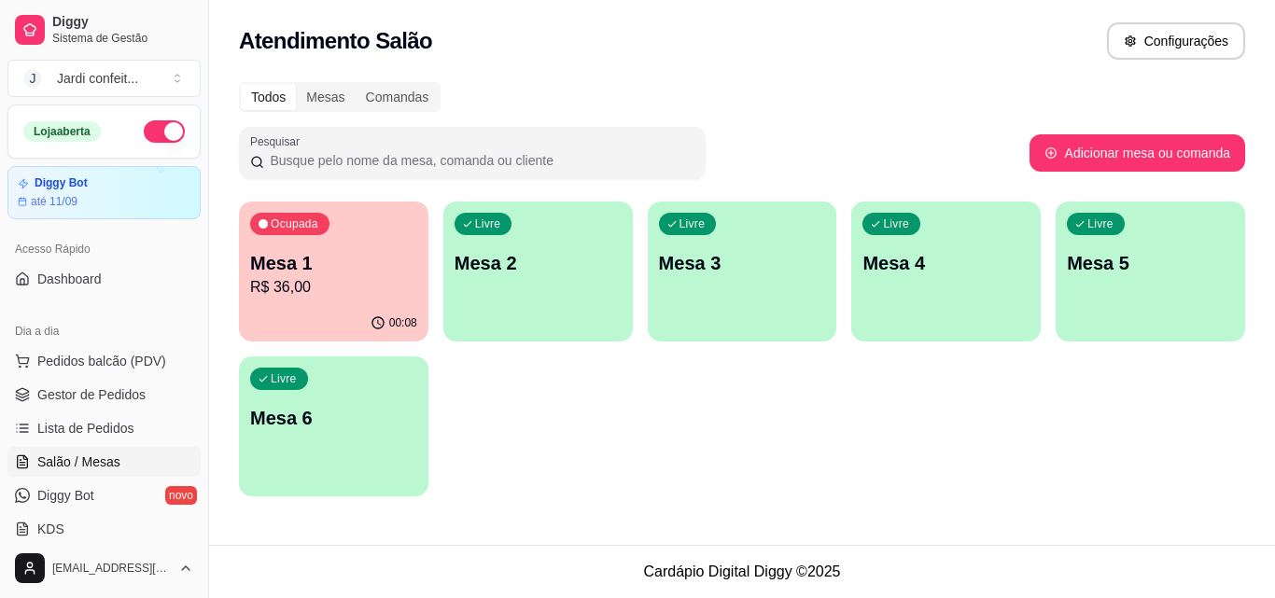
click at [387, 265] on p "Mesa 1" at bounding box center [333, 263] width 167 height 26
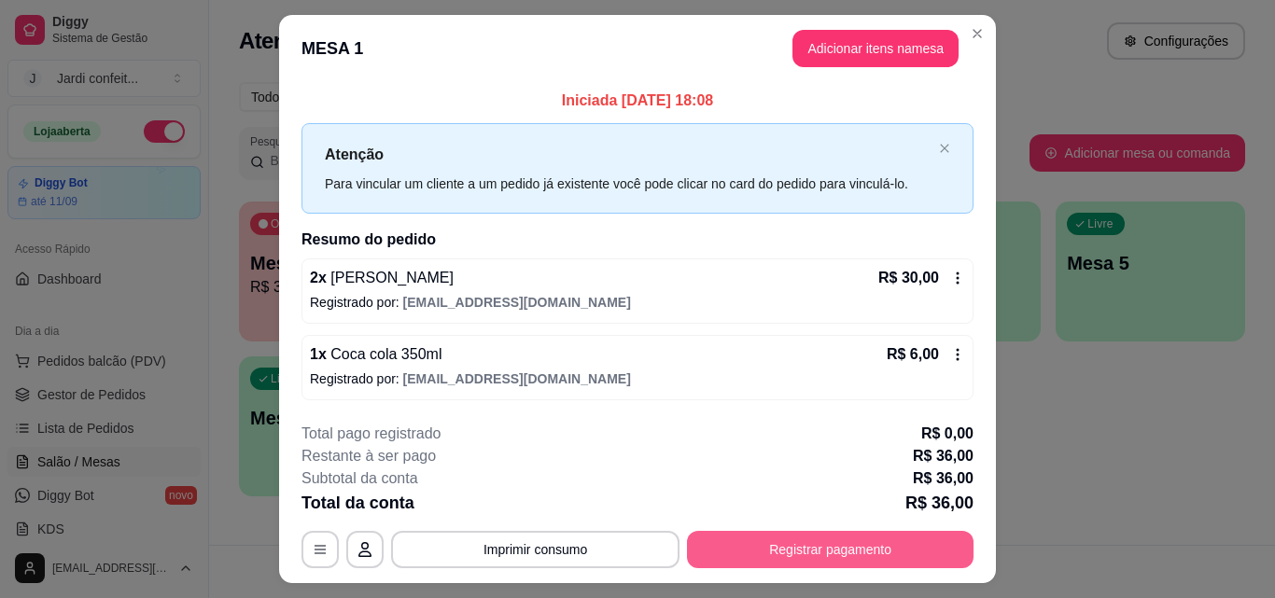
click at [821, 551] on button "Registrar pagamento" at bounding box center [830, 549] width 286 height 37
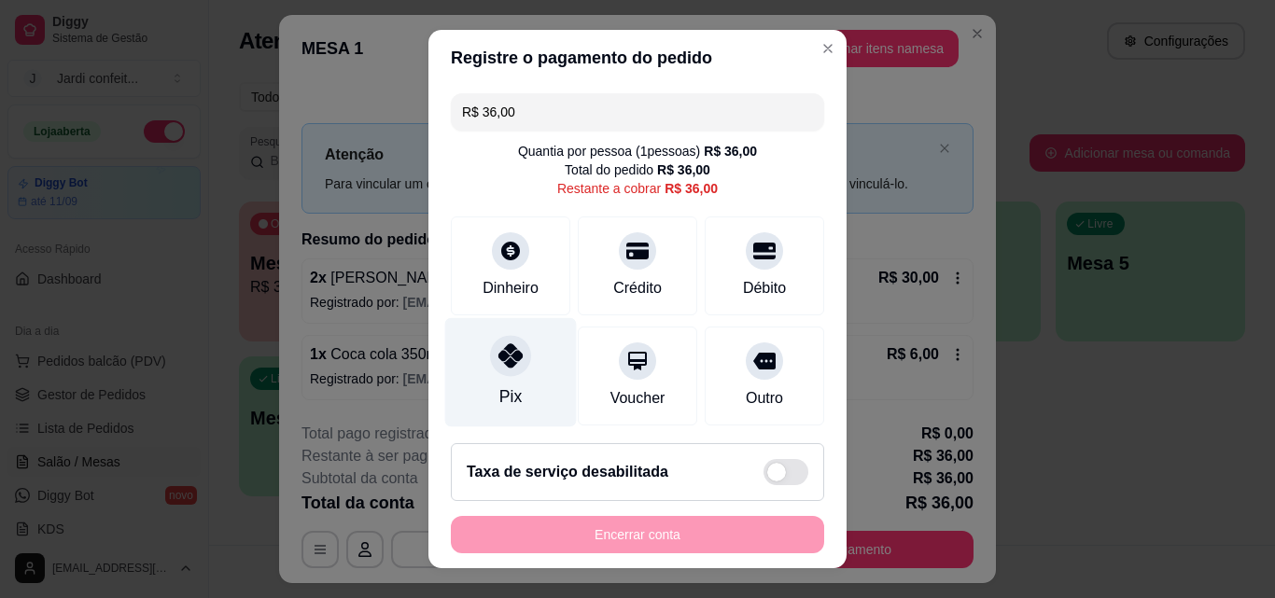
click at [510, 374] on div "Pix" at bounding box center [511, 372] width 132 height 109
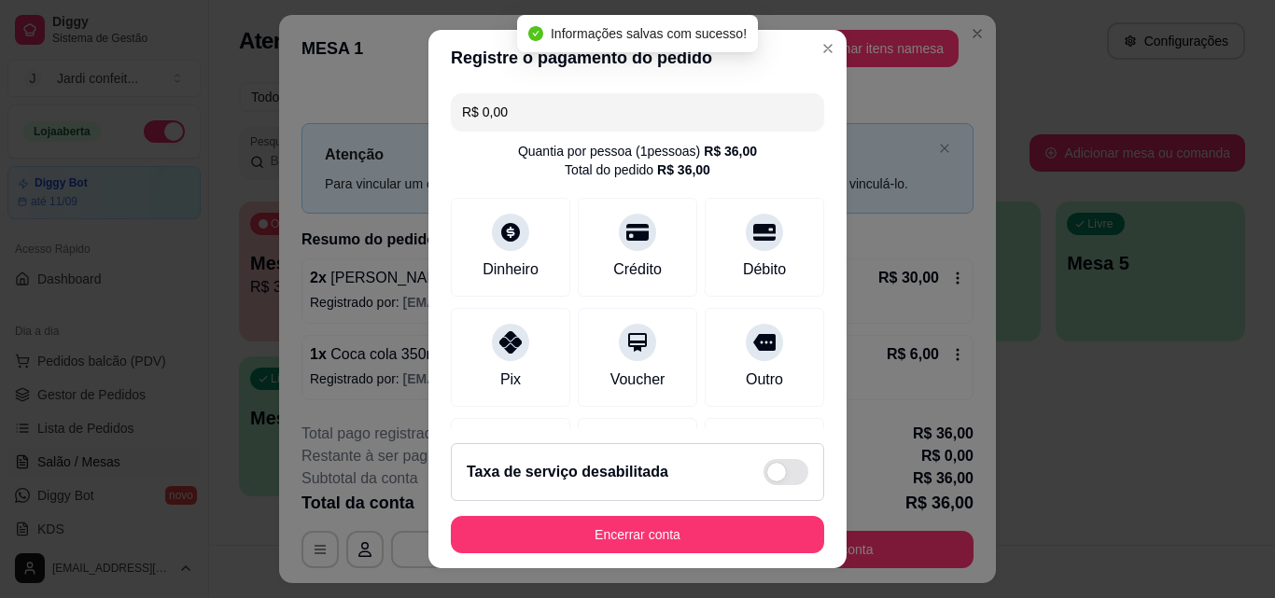
type input "R$ 0,00"
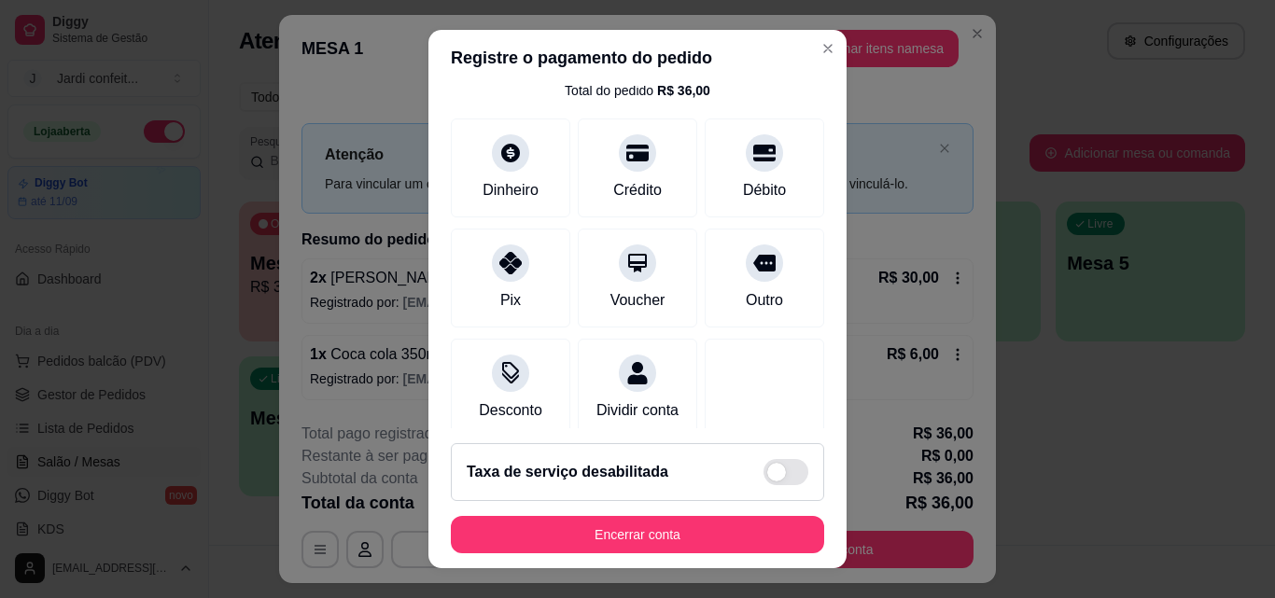
scroll to position [216, 0]
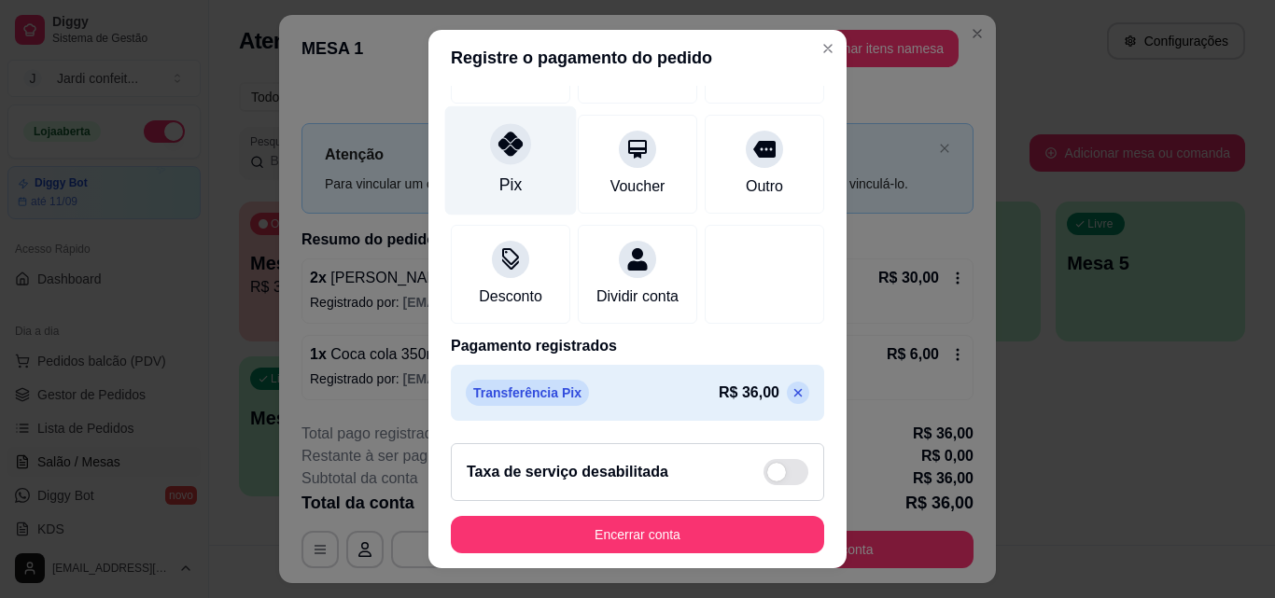
click at [475, 156] on div "Pix" at bounding box center [511, 160] width 132 height 109
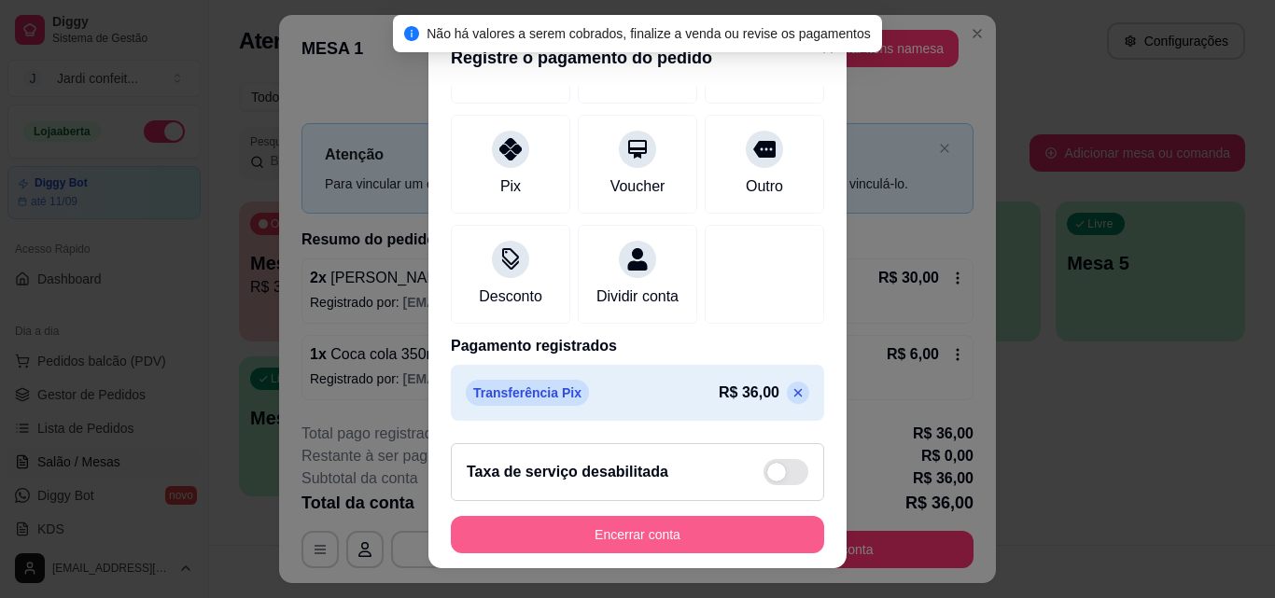
click at [696, 540] on button "Encerrar conta" at bounding box center [637, 534] width 373 height 37
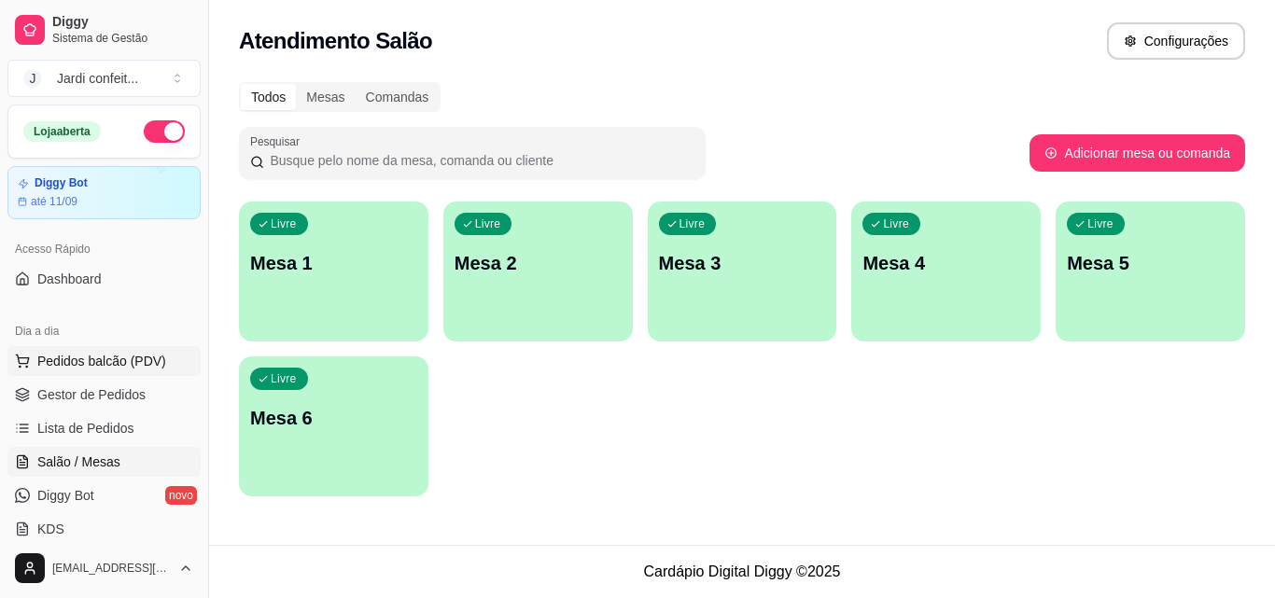
click at [146, 353] on span "Pedidos balcão (PDV)" at bounding box center [101, 361] width 129 height 19
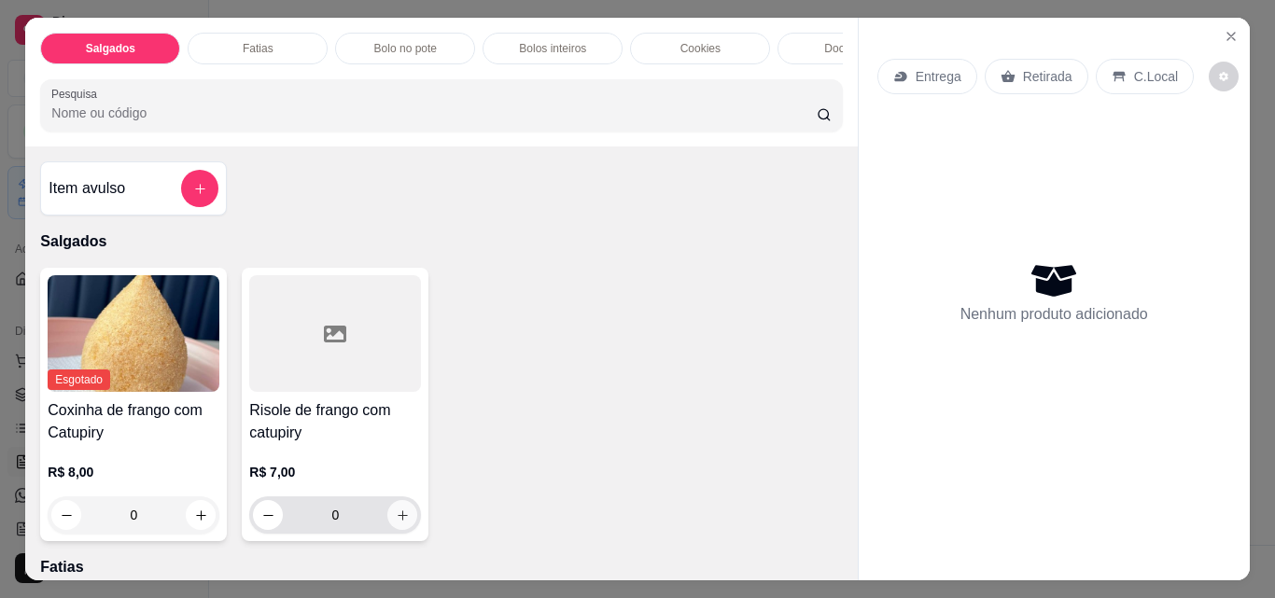
click at [387, 519] on button "increase-product-quantity" at bounding box center [402, 515] width 30 height 30
type input "1"
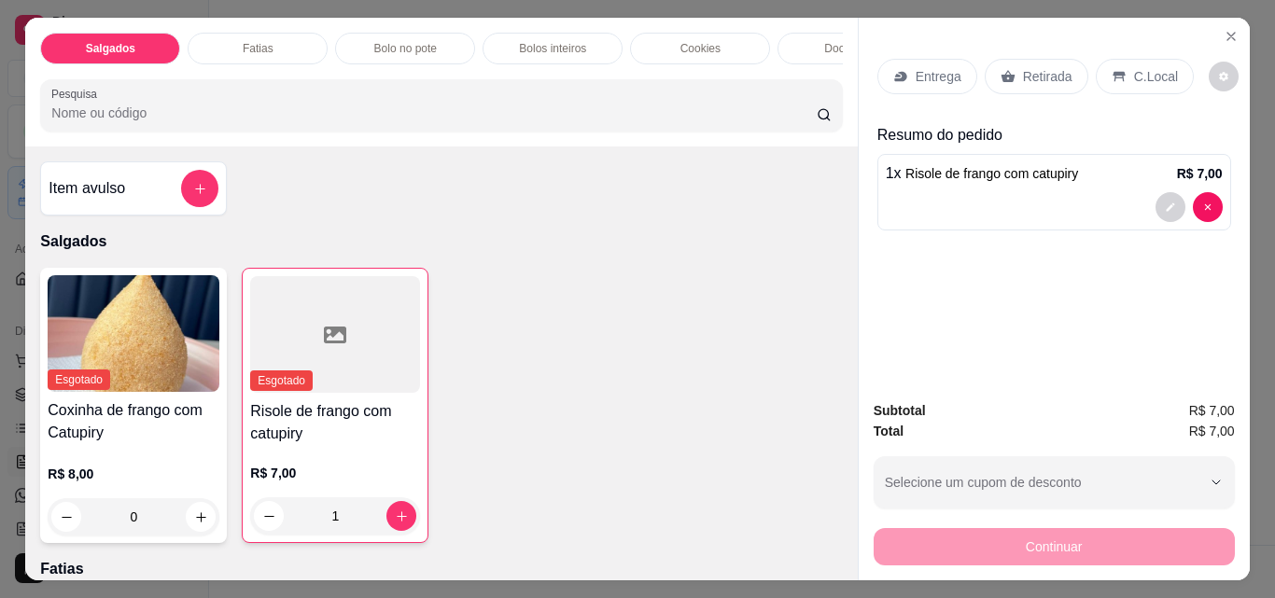
click at [1023, 68] on p "Retirada" at bounding box center [1047, 76] width 49 height 19
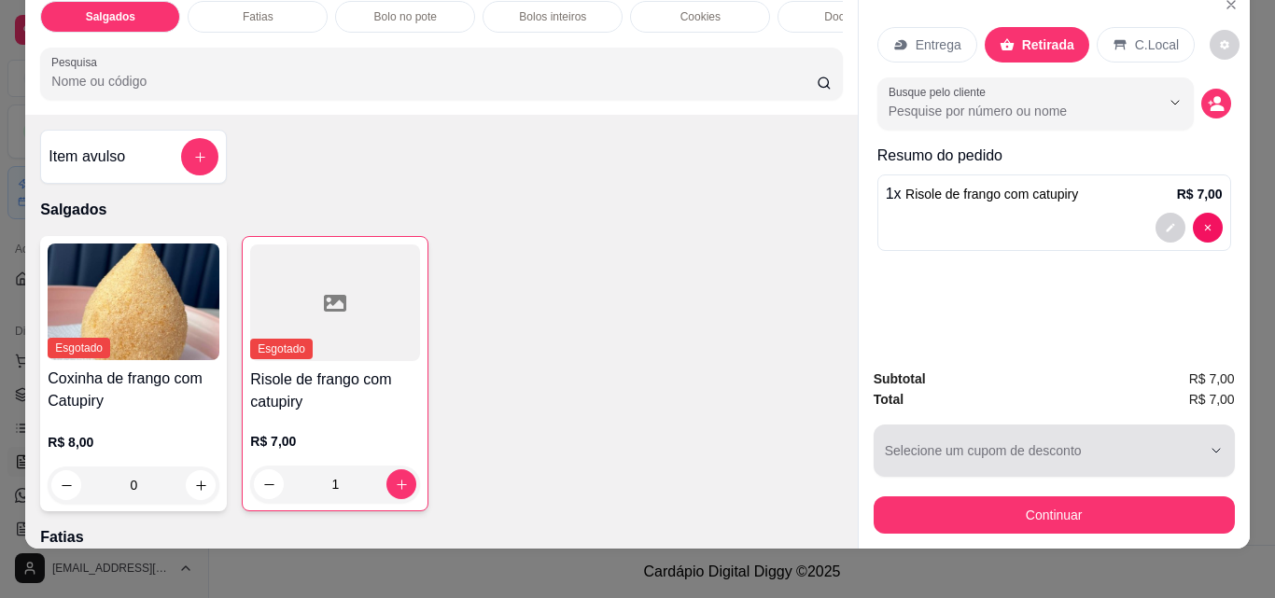
scroll to position [49, 0]
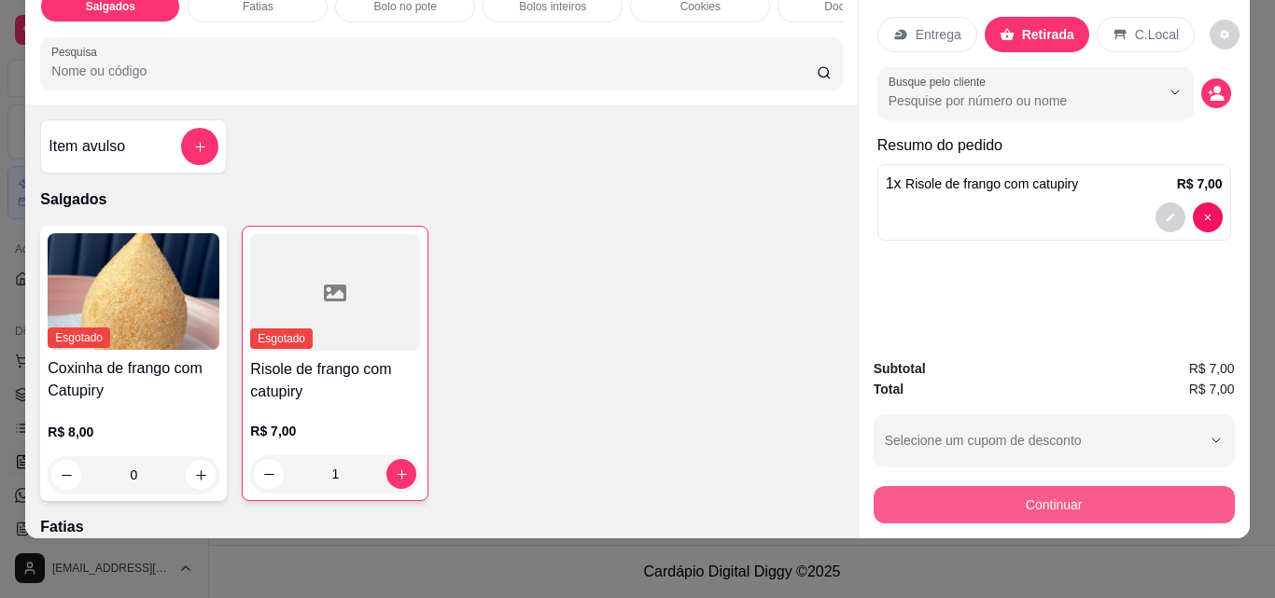
click at [1076, 487] on button "Continuar" at bounding box center [1053, 504] width 361 height 37
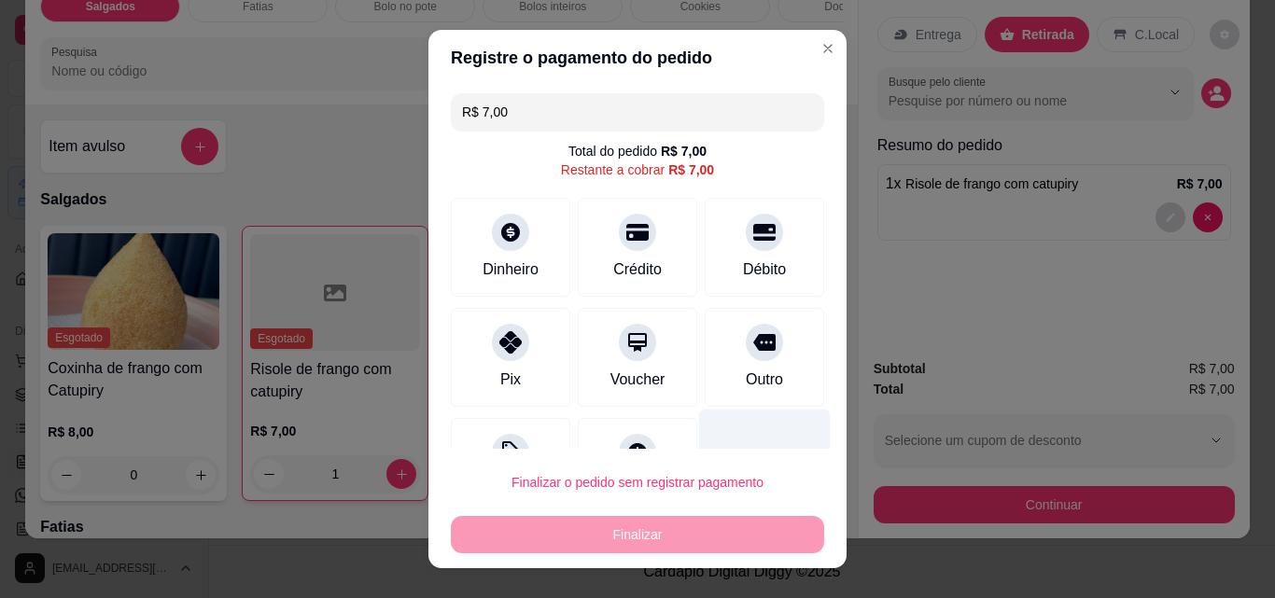
scroll to position [76, 0]
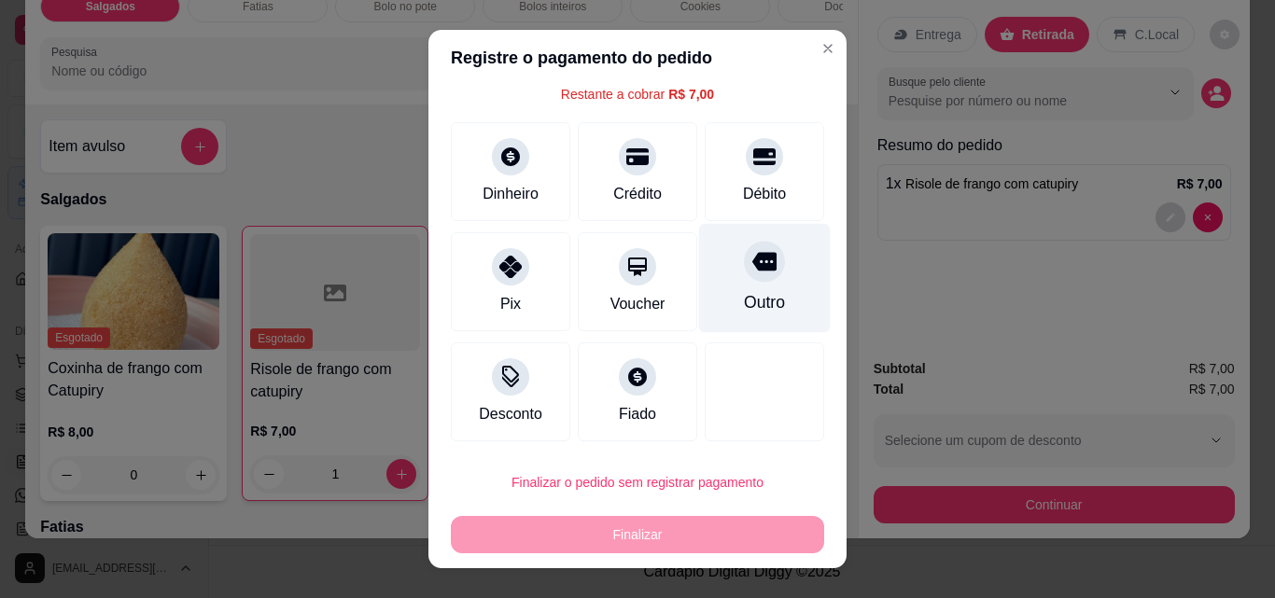
click at [772, 300] on div "Outro" at bounding box center [765, 278] width 132 height 109
type input "R$ 0,00"
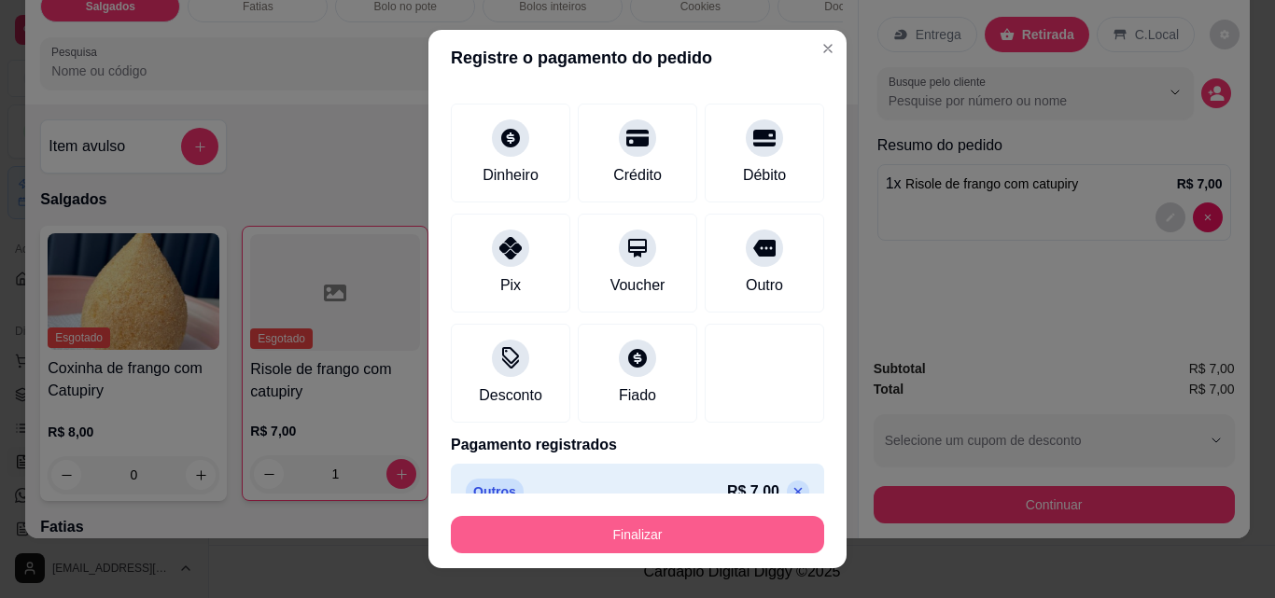
click at [769, 535] on button "Finalizar" at bounding box center [637, 534] width 373 height 37
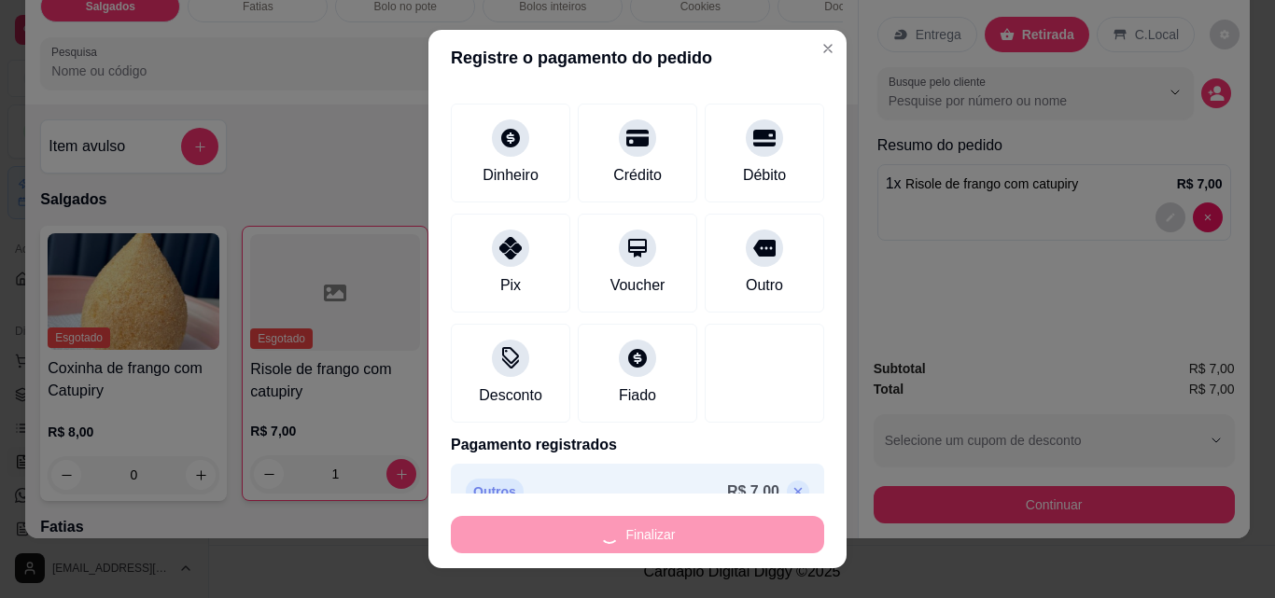
type input "0"
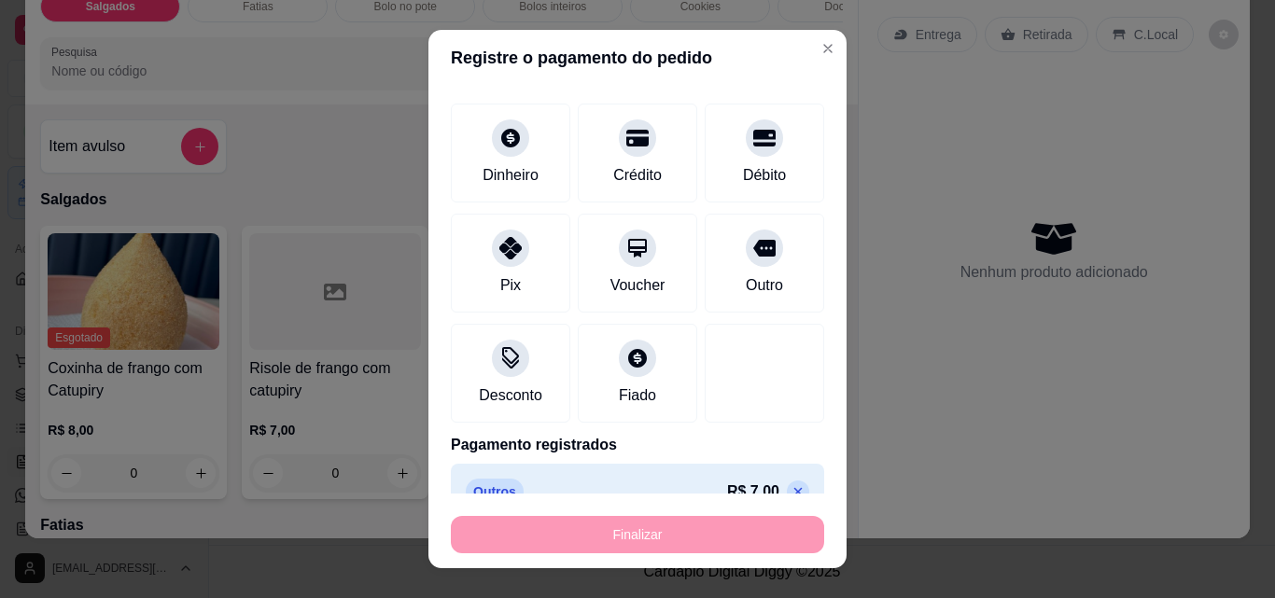
type input "-R$ 7,00"
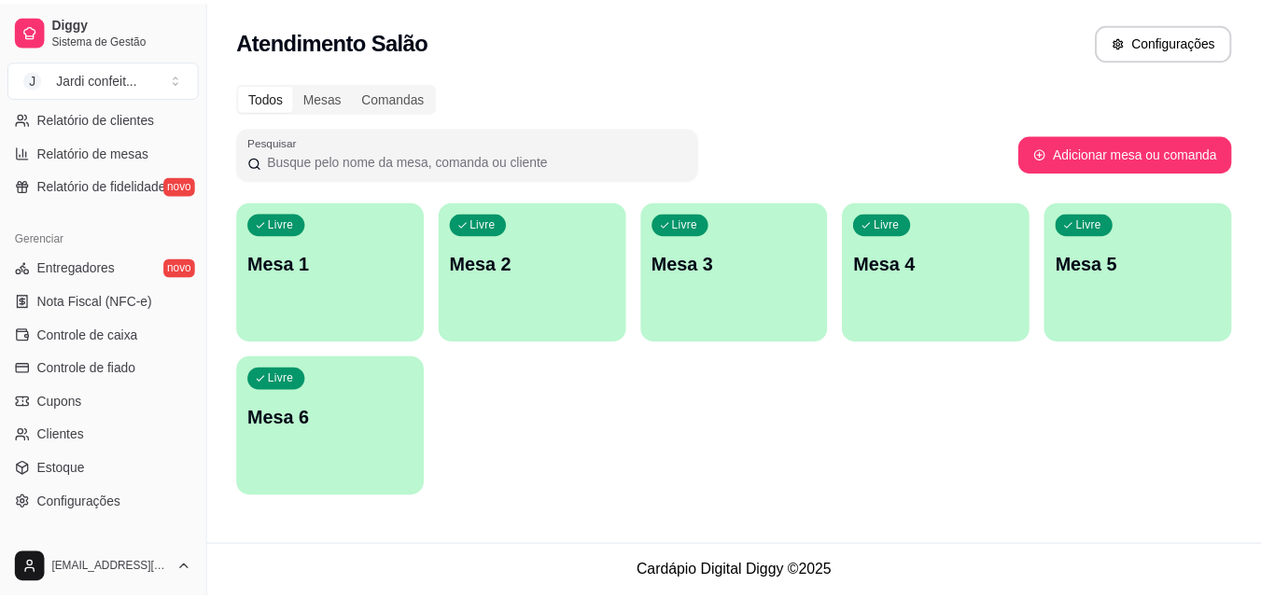
scroll to position [653, 0]
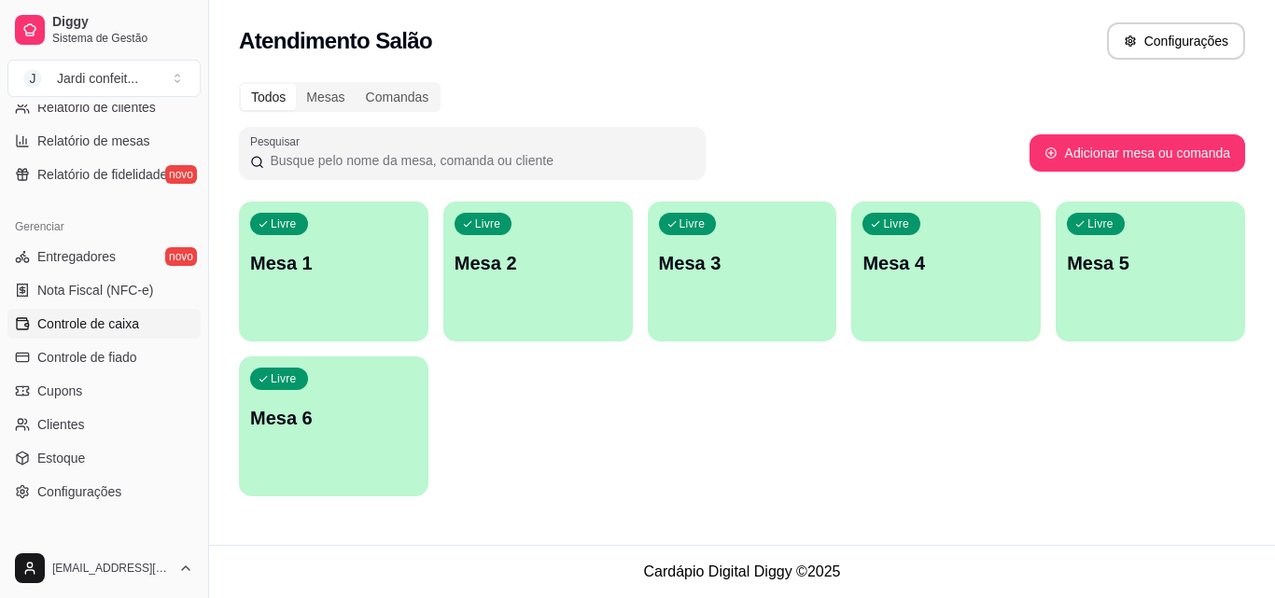
click at [127, 325] on span "Controle de caixa" at bounding box center [88, 323] width 102 height 19
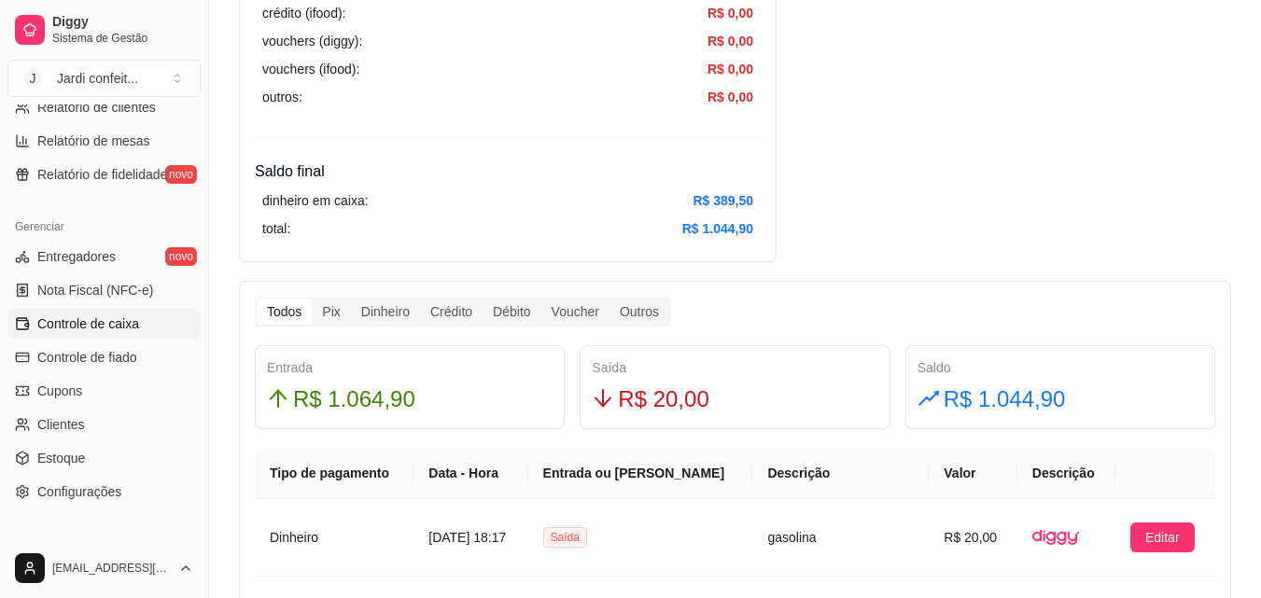
scroll to position [840, 0]
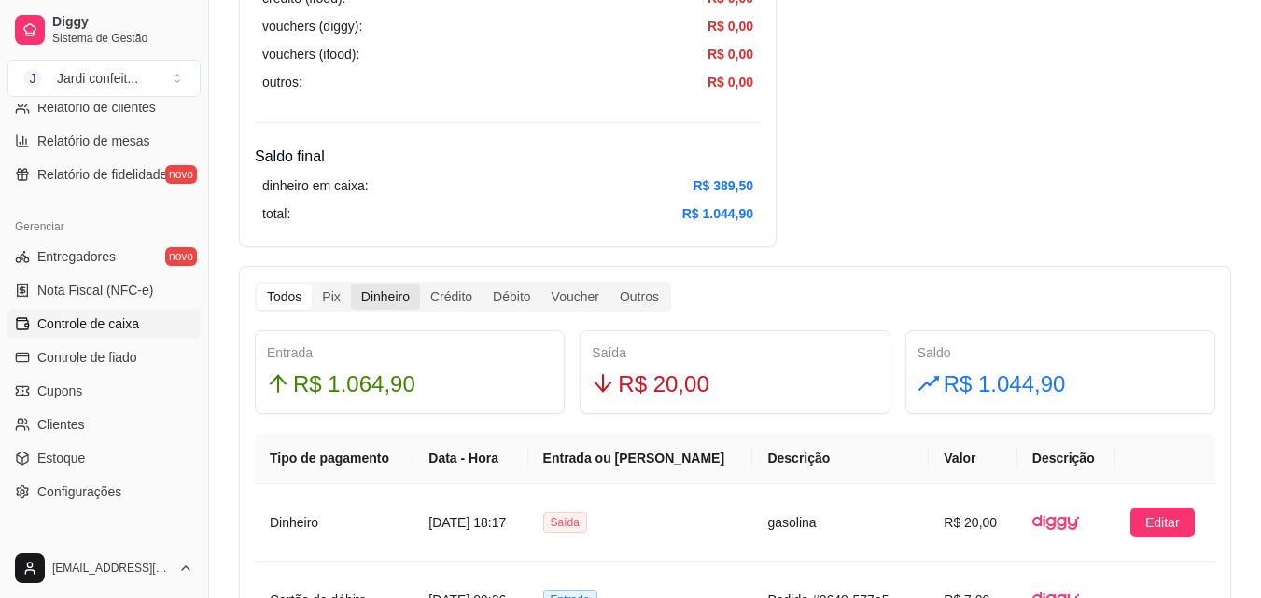
click at [382, 301] on div "Dinheiro" at bounding box center [385, 297] width 69 height 26
click at [351, 284] on input "Dinheiro" at bounding box center [351, 284] width 0 height 0
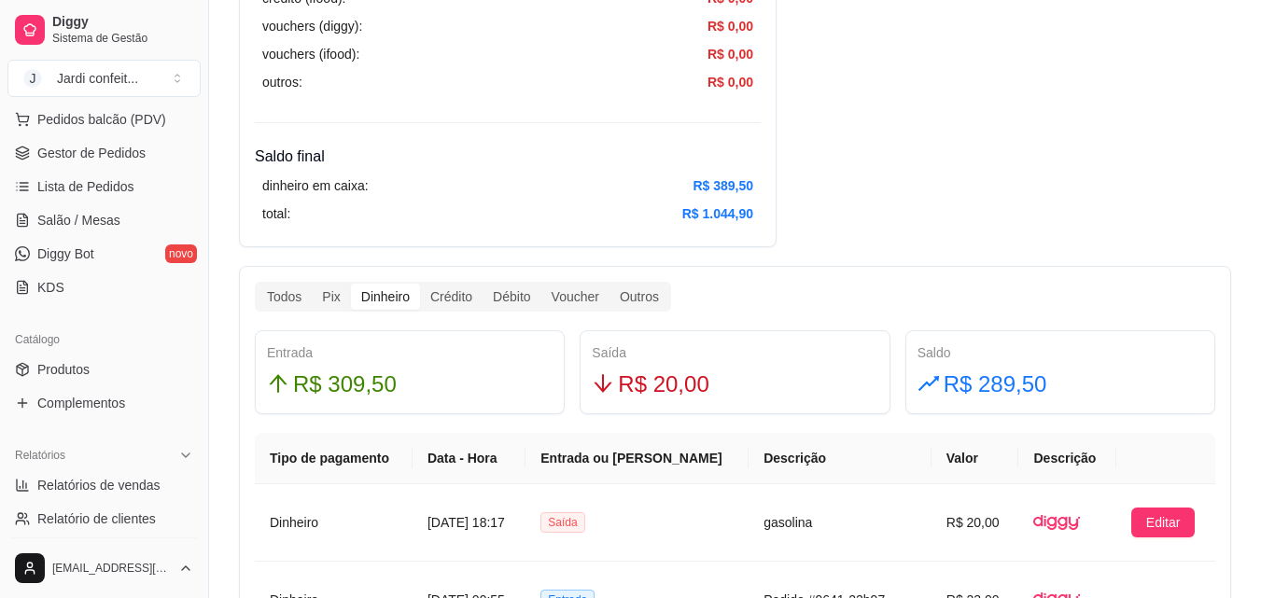
scroll to position [0, 0]
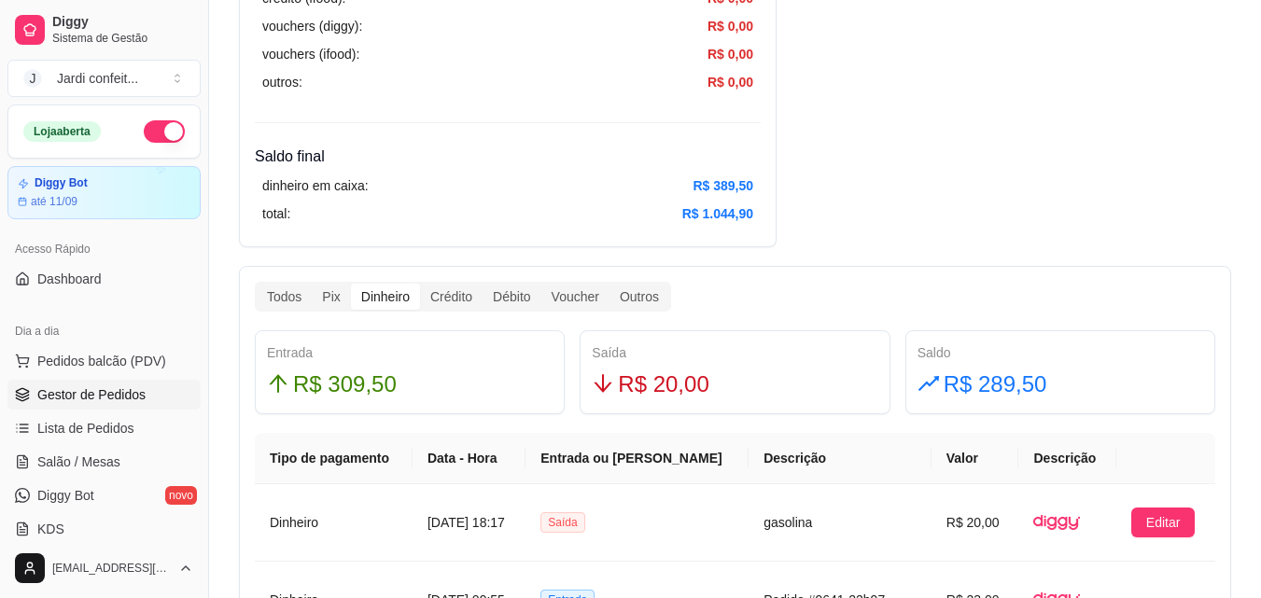
click at [129, 396] on span "Gestor de Pedidos" at bounding box center [91, 394] width 108 height 19
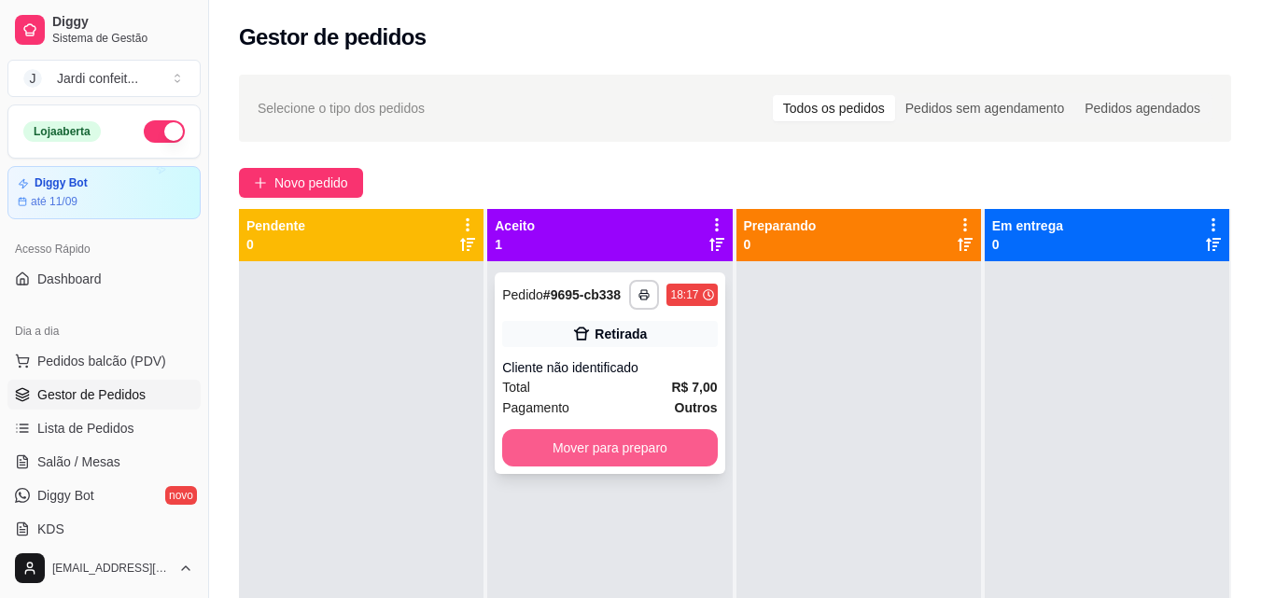
click at [579, 441] on button "Mover para preparo" at bounding box center [609, 447] width 215 height 37
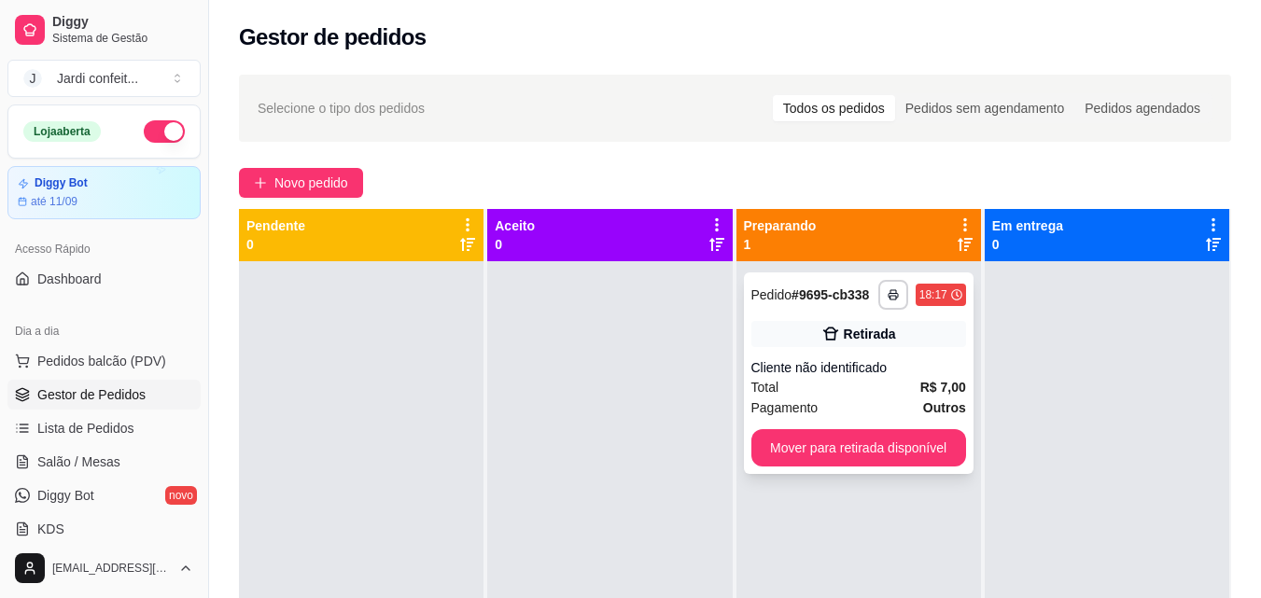
click at [956, 451] on div "**********" at bounding box center [859, 373] width 230 height 202
click at [915, 456] on button "Mover para retirada disponível" at bounding box center [858, 447] width 215 height 37
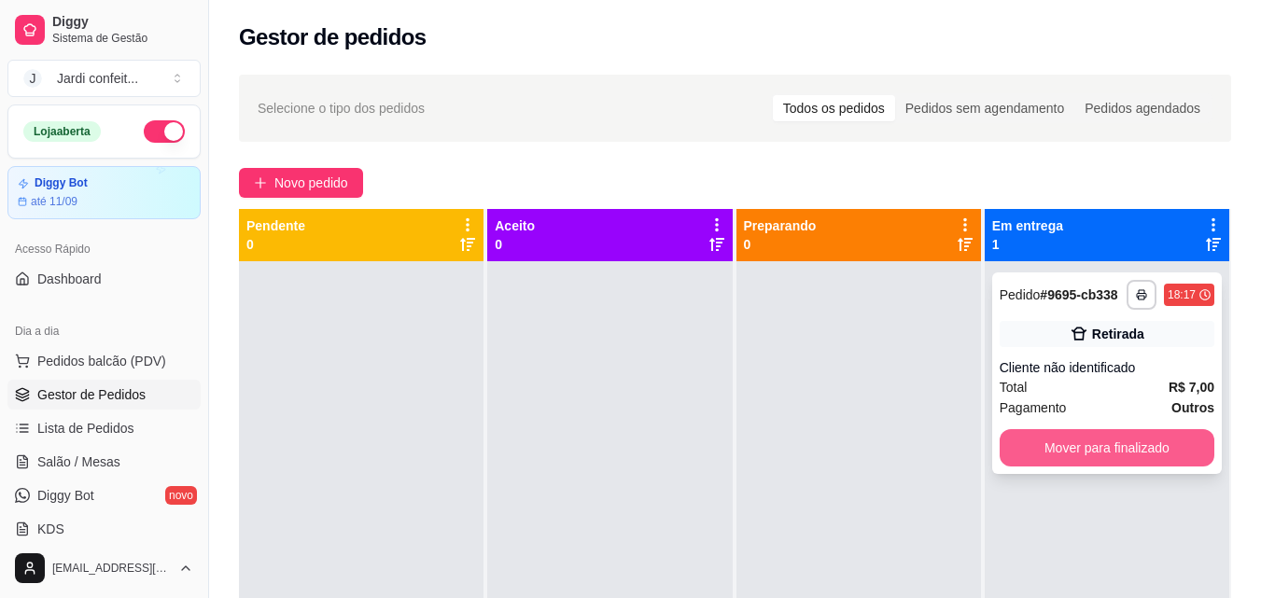
click at [1119, 446] on button "Mover para finalizado" at bounding box center [1106, 447] width 215 height 37
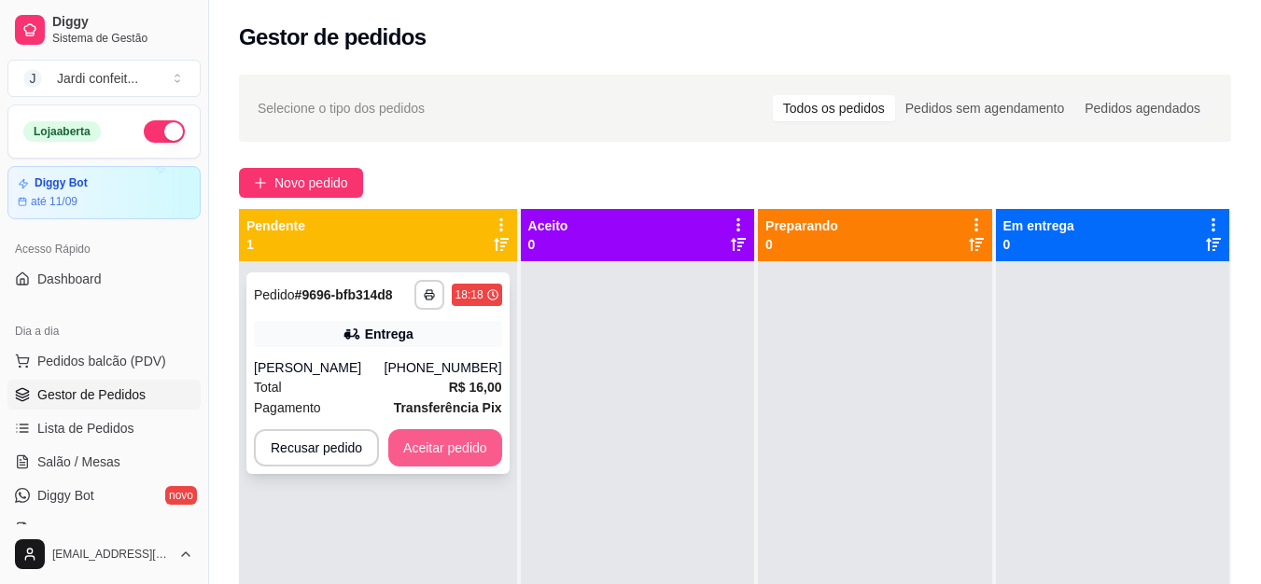
click at [452, 443] on button "Aceitar pedido" at bounding box center [445, 447] width 114 height 37
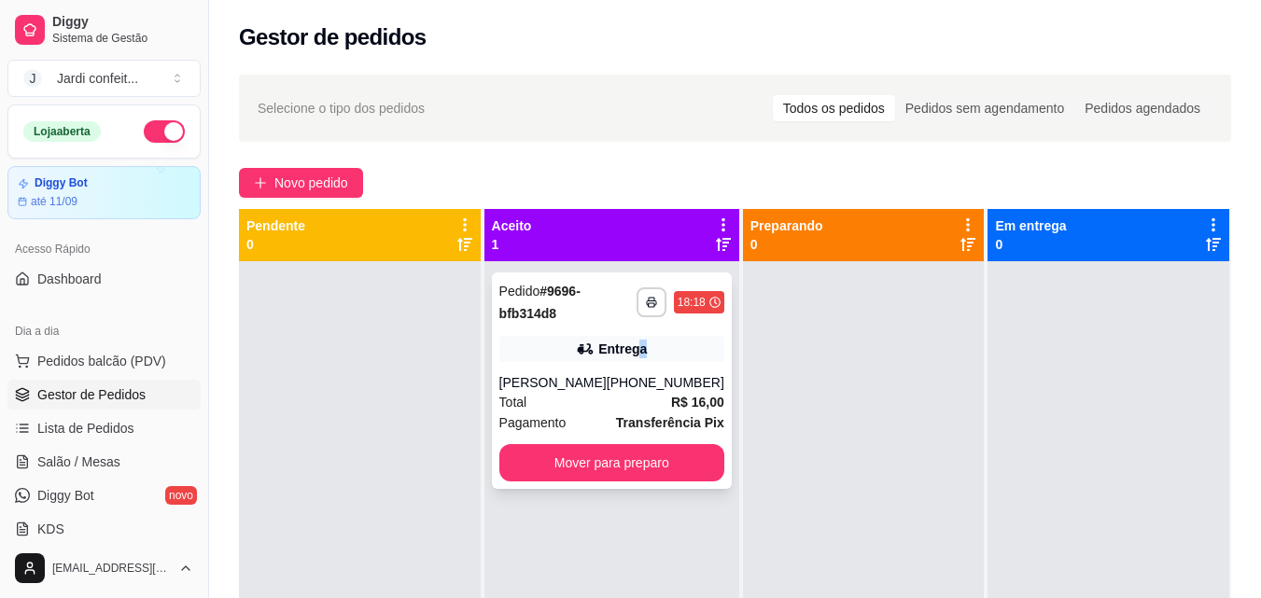
click at [638, 349] on div "Entrega" at bounding box center [622, 349] width 49 height 19
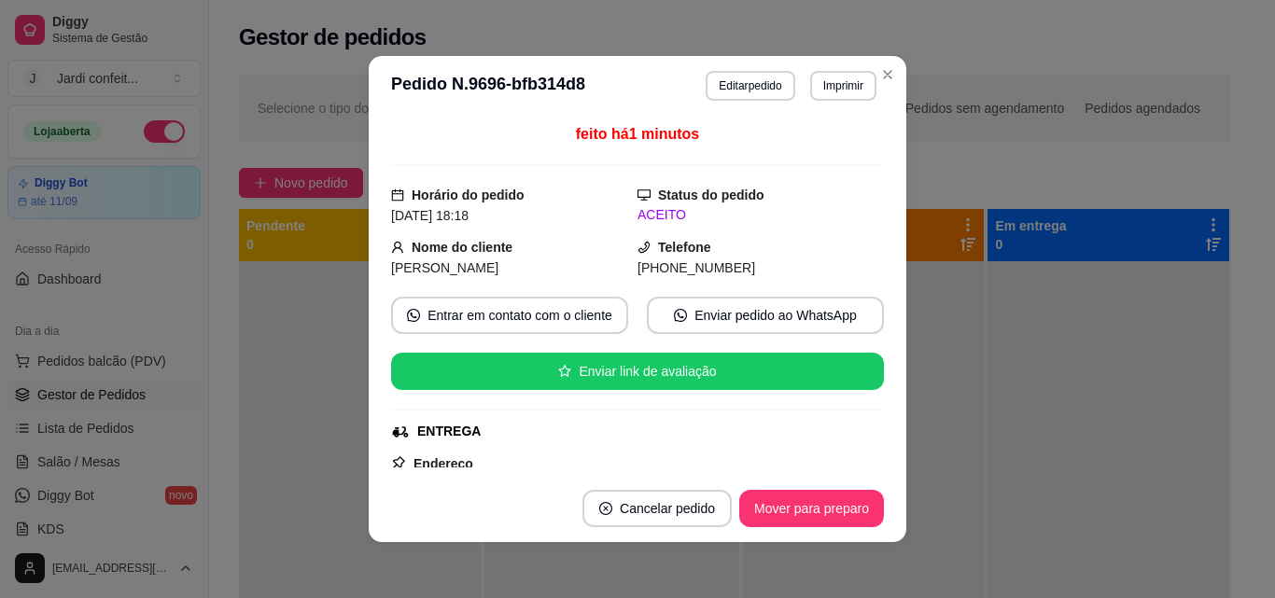
click at [827, 511] on button "Mover para preparo" at bounding box center [811, 508] width 145 height 37
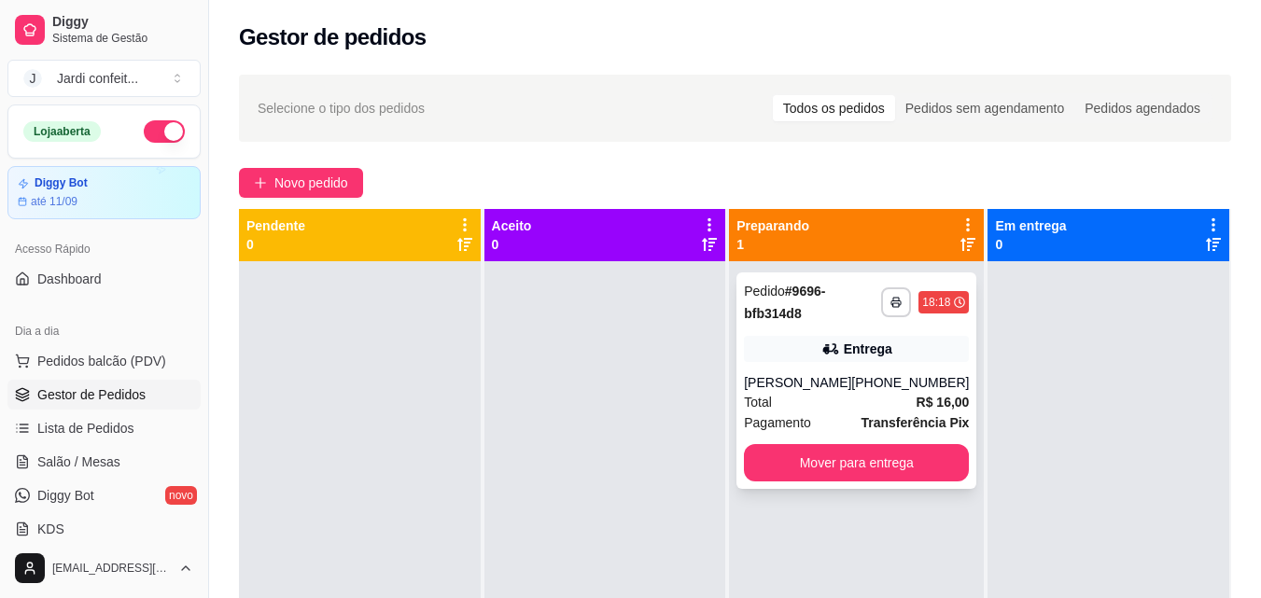
click at [897, 403] on div "Total R$ 16,00" at bounding box center [856, 402] width 225 height 21
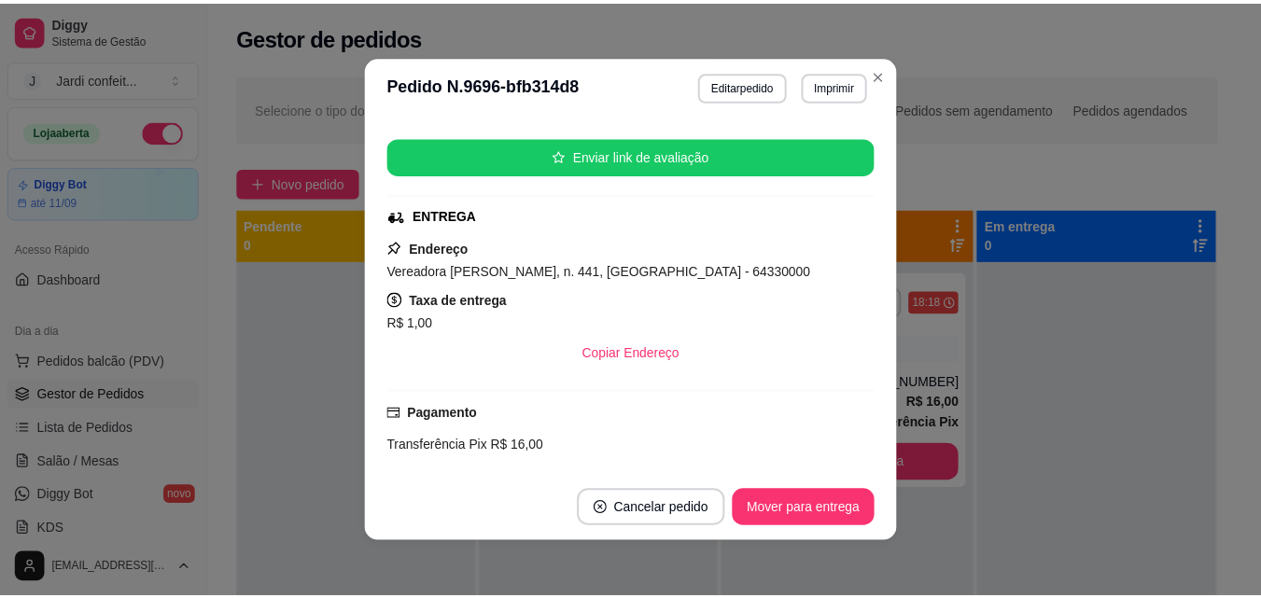
scroll to position [194, 0]
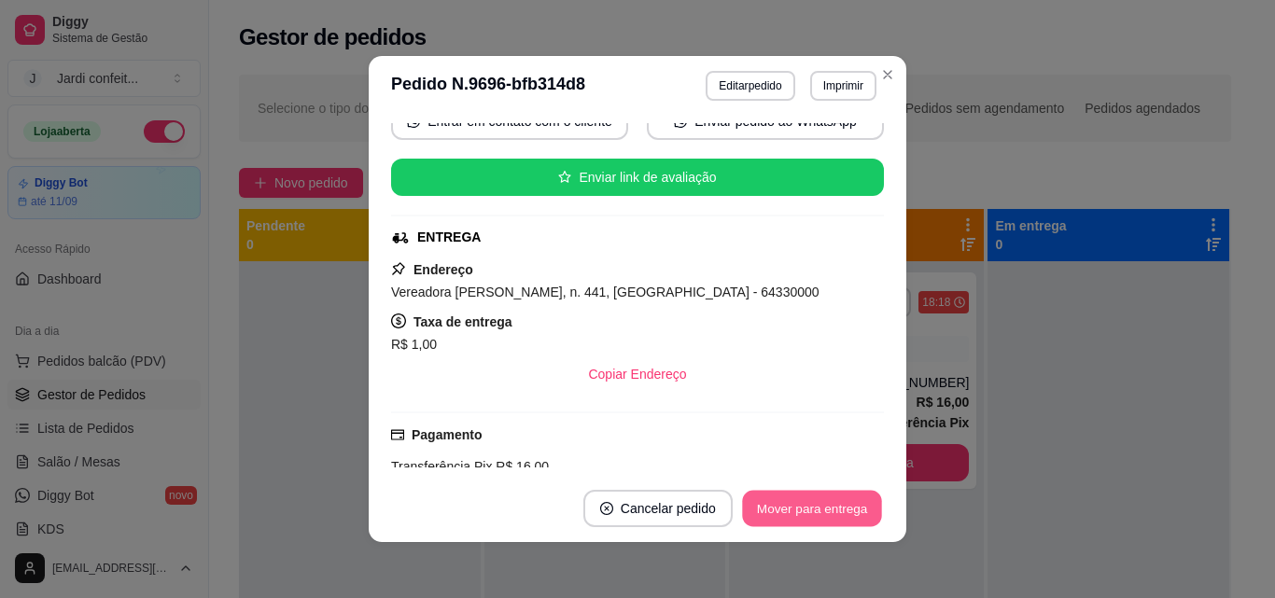
click at [803, 500] on button "Mover para entrega" at bounding box center [812, 509] width 140 height 36
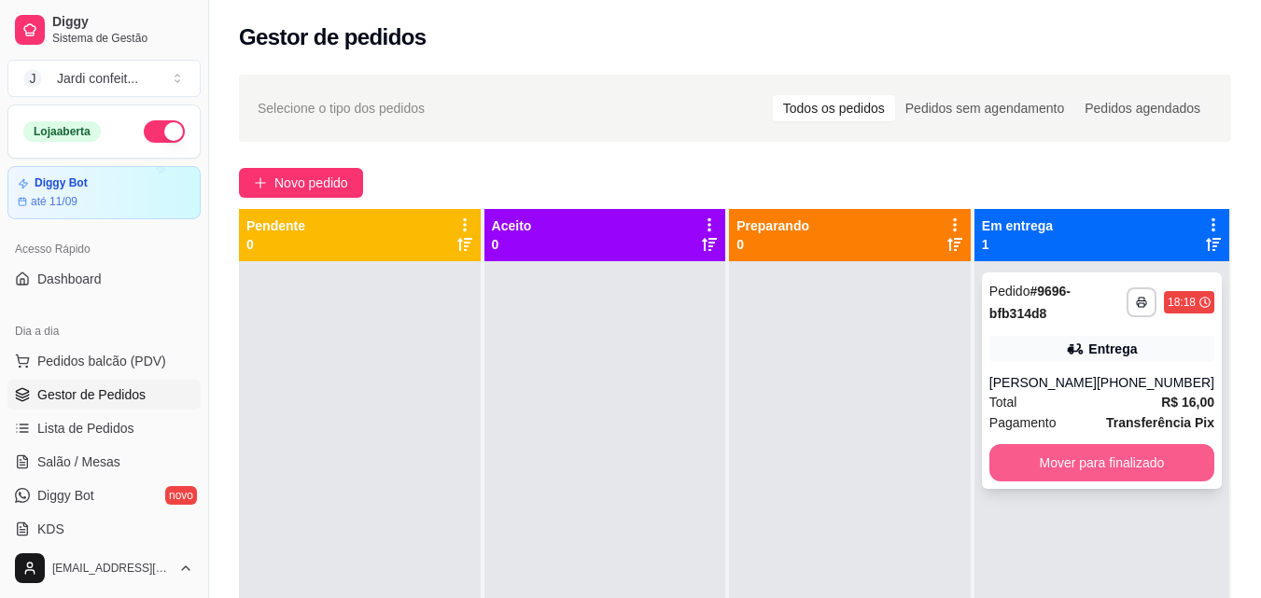
click at [1119, 462] on button "Mover para finalizado" at bounding box center [1101, 462] width 225 height 37
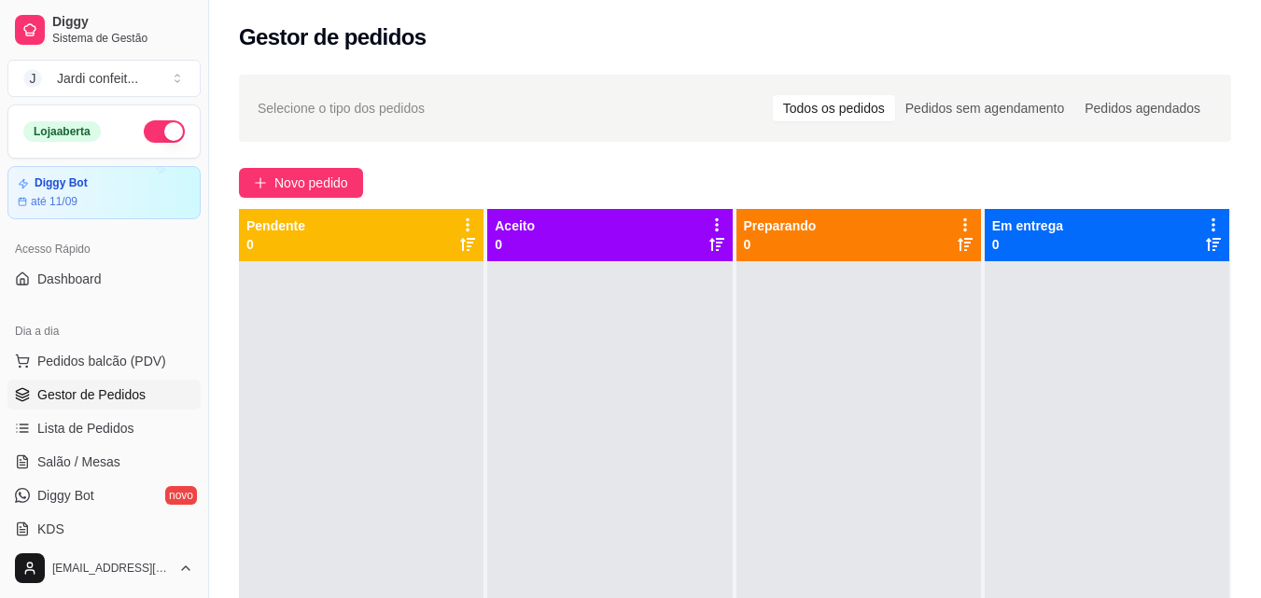
click at [1121, 463] on div at bounding box center [1107, 560] width 245 height 598
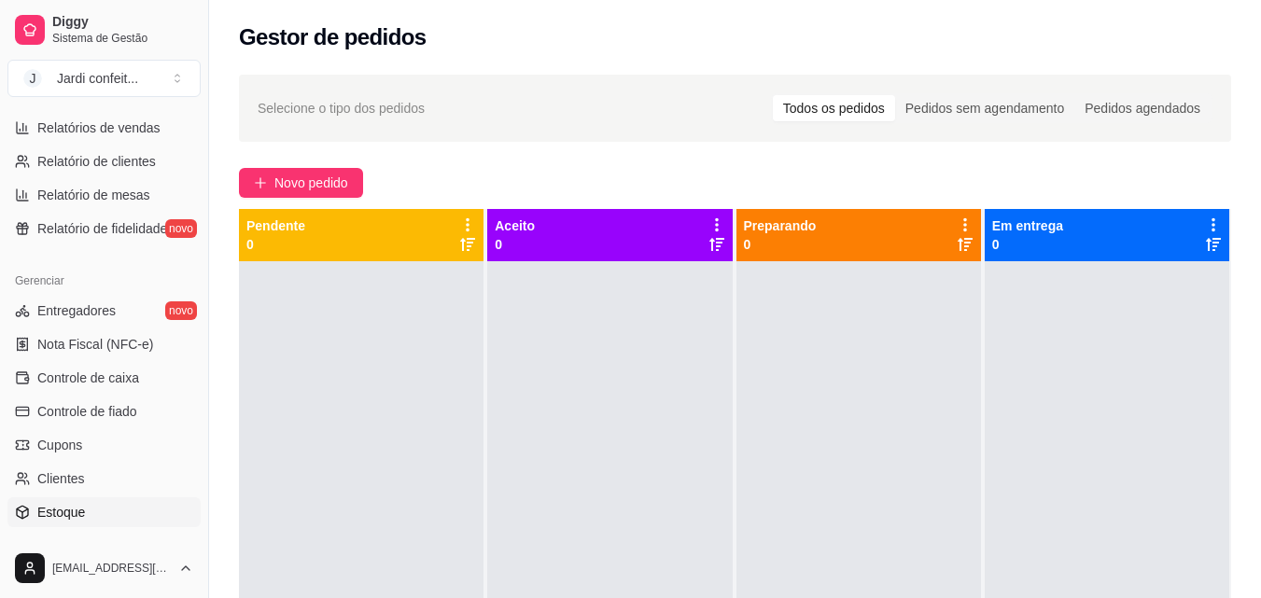
scroll to position [653, 0]
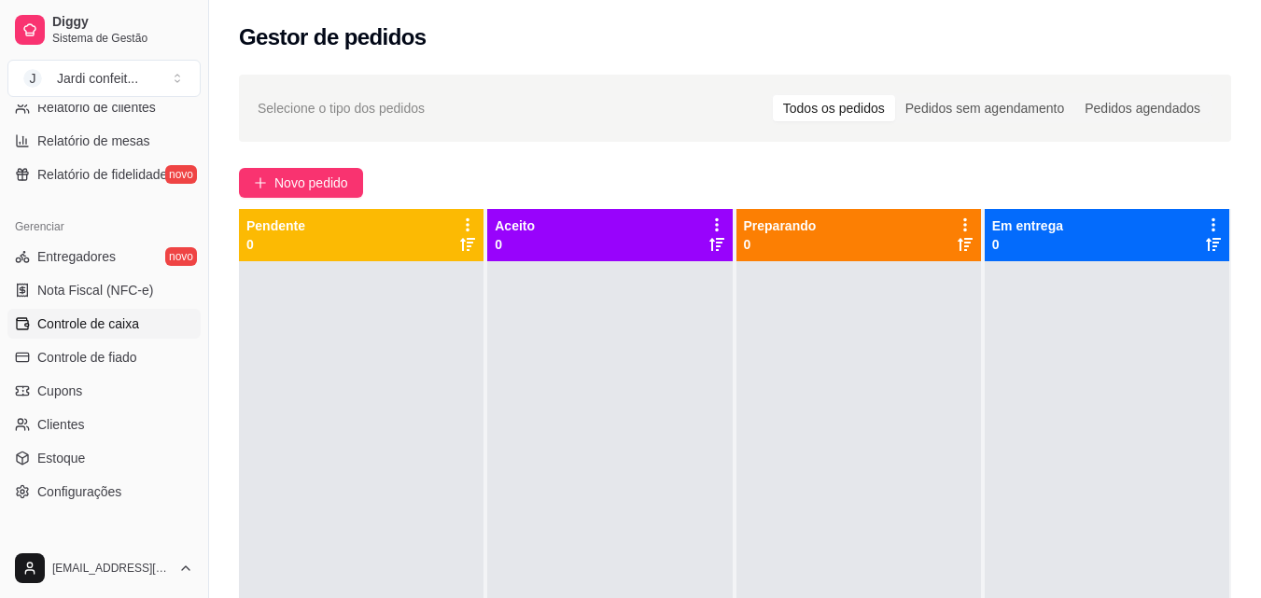
click at [147, 328] on link "Controle de caixa" at bounding box center [103, 324] width 193 height 30
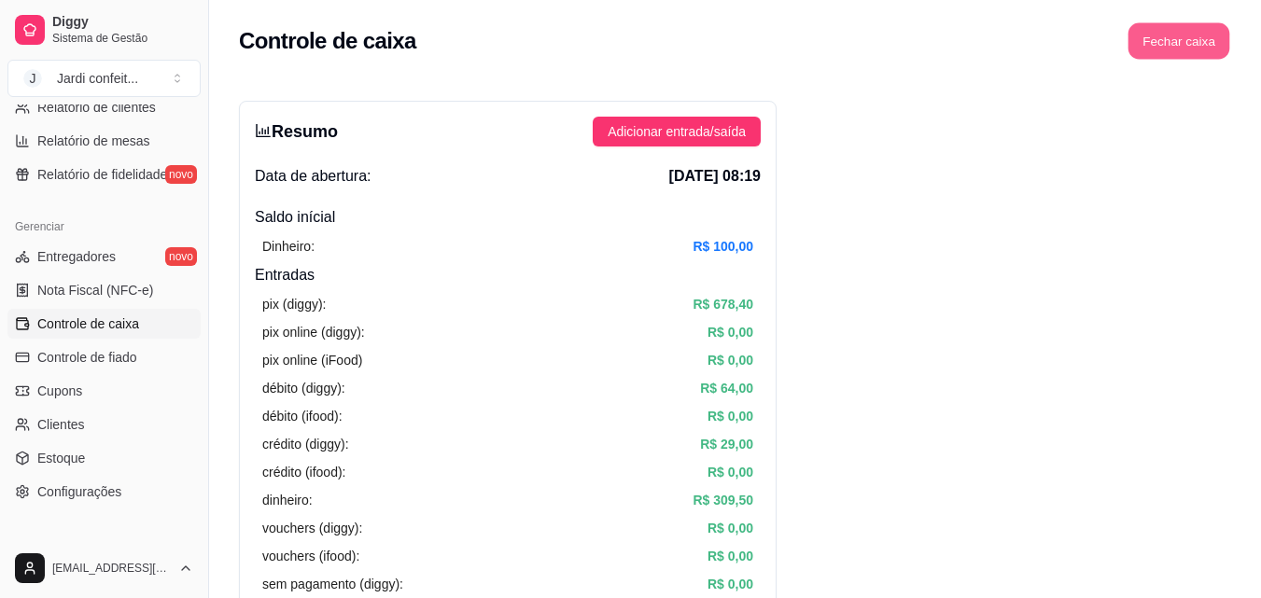
click at [1181, 31] on button "Fechar caixa" at bounding box center [1179, 41] width 102 height 36
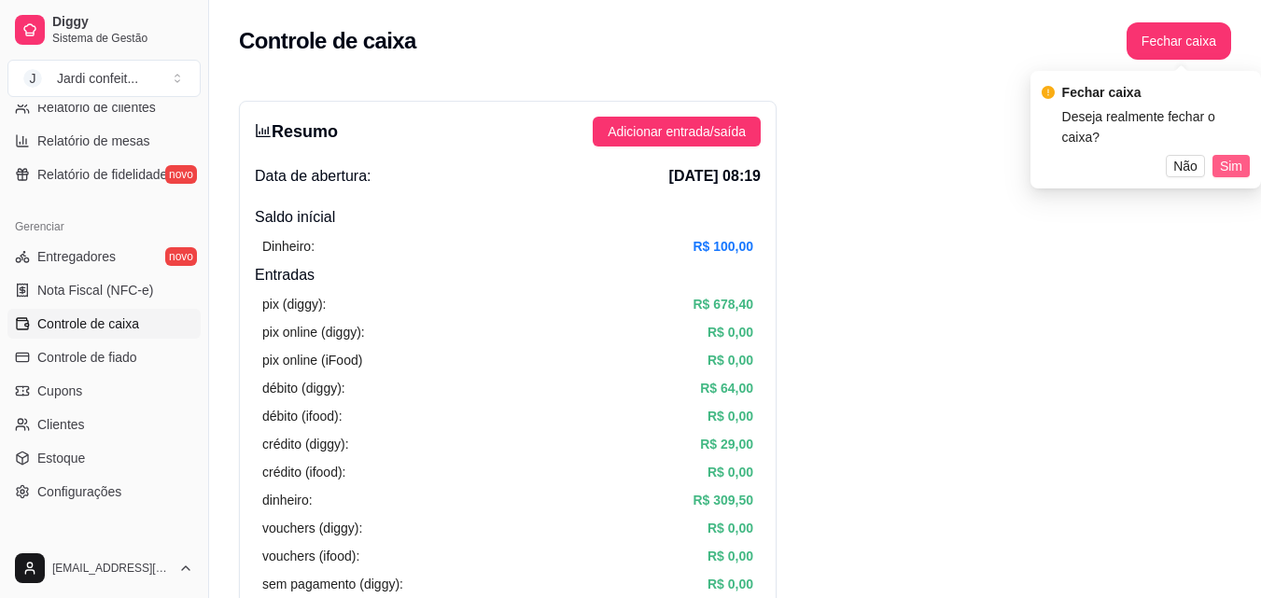
click at [1237, 156] on span "Sim" at bounding box center [1231, 166] width 22 height 21
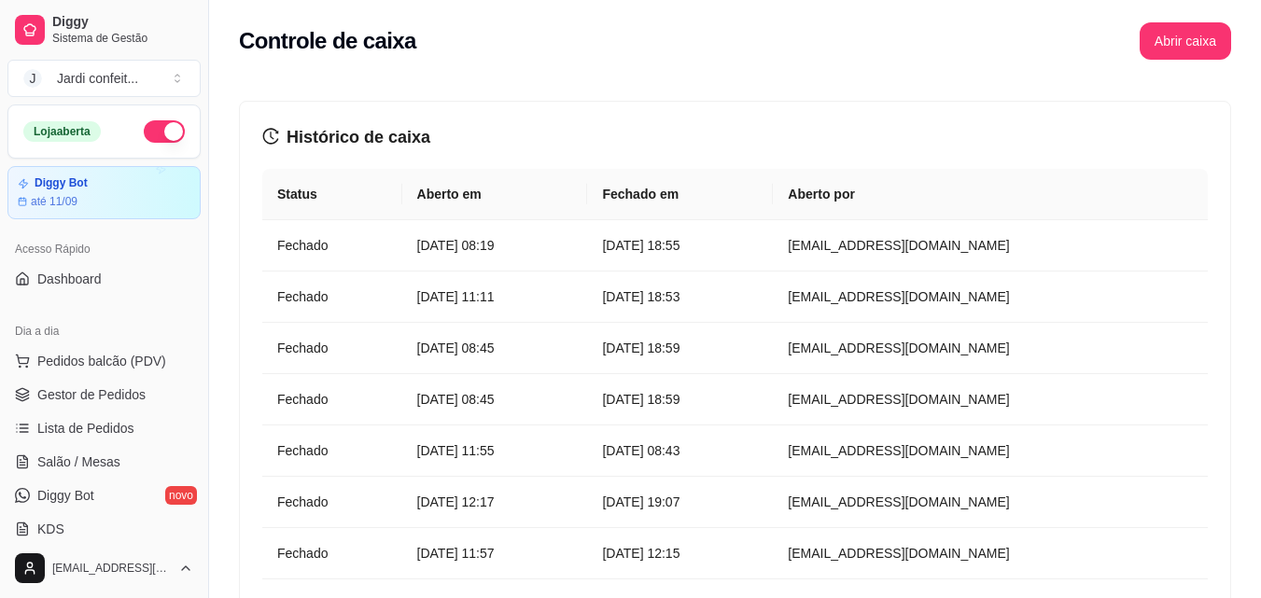
click at [144, 140] on button "button" at bounding box center [164, 131] width 41 height 22
